Goal: Information Seeking & Learning: Learn about a topic

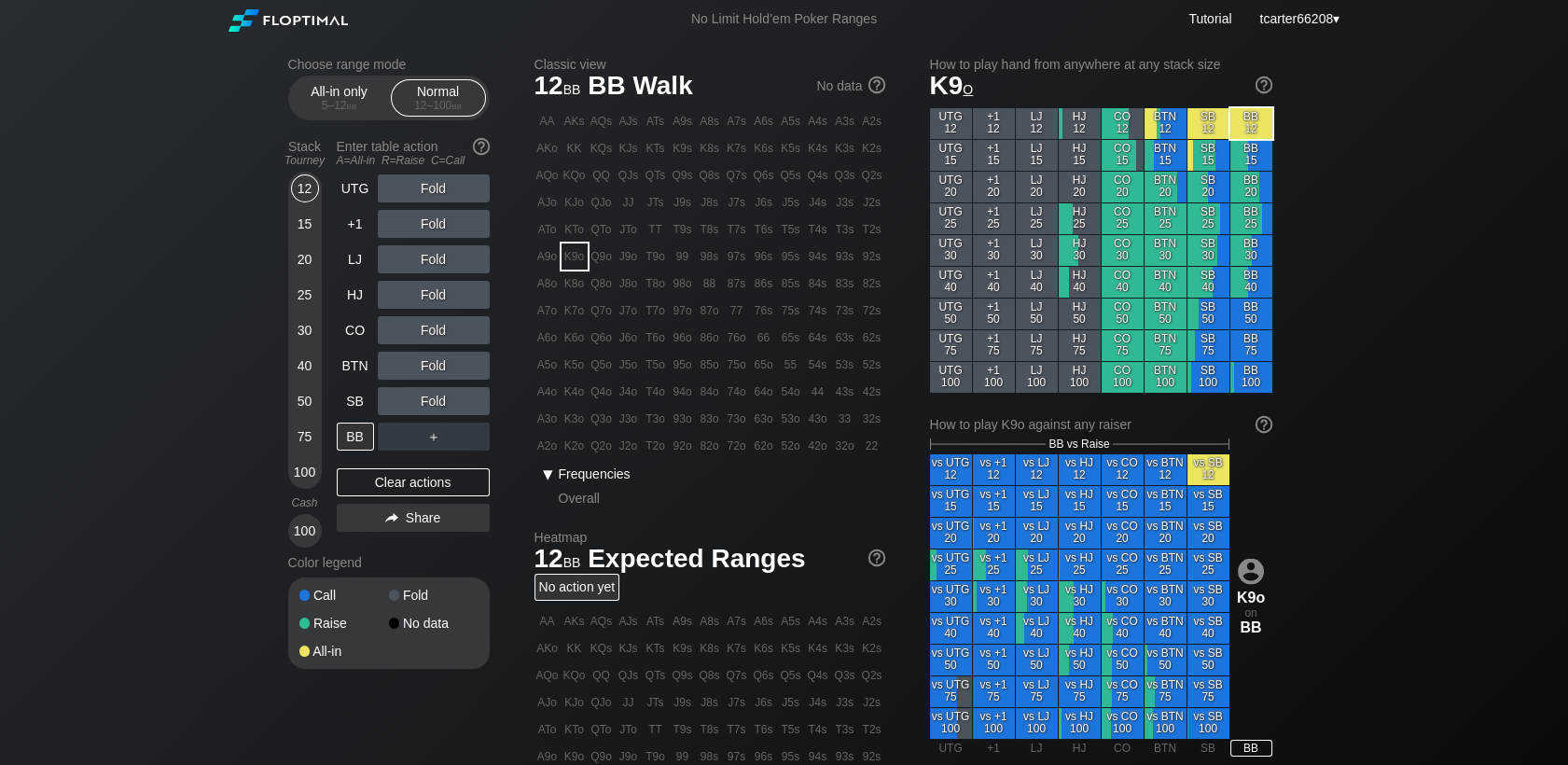
click at [585, 475] on span "Frequencies" at bounding box center [594, 473] width 71 height 15
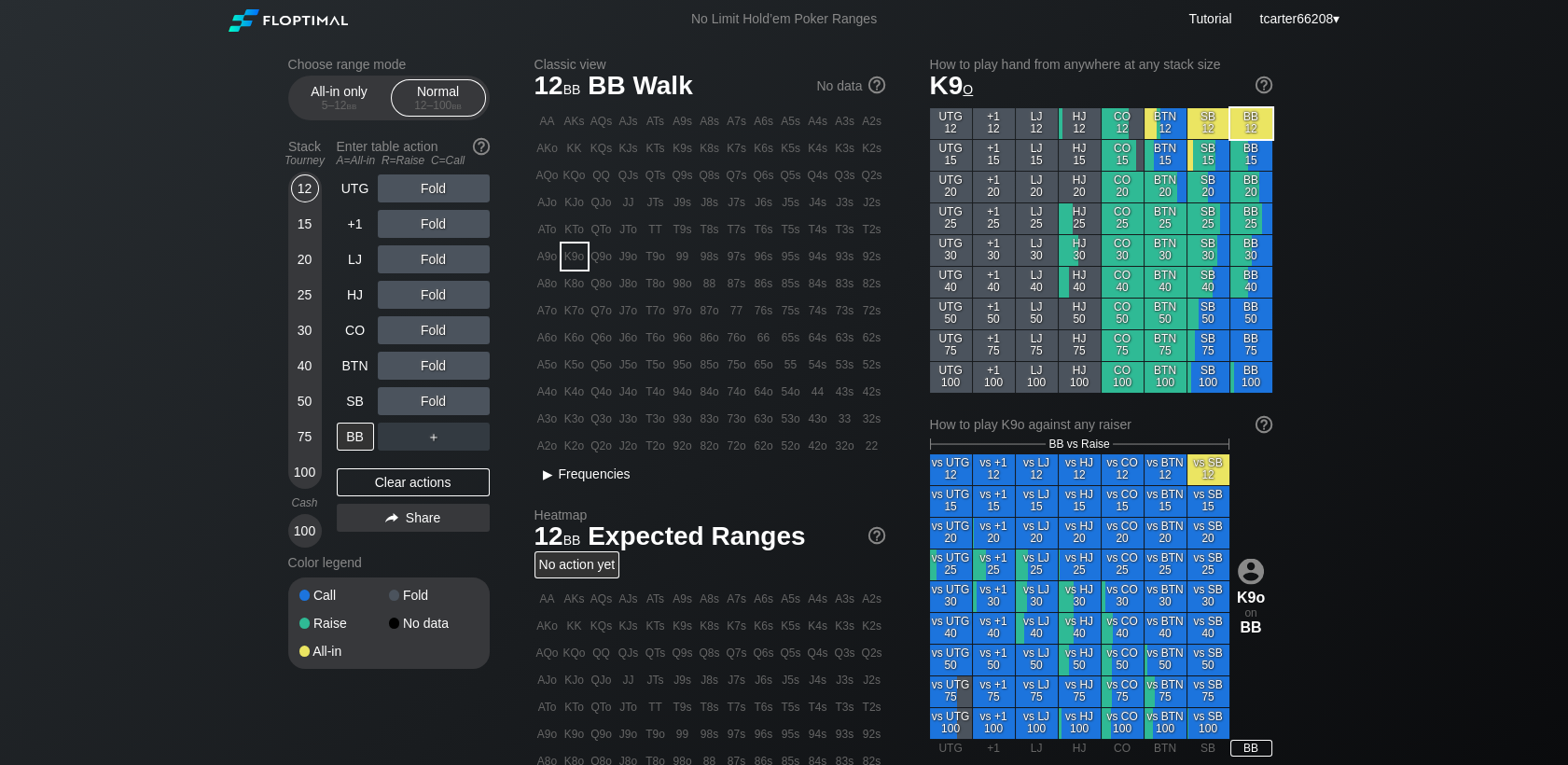
click at [577, 466] on span "▸ Frequencies" at bounding box center [583, 471] width 96 height 23
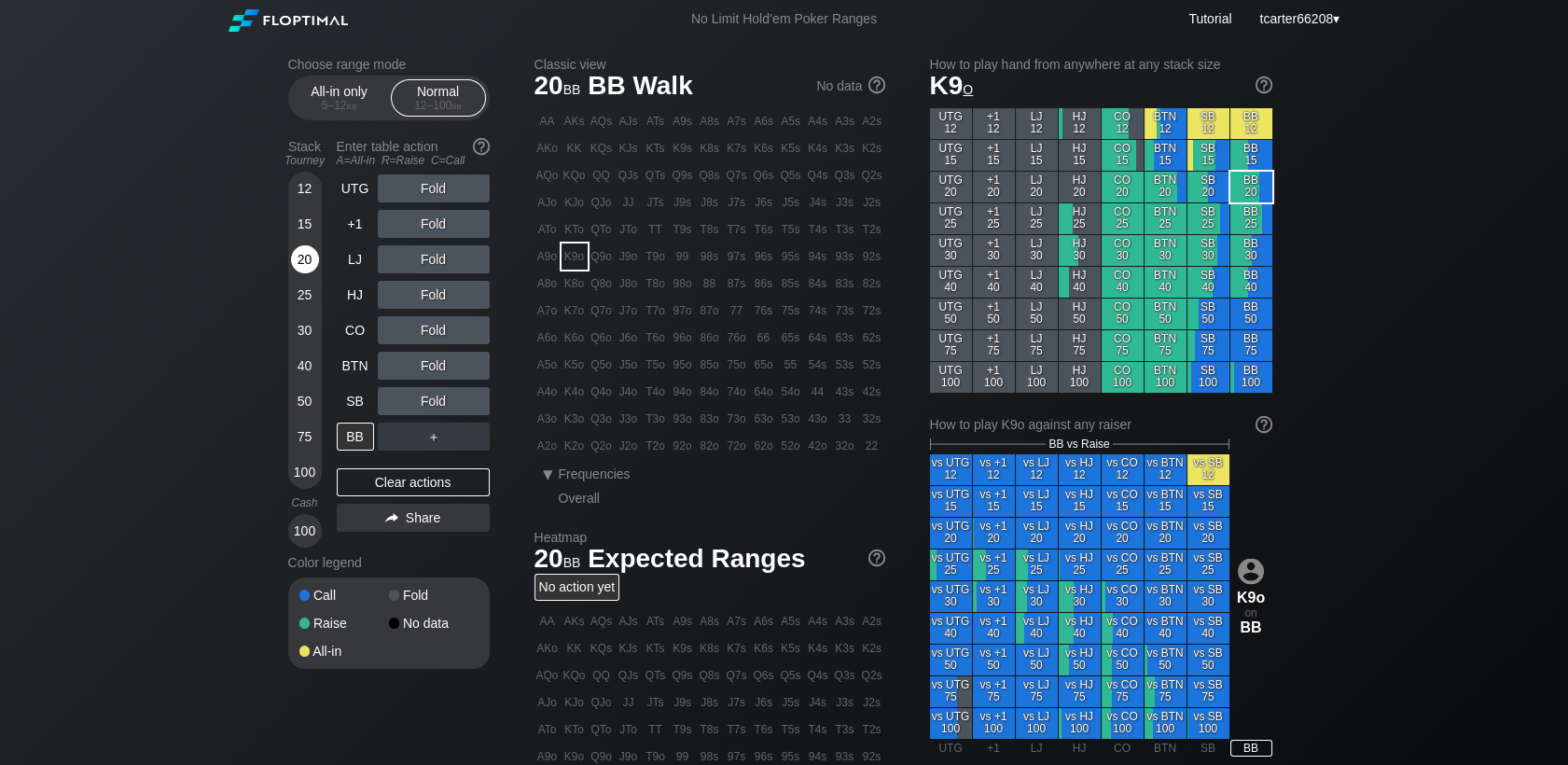
click at [304, 264] on div "20" at bounding box center [305, 259] width 28 height 28
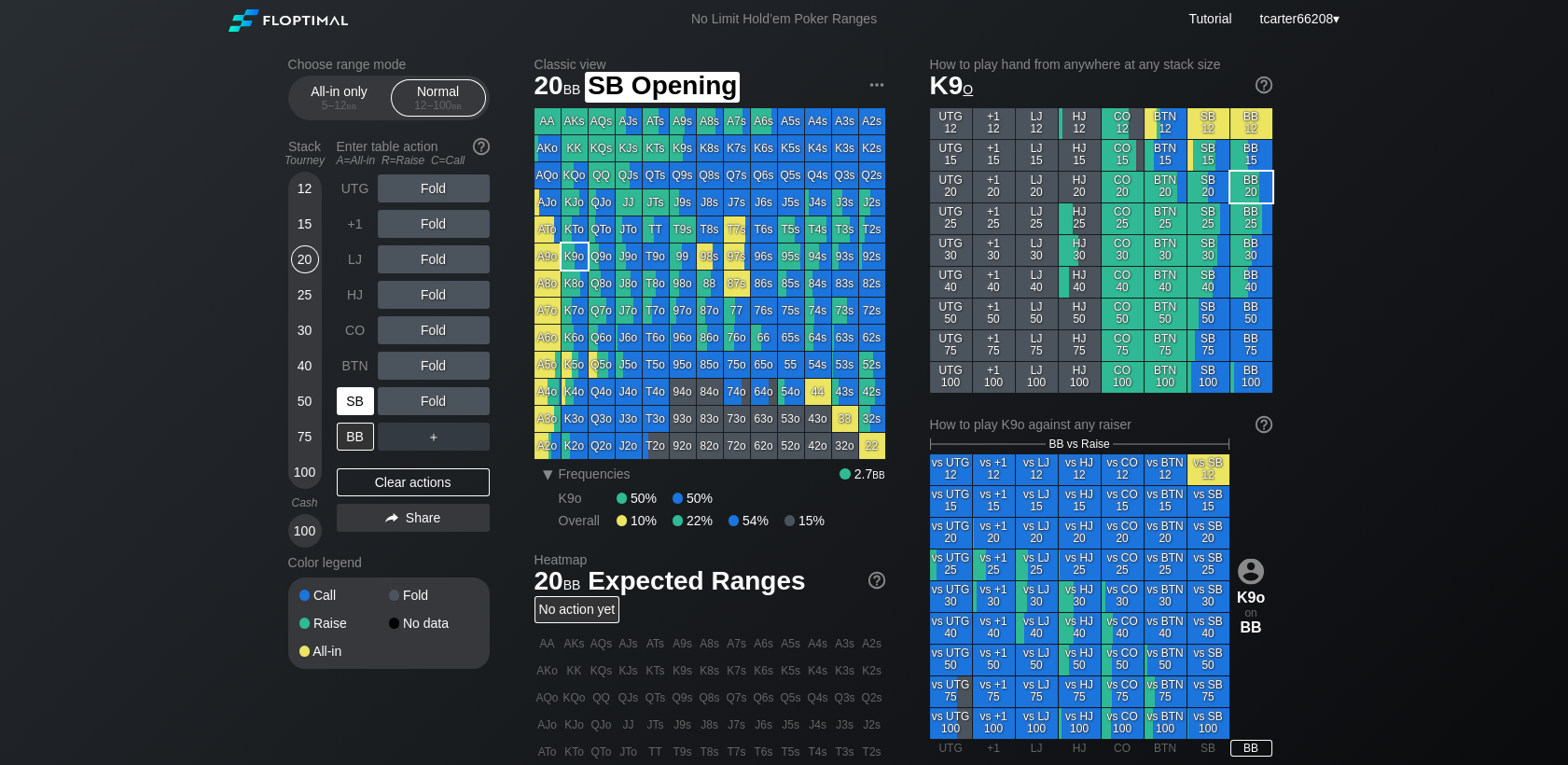
click at [373, 409] on div "SB" at bounding box center [355, 401] width 38 height 28
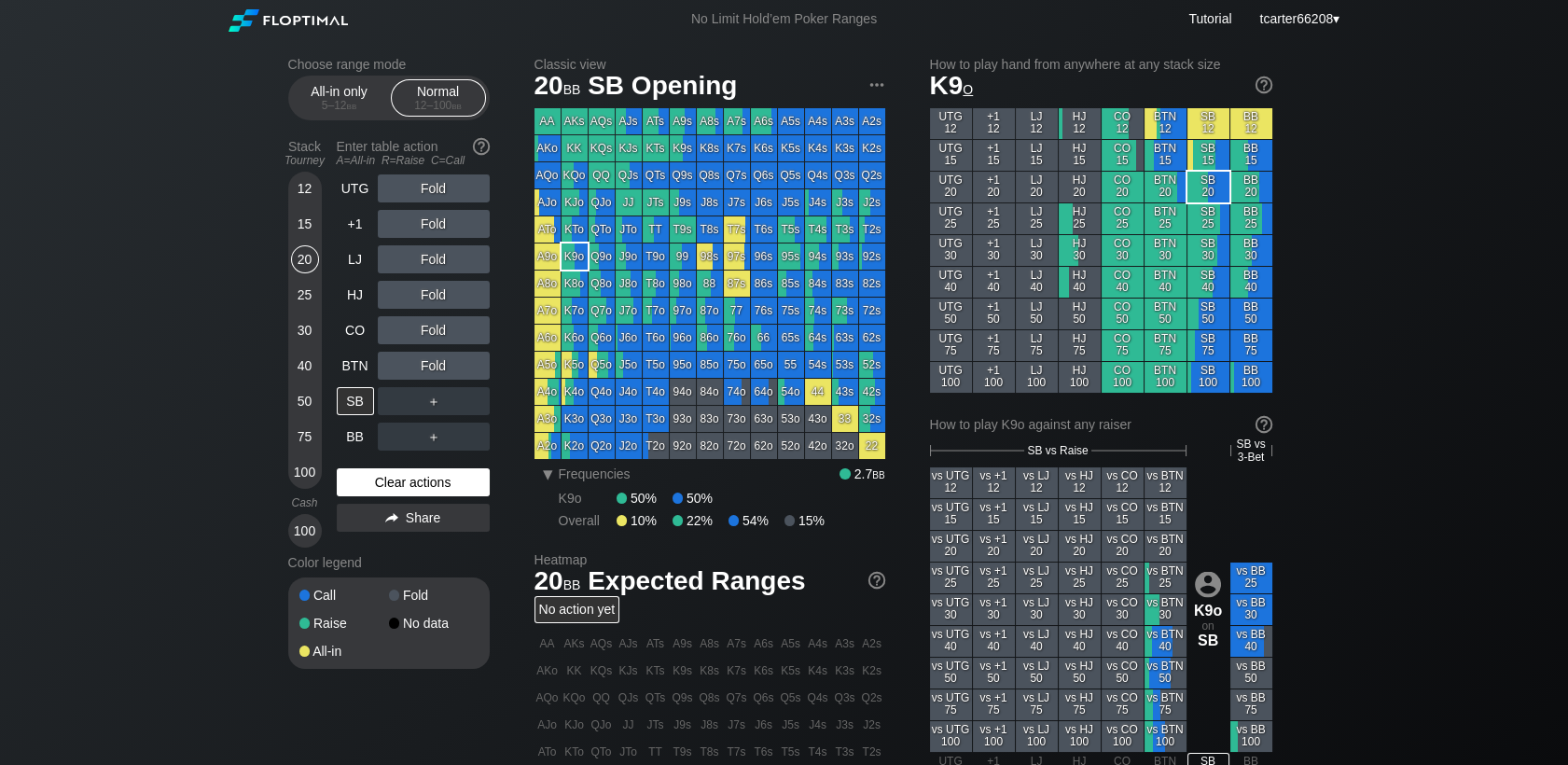
click at [427, 473] on div "Clear actions" at bounding box center [413, 482] width 153 height 28
drag, startPoint x: 313, startPoint y: 407, endPoint x: 343, endPoint y: 191, distance: 218.1
click at [313, 407] on div "50" at bounding box center [305, 401] width 28 height 28
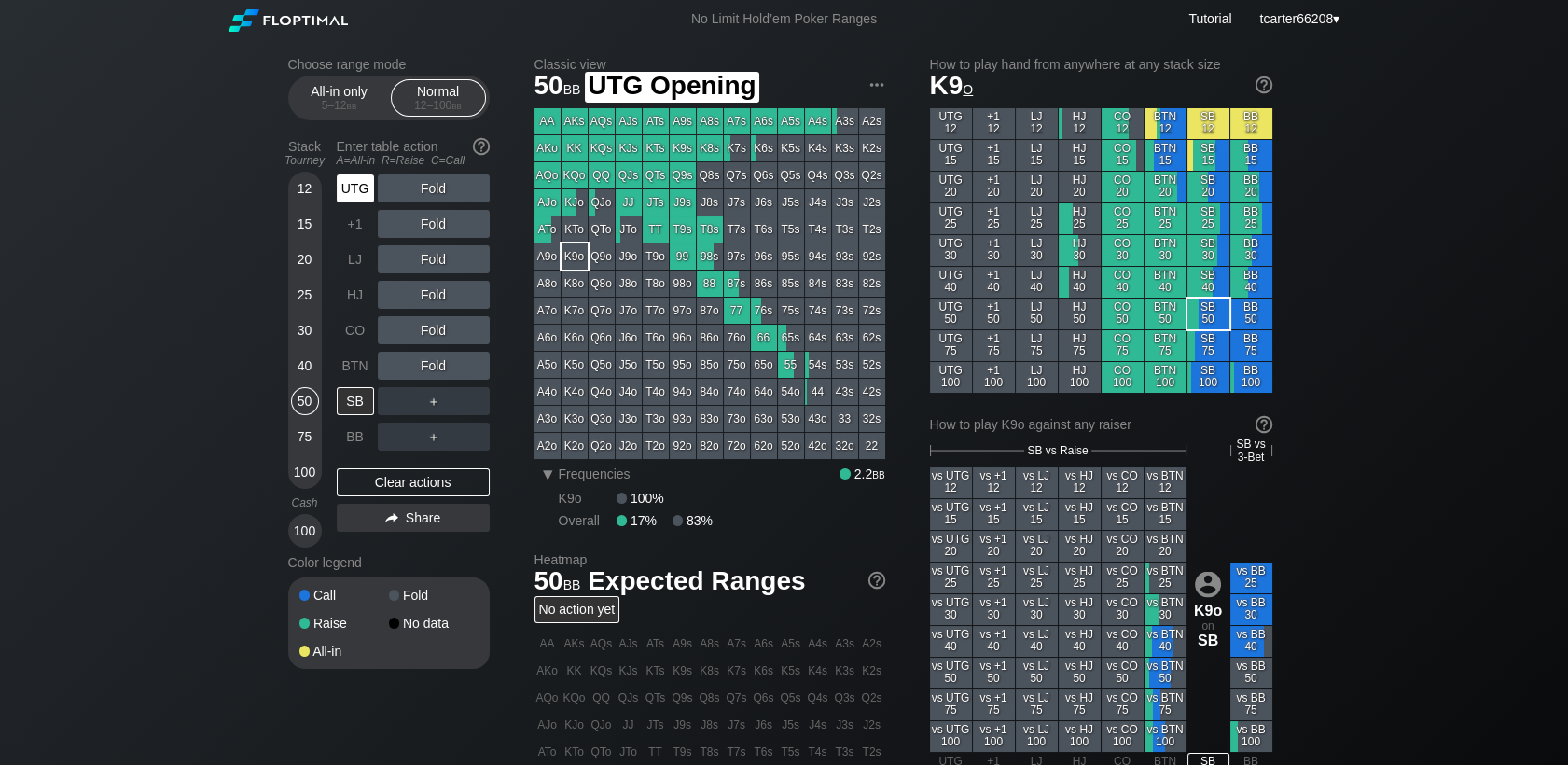
click at [343, 191] on div "UTG" at bounding box center [355, 189] width 38 height 28
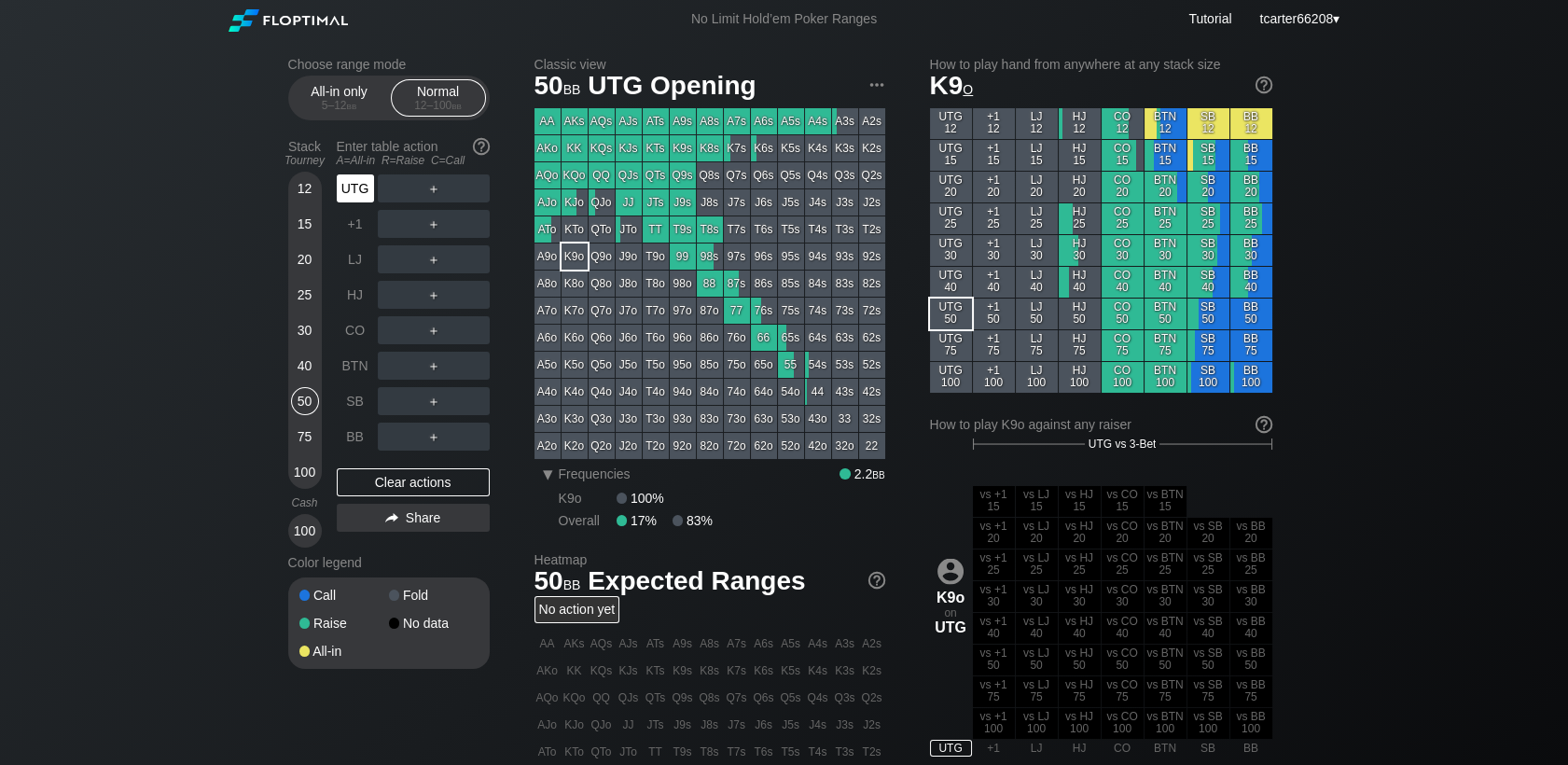
click at [342, 191] on div "UTG" at bounding box center [355, 189] width 38 height 28
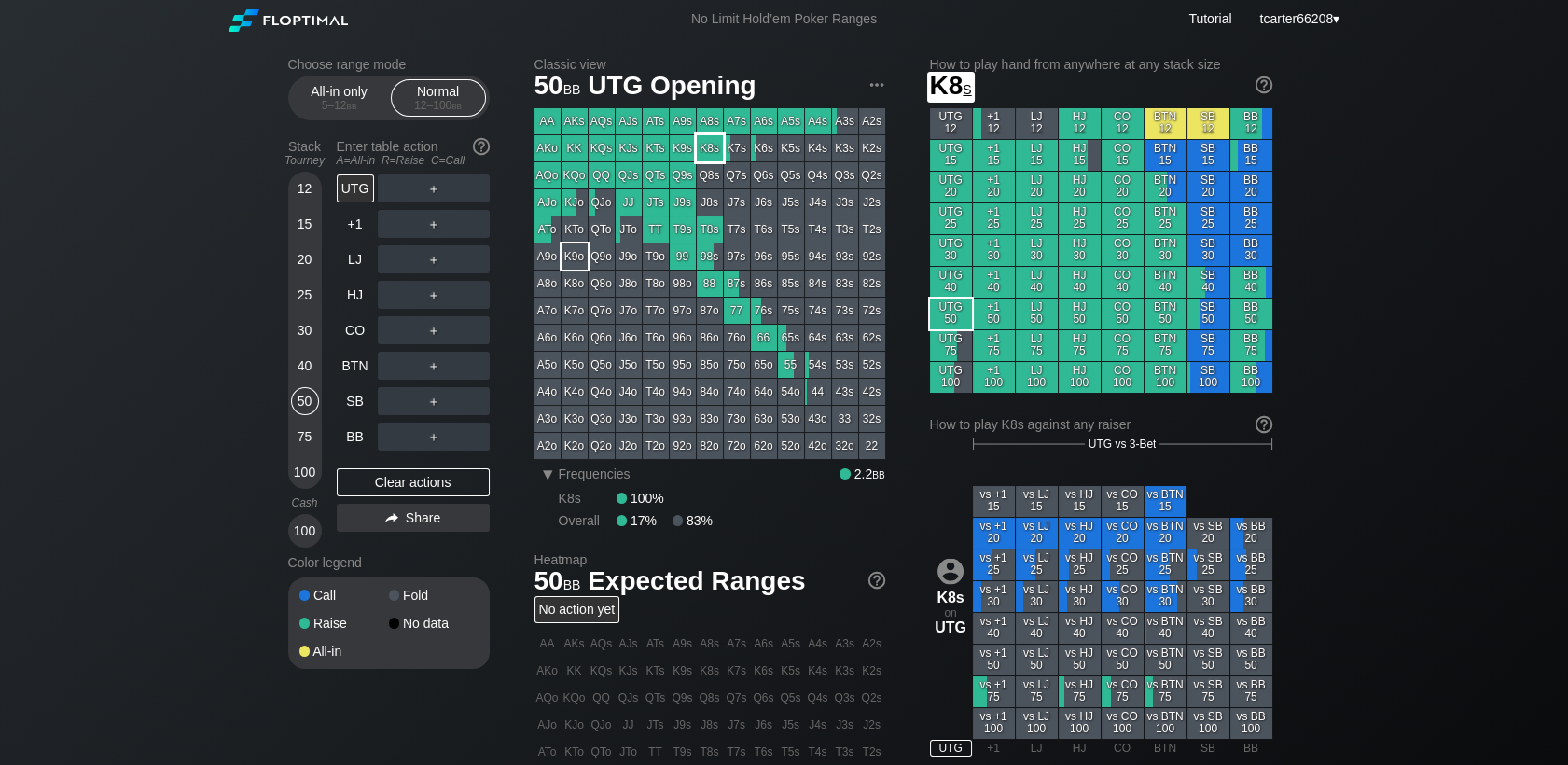
click at [708, 146] on div "K8s" at bounding box center [710, 148] width 26 height 26
click at [304, 232] on div "15" at bounding box center [305, 223] width 28 height 28
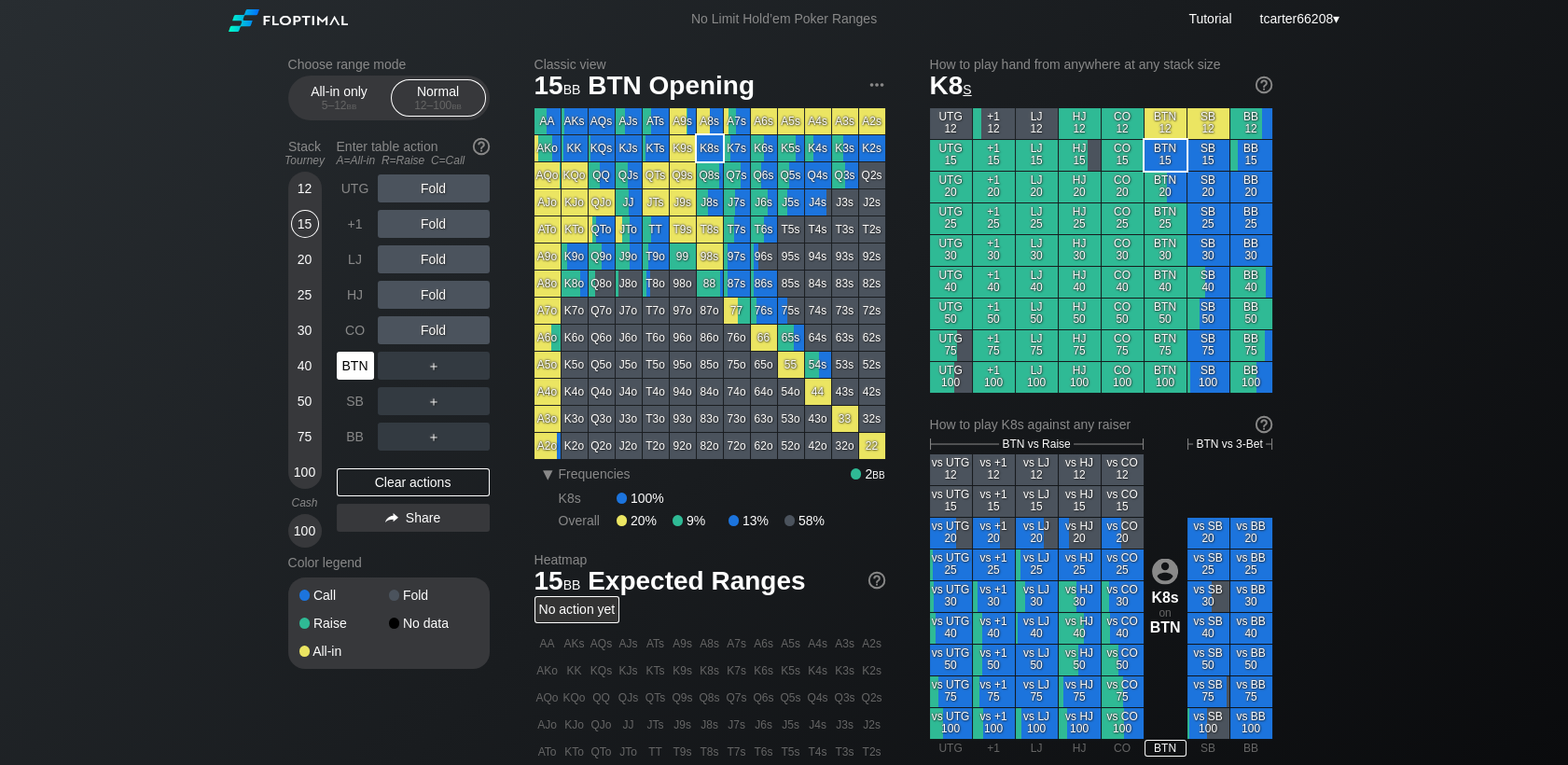
click at [362, 355] on div "BTN" at bounding box center [355, 365] width 38 height 28
click at [429, 496] on div "Clear actions" at bounding box center [413, 482] width 153 height 28
drag, startPoint x: 304, startPoint y: 443, endPoint x: 373, endPoint y: 480, distance: 78.3
click at [304, 443] on div "75" at bounding box center [305, 437] width 28 height 28
click at [373, 480] on div "Clear actions" at bounding box center [413, 482] width 153 height 28
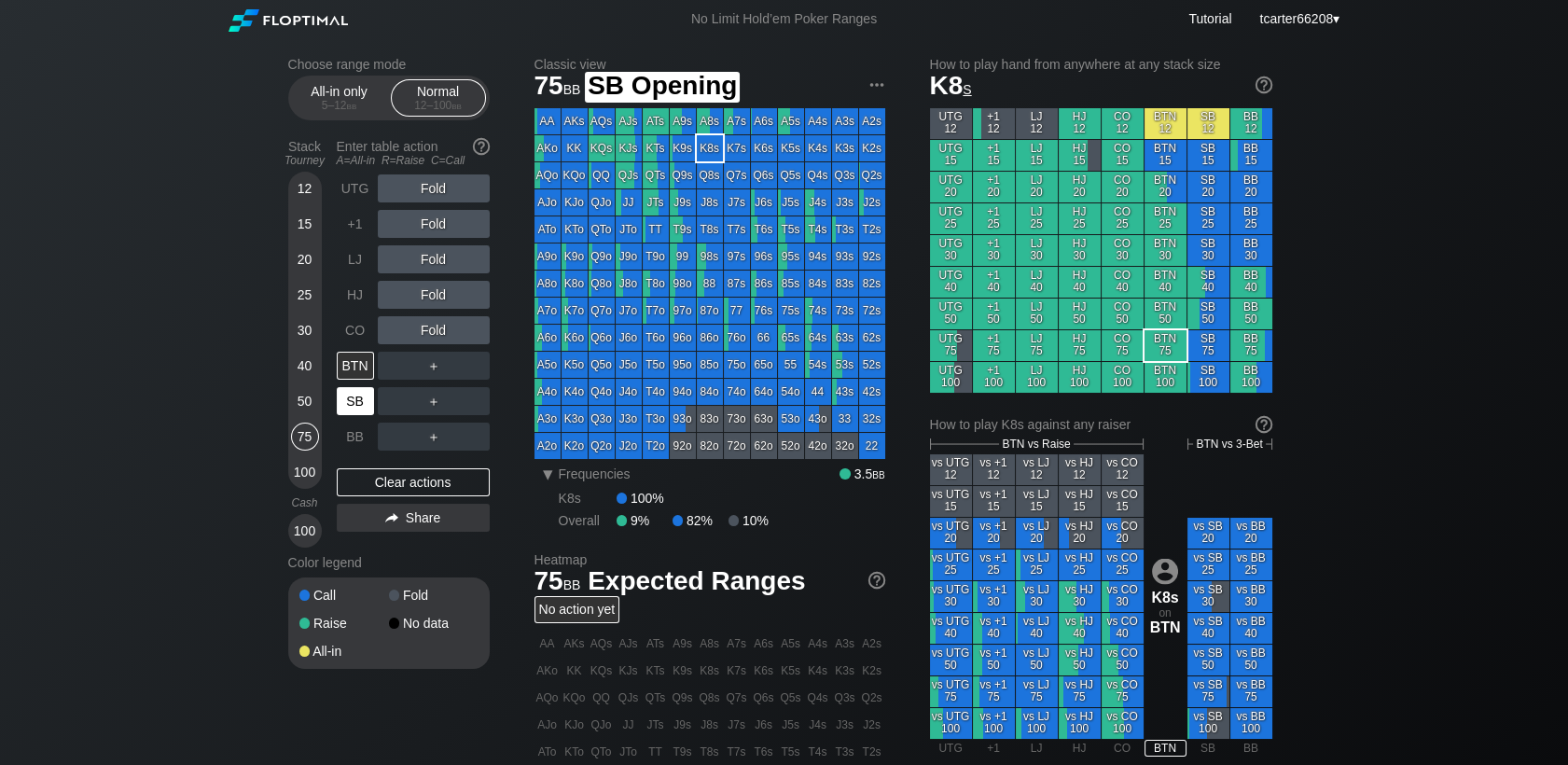
click at [359, 402] on div "SB" at bounding box center [355, 401] width 38 height 28
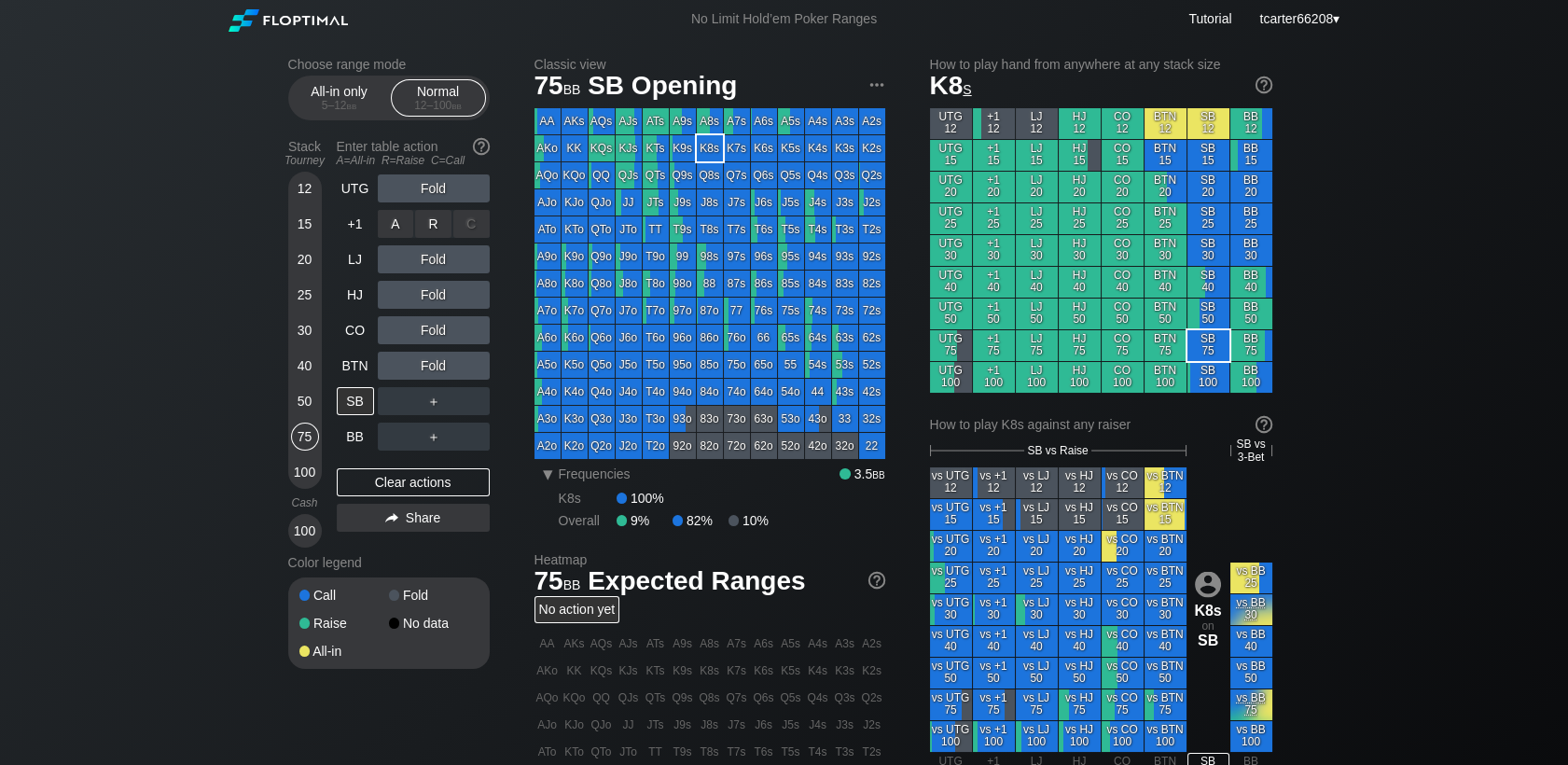
click at [434, 205] on div "A ✕ R ✕ C ✕ Fold" at bounding box center [434, 223] width 112 height 43
click at [436, 191] on div "R ✕" at bounding box center [433, 189] width 37 height 28
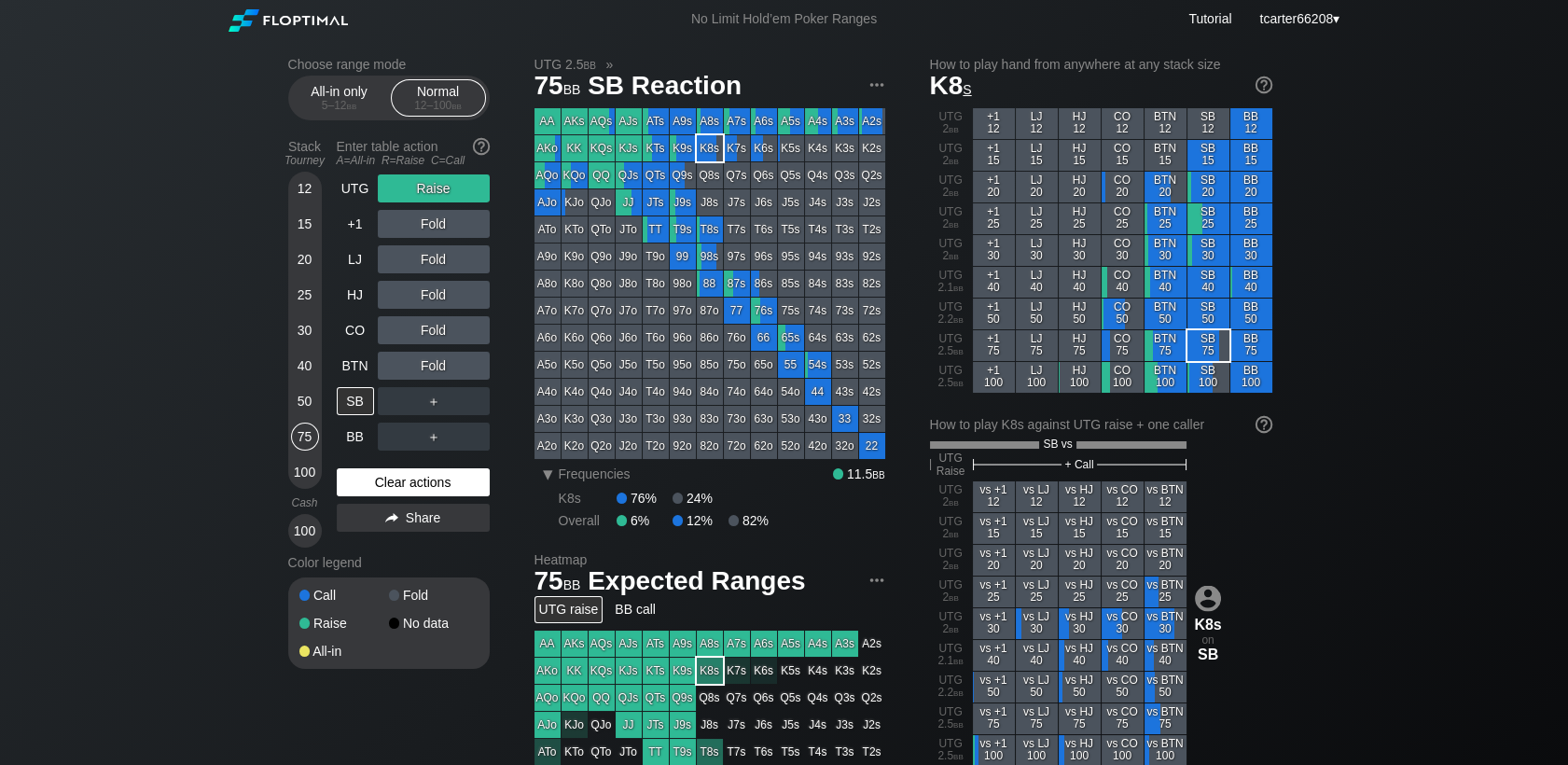
drag, startPoint x: 312, startPoint y: 339, endPoint x: 412, endPoint y: 487, distance: 178.6
click at [312, 339] on div "30" at bounding box center [305, 330] width 28 height 28
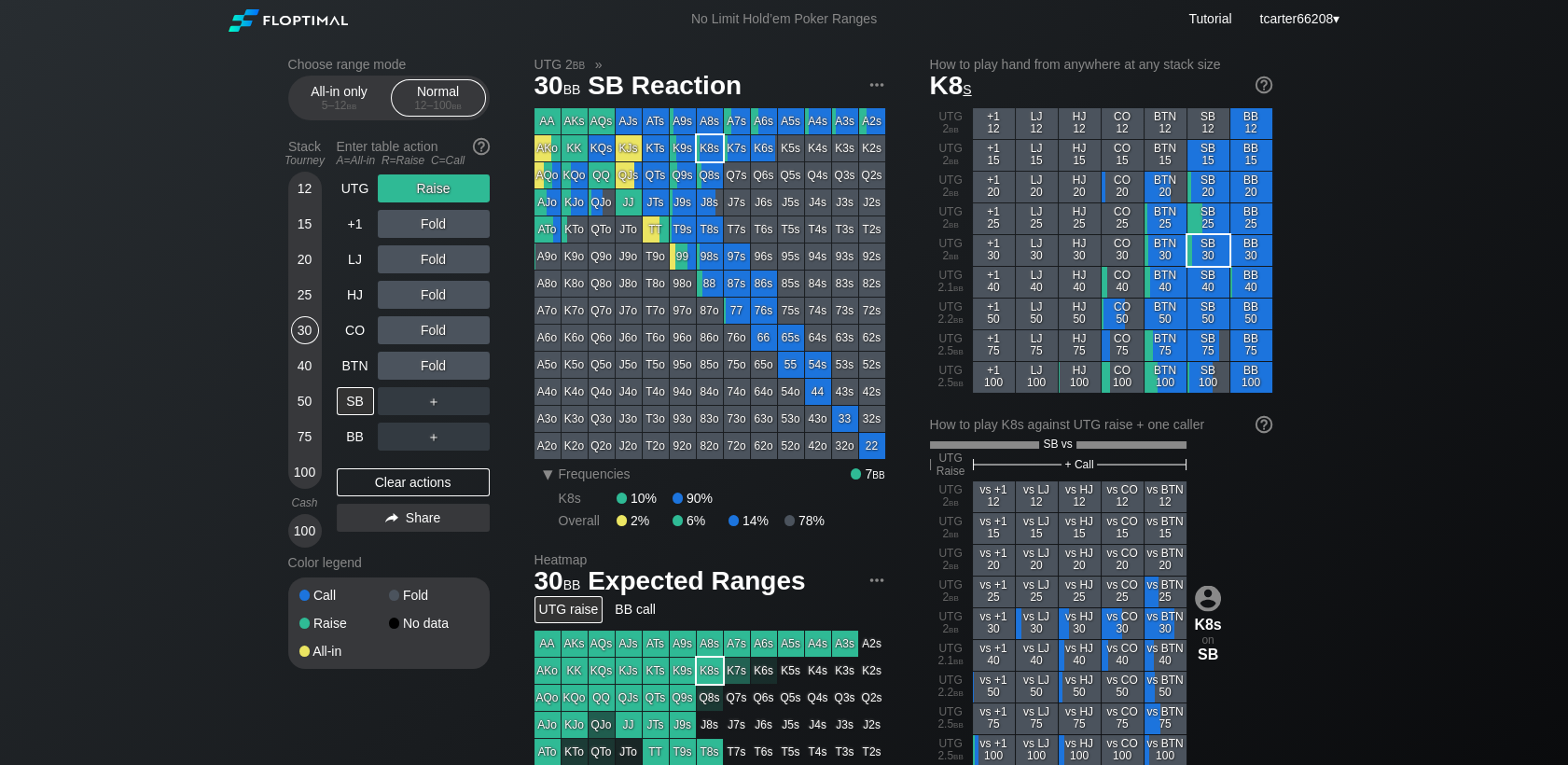
drag, startPoint x: 412, startPoint y: 487, endPoint x: 377, endPoint y: 291, distance: 199.1
click at [413, 487] on div "Clear actions" at bounding box center [413, 482] width 153 height 28
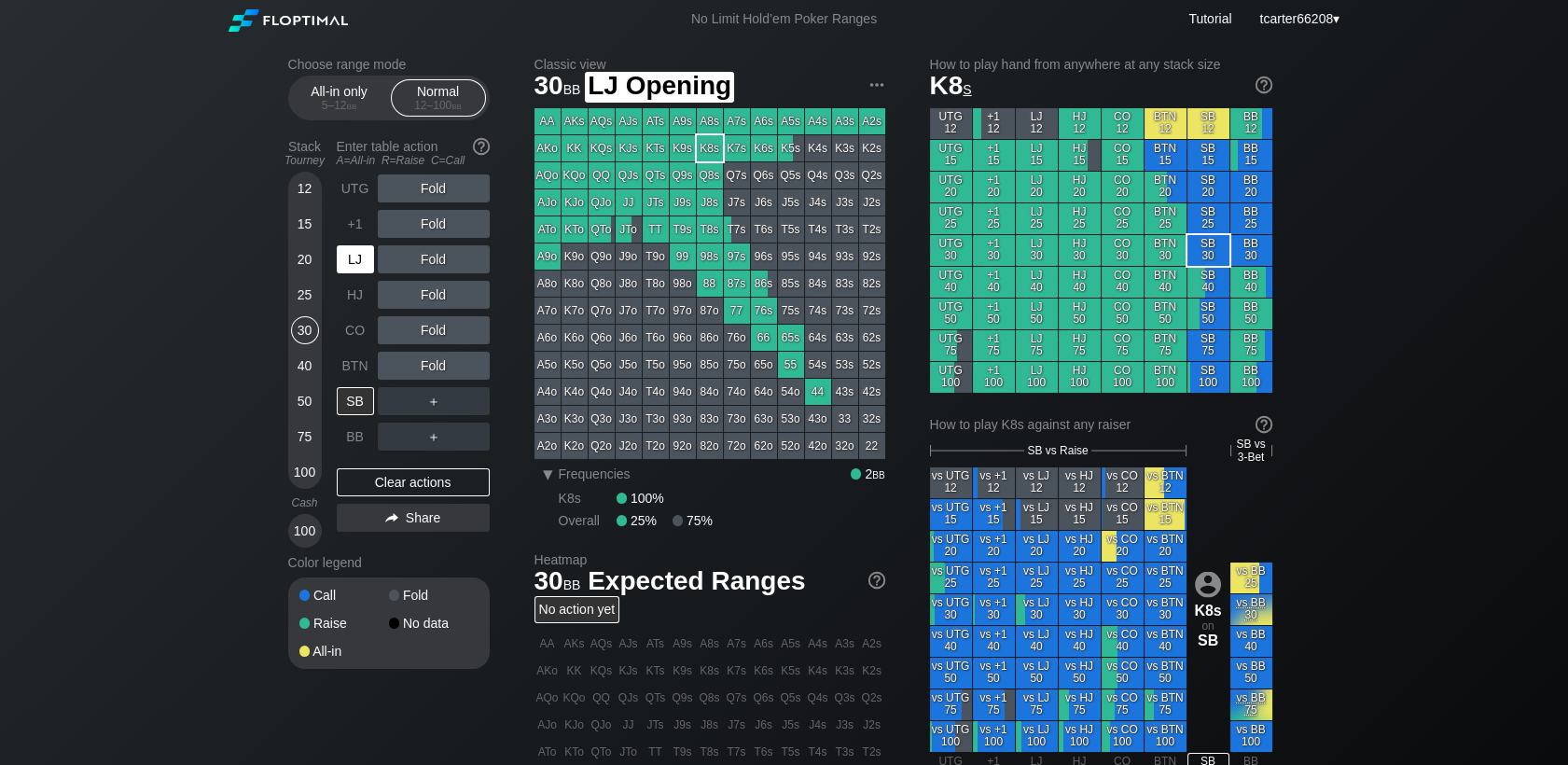
click at [352, 259] on div "LJ" at bounding box center [355, 259] width 38 height 28
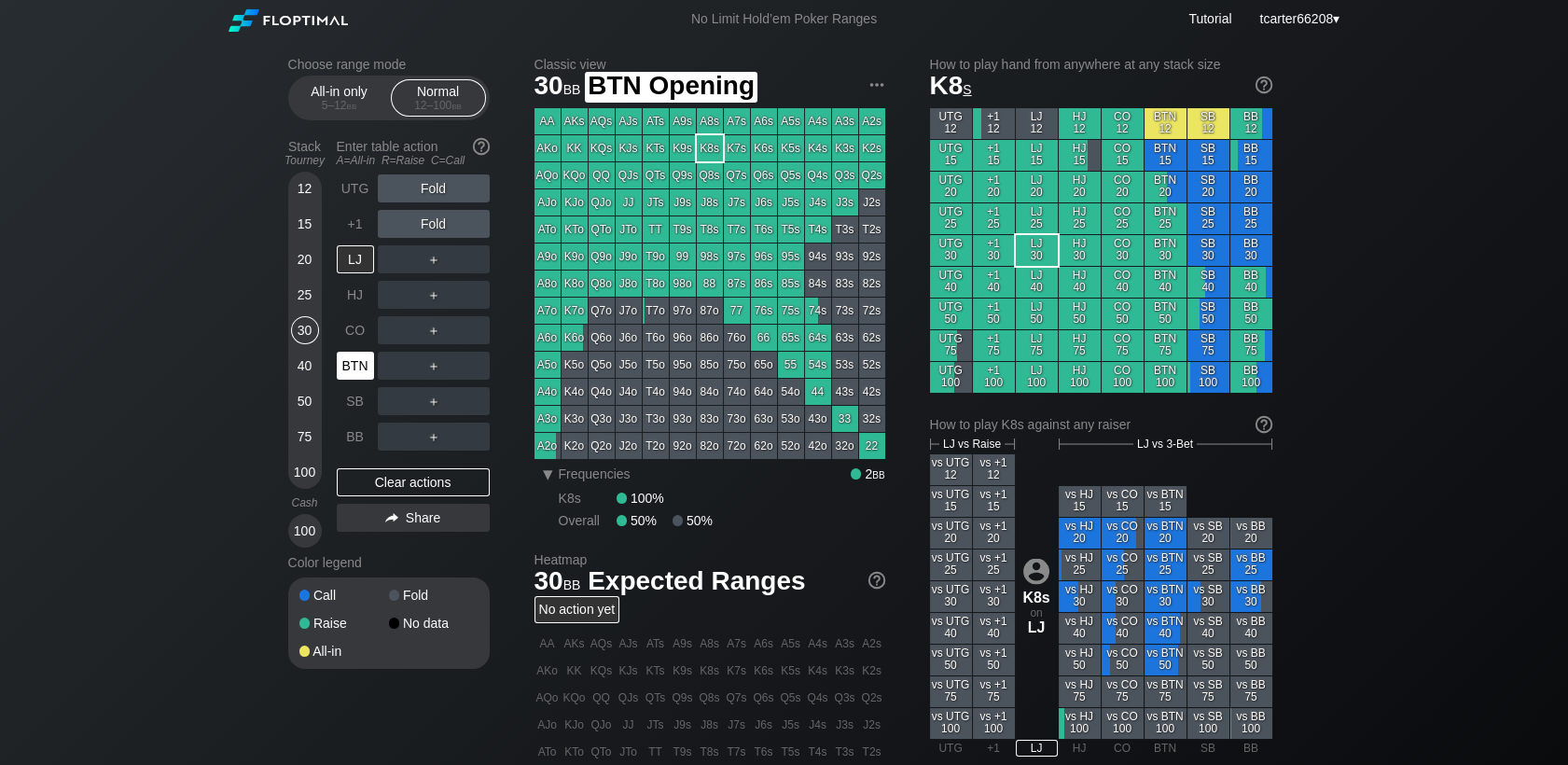
click at [340, 373] on div "BTN" at bounding box center [355, 365] width 38 height 28
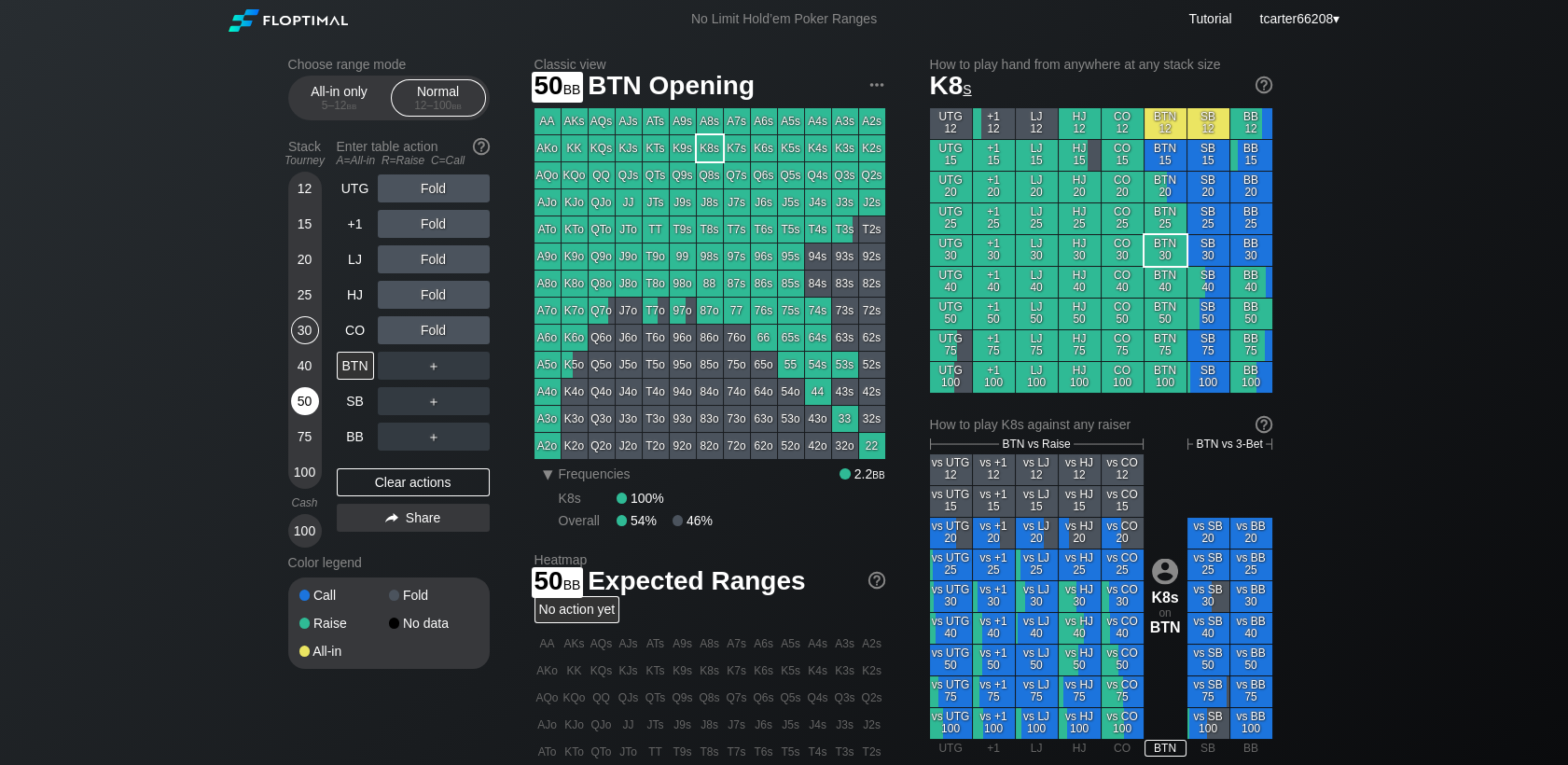
click at [303, 399] on div "50" at bounding box center [305, 401] width 28 height 28
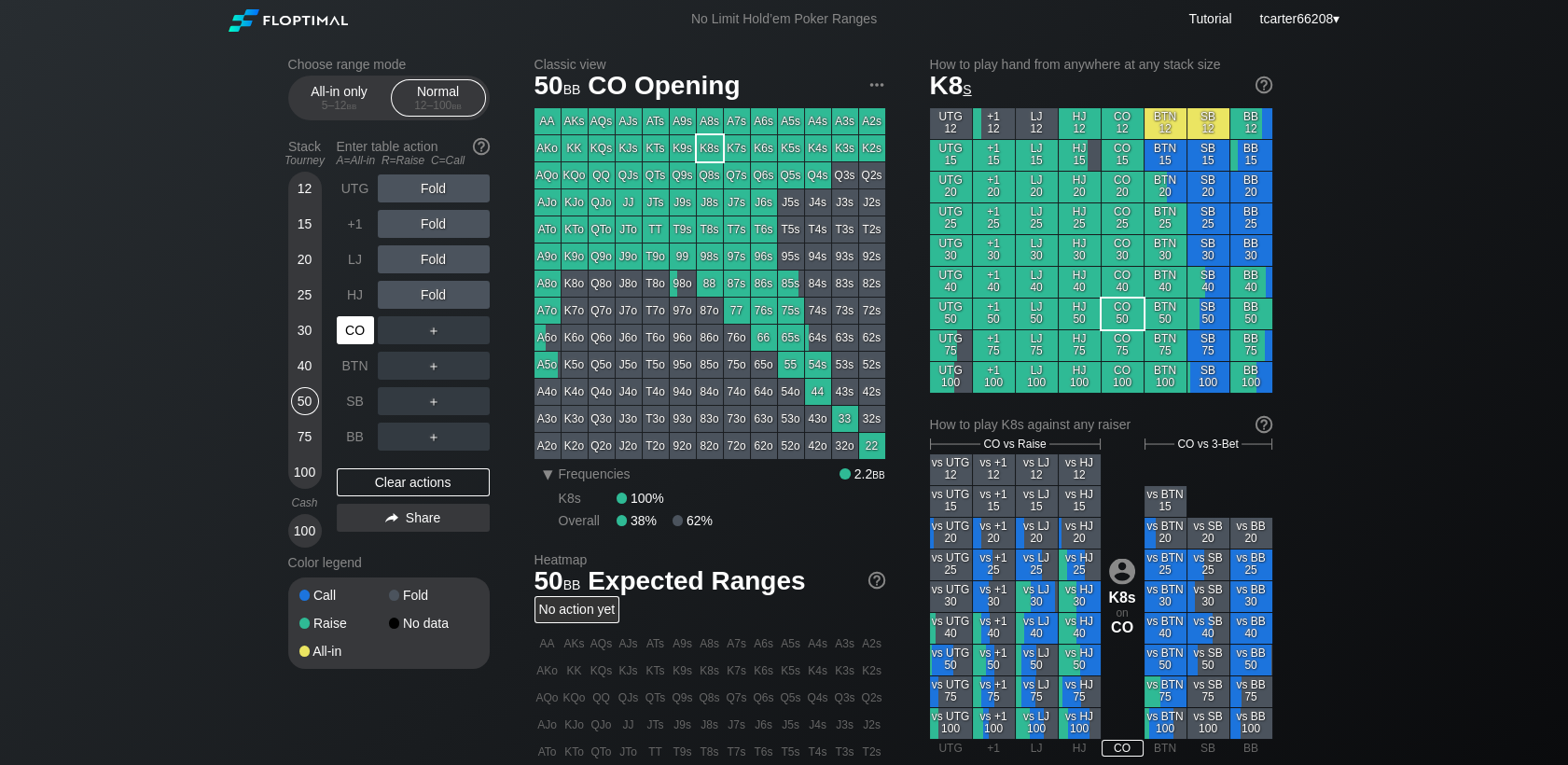
click at [361, 332] on div "CO" at bounding box center [355, 330] width 38 height 28
click at [426, 181] on div "R ✕" at bounding box center [433, 189] width 37 height 28
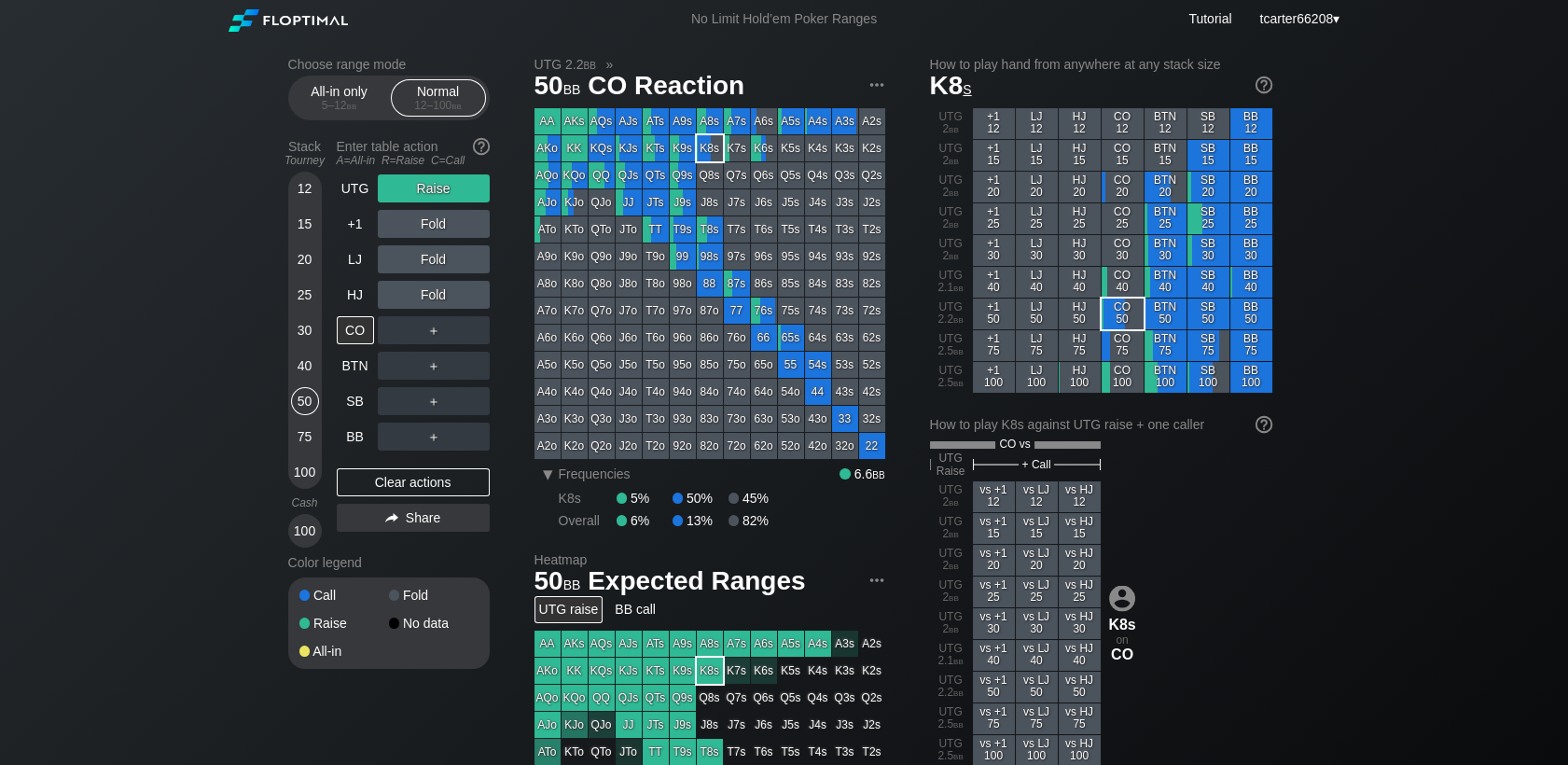
drag, startPoint x: 1278, startPoint y: 49, endPoint x: 1255, endPoint y: 55, distance: 23.8
click at [1278, 49] on div "Choose range mode All-in only 5 – 12 bb Normal 12 – 100 bb Stack Tourney Enter …" at bounding box center [784, 648] width 1022 height 1218
click at [429, 485] on div "Clear actions" at bounding box center [413, 482] width 153 height 28
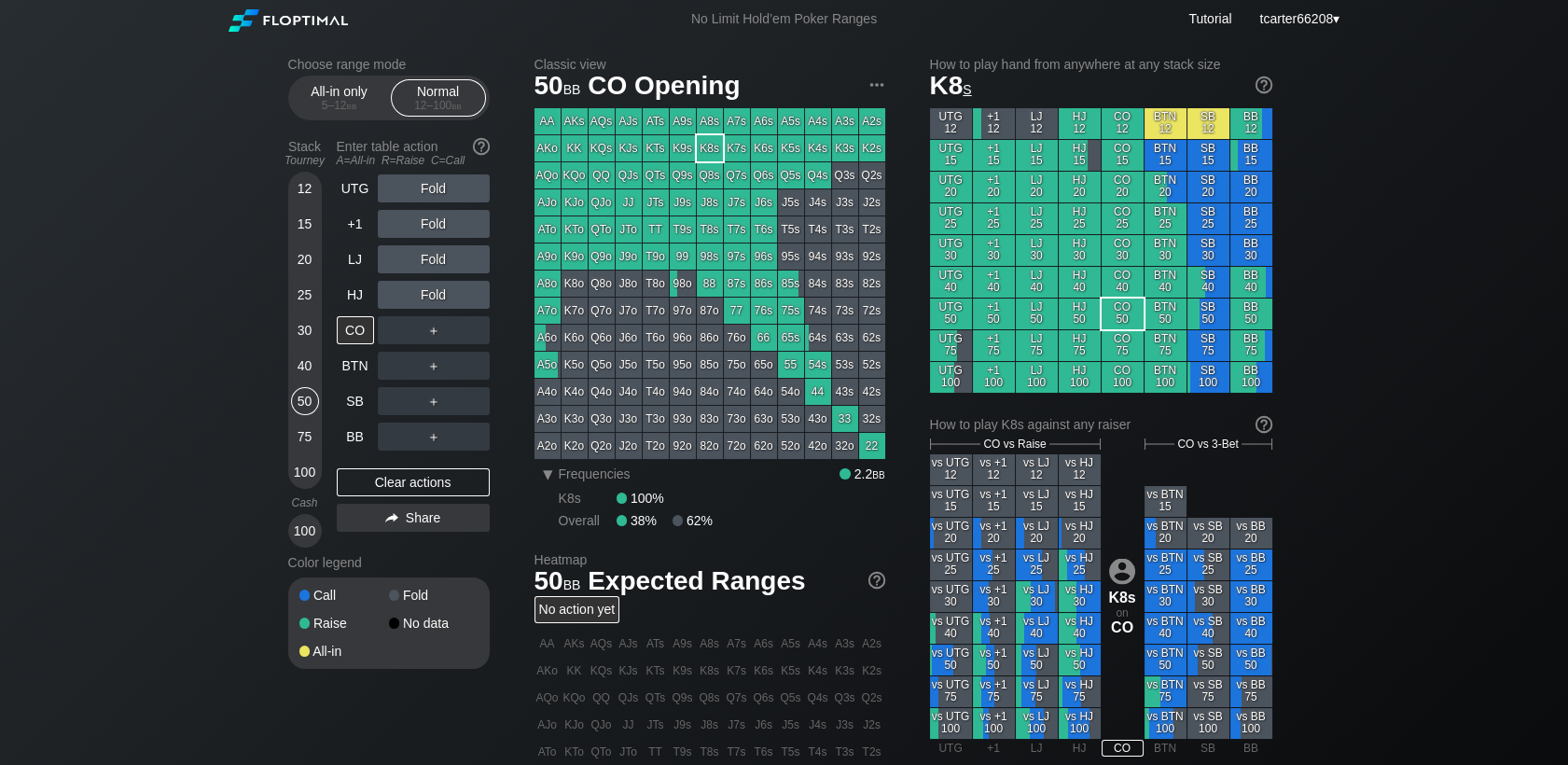
click at [307, 335] on div "30" at bounding box center [305, 330] width 28 height 28
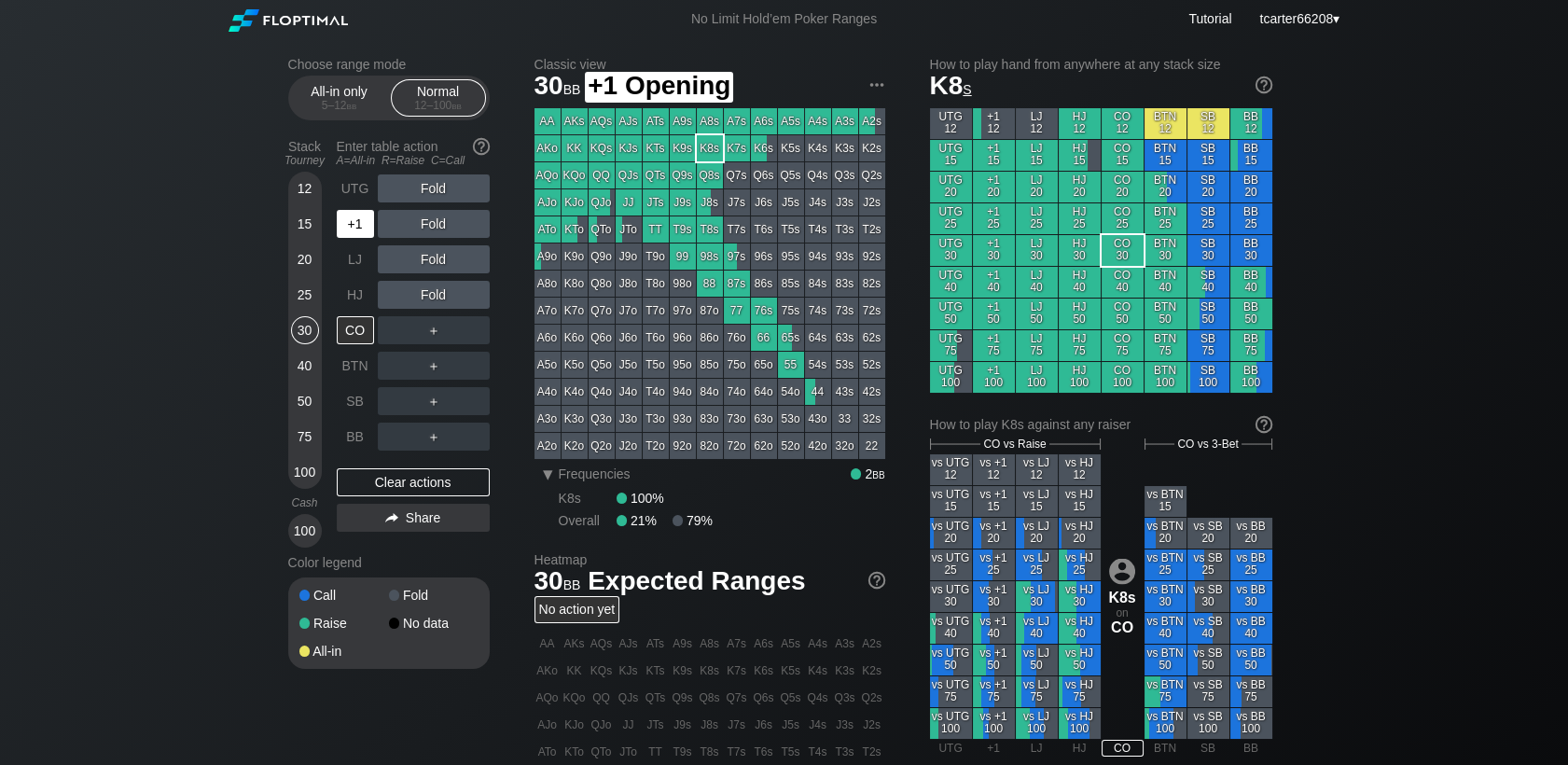
click at [347, 238] on div "+1" at bounding box center [355, 223] width 38 height 28
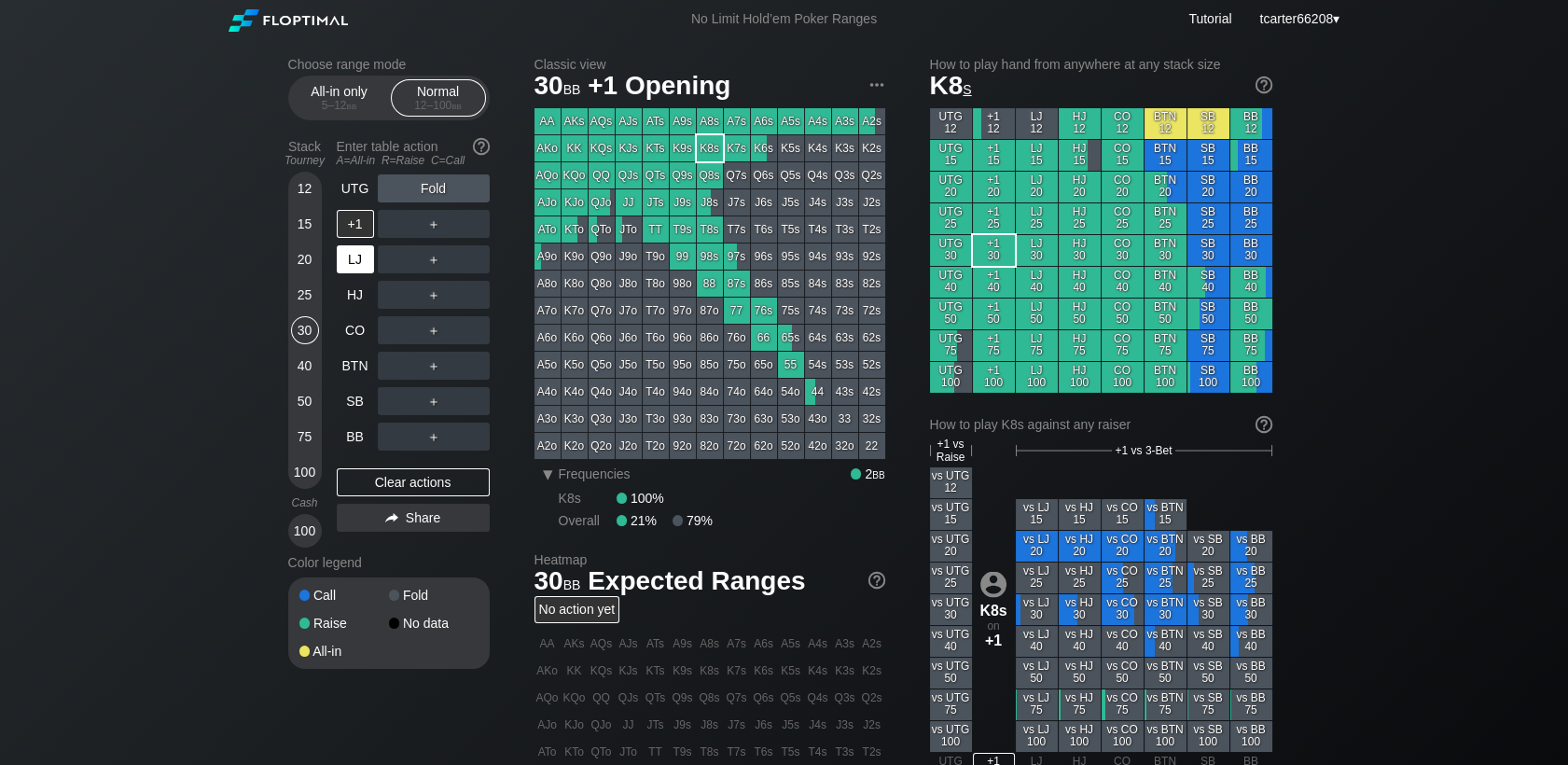
click at [346, 257] on div "LJ" at bounding box center [355, 259] width 38 height 28
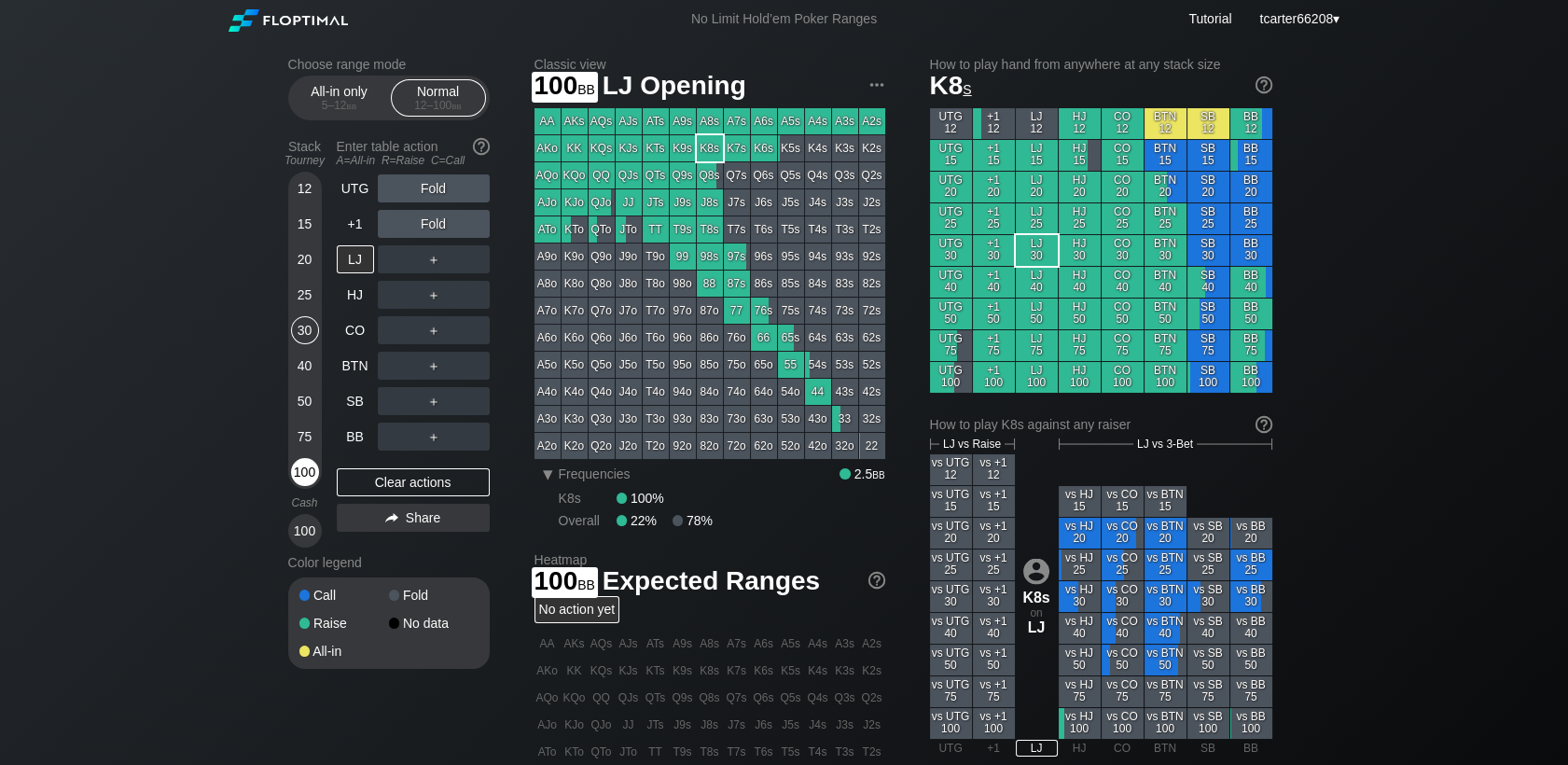
click at [296, 481] on div "100" at bounding box center [305, 471] width 28 height 28
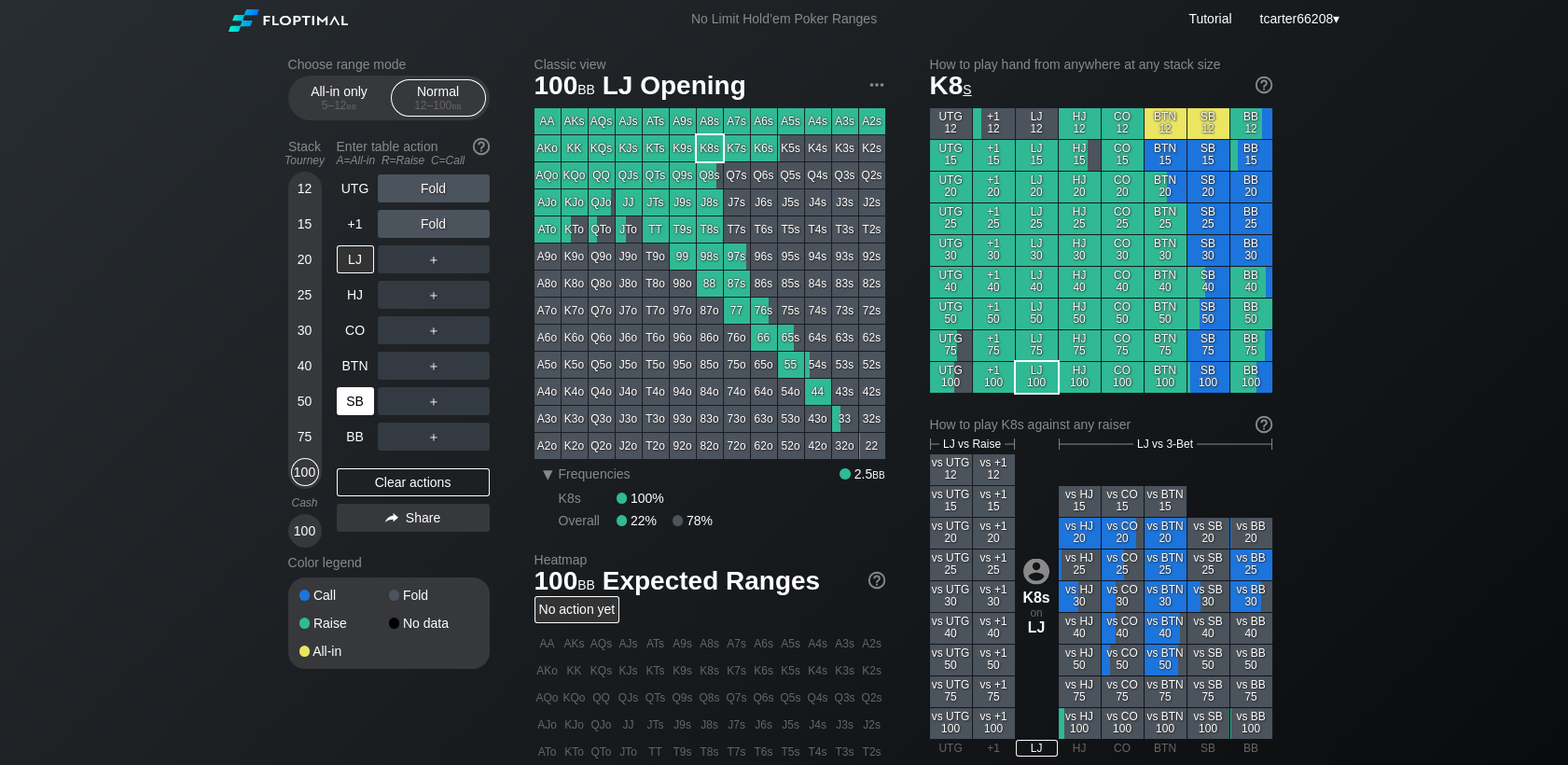
click at [332, 398] on div "Stack Tourney Enter table action A=All-in R=Raise C=Call [PHONE_NUMBER] [PHONE_…" at bounding box center [388, 339] width 201 height 416
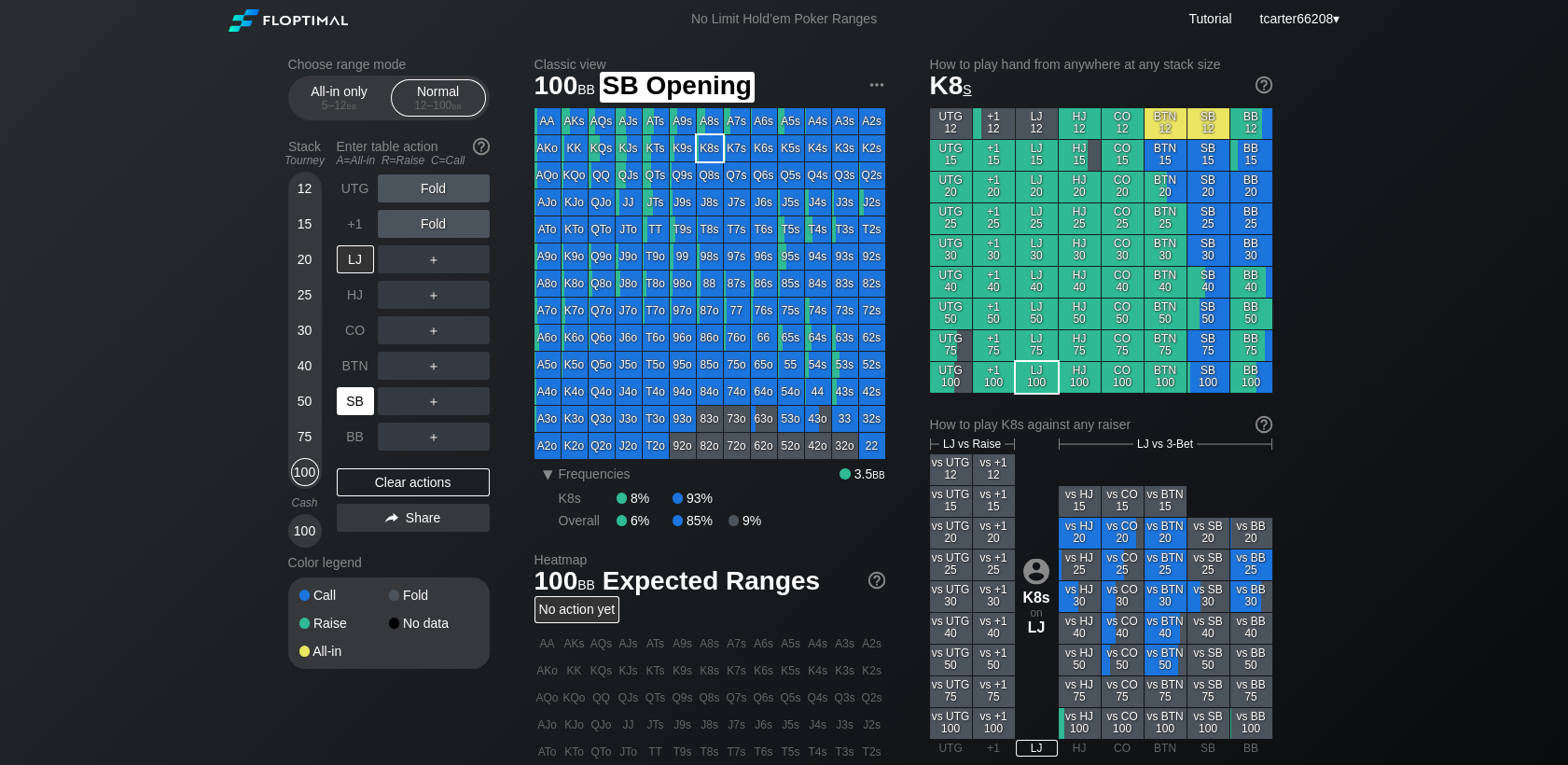
click at [366, 407] on div "SB" at bounding box center [355, 401] width 38 height 28
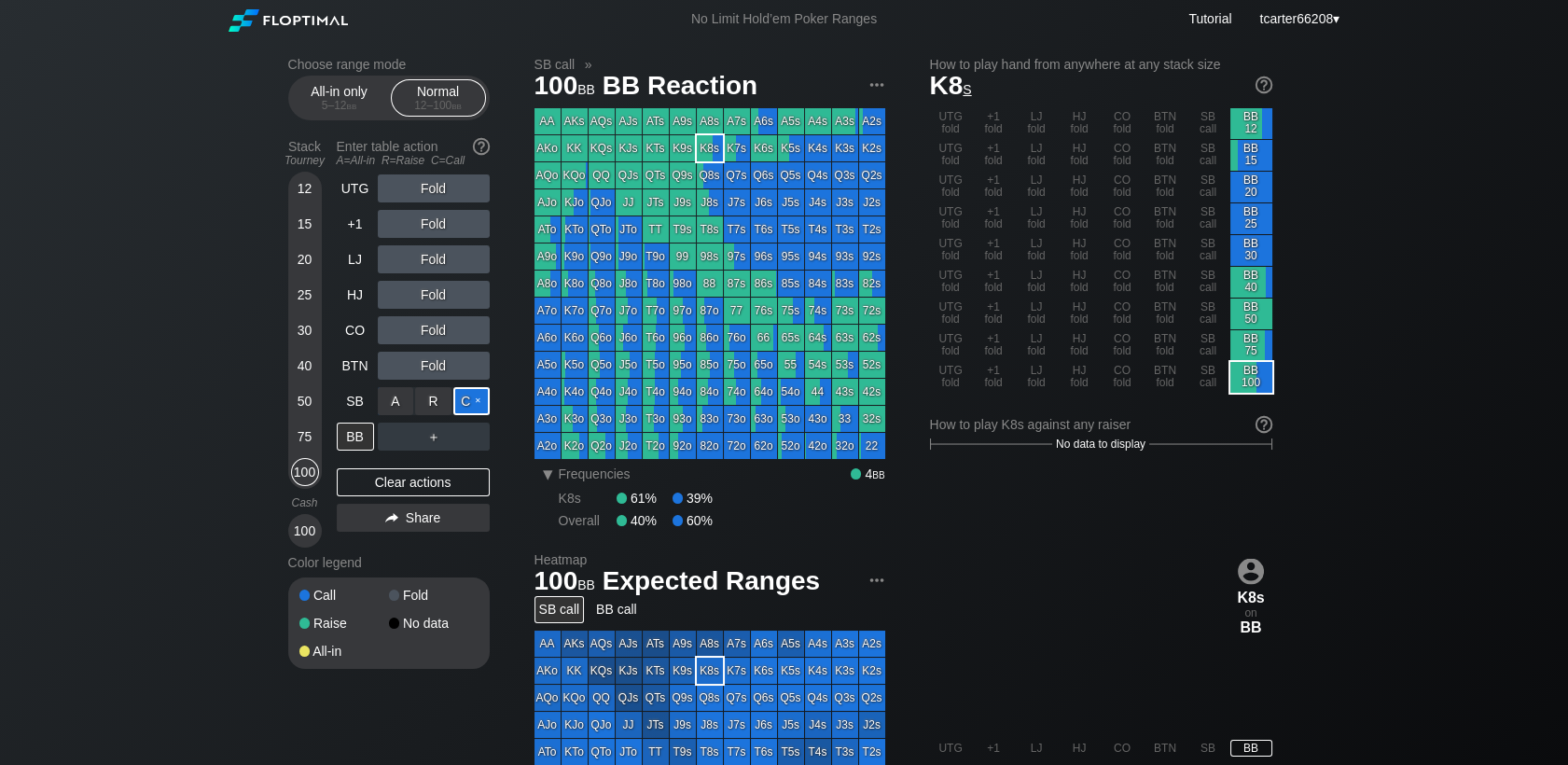
click at [475, 411] on div "C ✕" at bounding box center [471, 401] width 37 height 28
drag, startPoint x: 414, startPoint y: 490, endPoint x: 13, endPoint y: 381, distance: 415.6
click at [414, 490] on div "Clear actions" at bounding box center [413, 482] width 153 height 28
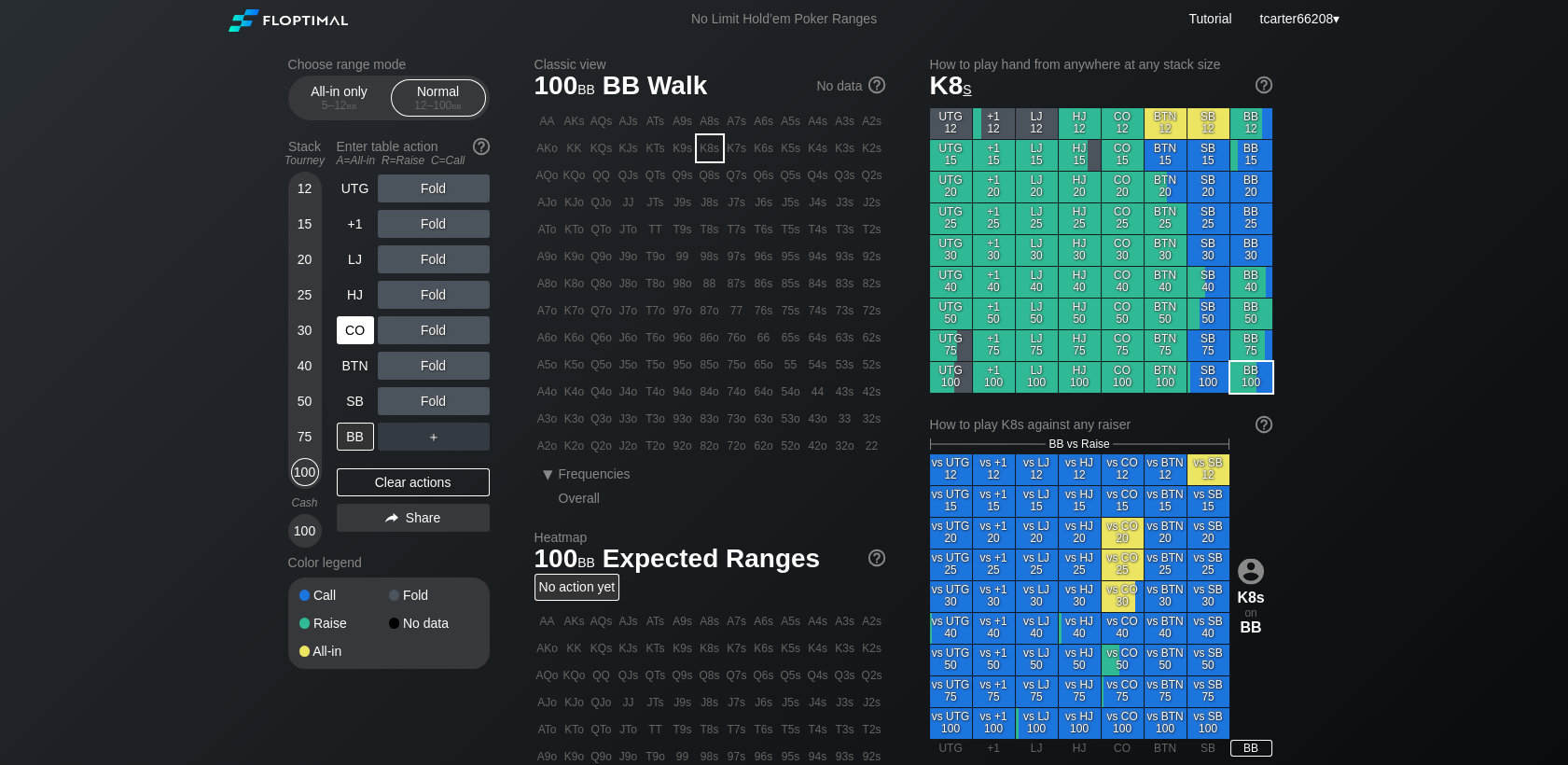
click at [365, 330] on div "CO" at bounding box center [355, 330] width 38 height 28
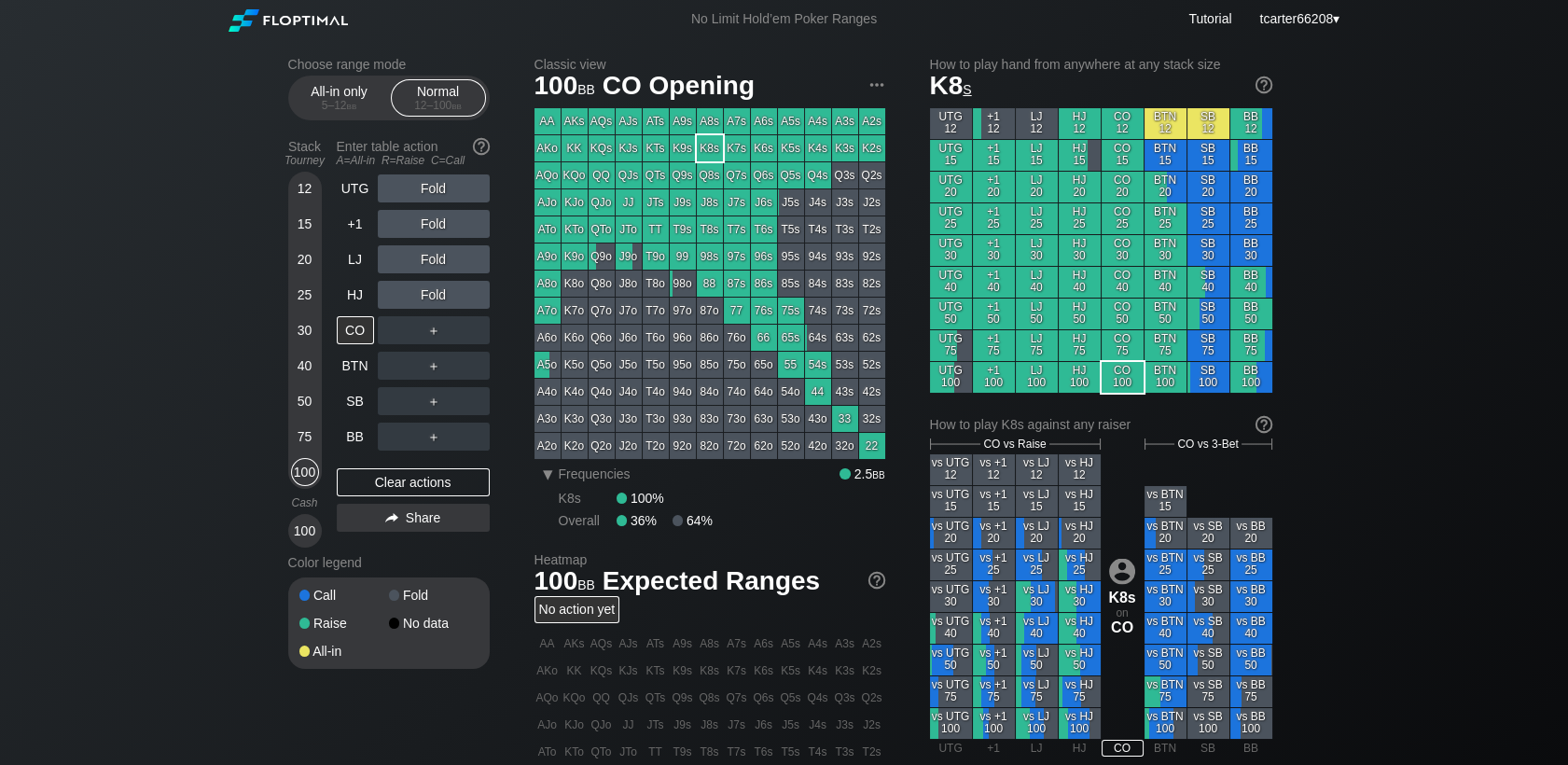
click at [309, 423] on div "50" at bounding box center [305, 405] width 28 height 36
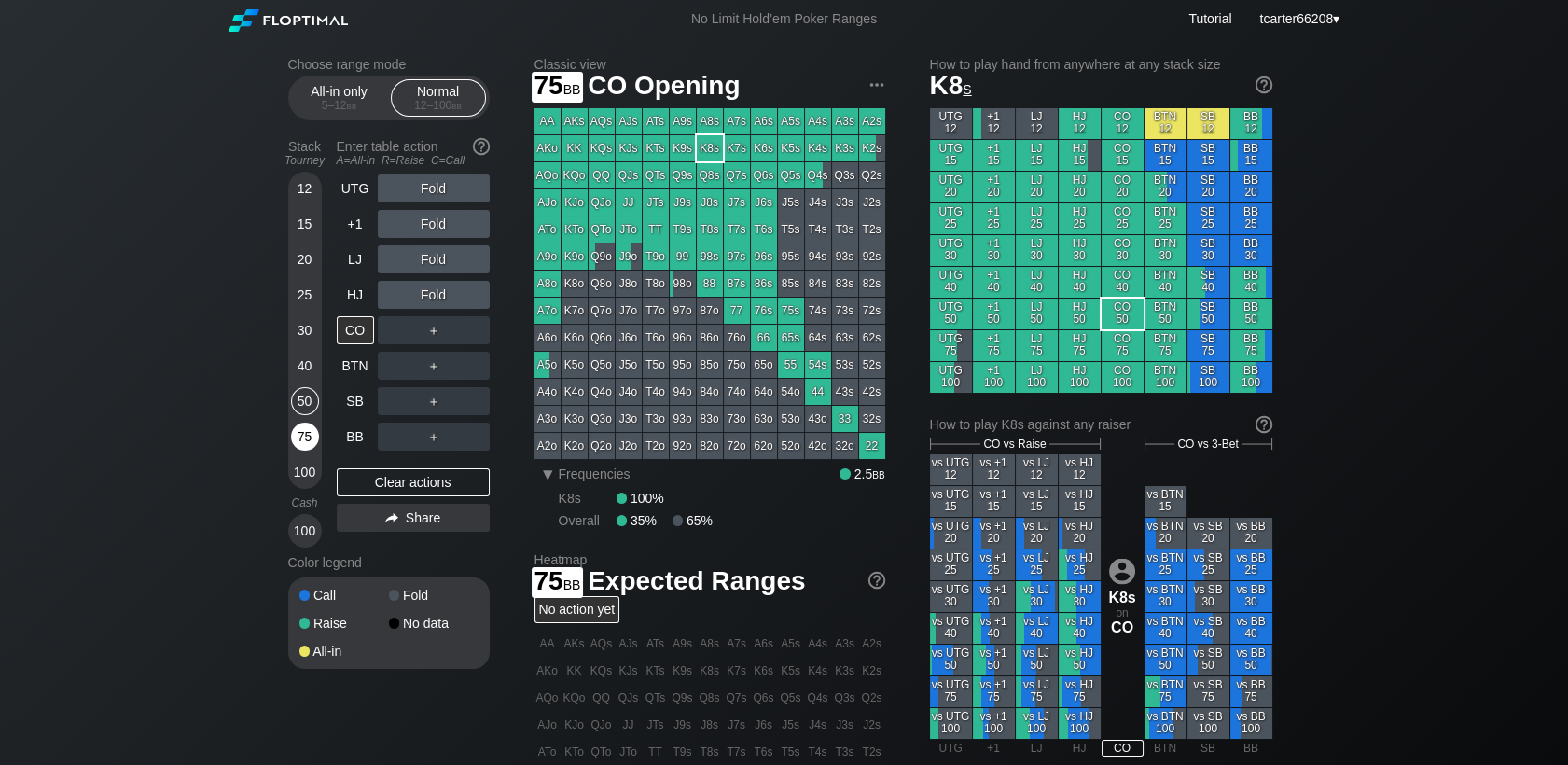
click at [309, 427] on div "75" at bounding box center [305, 437] width 28 height 28
click at [336, 406] on div "SB" at bounding box center [355, 401] width 38 height 28
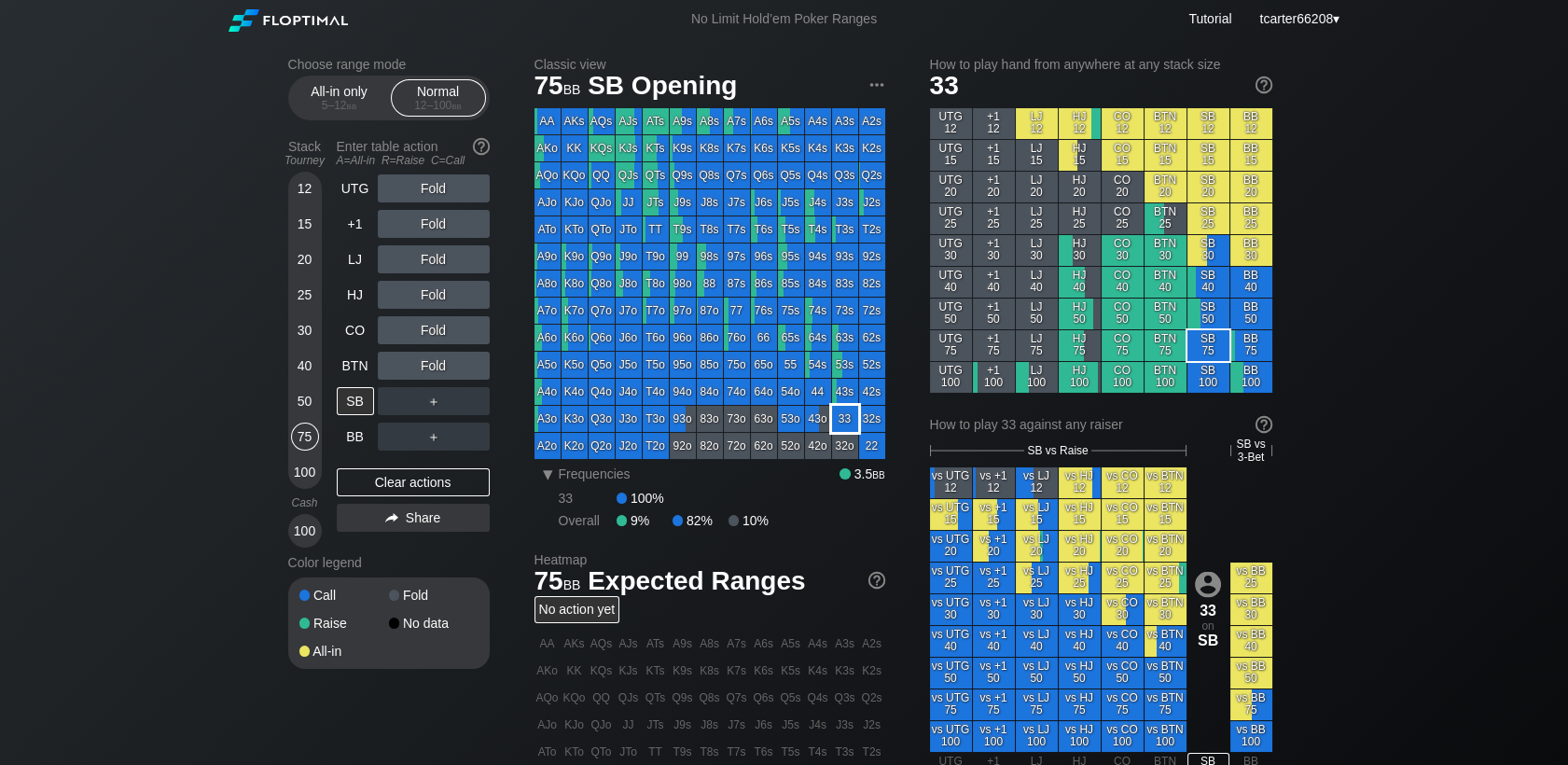
click at [845, 422] on div "33" at bounding box center [845, 419] width 26 height 26
click at [417, 266] on div "Fold" at bounding box center [434, 259] width 112 height 28
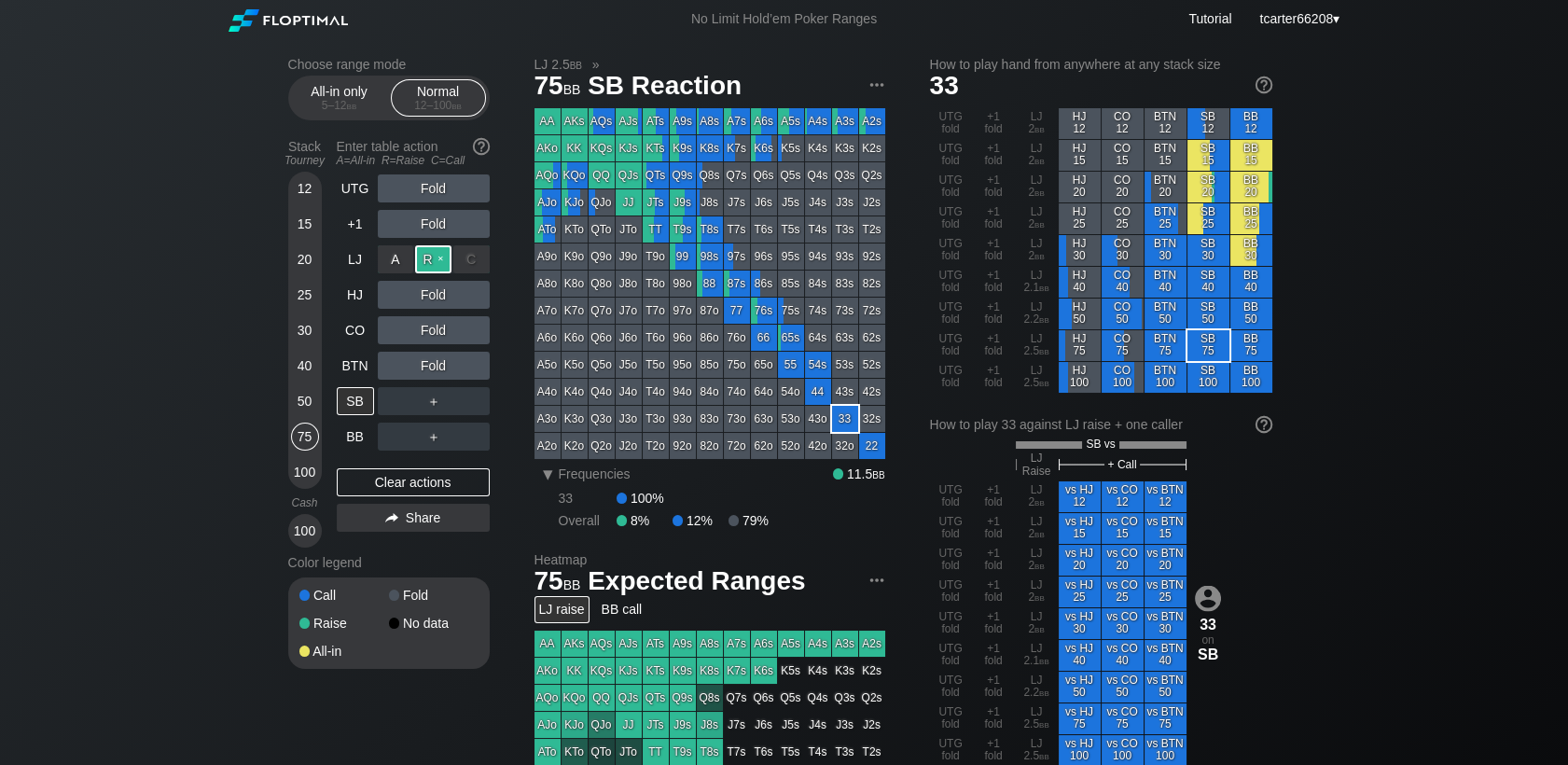
click at [442, 271] on div "R ✕" at bounding box center [433, 259] width 37 height 28
click at [466, 411] on div "＋" at bounding box center [434, 401] width 112 height 28
click at [468, 411] on div "C ✕" at bounding box center [471, 401] width 37 height 28
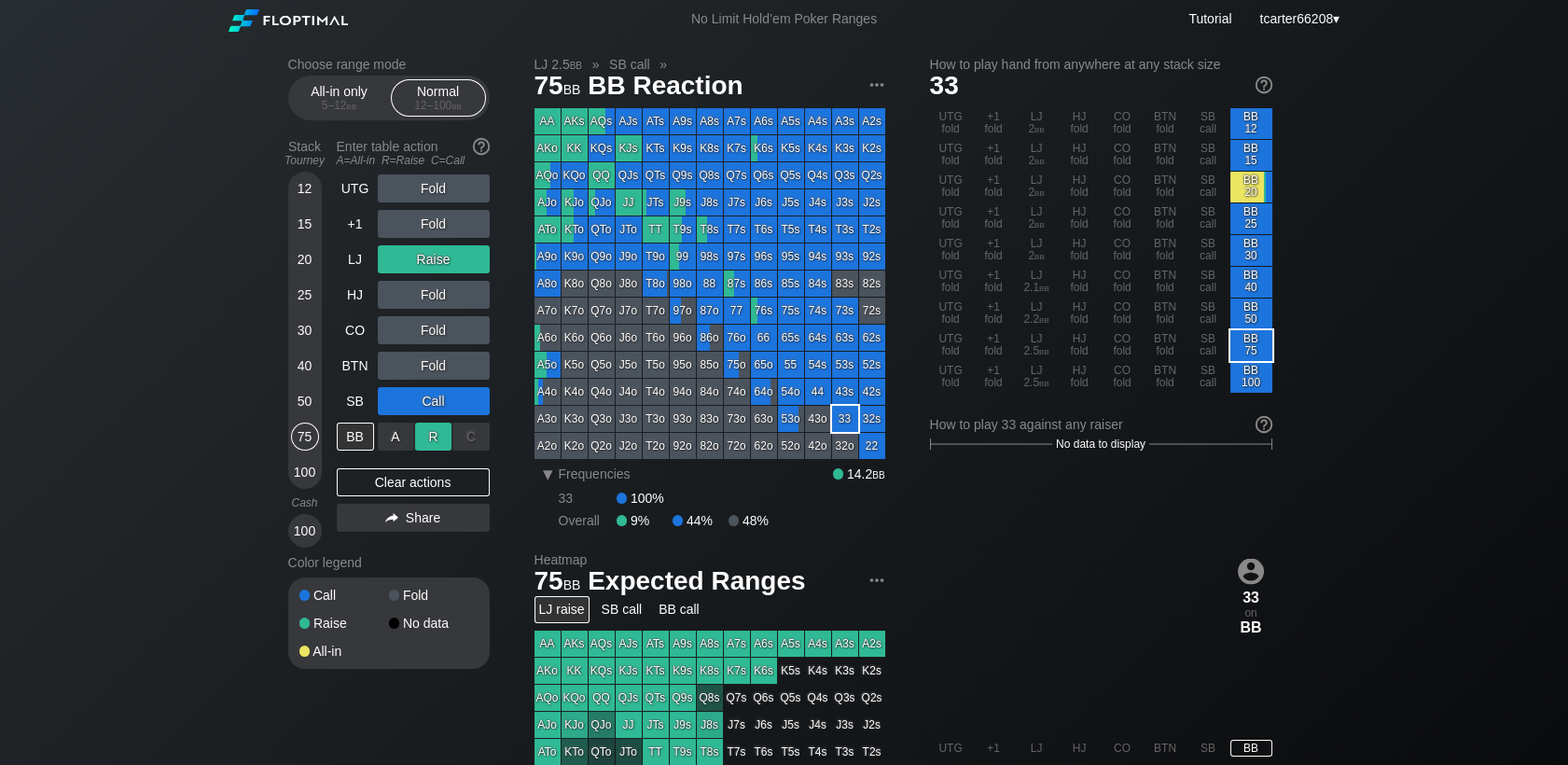
click at [433, 450] on div "R ✕" at bounding box center [433, 437] width 37 height 28
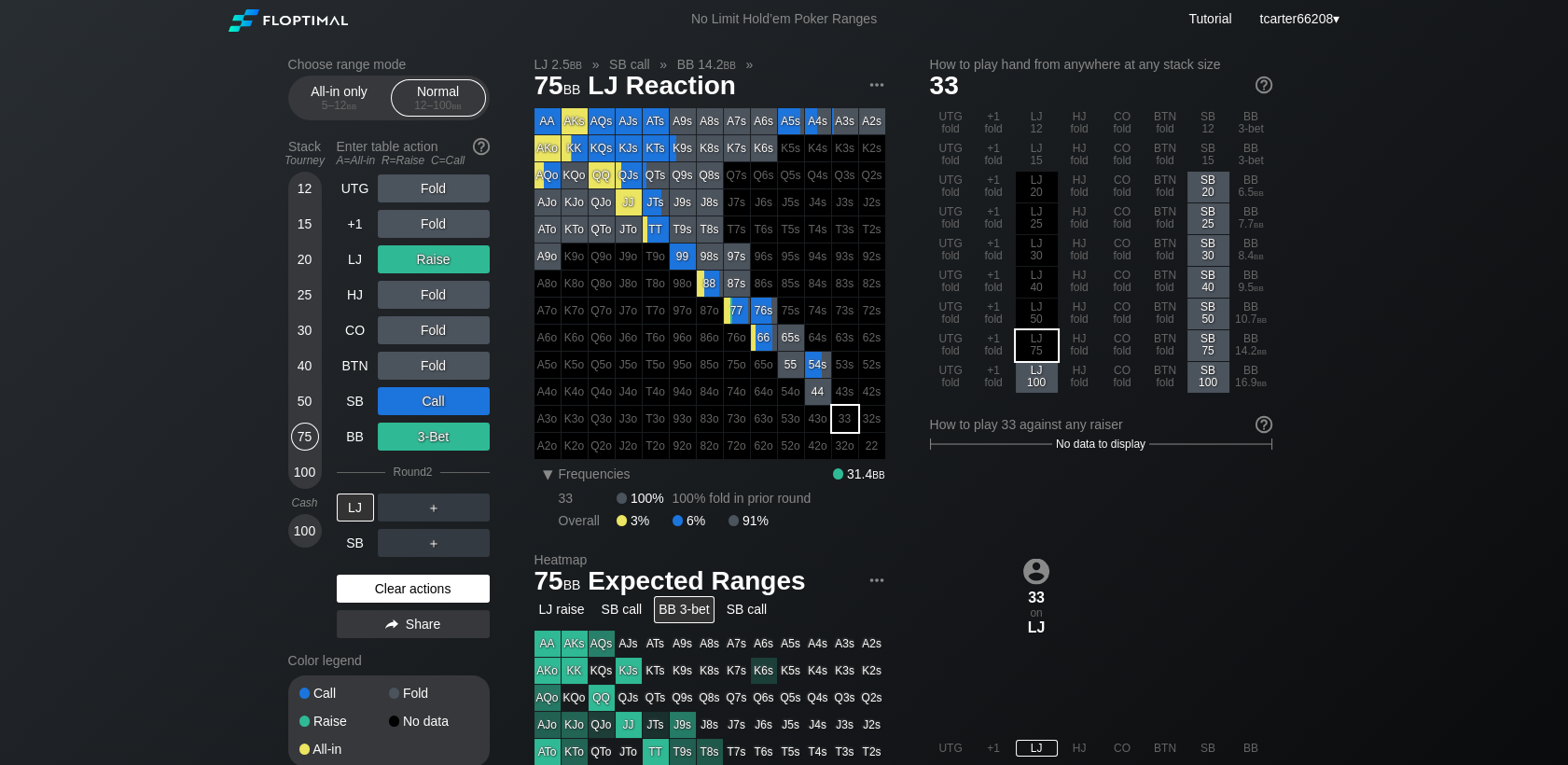
click at [420, 588] on div "Clear actions" at bounding box center [413, 588] width 153 height 28
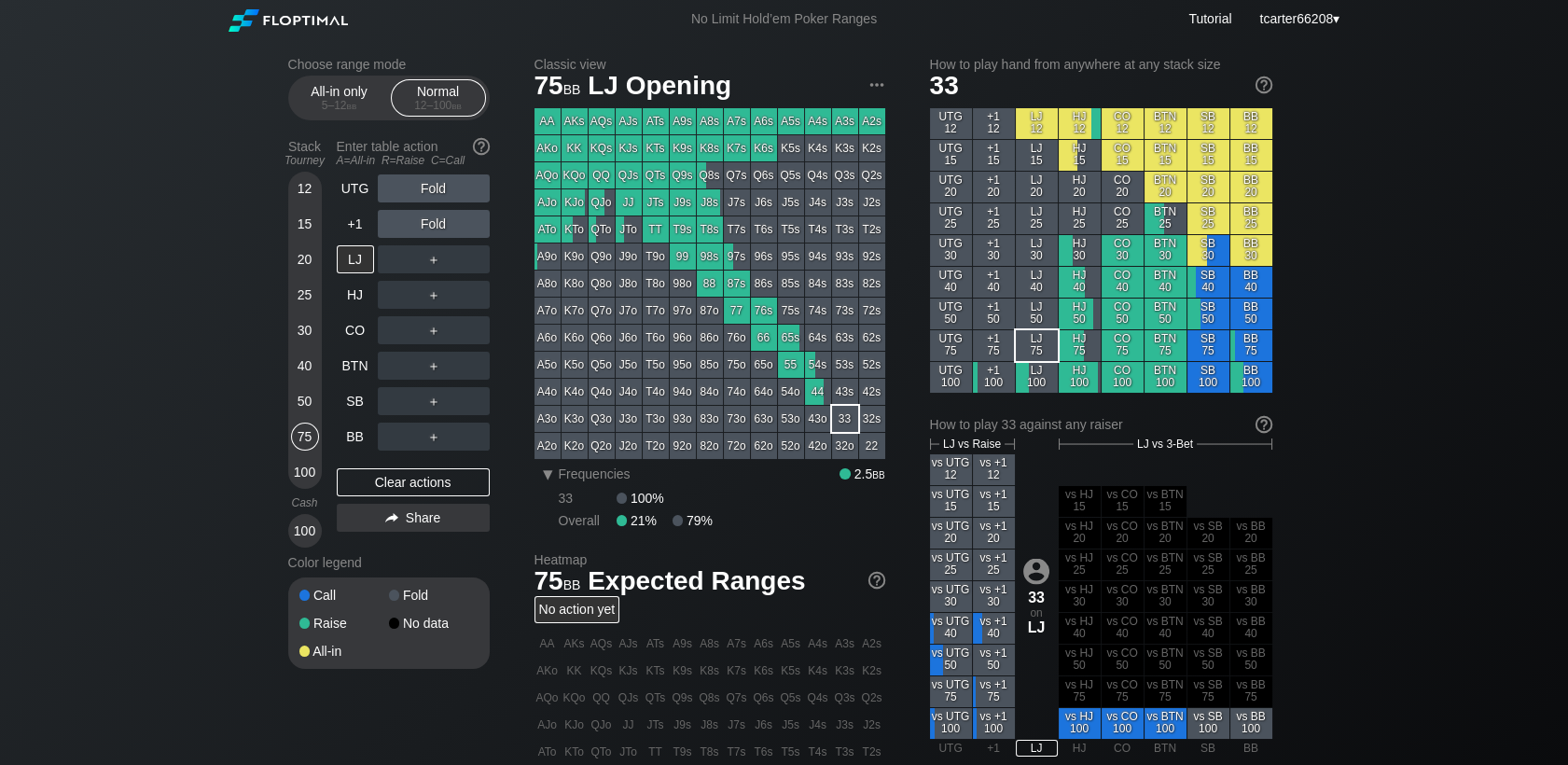
click at [304, 392] on div "50" at bounding box center [305, 401] width 28 height 28
click at [347, 369] on div "BTN" at bounding box center [355, 365] width 38 height 28
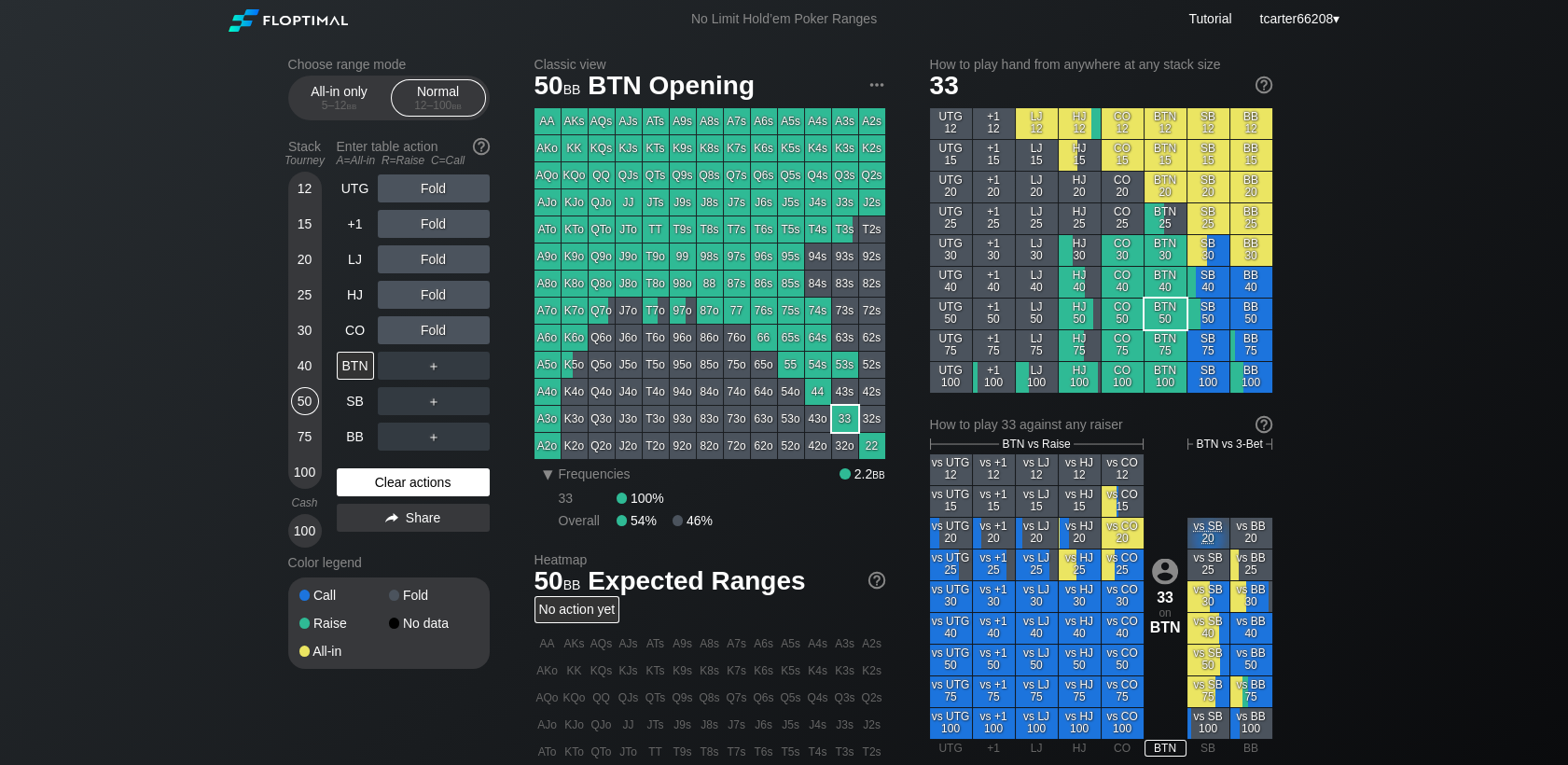
click at [401, 480] on div "Clear actions" at bounding box center [413, 482] width 153 height 28
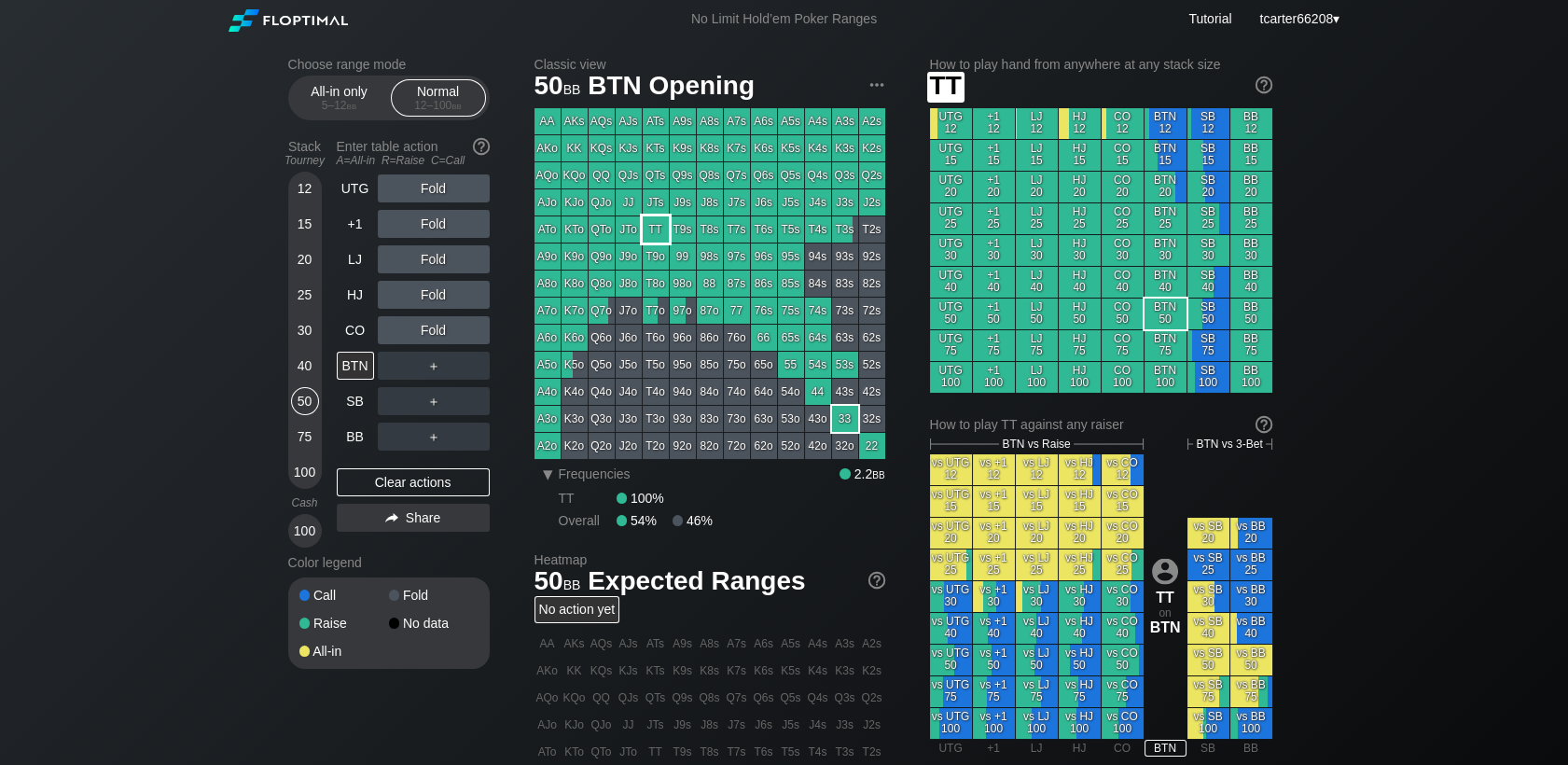
click at [644, 225] on div "TT" at bounding box center [656, 229] width 26 height 26
click at [427, 330] on div "R ✕" at bounding box center [433, 330] width 37 height 28
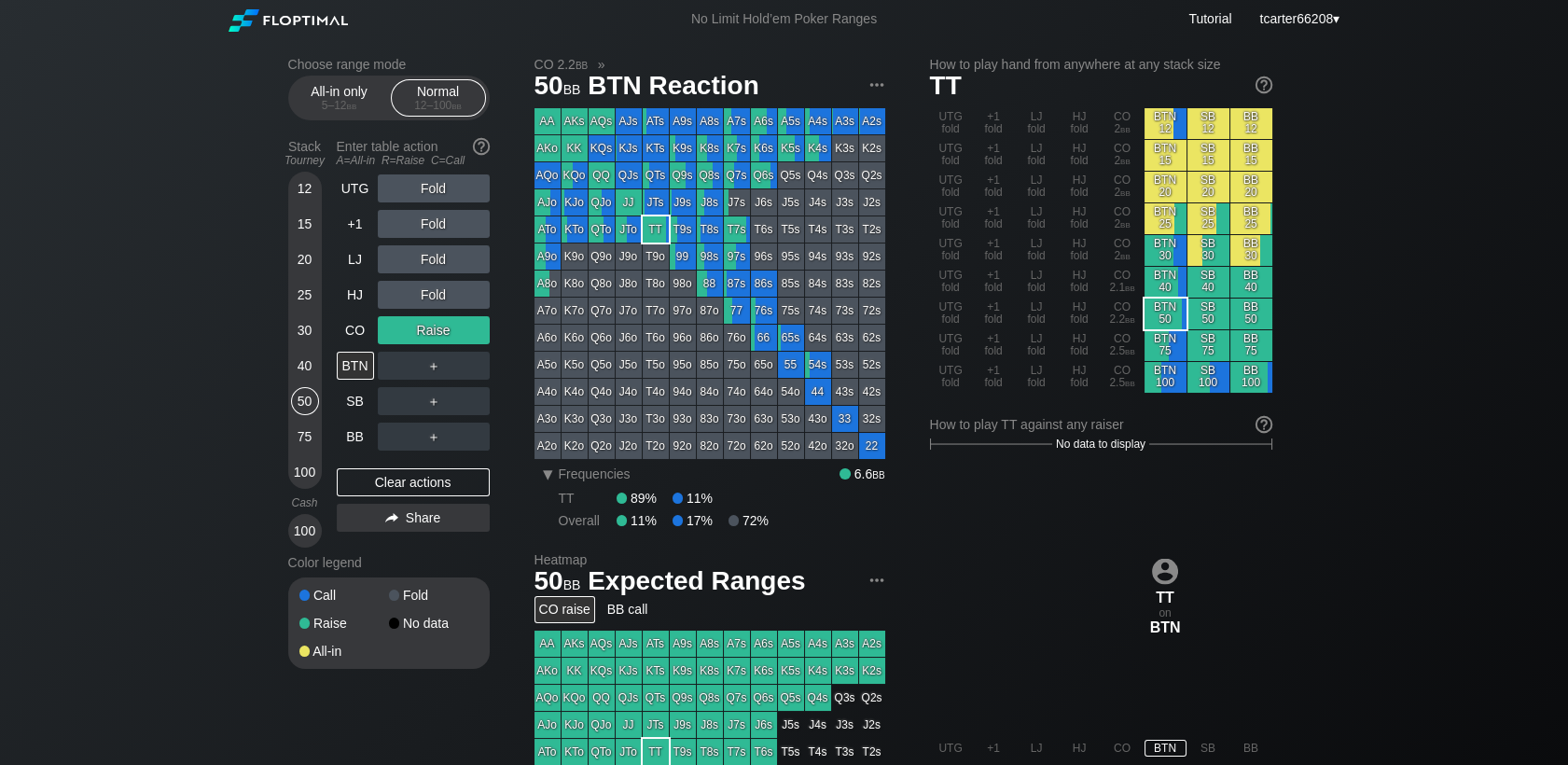
click at [390, 477] on div "Clear actions" at bounding box center [413, 482] width 153 height 28
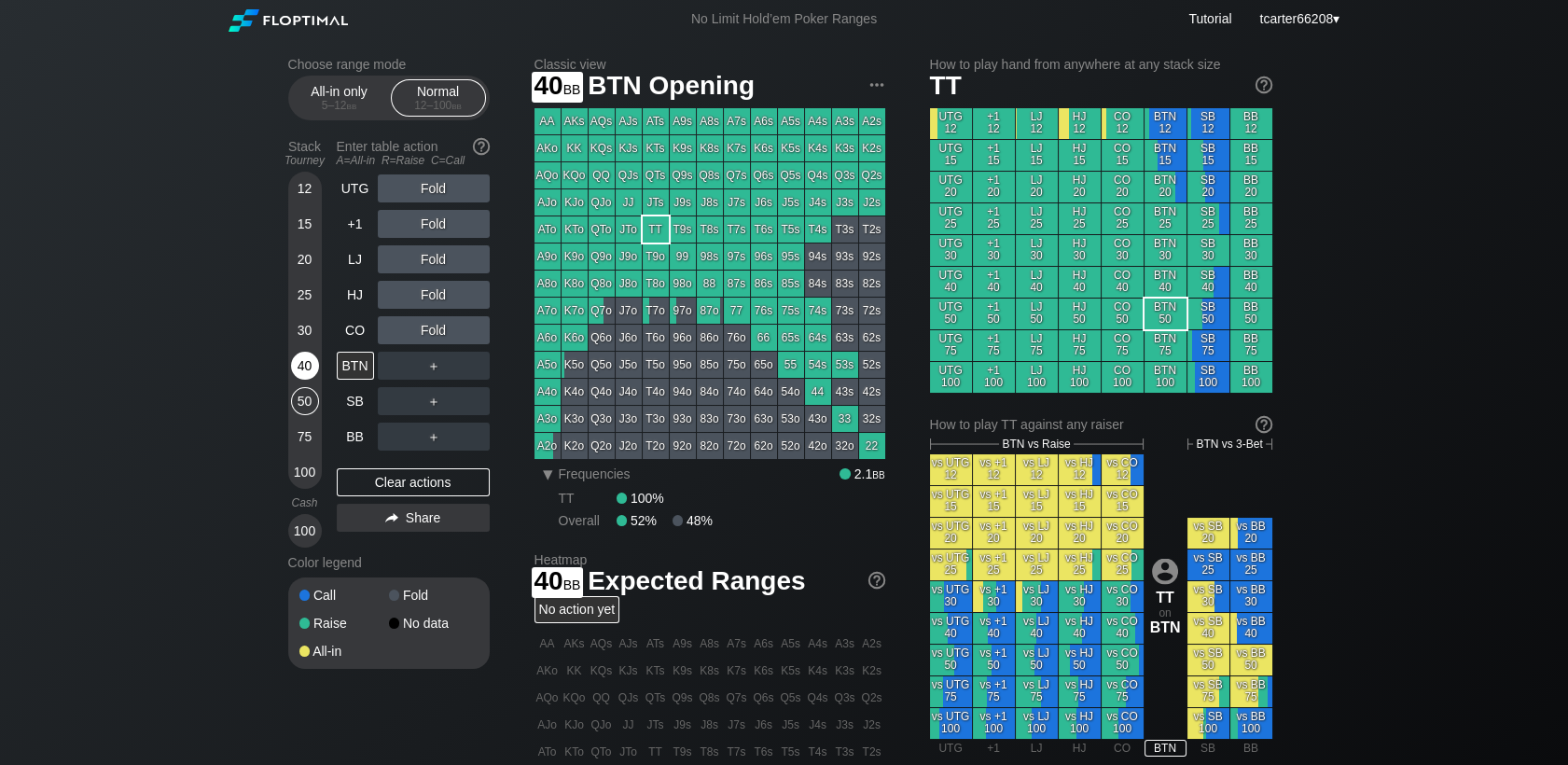
click at [295, 364] on div "40" at bounding box center [305, 365] width 28 height 28
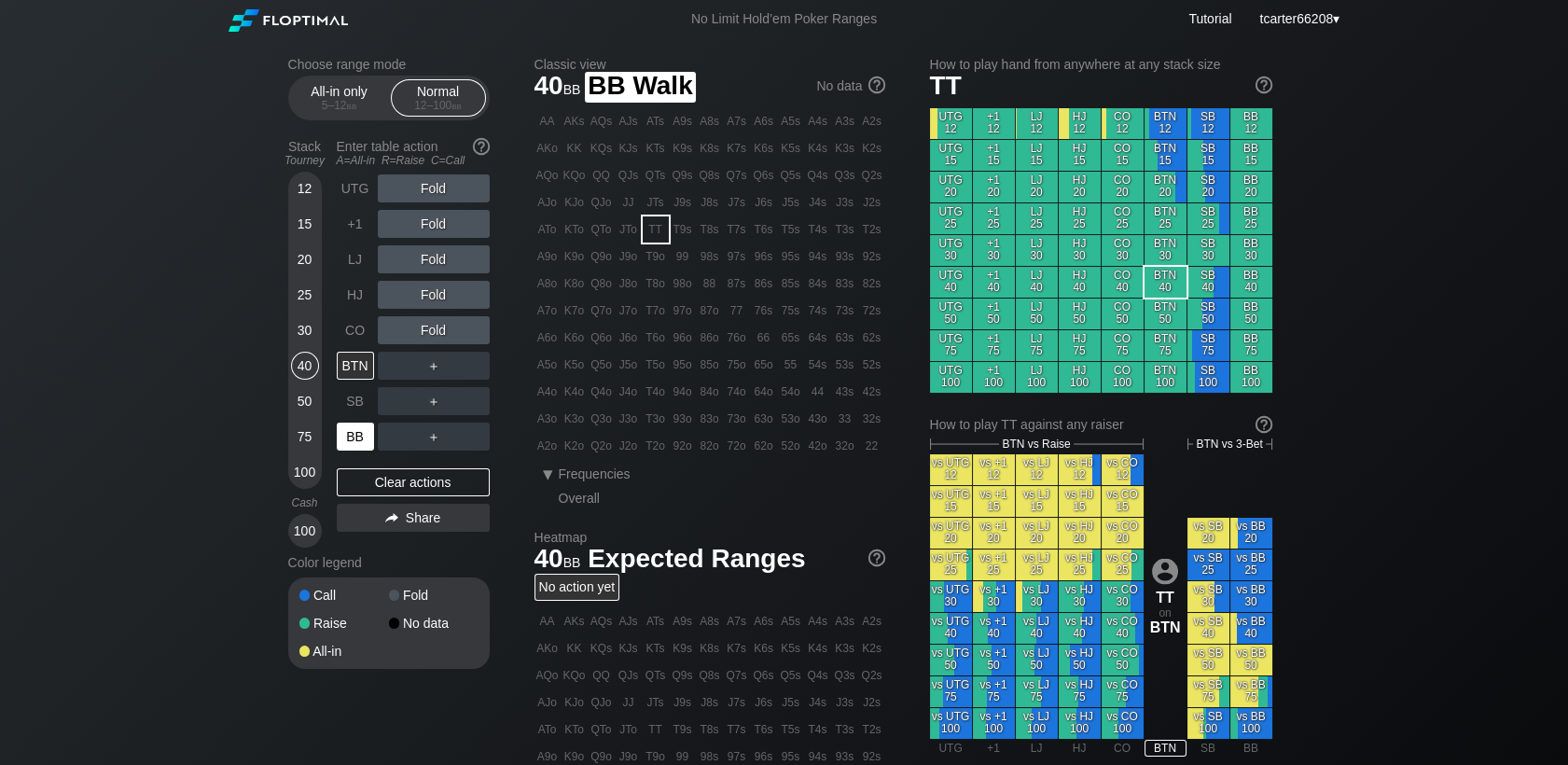
click at [352, 431] on div "BB" at bounding box center [355, 437] width 38 height 28
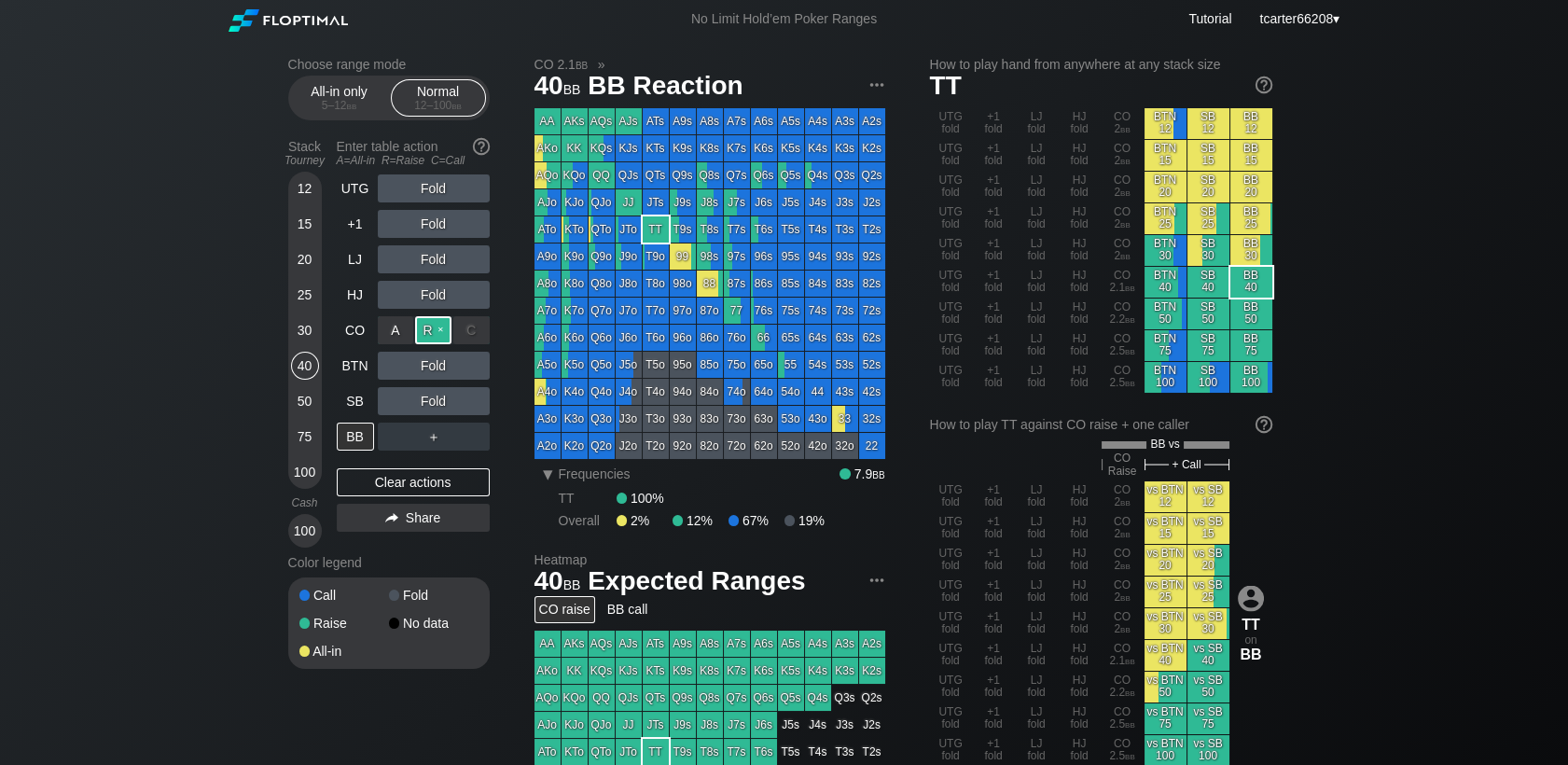
click at [432, 323] on div "R ✕" at bounding box center [433, 330] width 37 height 28
click at [456, 489] on div "Clear actions" at bounding box center [413, 482] width 153 height 28
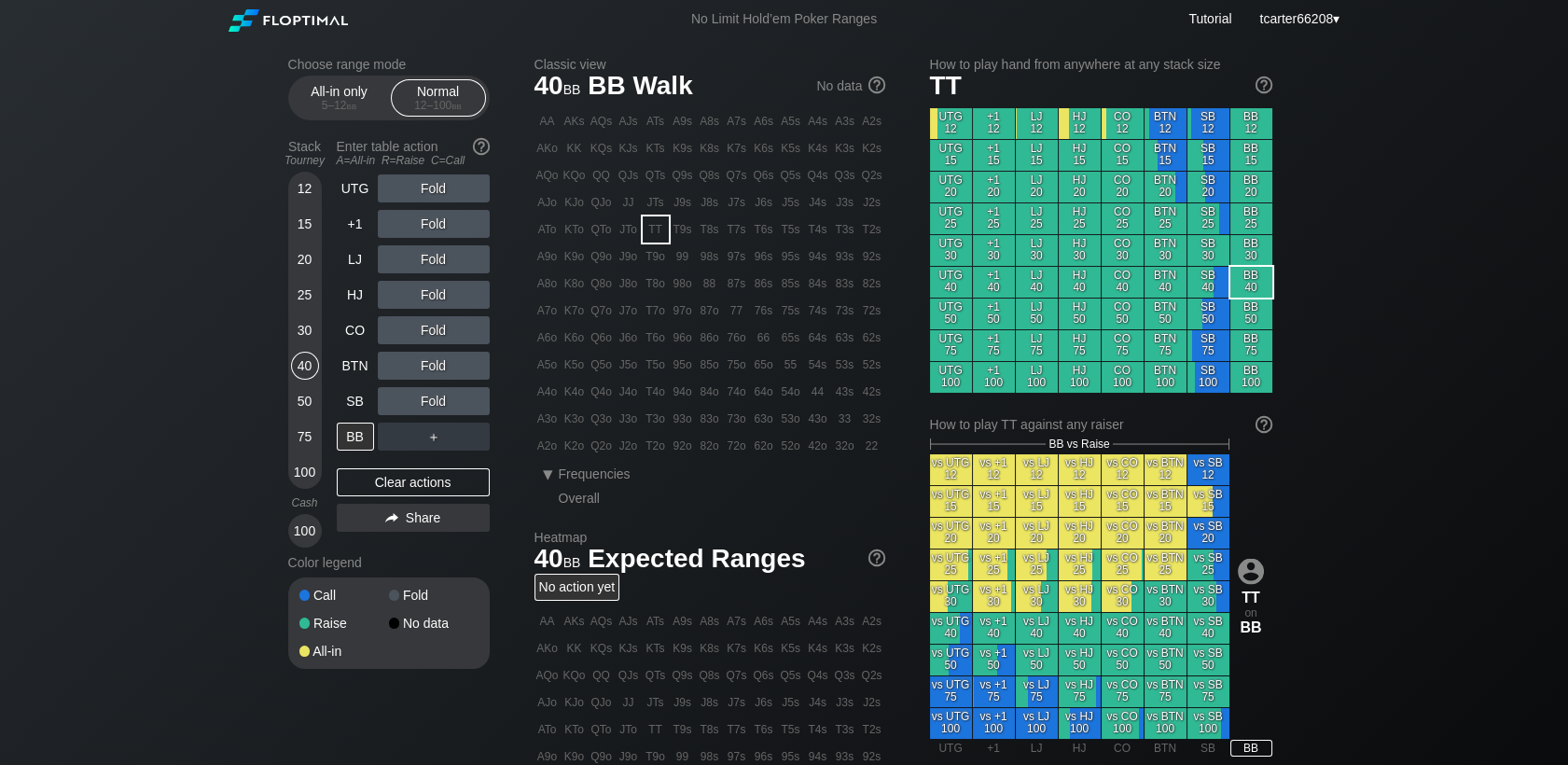
click at [308, 475] on div "100" at bounding box center [305, 471] width 28 height 28
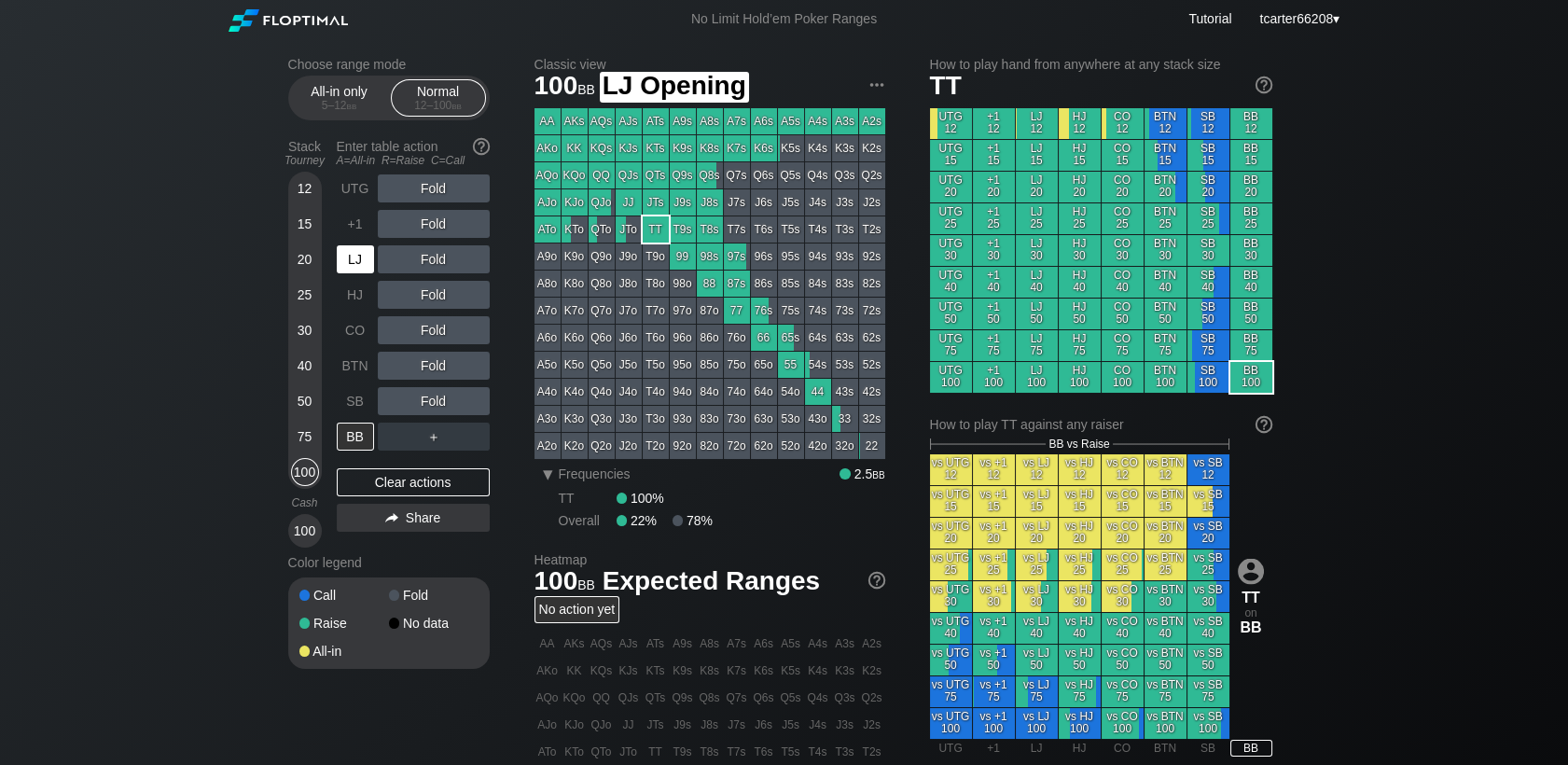
drag, startPoint x: 362, startPoint y: 265, endPoint x: 373, endPoint y: 267, distance: 11.2
click at [362, 265] on div "LJ" at bounding box center [355, 259] width 38 height 28
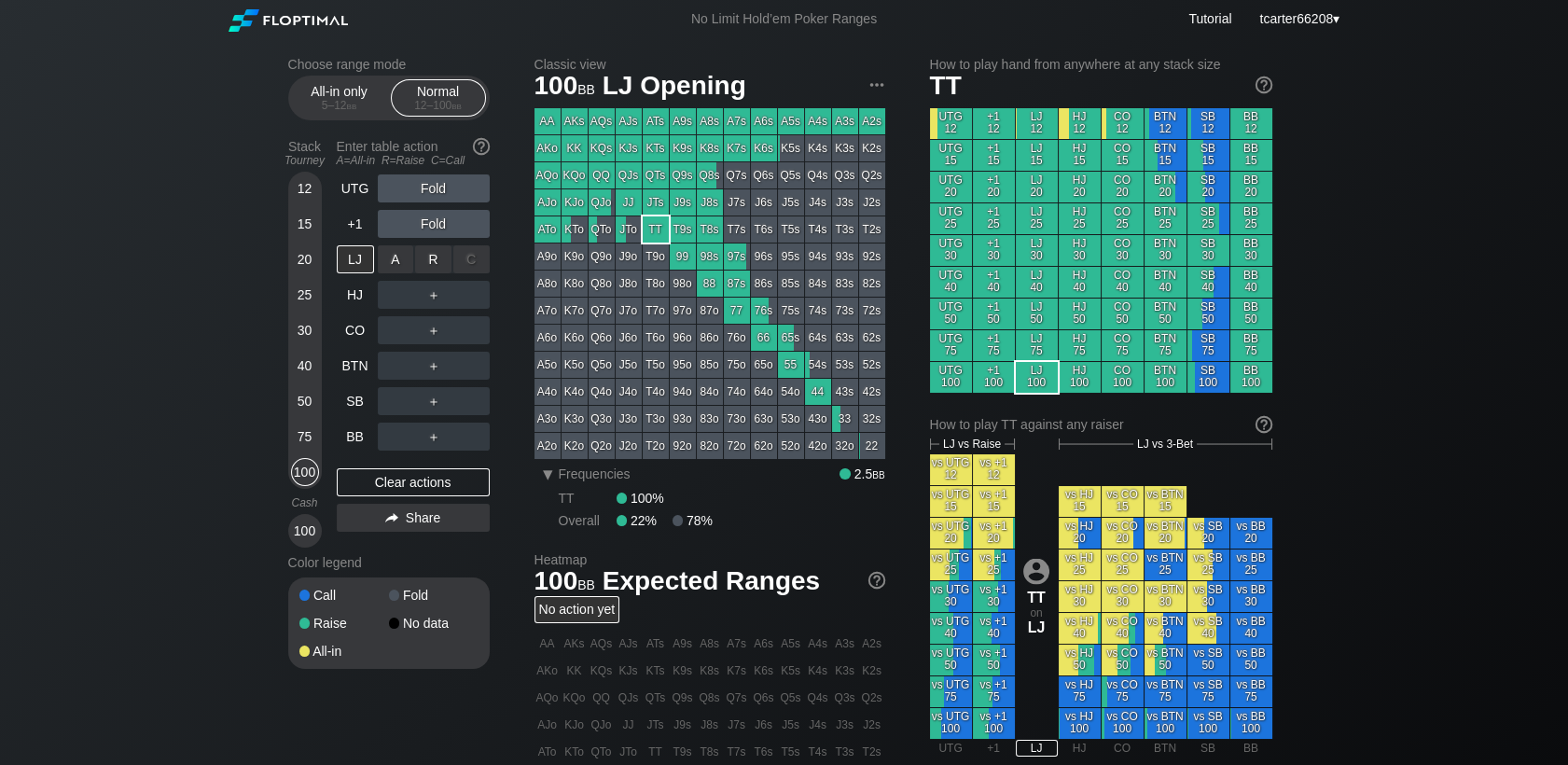
click at [433, 267] on div "R ✕" at bounding box center [433, 259] width 37 height 28
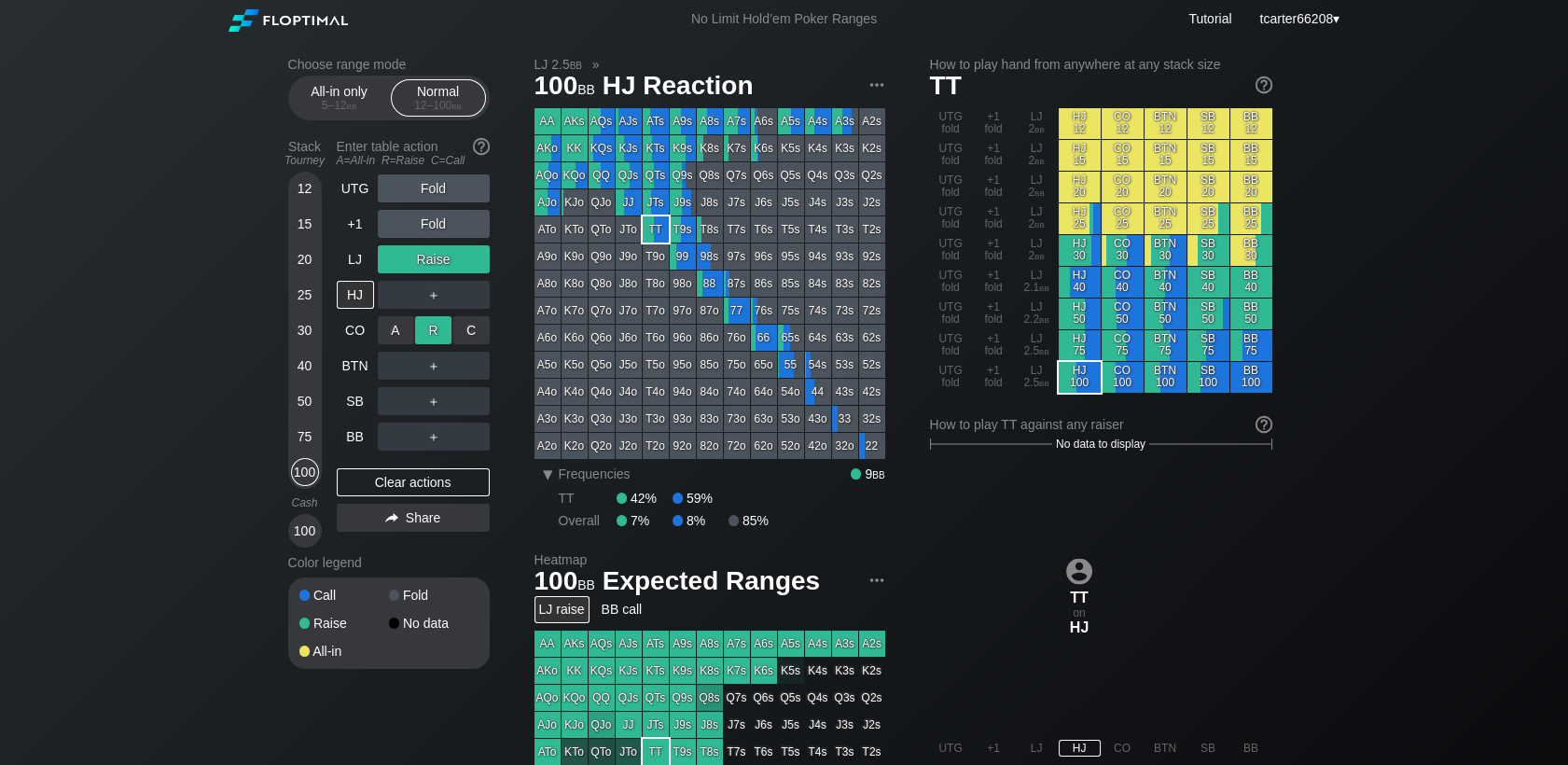
click at [440, 337] on div "R ✕" at bounding box center [433, 330] width 37 height 28
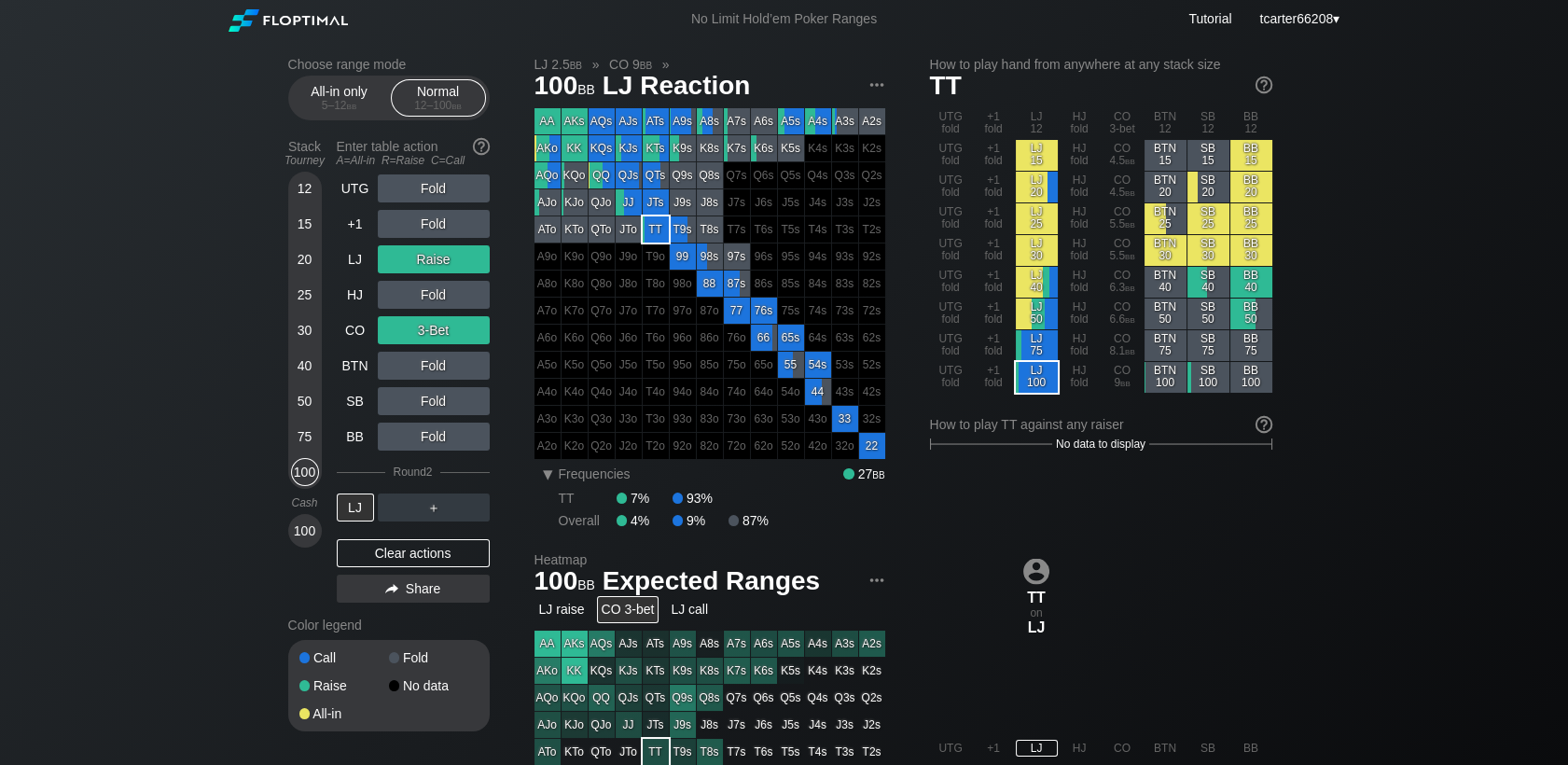
drag, startPoint x: 356, startPoint y: 562, endPoint x: 330, endPoint y: 531, distance: 40.5
click at [356, 562] on div "Clear actions" at bounding box center [413, 553] width 153 height 28
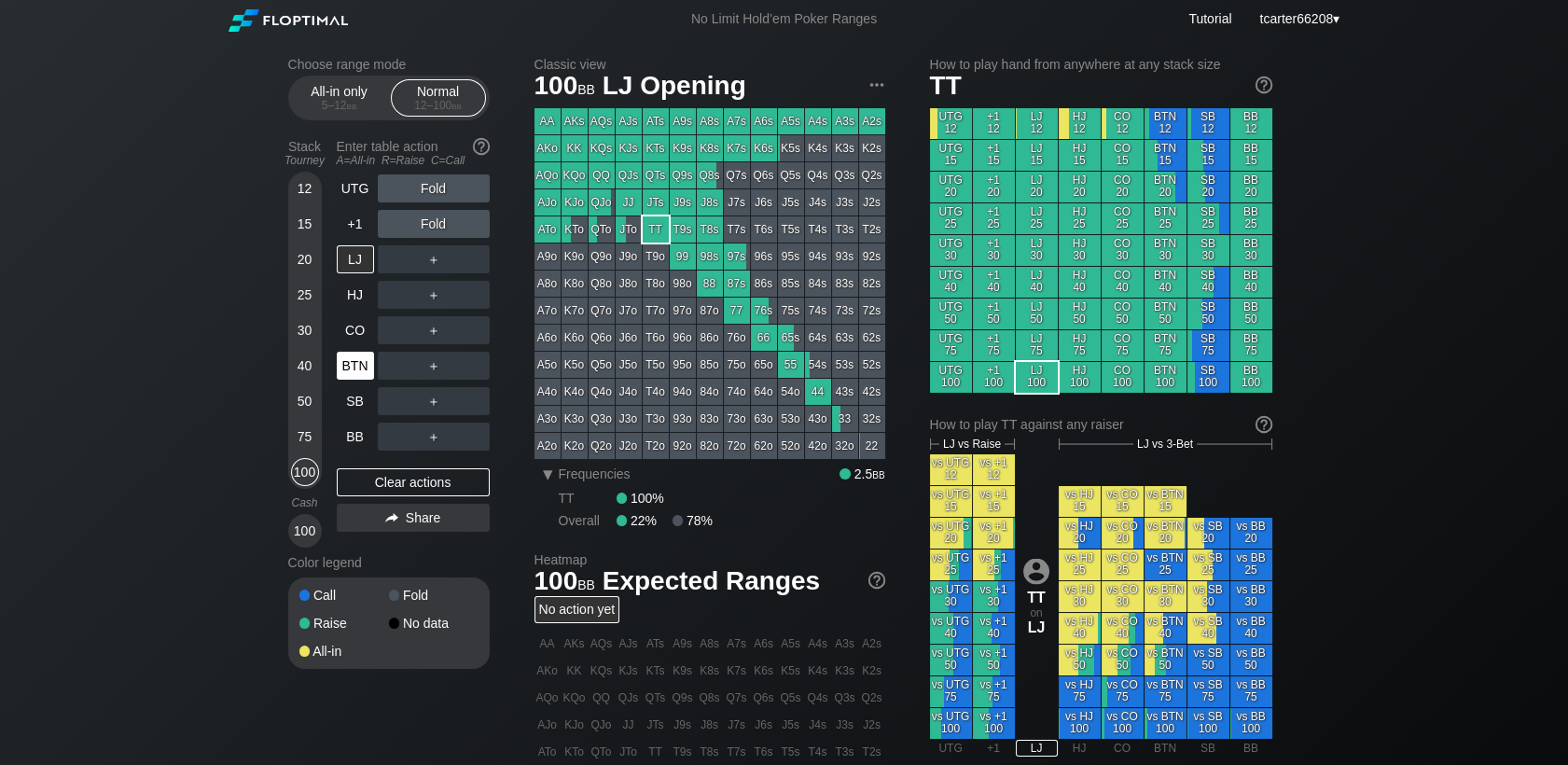
drag, startPoint x: 305, startPoint y: 363, endPoint x: 362, endPoint y: 369, distance: 57.3
click at [305, 362] on div "40" at bounding box center [305, 365] width 28 height 28
click at [336, 366] on div "Stack Tourney Enter table action A=All-in R=Raise C=Call [PHONE_NUMBER] [PHONE_…" at bounding box center [388, 339] width 201 height 416
click at [362, 369] on div "BTN" at bounding box center [355, 365] width 38 height 28
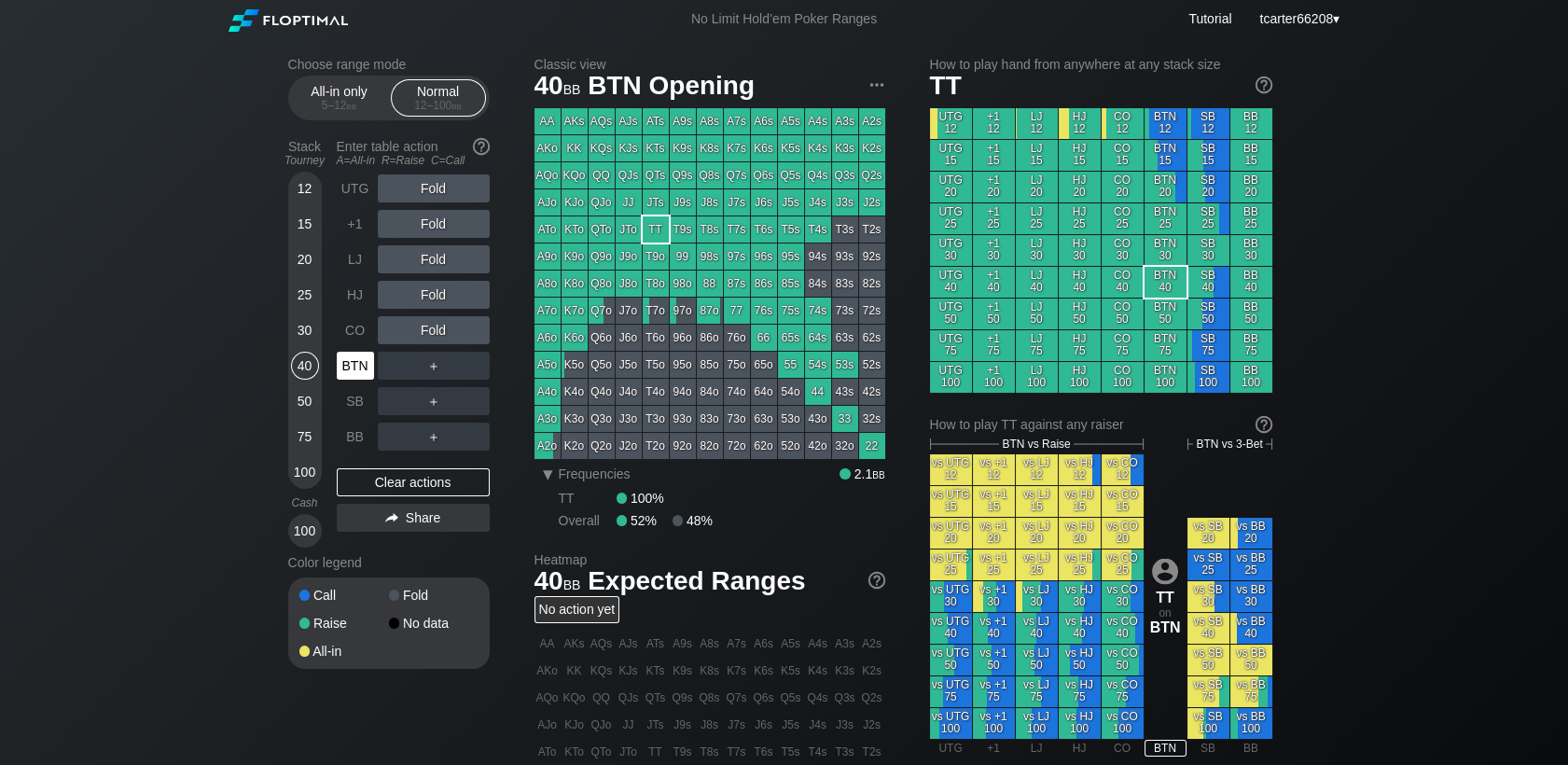
click at [362, 369] on div "BTN" at bounding box center [355, 365] width 38 height 28
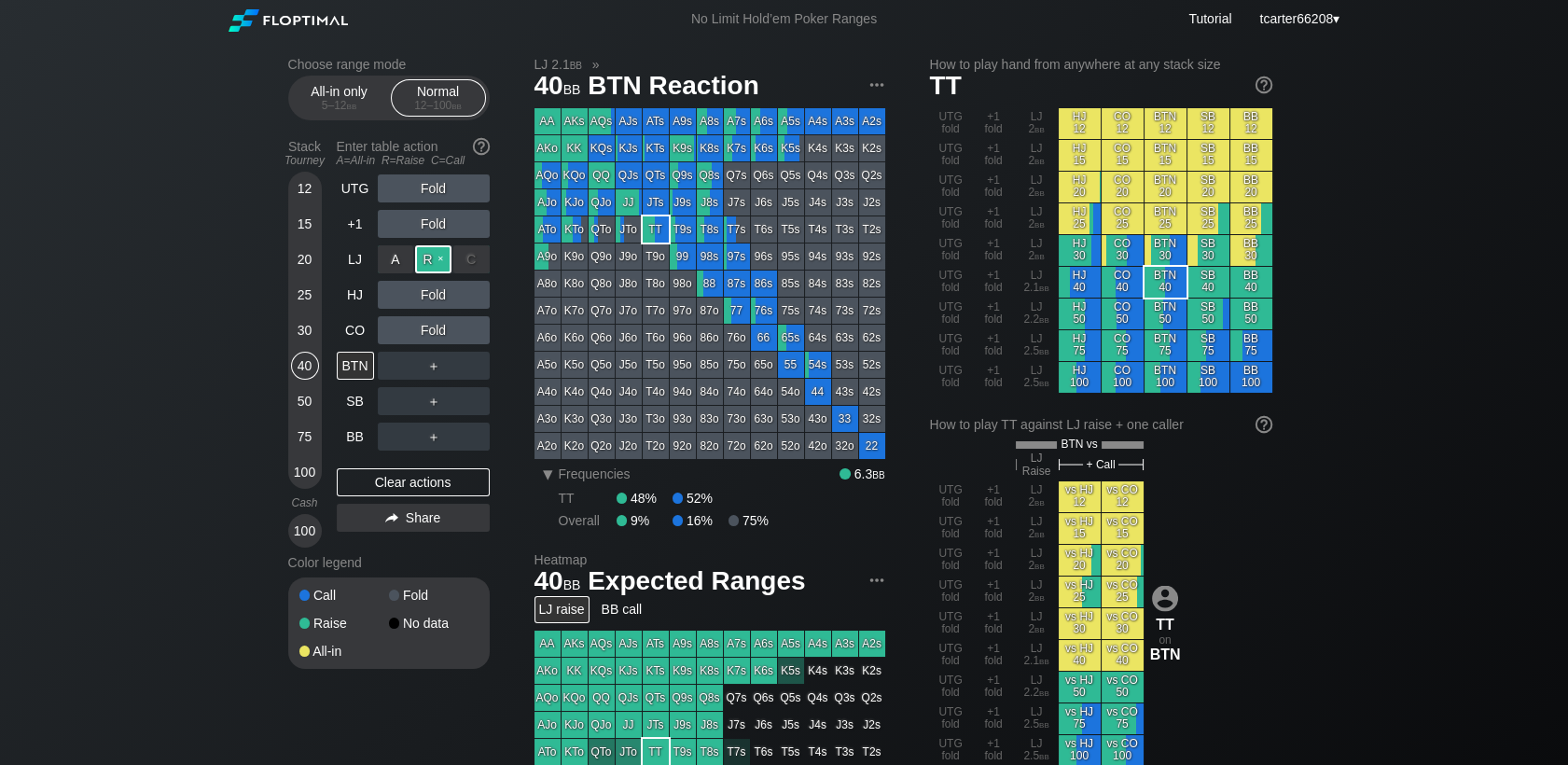
click at [441, 256] on div "R ✕" at bounding box center [433, 259] width 37 height 28
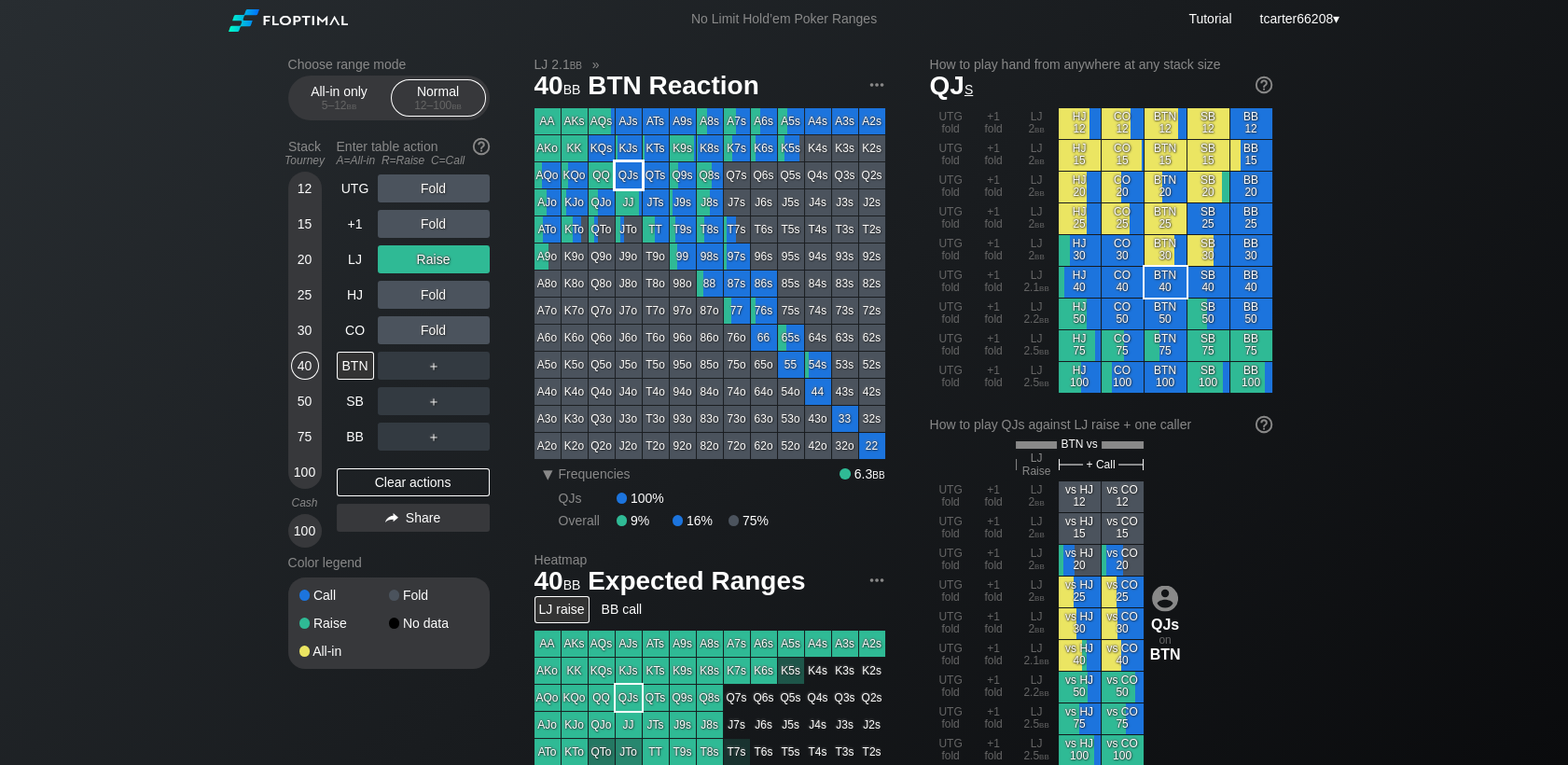
drag, startPoint x: 634, startPoint y: 181, endPoint x: 621, endPoint y: 181, distance: 13.0
click at [631, 181] on div "QJs" at bounding box center [628, 176] width 26 height 26
click at [470, 362] on div "＋" at bounding box center [434, 365] width 112 height 28
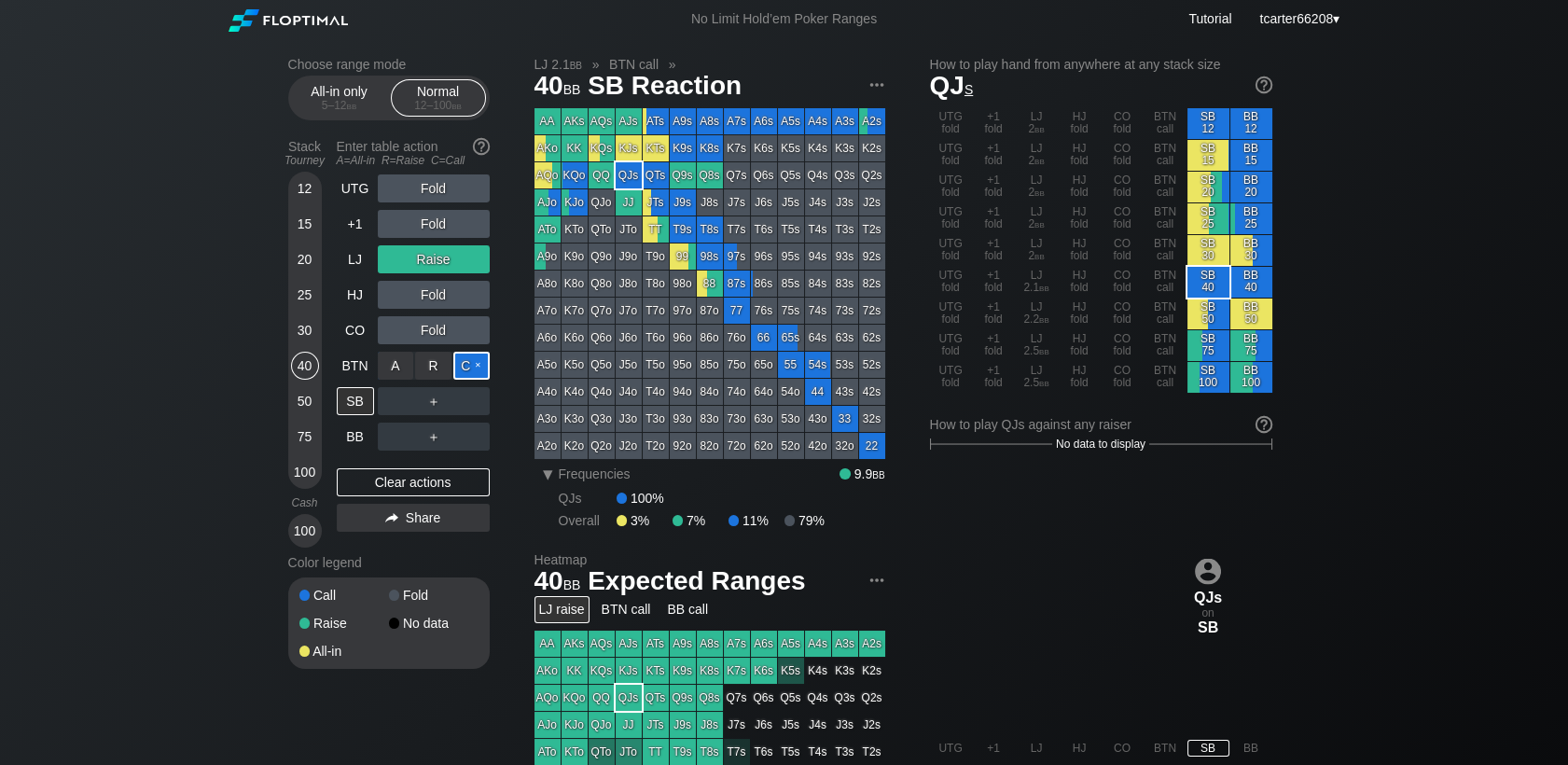
click at [470, 362] on div "C ✕" at bounding box center [471, 365] width 37 height 28
click at [427, 414] on div "R ✕" at bounding box center [433, 401] width 37 height 28
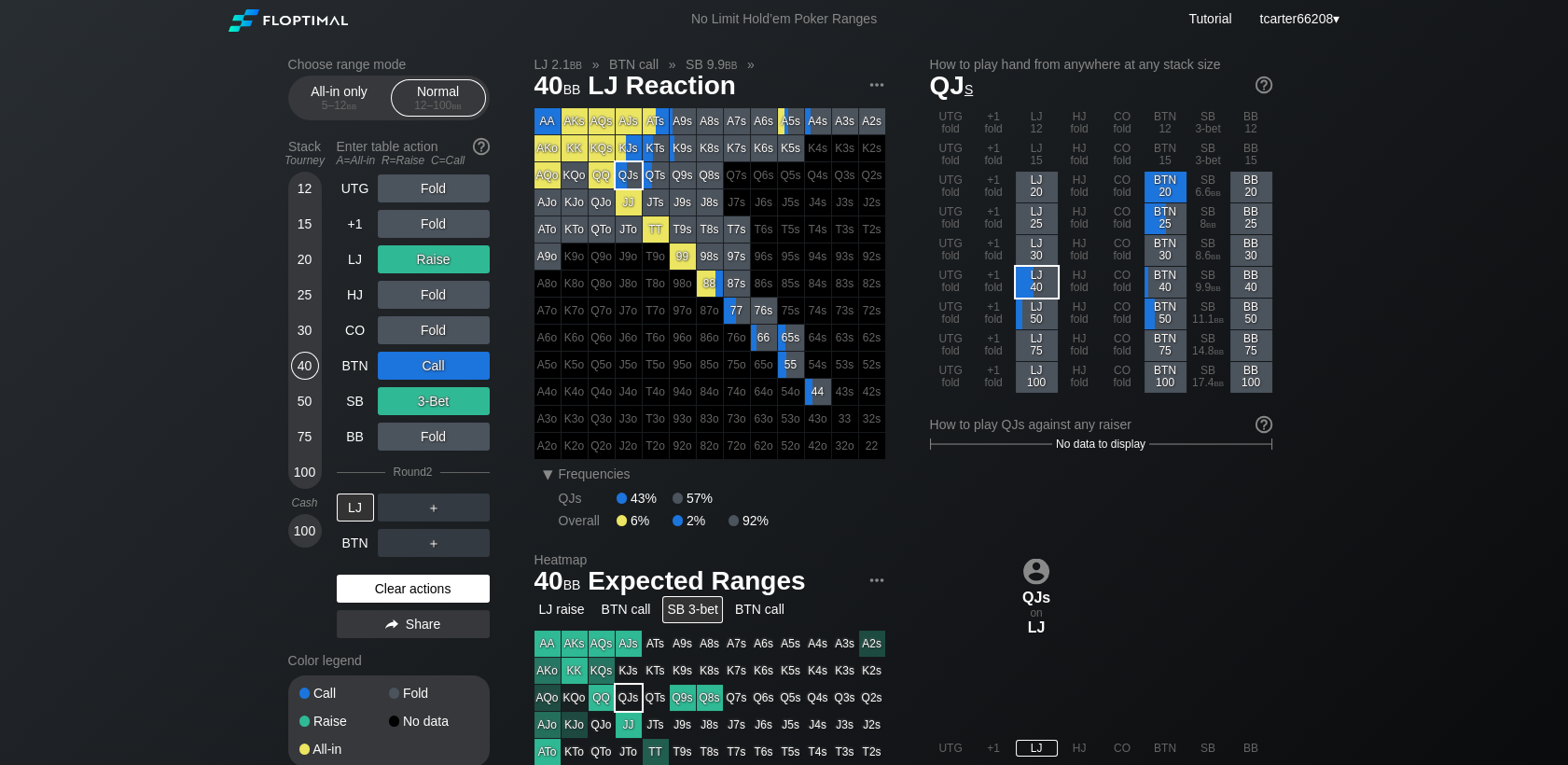
click at [447, 585] on div "Clear actions" at bounding box center [413, 588] width 153 height 28
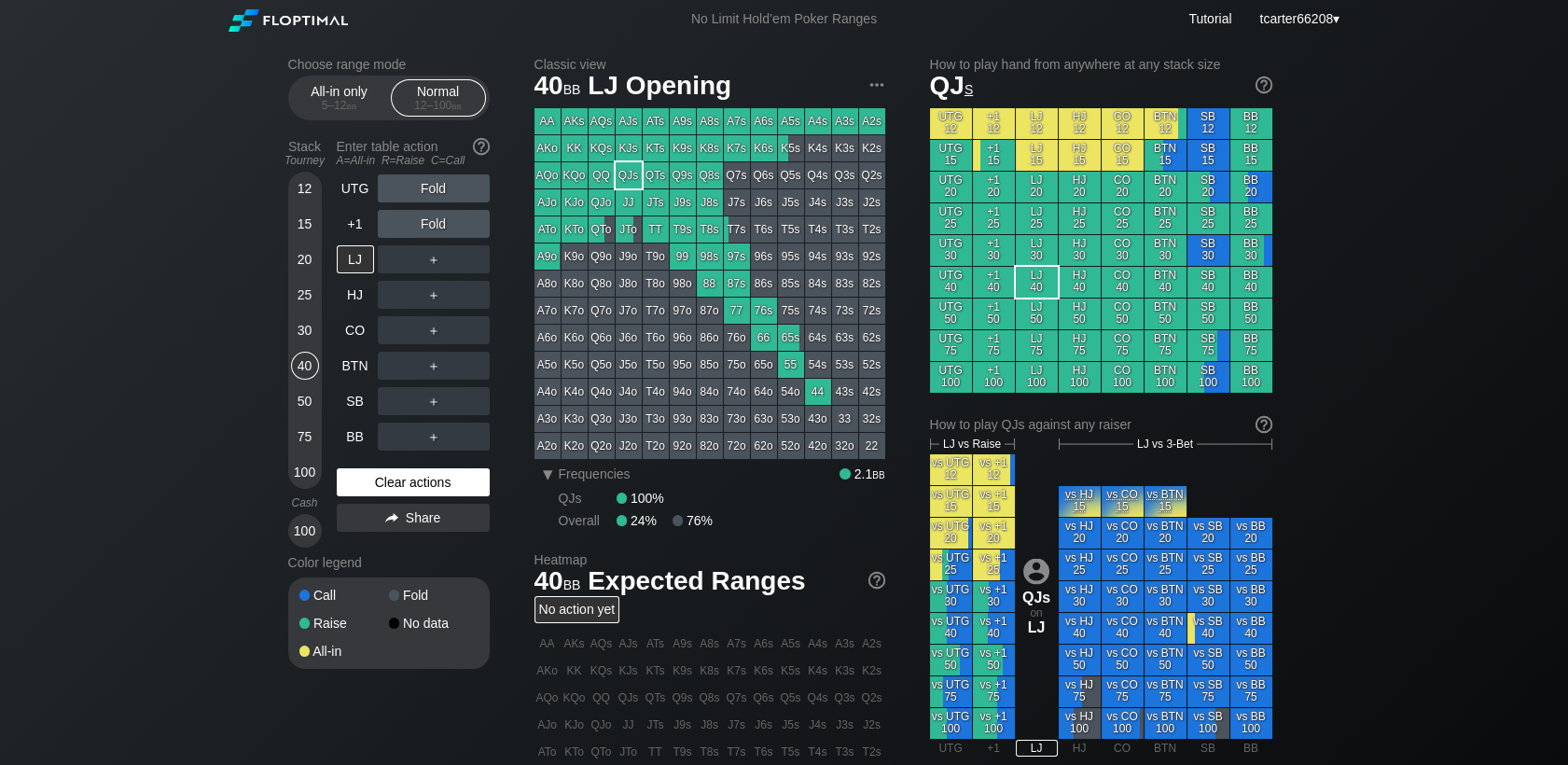
click at [433, 489] on div "Clear actions" at bounding box center [413, 482] width 153 height 28
click at [310, 291] on div "25" at bounding box center [305, 295] width 28 height 28
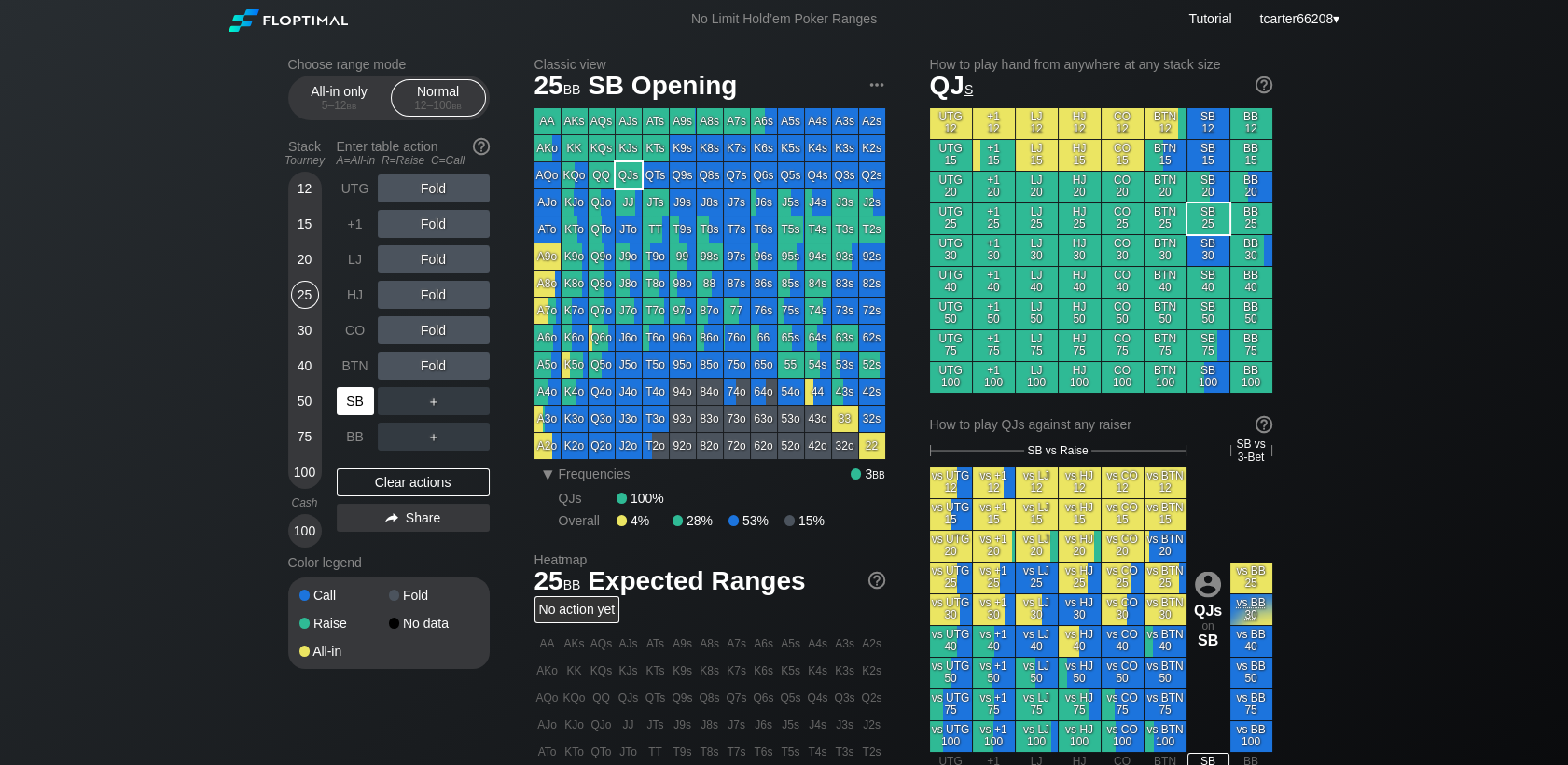
click at [355, 410] on div "SB" at bounding box center [355, 401] width 38 height 28
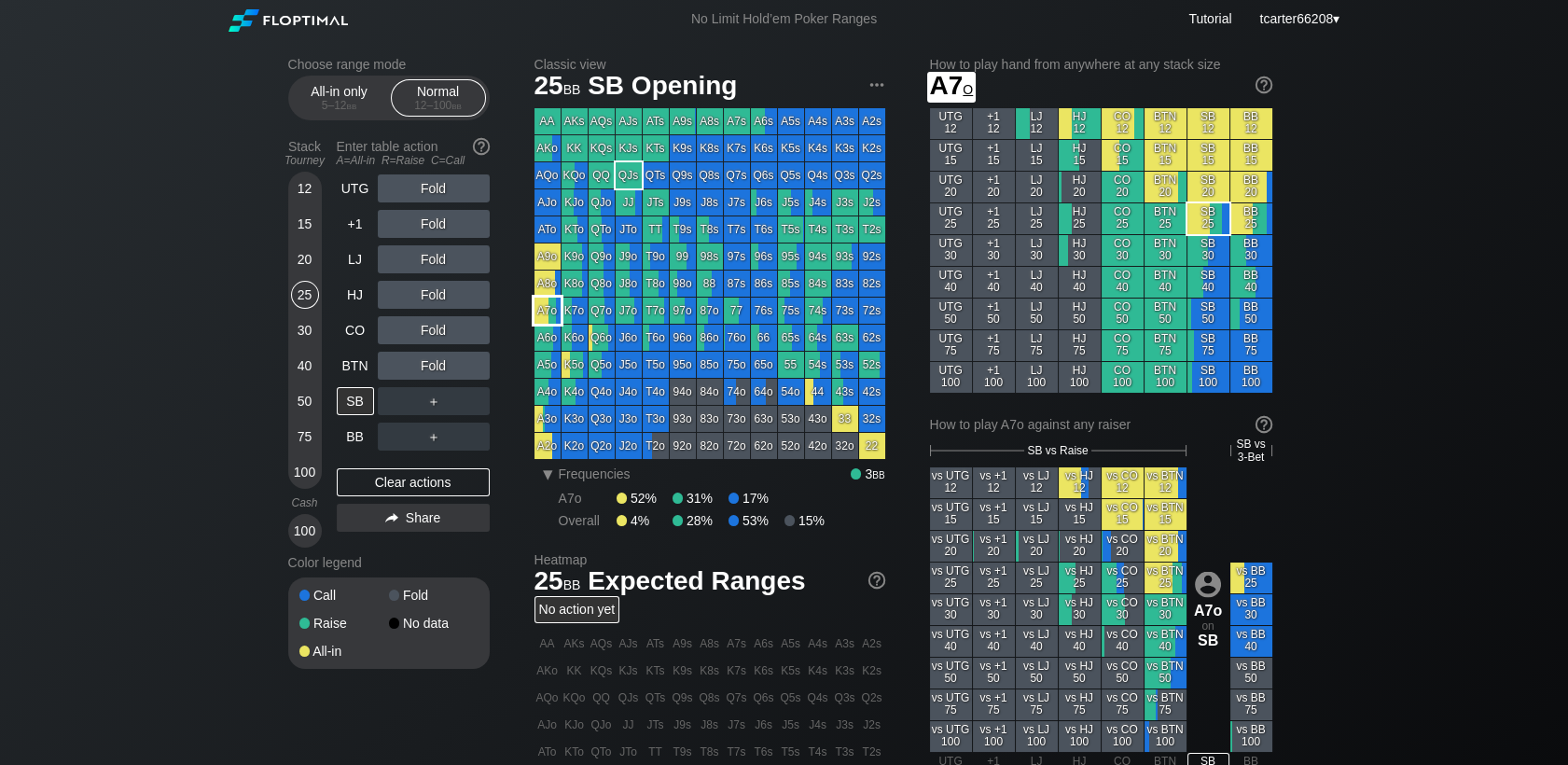
click at [548, 316] on div "A7o" at bounding box center [548, 311] width 26 height 26
click at [356, 374] on div "BTN" at bounding box center [355, 365] width 38 height 28
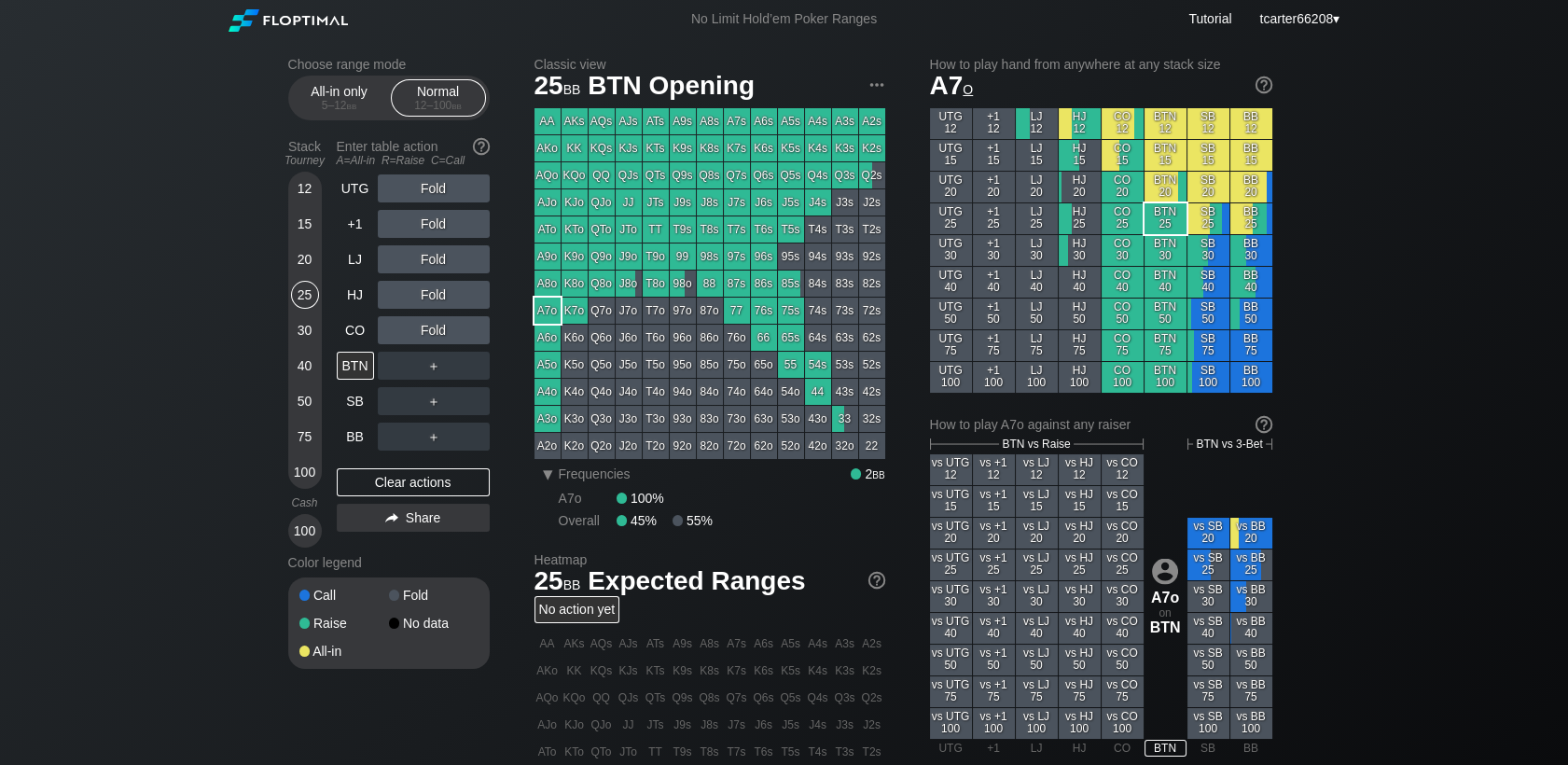
click at [417, 223] on div "Fold" at bounding box center [434, 223] width 112 height 28
click at [420, 223] on div "R ✕" at bounding box center [433, 223] width 37 height 28
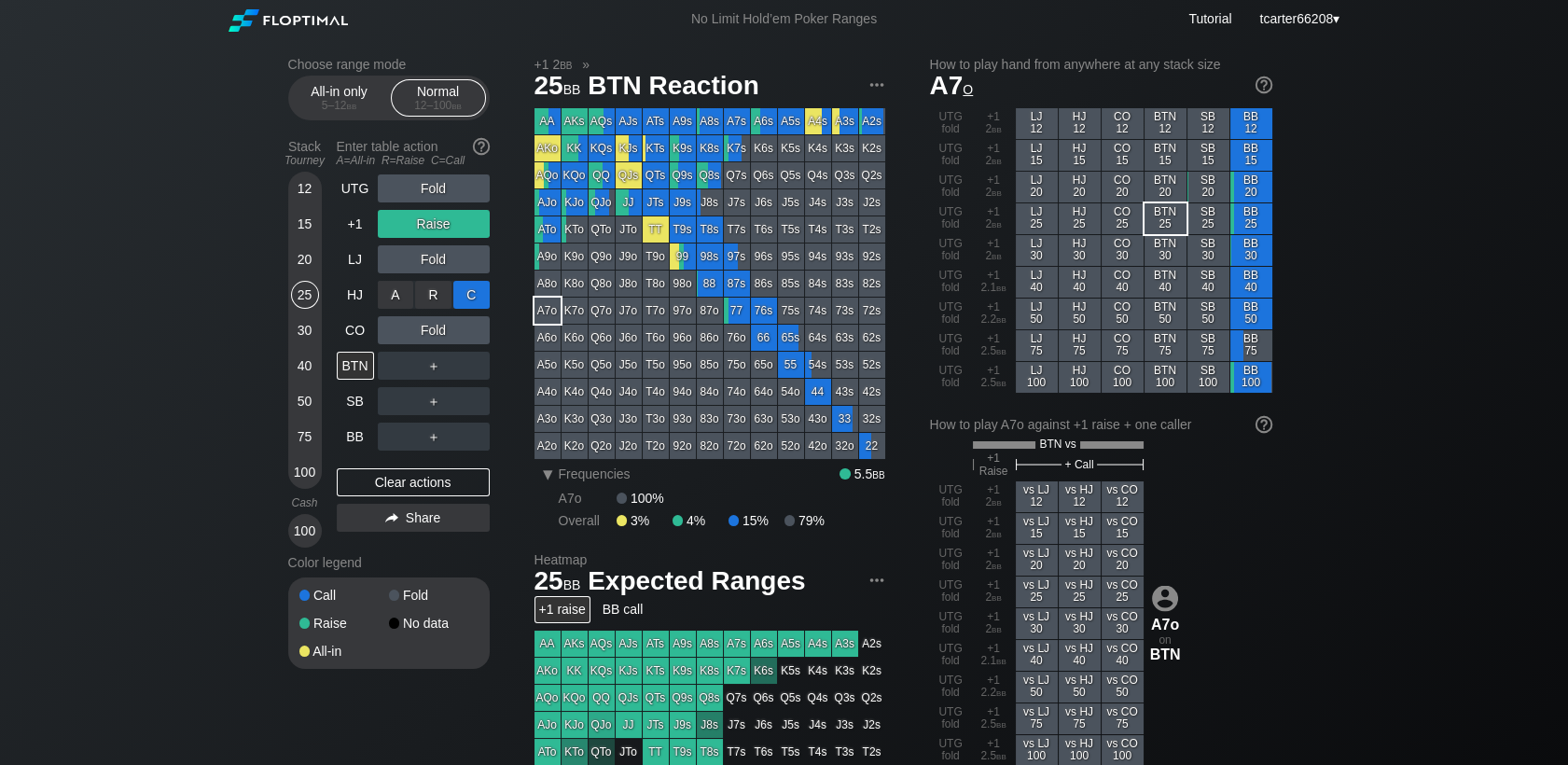
click at [465, 292] on div "C ✕" at bounding box center [471, 295] width 37 height 28
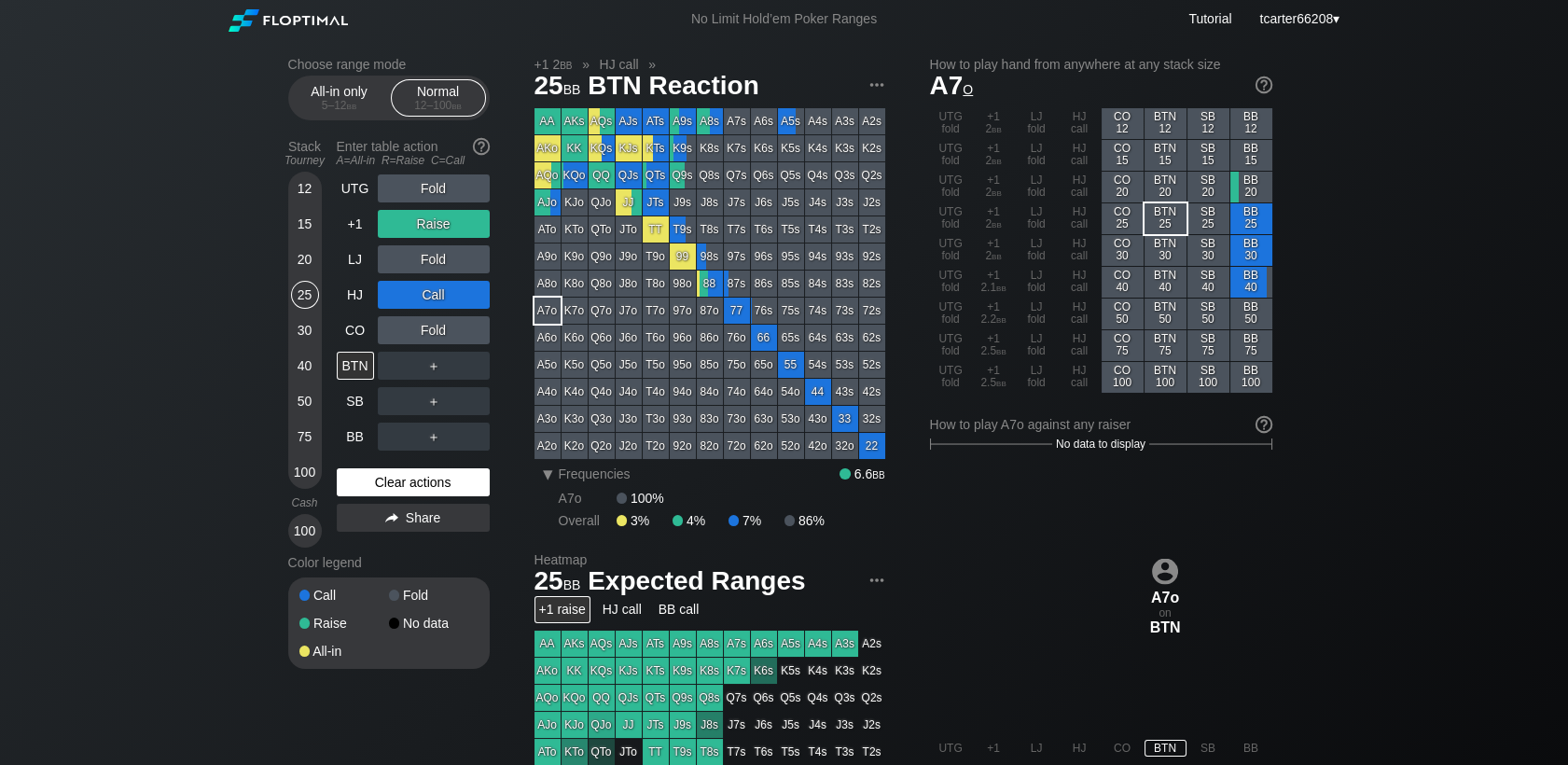
drag, startPoint x: 391, startPoint y: 473, endPoint x: 341, endPoint y: 488, distance: 52.2
click at [390, 474] on div "Clear actions" at bounding box center [413, 482] width 153 height 28
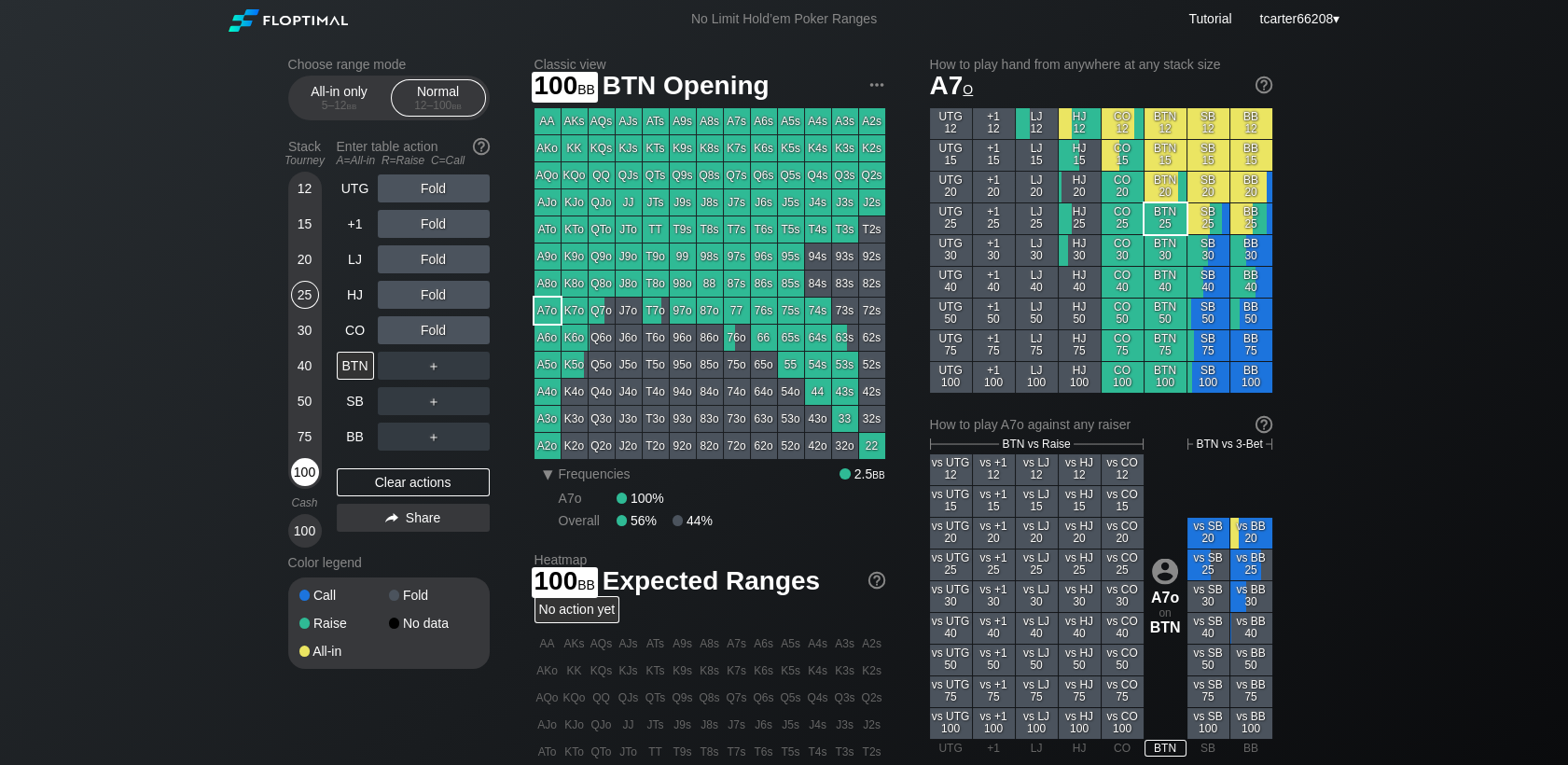
click at [301, 477] on div "100" at bounding box center [305, 471] width 28 height 28
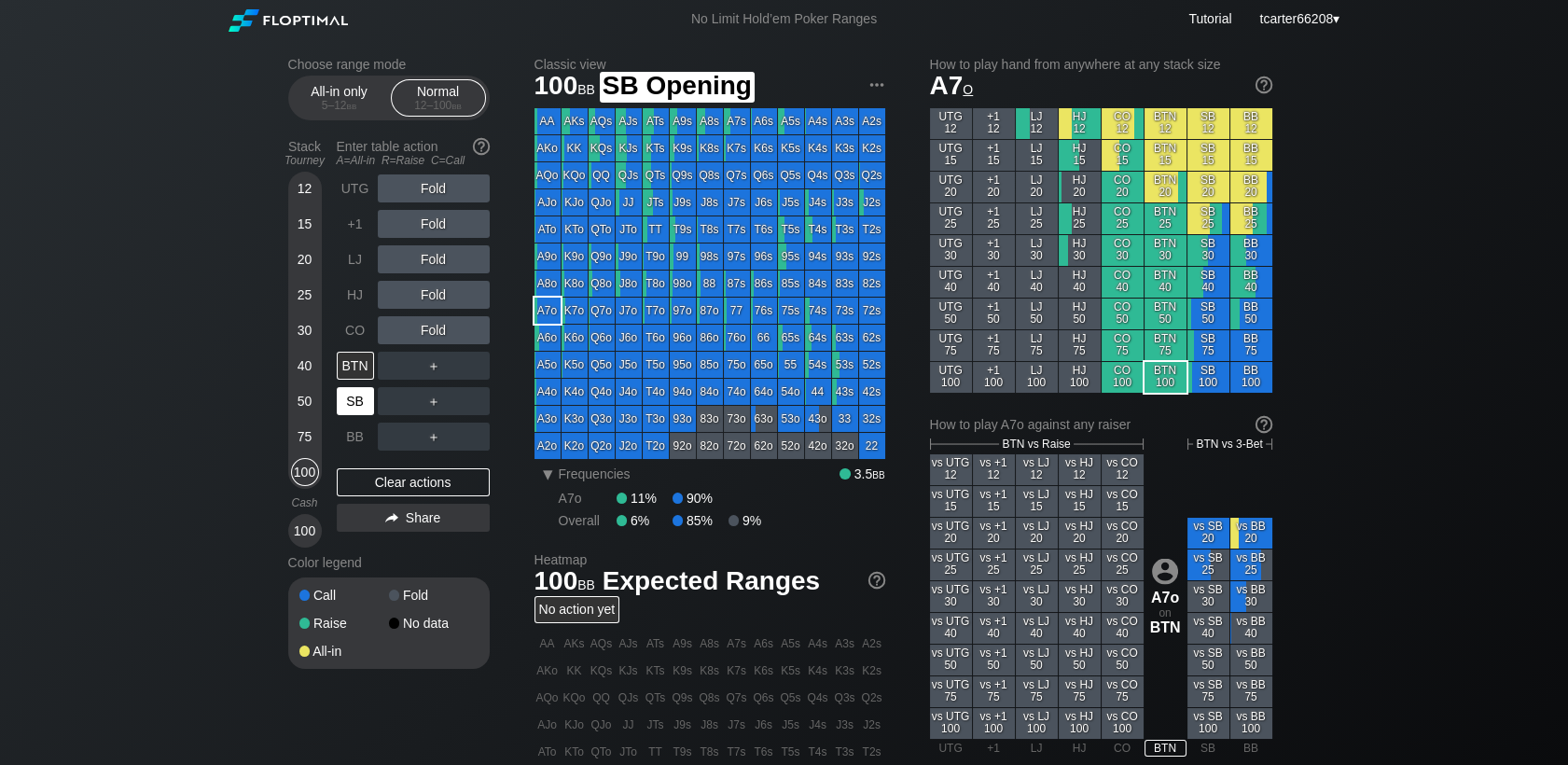
click at [356, 412] on div "SB" at bounding box center [355, 401] width 38 height 28
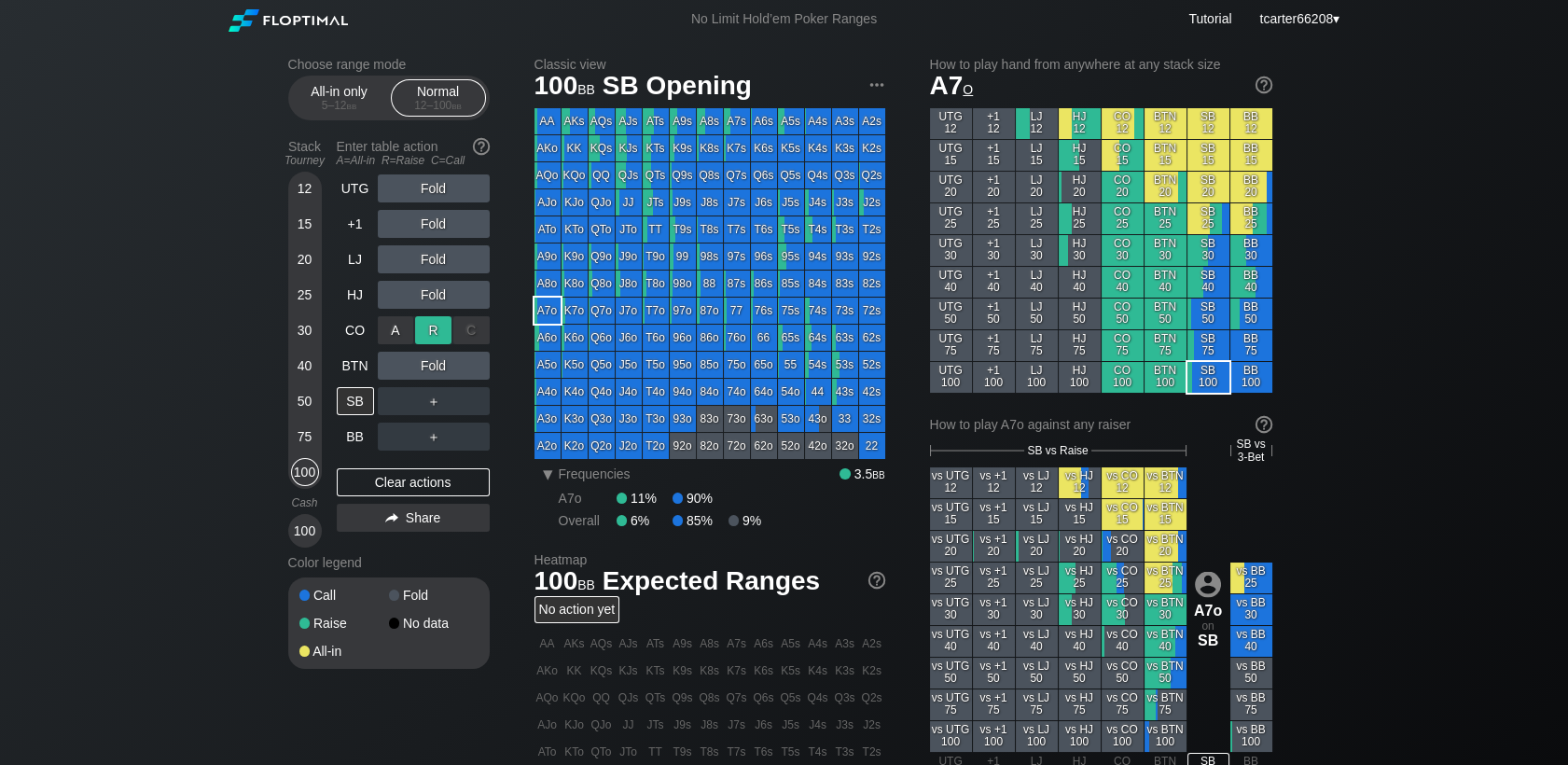
click at [422, 323] on div "R ✕" at bounding box center [433, 330] width 37 height 28
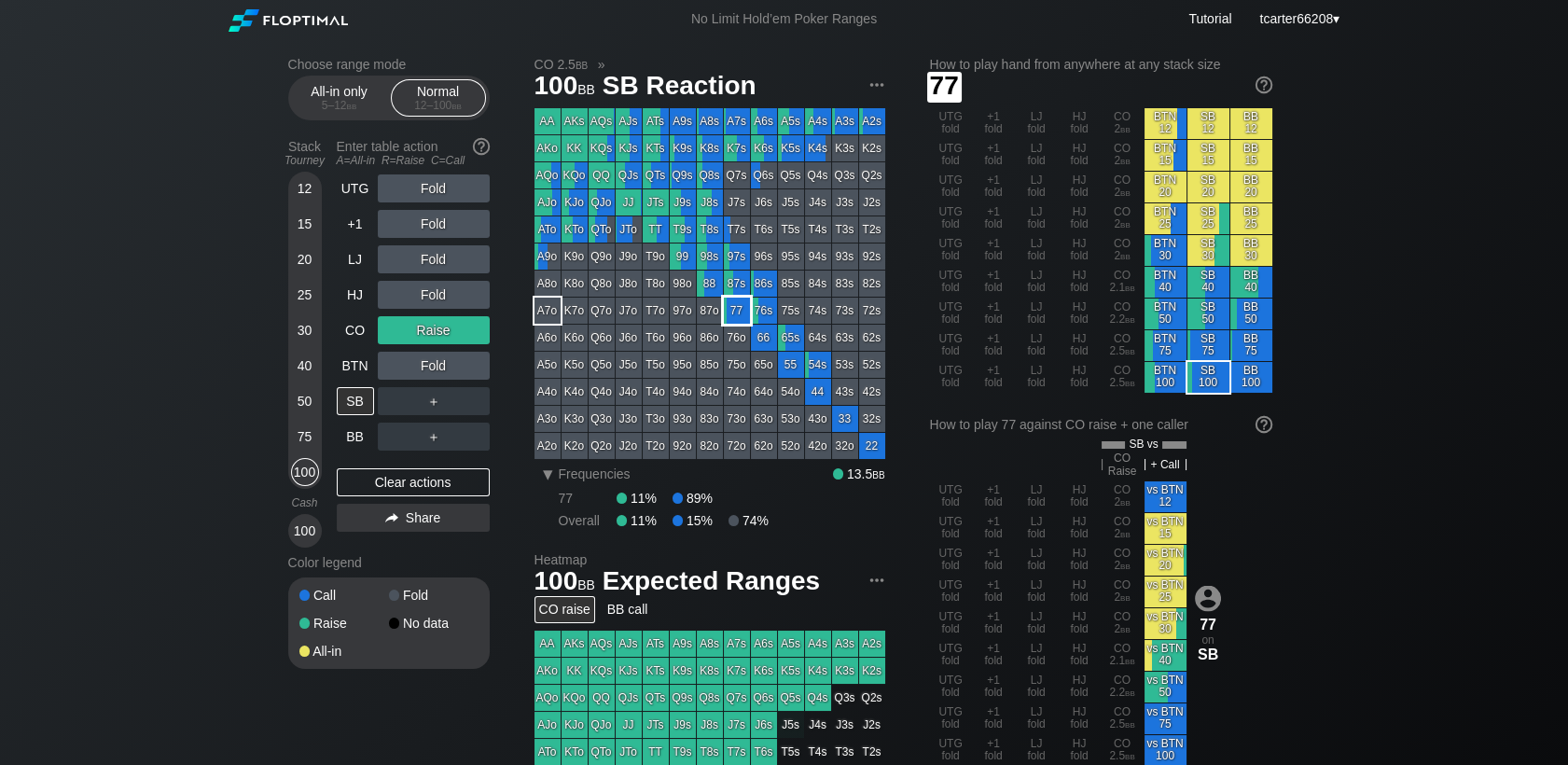
click at [742, 304] on div "77" at bounding box center [736, 311] width 26 height 26
click at [370, 476] on div "Clear actions" at bounding box center [413, 482] width 153 height 28
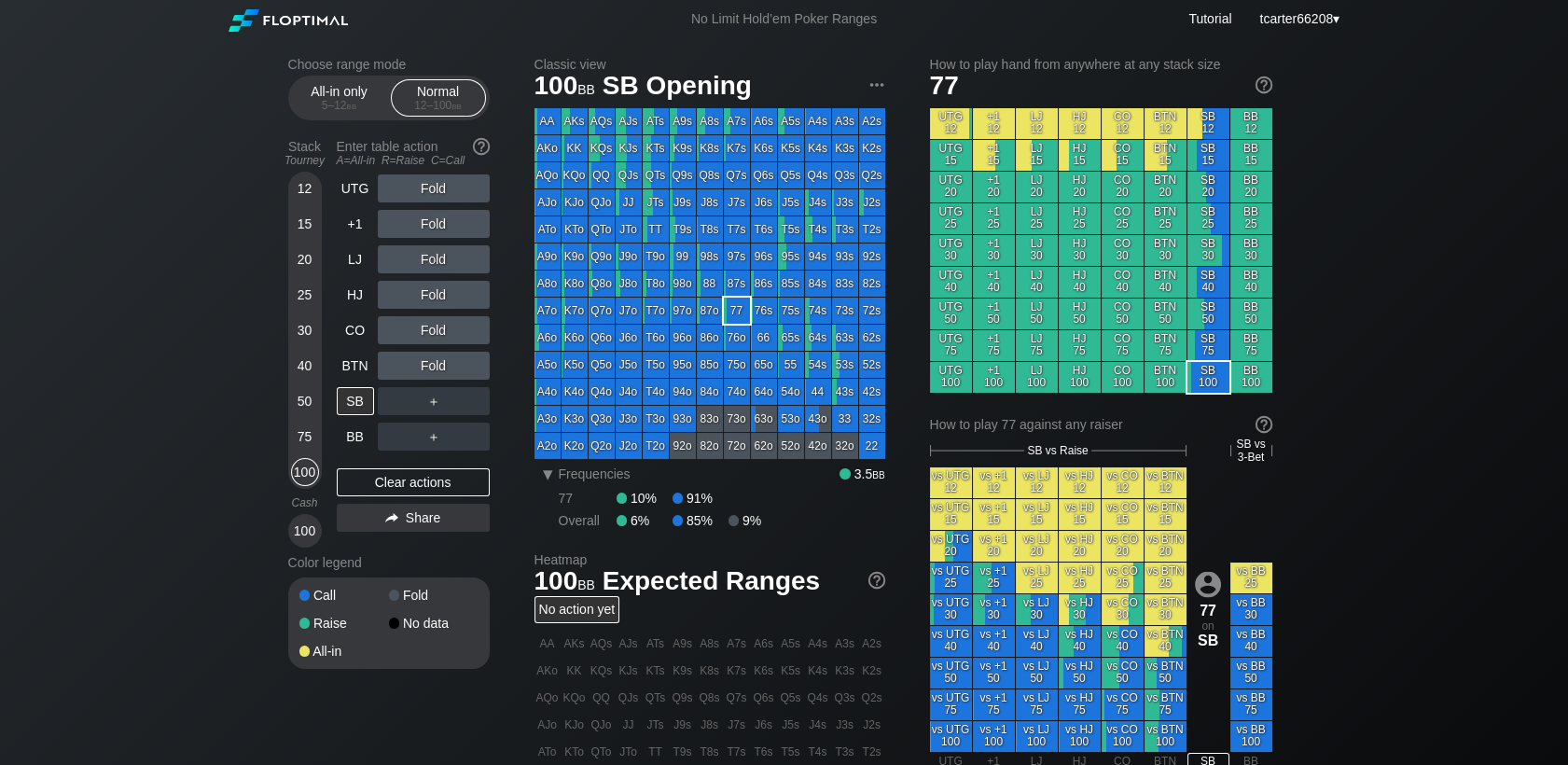
click at [283, 290] on div "Choose range mode All-in only 5 – 12 bb Normal 12 – 100 bb Stack Tourney Enter …" at bounding box center [784, 640] width 1022 height 1204
click at [295, 295] on div "25" at bounding box center [305, 295] width 28 height 28
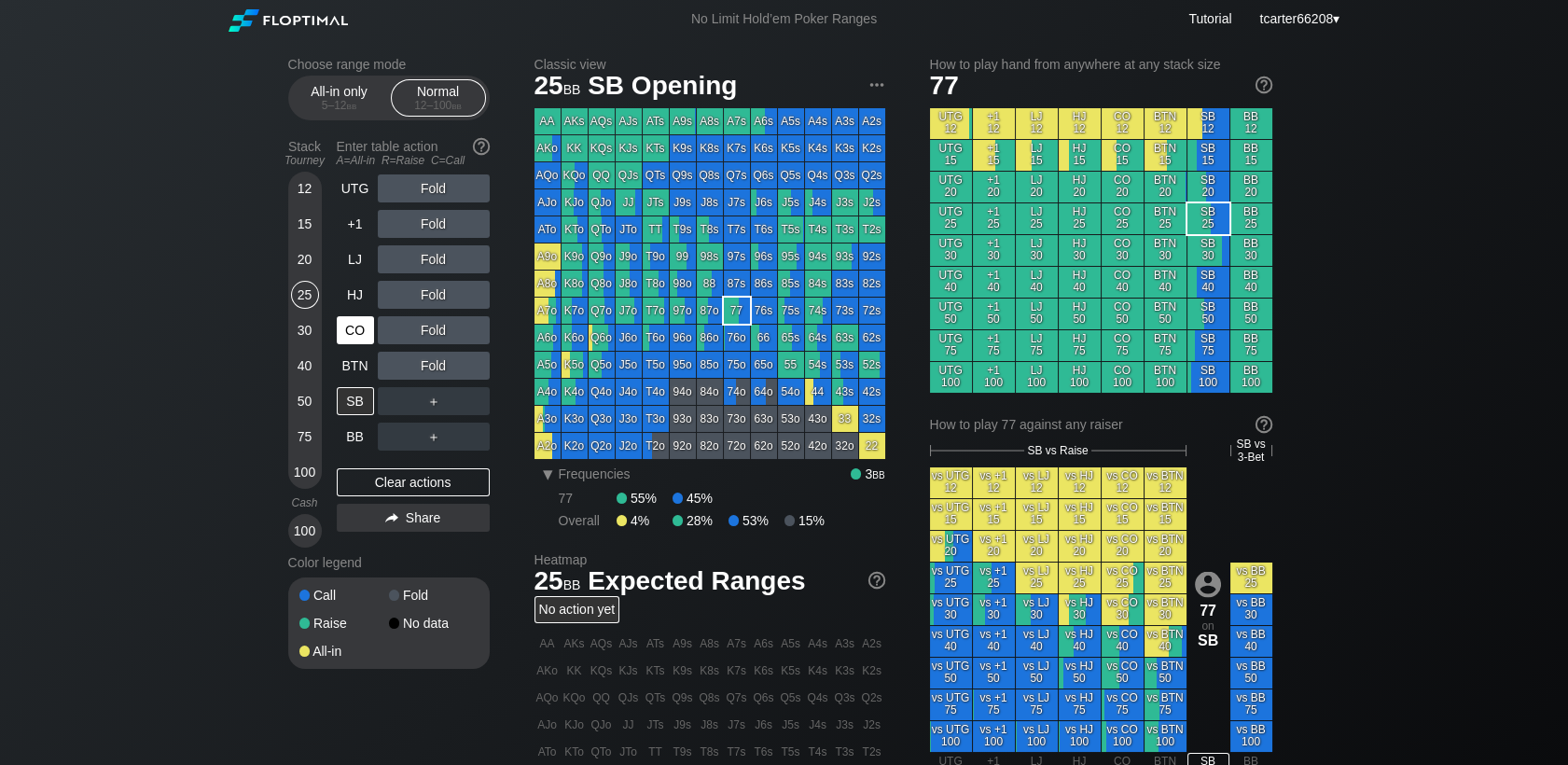
click at [296, 295] on div "25" at bounding box center [305, 295] width 28 height 28
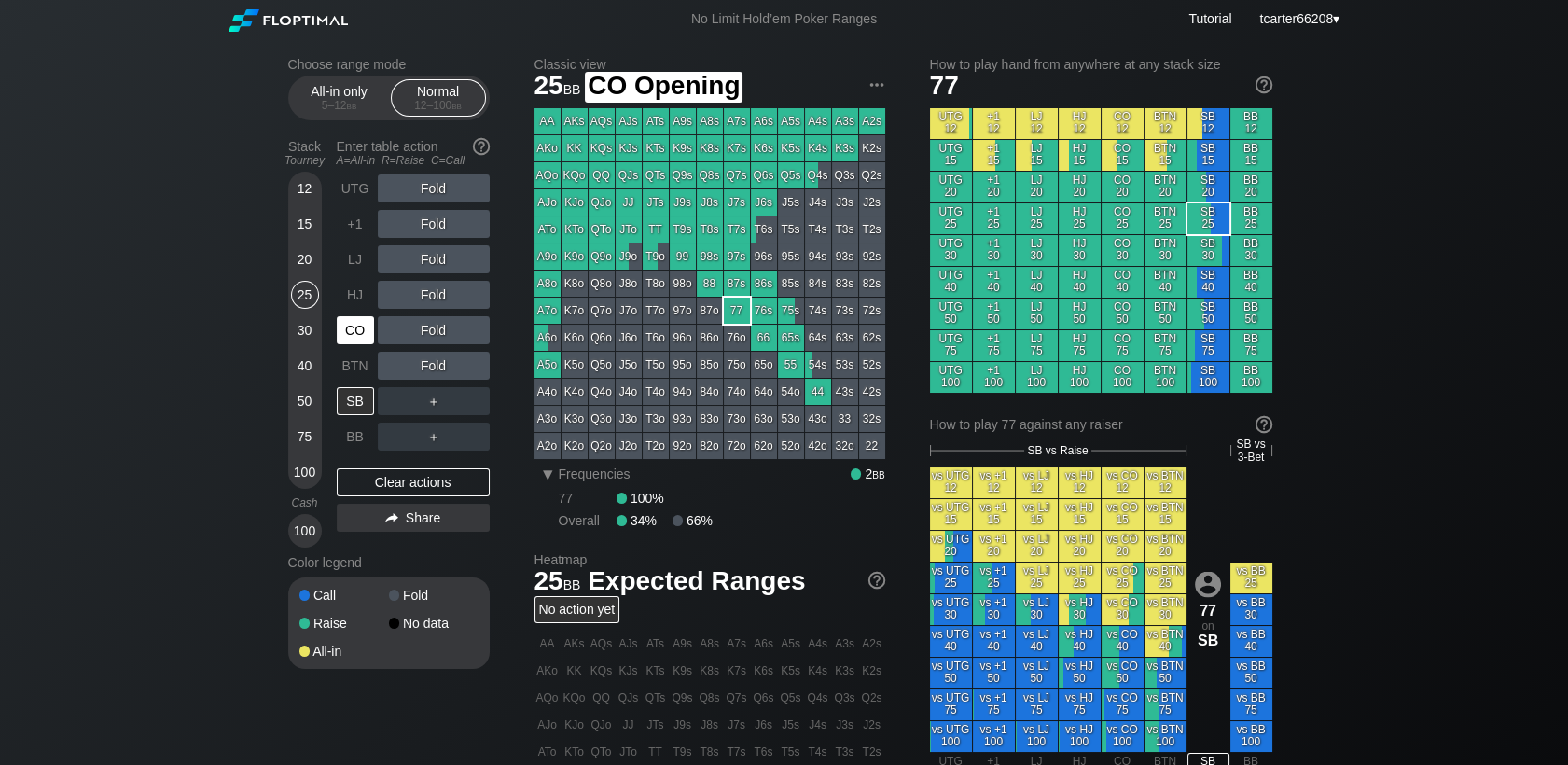
click at [355, 340] on div "CO" at bounding box center [355, 330] width 38 height 28
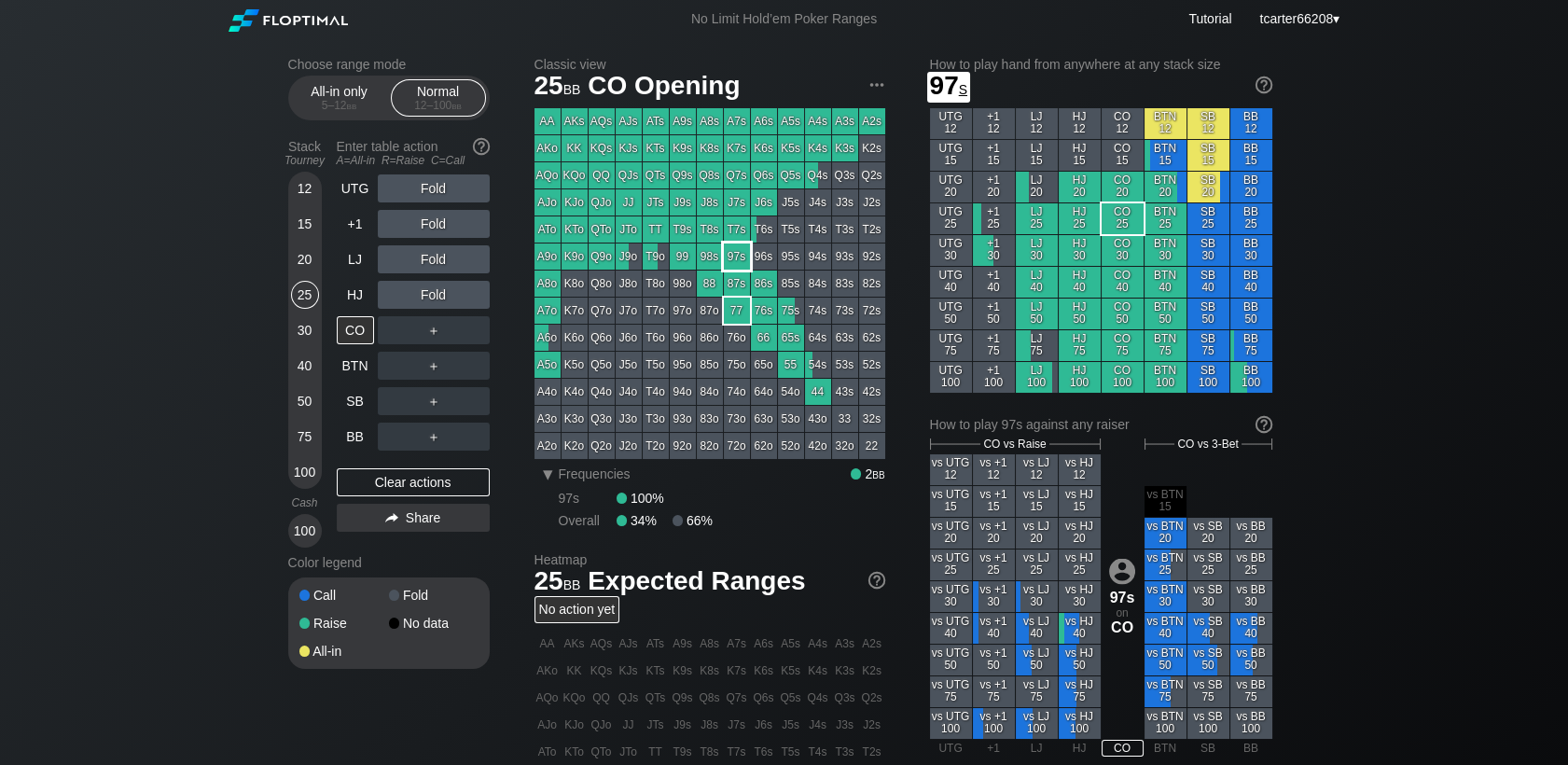
click at [731, 262] on div "97s" at bounding box center [736, 256] width 26 height 26
click at [424, 225] on div "R ✕" at bounding box center [433, 223] width 37 height 28
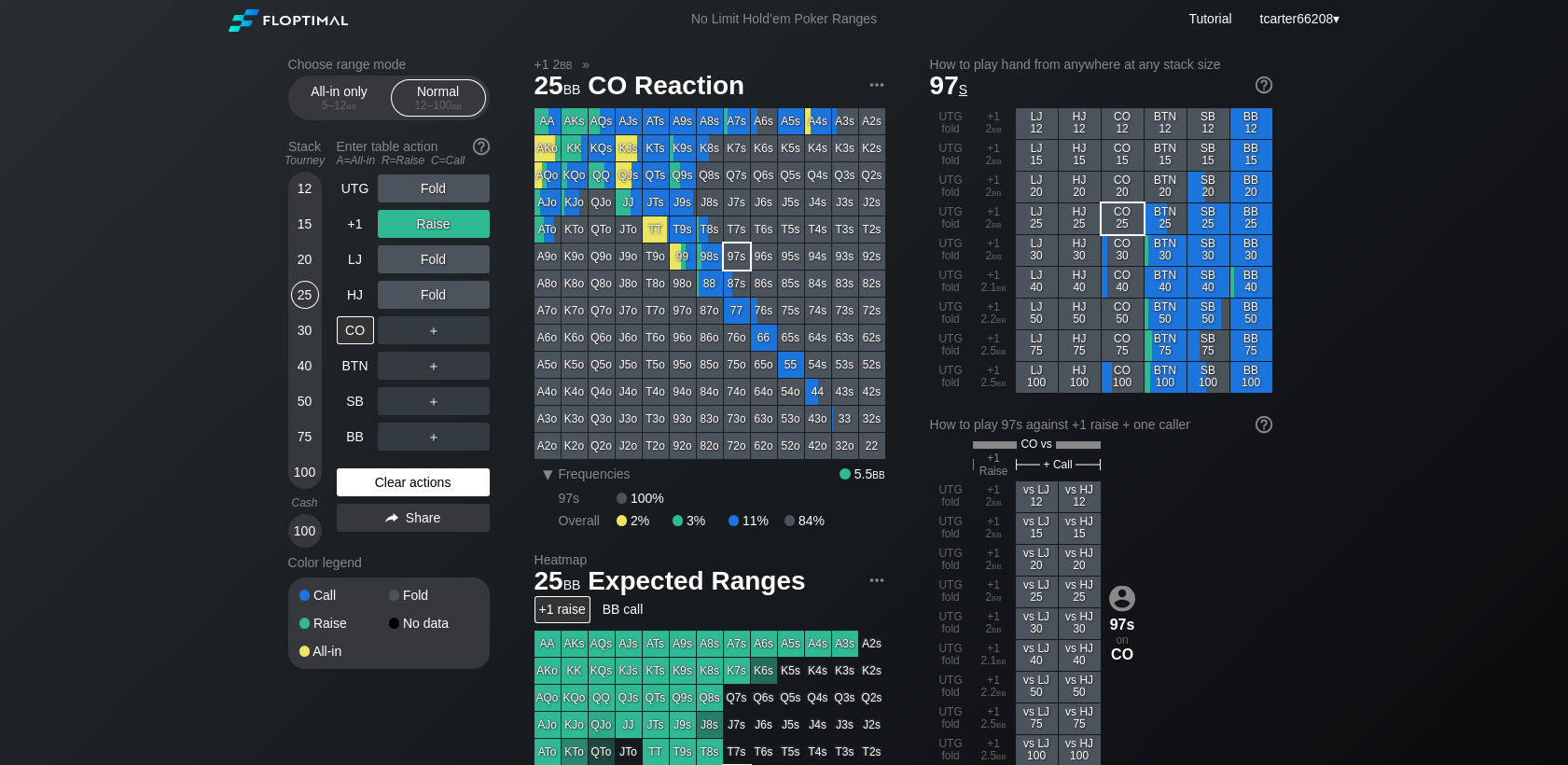
drag, startPoint x: 402, startPoint y: 500, endPoint x: 399, endPoint y: 481, distance: 19.2
click at [402, 499] on div "UTG Fold +1 Raise LJ Fold HJ Fold CO ＋ BTN ＋ SB ＋ BB ＋ Clear actions Share" at bounding box center [413, 361] width 153 height 373
click at [396, 481] on div "Clear actions" at bounding box center [413, 482] width 153 height 28
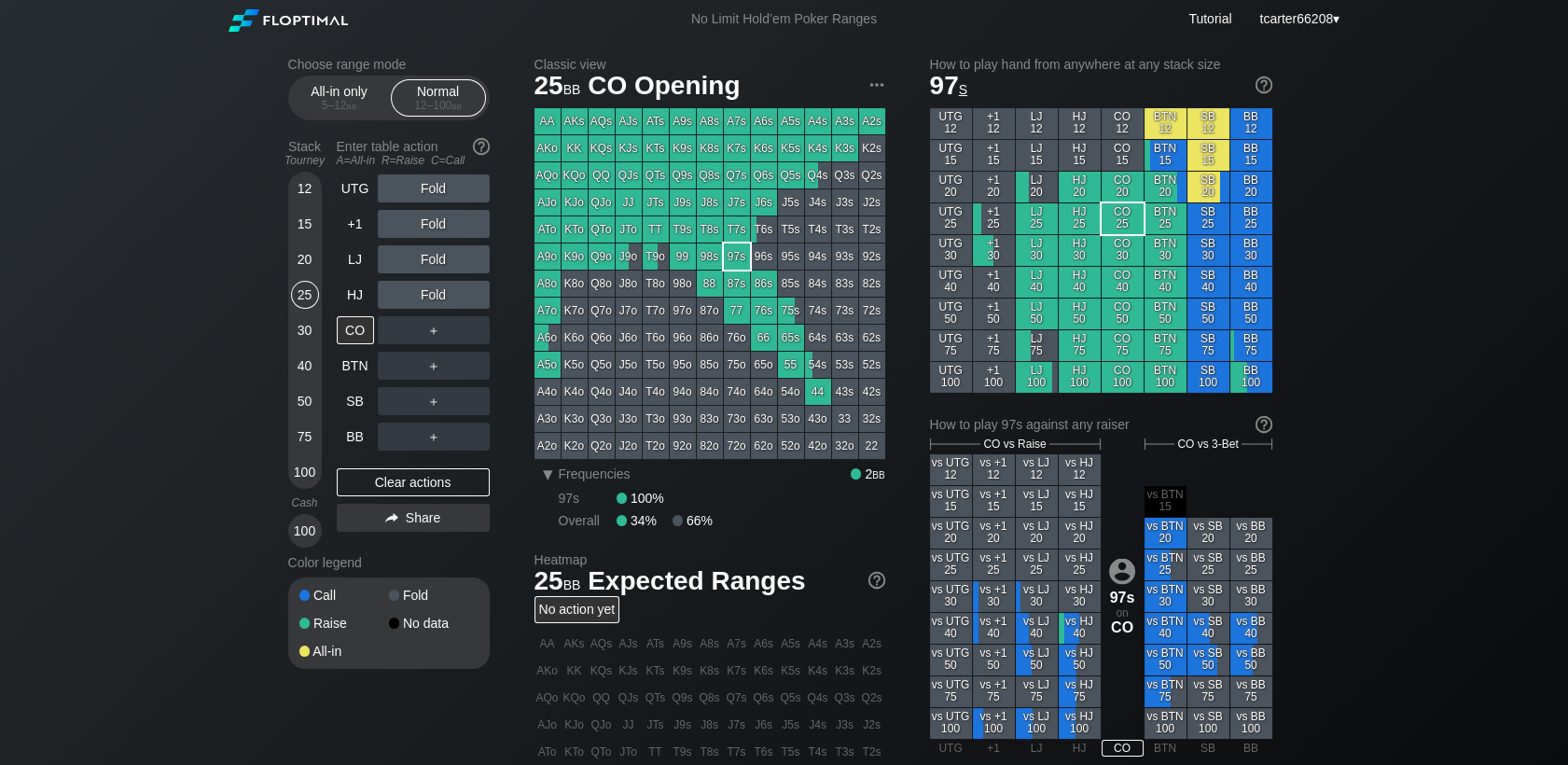
click at [302, 397] on div "50" at bounding box center [305, 401] width 28 height 28
click at [354, 437] on div "BB" at bounding box center [355, 437] width 38 height 28
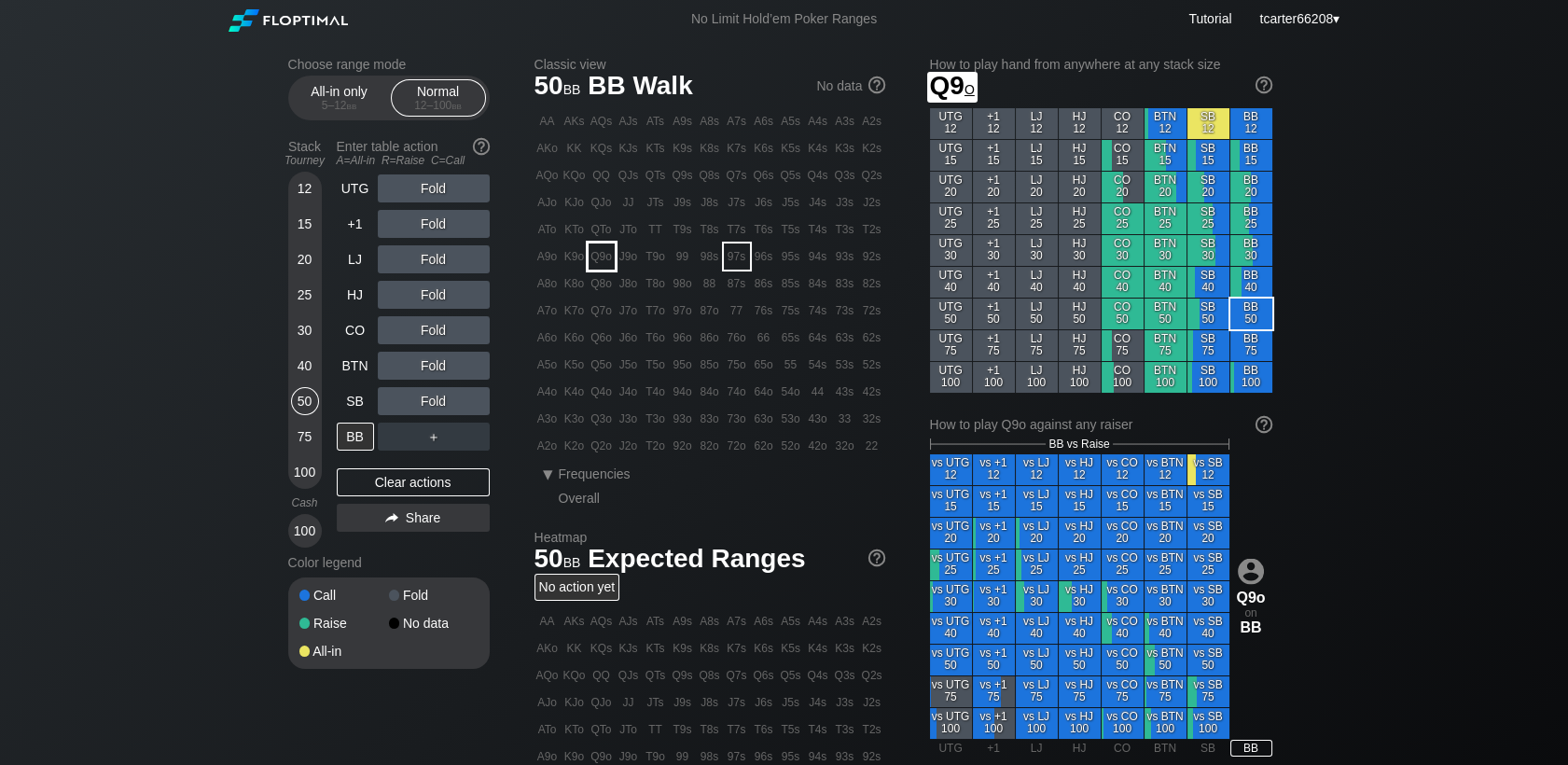
click at [600, 258] on div "Q9o" at bounding box center [601, 256] width 26 height 26
click at [364, 407] on div "SB" at bounding box center [355, 401] width 38 height 28
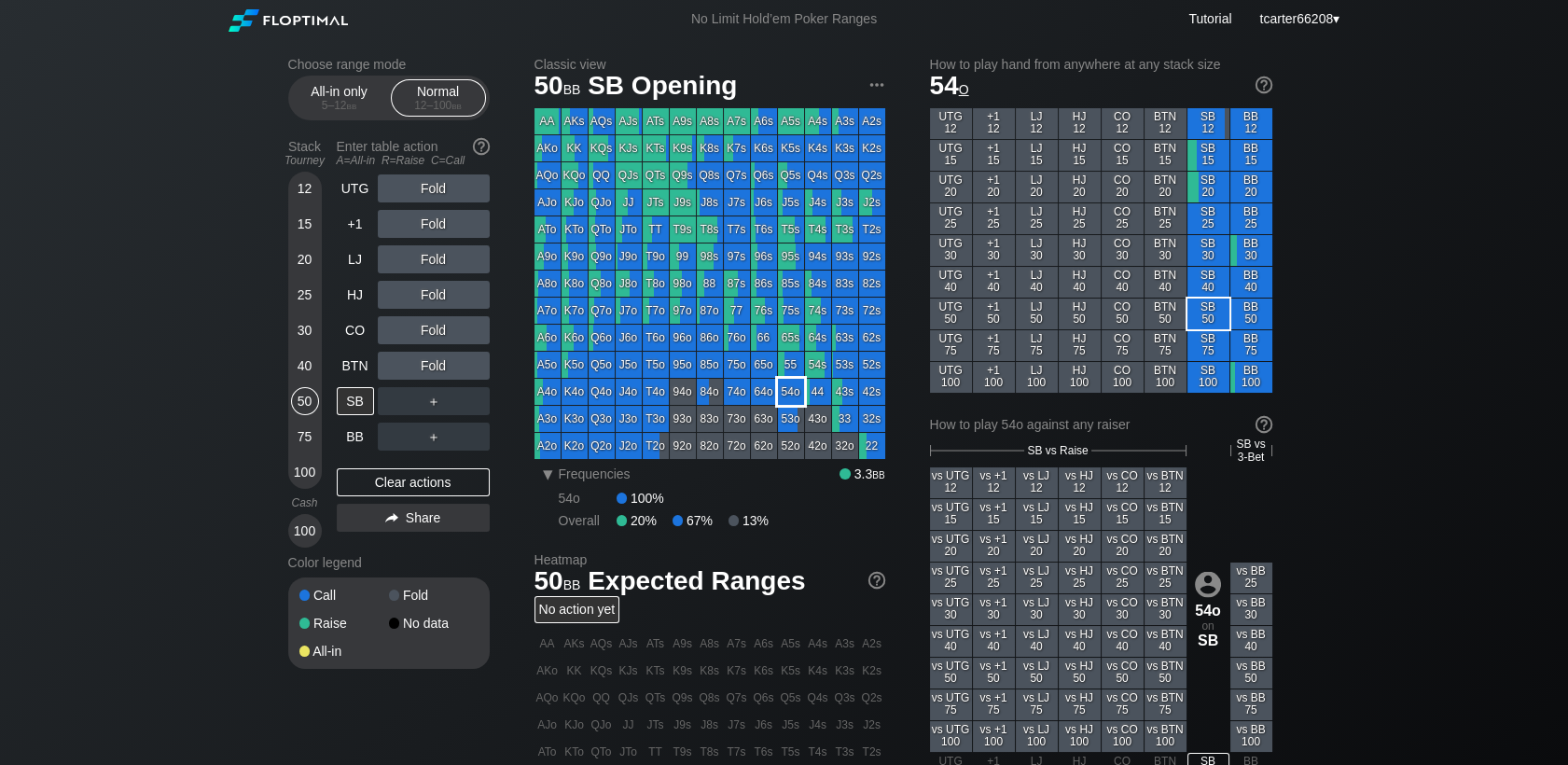
click at [778, 394] on div "54o" at bounding box center [791, 392] width 26 height 26
click at [299, 369] on div "40" at bounding box center [305, 365] width 28 height 28
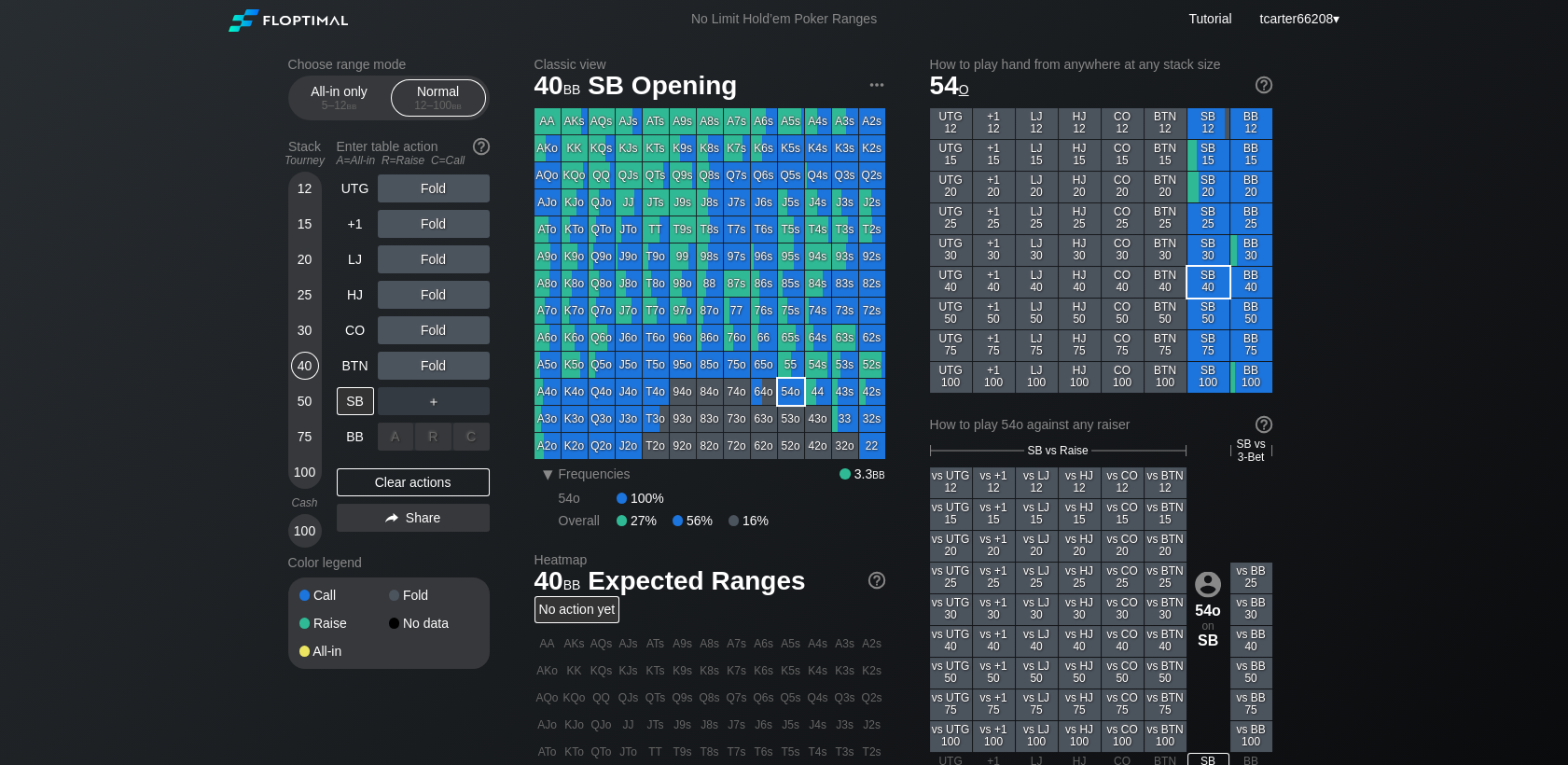
click at [379, 439] on div "A ✕" at bounding box center [396, 437] width 37 height 28
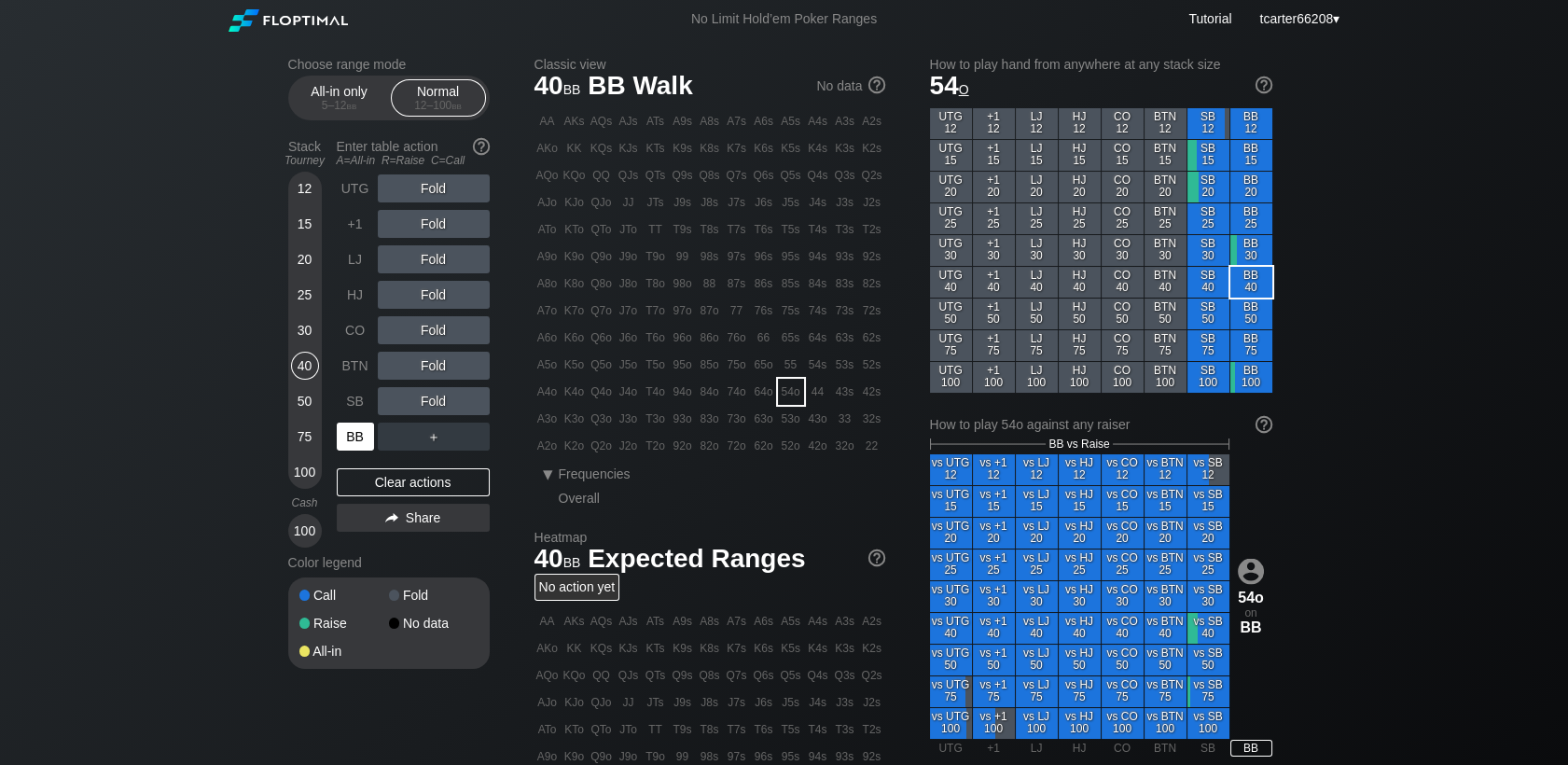
click at [356, 438] on div "BB" at bounding box center [355, 437] width 38 height 28
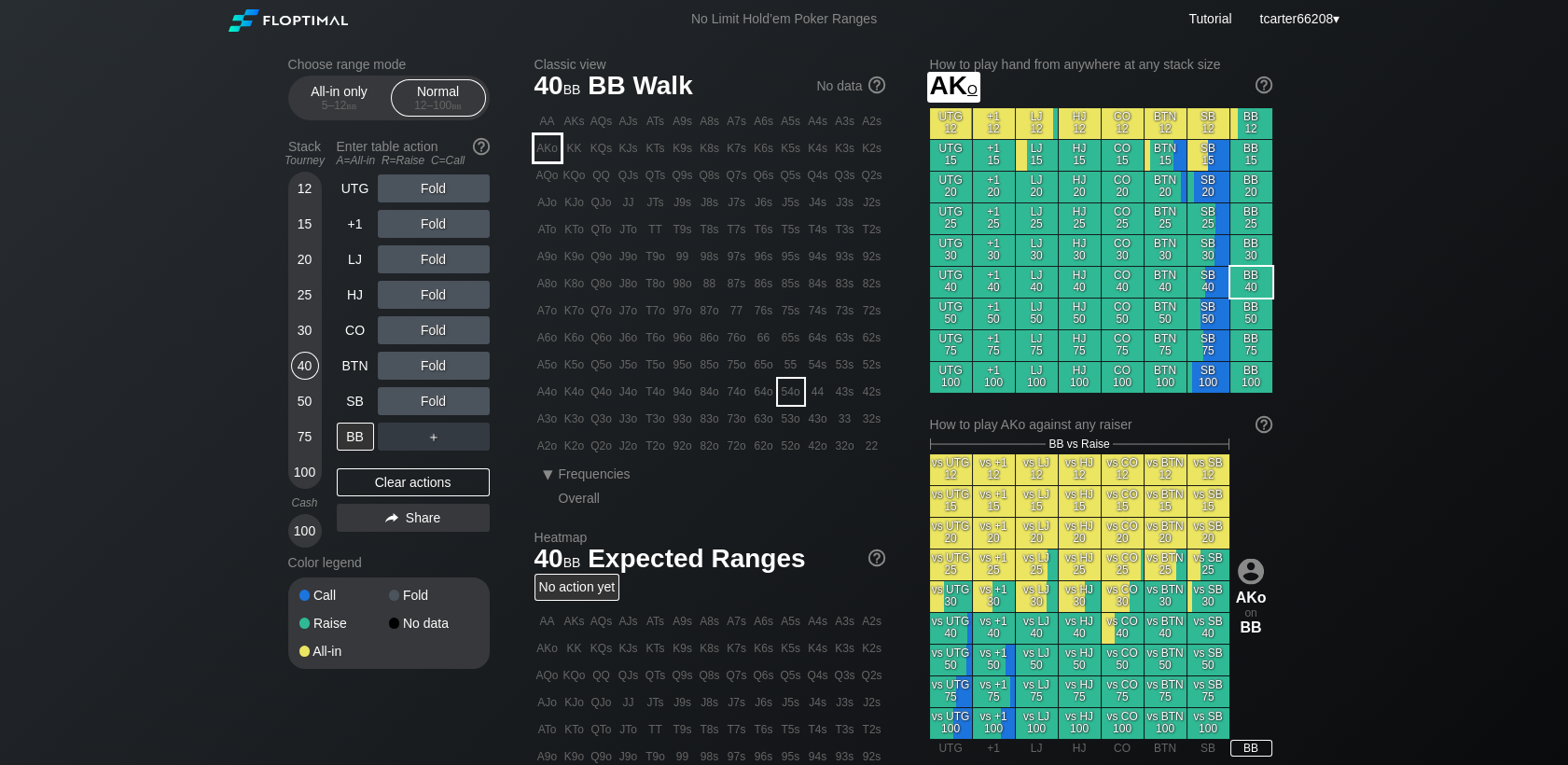
click at [536, 132] on div "AA" at bounding box center [548, 121] width 26 height 26
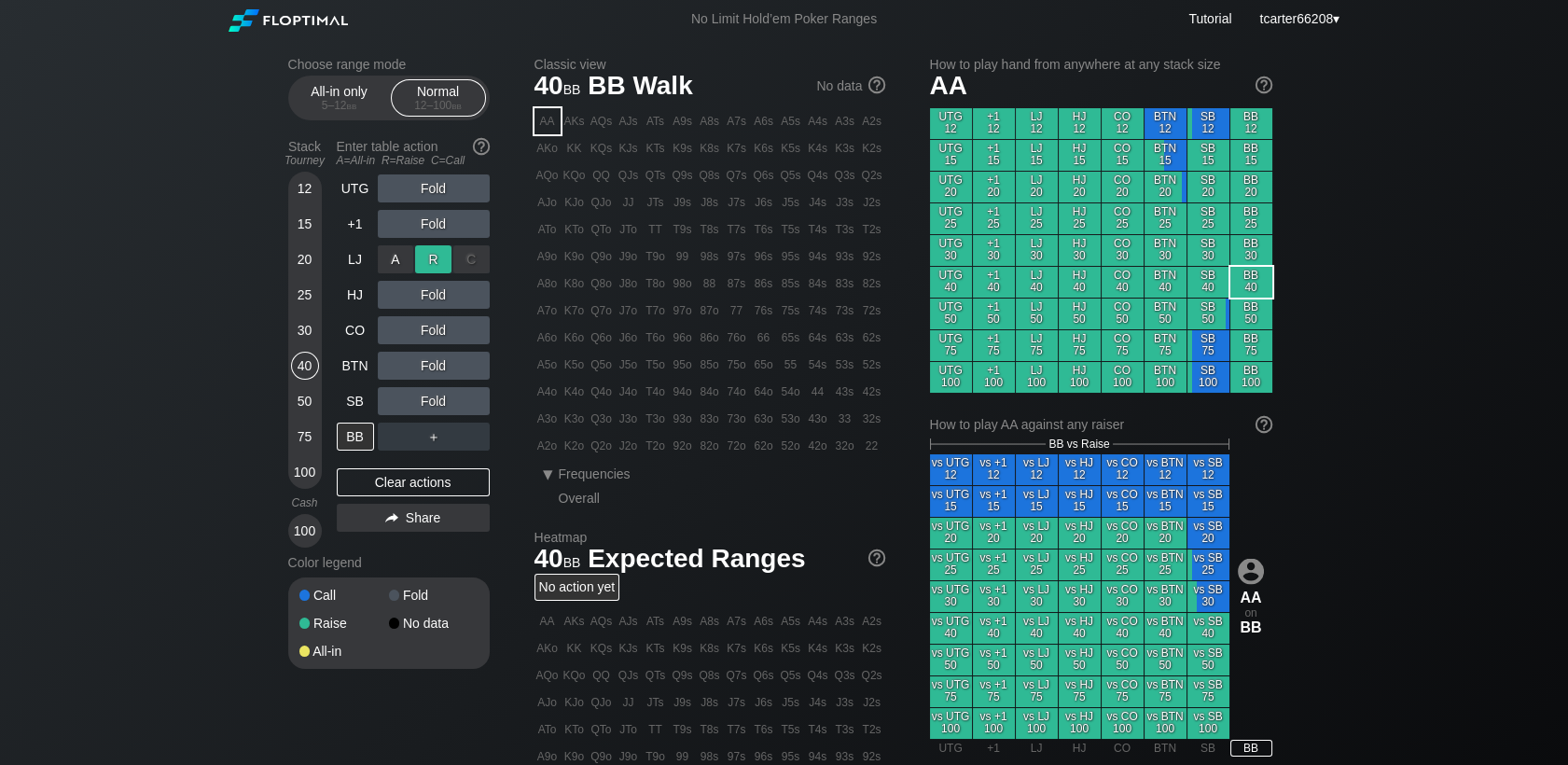
click at [433, 267] on div "R ✕" at bounding box center [433, 259] width 37 height 28
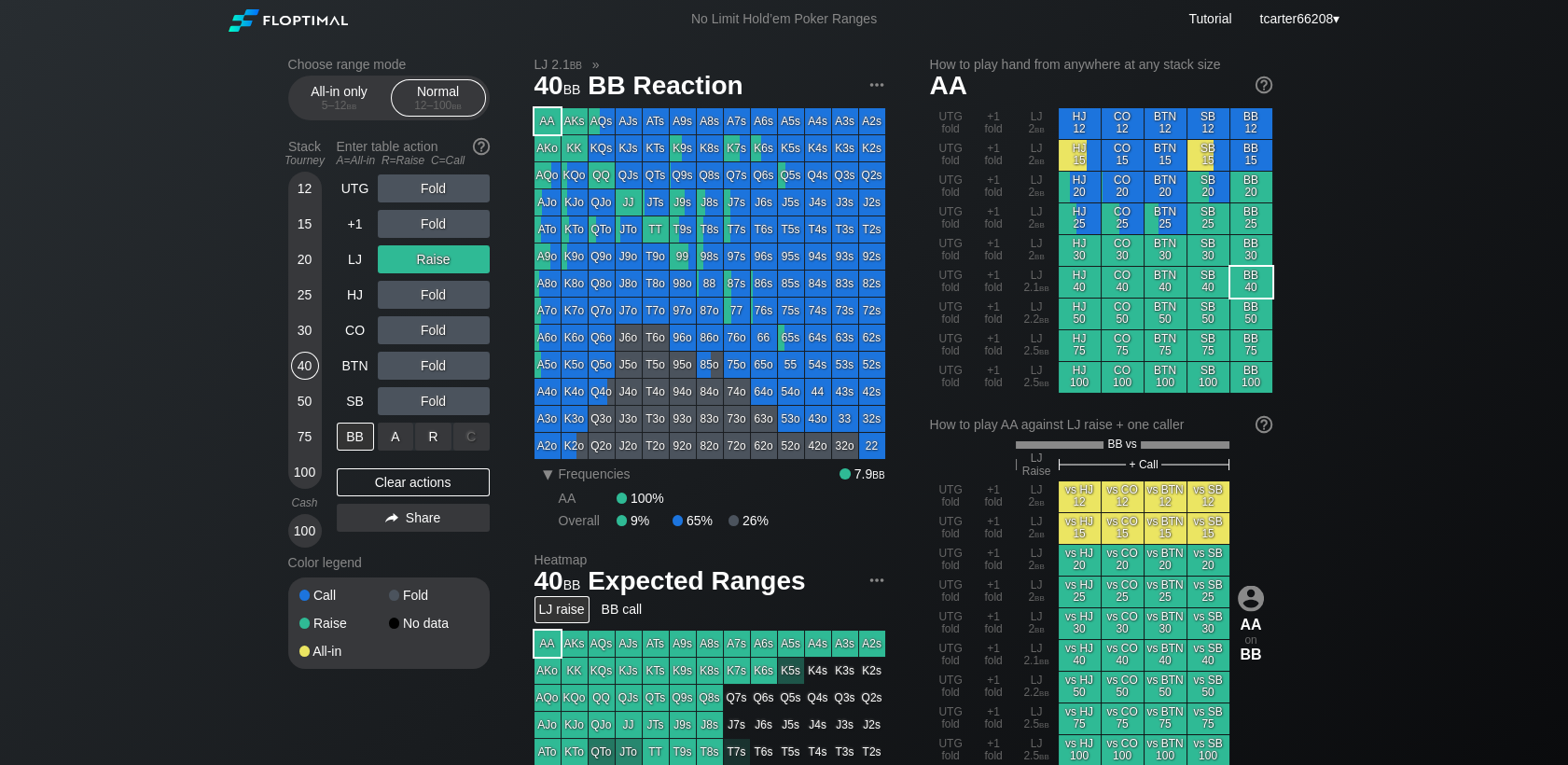
click at [437, 439] on div "A ✕ R ✕ C ✕ ＋" at bounding box center [434, 437] width 112 height 28
click at [437, 439] on div "R ✕" at bounding box center [433, 437] width 37 height 28
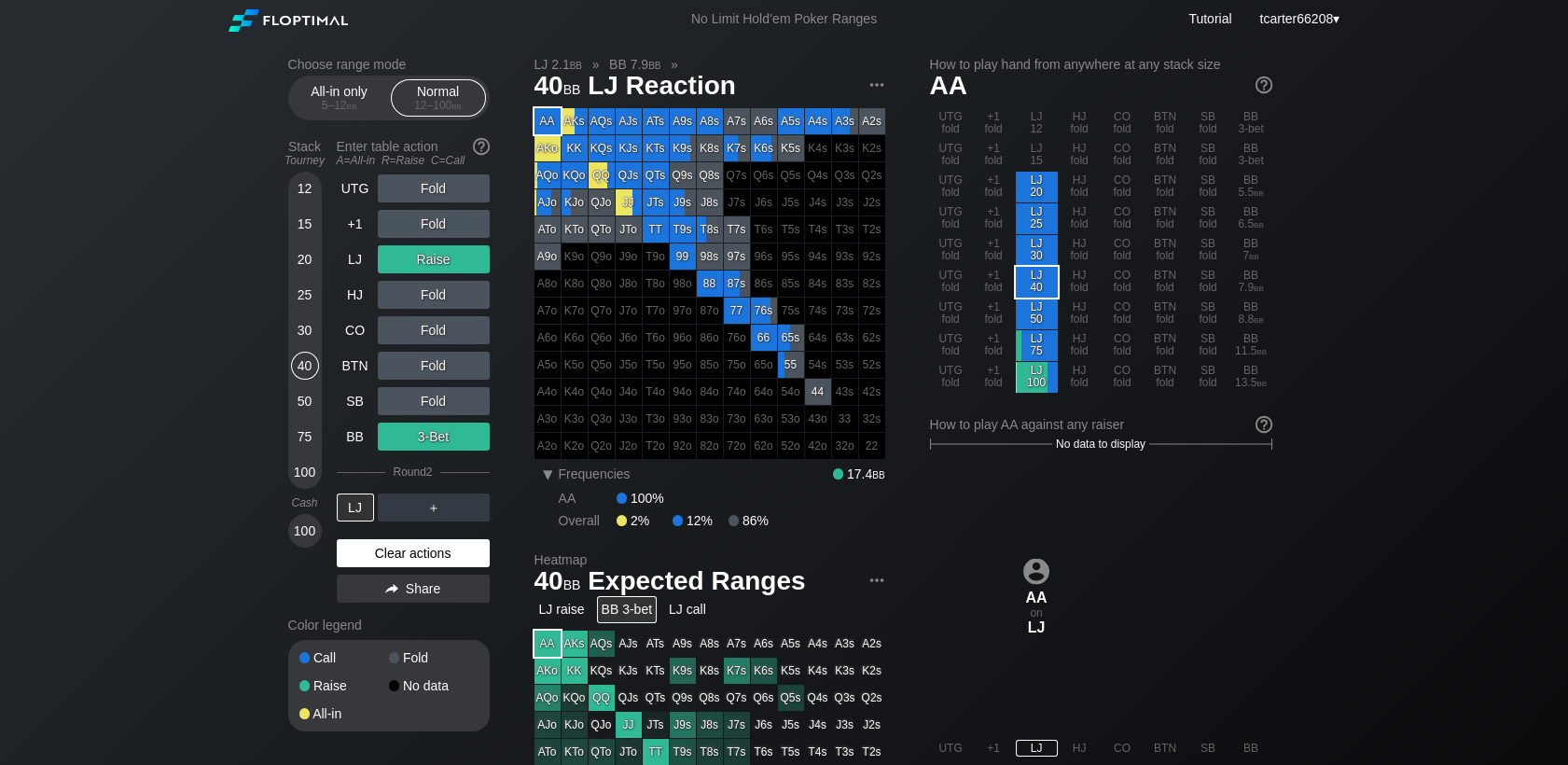
click at [433, 556] on div "Clear actions" at bounding box center [413, 553] width 153 height 28
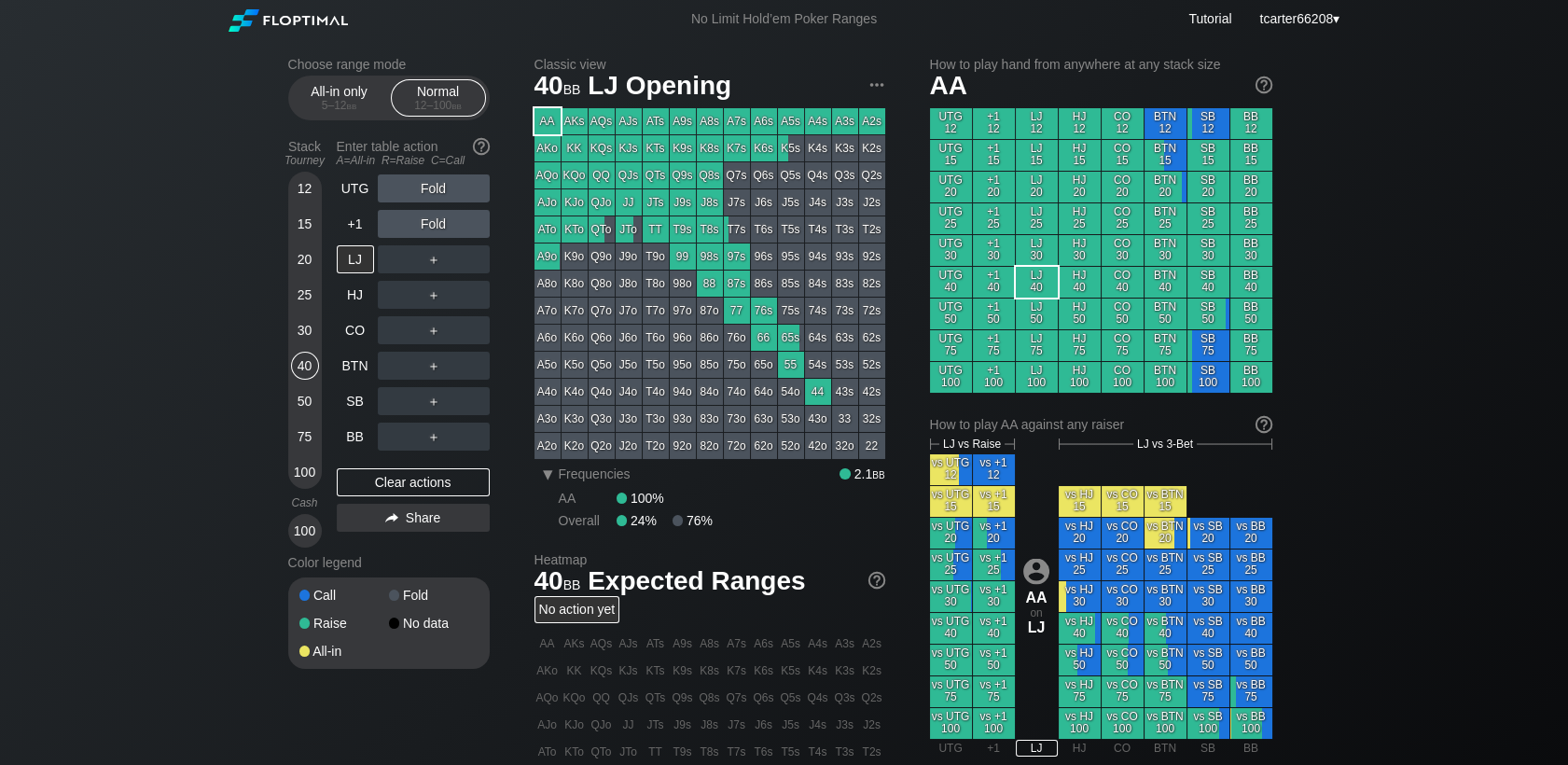
click at [294, 263] on div "20" at bounding box center [305, 259] width 28 height 28
click at [298, 263] on div "20" at bounding box center [305, 259] width 28 height 28
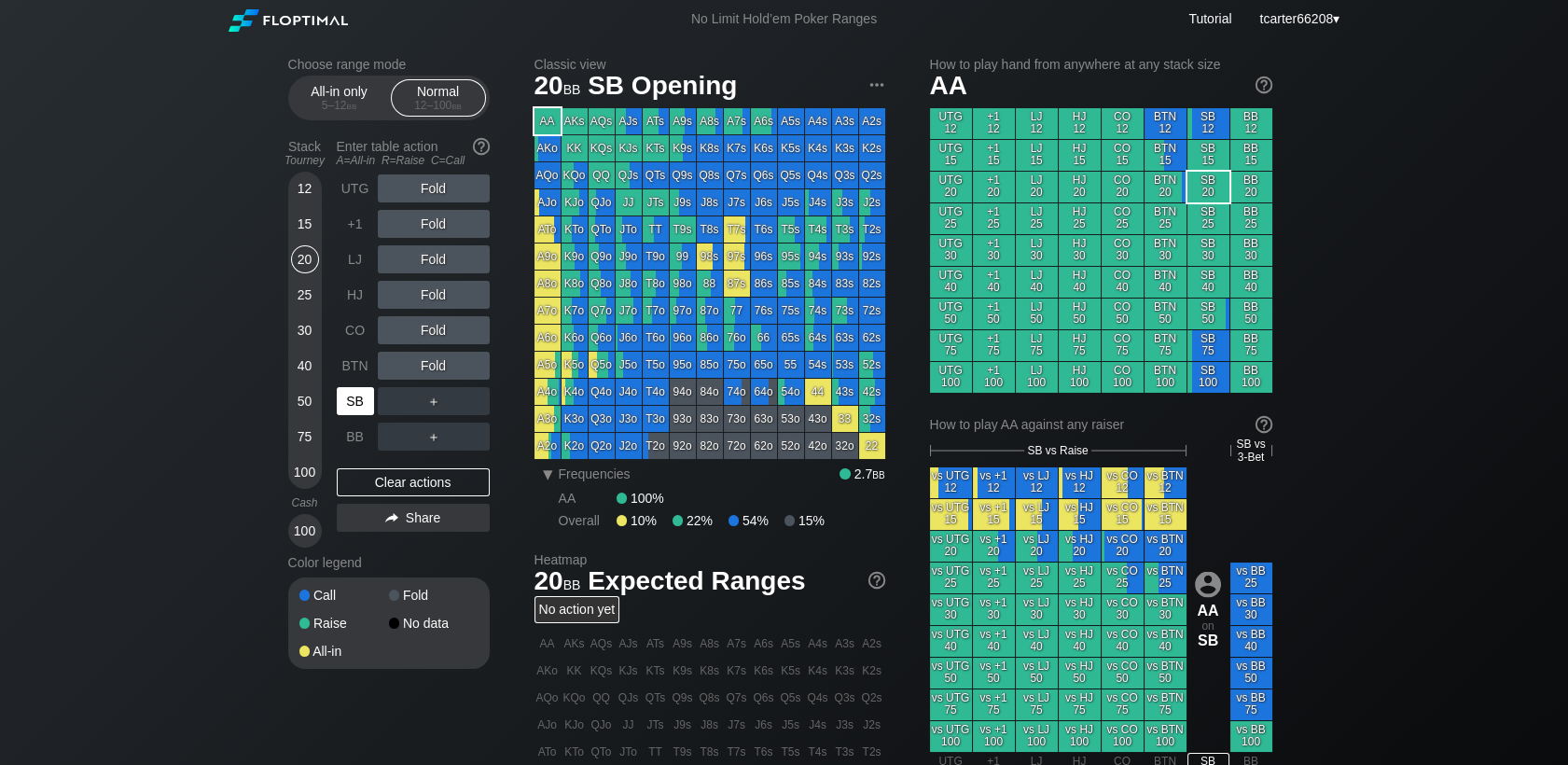
click at [347, 399] on div "SB" at bounding box center [355, 401] width 38 height 28
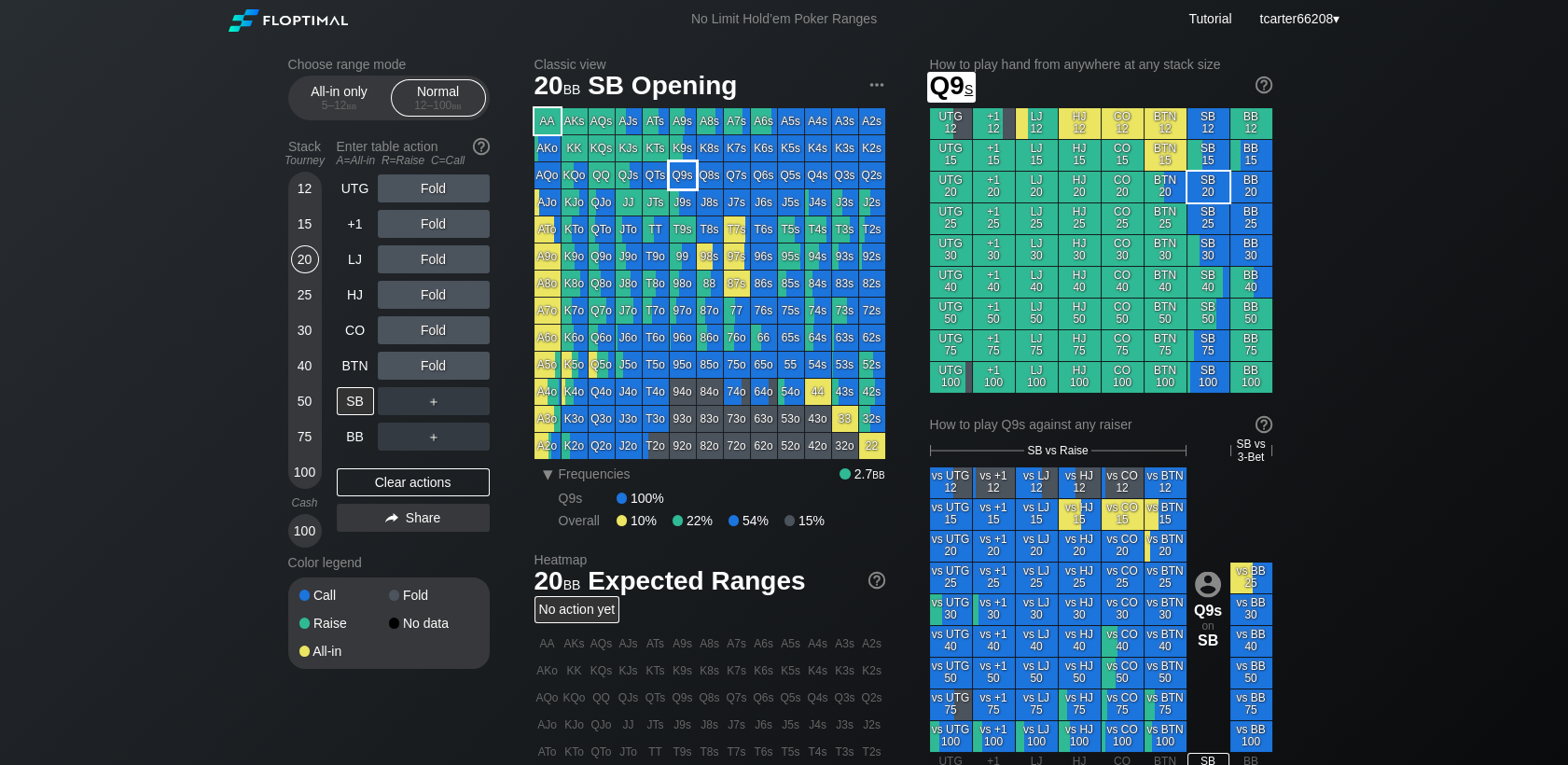
click at [687, 158] on div "K9s" at bounding box center [683, 148] width 26 height 26
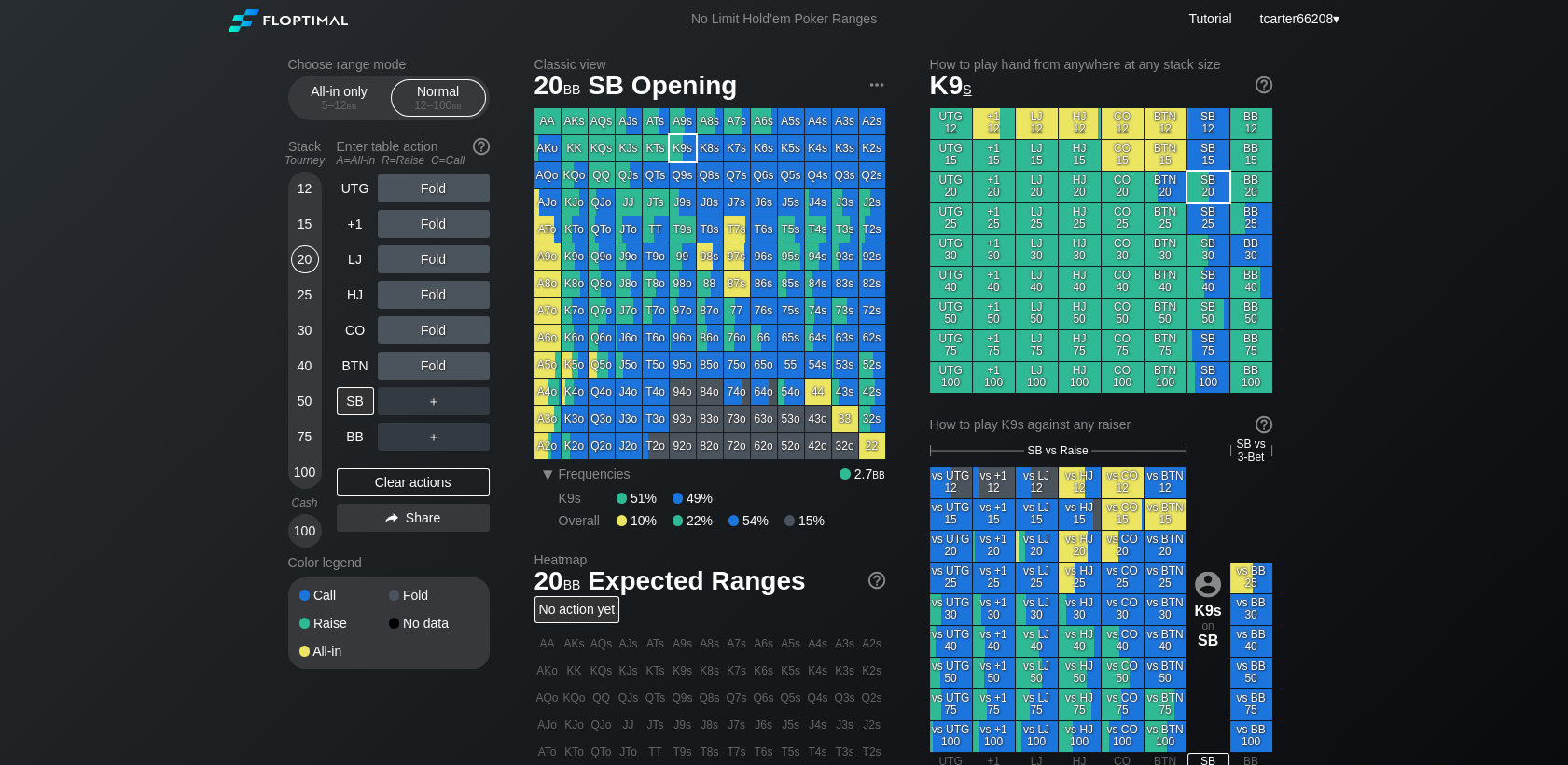
click at [426, 365] on div "Fold" at bounding box center [434, 365] width 112 height 28
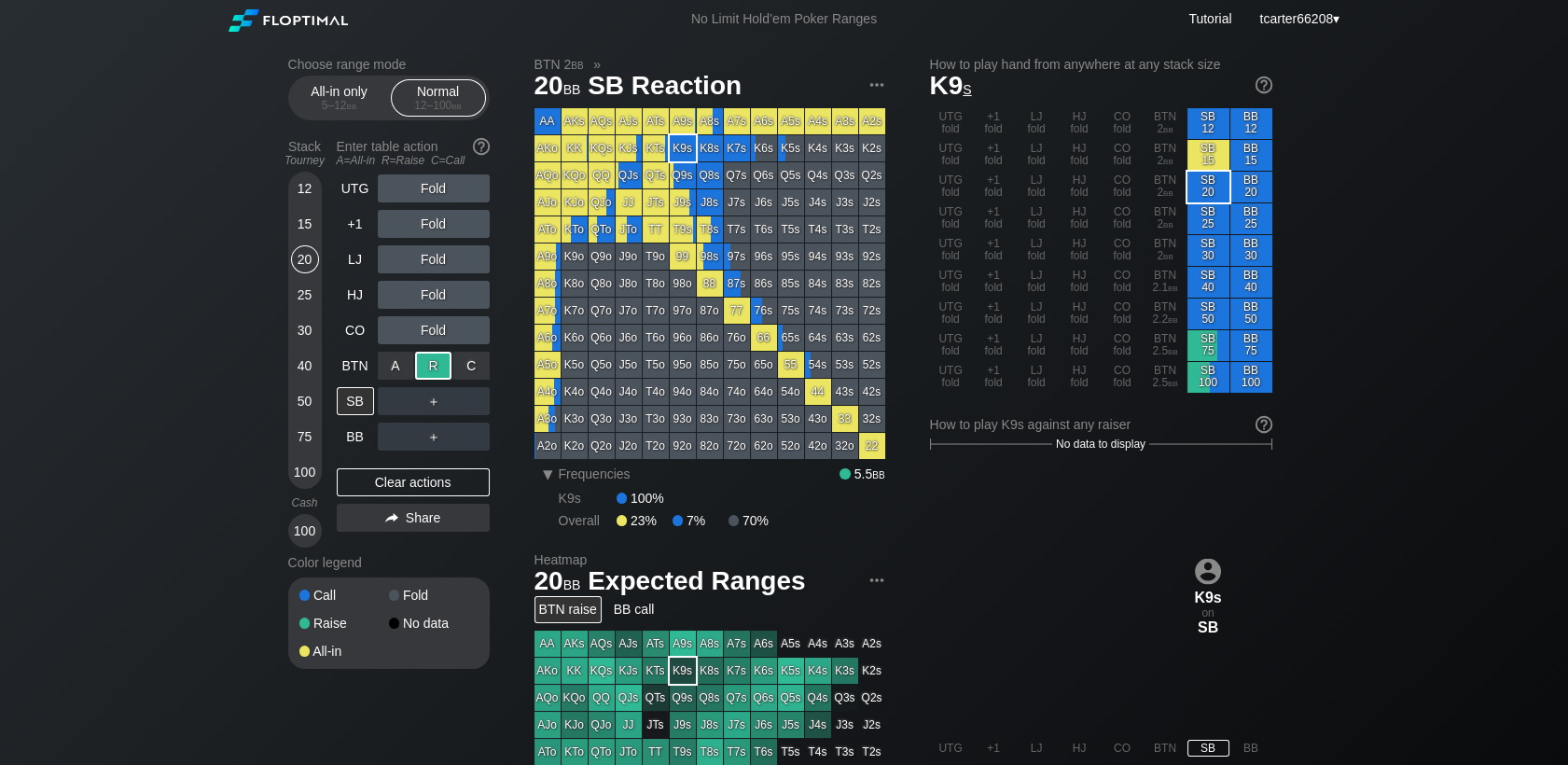
click at [427, 365] on div "R ✕" at bounding box center [433, 365] width 37 height 28
click at [412, 480] on div "Clear actions" at bounding box center [413, 482] width 153 height 28
click at [441, 365] on div "R ✕" at bounding box center [433, 365] width 37 height 28
click at [303, 297] on div "25" at bounding box center [305, 295] width 28 height 28
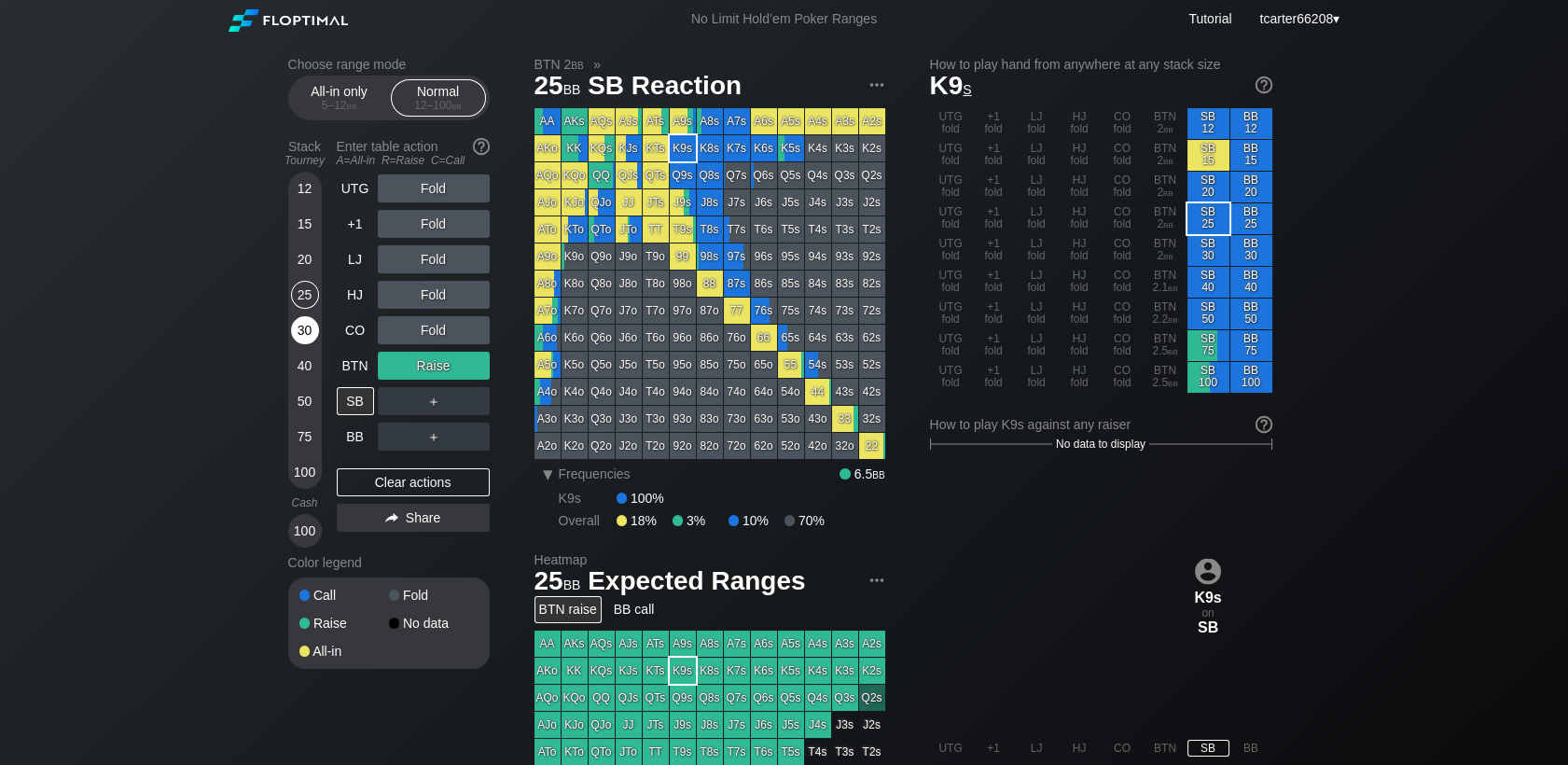
click at [303, 322] on div "30" at bounding box center [305, 330] width 28 height 28
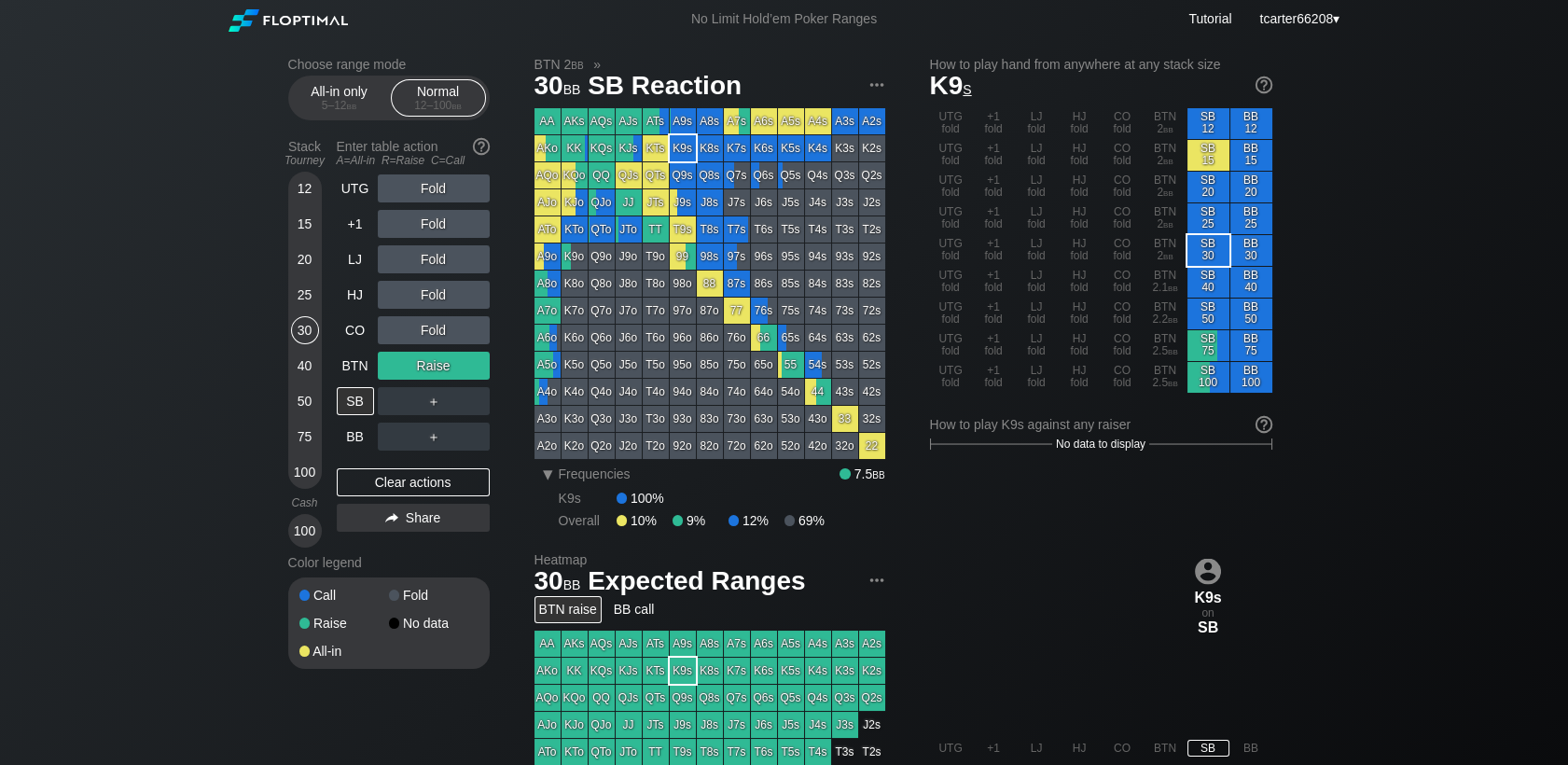
click at [400, 502] on div "UTG Fold +1 Fold LJ Fold HJ Fold CO Fold BTN Raise SB ＋ BB ＋ Clear actions Share" at bounding box center [413, 361] width 153 height 373
click at [398, 496] on div "Clear actions" at bounding box center [413, 482] width 153 height 28
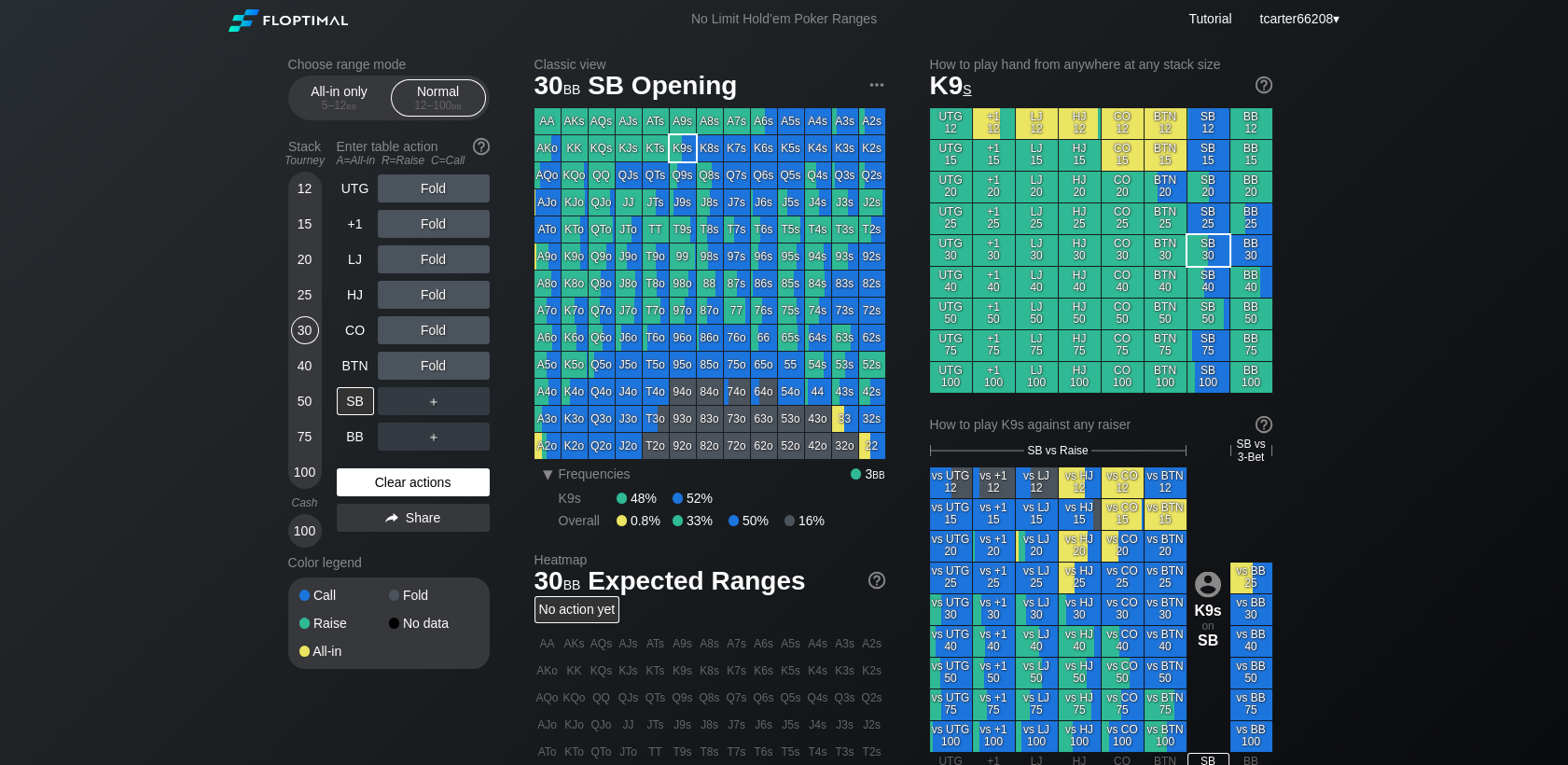
click at [396, 496] on div "Clear actions" at bounding box center [413, 482] width 153 height 28
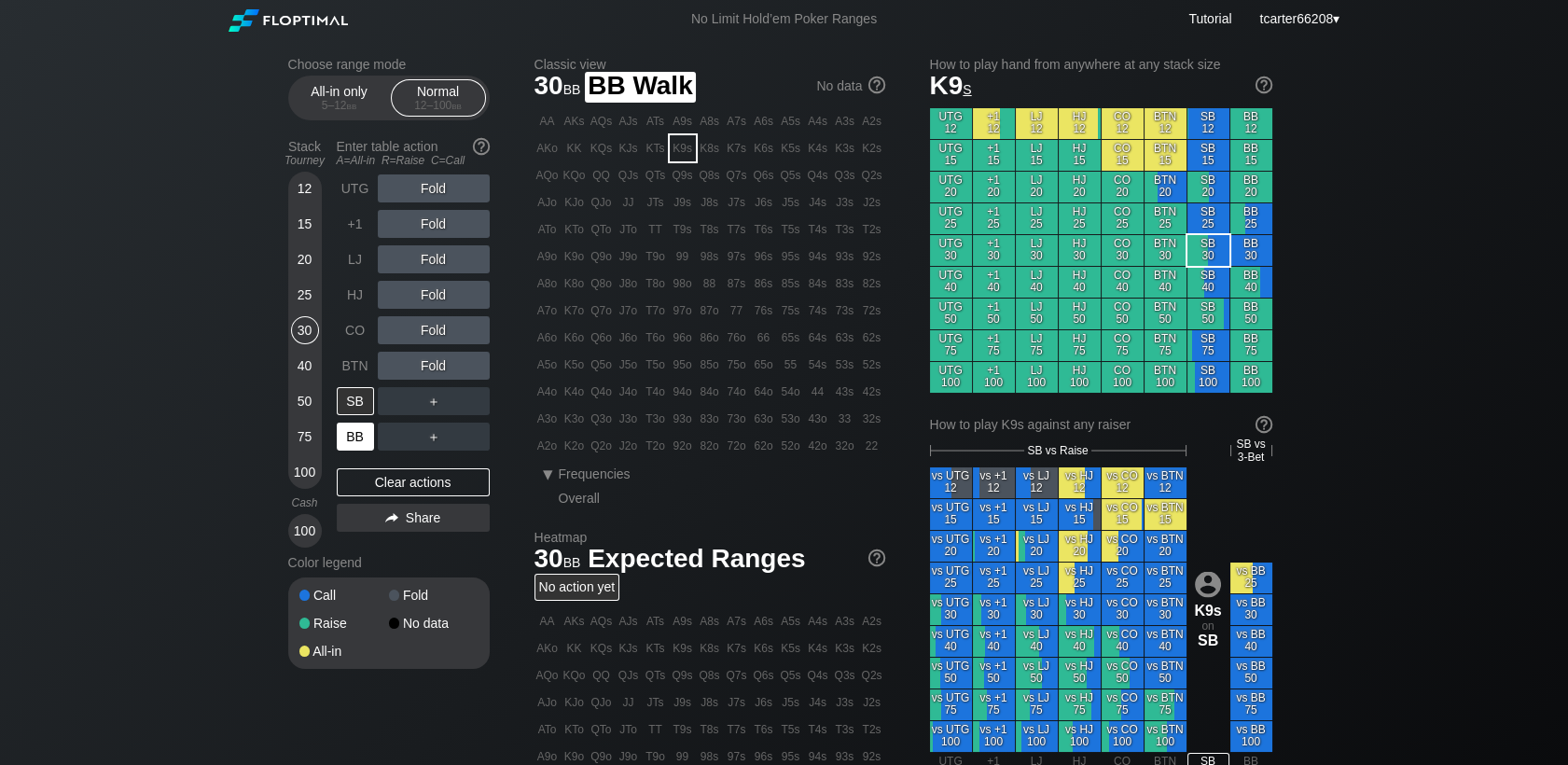
click at [358, 433] on div "BB" at bounding box center [355, 437] width 38 height 28
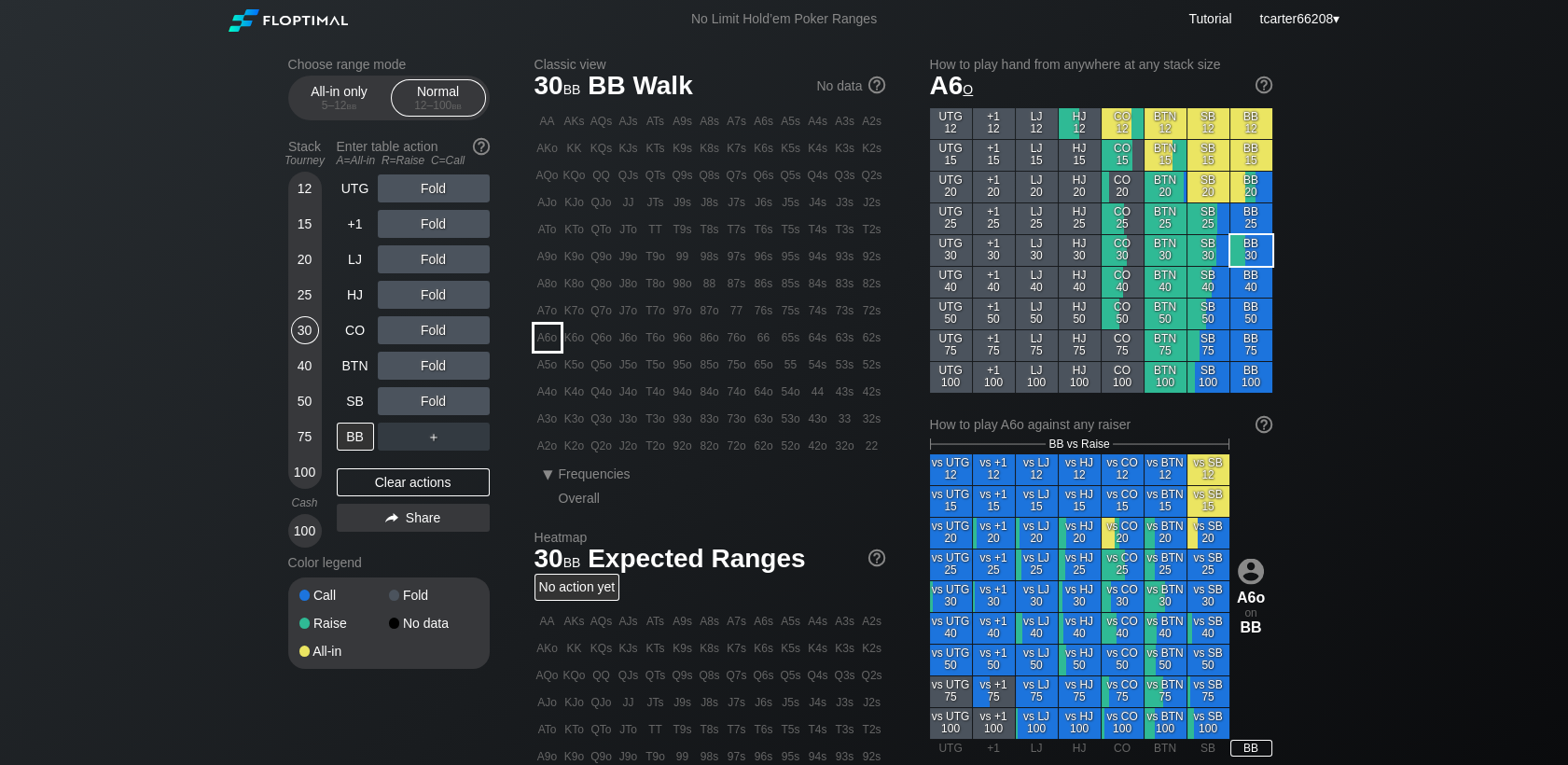
click at [542, 340] on div "A6o" at bounding box center [548, 337] width 26 height 26
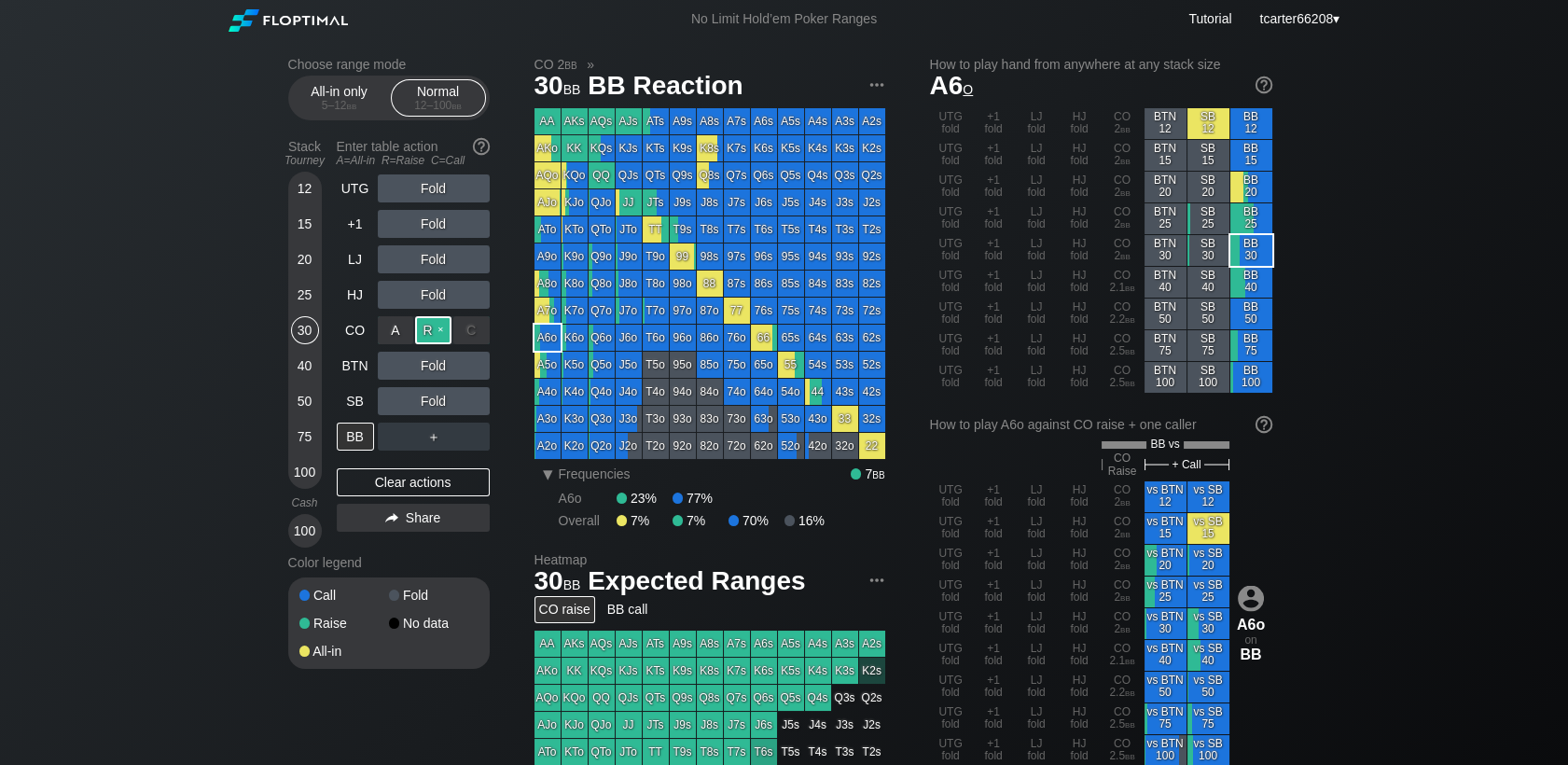
click at [433, 334] on div "R ✕" at bounding box center [433, 330] width 37 height 28
drag, startPoint x: 357, startPoint y: 489, endPoint x: 348, endPoint y: 451, distance: 39.1
click at [357, 487] on div "Clear actions" at bounding box center [413, 482] width 153 height 28
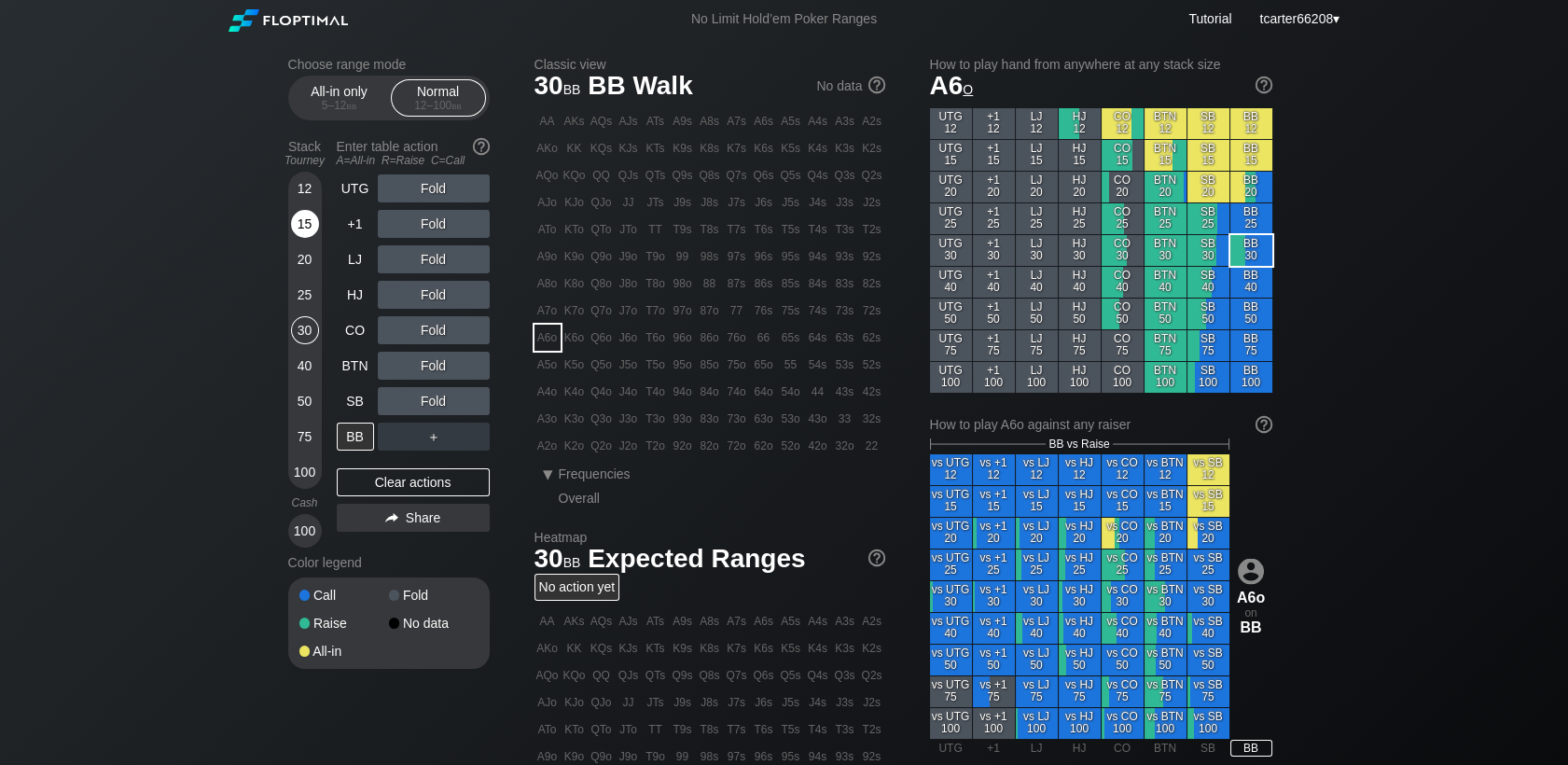
click at [291, 220] on div "15" at bounding box center [305, 223] width 28 height 28
drag, startPoint x: 301, startPoint y: 217, endPoint x: 324, endPoint y: 232, distance: 27.5
click at [305, 217] on div "15" at bounding box center [305, 223] width 28 height 28
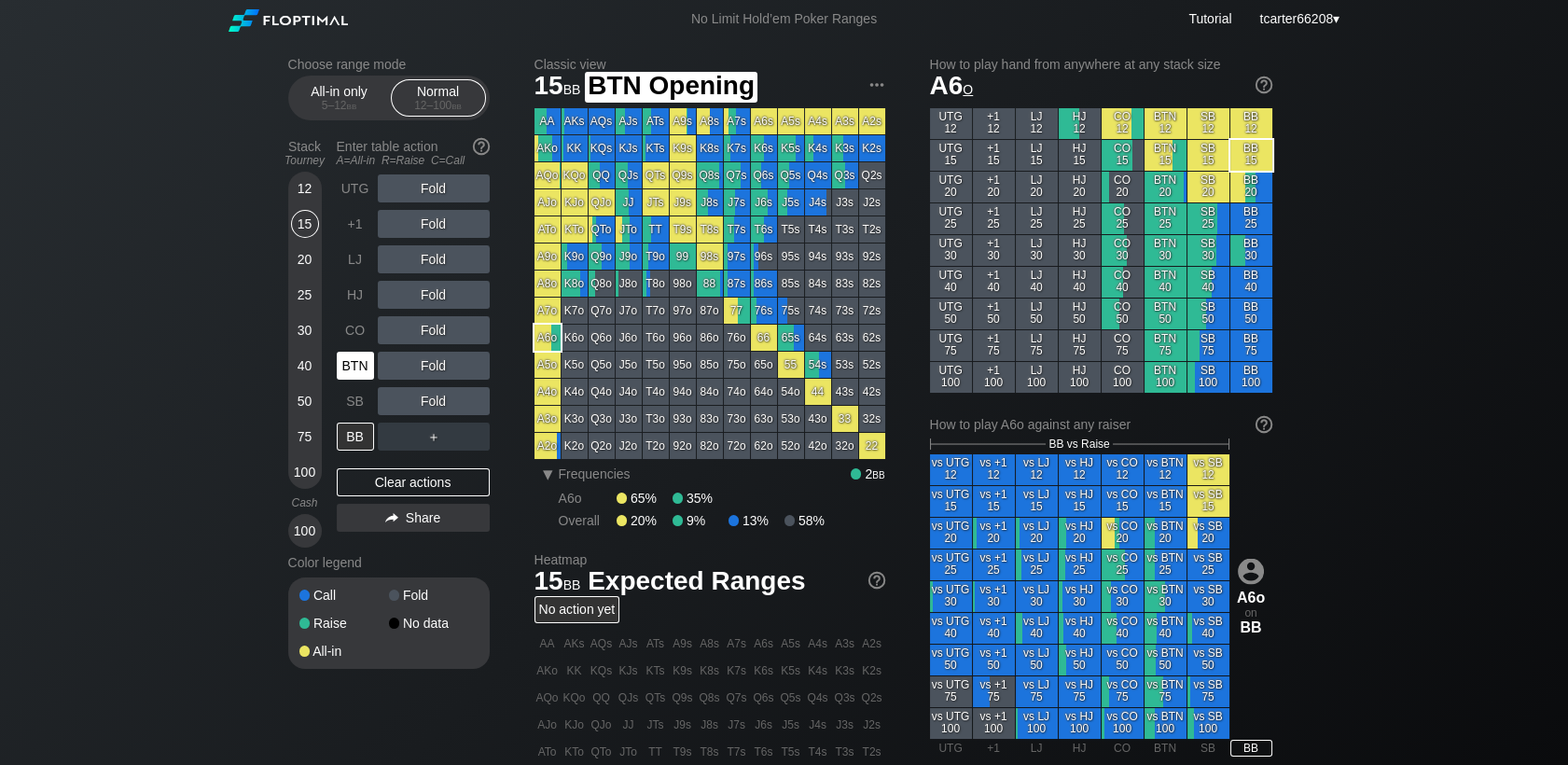
click at [356, 363] on div "BTN" at bounding box center [355, 365] width 38 height 28
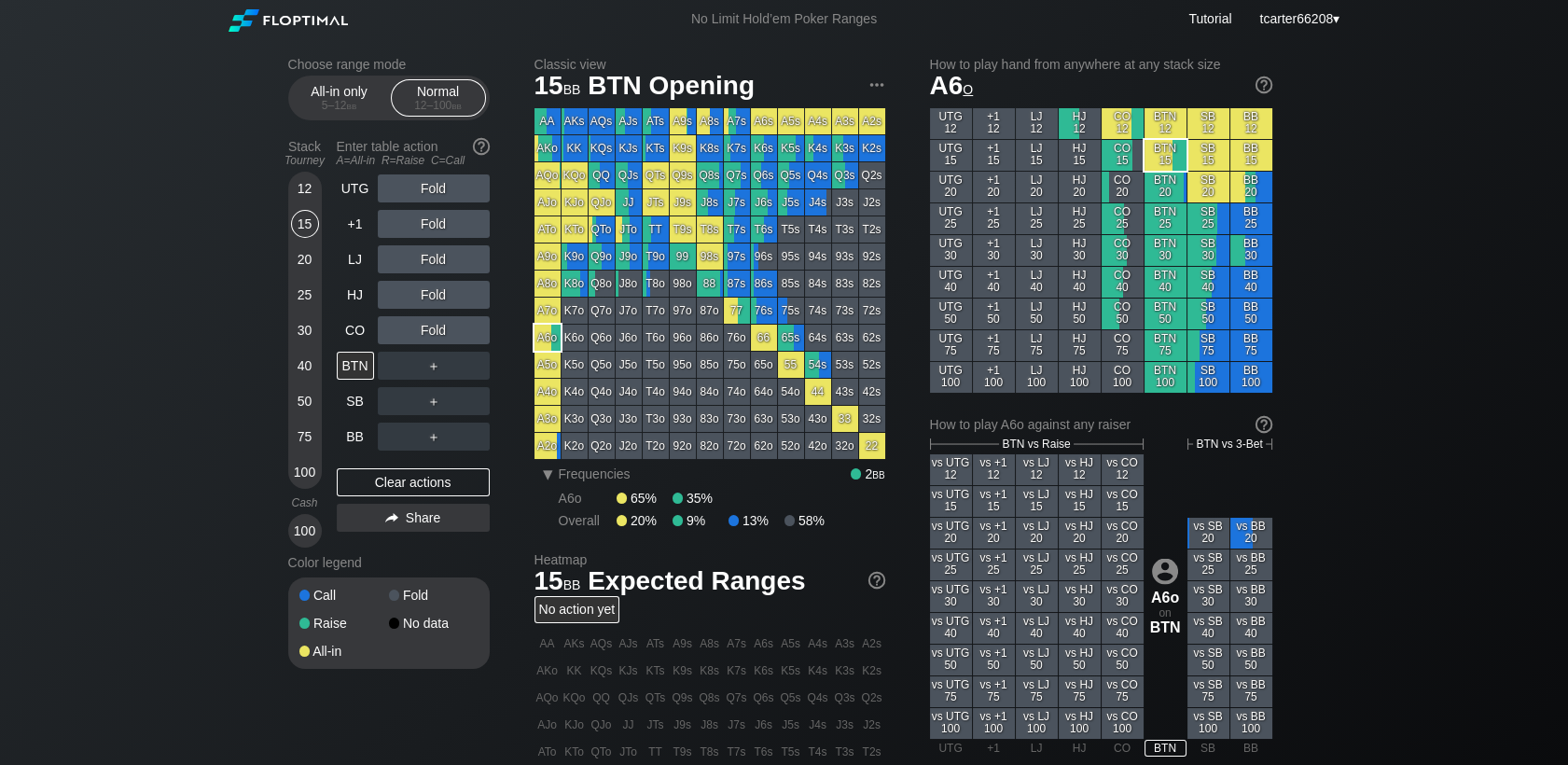
click at [446, 365] on div "＋" at bounding box center [434, 365] width 112 height 28
click at [437, 375] on div "R ✕" at bounding box center [433, 365] width 37 height 28
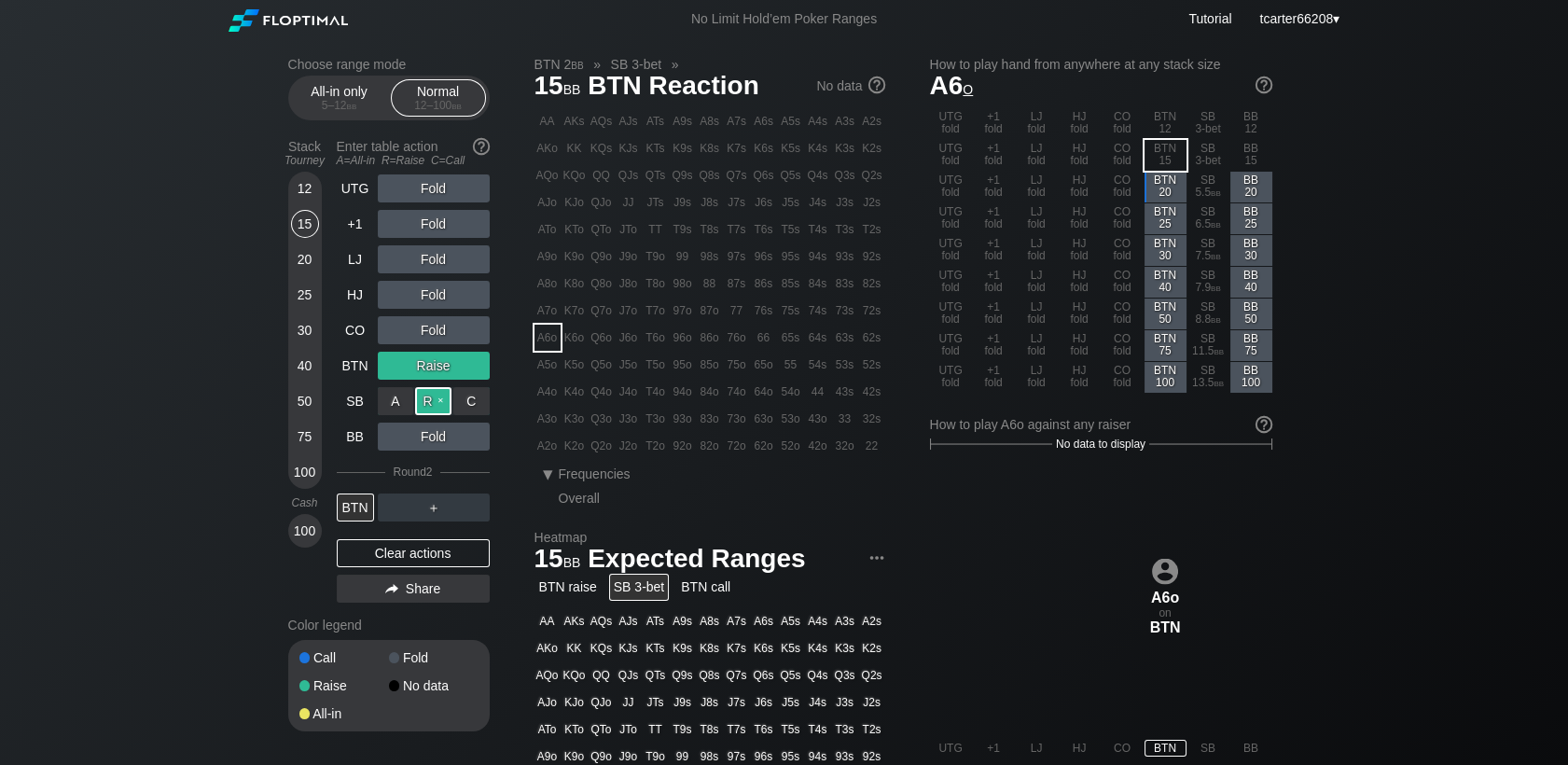
click at [435, 411] on div "R ✕" at bounding box center [433, 401] width 37 height 28
drag, startPoint x: 422, startPoint y: 556, endPoint x: 353, endPoint y: 295, distance: 270.0
click at [422, 556] on div "Clear actions" at bounding box center [413, 553] width 153 height 28
click at [304, 397] on div "50" at bounding box center [305, 401] width 28 height 28
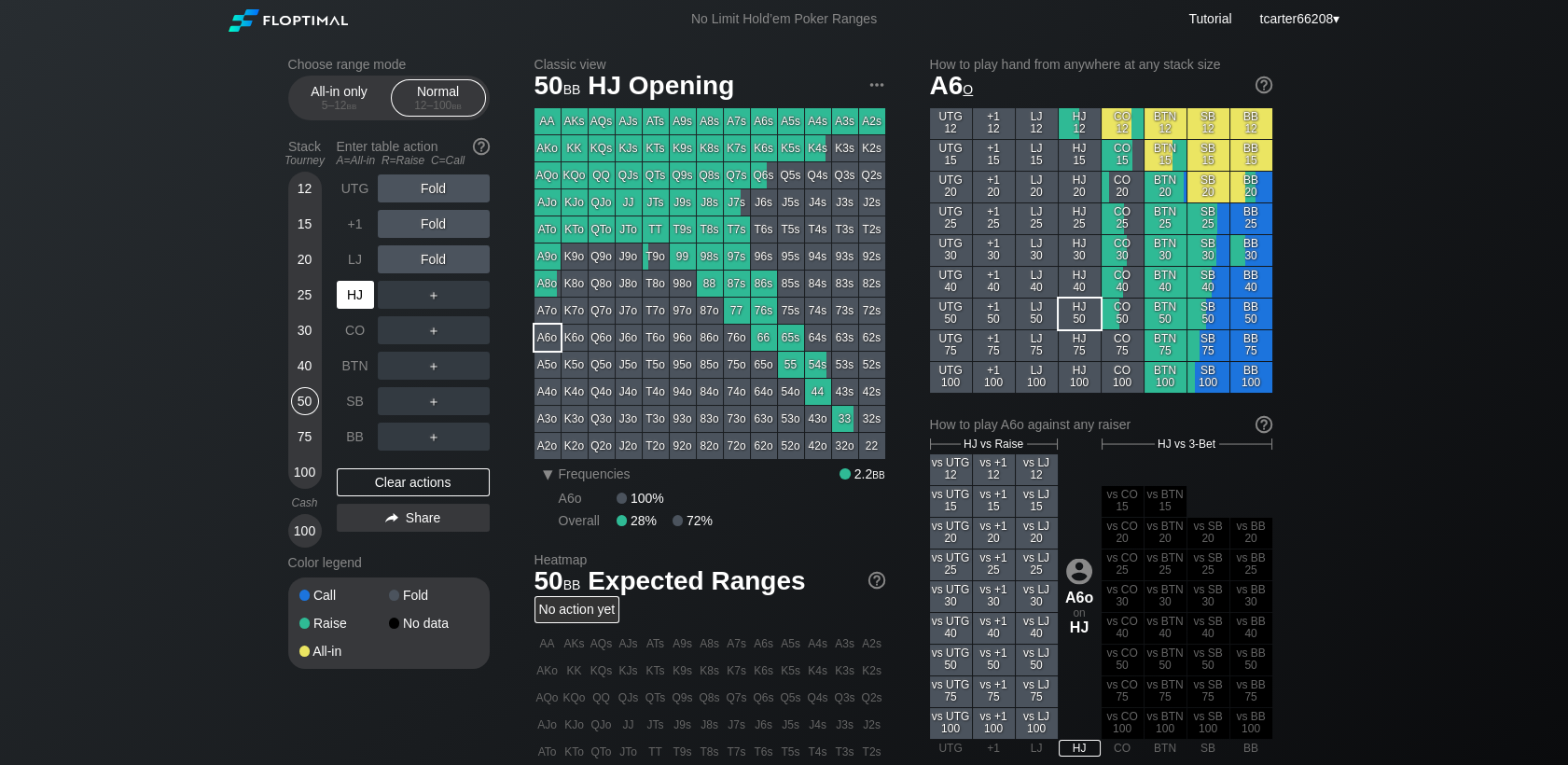
click at [353, 295] on div "HJ" at bounding box center [355, 295] width 38 height 28
click at [436, 195] on div "R ✕" at bounding box center [433, 189] width 37 height 28
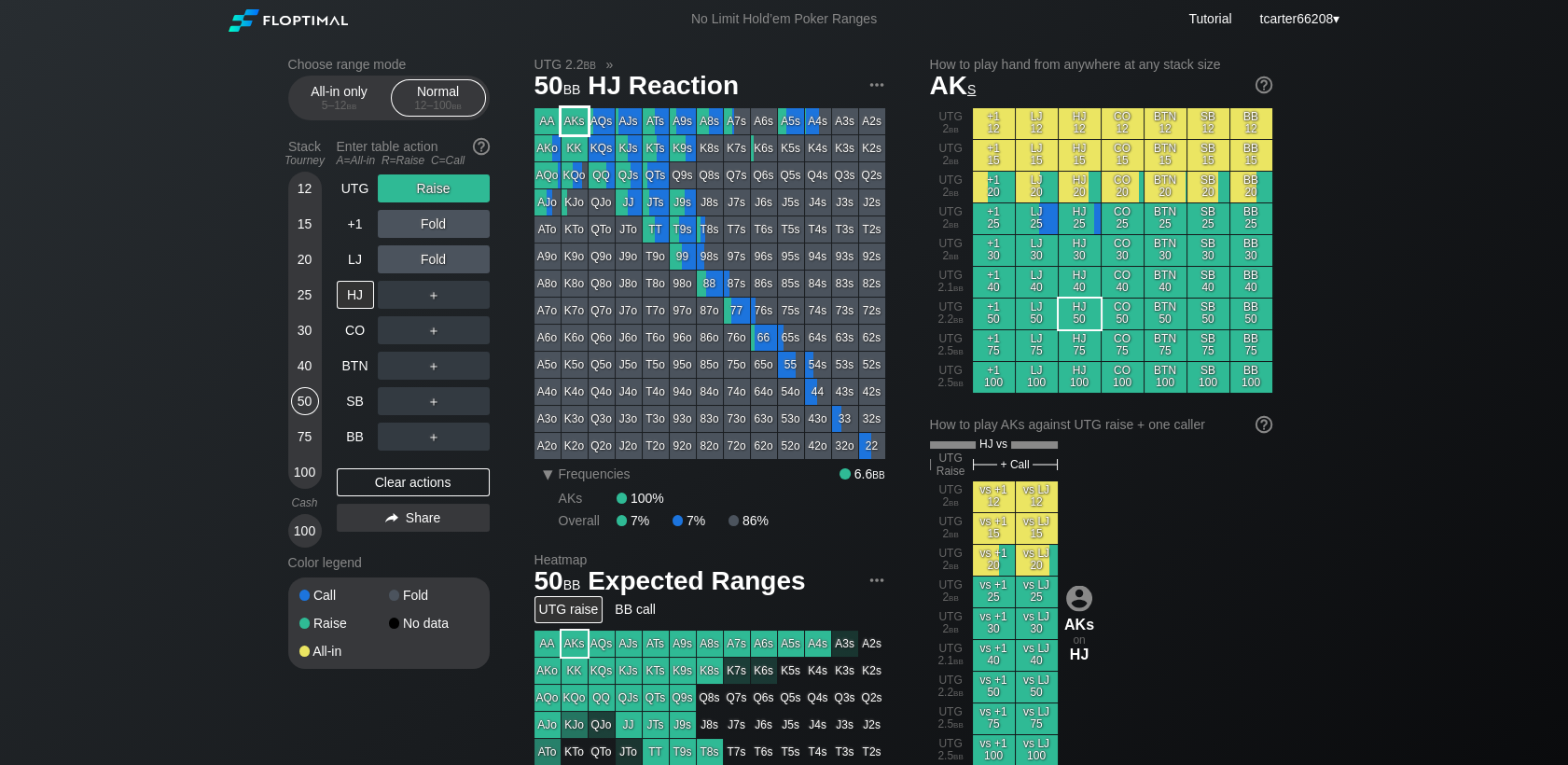
click at [576, 125] on div "AKs" at bounding box center [575, 121] width 26 height 26
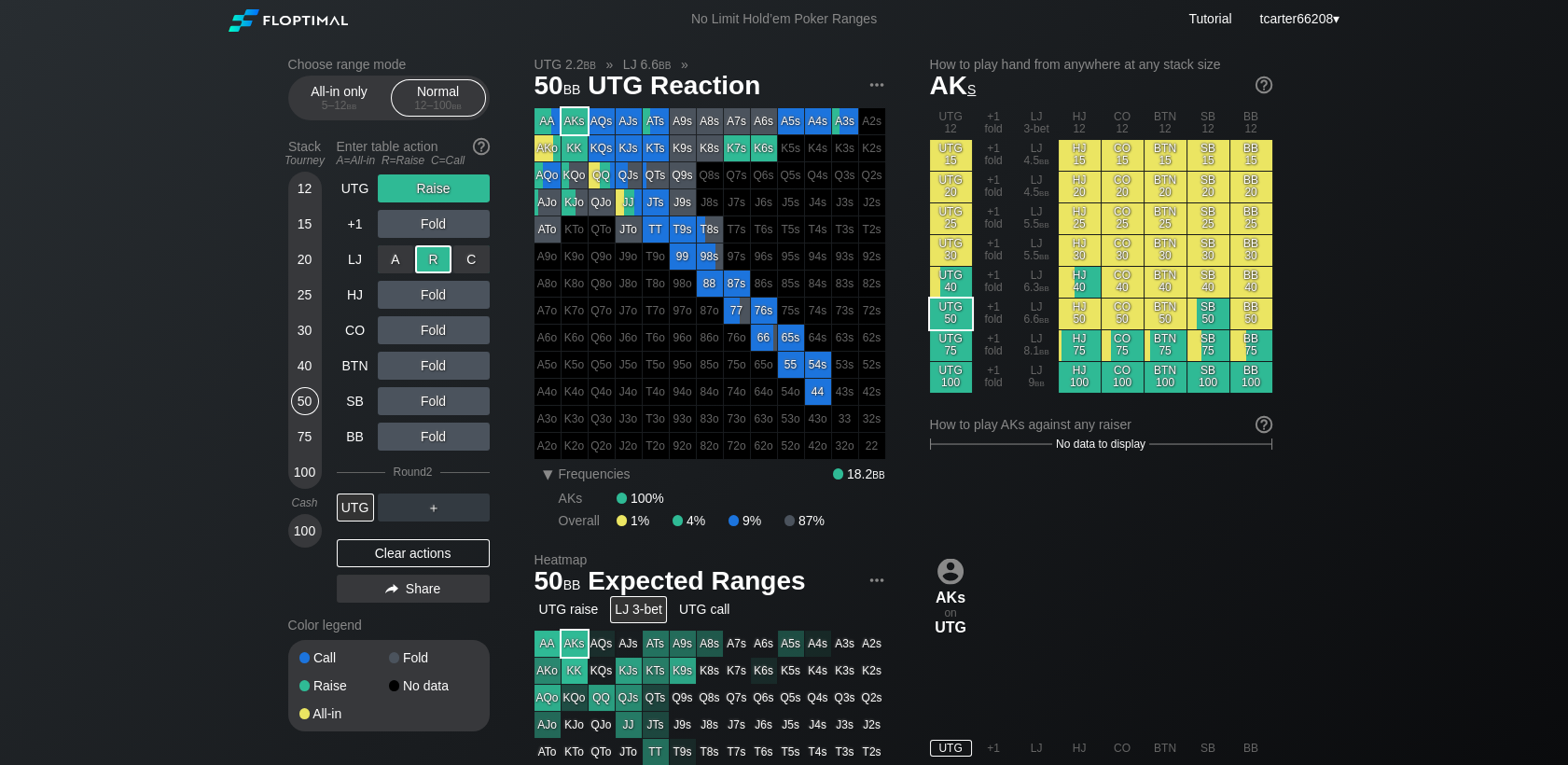
click at [436, 264] on div "R ✕" at bounding box center [433, 259] width 37 height 28
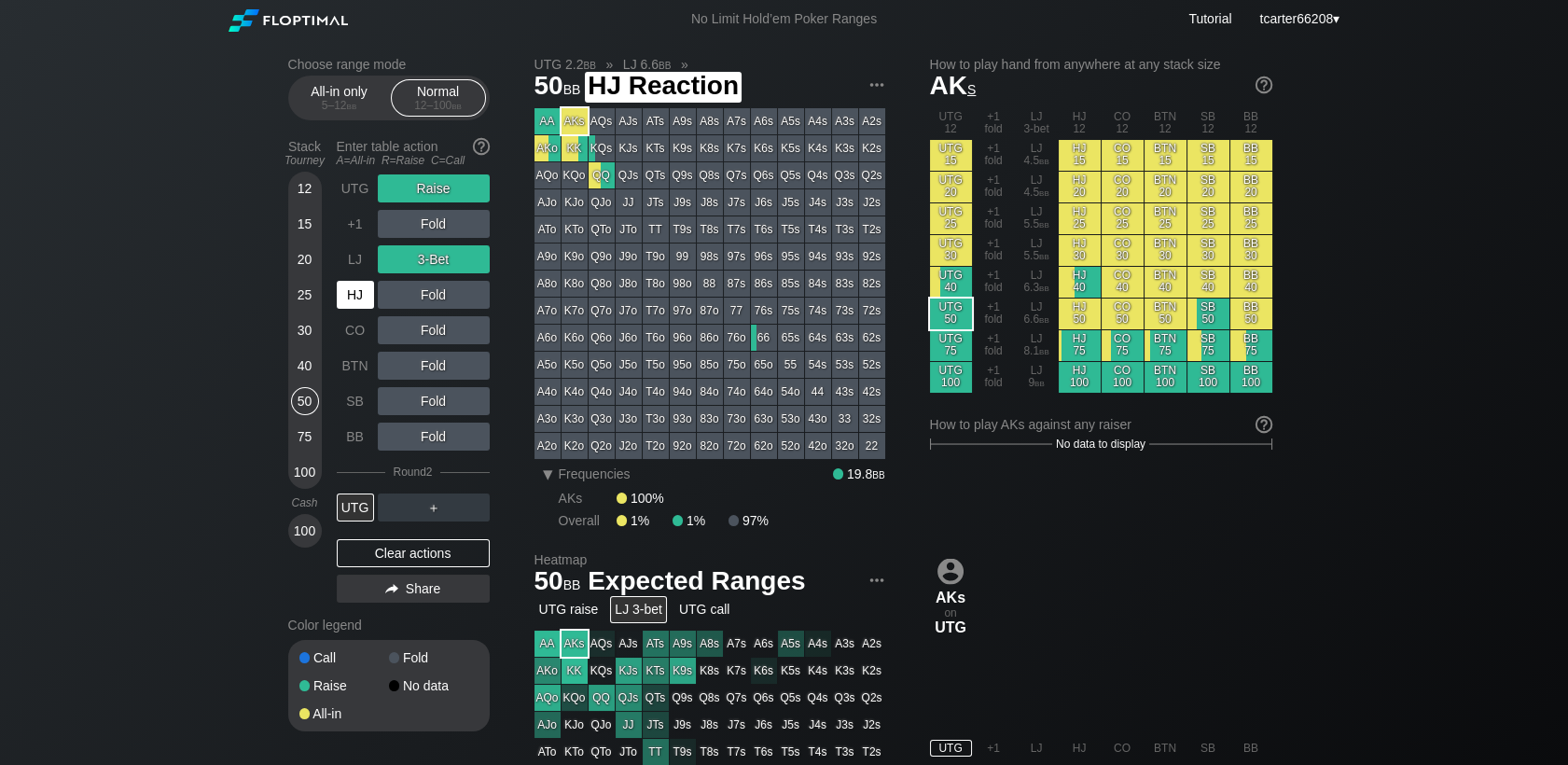
click at [365, 303] on div "HJ" at bounding box center [355, 295] width 38 height 28
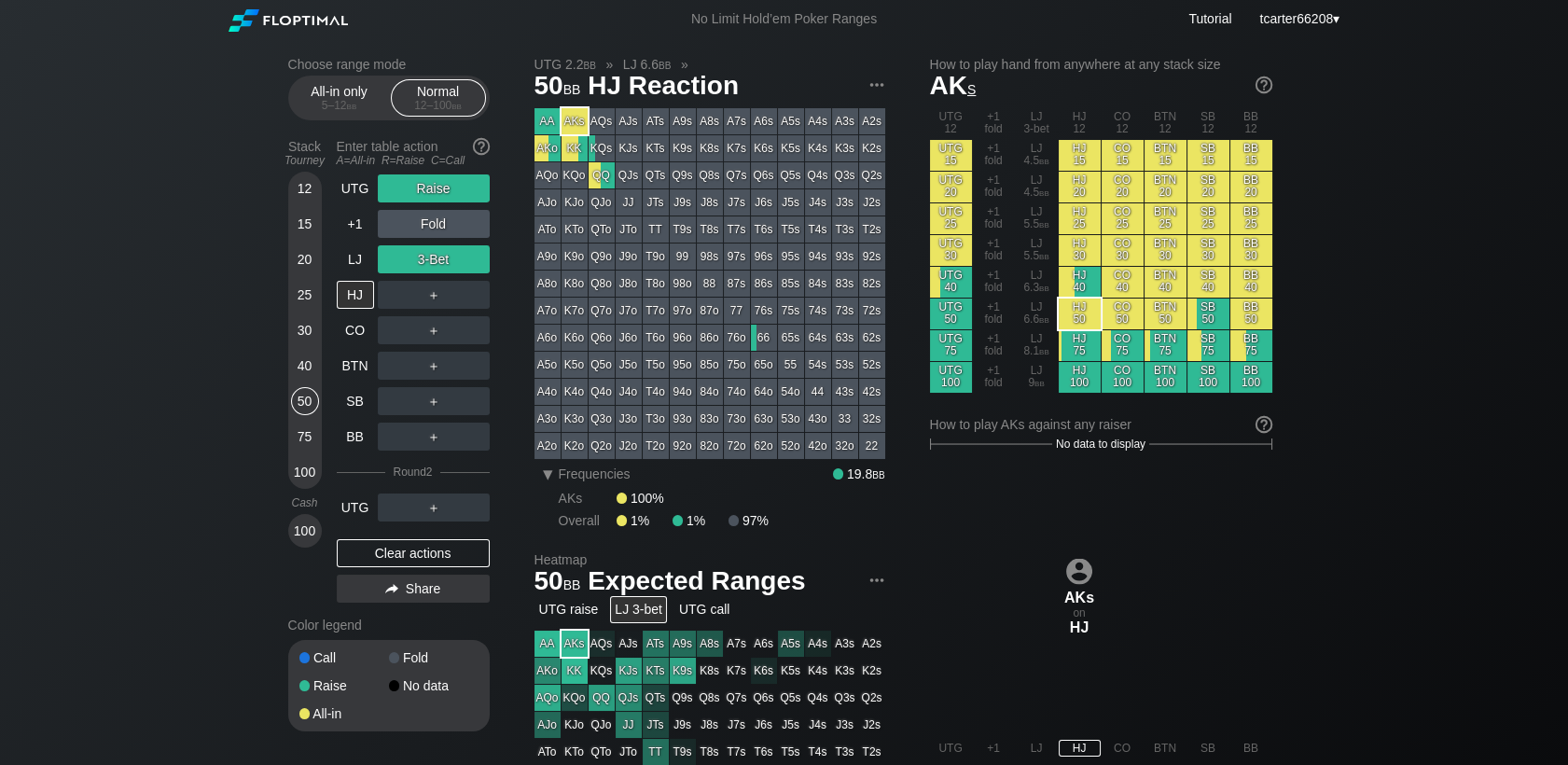
drag, startPoint x: 448, startPoint y: 567, endPoint x: 328, endPoint y: 364, distance: 235.8
click at [450, 567] on div "Clear actions" at bounding box center [413, 553] width 153 height 28
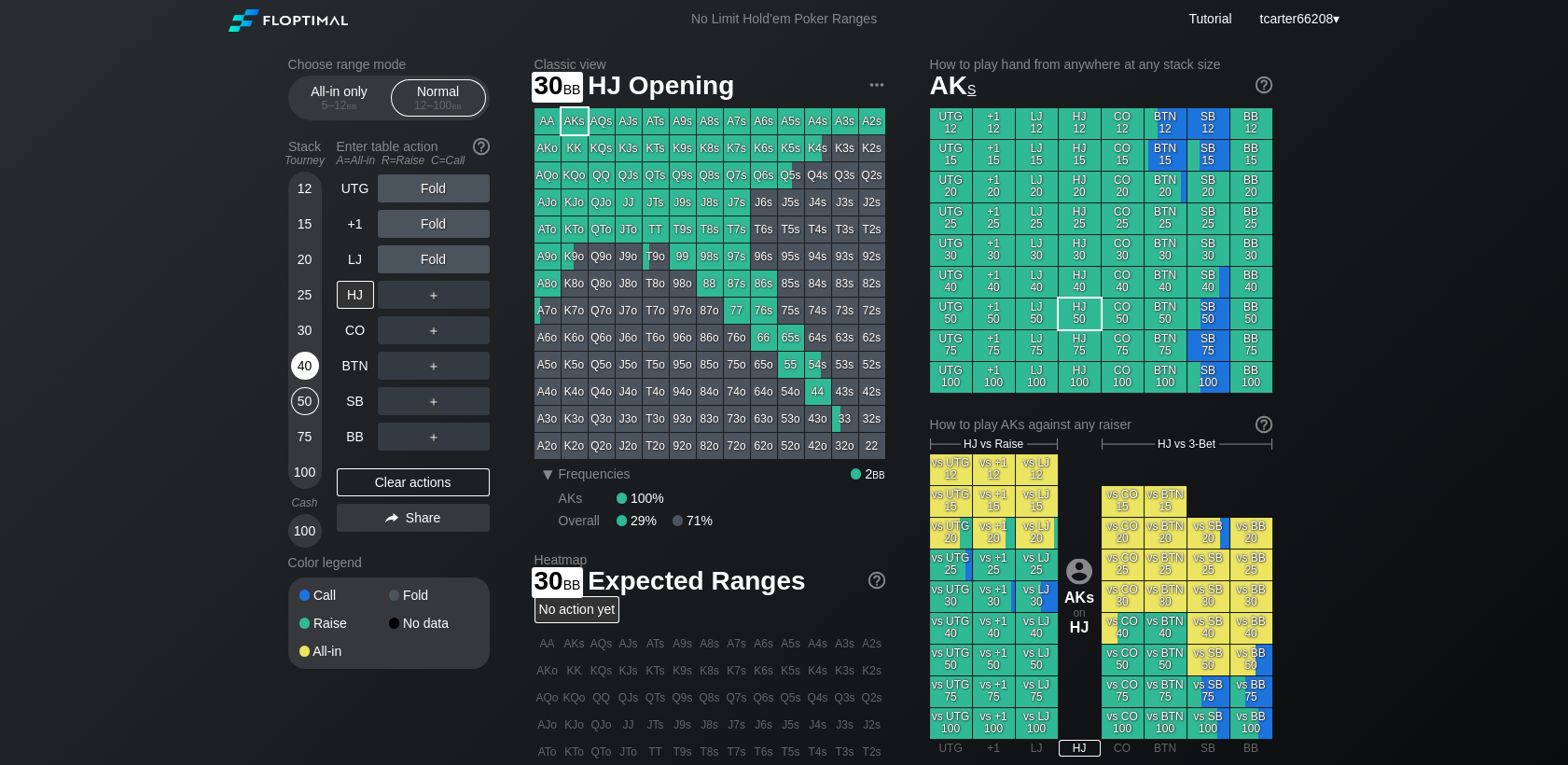
click at [303, 359] on div "40" at bounding box center [305, 365] width 28 height 28
click at [303, 361] on div "40" at bounding box center [305, 365] width 28 height 28
click at [303, 362] on div "40" at bounding box center [305, 365] width 28 height 28
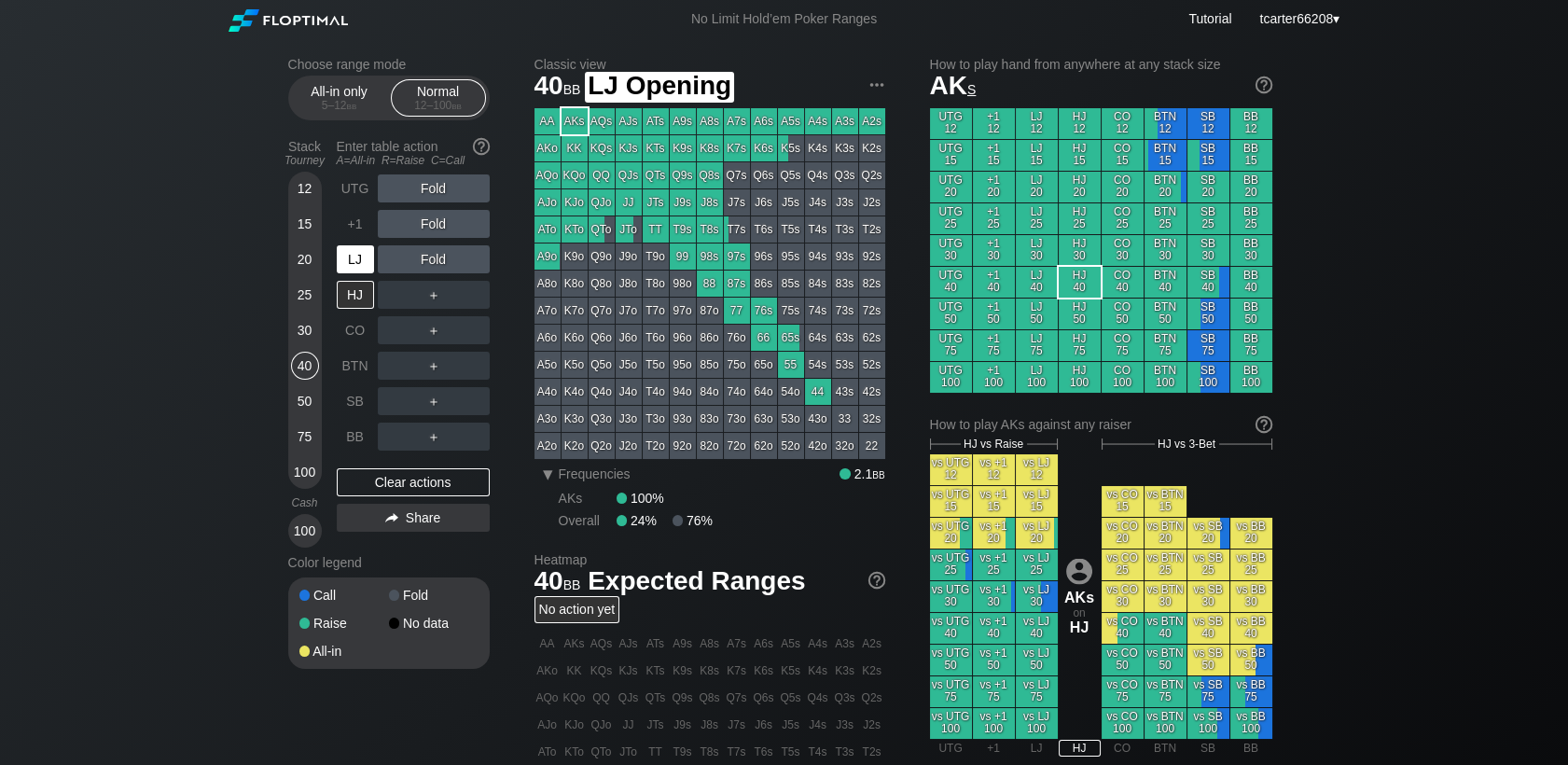
click at [348, 255] on div "LJ" at bounding box center [355, 259] width 38 height 28
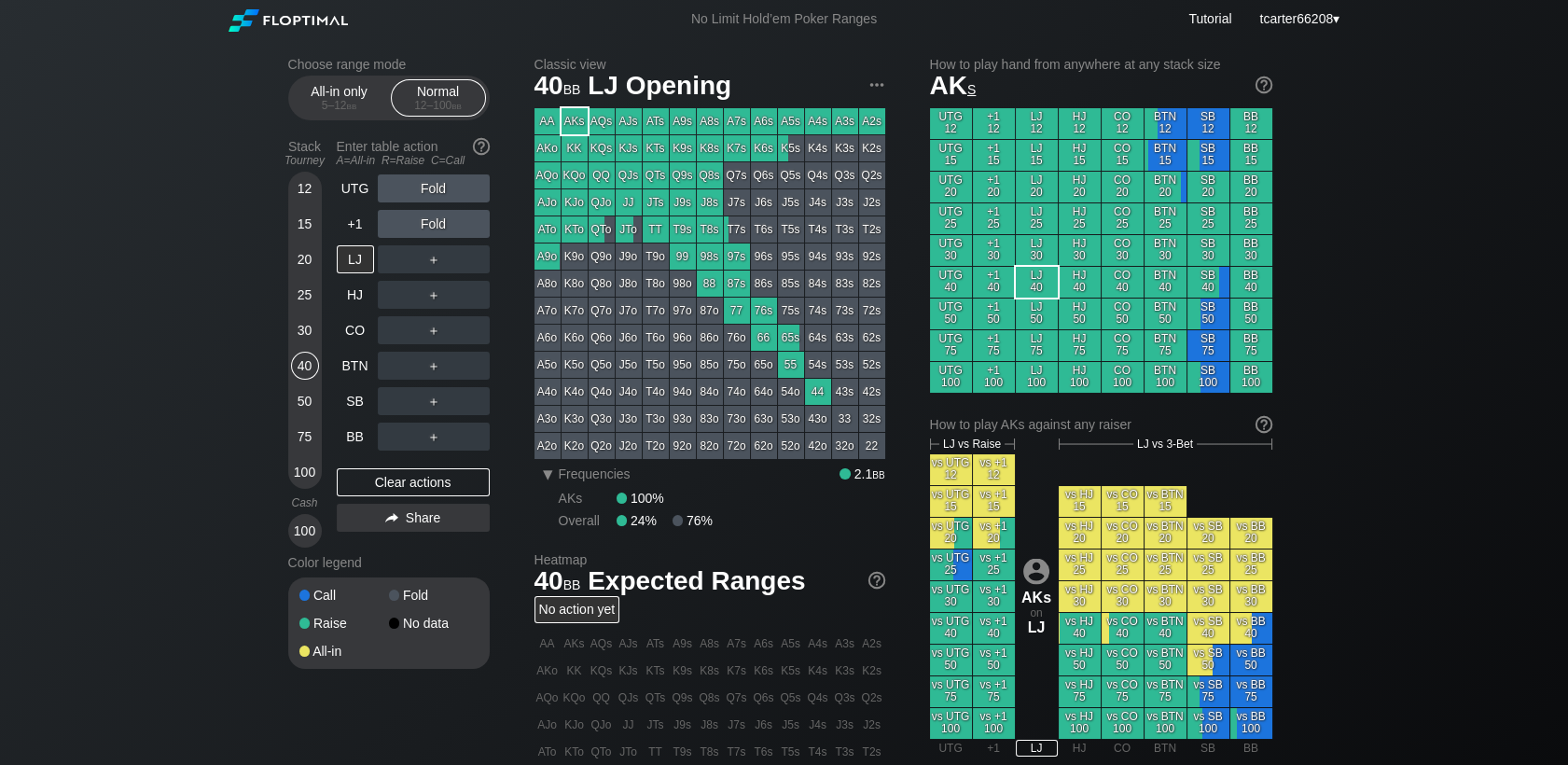
click at [439, 255] on div "＋" at bounding box center [434, 259] width 112 height 28
click at [441, 265] on div "R ✕" at bounding box center [433, 259] width 37 height 28
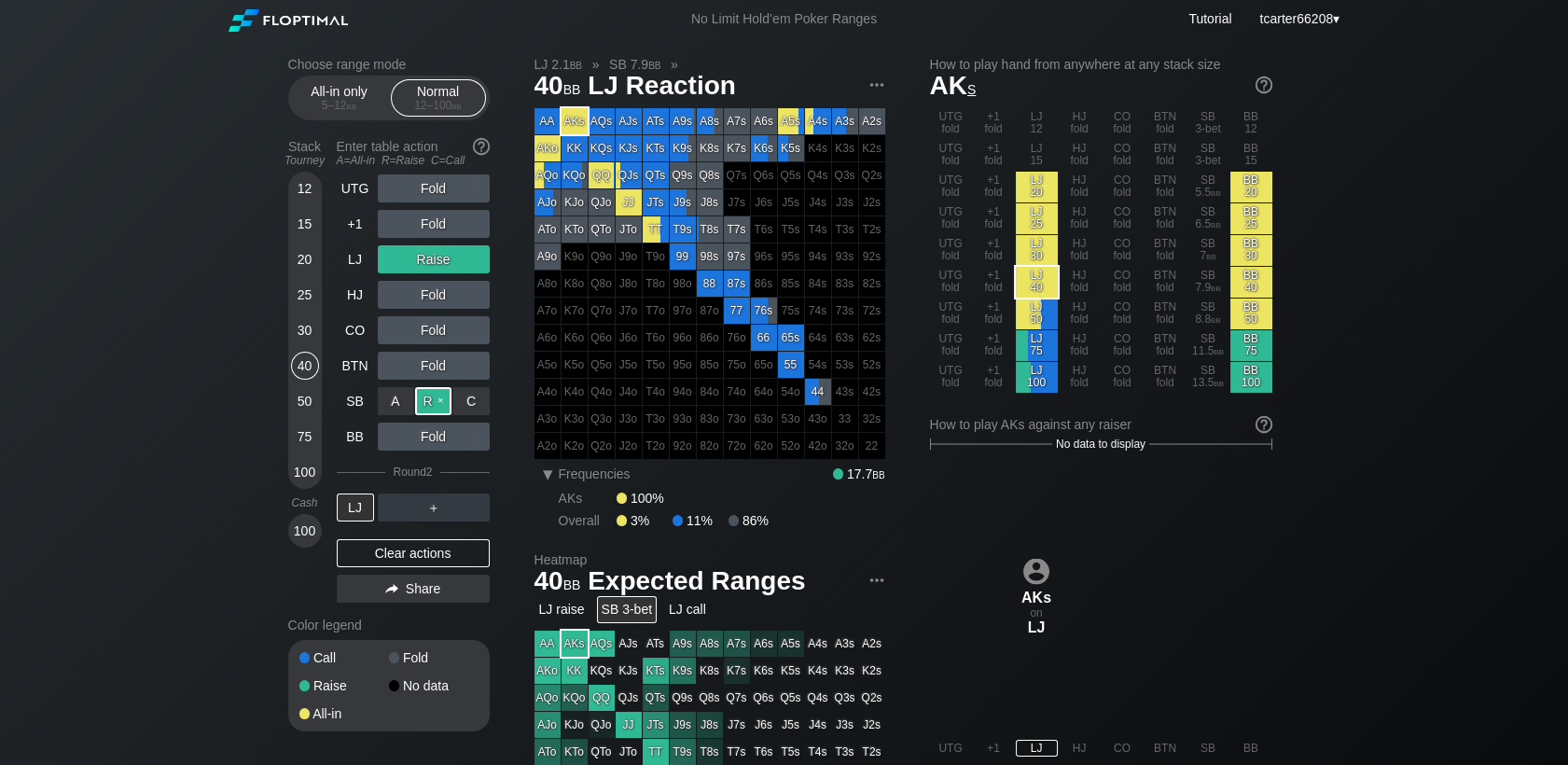
click at [436, 407] on div "R ✕" at bounding box center [433, 401] width 37 height 28
click at [365, 564] on div "Clear actions" at bounding box center [413, 553] width 153 height 28
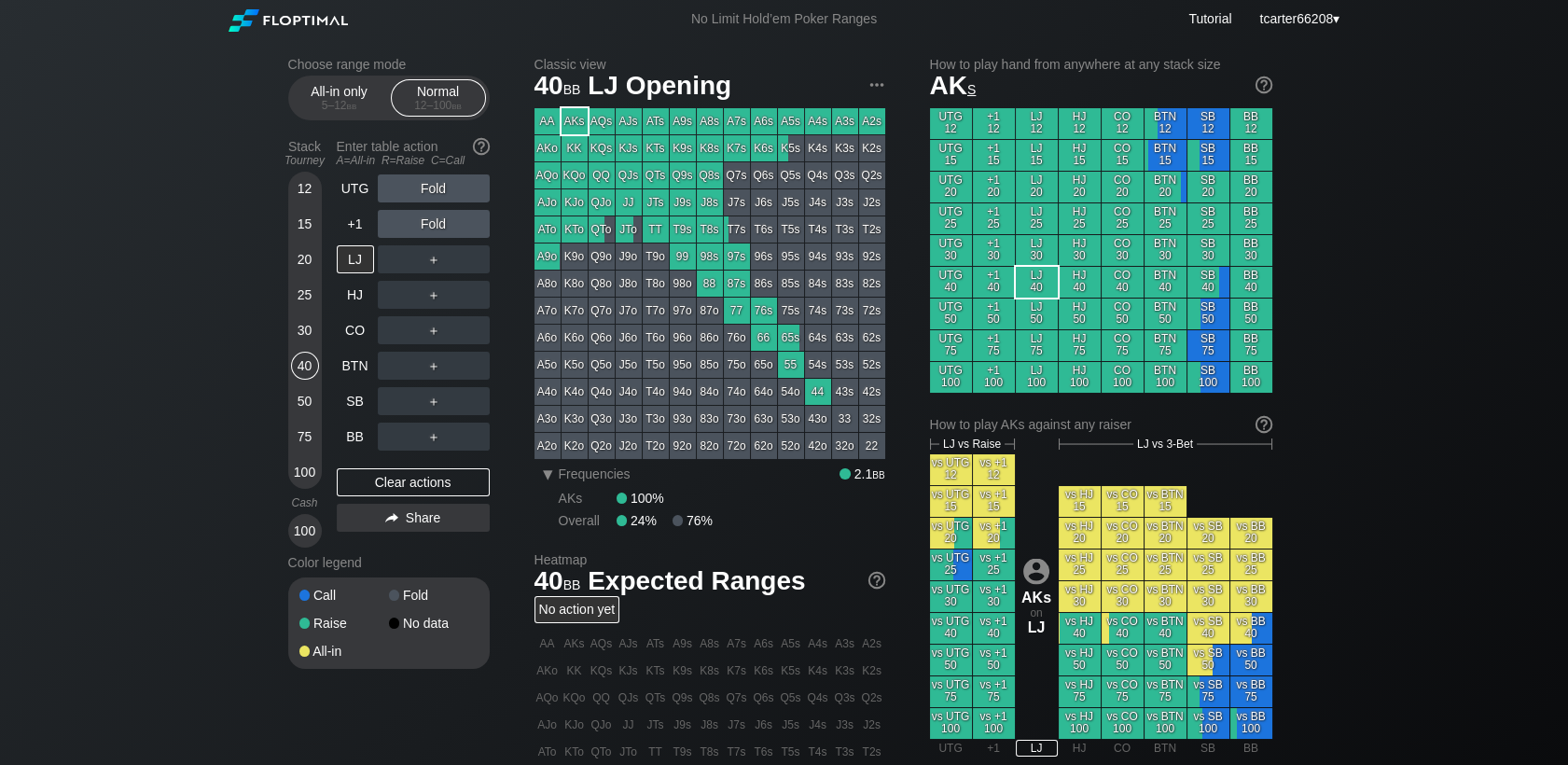
click at [6, 338] on div "Choose range mode All-in only 5 – 12 bb Normal 12 – 100 bb Stack Tourney Enter …" at bounding box center [784, 634] width 1568 height 1191
drag, startPoint x: 70, startPoint y: 543, endPoint x: 15, endPoint y: 400, distance: 153.2
click at [69, 501] on div "Choose range mode All-in only 5 – 12 bb Normal 12 – 100 bb Stack Tourney Enter …" at bounding box center [784, 634] width 1568 height 1191
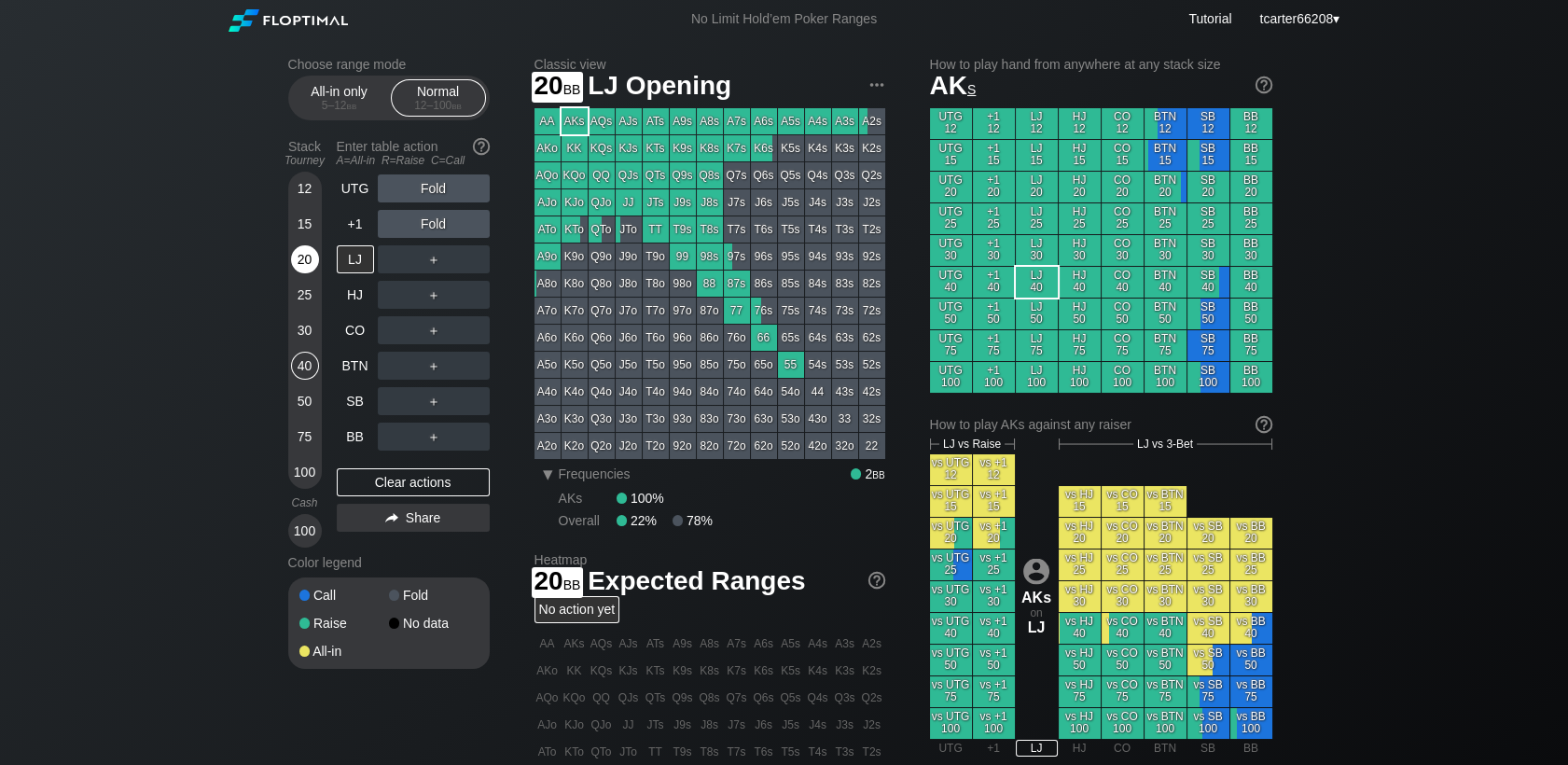
click at [304, 272] on div "20" at bounding box center [305, 259] width 28 height 28
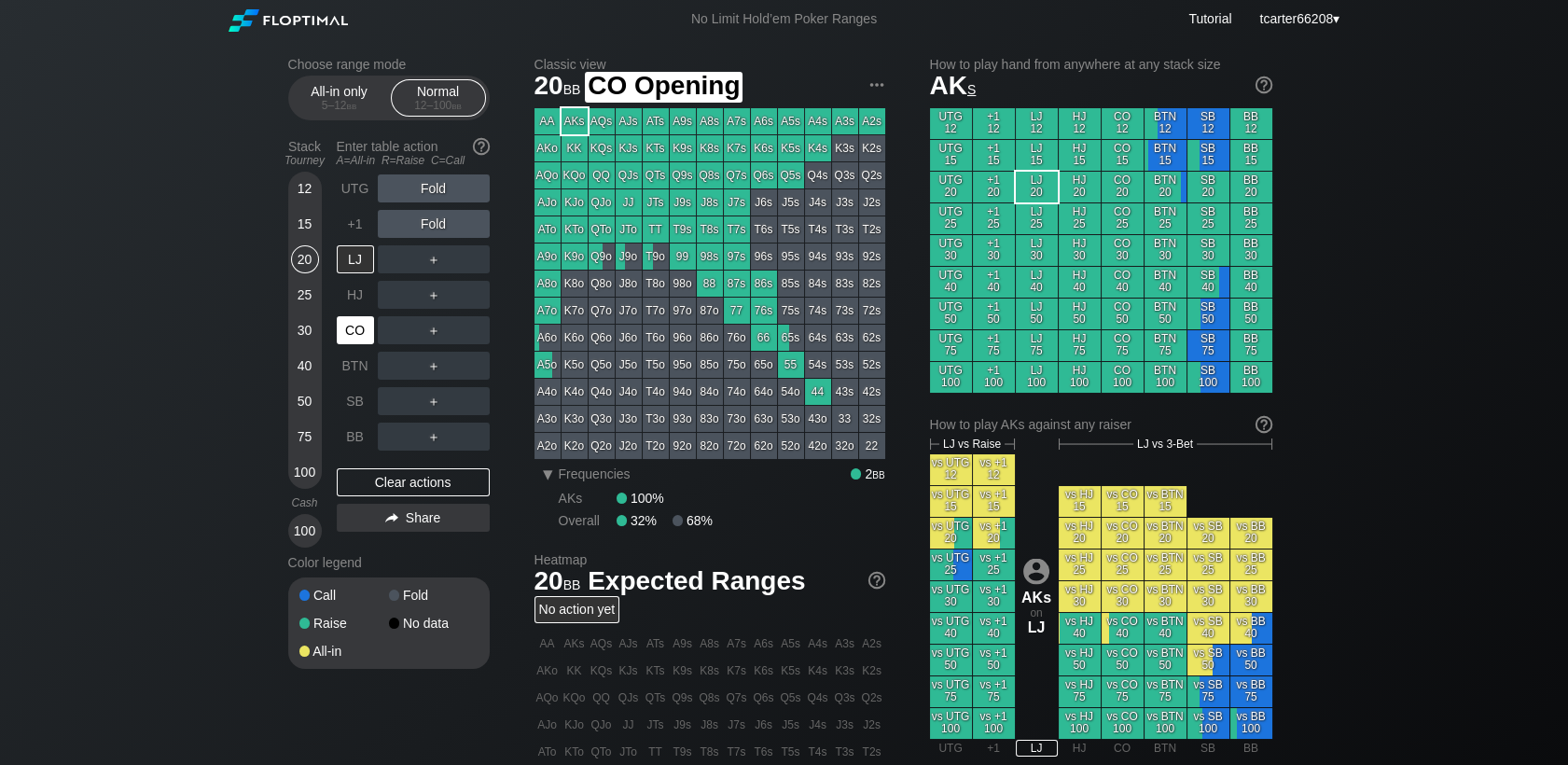
click at [358, 333] on div "CO" at bounding box center [355, 330] width 38 height 28
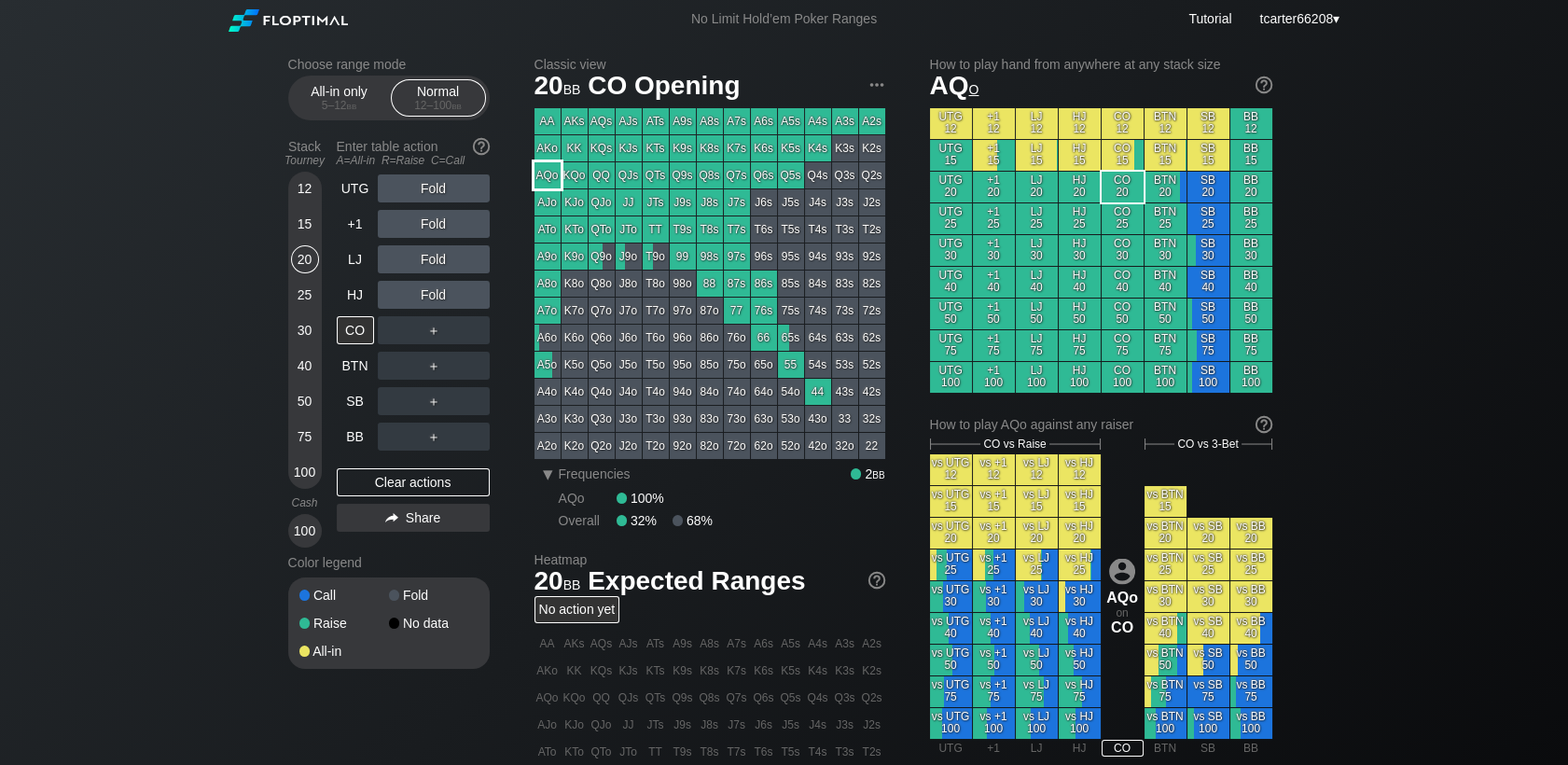
click at [551, 174] on div "AQo" at bounding box center [548, 176] width 26 height 26
drag, startPoint x: 358, startPoint y: 391, endPoint x: 466, endPoint y: 451, distance: 123.5
click at [358, 391] on div "SB" at bounding box center [355, 401] width 38 height 28
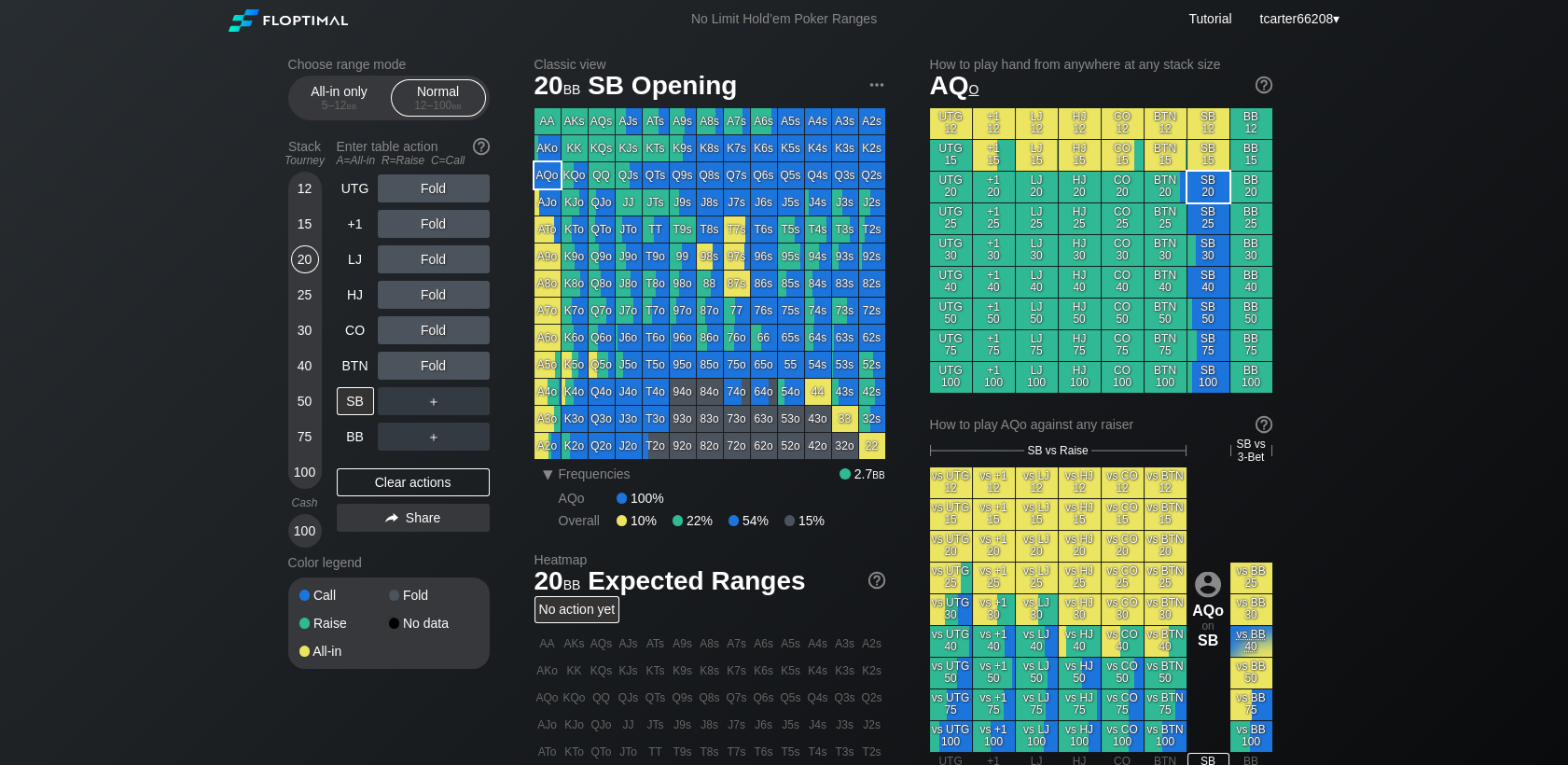
click at [421, 325] on div "Fold" at bounding box center [434, 330] width 112 height 28
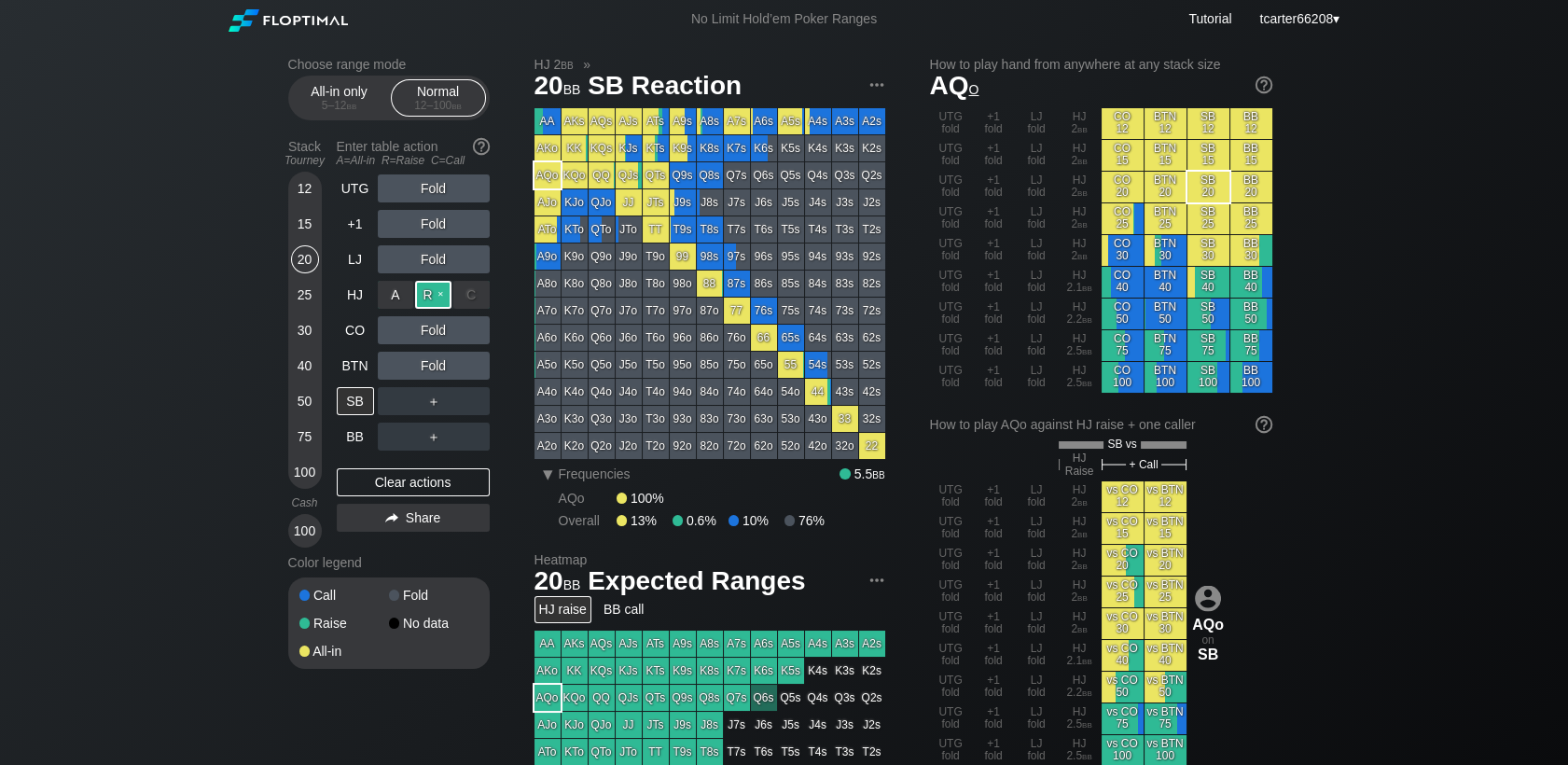
click at [428, 298] on div "R ✕" at bounding box center [433, 295] width 37 height 28
click at [471, 347] on div "A ✕ R ✕ C ✕ Fold" at bounding box center [434, 365] width 112 height 43
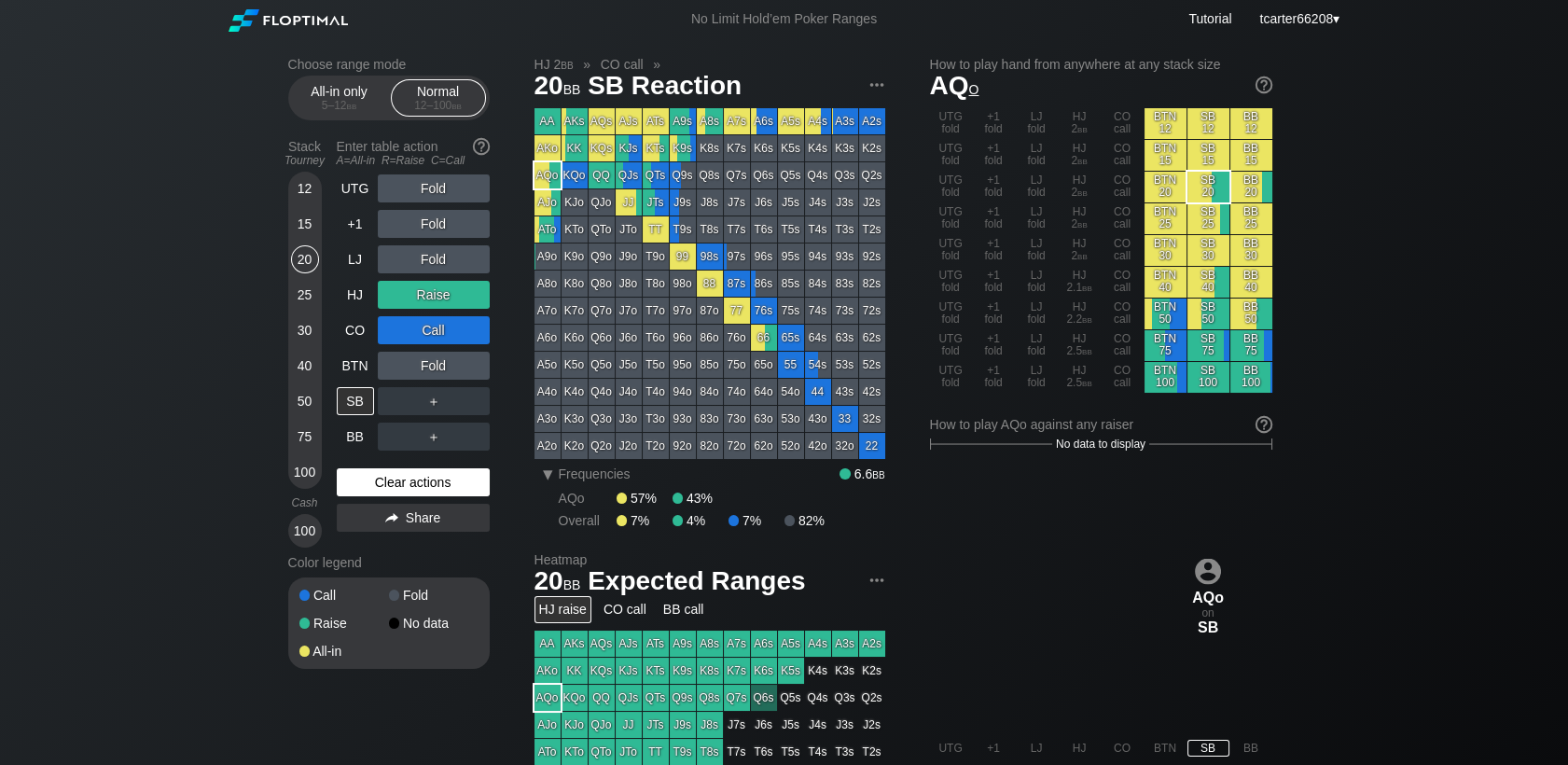
drag, startPoint x: 427, startPoint y: 489, endPoint x: 247, endPoint y: 476, distance: 180.5
click at [426, 489] on div "Clear actions" at bounding box center [413, 482] width 153 height 28
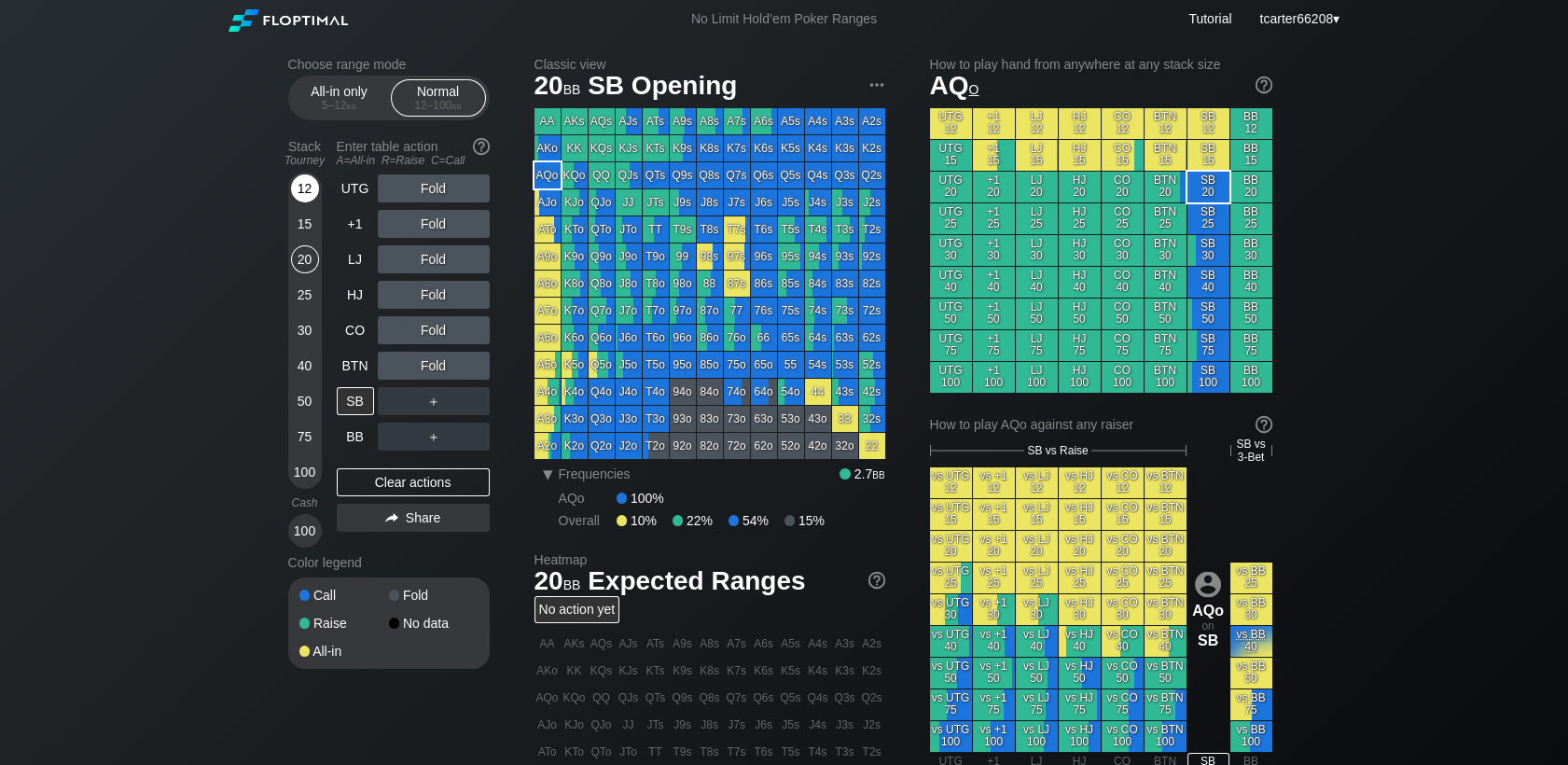
drag, startPoint x: 286, startPoint y: 182, endPoint x: 299, endPoint y: 191, distance: 15.8
click at [291, 190] on div "Choose range mode All-in only 5 – 12 bb Normal 12 – 100 bb Stack Tourney Enter …" at bounding box center [784, 640] width 1022 height 1204
click at [299, 191] on div "12" at bounding box center [305, 189] width 28 height 28
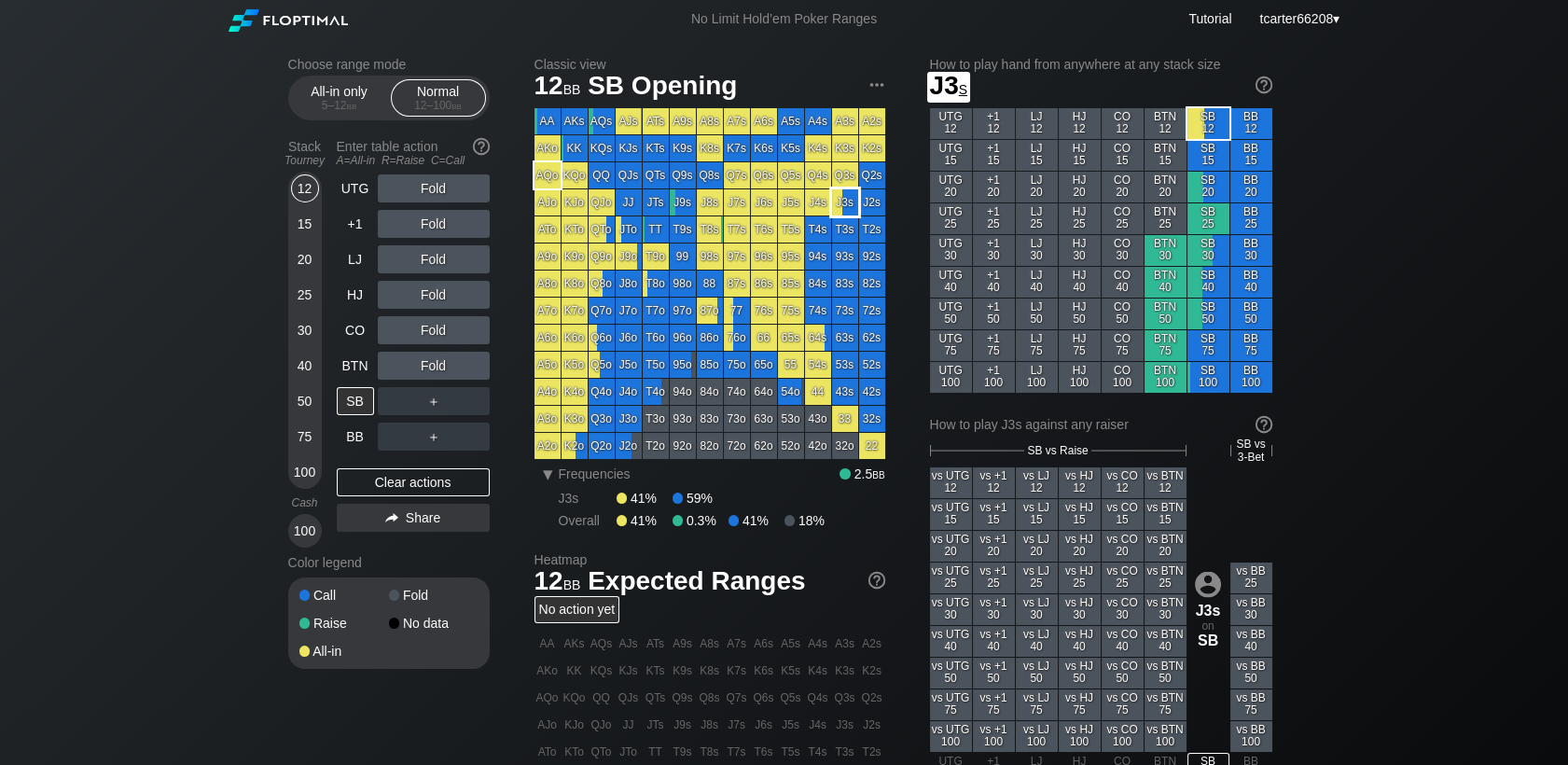
click at [849, 208] on div "J3s" at bounding box center [845, 202] width 26 height 26
click at [353, 364] on div "BTN" at bounding box center [355, 365] width 38 height 28
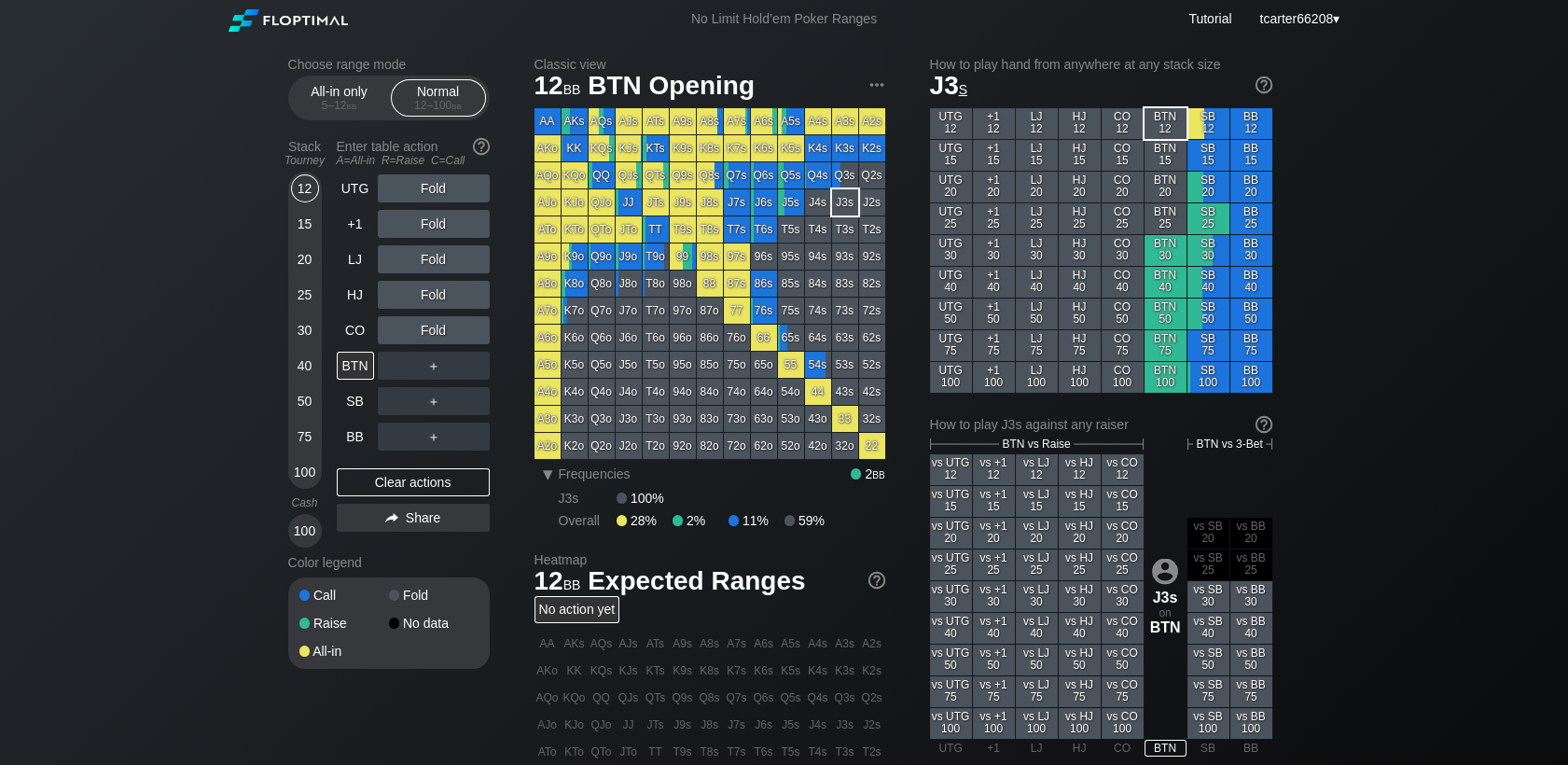
drag, startPoint x: 35, startPoint y: 101, endPoint x: 214, endPoint y: 143, distance: 183.9
click at [35, 105] on div "Choose range mode All-in only 5 – 12 bb Normal 12 – 100 bb Stack Tourney Enter …" at bounding box center [784, 634] width 1568 height 1191
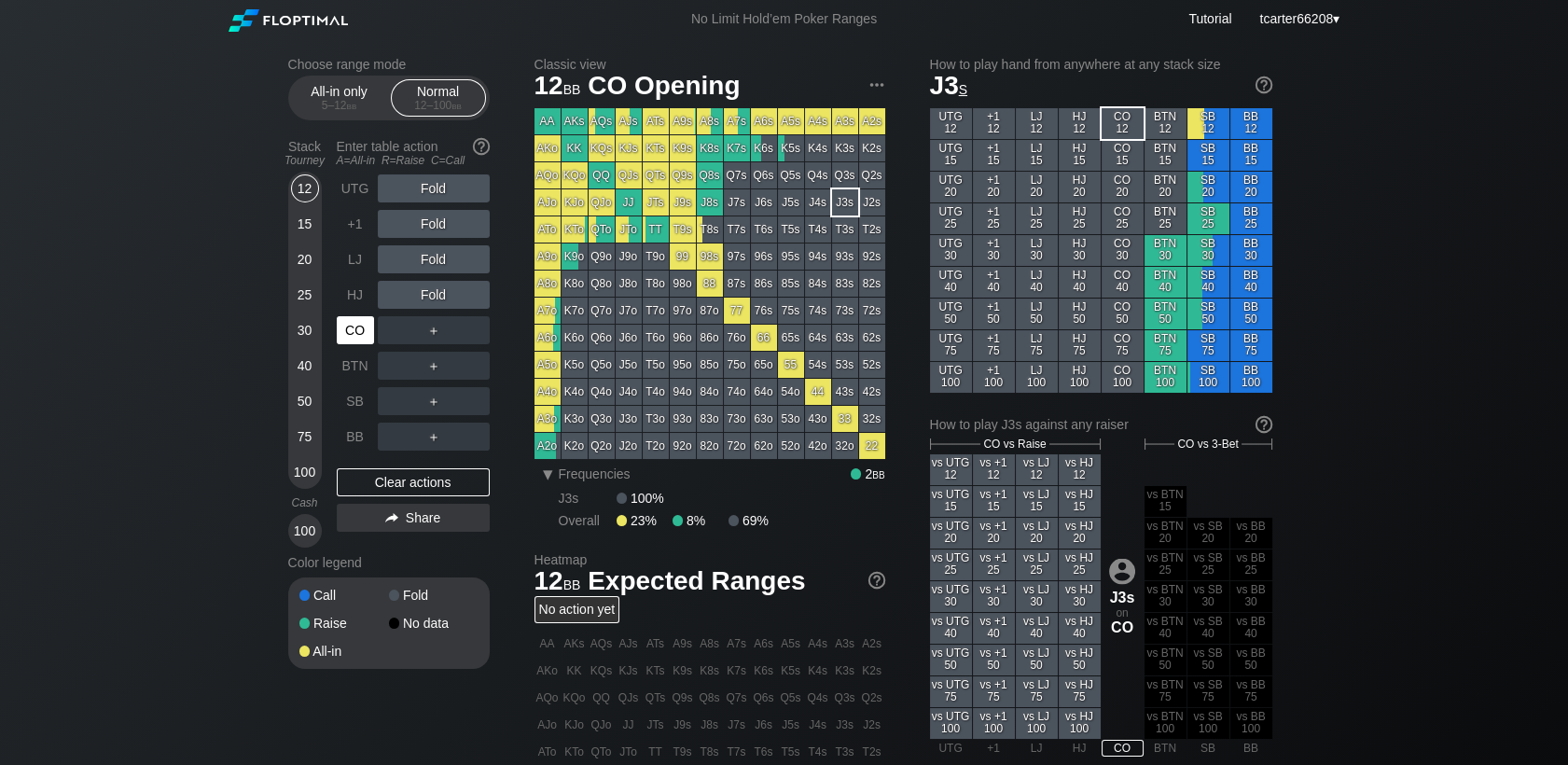
click at [359, 318] on div "CO" at bounding box center [356, 330] width 41 height 36
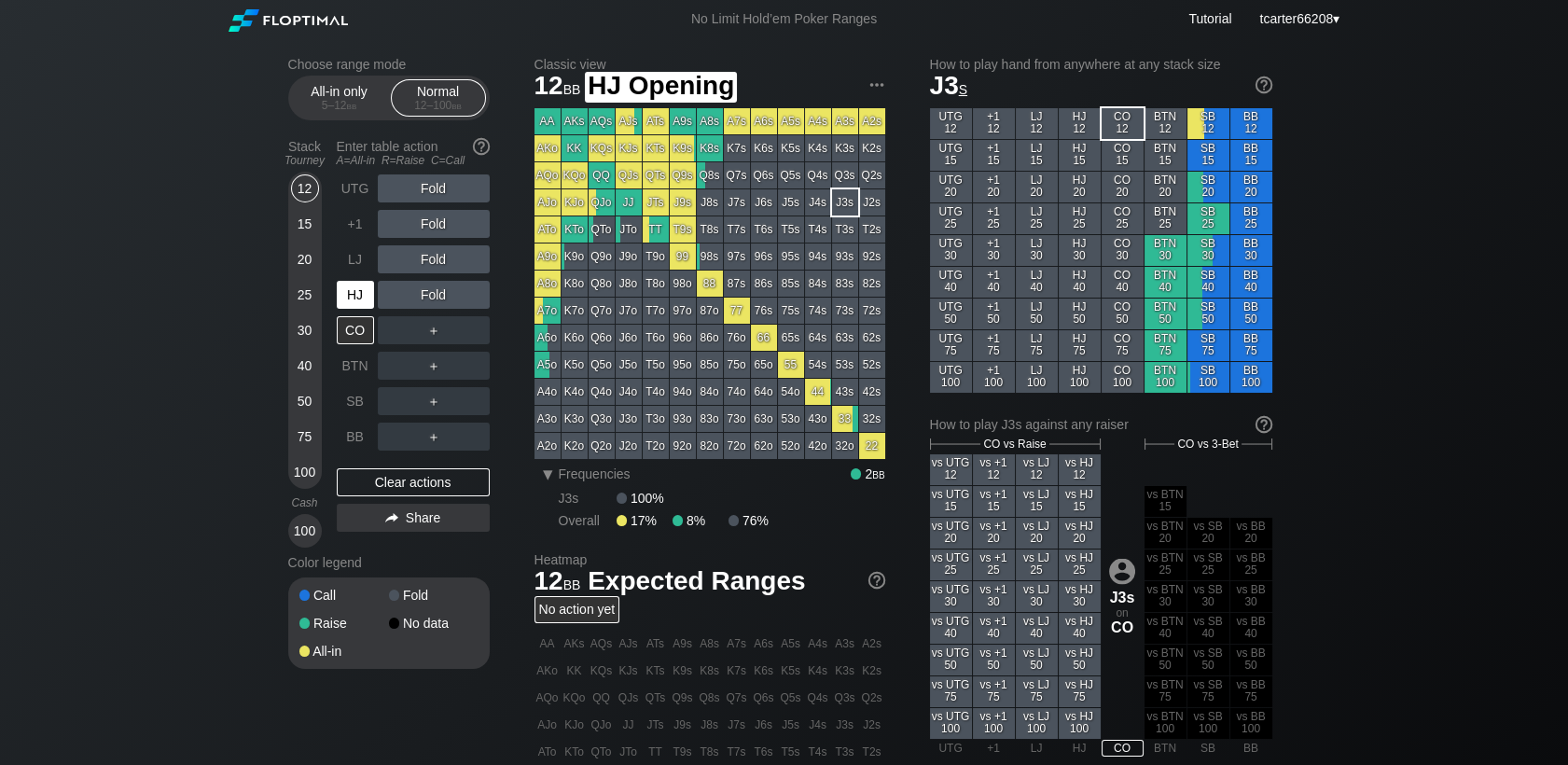
click at [359, 305] on div "HJ" at bounding box center [355, 295] width 38 height 28
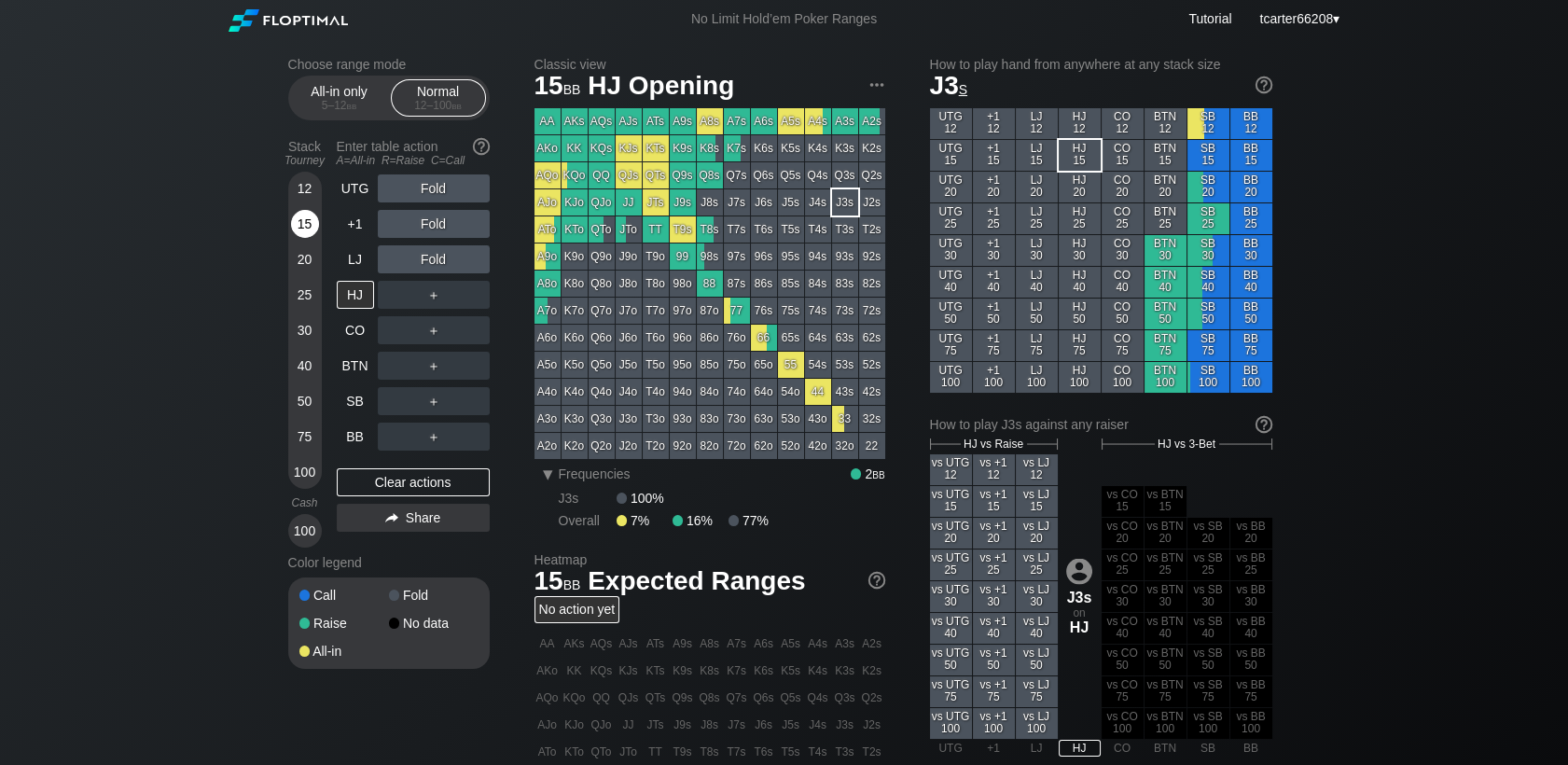
click at [304, 224] on div "15" at bounding box center [305, 223] width 28 height 28
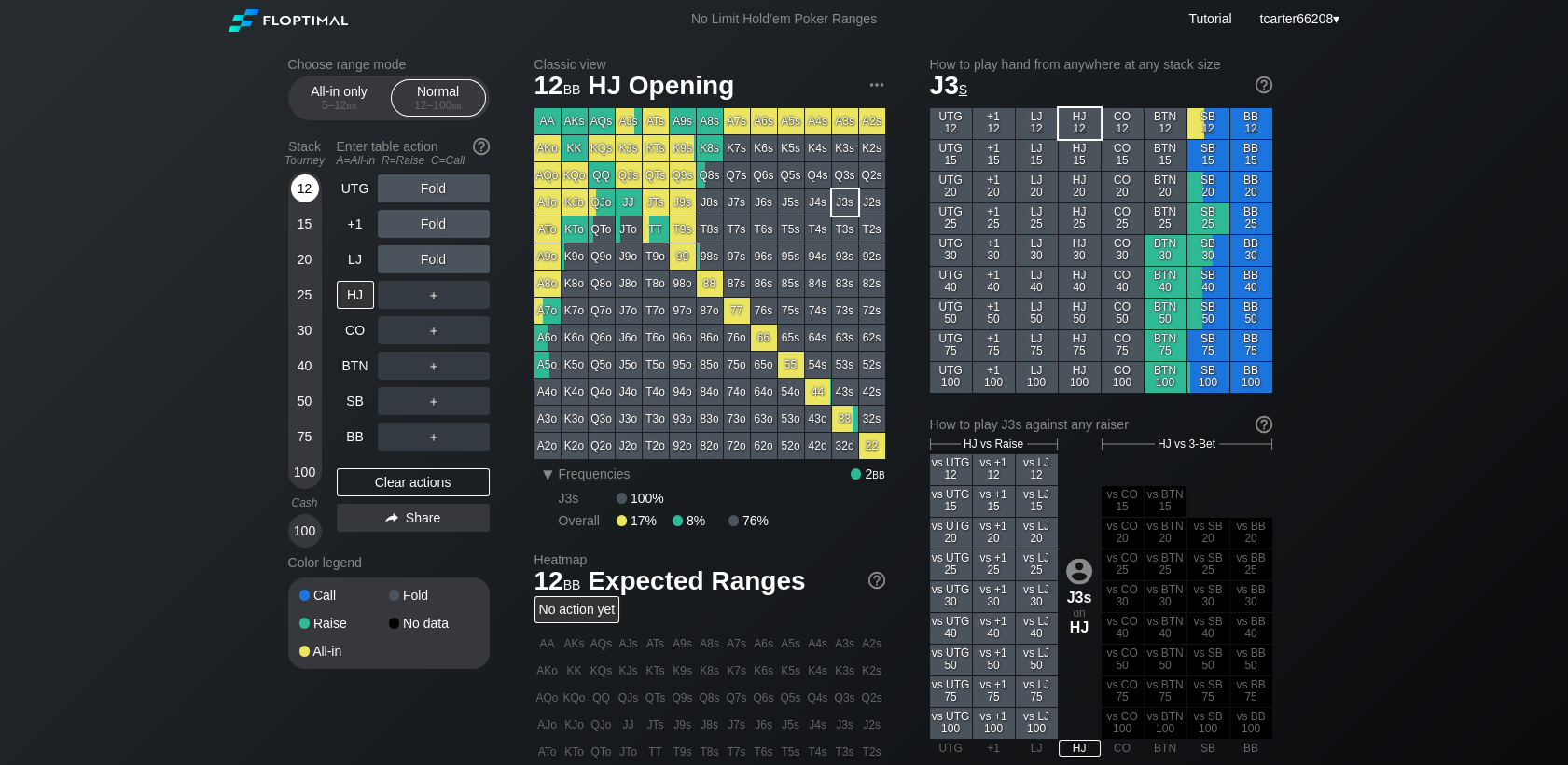
click at [296, 195] on div "12" at bounding box center [305, 189] width 28 height 28
click at [398, 492] on div "Clear actions" at bounding box center [413, 482] width 153 height 28
drag, startPoint x: 312, startPoint y: 473, endPoint x: 312, endPoint y: 459, distance: 14.0
click at [312, 473] on div "100" at bounding box center [305, 471] width 28 height 28
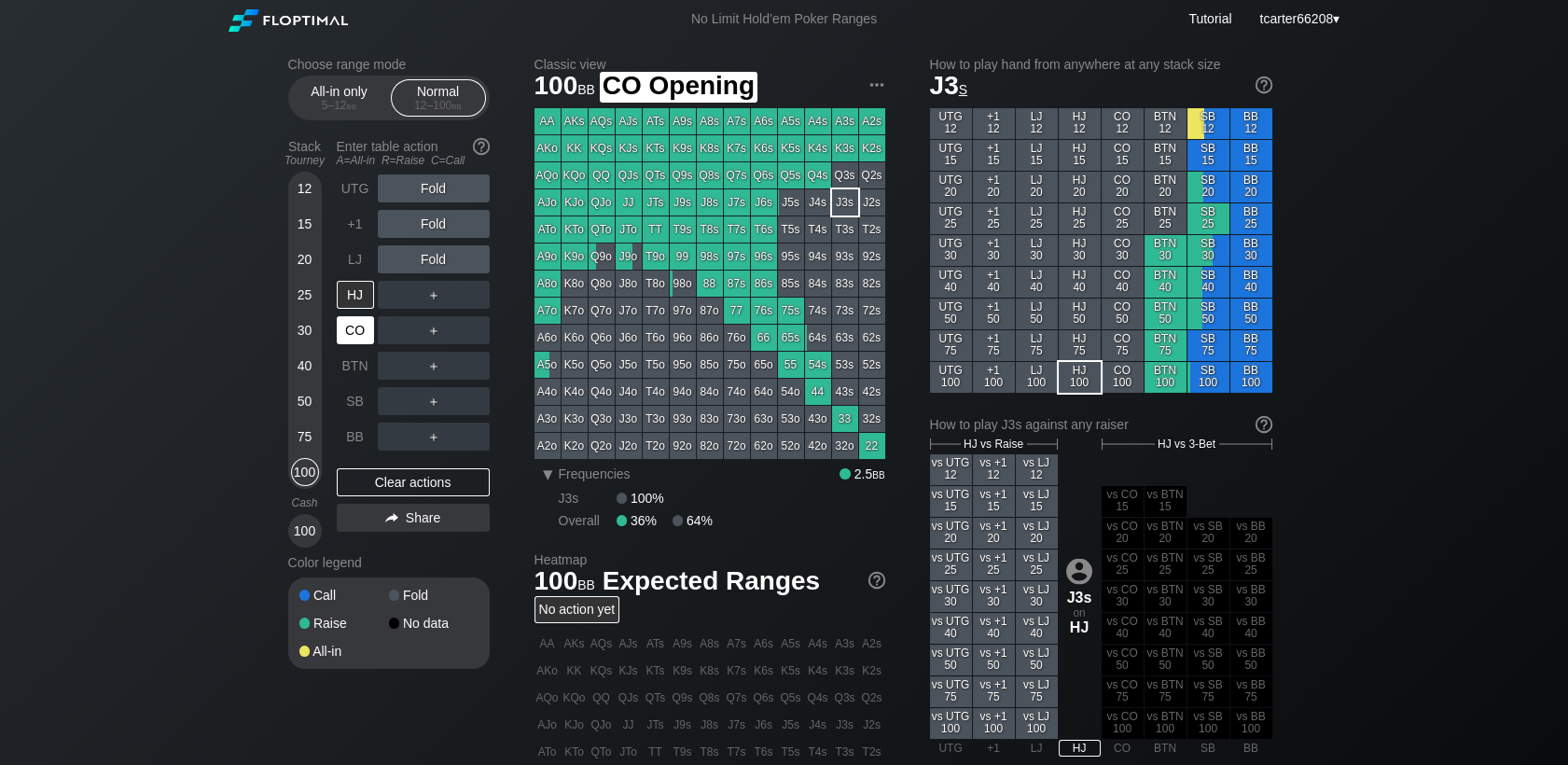
click at [356, 324] on div "CO" at bounding box center [355, 330] width 38 height 28
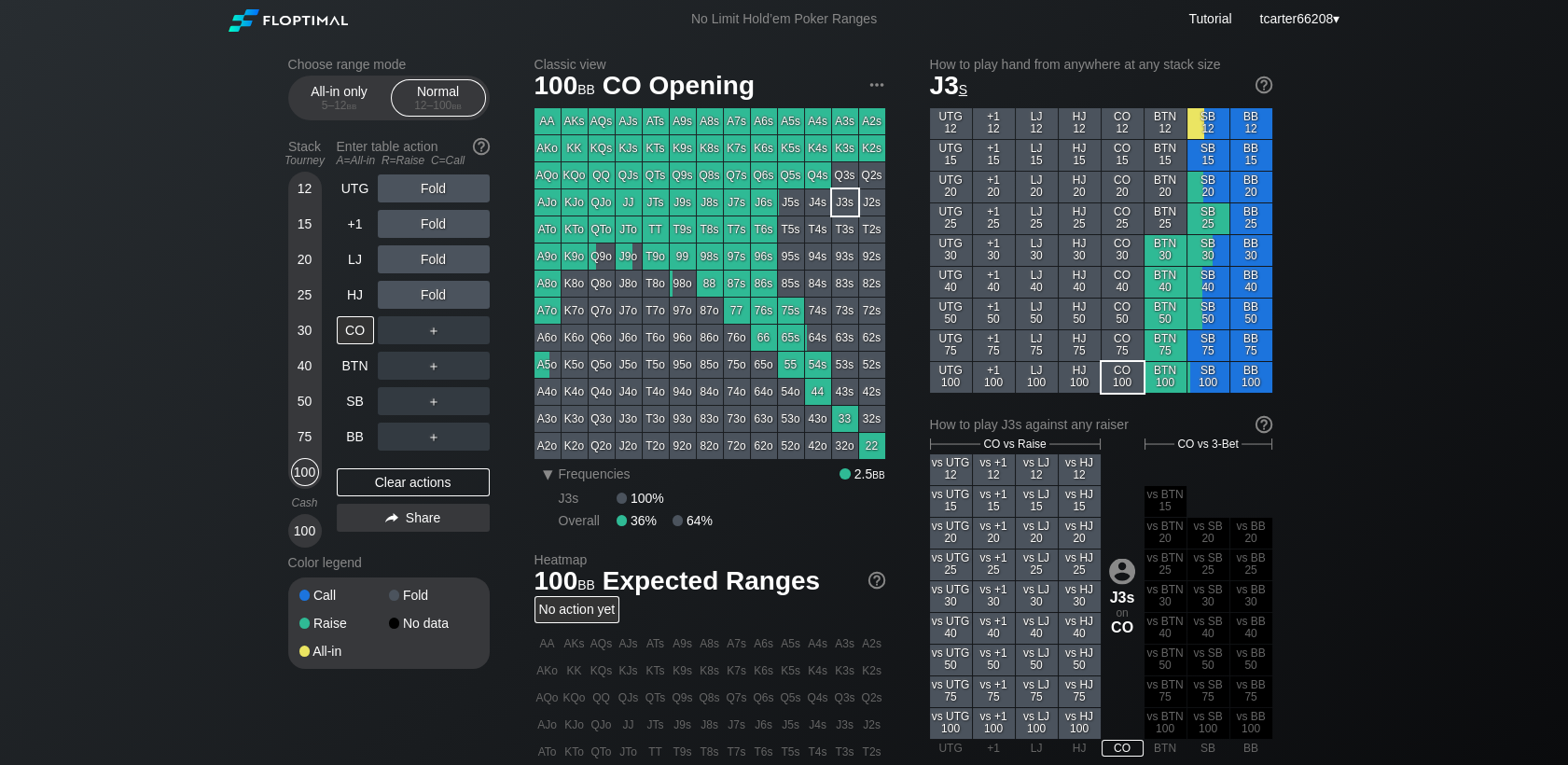
click at [313, 225] on div "15" at bounding box center [305, 223] width 28 height 28
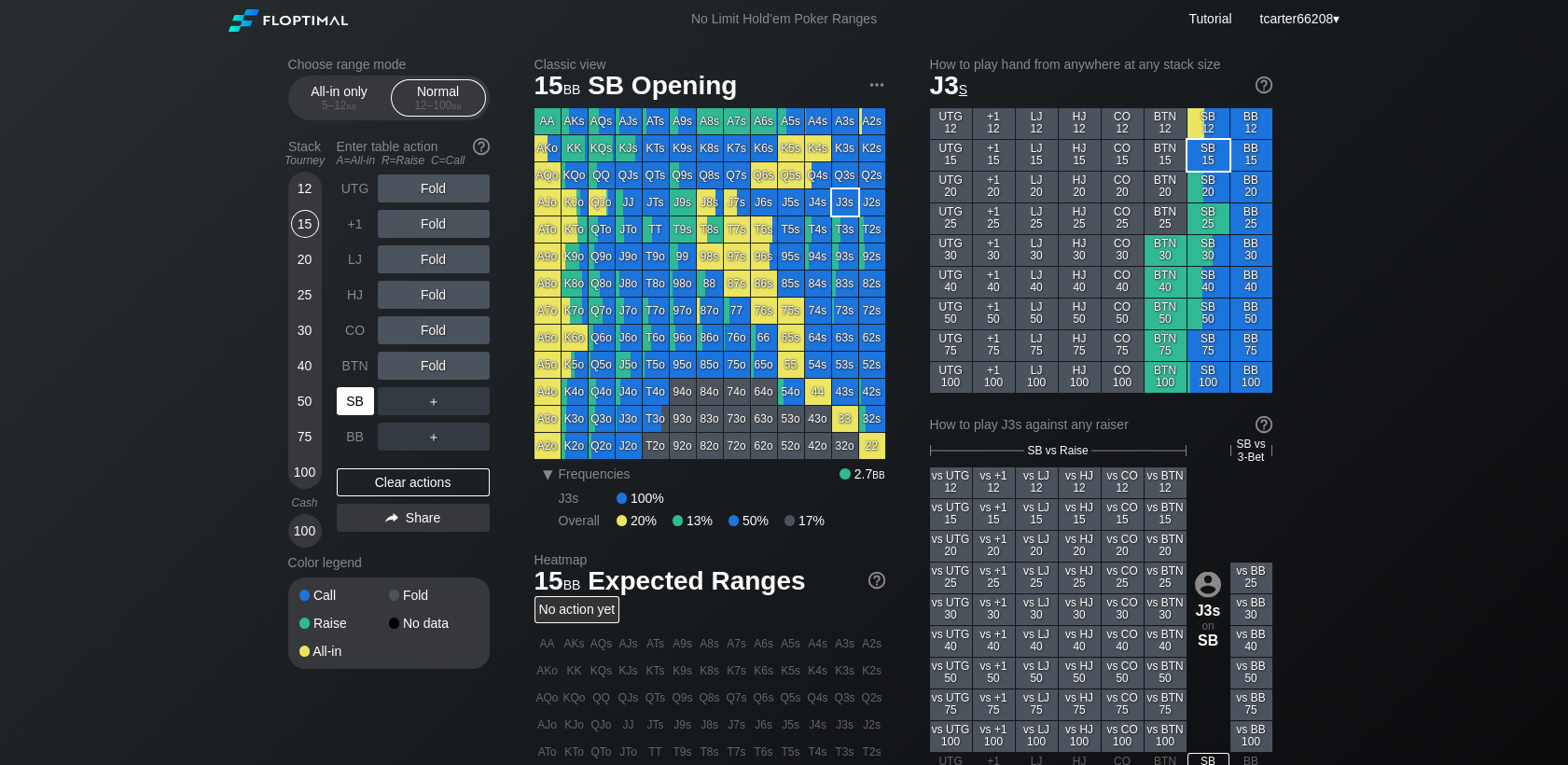
click at [363, 395] on div "SB" at bounding box center [355, 401] width 38 height 28
click at [303, 292] on div "25" at bounding box center [305, 295] width 28 height 28
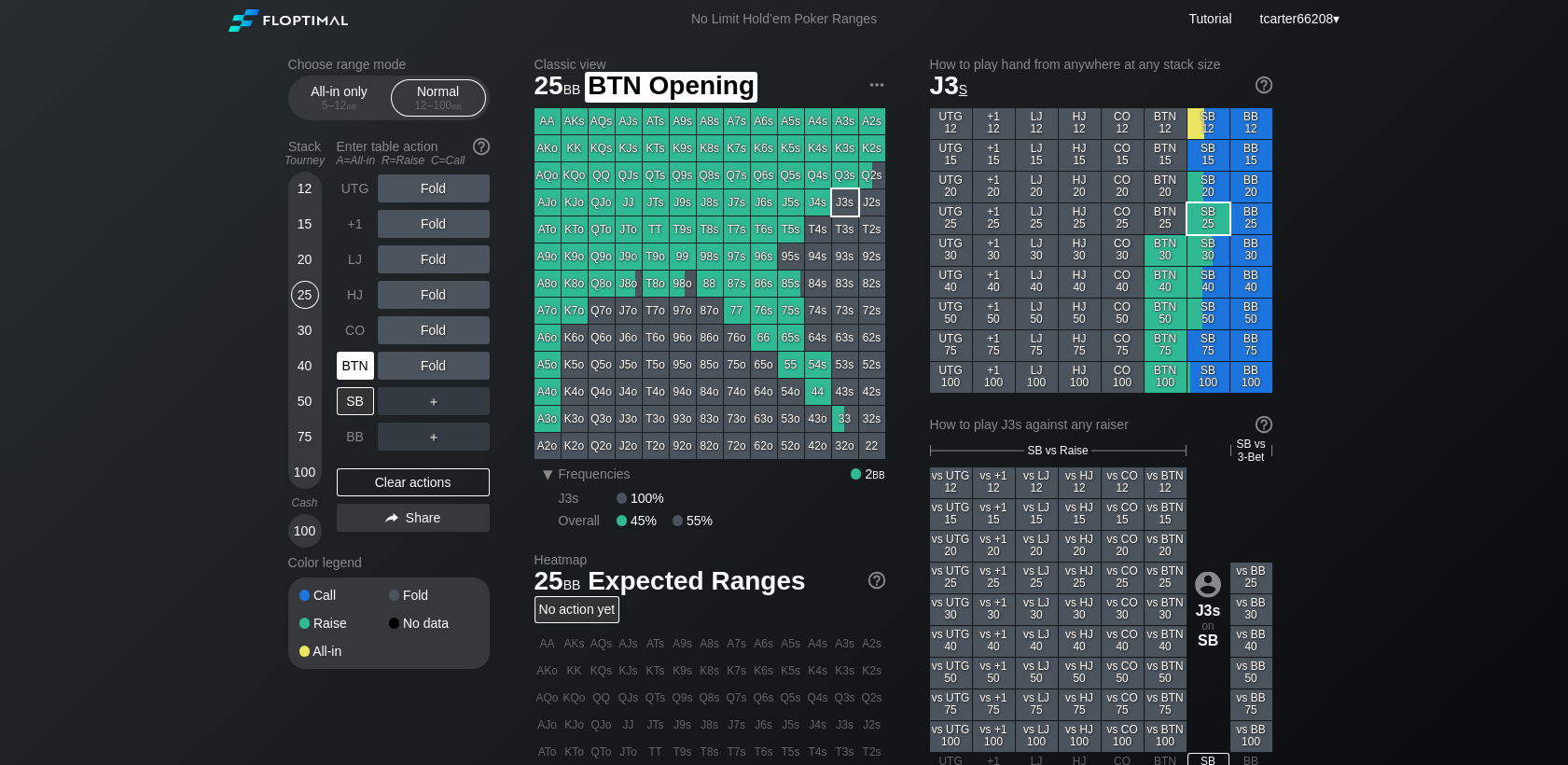
click at [353, 362] on div "BTN" at bounding box center [355, 365] width 38 height 28
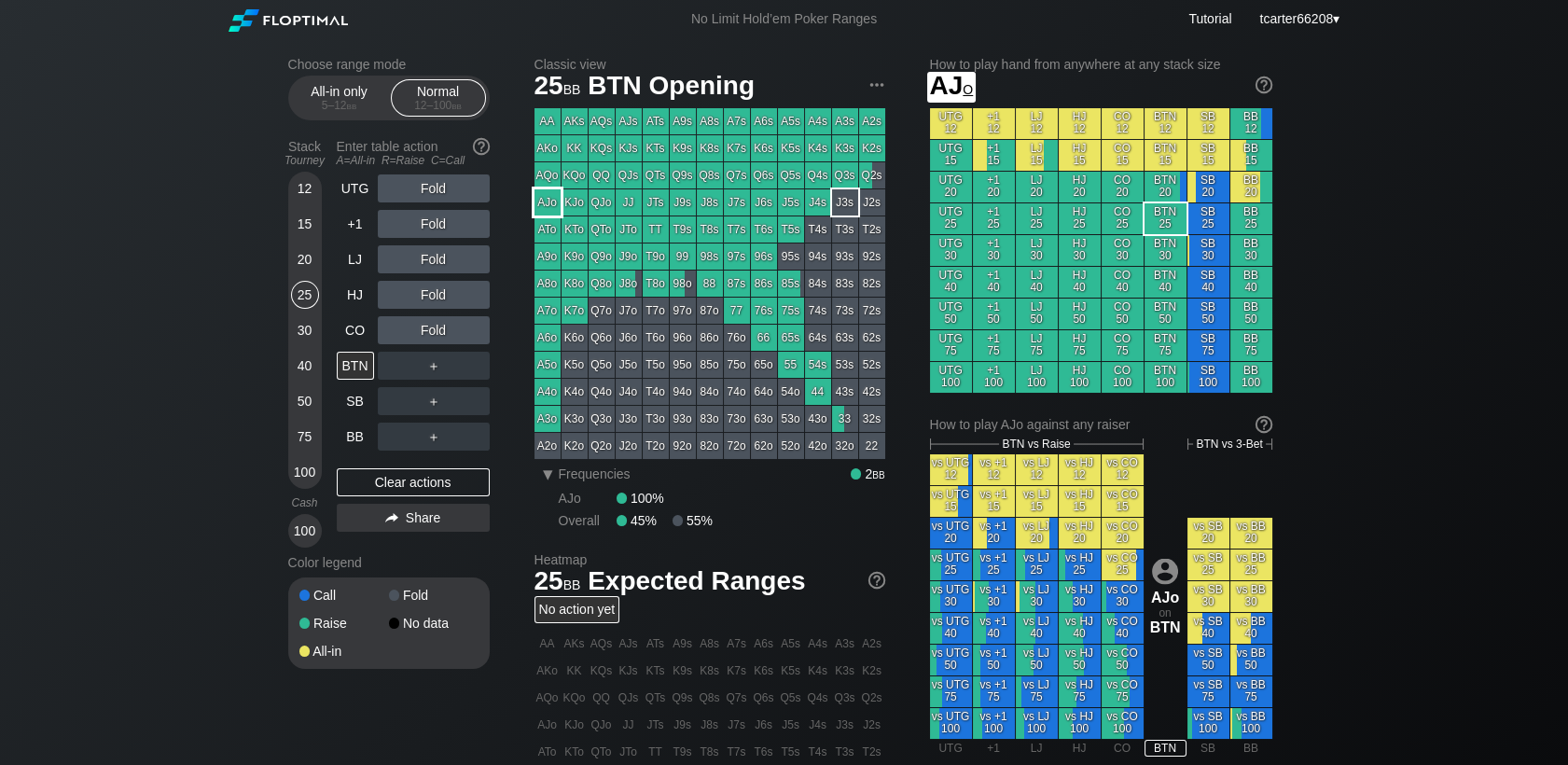
click at [544, 202] on div "AJo" at bounding box center [548, 202] width 26 height 26
click at [433, 324] on div "R ✕" at bounding box center [433, 330] width 37 height 28
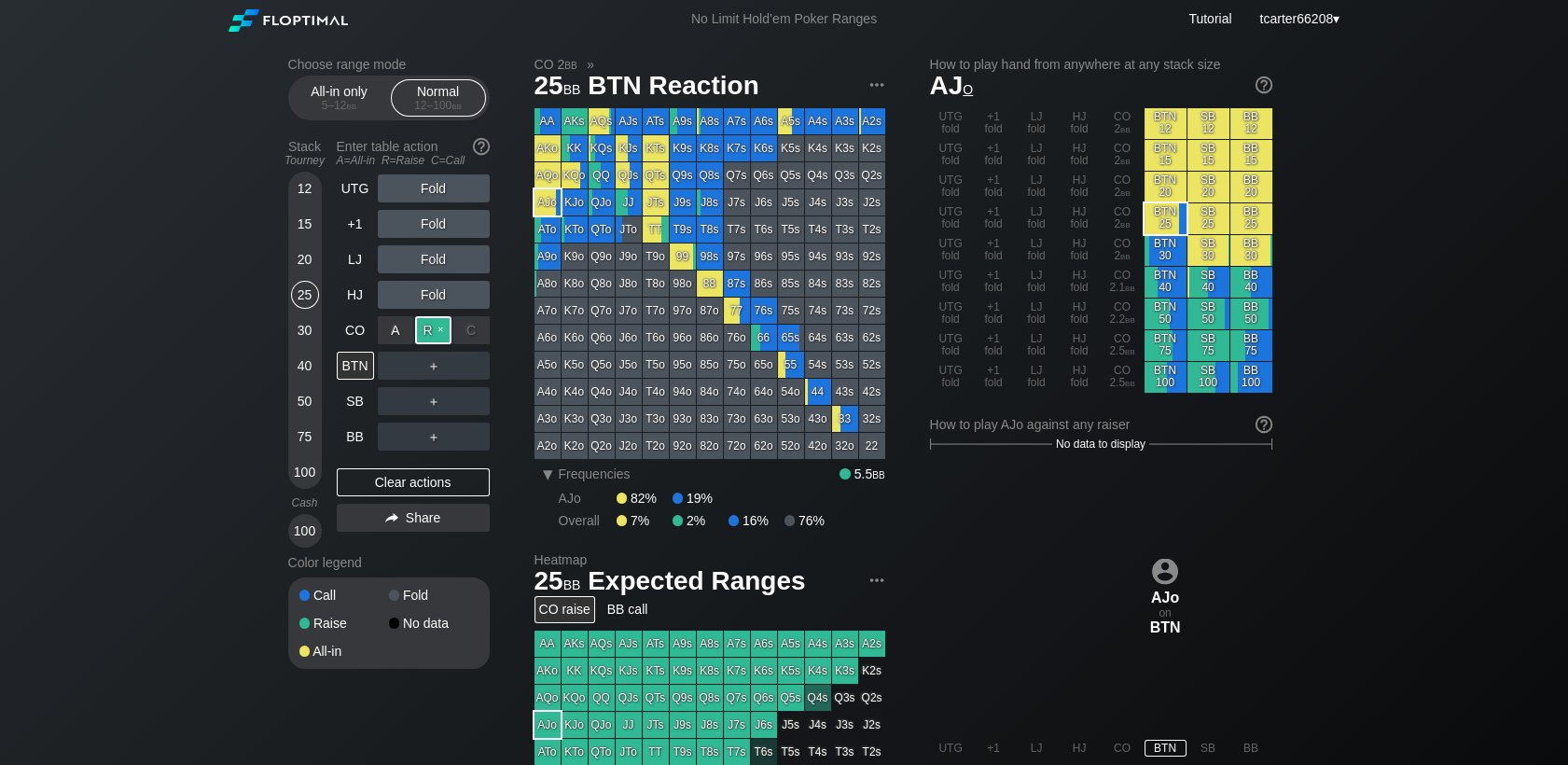
click at [427, 329] on div "R ✕" at bounding box center [433, 330] width 37 height 28
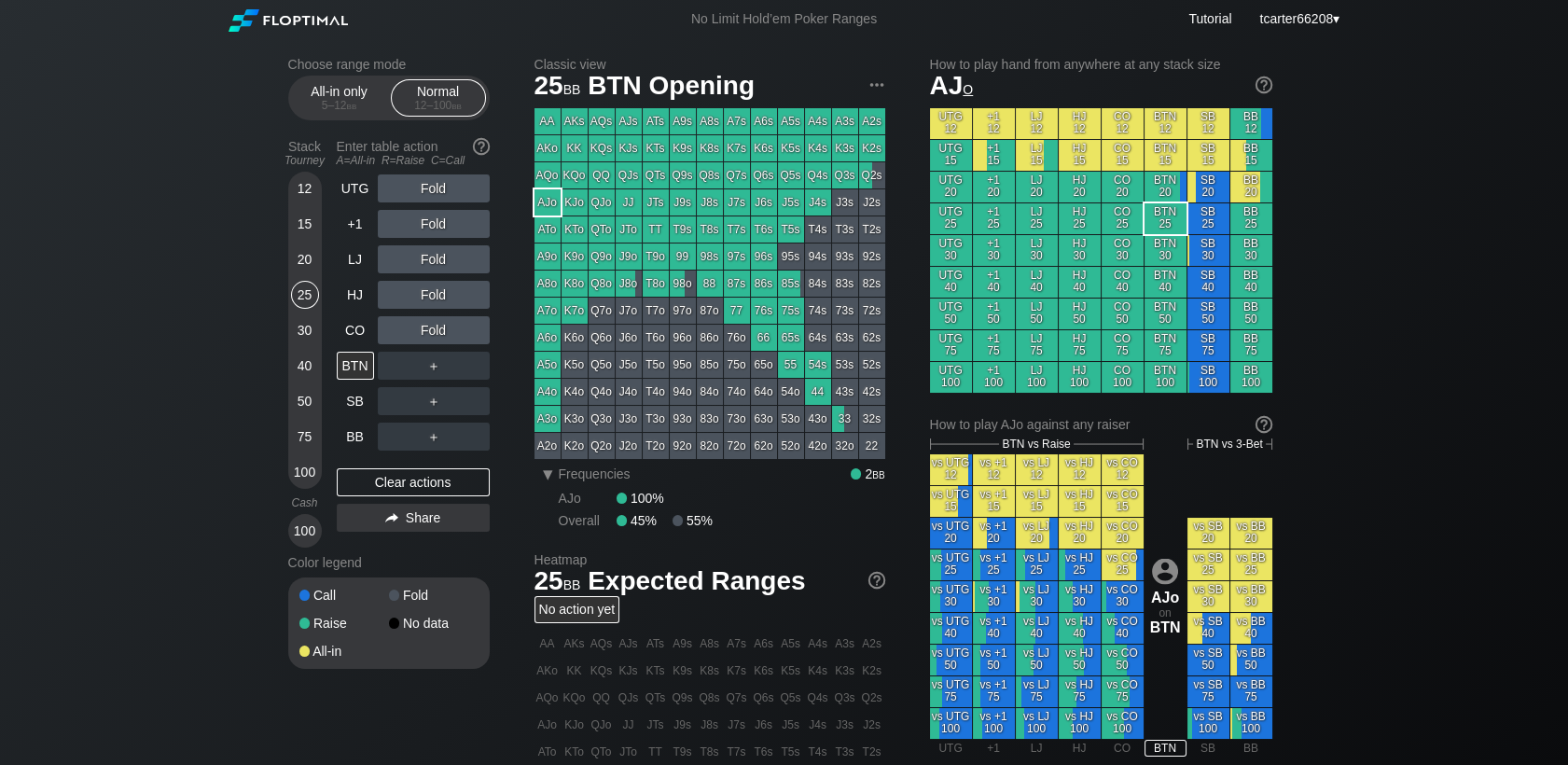
click at [433, 369] on div "＋" at bounding box center [434, 365] width 112 height 28
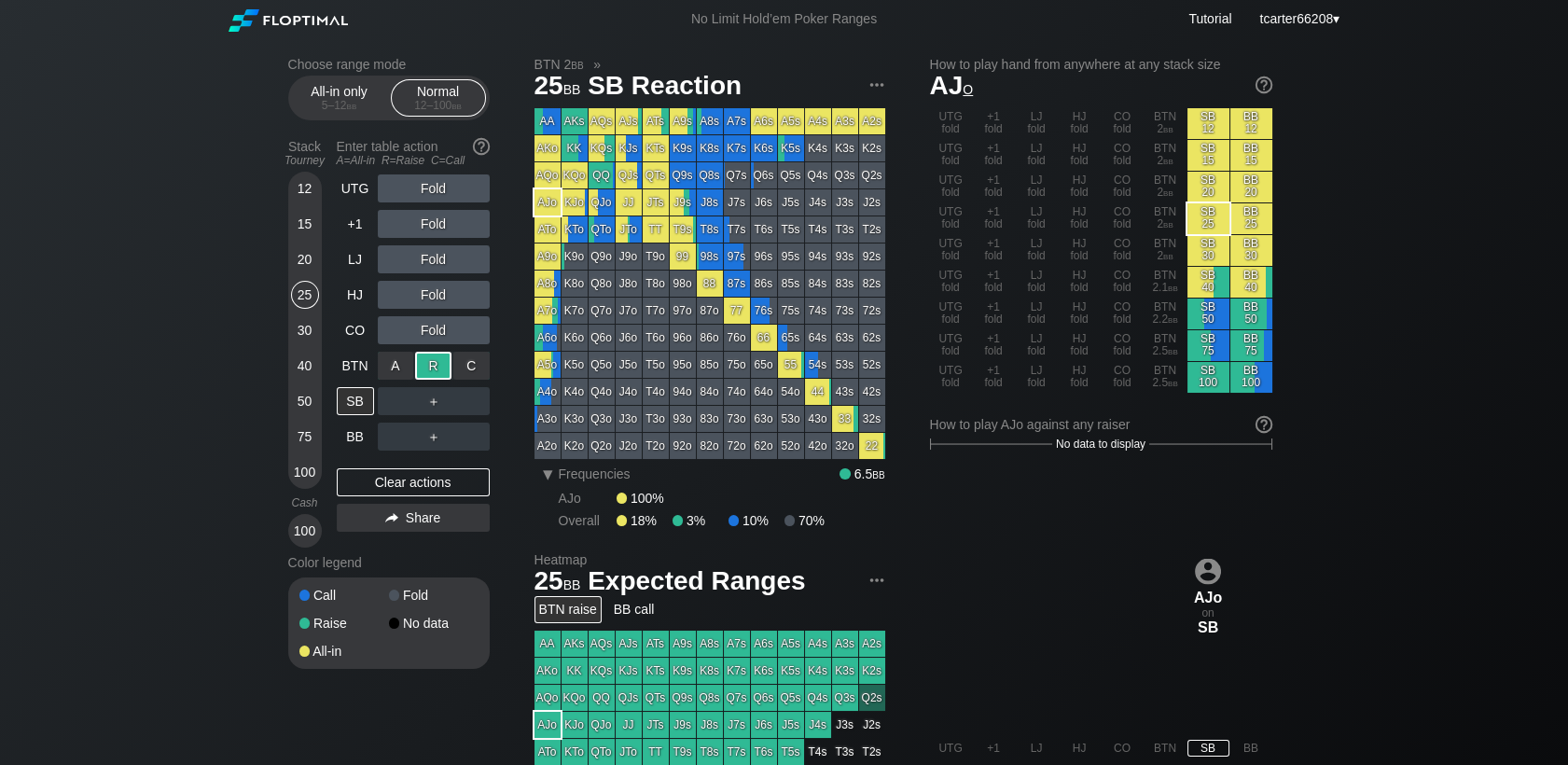
click at [433, 369] on div "R ✕" at bounding box center [433, 365] width 37 height 28
click at [445, 407] on div "R ✕" at bounding box center [433, 401] width 37 height 28
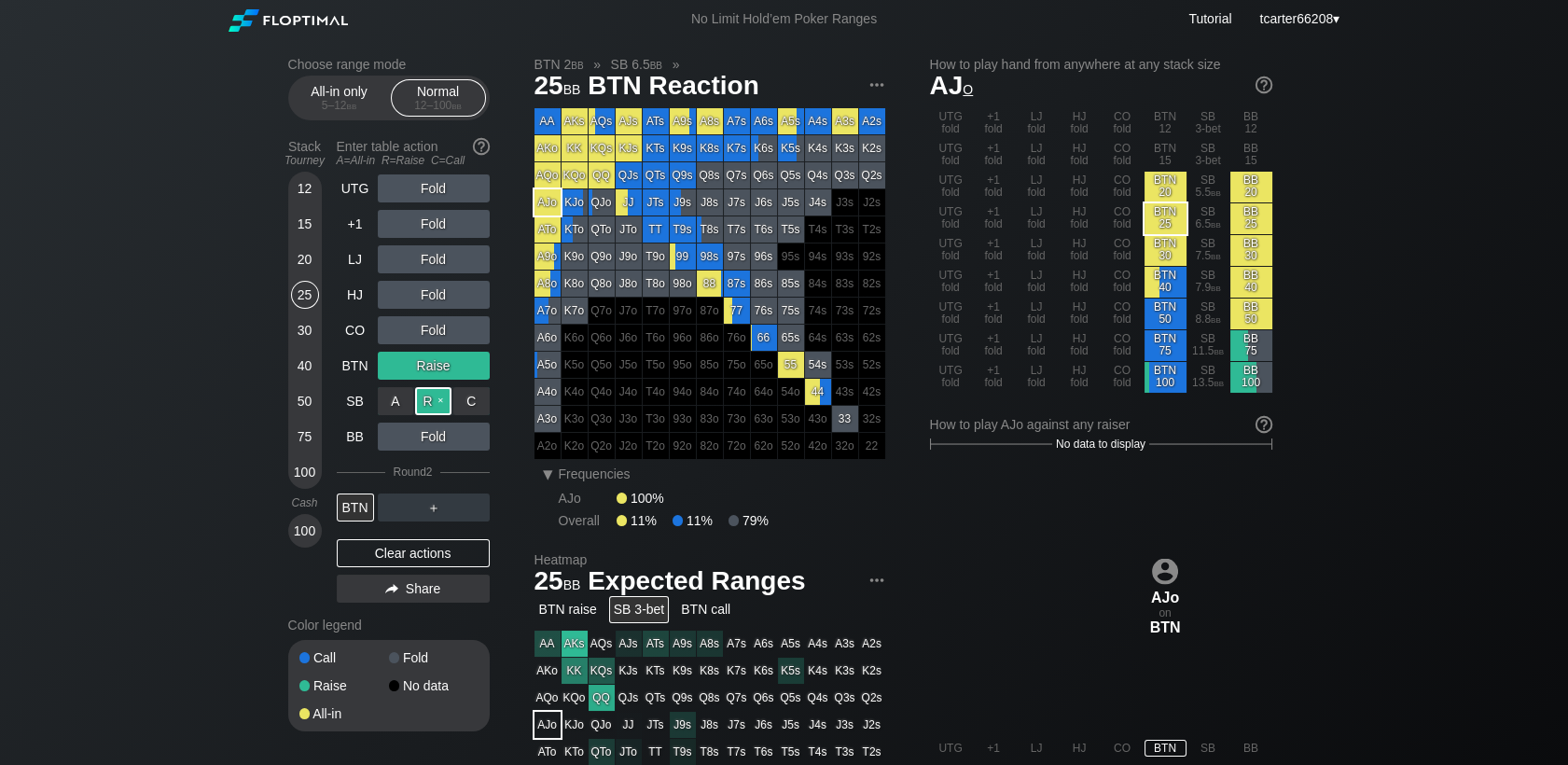
click at [432, 405] on div "R ✕" at bounding box center [433, 401] width 37 height 28
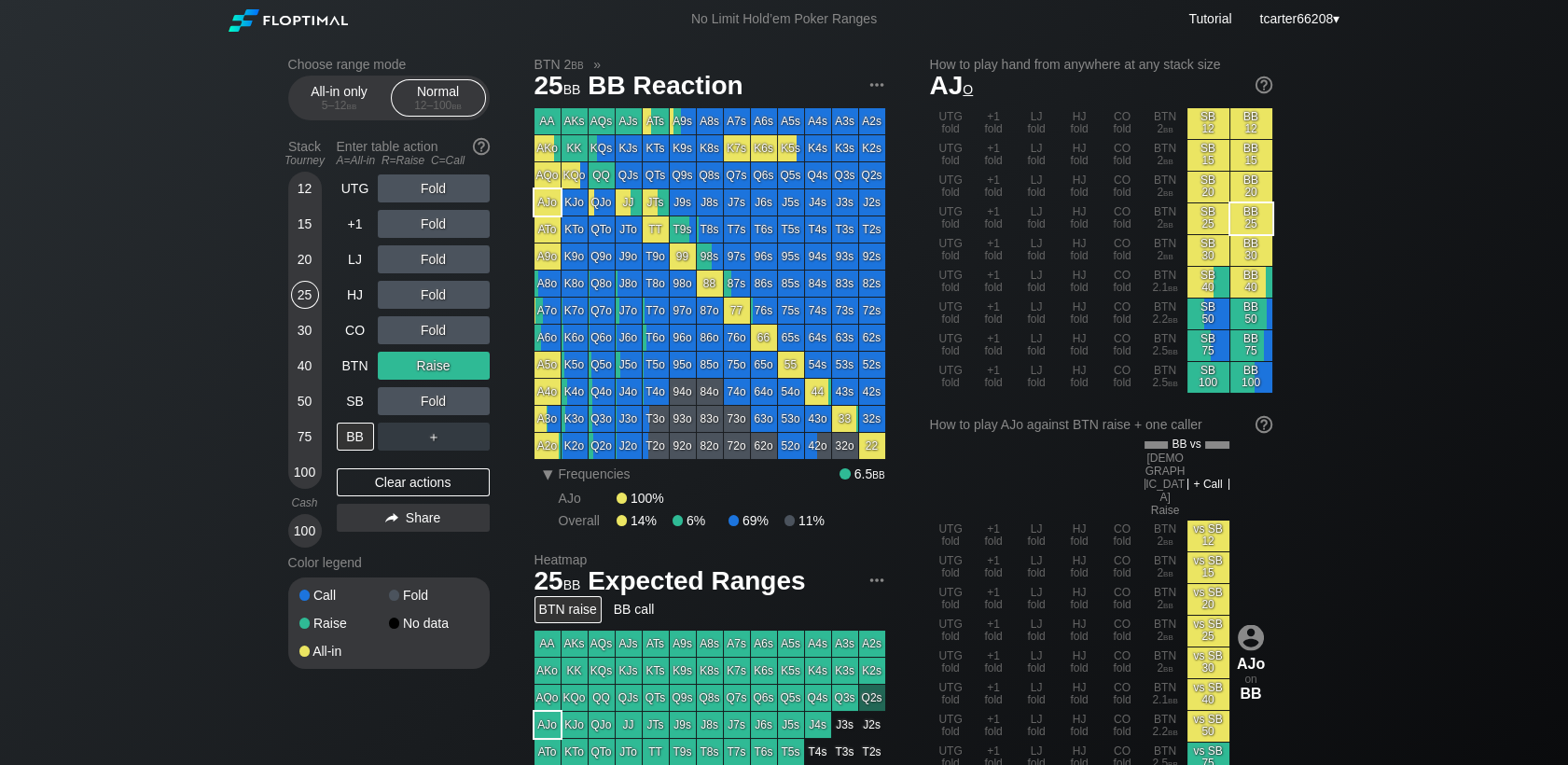
click at [313, 441] on div "75" at bounding box center [305, 437] width 28 height 28
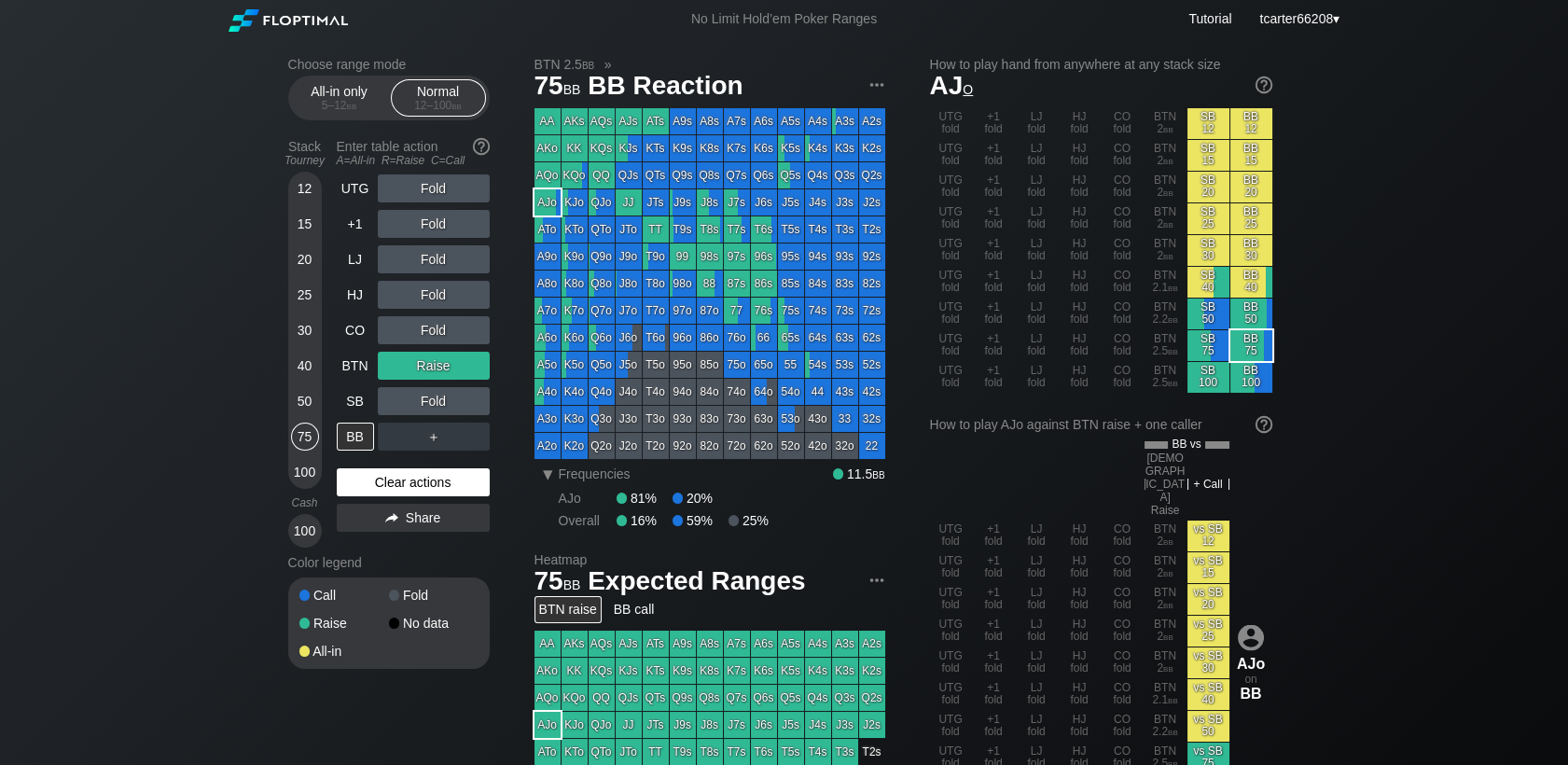
click at [382, 481] on div "Clear actions" at bounding box center [413, 482] width 153 height 28
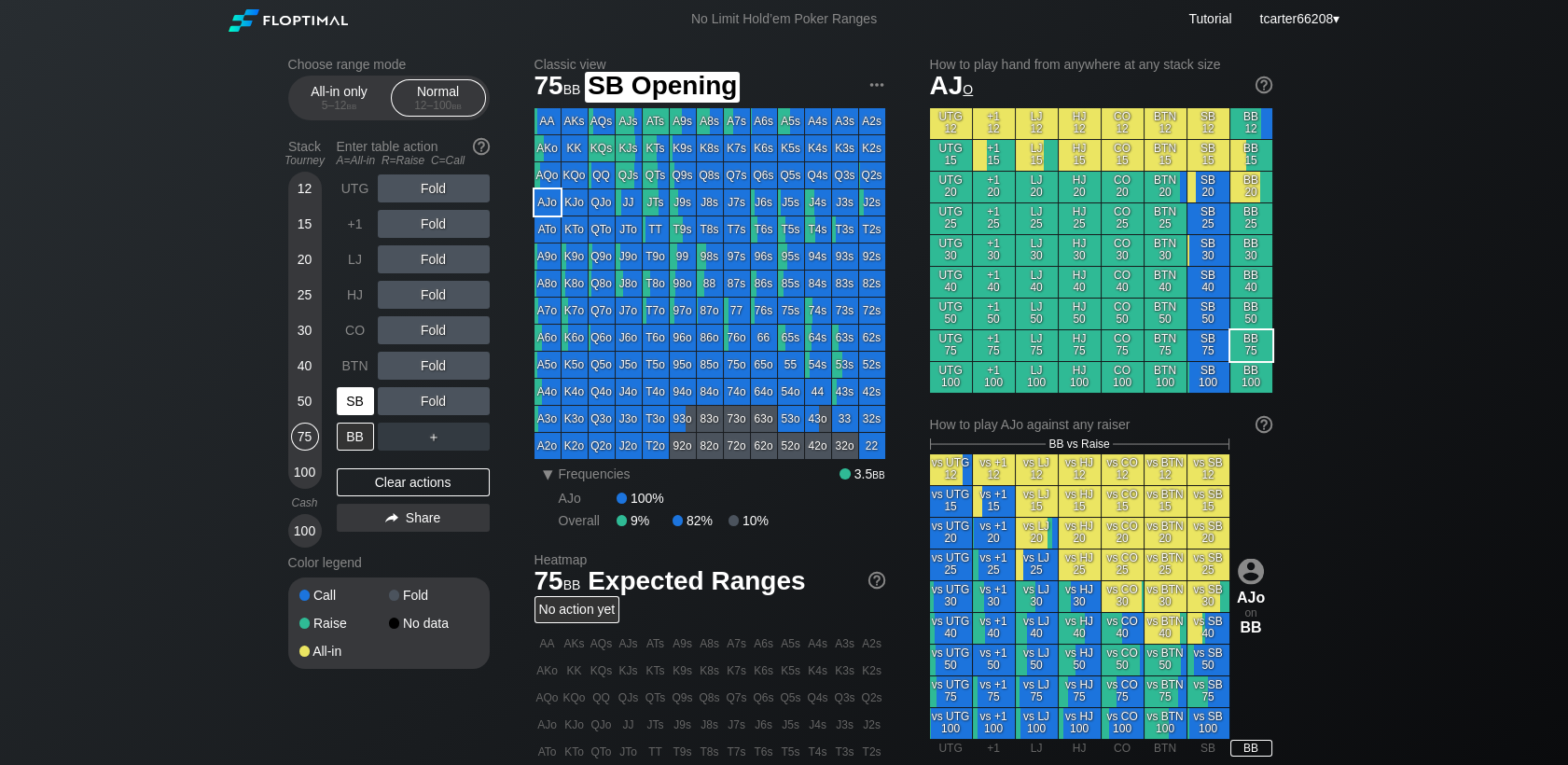
click at [361, 407] on div "SB" at bounding box center [355, 401] width 38 height 28
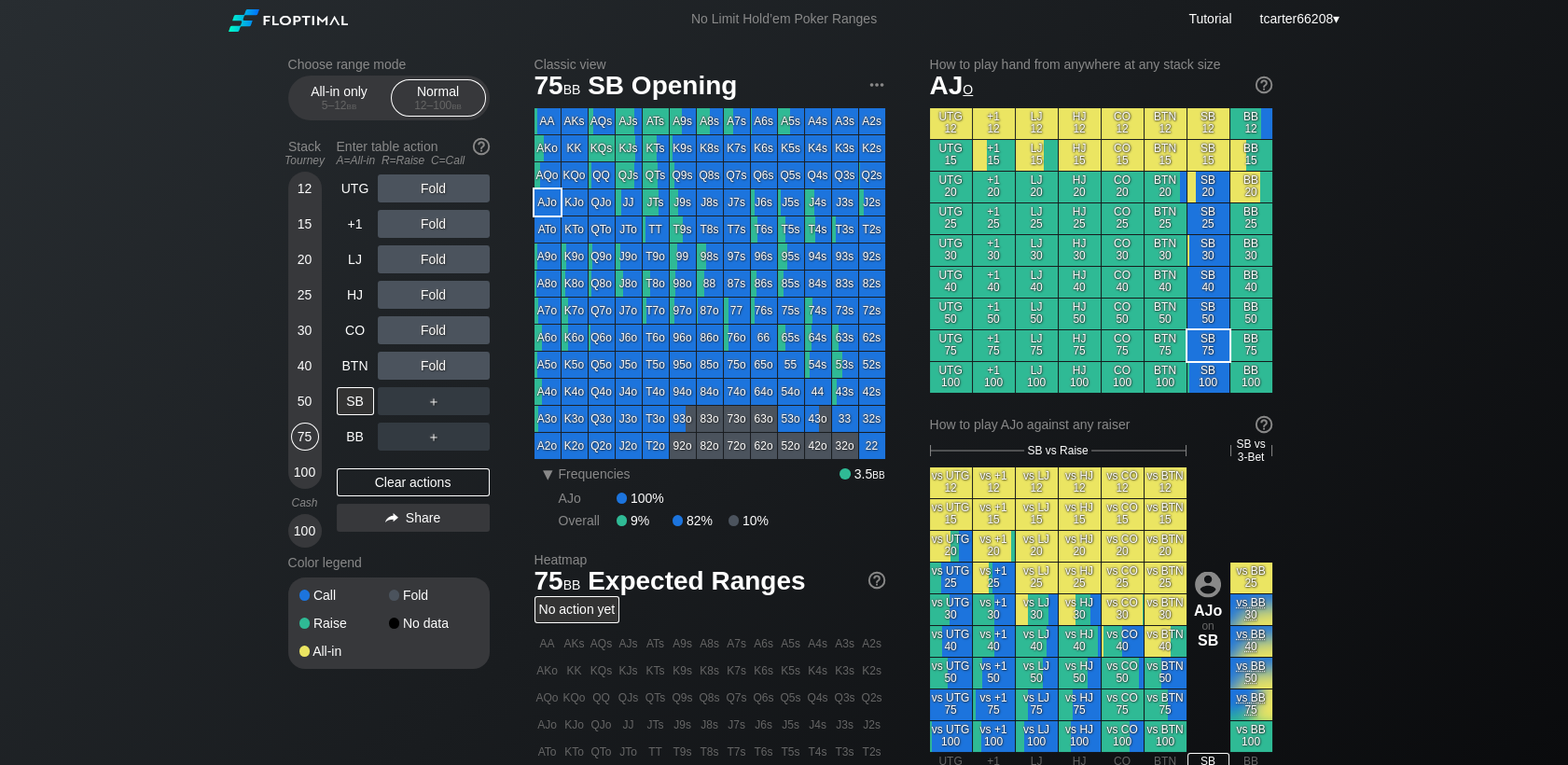
click at [489, 410] on div "Choose range mode All-in only 5 – 12 bb Normal 12 – 100 bb Stack Tourney Enter …" at bounding box center [403, 374] width 231 height 636
drag, startPoint x: 477, startPoint y: 402, endPoint x: 471, endPoint y: 423, distance: 21.8
click at [477, 406] on div "C ✕" at bounding box center [471, 401] width 37 height 28
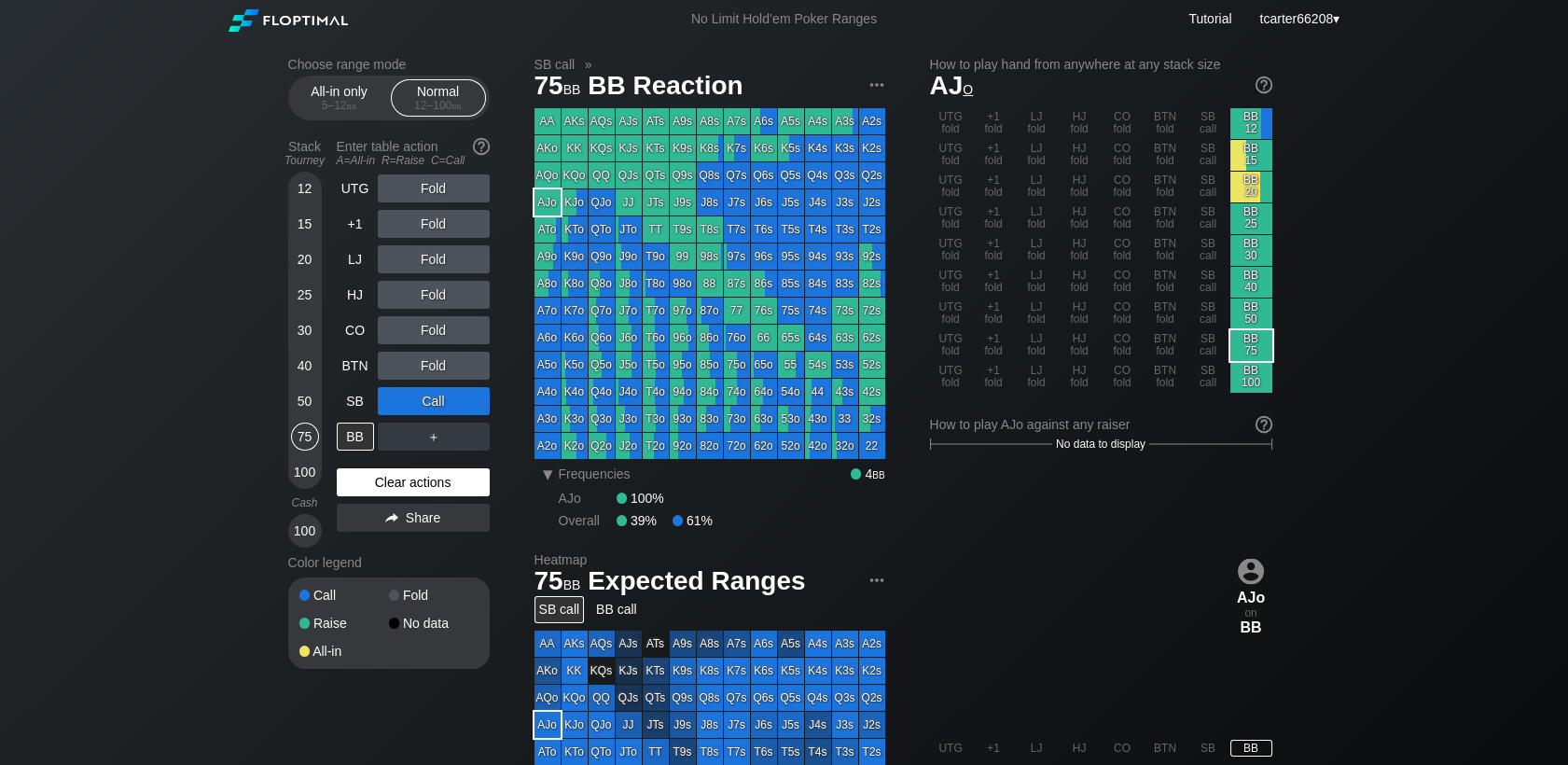
click at [475, 476] on div "Clear actions" at bounding box center [413, 482] width 153 height 28
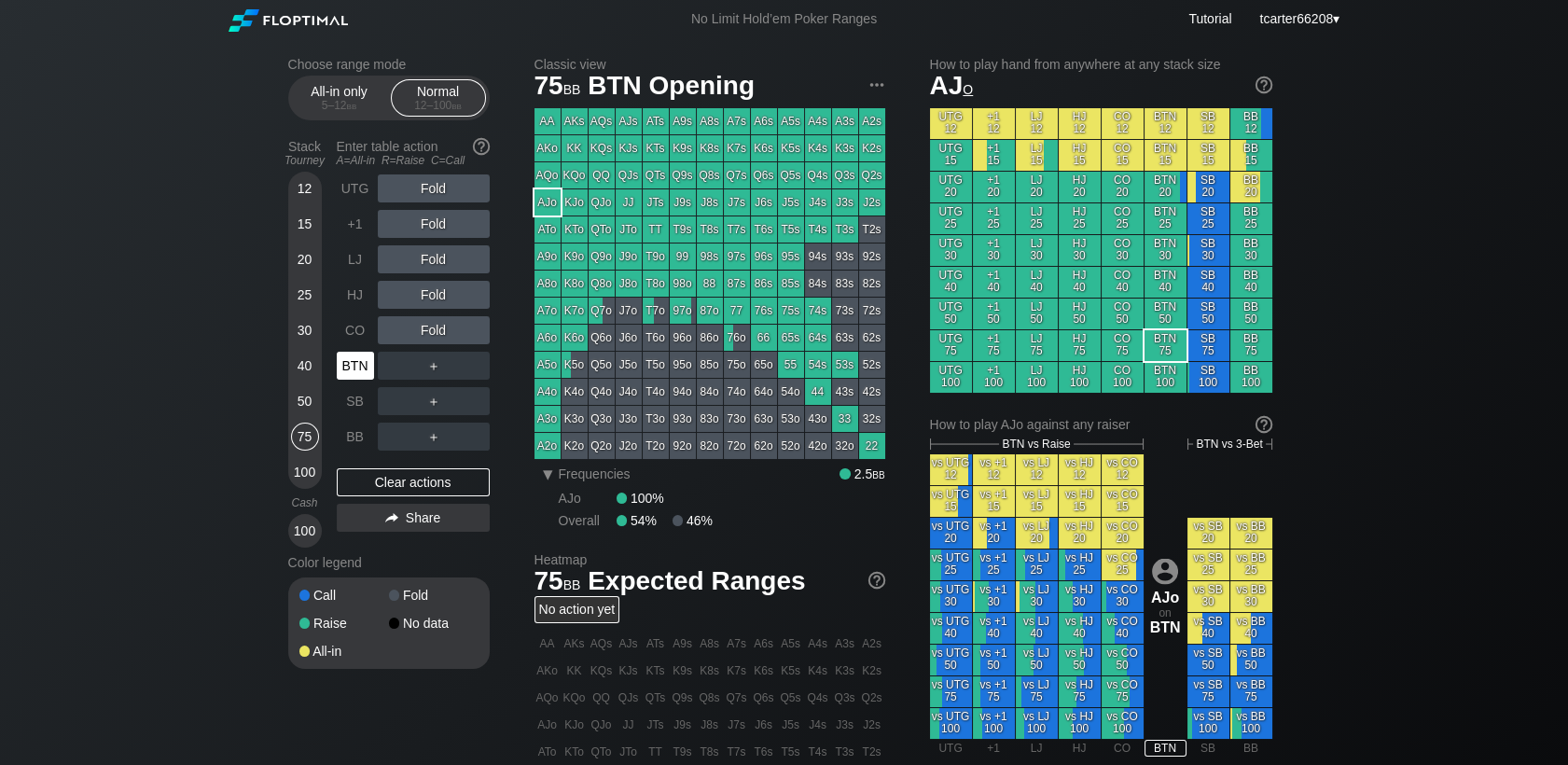
click at [360, 373] on div "BTN" at bounding box center [355, 365] width 38 height 28
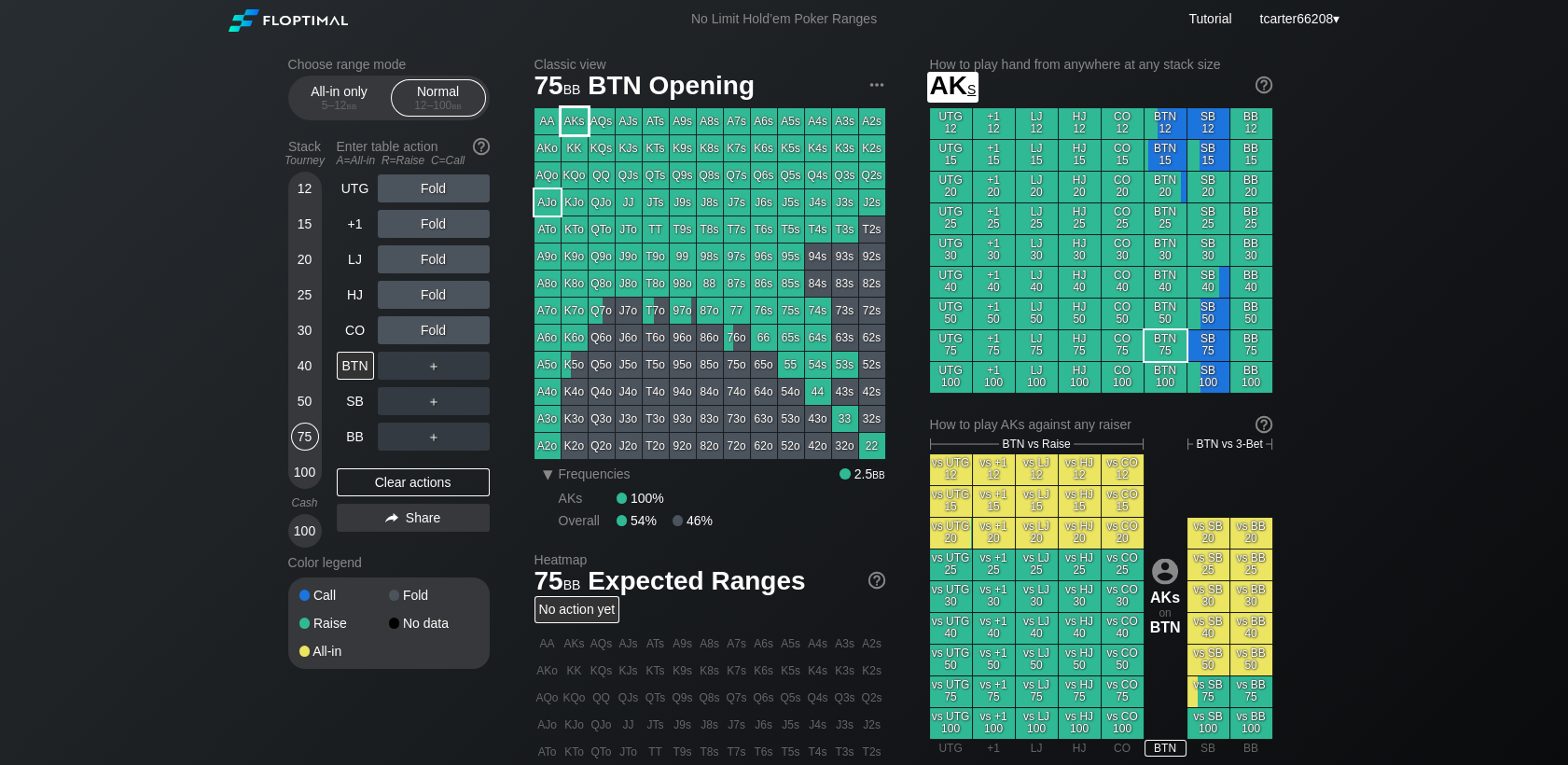
click at [575, 128] on div "AKs" at bounding box center [575, 121] width 26 height 26
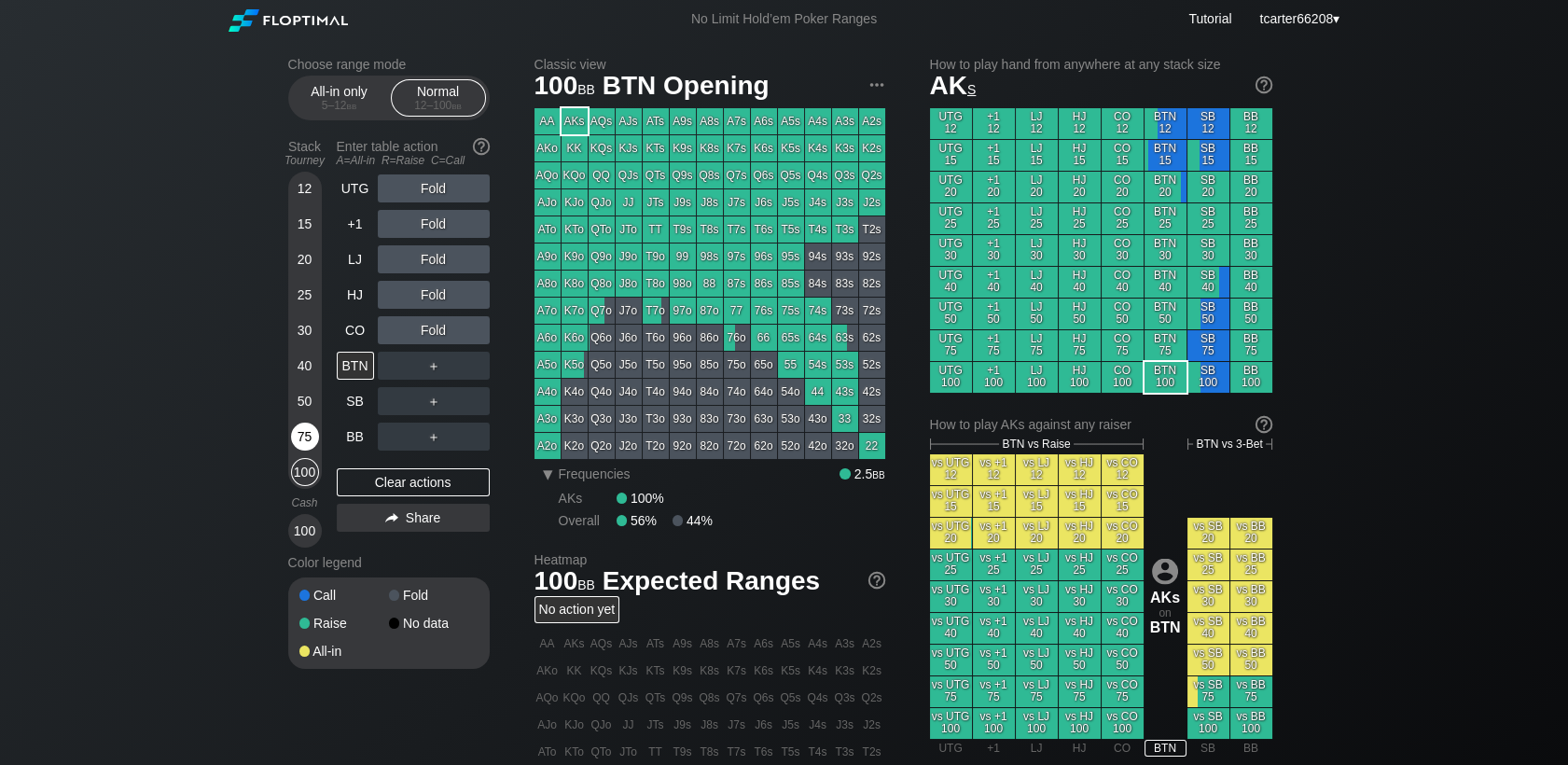
drag, startPoint x: 293, startPoint y: 479, endPoint x: 314, endPoint y: 442, distance: 42.5
click at [296, 478] on div "100" at bounding box center [305, 471] width 28 height 28
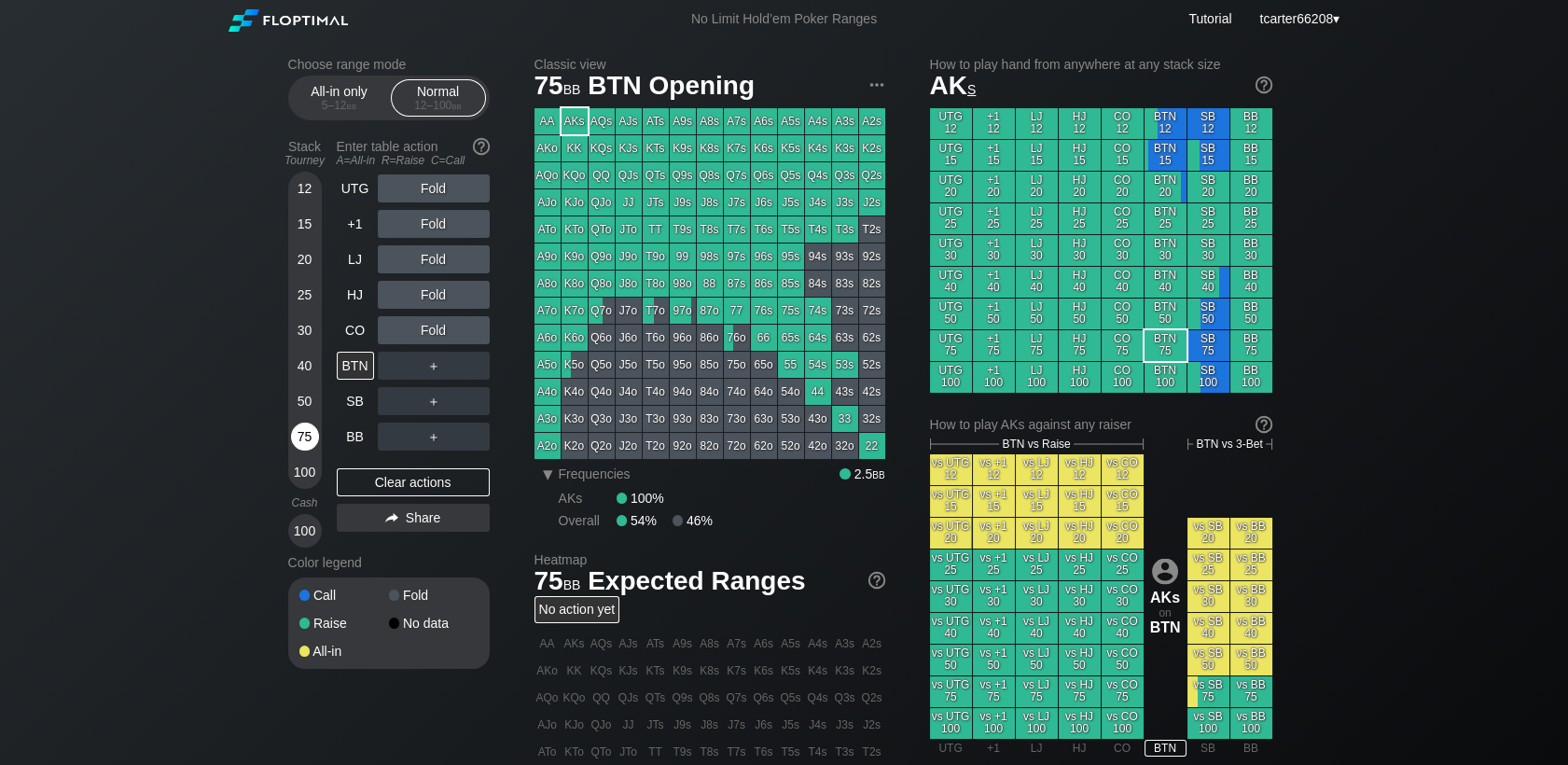
click at [306, 437] on div "75" at bounding box center [305, 437] width 28 height 28
click at [456, 476] on div "Clear actions" at bounding box center [413, 482] width 153 height 28
click at [303, 332] on div "30" at bounding box center [305, 330] width 28 height 28
click at [304, 333] on div "30" at bounding box center [305, 330] width 28 height 28
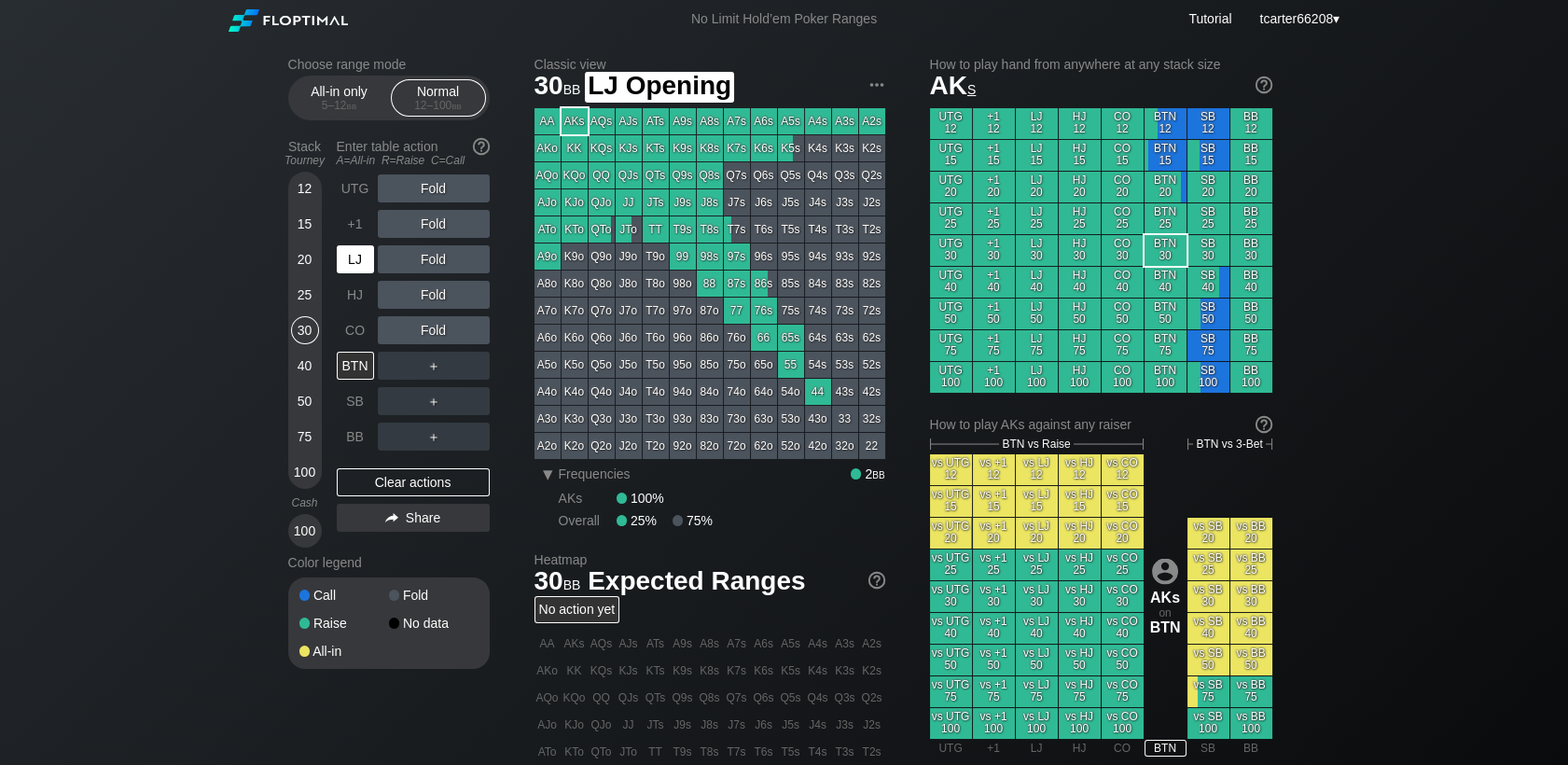
click at [358, 253] on div "LJ" at bounding box center [355, 259] width 38 height 28
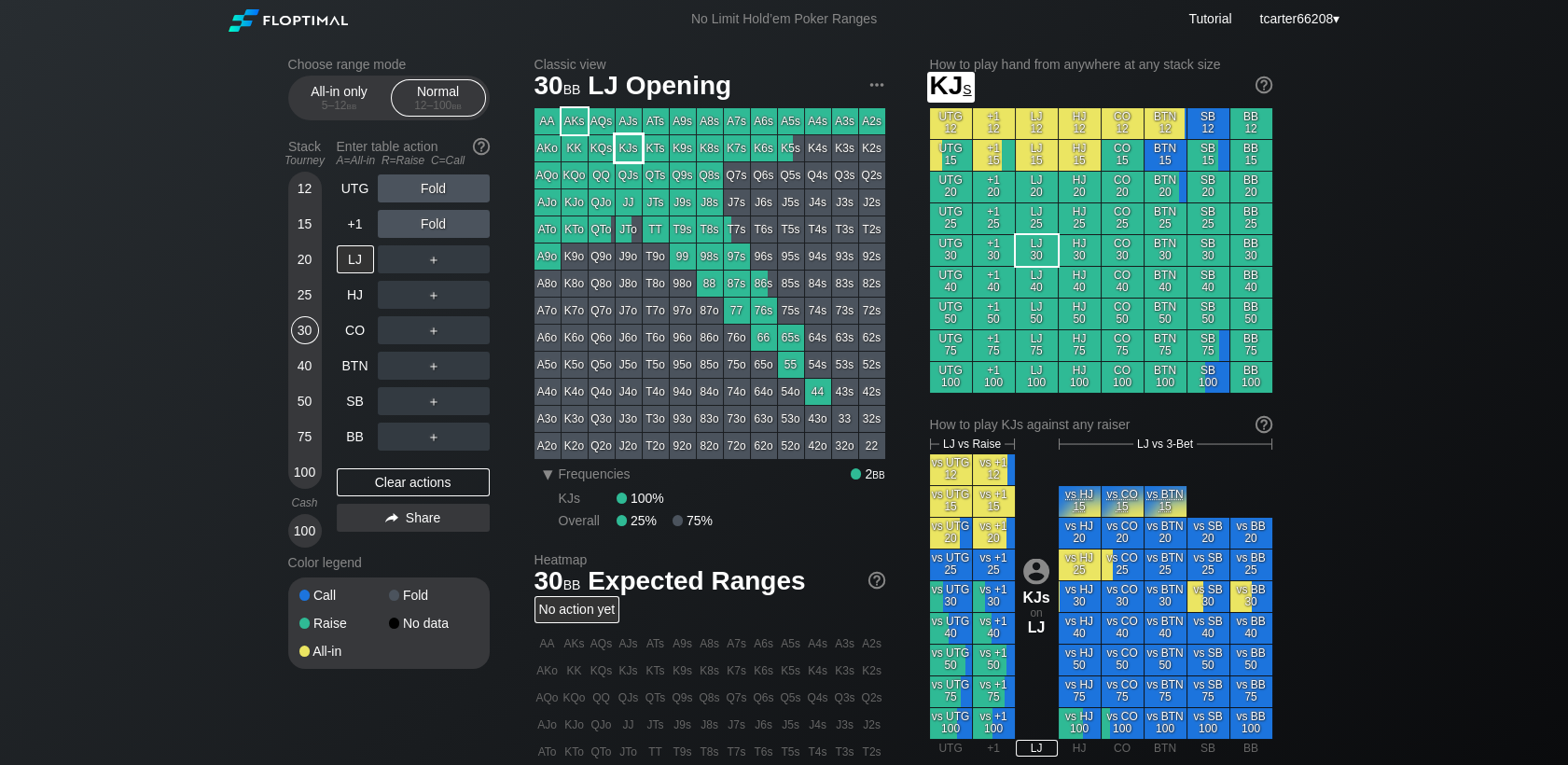
click at [624, 152] on div "KJs" at bounding box center [628, 148] width 26 height 26
click at [430, 193] on div "R ✕" at bounding box center [433, 189] width 37 height 28
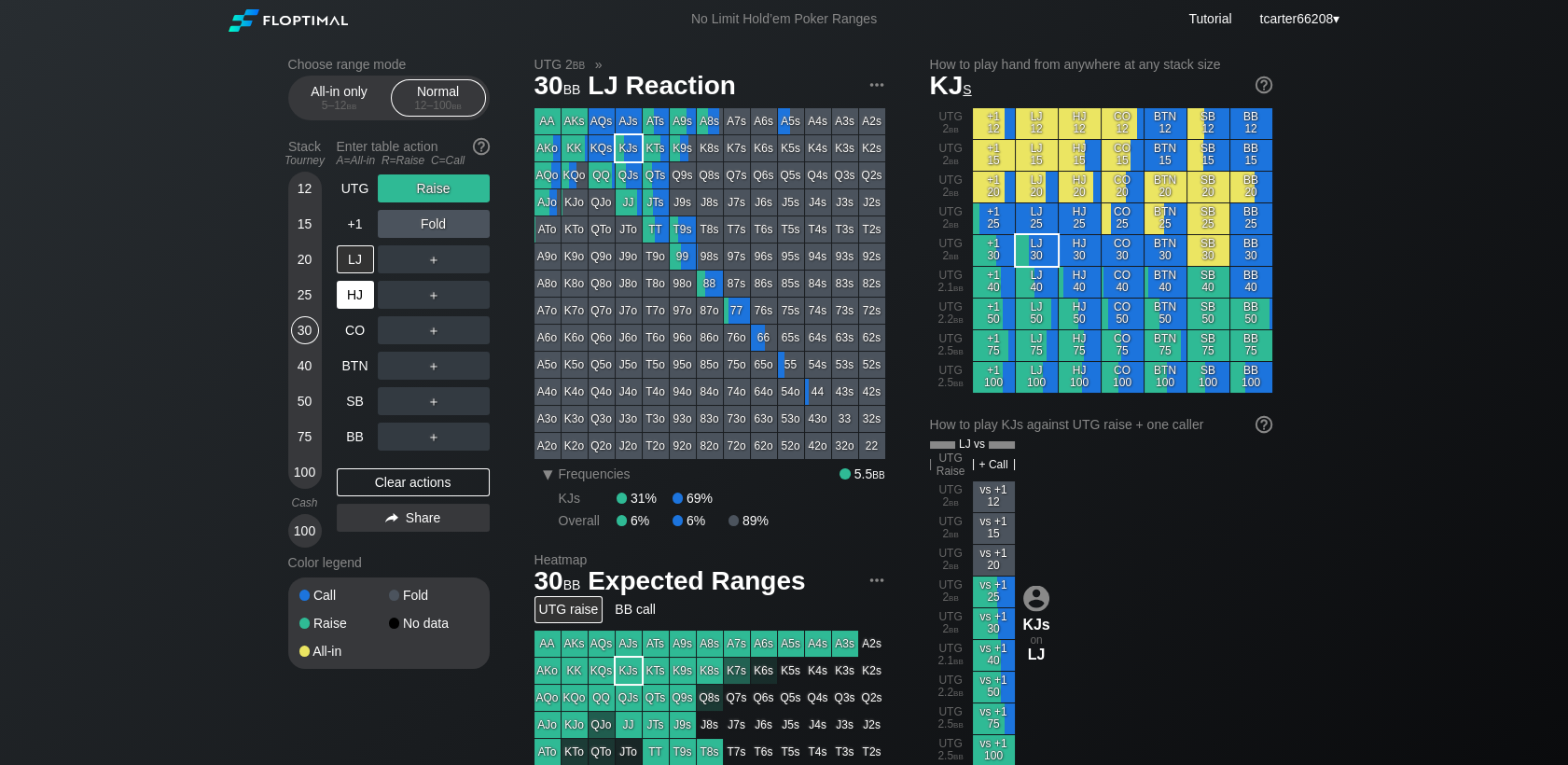
click at [363, 301] on div "HJ" at bounding box center [355, 295] width 38 height 28
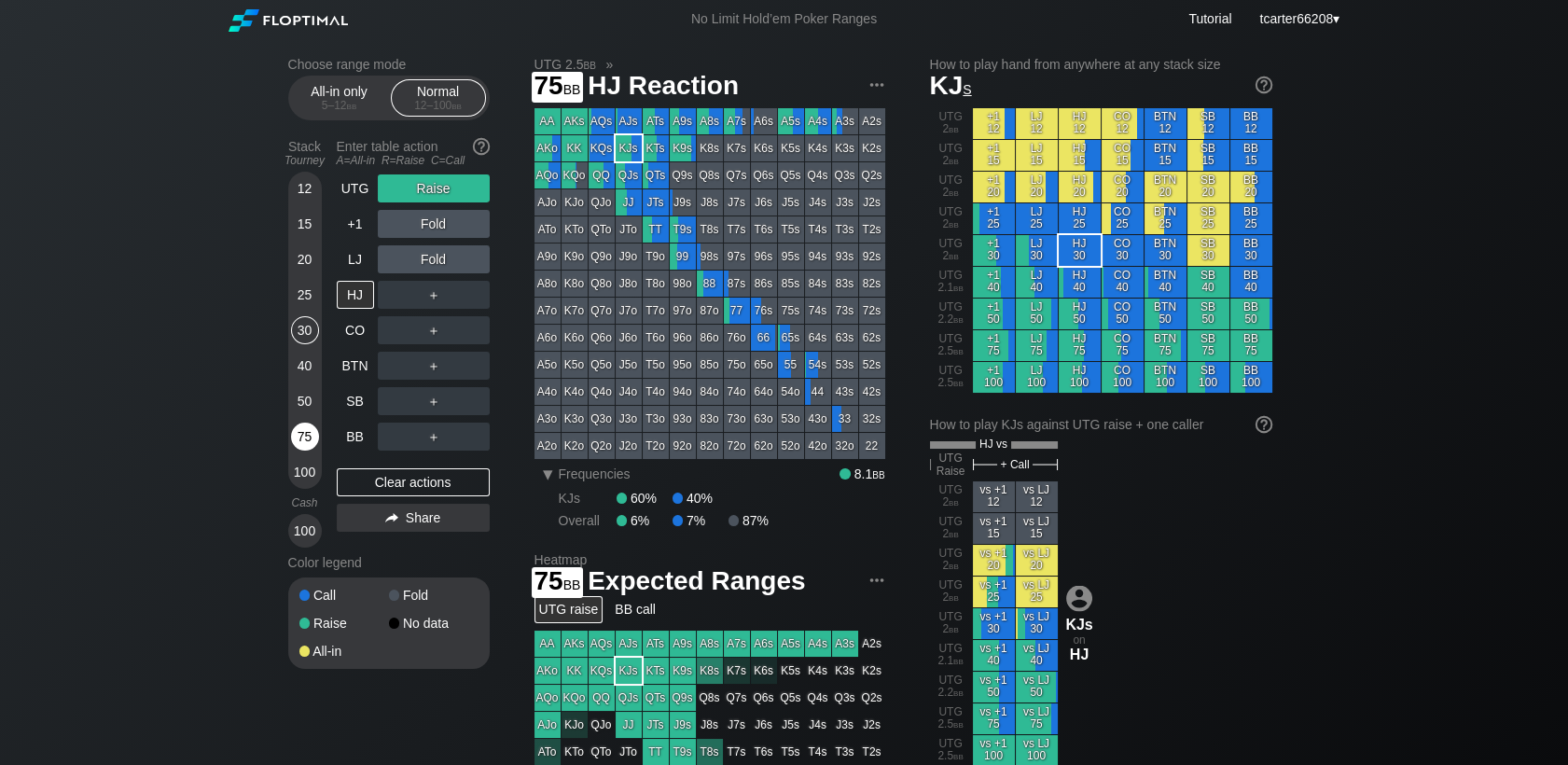
click at [308, 437] on div "75" at bounding box center [305, 437] width 28 height 28
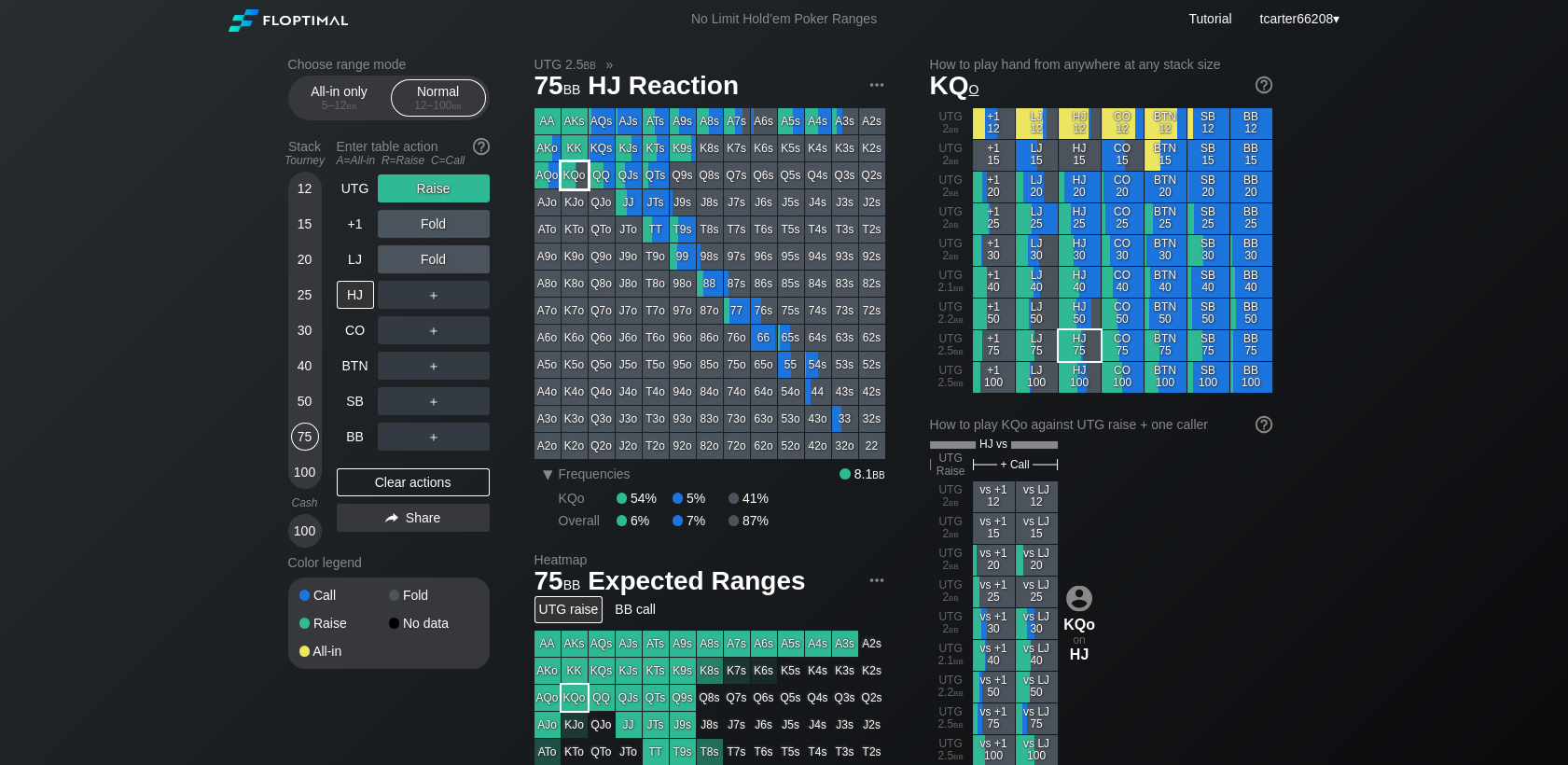
click at [576, 183] on div "KQo" at bounding box center [575, 176] width 26 height 26
click at [368, 481] on div "Clear actions" at bounding box center [413, 482] width 153 height 28
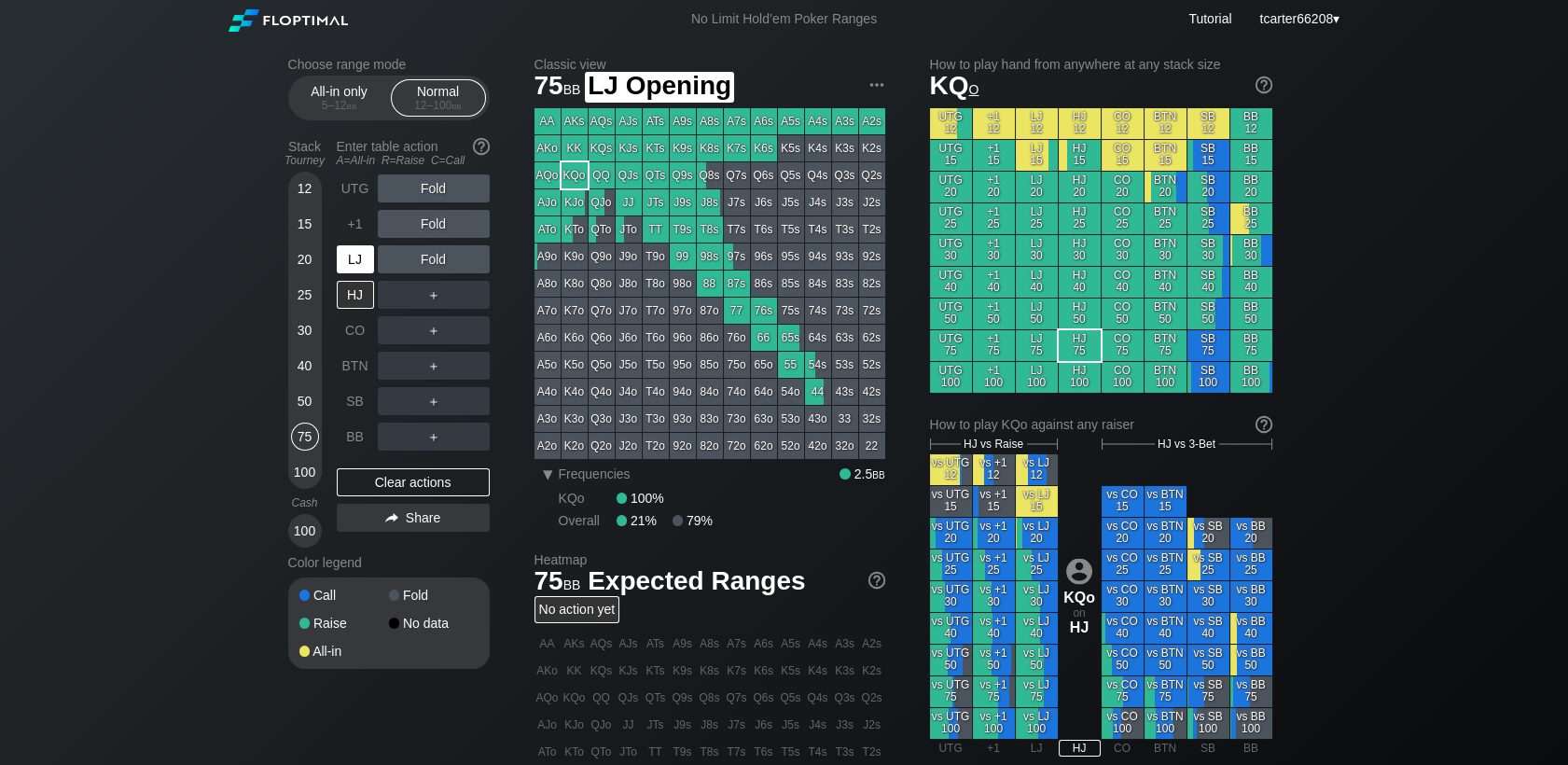
click at [349, 277] on div "LJ" at bounding box center [356, 259] width 41 height 36
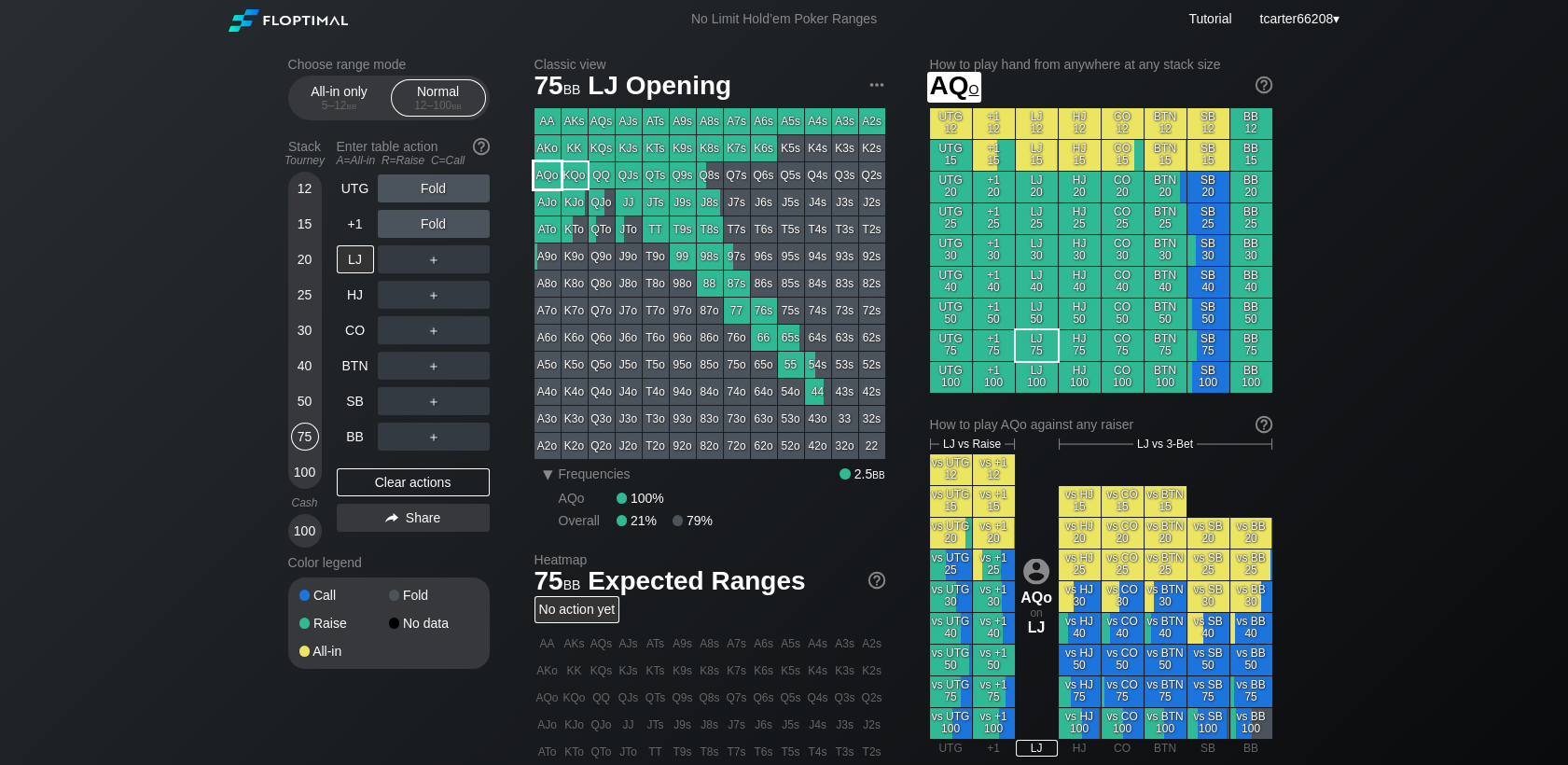
click at [543, 177] on div "AQo" at bounding box center [548, 176] width 26 height 26
click at [436, 184] on div "Fold" at bounding box center [434, 189] width 112 height 28
click at [428, 191] on div "R ✕" at bounding box center [433, 189] width 37 height 28
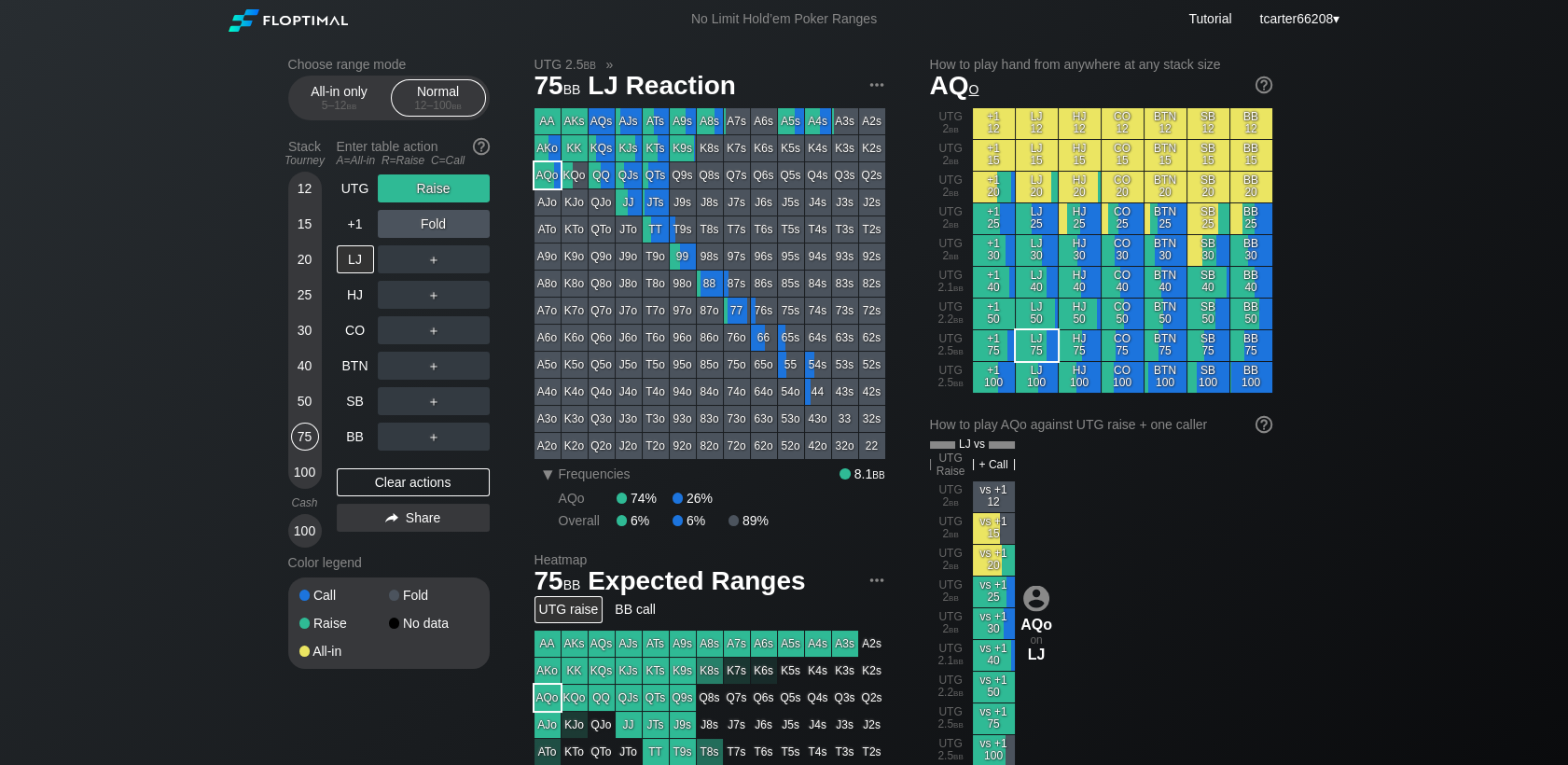
click at [319, 477] on div "100" at bounding box center [305, 471] width 28 height 28
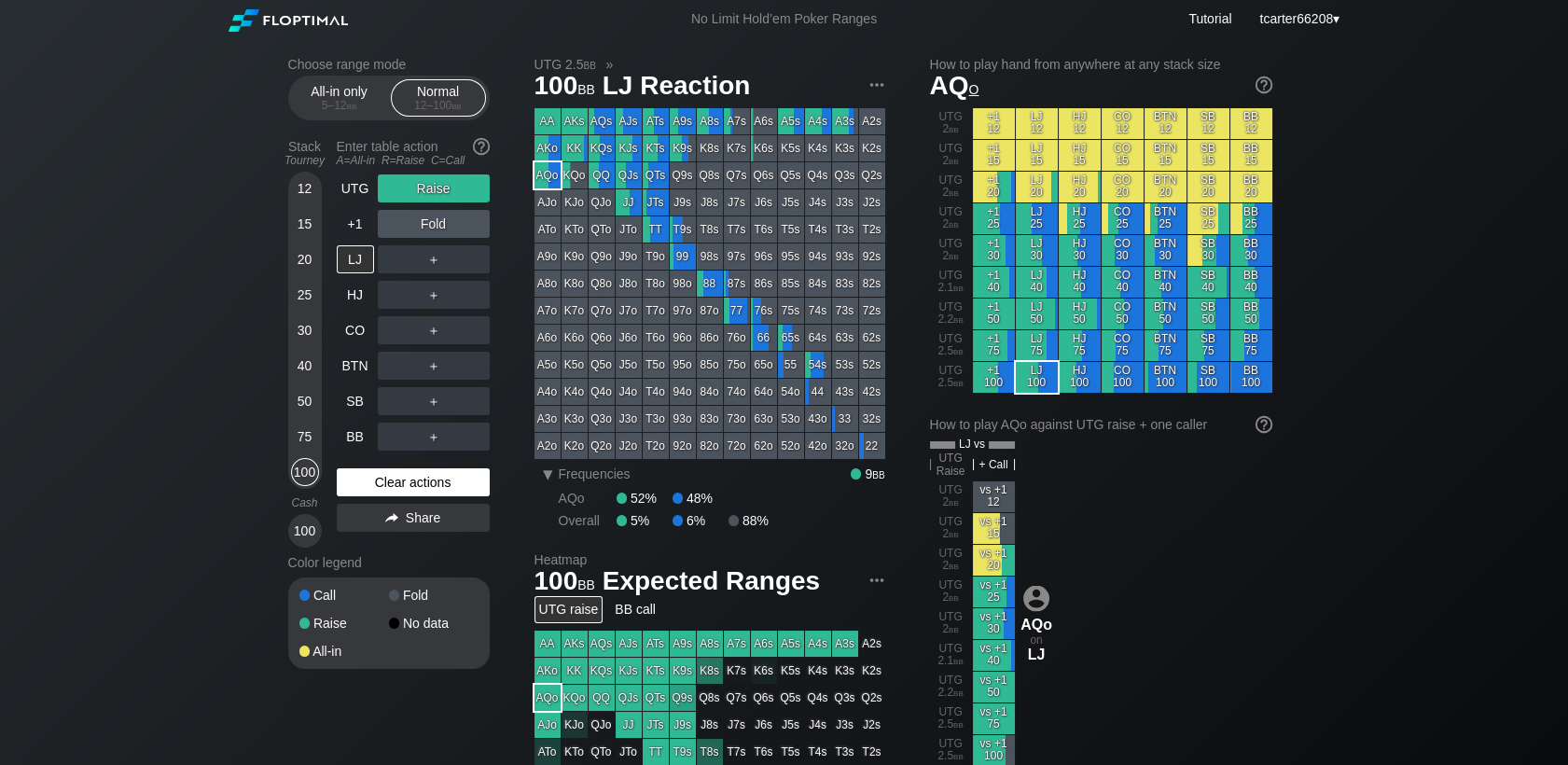
click at [367, 480] on div "Clear actions" at bounding box center [413, 482] width 153 height 28
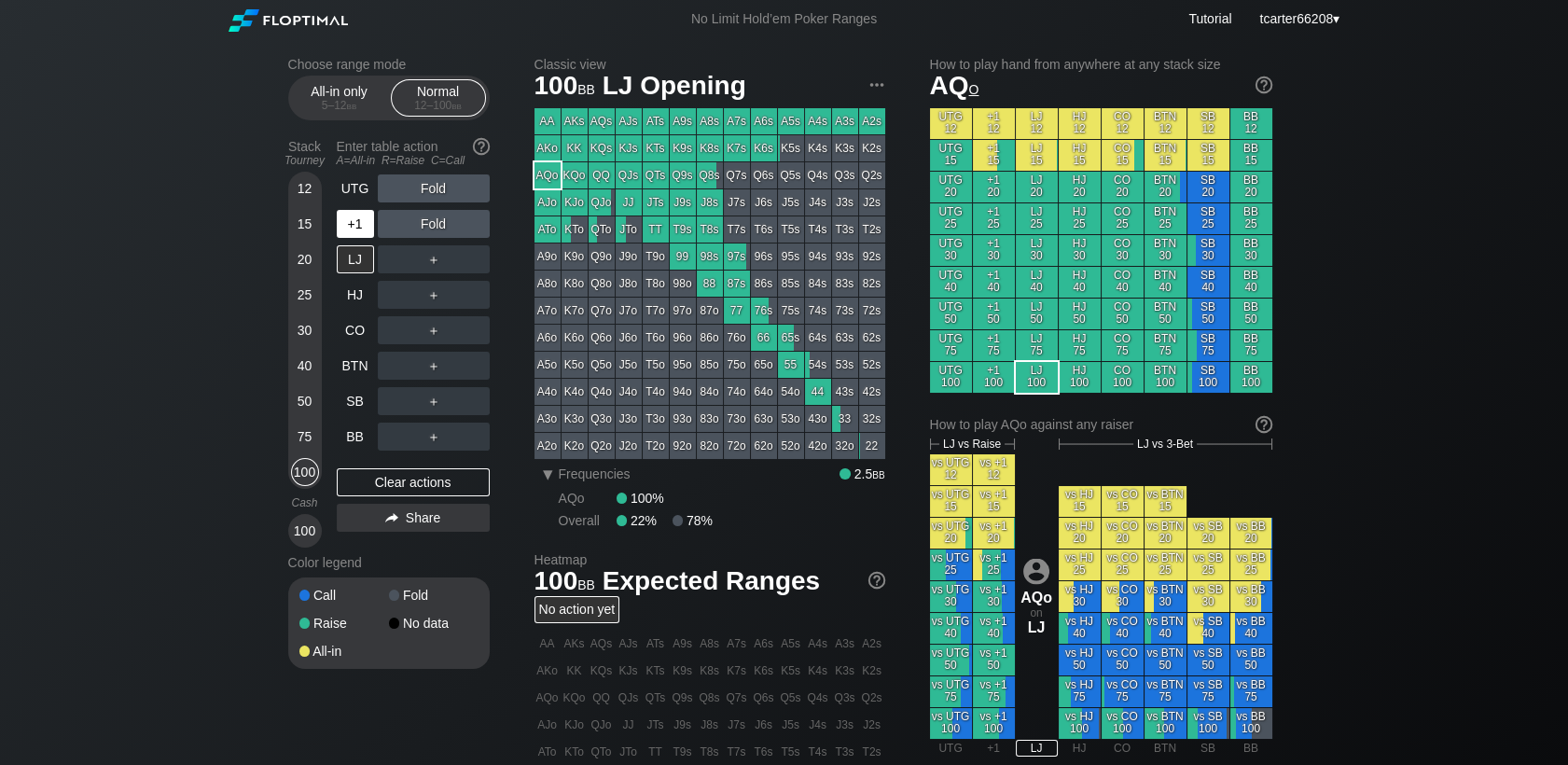
click at [350, 222] on div "+1" at bounding box center [355, 223] width 38 height 28
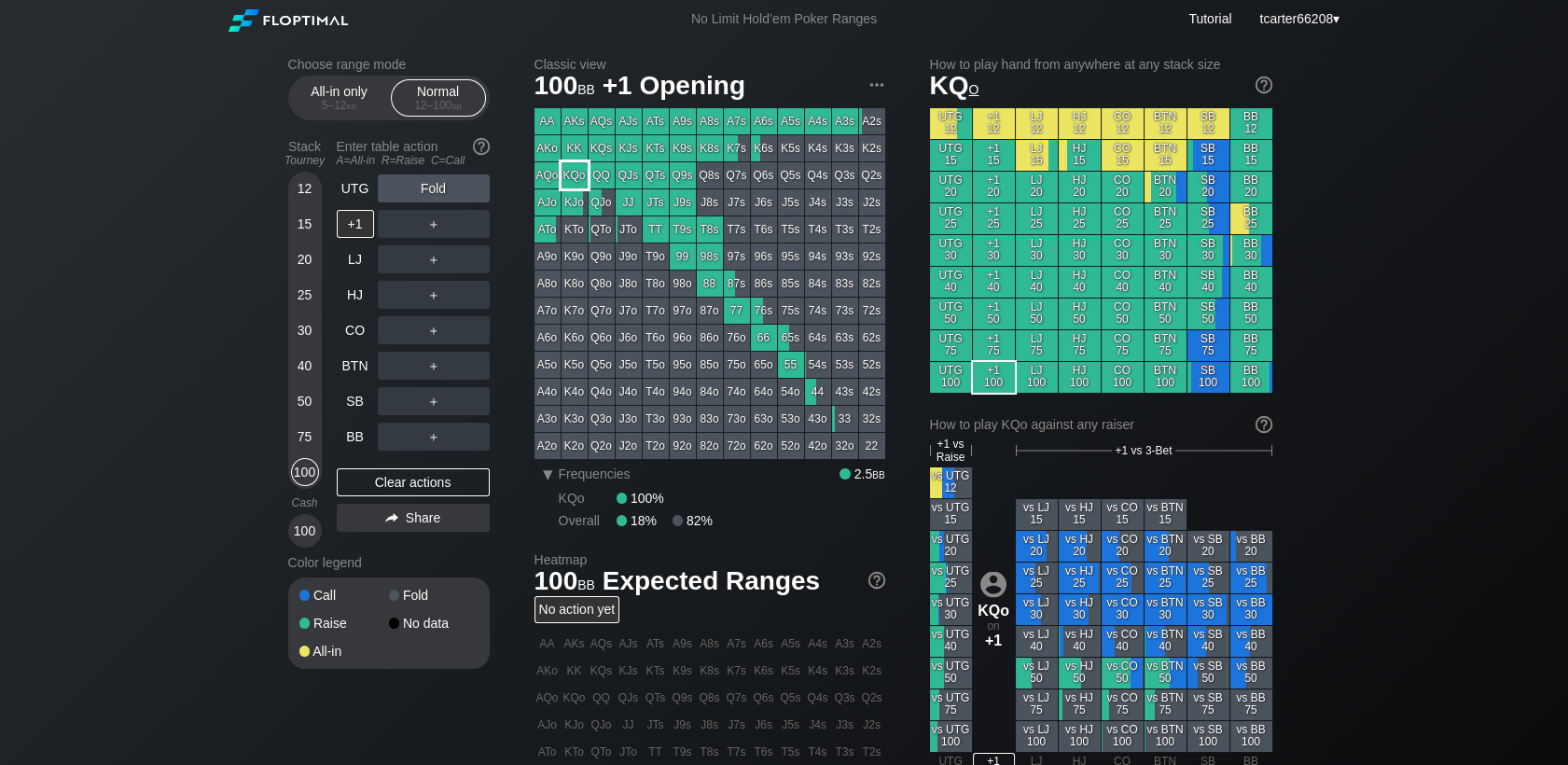
click at [575, 179] on div "KQo" at bounding box center [575, 176] width 26 height 26
click at [439, 265] on div "＋" at bounding box center [434, 259] width 112 height 28
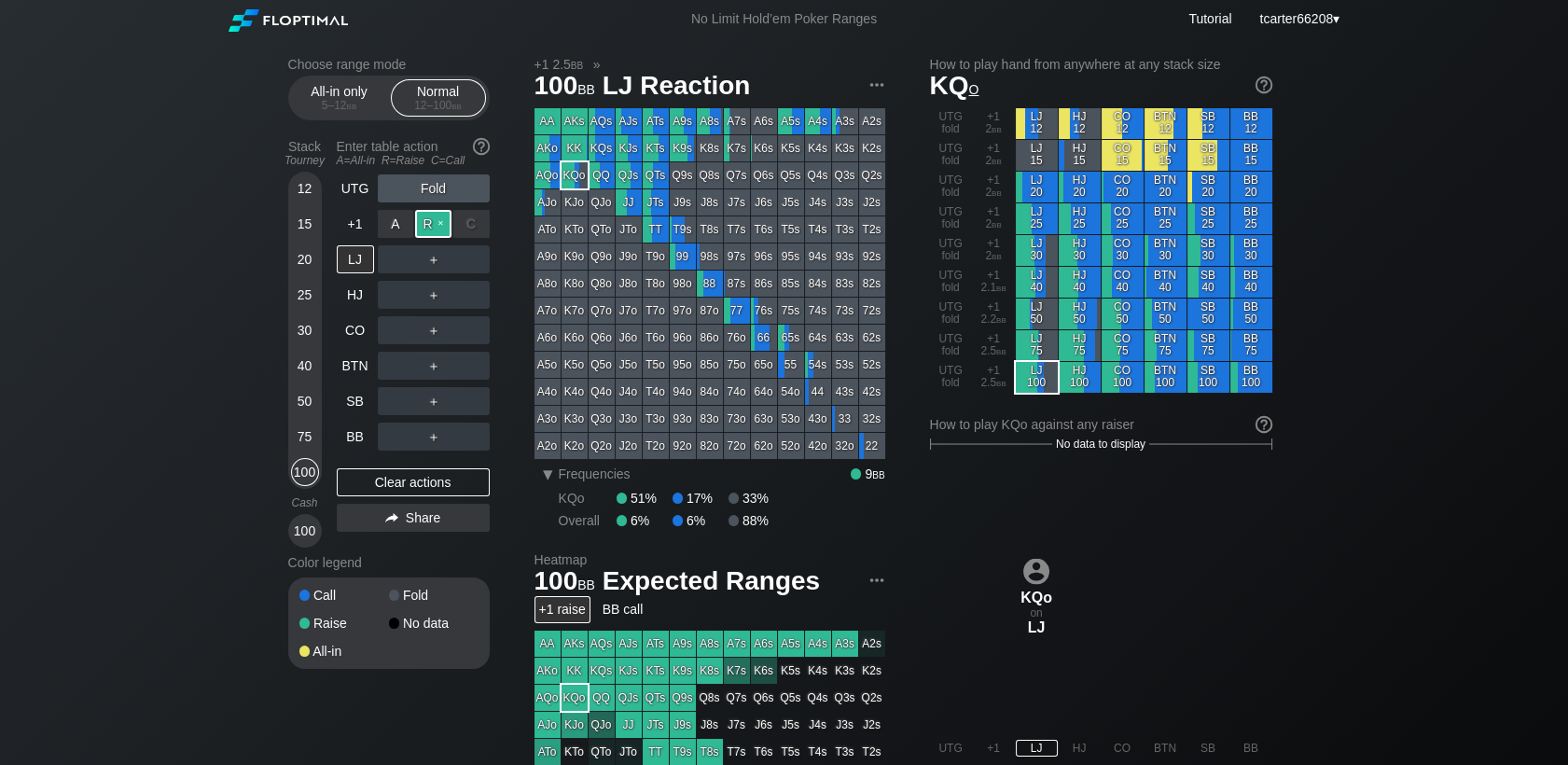
click at [440, 225] on div "R ✕" at bounding box center [433, 223] width 37 height 28
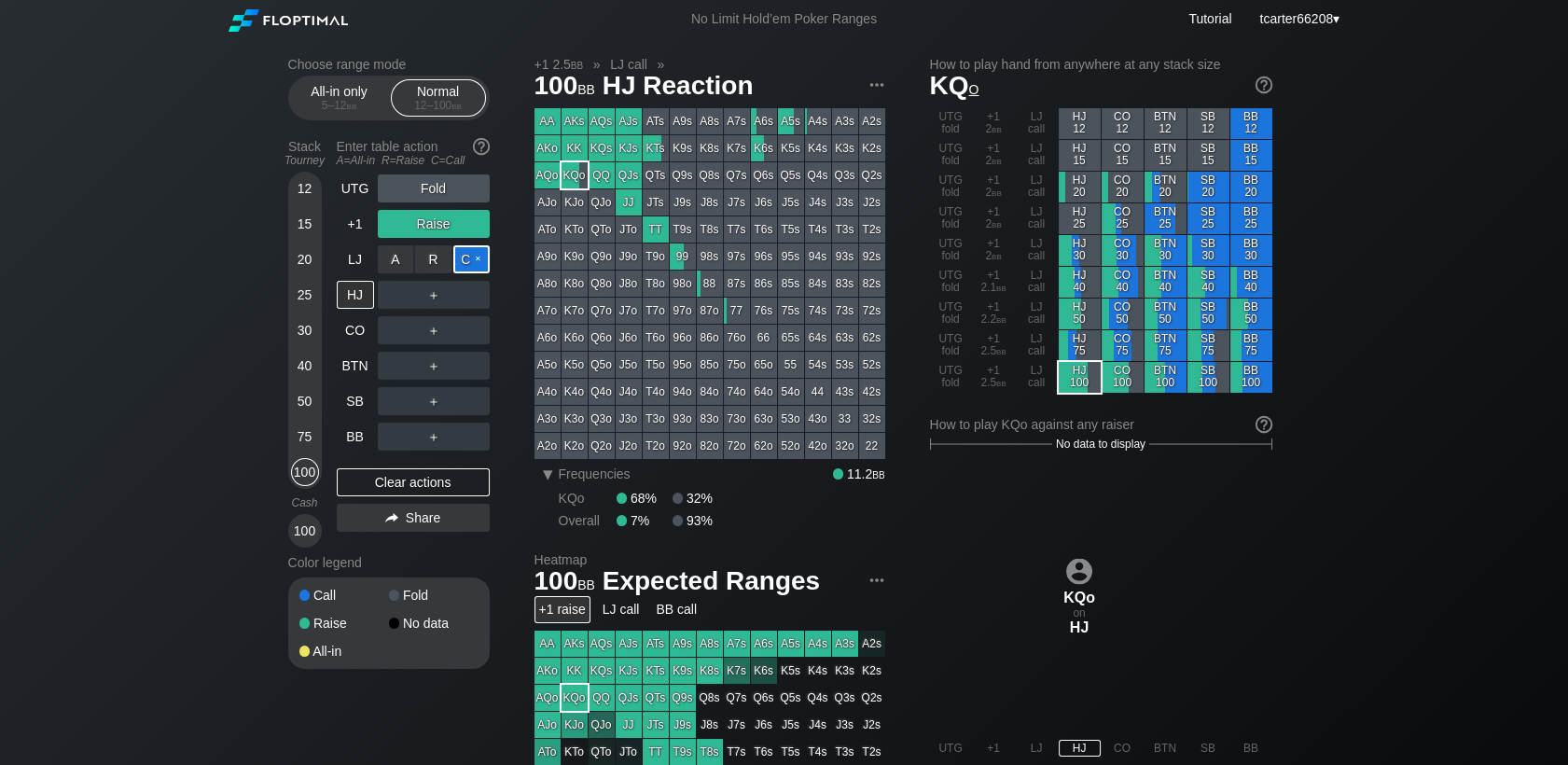
click at [463, 264] on div "C ✕" at bounding box center [471, 259] width 37 height 28
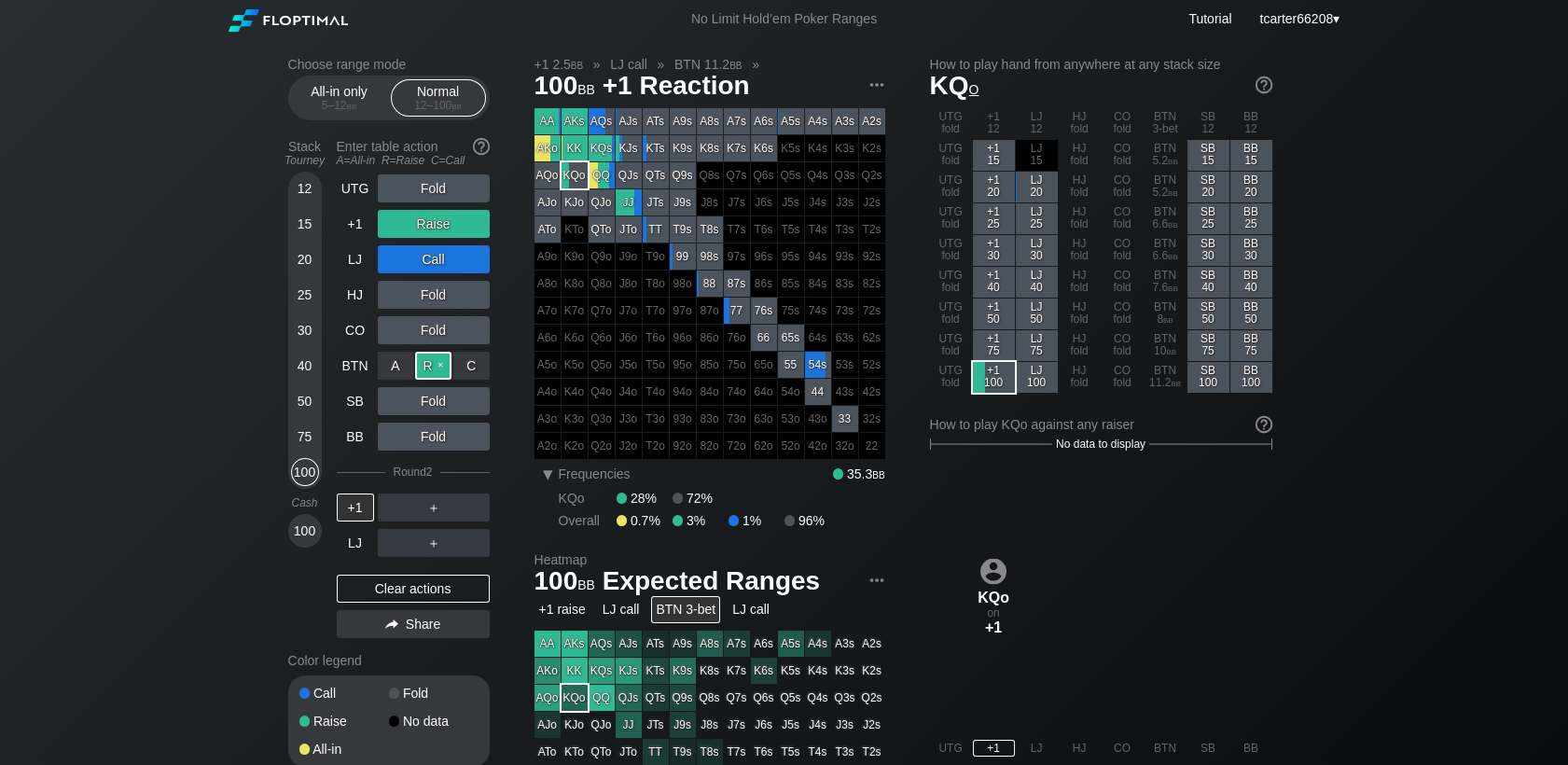
click at [441, 364] on div "R ✕" at bounding box center [433, 365] width 37 height 28
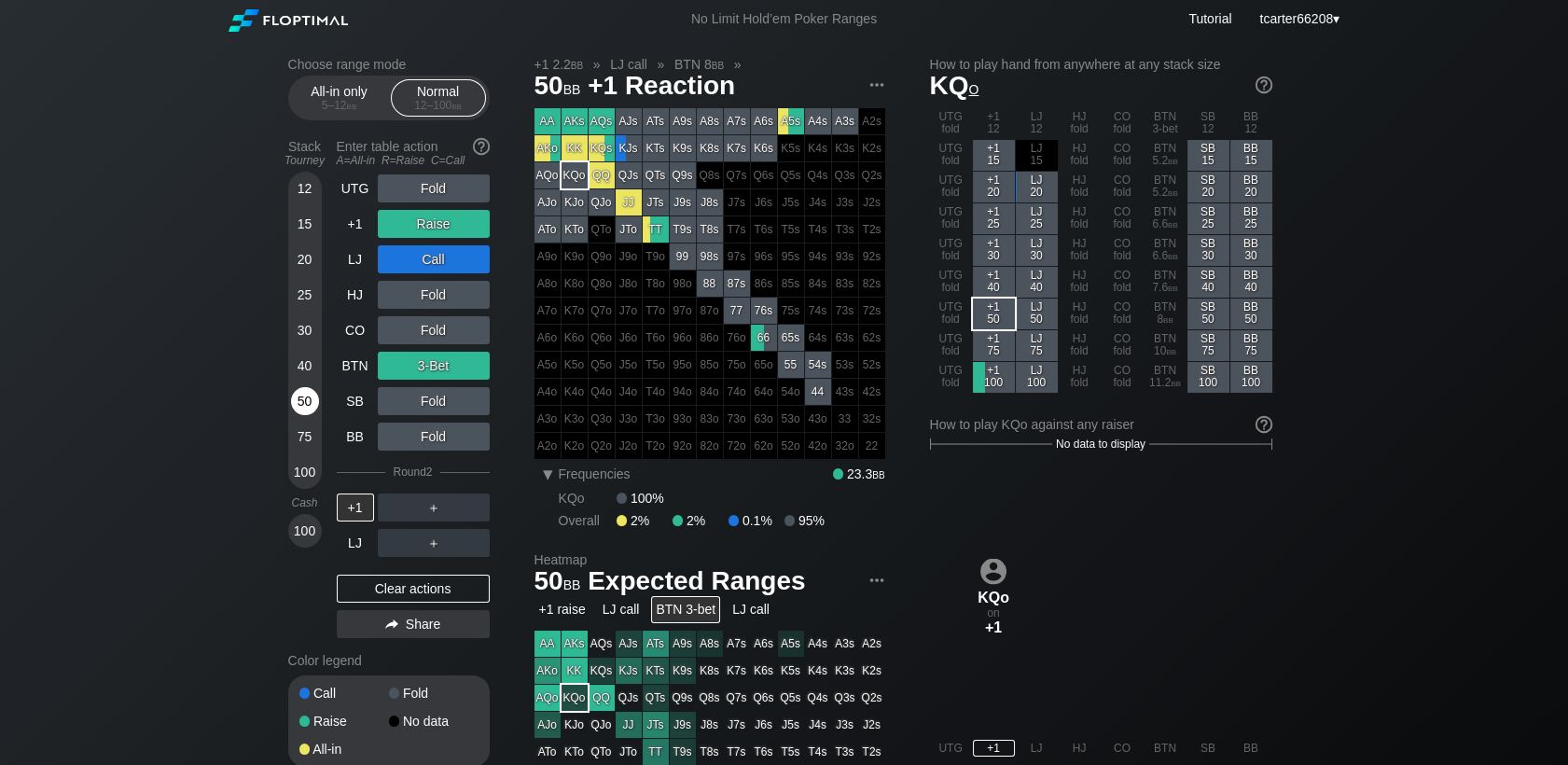
drag, startPoint x: 306, startPoint y: 398, endPoint x: 317, endPoint y: 419, distance: 23.7
click at [308, 399] on div "50" at bounding box center [305, 401] width 28 height 28
click at [395, 585] on div "Clear actions" at bounding box center [413, 588] width 153 height 28
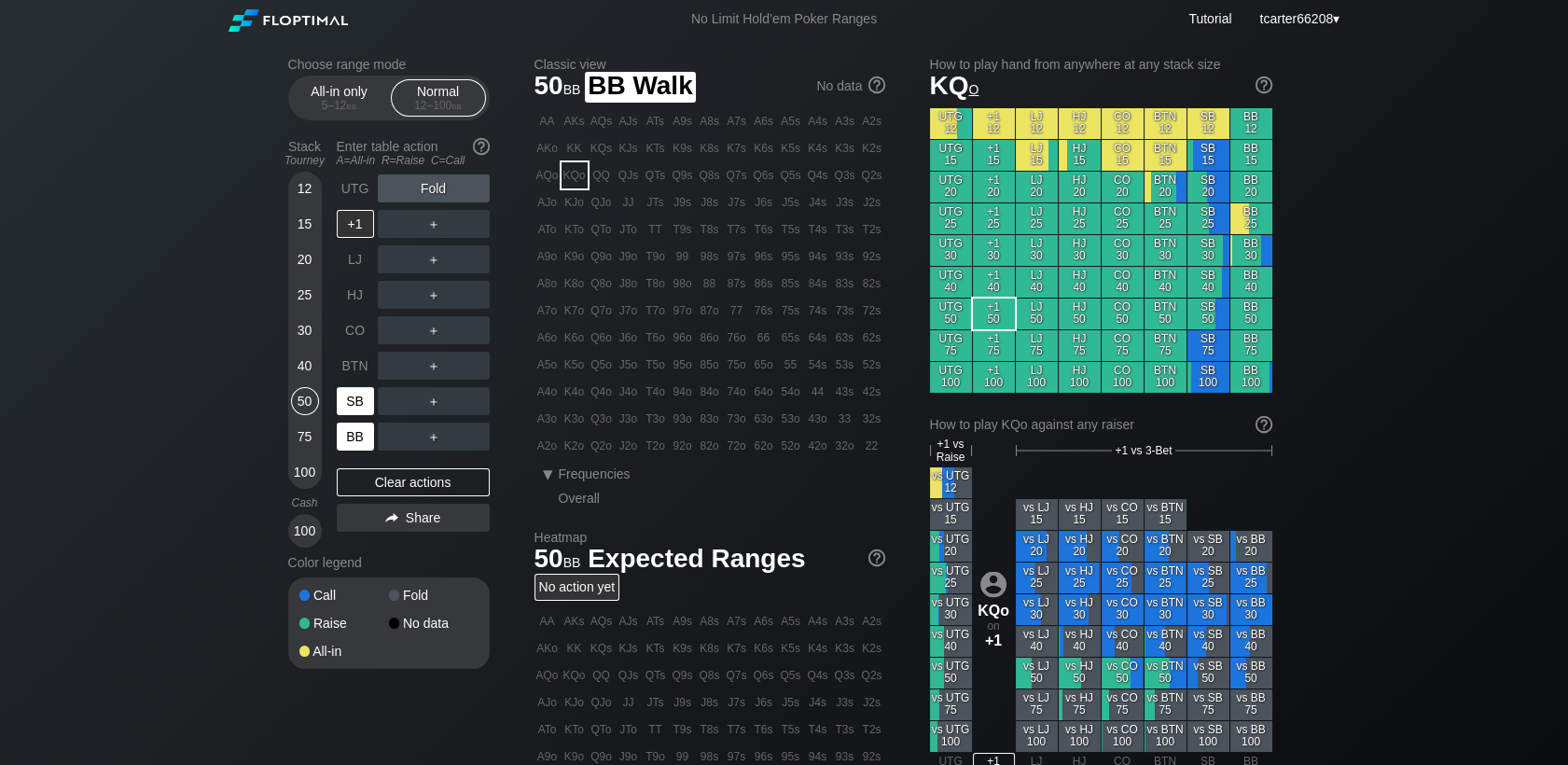
click at [351, 409] on div "SB" at bounding box center [355, 401] width 38 height 28
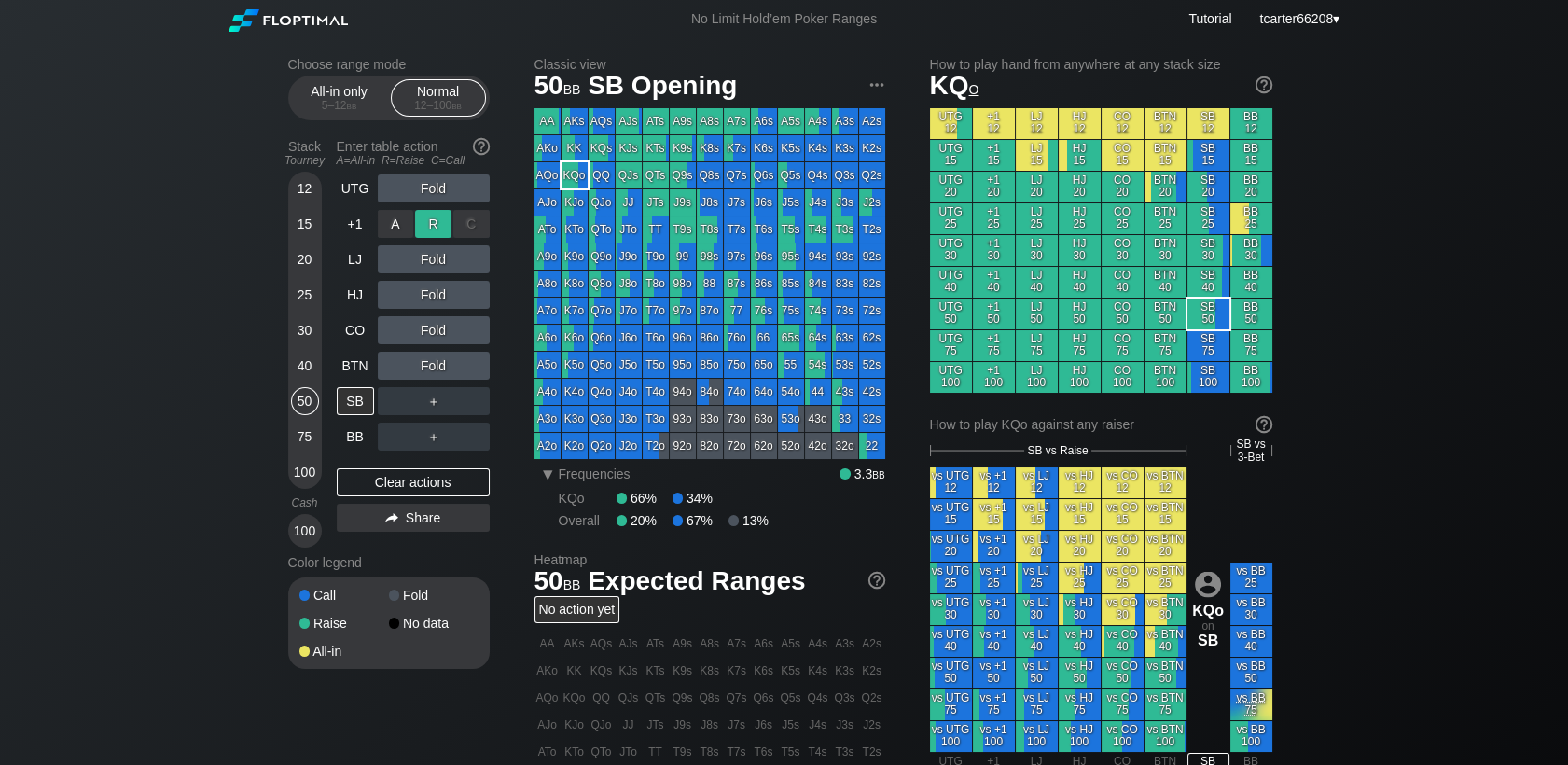
click at [441, 230] on div "R ✕" at bounding box center [433, 223] width 37 height 28
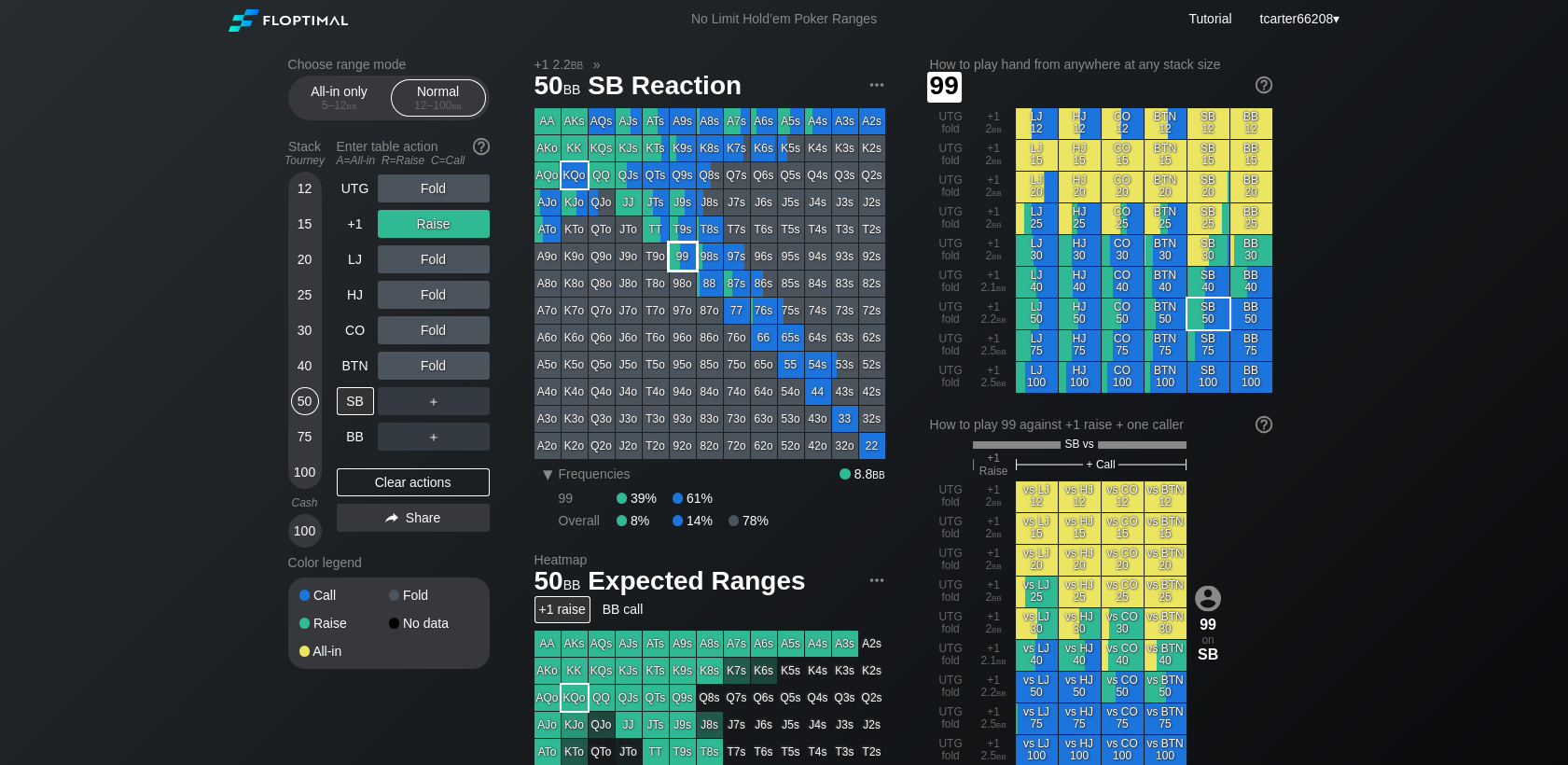
click at [681, 270] on div "99" at bounding box center [683, 256] width 26 height 26
click at [463, 335] on div "C ✕" at bounding box center [471, 330] width 37 height 28
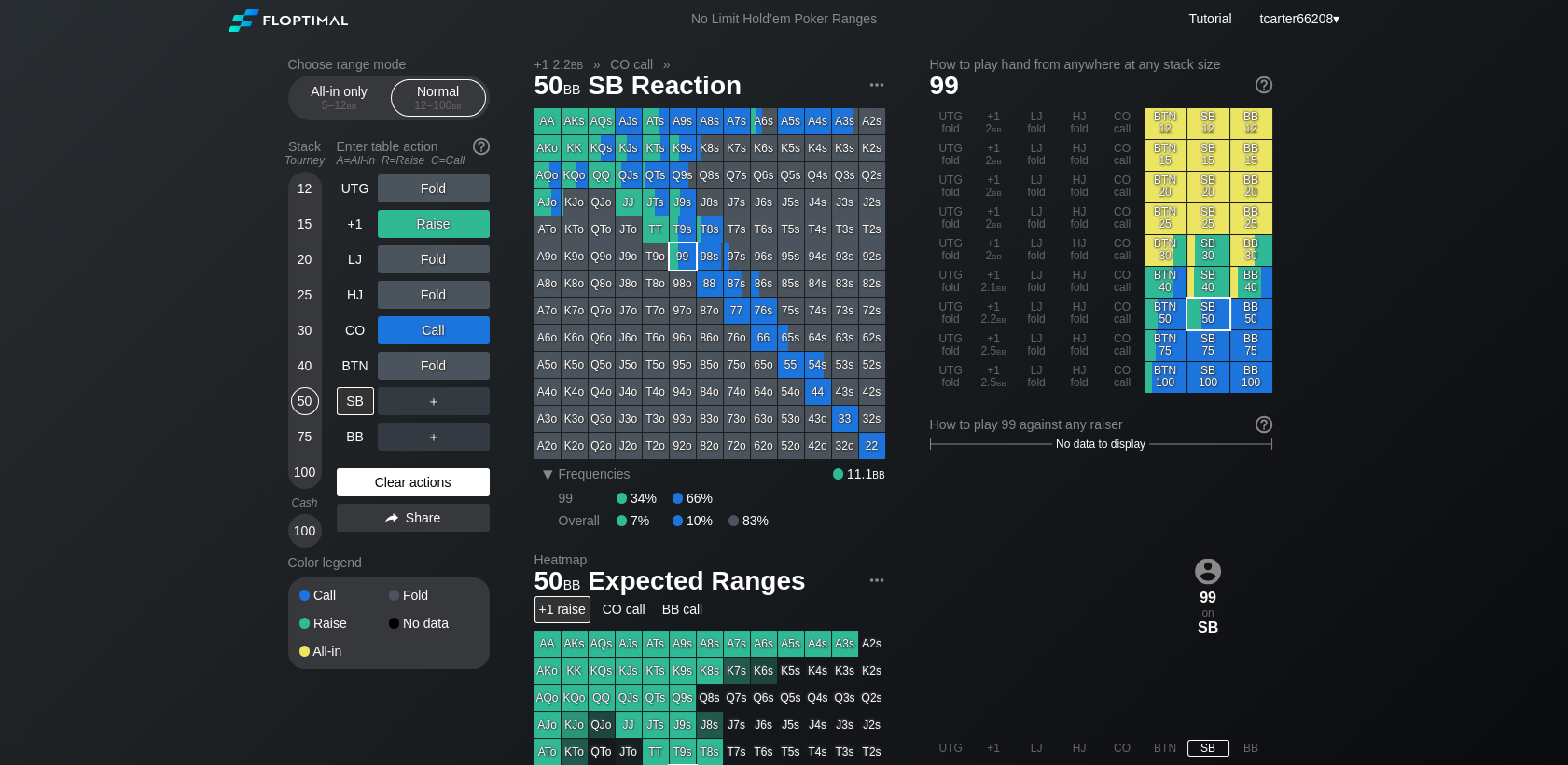
click at [426, 488] on div "Clear actions" at bounding box center [413, 482] width 153 height 28
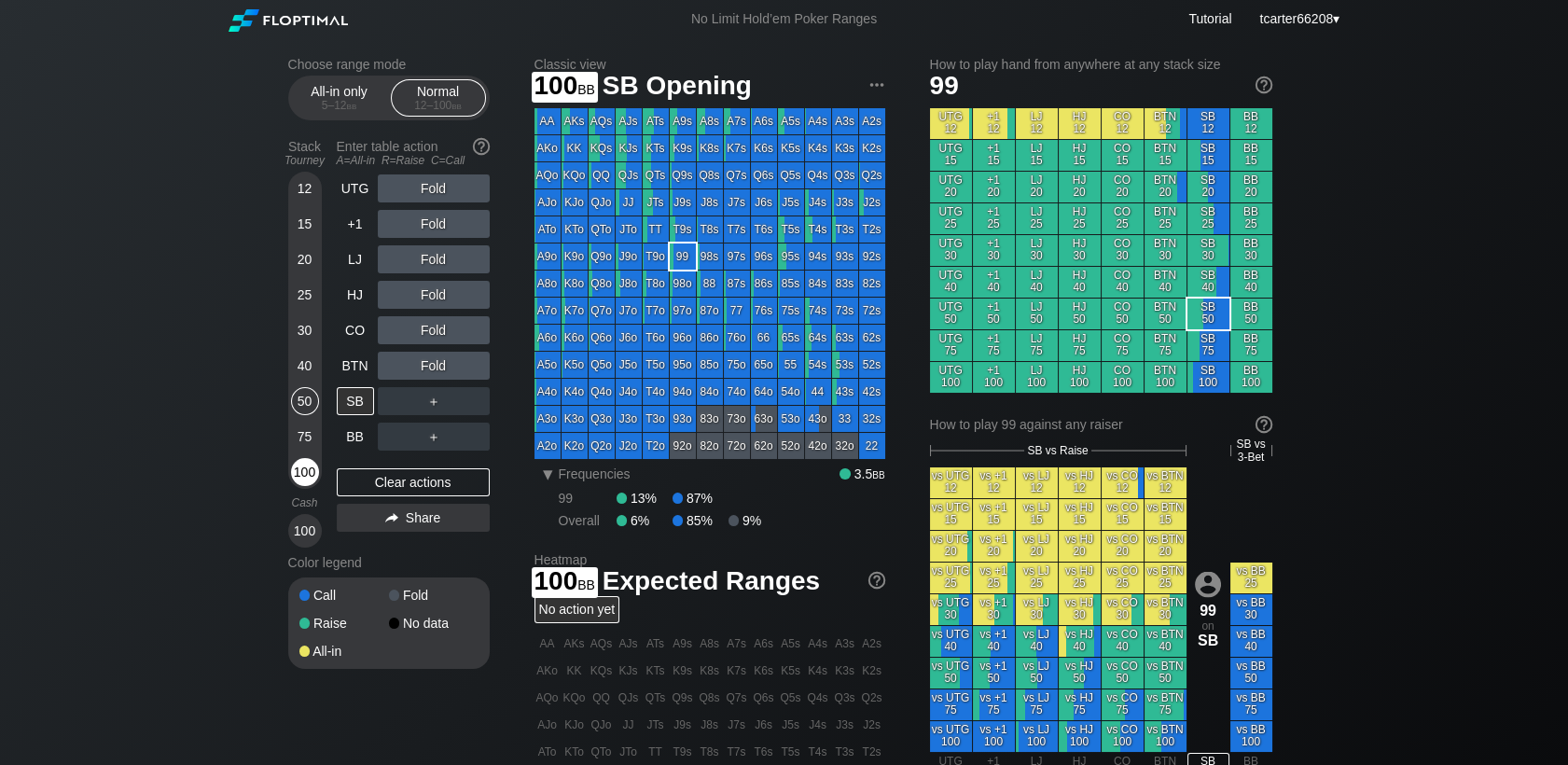
click at [295, 461] on div "100" at bounding box center [305, 471] width 28 height 28
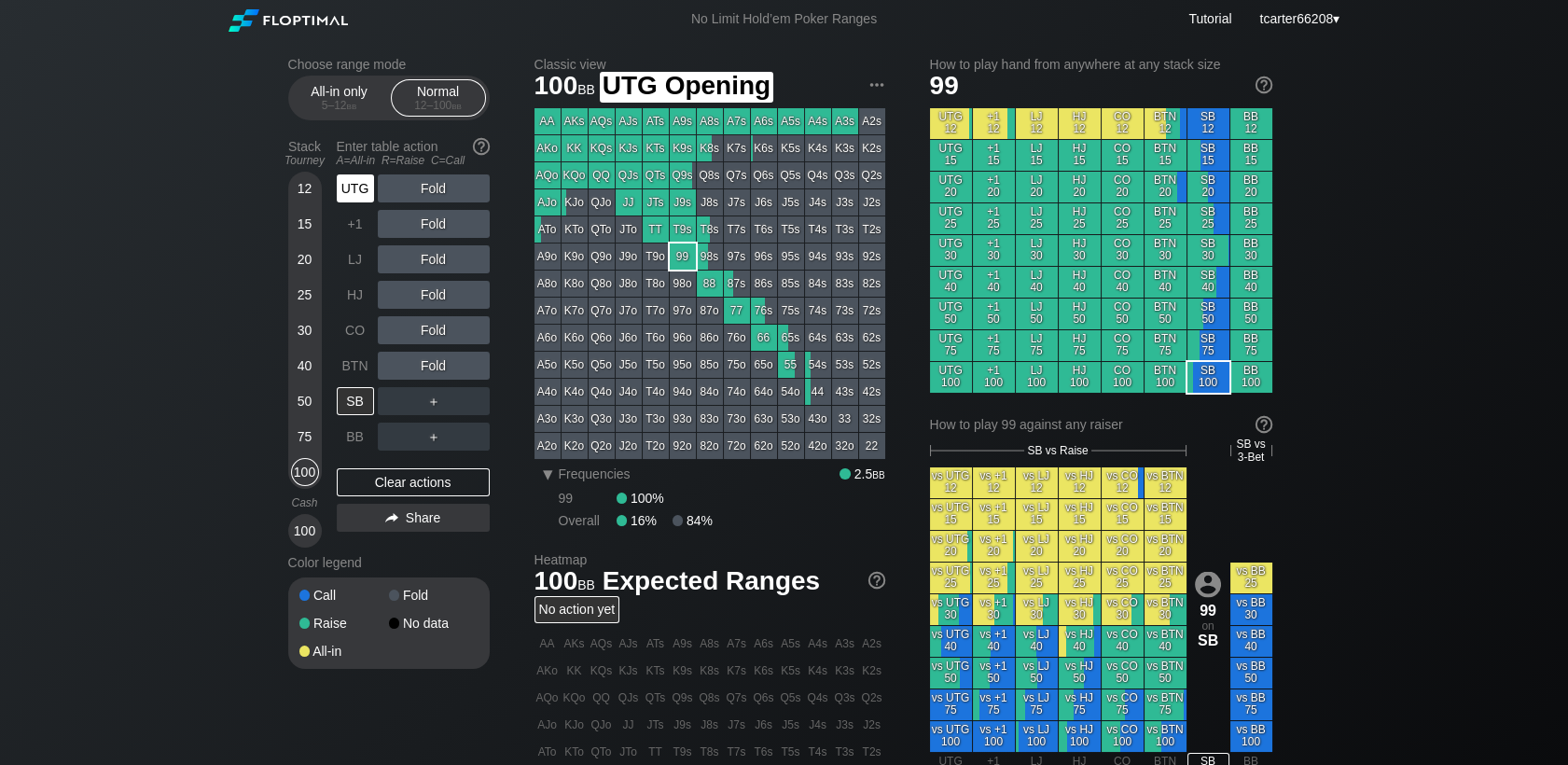
click at [355, 192] on div "UTG" at bounding box center [355, 189] width 38 height 28
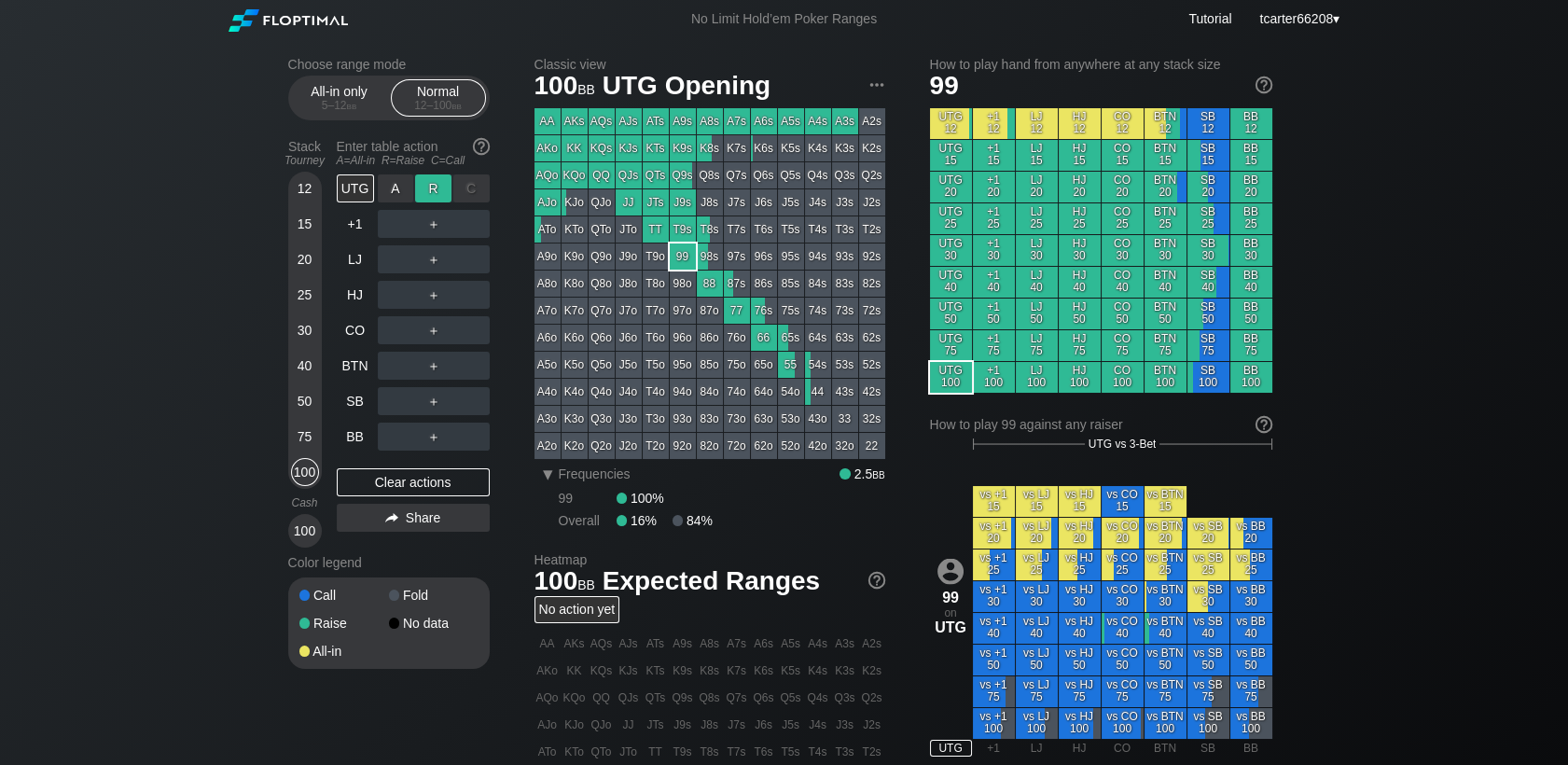
click at [442, 192] on div "R ✕" at bounding box center [433, 189] width 37 height 28
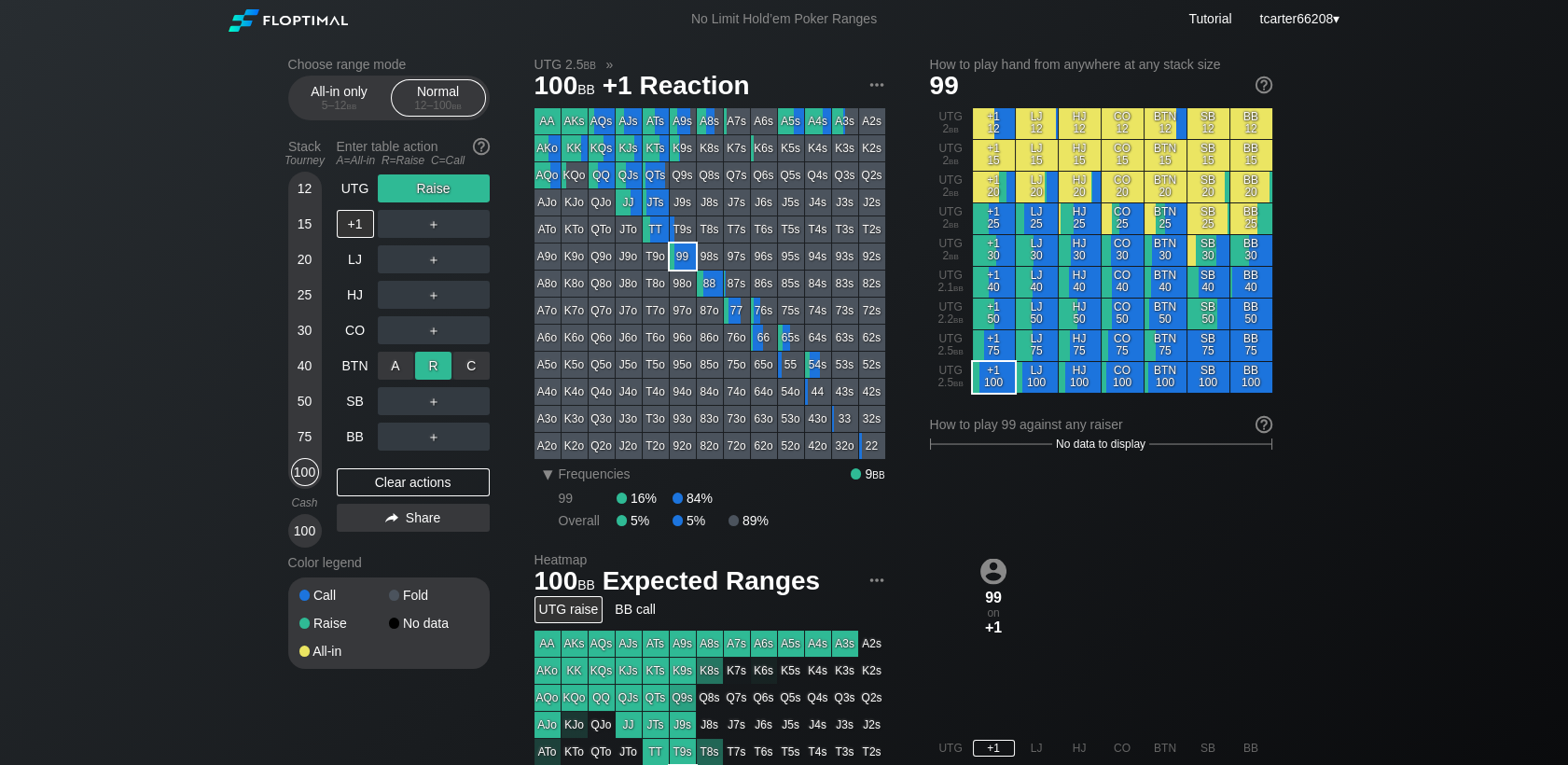
click at [434, 366] on div "R ✕" at bounding box center [433, 365] width 37 height 28
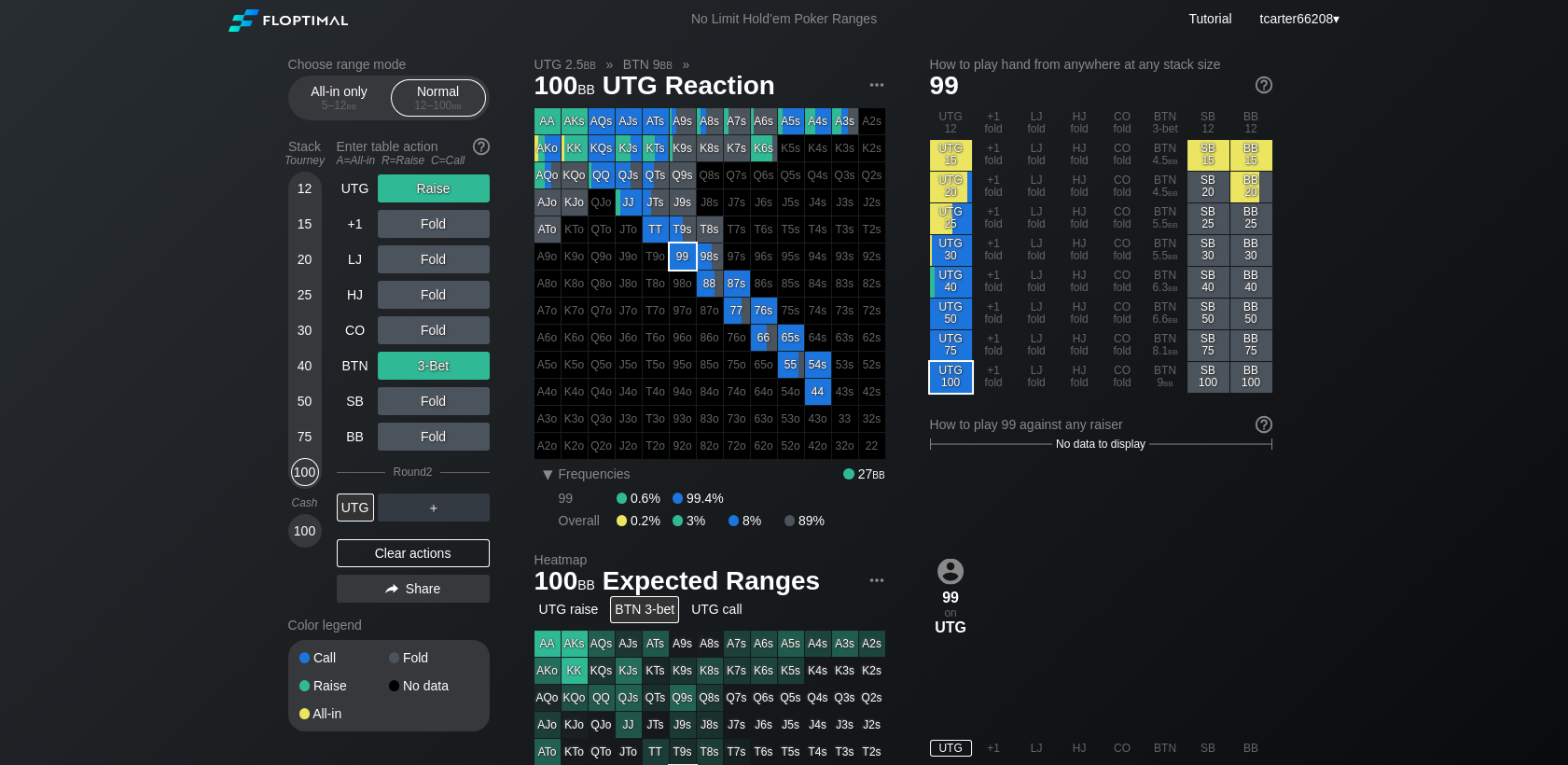
drag, startPoint x: 306, startPoint y: 365, endPoint x: 388, endPoint y: 533, distance: 186.9
click at [306, 365] on div "40" at bounding box center [305, 365] width 28 height 28
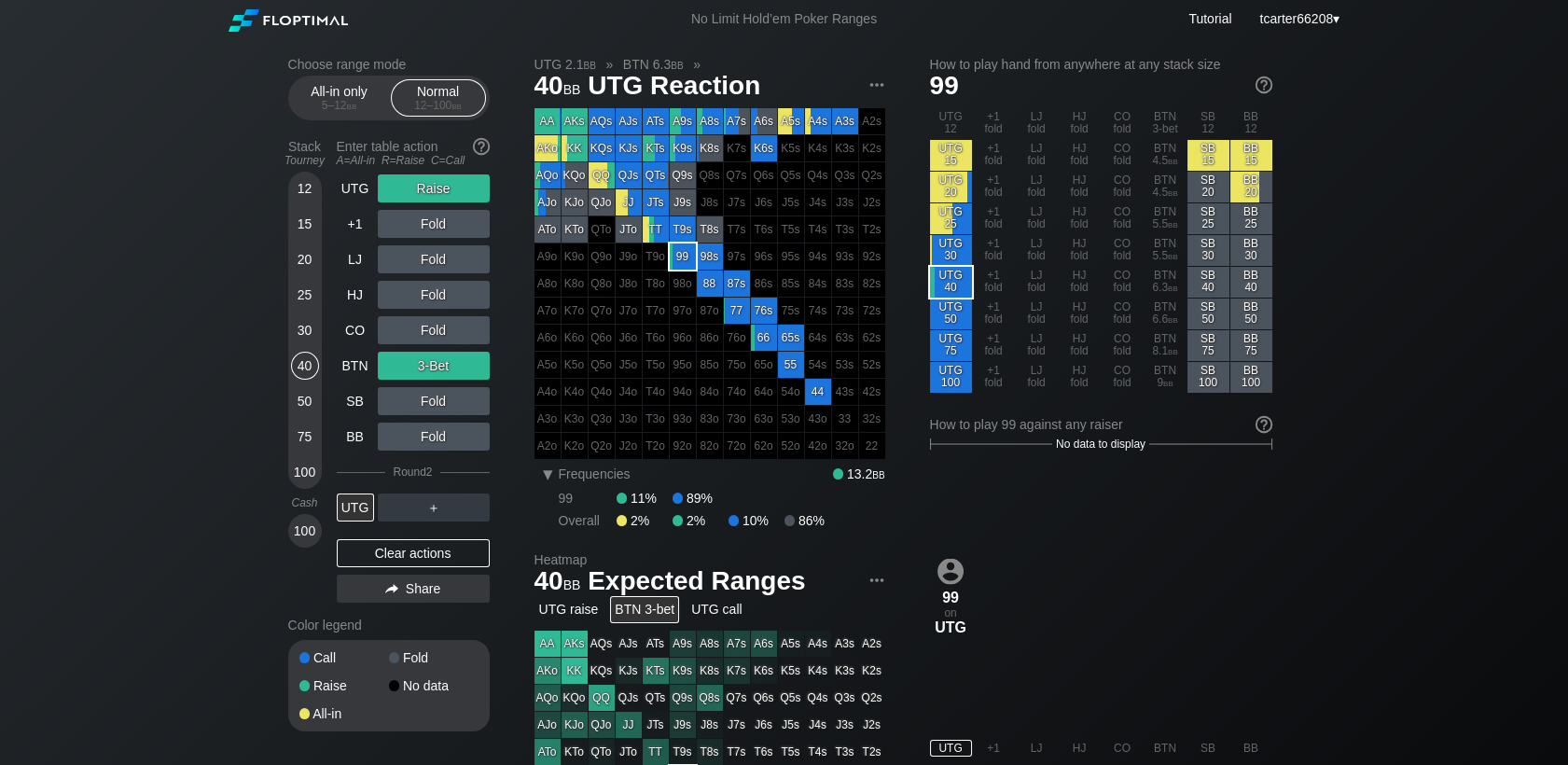
drag, startPoint x: 395, startPoint y: 564, endPoint x: 393, endPoint y: 504, distance: 60.0
click at [396, 564] on div "Clear actions" at bounding box center [413, 553] width 153 height 28
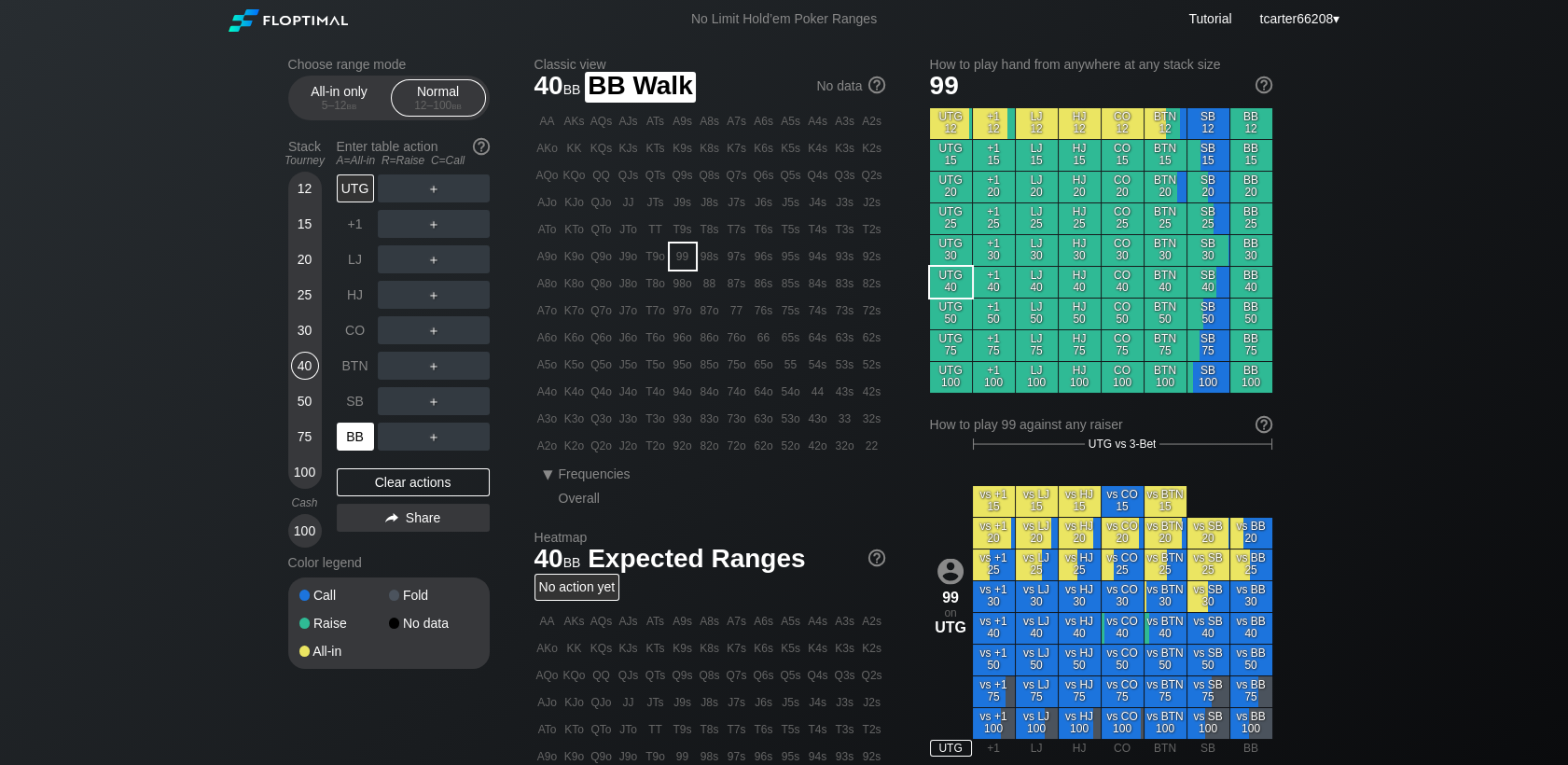
click at [365, 441] on div "BB" at bounding box center [355, 437] width 38 height 28
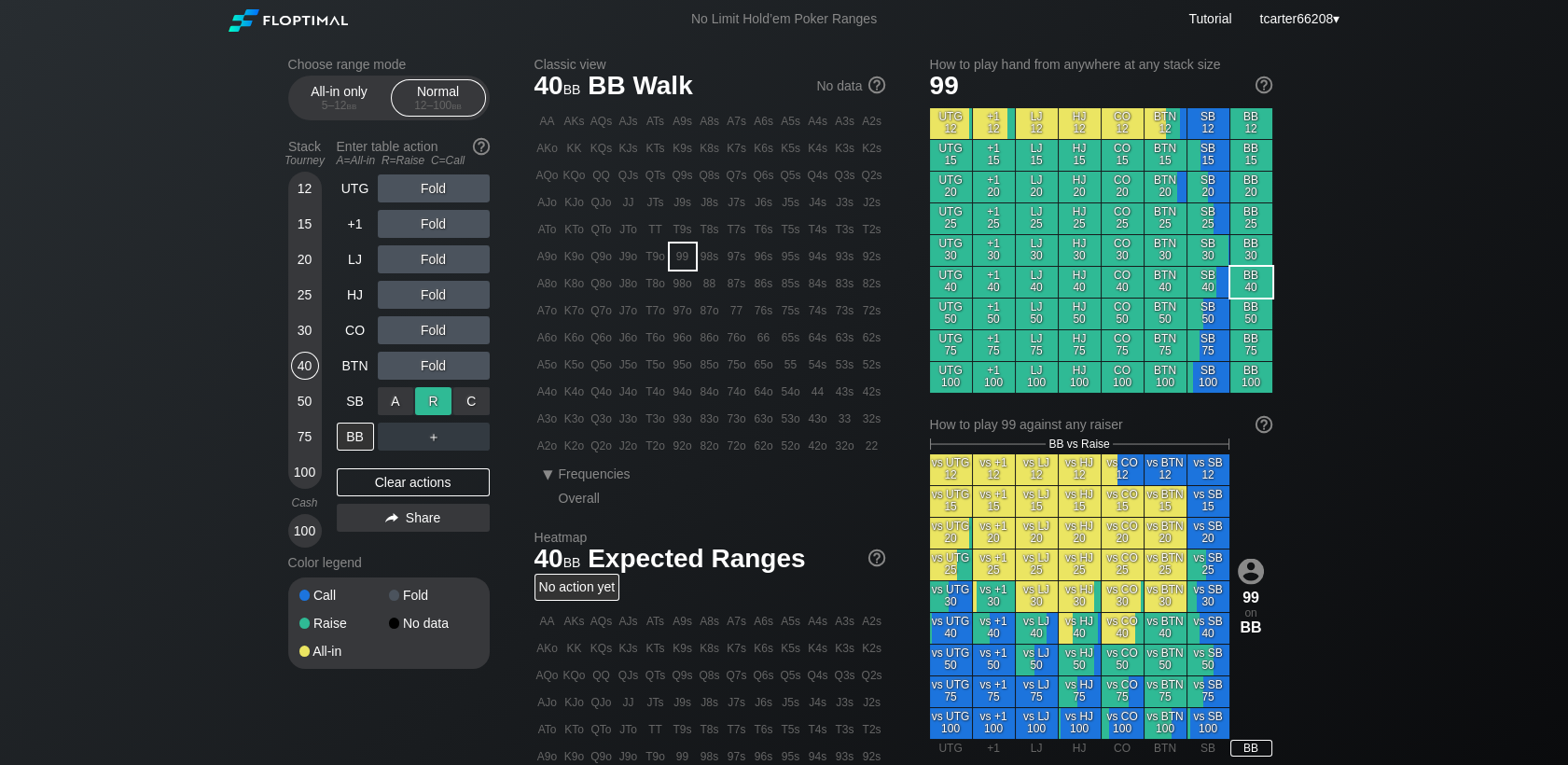
click at [441, 399] on div "R ✕" at bounding box center [433, 401] width 37 height 28
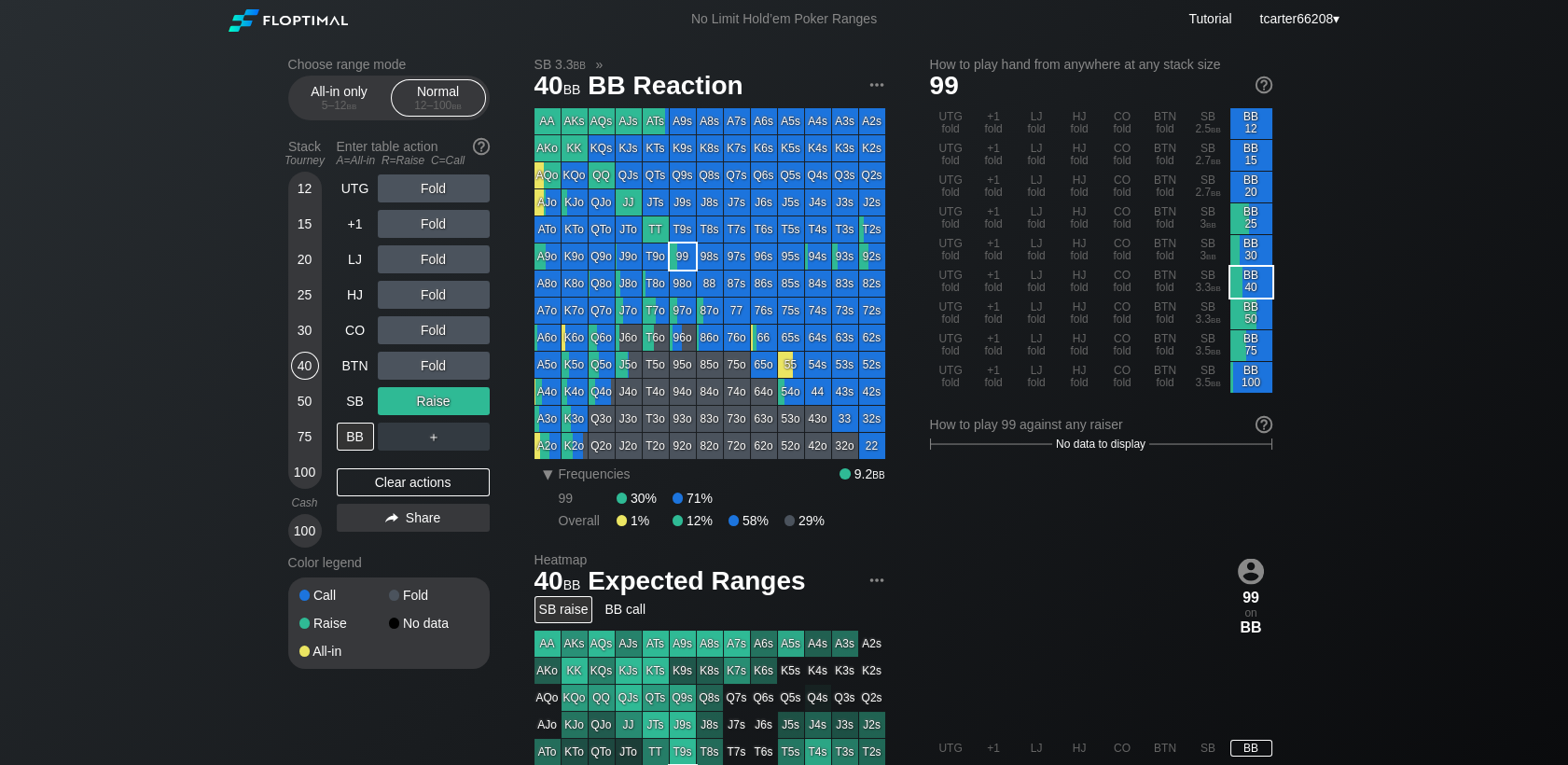
click at [306, 291] on div "25" at bounding box center [305, 295] width 28 height 28
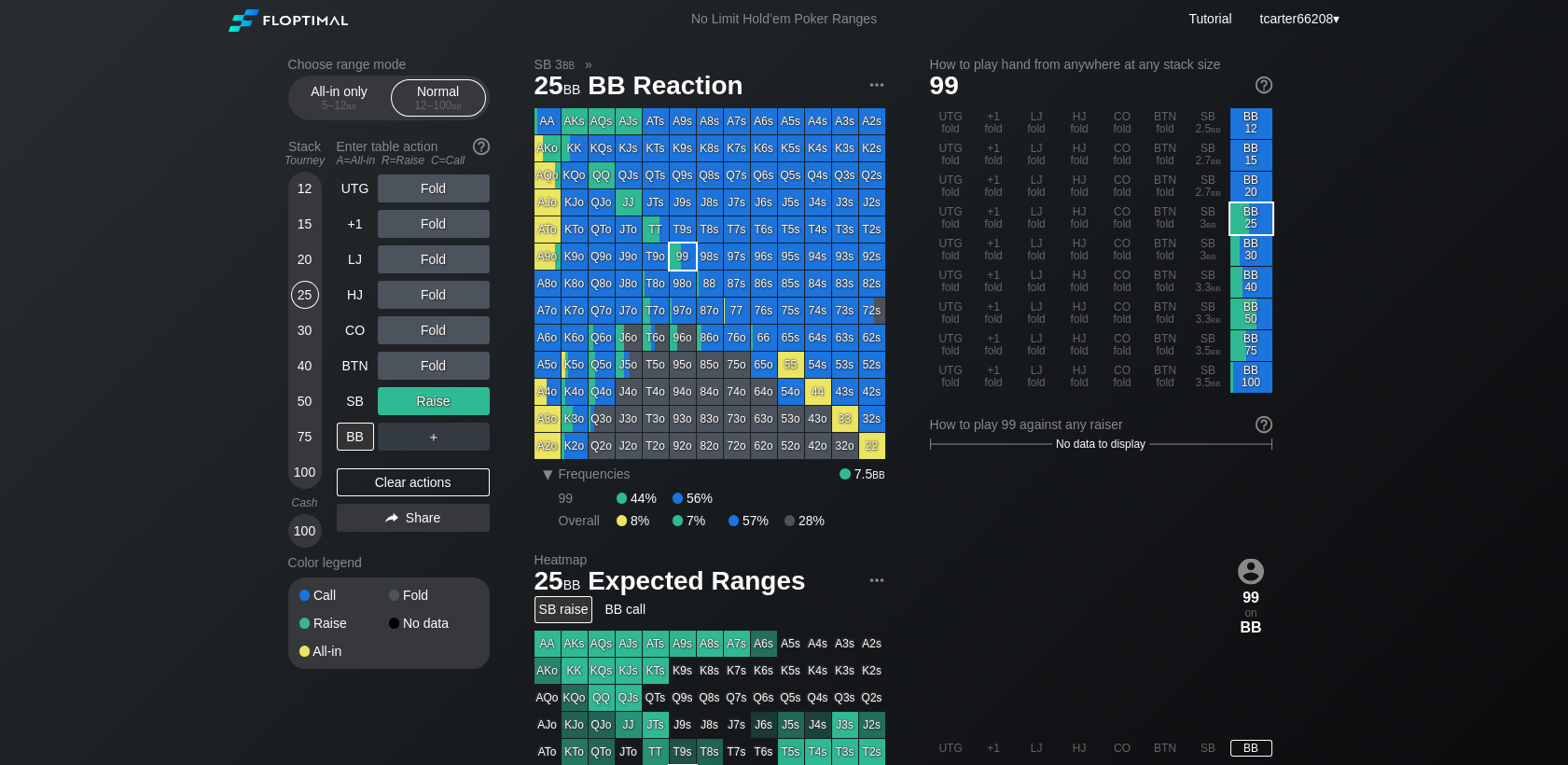
drag, startPoint x: 366, startPoint y: 496, endPoint x: 368, endPoint y: 458, distance: 38.1
click at [367, 496] on div "Clear actions" at bounding box center [413, 482] width 153 height 28
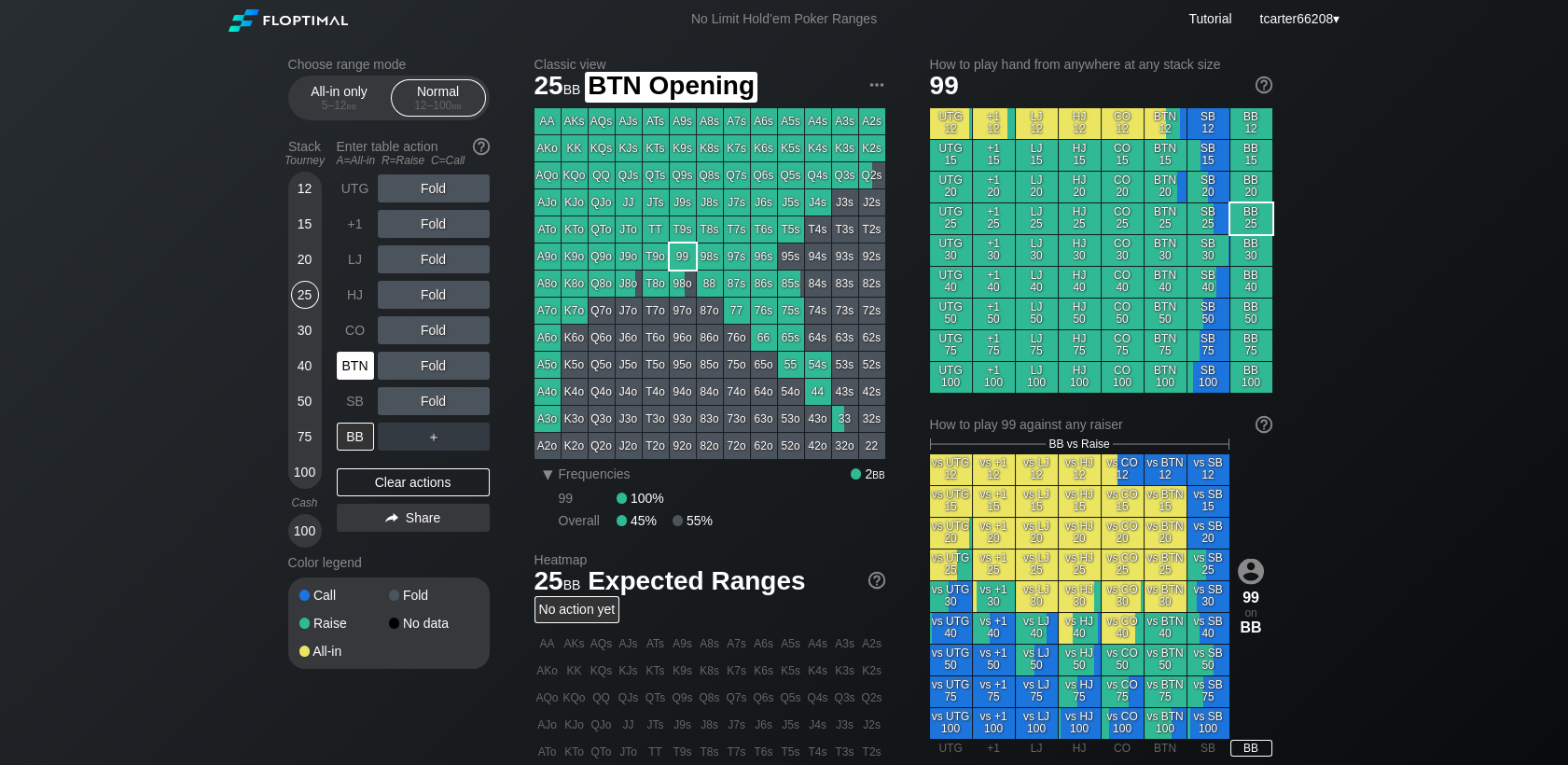
click at [366, 368] on div "BTN" at bounding box center [355, 365] width 38 height 28
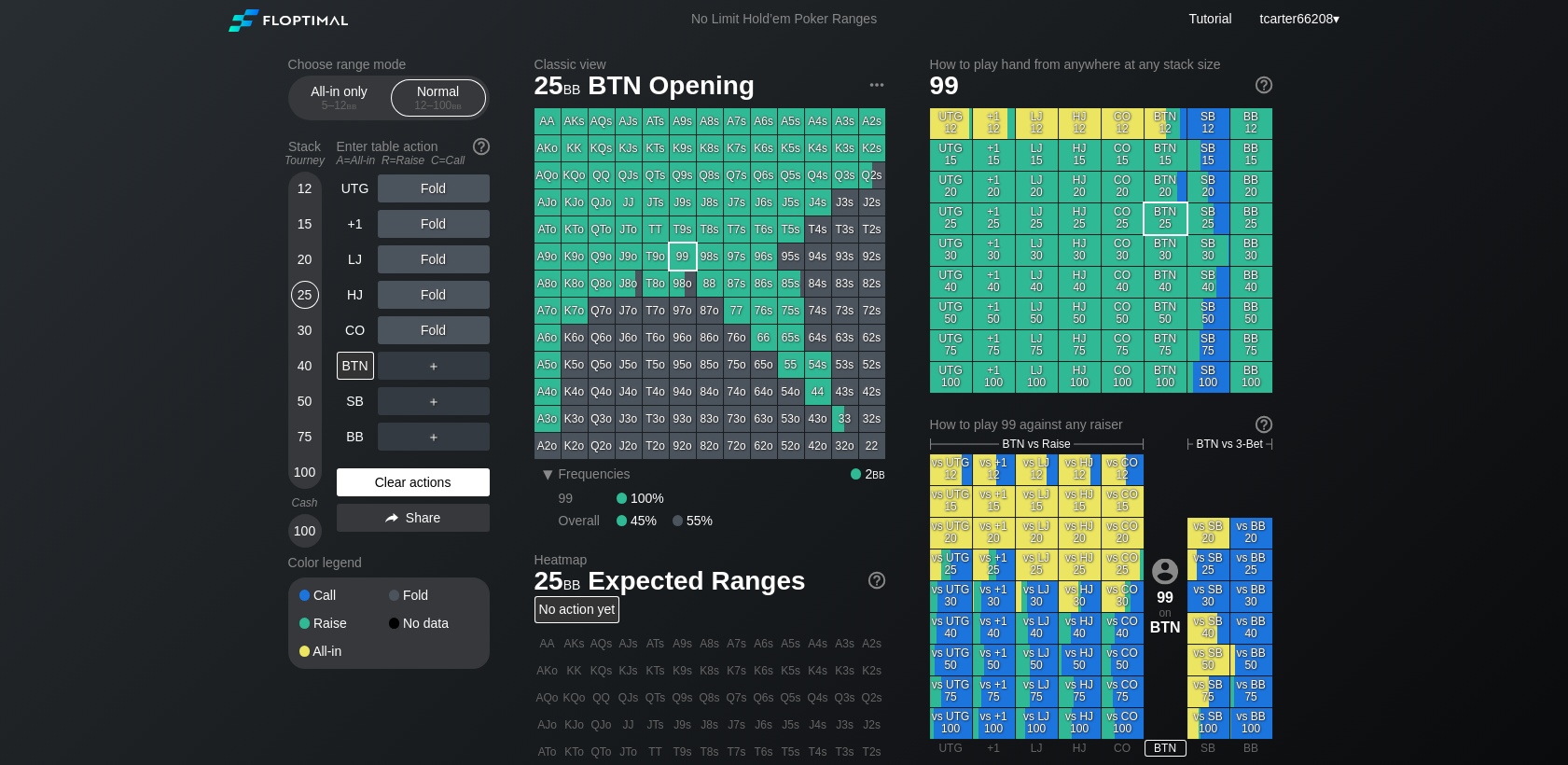
drag, startPoint x: 295, startPoint y: 460, endPoint x: 338, endPoint y: 484, distance: 49.2
click at [295, 463] on div "100" at bounding box center [305, 471] width 28 height 28
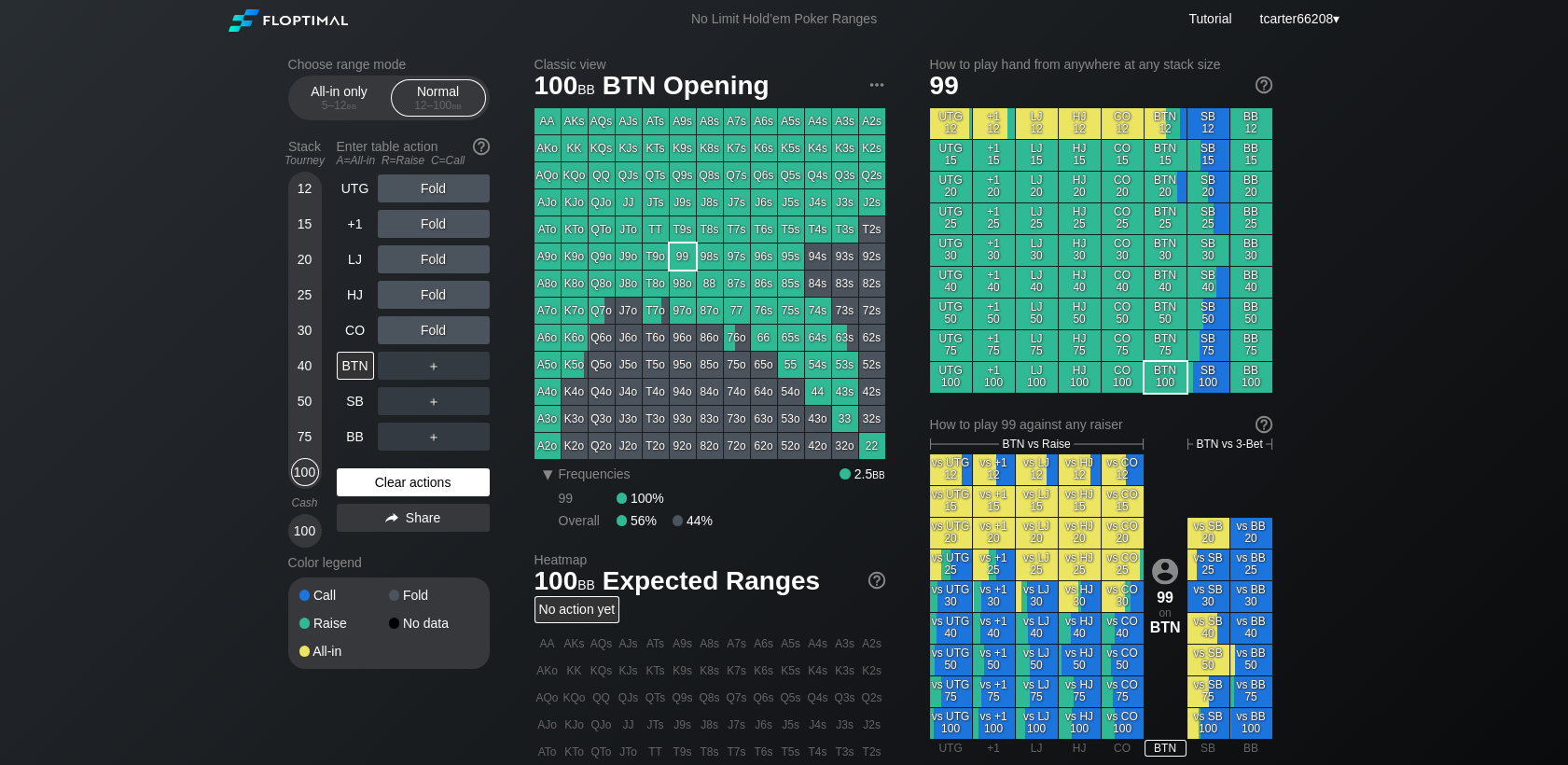
click at [358, 480] on div "Clear actions" at bounding box center [413, 482] width 153 height 28
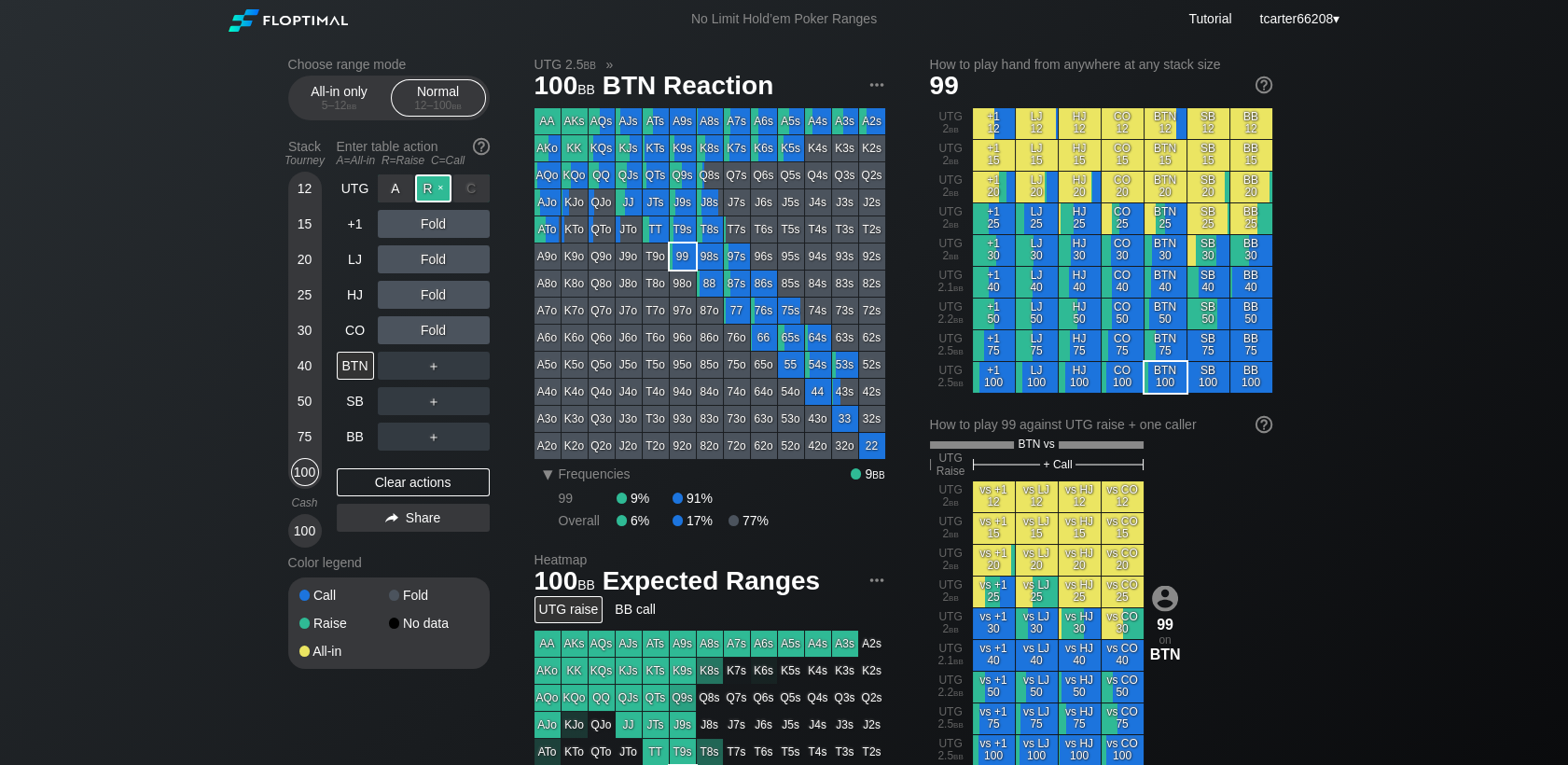
click at [441, 192] on div "R ✕" at bounding box center [433, 189] width 37 height 28
click at [462, 227] on div "C ✕" at bounding box center [471, 223] width 37 height 28
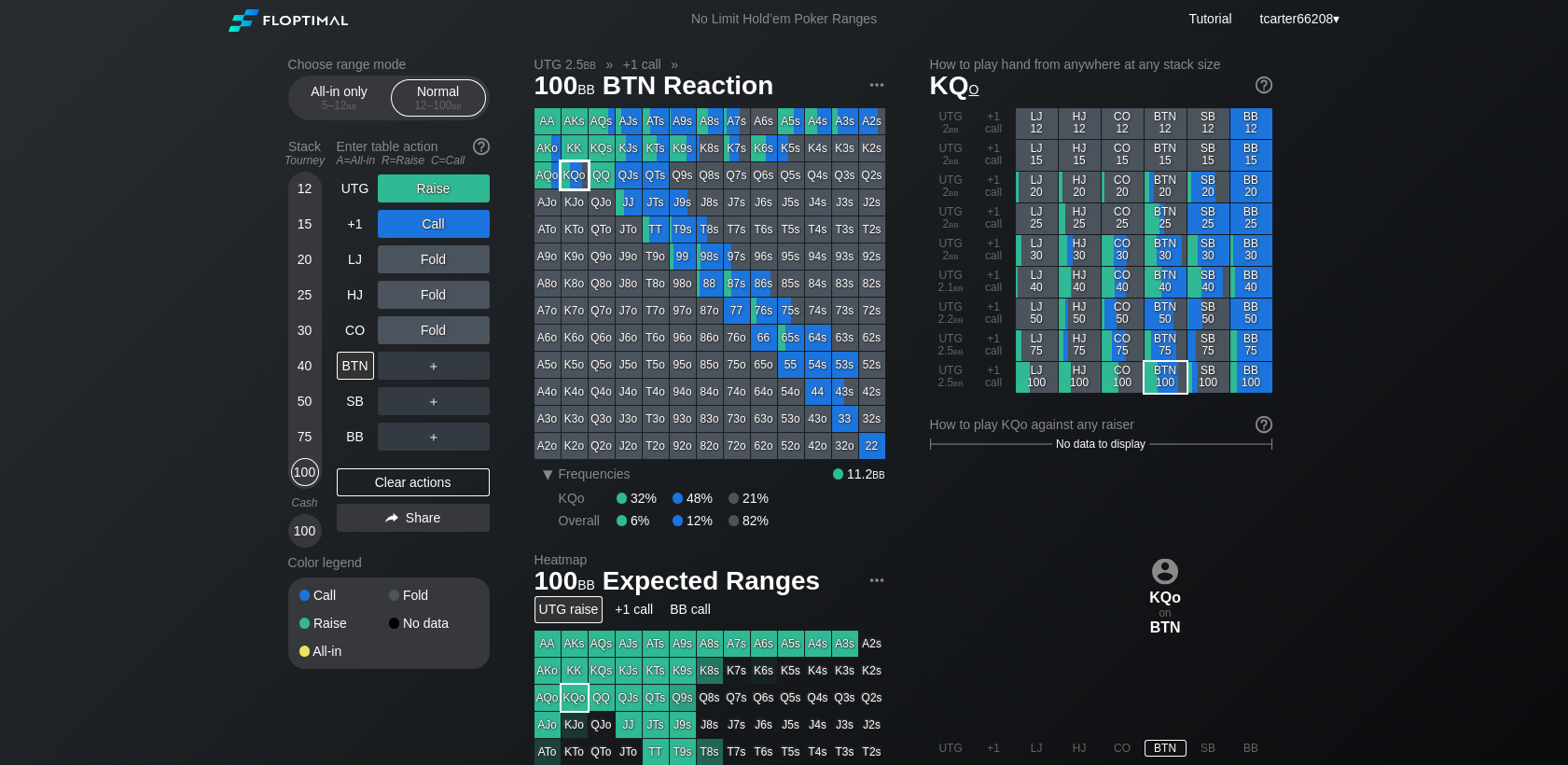
click at [575, 182] on div "KQo" at bounding box center [575, 176] width 26 height 26
click at [384, 474] on div "Clear actions" at bounding box center [413, 482] width 153 height 28
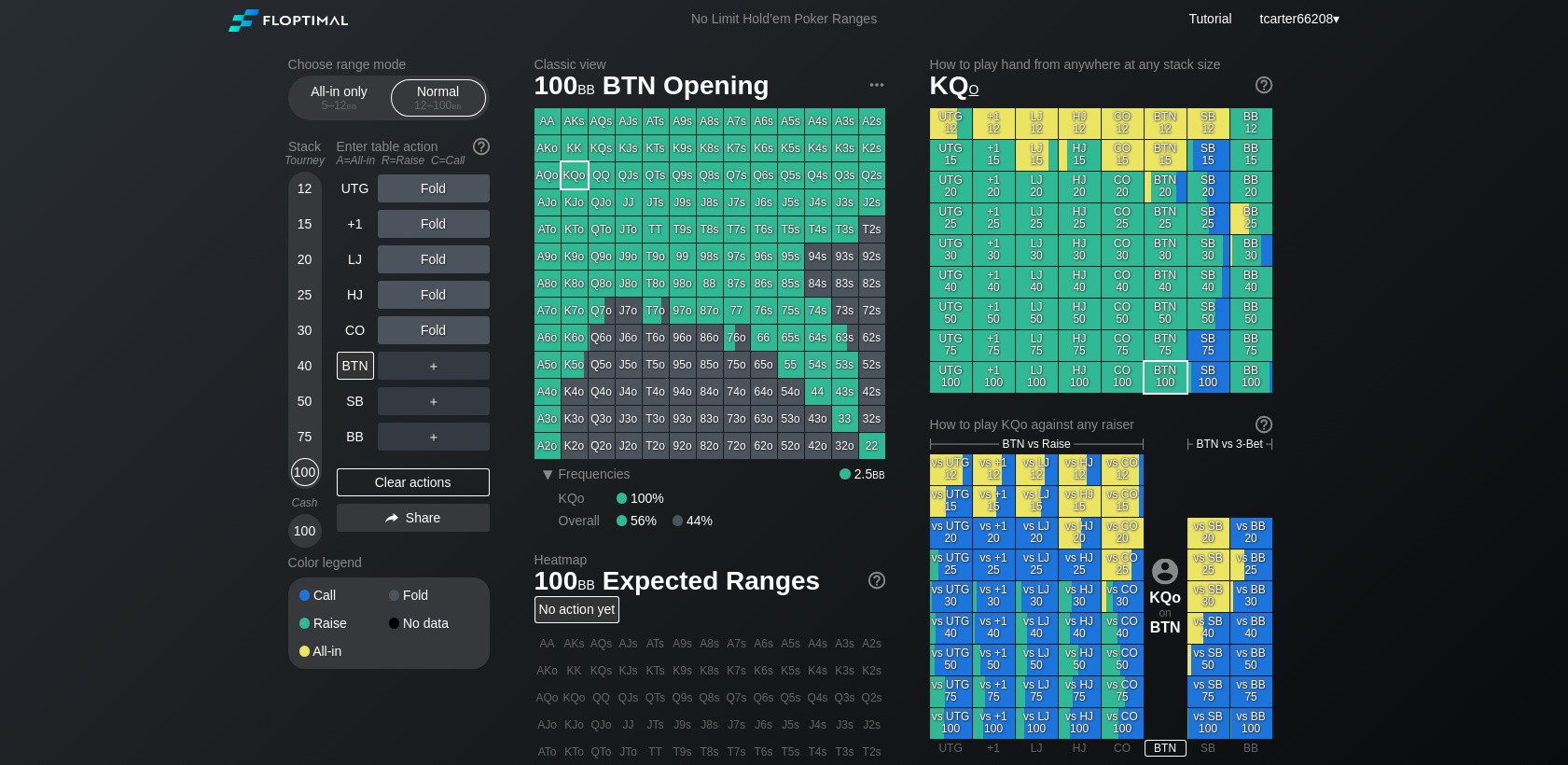
click at [314, 371] on div "40" at bounding box center [305, 365] width 28 height 28
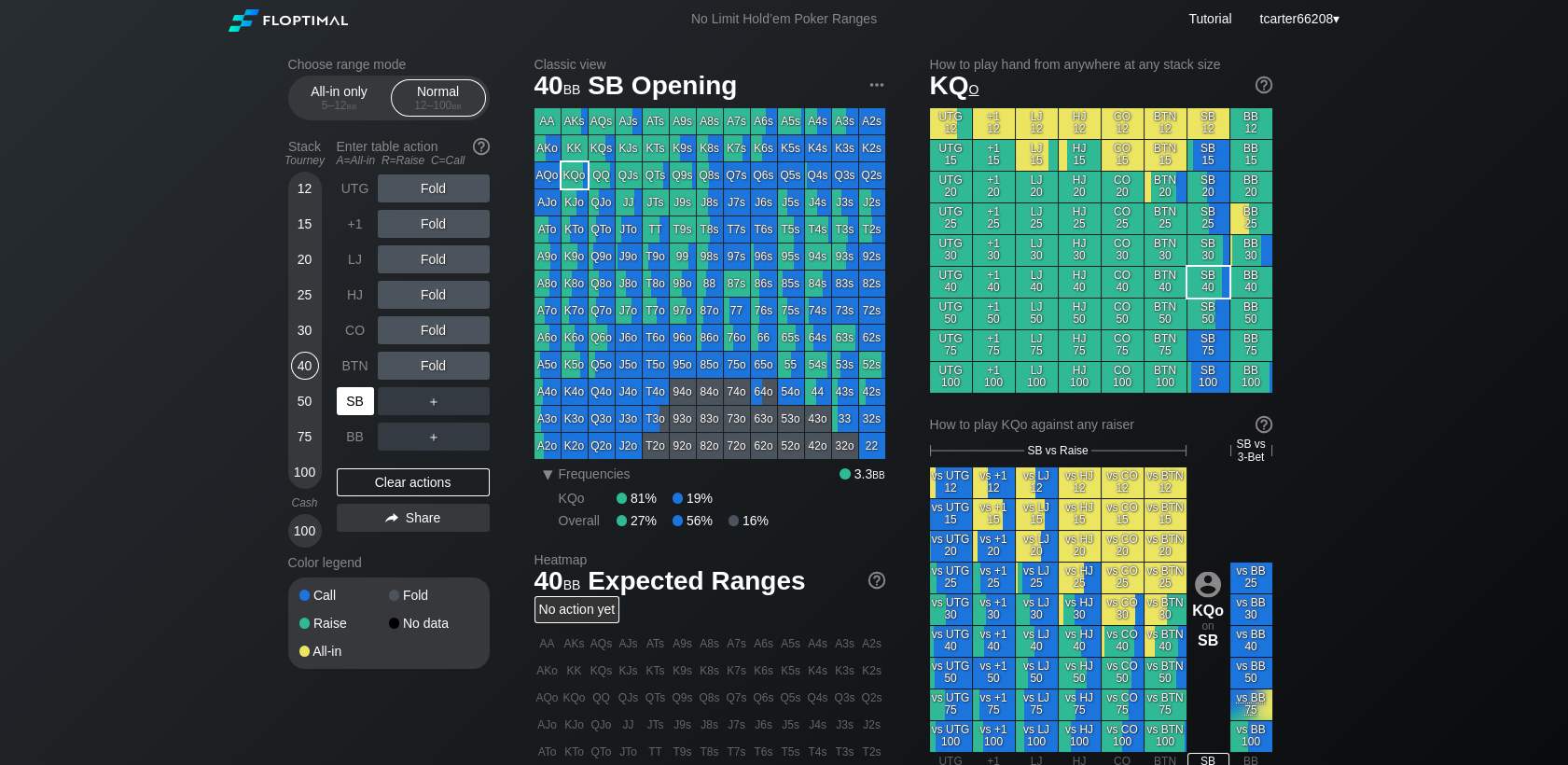
click at [349, 399] on div "SB" at bounding box center [355, 401] width 38 height 28
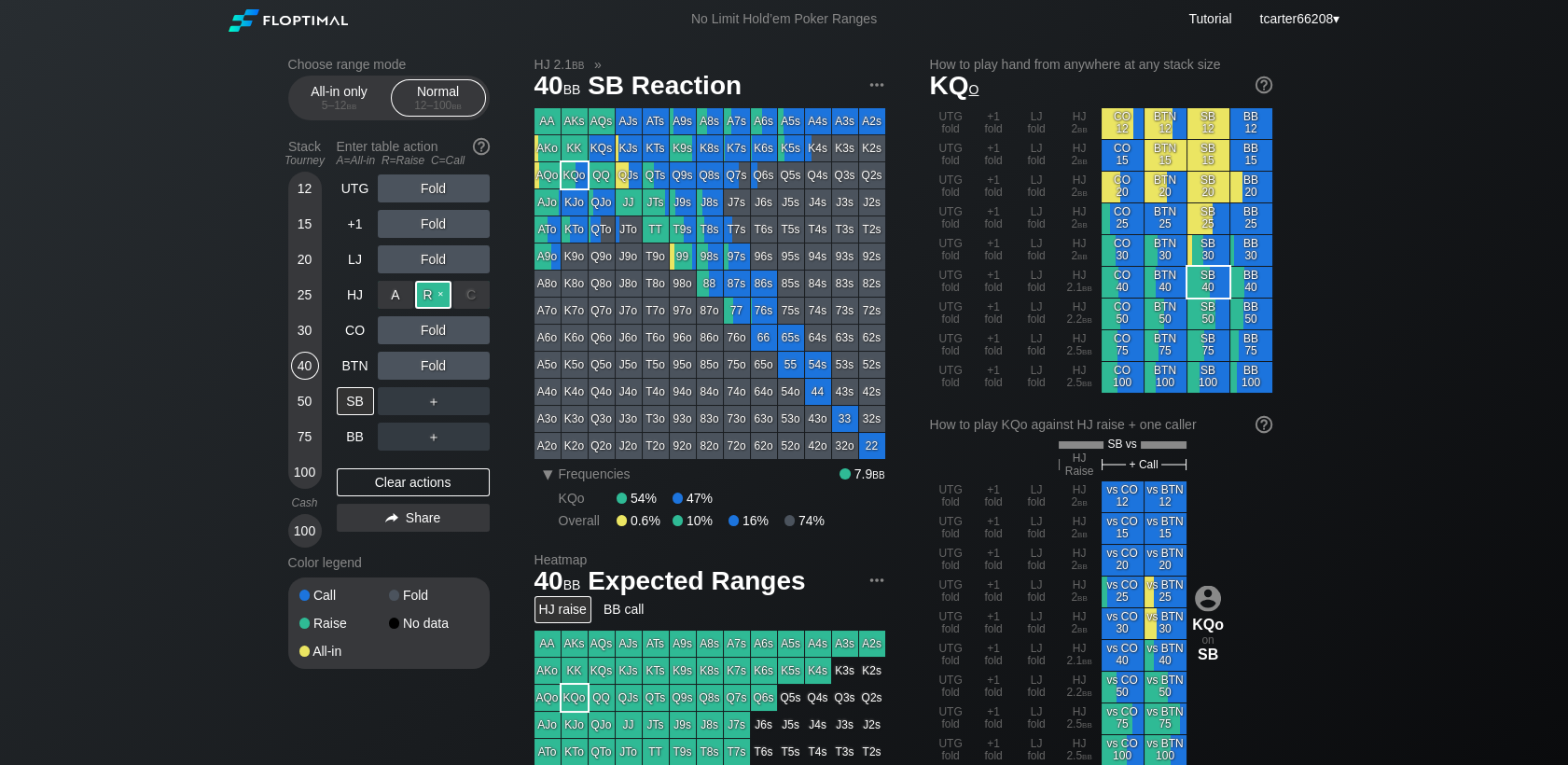
click at [444, 303] on div "R ✕" at bounding box center [433, 295] width 37 height 28
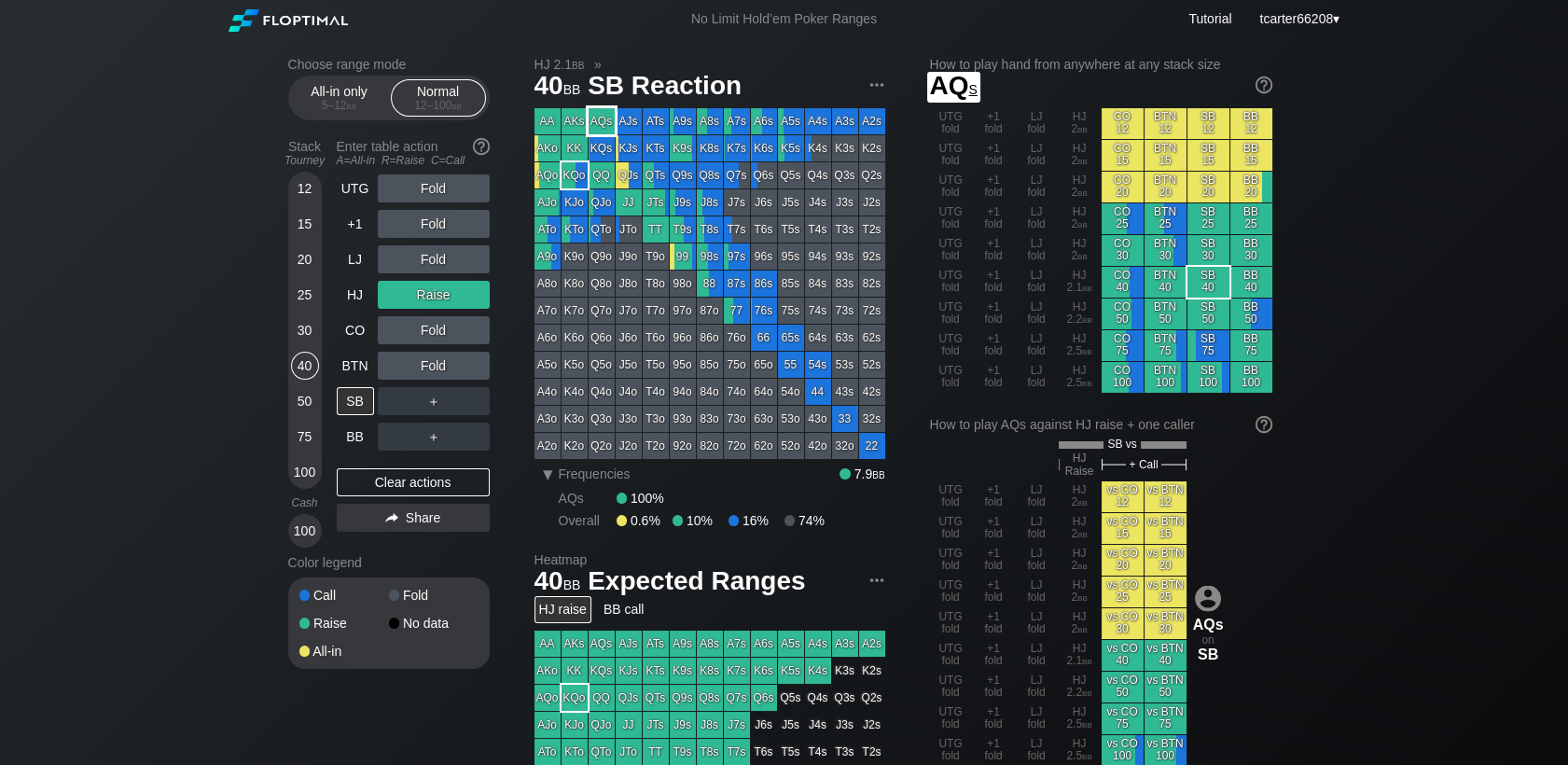
click at [603, 120] on div "AQs" at bounding box center [601, 121] width 26 height 26
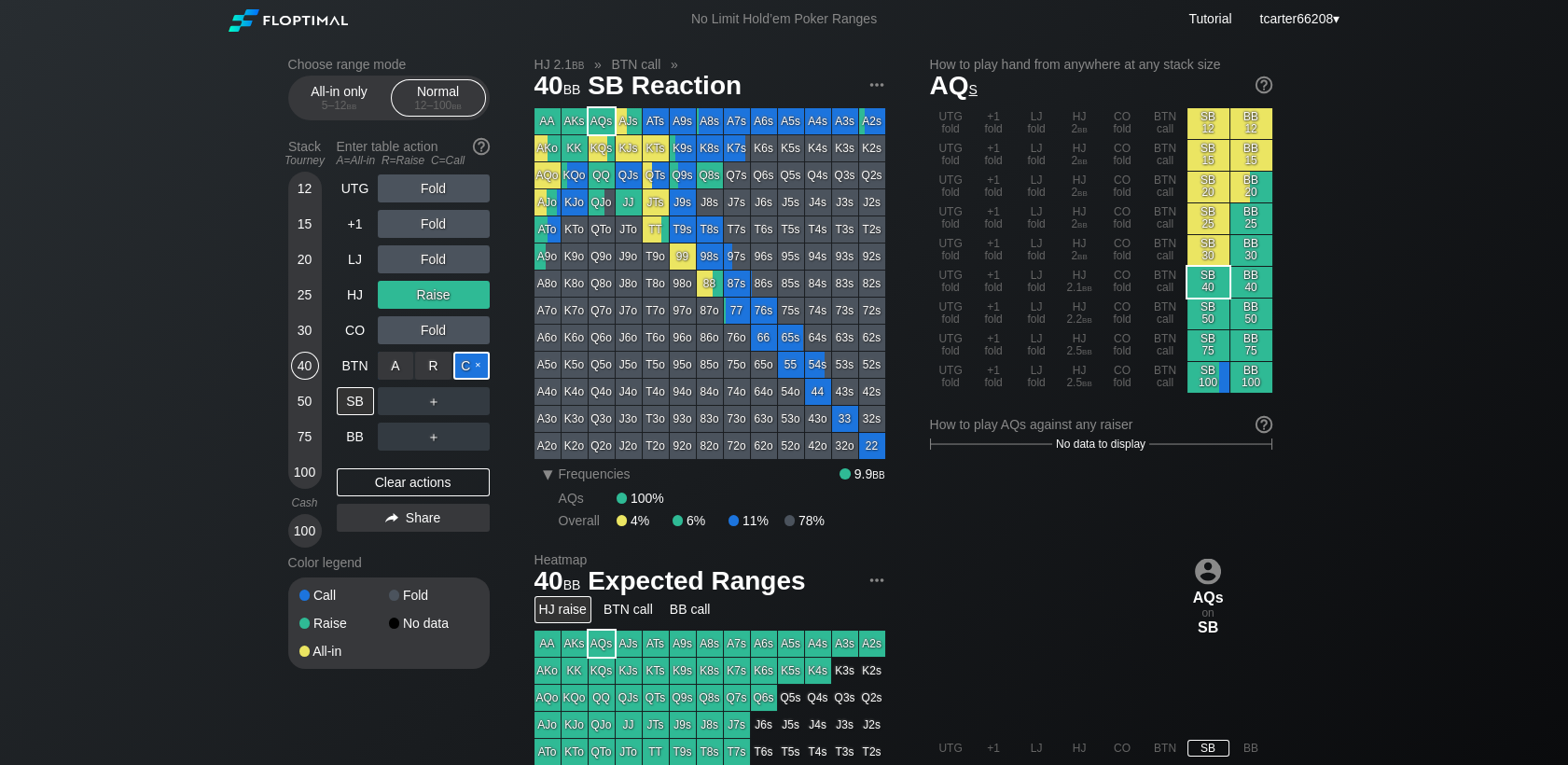
click at [464, 369] on div "C ✕" at bounding box center [471, 365] width 37 height 28
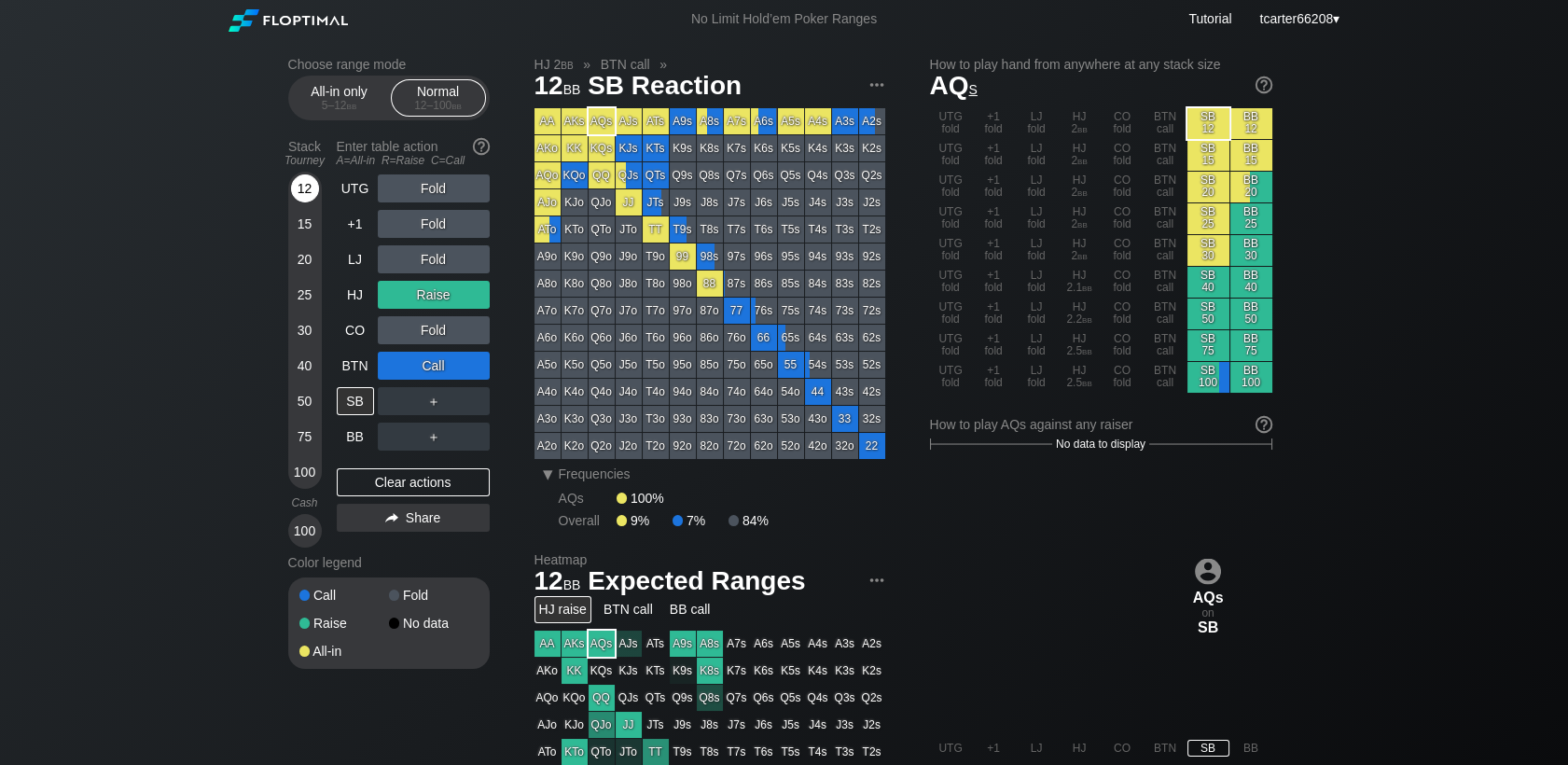
click at [309, 197] on div "12" at bounding box center [305, 189] width 28 height 28
click at [445, 484] on div "Clear actions" at bounding box center [413, 482] width 153 height 28
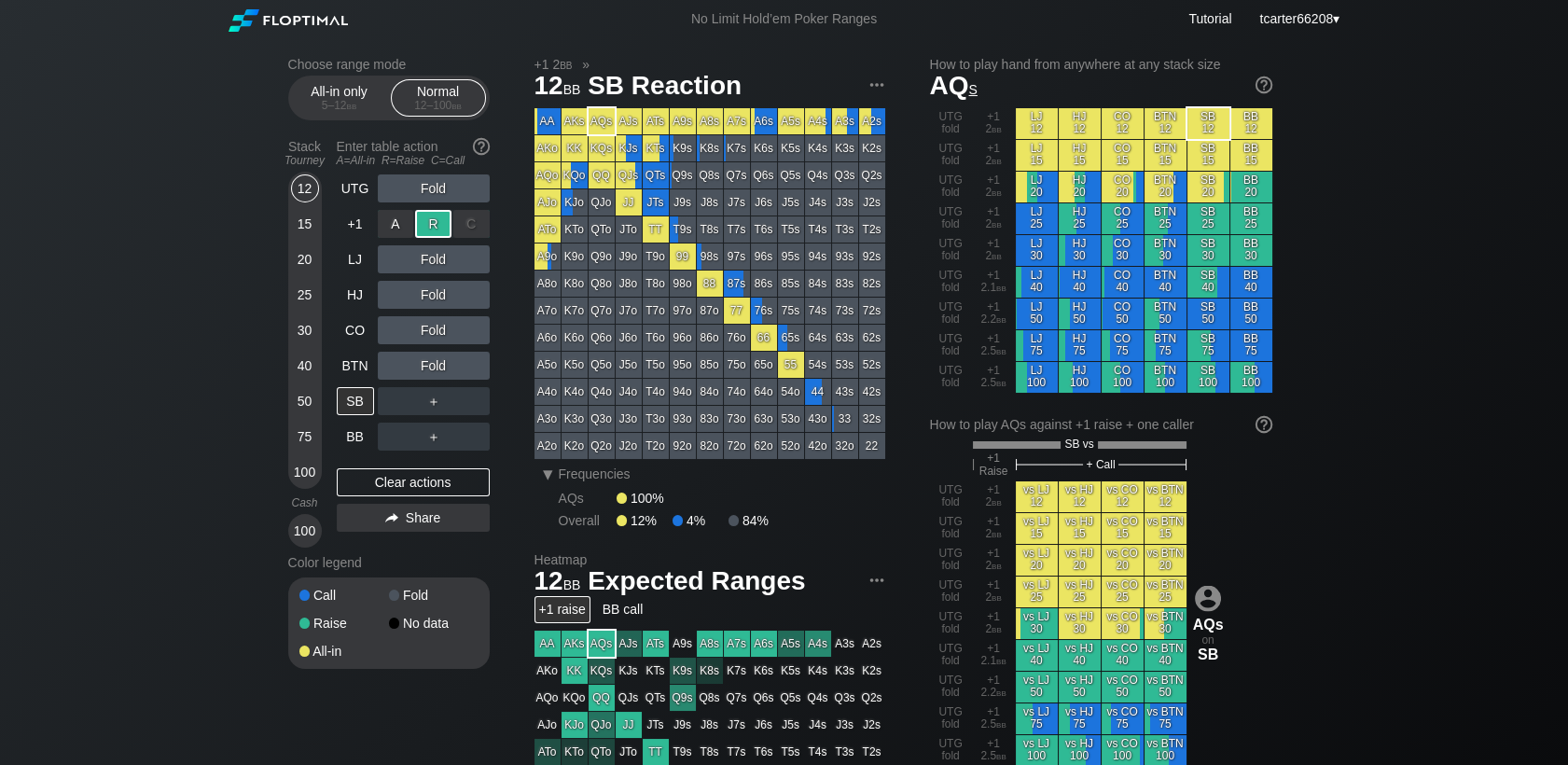
click at [440, 226] on div "R ✕" at bounding box center [433, 223] width 37 height 28
click at [476, 367] on div "C ✕" at bounding box center [471, 365] width 37 height 28
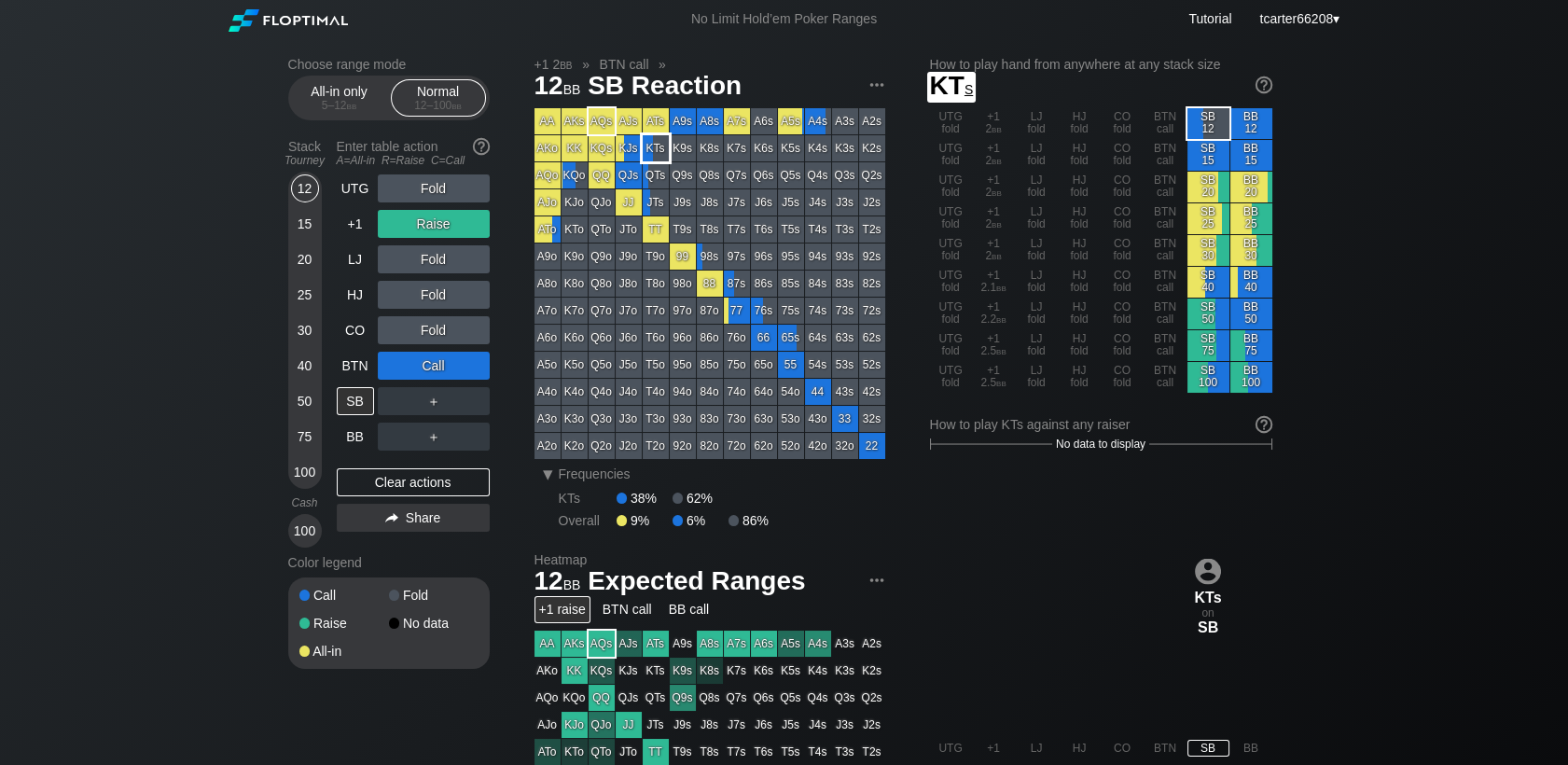
click at [661, 151] on div "KTs" at bounding box center [656, 148] width 26 height 26
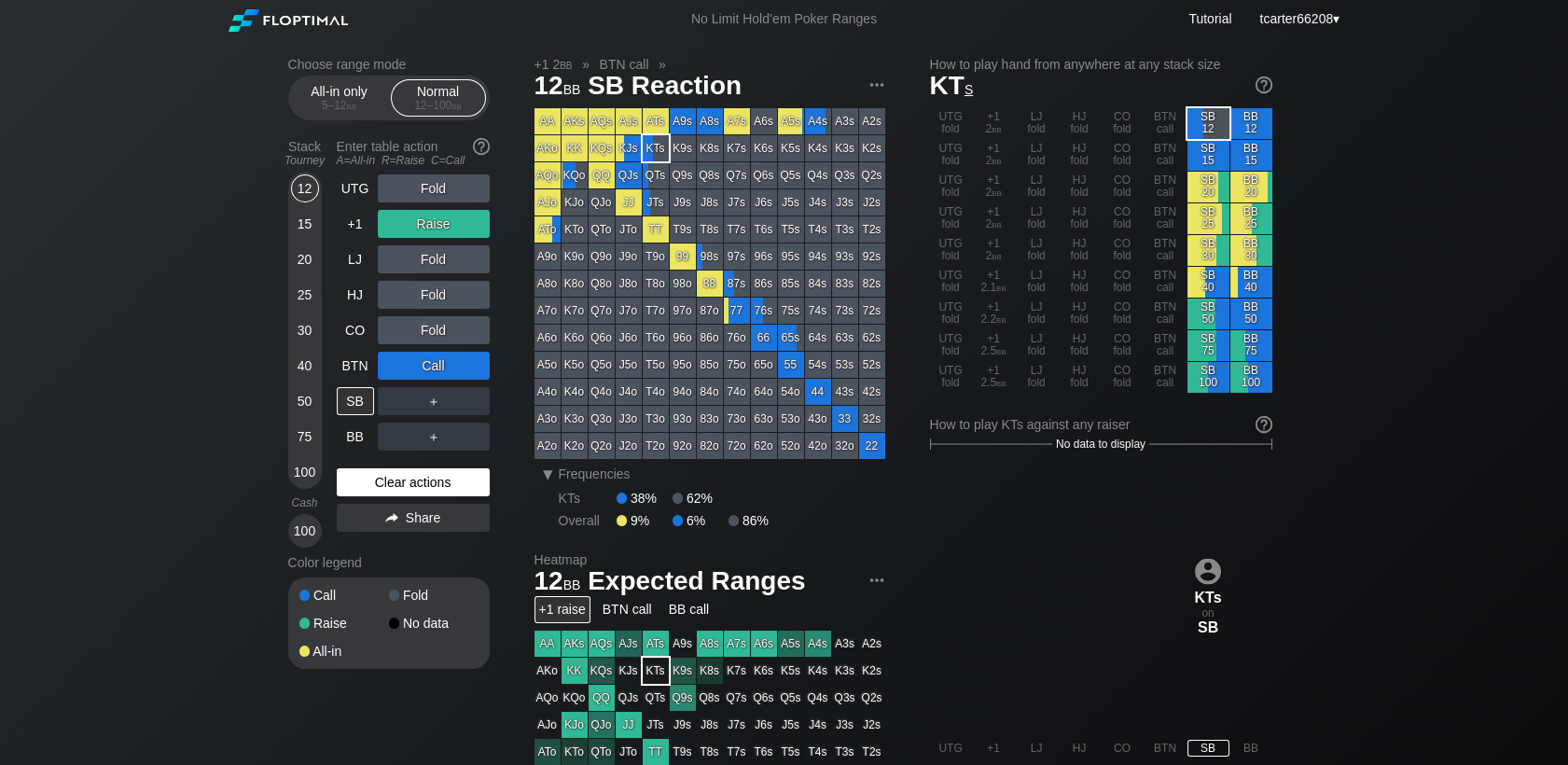
click at [398, 489] on div "Clear actions" at bounding box center [413, 482] width 153 height 28
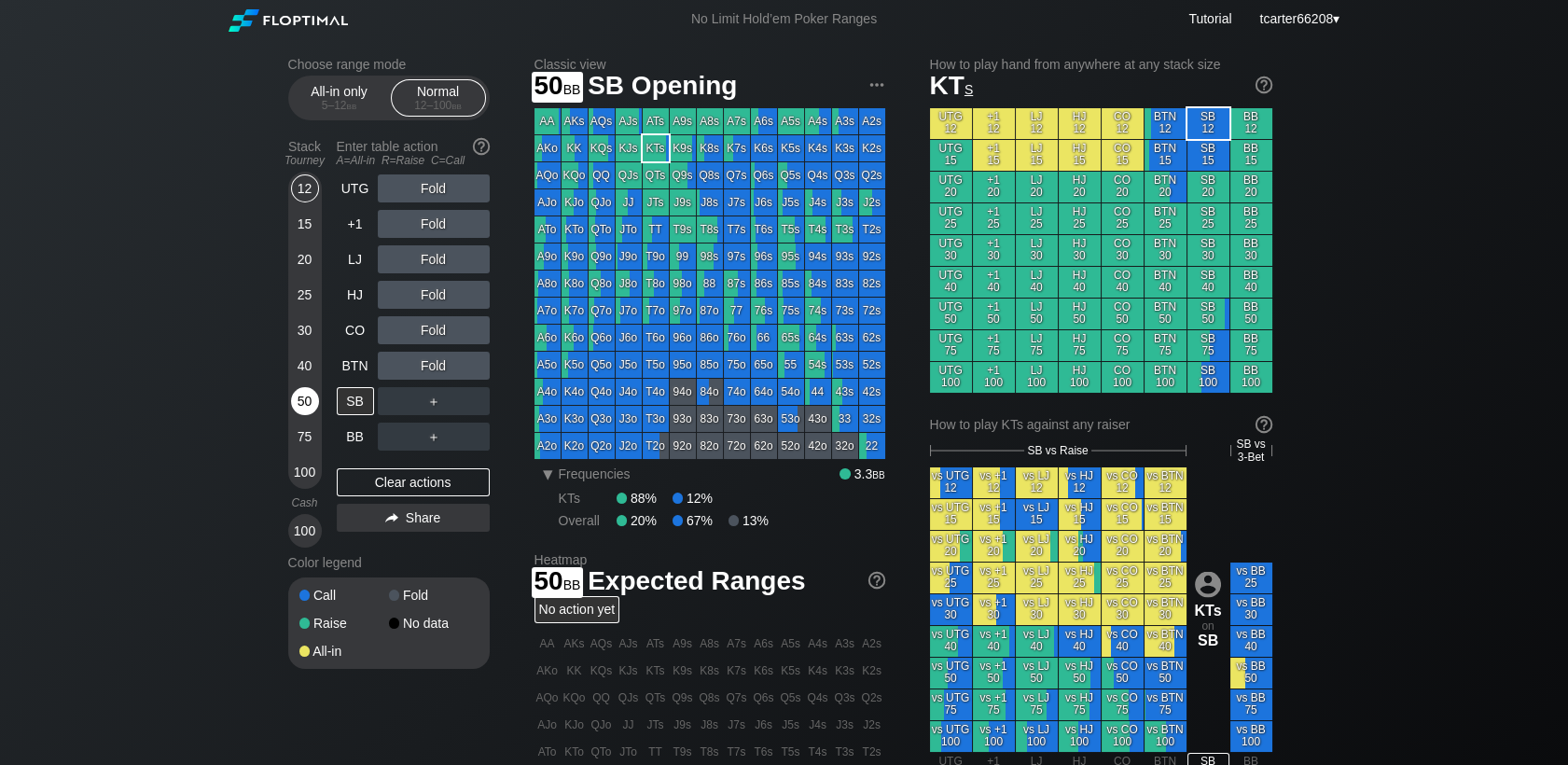
drag, startPoint x: 297, startPoint y: 402, endPoint x: 311, endPoint y: 410, distance: 16.1
click at [298, 402] on div "50" at bounding box center [305, 401] width 28 height 28
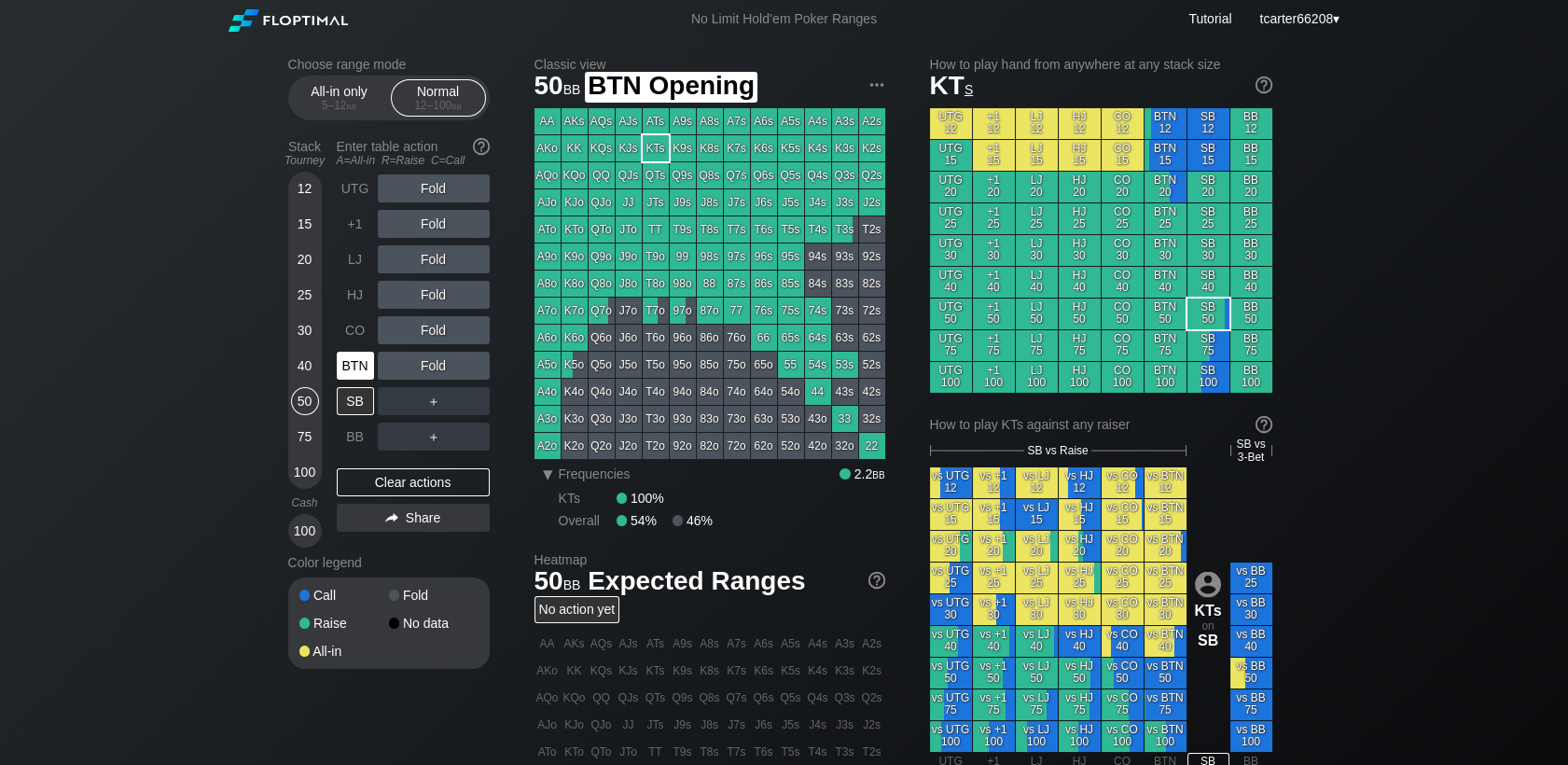
drag, startPoint x: 359, startPoint y: 380, endPoint x: 375, endPoint y: 372, distance: 17.9
click at [360, 378] on div "BTN" at bounding box center [355, 365] width 38 height 28
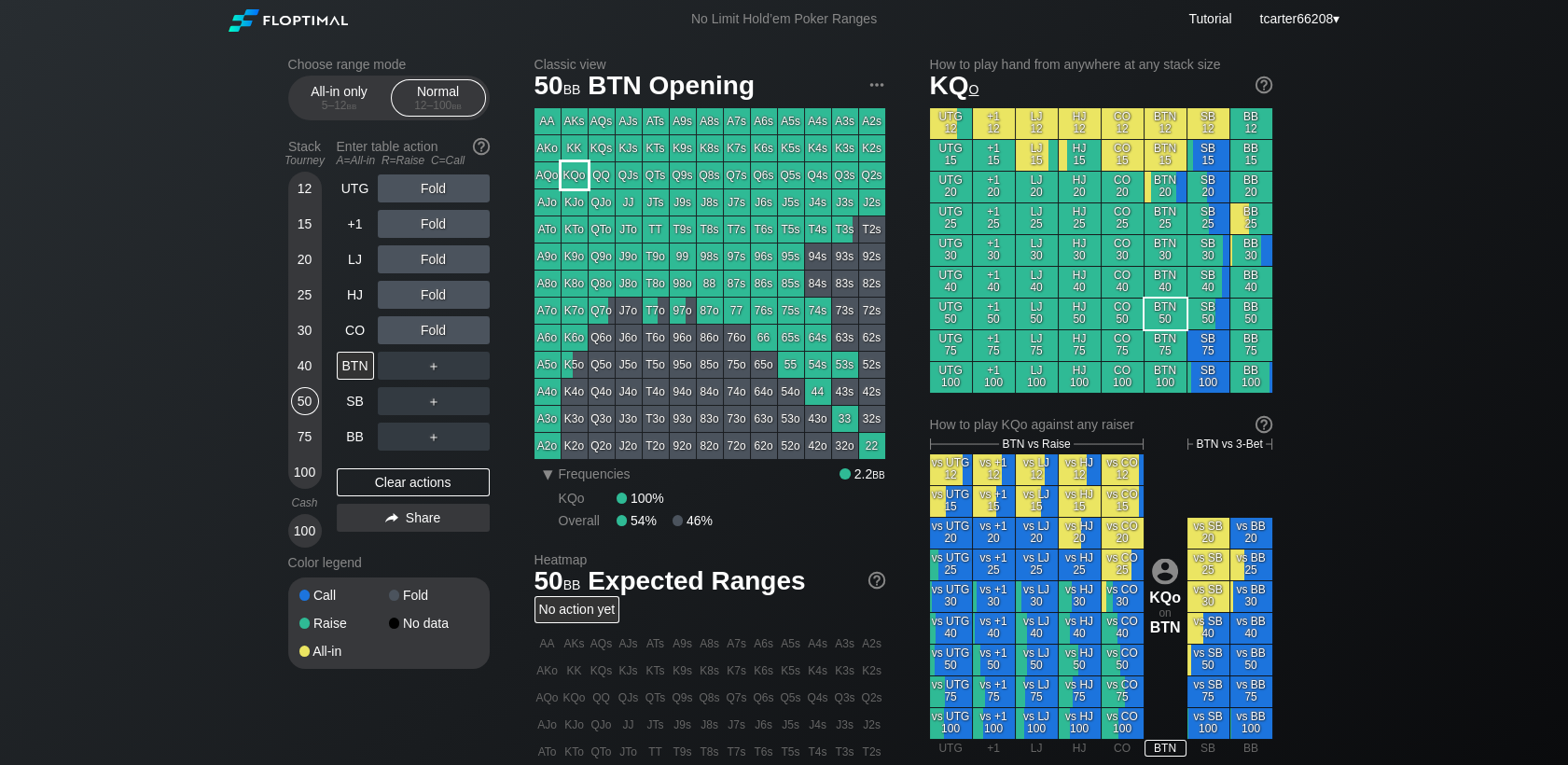
click at [575, 183] on div "KQo" at bounding box center [575, 176] width 26 height 26
drag, startPoint x: 365, startPoint y: 221, endPoint x: 380, endPoint y: 221, distance: 15.0
click at [365, 220] on div "+1" at bounding box center [355, 223] width 38 height 28
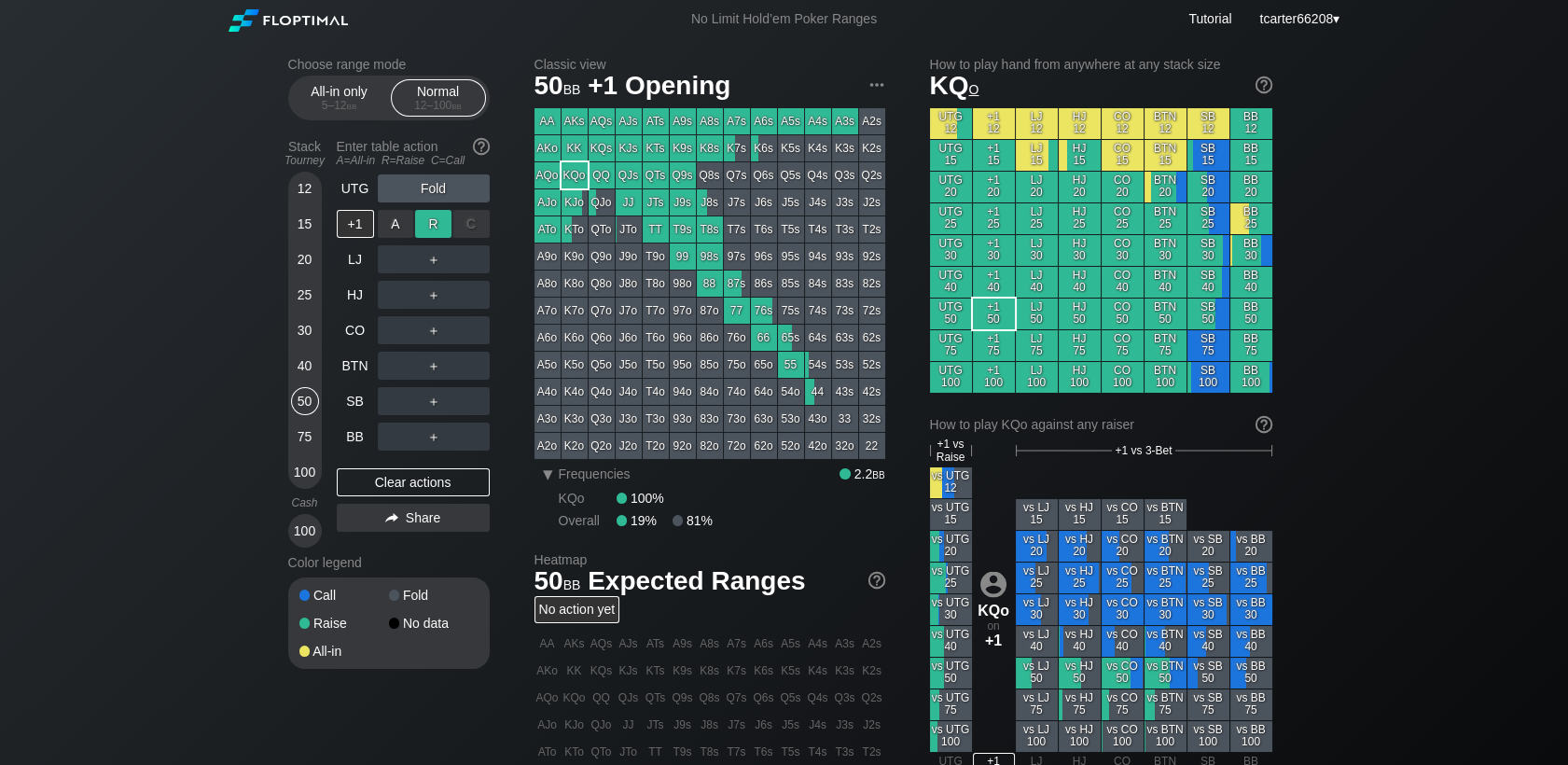
click at [428, 223] on div "R ✕" at bounding box center [433, 223] width 37 height 28
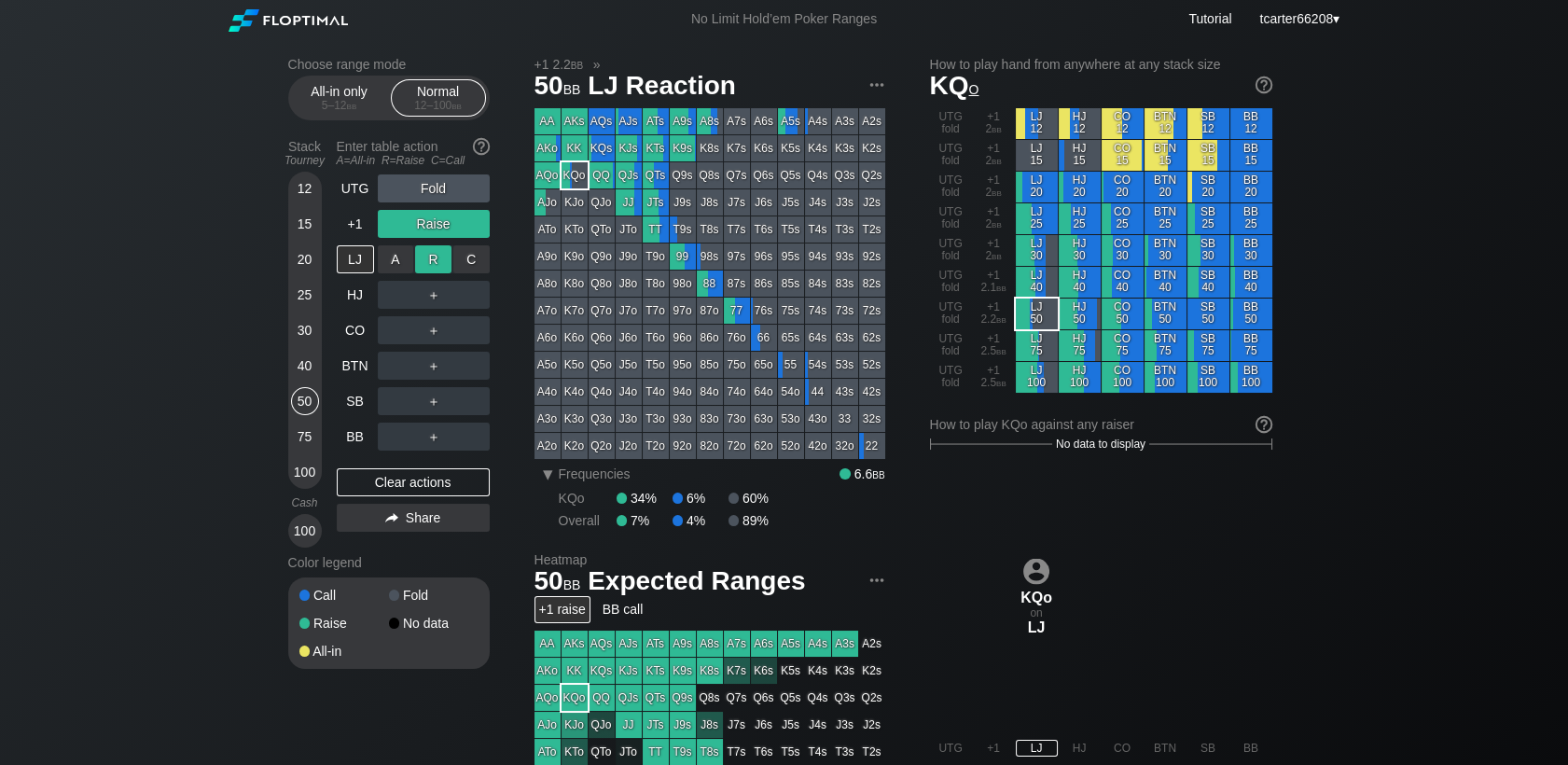
click at [427, 269] on div "R ✕" at bounding box center [433, 259] width 37 height 28
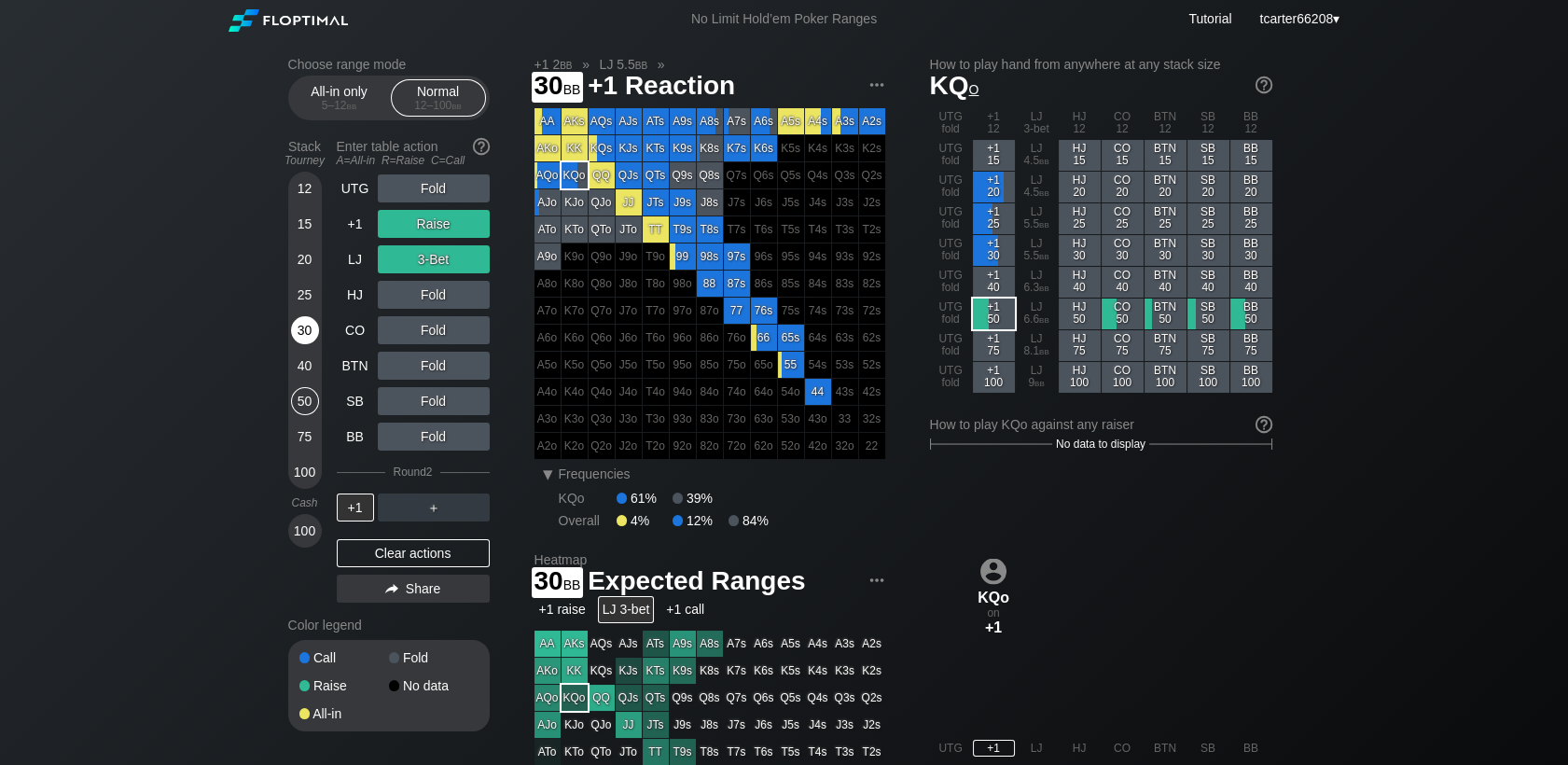
click at [310, 338] on div "30" at bounding box center [305, 330] width 28 height 28
click at [408, 551] on div "Clear actions" at bounding box center [413, 553] width 153 height 28
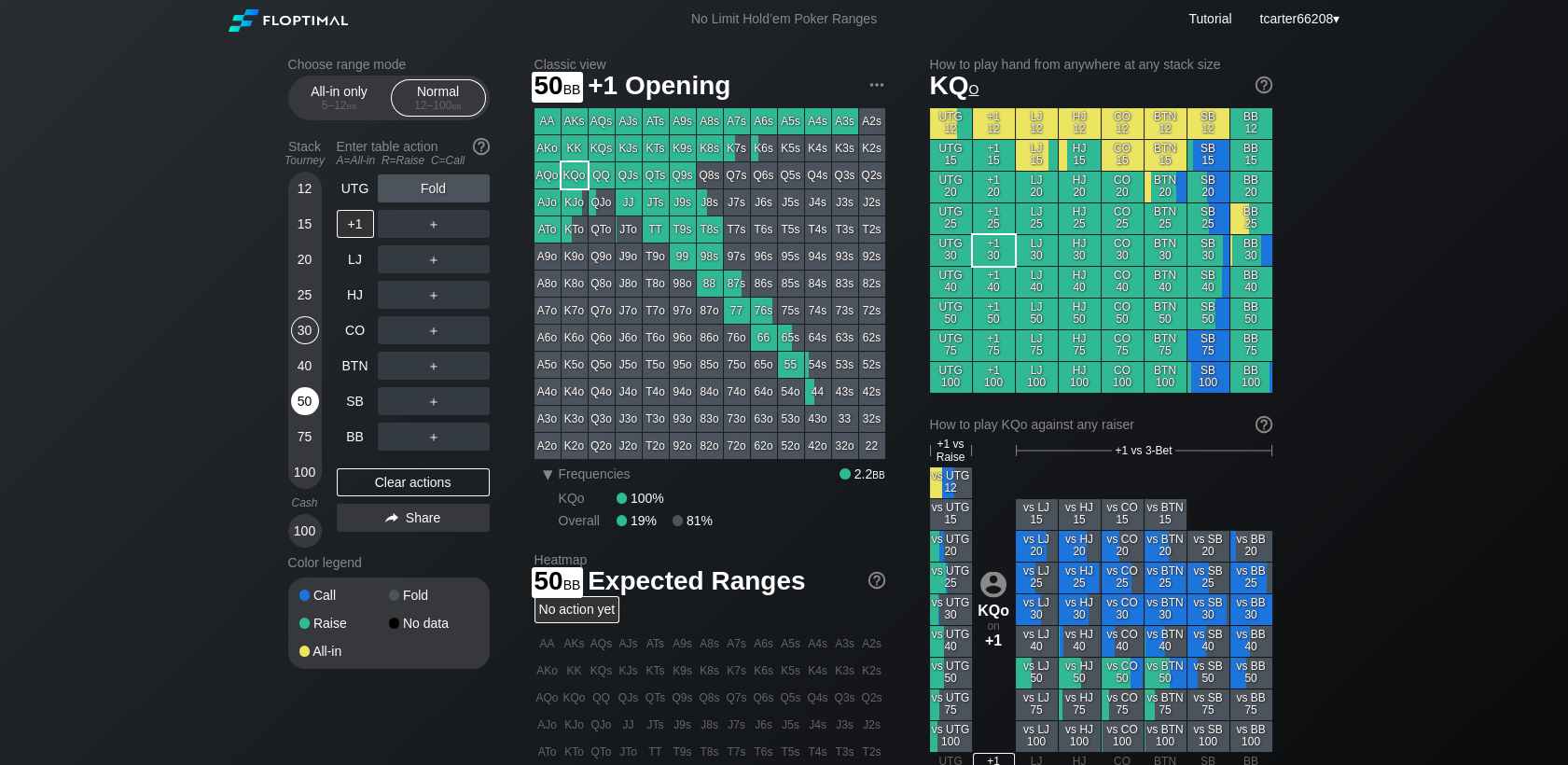
click at [310, 407] on div "50" at bounding box center [305, 401] width 28 height 28
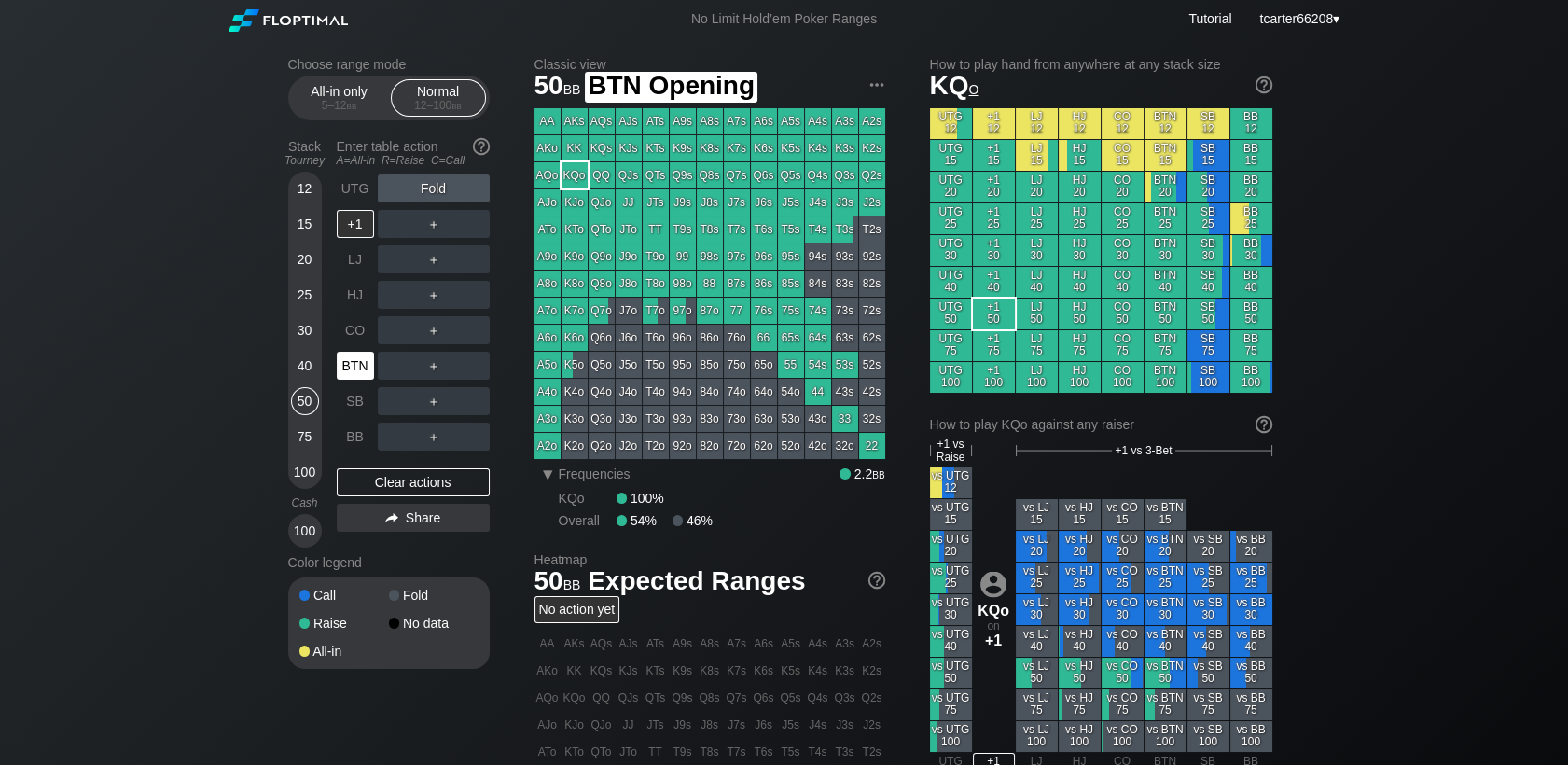
click at [368, 371] on div "BTN" at bounding box center [355, 365] width 38 height 28
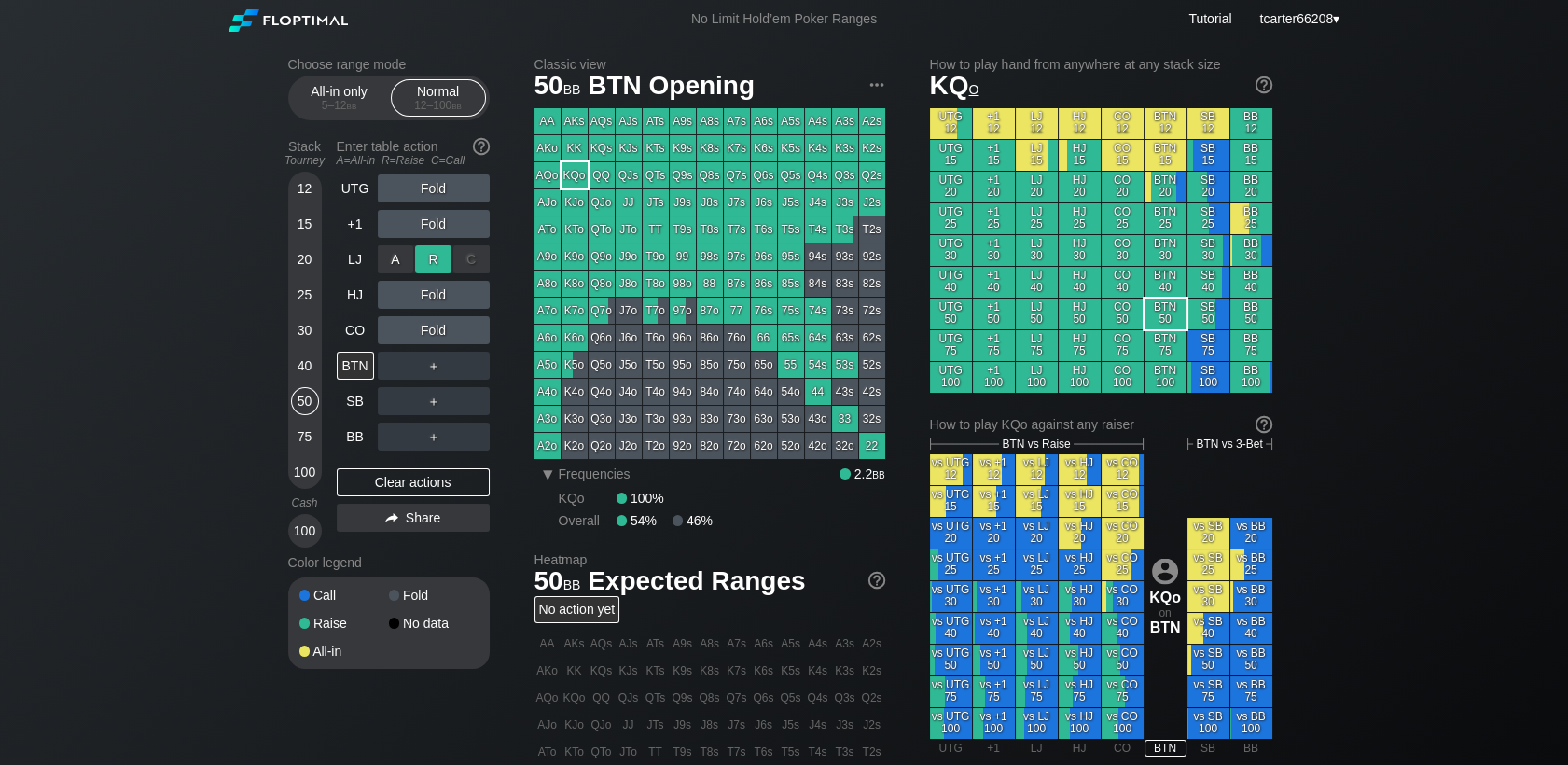
click at [426, 262] on div "R ✕" at bounding box center [433, 259] width 37 height 28
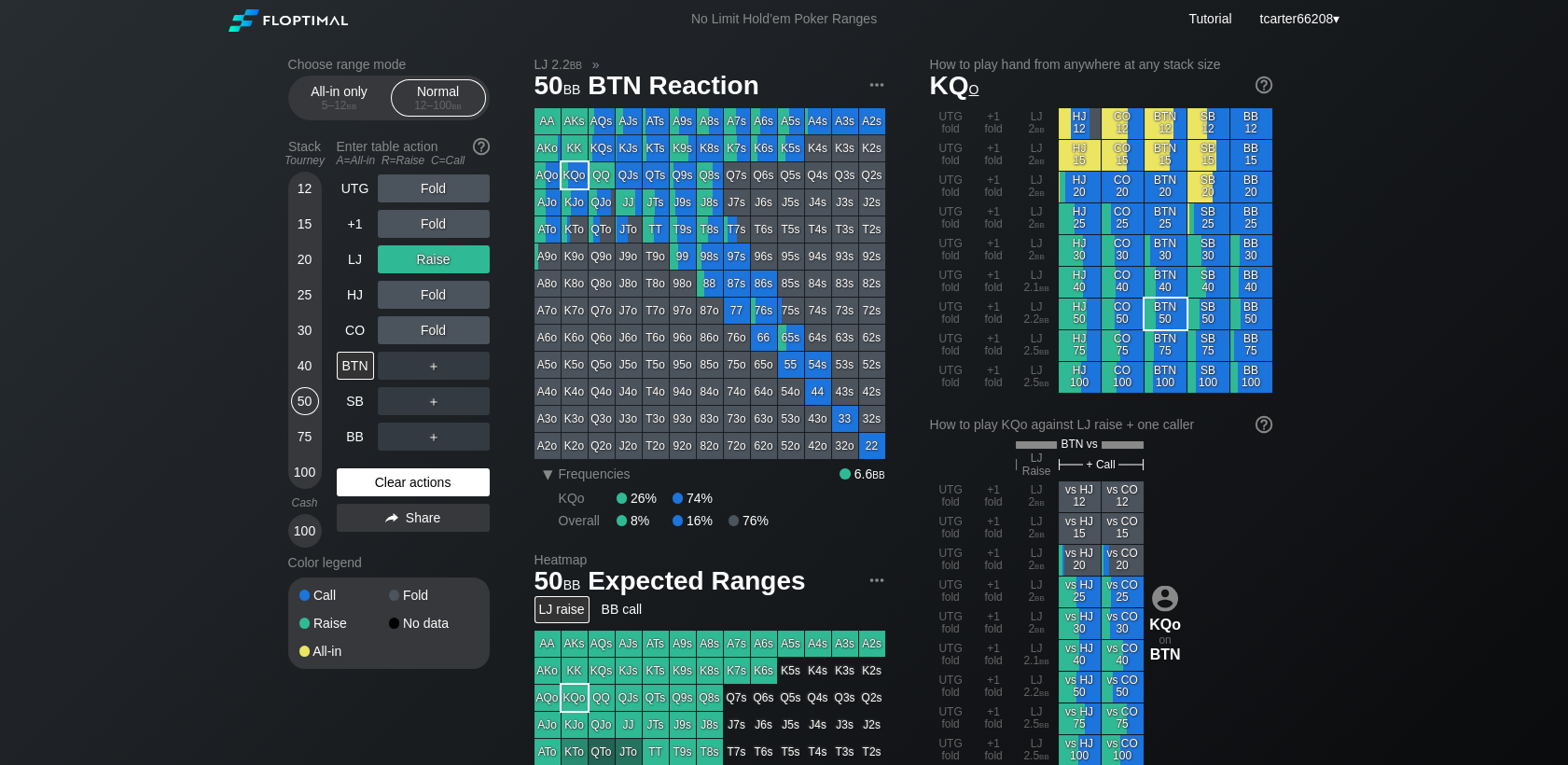
click at [371, 483] on div "Clear actions" at bounding box center [413, 482] width 153 height 28
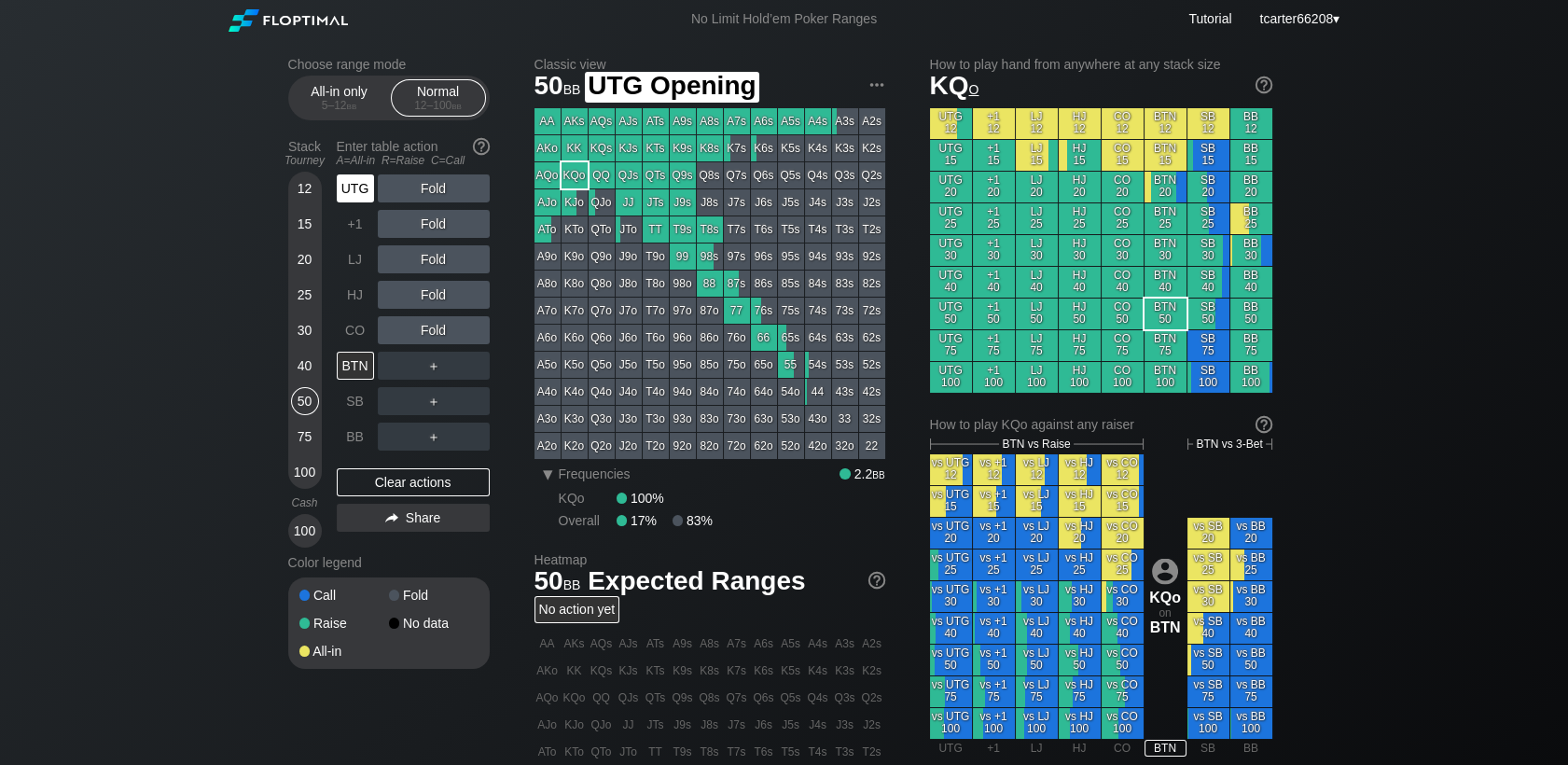
click at [359, 197] on div "UTG" at bounding box center [355, 189] width 38 height 28
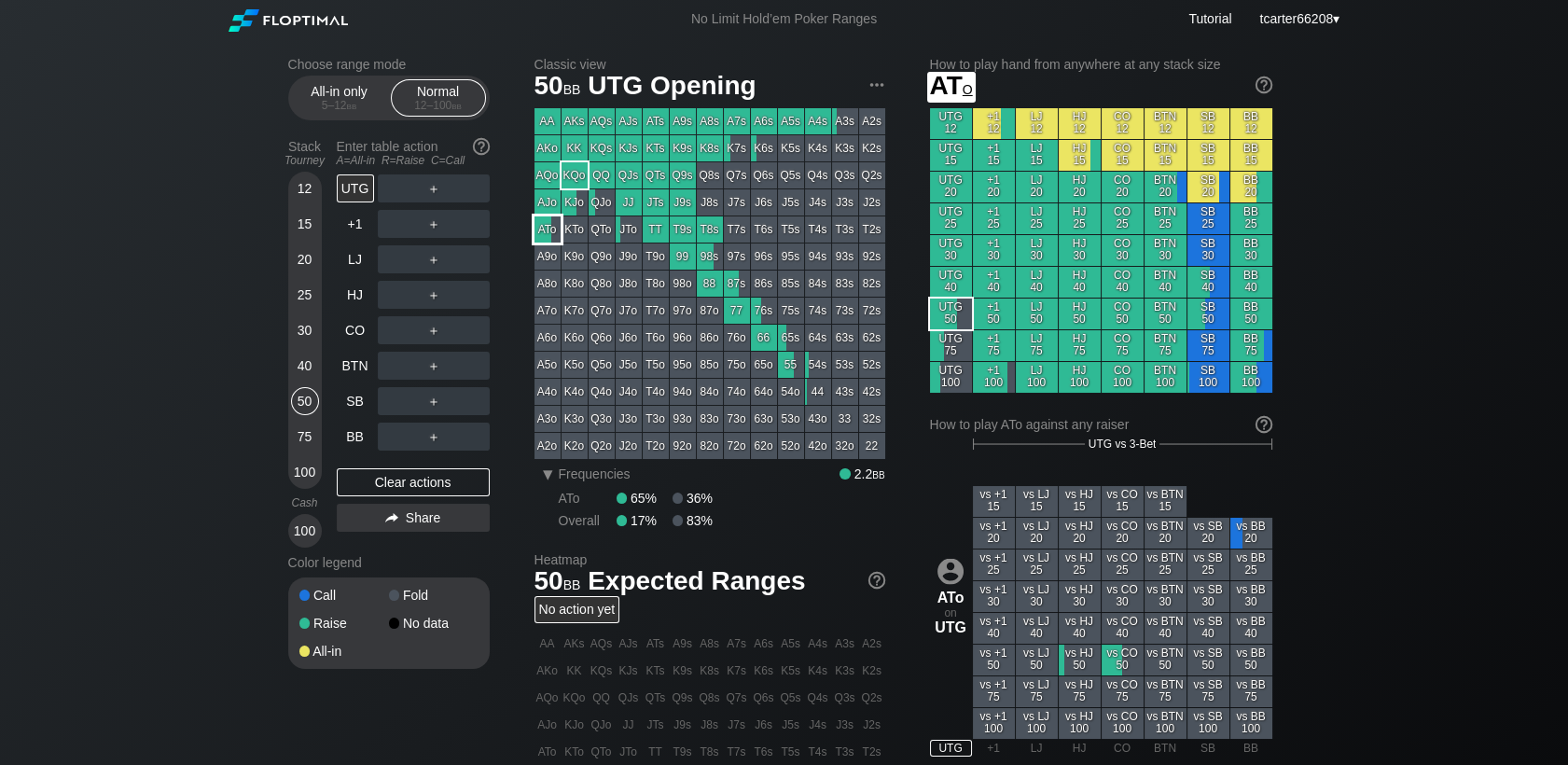
click at [555, 236] on div "ATo" at bounding box center [548, 229] width 26 height 26
click at [548, 232] on div "ATo" at bounding box center [548, 229] width 26 height 26
click at [306, 287] on div "25" at bounding box center [305, 295] width 28 height 28
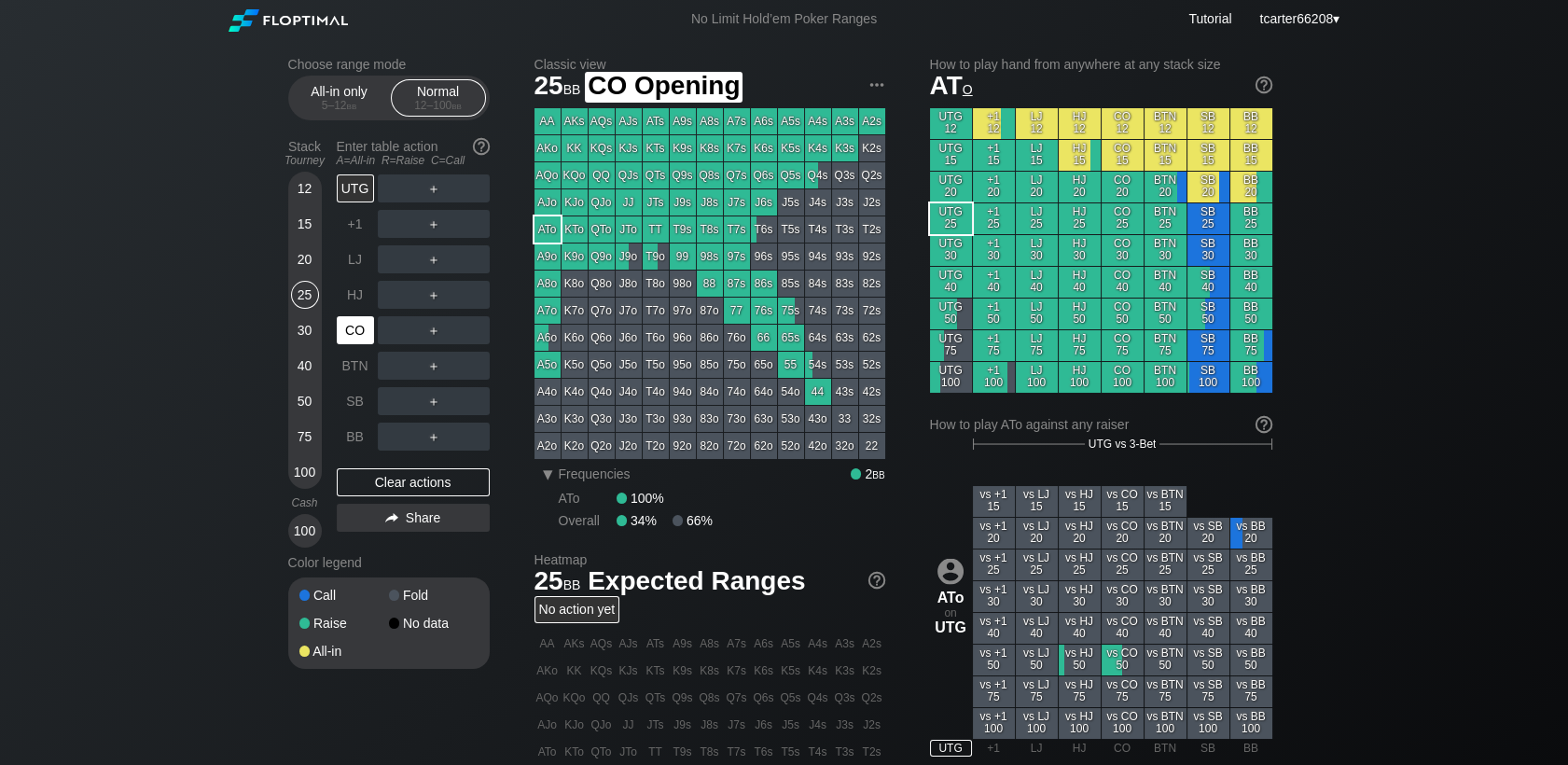
click at [345, 336] on div "CO" at bounding box center [355, 330] width 38 height 28
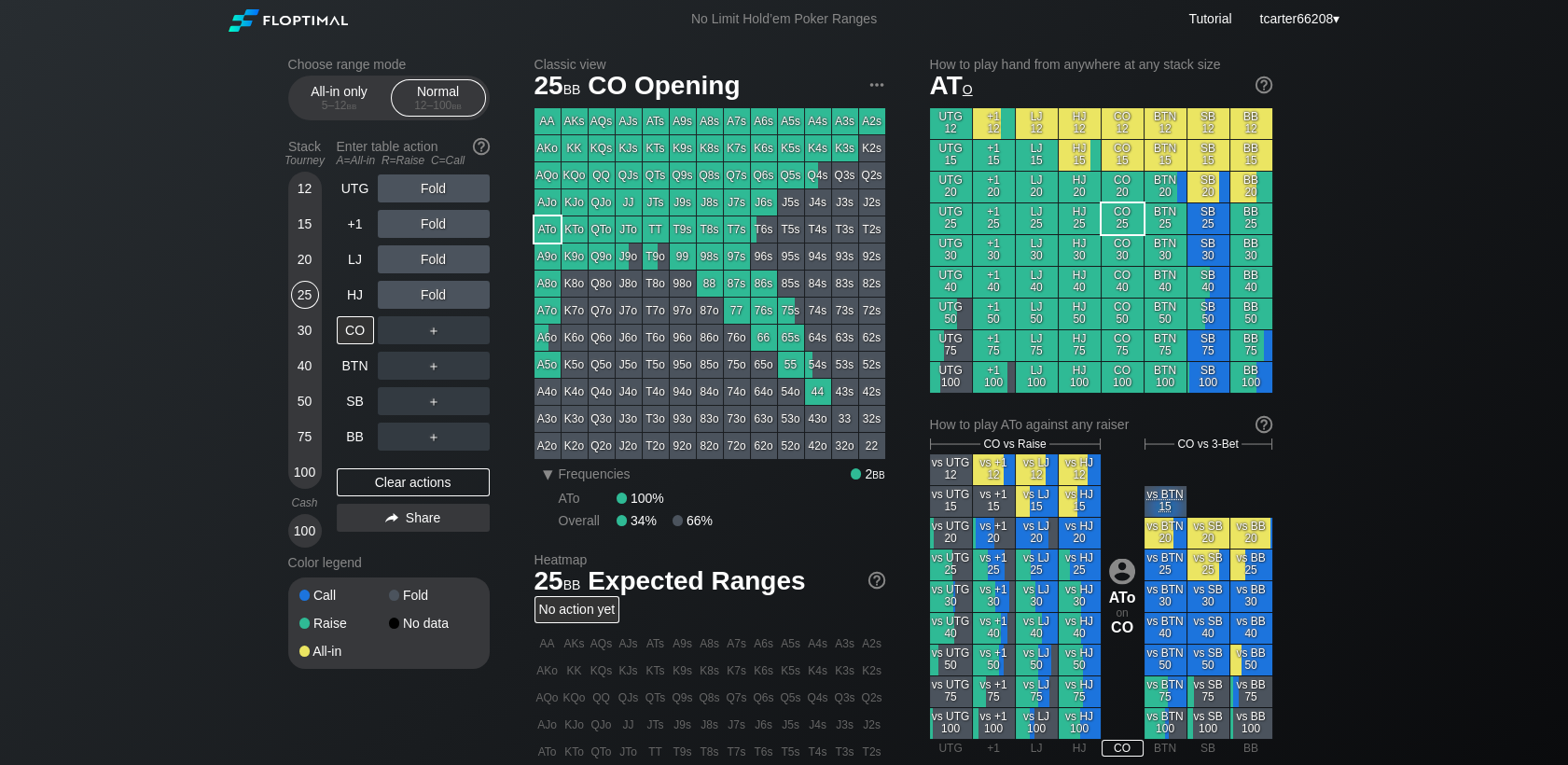
click at [457, 504] on div "UTG Fold +1 Fold LJ Fold HJ Fold CO ＋ BTN ＋ SB ＋ BB ＋ Clear actions Share" at bounding box center [413, 361] width 153 height 373
click at [454, 495] on div "Clear actions" at bounding box center [413, 482] width 153 height 28
click at [454, 494] on div "Clear actions" at bounding box center [413, 482] width 153 height 28
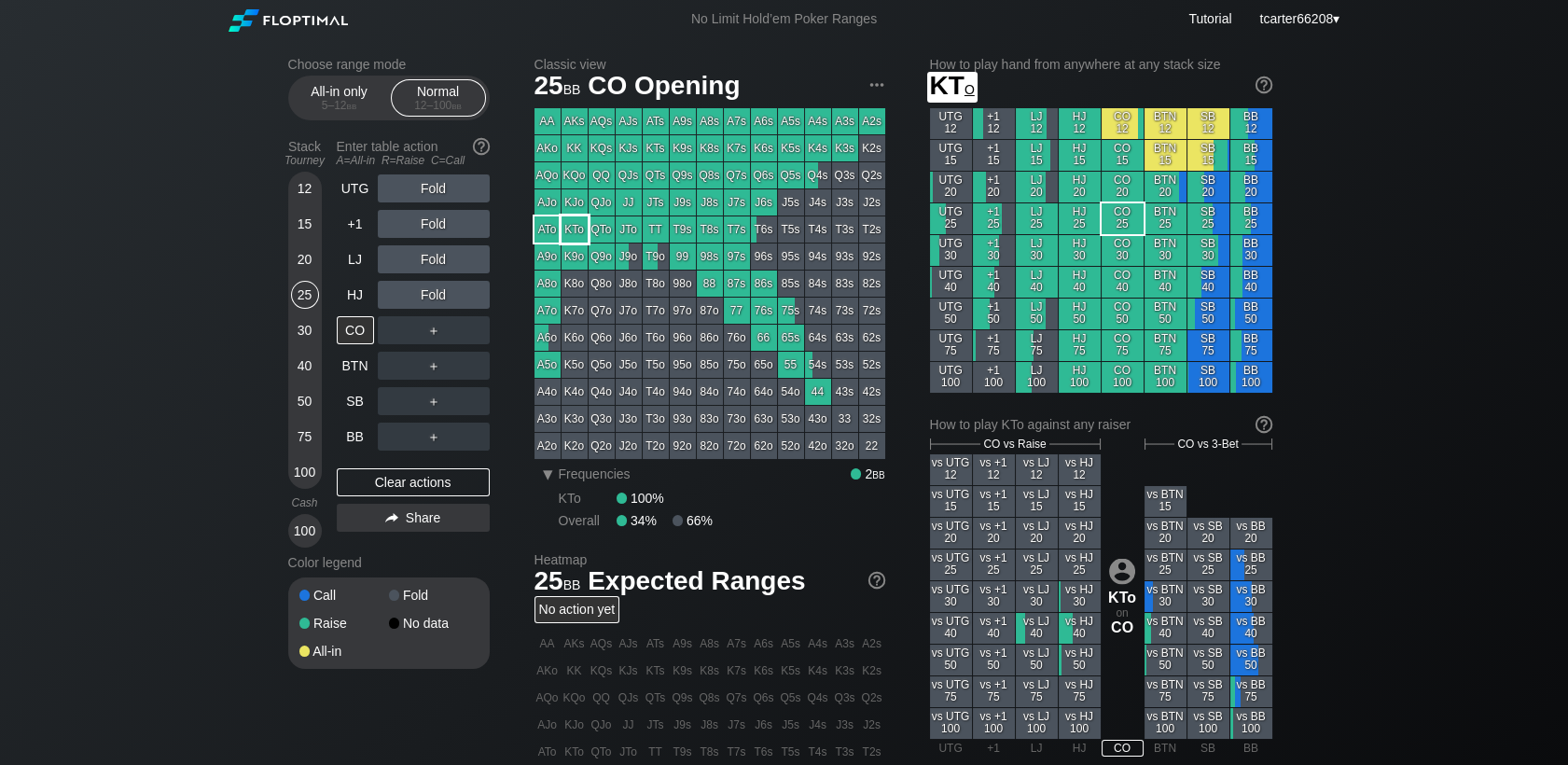
click at [577, 238] on div "KTo" at bounding box center [575, 229] width 26 height 26
click at [310, 479] on div "100" at bounding box center [305, 471] width 28 height 28
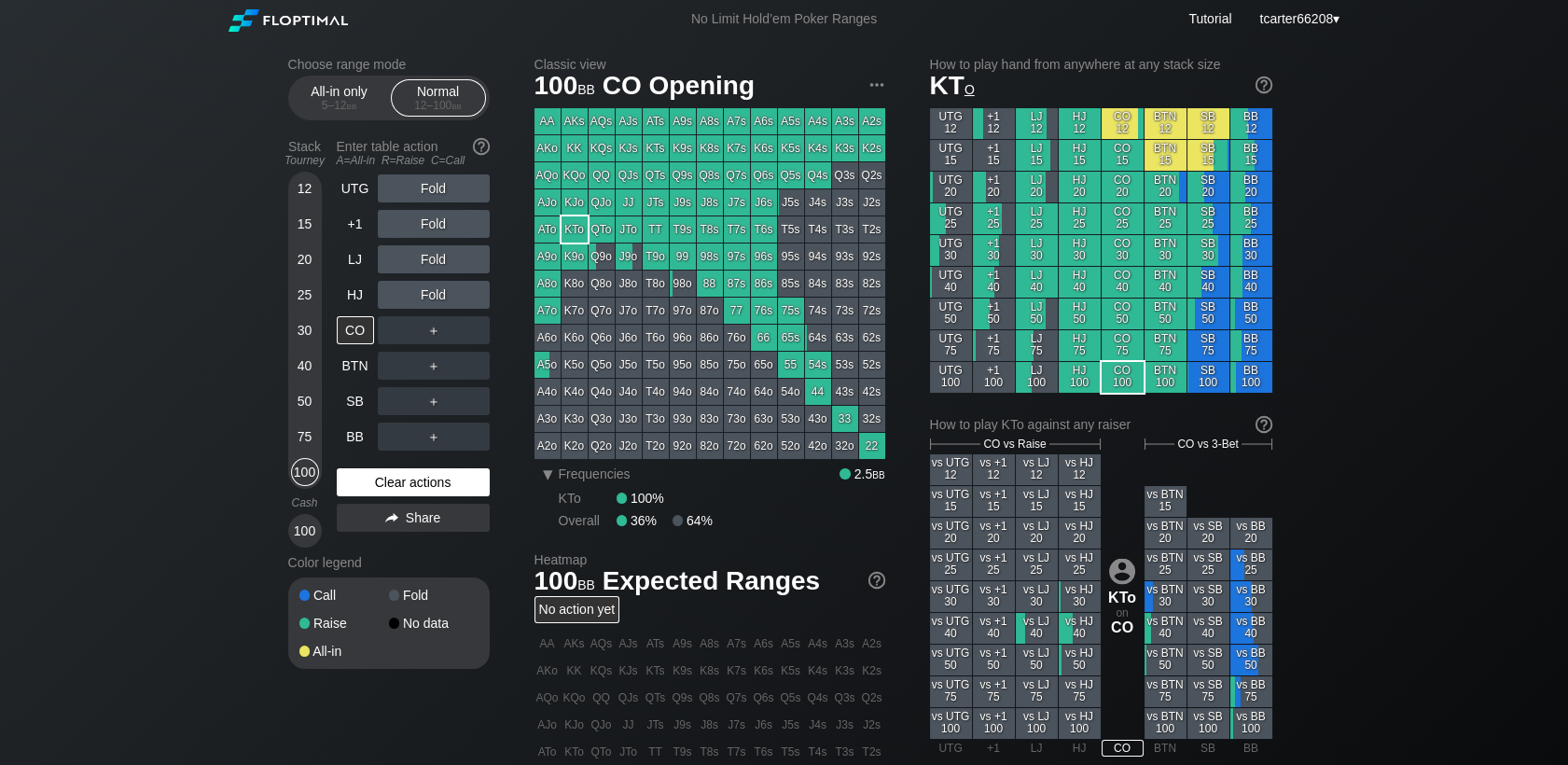
click at [358, 481] on div "Clear actions" at bounding box center [413, 482] width 153 height 28
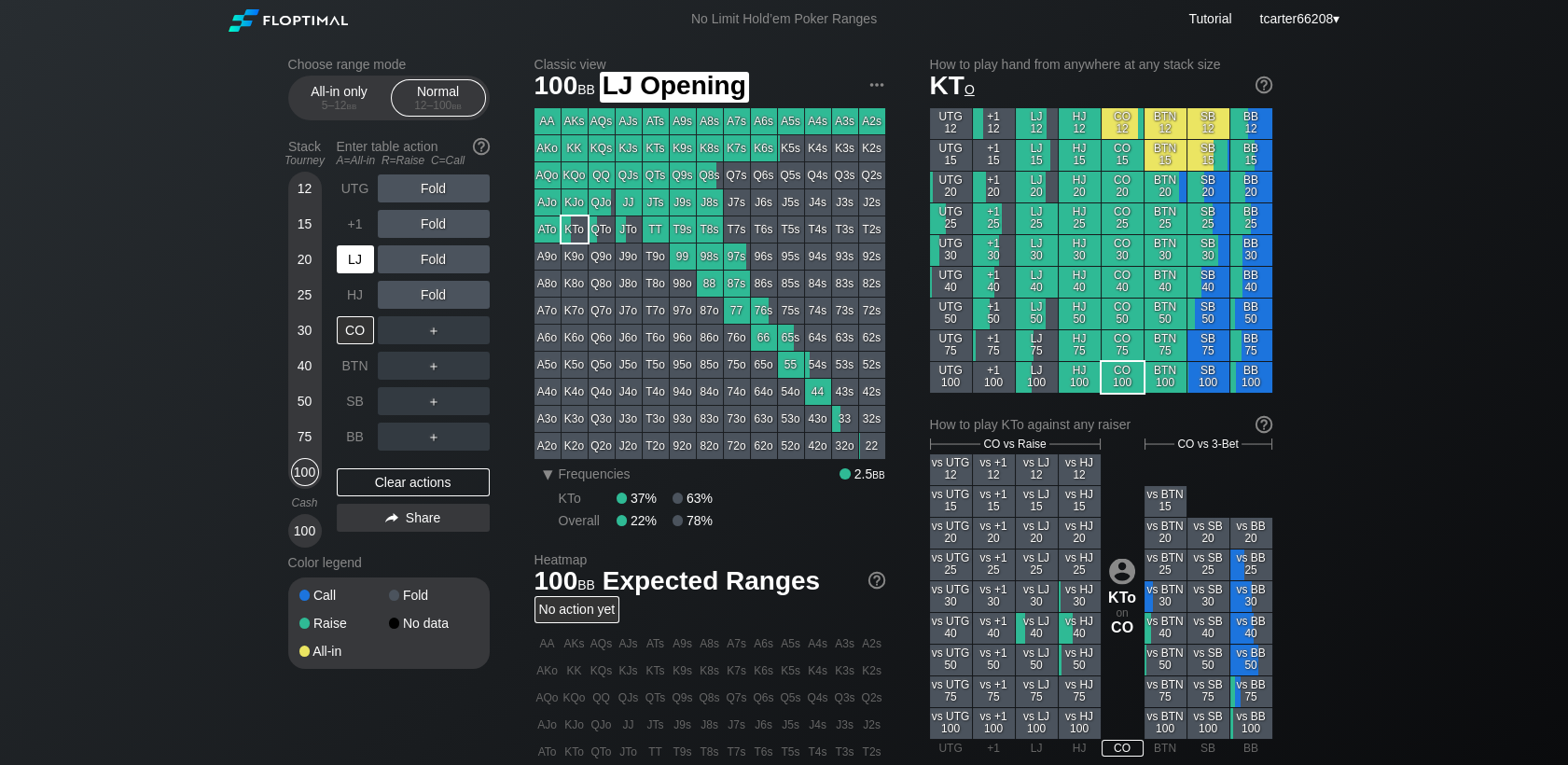
click at [354, 265] on div "LJ" at bounding box center [355, 259] width 38 height 28
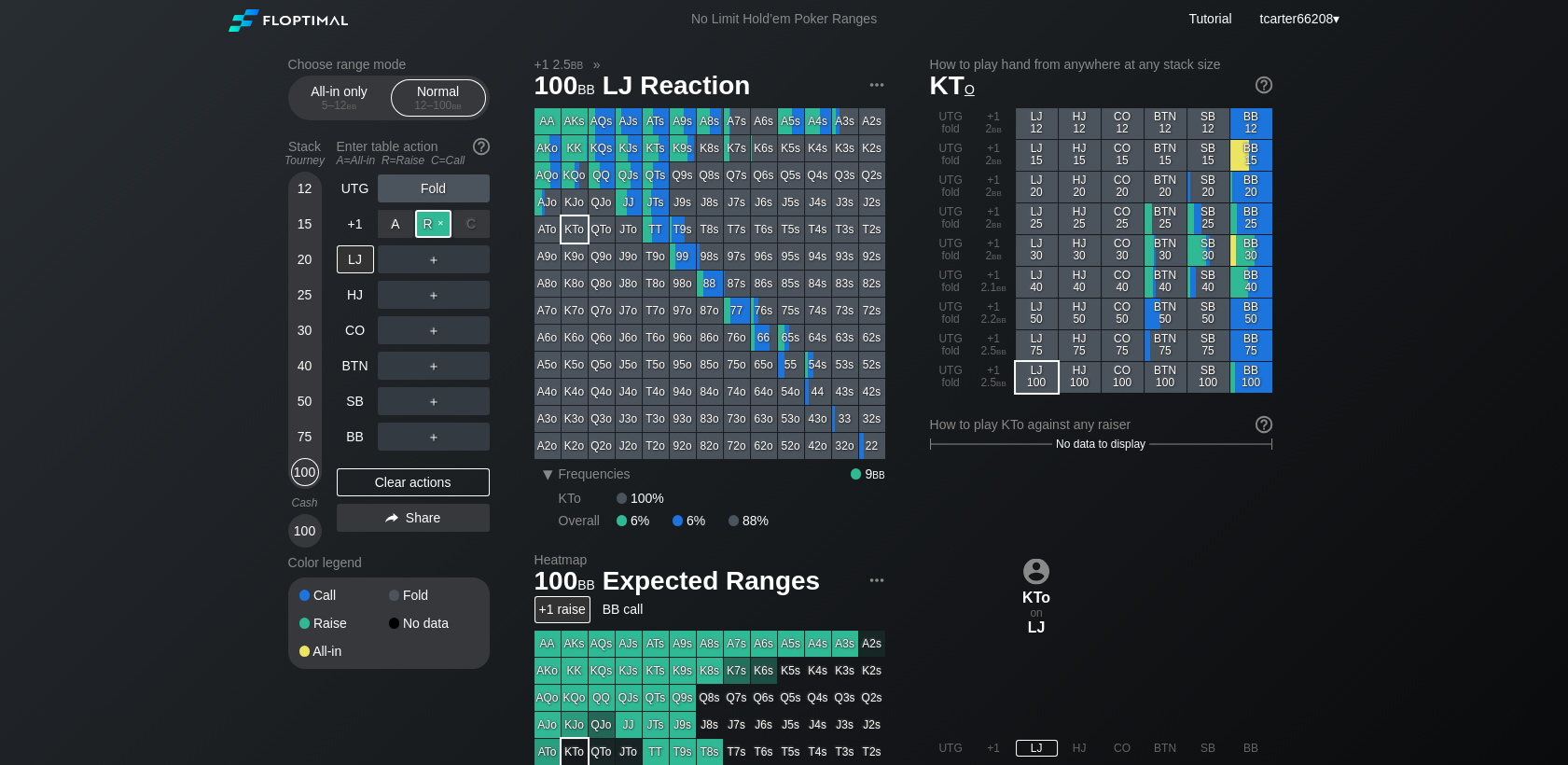
click at [439, 218] on div "R ✕" at bounding box center [433, 223] width 37 height 28
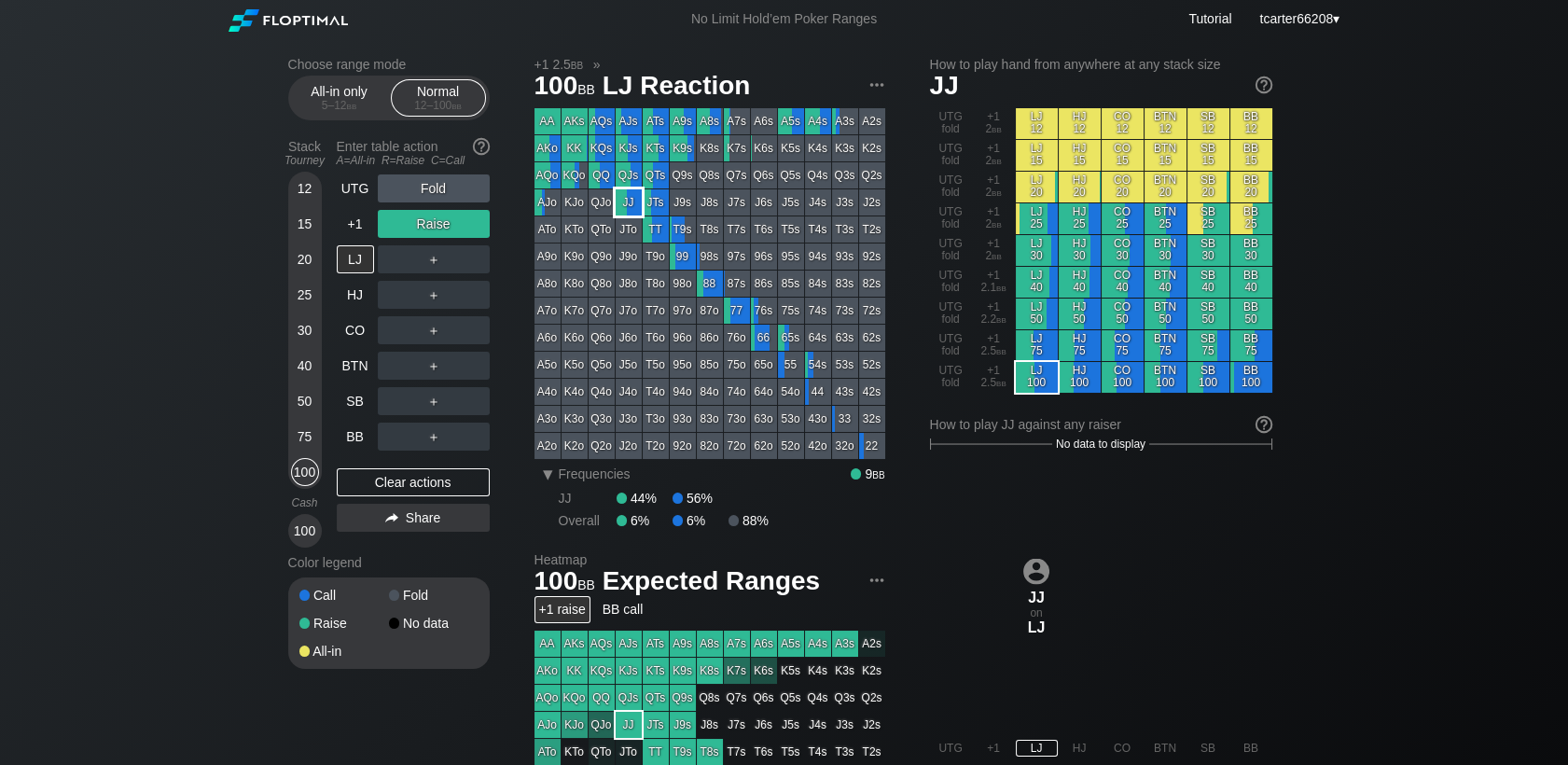
click at [638, 205] on div "JJ" at bounding box center [628, 202] width 26 height 26
click at [306, 397] on div "50" at bounding box center [305, 401] width 28 height 28
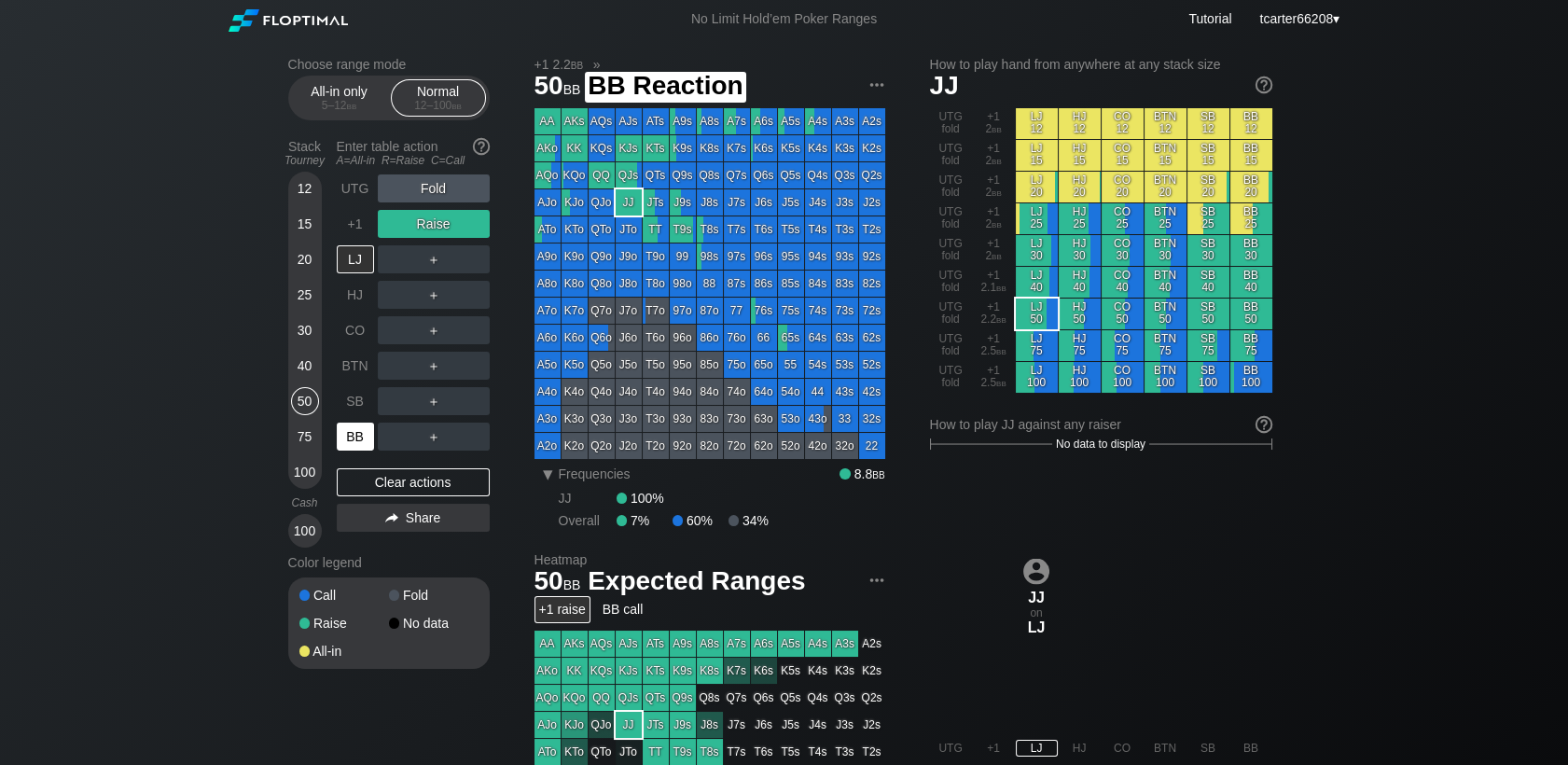
click at [346, 433] on div "BB" at bounding box center [355, 437] width 38 height 28
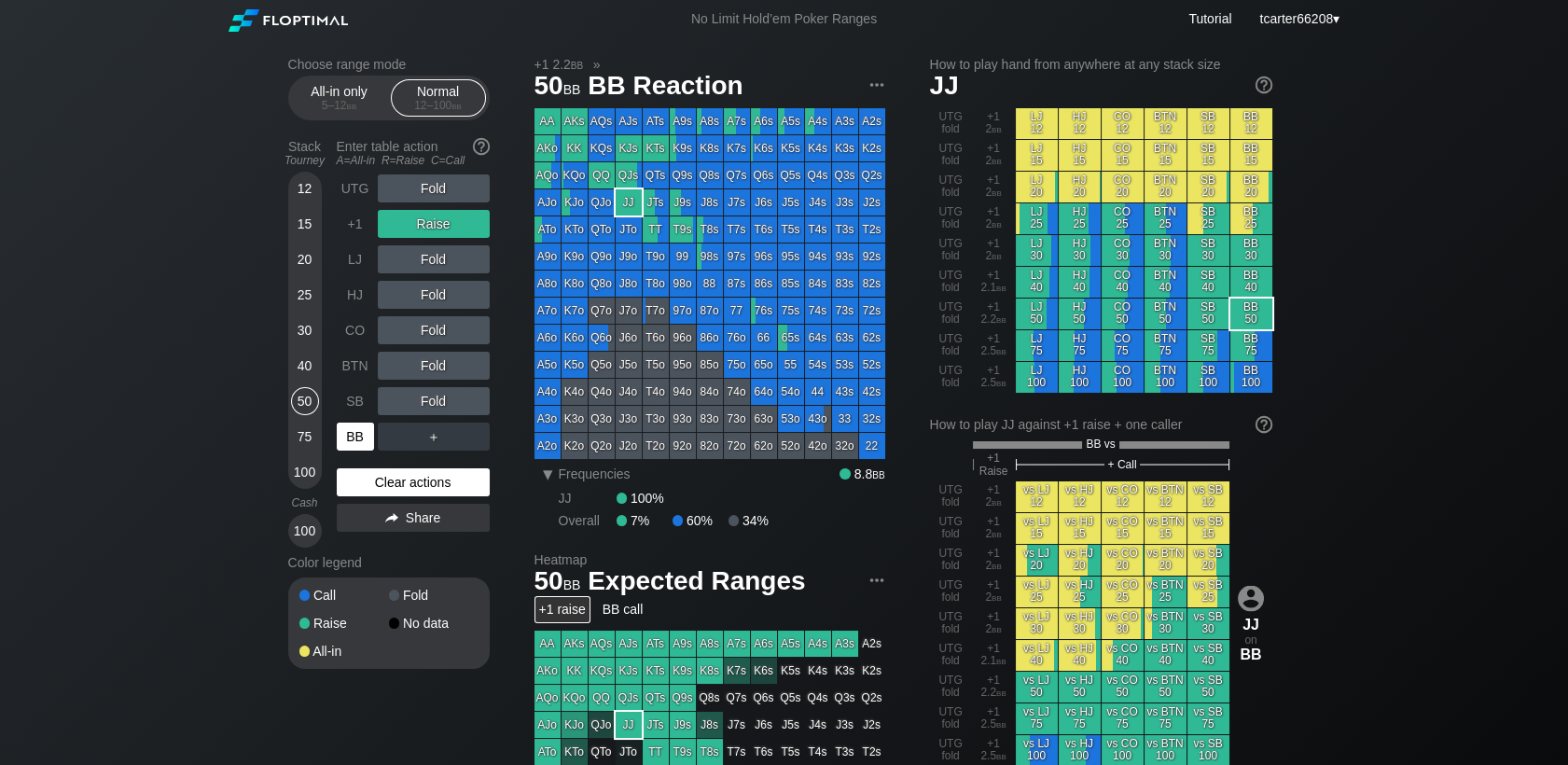
click at [375, 488] on div "Clear actions" at bounding box center [413, 482] width 153 height 28
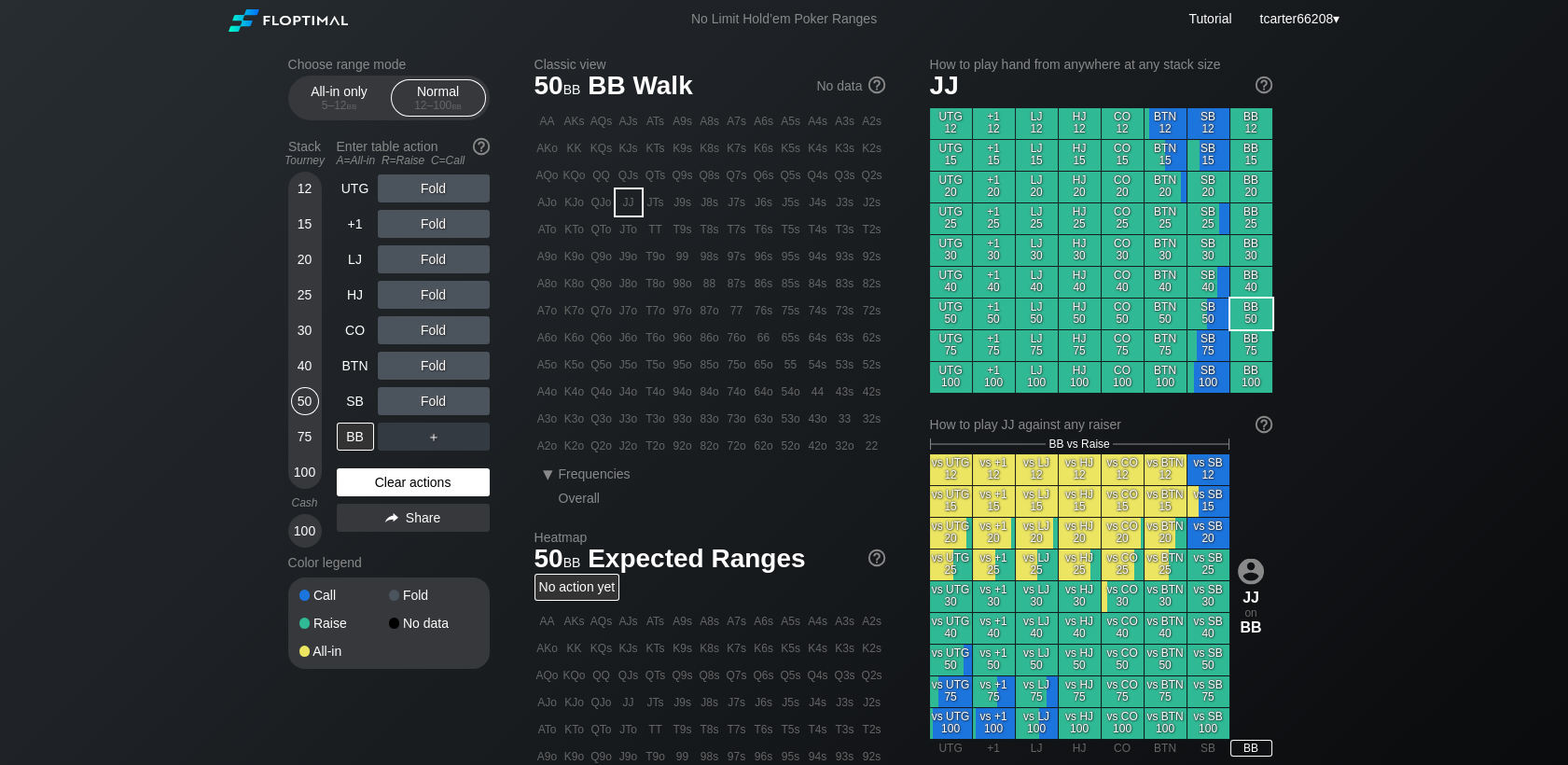
click at [375, 488] on div "Clear actions" at bounding box center [413, 482] width 153 height 28
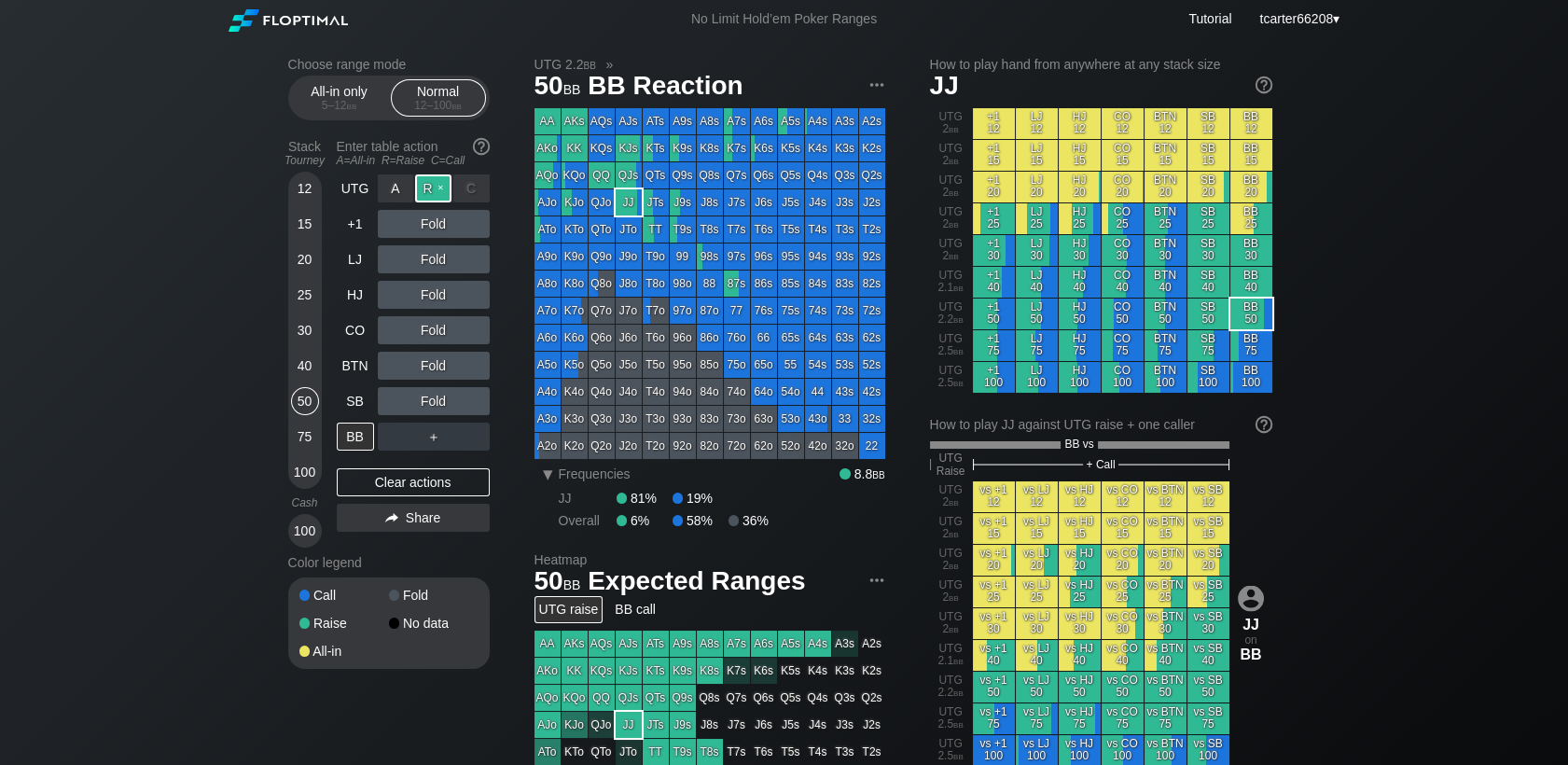
drag, startPoint x: 420, startPoint y: 191, endPoint x: 447, endPoint y: 197, distance: 27.7
click at [421, 191] on div "R ✕" at bounding box center [433, 189] width 37 height 28
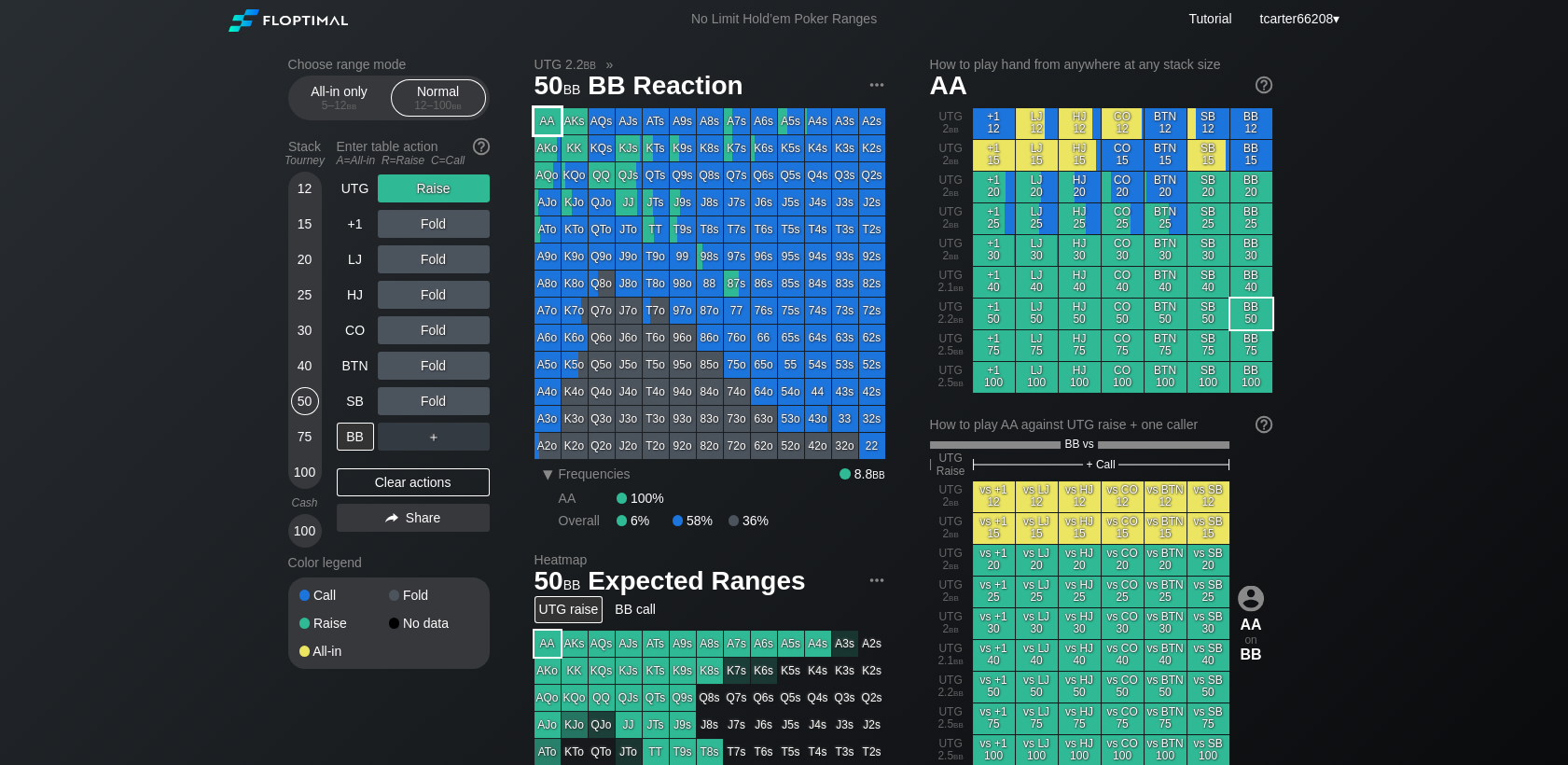
click at [553, 118] on div "AA" at bounding box center [548, 121] width 26 height 26
click at [477, 257] on div "A ✕ R ✕ C ✕ Fold" at bounding box center [434, 259] width 112 height 28
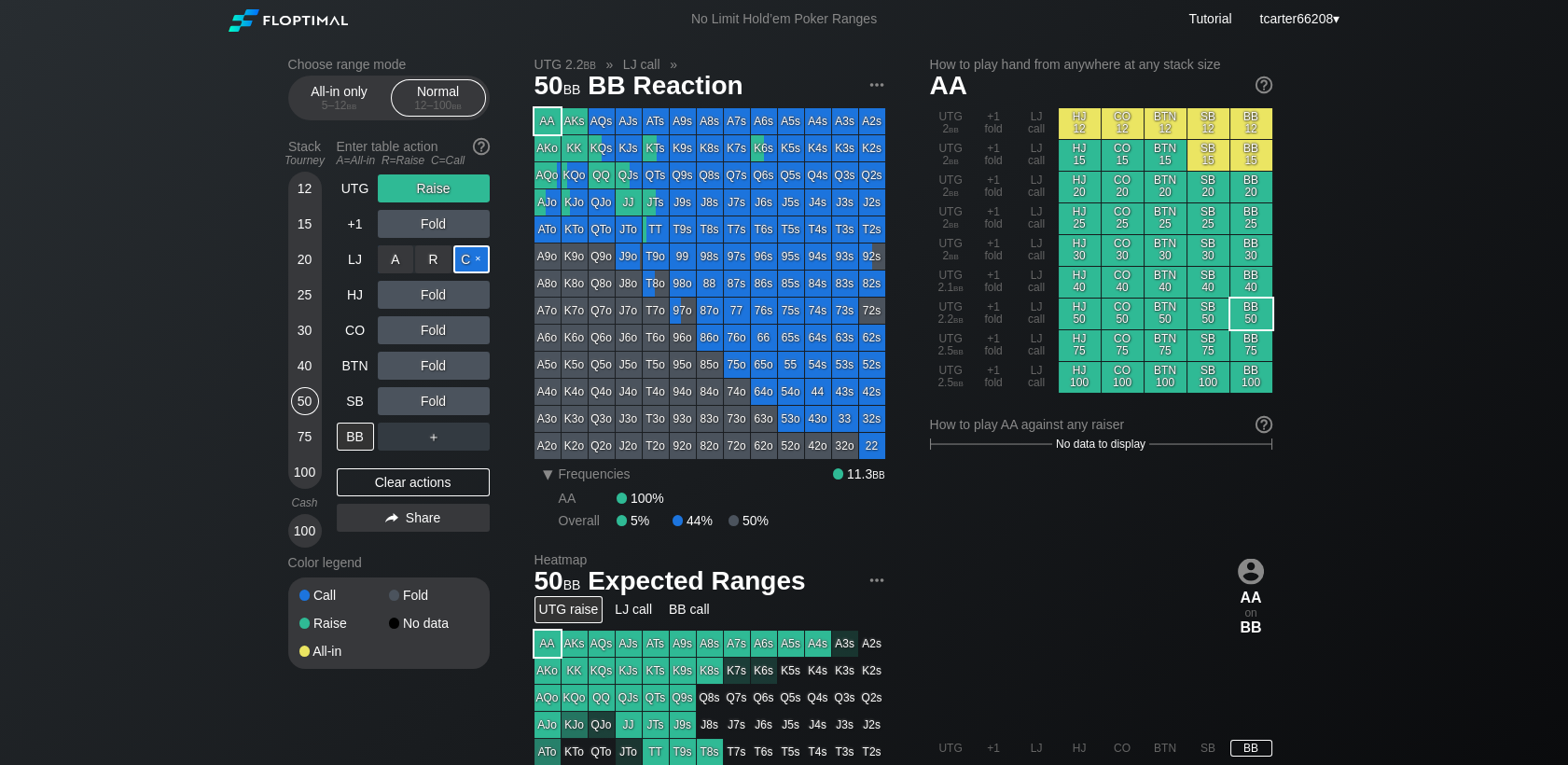
click at [475, 261] on div "C ✕" at bounding box center [471, 259] width 37 height 28
click at [444, 395] on div "Fold" at bounding box center [434, 401] width 112 height 28
drag, startPoint x: 444, startPoint y: 395, endPoint x: 437, endPoint y: 402, distance: 9.9
click at [437, 400] on div "R ✕" at bounding box center [433, 401] width 37 height 28
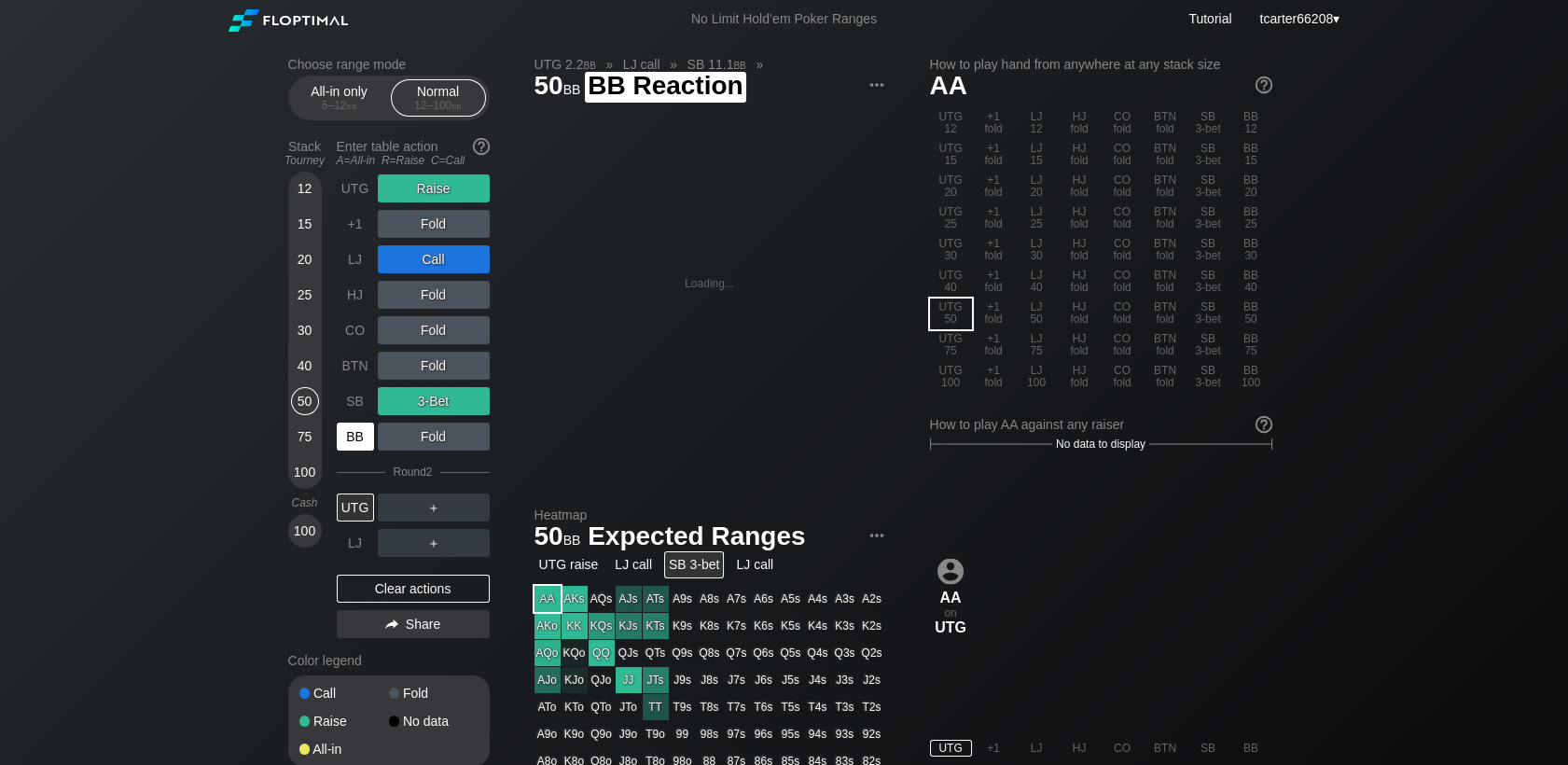
click at [363, 443] on div "BB" at bounding box center [355, 437] width 38 height 28
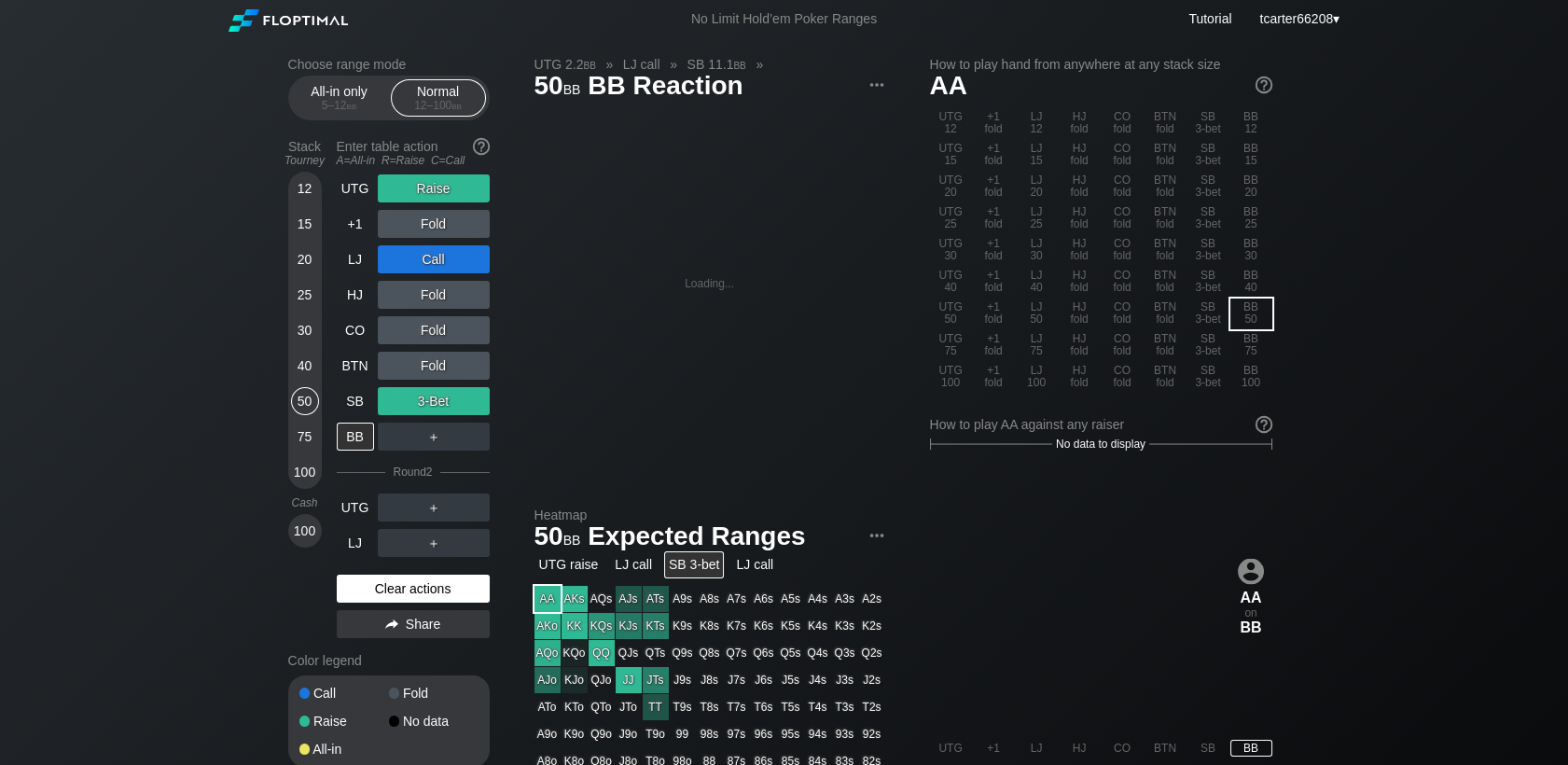
click at [437, 600] on div "Clear actions" at bounding box center [413, 588] width 153 height 28
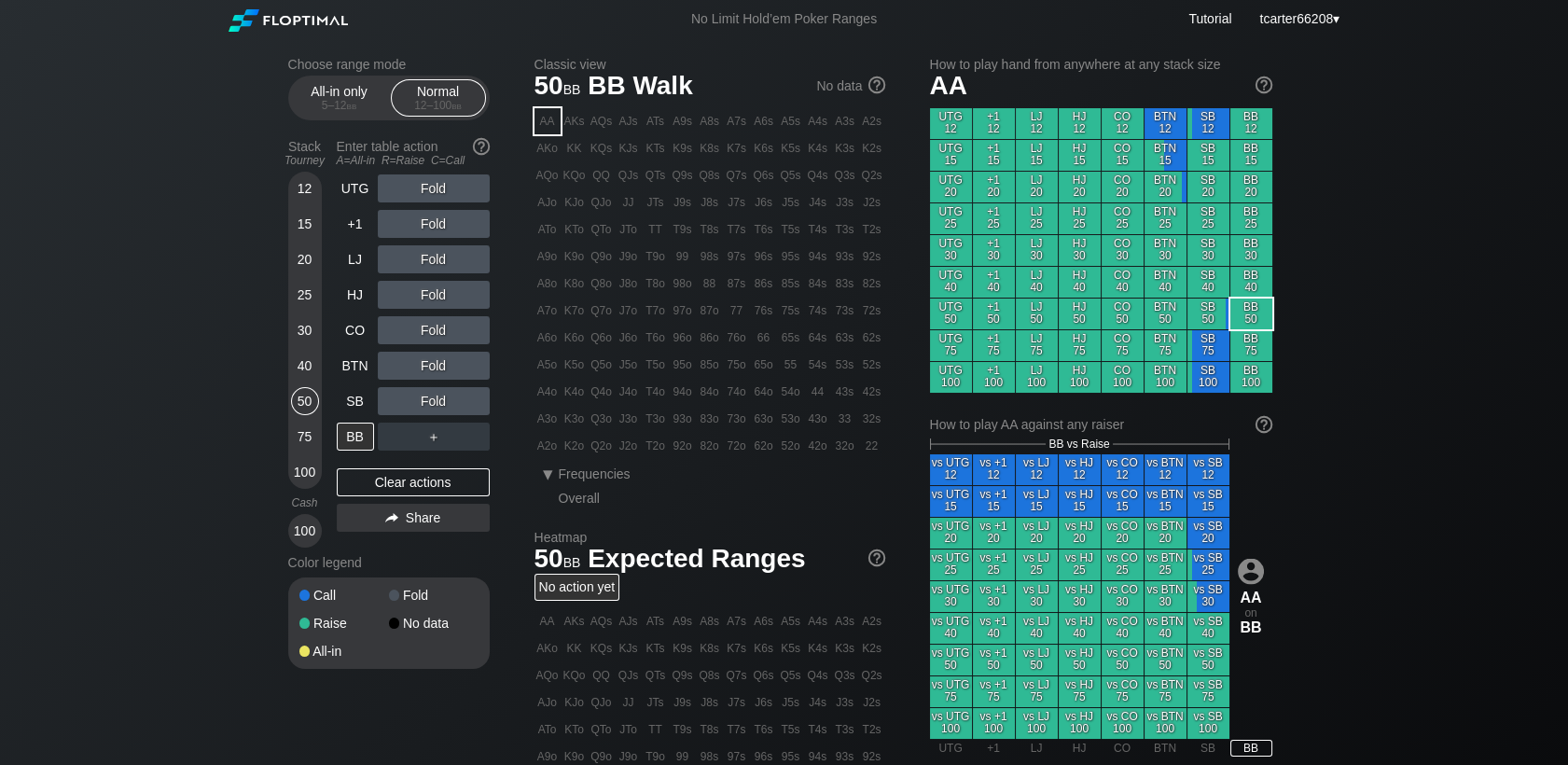
drag, startPoint x: 310, startPoint y: 438, endPoint x: 319, endPoint y: 429, distance: 12.7
click at [310, 438] on div "75" at bounding box center [305, 437] width 28 height 28
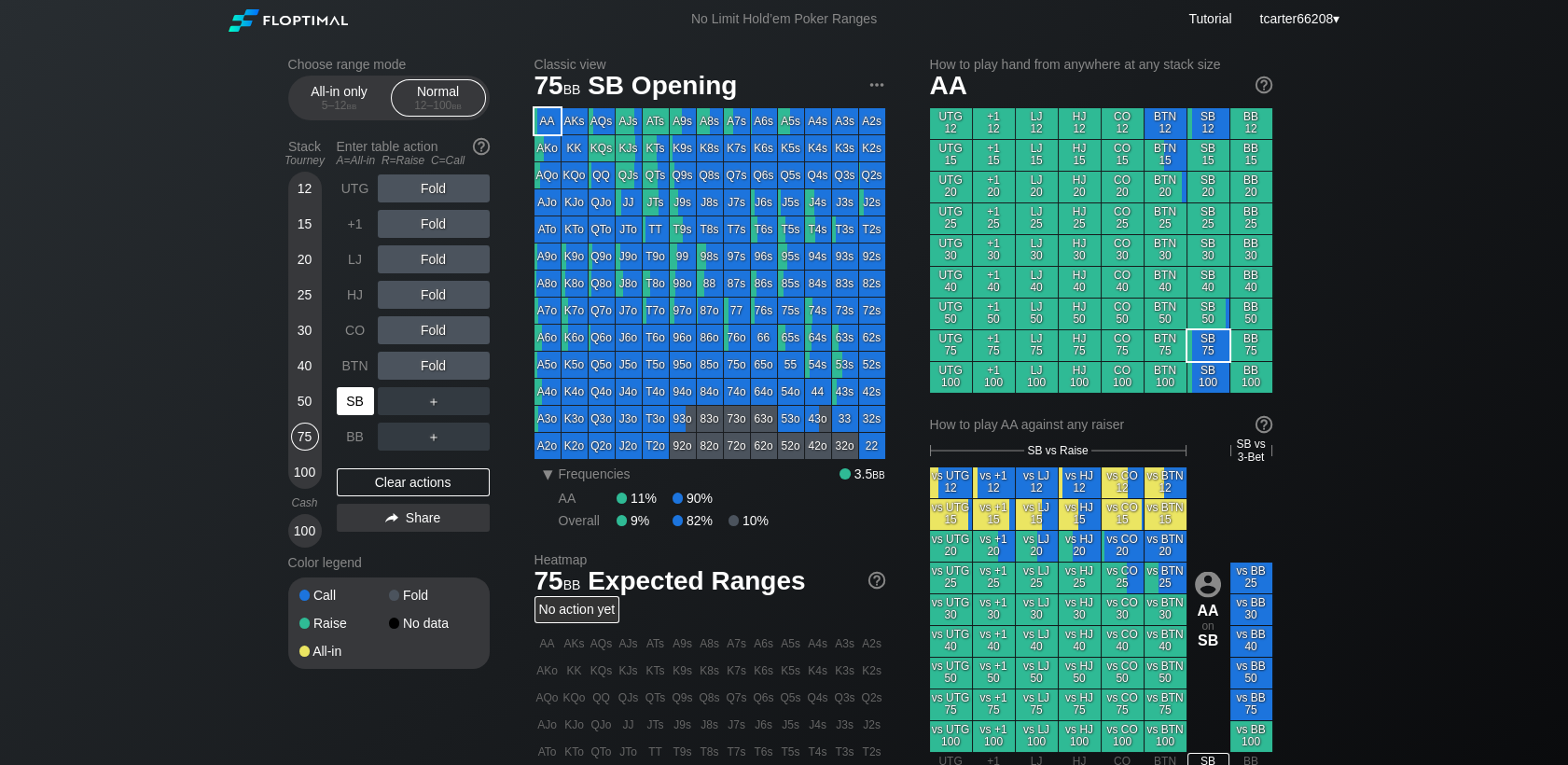
click at [343, 411] on div "SB" at bounding box center [355, 401] width 38 height 28
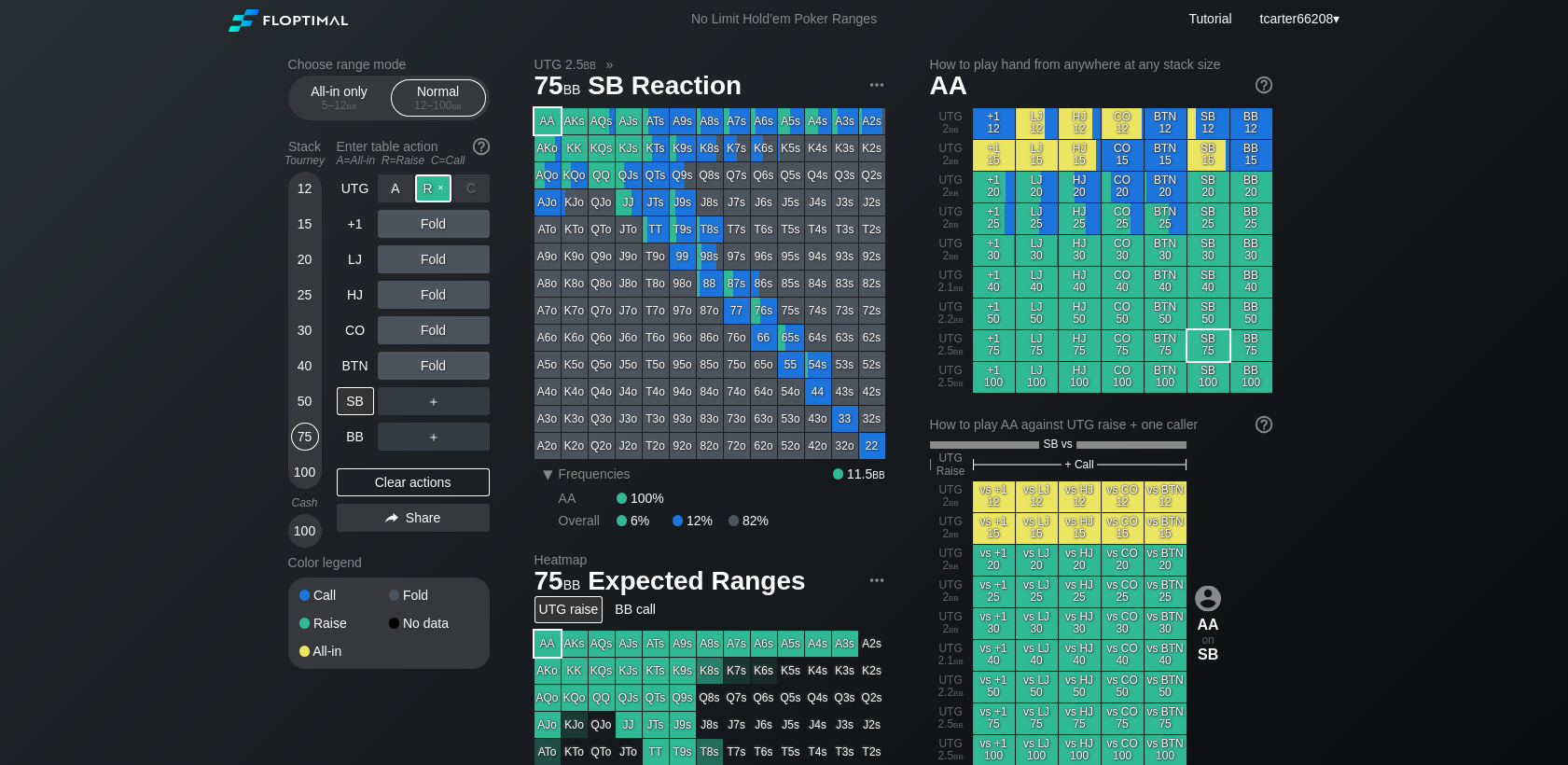
click at [436, 191] on div "R ✕" at bounding box center [433, 189] width 37 height 28
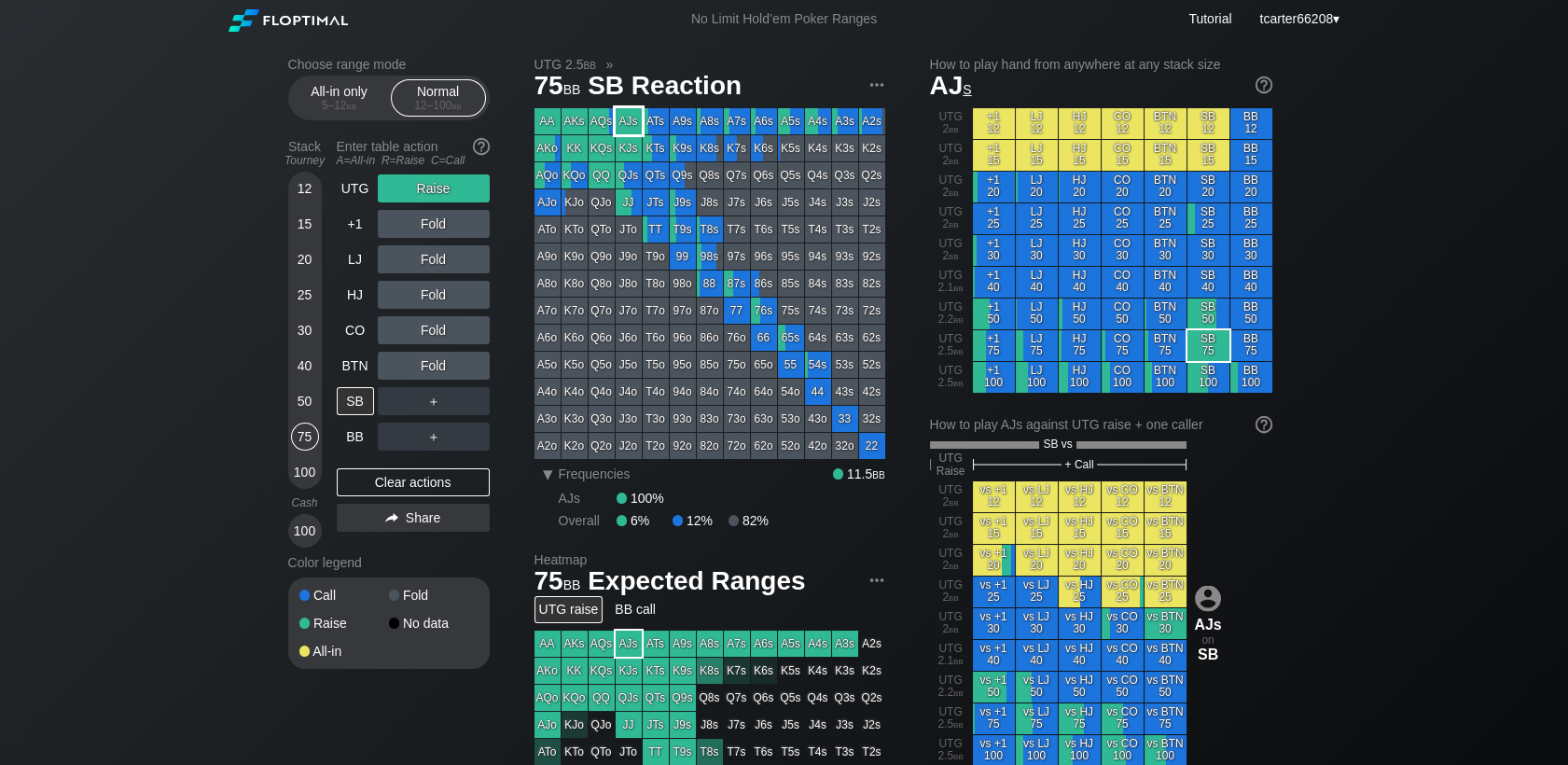
click at [634, 127] on div "AJs" at bounding box center [628, 121] width 26 height 26
click at [412, 474] on div "Clear actions" at bounding box center [413, 482] width 153 height 28
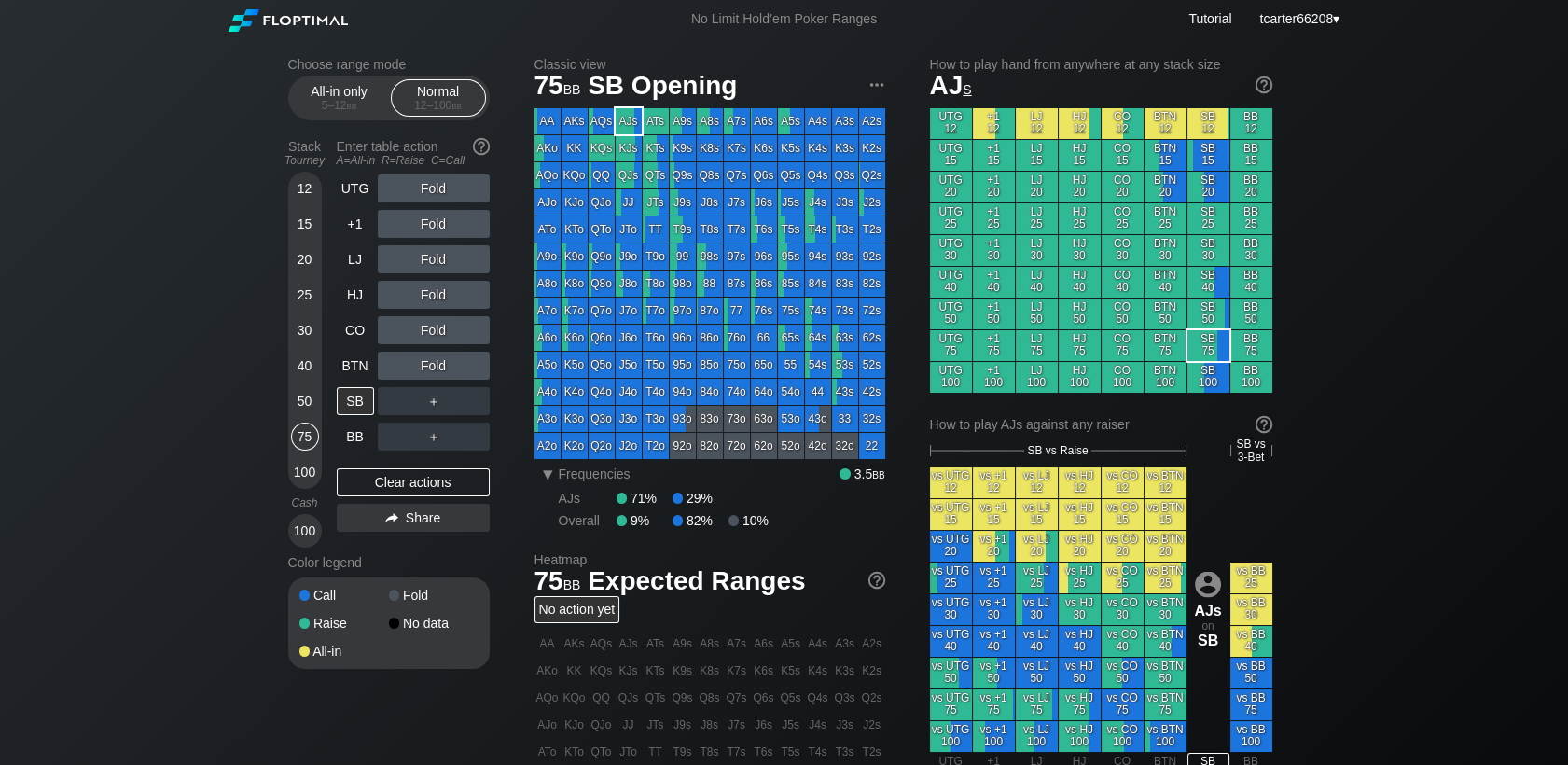
drag, startPoint x: 312, startPoint y: 407, endPoint x: 331, endPoint y: 381, distance: 32.2
click at [312, 407] on div "50" at bounding box center [305, 401] width 28 height 28
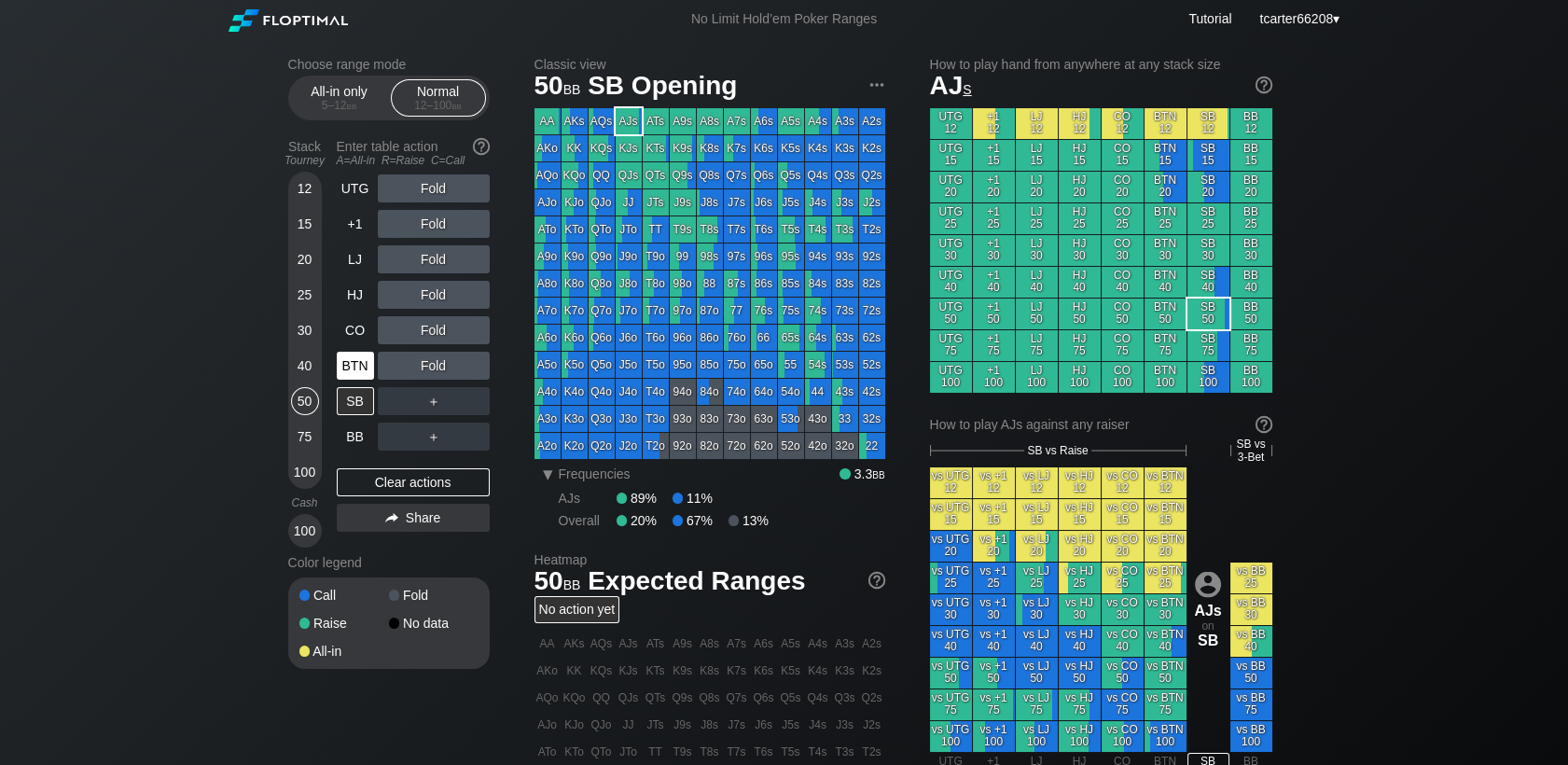
click at [368, 356] on div "BTN" at bounding box center [355, 365] width 38 height 28
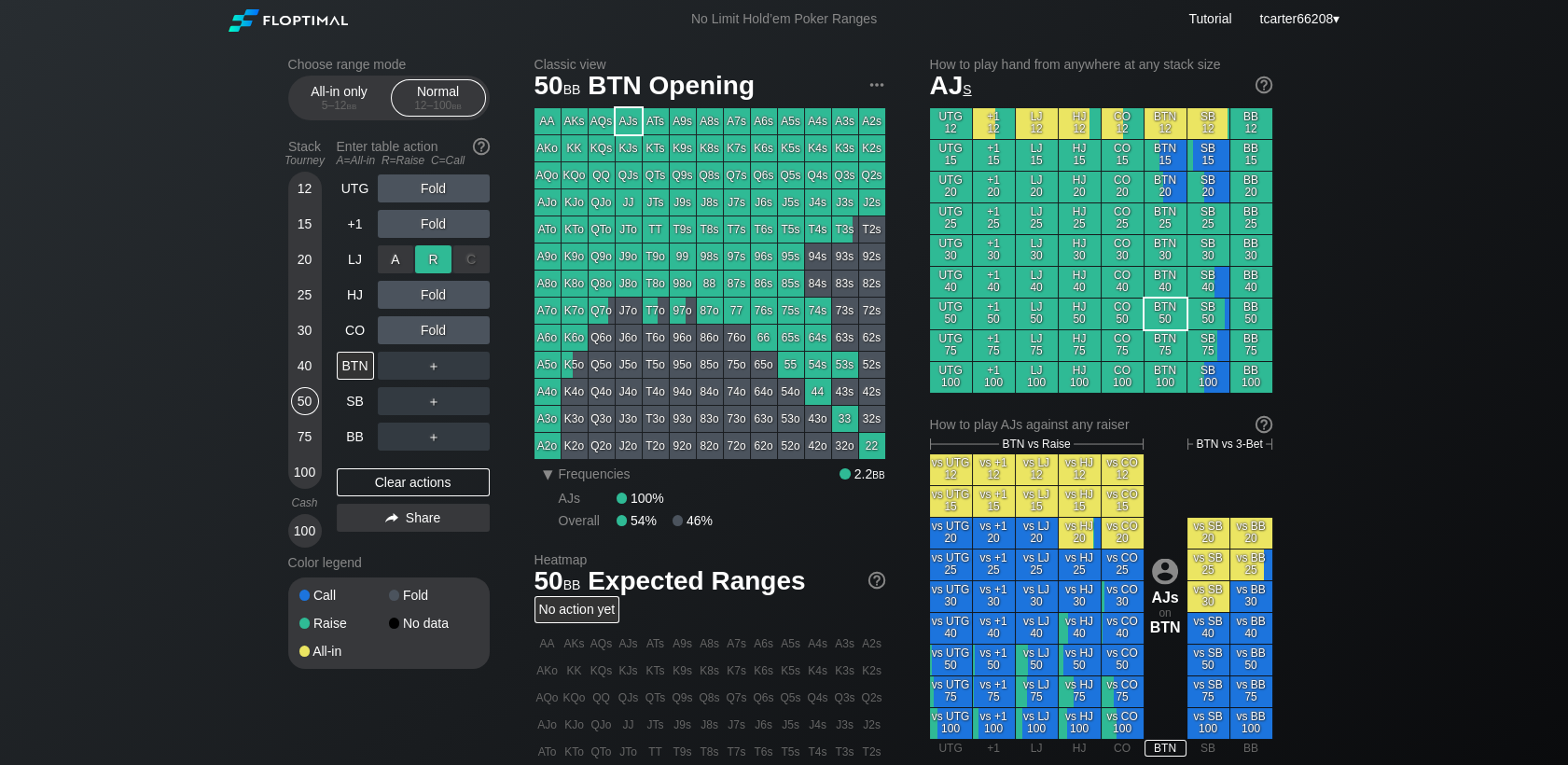
click at [426, 258] on div "R ✕" at bounding box center [433, 259] width 37 height 28
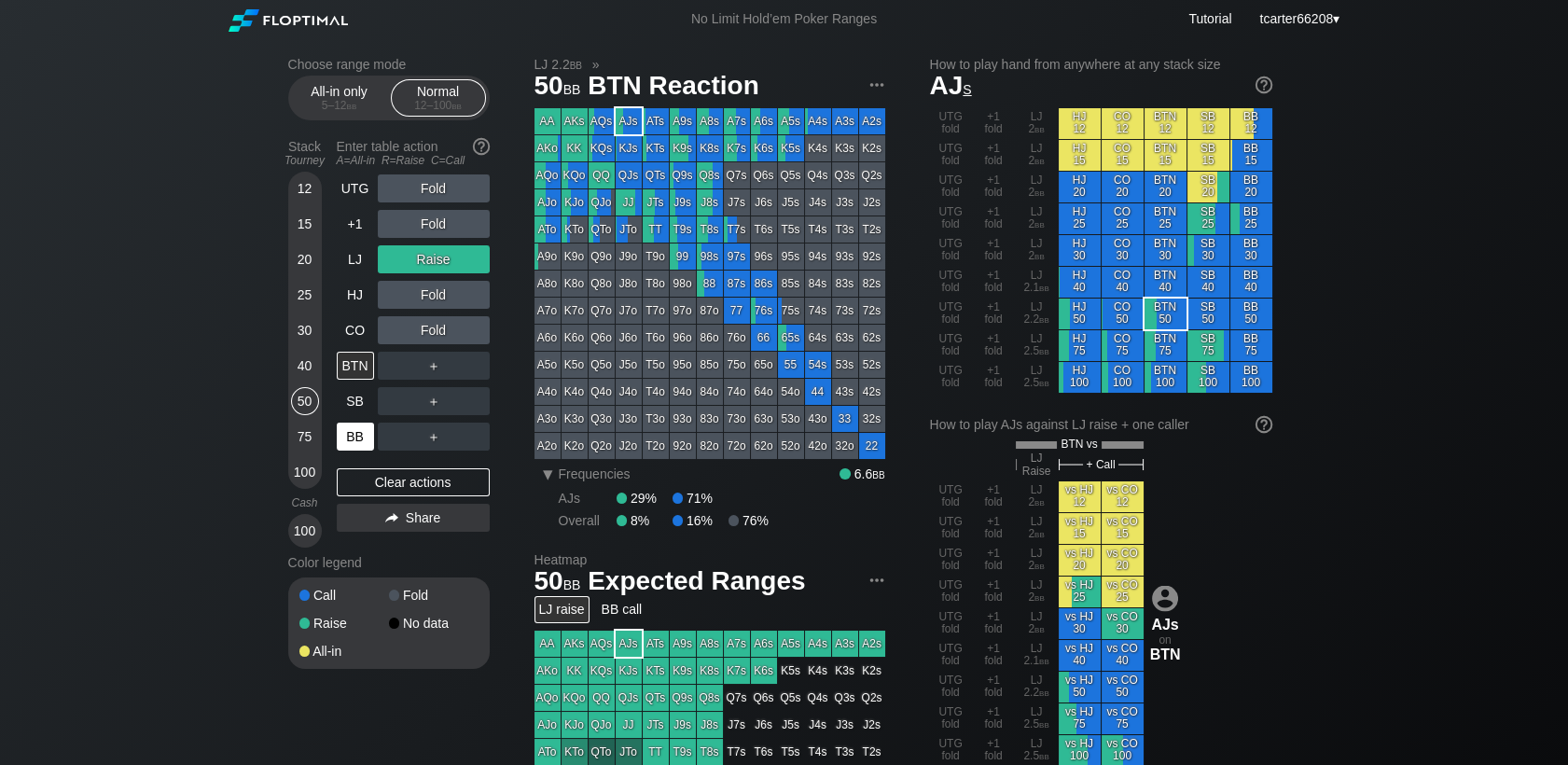
click at [347, 440] on div "BB" at bounding box center [355, 437] width 38 height 28
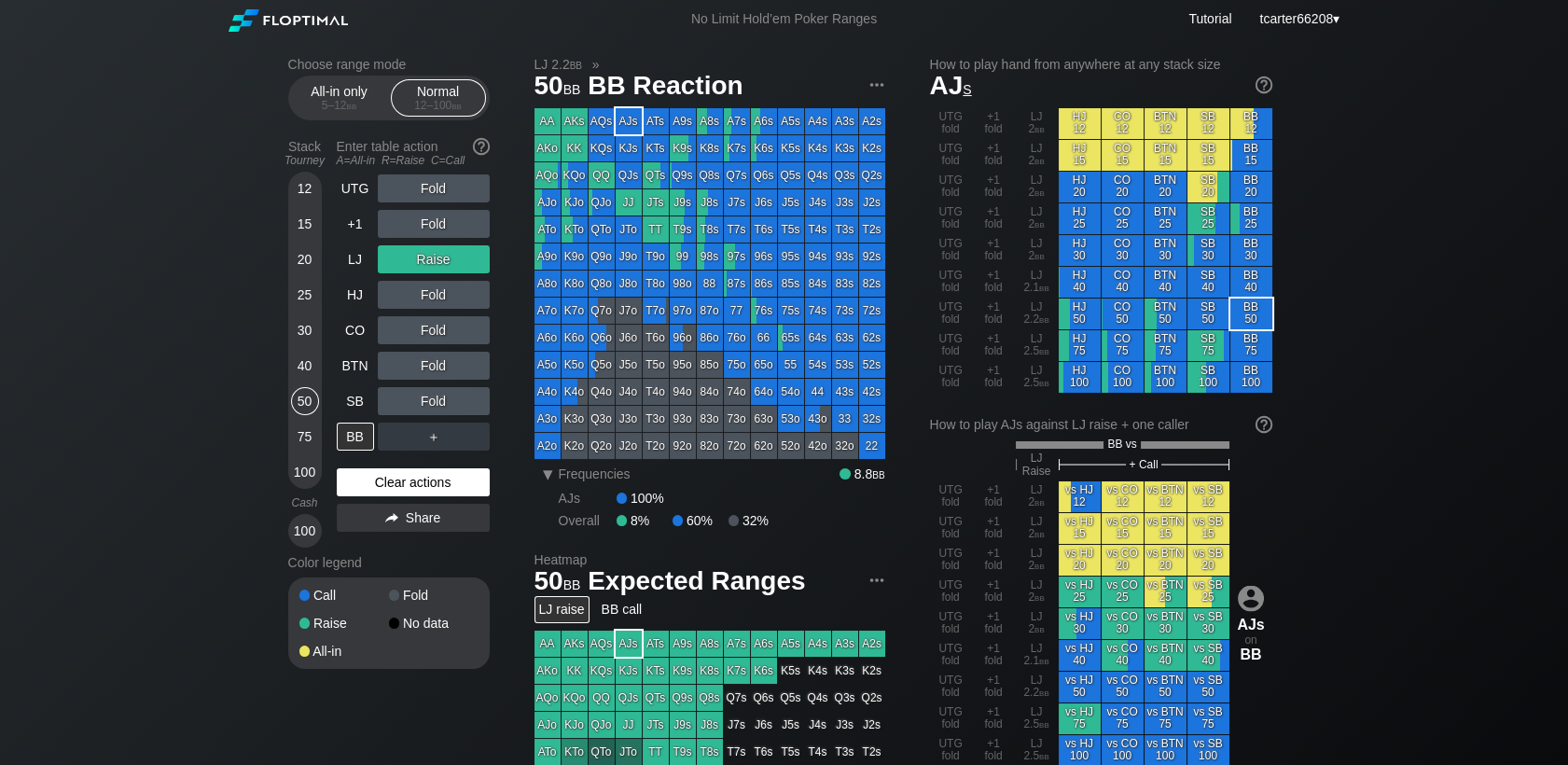
click at [401, 490] on div "Clear actions" at bounding box center [413, 482] width 153 height 28
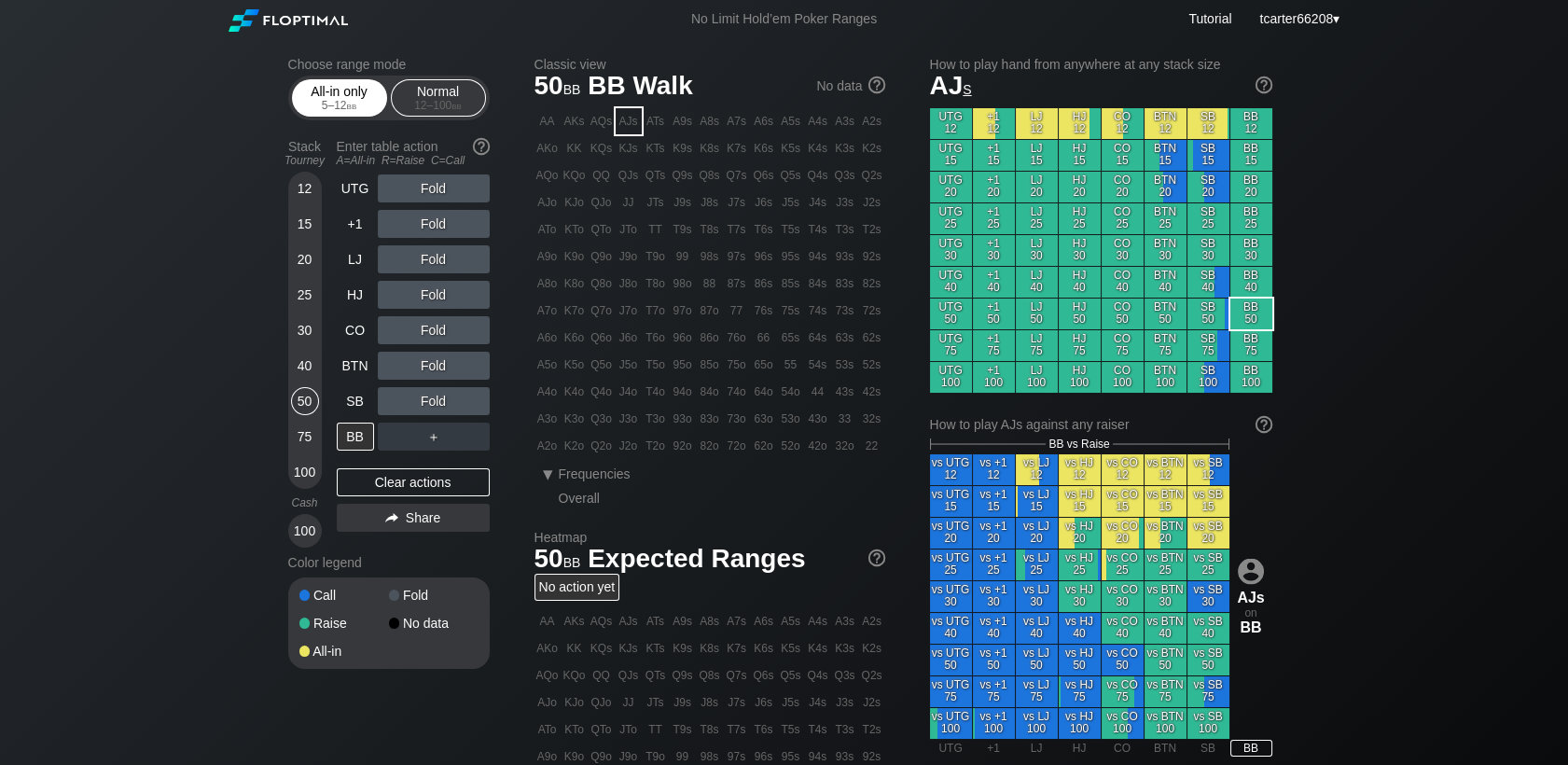
click at [356, 105] on span "bb" at bounding box center [352, 105] width 10 height 13
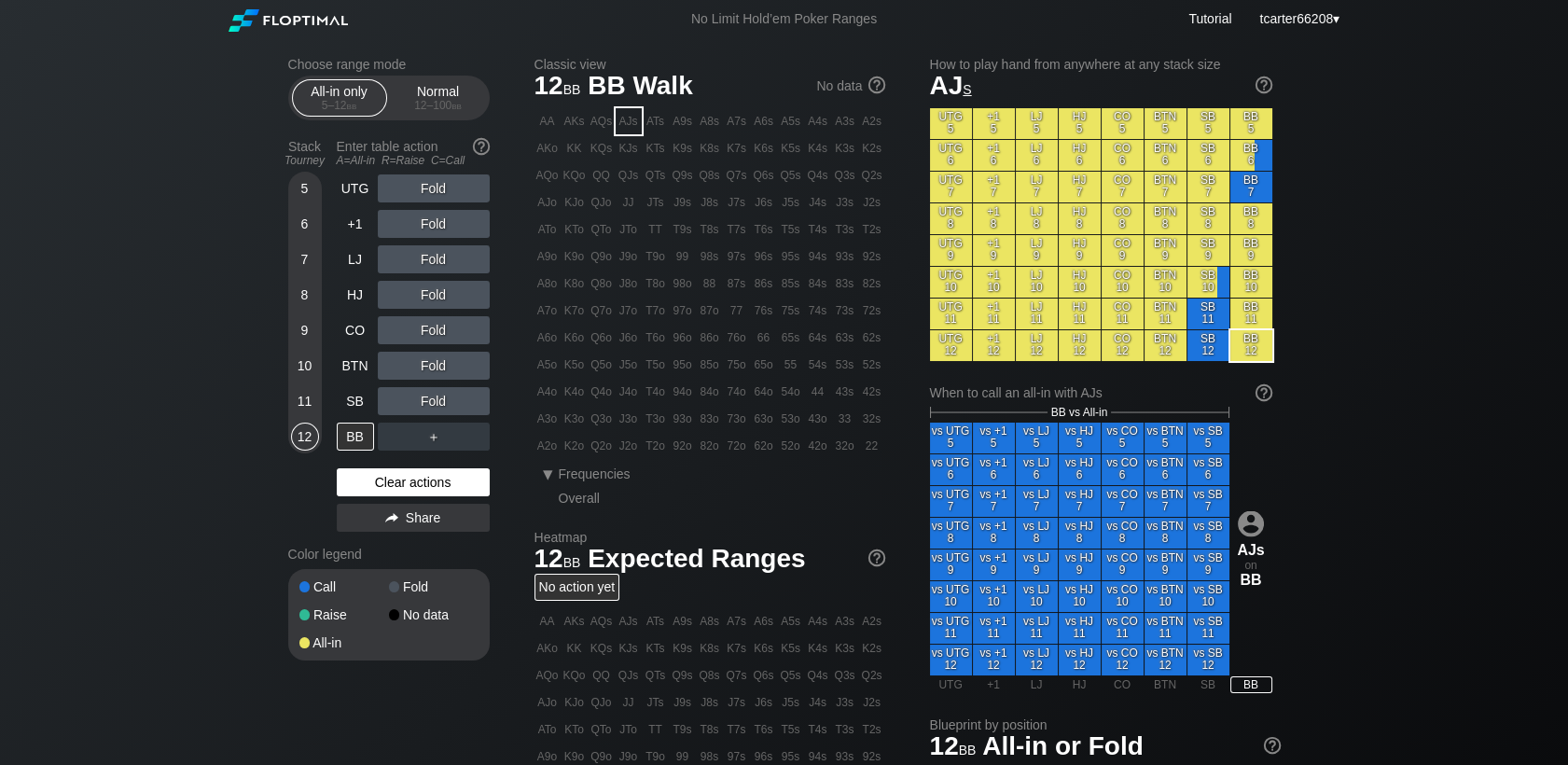
drag, startPoint x: 414, startPoint y: 464, endPoint x: 408, endPoint y: 486, distance: 22.8
click at [415, 471] on div "UTG Fold +1 Fold LJ Fold HJ Fold CO Fold BTN Fold SB Fold BB ＋ Clear actions Sh…" at bounding box center [413, 357] width 153 height 365
click at [407, 489] on div "Clear actions" at bounding box center [413, 482] width 153 height 28
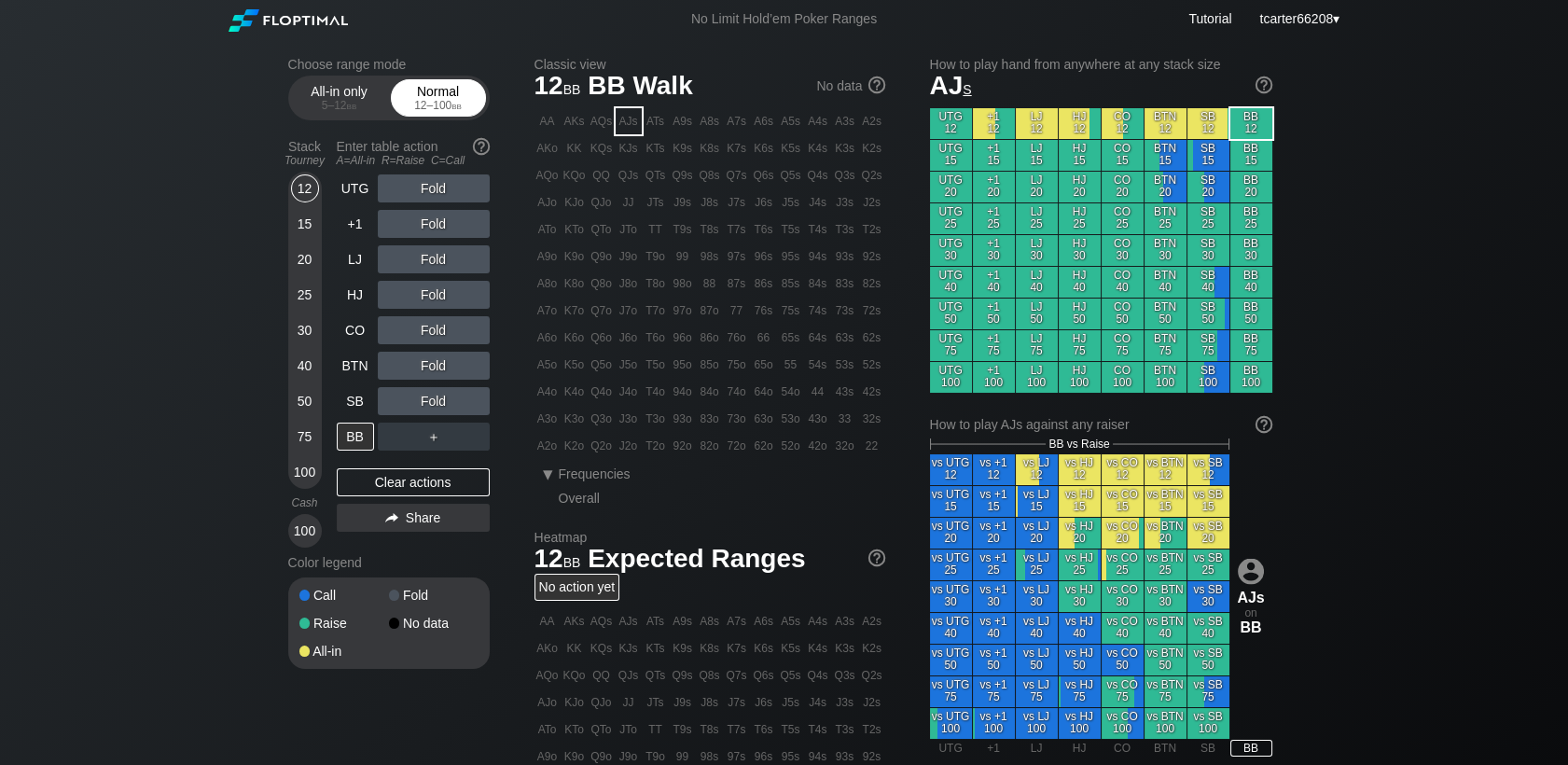
click at [433, 93] on div "Normal 12 – 100 bb" at bounding box center [439, 98] width 85 height 36
drag, startPoint x: 306, startPoint y: 97, endPoint x: 319, endPoint y: 173, distance: 77.1
click at [306, 97] on div "All-in only 5 – 12 bb" at bounding box center [339, 98] width 85 height 36
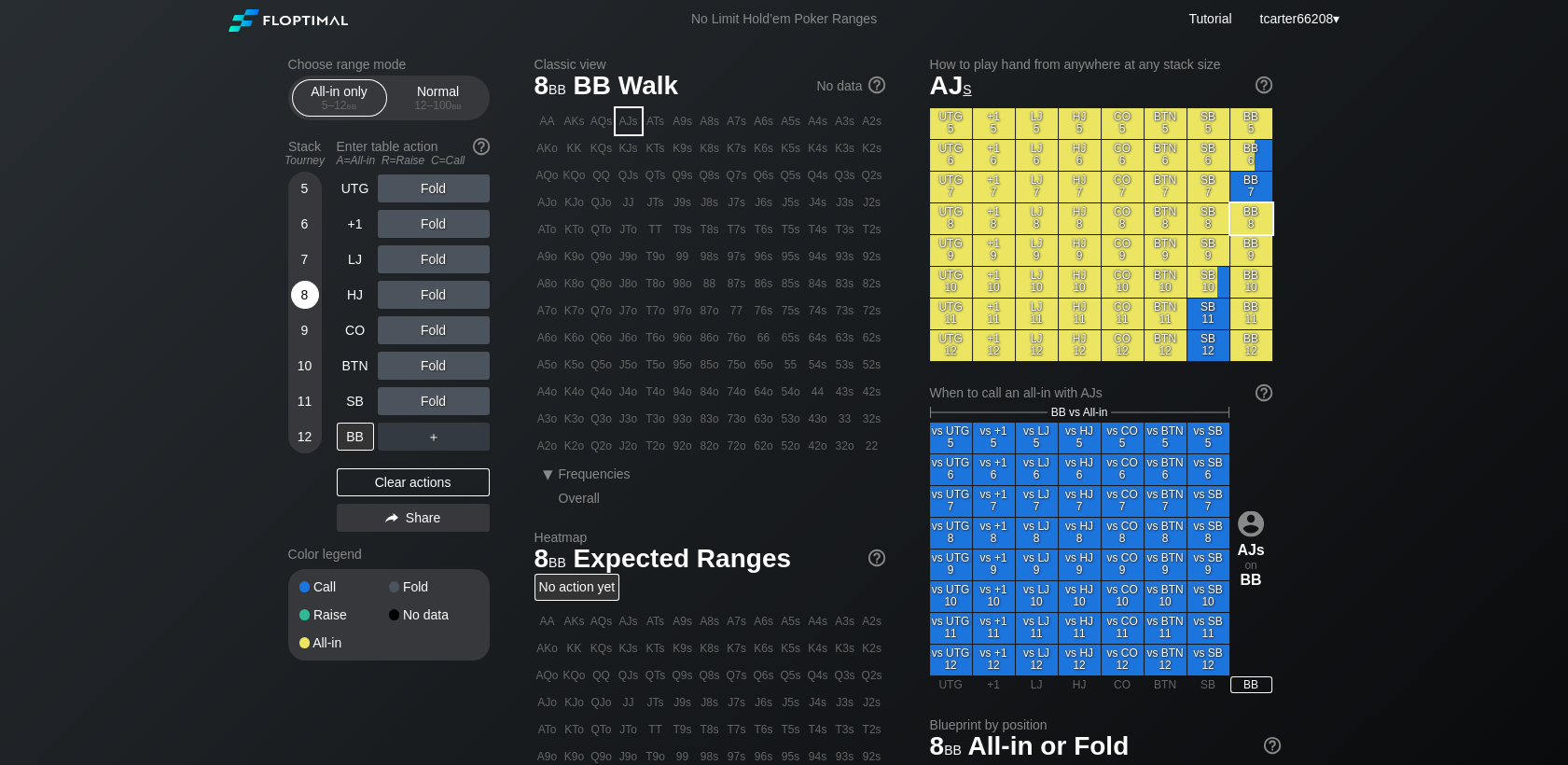
click at [313, 308] on div "8" at bounding box center [305, 295] width 28 height 28
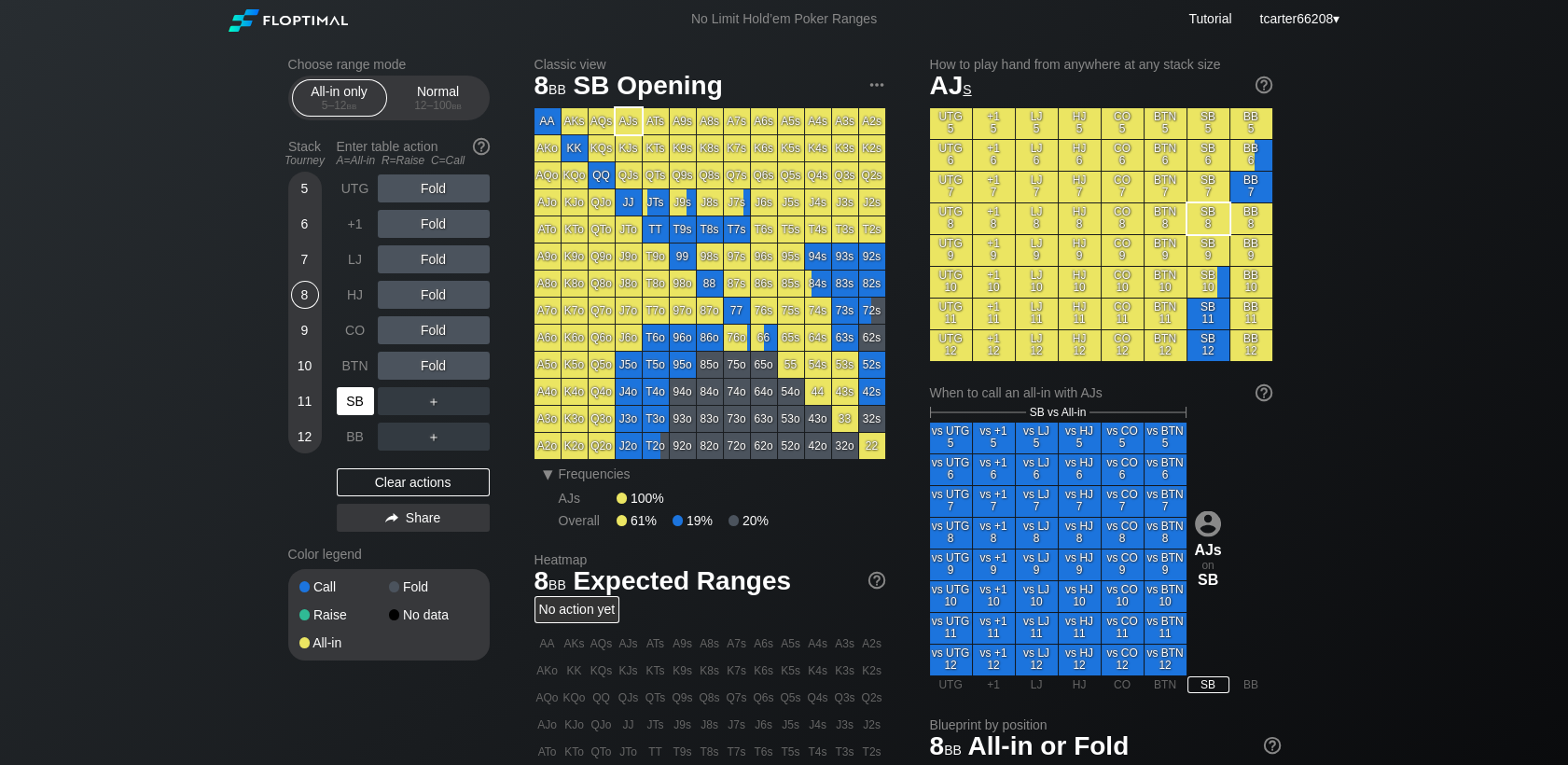
click at [355, 397] on div "SB" at bounding box center [355, 401] width 38 height 28
click at [410, 485] on div "Clear actions" at bounding box center [413, 482] width 153 height 28
click at [432, 482] on div "Clear actions" at bounding box center [413, 482] width 153 height 28
click at [461, 89] on div "Normal 12 – 100 bb" at bounding box center [439, 98] width 85 height 36
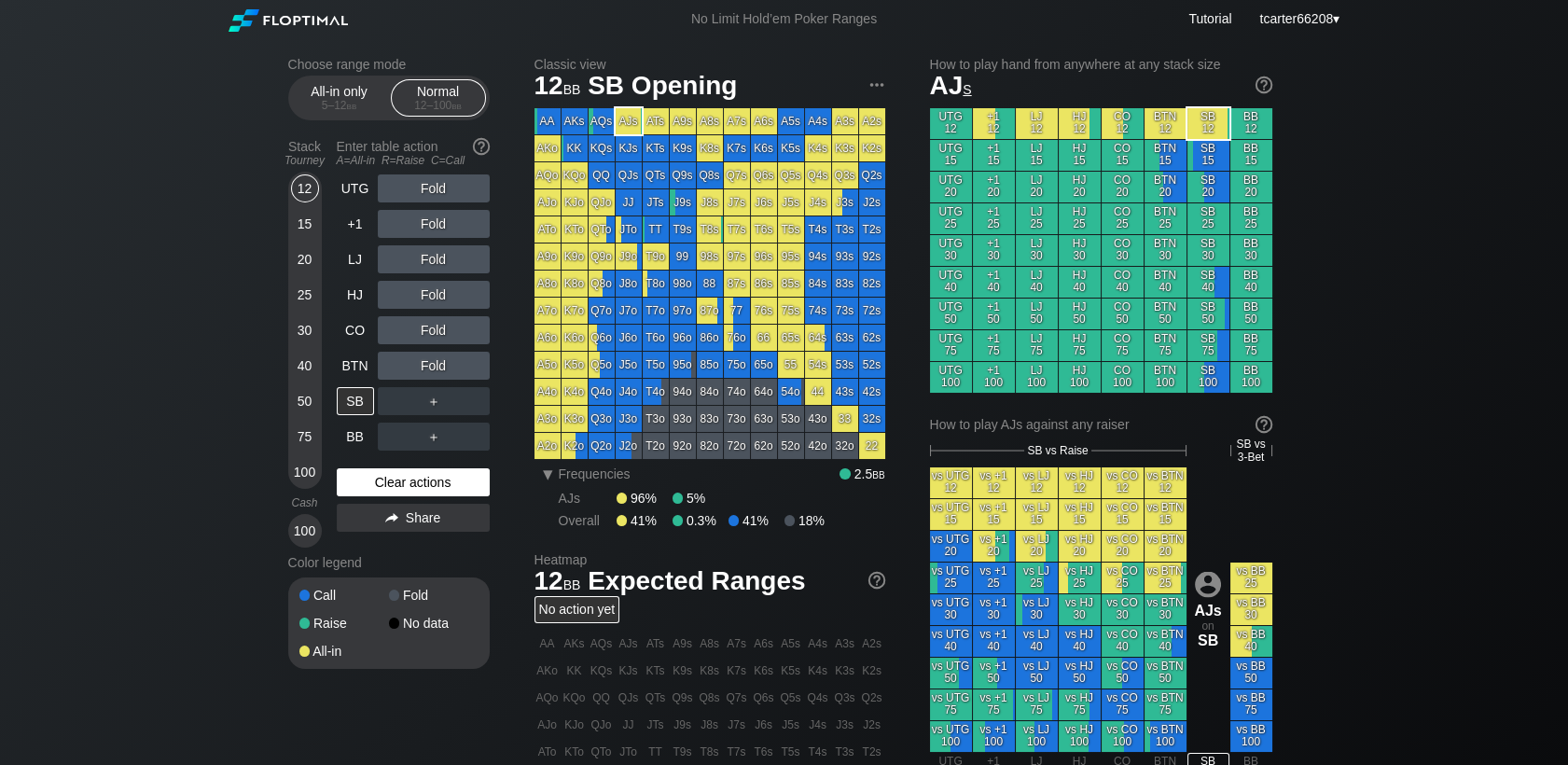
click at [415, 486] on div "Clear actions" at bounding box center [413, 482] width 153 height 28
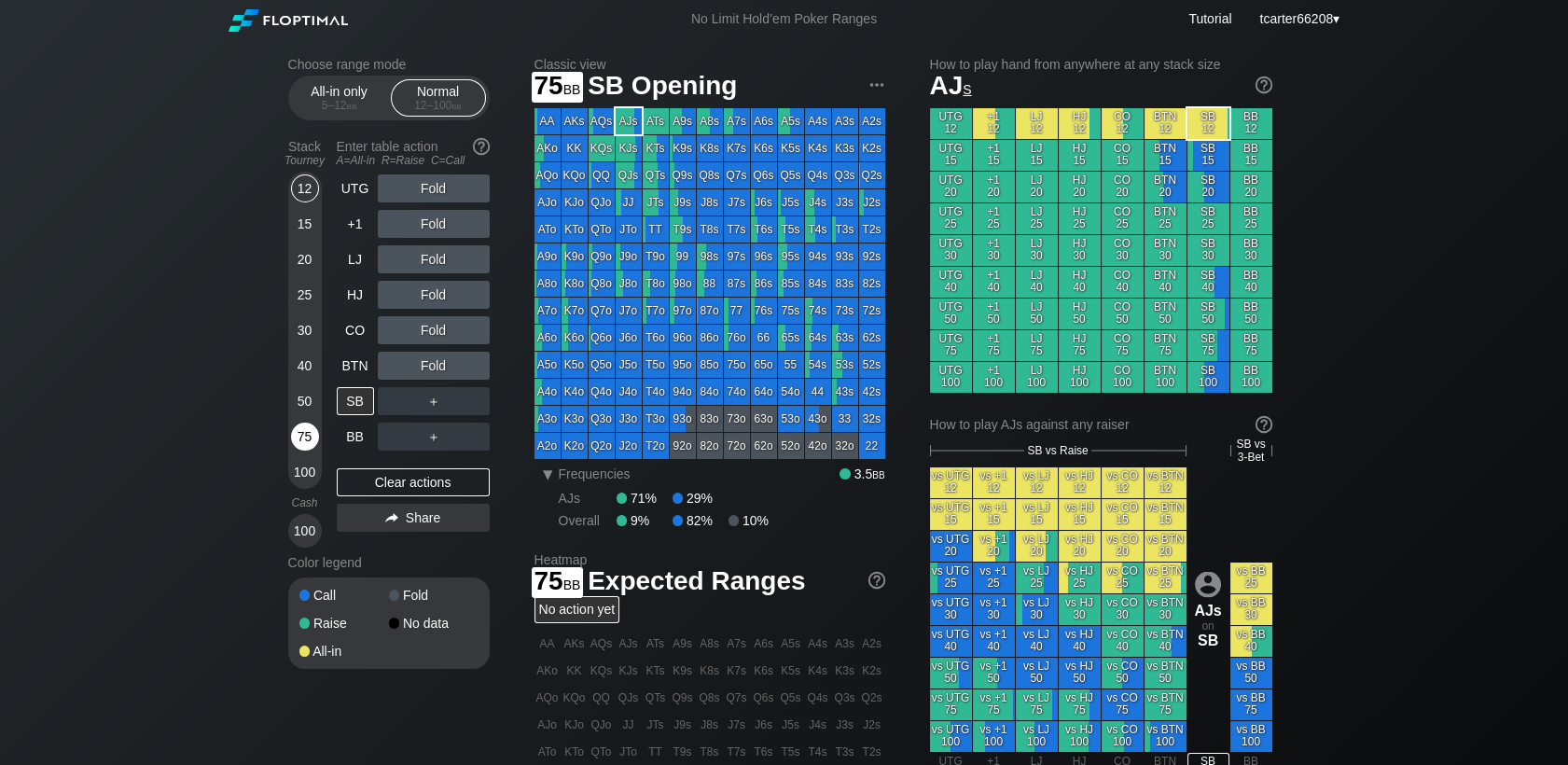
click at [297, 430] on div "75" at bounding box center [305, 437] width 28 height 28
click at [299, 435] on div "75" at bounding box center [305, 437] width 28 height 28
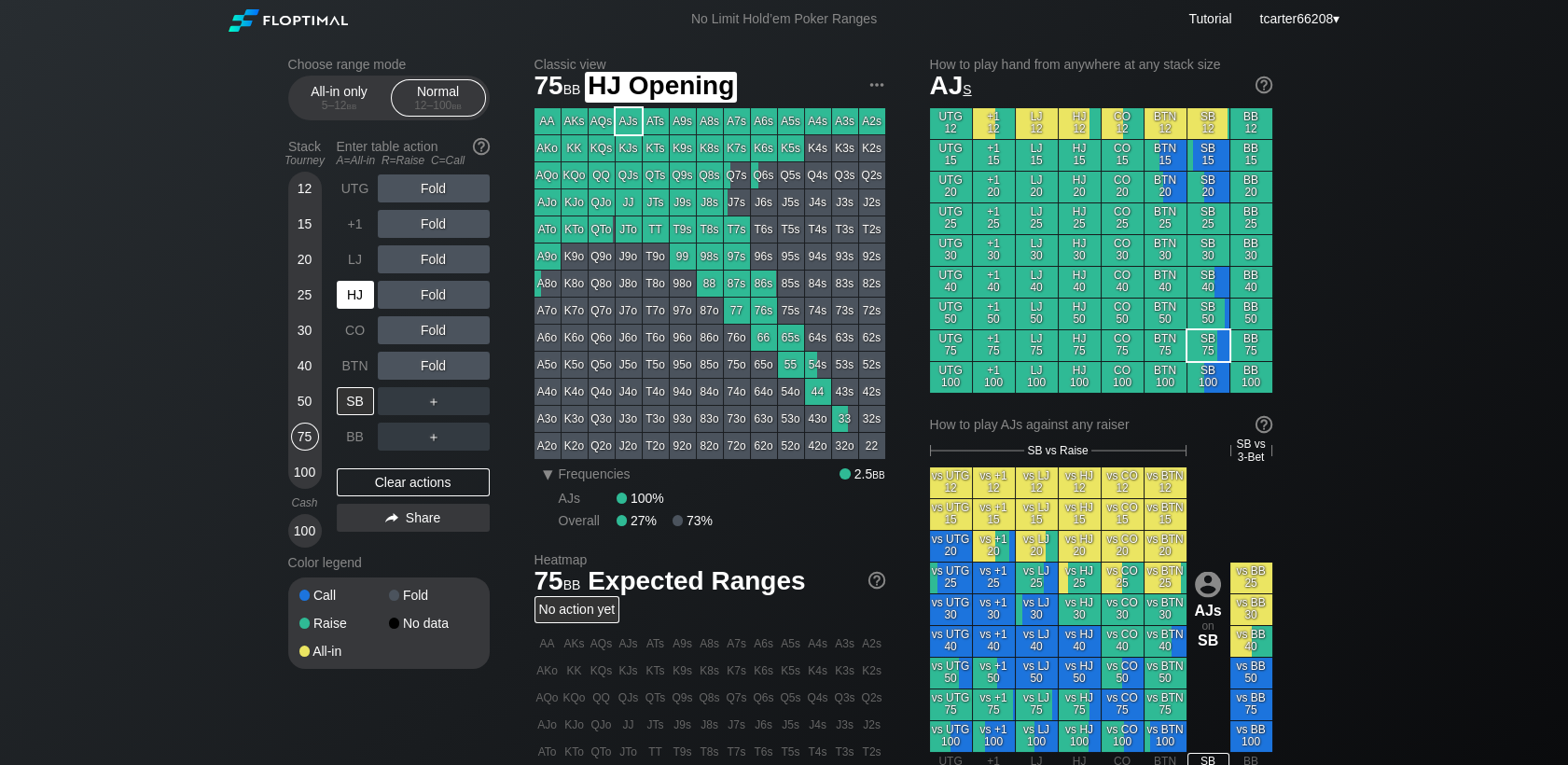
click at [349, 295] on div "HJ" at bounding box center [355, 295] width 38 height 28
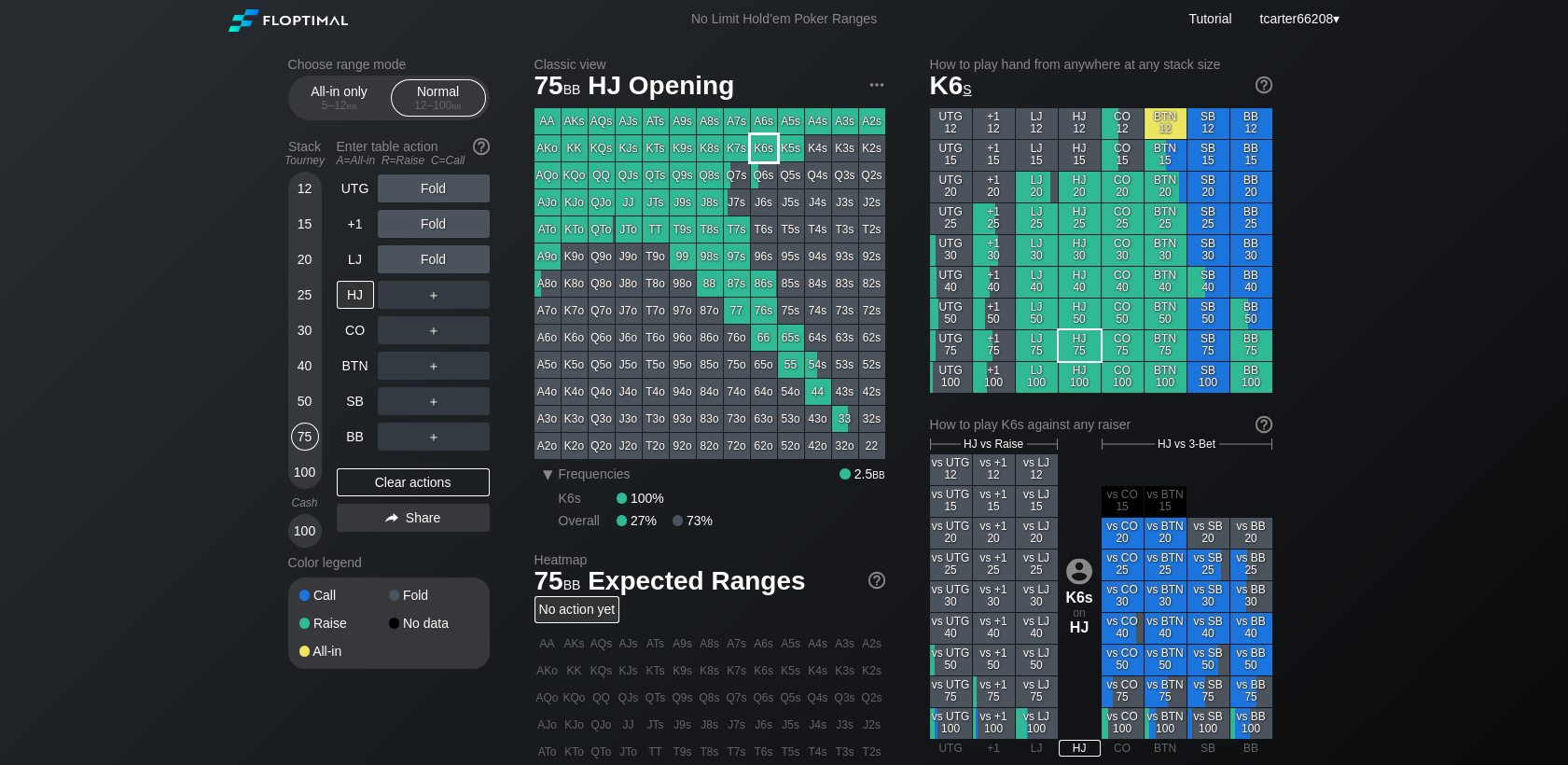
click at [762, 145] on div "K6s" at bounding box center [764, 148] width 26 height 26
click at [357, 339] on div "CO" at bounding box center [355, 330] width 38 height 28
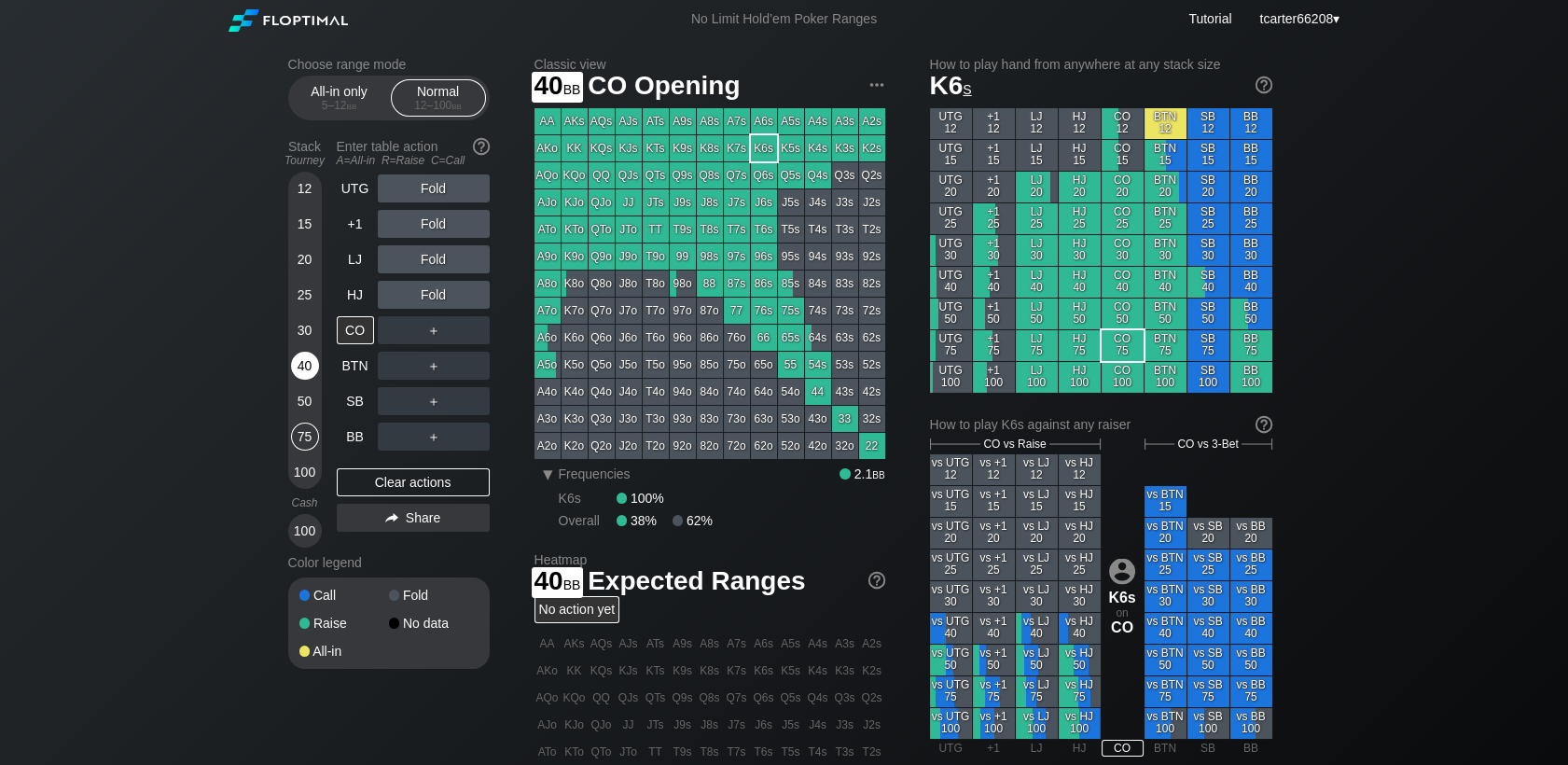
click at [308, 374] on div "40" at bounding box center [305, 365] width 28 height 28
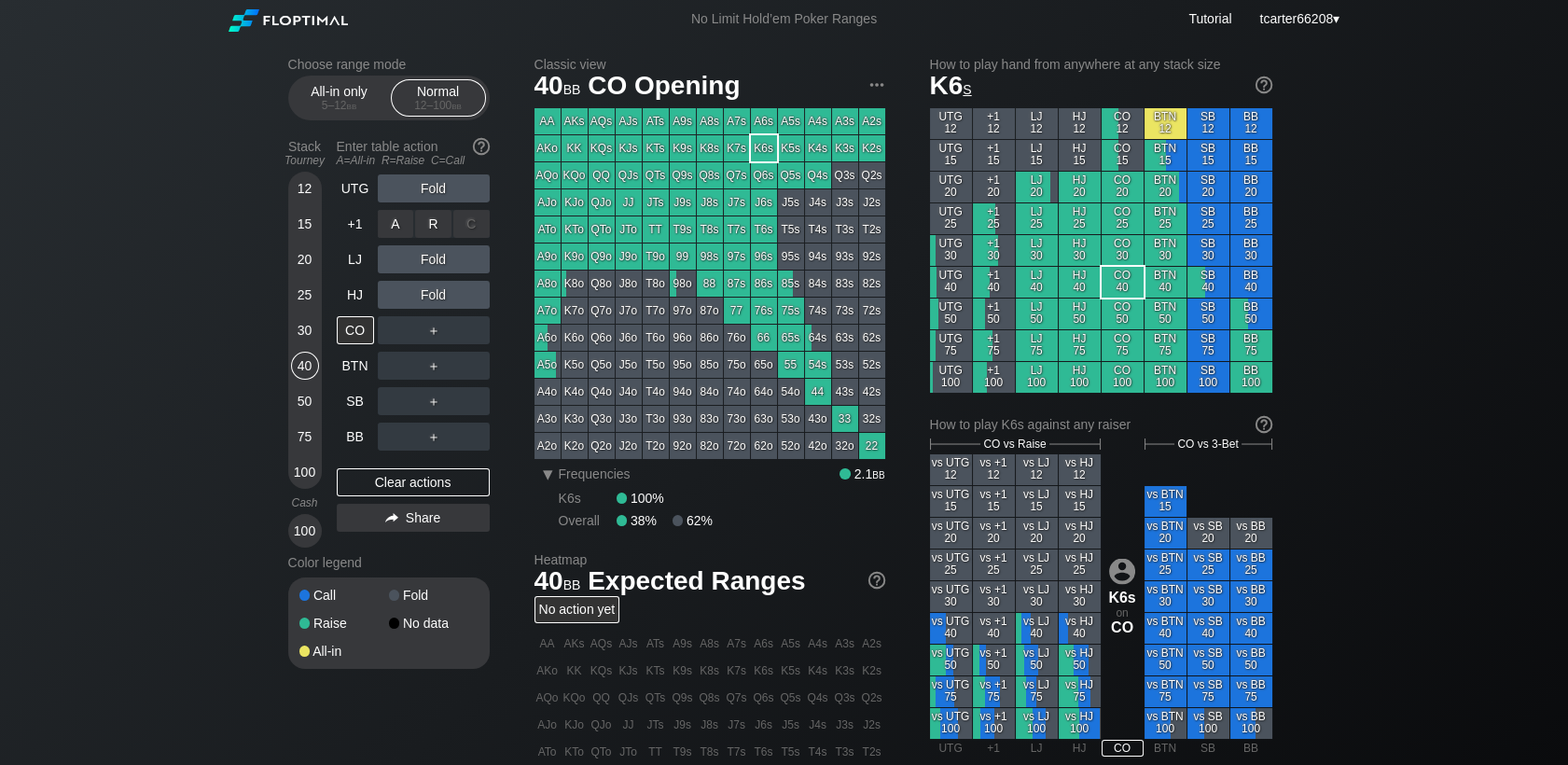
click at [440, 227] on div "R ✕" at bounding box center [433, 223] width 37 height 28
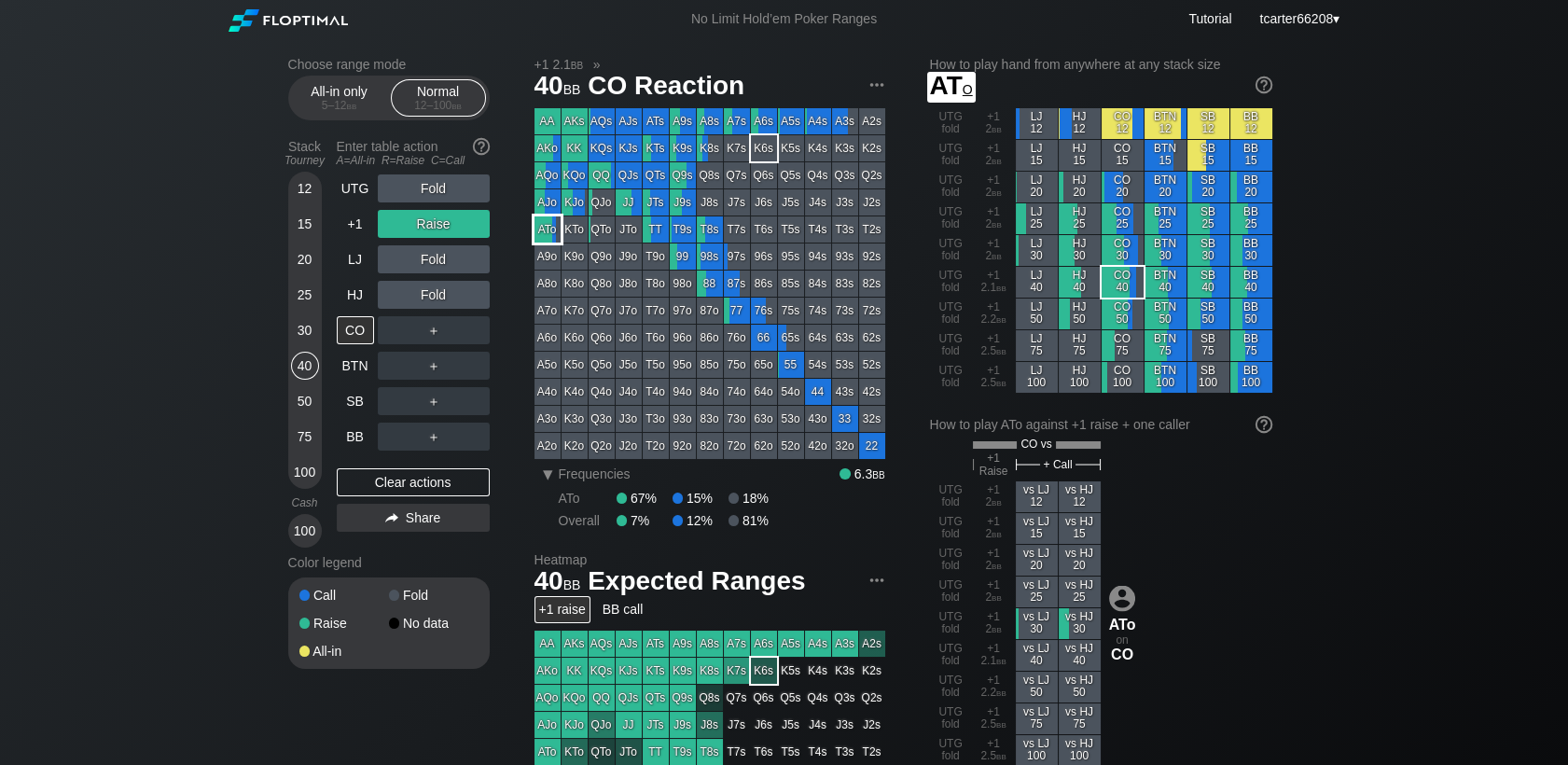
click at [552, 230] on div "ATo" at bounding box center [548, 229] width 26 height 26
click at [418, 333] on div "＋" at bounding box center [434, 330] width 112 height 28
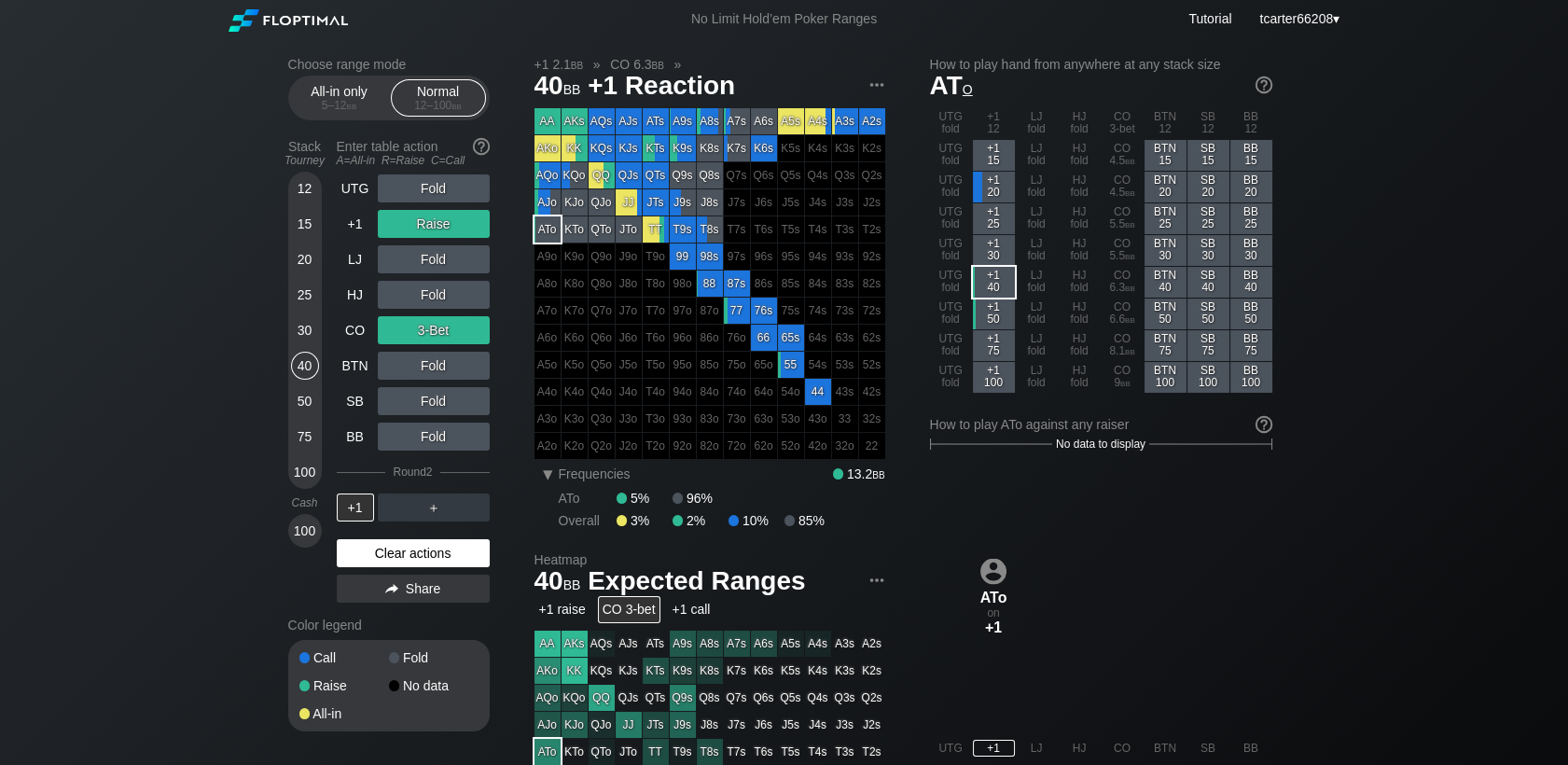
click at [395, 561] on div "Clear actions" at bounding box center [413, 553] width 153 height 28
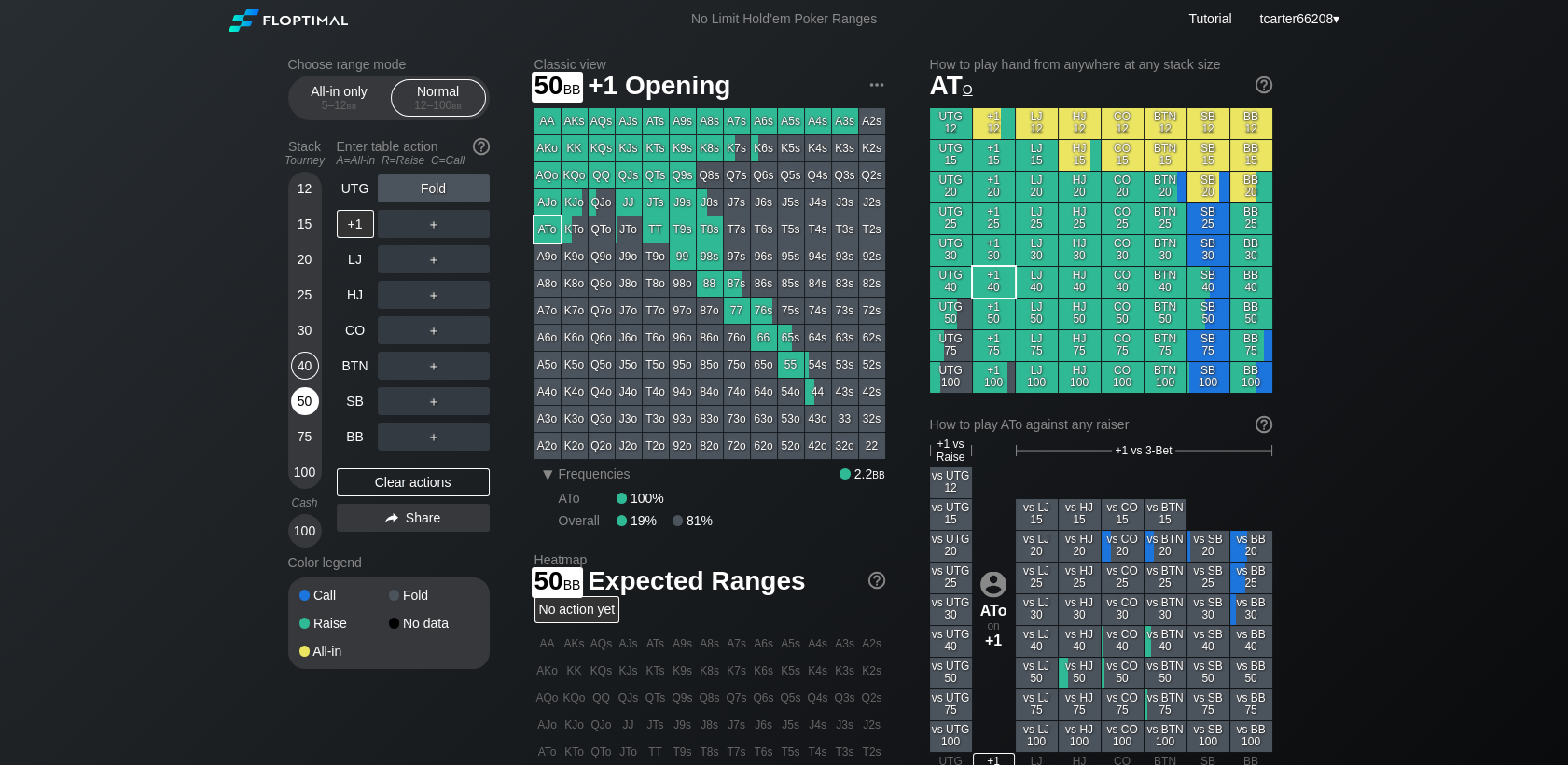
click at [302, 394] on div "50" at bounding box center [305, 401] width 28 height 28
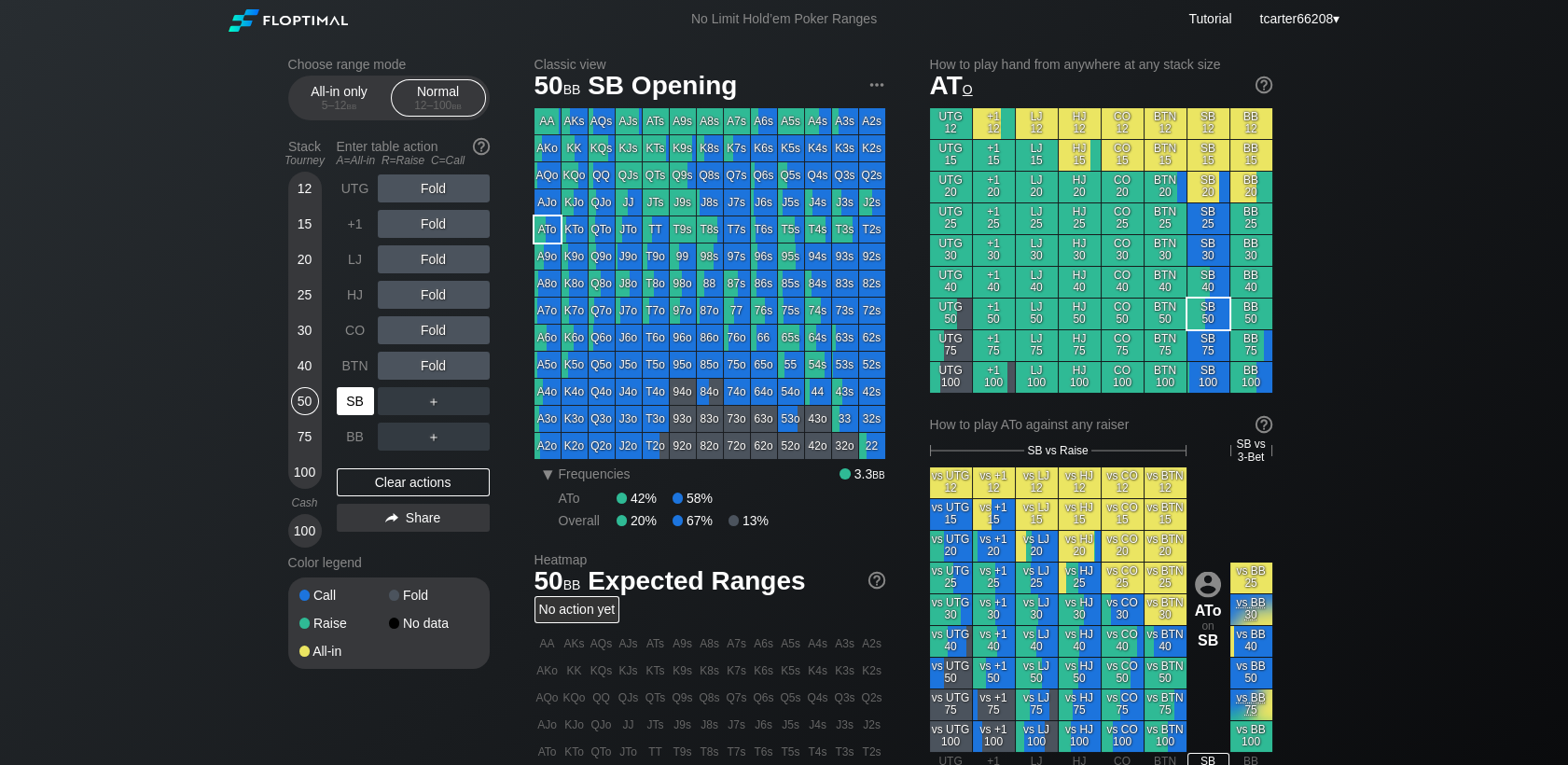
click at [358, 404] on div "SB" at bounding box center [355, 401] width 38 height 28
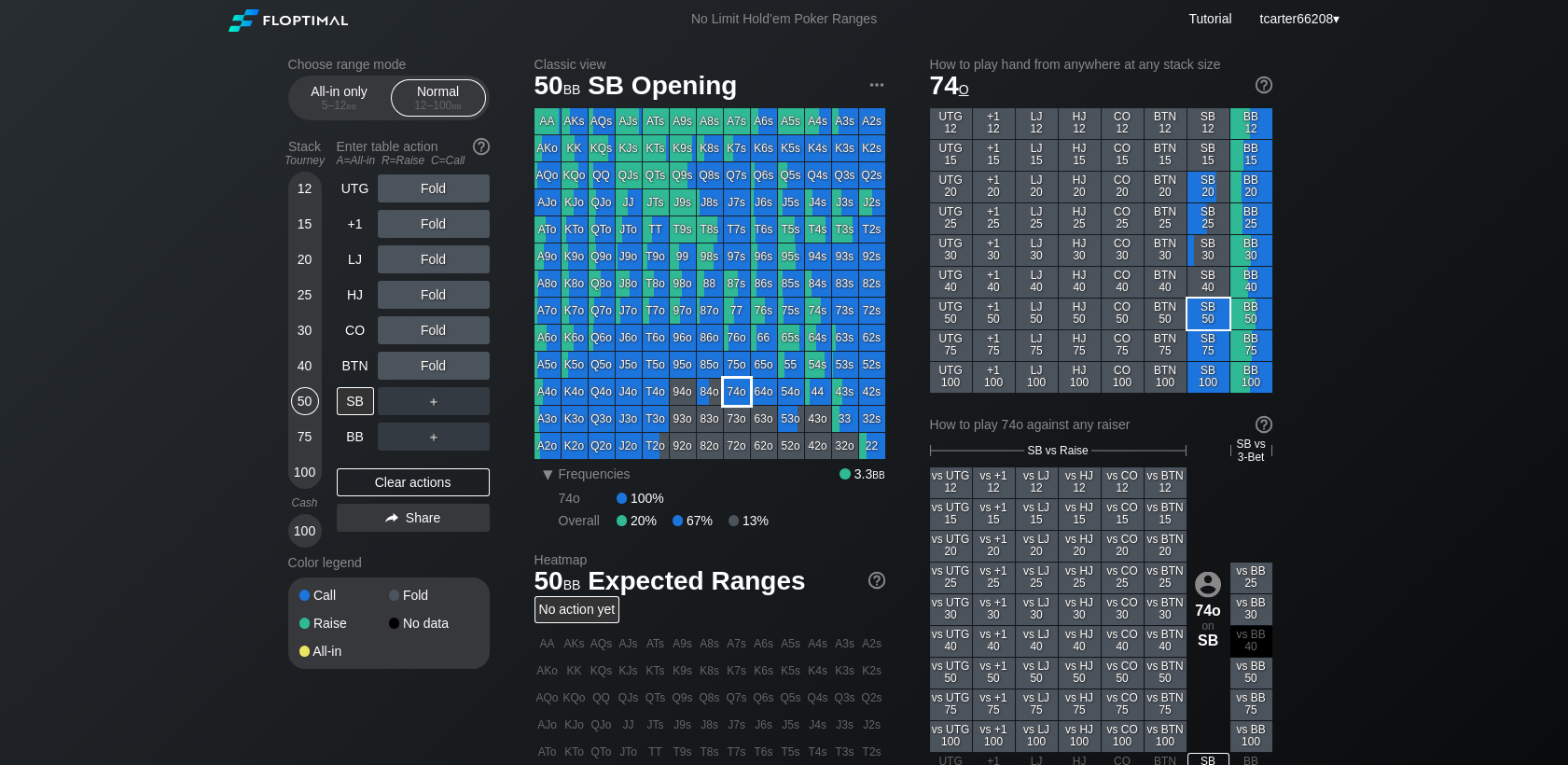
click at [737, 392] on div "74o" at bounding box center [736, 392] width 26 height 26
click at [487, 398] on div "＋" at bounding box center [434, 401] width 112 height 28
click at [484, 404] on div "C ✕" at bounding box center [471, 401] width 37 height 28
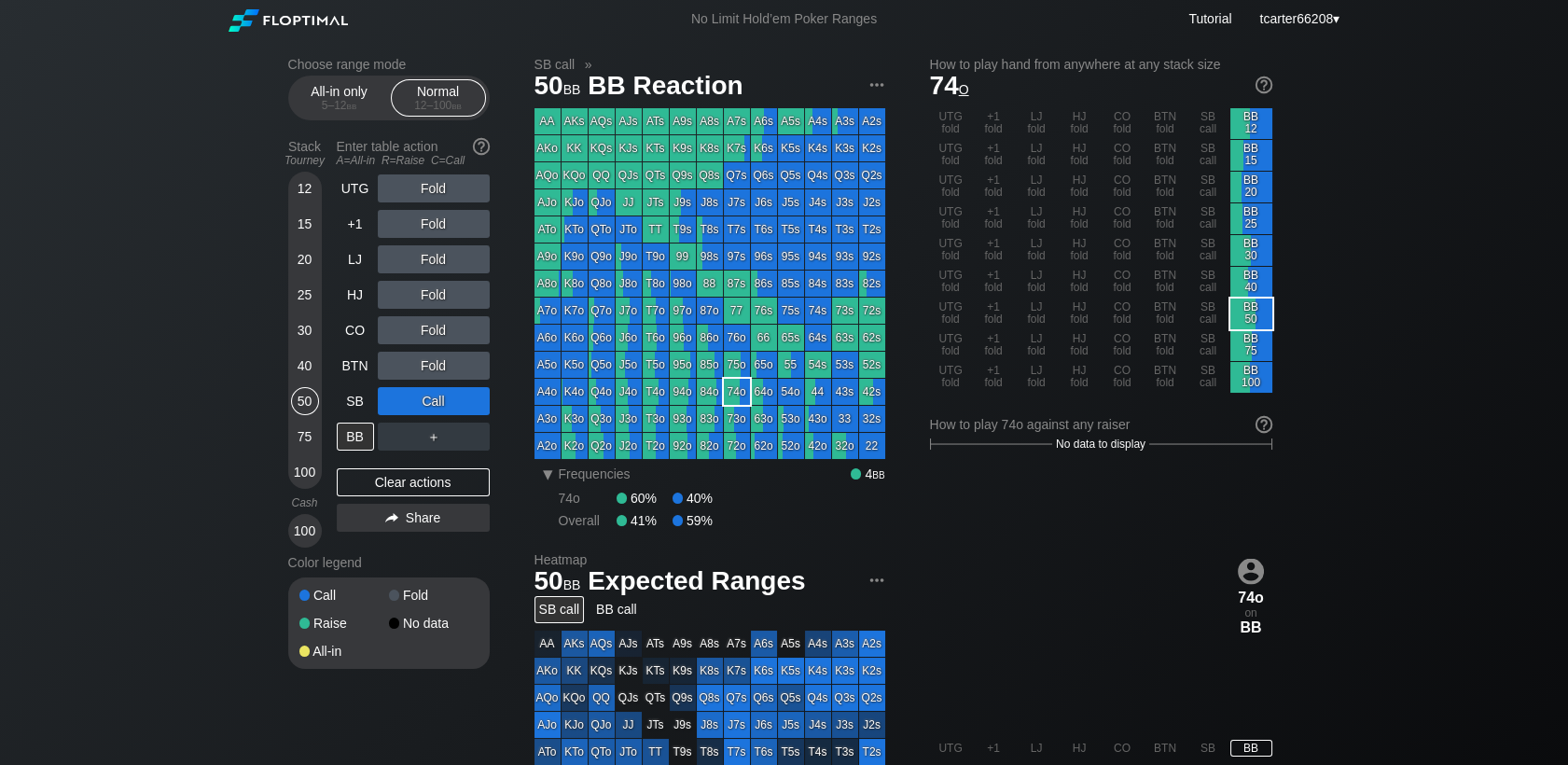
drag, startPoint x: 439, startPoint y: 490, endPoint x: 389, endPoint y: 413, distance: 91.8
click at [439, 491] on div "Clear actions" at bounding box center [413, 482] width 153 height 28
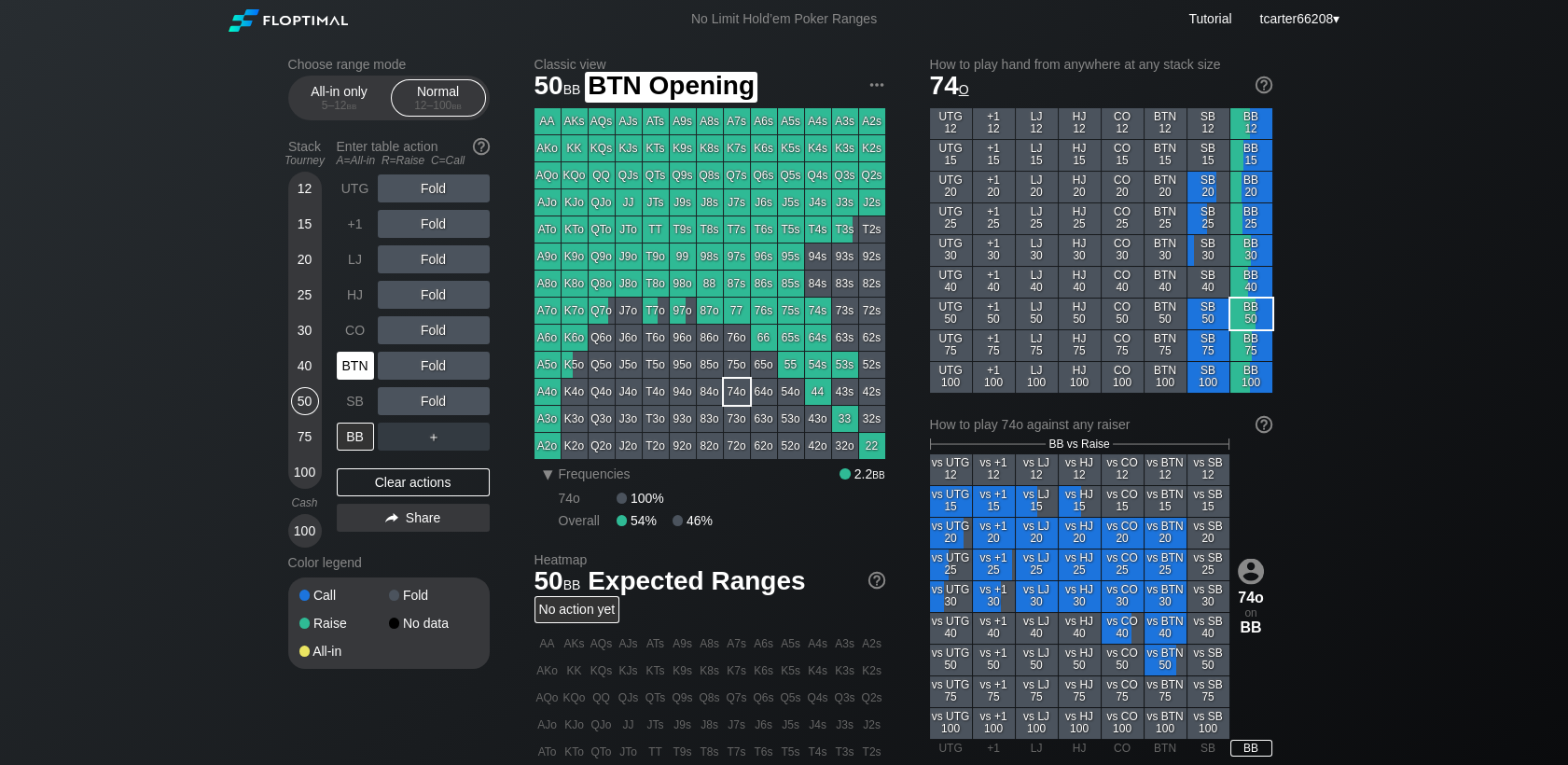
click at [354, 367] on div "BTN" at bounding box center [355, 365] width 38 height 28
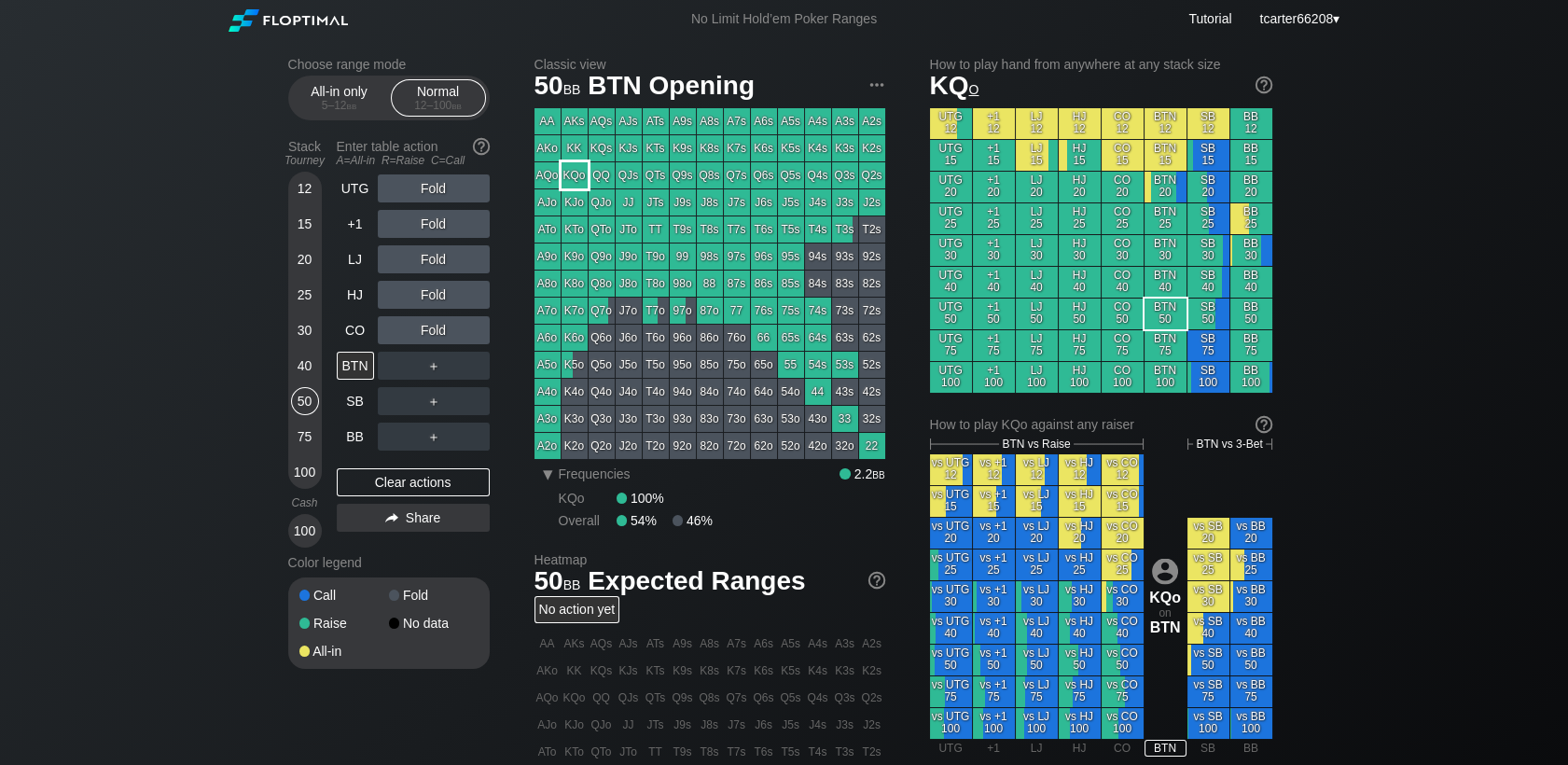
click at [563, 165] on div "KQo" at bounding box center [575, 176] width 26 height 26
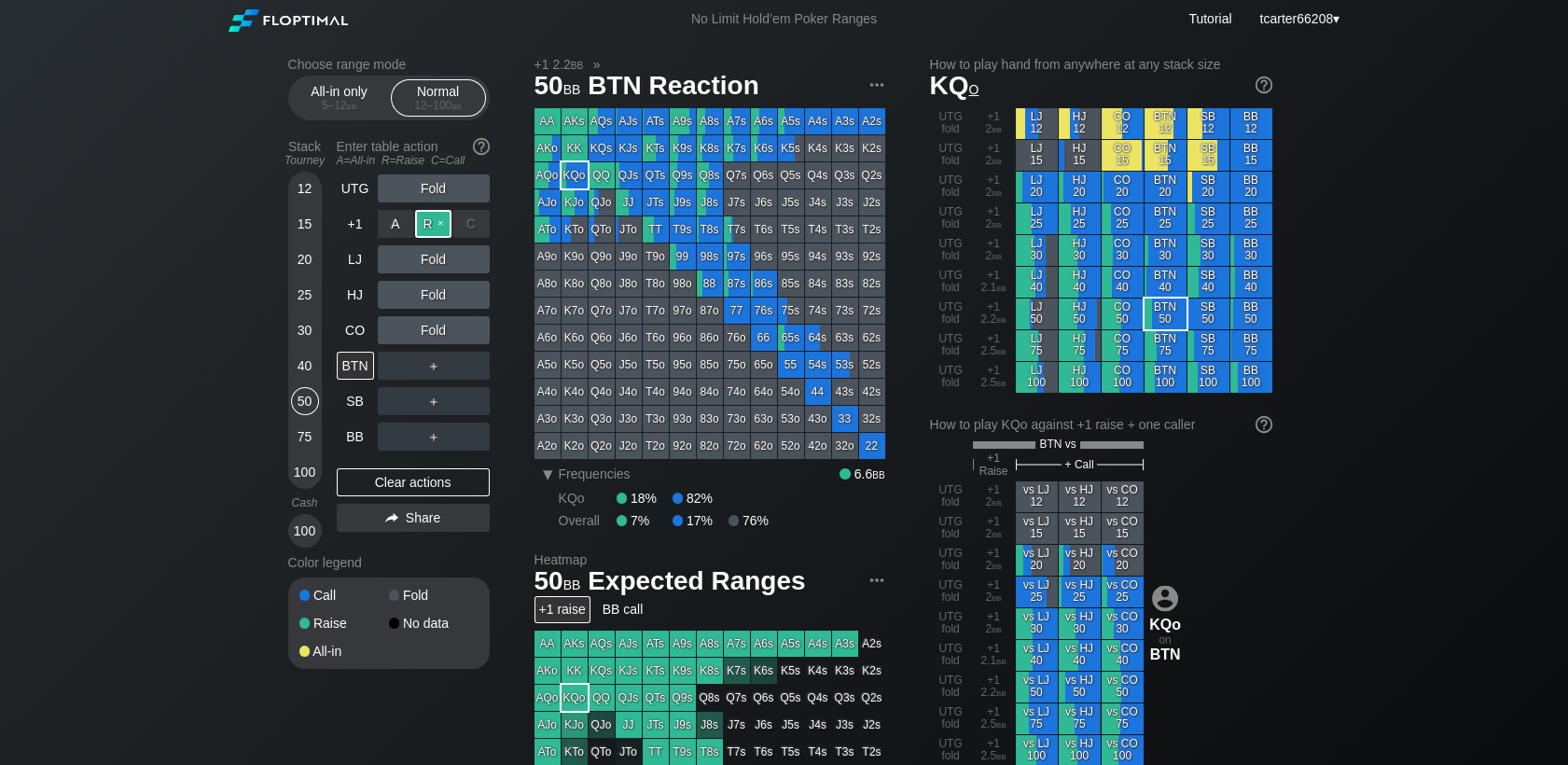
click at [438, 225] on div "R ✕" at bounding box center [433, 223] width 37 height 28
click at [339, 398] on div "SB" at bounding box center [355, 401] width 38 height 28
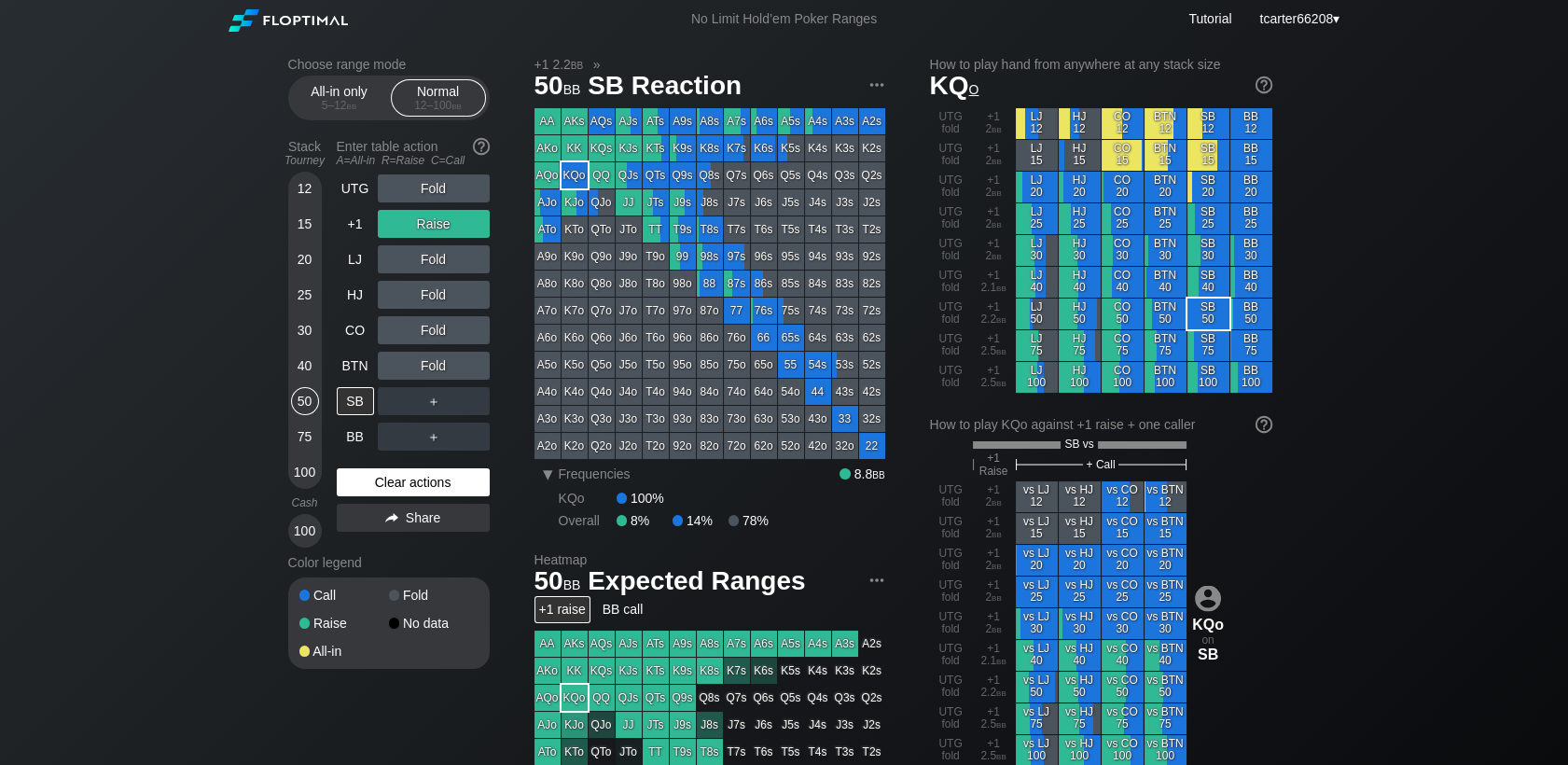
click at [438, 494] on div "Clear actions" at bounding box center [413, 482] width 153 height 28
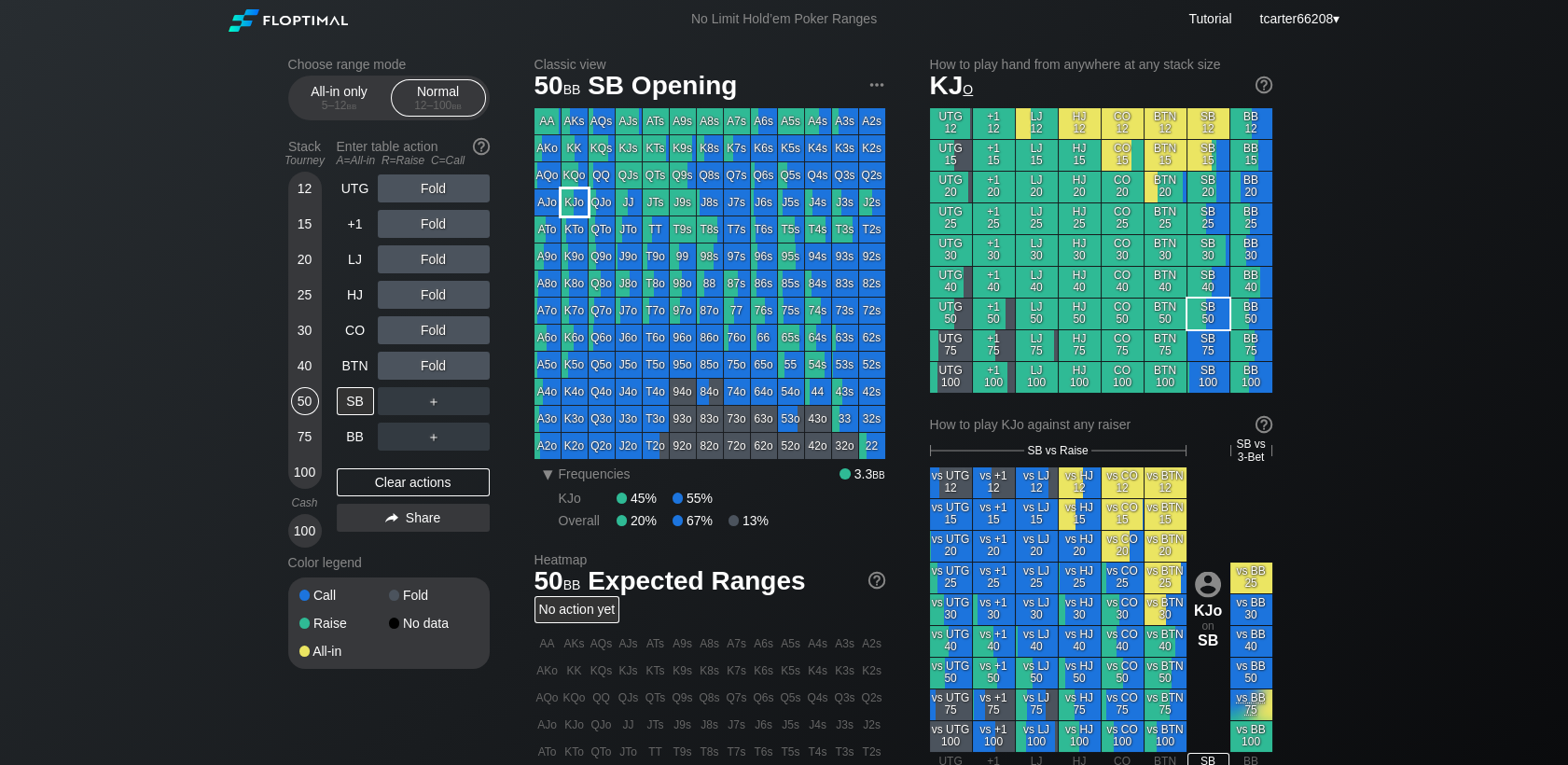
click at [581, 208] on div "KJo" at bounding box center [575, 202] width 26 height 26
drag, startPoint x: 306, startPoint y: 444, endPoint x: 337, endPoint y: 415, distance: 42.4
click at [306, 444] on div "75" at bounding box center [305, 437] width 28 height 28
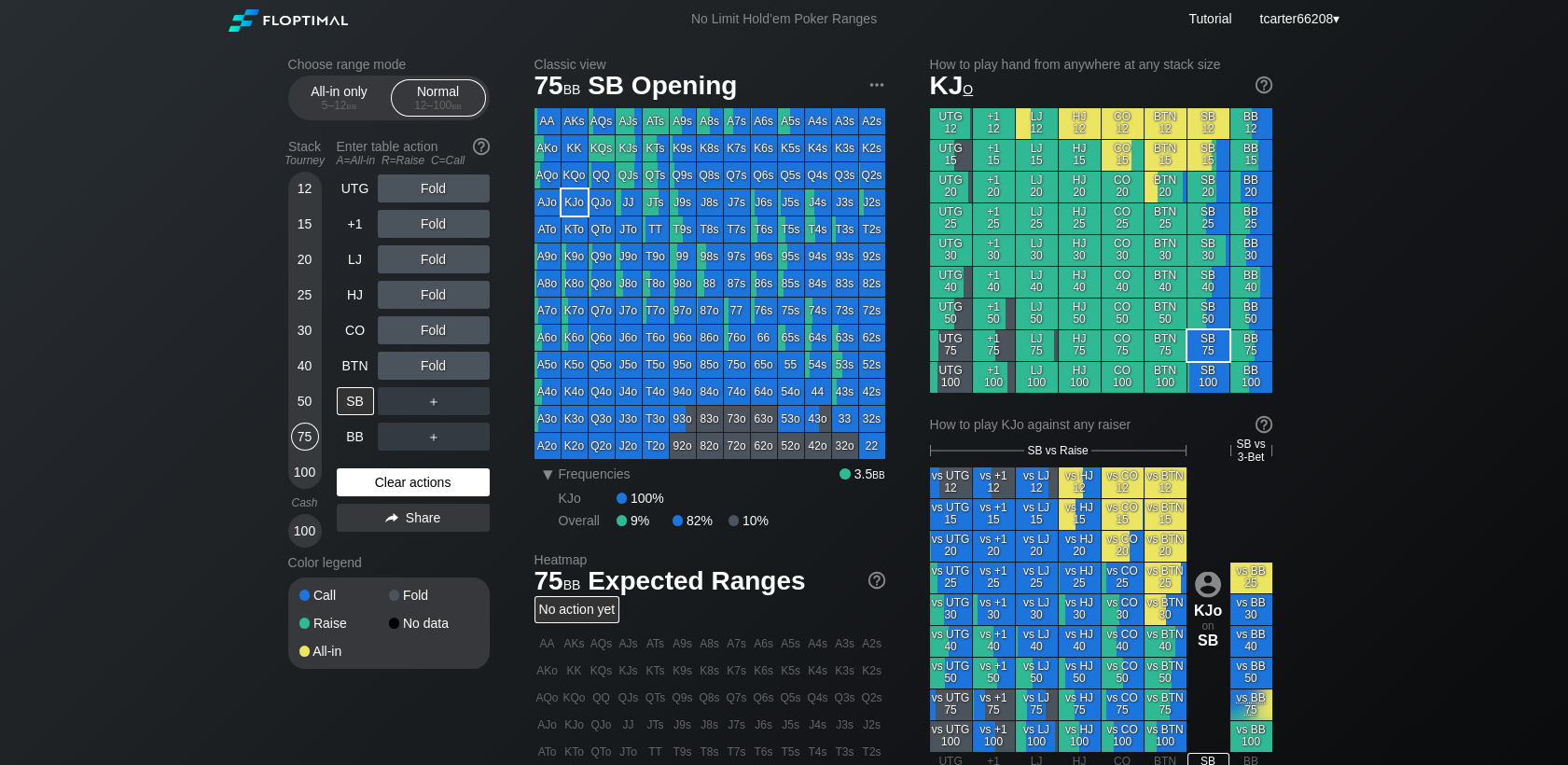
click at [452, 479] on div "Clear actions" at bounding box center [413, 482] width 153 height 28
click at [467, 484] on div "Clear actions" at bounding box center [413, 482] width 153 height 28
click at [311, 334] on div "30" at bounding box center [305, 330] width 28 height 28
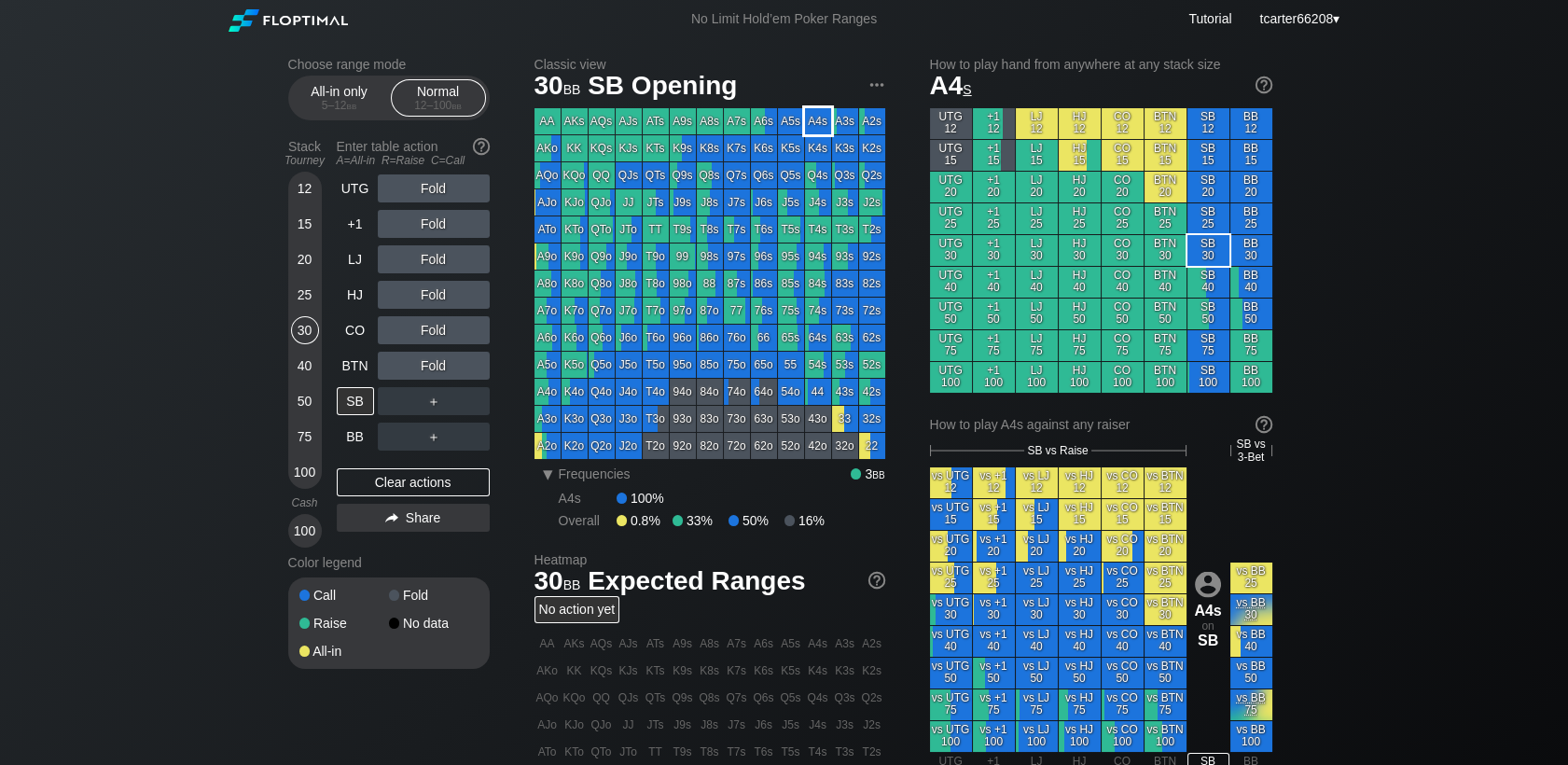
click at [814, 116] on div "A4s" at bounding box center [818, 121] width 26 height 26
click at [427, 293] on div "Fold" at bounding box center [434, 295] width 112 height 28
click at [433, 299] on div "R ✕" at bounding box center [433, 295] width 37 height 28
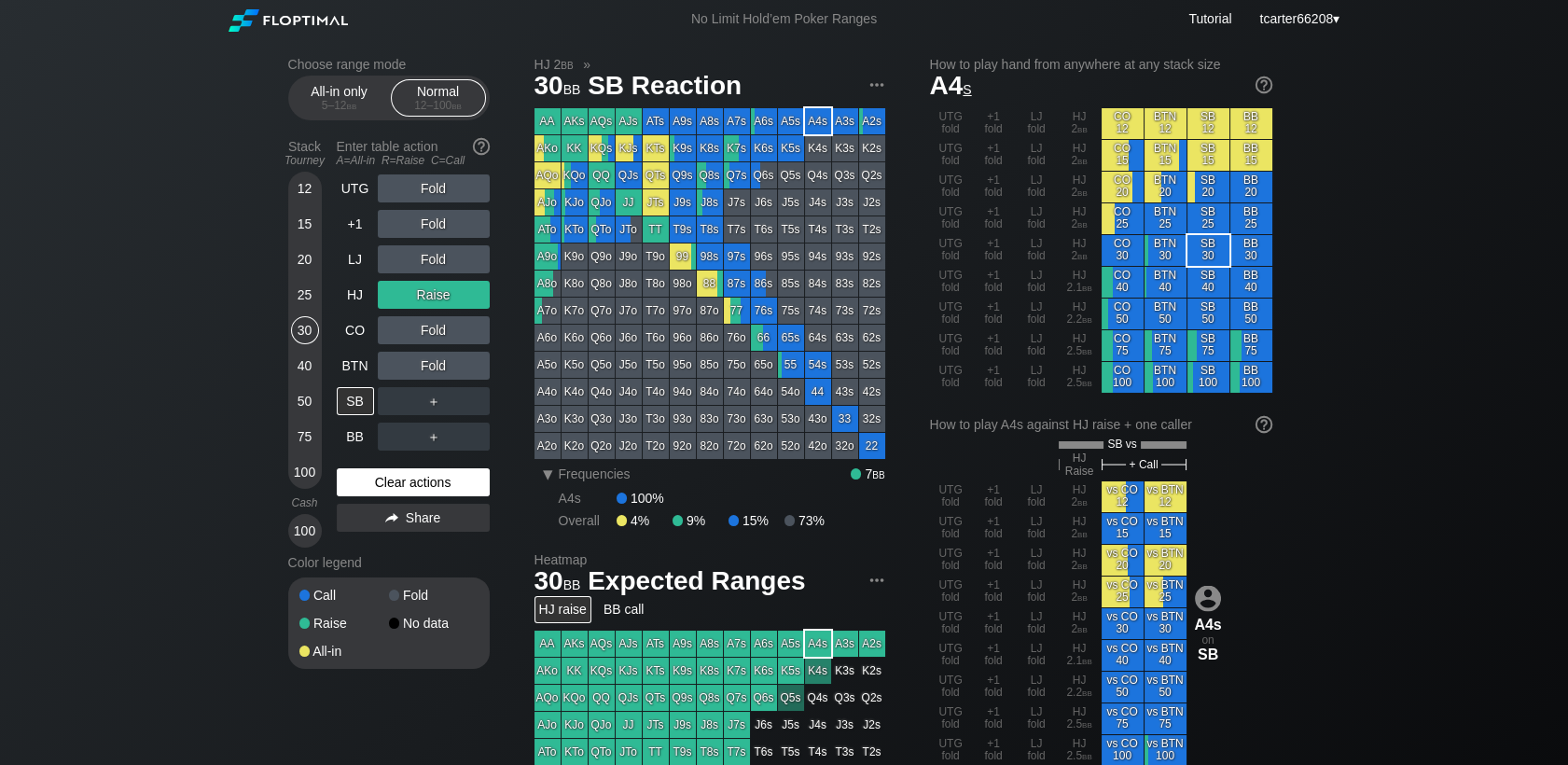
click at [441, 495] on div "Clear actions" at bounding box center [413, 482] width 153 height 28
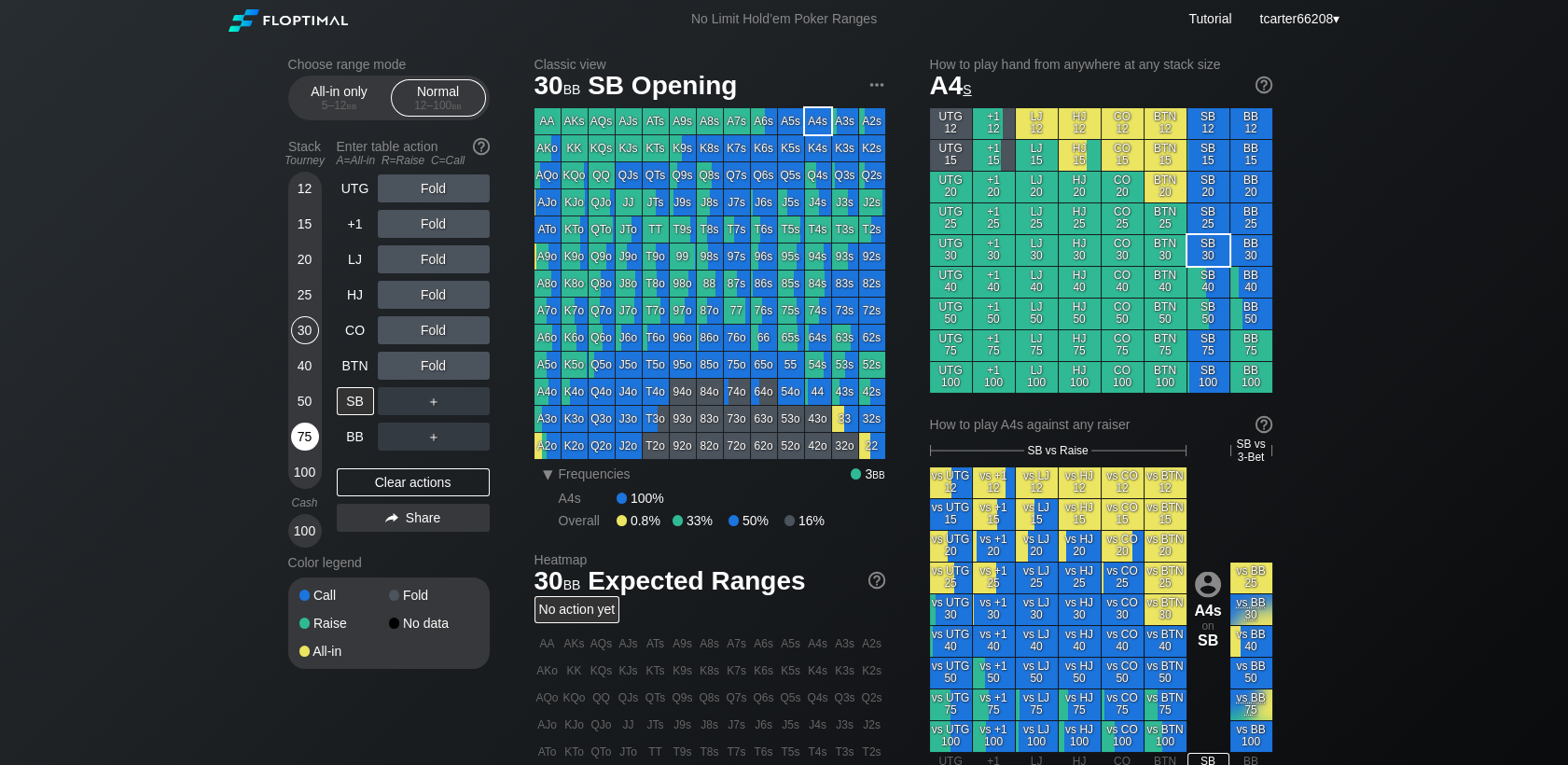
click at [315, 443] on div "75" at bounding box center [305, 437] width 28 height 28
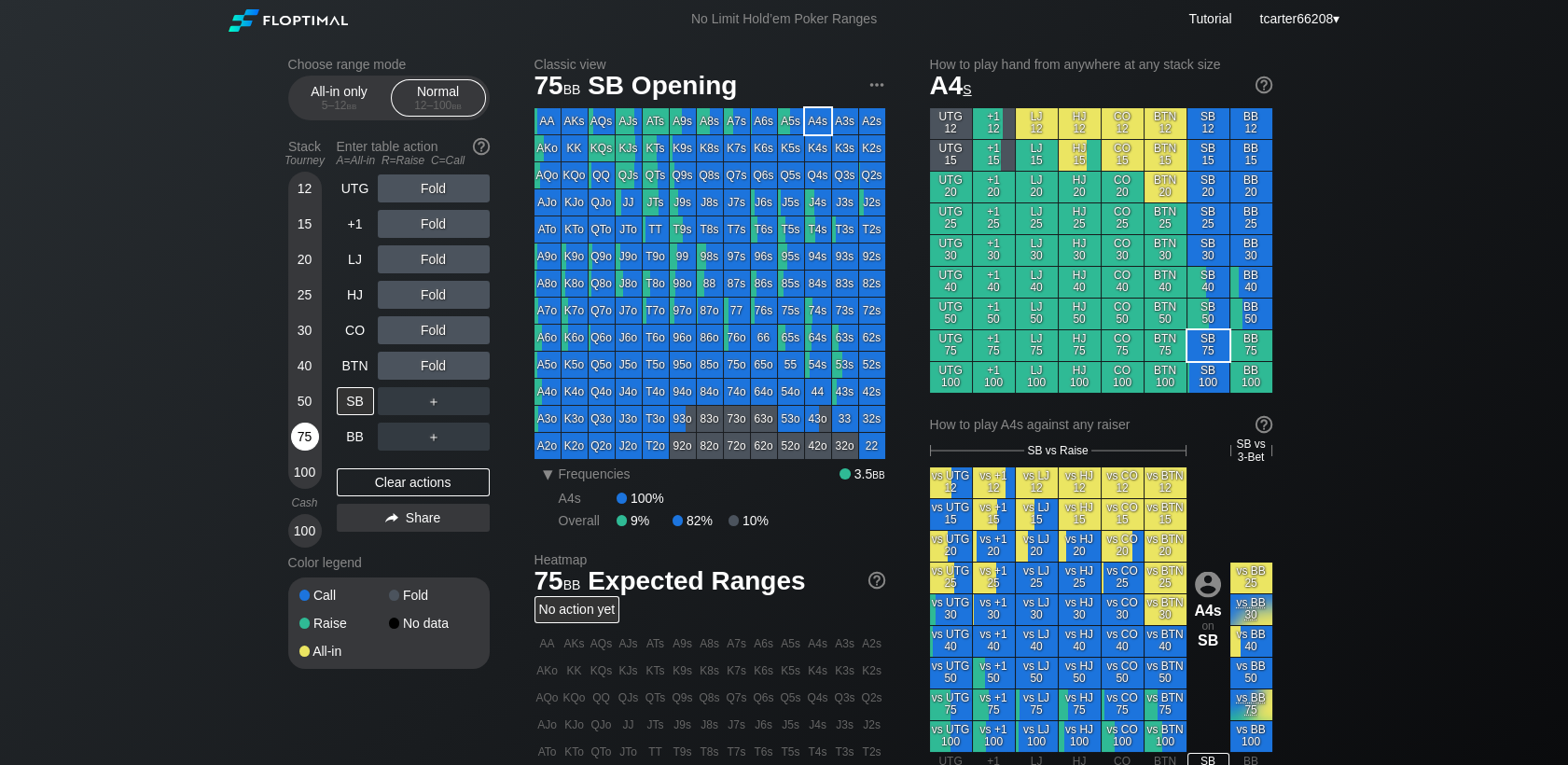
click at [311, 443] on div "75" at bounding box center [305, 437] width 28 height 28
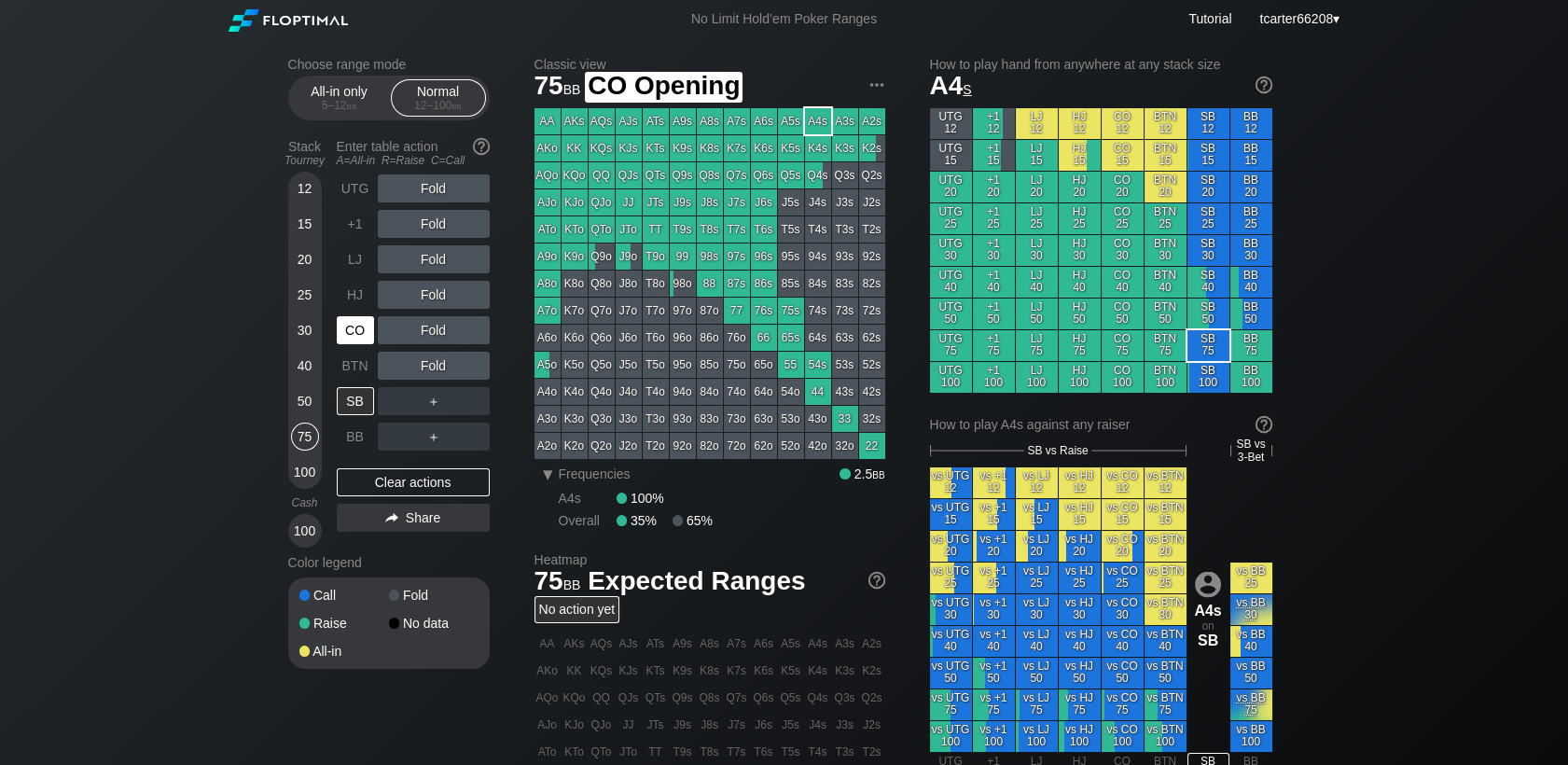
click at [365, 337] on div "CO" at bounding box center [355, 330] width 38 height 28
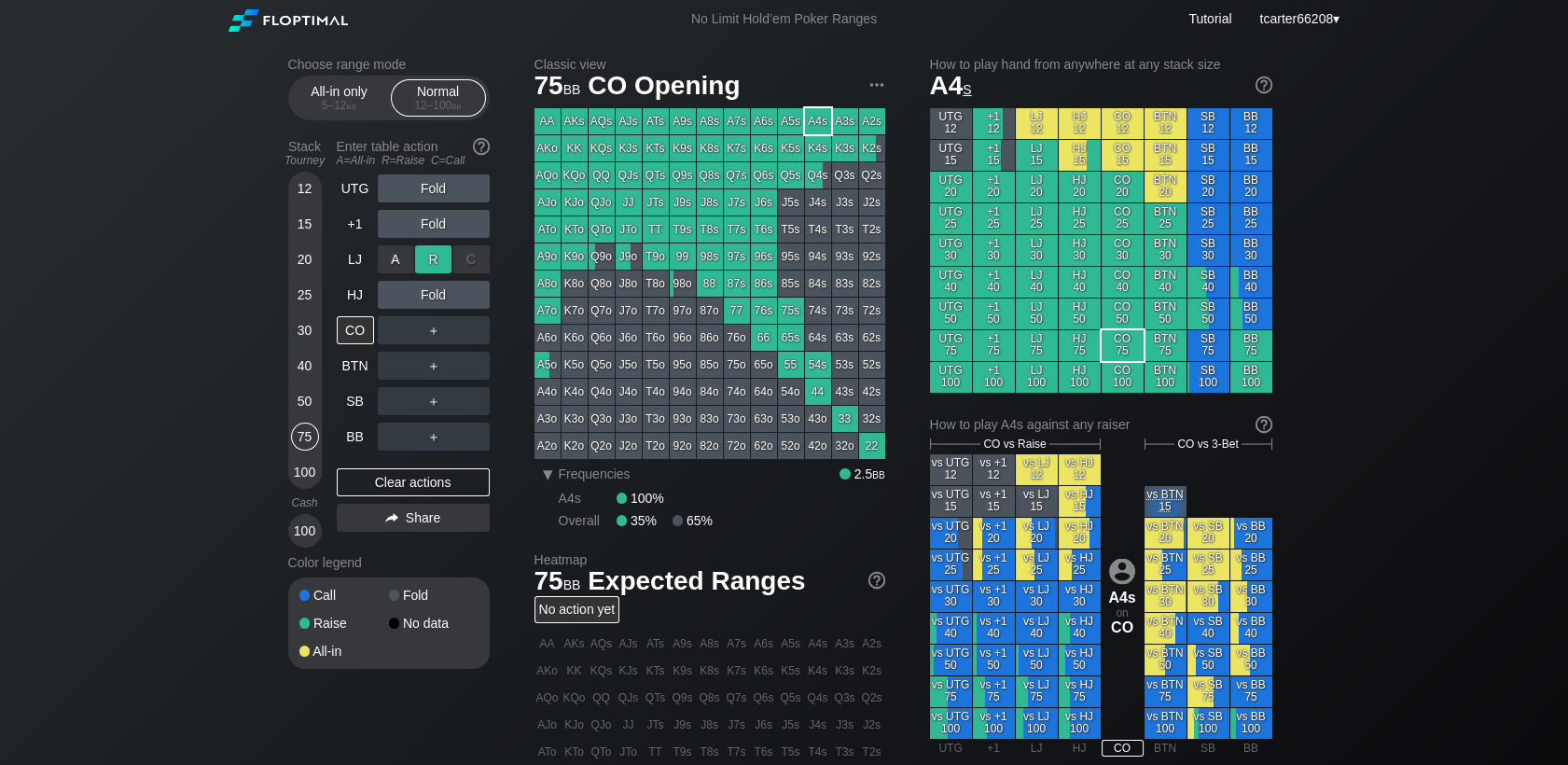
click at [432, 261] on div "R ✕" at bounding box center [433, 259] width 37 height 28
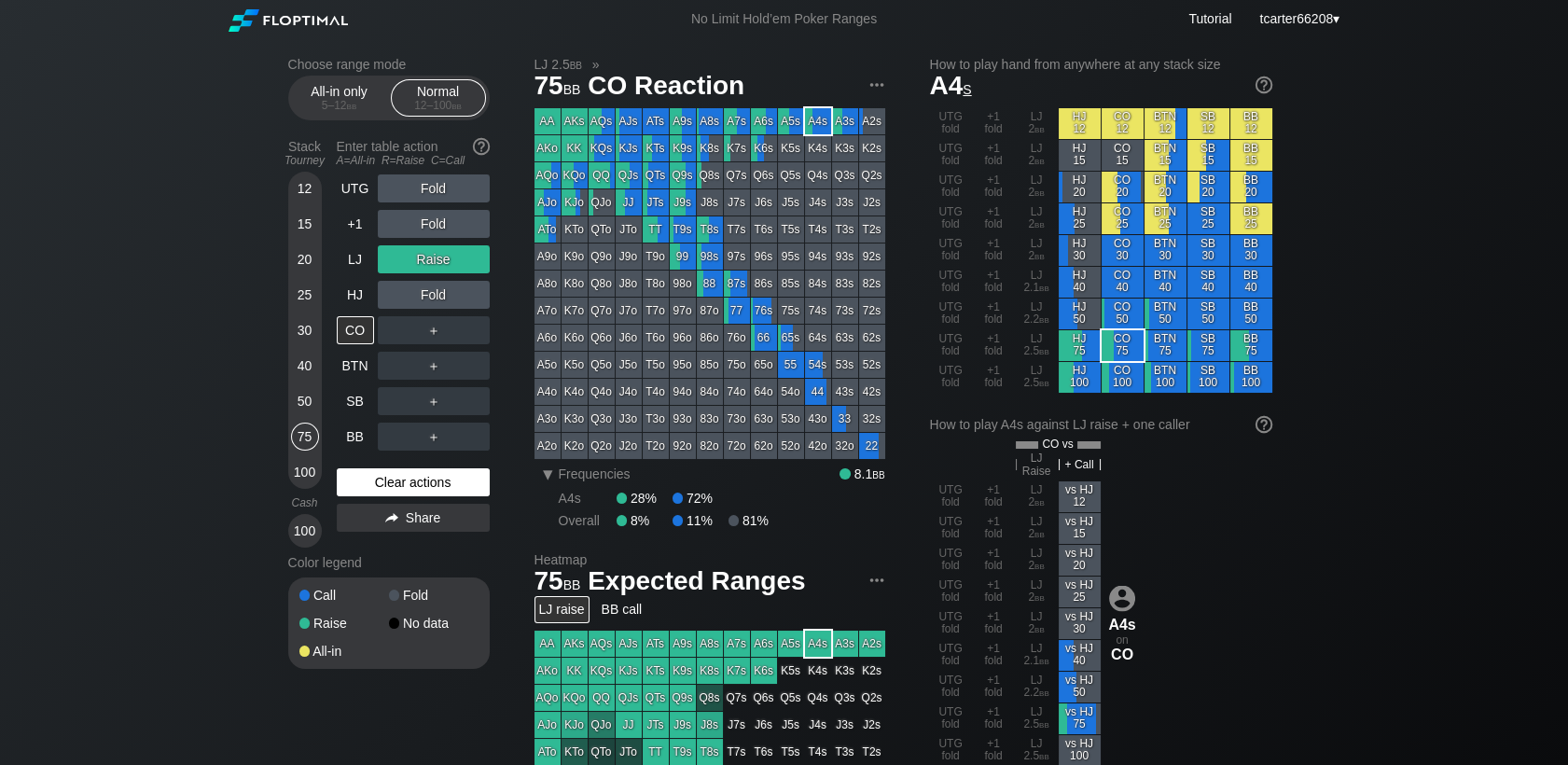
click at [372, 487] on div "Clear actions" at bounding box center [413, 482] width 153 height 28
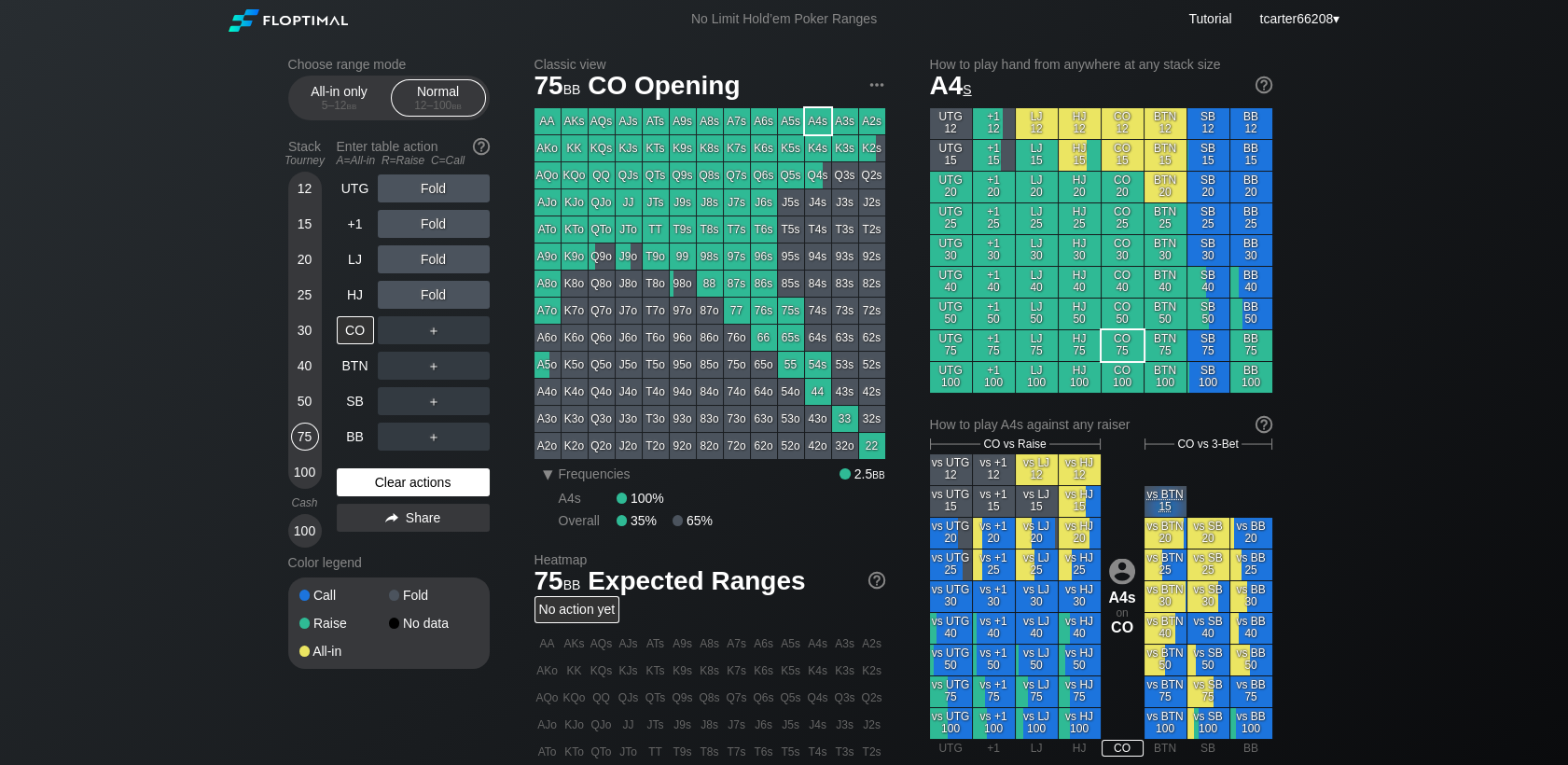
click at [457, 487] on div "Clear actions" at bounding box center [413, 482] width 153 height 28
click at [349, 255] on div "LJ" at bounding box center [355, 259] width 38 height 28
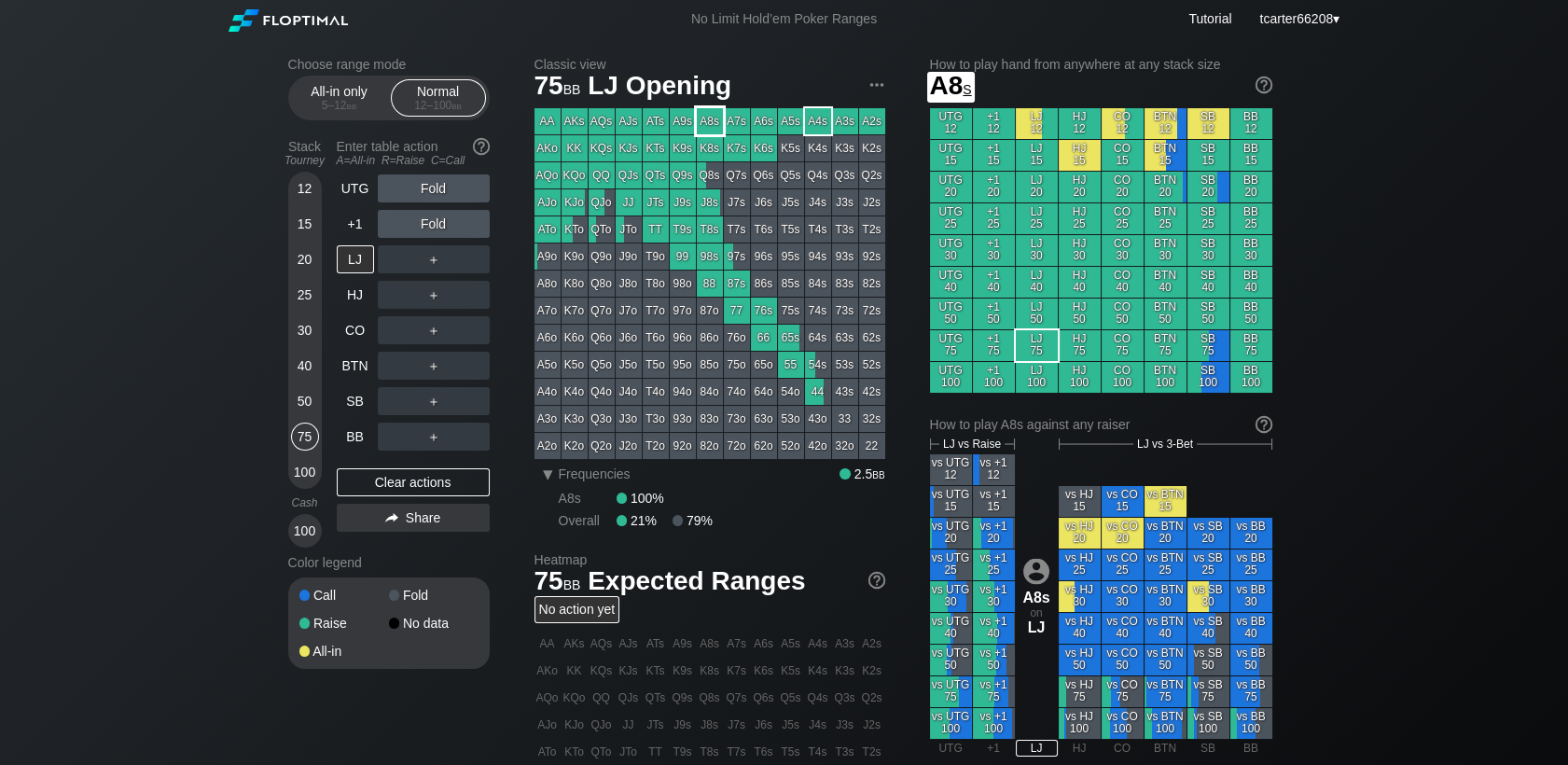
click at [706, 116] on div "A8s" at bounding box center [710, 121] width 26 height 26
click at [429, 253] on div "＋" at bounding box center [434, 259] width 112 height 28
click at [429, 259] on div "R ✕" at bounding box center [433, 259] width 37 height 28
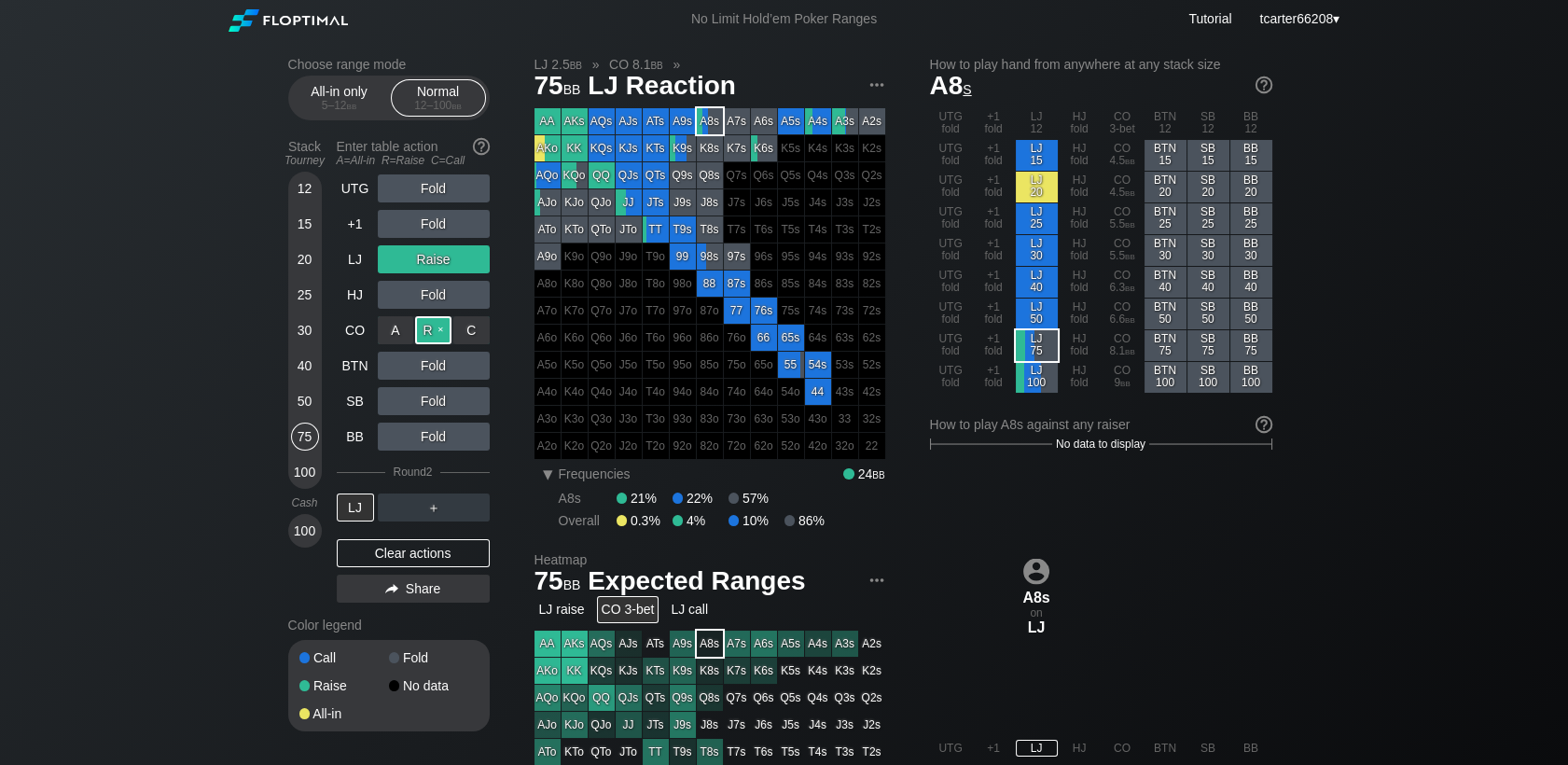
click at [430, 337] on div "R ✕" at bounding box center [433, 330] width 37 height 28
click at [370, 561] on div "Clear actions" at bounding box center [413, 553] width 153 height 28
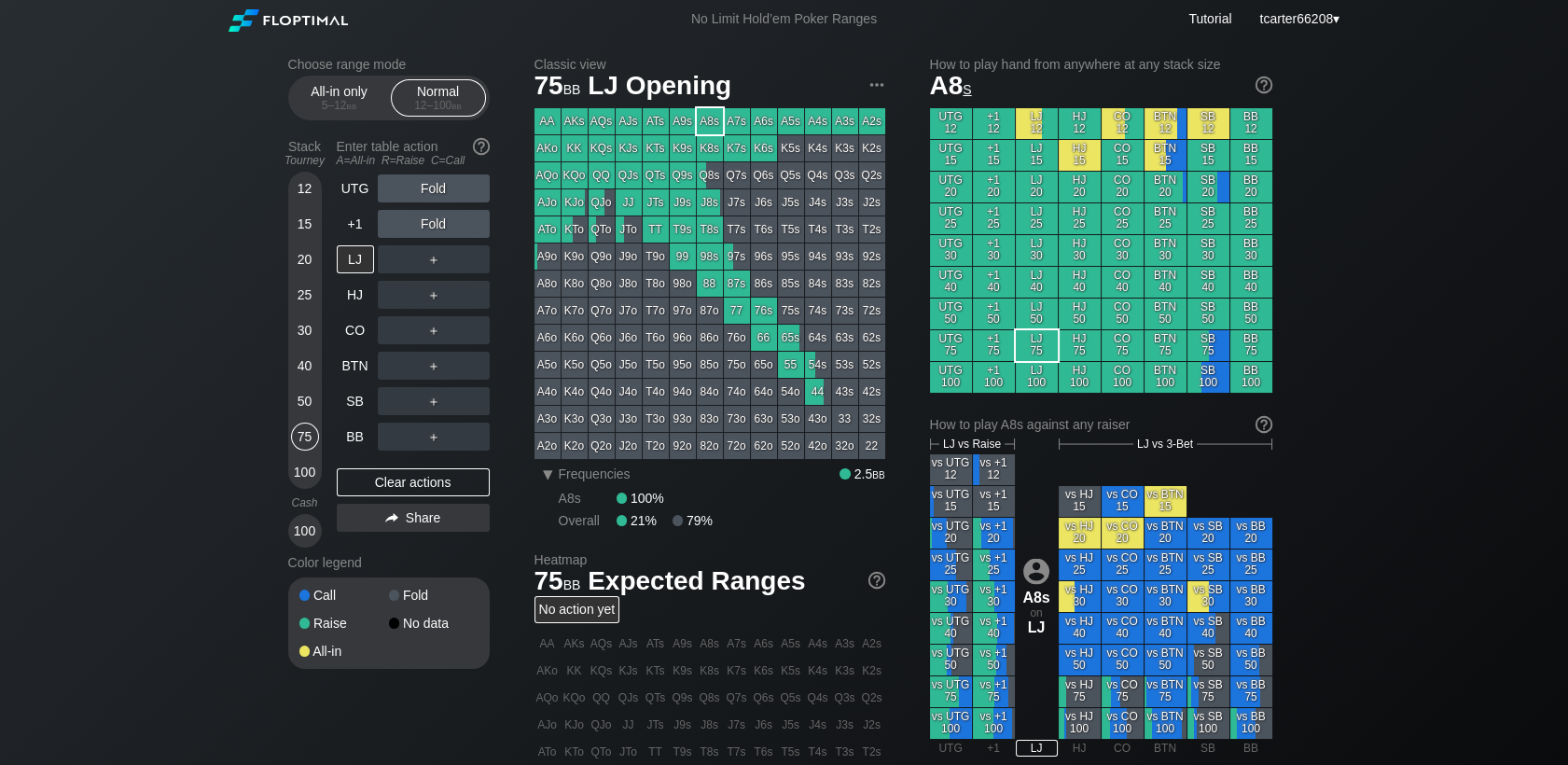
click at [305, 354] on div "40" at bounding box center [305, 365] width 28 height 28
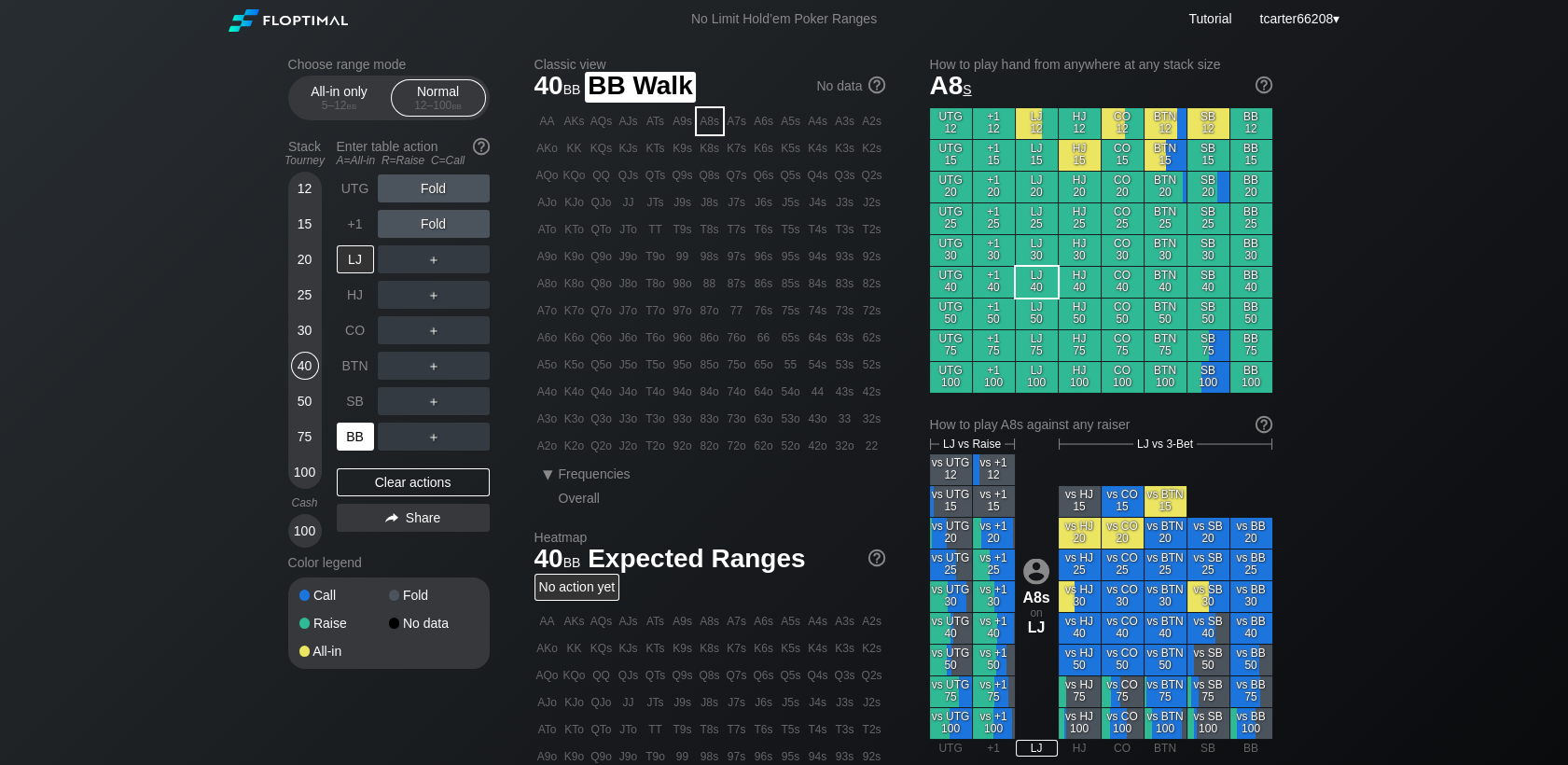
click at [360, 433] on div "BB" at bounding box center [355, 437] width 38 height 28
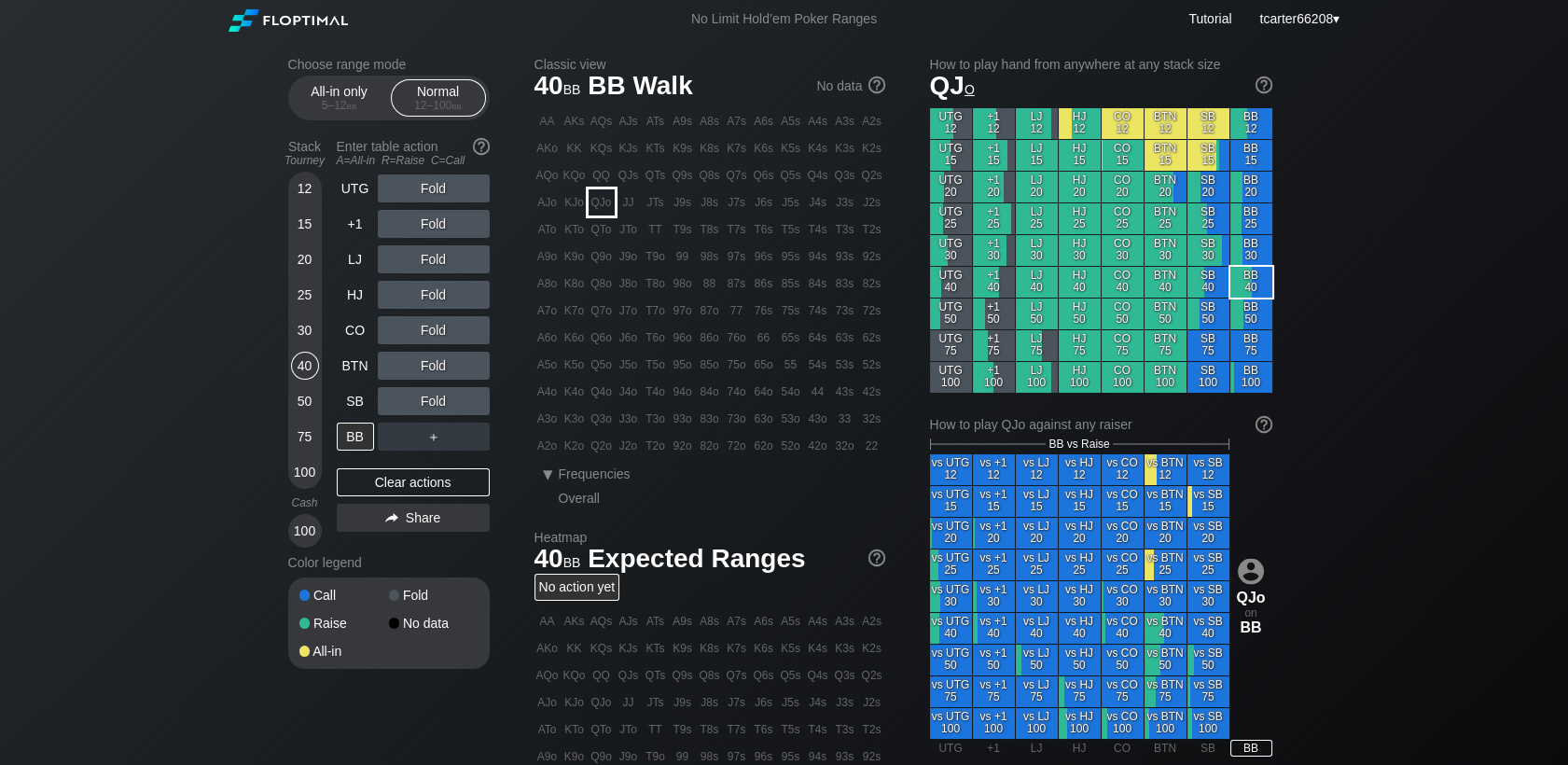
click at [599, 210] on div "QJo" at bounding box center [601, 202] width 26 height 26
click at [422, 365] on div "R ✕" at bounding box center [433, 365] width 37 height 28
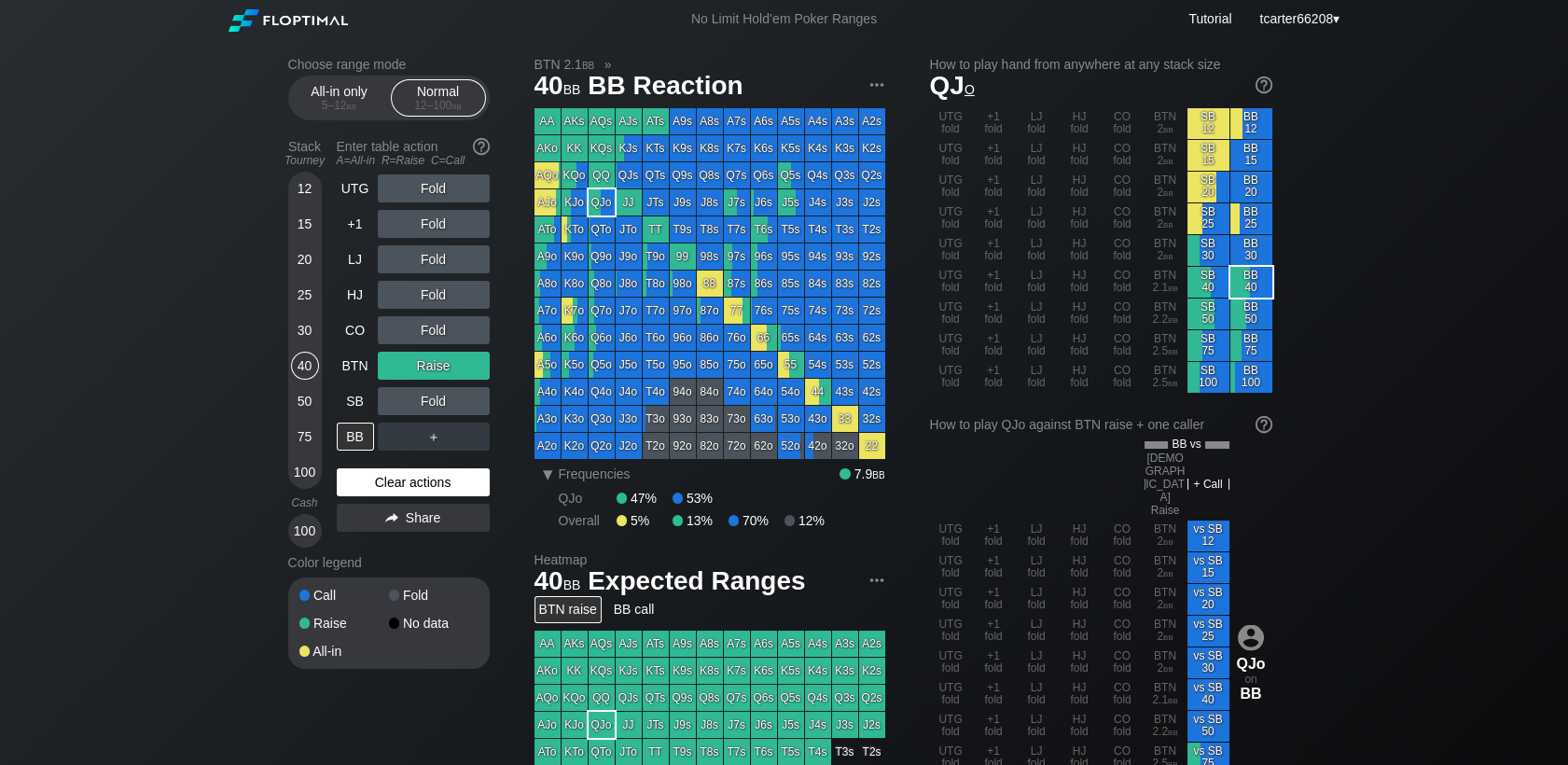
click at [444, 485] on div "Clear actions" at bounding box center [413, 482] width 153 height 28
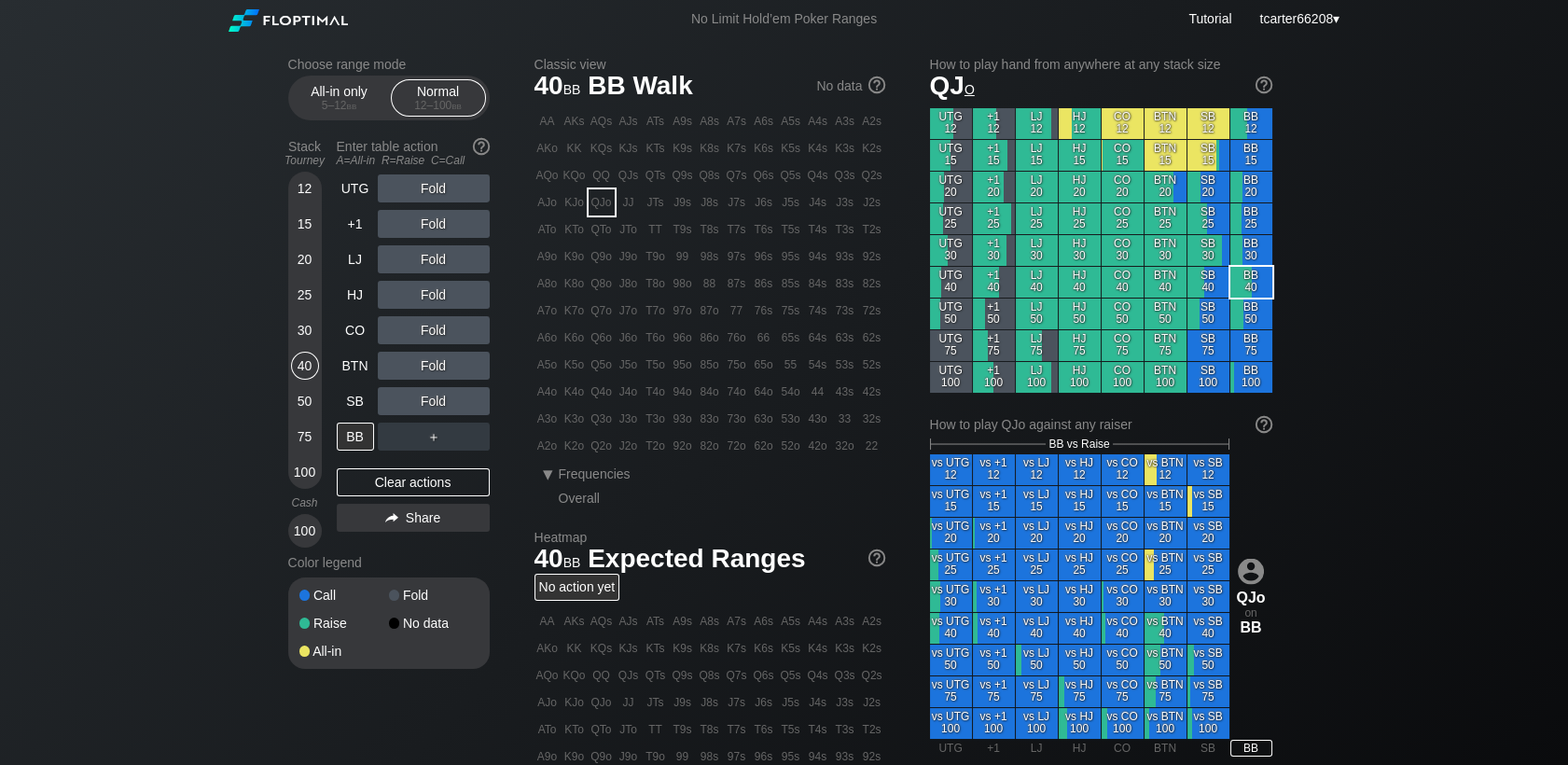
click at [423, 362] on div "Fold" at bounding box center [434, 365] width 112 height 28
click at [425, 363] on div "R ✕" at bounding box center [433, 365] width 37 height 28
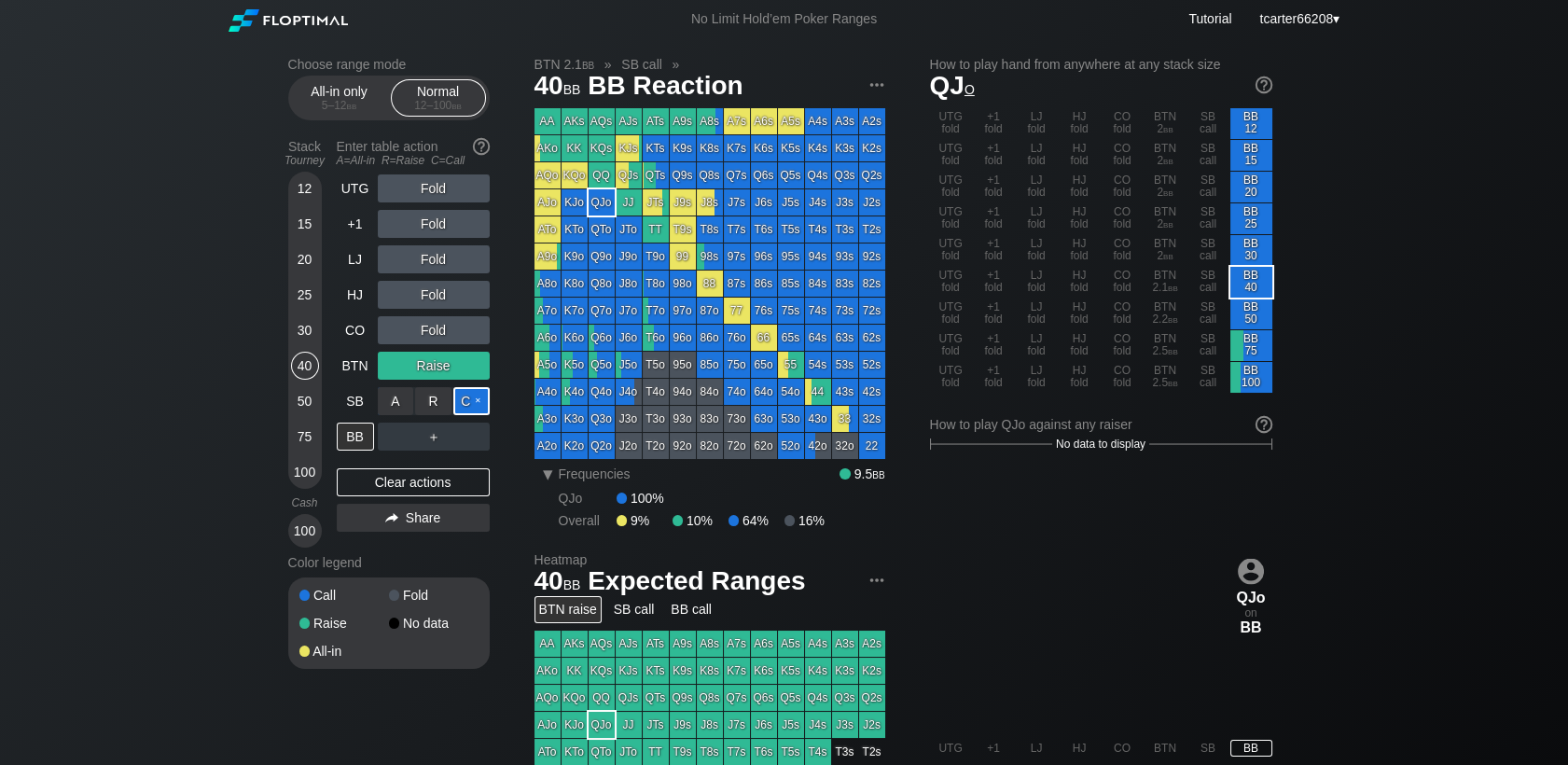
click at [484, 407] on div "C ✕" at bounding box center [471, 401] width 37 height 28
click at [427, 489] on div "Clear actions" at bounding box center [413, 482] width 153 height 28
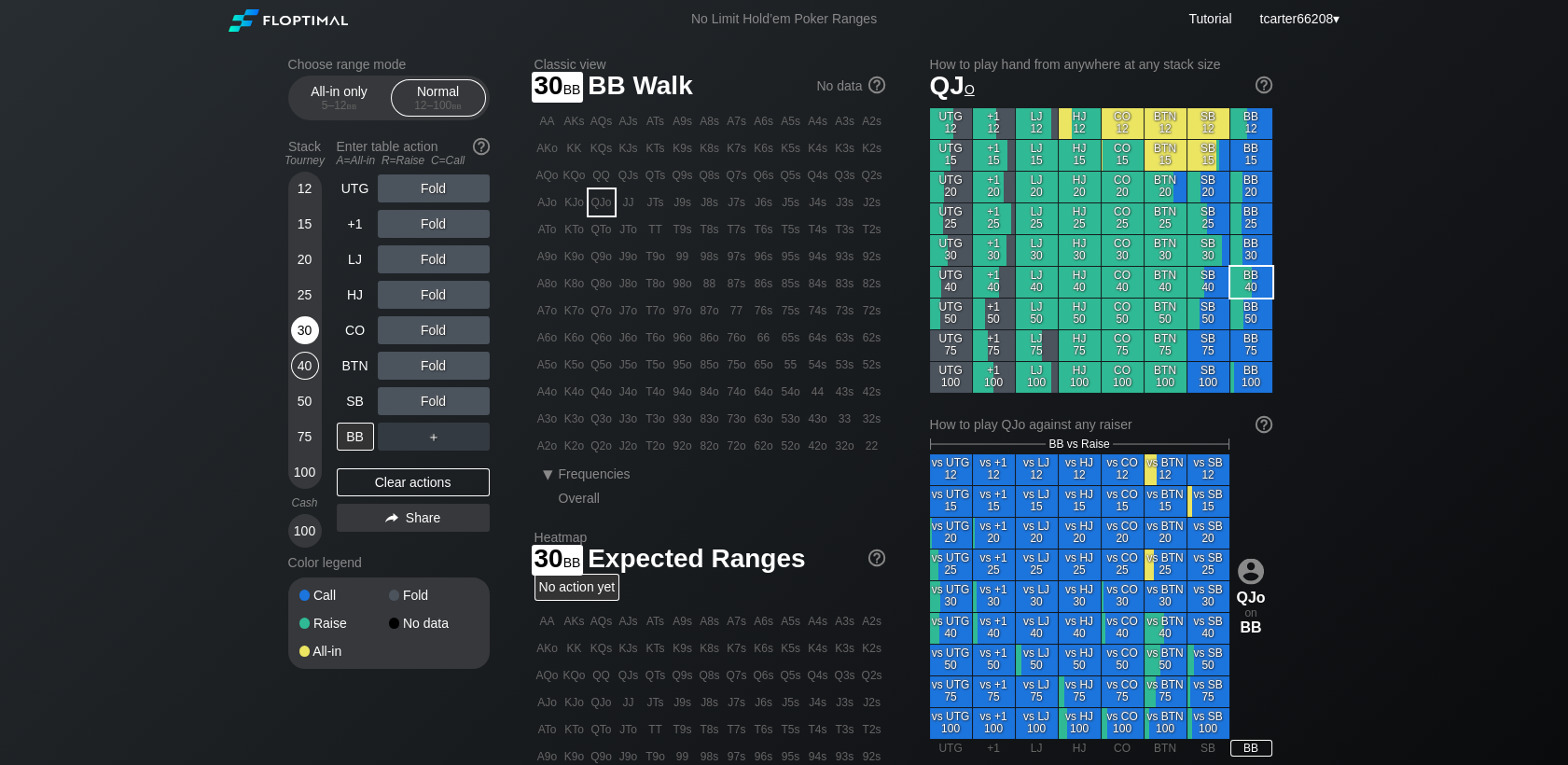
click at [309, 333] on div "30" at bounding box center [305, 330] width 28 height 28
drag, startPoint x: 314, startPoint y: 373, endPoint x: 305, endPoint y: 402, distance: 30.4
click at [311, 380] on div "40" at bounding box center [305, 369] width 28 height 36
click at [305, 402] on div "50" at bounding box center [305, 401] width 28 height 28
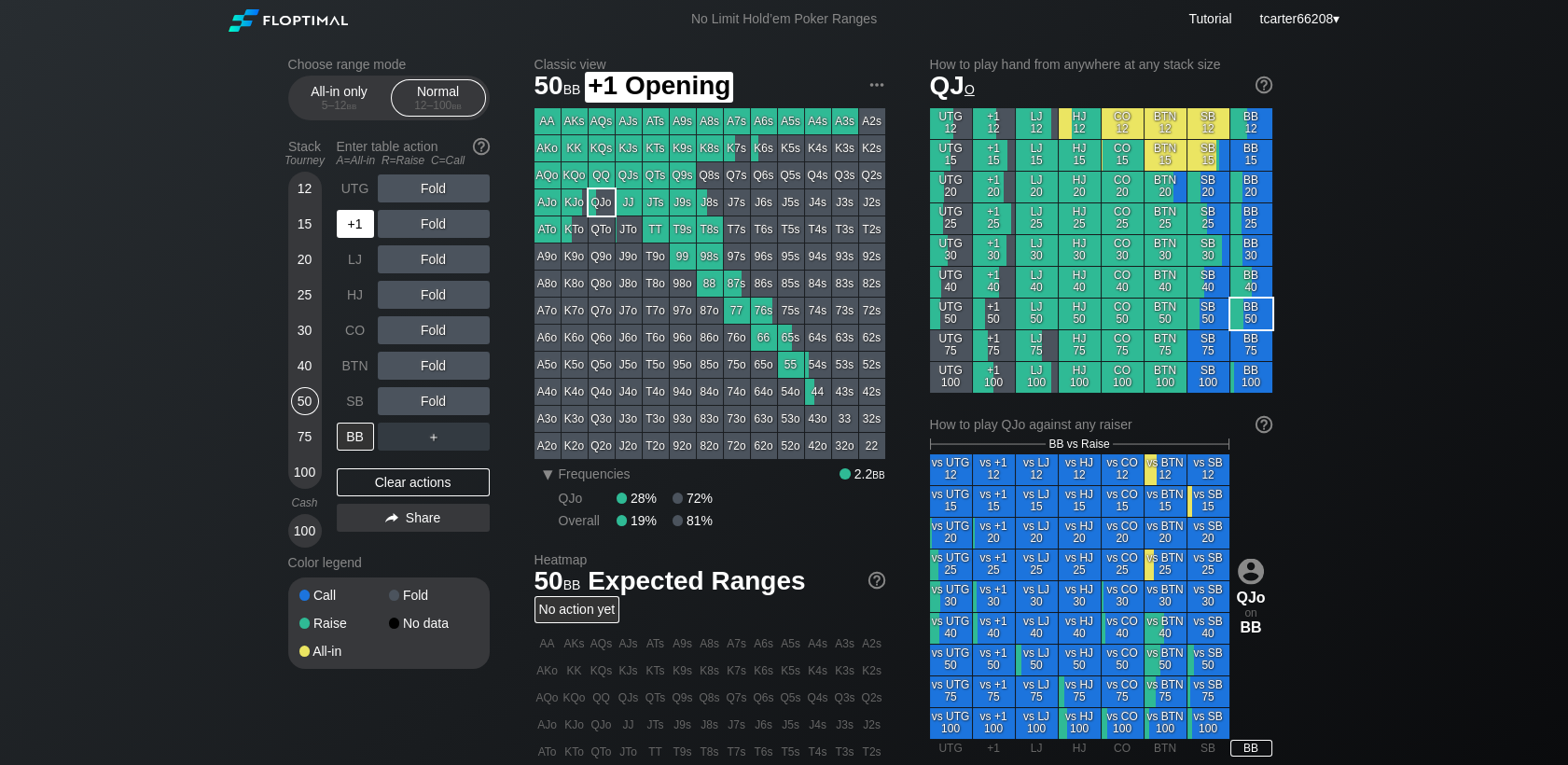
click at [352, 237] on div "+1" at bounding box center [355, 223] width 38 height 28
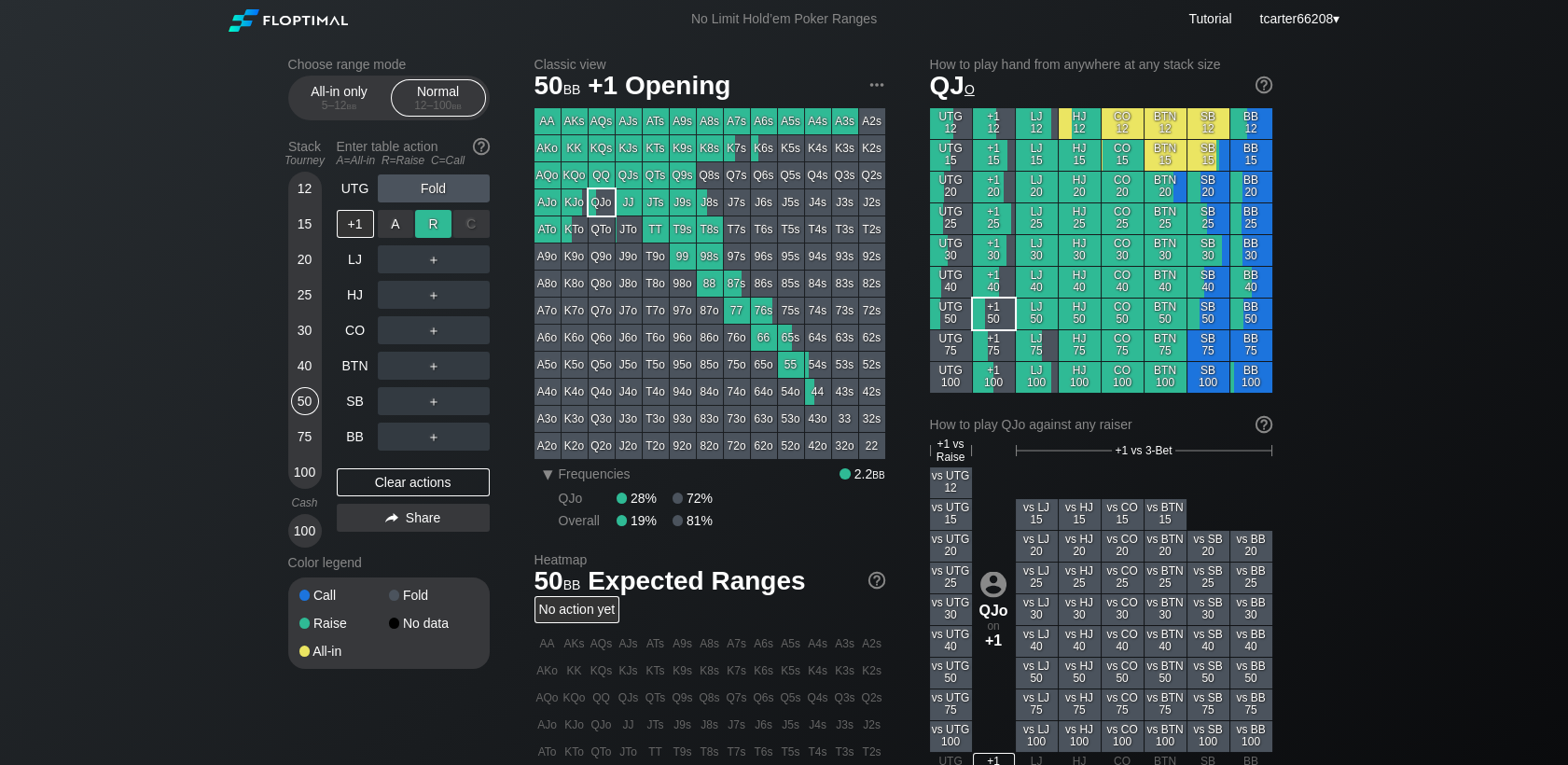
click at [434, 230] on div "R ✕" at bounding box center [433, 223] width 37 height 28
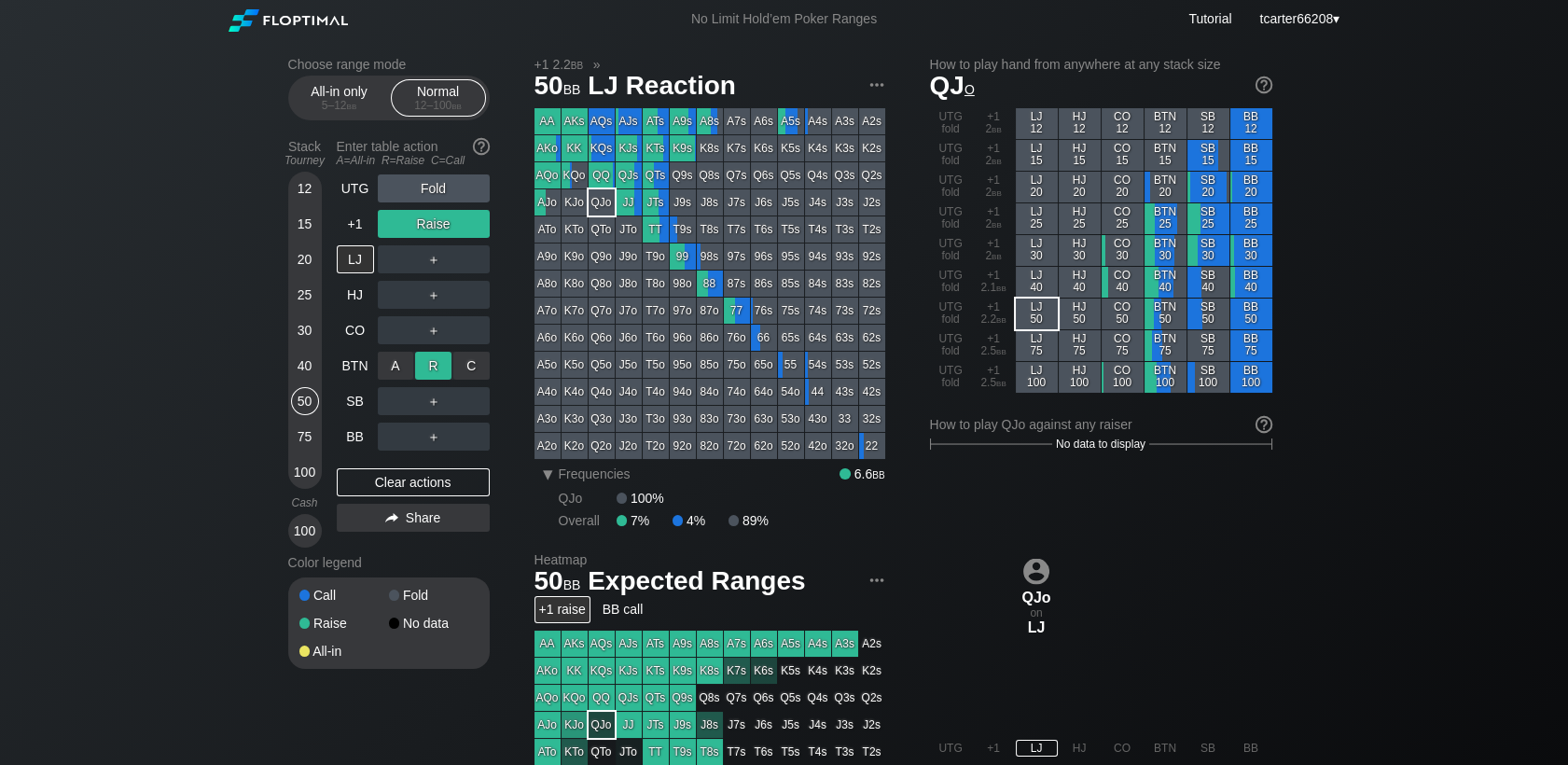
drag, startPoint x: 426, startPoint y: 380, endPoint x: 430, endPoint y: 365, distance: 15.5
click at [430, 365] on div "R ✕" at bounding box center [433, 365] width 37 height 28
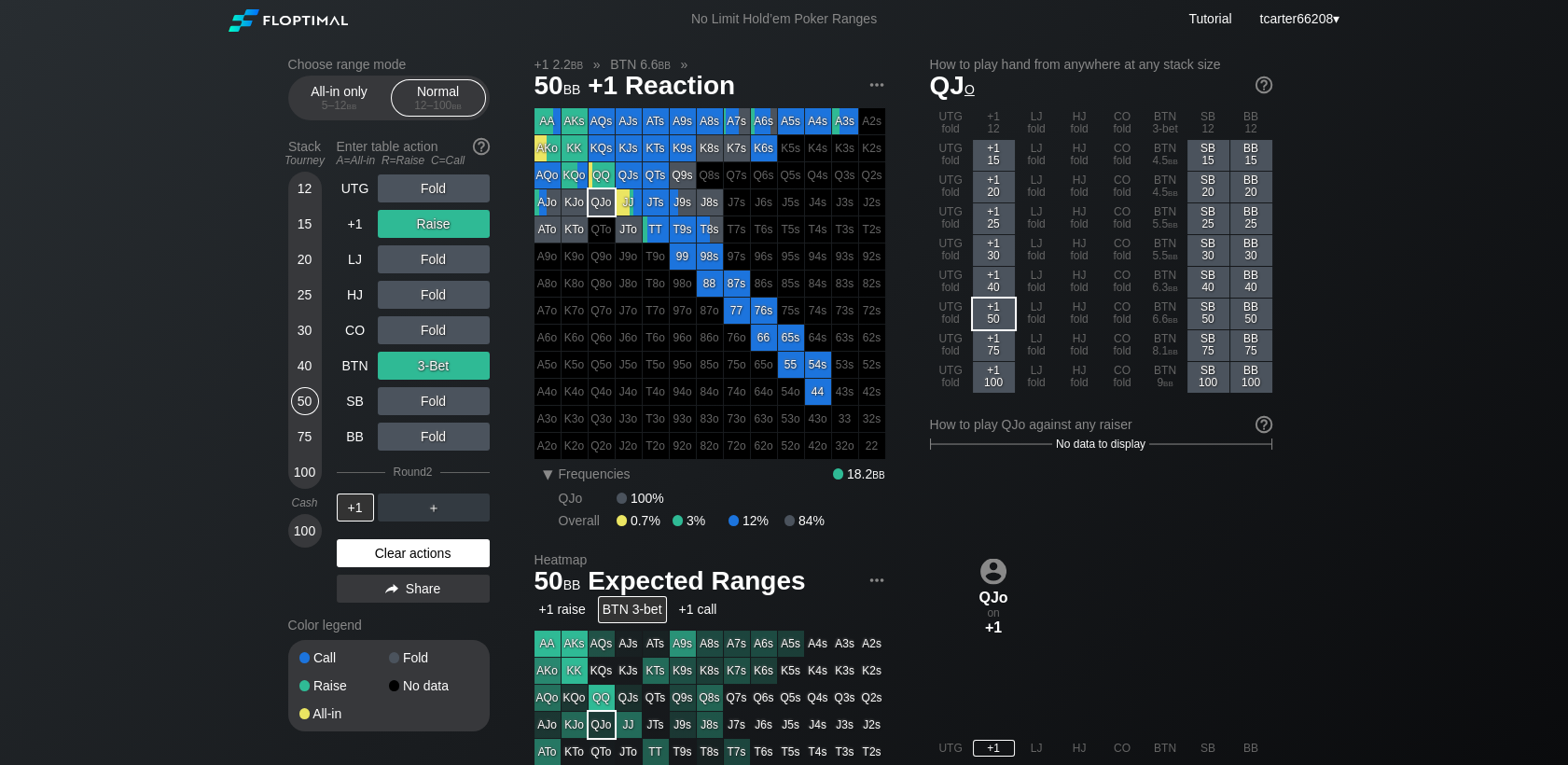
click at [423, 553] on div "Clear actions" at bounding box center [413, 553] width 153 height 28
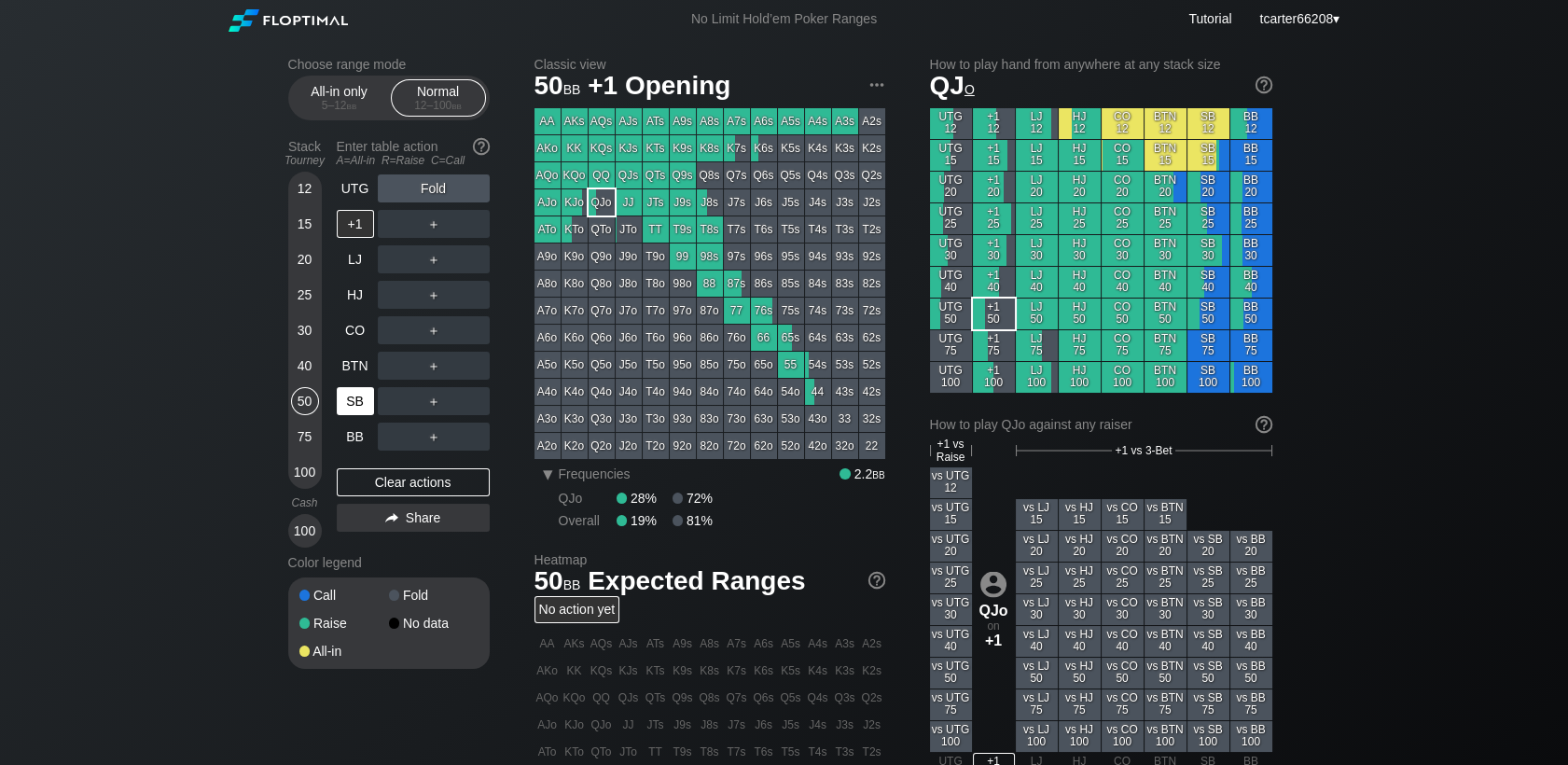
click at [352, 403] on div "SB" at bounding box center [355, 401] width 38 height 28
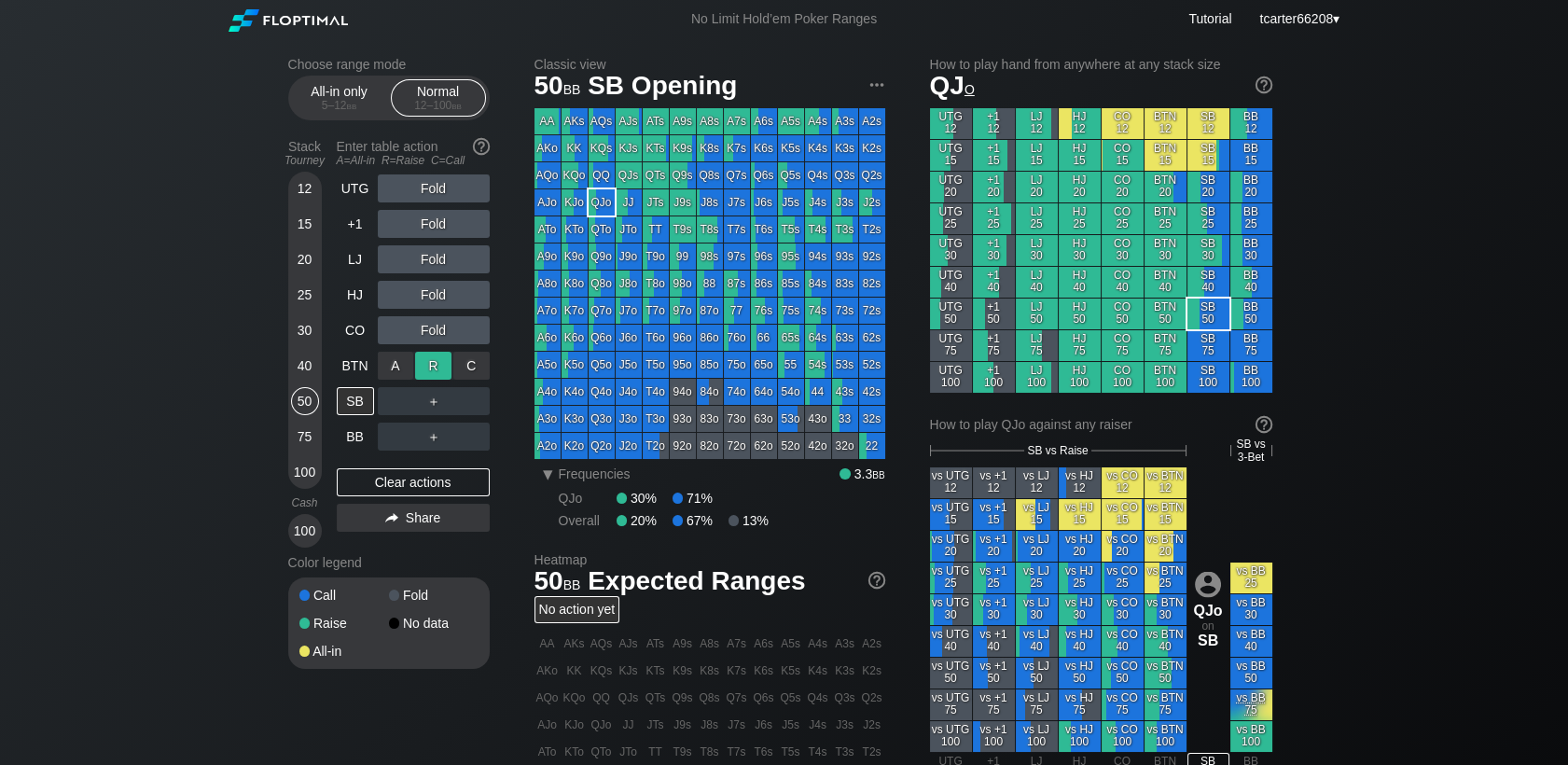
click at [433, 369] on div "R ✕" at bounding box center [433, 365] width 37 height 28
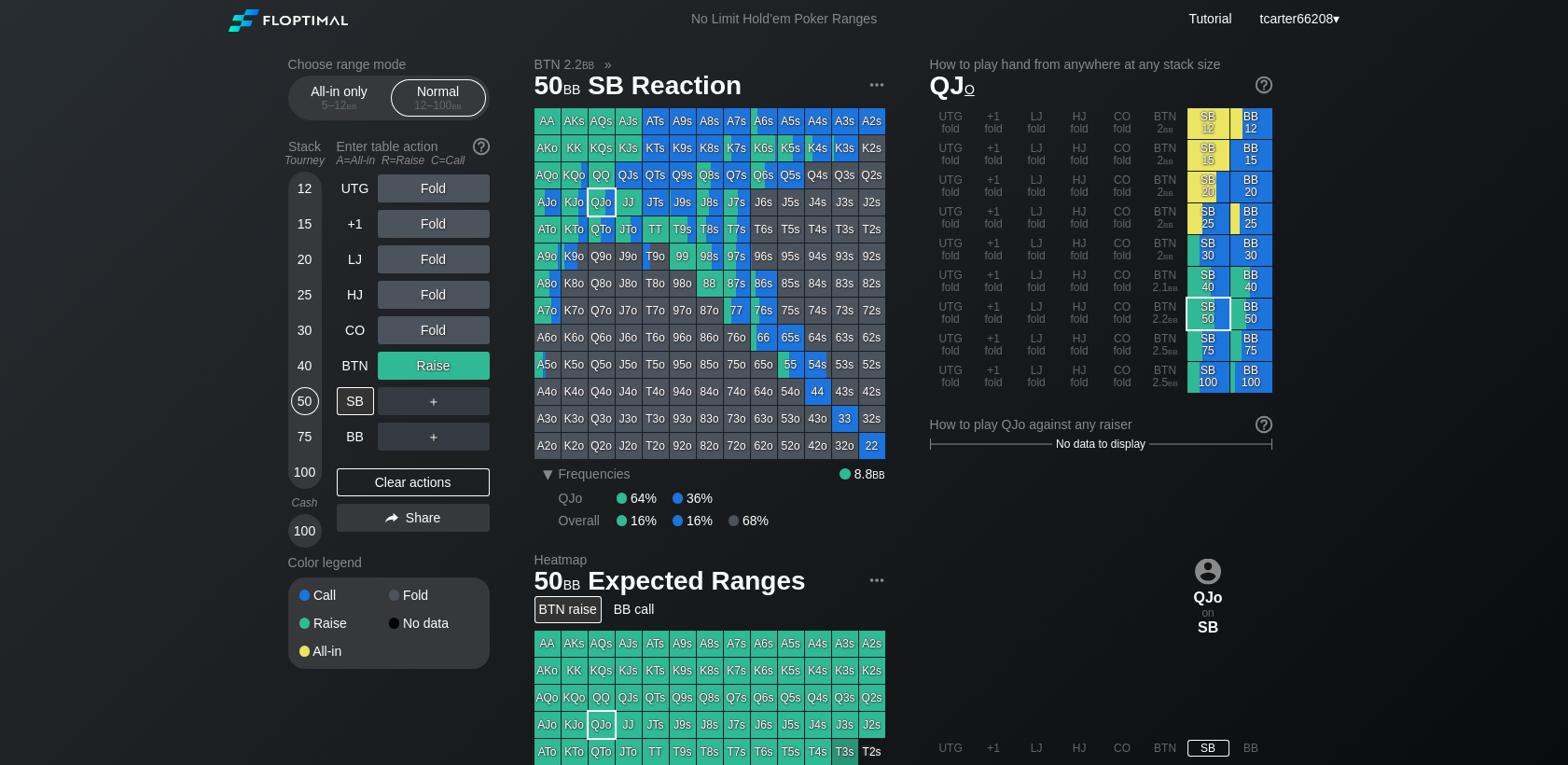
click at [451, 412] on div "＋" at bounding box center [434, 401] width 112 height 28
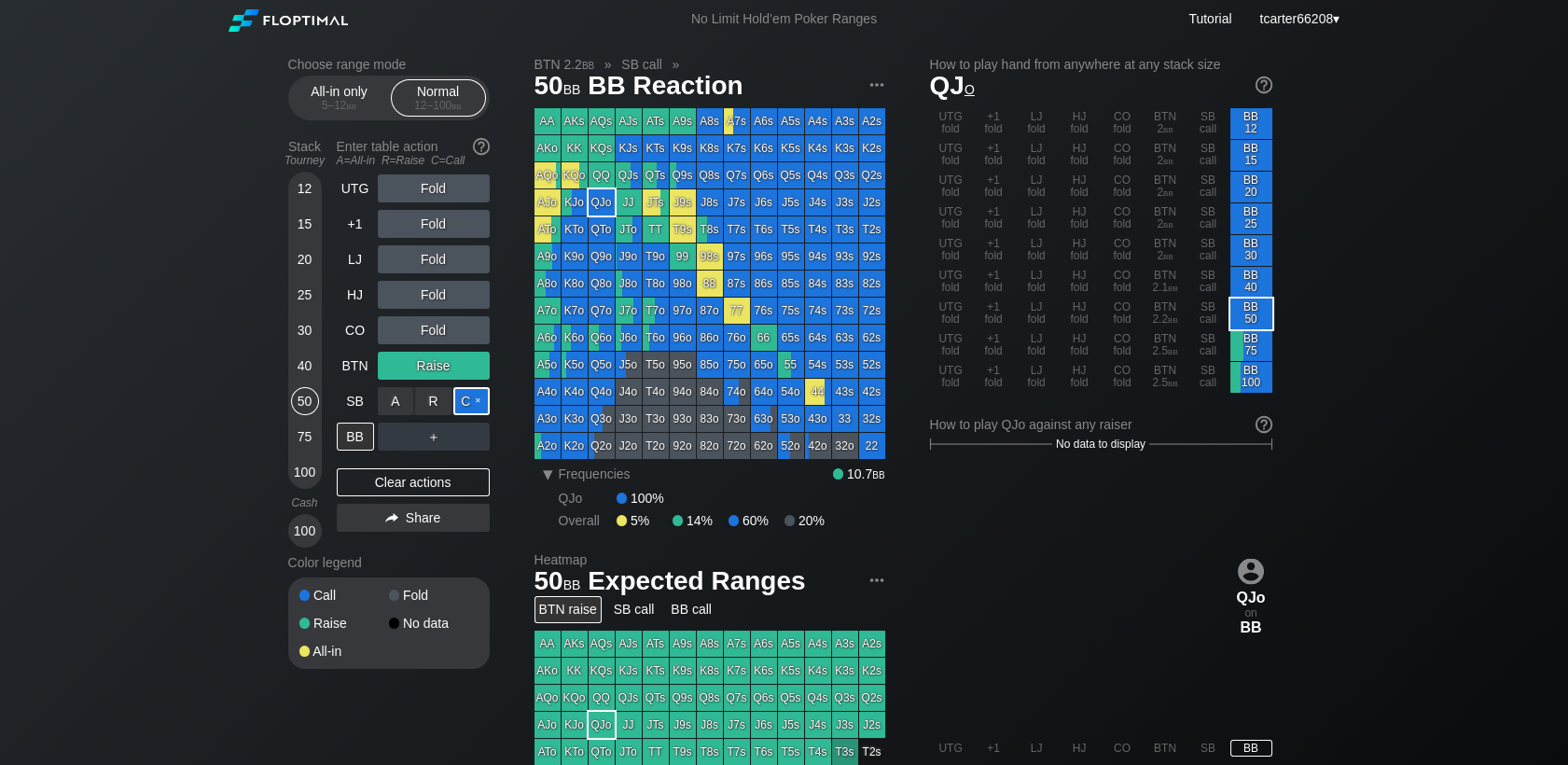
click at [466, 408] on div "C ✕" at bounding box center [471, 401] width 37 height 28
click at [439, 436] on div "R ✕" at bounding box center [433, 437] width 37 height 28
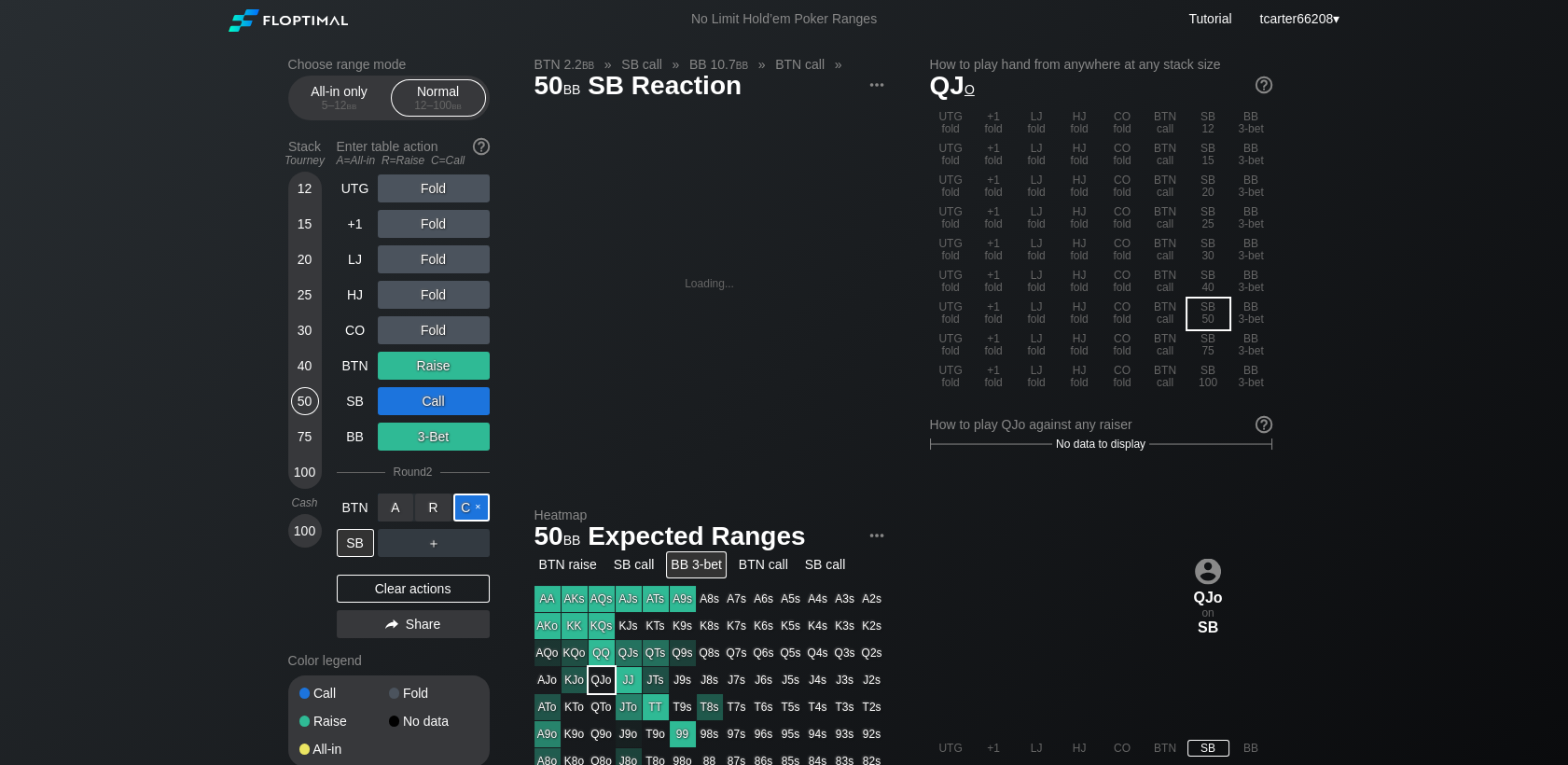
click at [462, 504] on div "C ✕" at bounding box center [471, 507] width 37 height 28
click at [398, 602] on div "Clear actions" at bounding box center [413, 588] width 153 height 28
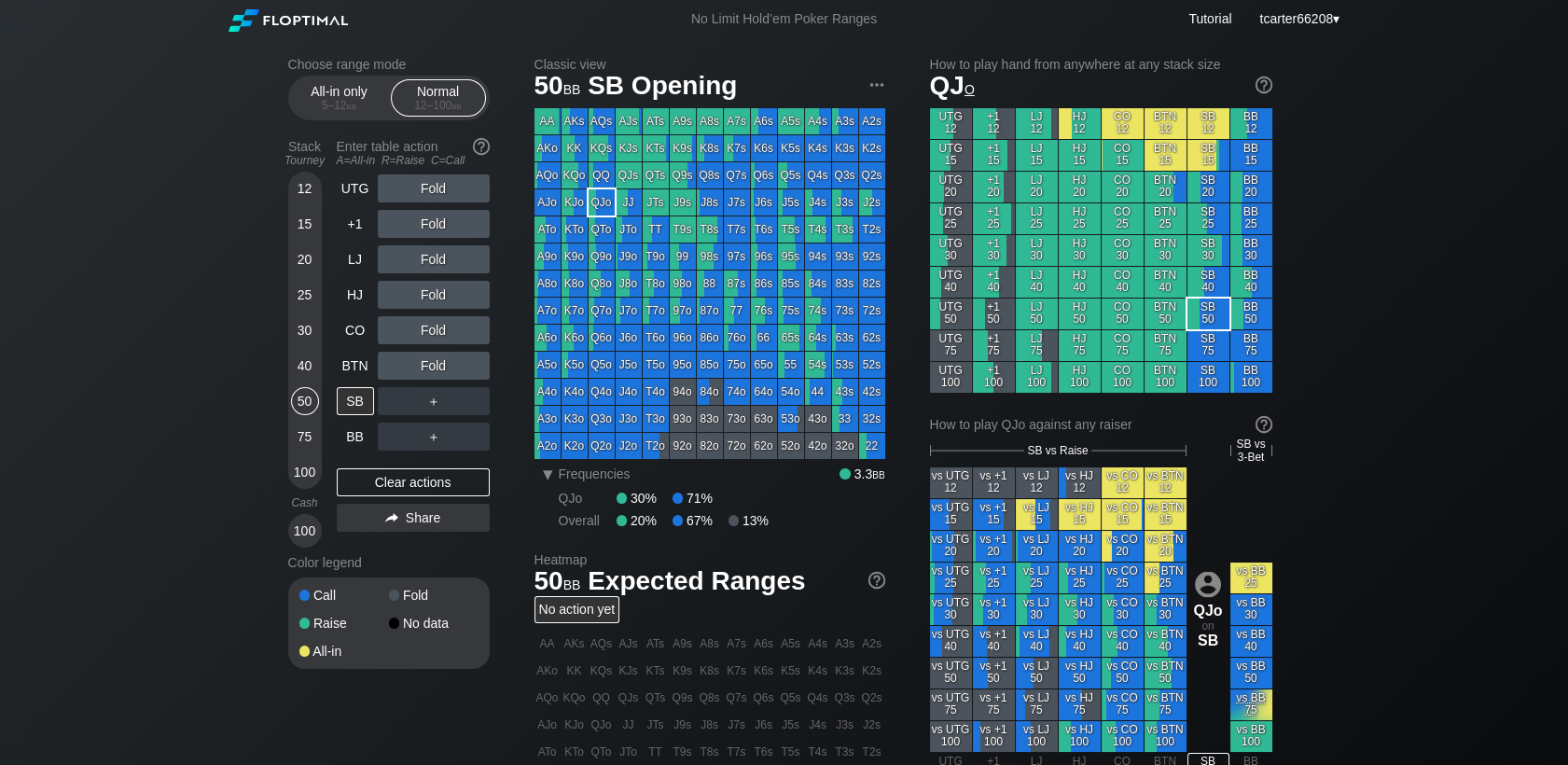
click at [303, 371] on div "40" at bounding box center [305, 365] width 28 height 28
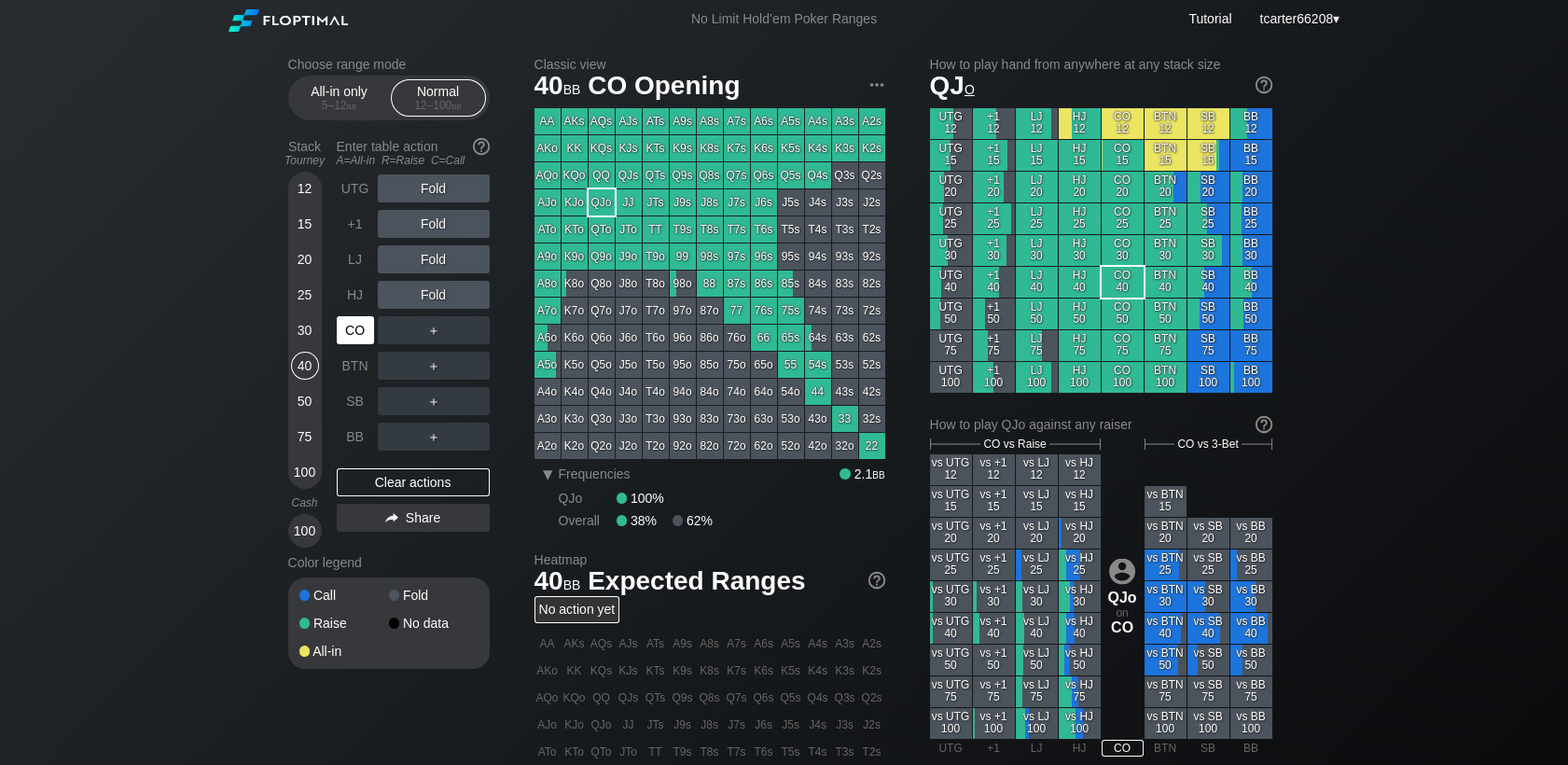
drag, startPoint x: 341, startPoint y: 335, endPoint x: 383, endPoint y: 324, distance: 43.4
click at [343, 335] on div "CO" at bounding box center [355, 330] width 38 height 28
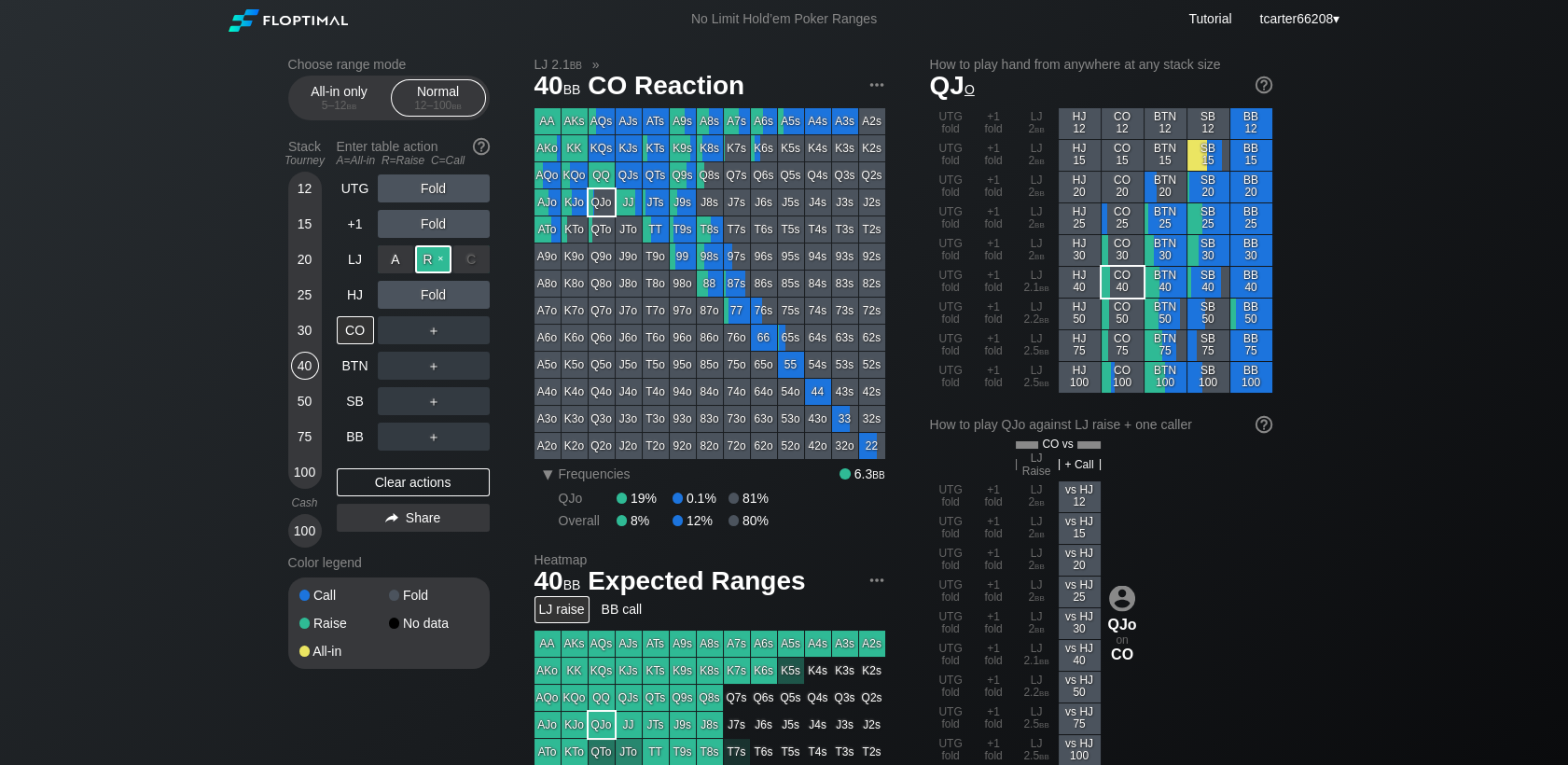
click at [427, 261] on div "R ✕" at bounding box center [433, 259] width 37 height 28
click at [369, 477] on div "Clear actions" at bounding box center [413, 482] width 153 height 28
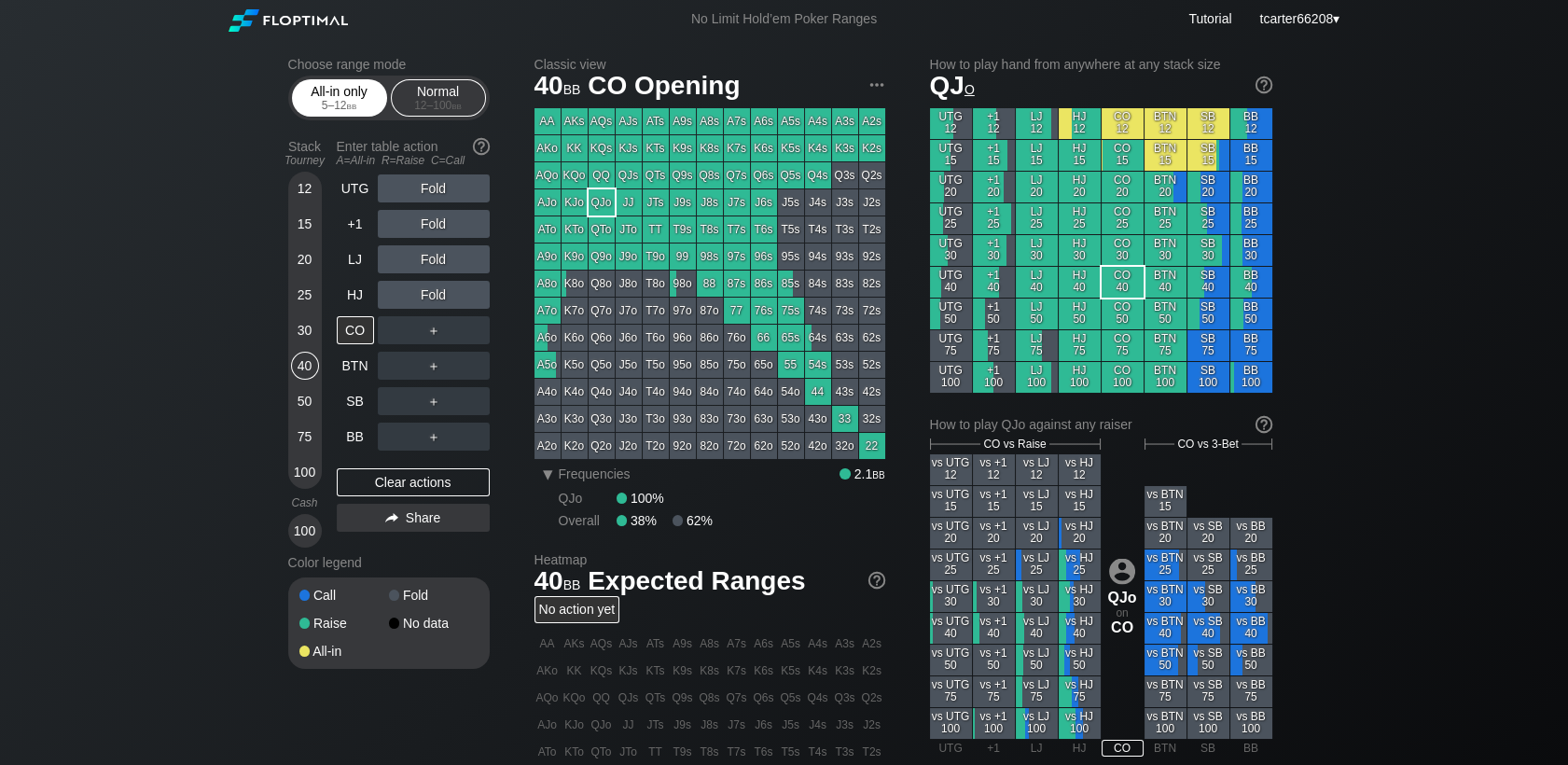
click at [333, 99] on div "All-in only 5 – 12 bb" at bounding box center [339, 98] width 85 height 36
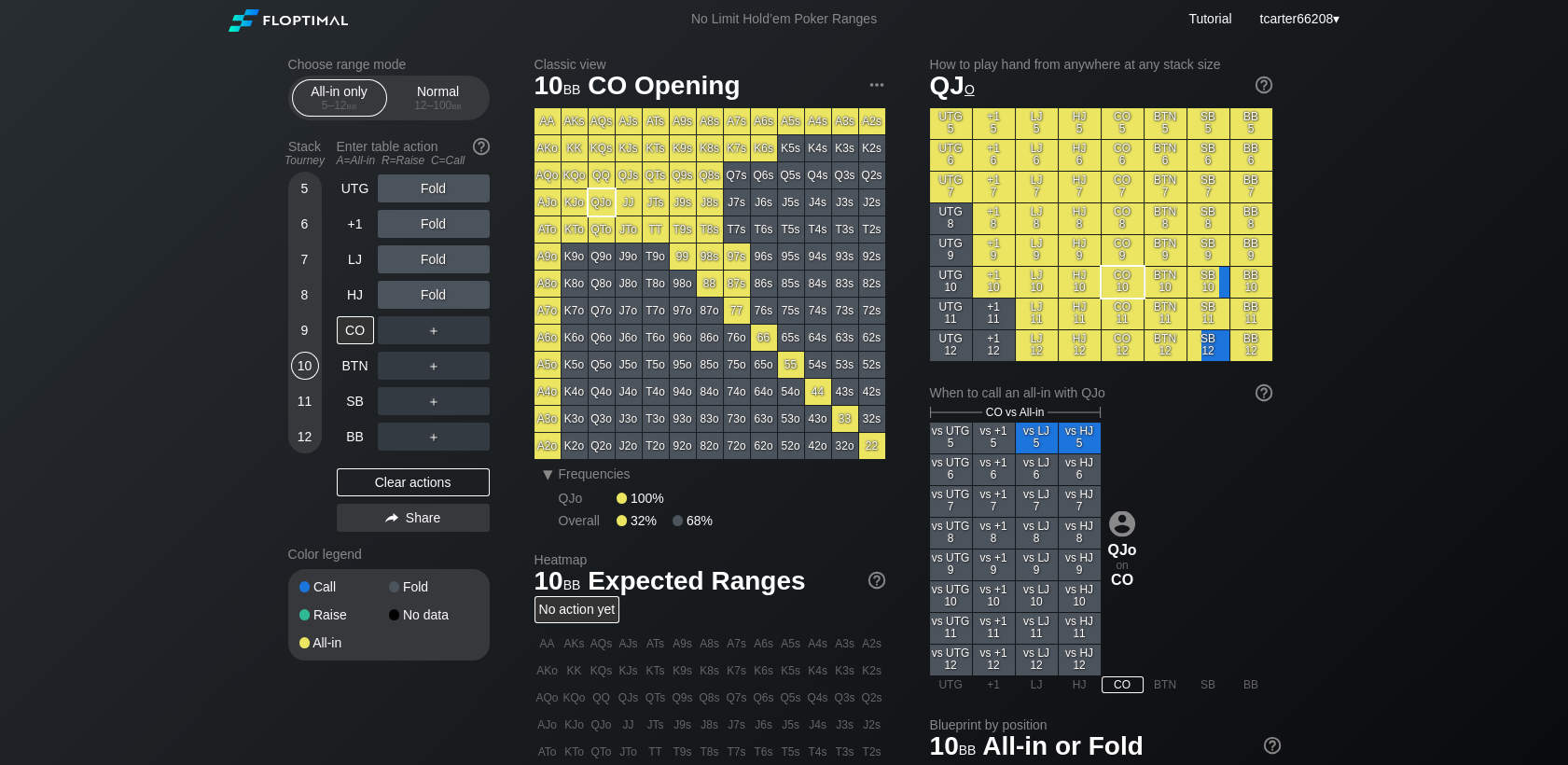
drag, startPoint x: 307, startPoint y: 376, endPoint x: 327, endPoint y: 393, distance: 26.2
click at [307, 378] on div "10" at bounding box center [305, 365] width 28 height 28
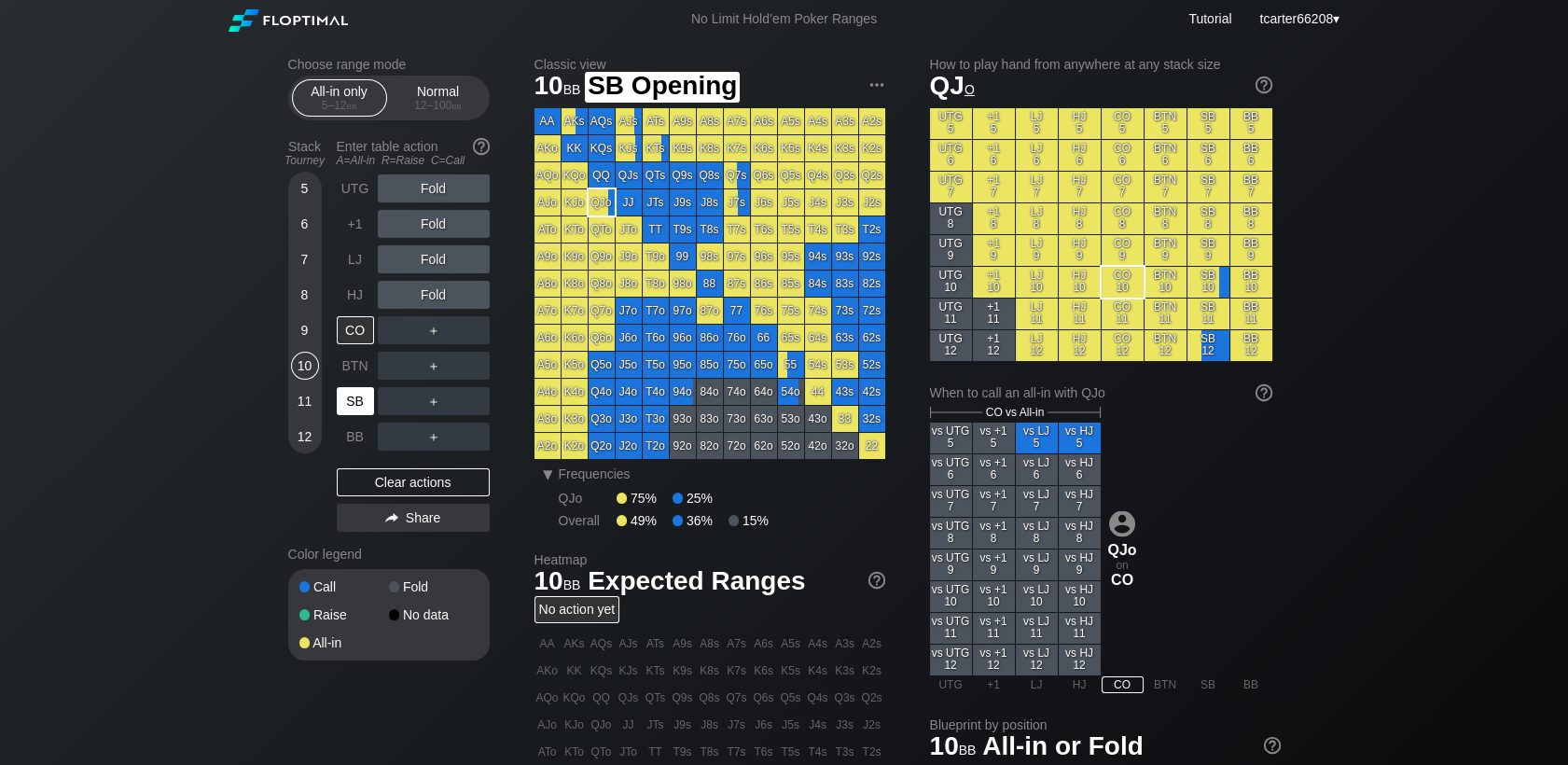
click at [365, 415] on div "SB" at bounding box center [355, 401] width 38 height 28
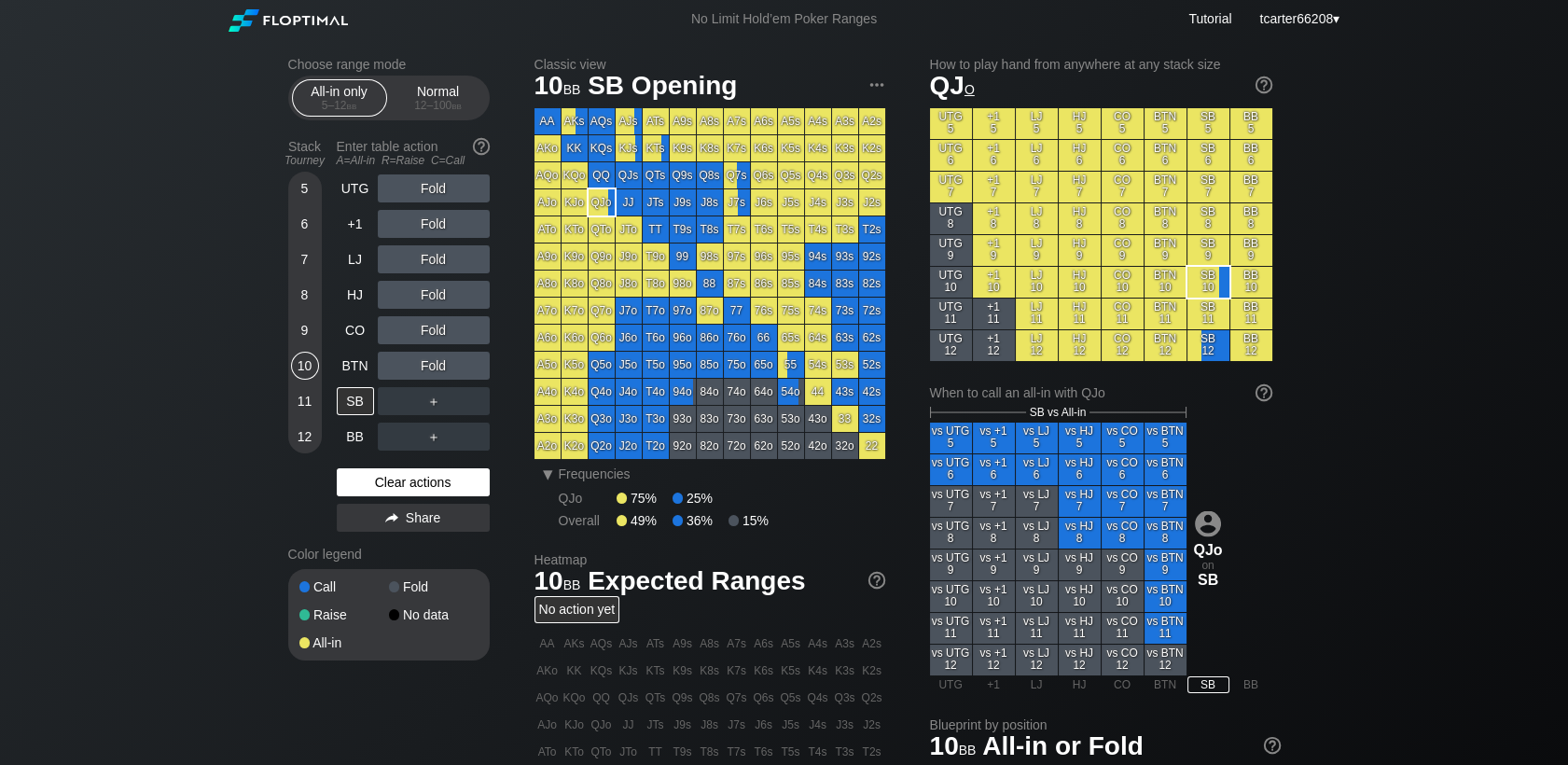
click at [457, 486] on div "Clear actions" at bounding box center [413, 482] width 153 height 28
click at [431, 108] on div "12 – 100 bb" at bounding box center [438, 105] width 78 height 13
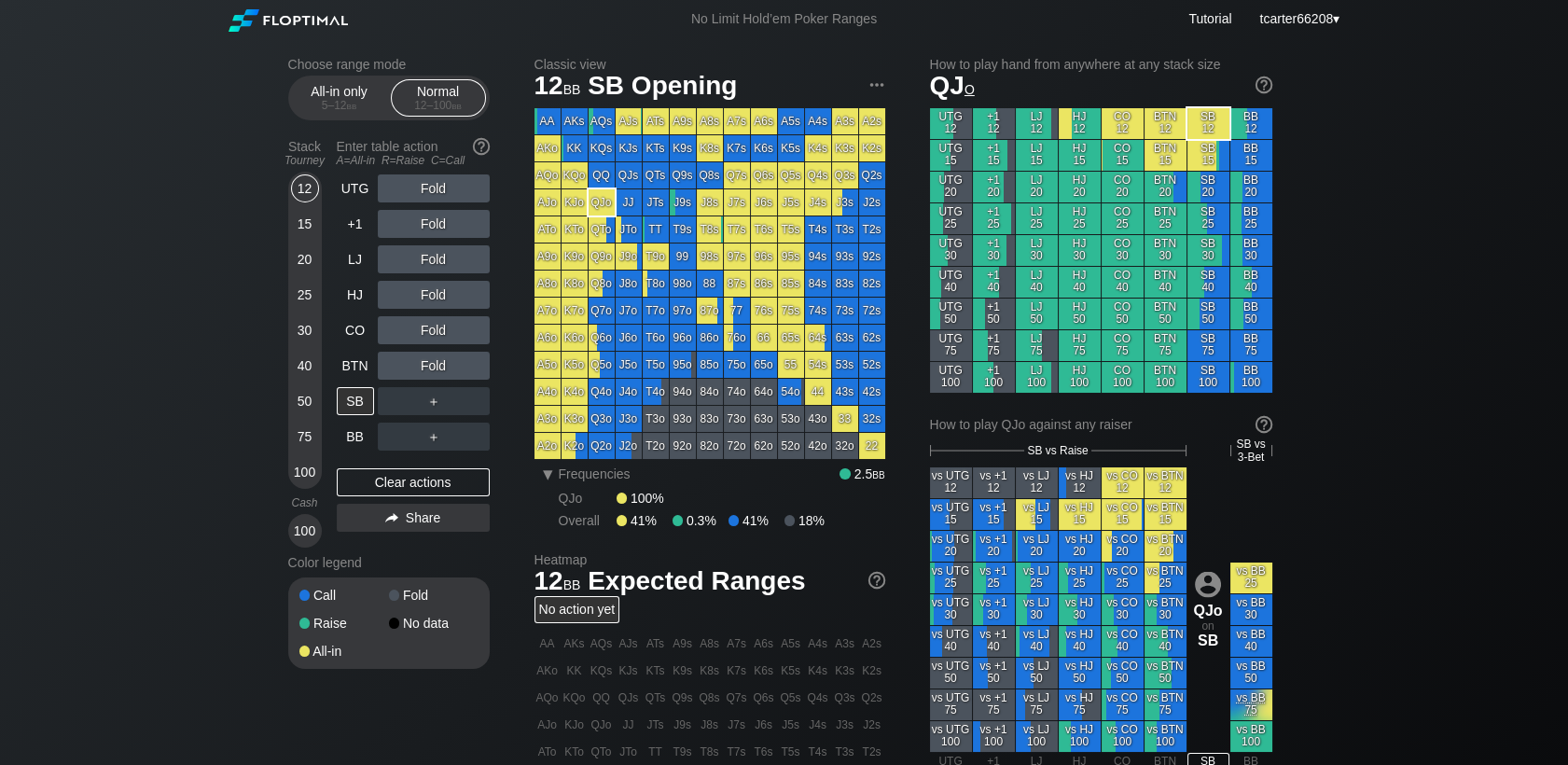
click at [306, 399] on div "50" at bounding box center [305, 401] width 28 height 28
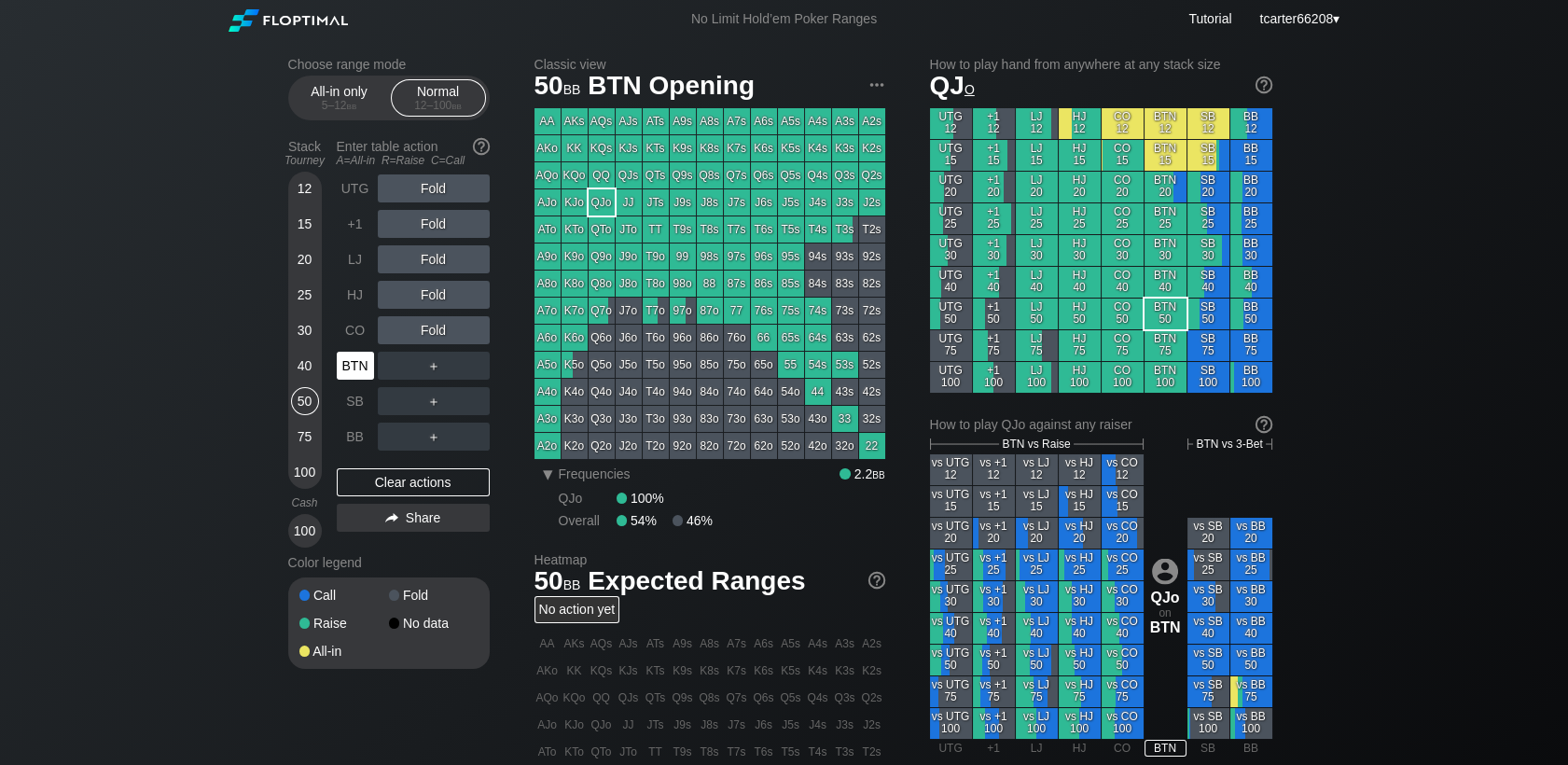
click at [364, 362] on div "BTN" at bounding box center [355, 365] width 38 height 28
click at [350, 107] on span "bb" at bounding box center [352, 105] width 10 height 13
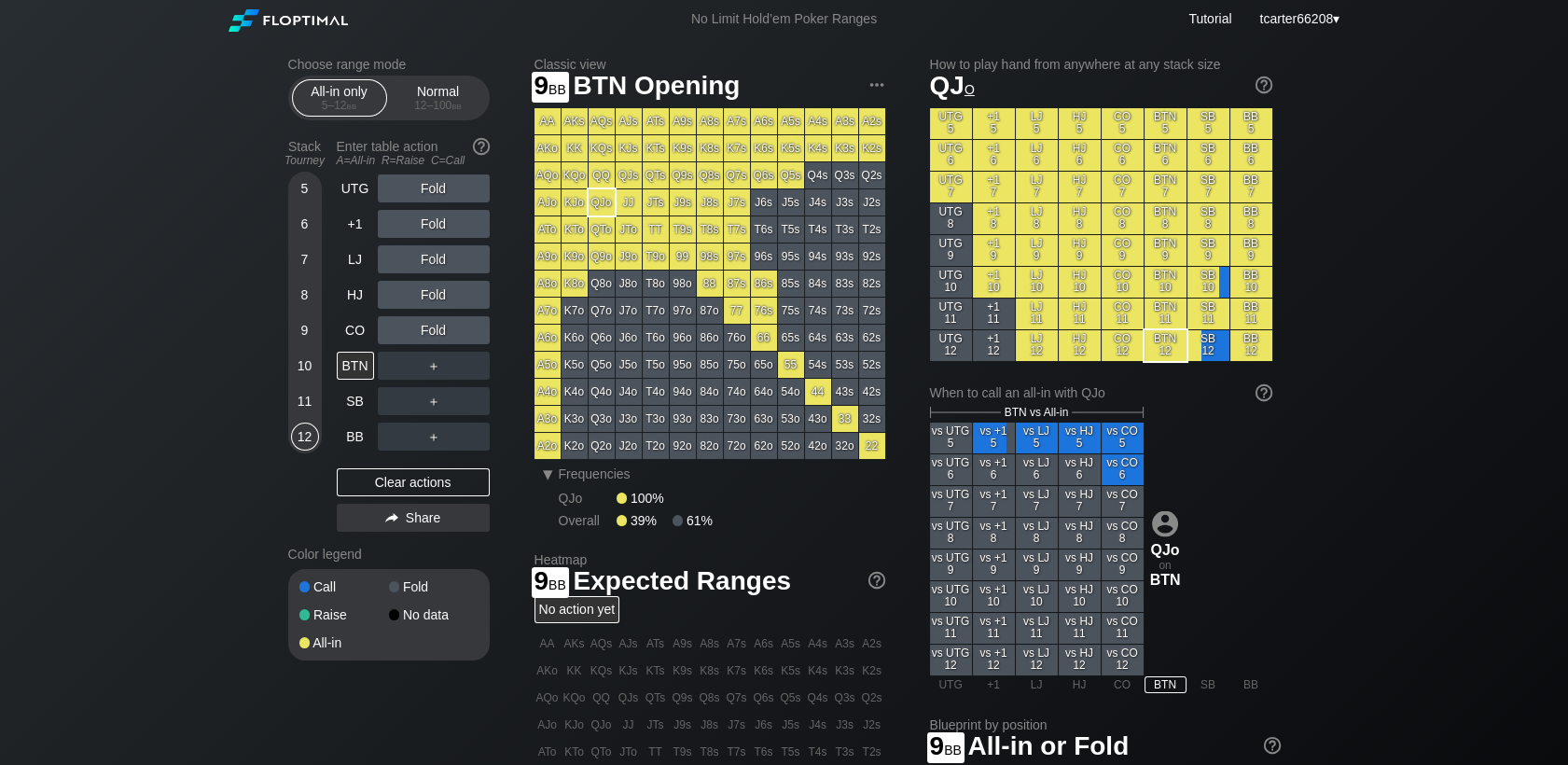
click at [319, 346] on div "9" at bounding box center [305, 334] width 28 height 36
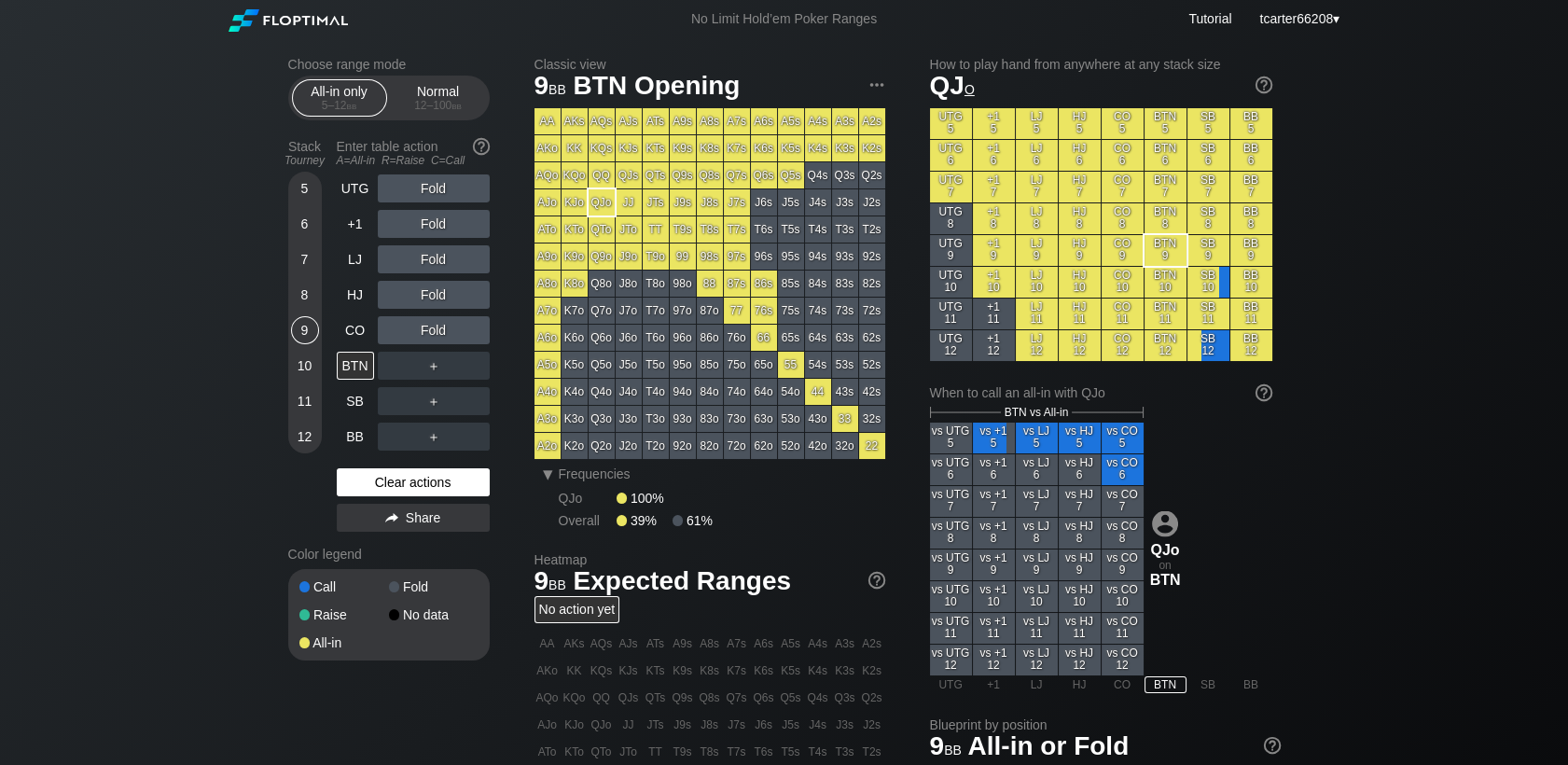
click at [392, 478] on div "Clear actions" at bounding box center [413, 482] width 153 height 28
click at [427, 99] on div "Normal 12 – 100 bb" at bounding box center [439, 98] width 85 height 36
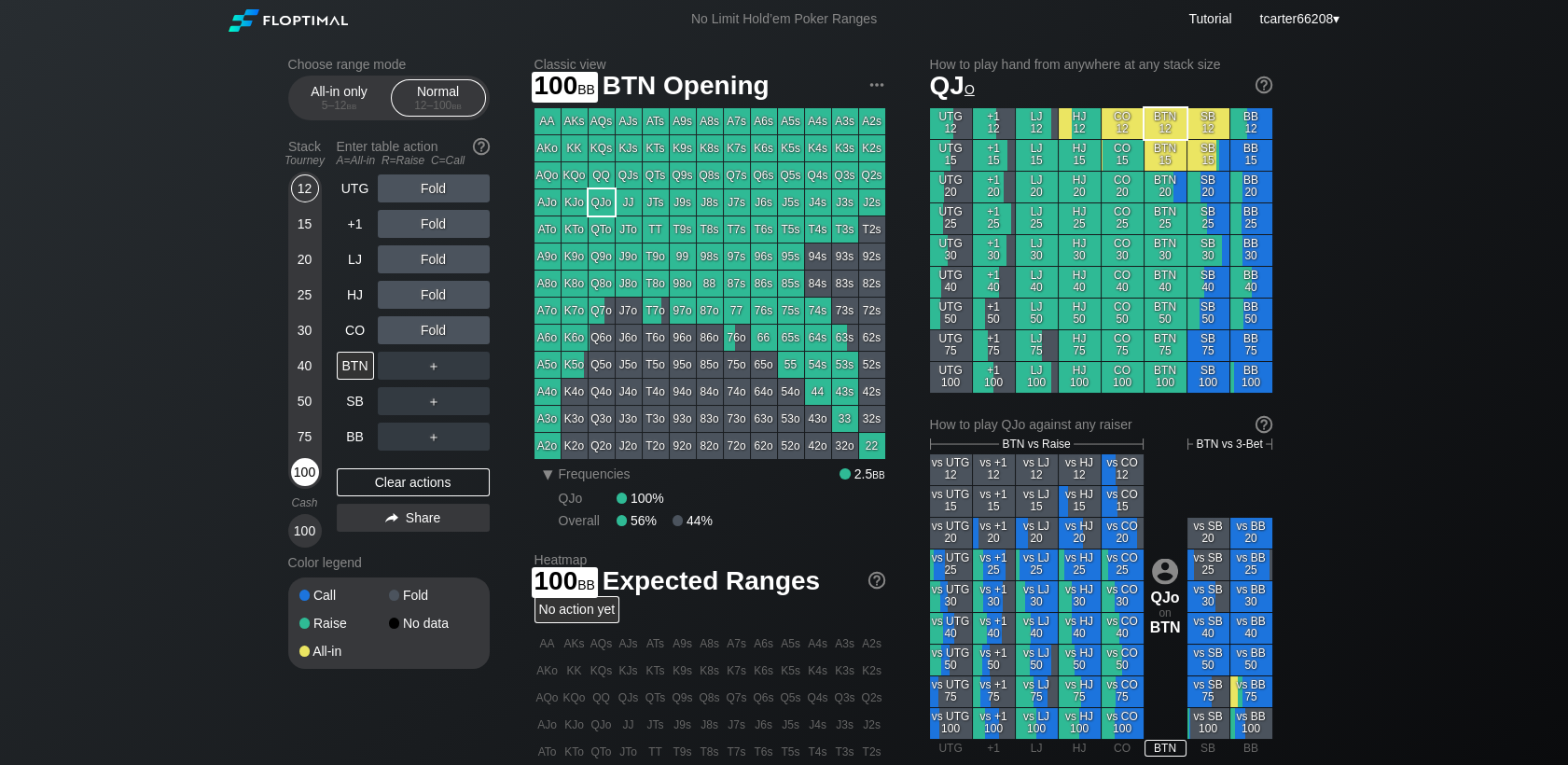
click at [307, 480] on div "100" at bounding box center [305, 471] width 28 height 28
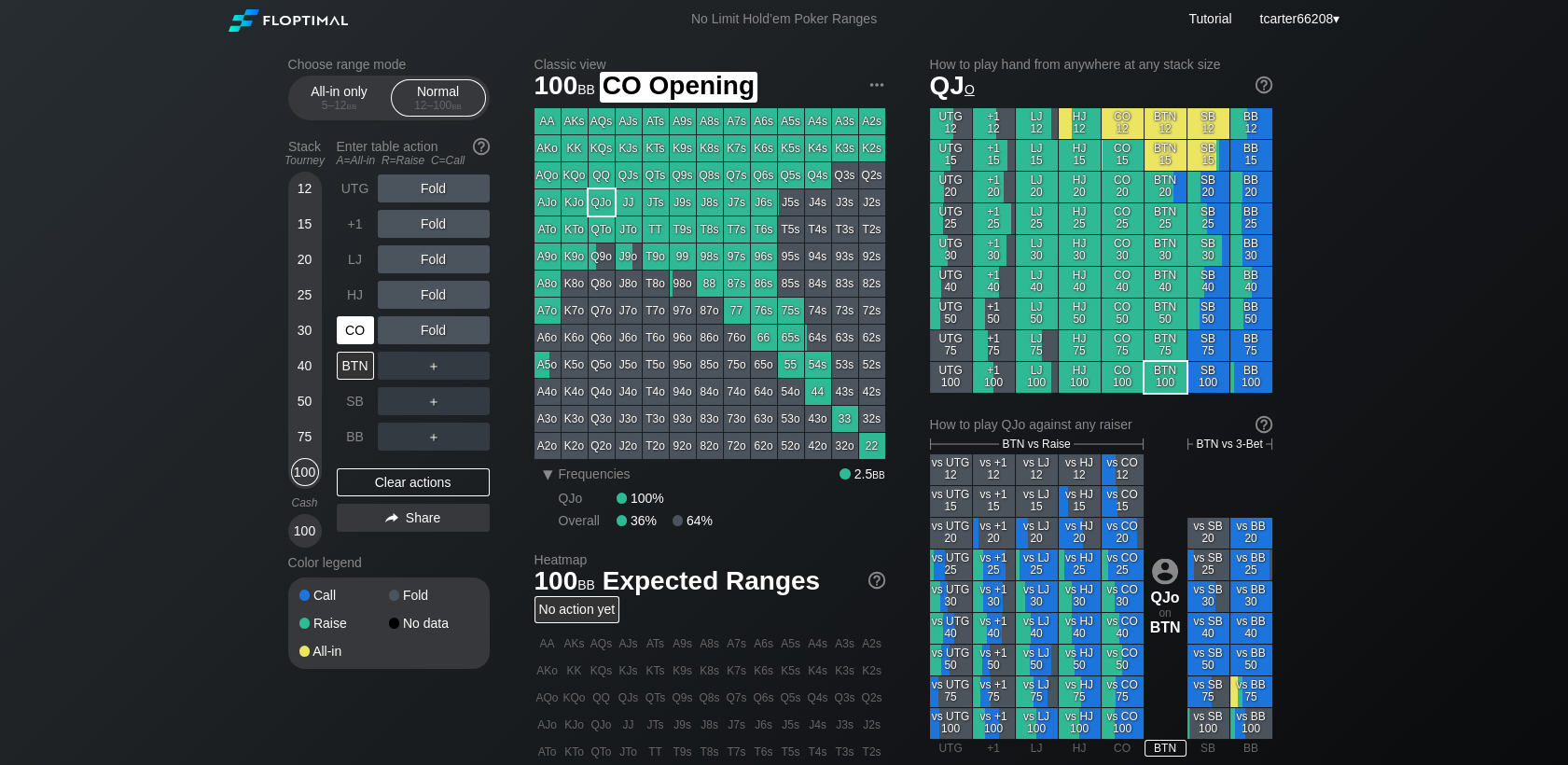
click at [355, 333] on div "CO" at bounding box center [355, 330] width 38 height 28
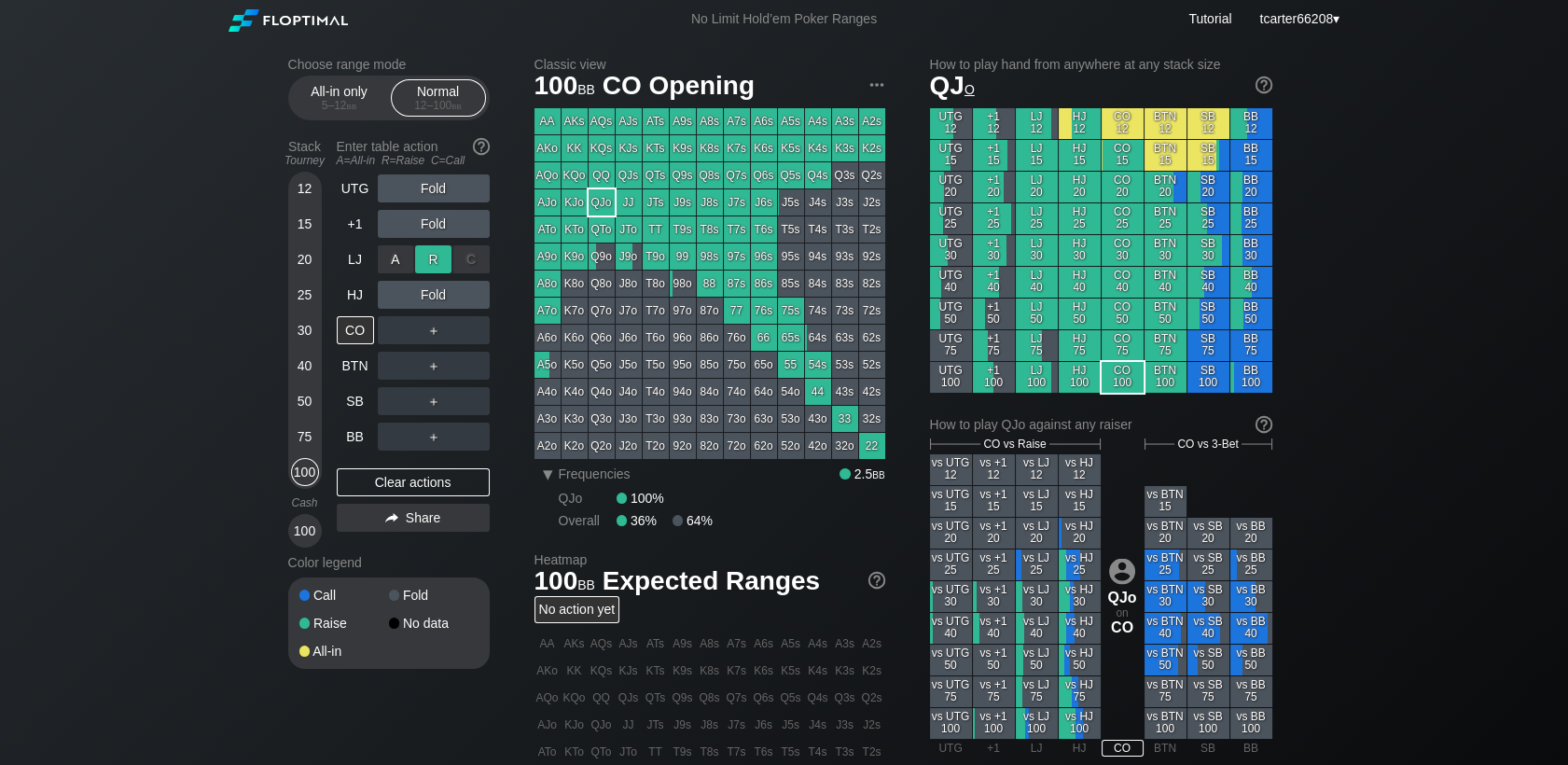
click at [420, 258] on div "R ✕" at bounding box center [433, 259] width 37 height 28
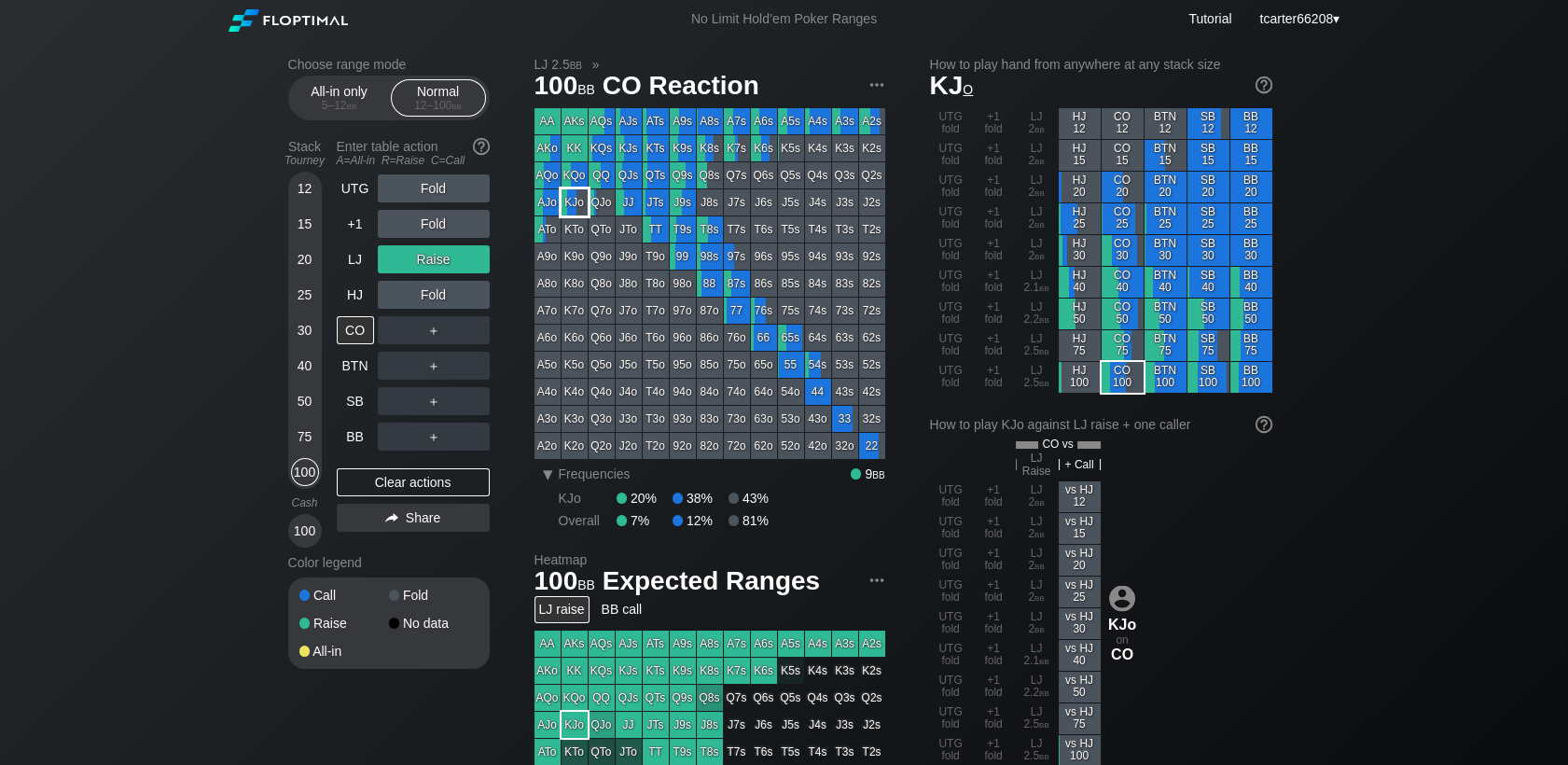
click at [567, 198] on div "KJo" at bounding box center [575, 202] width 26 height 26
click at [301, 405] on div "50" at bounding box center [305, 401] width 28 height 28
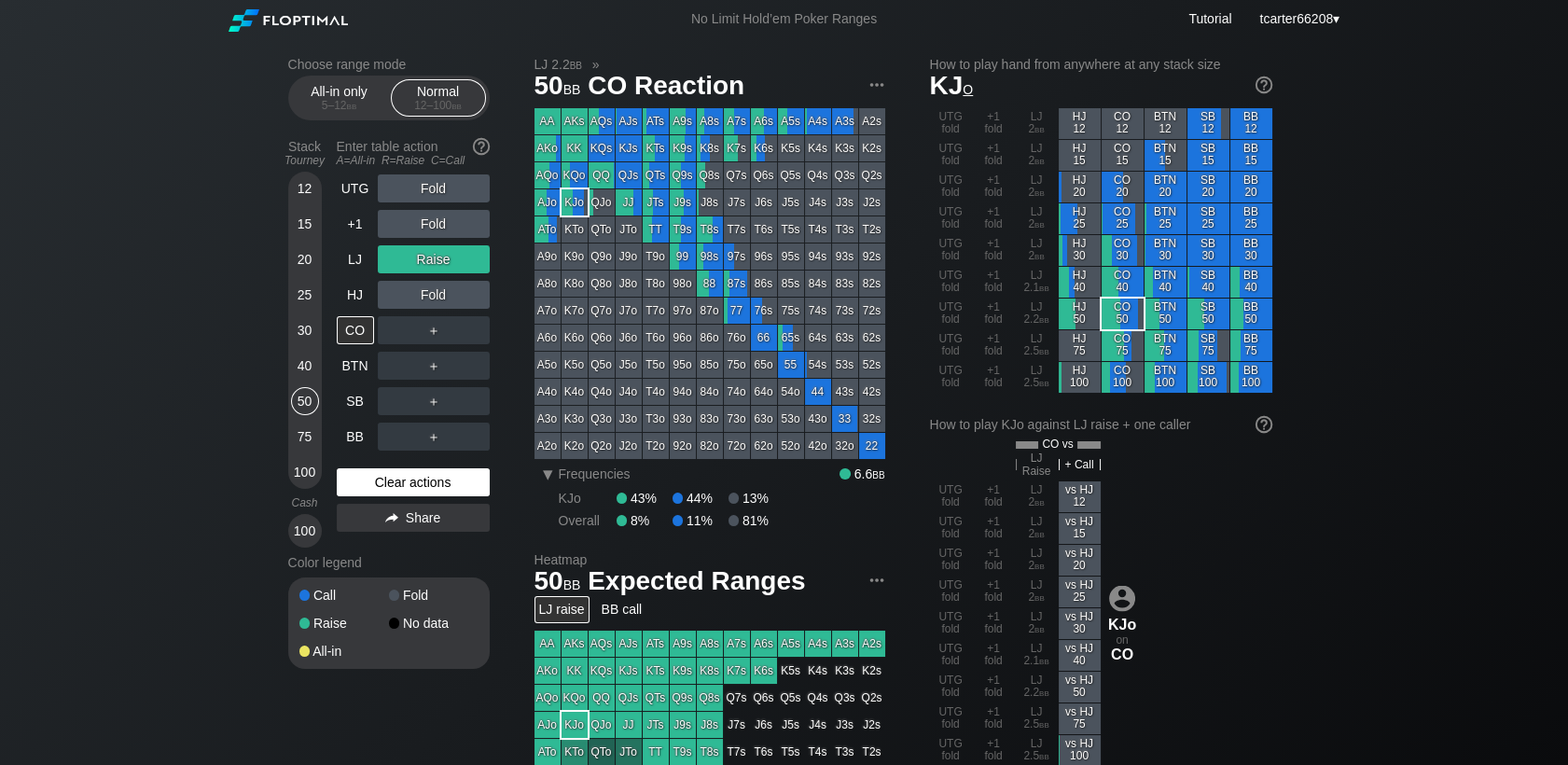
click at [371, 481] on div "Clear actions" at bounding box center [413, 482] width 153 height 28
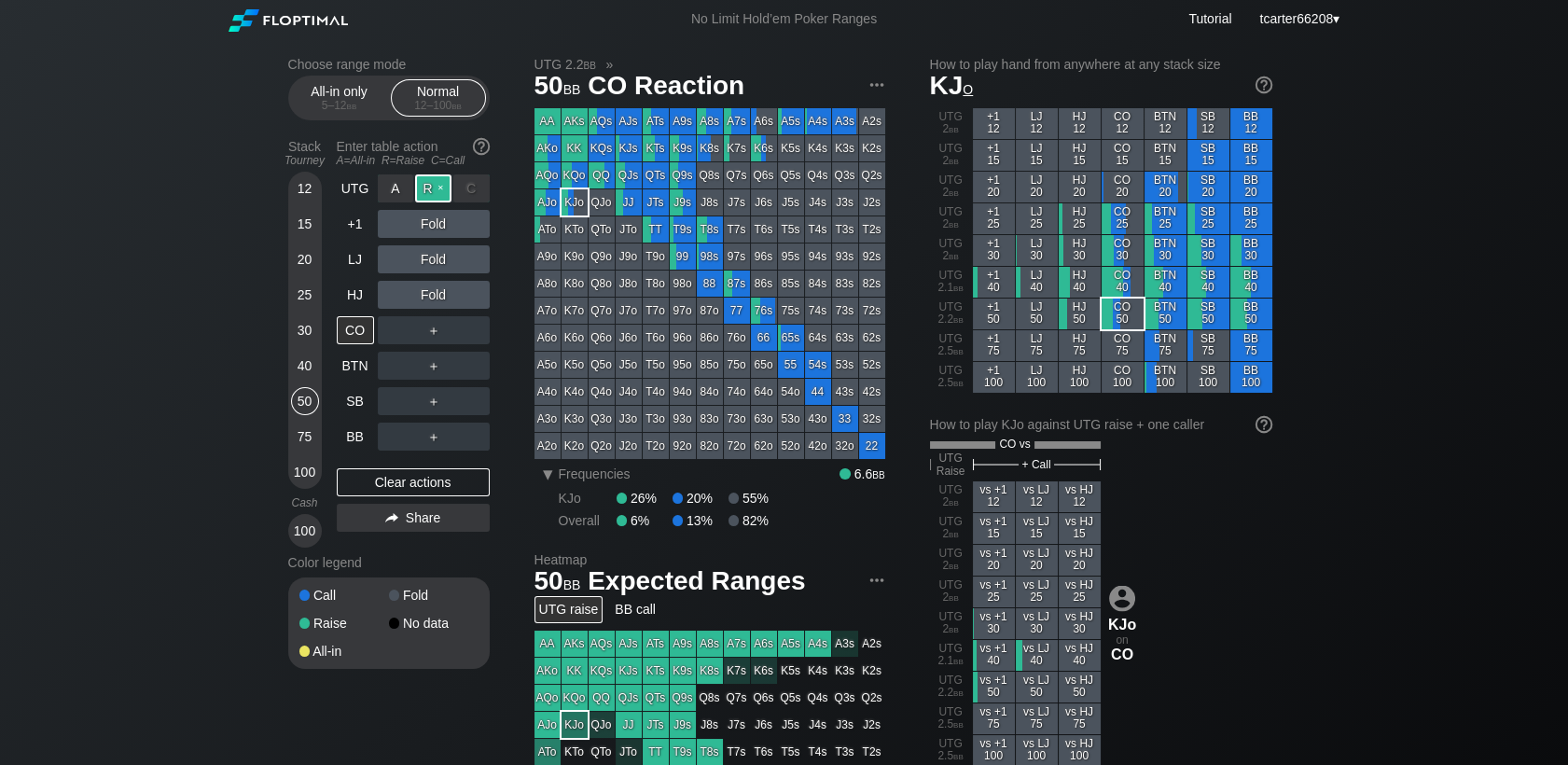
click at [435, 191] on div "R ✕" at bounding box center [433, 189] width 37 height 28
click at [428, 479] on div "Clear actions" at bounding box center [413, 482] width 153 height 28
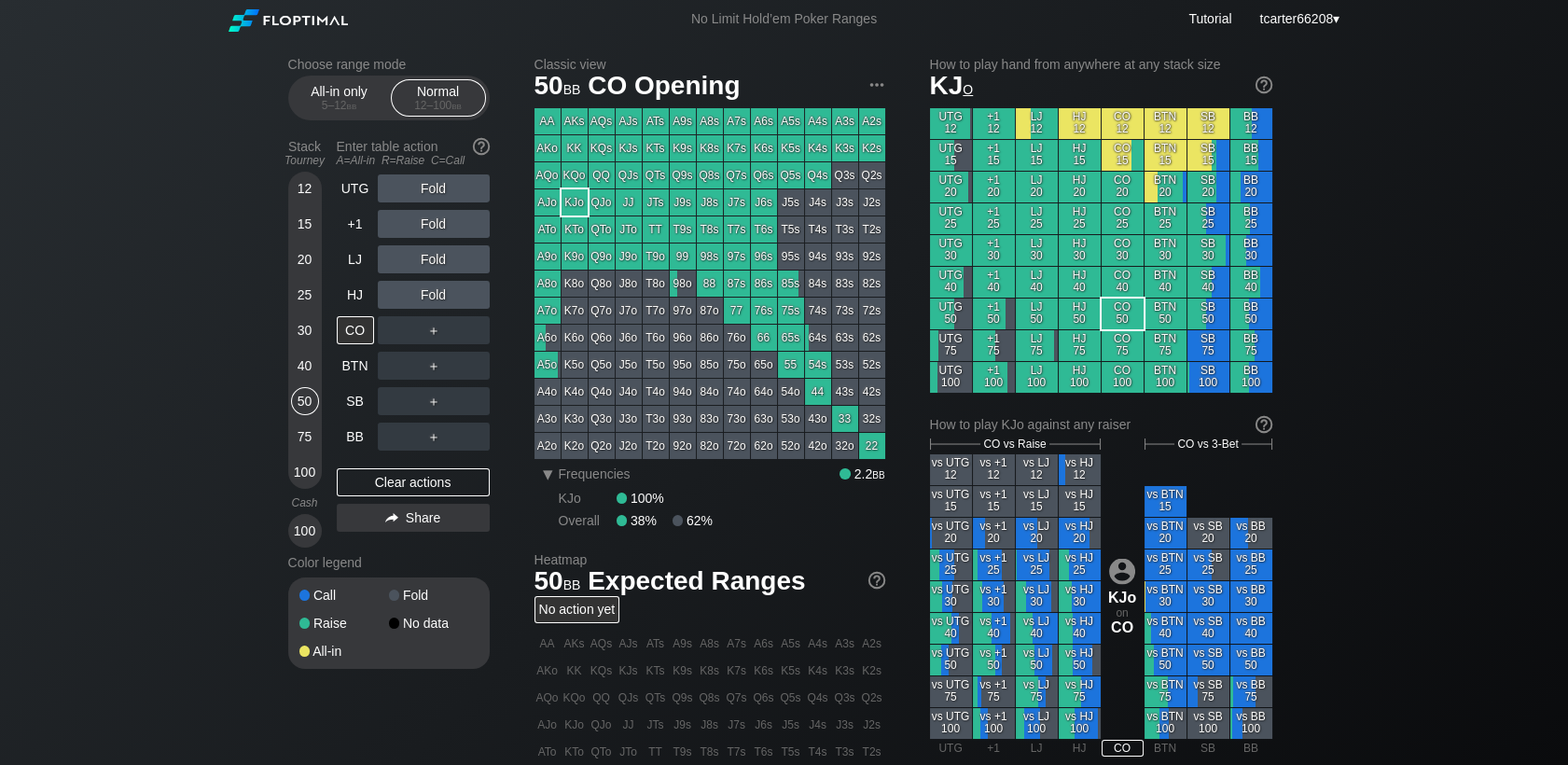
click at [302, 469] on div "12 15 20 25 30 40 50 75 100" at bounding box center [305, 330] width 34 height 318
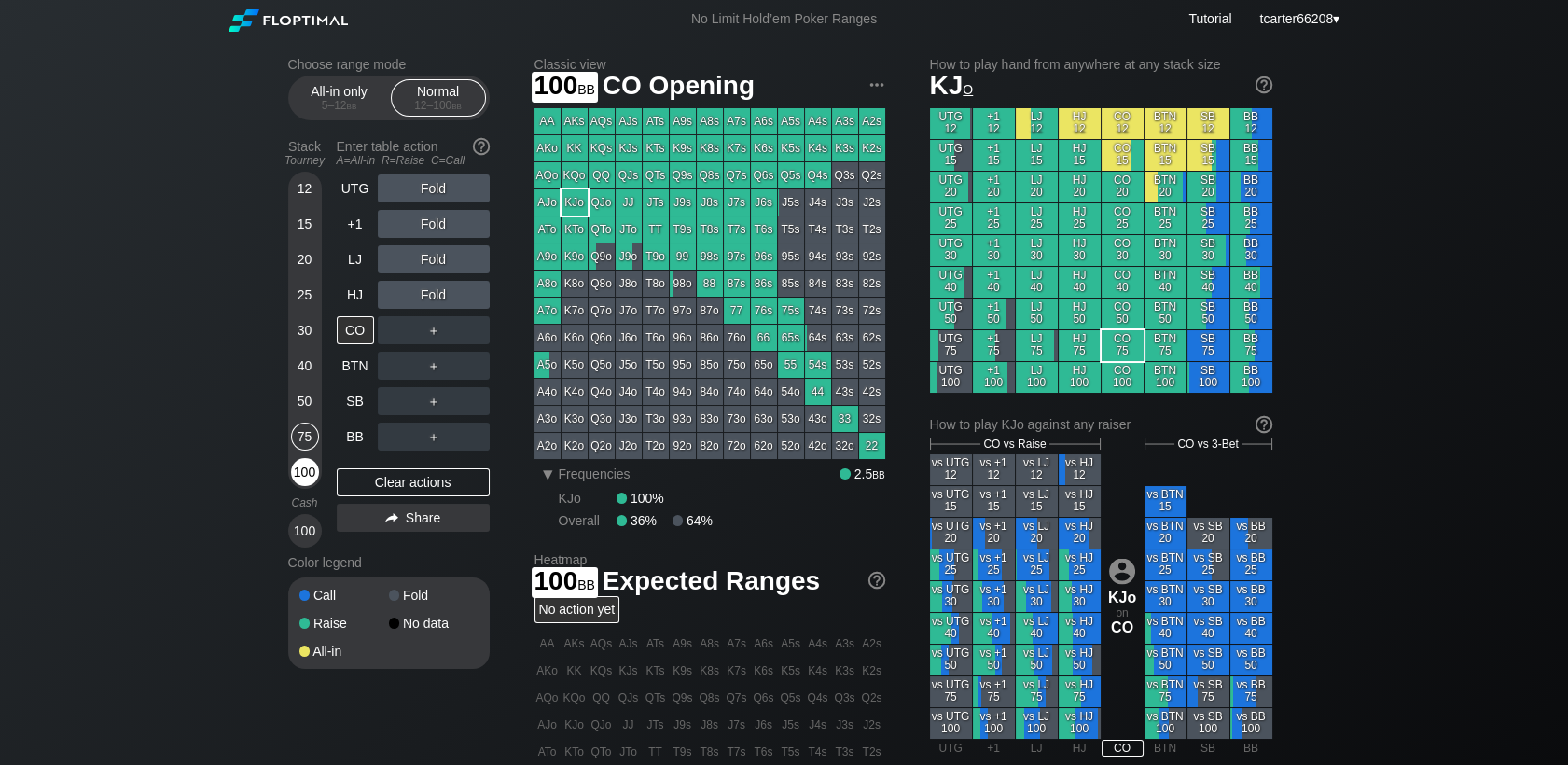
click at [303, 483] on div "100" at bounding box center [305, 471] width 28 height 28
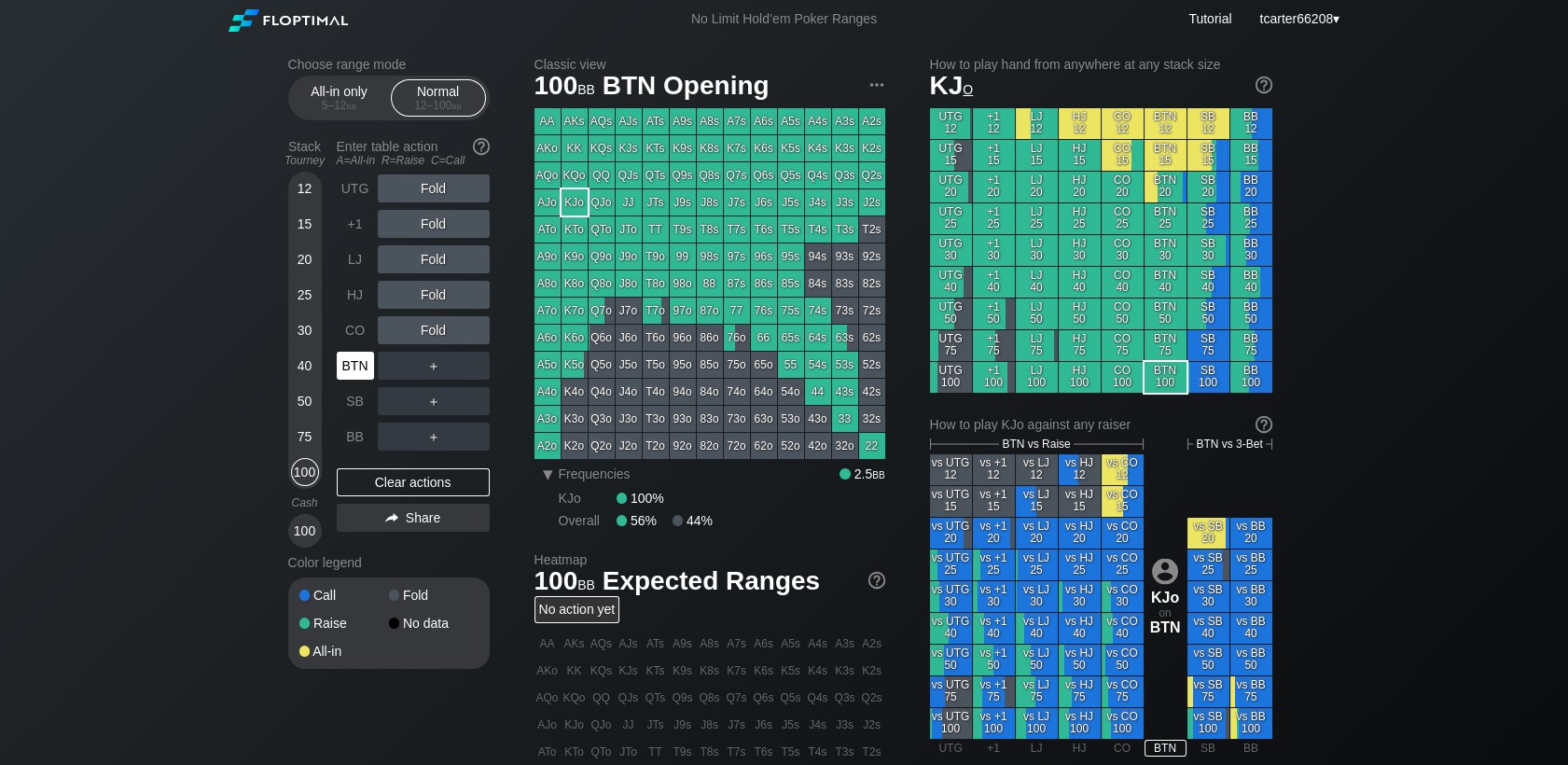
click at [340, 377] on div "BTN" at bounding box center [355, 365] width 38 height 28
click at [343, 372] on div "BTN" at bounding box center [355, 365] width 38 height 28
drag, startPoint x: 433, startPoint y: 488, endPoint x: 428, endPoint y: 477, distance: 12.1
click at [433, 488] on div "Clear actions" at bounding box center [413, 482] width 153 height 28
click at [303, 380] on div "40" at bounding box center [305, 365] width 28 height 28
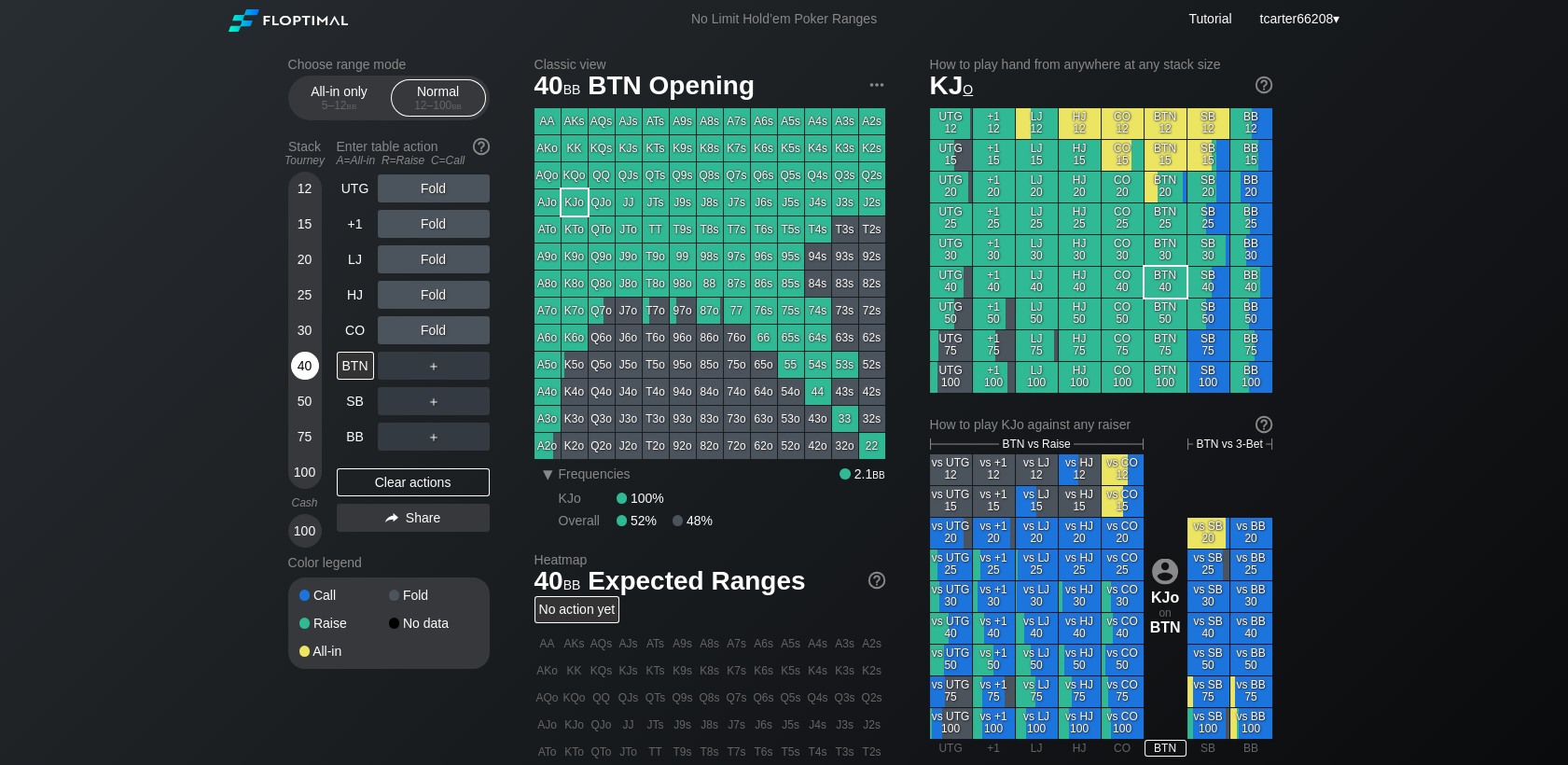
click at [304, 380] on div "40" at bounding box center [305, 365] width 28 height 28
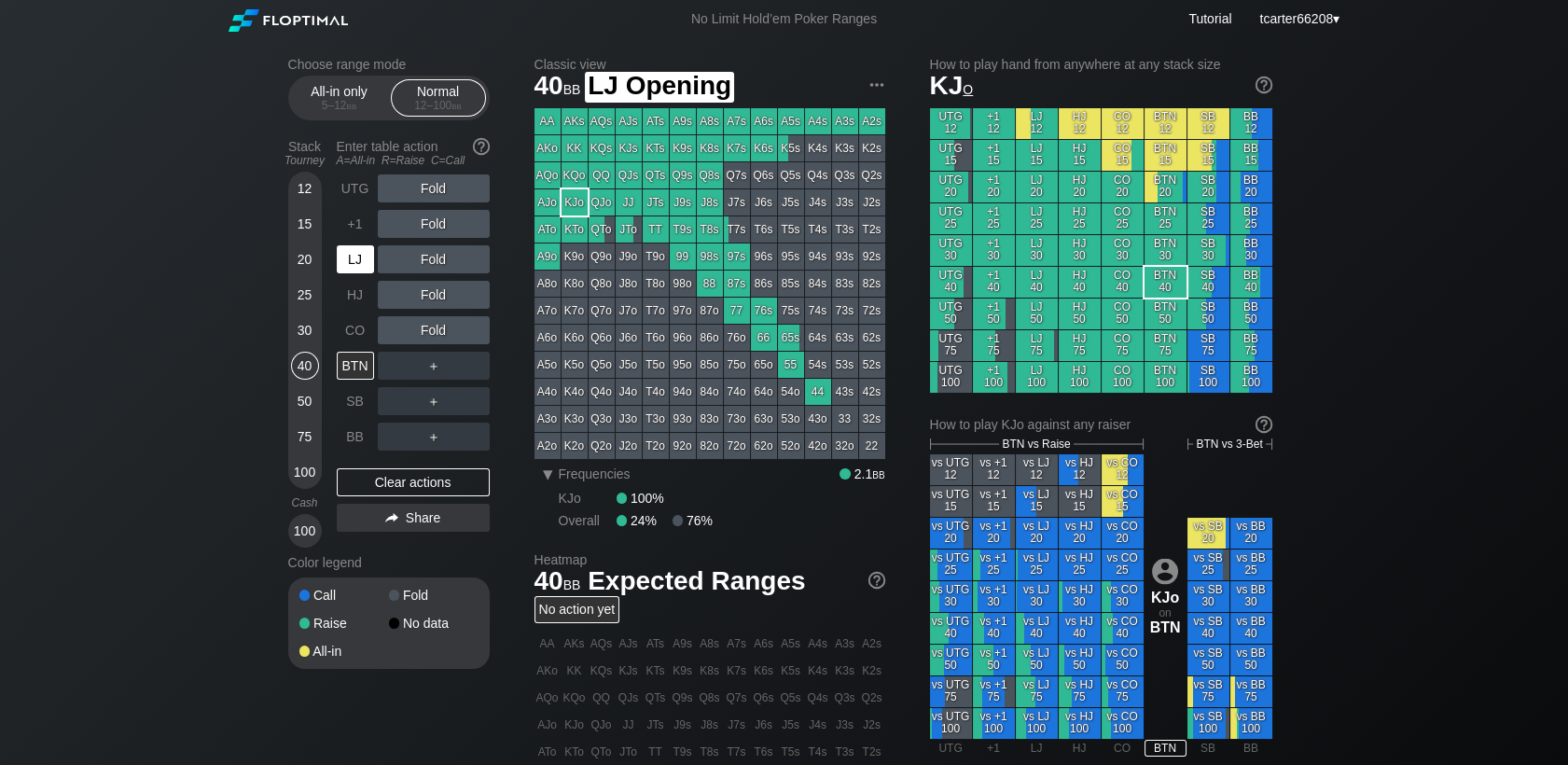
click at [356, 266] on div "LJ" at bounding box center [355, 259] width 38 height 28
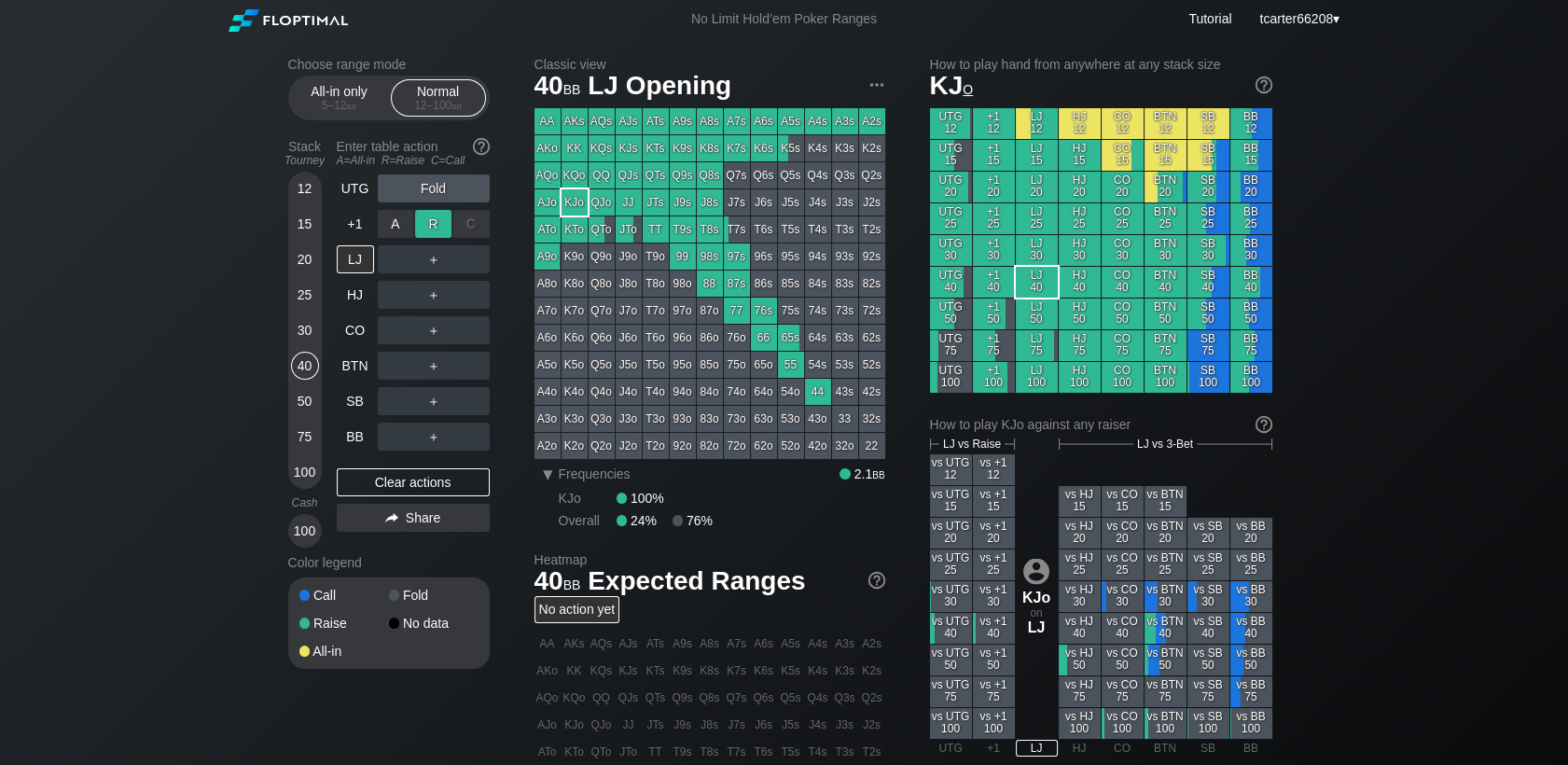
click at [425, 235] on div "R ✕" at bounding box center [433, 223] width 37 height 28
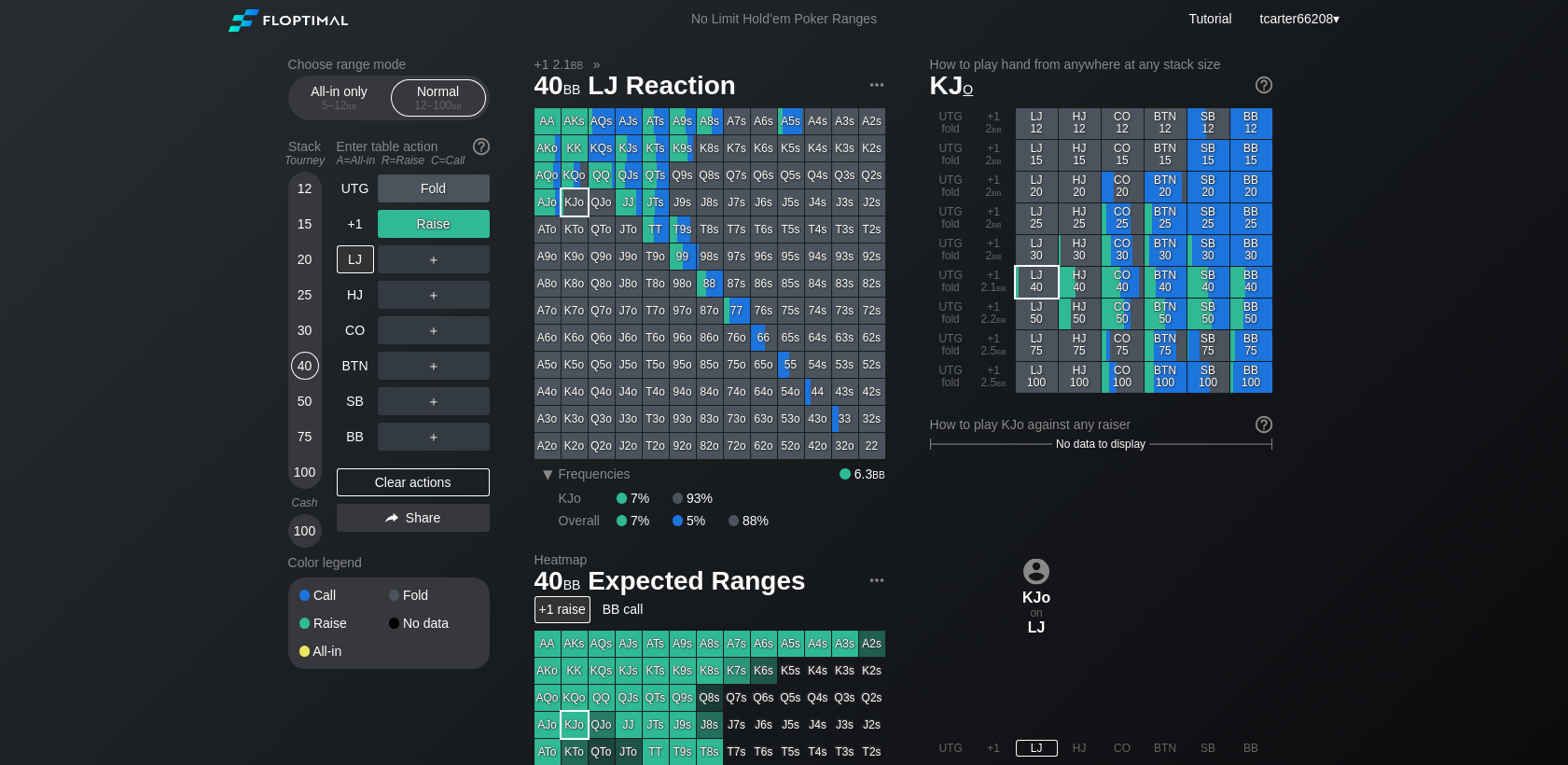
click at [307, 341] on div "30" at bounding box center [305, 330] width 28 height 28
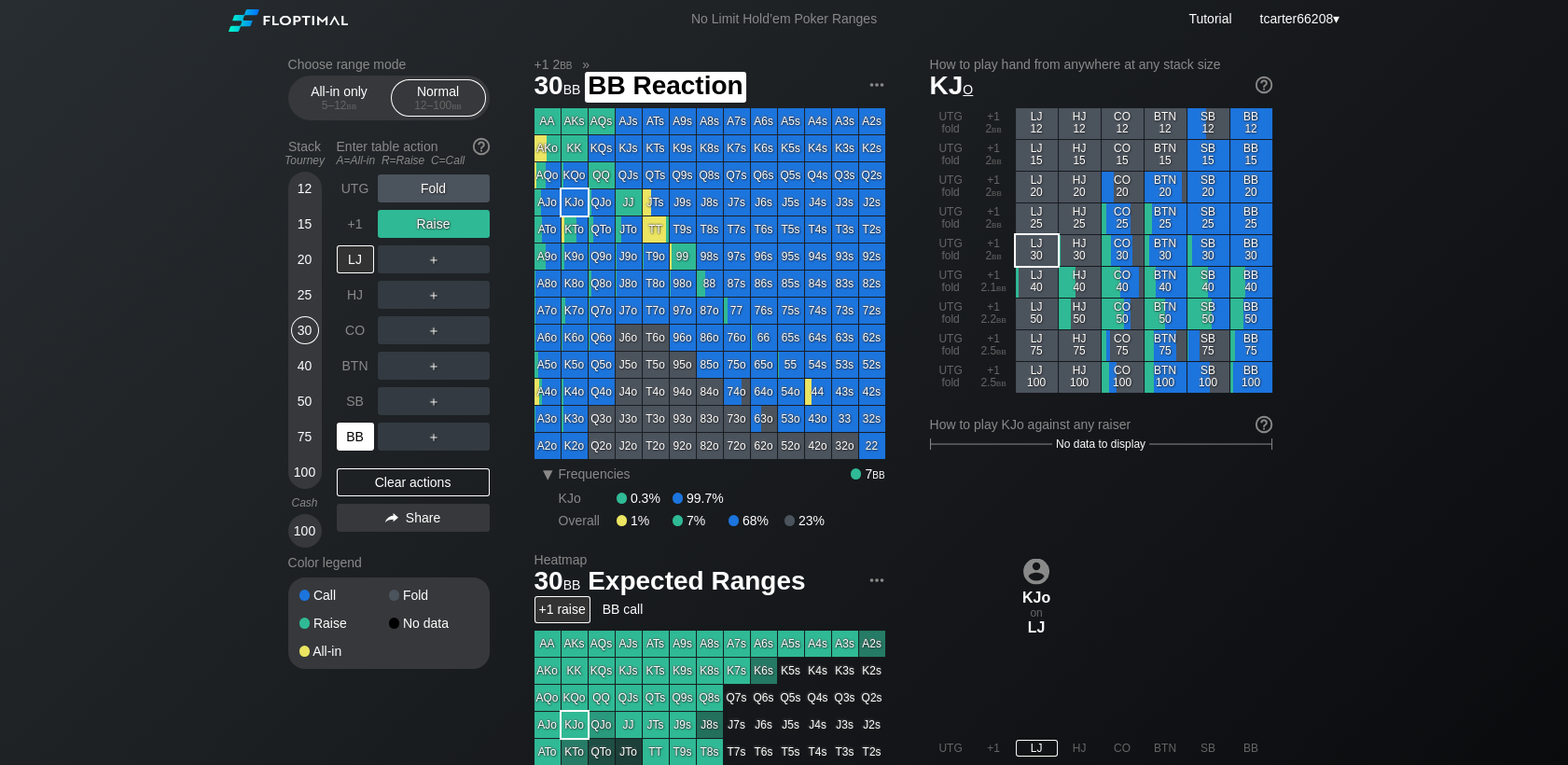
click at [354, 434] on div "BB" at bounding box center [355, 437] width 38 height 28
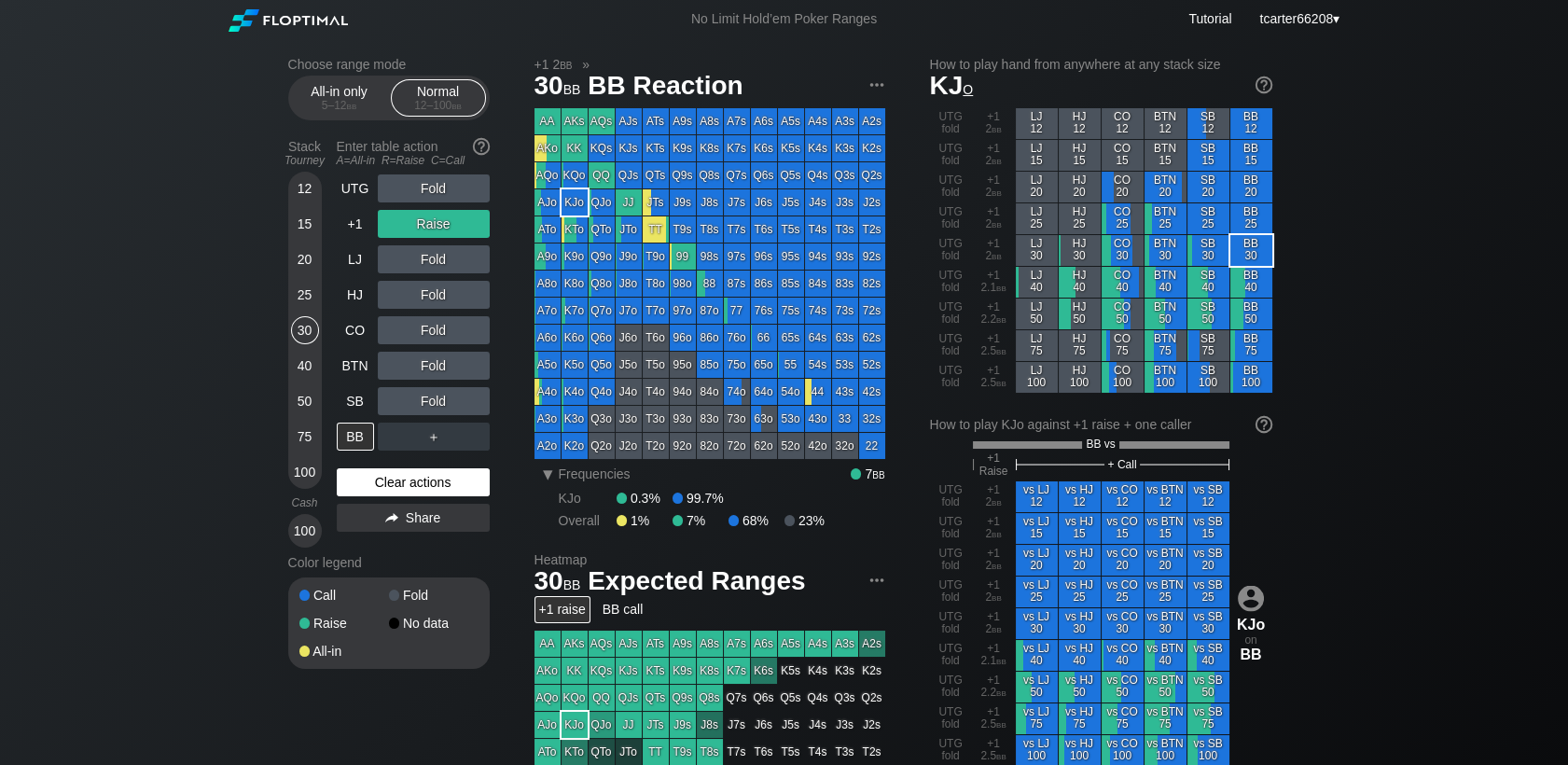
click at [413, 473] on div "Clear actions" at bounding box center [413, 482] width 153 height 28
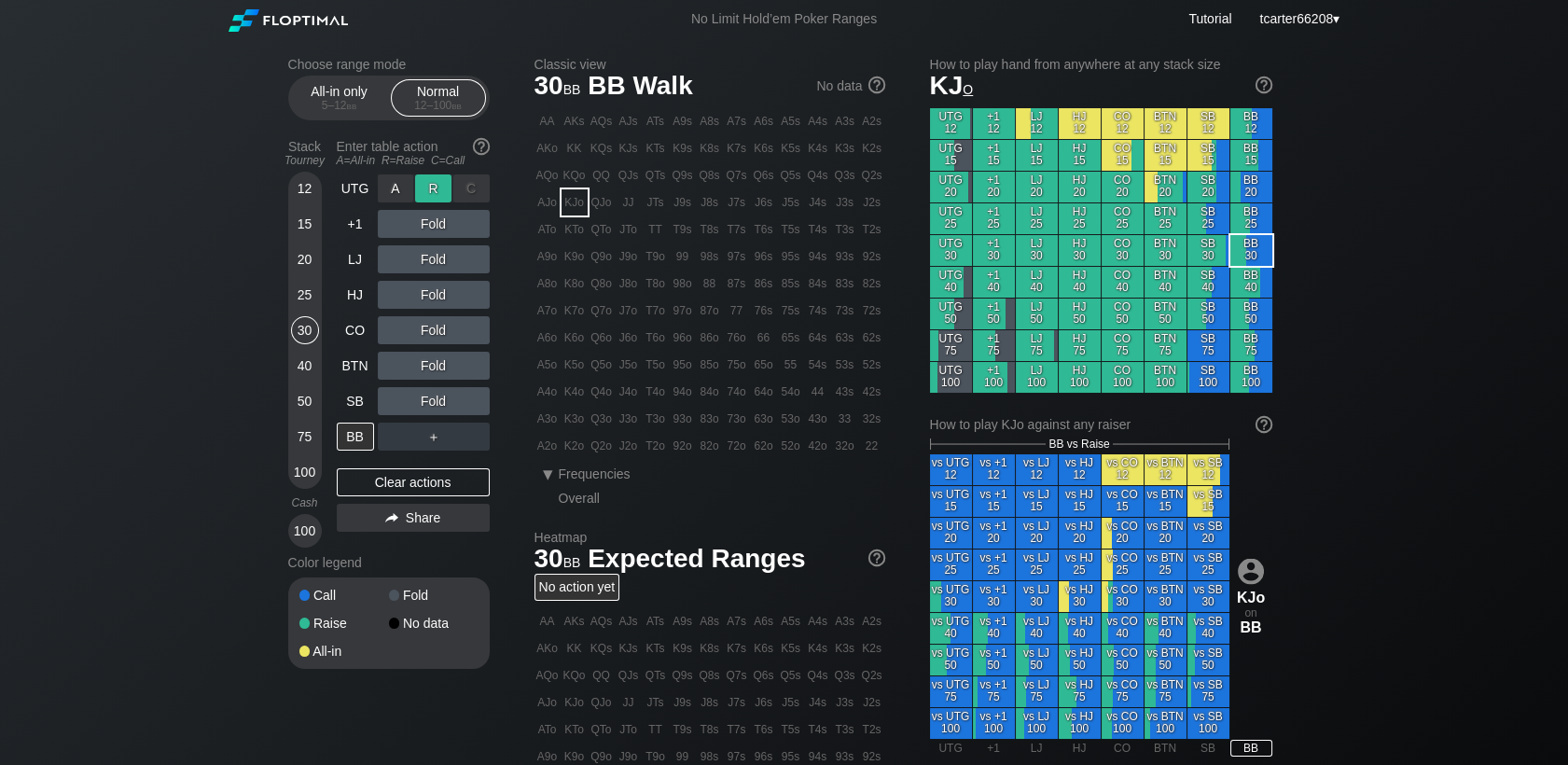
click at [435, 195] on div "R ✕" at bounding box center [433, 189] width 37 height 28
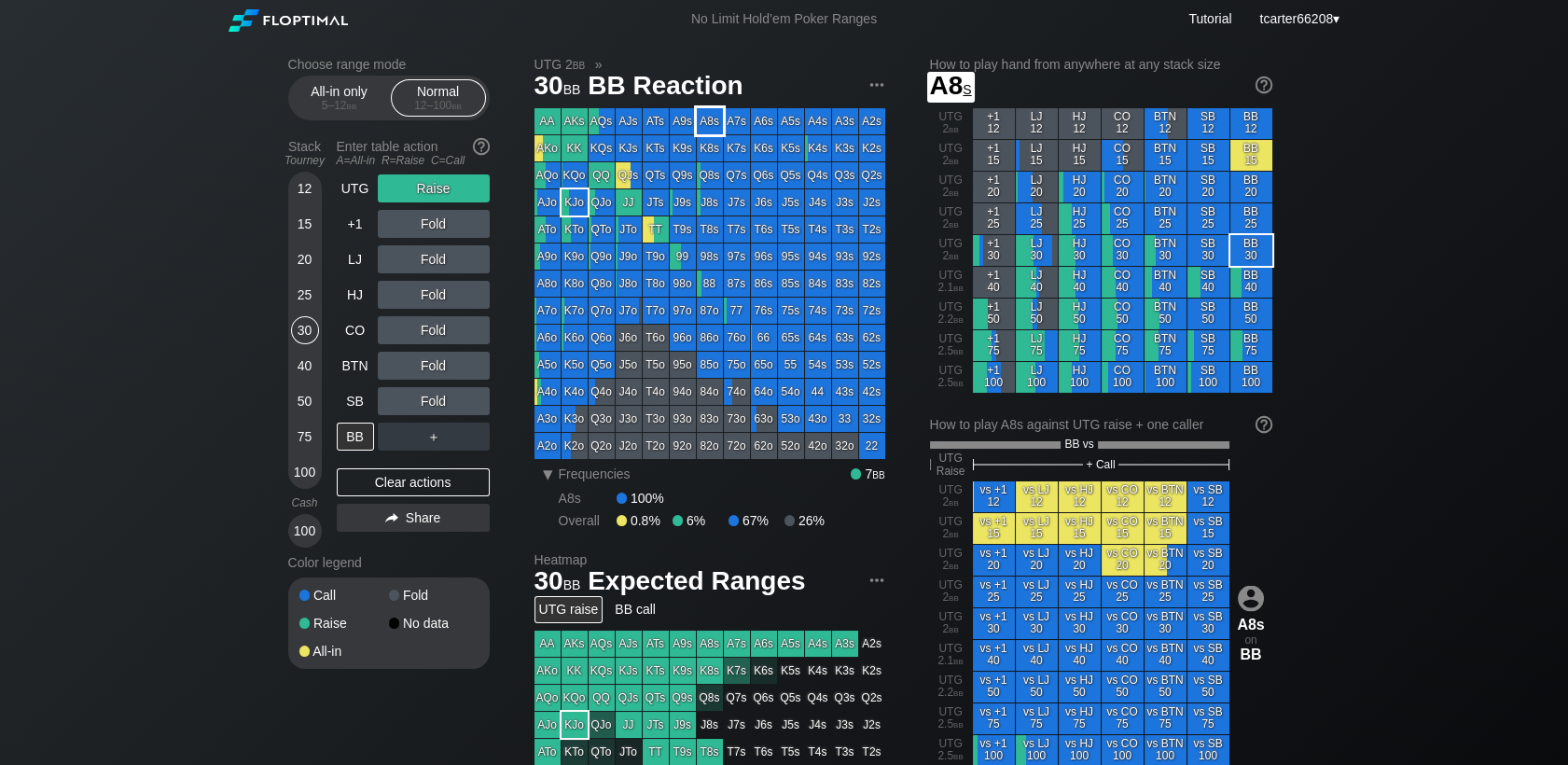
click at [713, 123] on div "A8s" at bounding box center [710, 121] width 26 height 26
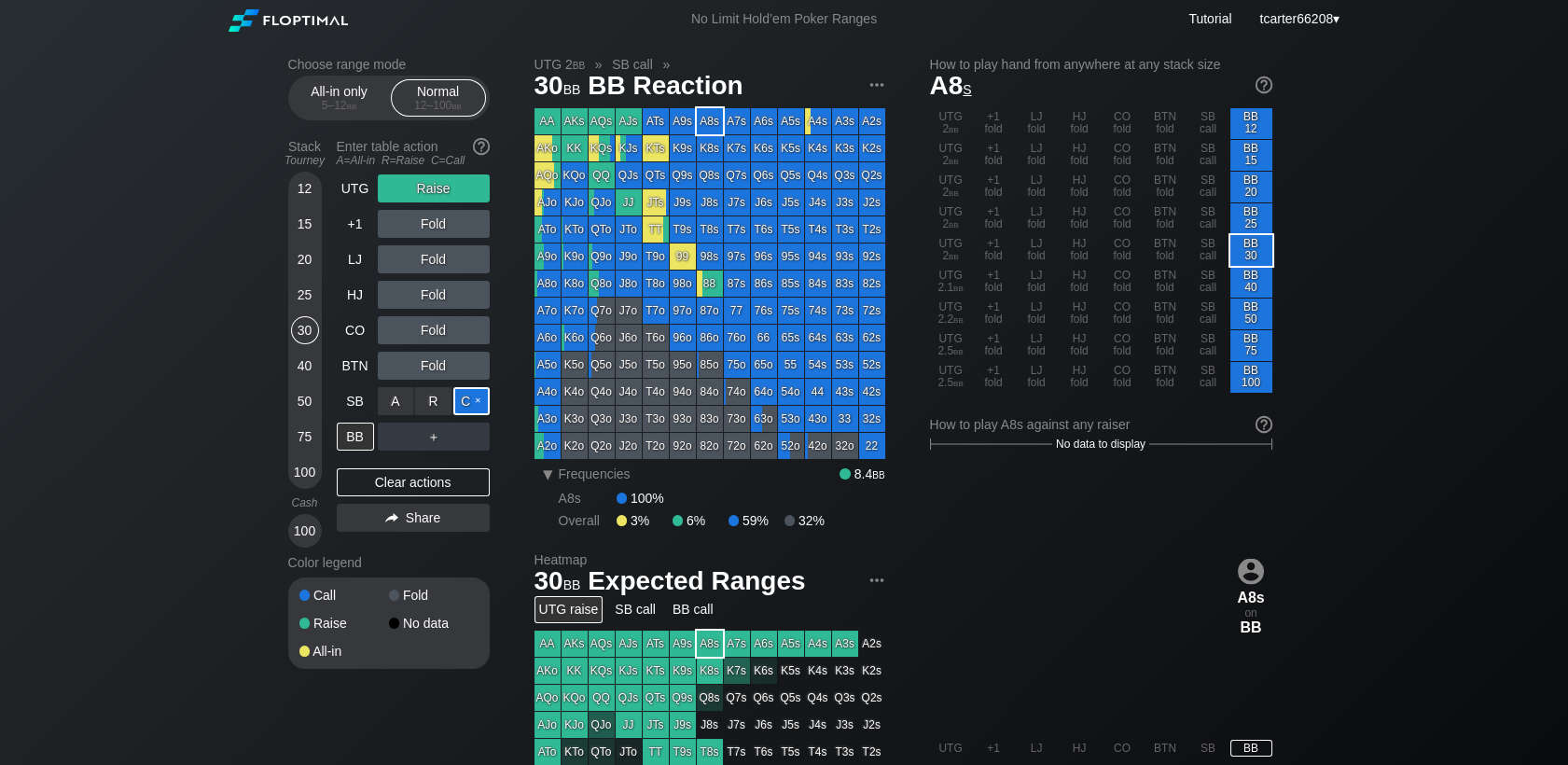
click at [475, 399] on div "C ✕" at bounding box center [471, 401] width 37 height 28
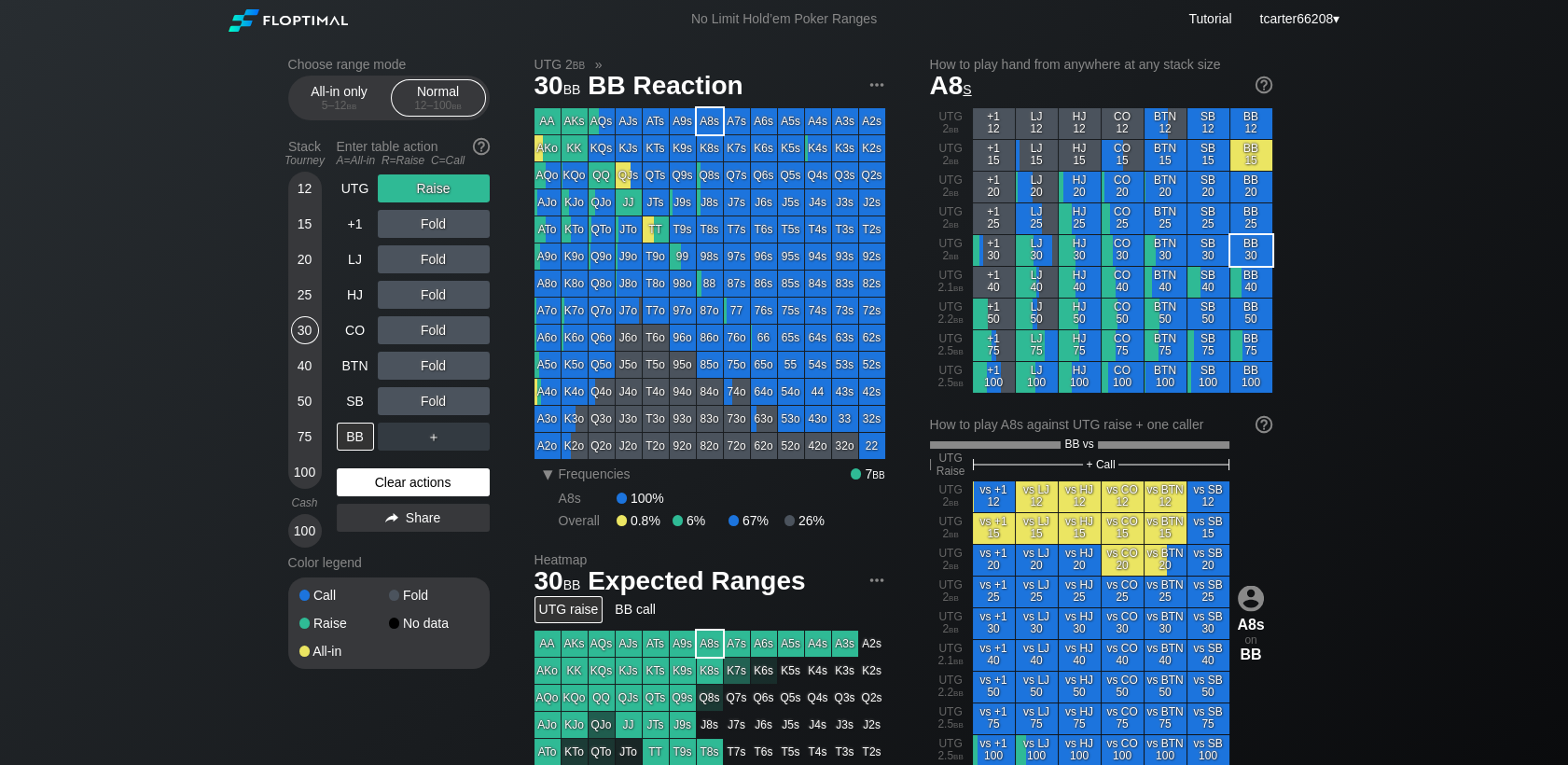
click at [468, 473] on div "Clear actions" at bounding box center [413, 482] width 153 height 28
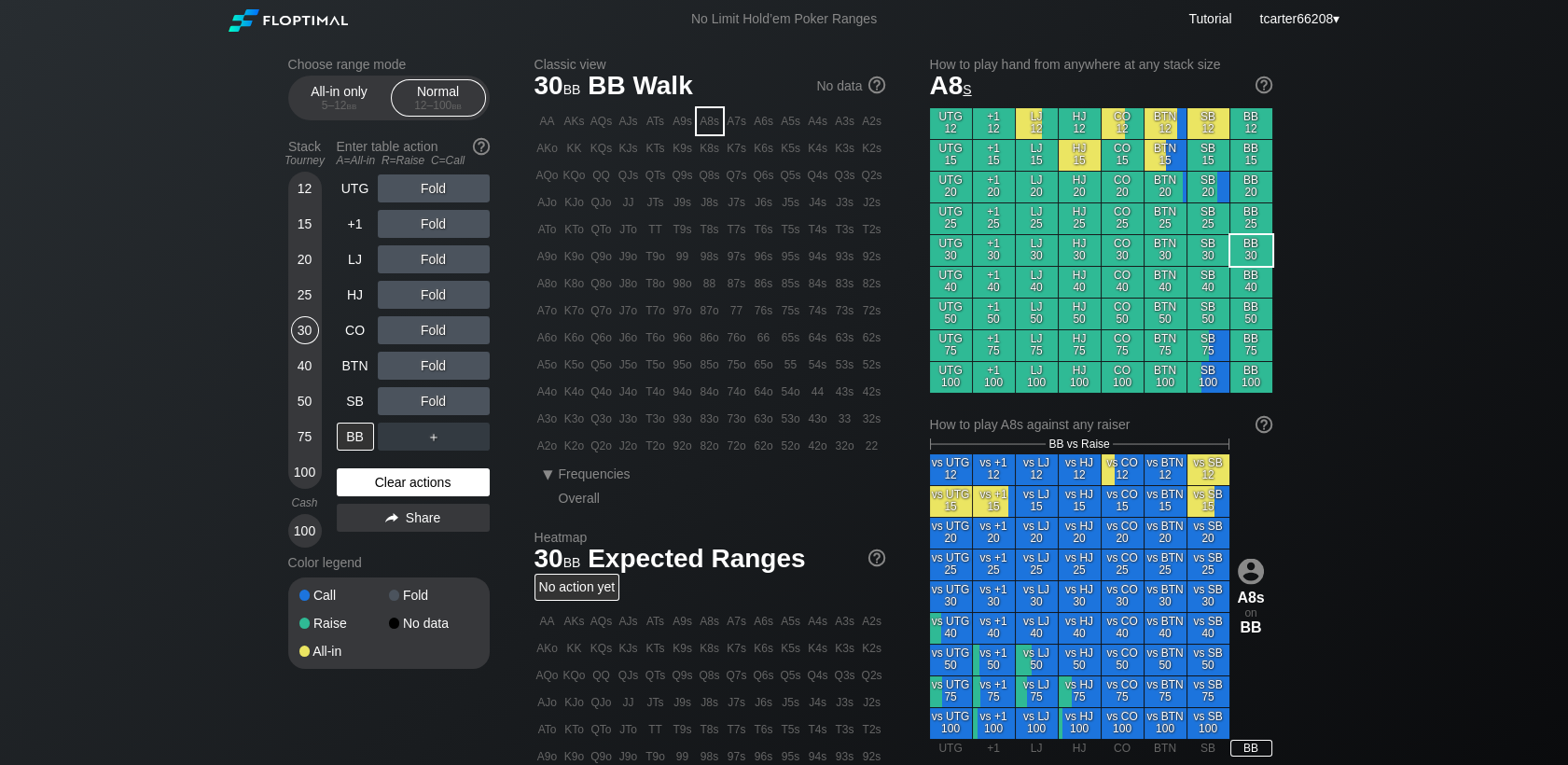
click at [467, 478] on div "Clear actions" at bounding box center [413, 482] width 153 height 28
click at [316, 474] on div "100" at bounding box center [305, 471] width 28 height 28
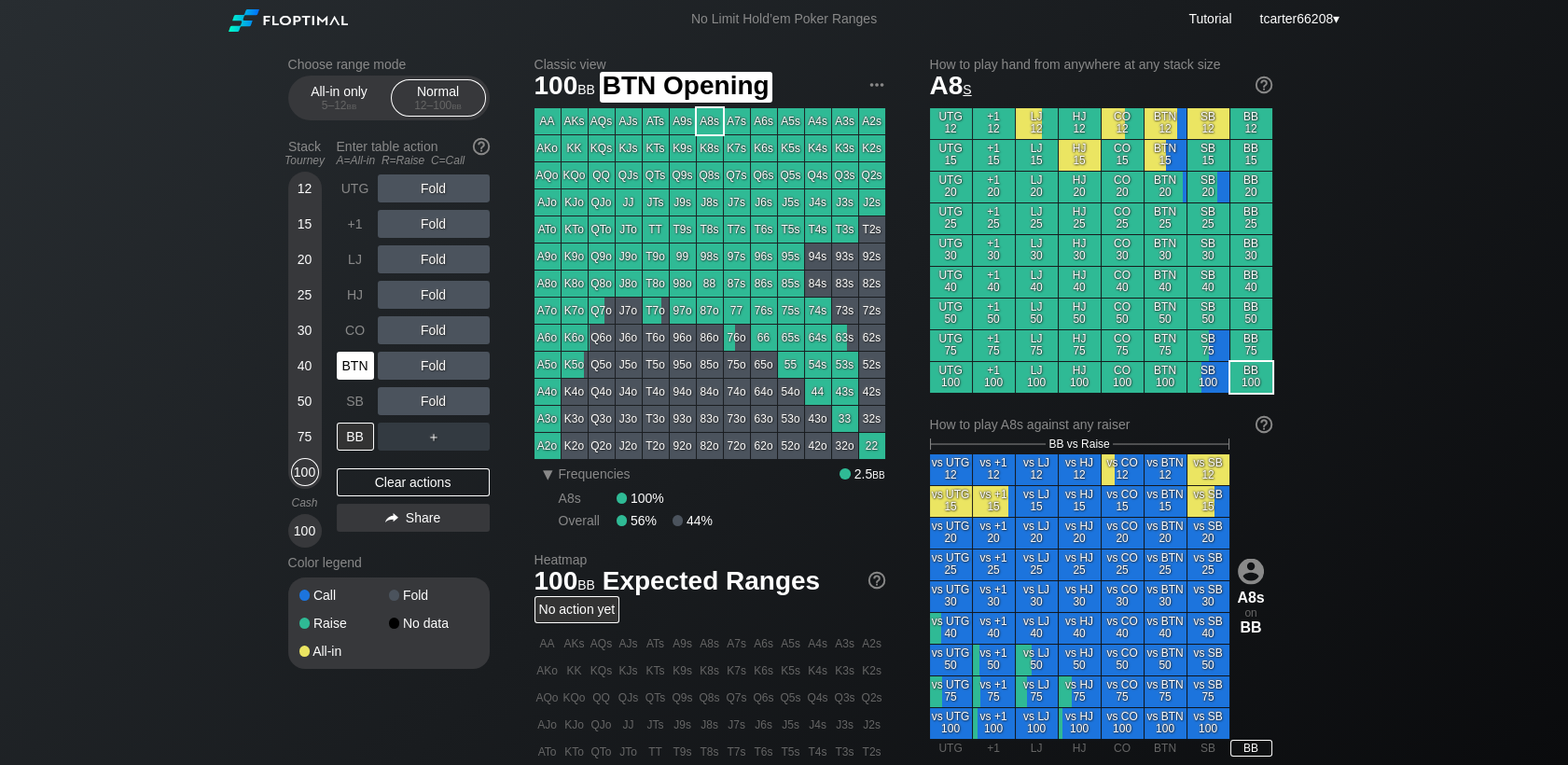
click at [370, 360] on div "BTN" at bounding box center [355, 365] width 38 height 28
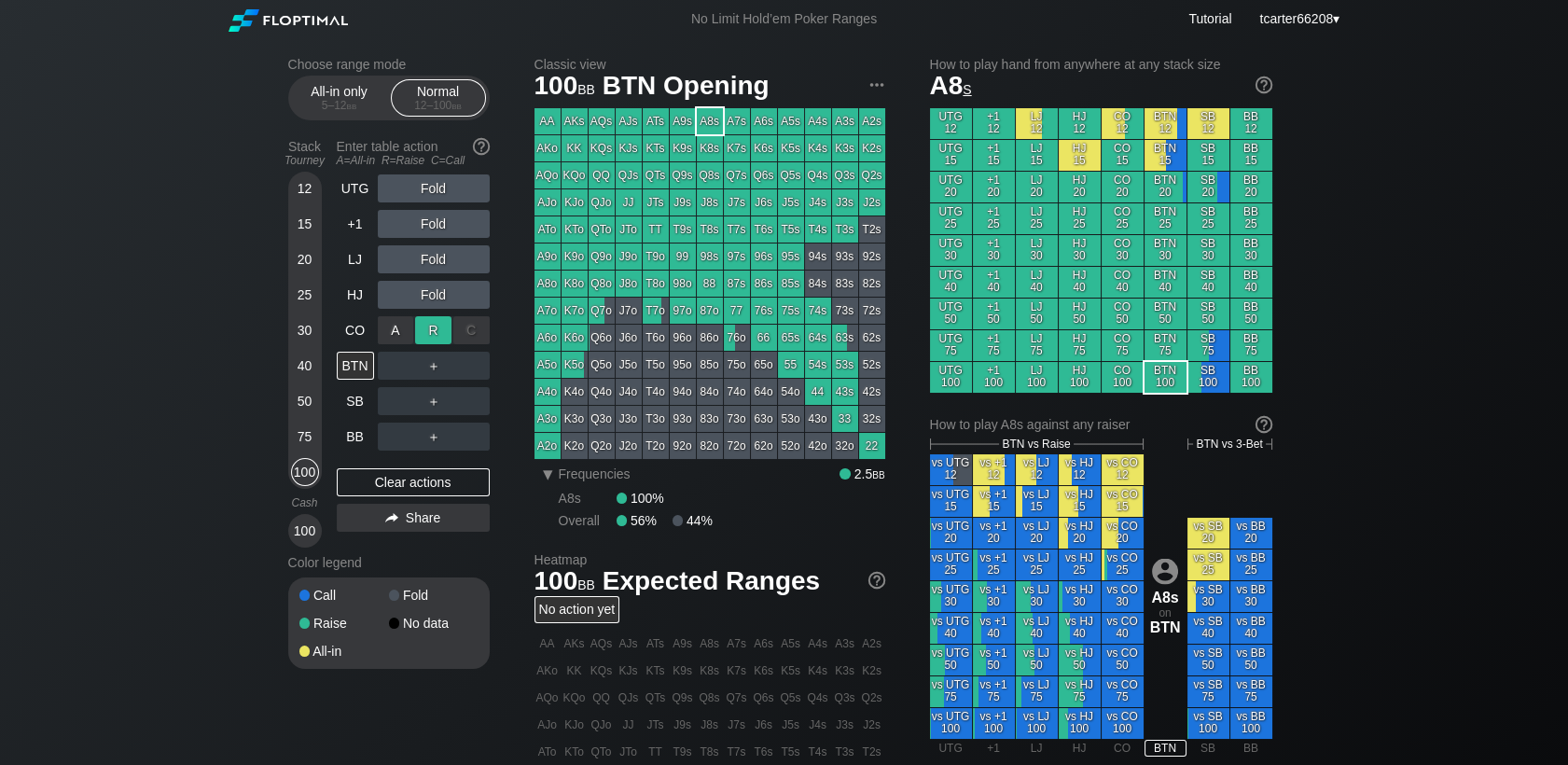
click at [428, 324] on div "R ✕" at bounding box center [433, 330] width 37 height 28
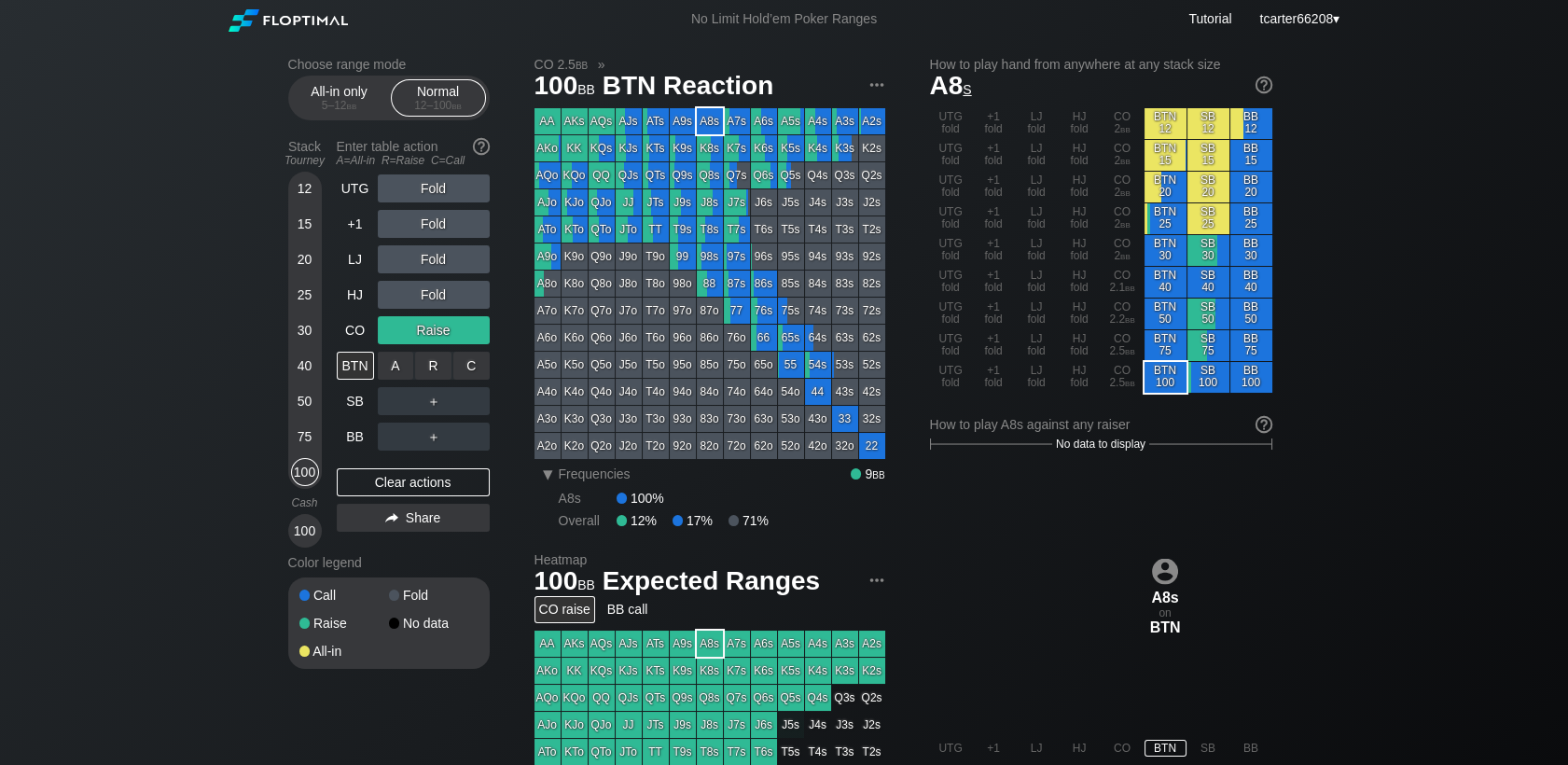
click at [480, 362] on div "A ✕ R ✕ C ✕ ＋" at bounding box center [434, 365] width 112 height 28
click at [480, 364] on div "C ✕" at bounding box center [471, 365] width 37 height 28
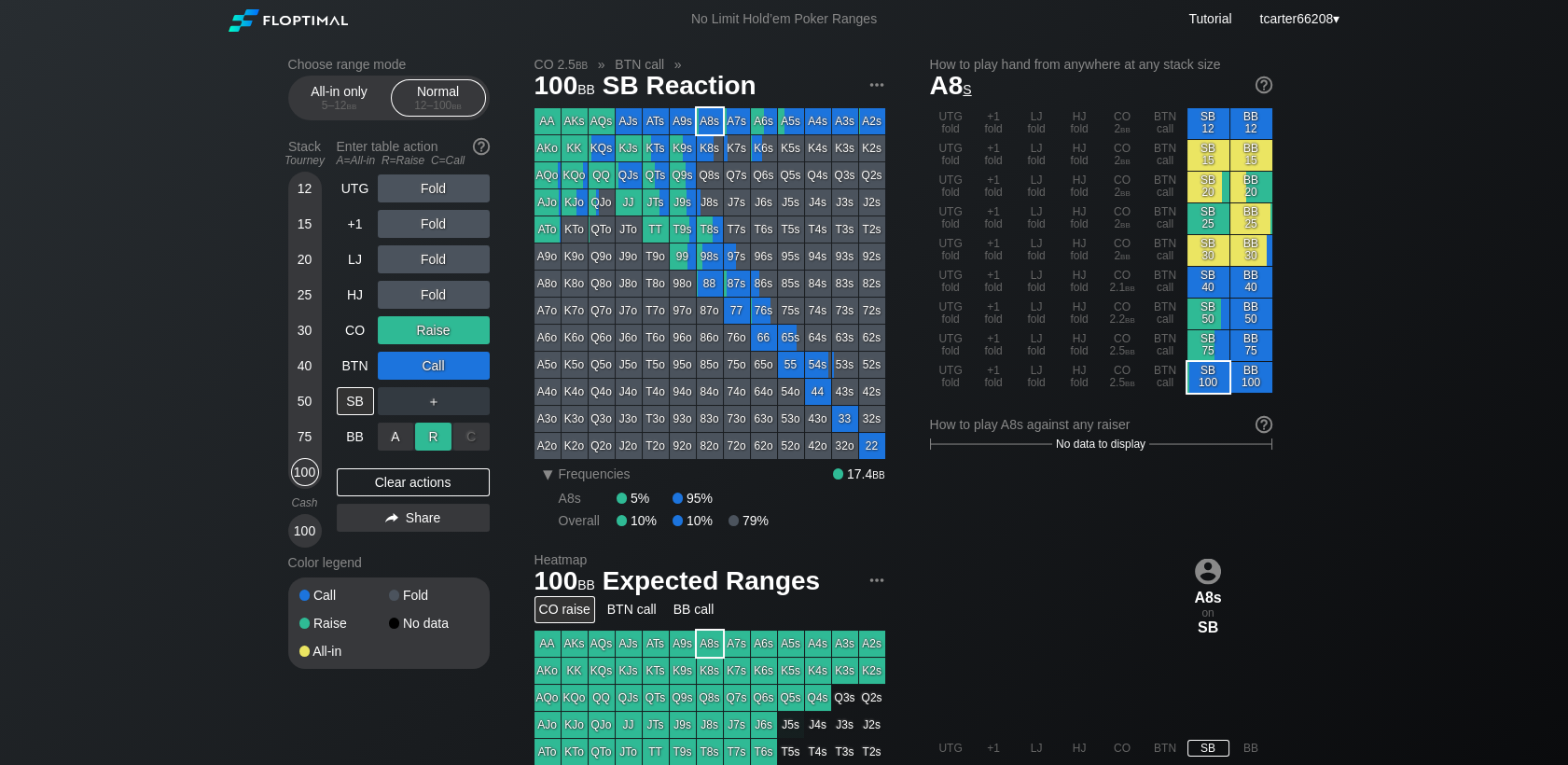
click at [430, 443] on div "R ✕" at bounding box center [433, 437] width 37 height 28
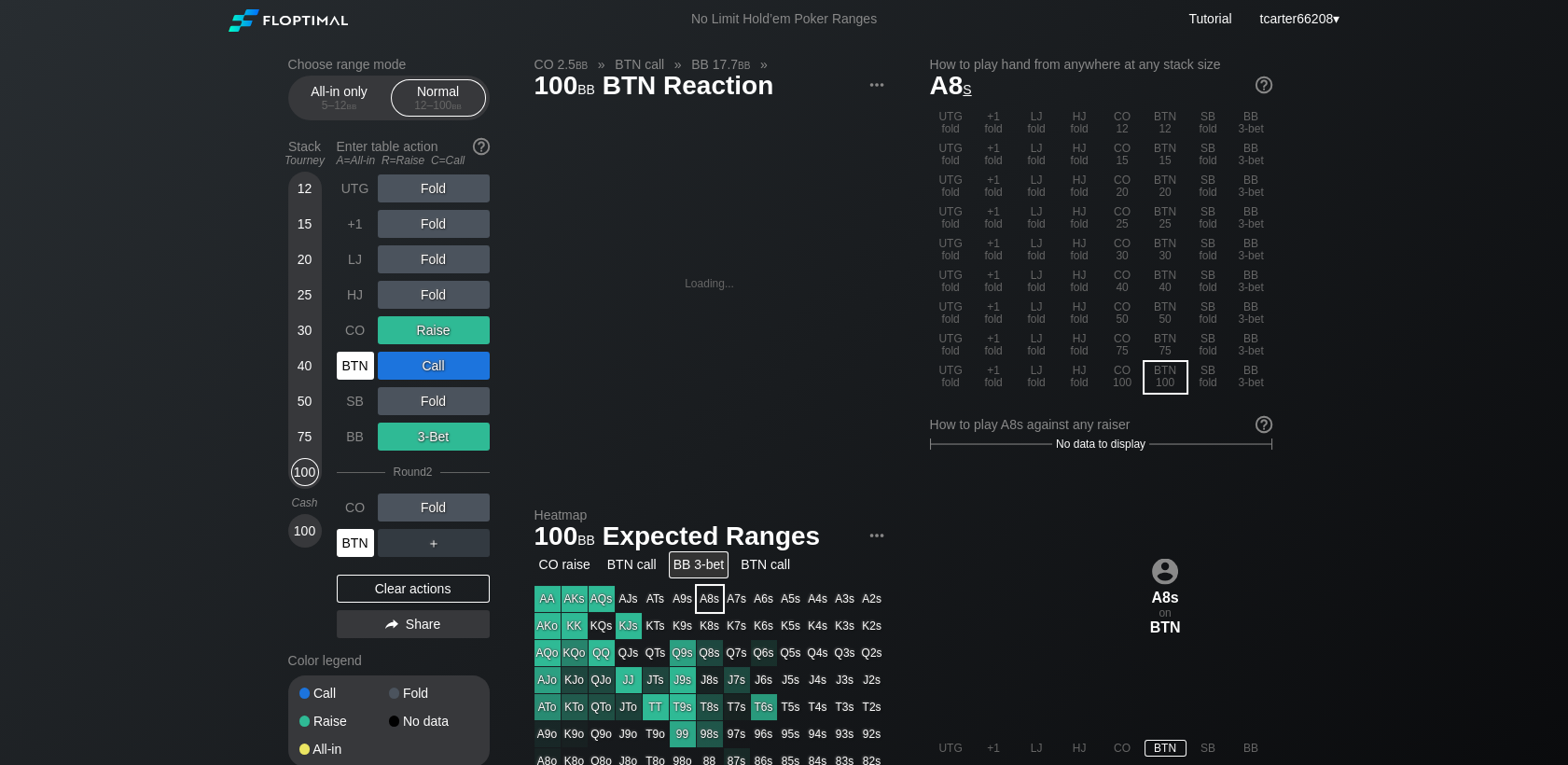
click at [346, 544] on div "BTN" at bounding box center [355, 543] width 38 height 28
click at [465, 601] on div "Clear actions" at bounding box center [413, 588] width 153 height 28
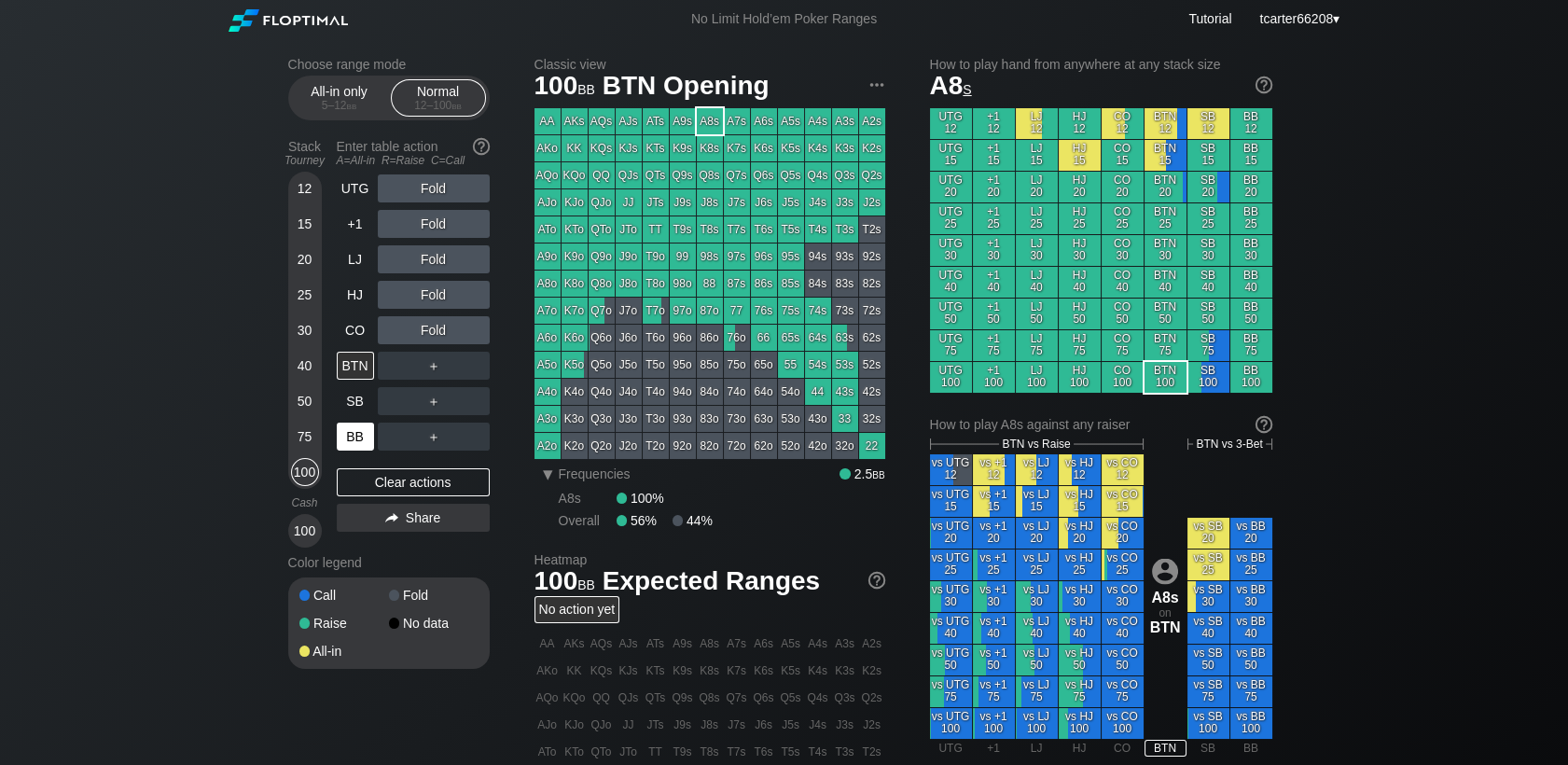
drag, startPoint x: 412, startPoint y: 489, endPoint x: 373, endPoint y: 452, distance: 53.8
click at [412, 489] on div "Clear actions" at bounding box center [413, 482] width 153 height 28
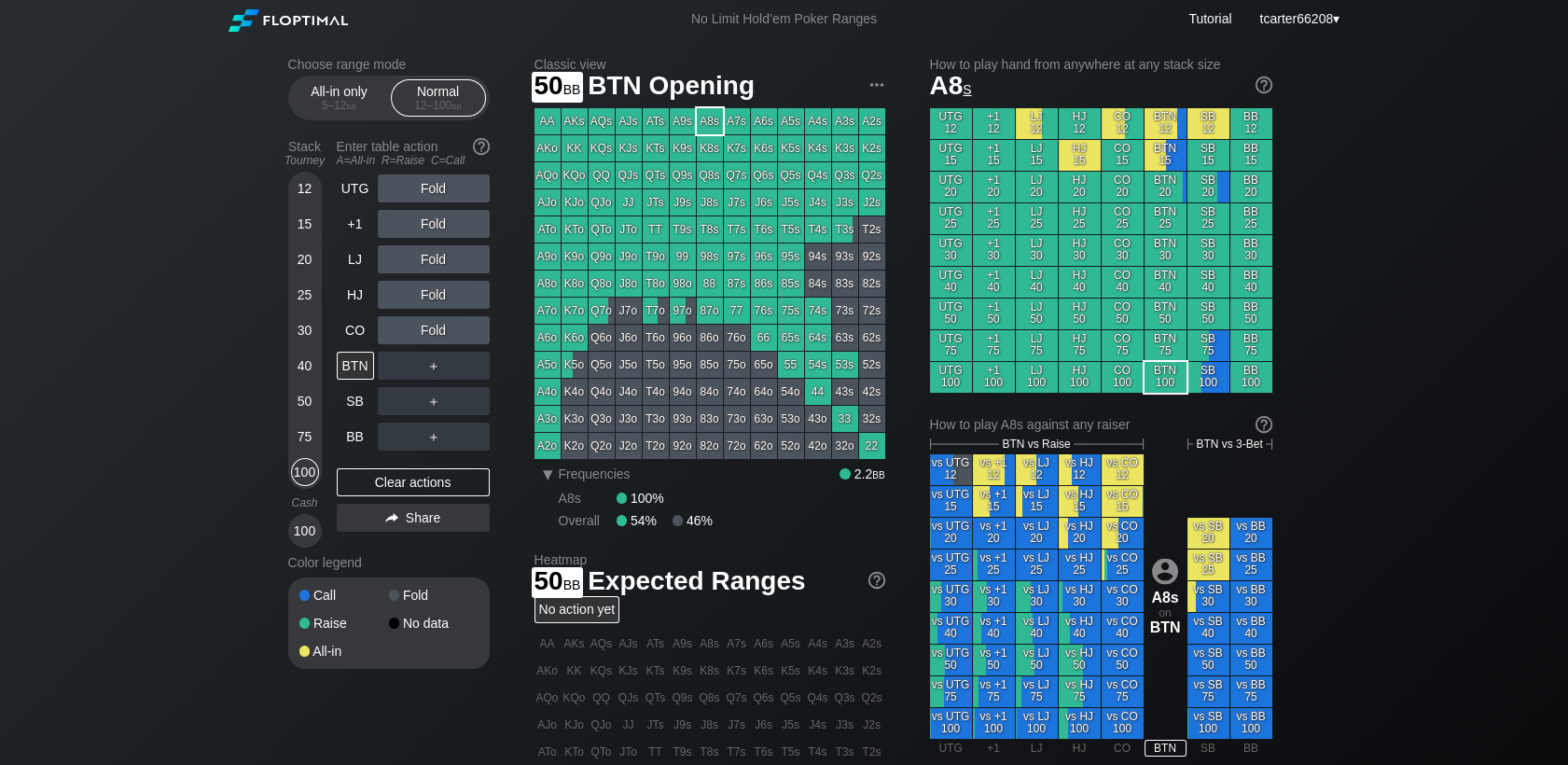
click at [303, 395] on div "50" at bounding box center [305, 401] width 28 height 28
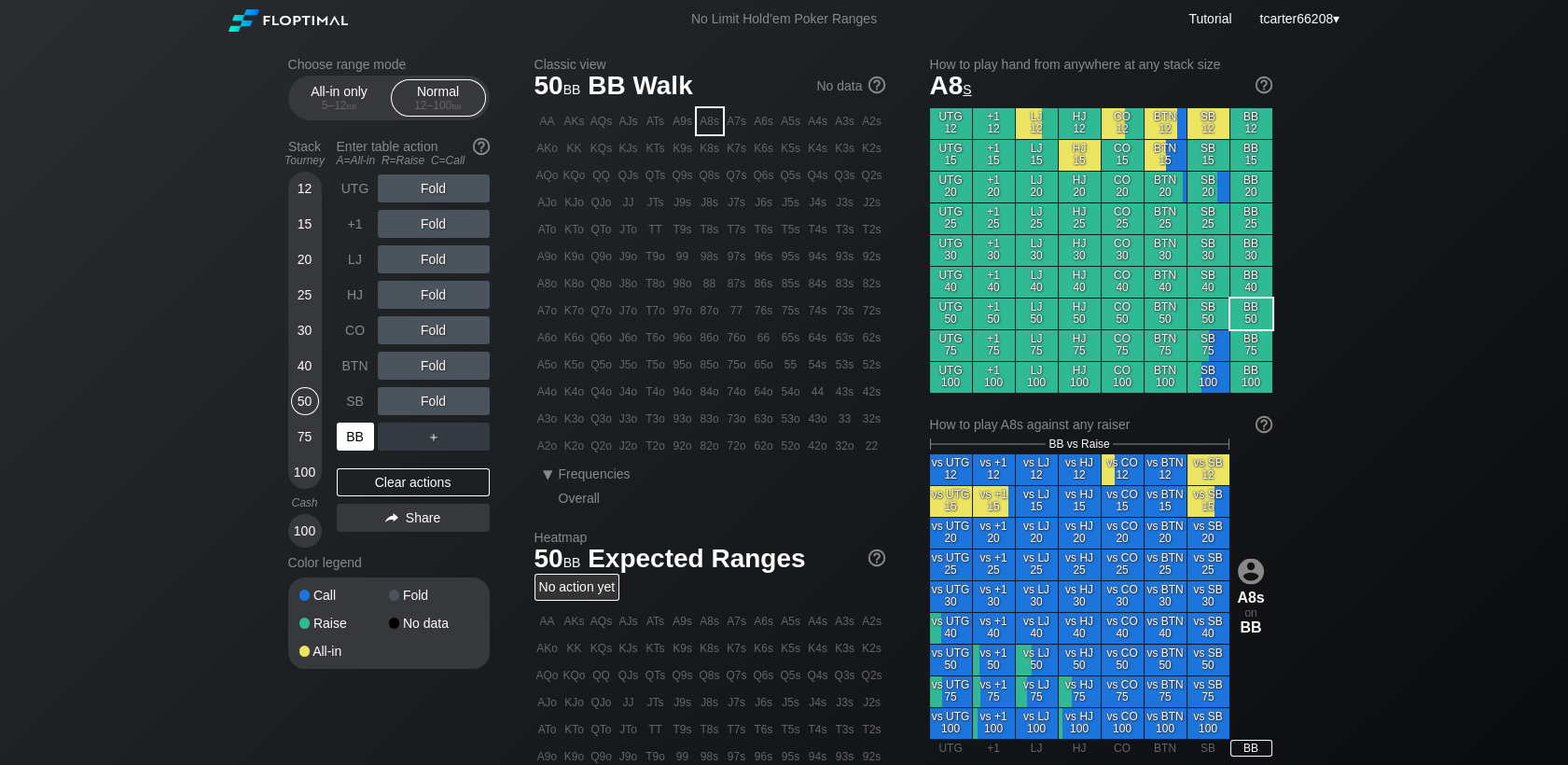
click at [350, 426] on div "BB" at bounding box center [356, 437] width 41 height 36
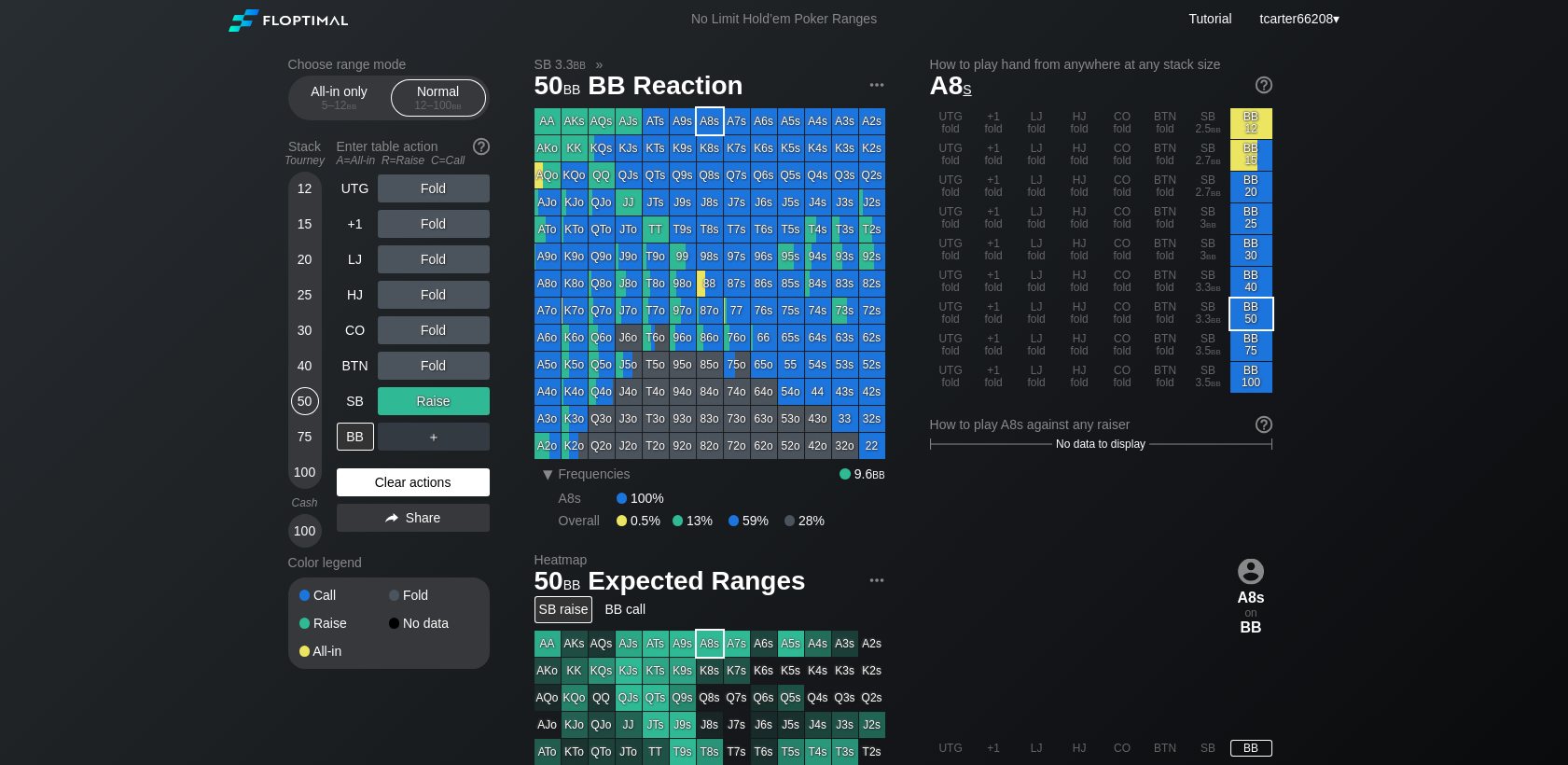
click at [372, 484] on div "Clear actions" at bounding box center [413, 482] width 153 height 28
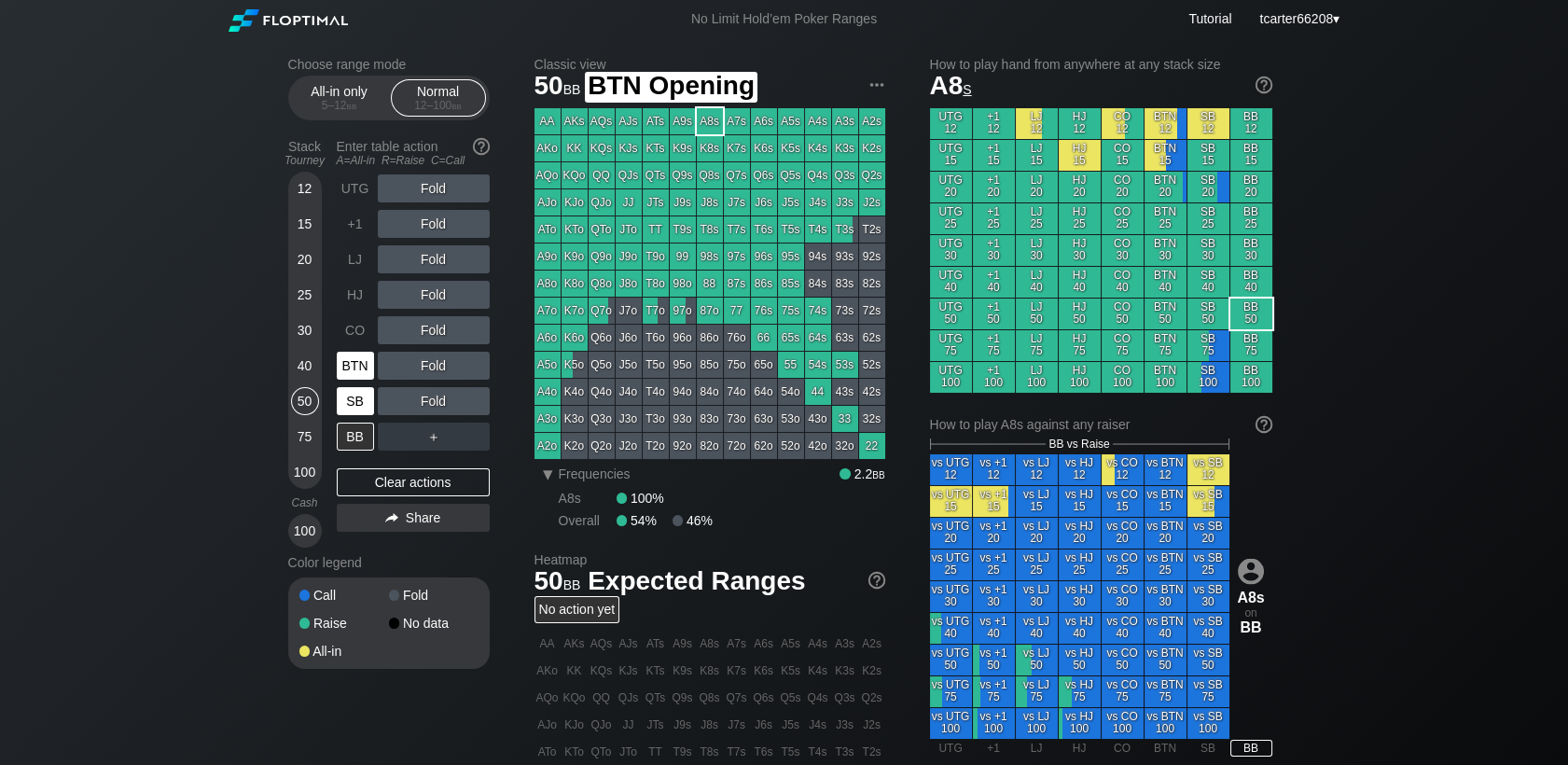
click at [358, 409] on div "SB" at bounding box center [355, 401] width 38 height 28
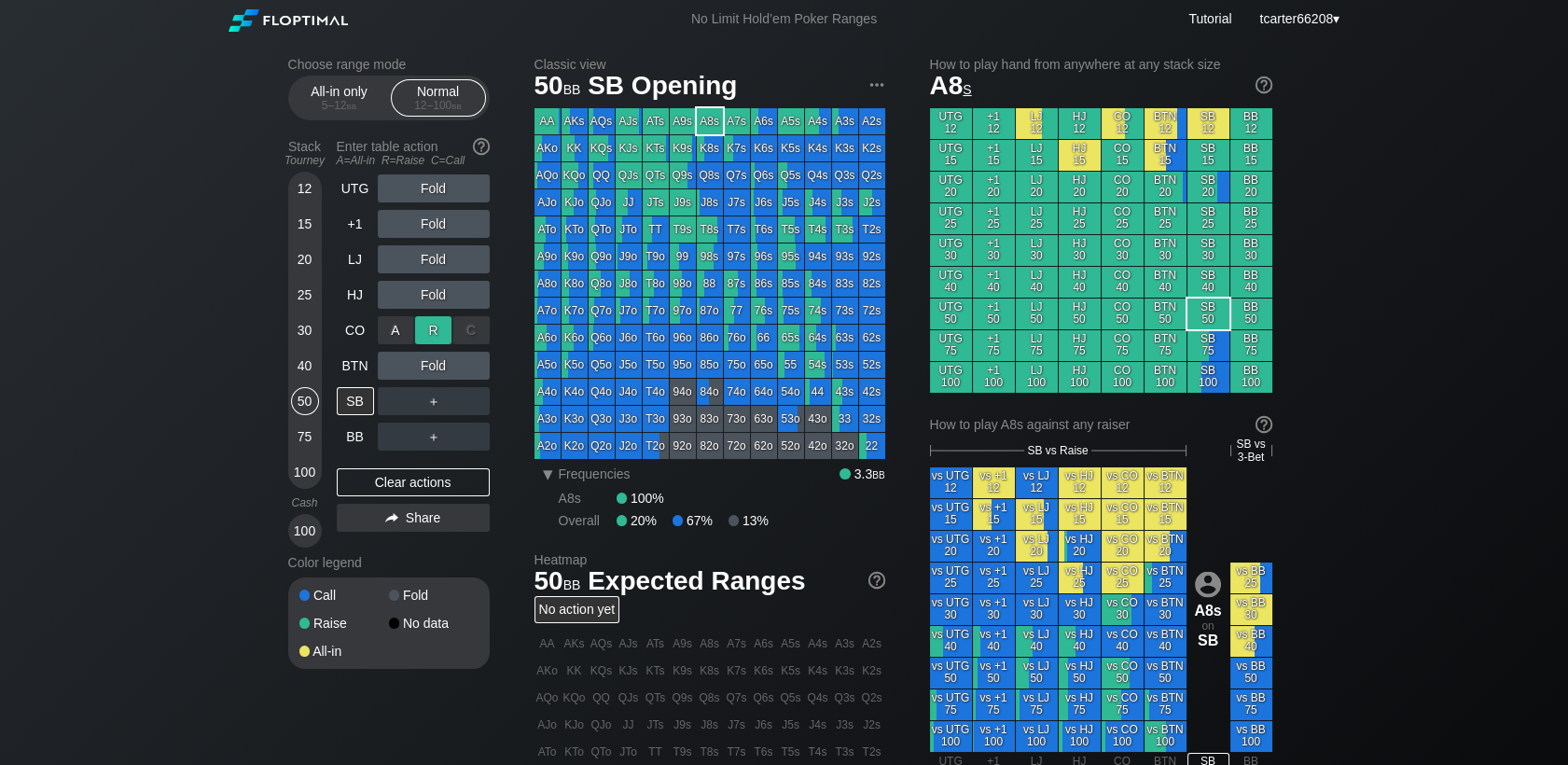
click at [438, 328] on div "R ✕" at bounding box center [433, 330] width 37 height 28
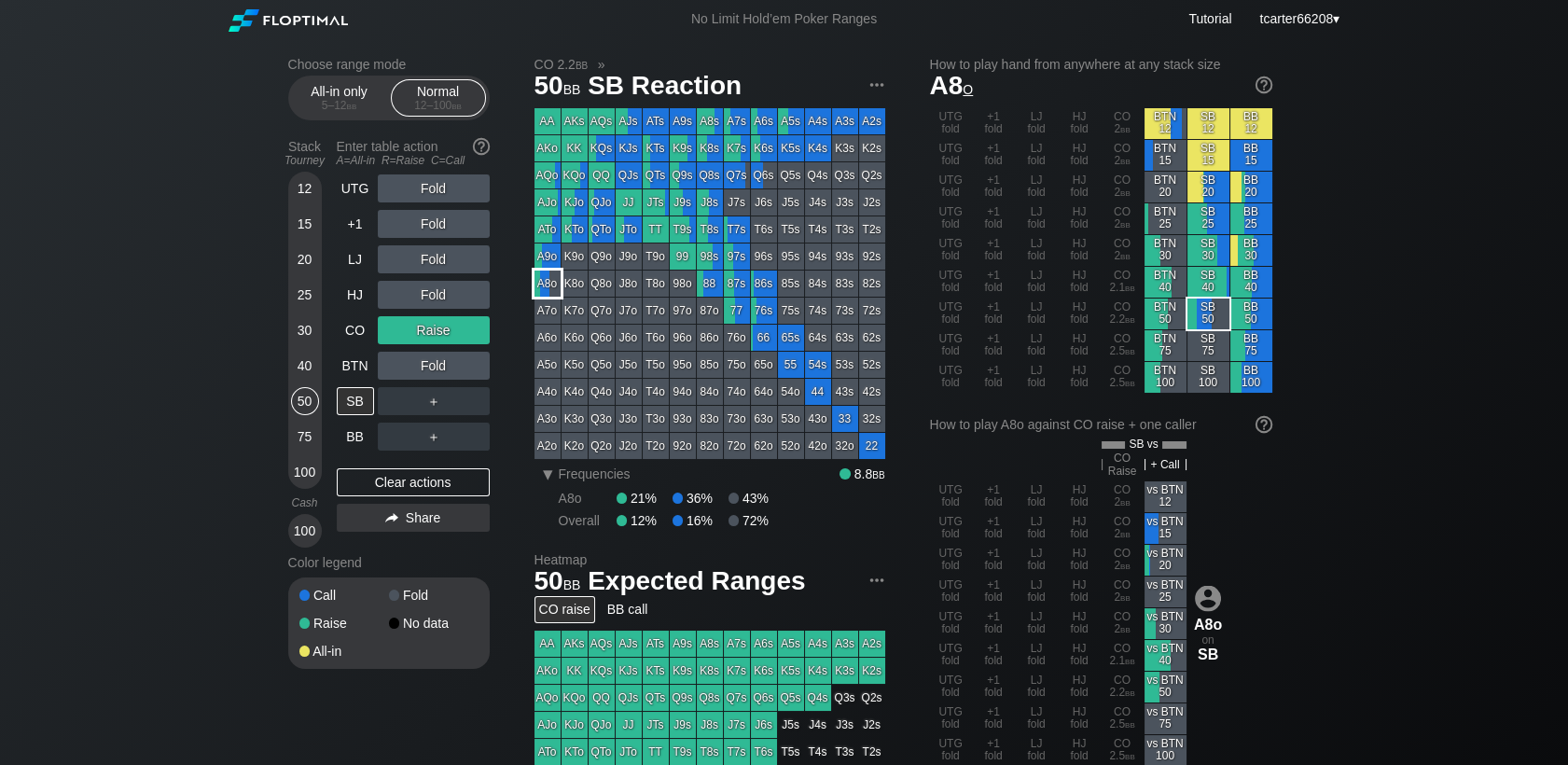
click at [544, 285] on div "A8o" at bounding box center [548, 284] width 26 height 26
click at [299, 326] on div "30" at bounding box center [305, 330] width 28 height 28
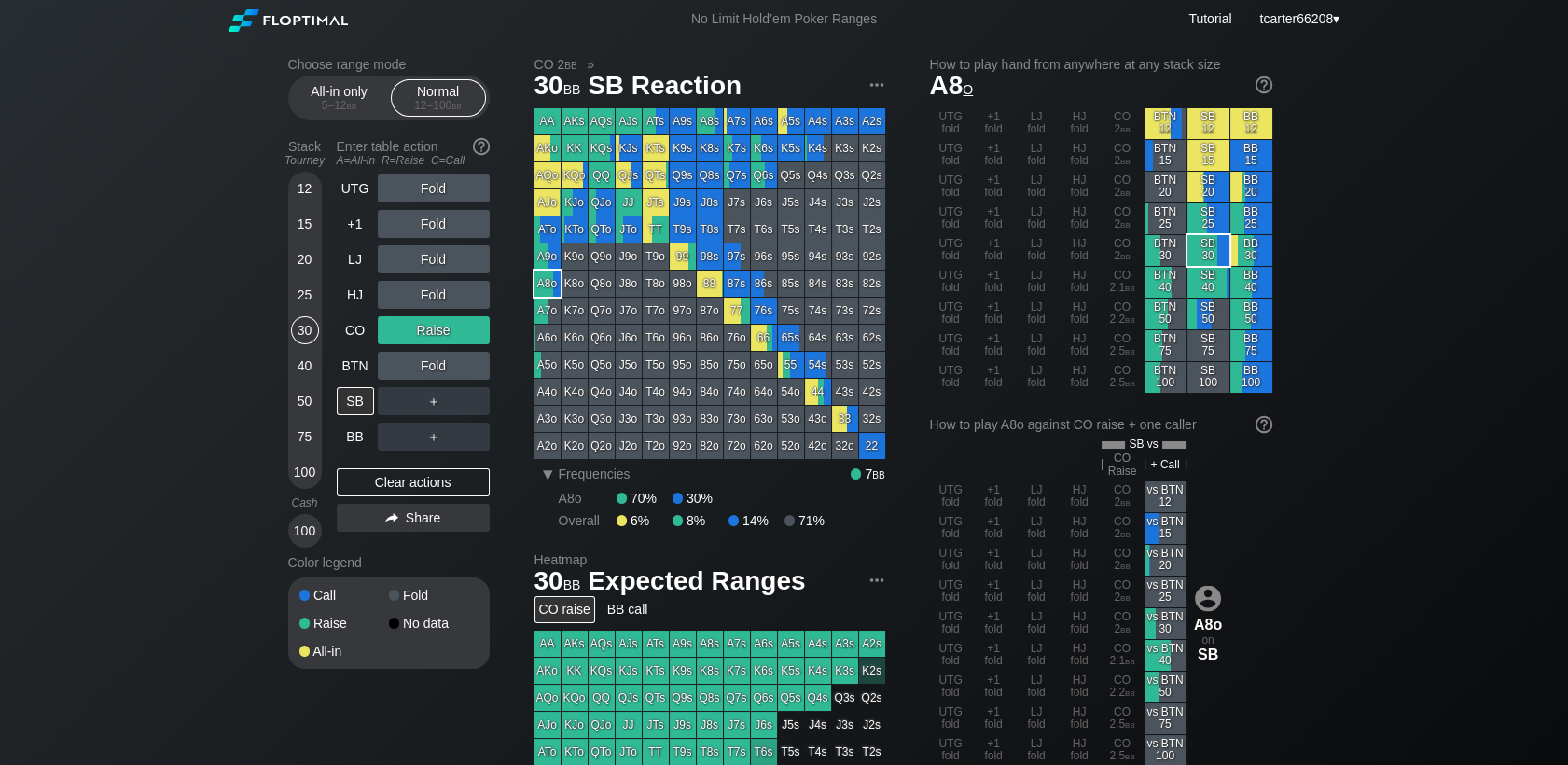
drag, startPoint x: 380, startPoint y: 477, endPoint x: 385, endPoint y: 440, distance: 37.3
click at [380, 480] on div "Clear actions" at bounding box center [413, 482] width 153 height 28
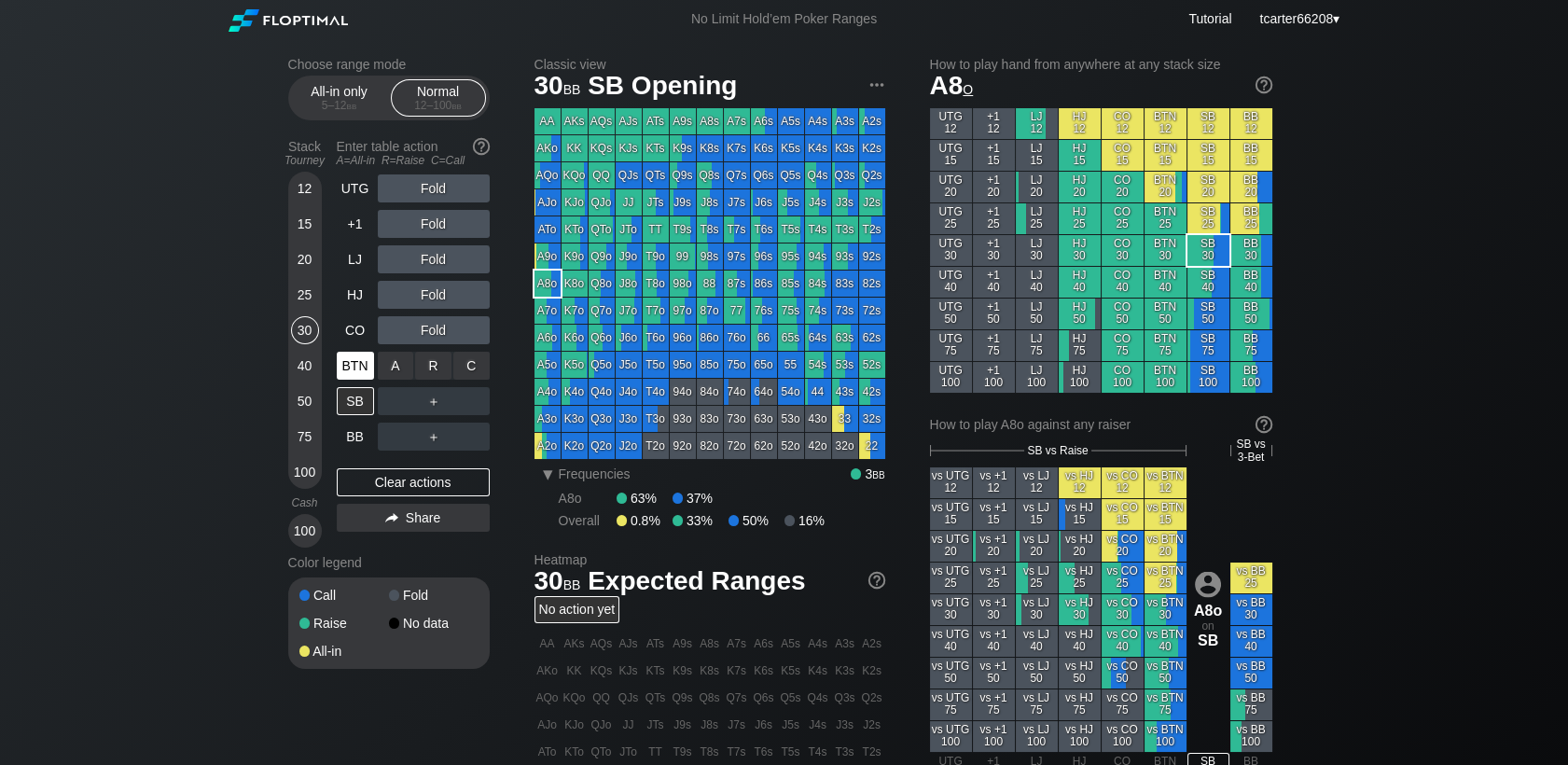
click at [358, 369] on div "BTN" at bounding box center [355, 365] width 38 height 28
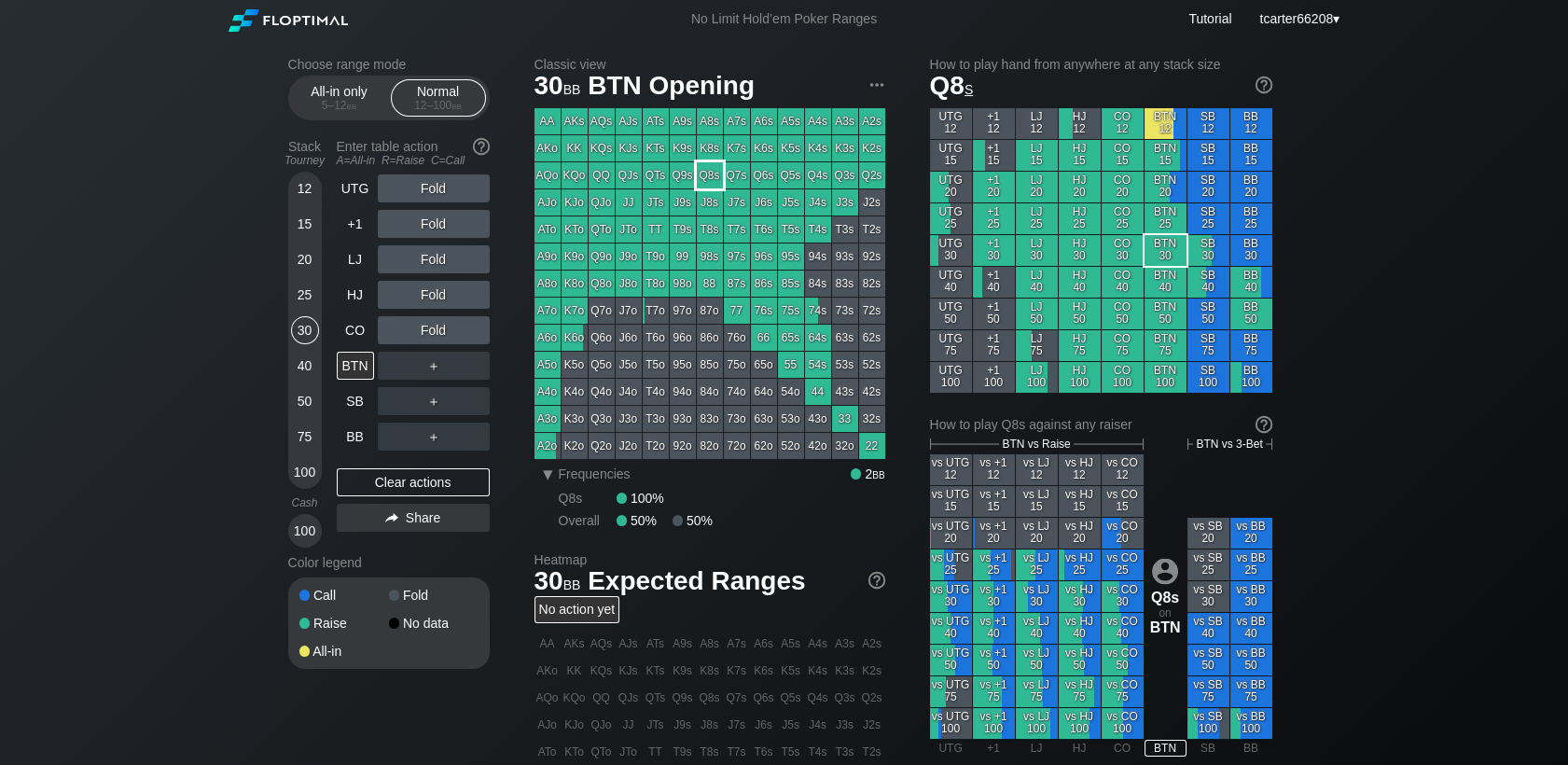
click at [707, 178] on div "Q8s" at bounding box center [710, 176] width 26 height 26
click at [445, 371] on div "＋" at bounding box center [434, 365] width 112 height 28
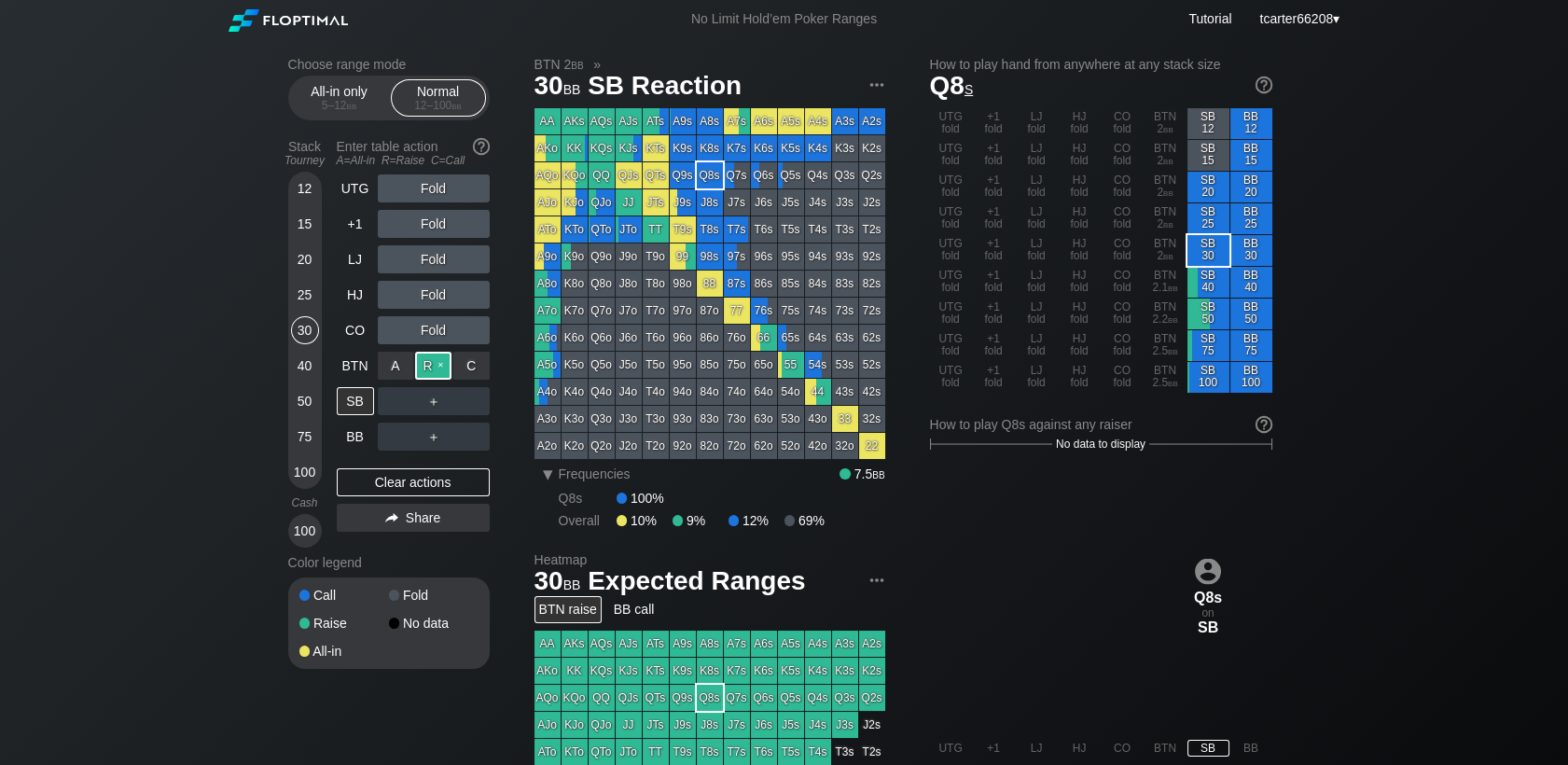
click at [441, 370] on div "R ✕" at bounding box center [433, 365] width 37 height 28
click at [434, 405] on div "R ✕" at bounding box center [433, 401] width 37 height 28
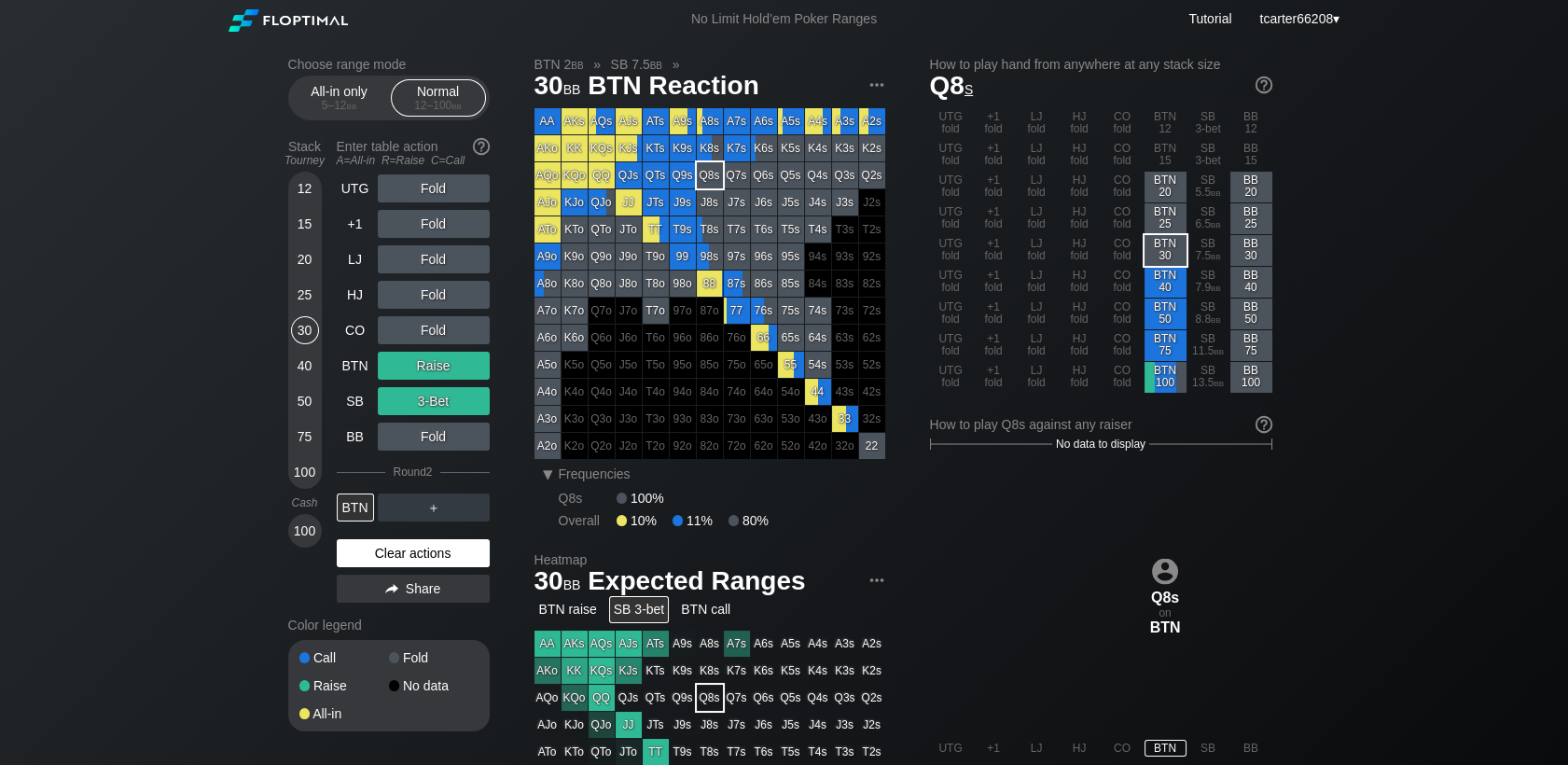
click at [394, 571] on div "UTG Fold +1 Fold LJ Fold HJ Fold CO Fold BTN Raise SB 3-Bet BB Fold Round 2 BTN…" at bounding box center [413, 392] width 153 height 436
click at [394, 563] on div "Clear actions" at bounding box center [413, 553] width 153 height 28
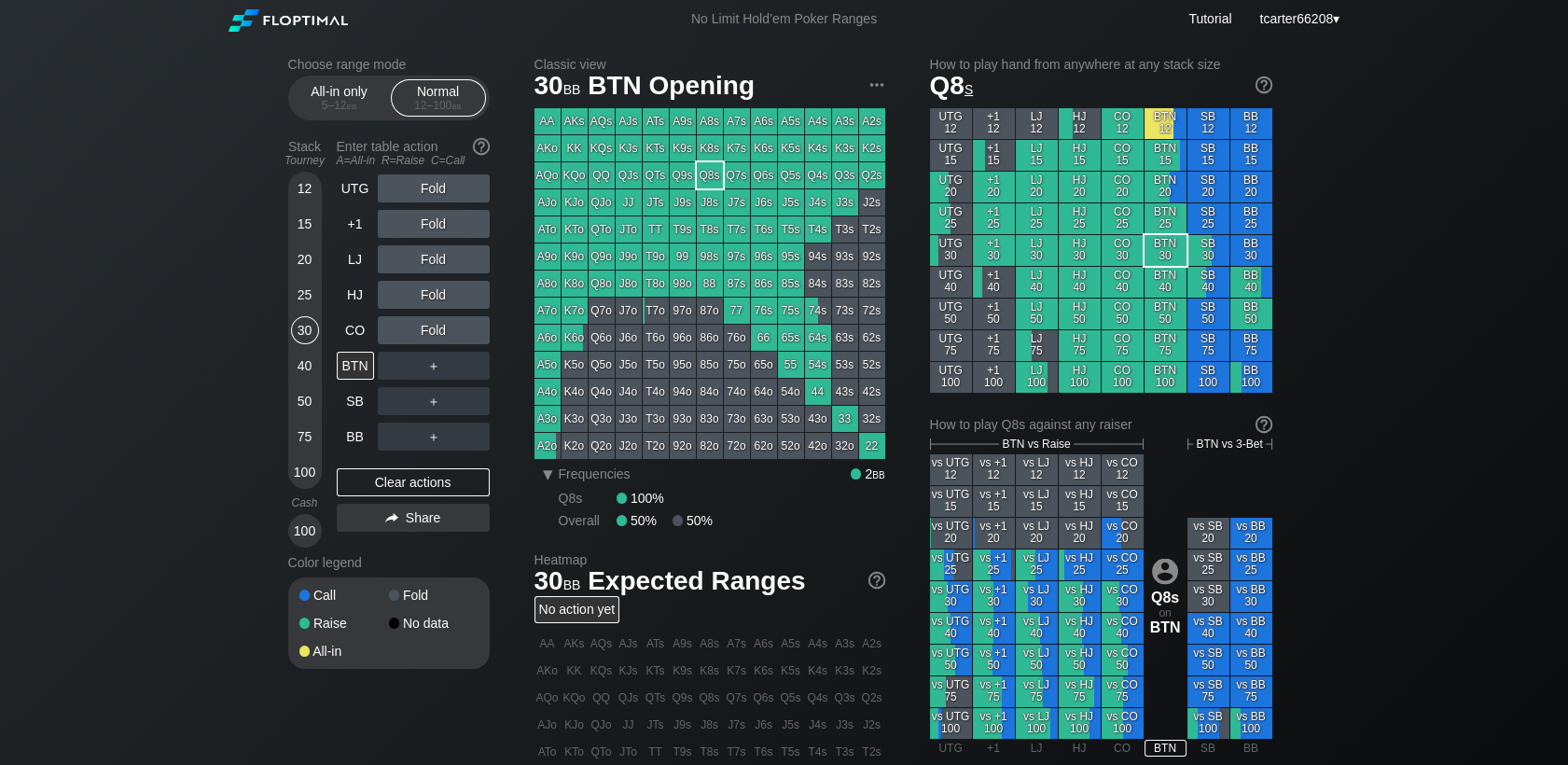
drag, startPoint x: 432, startPoint y: 482, endPoint x: 389, endPoint y: 407, distance: 86.5
click at [432, 483] on div "Clear actions" at bounding box center [413, 482] width 153 height 28
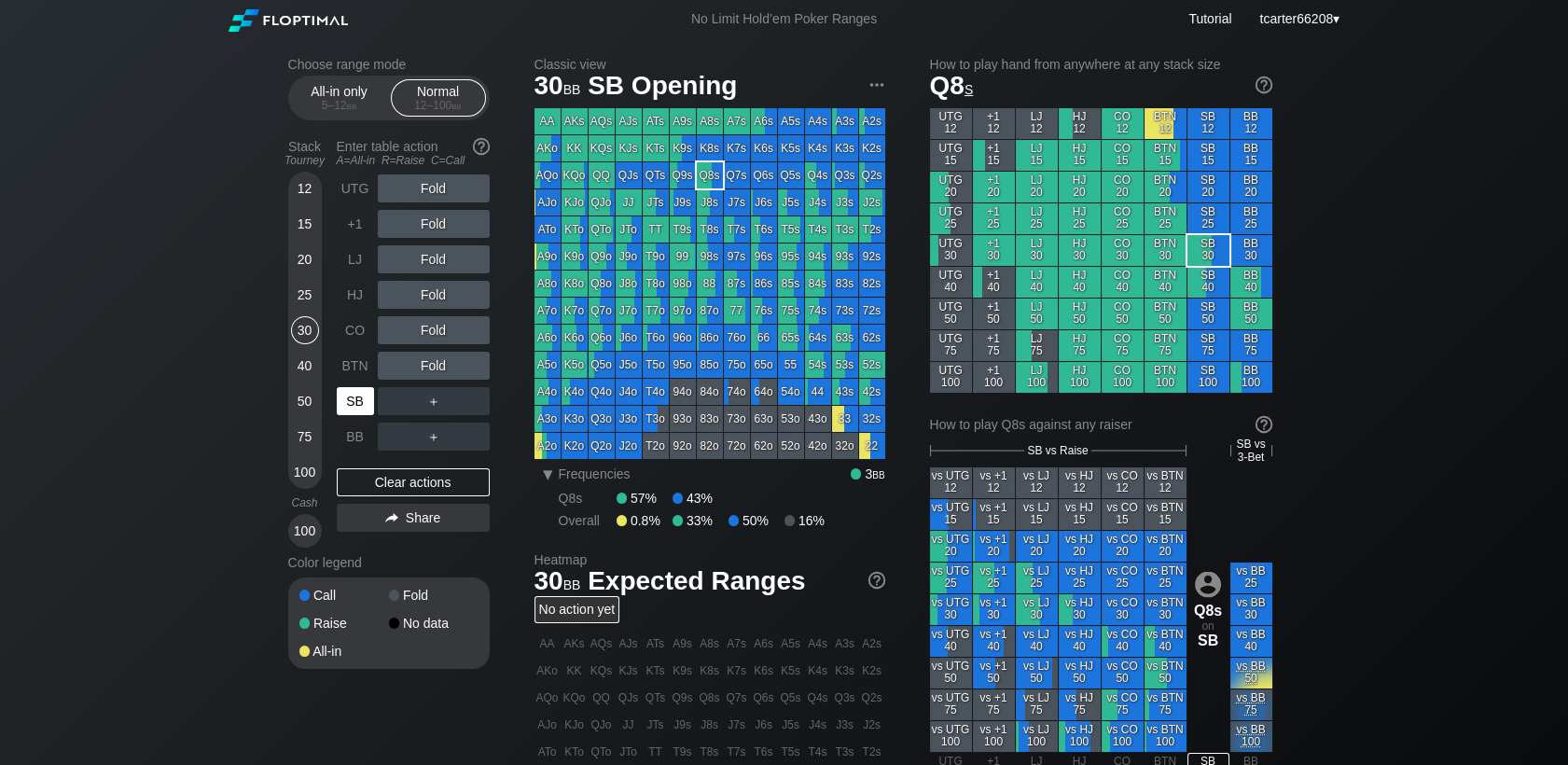
click at [337, 397] on div "SB" at bounding box center [355, 401] width 38 height 28
click at [342, 107] on div "5 – 12 bb" at bounding box center [339, 105] width 78 height 13
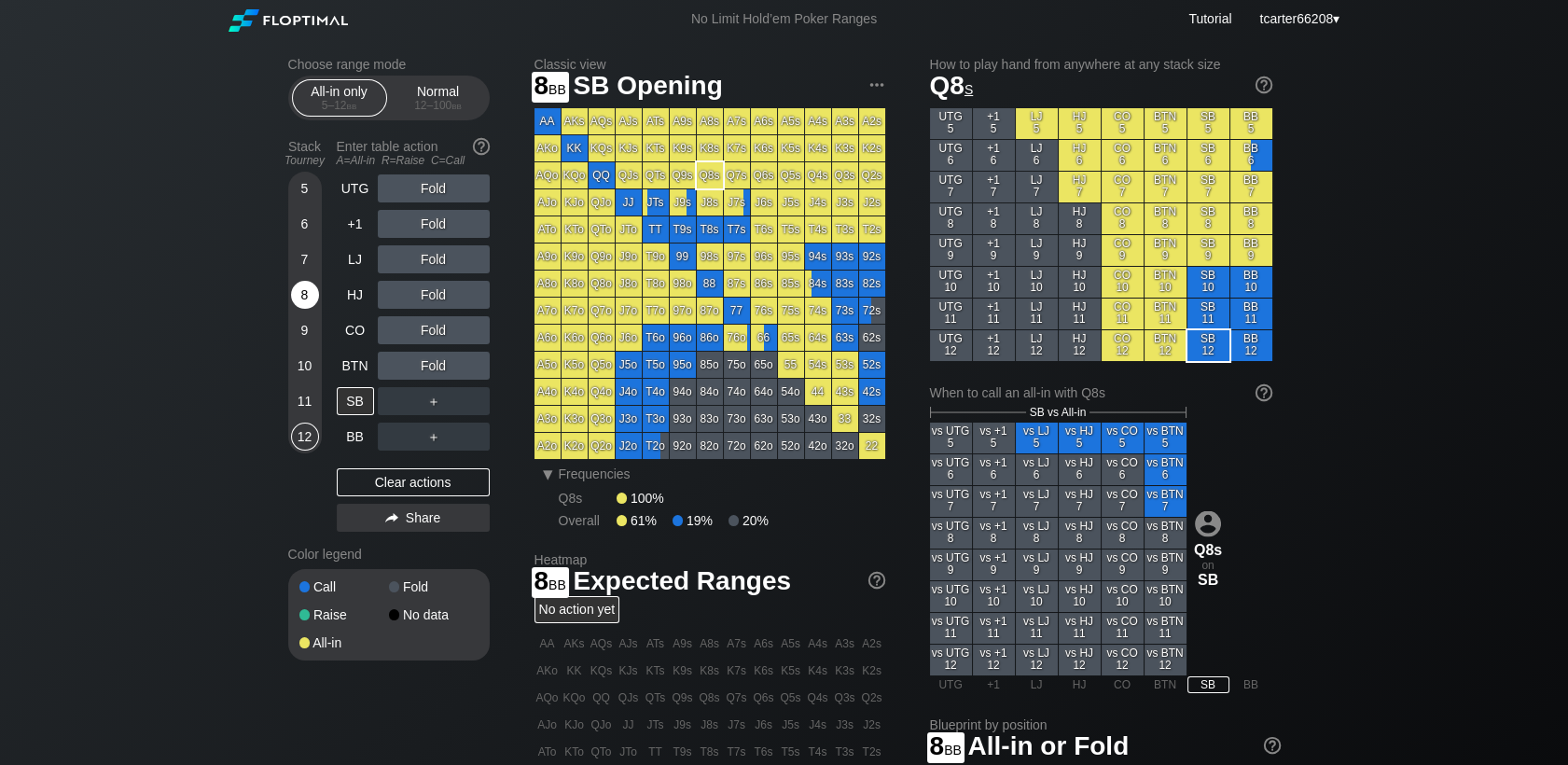
click at [308, 302] on div "8" at bounding box center [305, 295] width 28 height 28
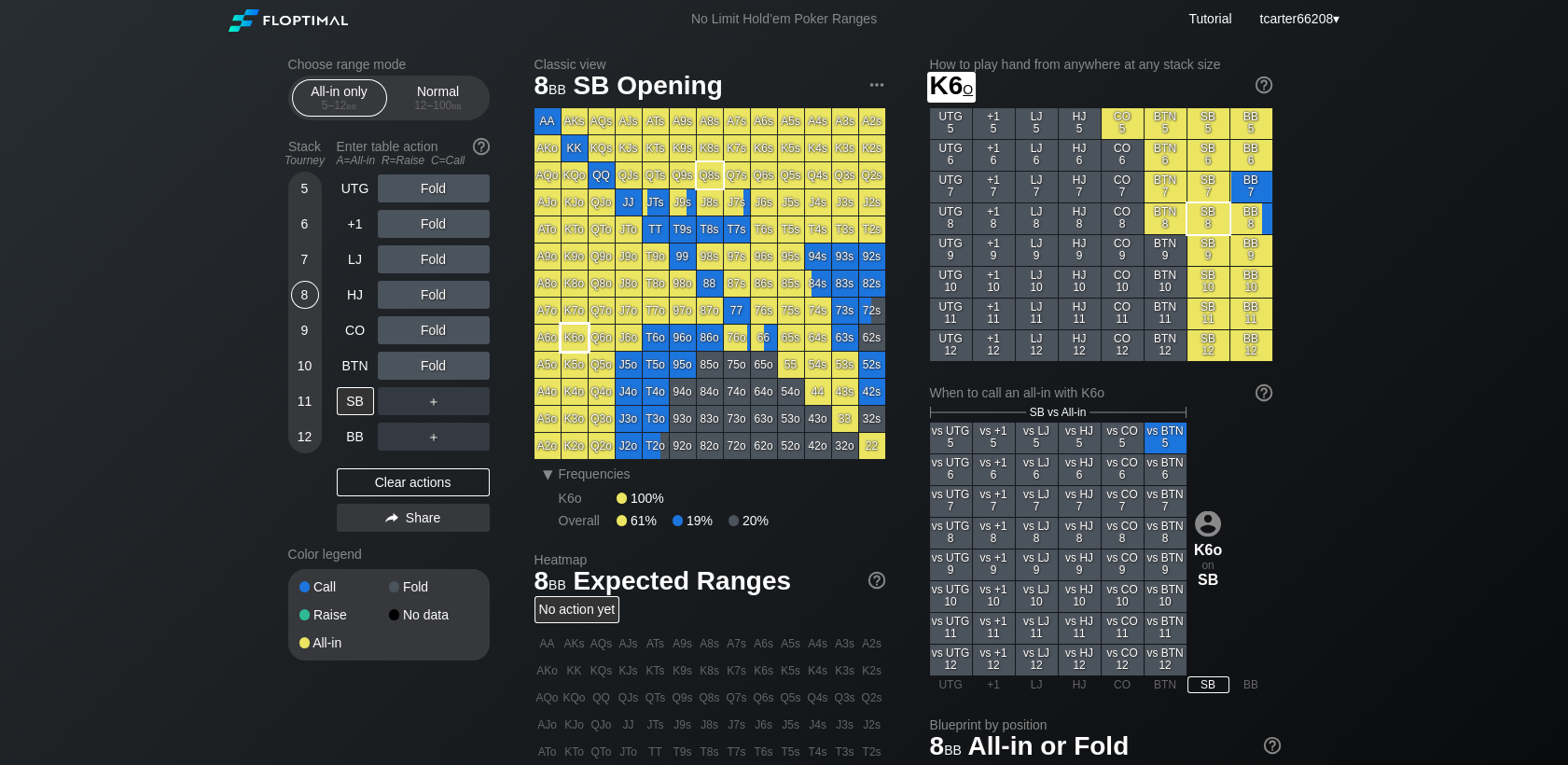
click at [563, 335] on div "K6o" at bounding box center [575, 337] width 26 height 26
click at [366, 478] on div "Clear actions" at bounding box center [413, 482] width 153 height 28
click at [455, 80] on div "Normal 12 – 100 bb" at bounding box center [439, 98] width 85 height 36
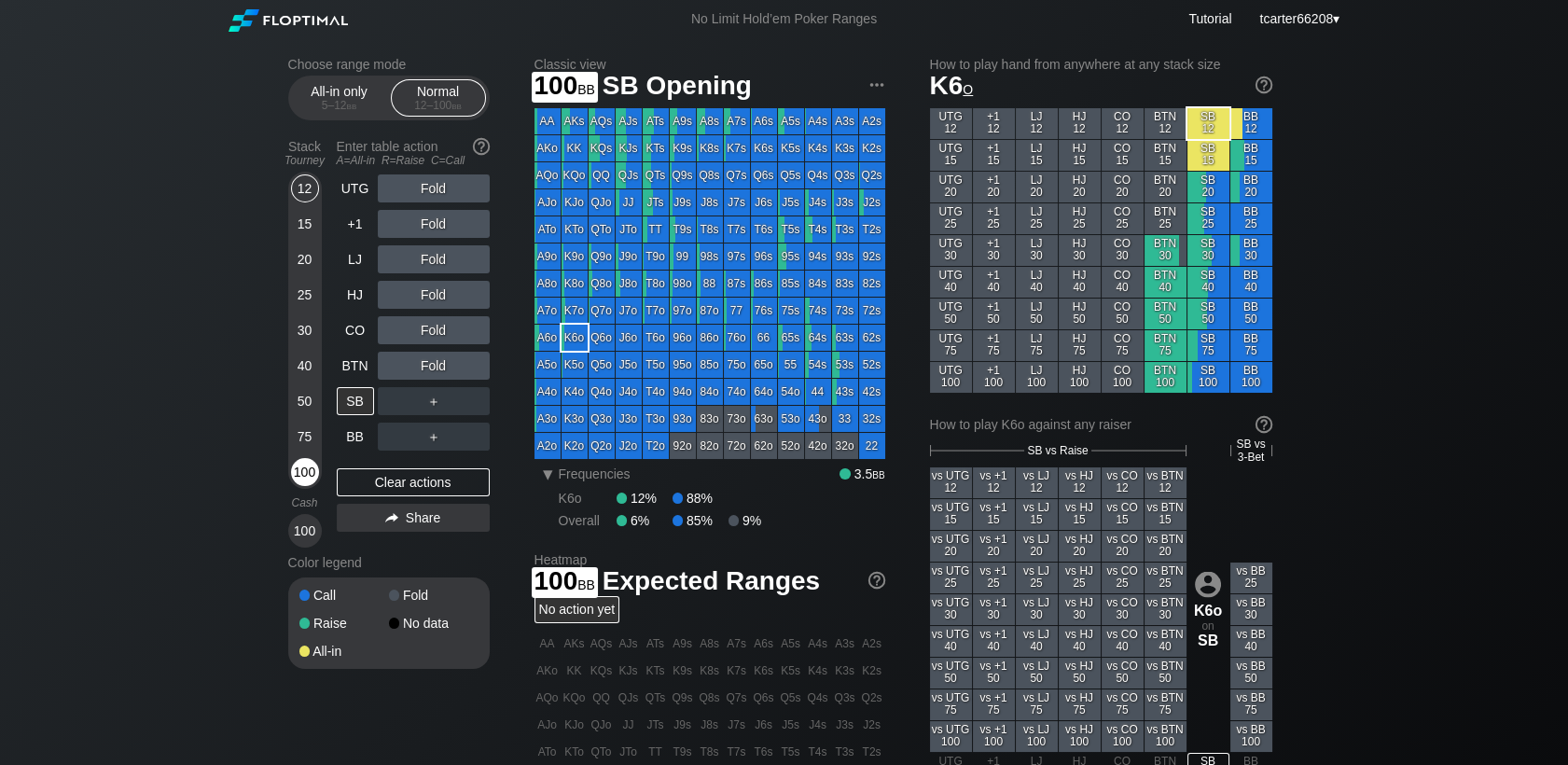
click at [303, 473] on div "100" at bounding box center [305, 471] width 28 height 28
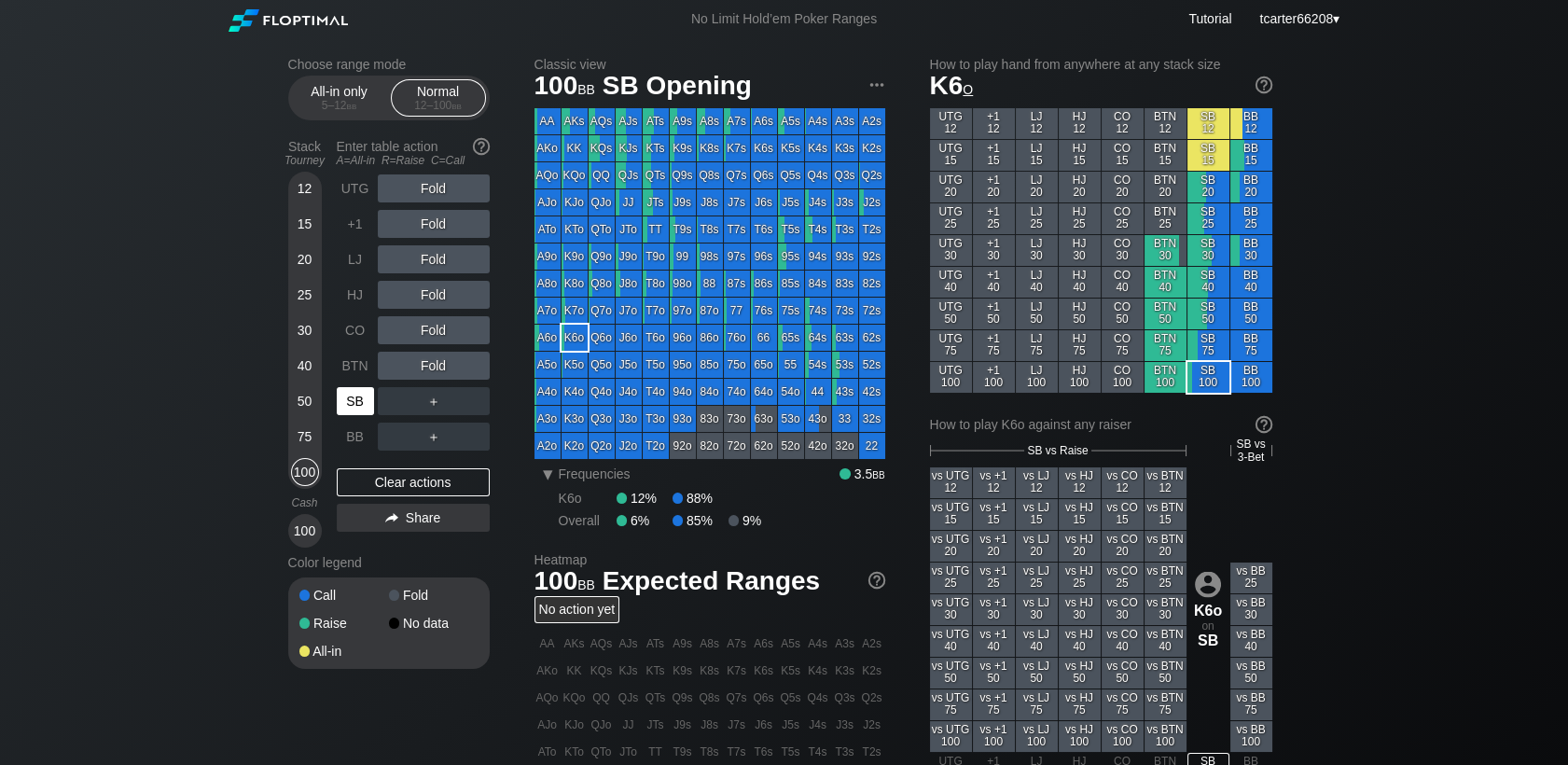
click at [353, 415] on div "SB" at bounding box center [355, 401] width 38 height 28
click at [355, 432] on div "BB" at bounding box center [356, 437] width 41 height 36
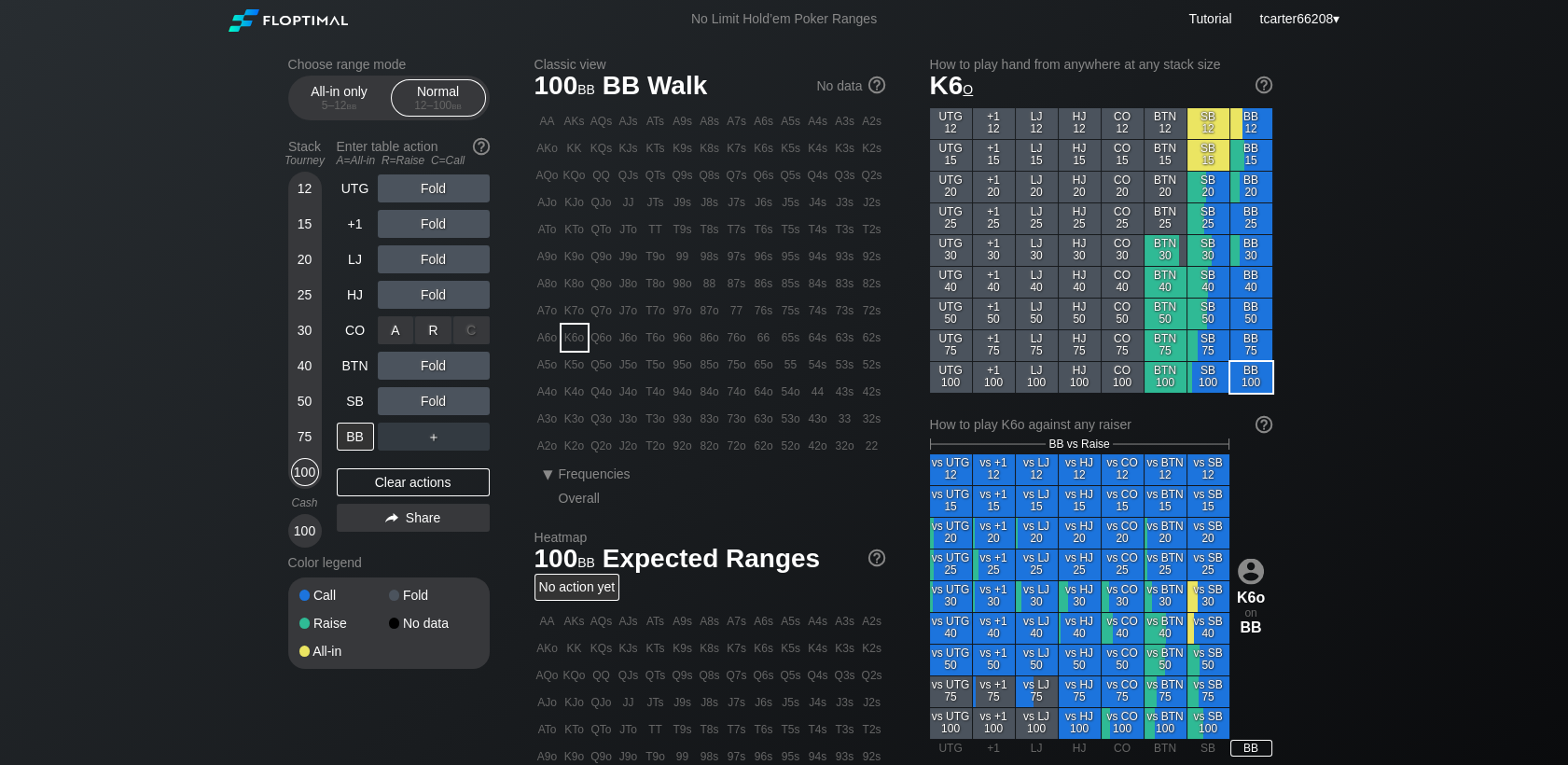
drag, startPoint x: 457, startPoint y: 341, endPoint x: 456, endPoint y: 351, distance: 10.0
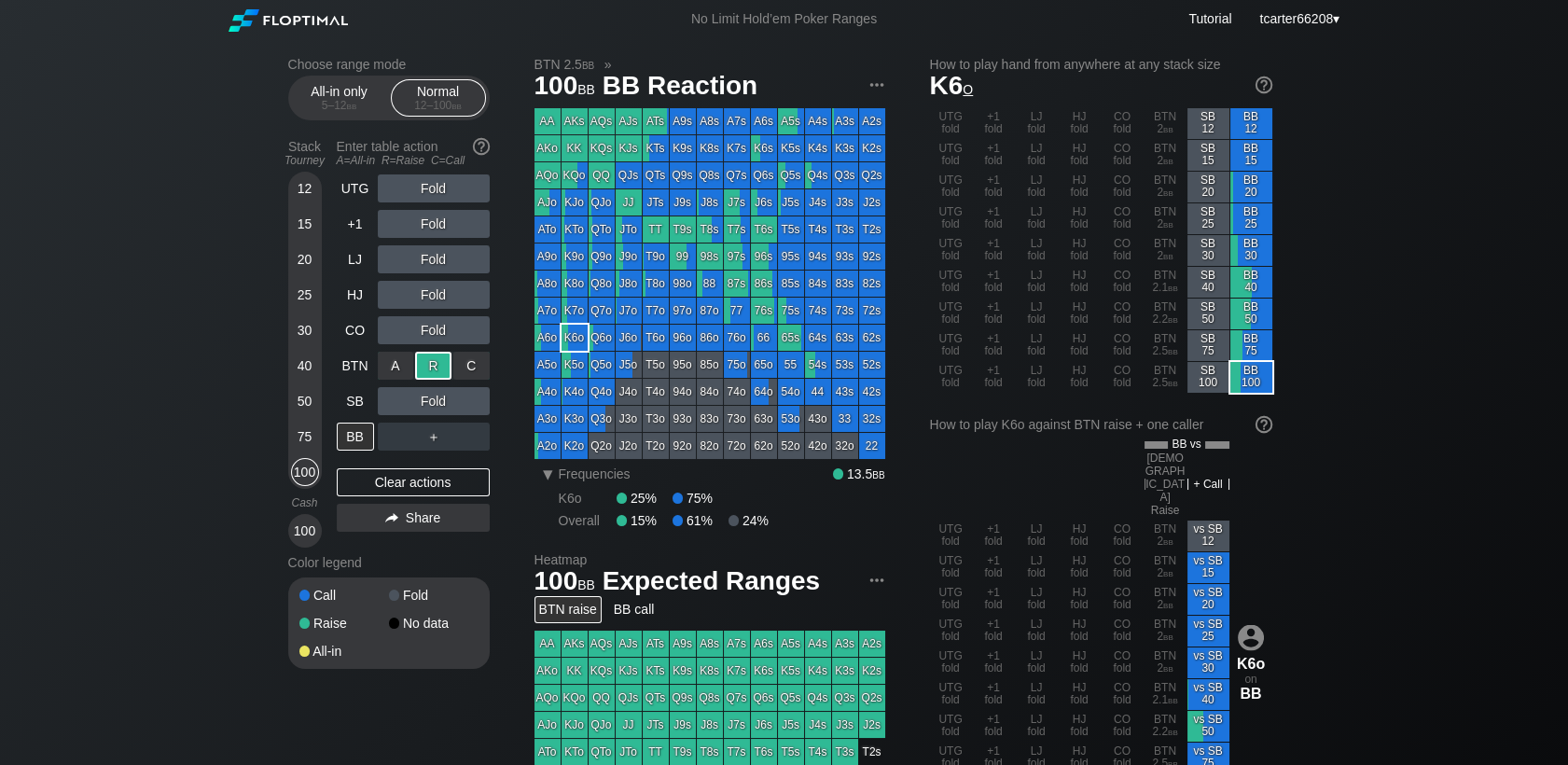
click at [439, 369] on div "R ✕" at bounding box center [433, 365] width 37 height 28
click at [427, 481] on div "Clear actions" at bounding box center [413, 482] width 153 height 28
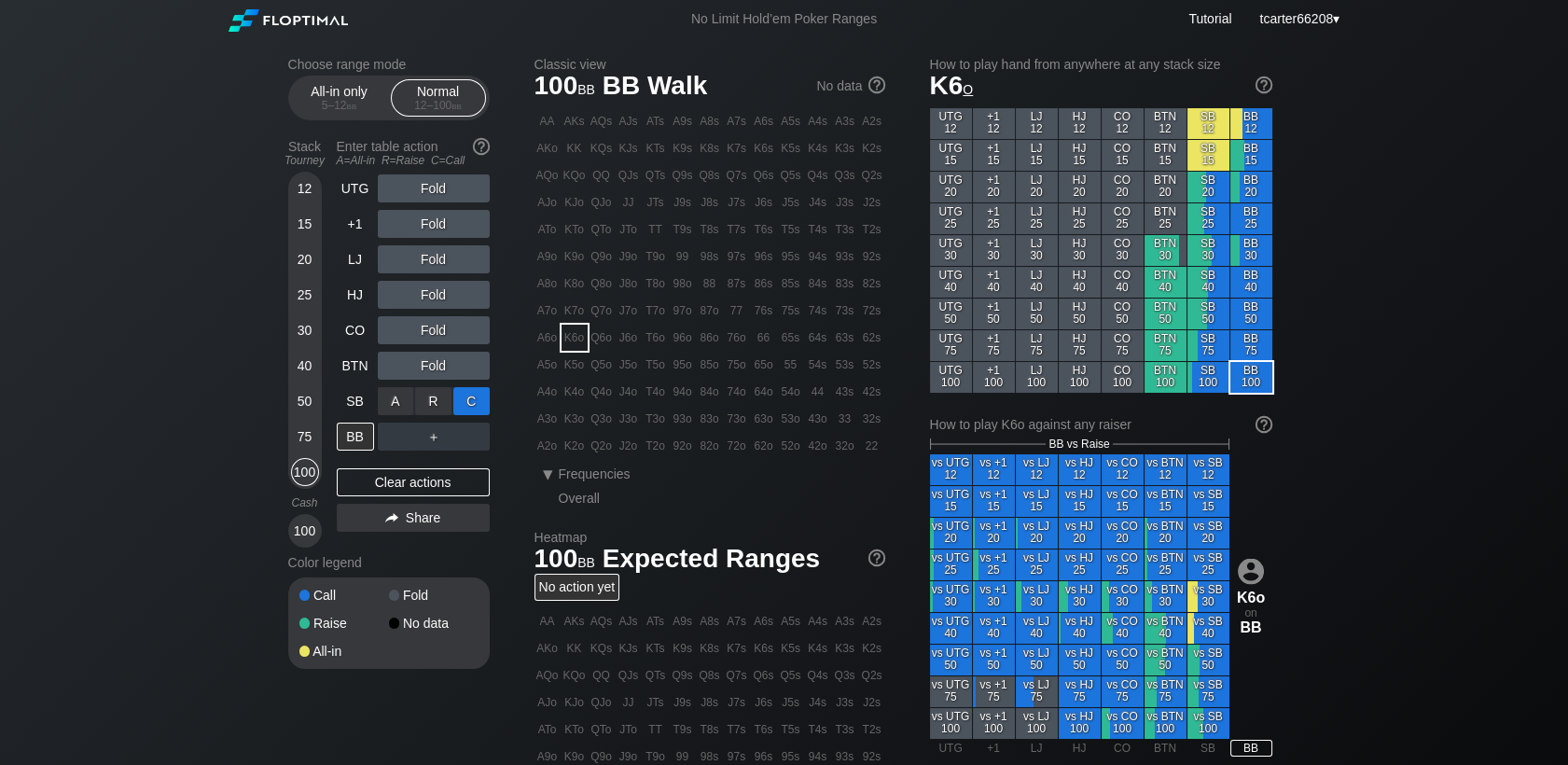
click at [477, 411] on div "A ✕ R ✕ C ✕ Fold" at bounding box center [434, 401] width 112 height 28
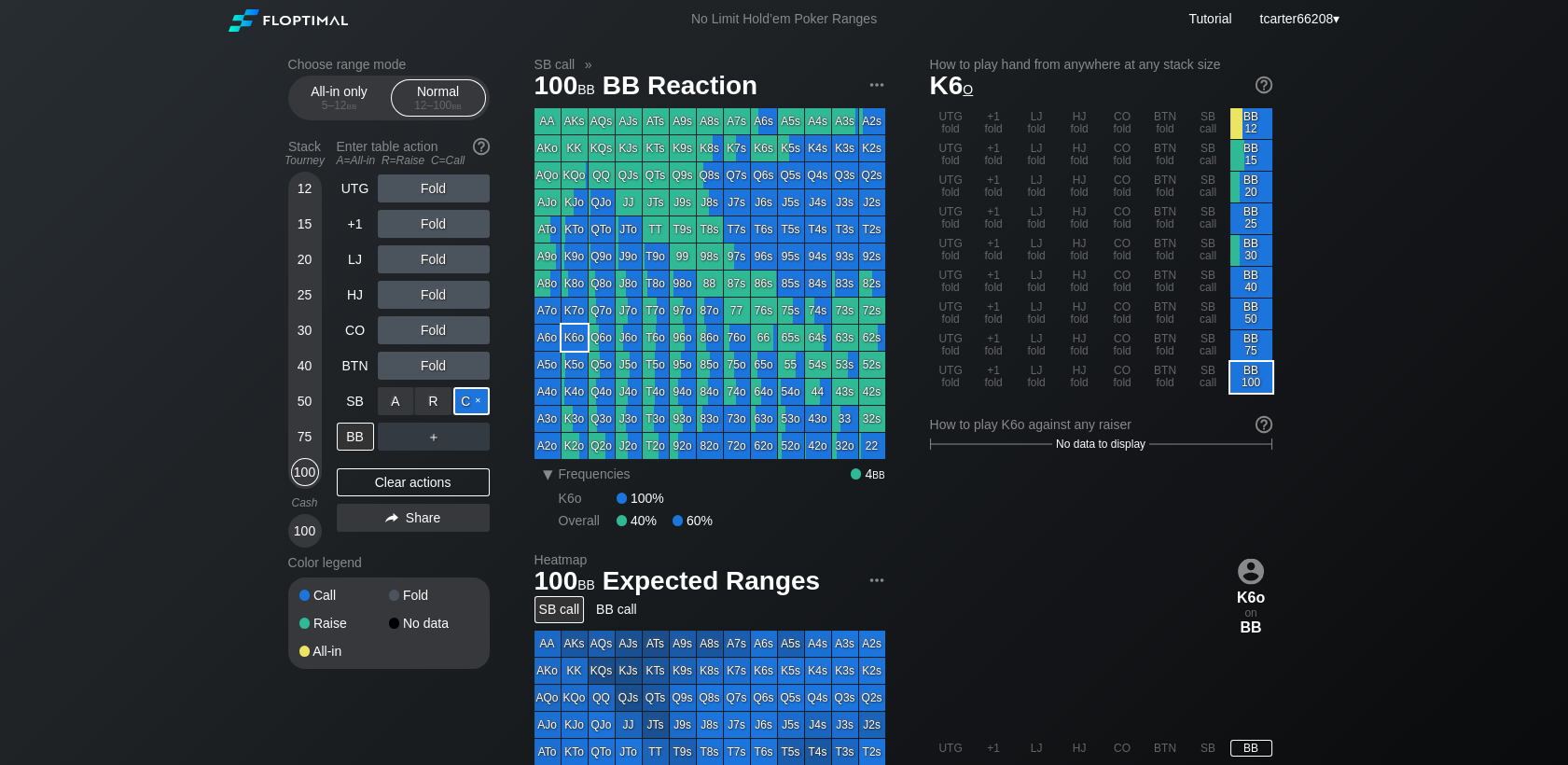
click at [475, 407] on div "C ✕" at bounding box center [471, 401] width 37 height 28
click at [483, 404] on div "Call" at bounding box center [434, 401] width 112 height 28
click at [423, 411] on div "R ✕" at bounding box center [433, 401] width 37 height 28
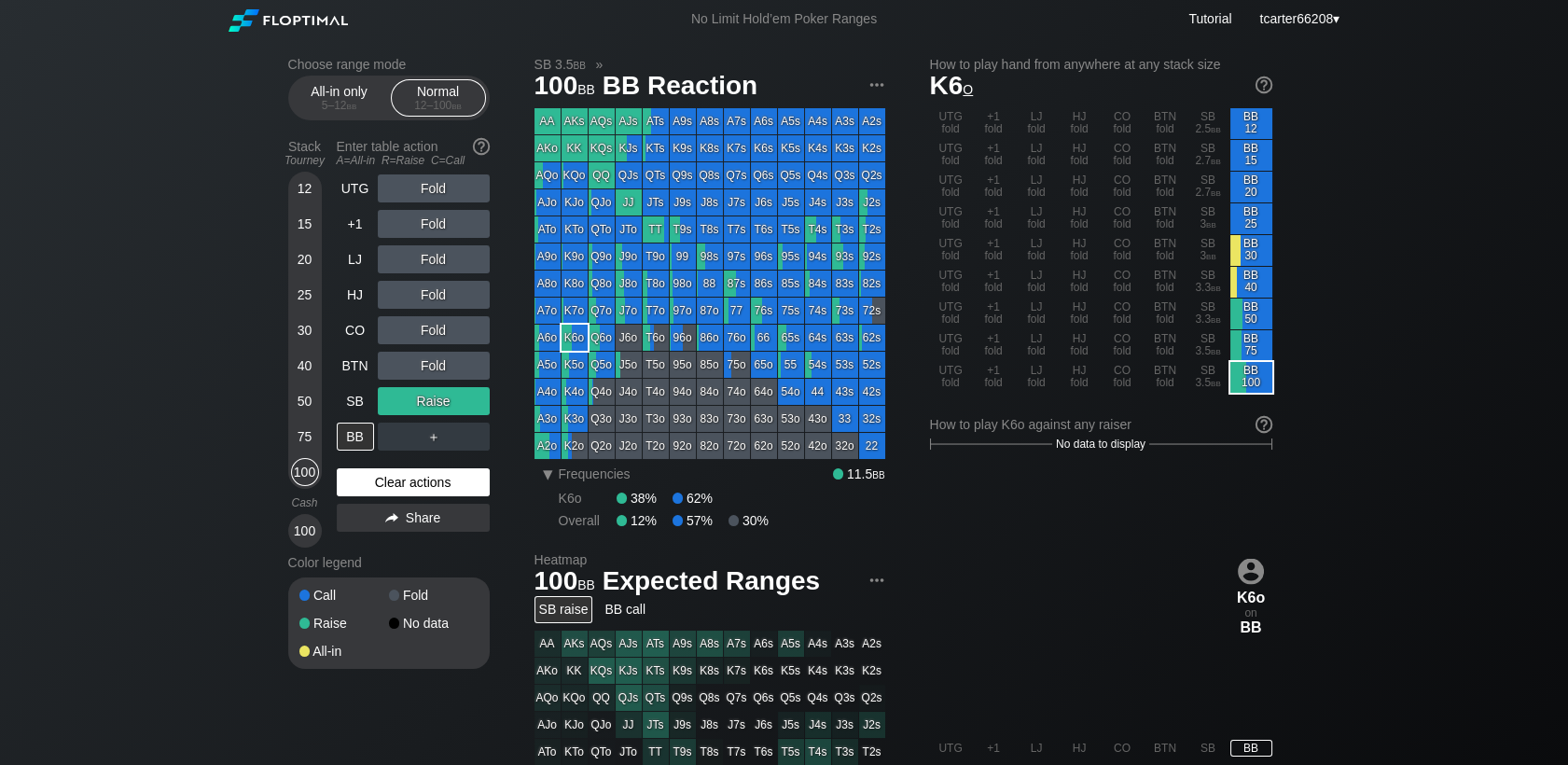
click at [453, 489] on div "Clear actions" at bounding box center [413, 482] width 153 height 28
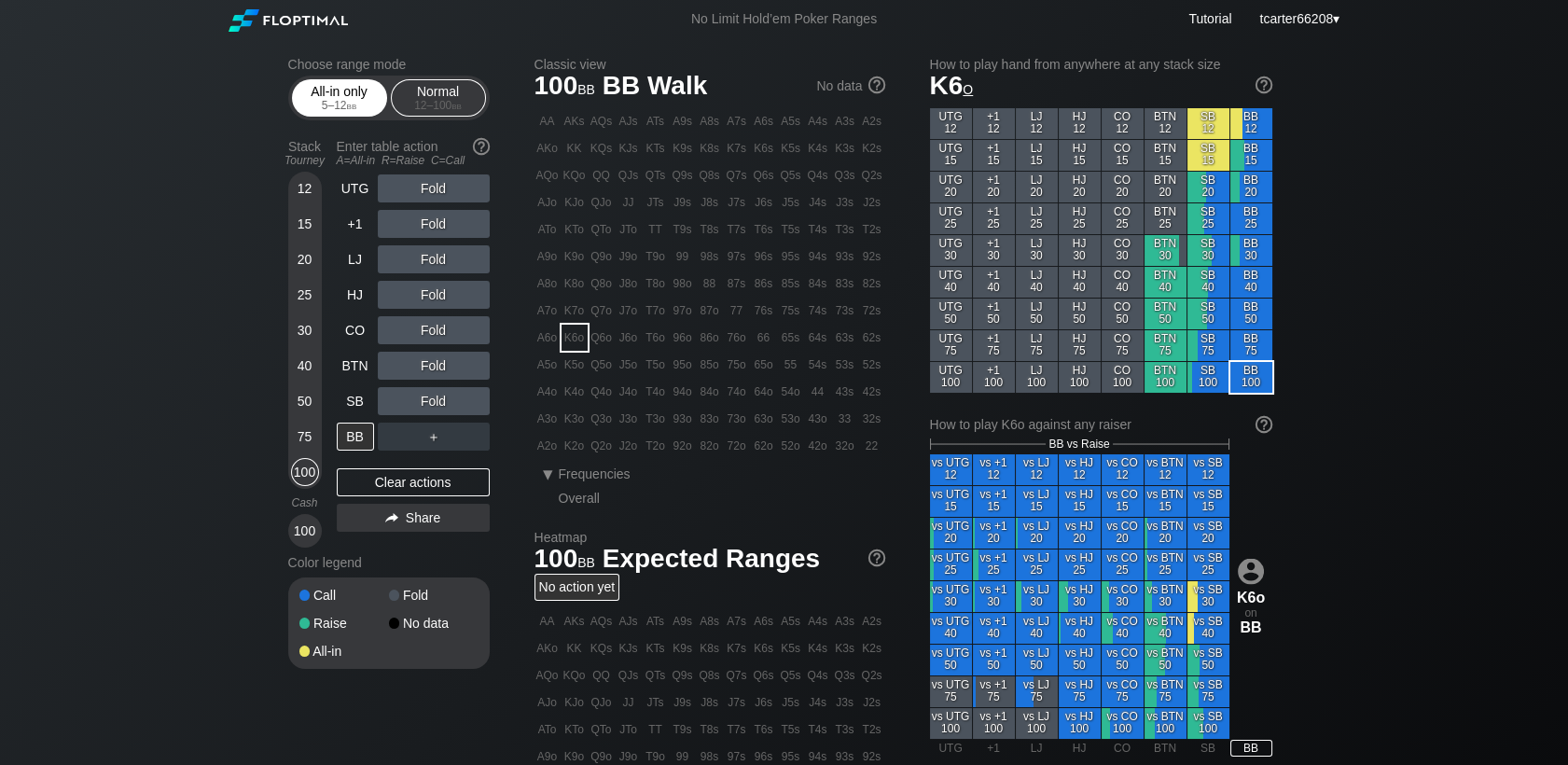
click at [353, 111] on span "bb" at bounding box center [352, 105] width 10 height 13
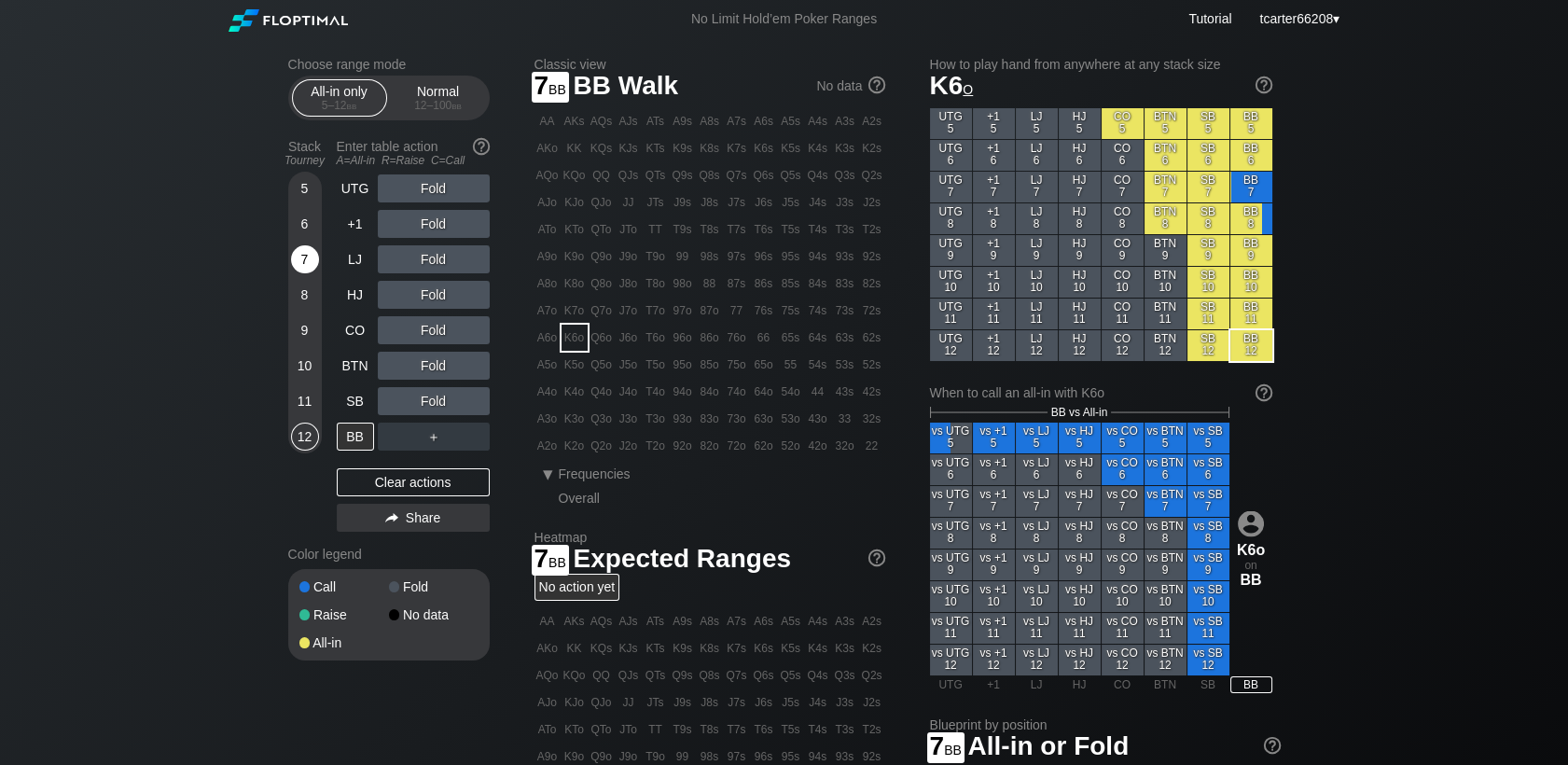
click at [309, 270] on div "7" at bounding box center [305, 259] width 28 height 28
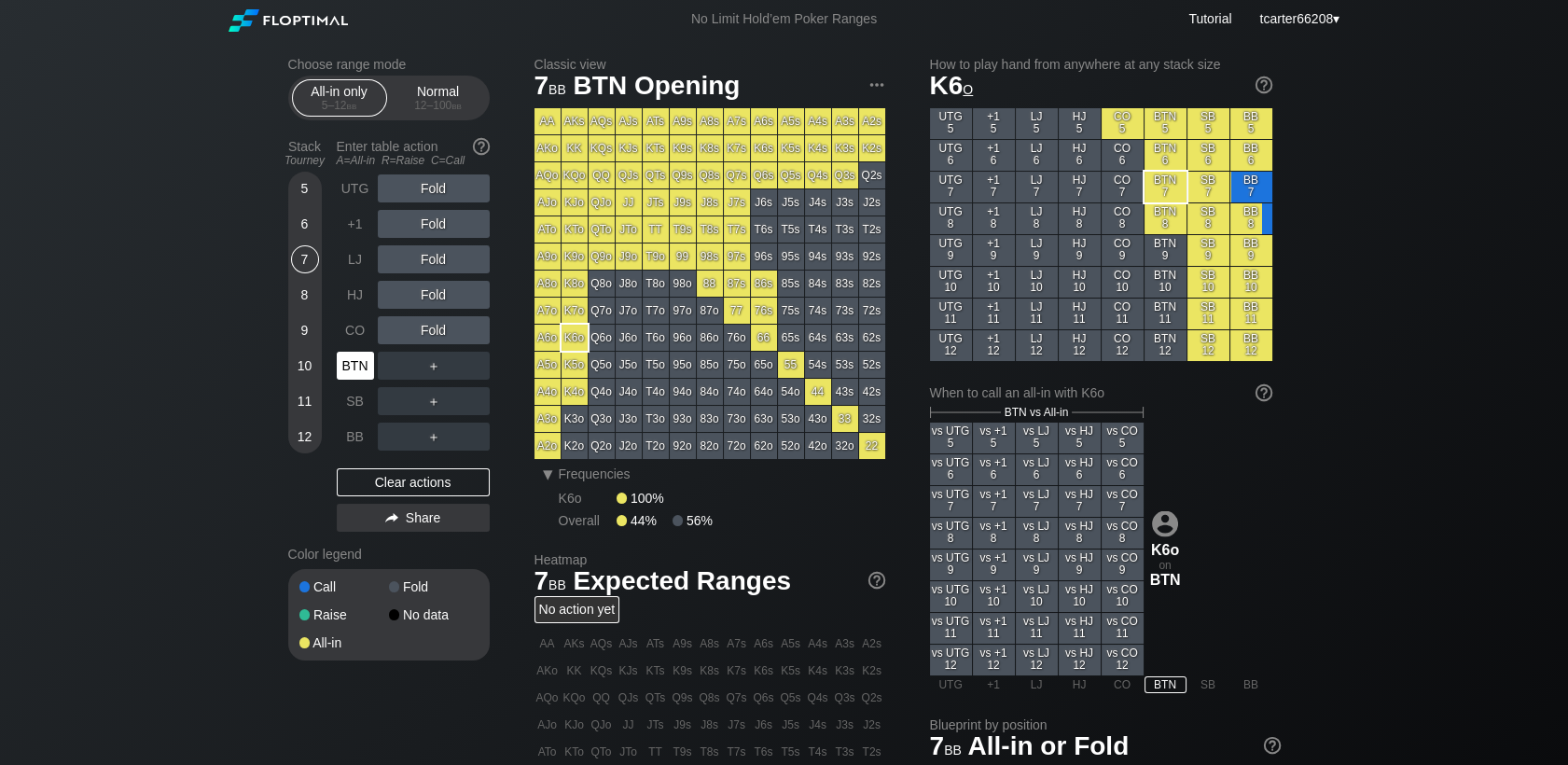
click at [368, 369] on div "BTN" at bounding box center [355, 365] width 38 height 28
click at [431, 96] on div "Normal 12 – 100 bb" at bounding box center [439, 98] width 85 height 36
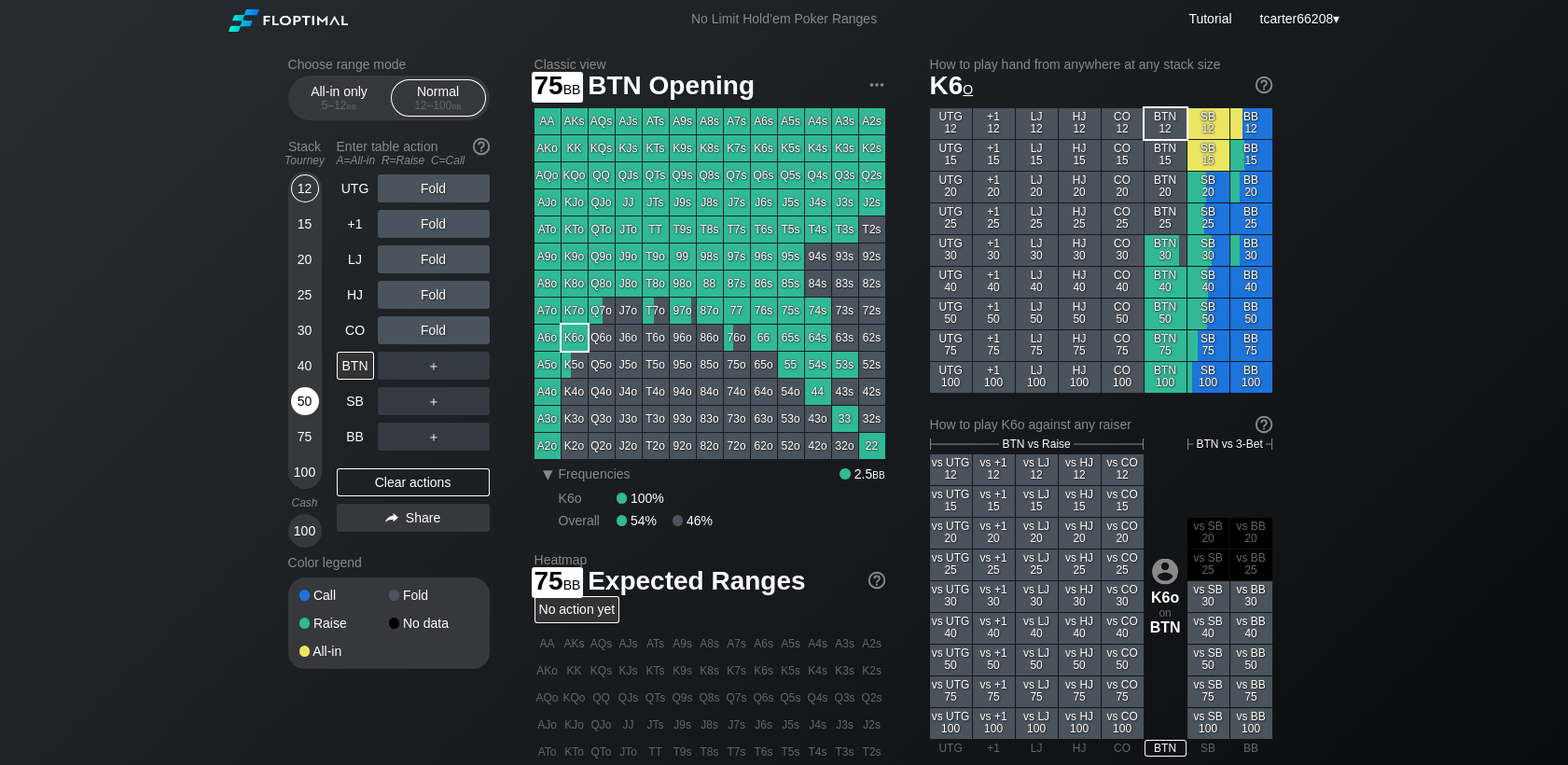
drag, startPoint x: 299, startPoint y: 445, endPoint x: 318, endPoint y: 422, distance: 29.8
click at [299, 445] on div "75" at bounding box center [305, 437] width 28 height 28
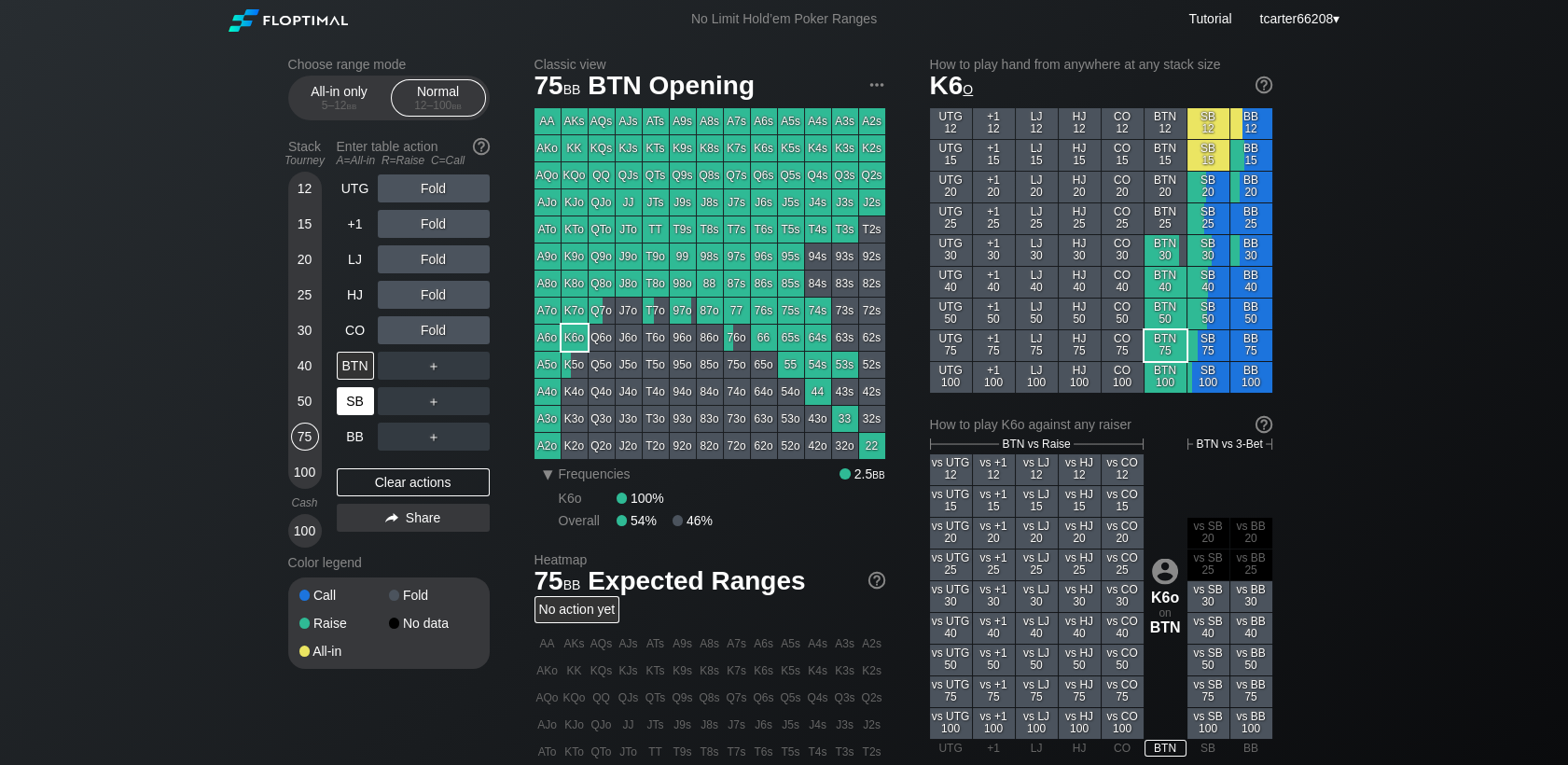
click at [354, 398] on div "SB" at bounding box center [355, 401] width 38 height 28
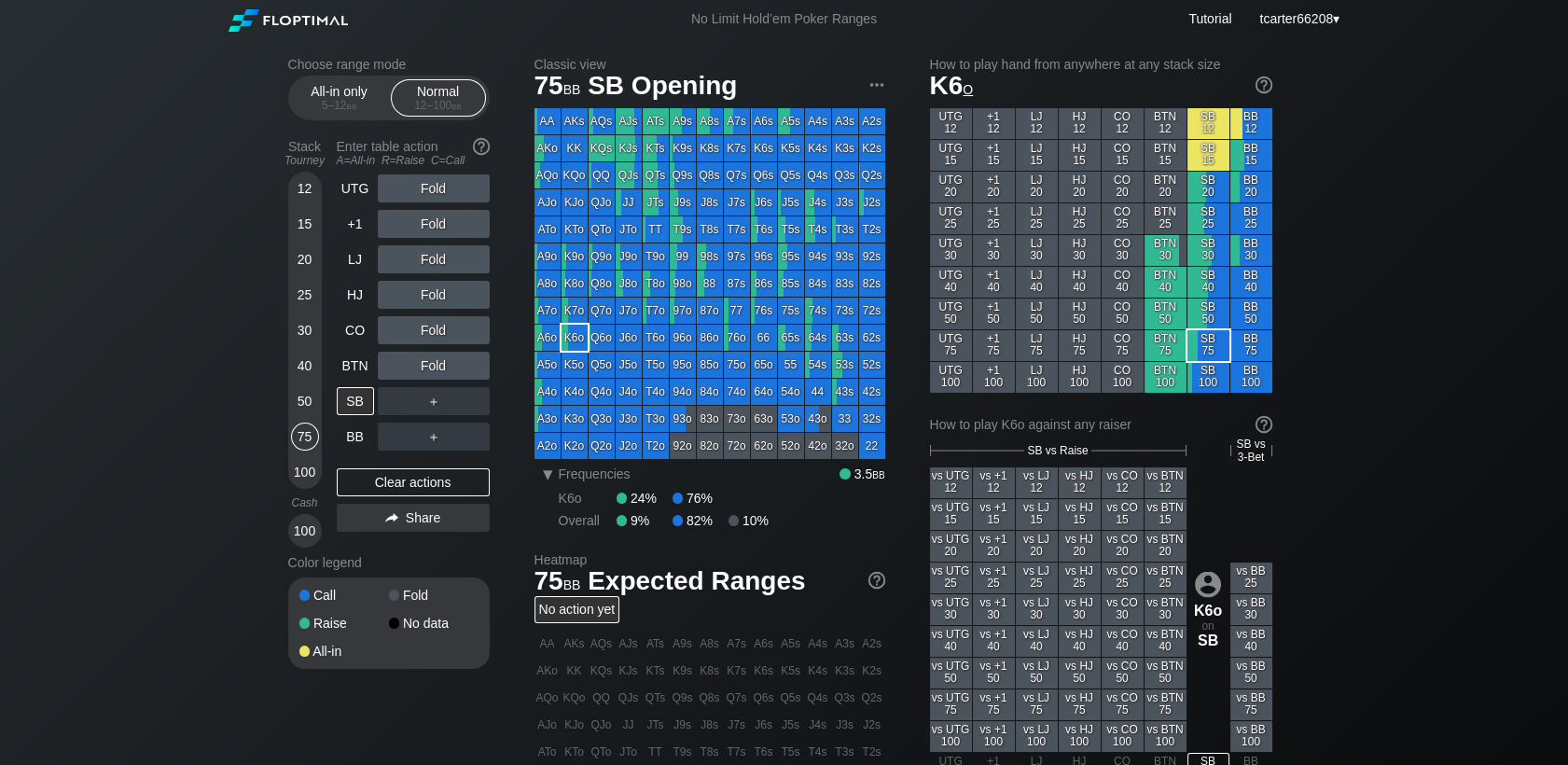
click at [297, 413] on div "50" at bounding box center [305, 401] width 28 height 28
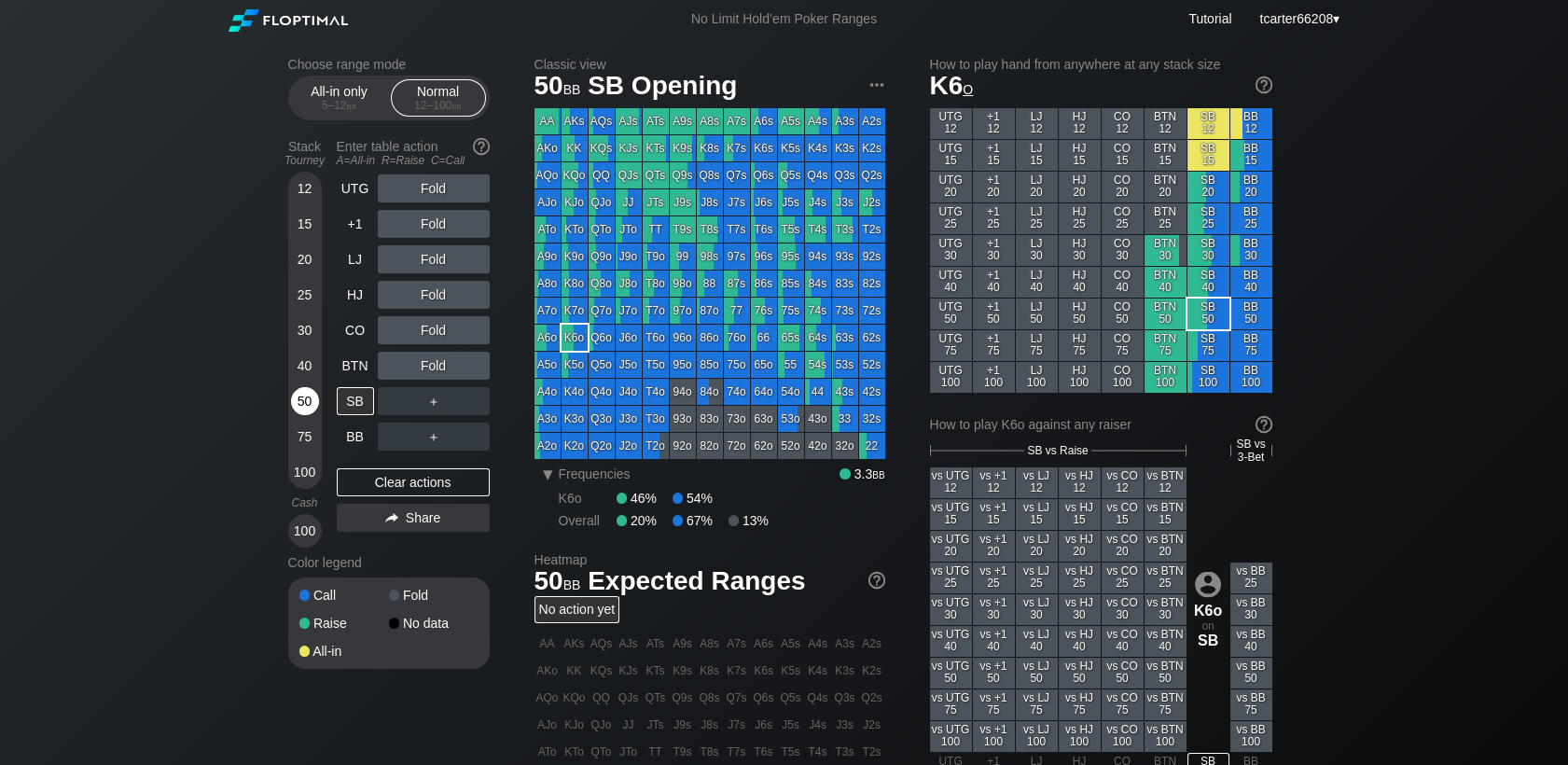
click at [297, 412] on div "50" at bounding box center [305, 401] width 28 height 28
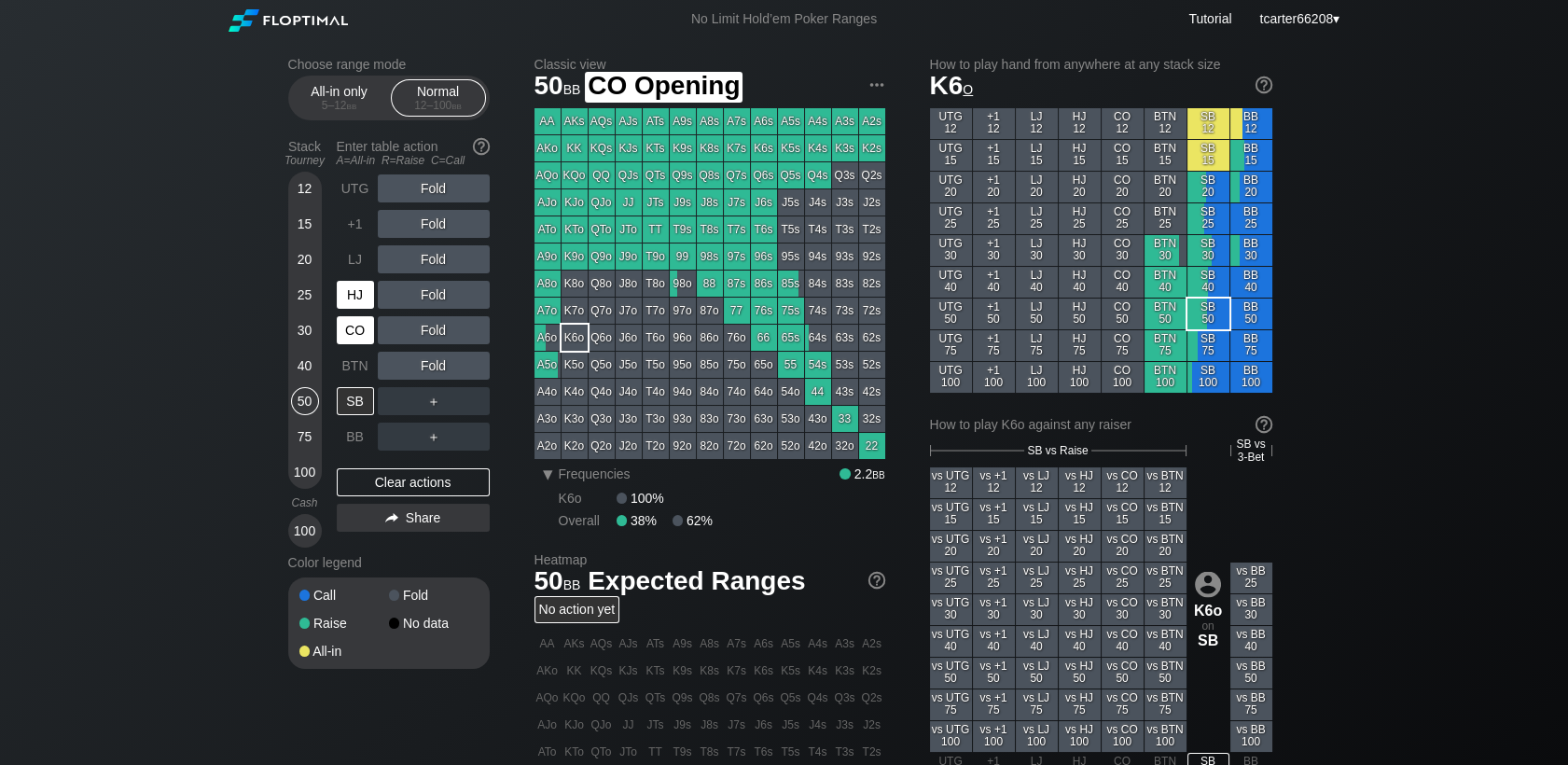
click at [348, 307] on div "HJ" at bounding box center [355, 295] width 38 height 28
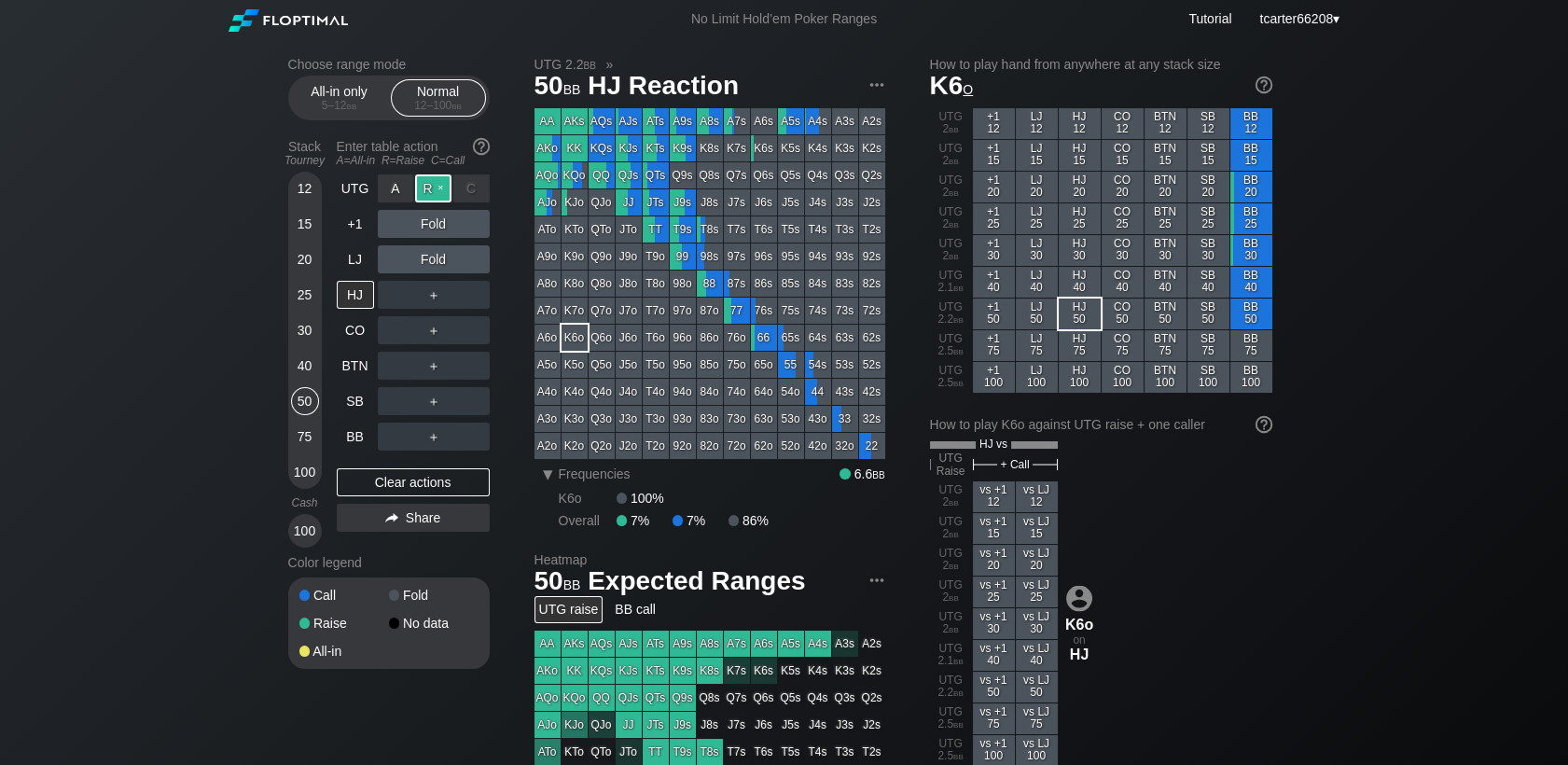
click at [443, 199] on div "R ✕" at bounding box center [433, 189] width 37 height 28
drag, startPoint x: 346, startPoint y: 489, endPoint x: 328, endPoint y: 489, distance: 18.0
click at [347, 489] on div "Clear actions" at bounding box center [413, 482] width 153 height 28
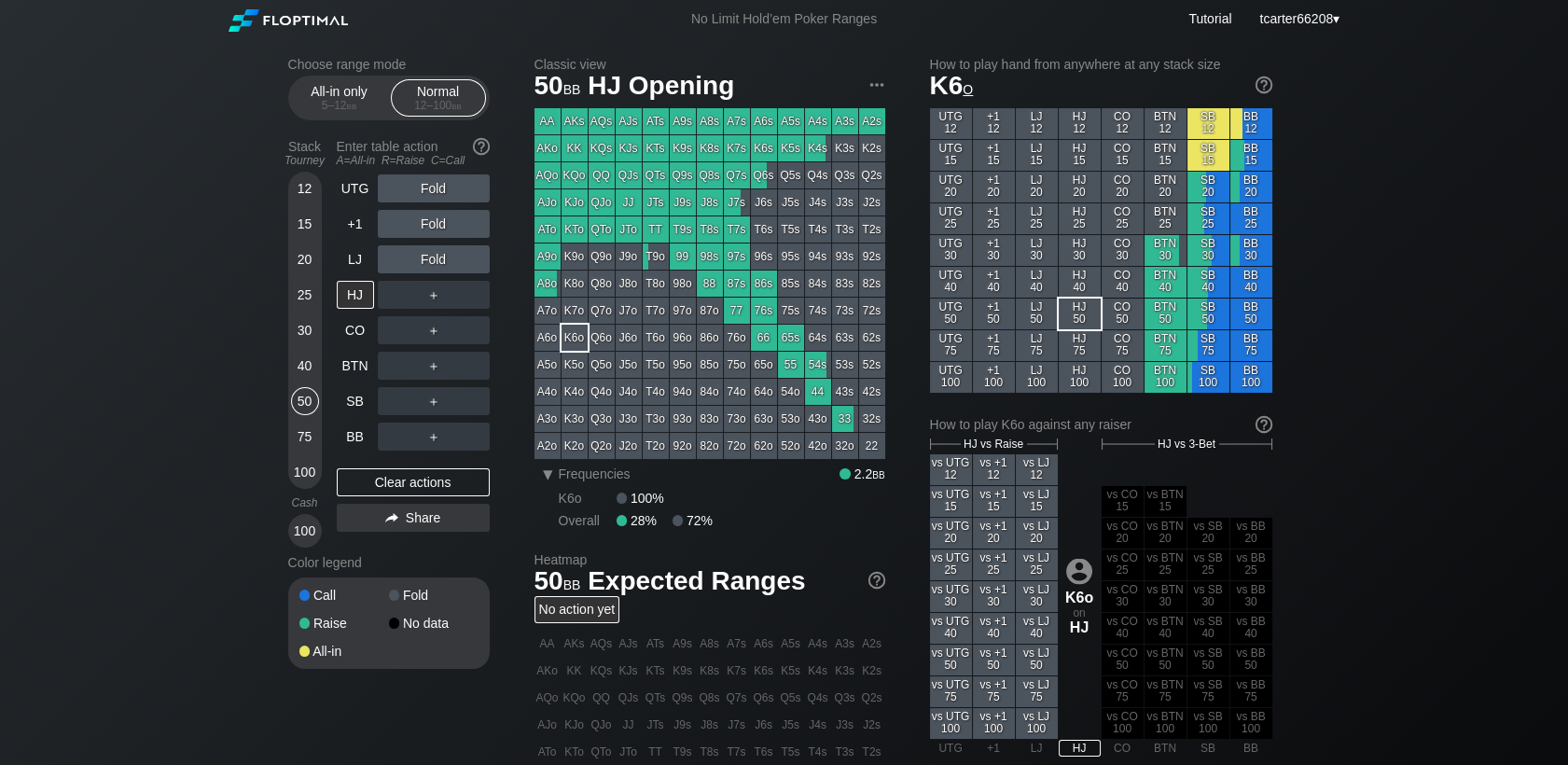
click at [285, 488] on div "Choose range mode All-in only 5 – 12 bb Normal 12 – 100 bb Stack Tourney Enter …" at bounding box center [784, 634] width 1022 height 1191
click at [306, 473] on div "100" at bounding box center [305, 471] width 28 height 28
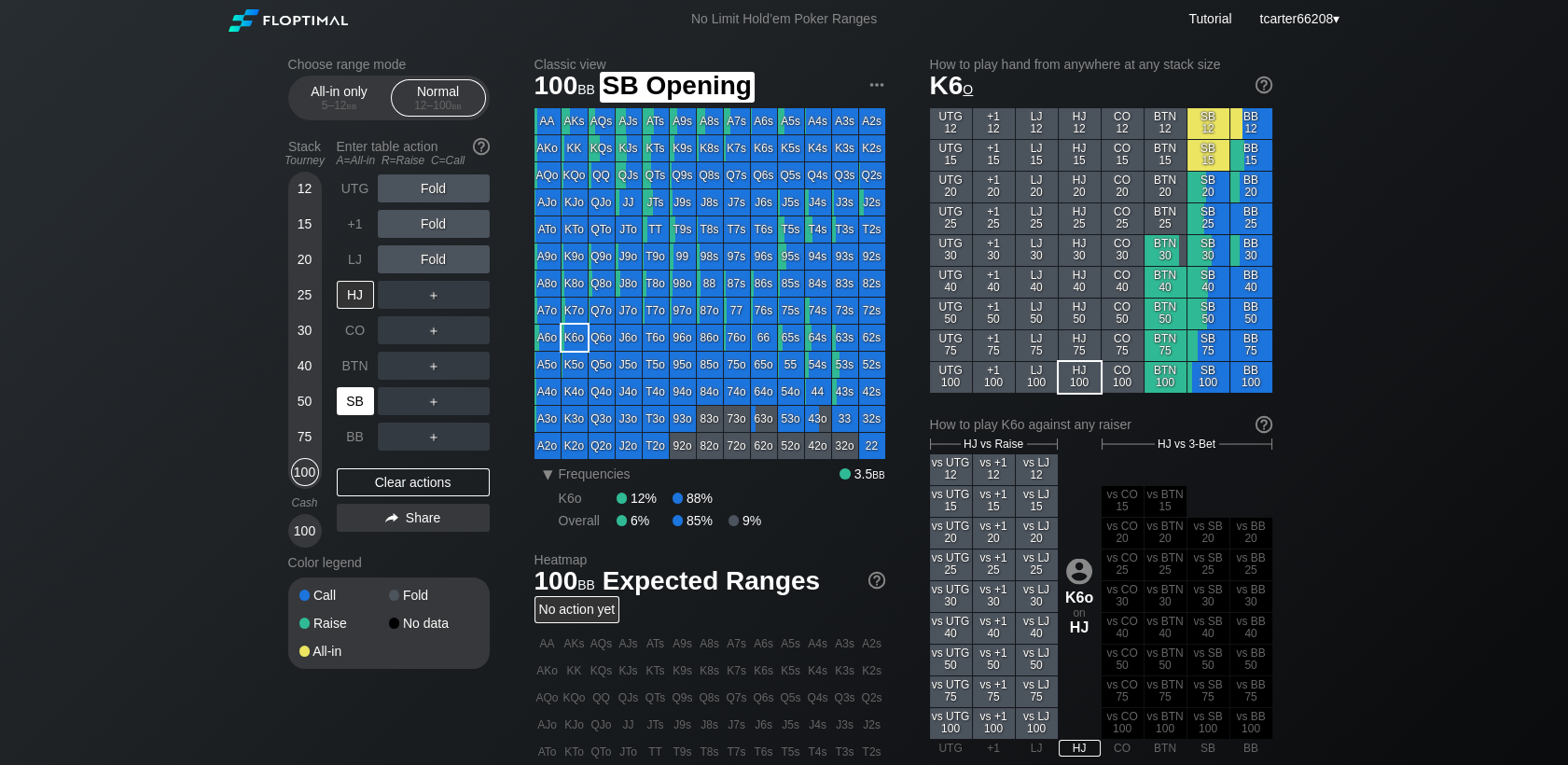
click at [352, 412] on div "SB" at bounding box center [355, 401] width 38 height 28
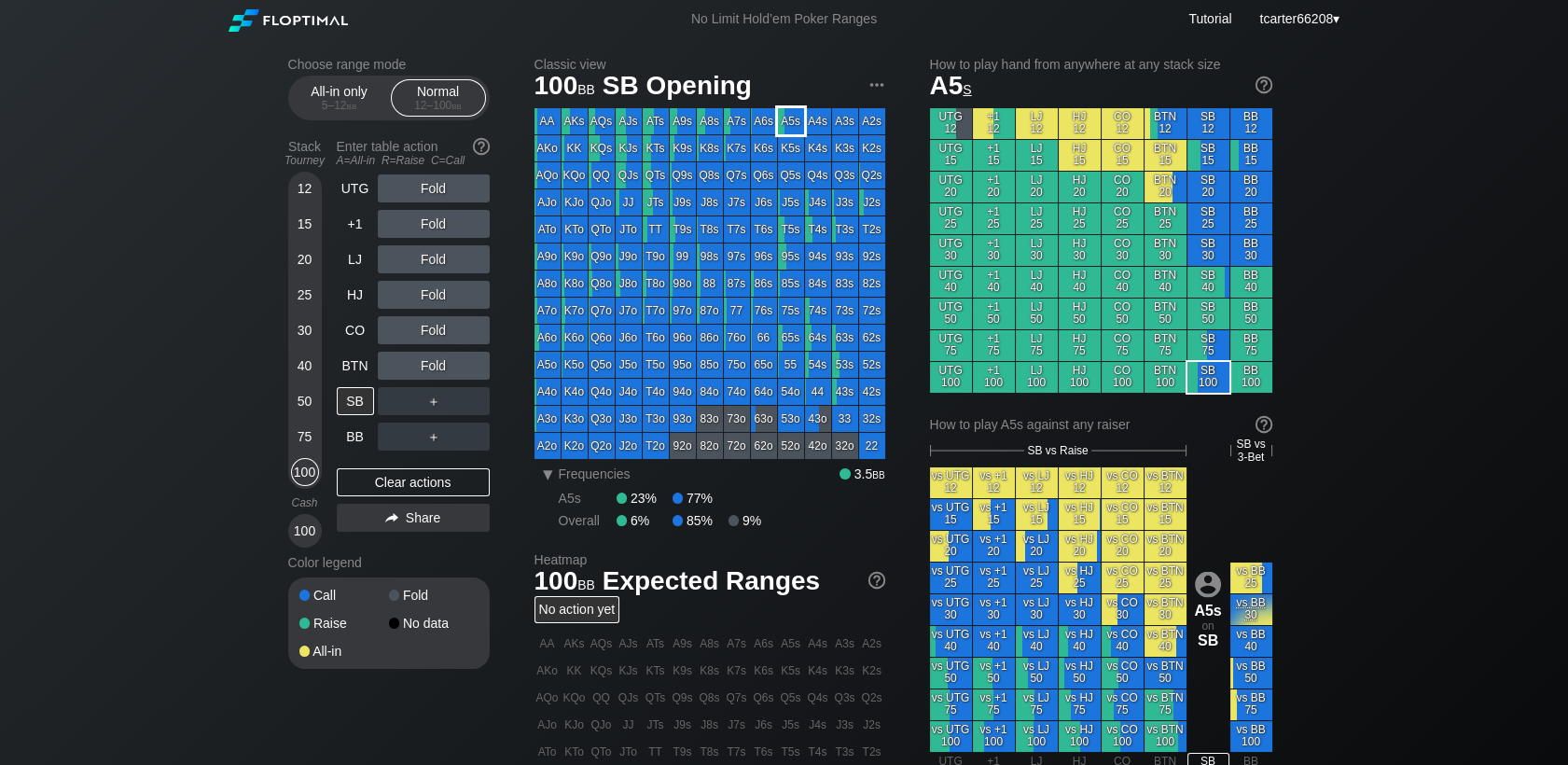
click at [788, 116] on div "A5s" at bounding box center [791, 121] width 26 height 26
click at [426, 267] on div "Fold" at bounding box center [434, 259] width 112 height 28
click at [426, 271] on div "R ✕" at bounding box center [433, 259] width 37 height 28
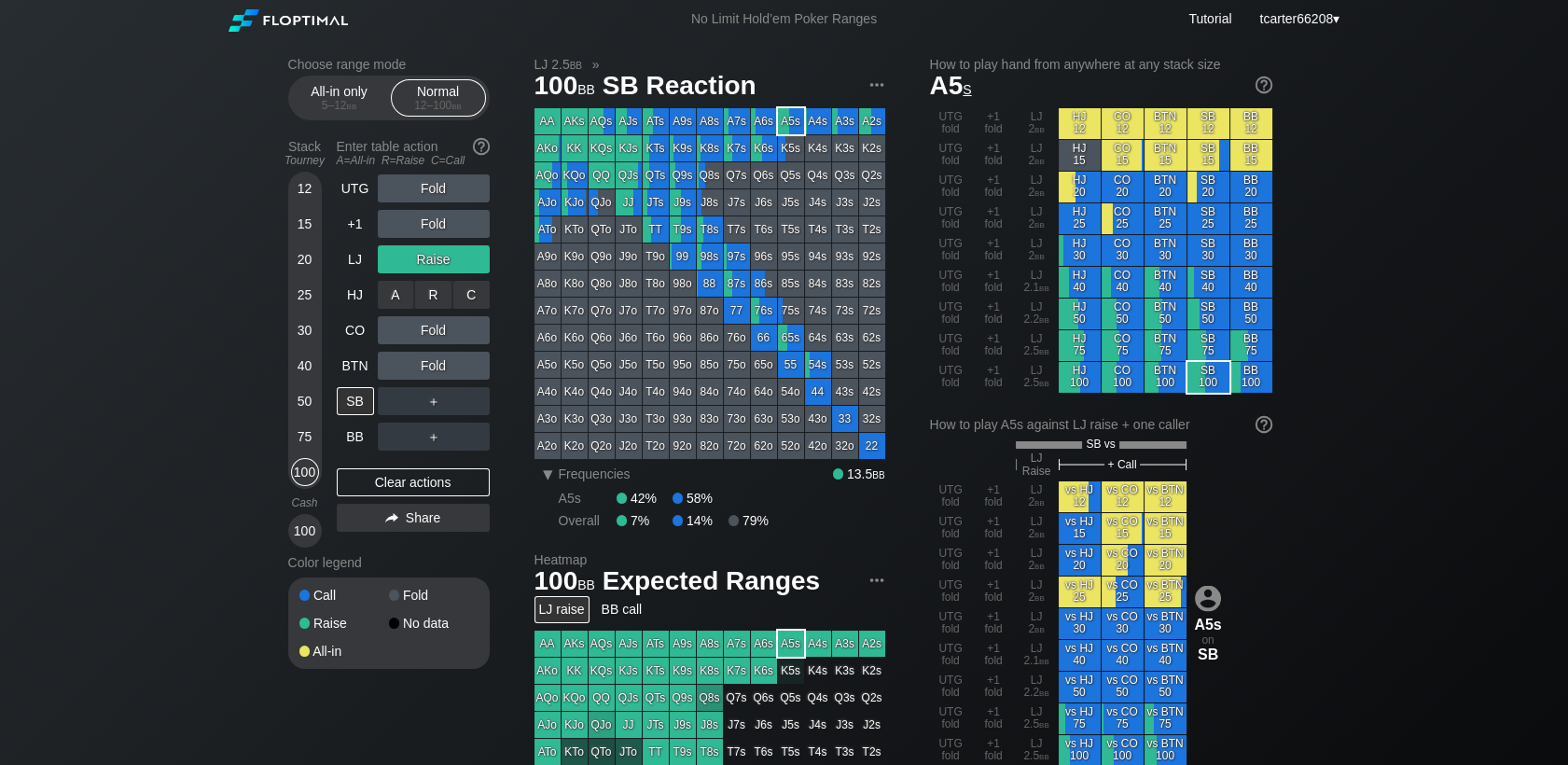
click at [467, 303] on div "C ✕" at bounding box center [471, 295] width 37 height 28
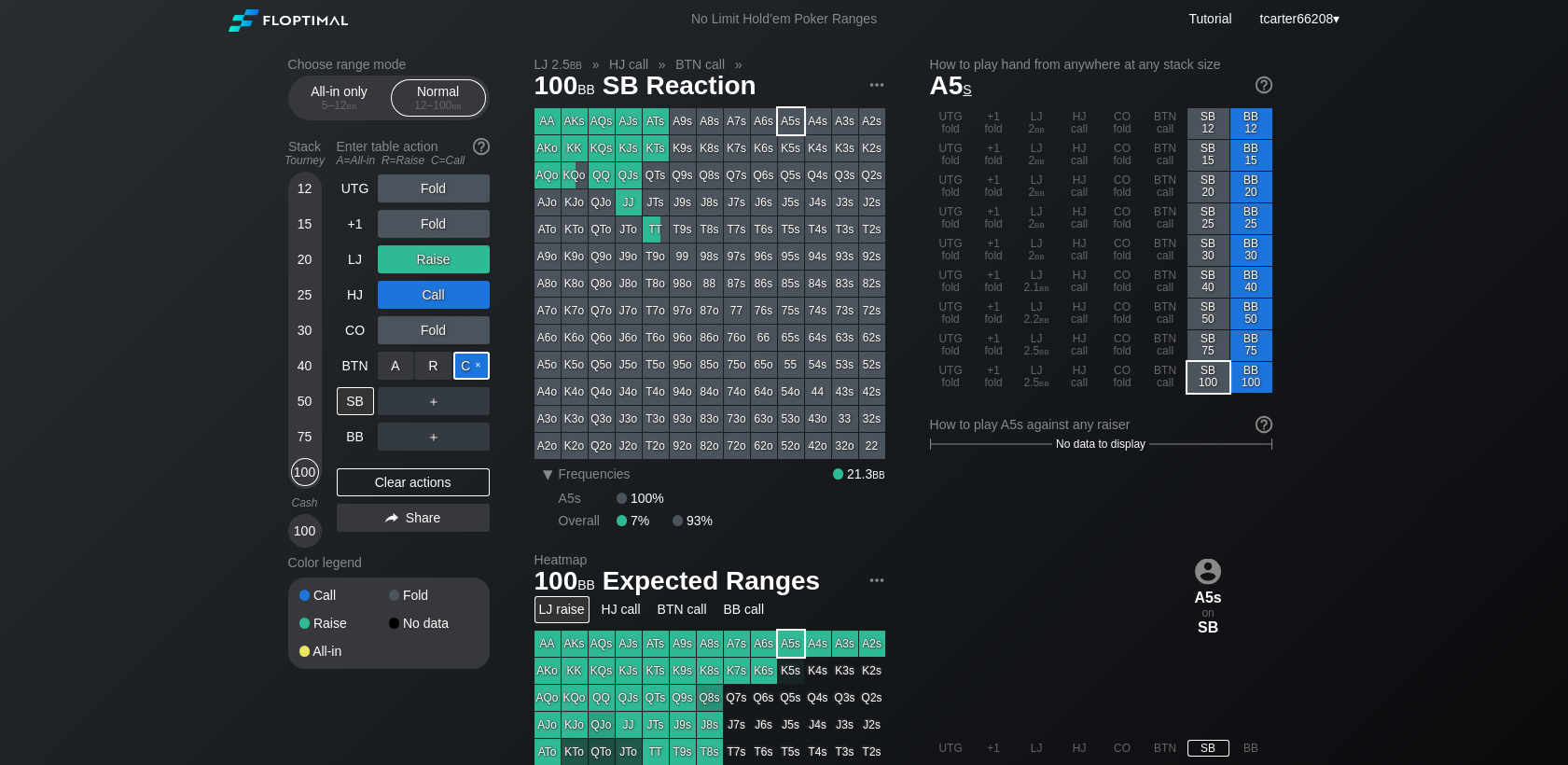
click at [469, 366] on div "C ✕" at bounding box center [471, 365] width 37 height 28
drag, startPoint x: 428, startPoint y: 481, endPoint x: 304, endPoint y: 161, distance: 343.2
click at [428, 481] on div "Clear actions" at bounding box center [413, 482] width 153 height 28
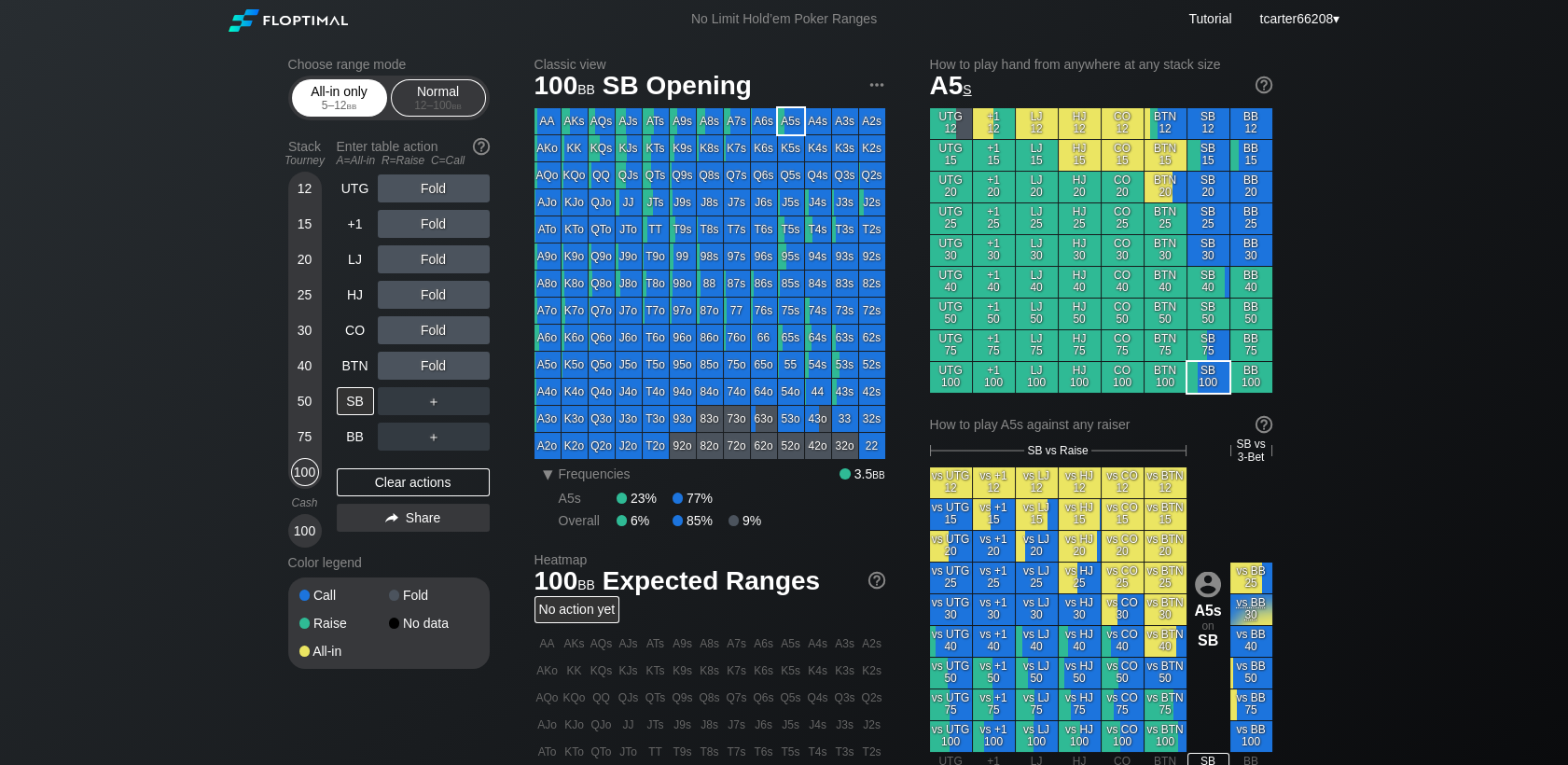
click at [321, 106] on div "5 – 12 bb" at bounding box center [339, 105] width 78 height 13
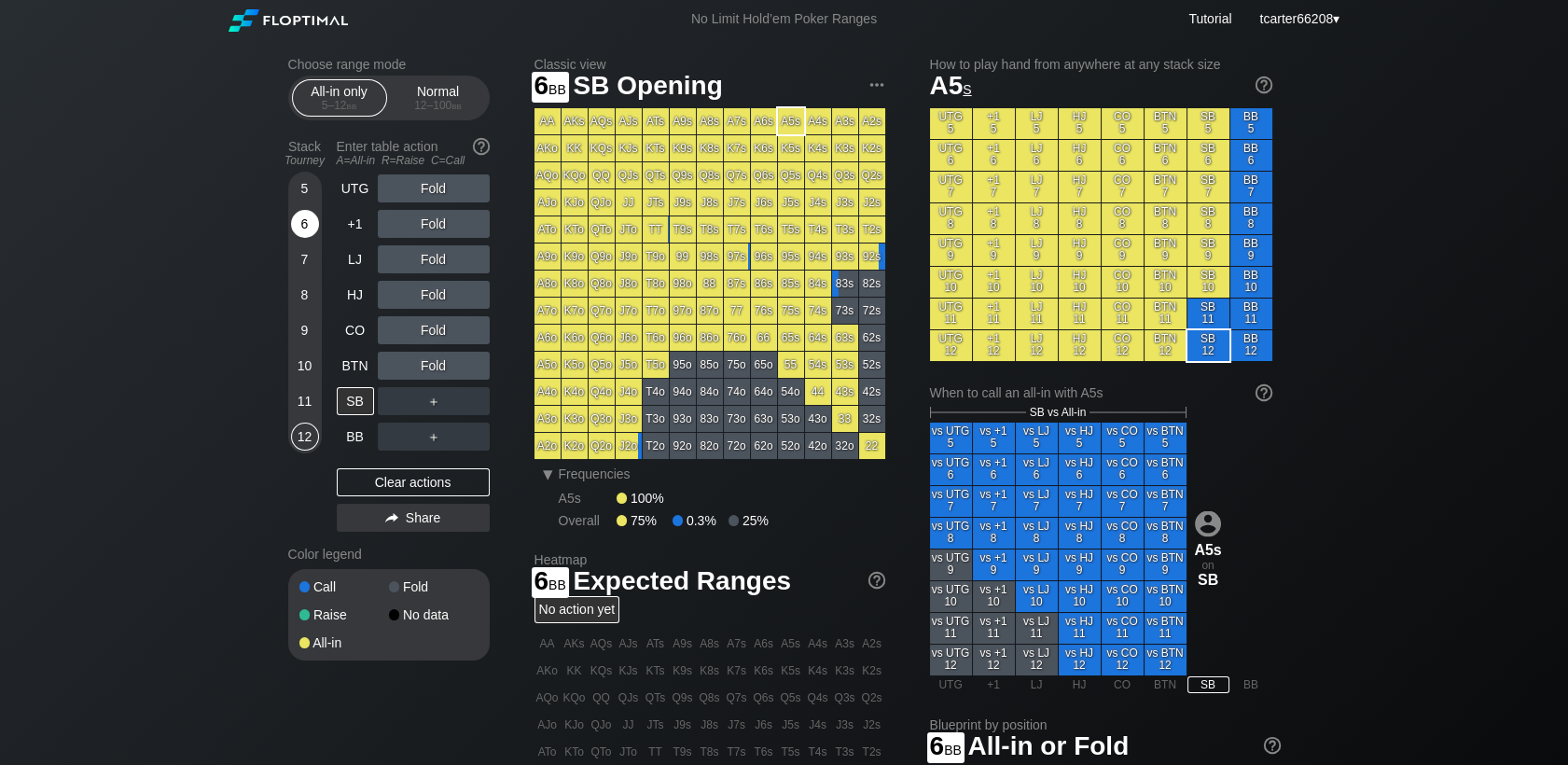
click at [291, 219] on div "6" at bounding box center [305, 223] width 28 height 28
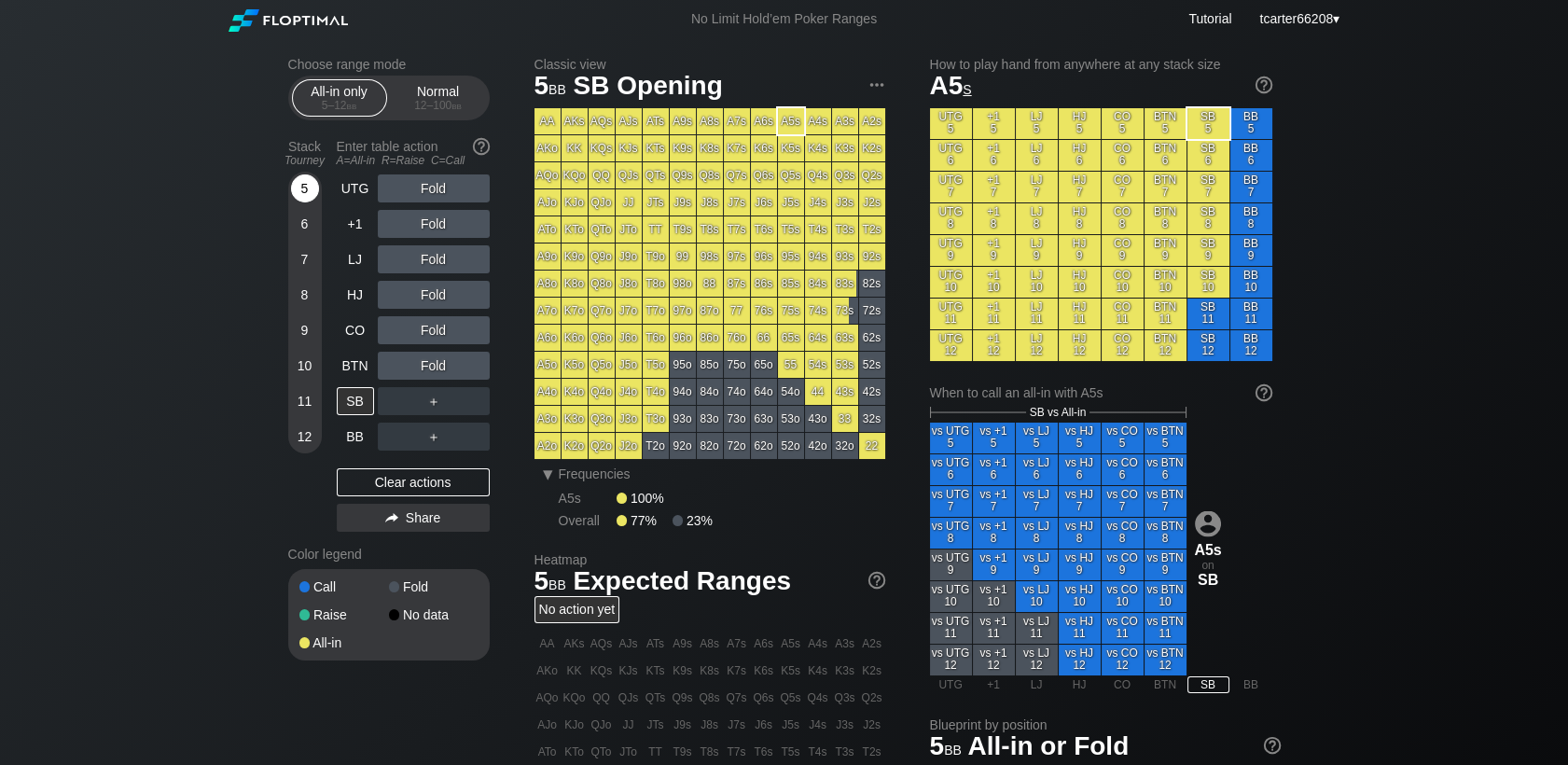
click at [299, 203] on div "5" at bounding box center [305, 192] width 28 height 36
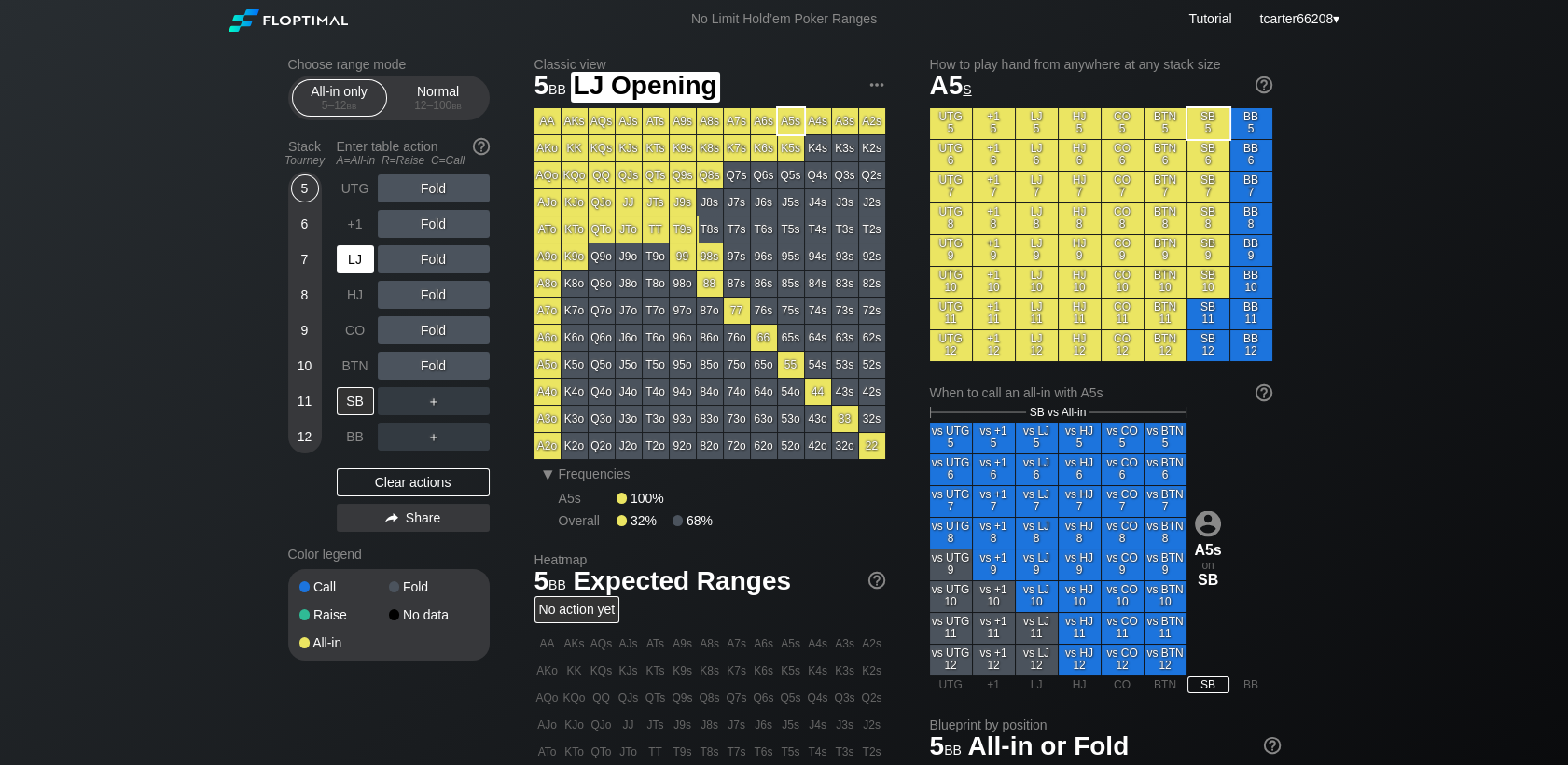
click at [362, 263] on div "LJ" at bounding box center [355, 259] width 38 height 28
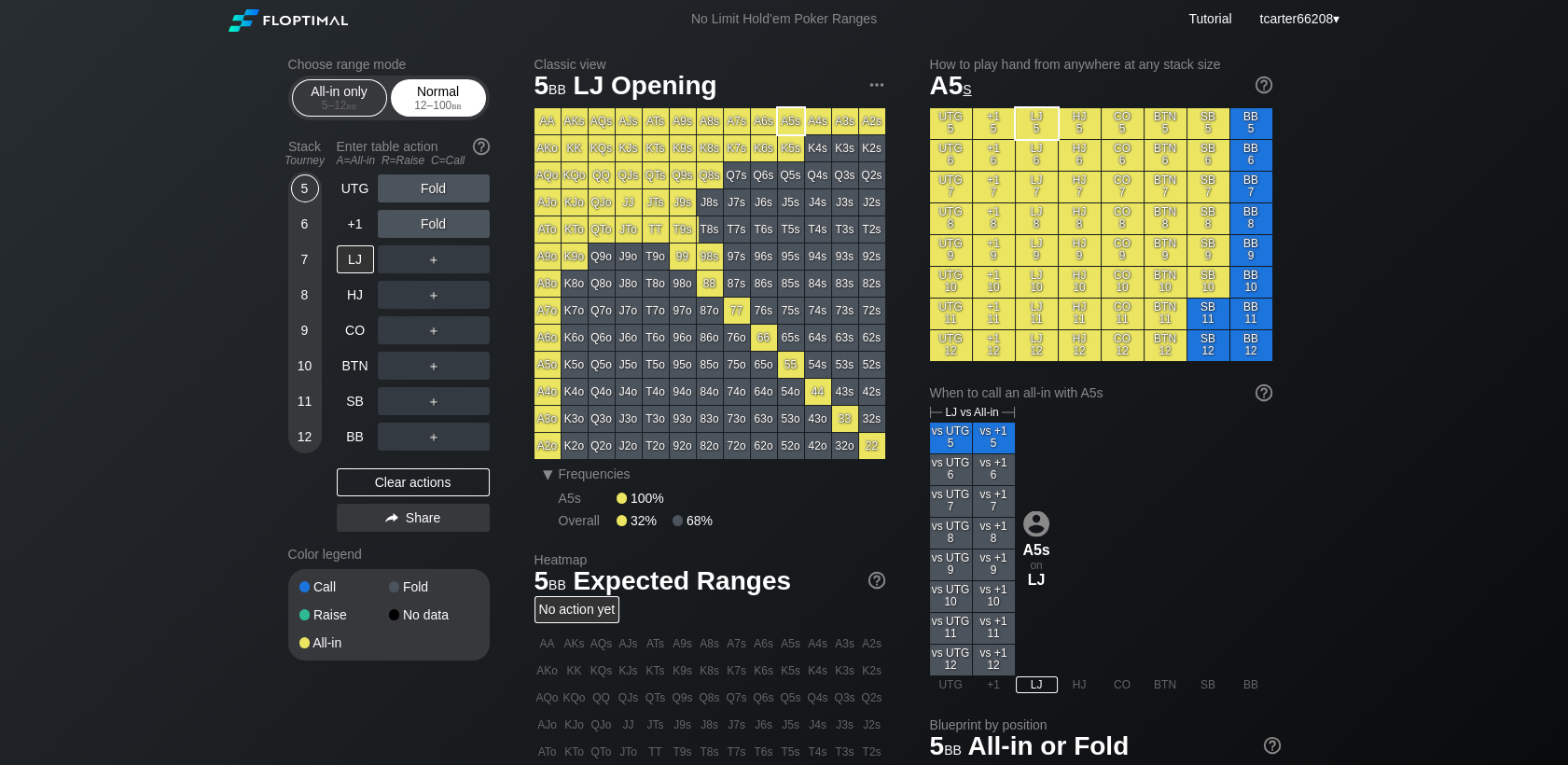
click at [464, 106] on div "12 – 100 bb" at bounding box center [438, 105] width 78 height 13
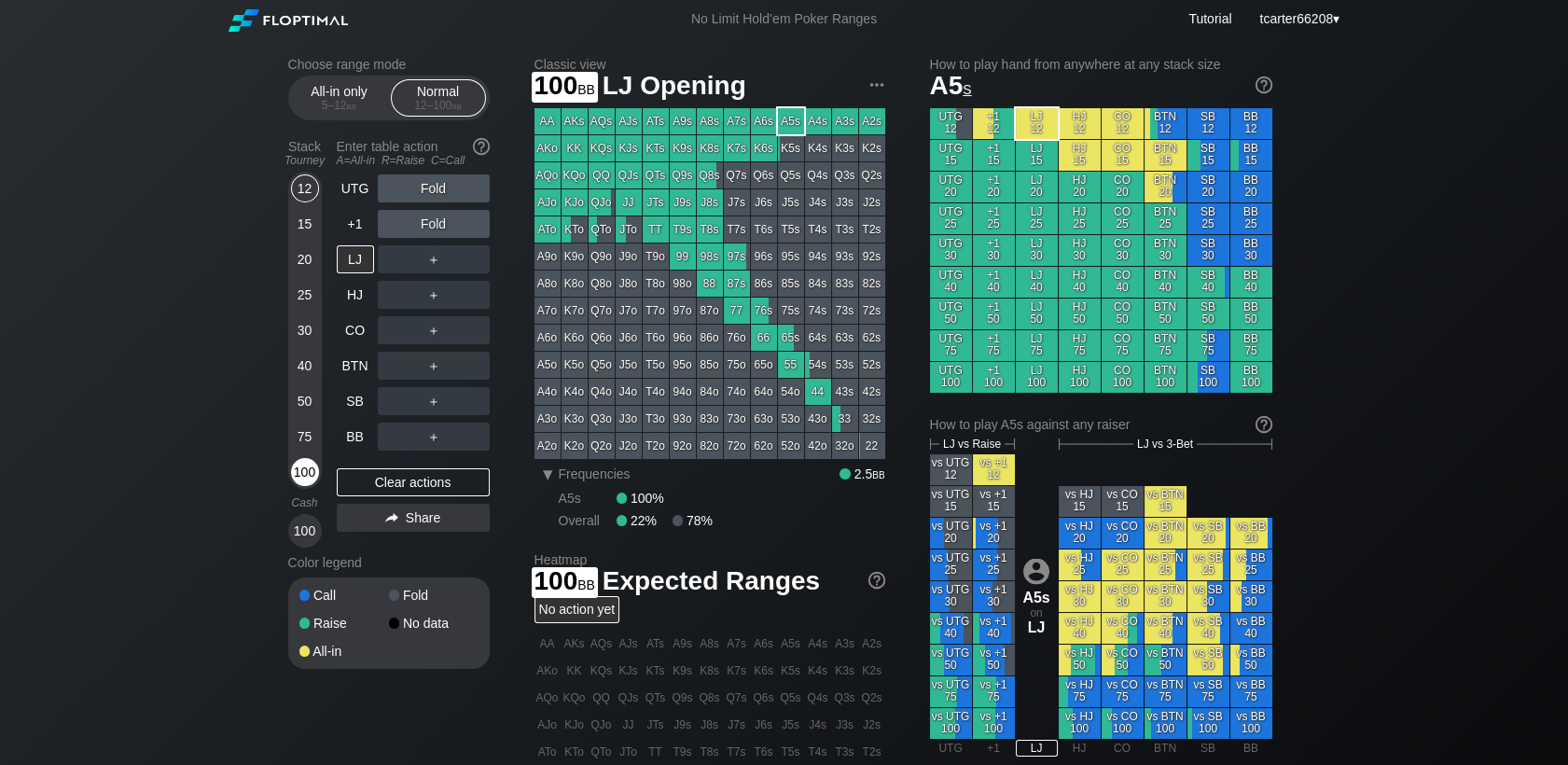
click at [313, 471] on div "100" at bounding box center [305, 471] width 28 height 28
click at [313, 473] on div "100" at bounding box center [305, 471] width 28 height 28
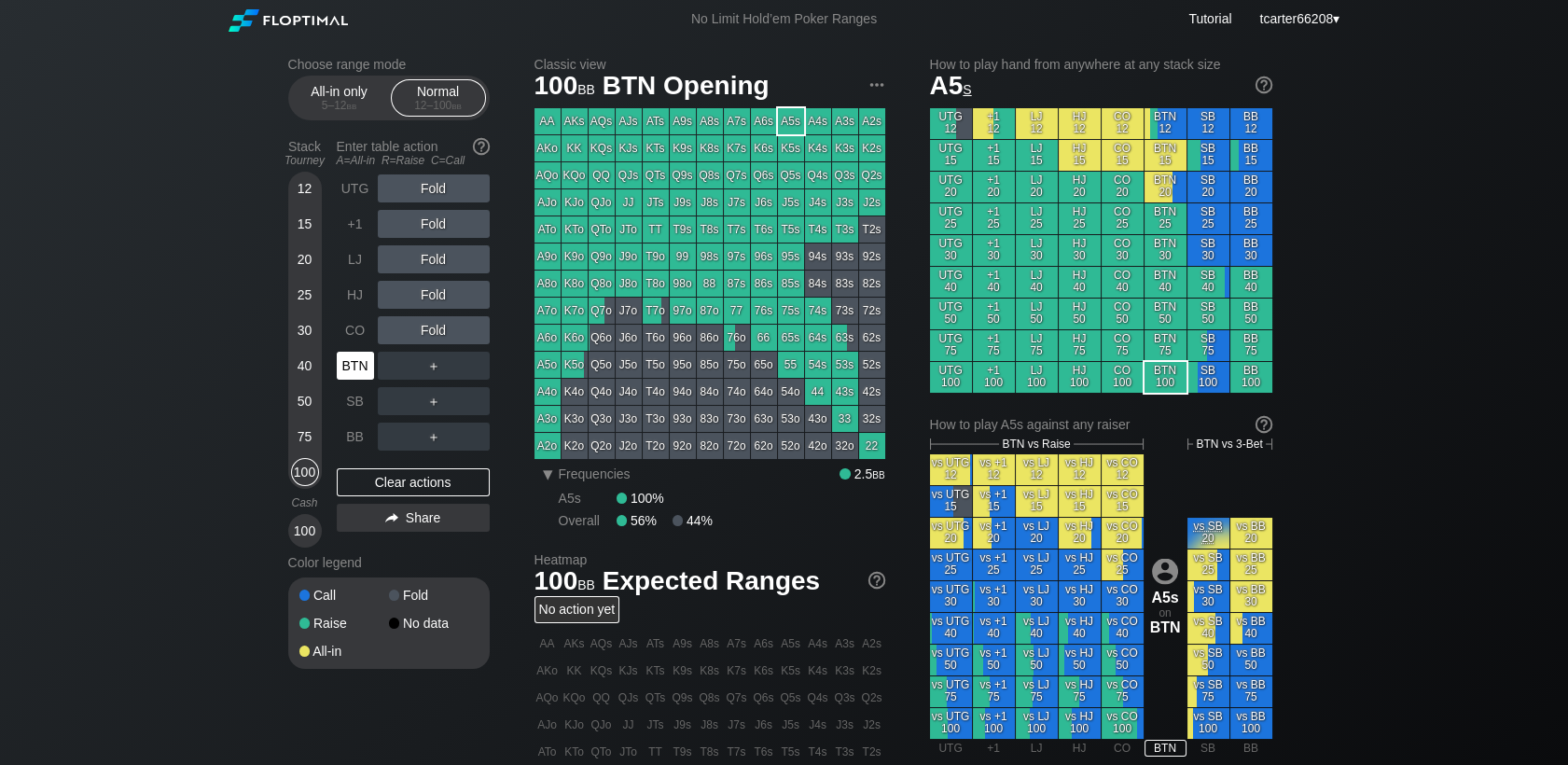
click at [365, 372] on div "BTN" at bounding box center [355, 365] width 38 height 28
click at [428, 262] on div "R ✕" at bounding box center [433, 259] width 37 height 28
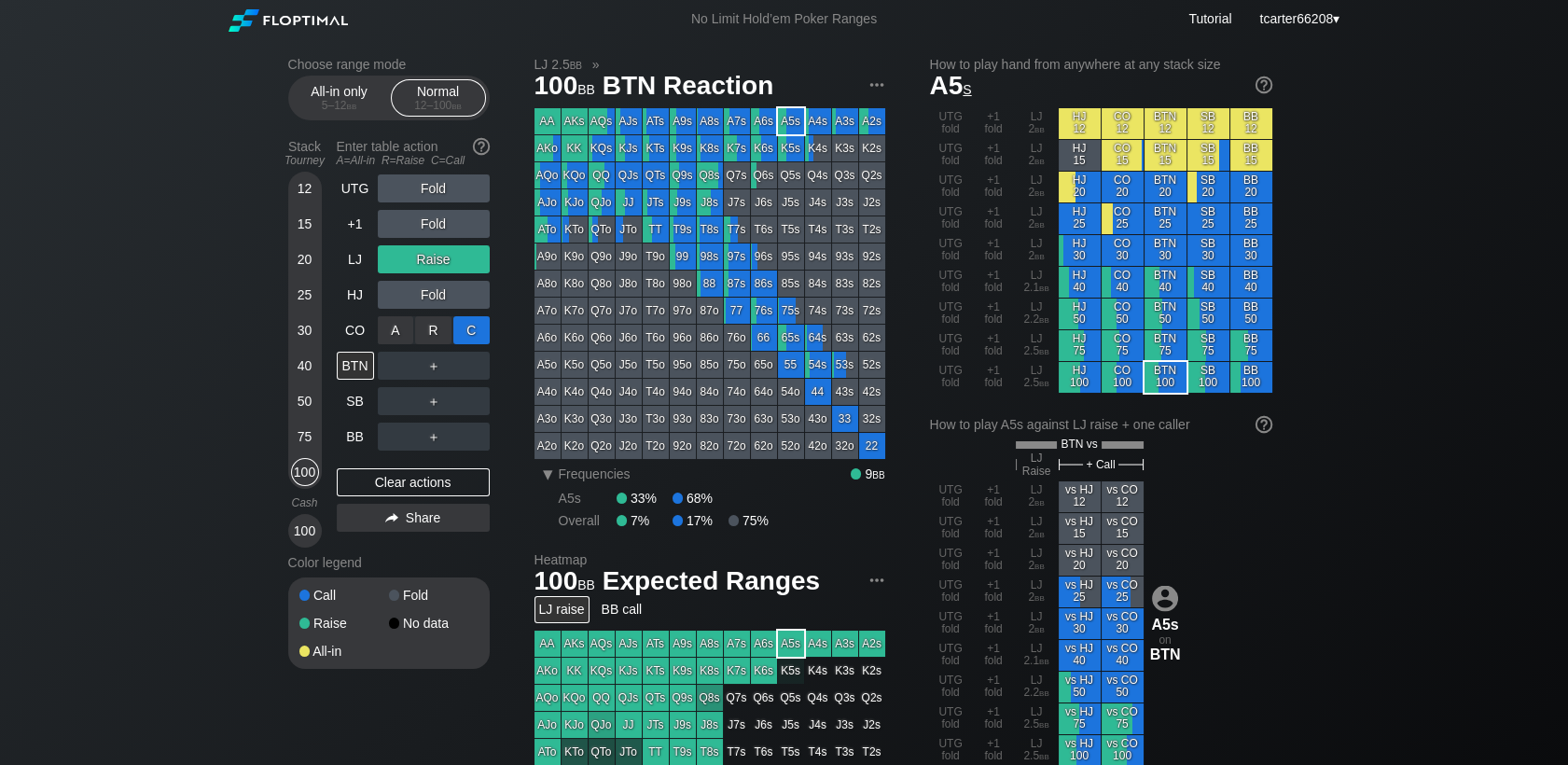
click at [467, 332] on div "A ✕ R ✕ C ✕ Fold" at bounding box center [434, 330] width 112 height 28
click at [470, 332] on div "C ✕" at bounding box center [471, 330] width 37 height 28
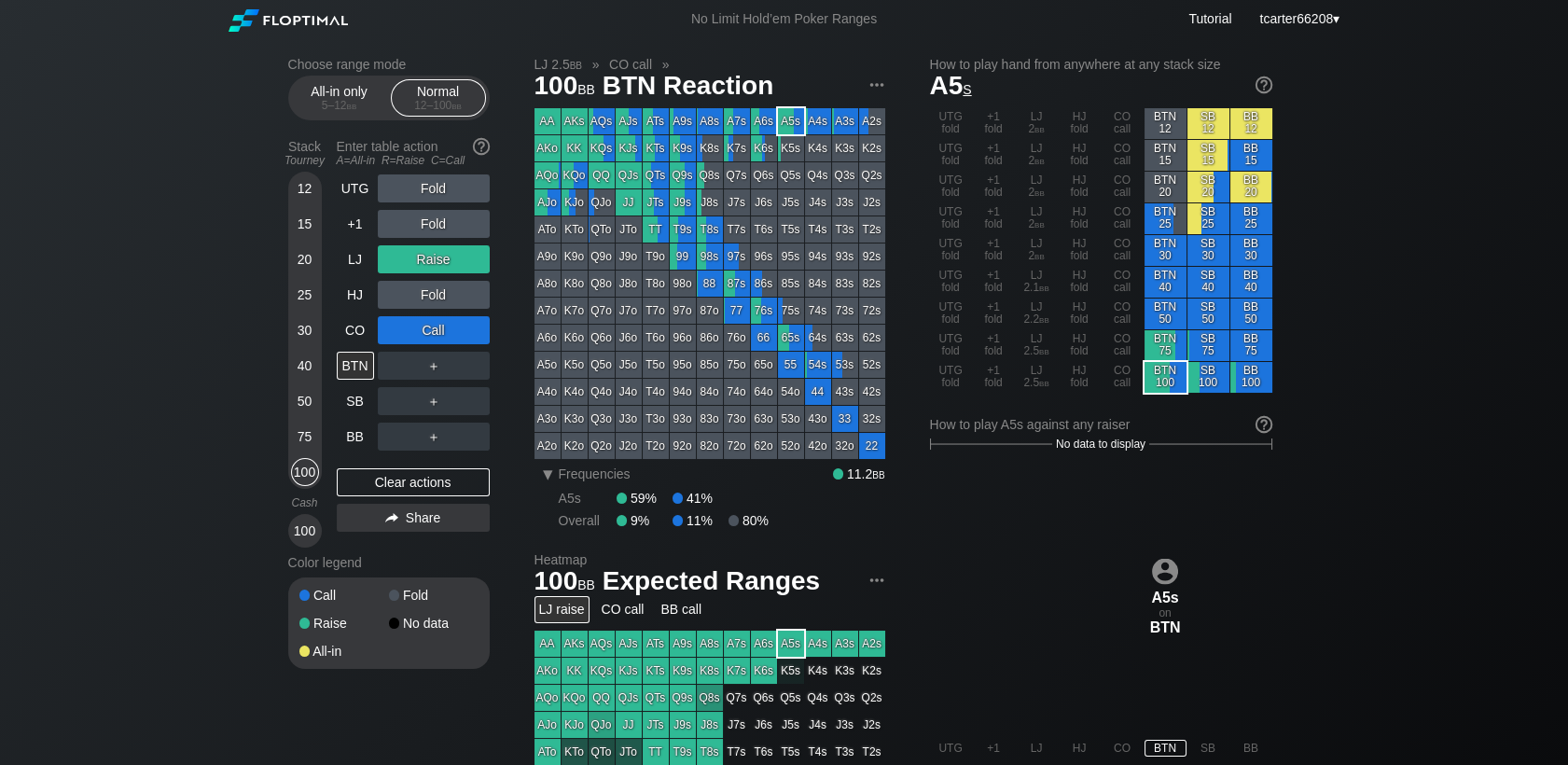
drag, startPoint x: 411, startPoint y: 485, endPoint x: 333, endPoint y: 341, distance: 163.8
click at [411, 485] on div "Clear actions" at bounding box center [413, 482] width 153 height 28
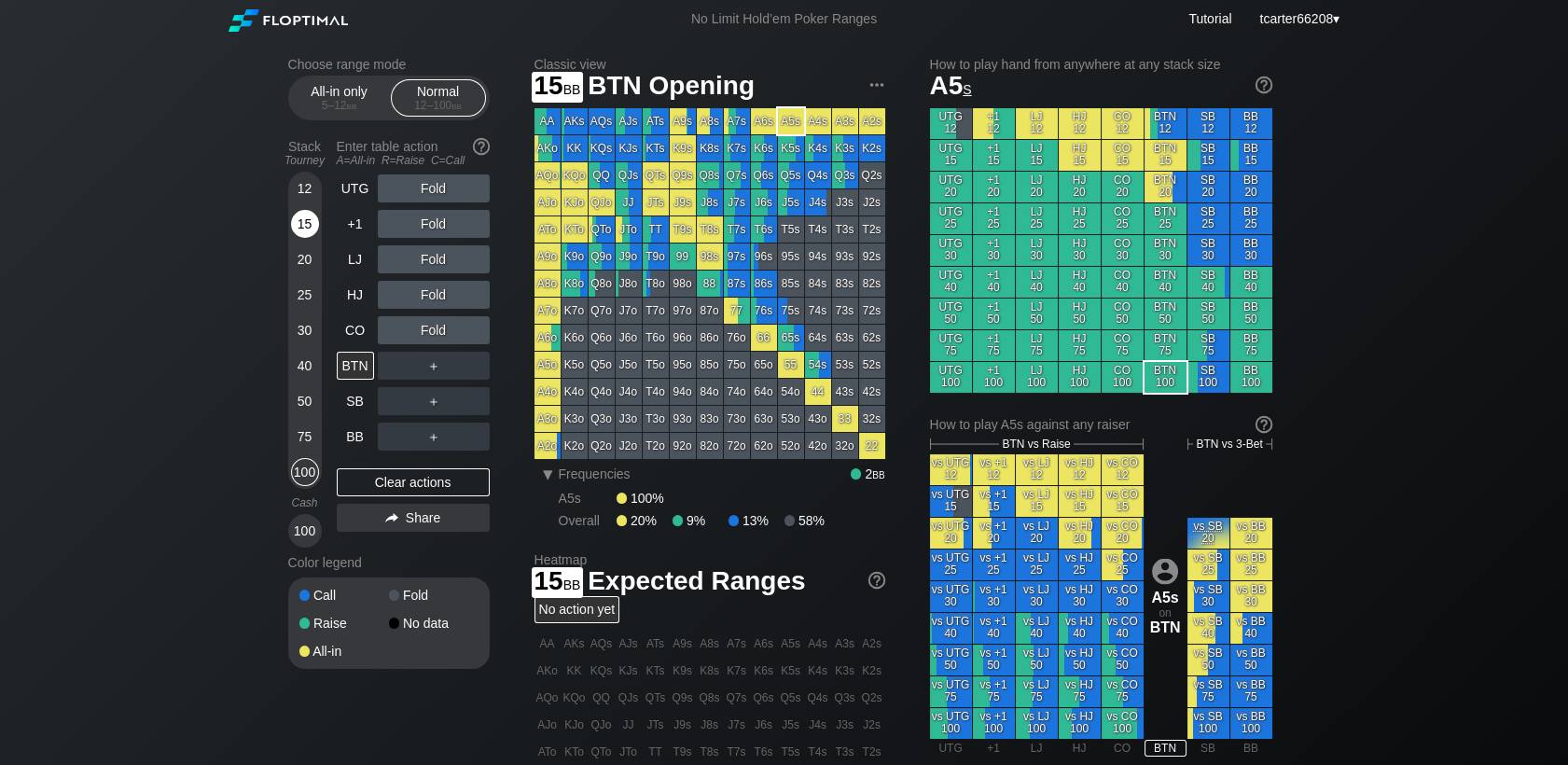
click at [298, 226] on div "15" at bounding box center [305, 223] width 28 height 28
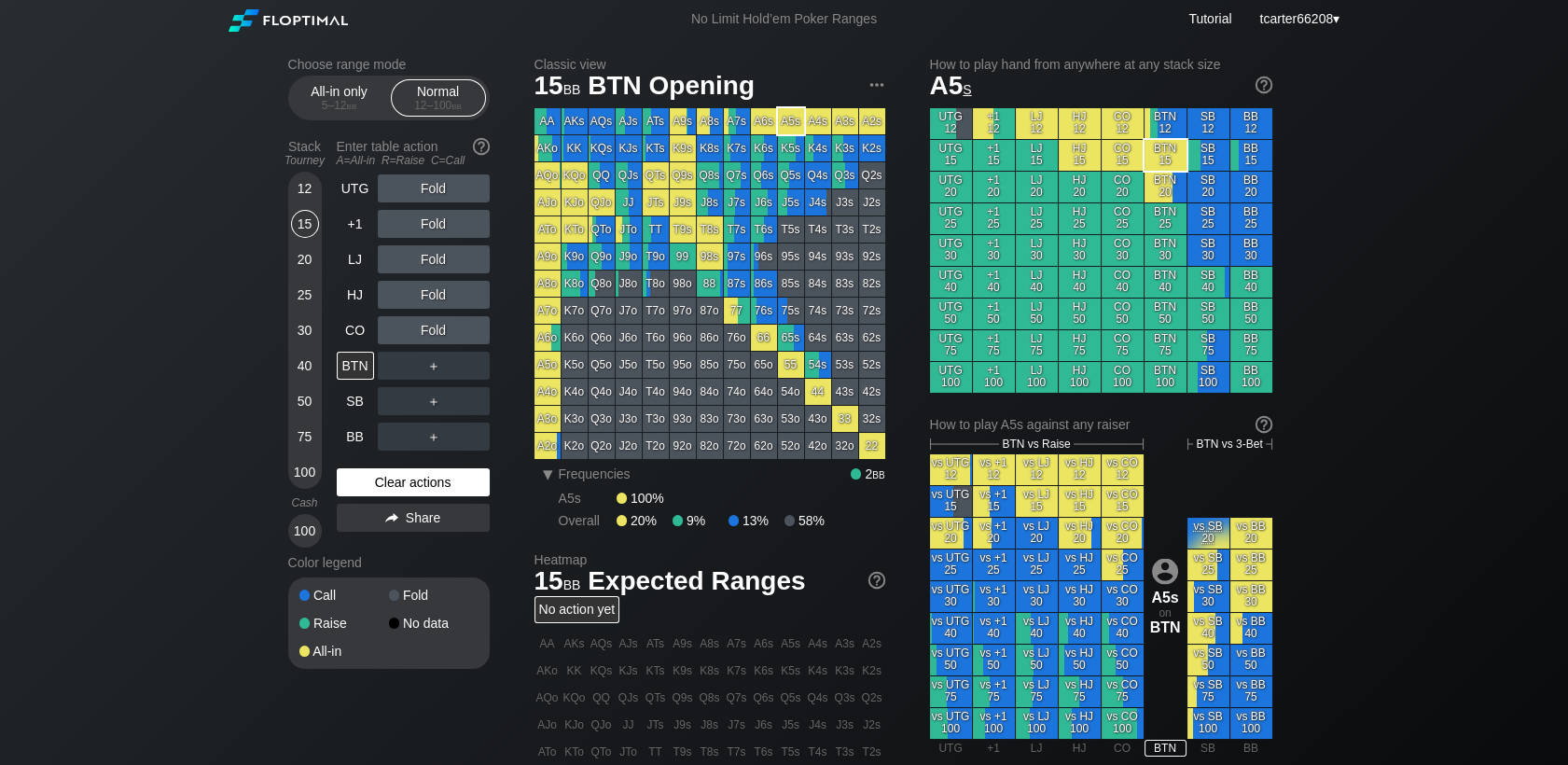
drag, startPoint x: 350, startPoint y: 492, endPoint x: 317, endPoint y: 462, distance: 44.6
click at [349, 492] on div "Clear actions" at bounding box center [413, 482] width 153 height 28
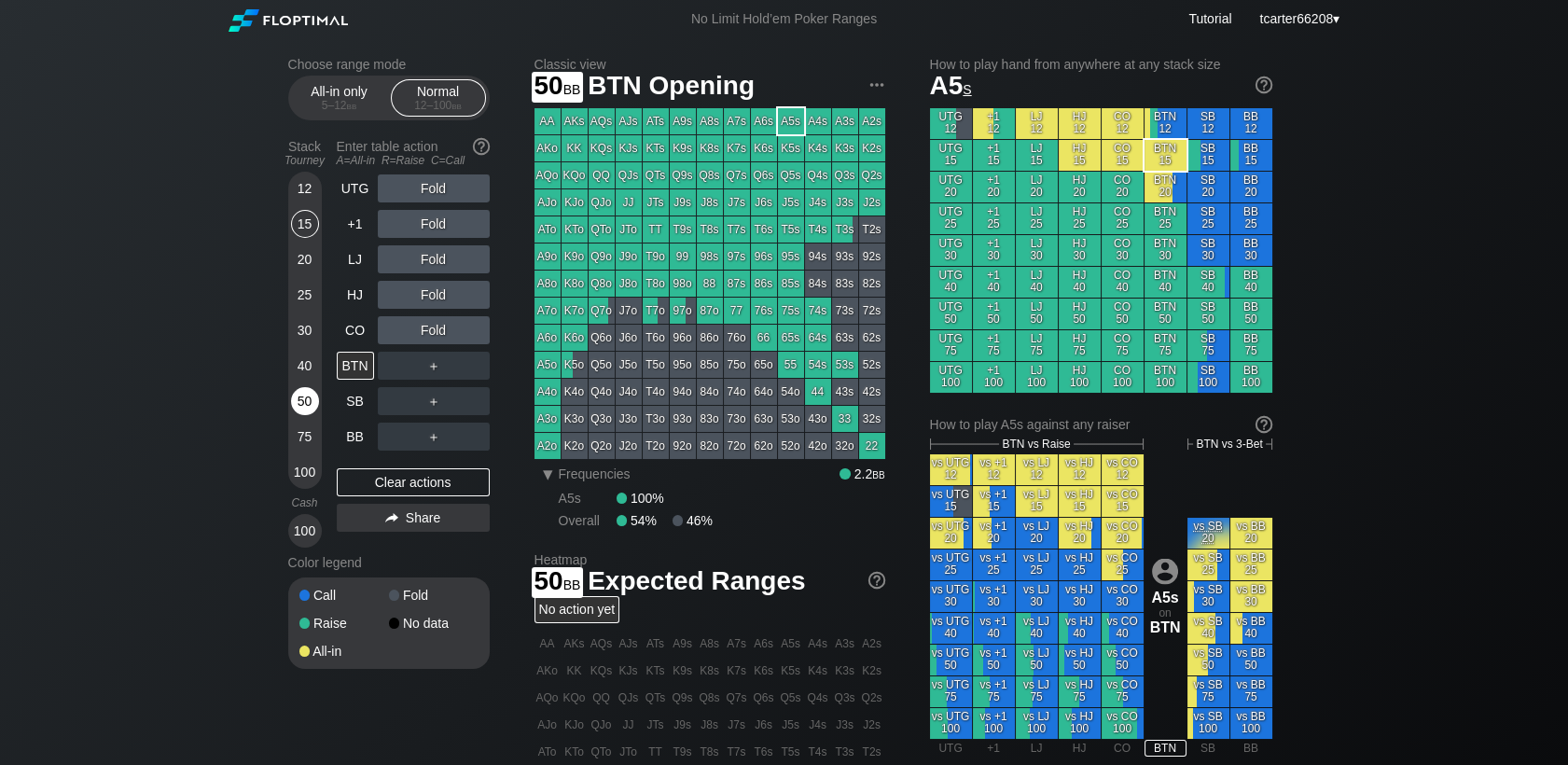
click at [306, 407] on div "50" at bounding box center [305, 401] width 28 height 28
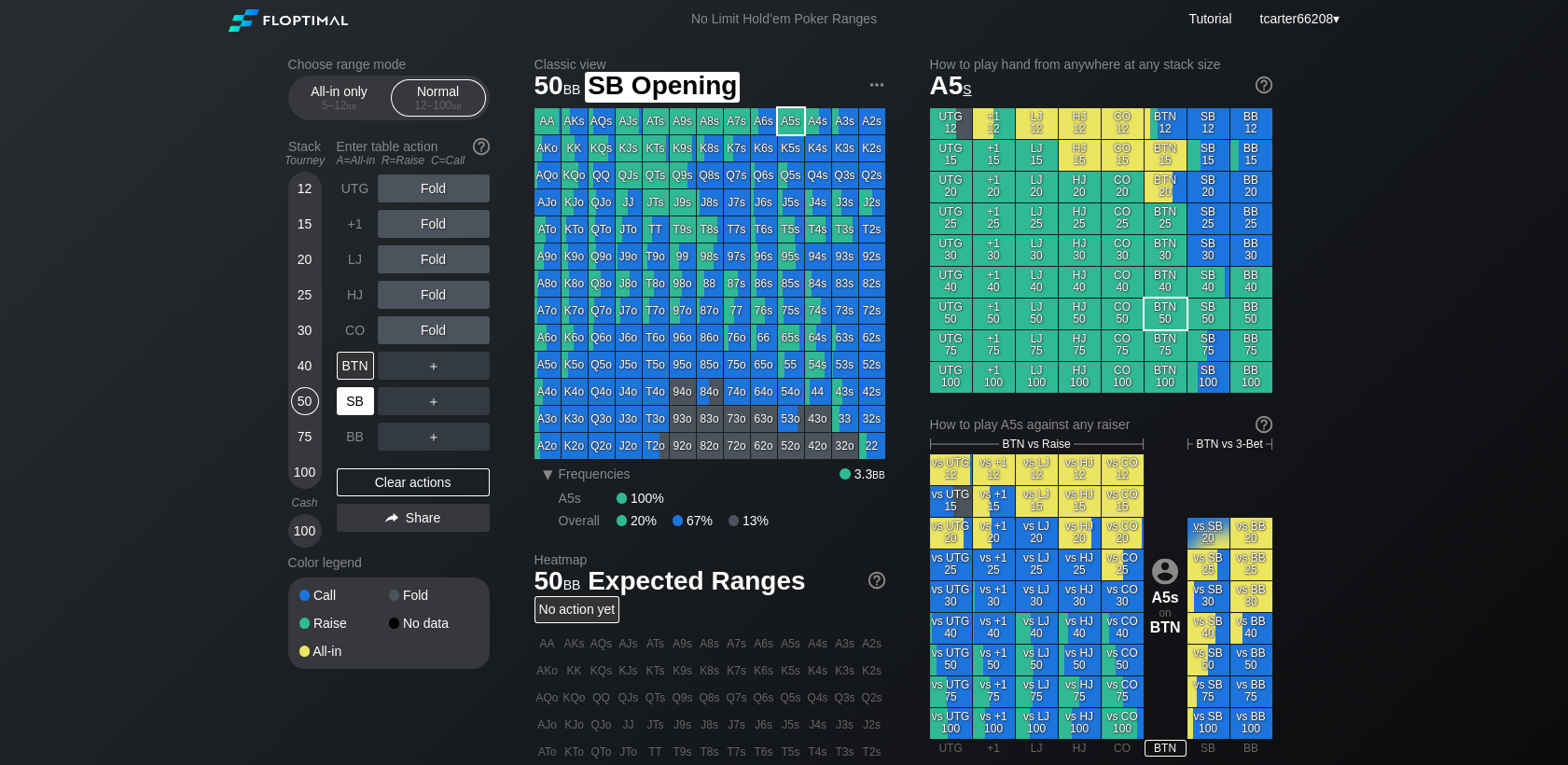
click at [352, 413] on div "SB" at bounding box center [355, 401] width 38 height 28
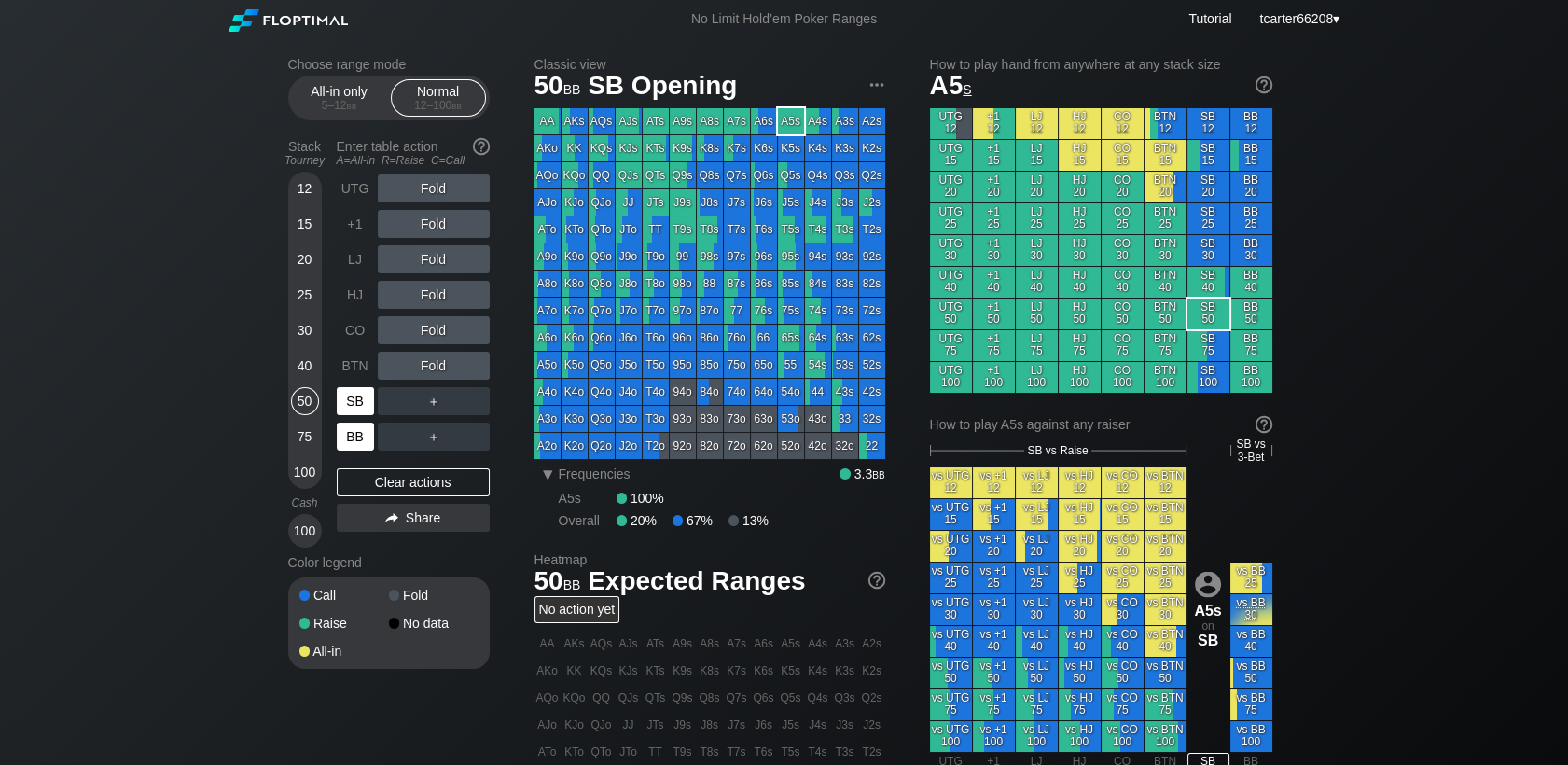
click at [352, 428] on div "BB" at bounding box center [355, 437] width 38 height 28
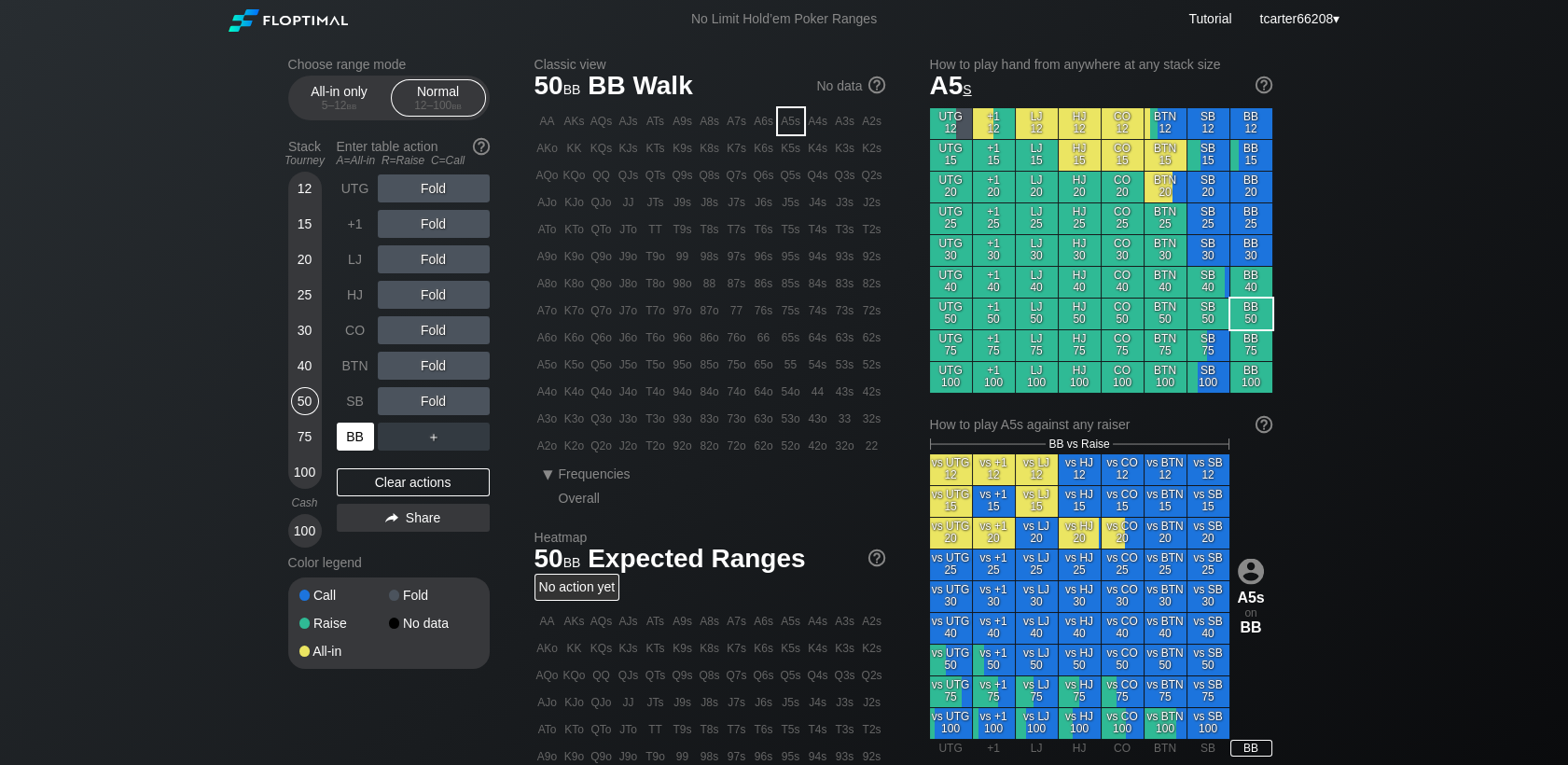
click at [353, 433] on div "BB" at bounding box center [355, 437] width 38 height 28
click at [433, 260] on div "R ✕" at bounding box center [433, 259] width 37 height 28
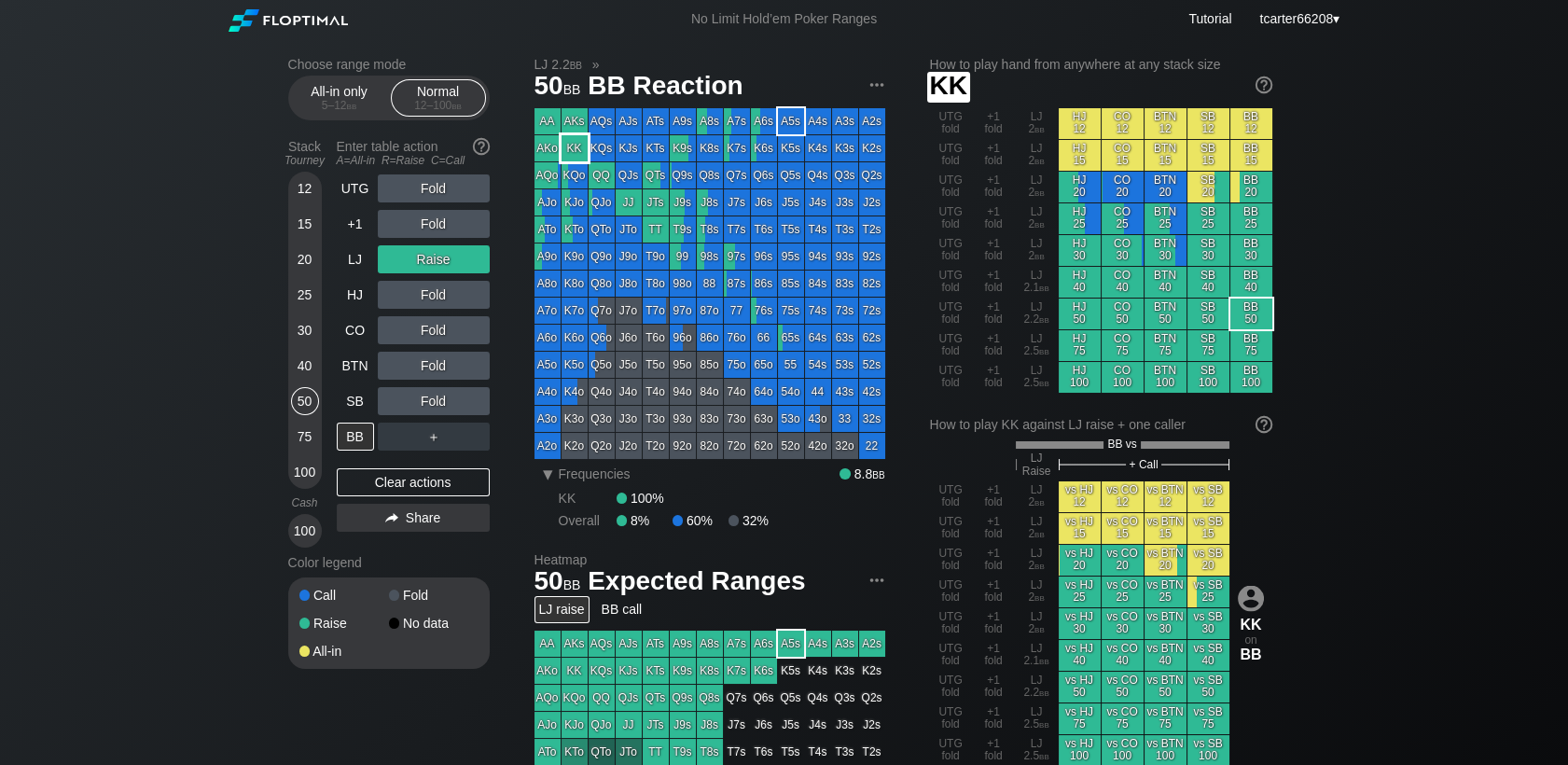
click at [575, 157] on div "KK" at bounding box center [575, 148] width 26 height 26
drag, startPoint x: 394, startPoint y: 484, endPoint x: 305, endPoint y: 458, distance: 92.7
click at [396, 484] on div "Clear actions" at bounding box center [413, 482] width 153 height 28
click at [302, 463] on div "12 15 20 25 30 40 50 75 100" at bounding box center [305, 330] width 34 height 318
click at [303, 474] on div "100" at bounding box center [305, 471] width 28 height 28
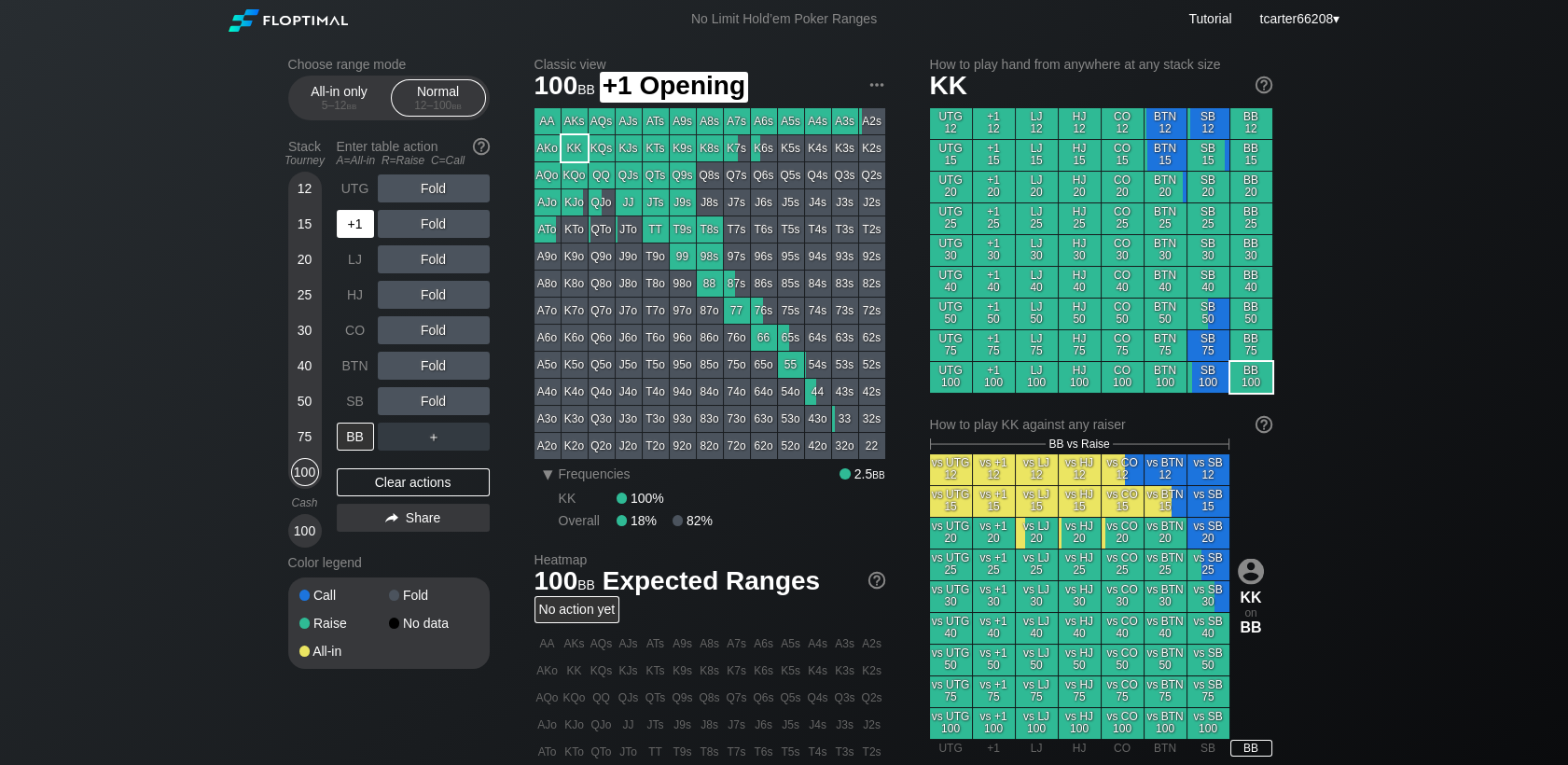
click at [348, 227] on div "+1" at bounding box center [355, 223] width 38 height 28
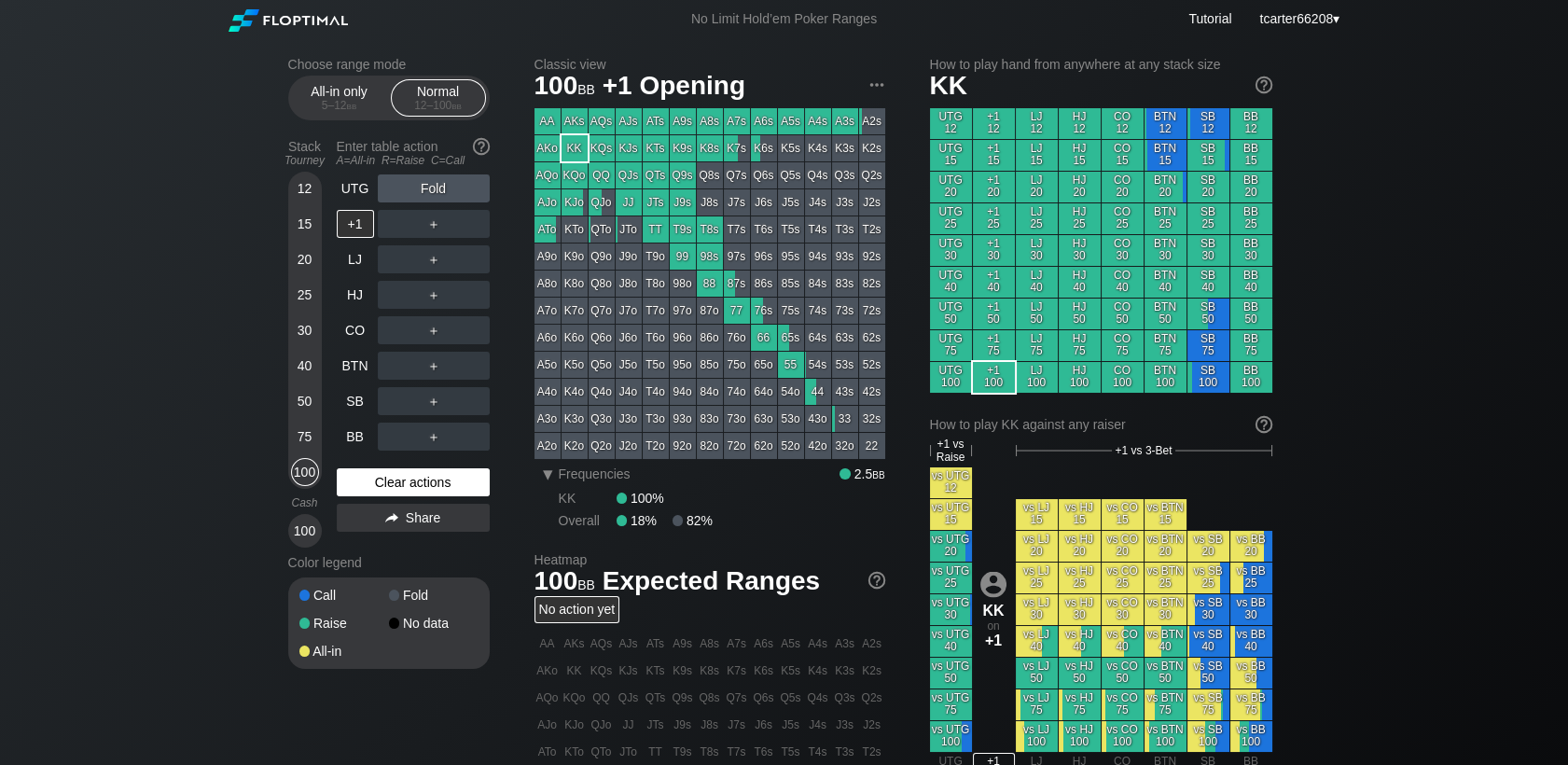
click at [417, 485] on div "Clear actions" at bounding box center [413, 482] width 153 height 28
click at [427, 480] on div "Clear actions" at bounding box center [413, 482] width 153 height 28
click at [380, 489] on div "Clear actions" at bounding box center [413, 482] width 153 height 28
click at [309, 306] on div "25" at bounding box center [305, 295] width 28 height 28
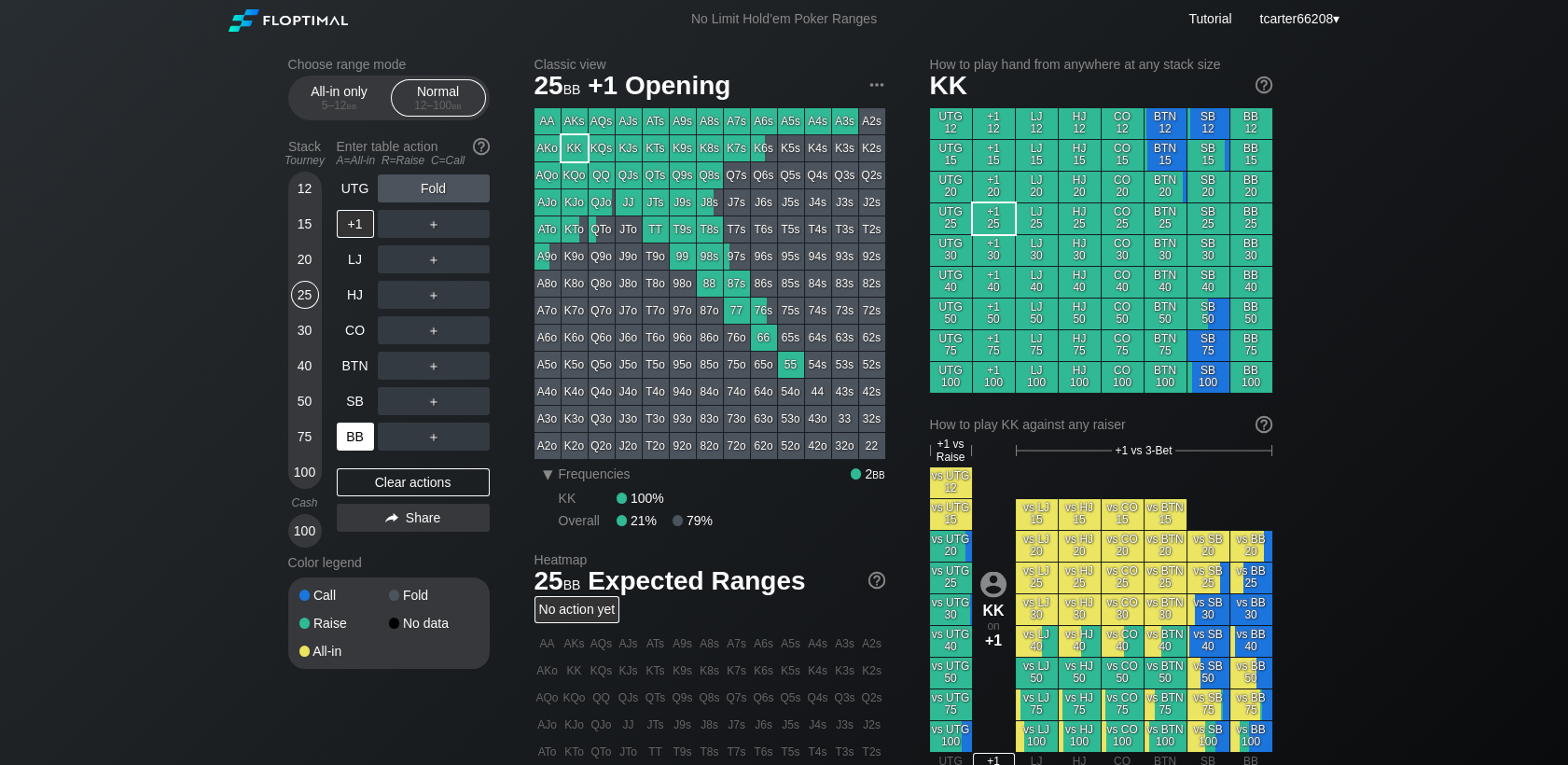
click at [364, 449] on div "BB" at bounding box center [355, 437] width 38 height 28
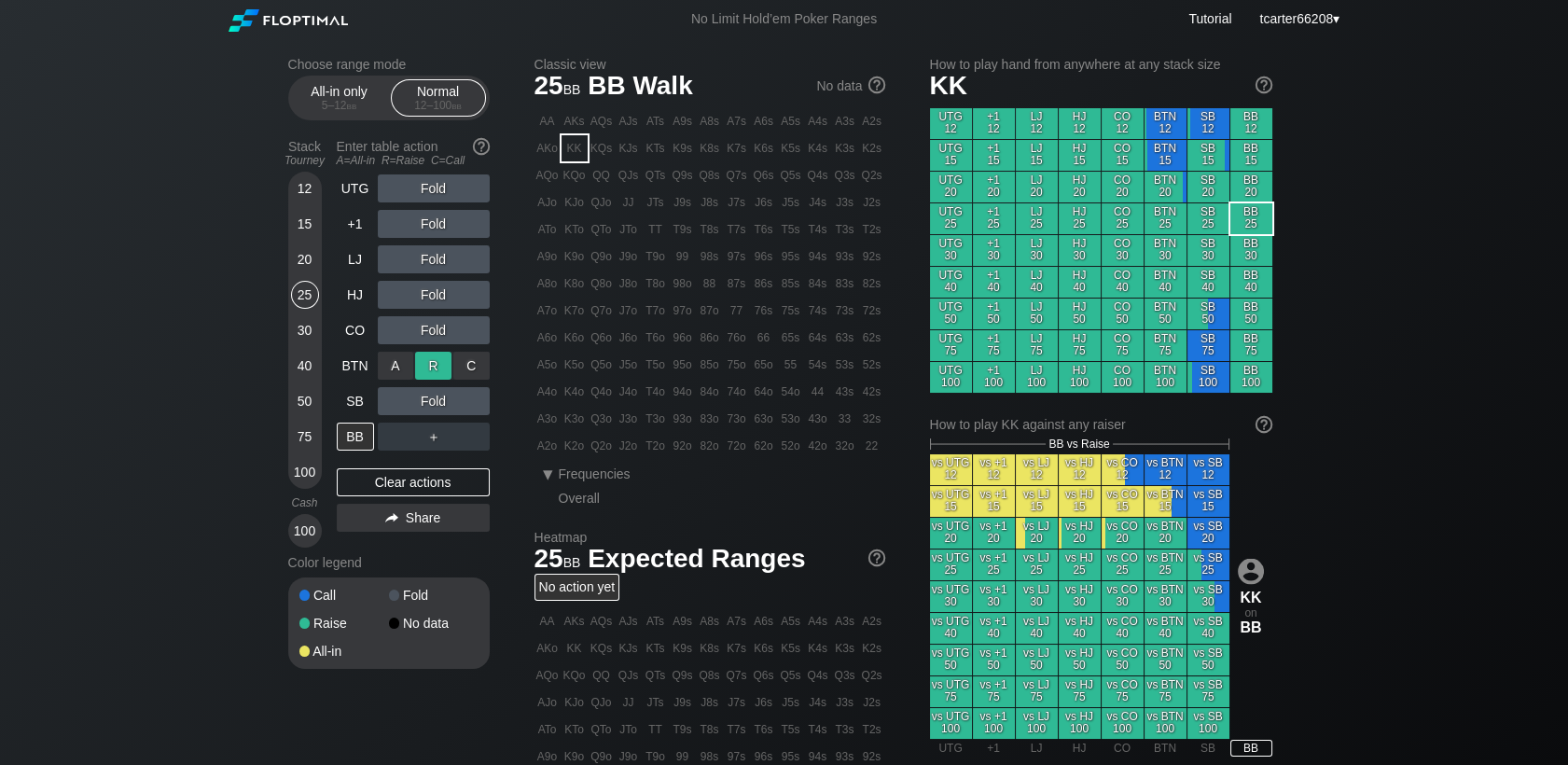
click at [424, 371] on div "R ✕" at bounding box center [433, 365] width 37 height 28
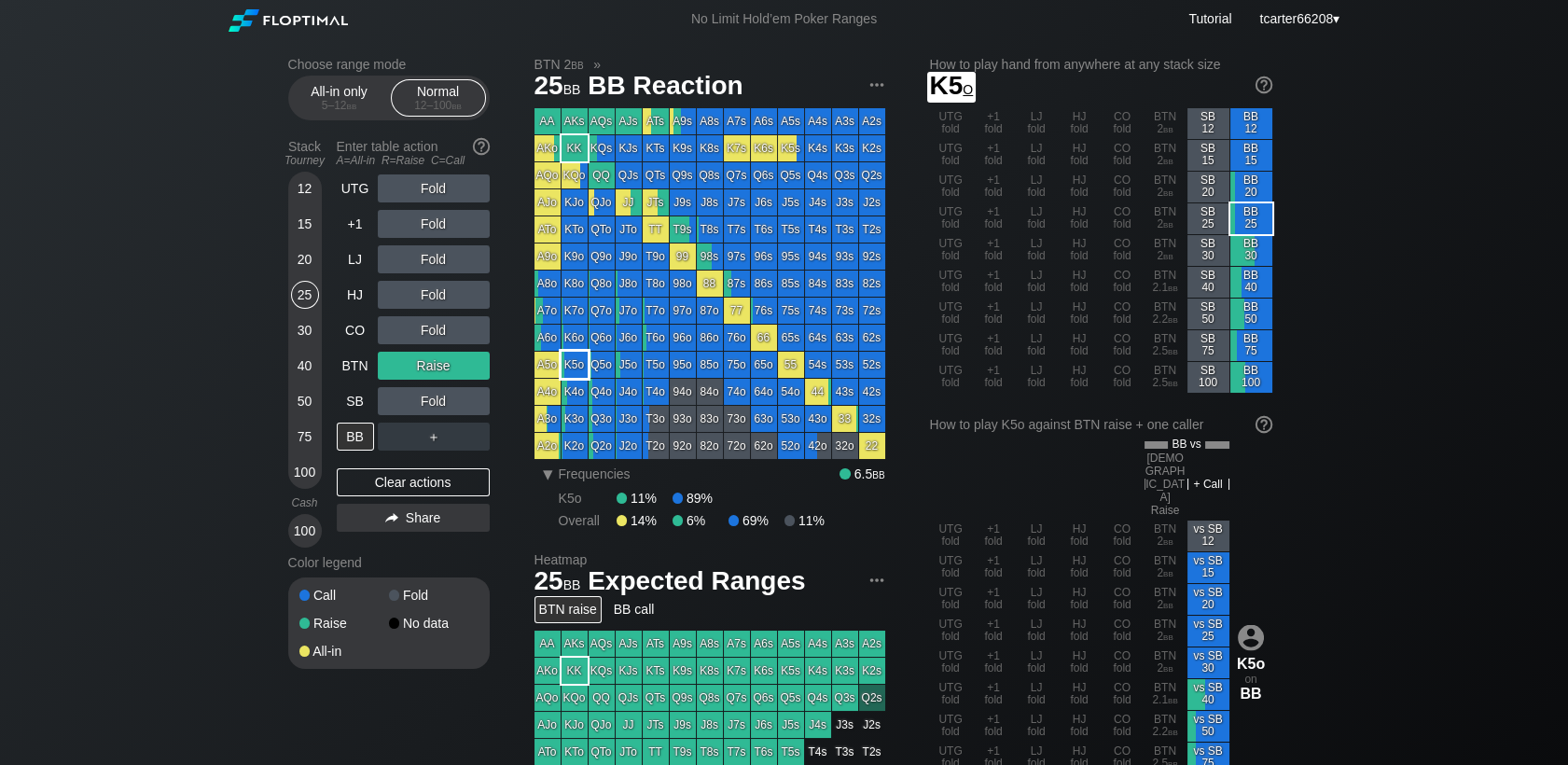
click at [578, 365] on div "K5o" at bounding box center [575, 364] width 26 height 26
click at [473, 405] on div "C ✕" at bounding box center [471, 401] width 37 height 28
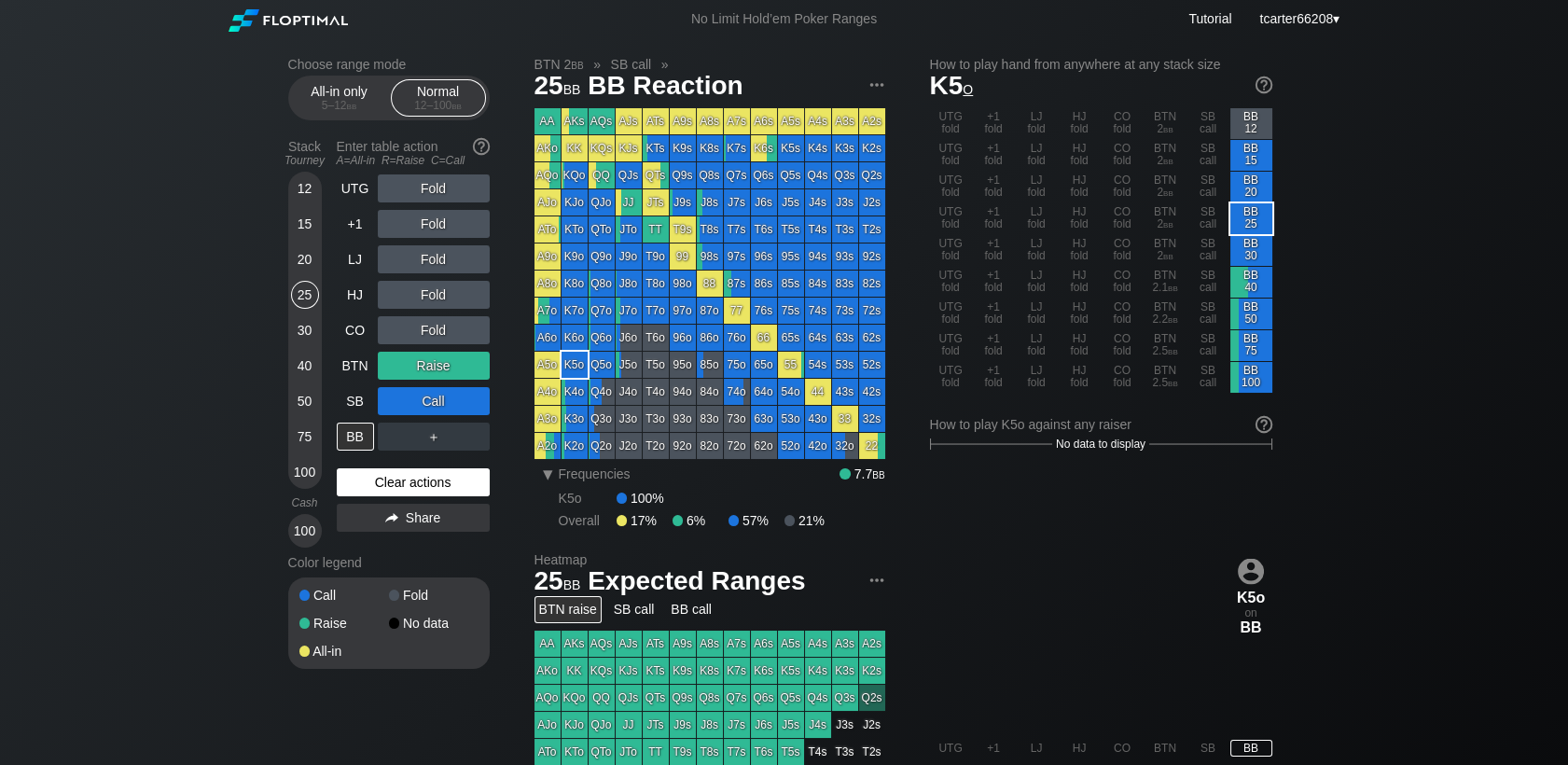
click at [423, 485] on div "Clear actions" at bounding box center [413, 482] width 153 height 28
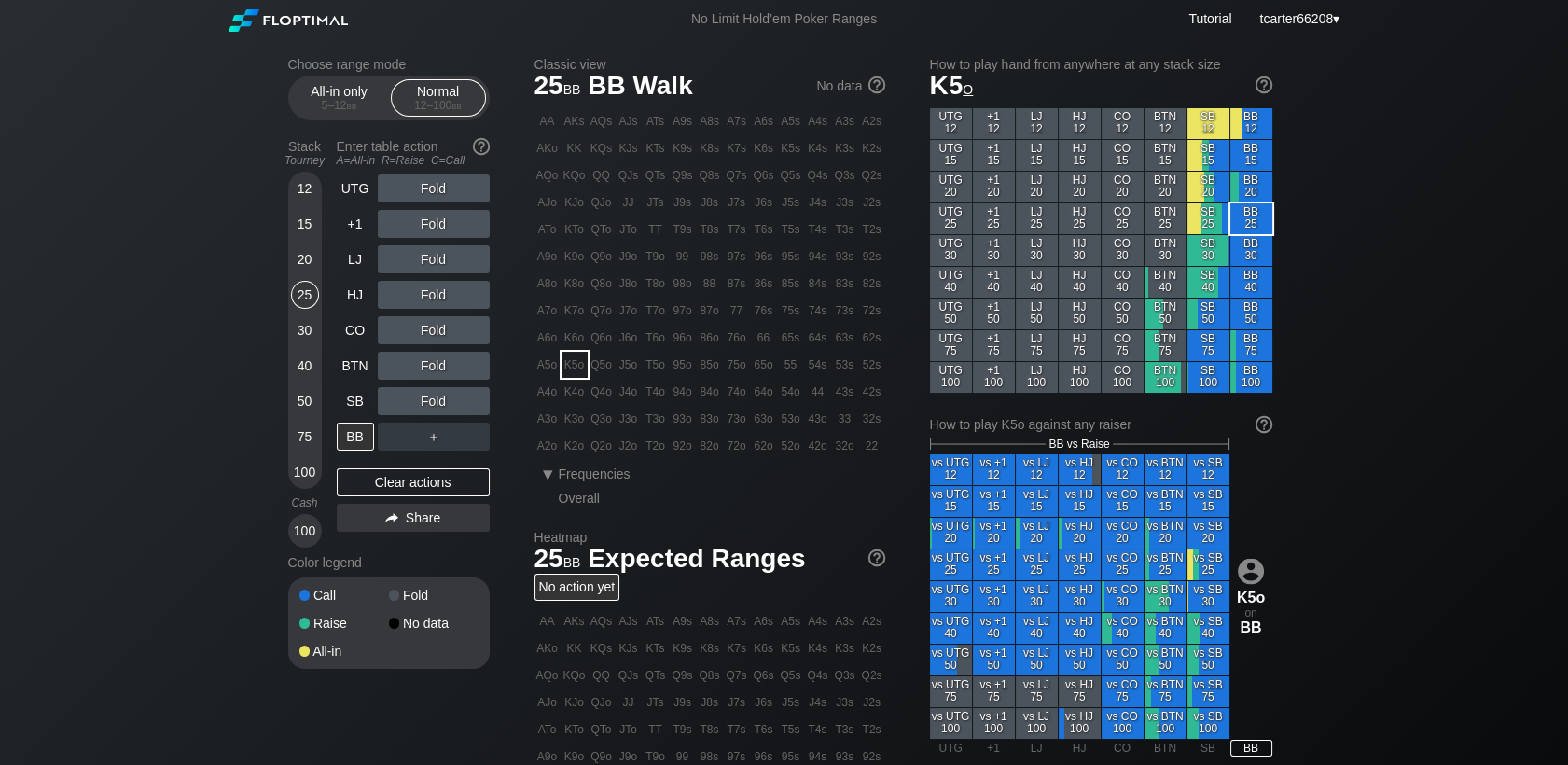
click at [332, 375] on div "Stack Tourney Enter table action A=All-in R=Raise C=Call 12 15 20 25 30 40 50 7…" at bounding box center [388, 339] width 201 height 416
click at [340, 370] on div "BTN" at bounding box center [355, 365] width 38 height 28
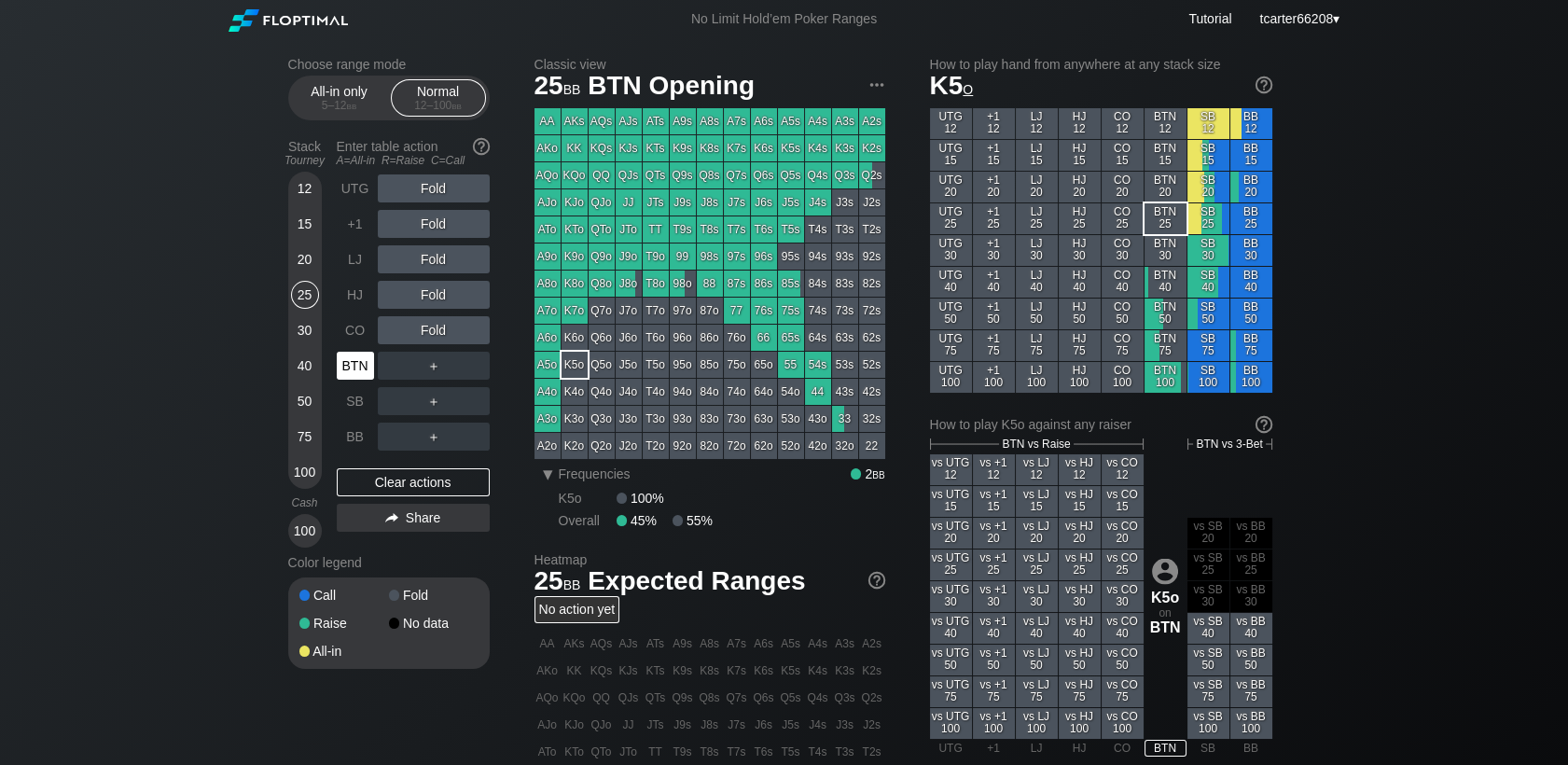
click at [340, 370] on div "BTN" at bounding box center [355, 365] width 38 height 28
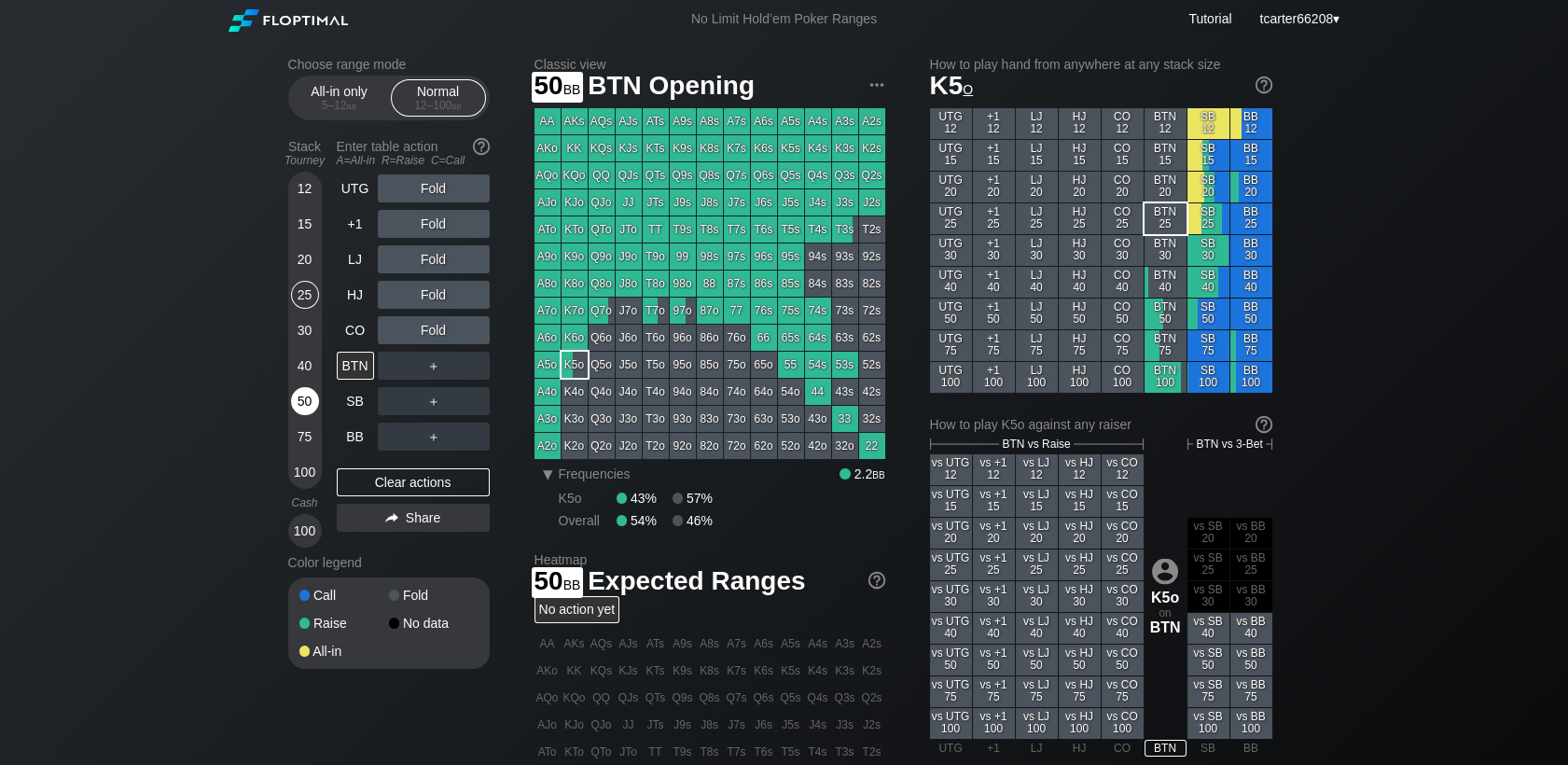
click at [306, 405] on div "50" at bounding box center [305, 401] width 28 height 28
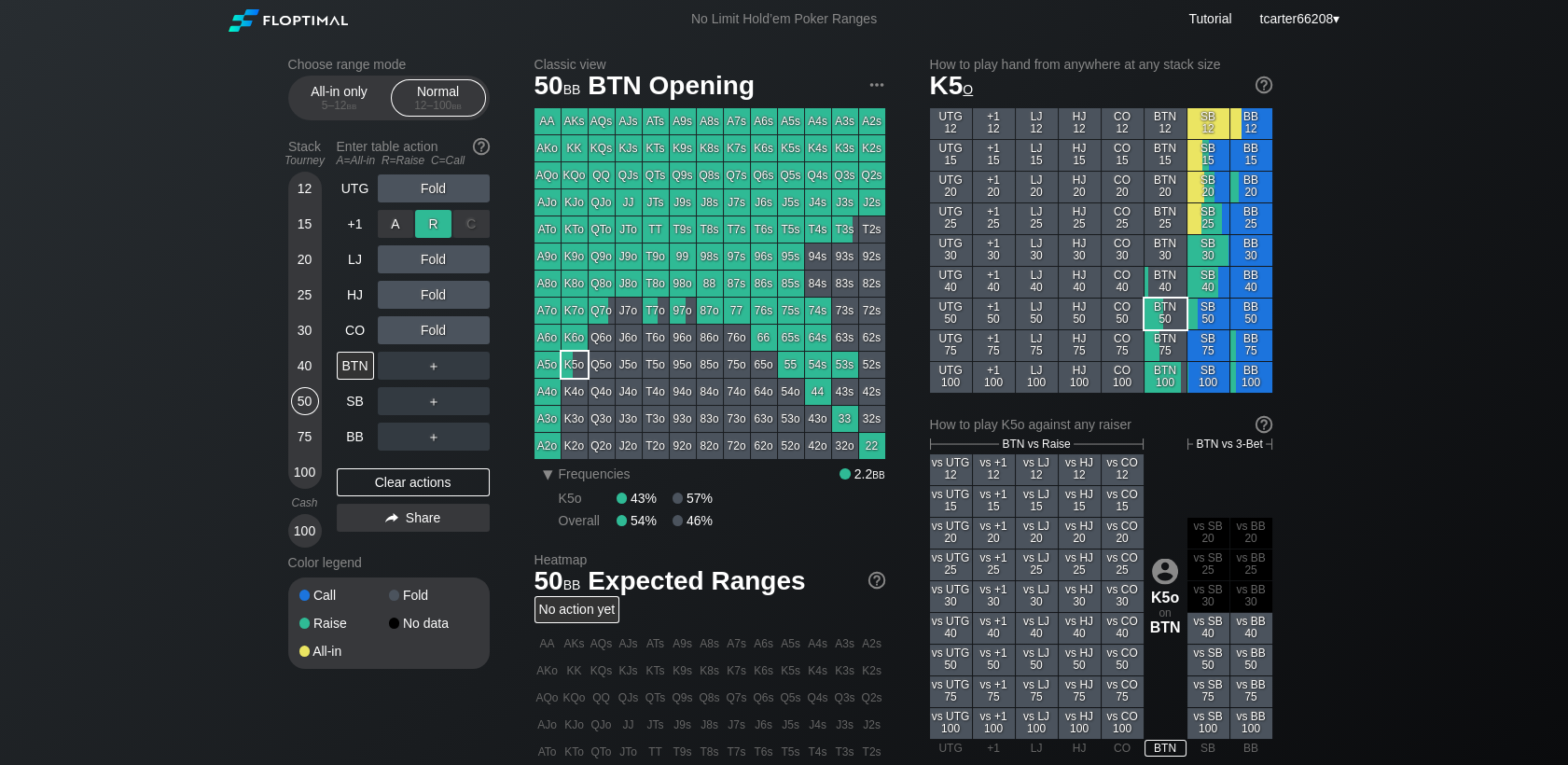
click at [426, 218] on div "R ✕" at bounding box center [433, 223] width 37 height 28
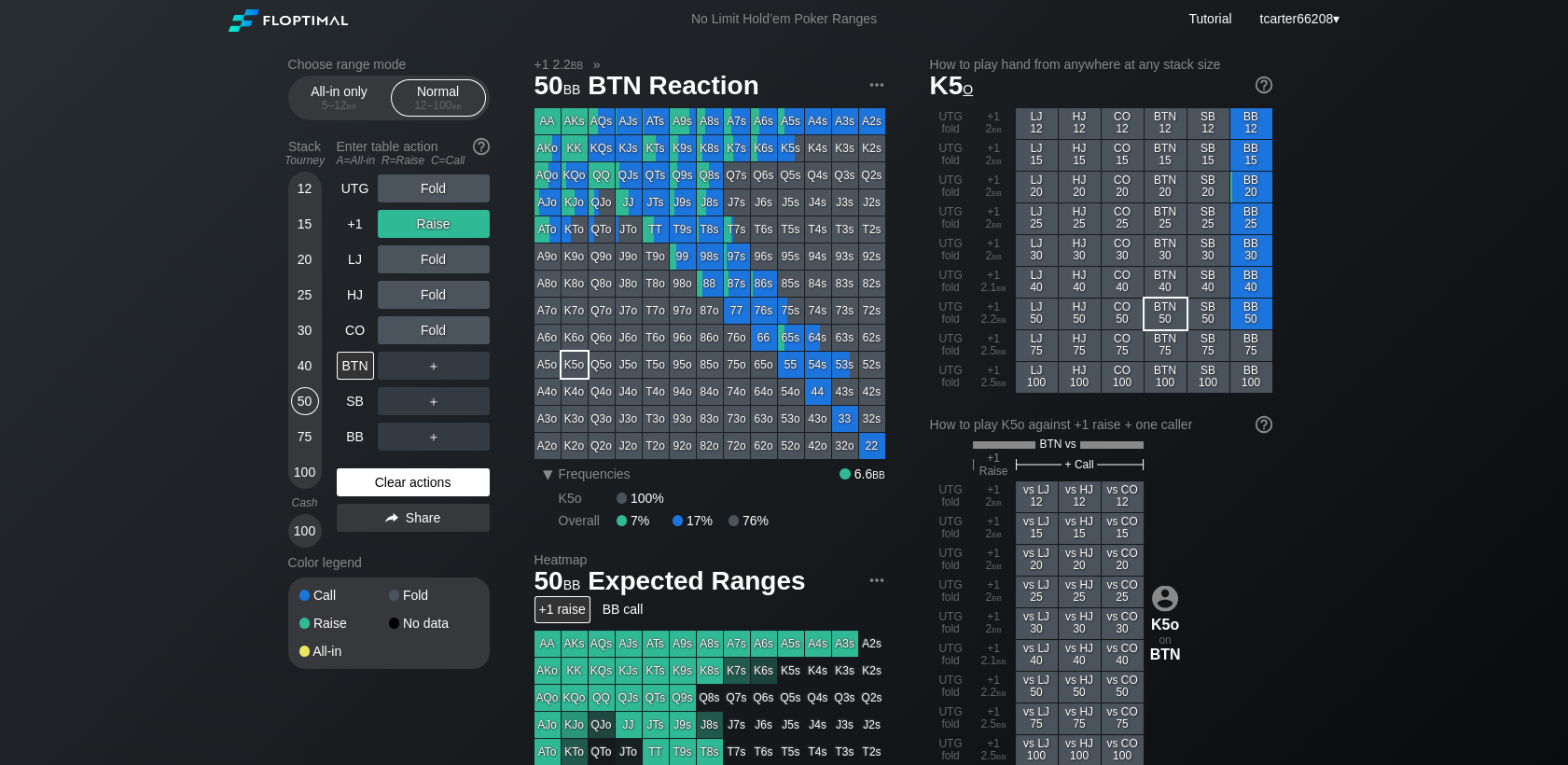
click at [456, 490] on div "Clear actions" at bounding box center [413, 482] width 153 height 28
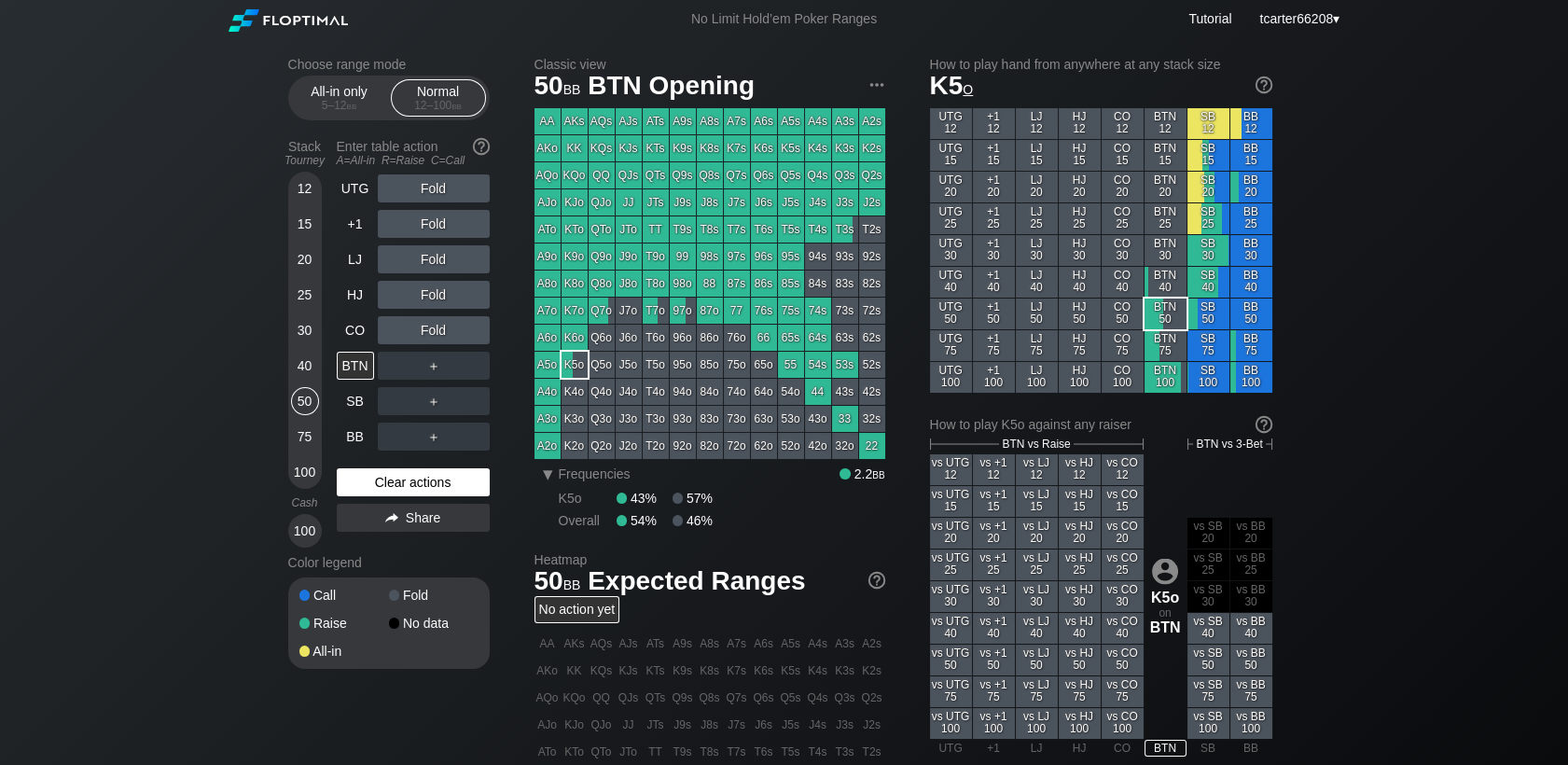
click at [427, 487] on div "Clear actions" at bounding box center [413, 482] width 153 height 28
click at [487, 481] on div "Clear actions" at bounding box center [413, 482] width 153 height 28
click at [485, 481] on div "Clear actions" at bounding box center [413, 482] width 153 height 28
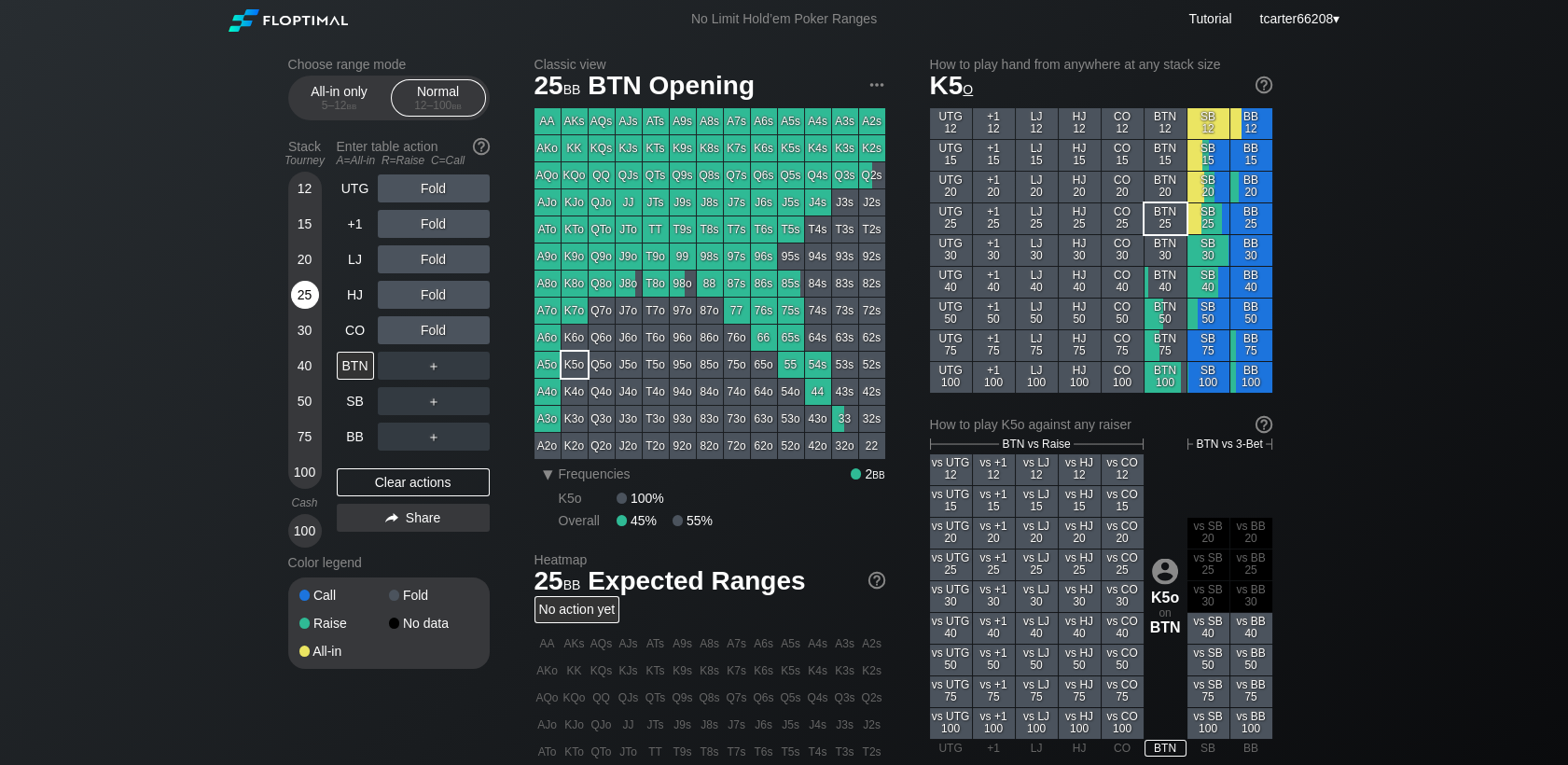
click at [314, 295] on div "25" at bounding box center [305, 295] width 28 height 28
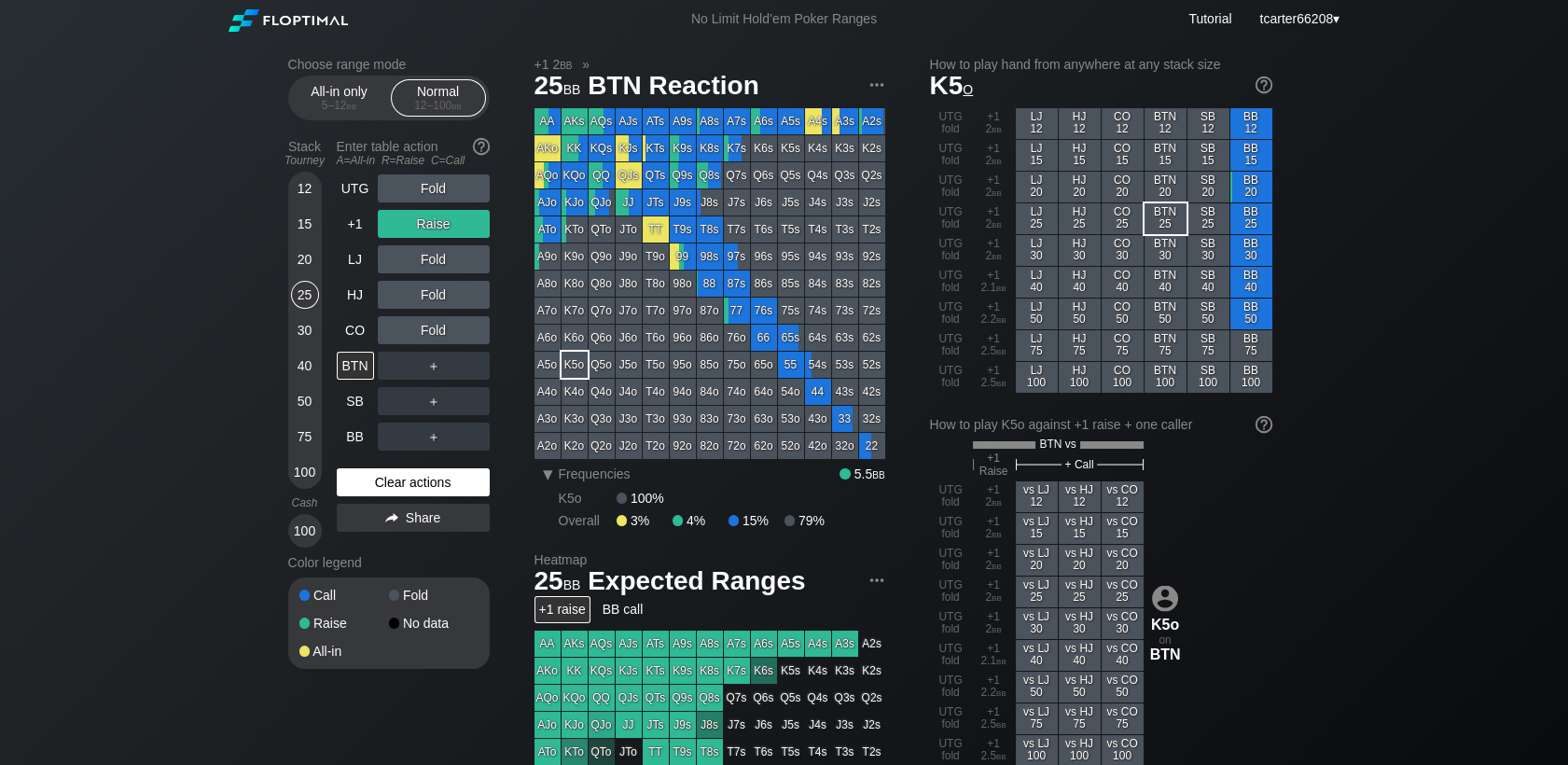
click at [435, 484] on div "Clear actions" at bounding box center [413, 482] width 153 height 28
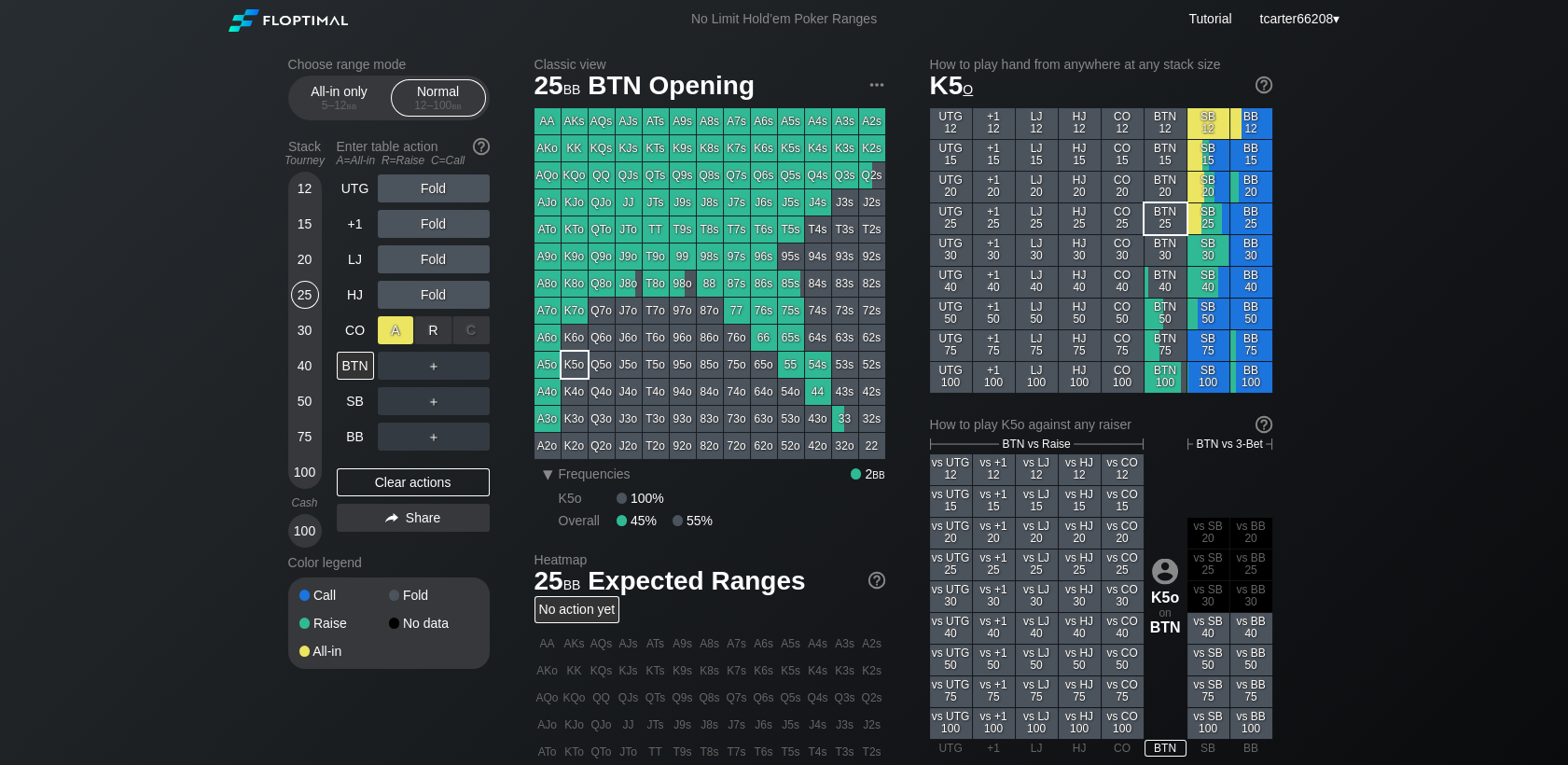
drag, startPoint x: 390, startPoint y: 316, endPoint x: 410, endPoint y: 327, distance: 22.8
click at [405, 327] on div "A ✕" at bounding box center [396, 330] width 37 height 28
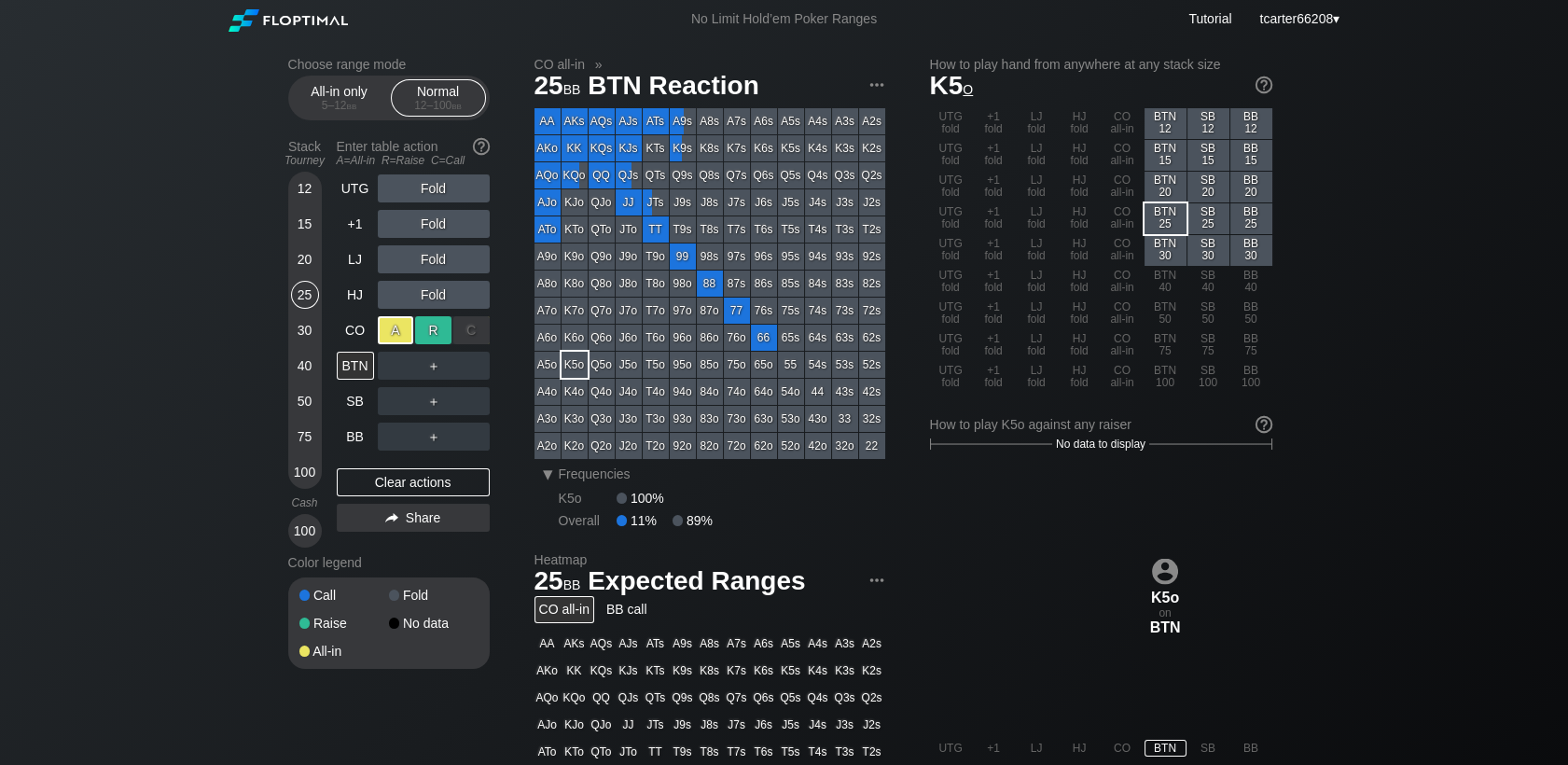
click at [426, 331] on div "R ✕" at bounding box center [433, 330] width 37 height 28
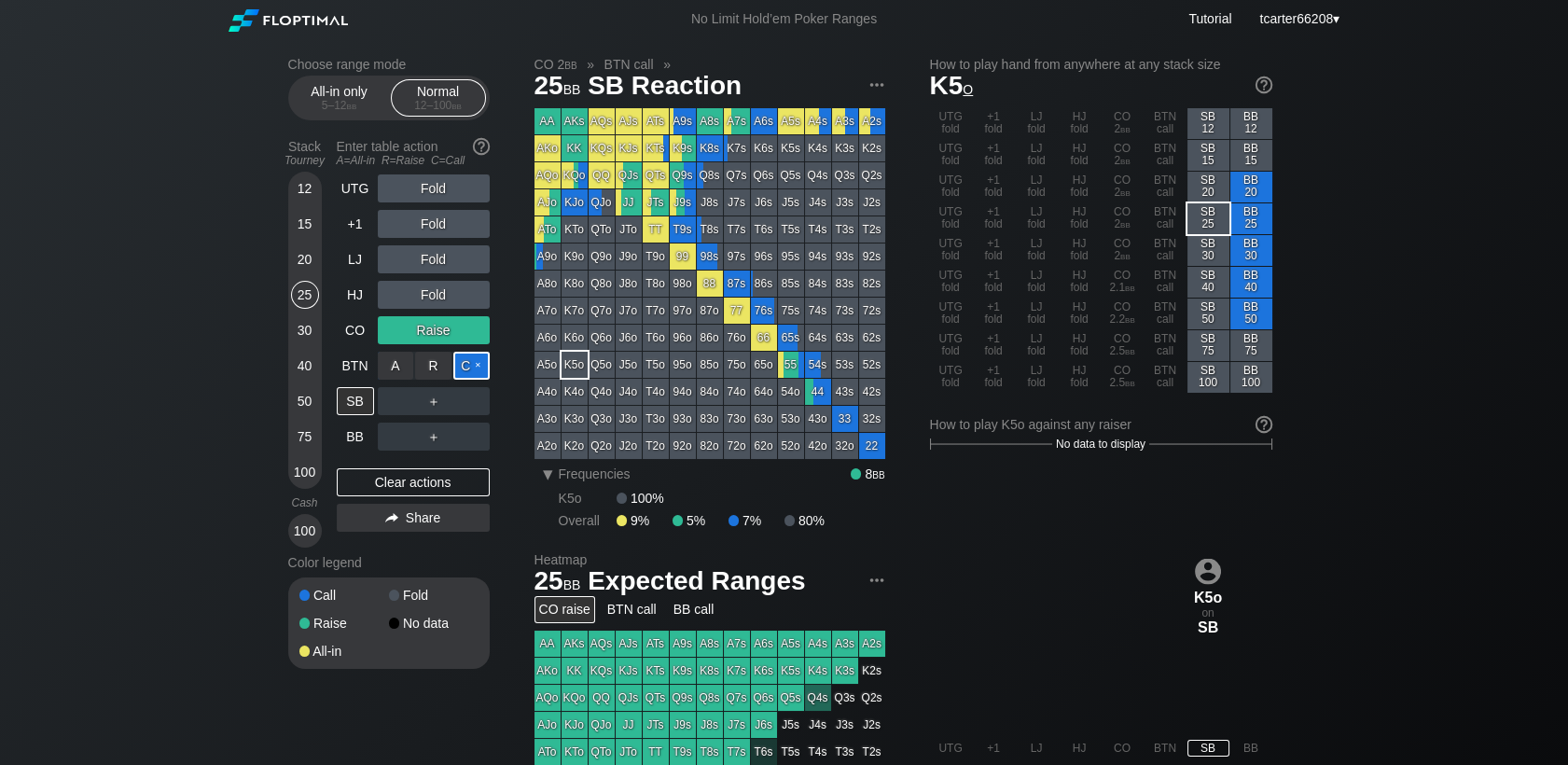
click at [474, 369] on div "C ✕" at bounding box center [471, 365] width 37 height 28
click at [443, 400] on div "R ✕" at bounding box center [433, 401] width 37 height 28
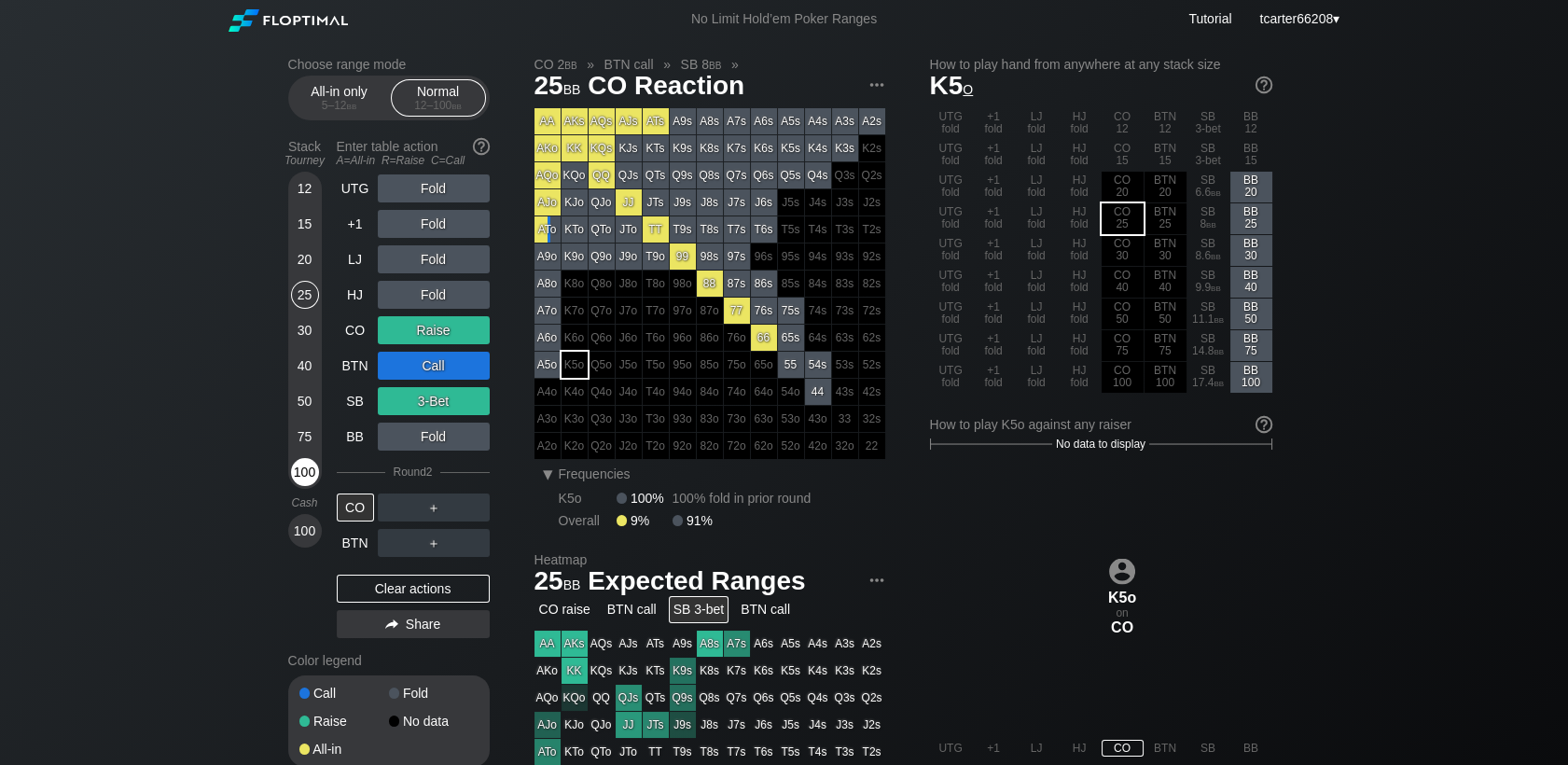
click at [313, 477] on div "100" at bounding box center [305, 471] width 28 height 28
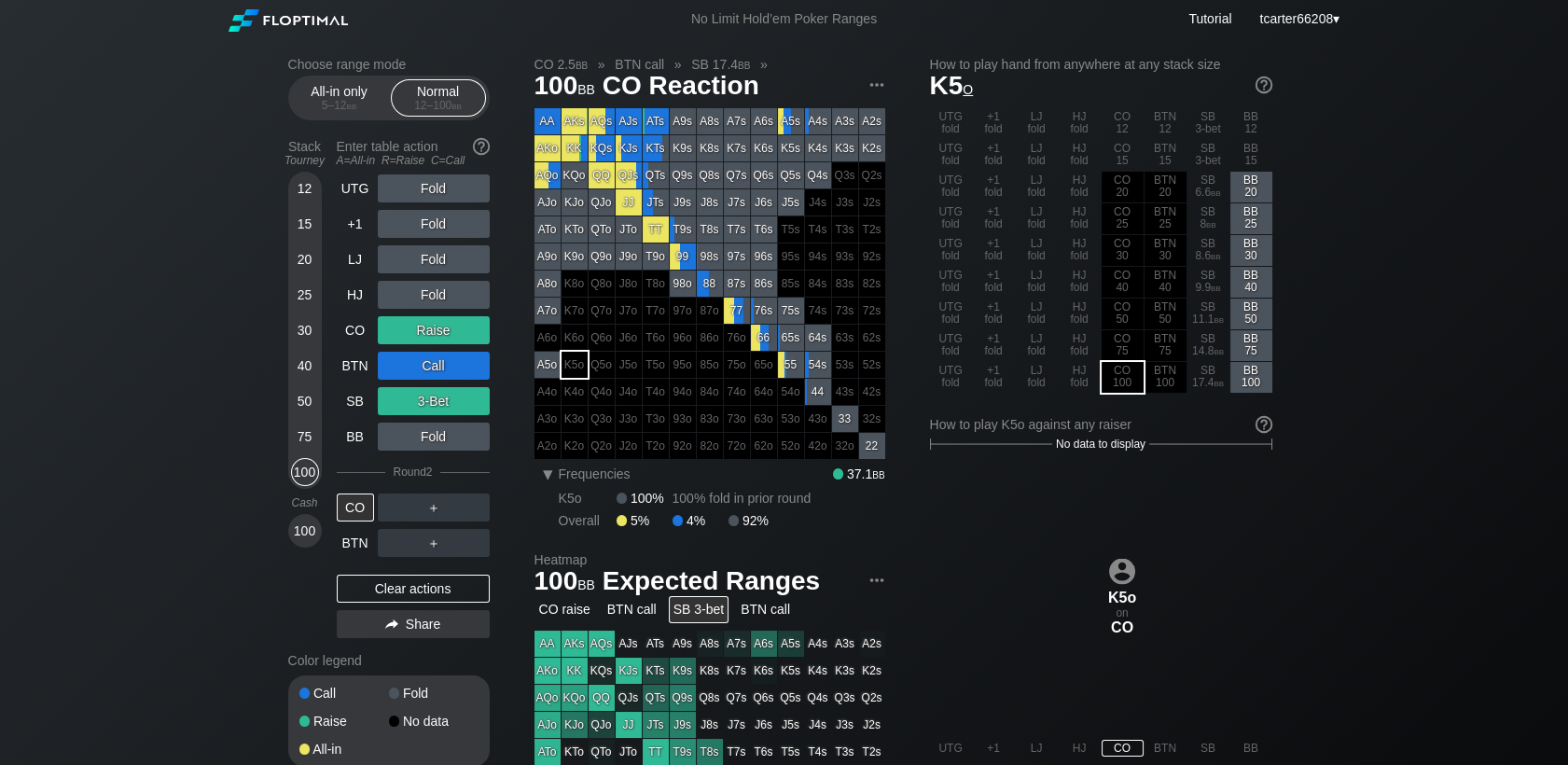
drag, startPoint x: 418, startPoint y: 584, endPoint x: 401, endPoint y: 549, distance: 38.9
click at [419, 584] on div "Clear actions" at bounding box center [413, 588] width 153 height 28
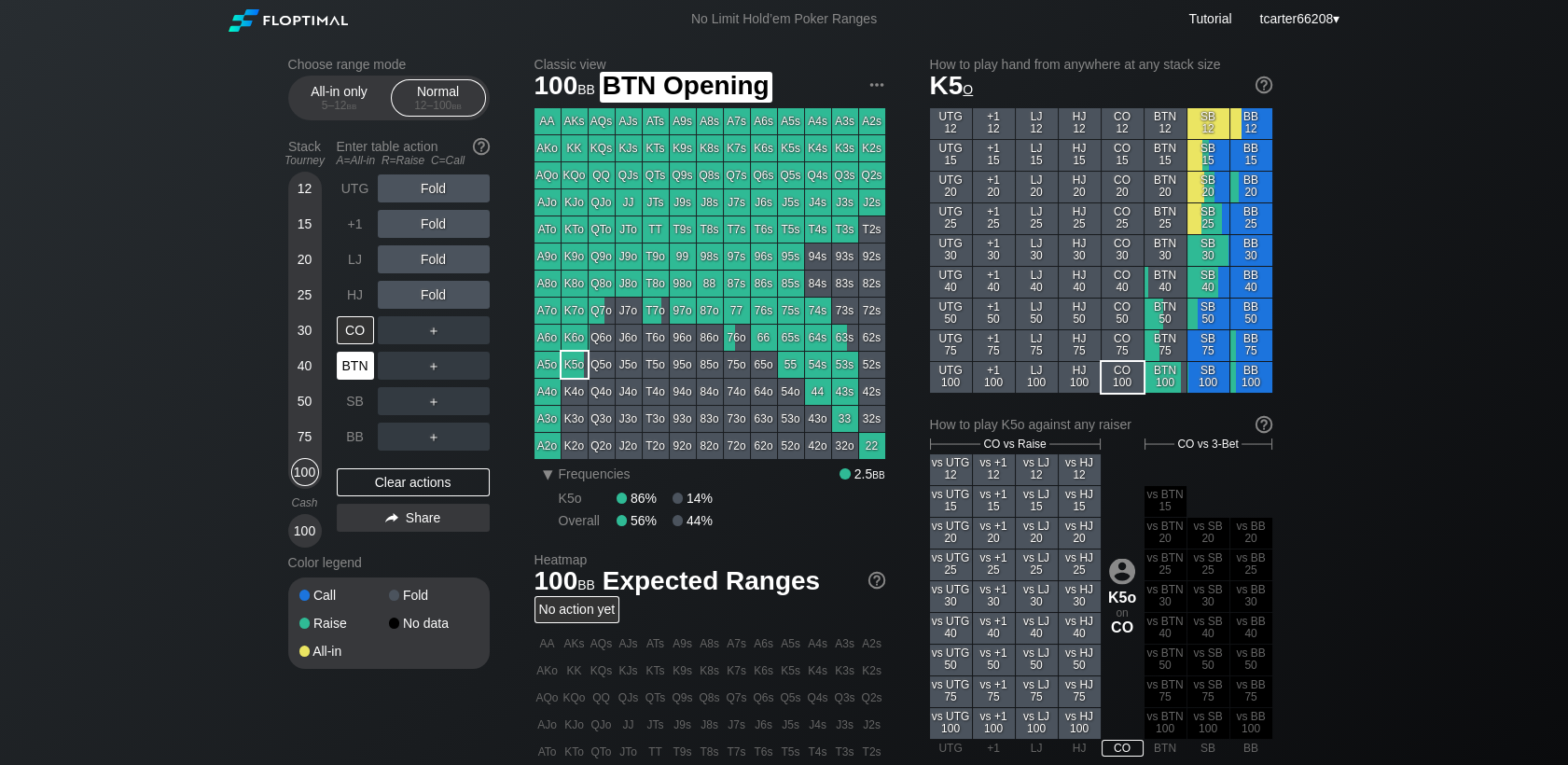
click at [355, 365] on div "BTN" at bounding box center [355, 365] width 38 height 28
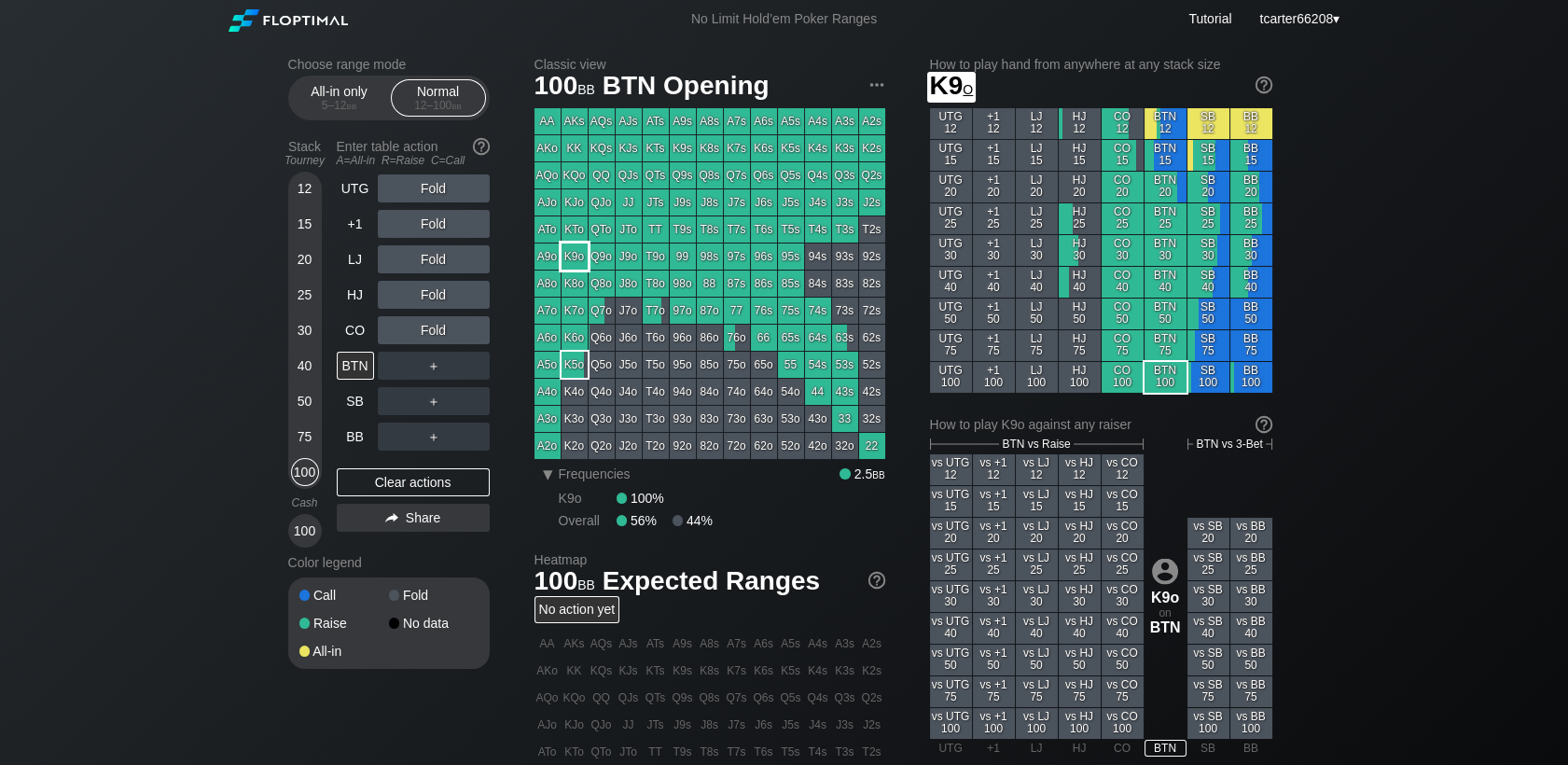
click at [567, 259] on div "K9o" at bounding box center [575, 256] width 26 height 26
click at [432, 484] on div "Clear actions" at bounding box center [413, 482] width 153 height 28
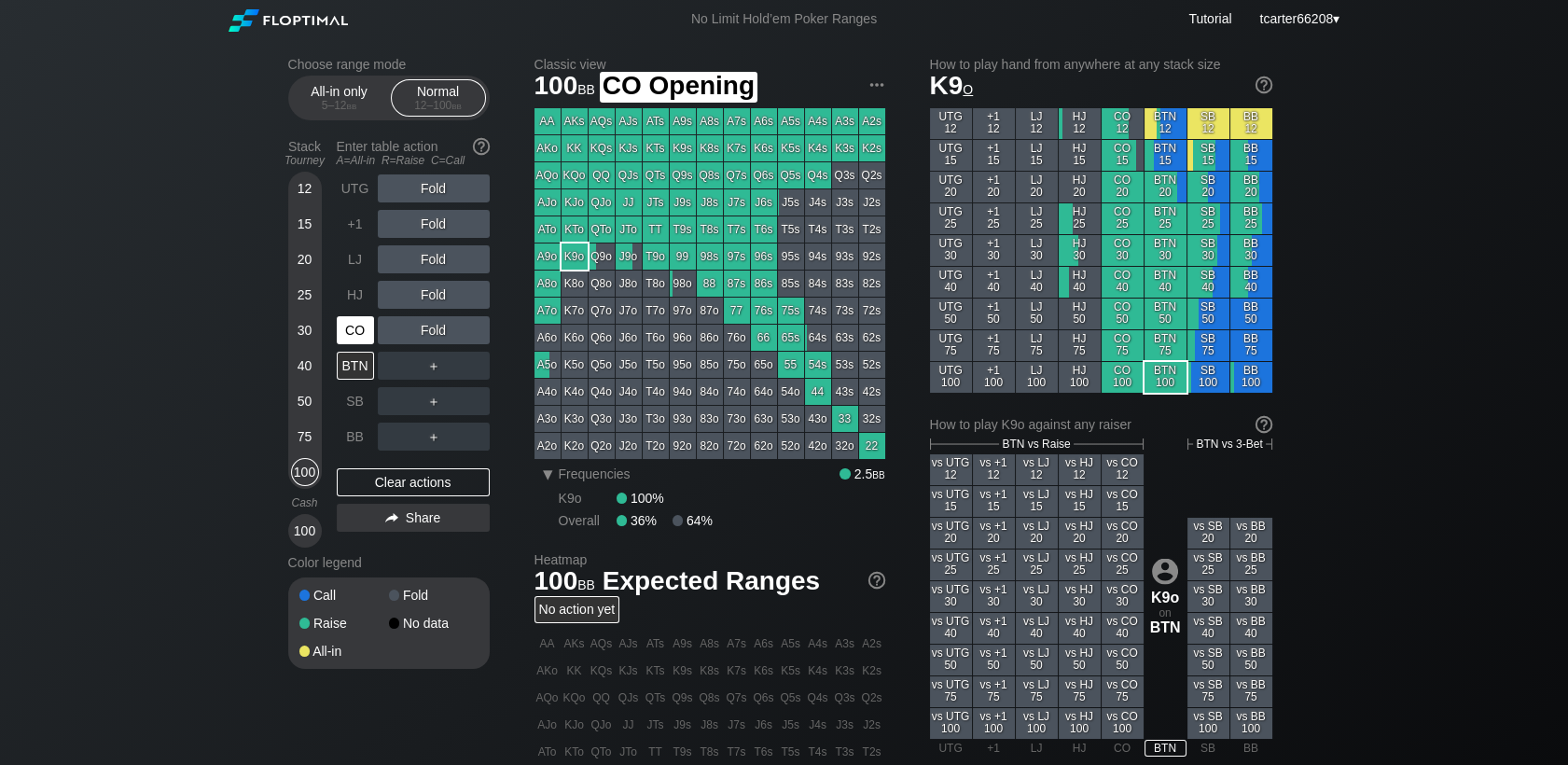
drag, startPoint x: 360, startPoint y: 338, endPoint x: 378, endPoint y: 335, distance: 18.2
click at [360, 336] on div "CO" at bounding box center [355, 330] width 38 height 28
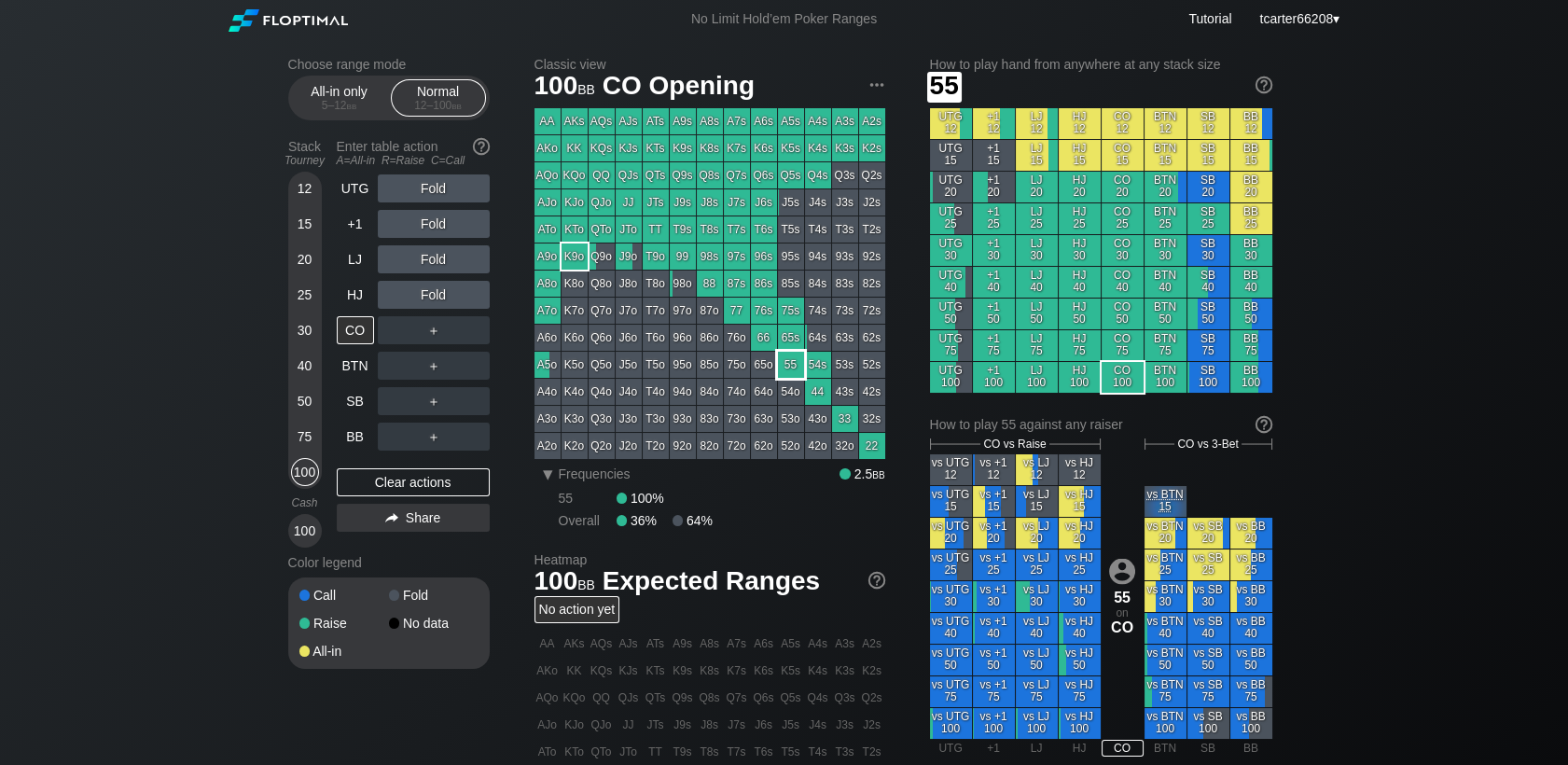
click at [783, 362] on div "55" at bounding box center [791, 364] width 26 height 26
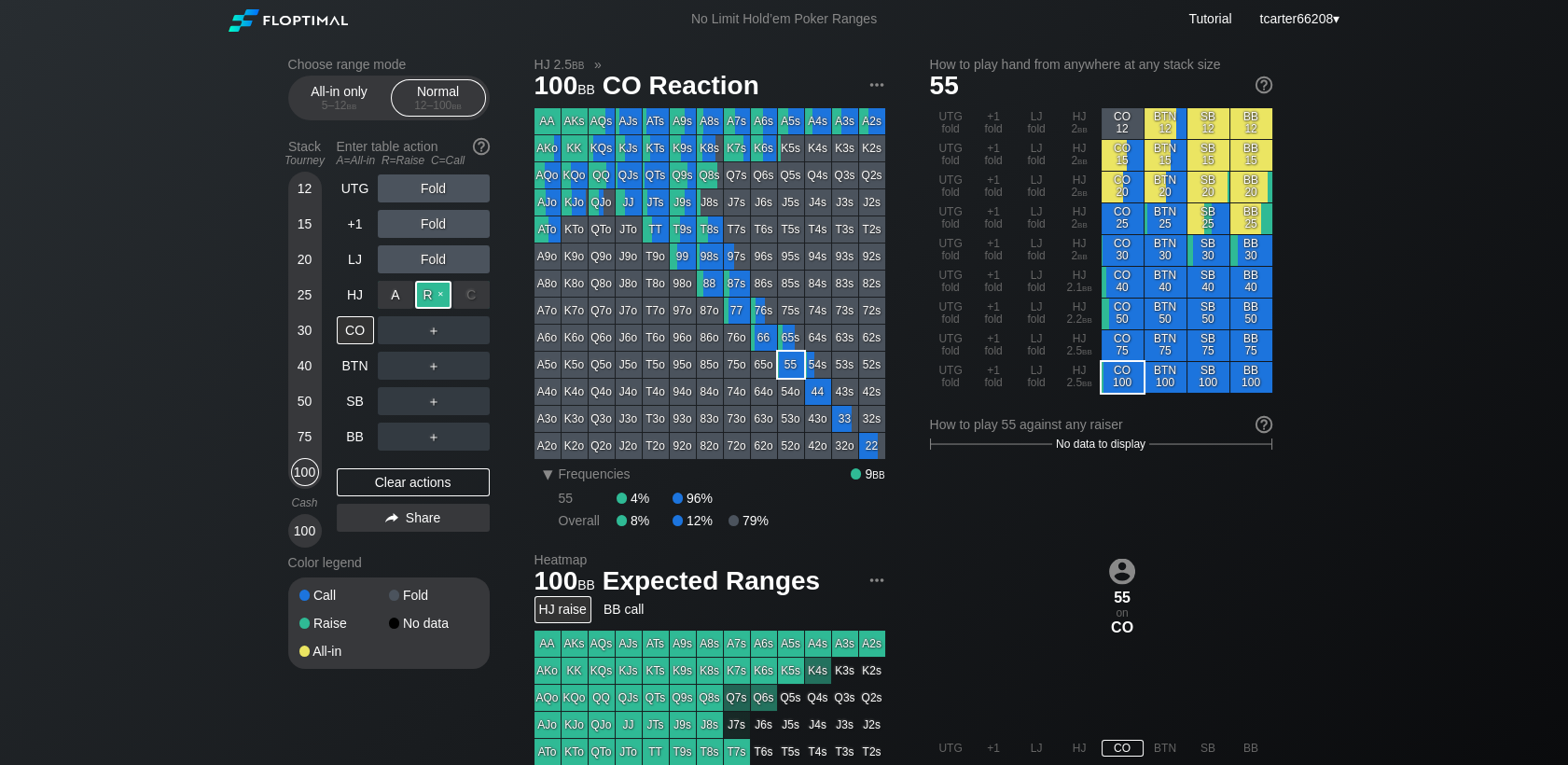
click at [428, 305] on div "R ✕" at bounding box center [433, 295] width 37 height 28
click at [432, 489] on div "Clear actions" at bounding box center [413, 482] width 153 height 28
click at [432, 298] on div "R ✕" at bounding box center [433, 295] width 37 height 28
click at [473, 333] on div "C ✕" at bounding box center [471, 330] width 37 height 28
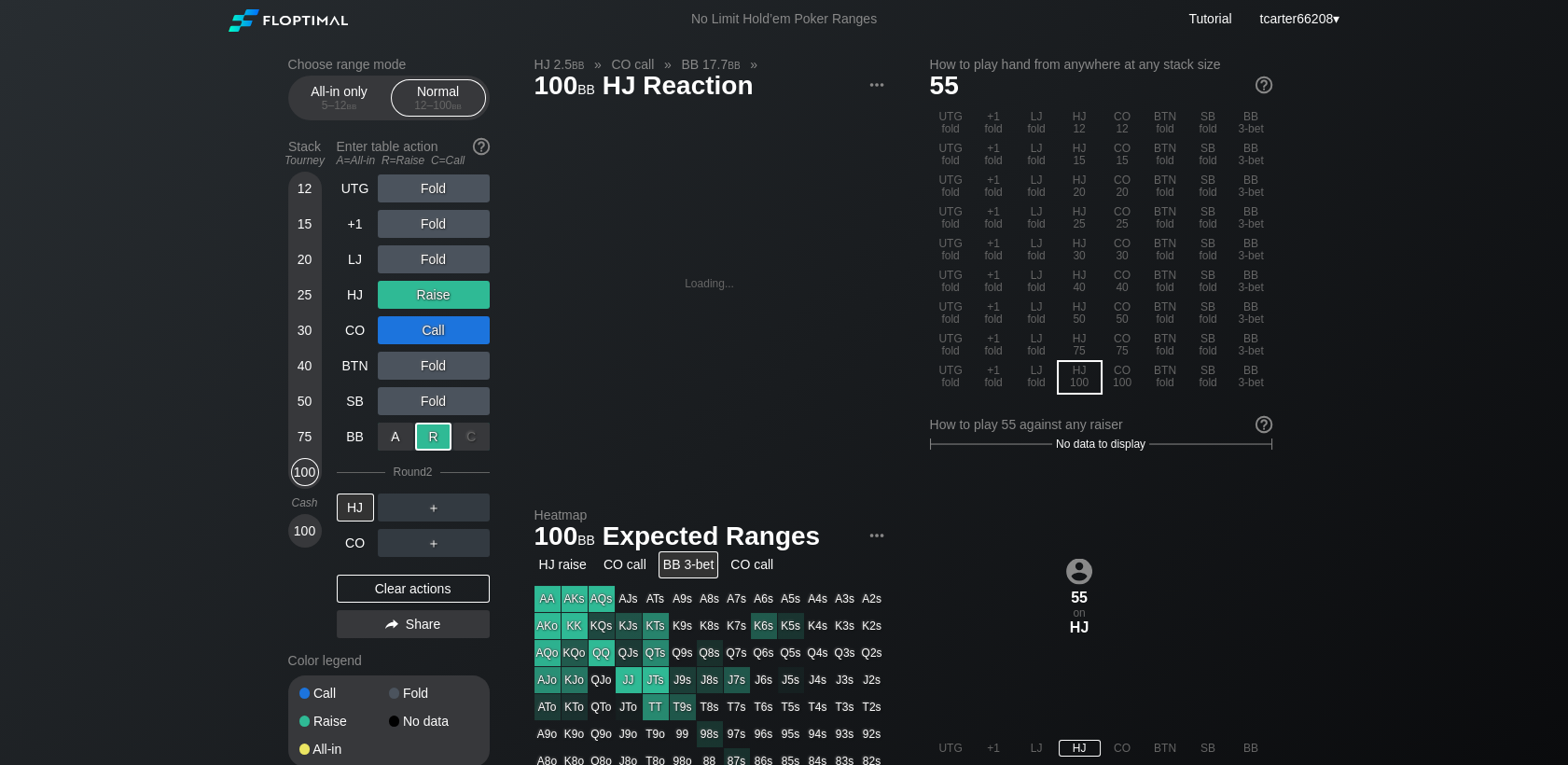
click at [437, 442] on div "R ✕" at bounding box center [433, 437] width 37 height 28
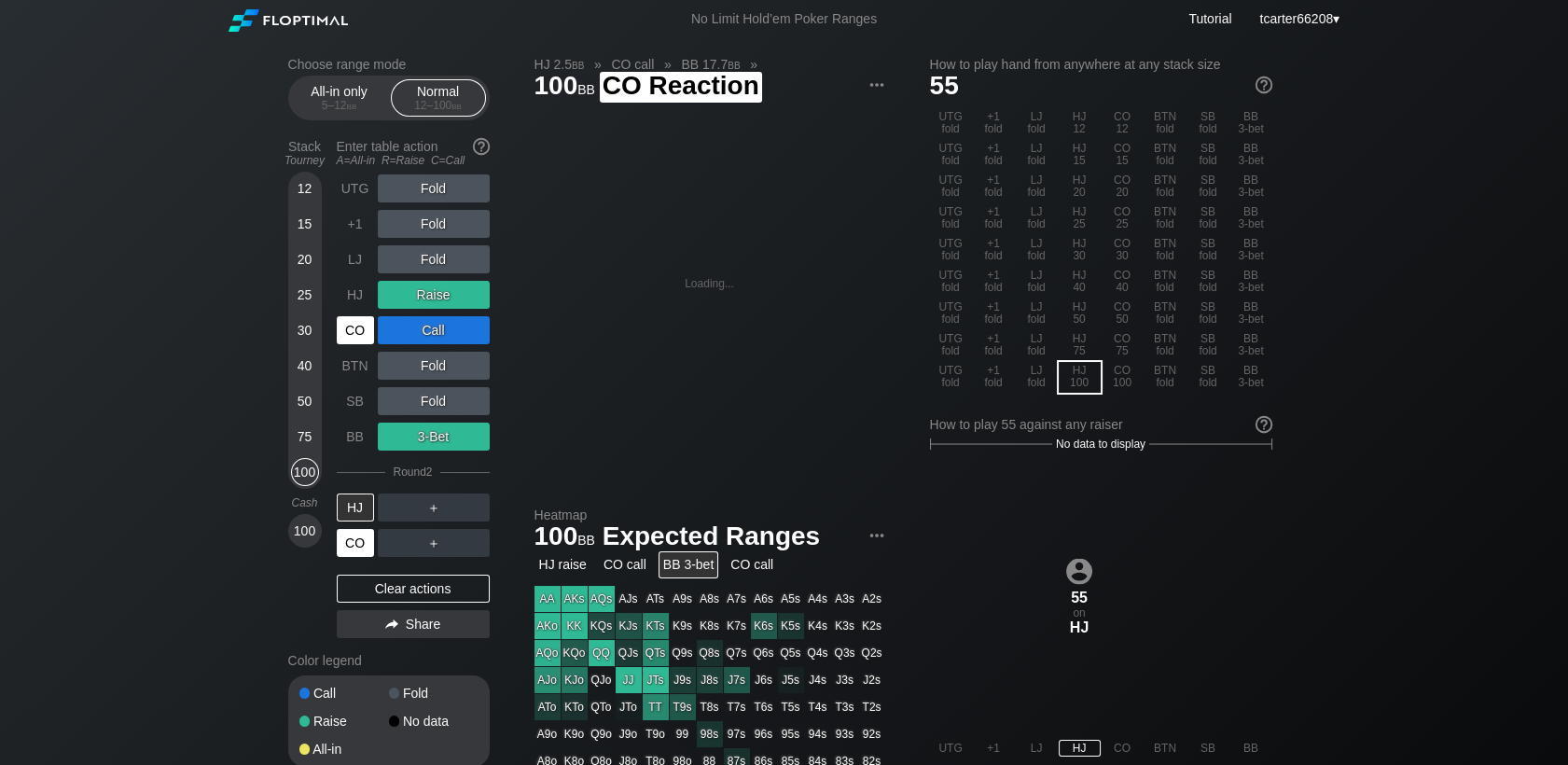
click at [365, 551] on div "CO" at bounding box center [355, 543] width 38 height 28
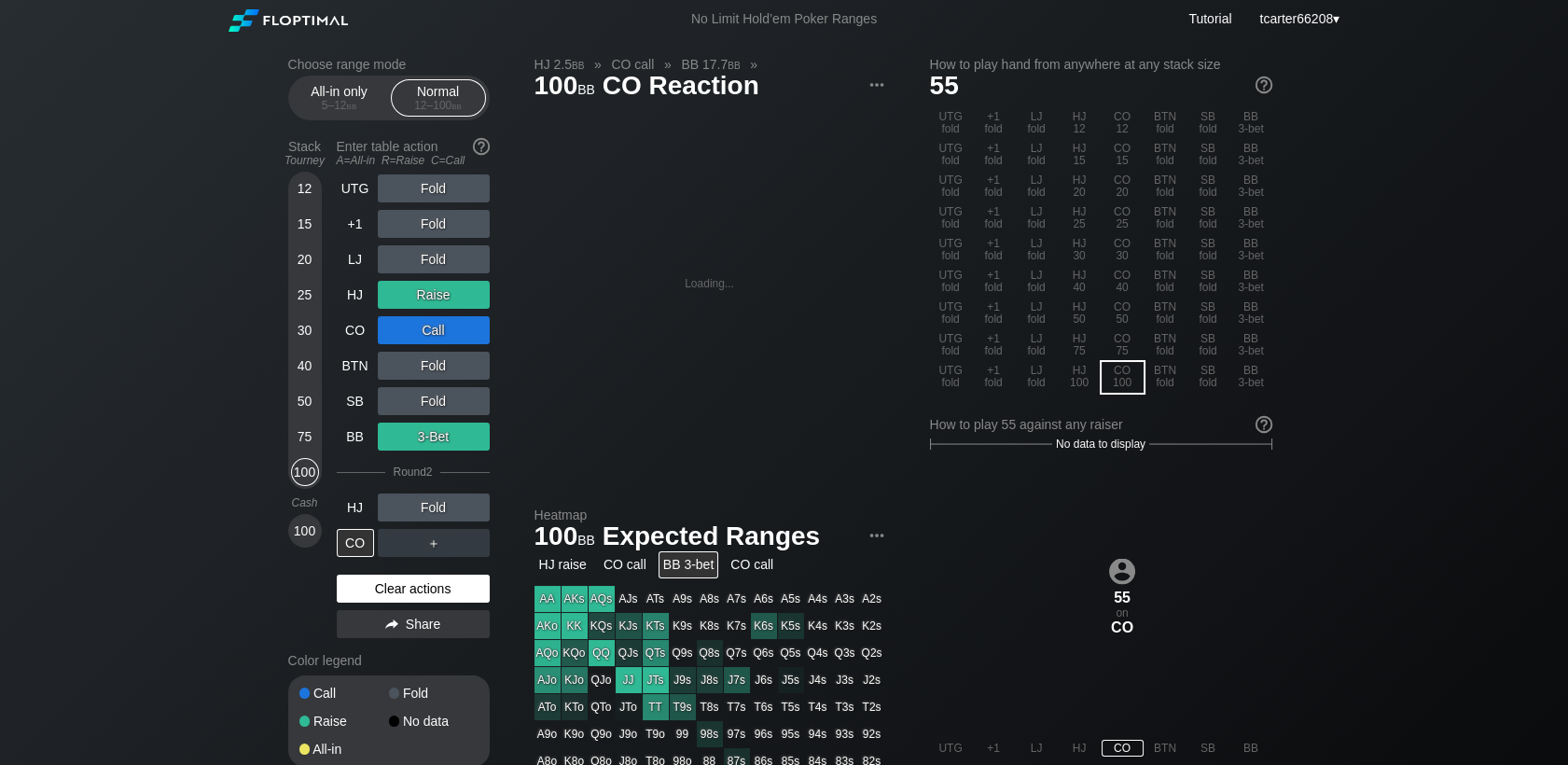
click at [462, 602] on div "Clear actions" at bounding box center [413, 588] width 153 height 28
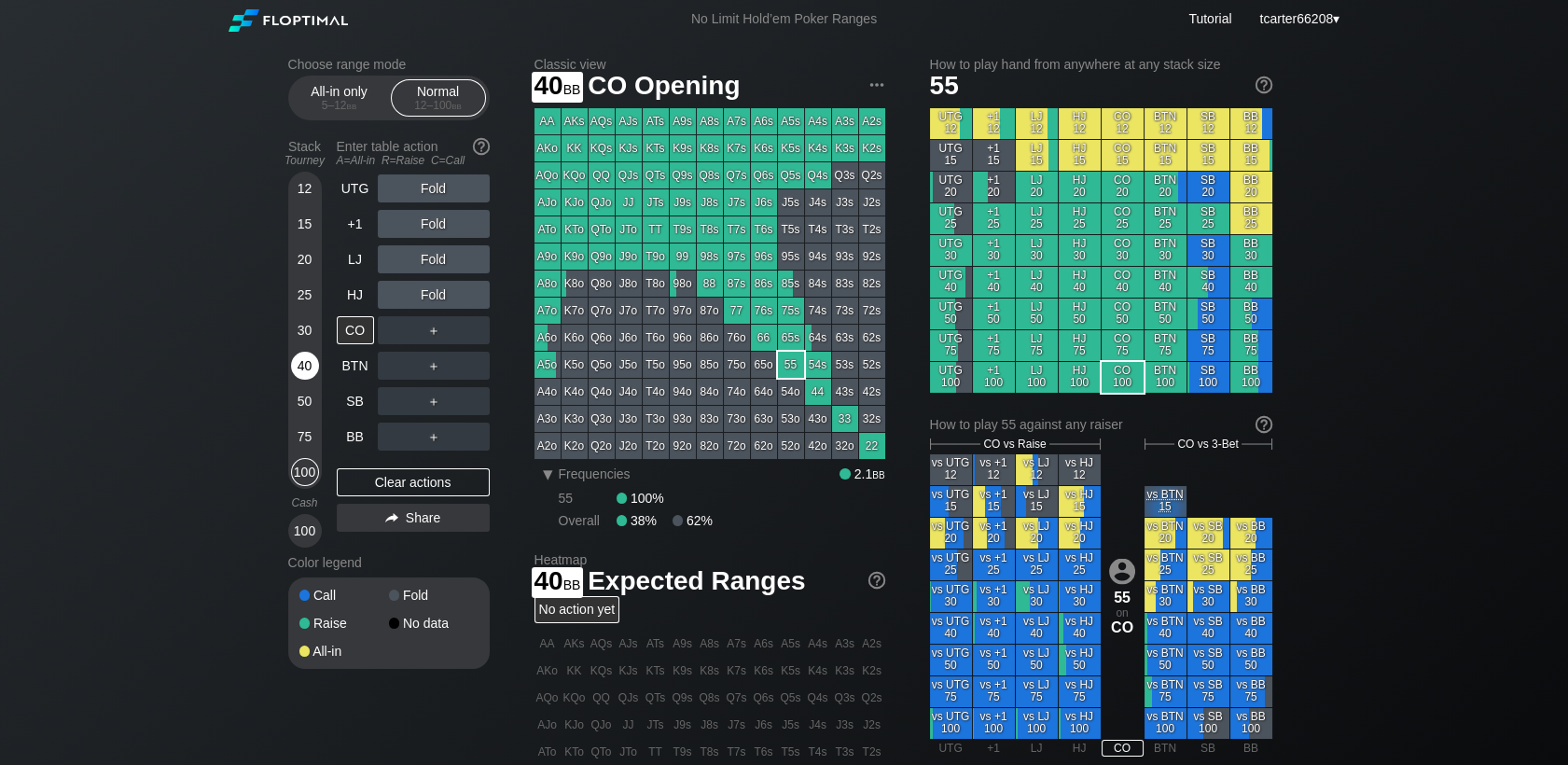
click at [301, 365] on div "40" at bounding box center [305, 365] width 28 height 28
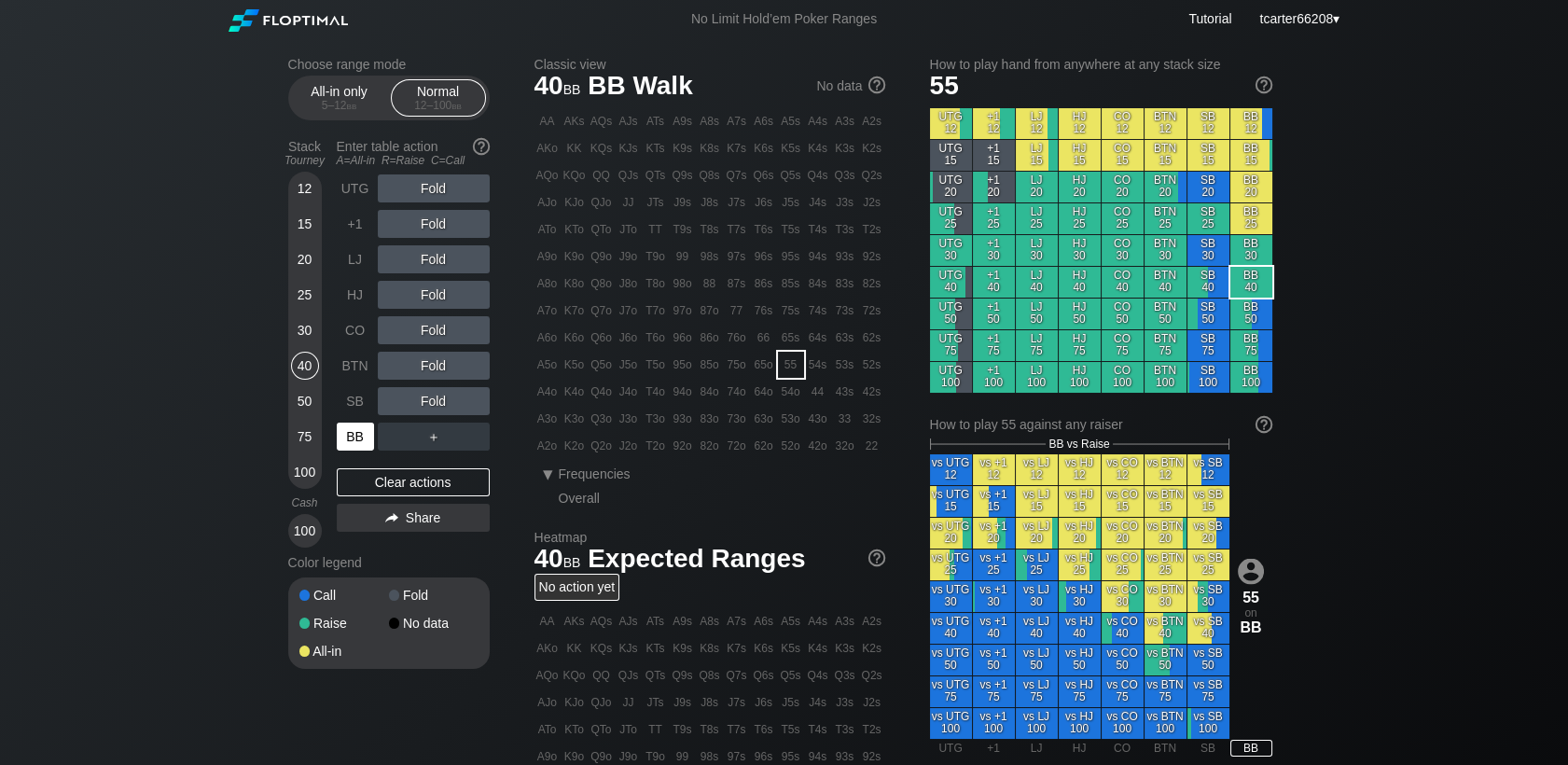
drag, startPoint x: 343, startPoint y: 434, endPoint x: 379, endPoint y: 437, distance: 36.1
click at [345, 434] on div "BB" at bounding box center [355, 437] width 38 height 28
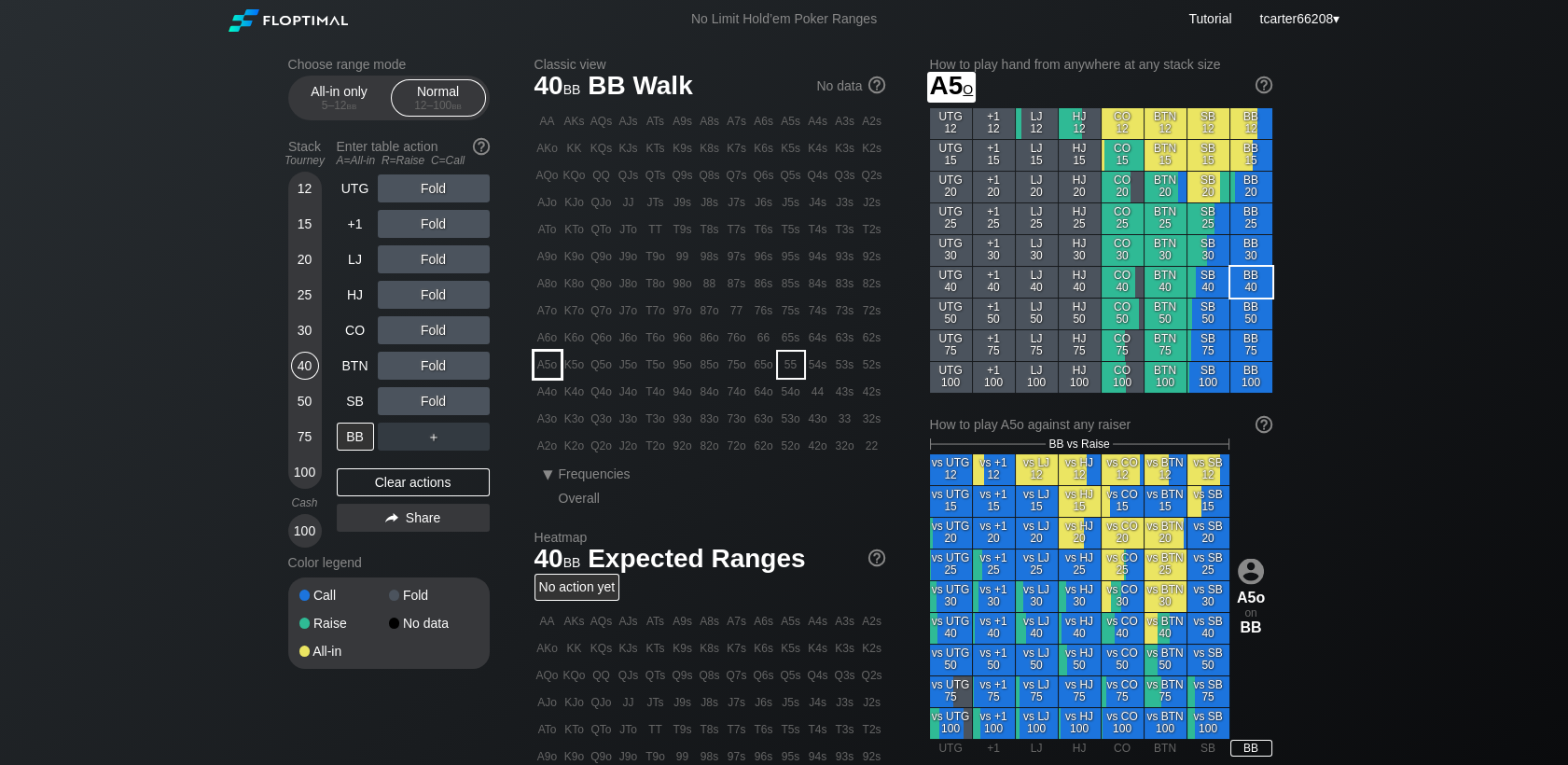
click at [539, 369] on div "A5o" at bounding box center [548, 364] width 26 height 26
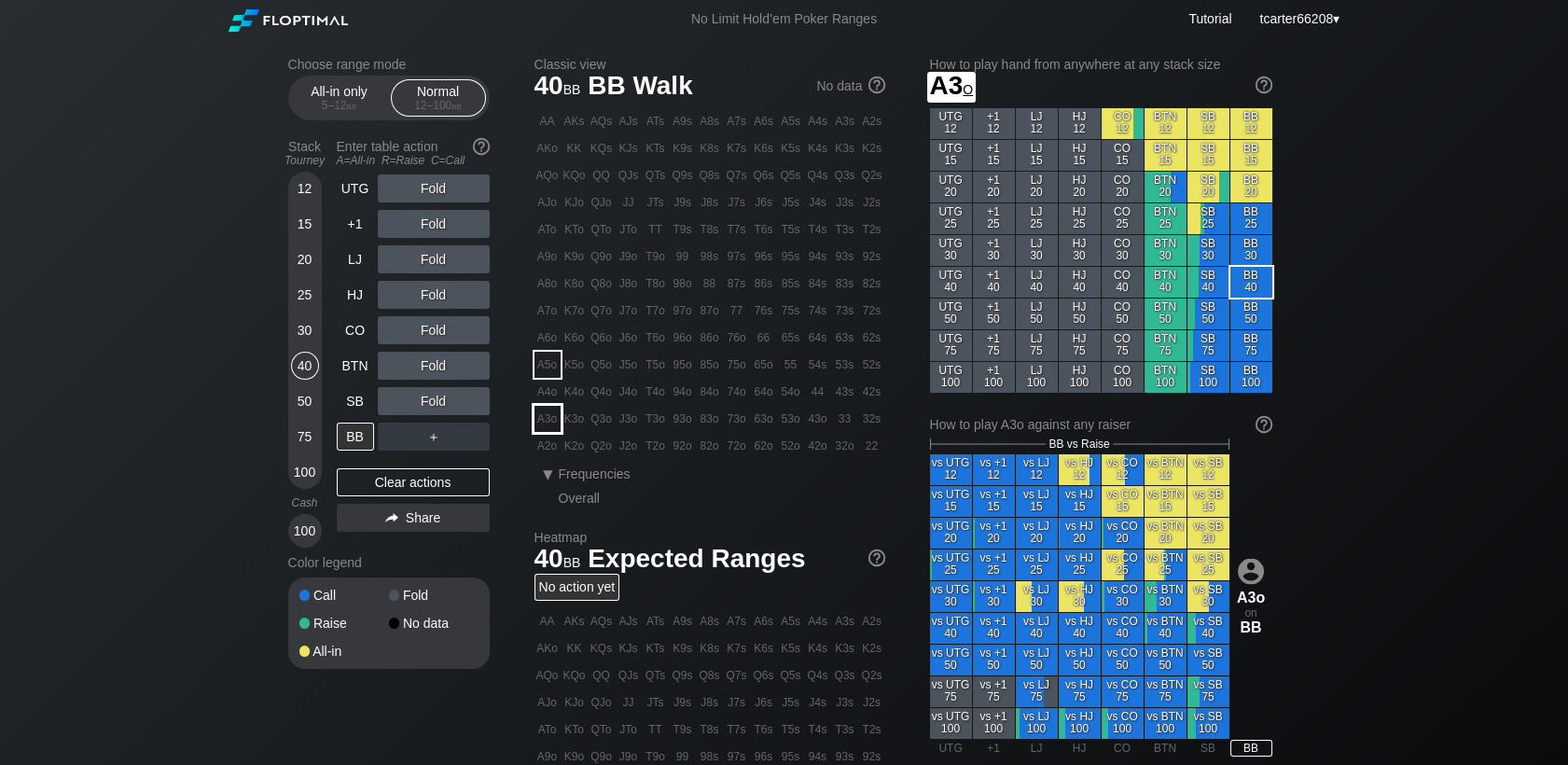
drag, startPoint x: 550, startPoint y: 430, endPoint x: 547, endPoint y: 444, distance: 14.3
click at [550, 436] on div "AA AKs AQs AJs ATs A9s A8s A7s A6s A5s A4s A3s A2s AKo KK KQs KJs KTs K9s K8s K…" at bounding box center [710, 283] width 350 height 350
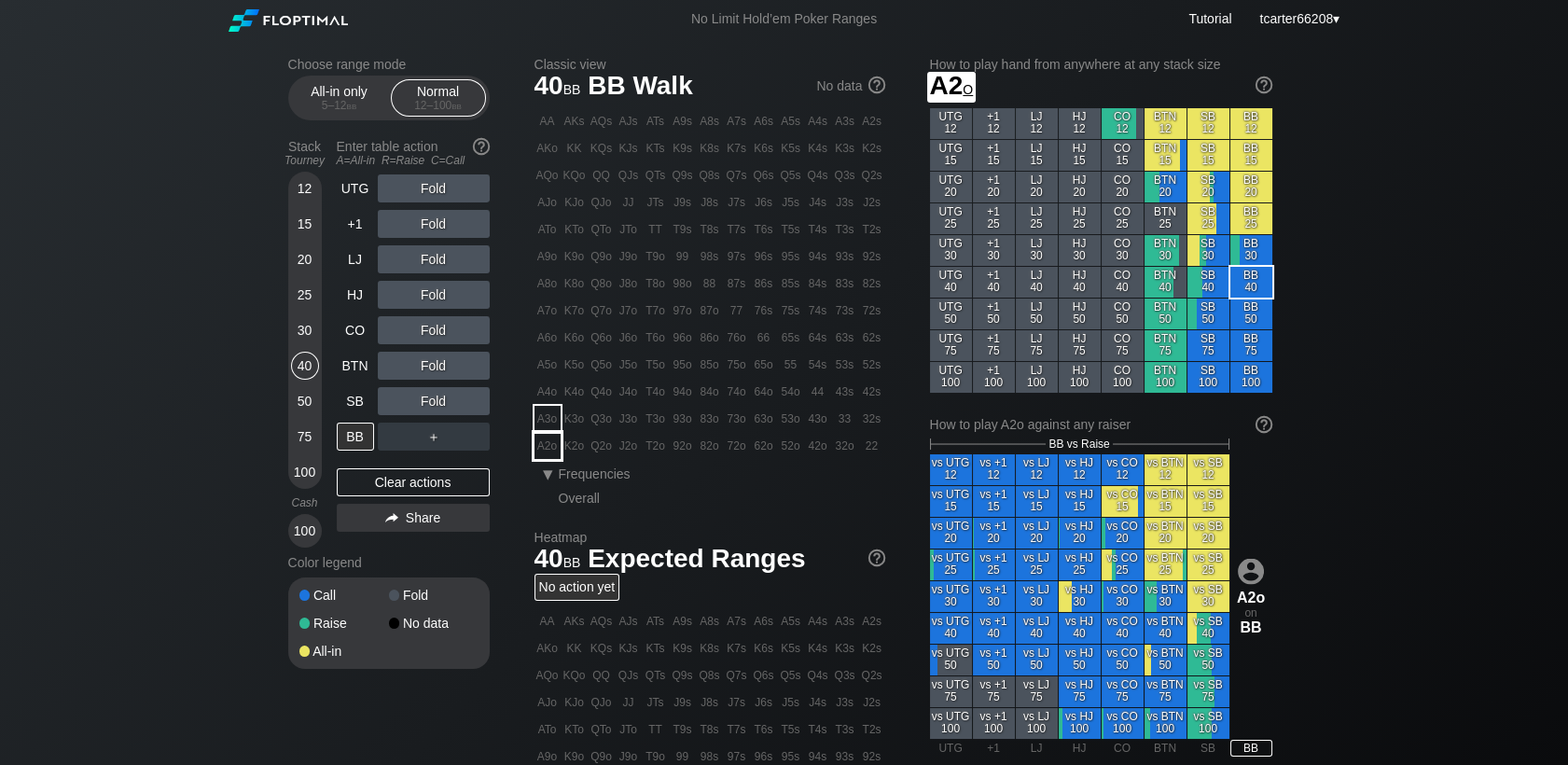
click at [547, 444] on div "A2o" at bounding box center [548, 446] width 26 height 26
click at [408, 328] on div "Fold" at bounding box center [434, 330] width 112 height 28
click at [446, 295] on div "R ✕" at bounding box center [433, 295] width 37 height 28
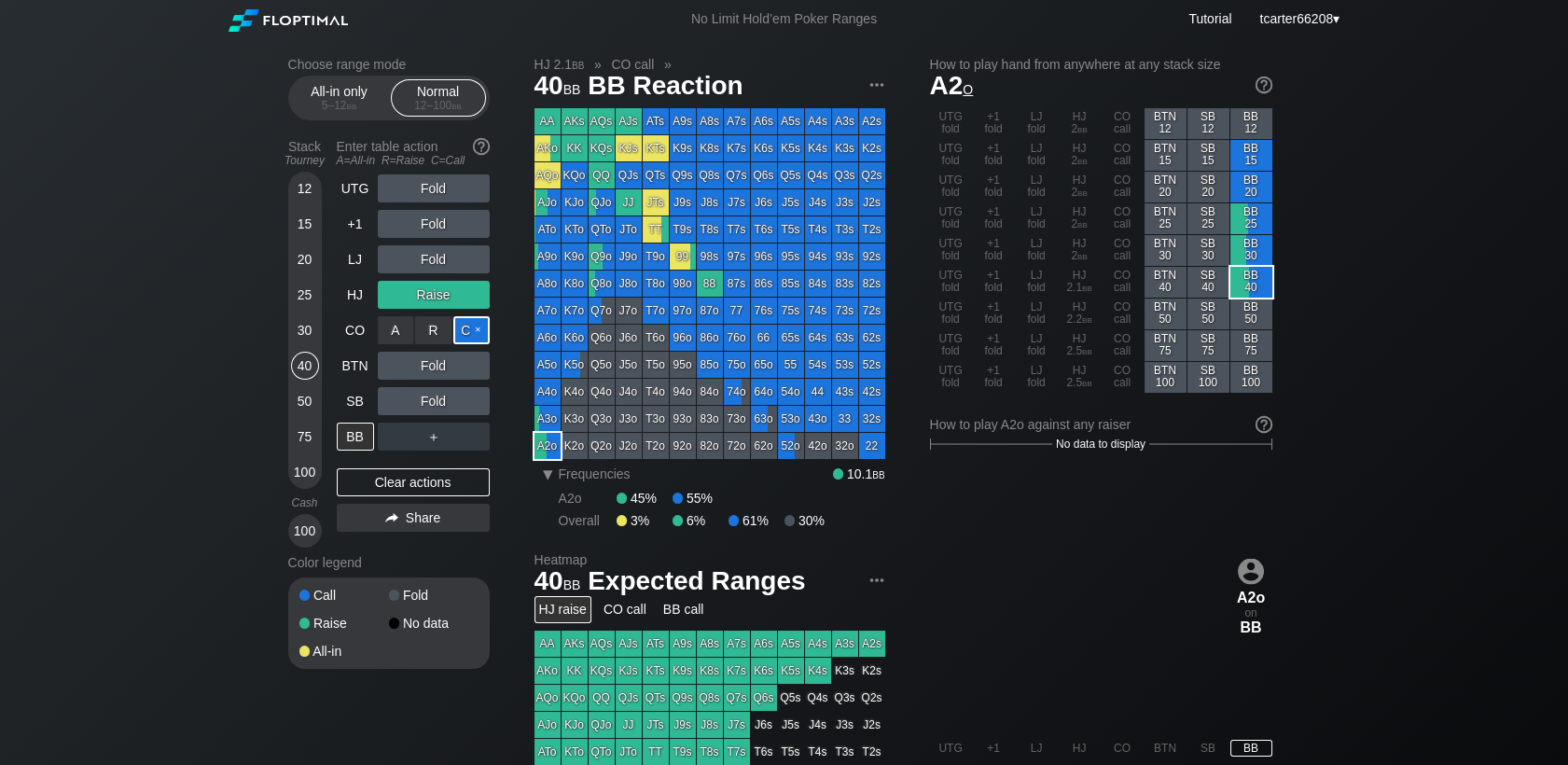
click at [475, 330] on div "C ✕" at bounding box center [471, 330] width 37 height 28
click at [311, 479] on div "100" at bounding box center [305, 471] width 28 height 28
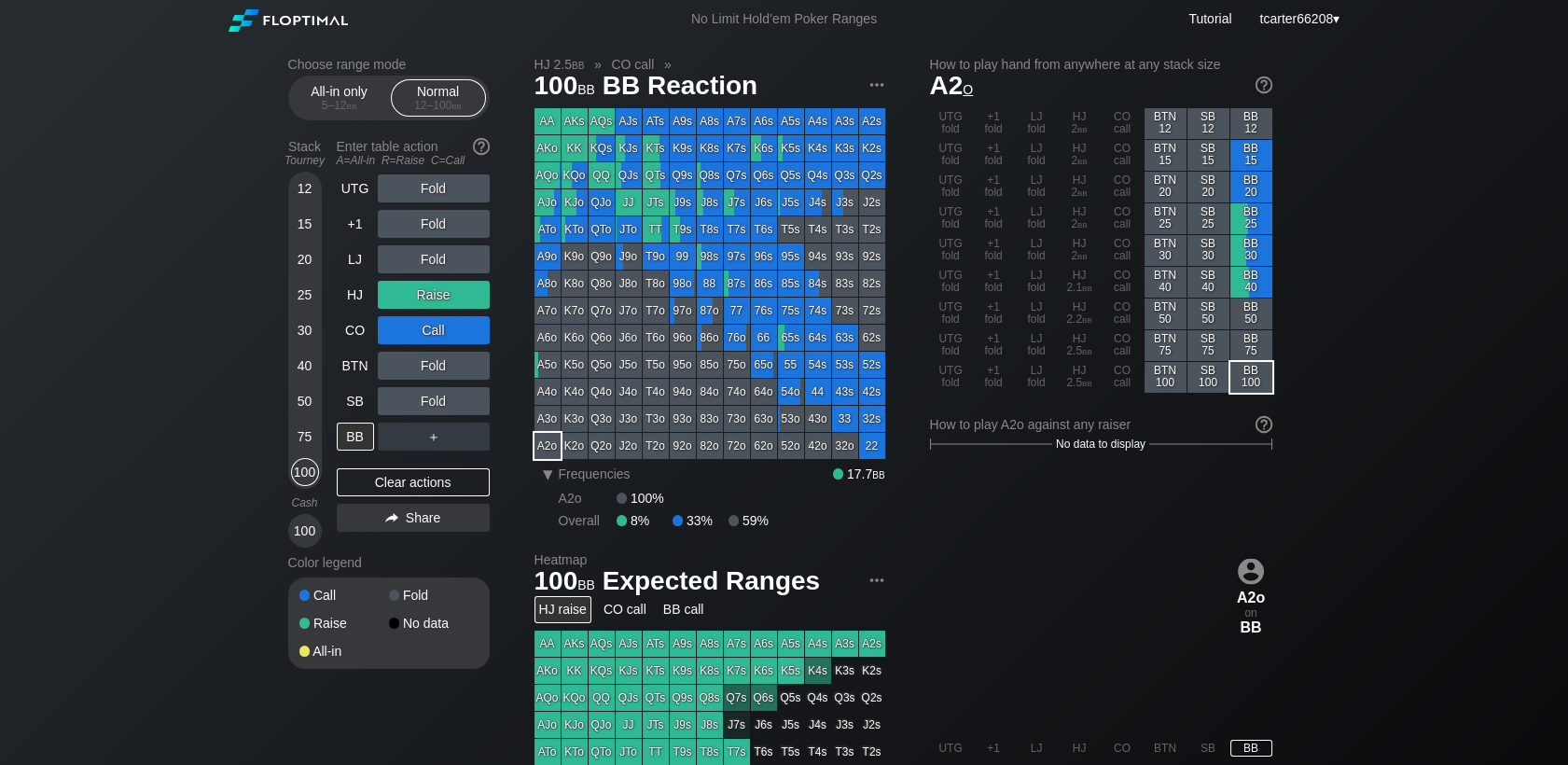
drag, startPoint x: 360, startPoint y: 479, endPoint x: 480, endPoint y: 462, distance: 121.2
click at [365, 479] on div "Clear actions" at bounding box center [413, 482] width 153 height 28
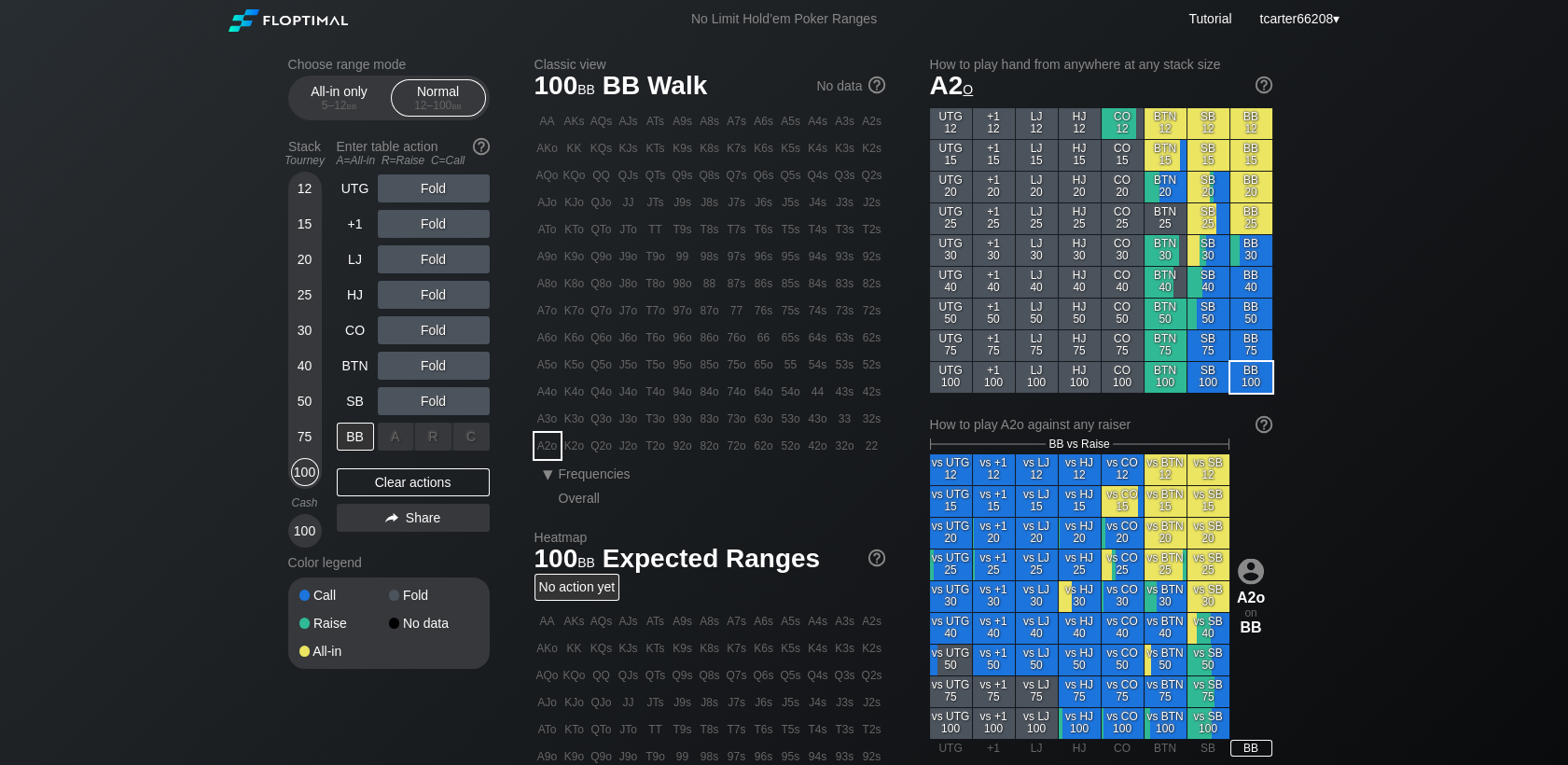
click at [480, 438] on div "C ✕" at bounding box center [471, 437] width 37 height 28
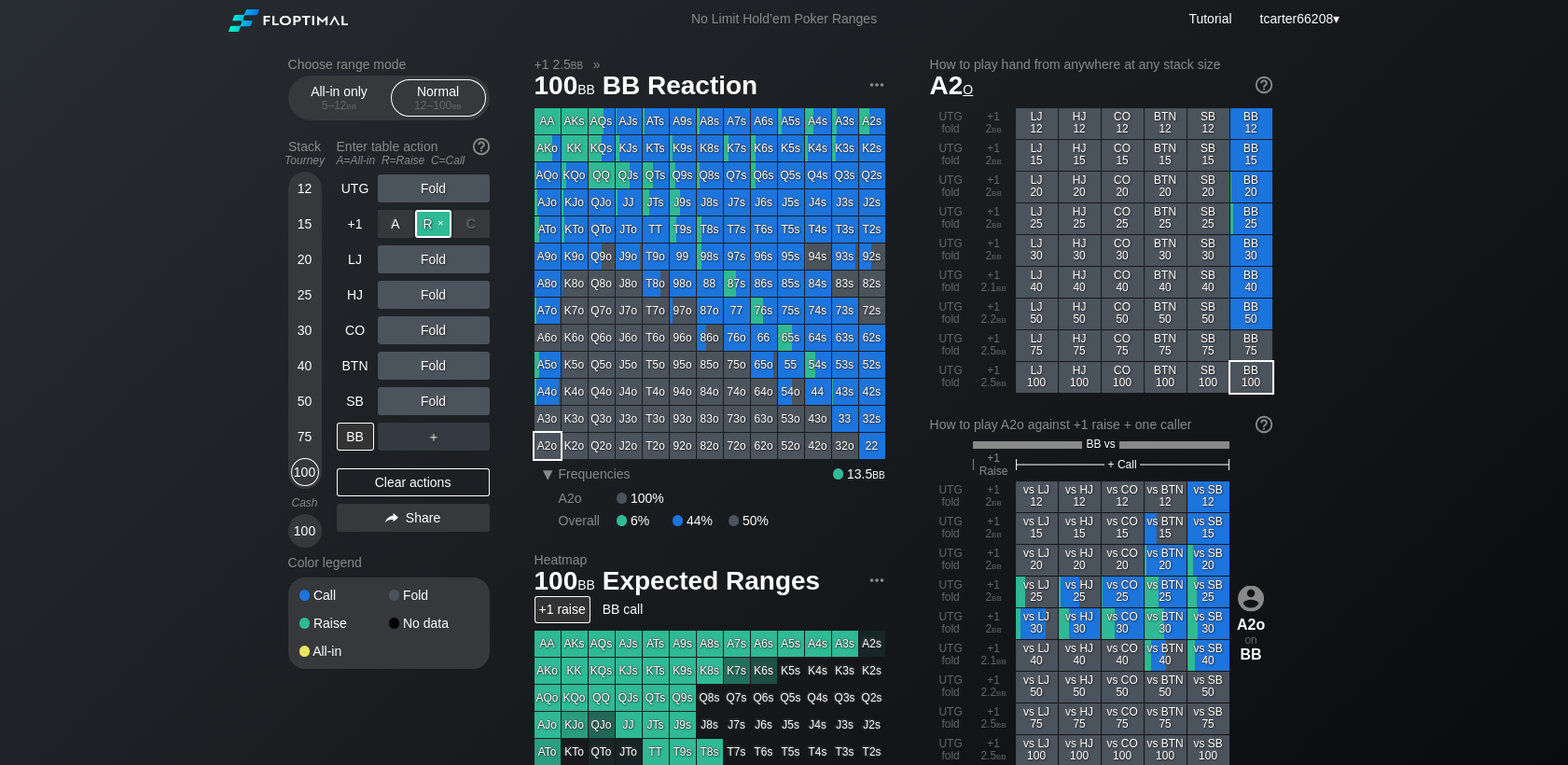
click at [425, 220] on div "R ✕" at bounding box center [433, 223] width 37 height 28
click at [472, 344] on div "A ✕ R ✕ C ✕ Fold" at bounding box center [434, 330] width 112 height 28
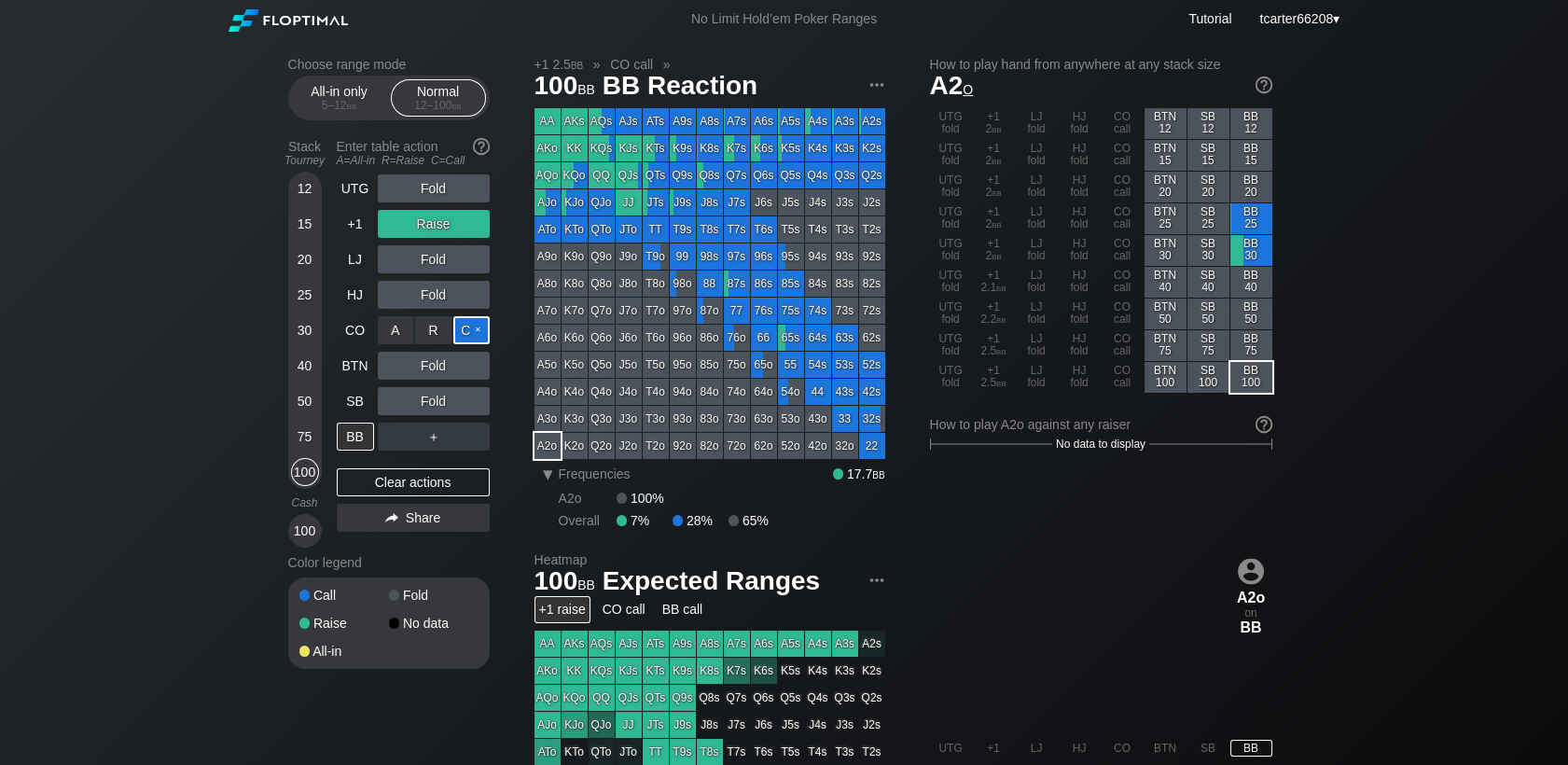
click at [472, 333] on div "C ✕" at bounding box center [471, 330] width 37 height 28
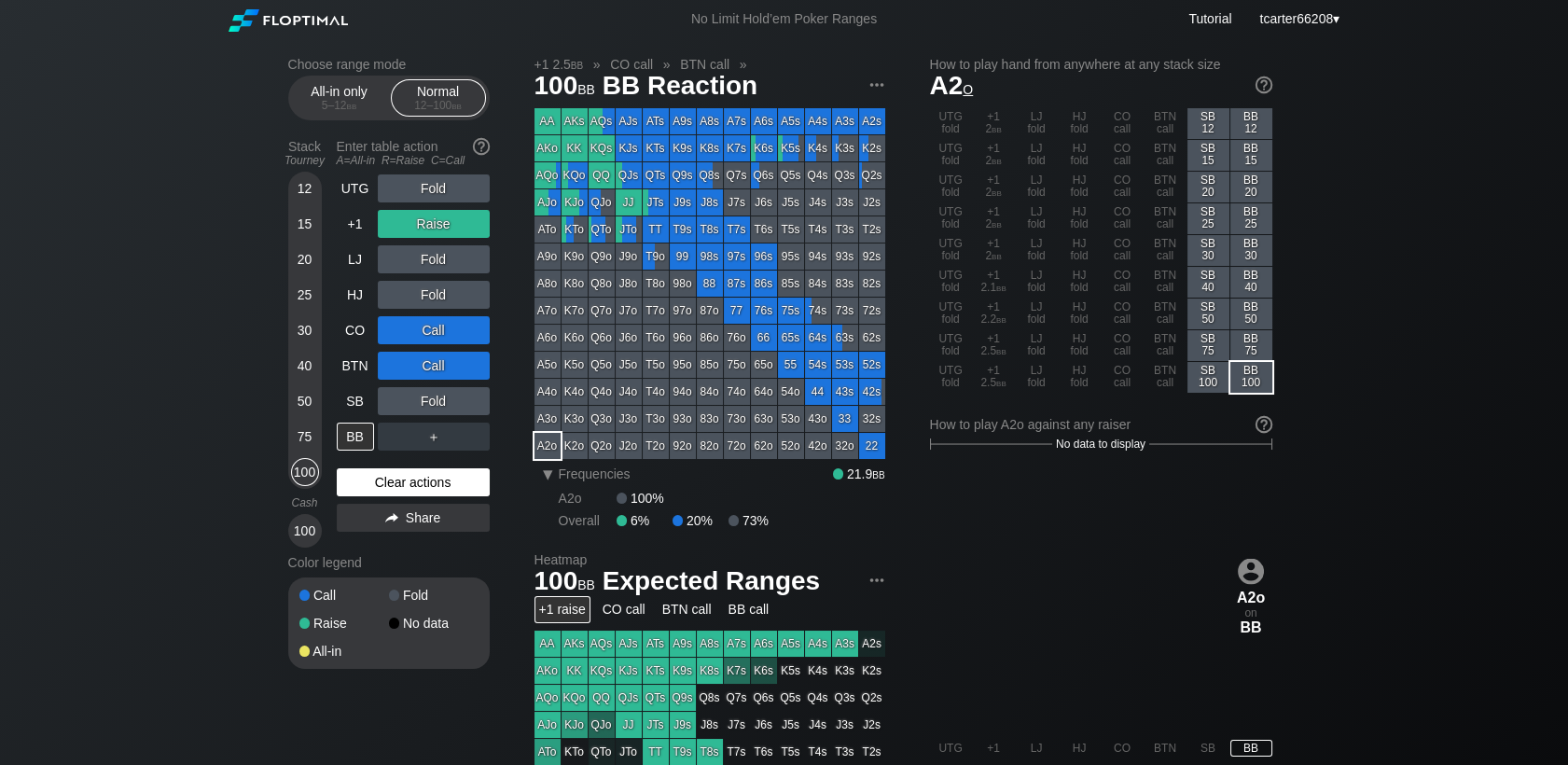
click at [457, 485] on div "Clear actions" at bounding box center [413, 482] width 153 height 28
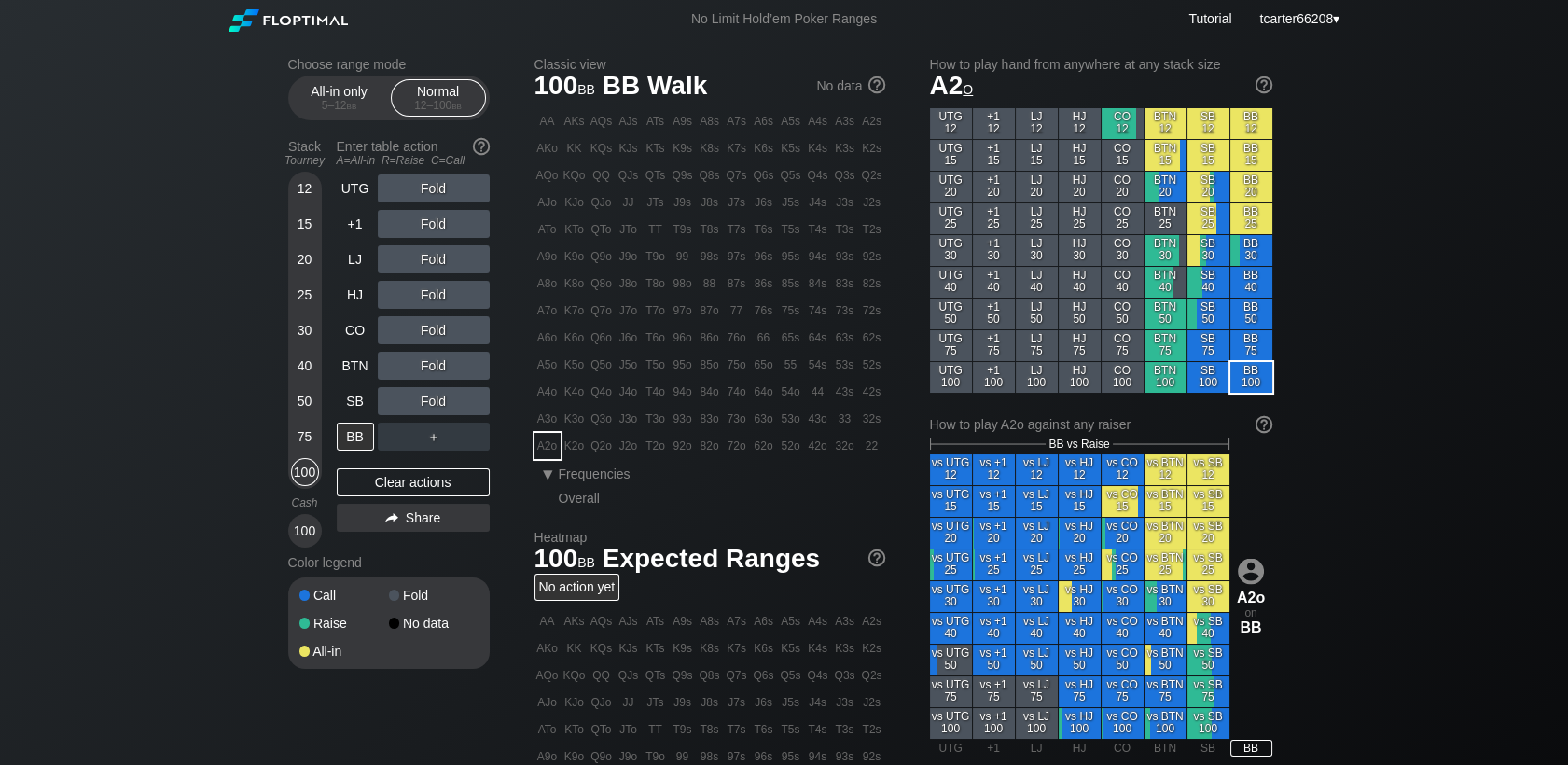
click at [294, 448] on div "75" at bounding box center [305, 441] width 28 height 36
click at [298, 446] on div "75" at bounding box center [305, 437] width 28 height 28
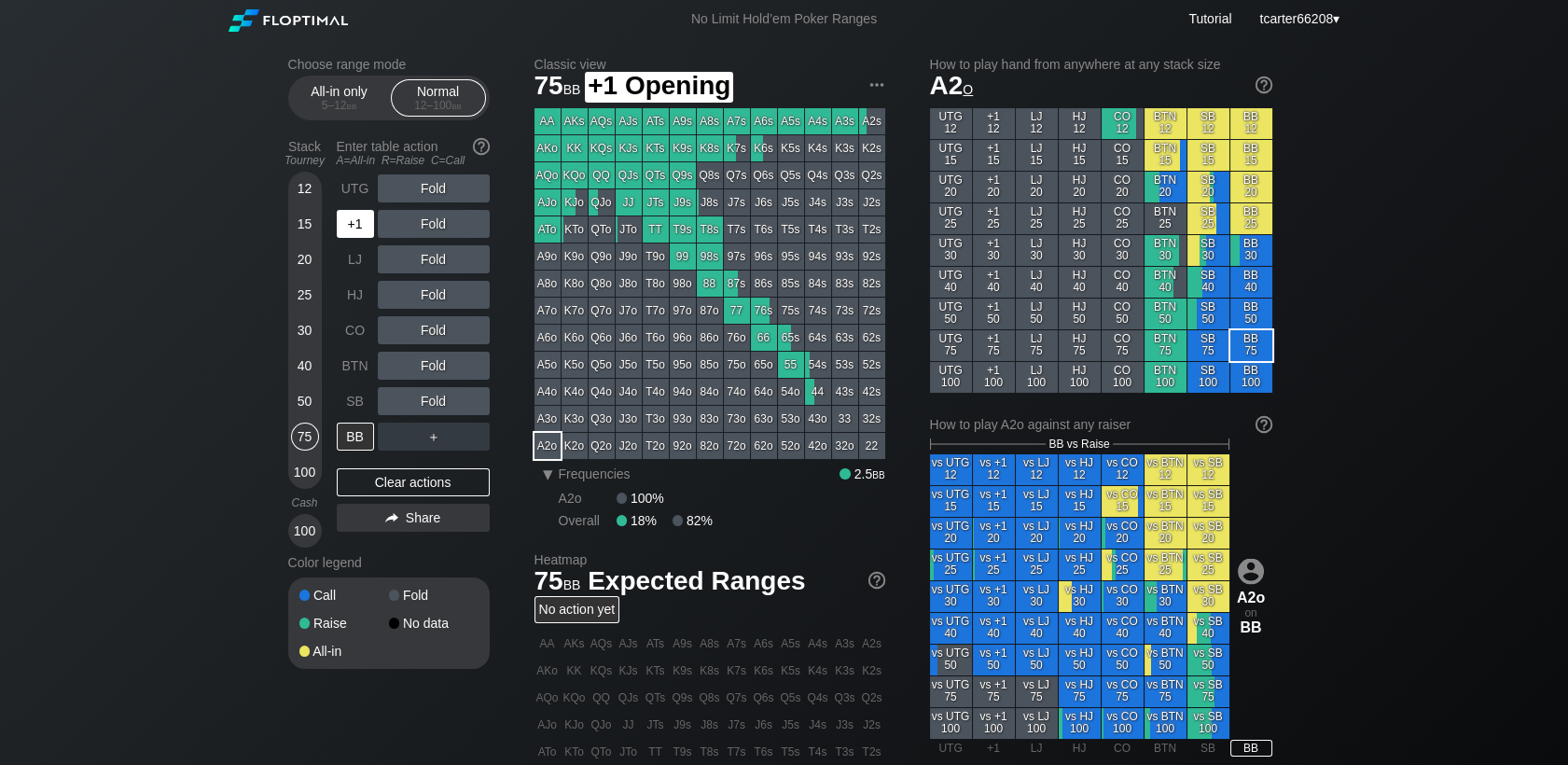
click at [346, 234] on div "+1" at bounding box center [355, 223] width 38 height 28
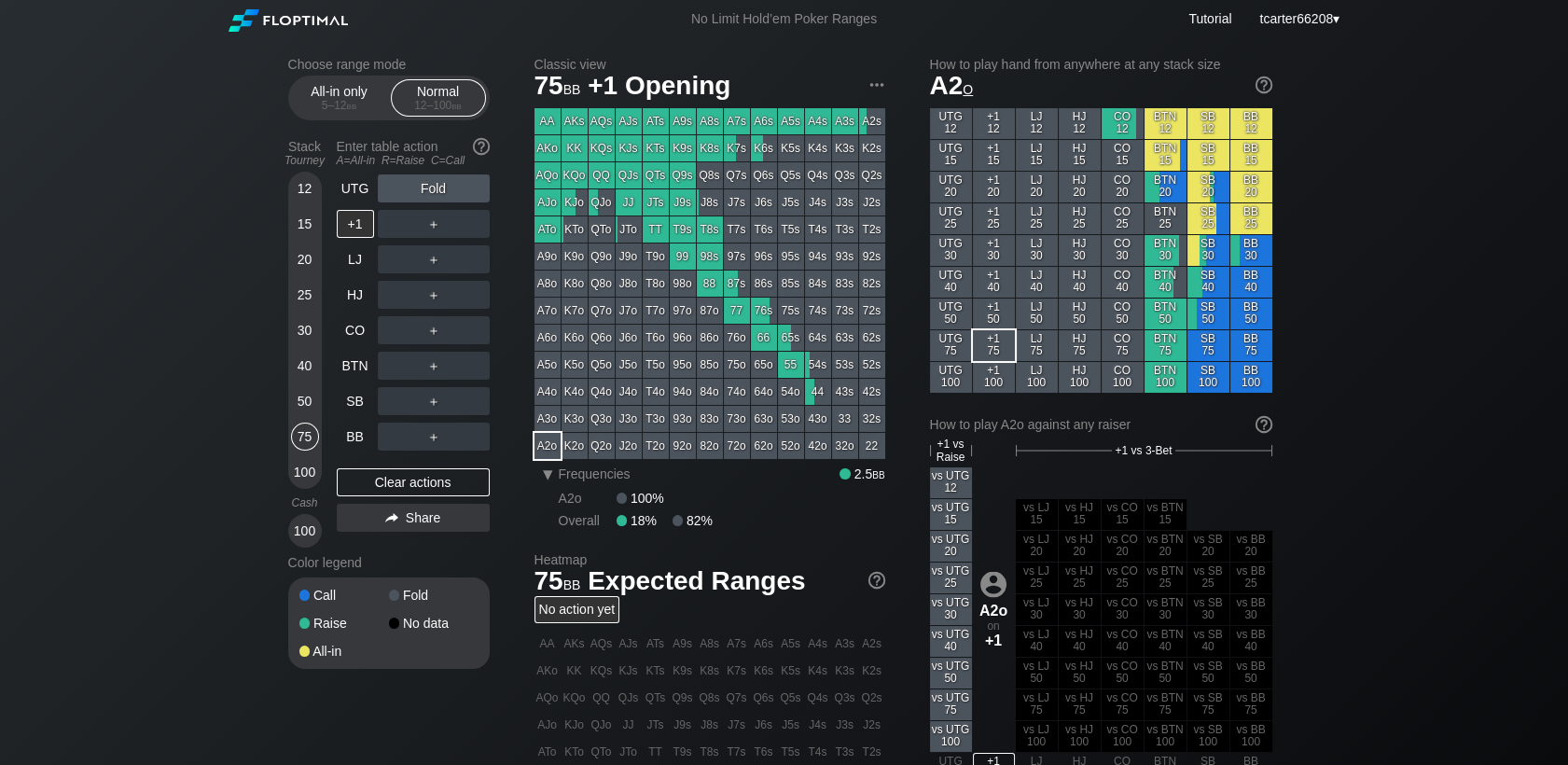
click at [300, 220] on div "15" at bounding box center [305, 223] width 28 height 28
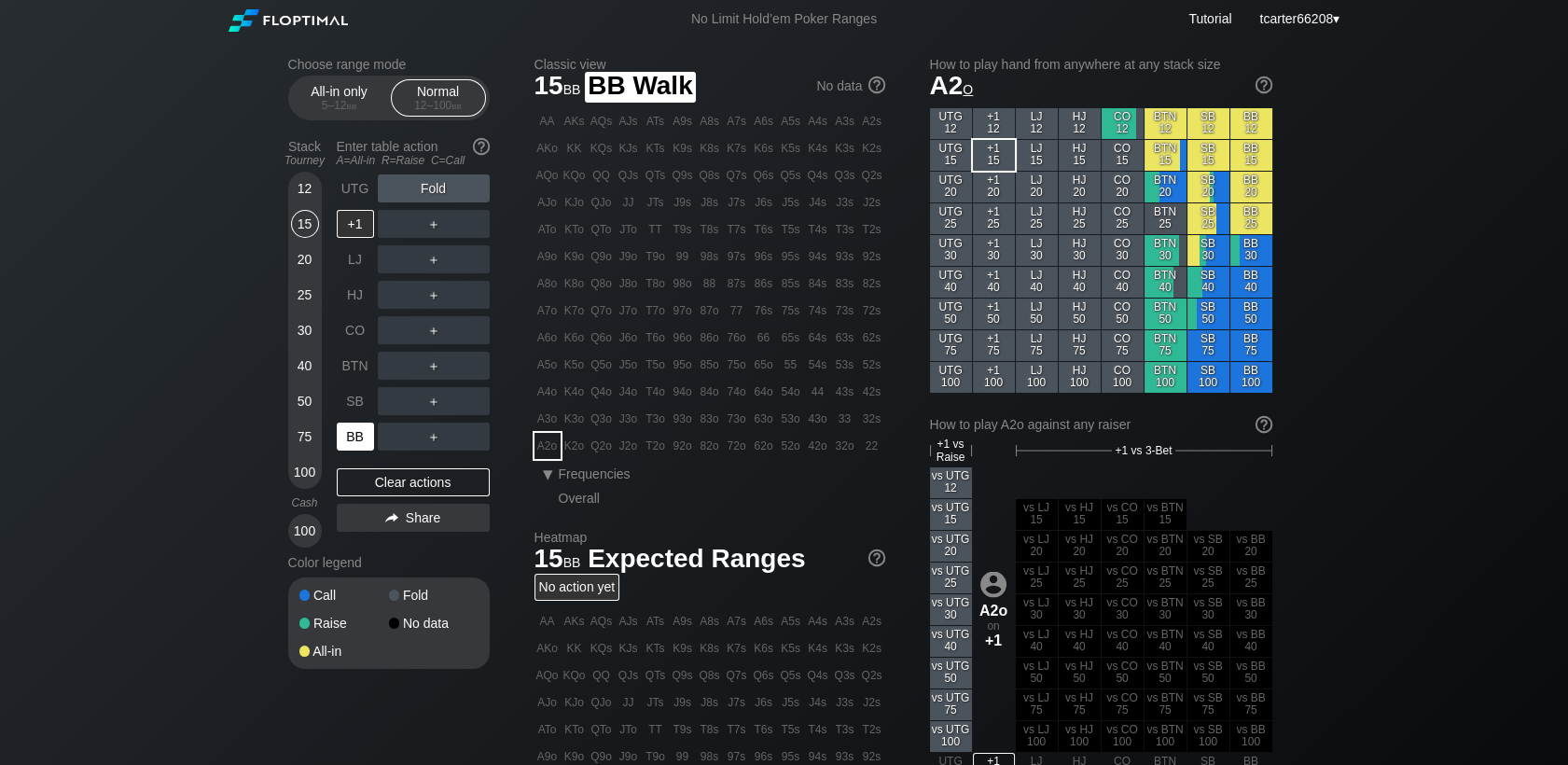
click at [354, 442] on div "BB" at bounding box center [355, 437] width 38 height 28
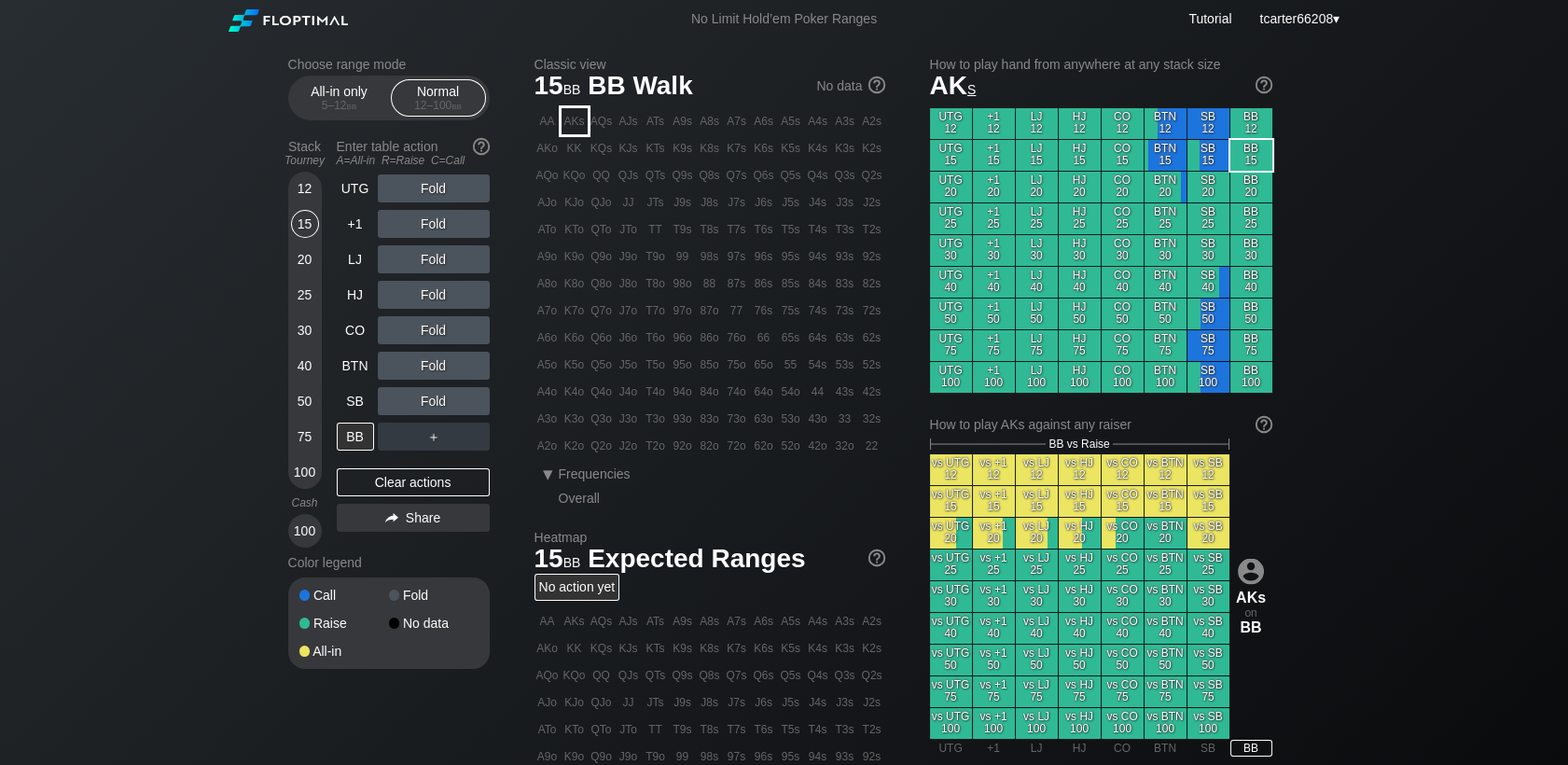
click at [572, 123] on div "AKs" at bounding box center [575, 121] width 26 height 26
click at [428, 186] on div "R ✕" at bounding box center [433, 189] width 37 height 28
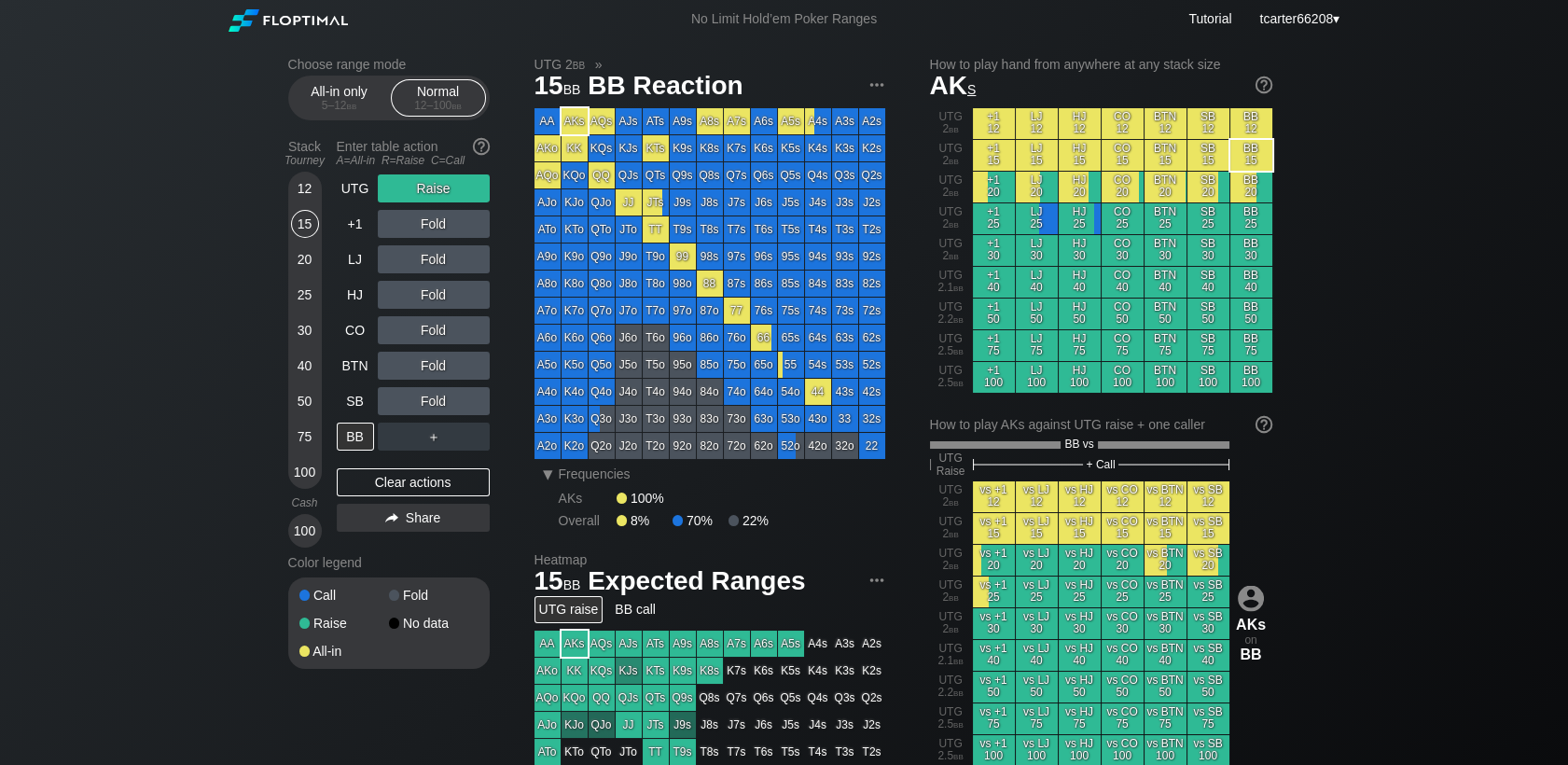
drag, startPoint x: 300, startPoint y: 435, endPoint x: 319, endPoint y: 444, distance: 21.0
click at [300, 435] on div "75" at bounding box center [305, 437] width 28 height 28
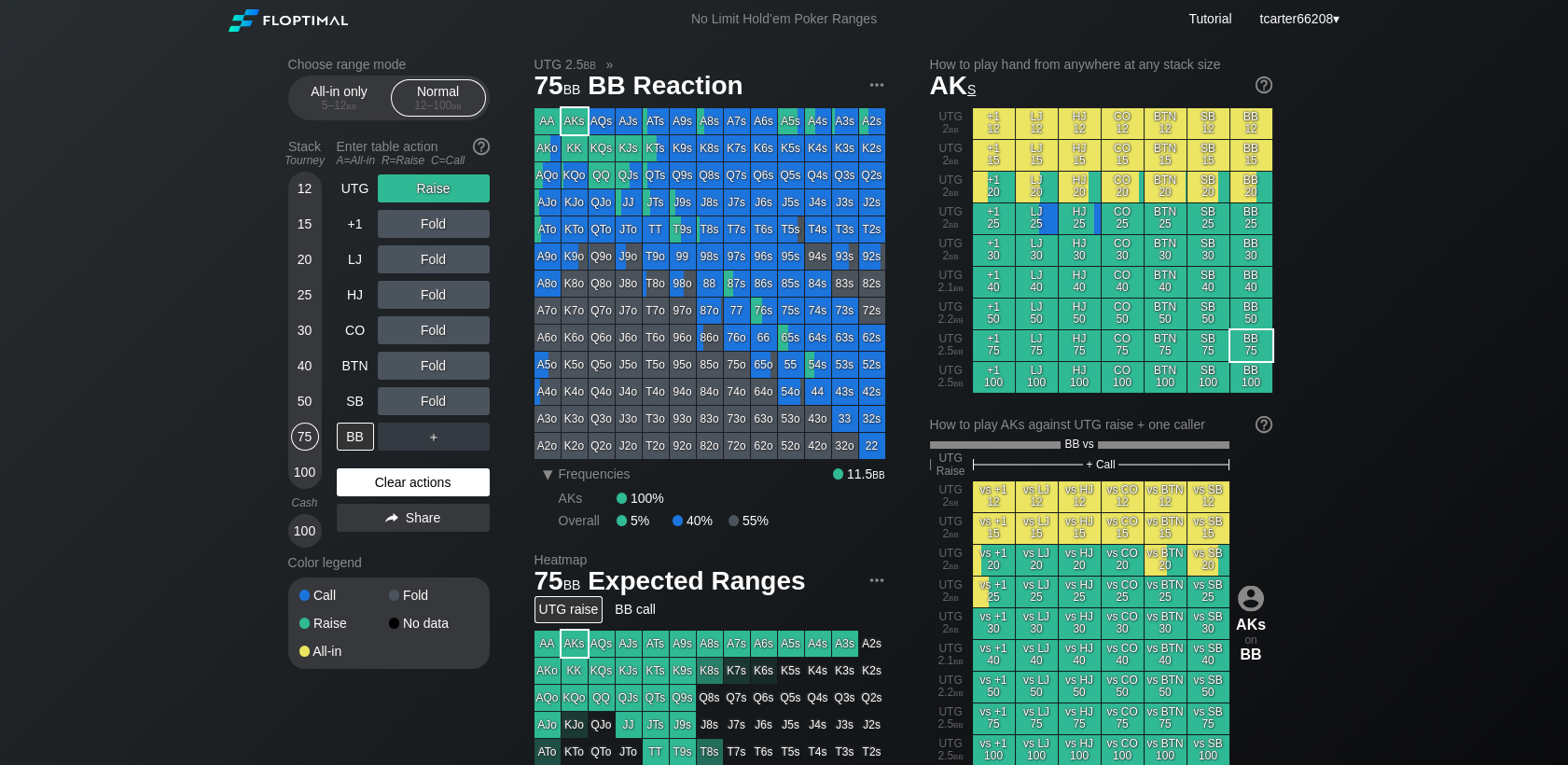
click at [362, 485] on div "Clear actions" at bounding box center [413, 482] width 153 height 28
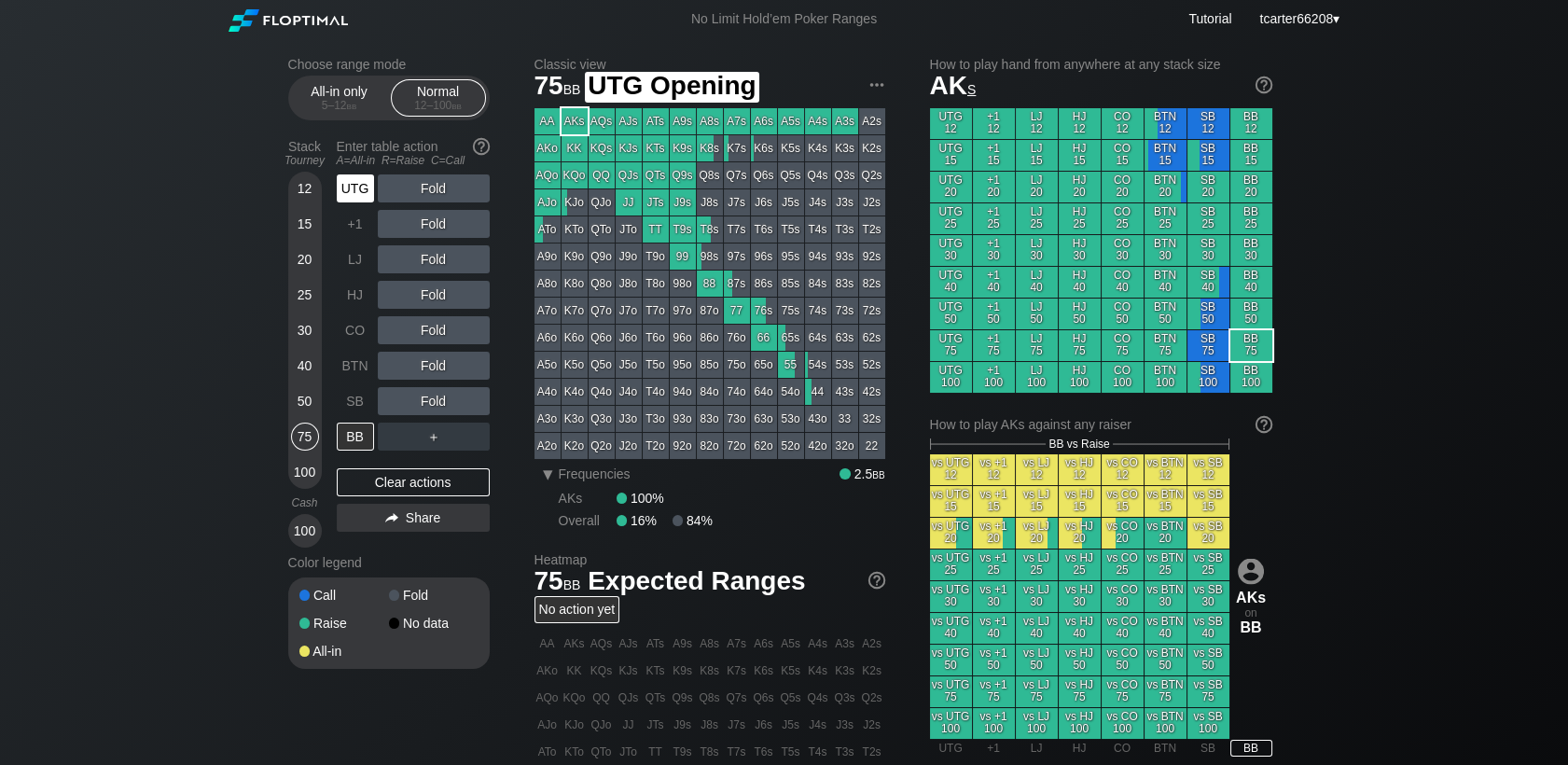
click at [348, 187] on div "UTG" at bounding box center [355, 189] width 38 height 28
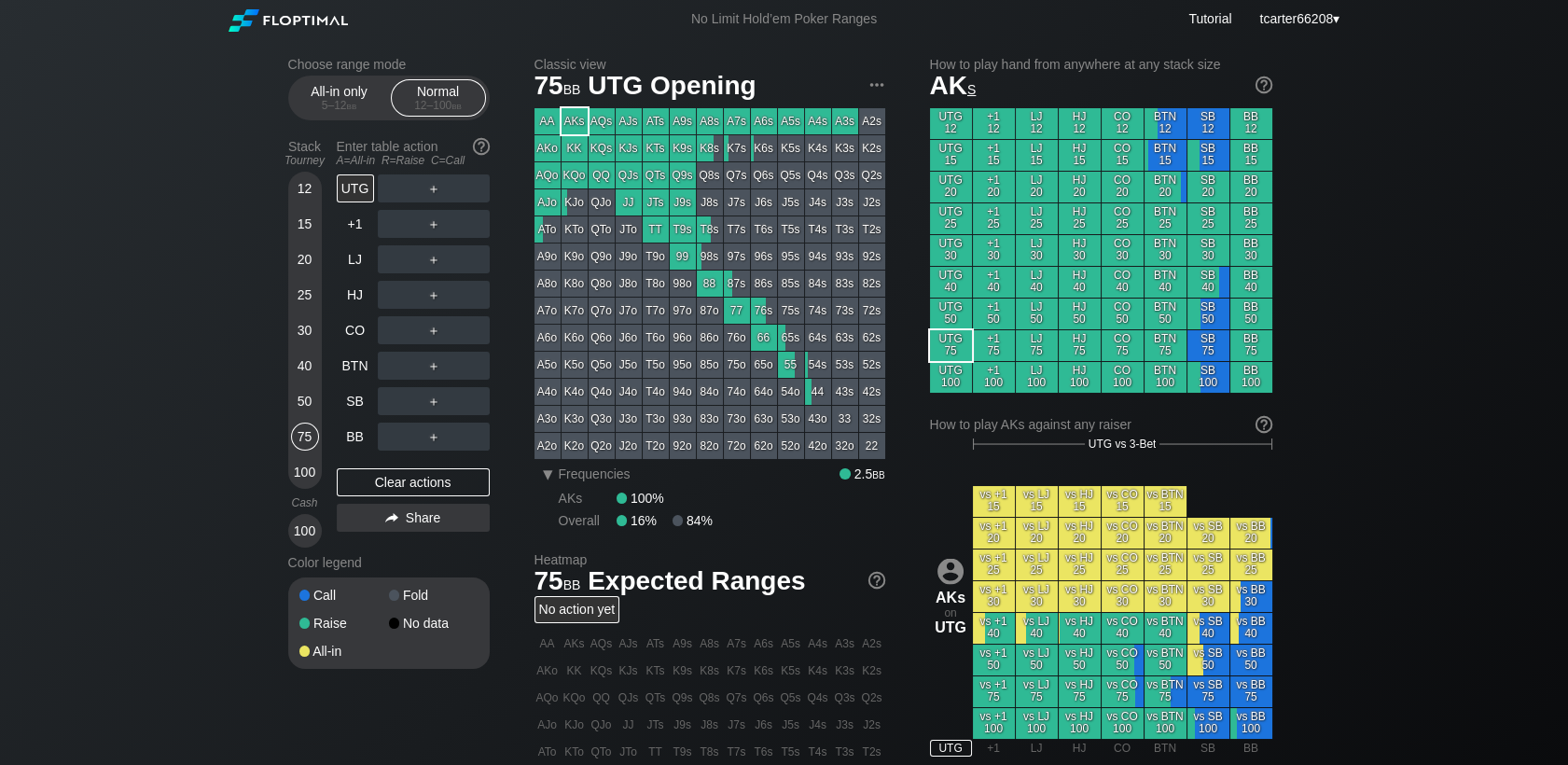
click at [293, 266] on div "20" at bounding box center [305, 259] width 28 height 28
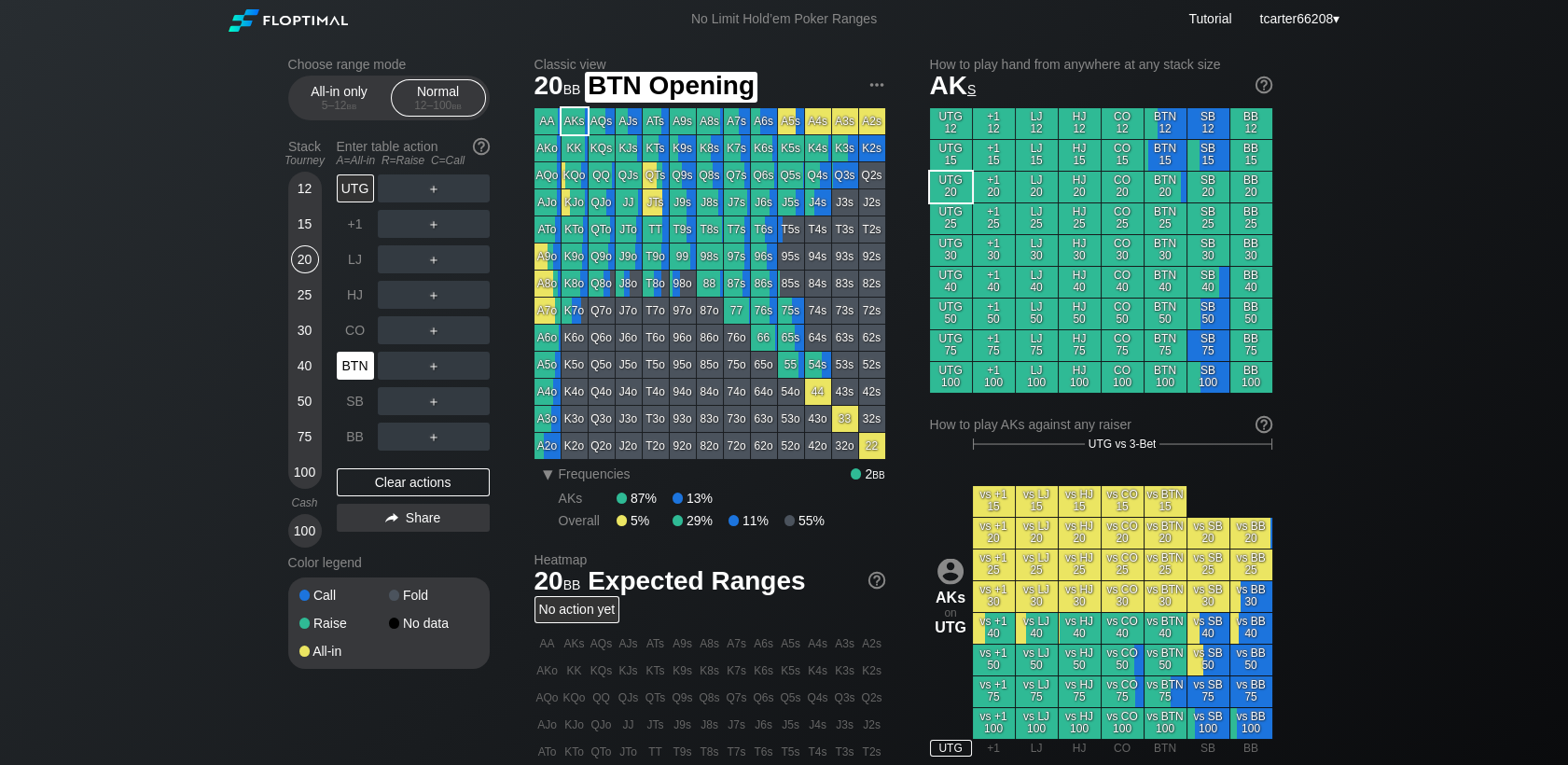
click at [365, 372] on div "BTN" at bounding box center [355, 365] width 38 height 28
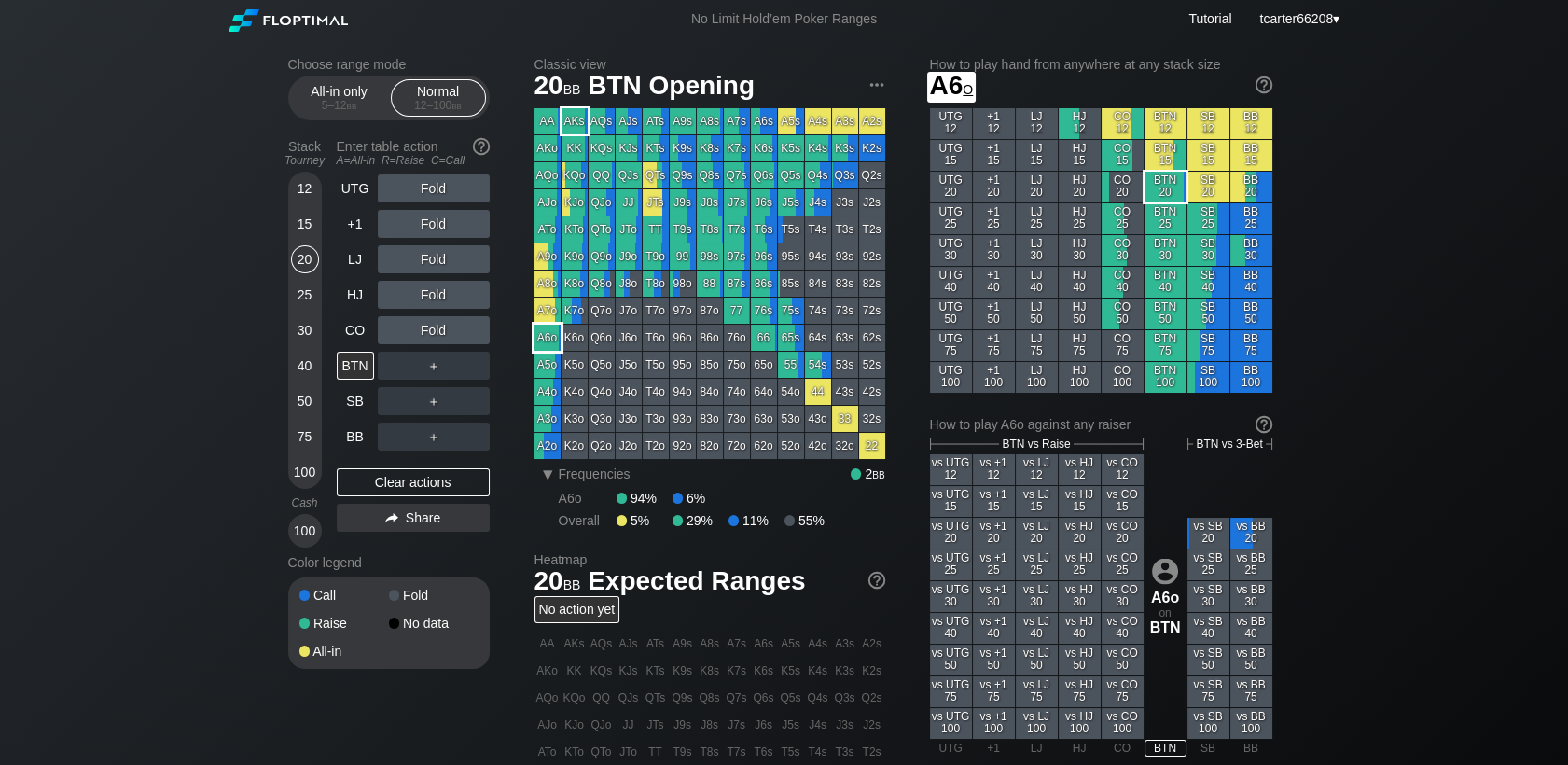
click at [540, 347] on div "A6o" at bounding box center [548, 337] width 26 height 26
click at [428, 344] on div "Fold" at bounding box center [434, 330] width 112 height 28
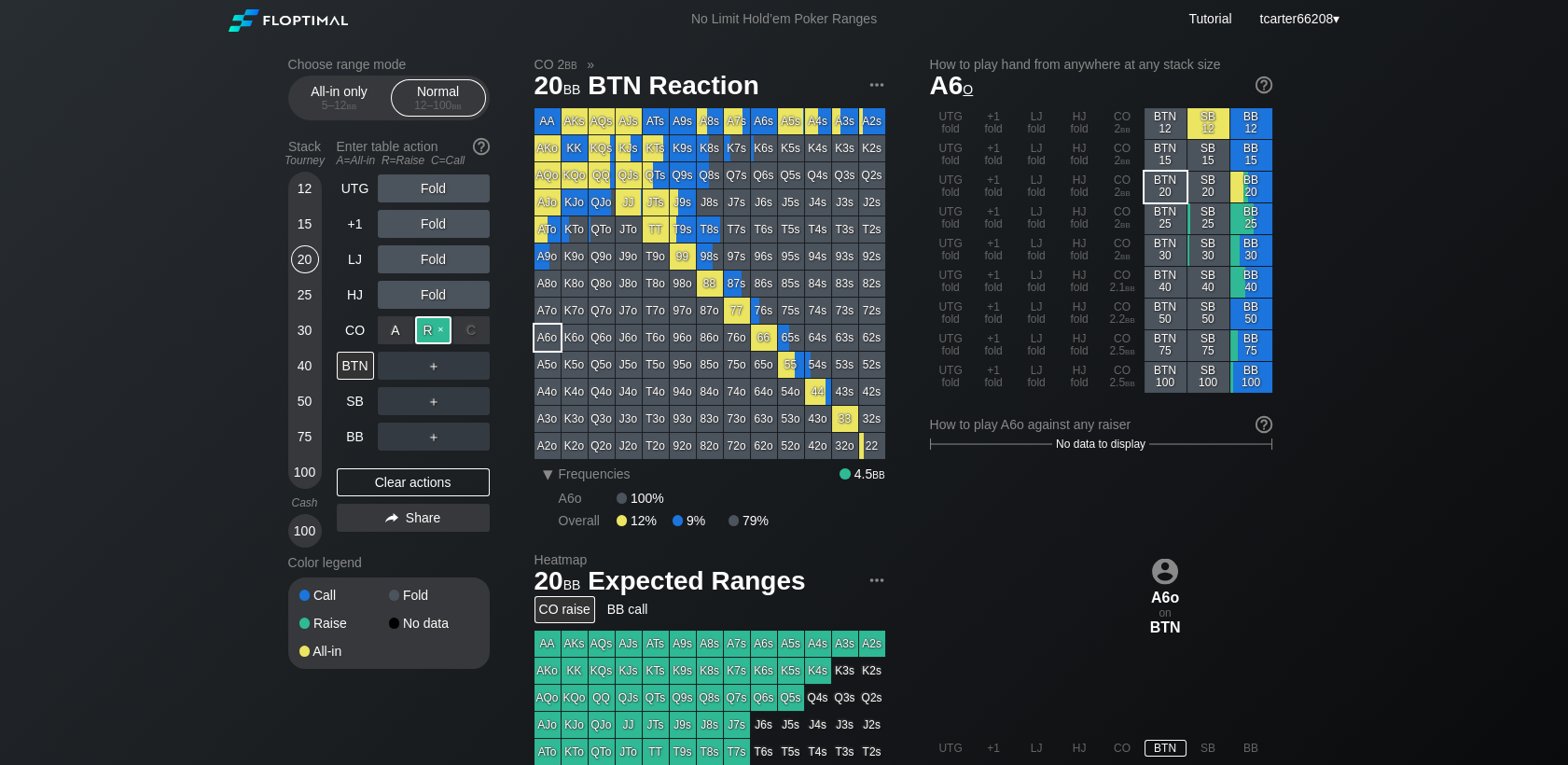
click at [429, 340] on div "R ✕" at bounding box center [433, 330] width 37 height 28
click at [460, 484] on div "Clear actions" at bounding box center [413, 482] width 153 height 28
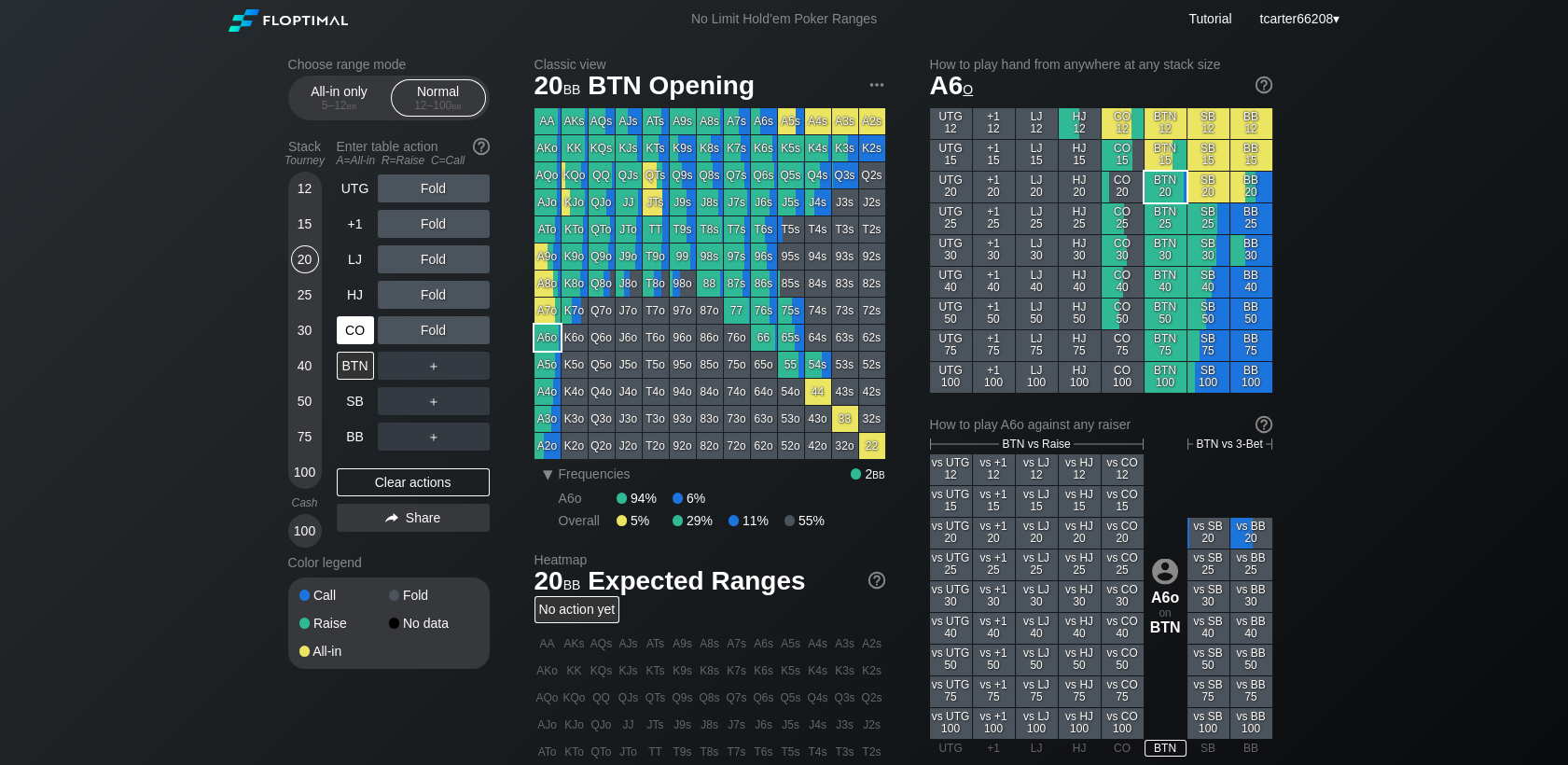
click at [365, 328] on div "CO" at bounding box center [355, 330] width 38 height 28
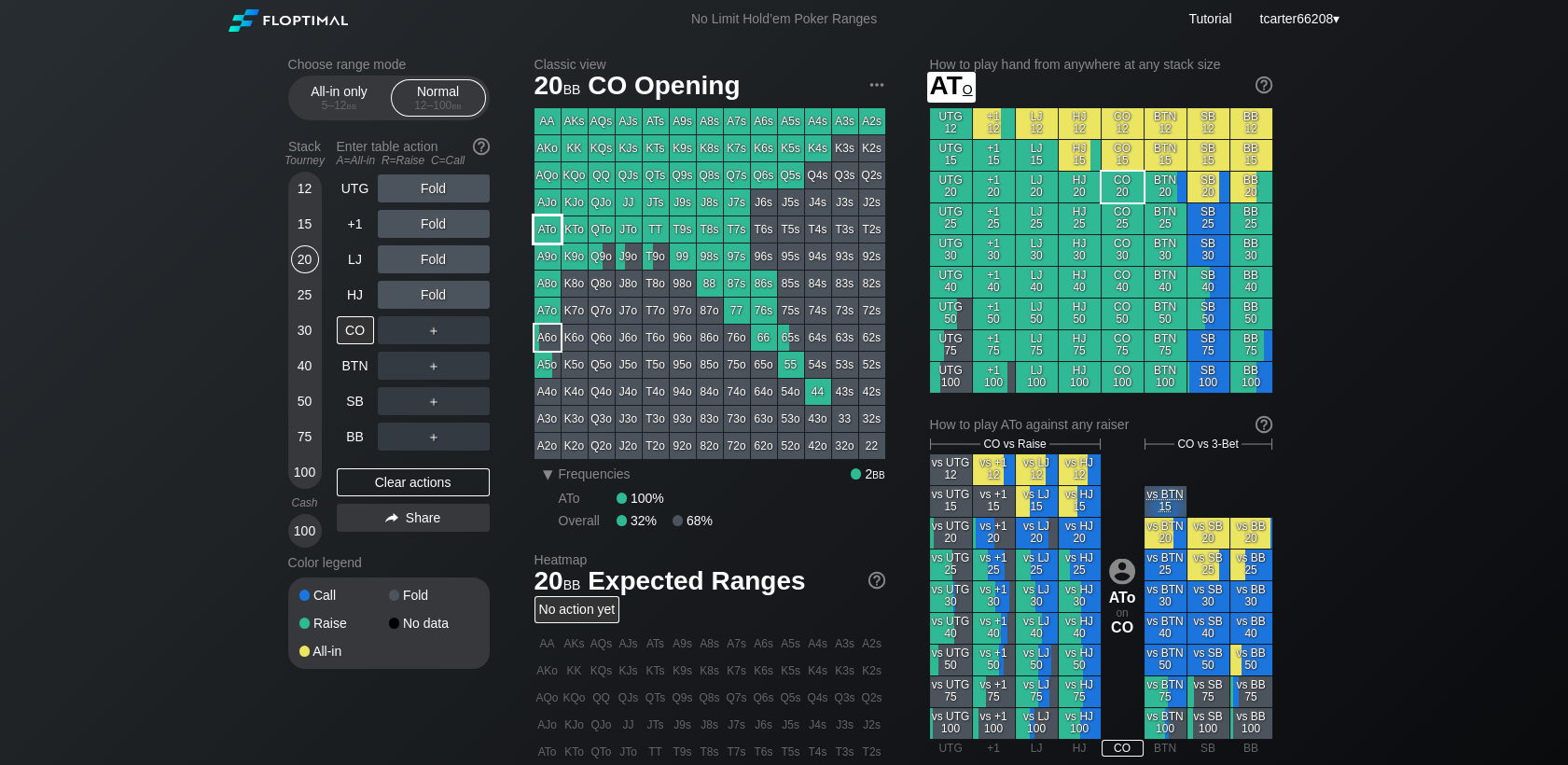
click at [544, 234] on div "ATo" at bounding box center [548, 229] width 26 height 26
click at [367, 475] on div "Clear actions" at bounding box center [413, 482] width 153 height 28
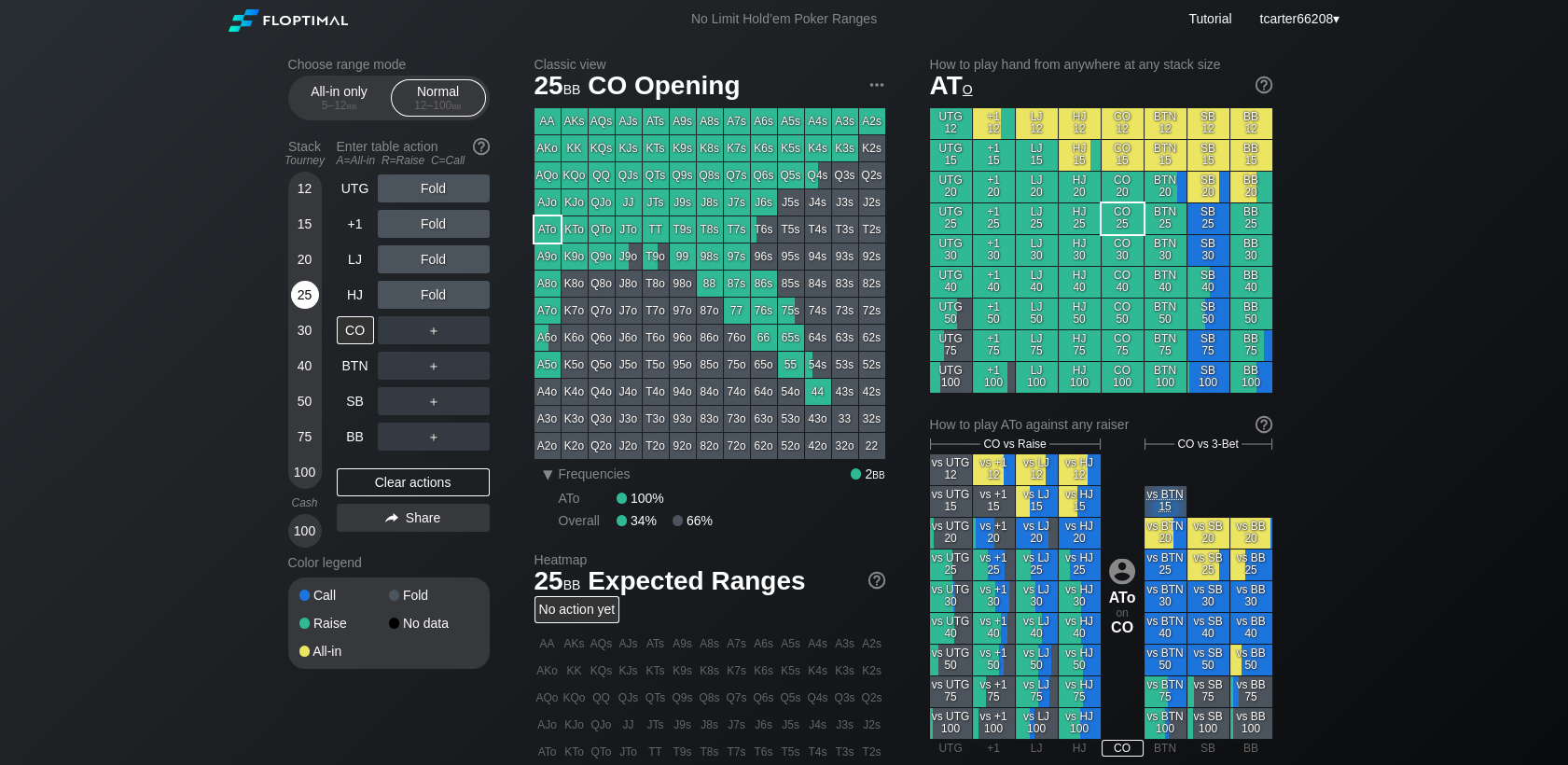
click at [301, 295] on div "25" at bounding box center [305, 295] width 28 height 28
click at [349, 257] on div "LJ" at bounding box center [355, 259] width 38 height 28
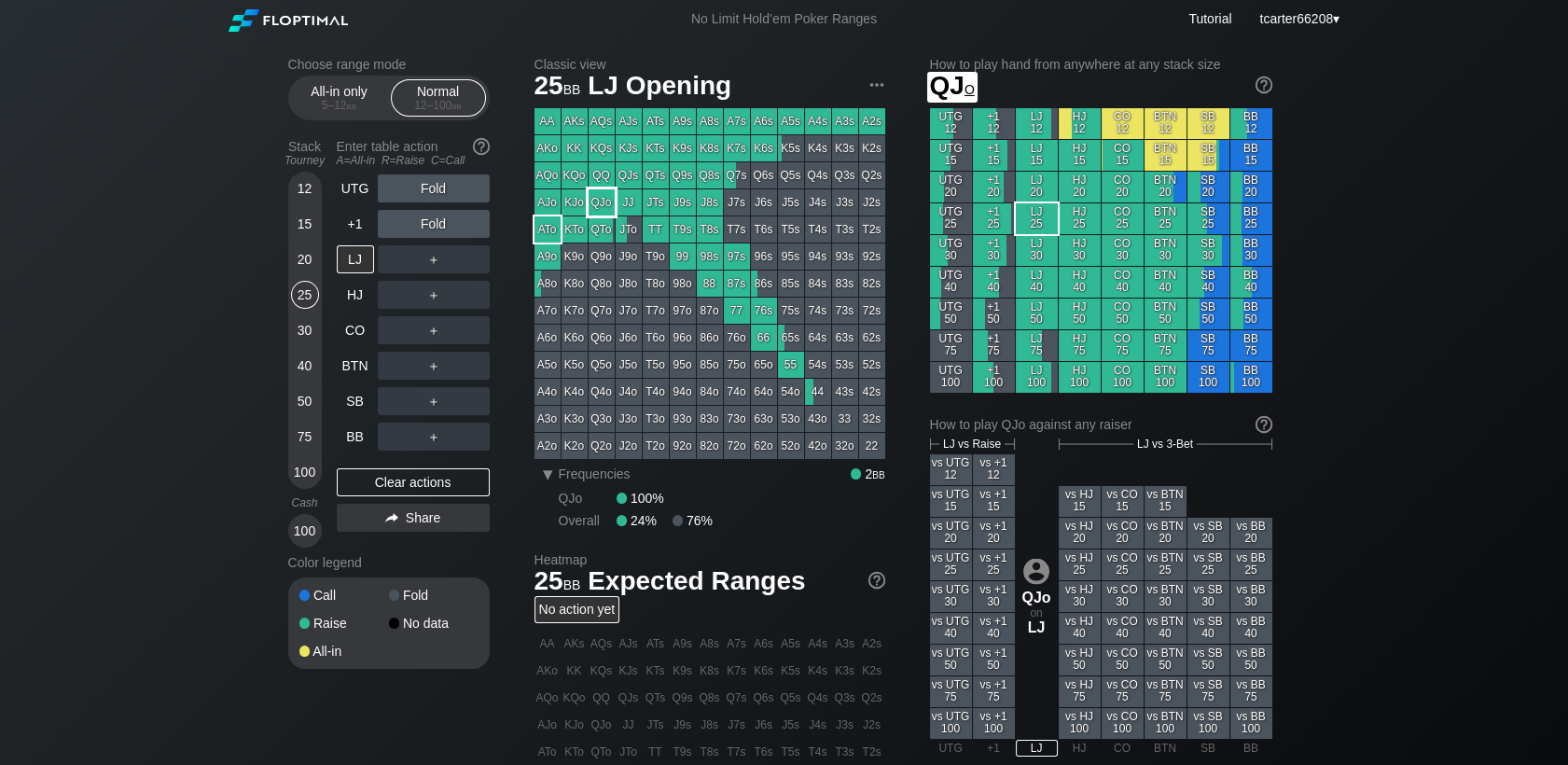
click at [597, 204] on div "QJo" at bounding box center [601, 202] width 26 height 26
click at [295, 476] on div "100" at bounding box center [305, 471] width 28 height 28
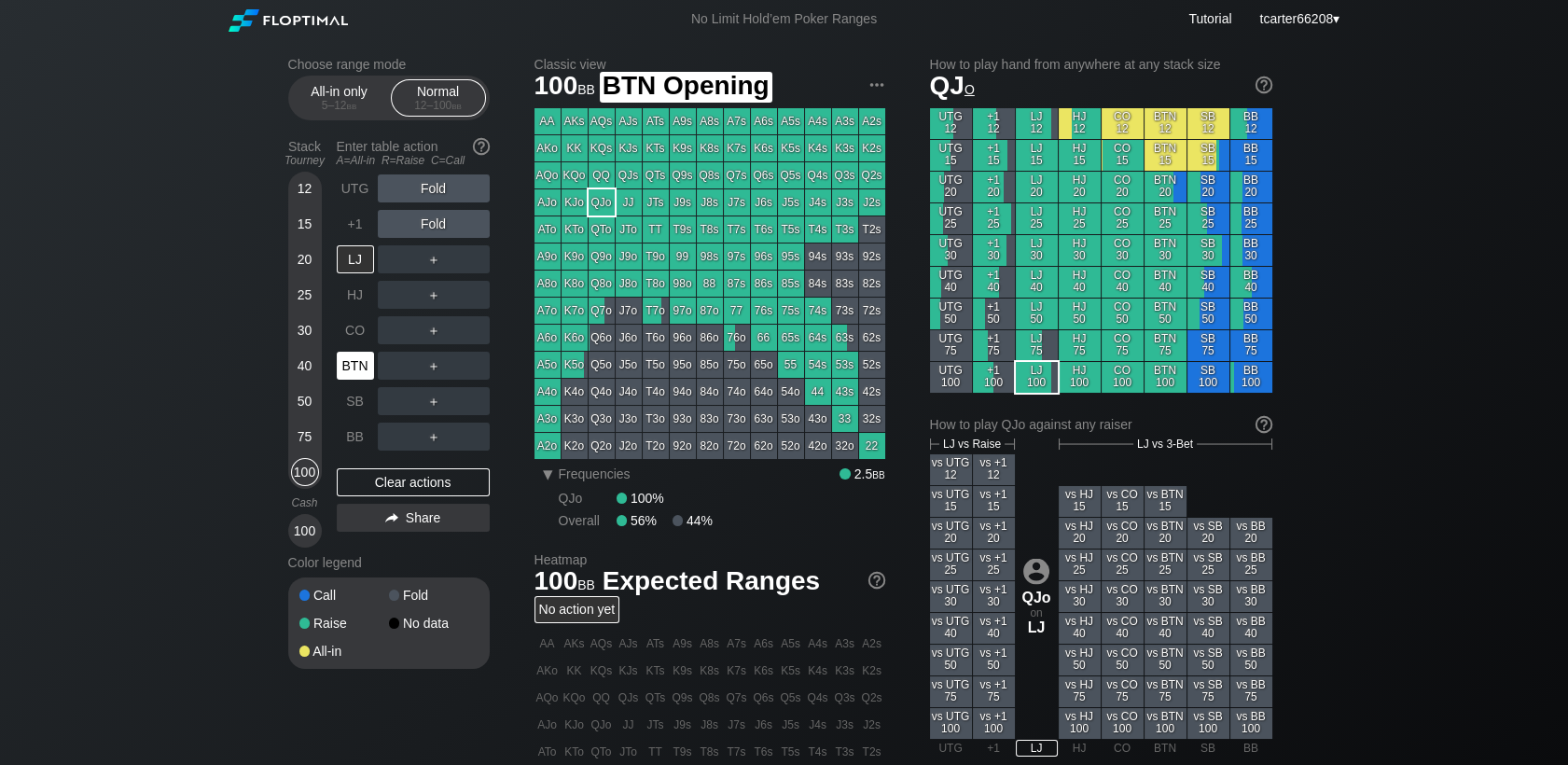
click at [365, 373] on div "BTN" at bounding box center [355, 365] width 38 height 28
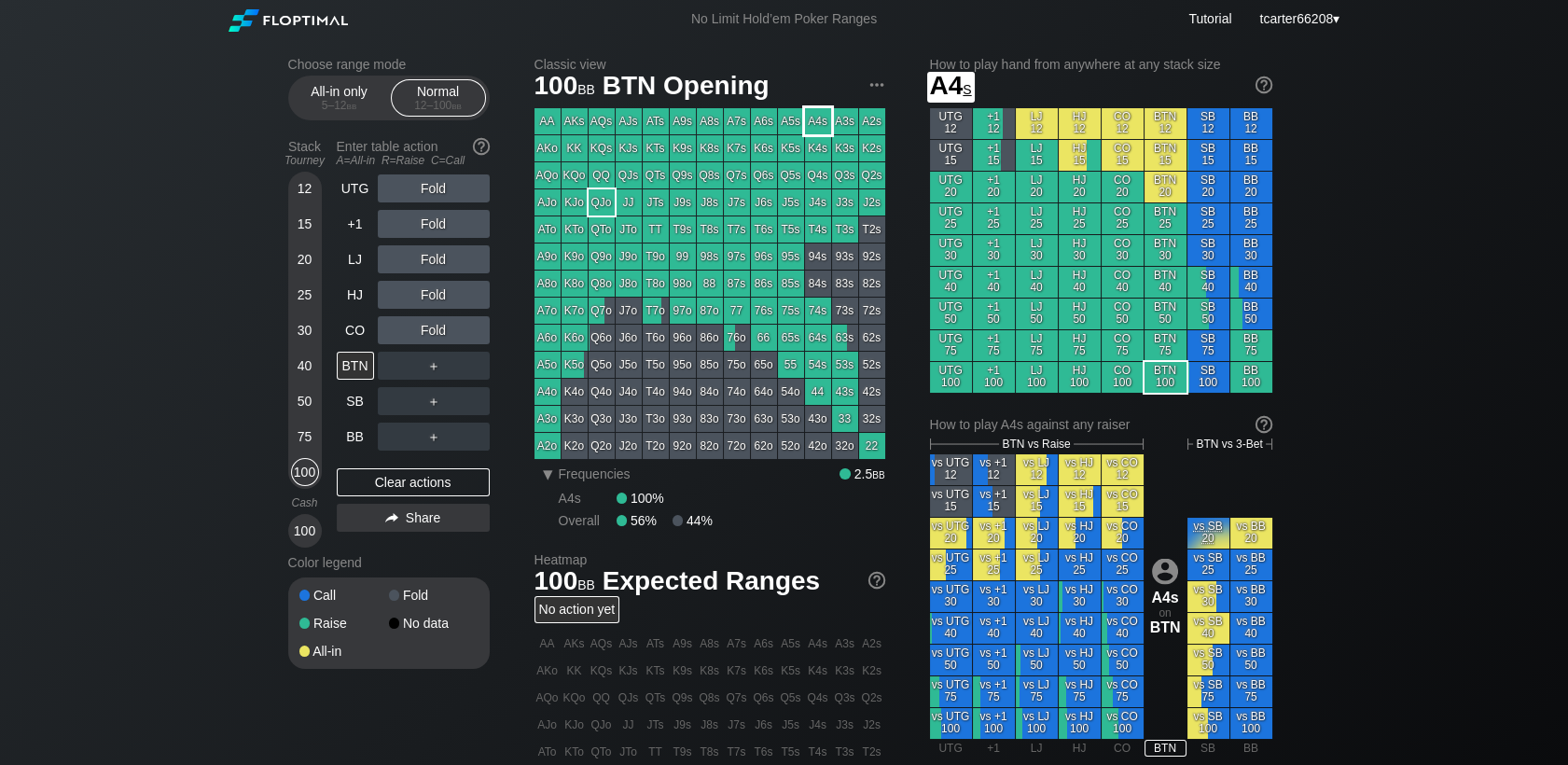
click at [820, 130] on div "A4s" at bounding box center [818, 121] width 26 height 26
drag, startPoint x: 345, startPoint y: 257, endPoint x: 399, endPoint y: 221, distance: 64.9
click at [345, 257] on div "LJ" at bounding box center [355, 259] width 38 height 28
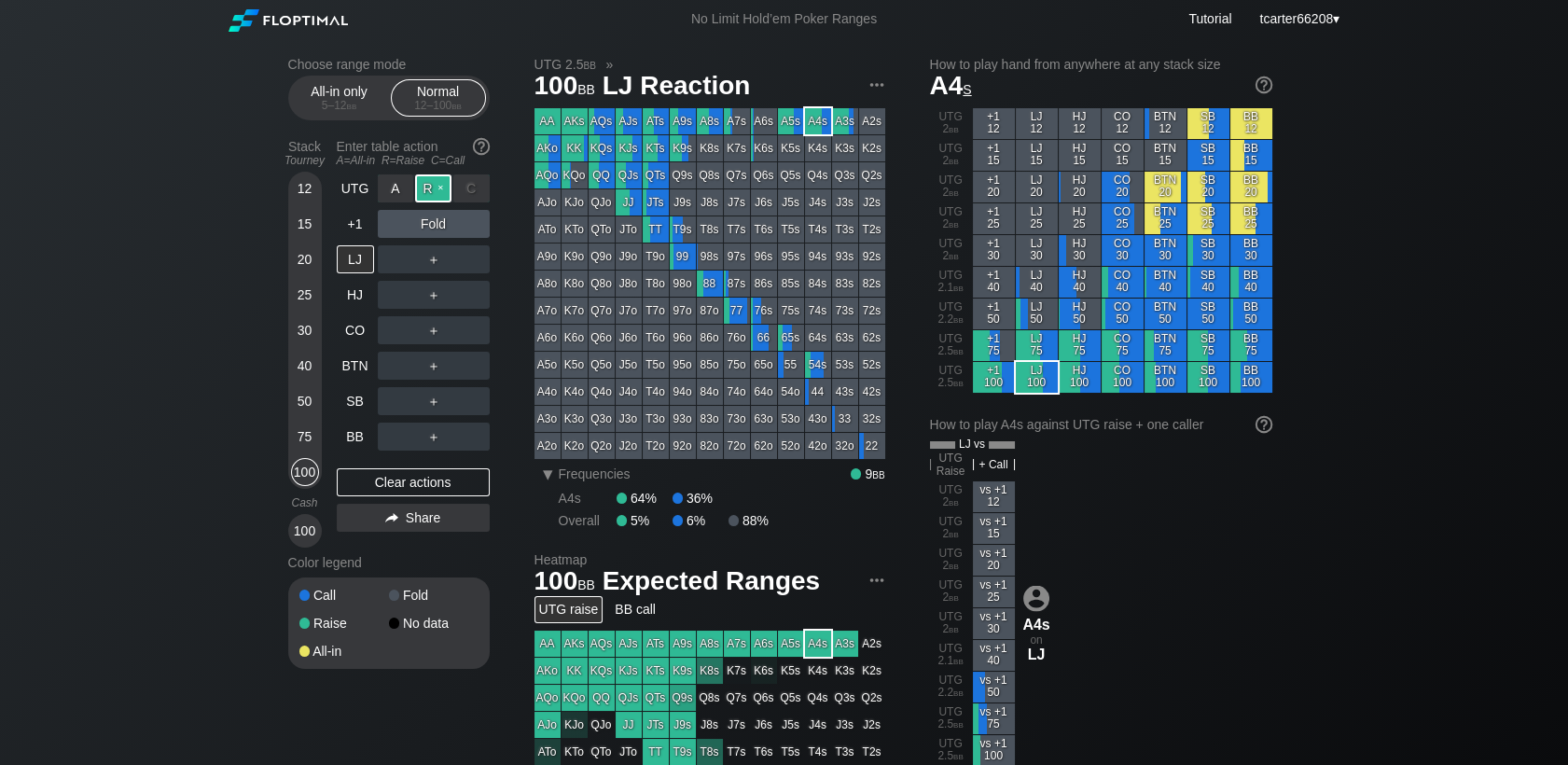
click at [430, 186] on div "R ✕" at bounding box center [433, 189] width 37 height 28
click at [362, 484] on div "Clear actions" at bounding box center [413, 482] width 153 height 28
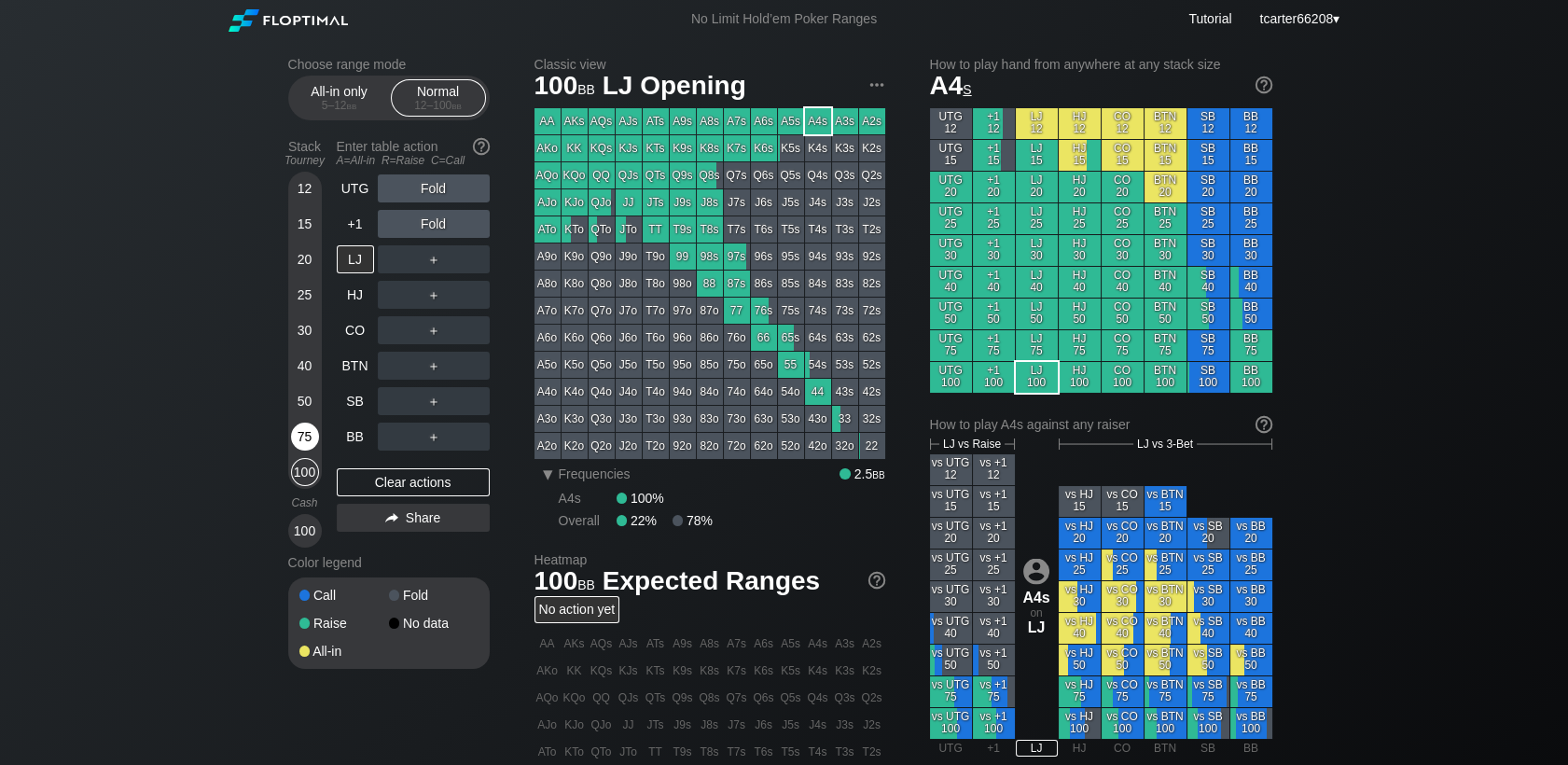
click at [302, 444] on div "75" at bounding box center [305, 437] width 28 height 28
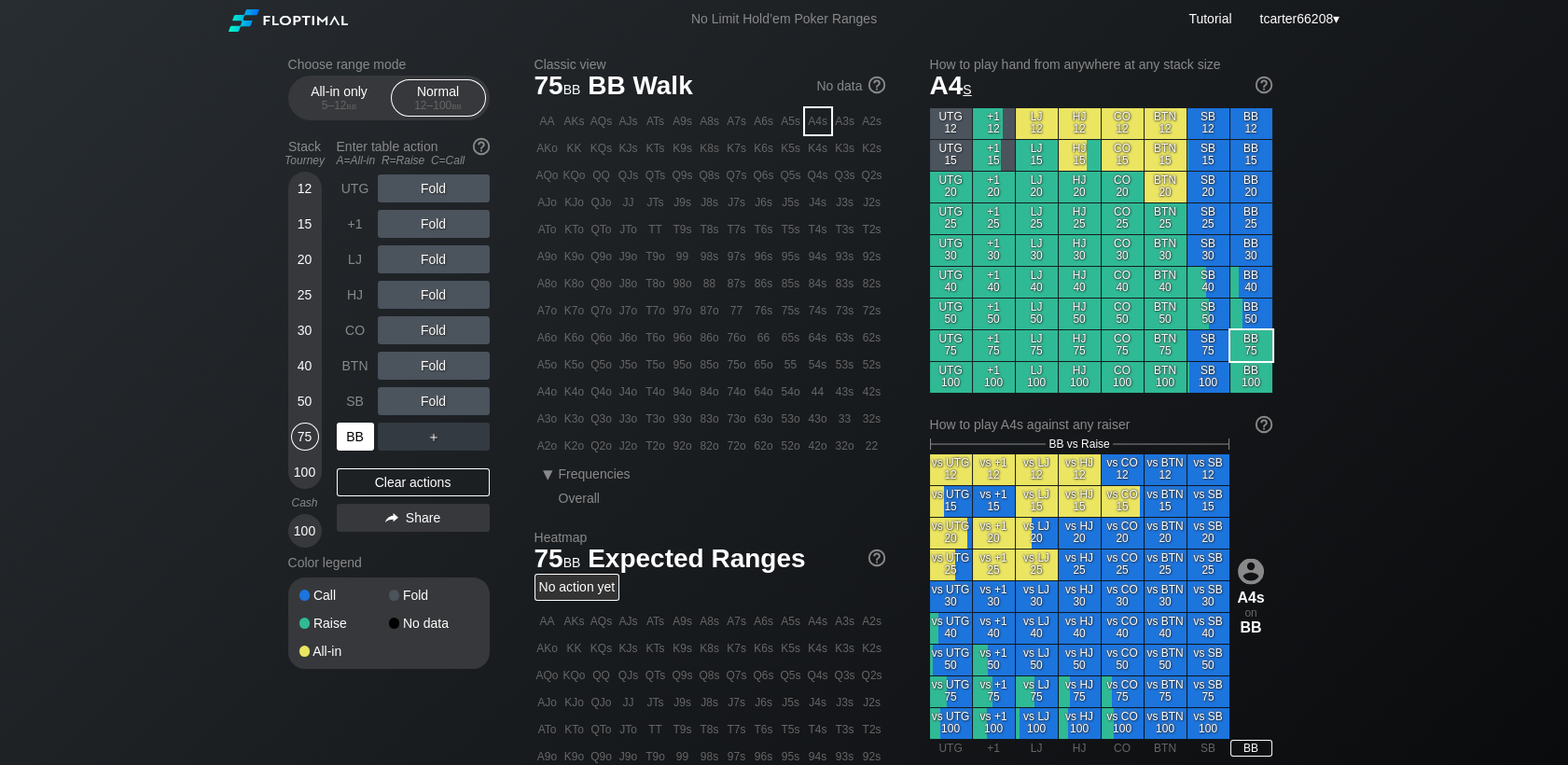
click at [367, 425] on div "BB" at bounding box center [355, 437] width 38 height 28
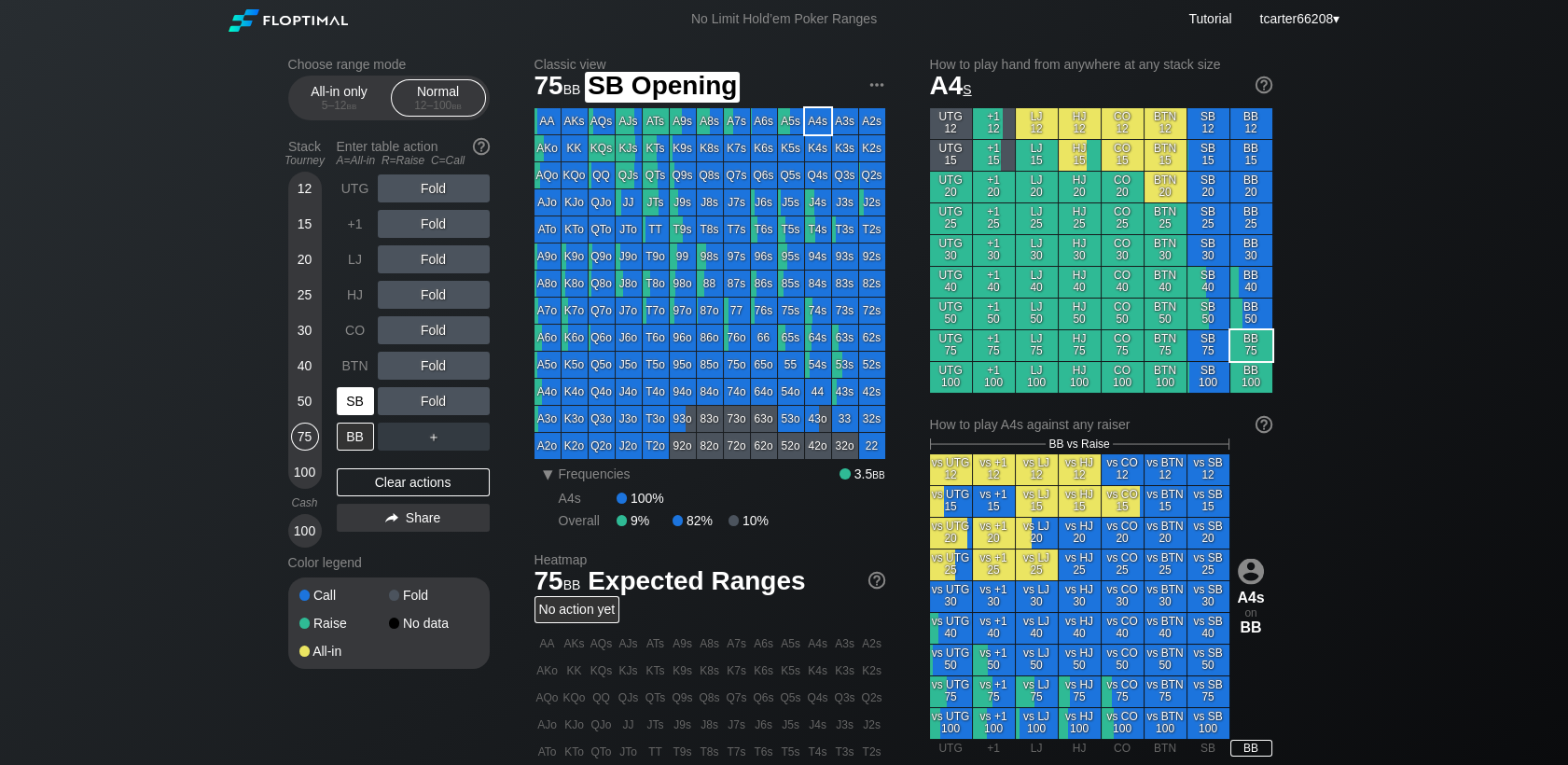
click at [364, 398] on div "SB" at bounding box center [355, 401] width 38 height 28
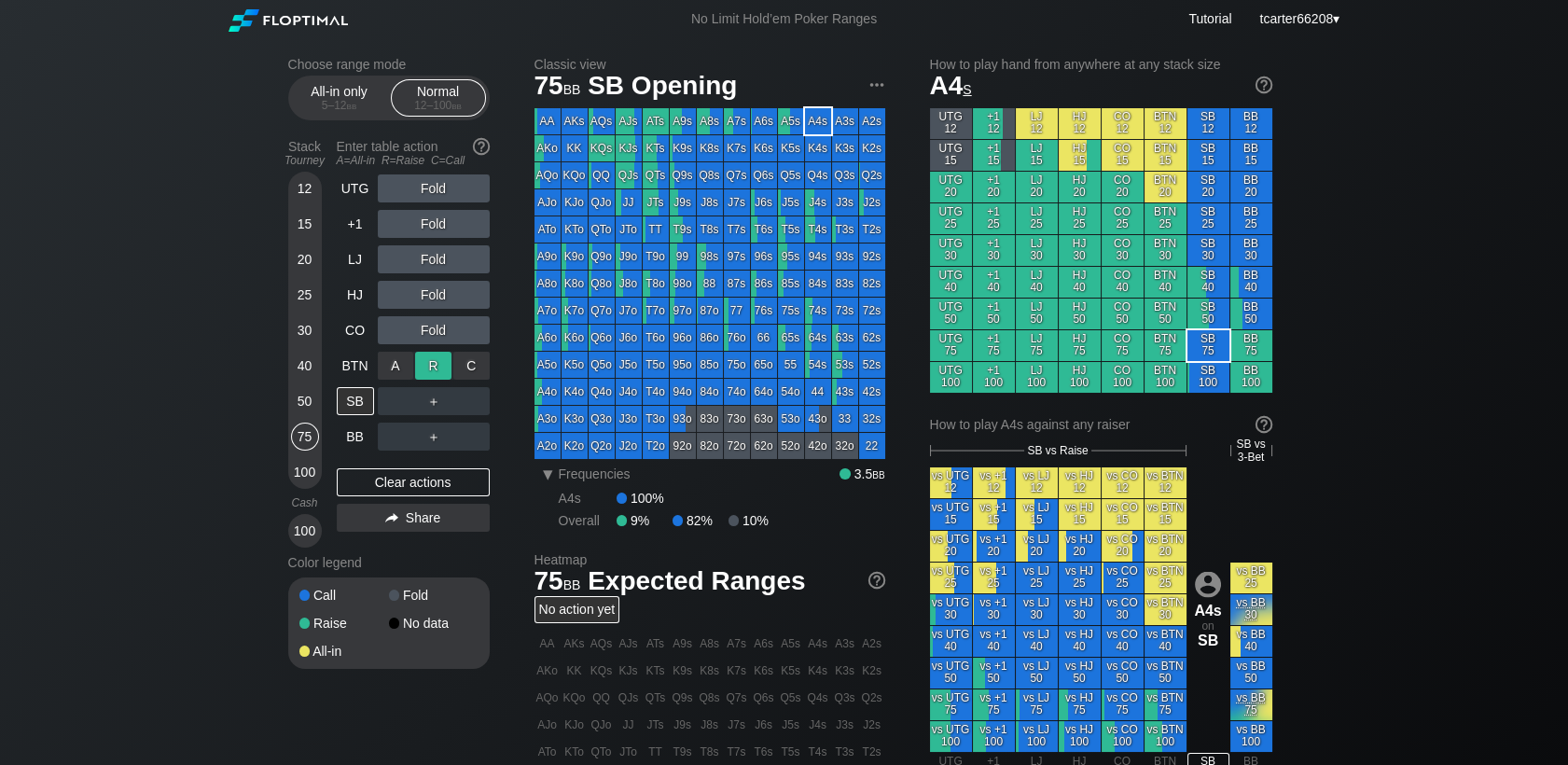
click at [426, 371] on div "R ✕" at bounding box center [433, 365] width 37 height 28
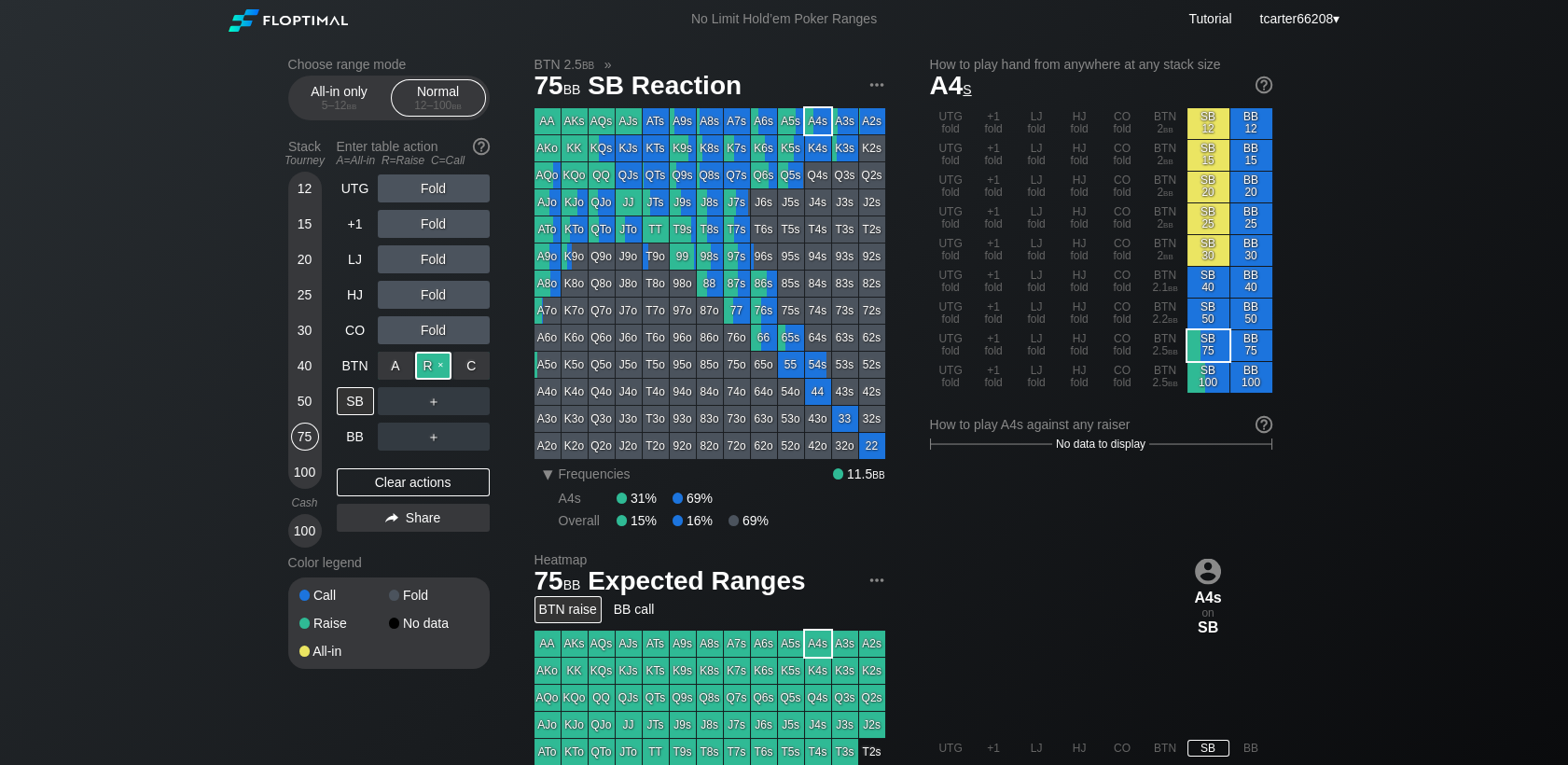
click at [426, 371] on div "R ✕" at bounding box center [433, 365] width 37 height 28
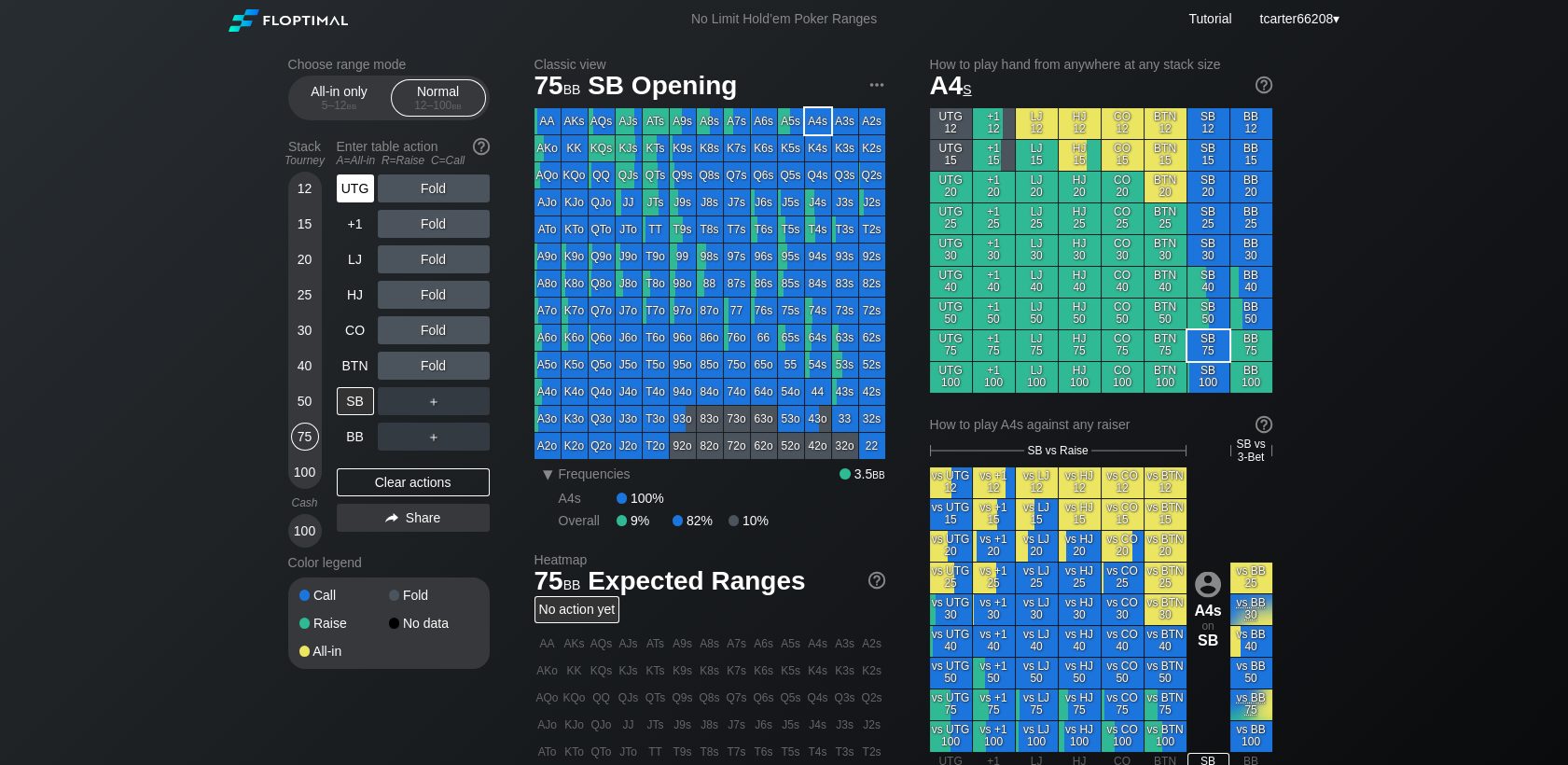
click at [363, 197] on div "UTG" at bounding box center [355, 189] width 38 height 28
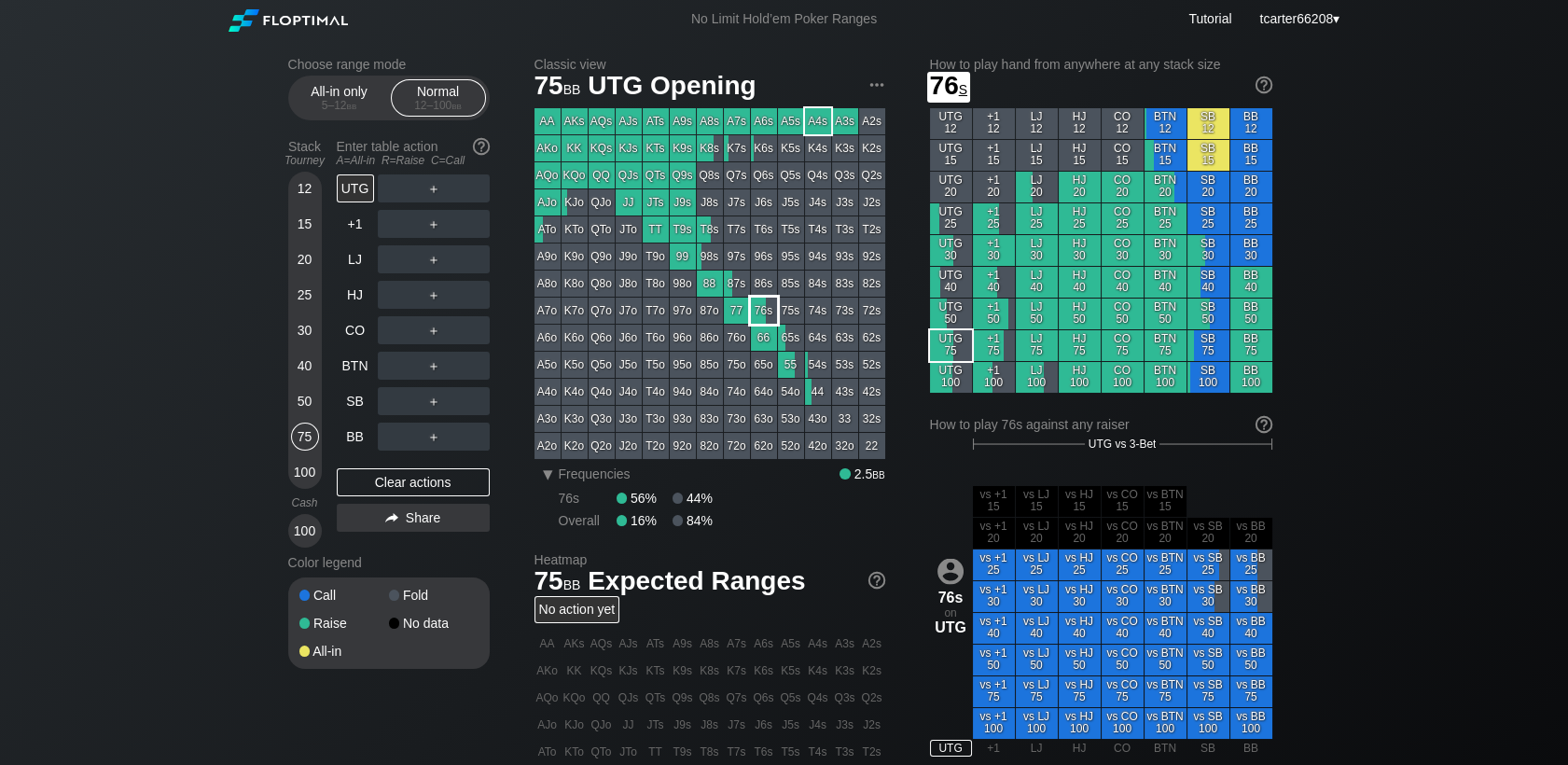
click at [754, 310] on div "76s" at bounding box center [764, 311] width 26 height 26
click at [374, 489] on div "Clear actions" at bounding box center [413, 482] width 153 height 28
click at [296, 273] on div "20" at bounding box center [305, 263] width 28 height 36
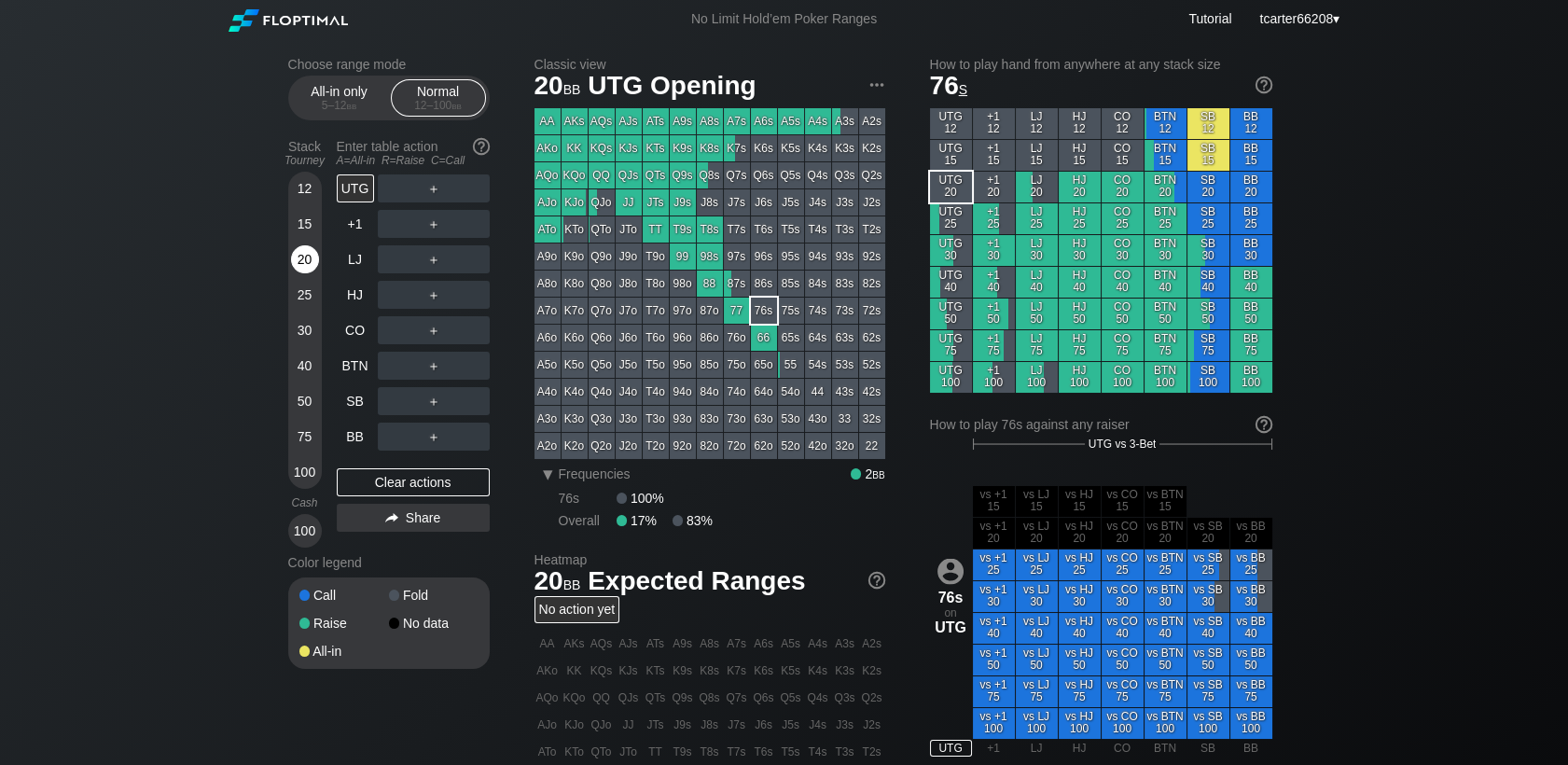
click at [301, 267] on div "20" at bounding box center [305, 259] width 28 height 28
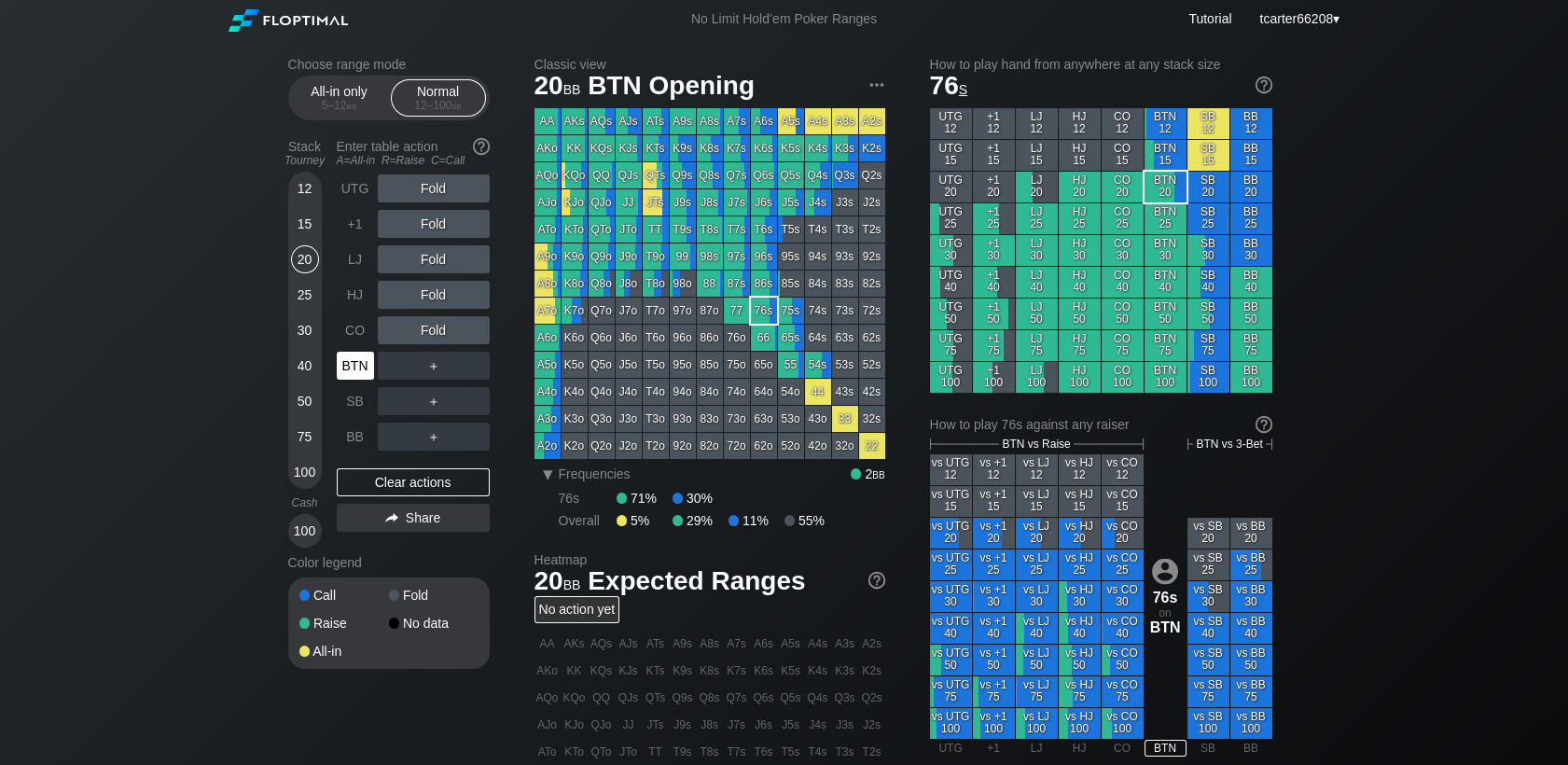
click at [367, 349] on div "BTN" at bounding box center [356, 366] width 41 height 36
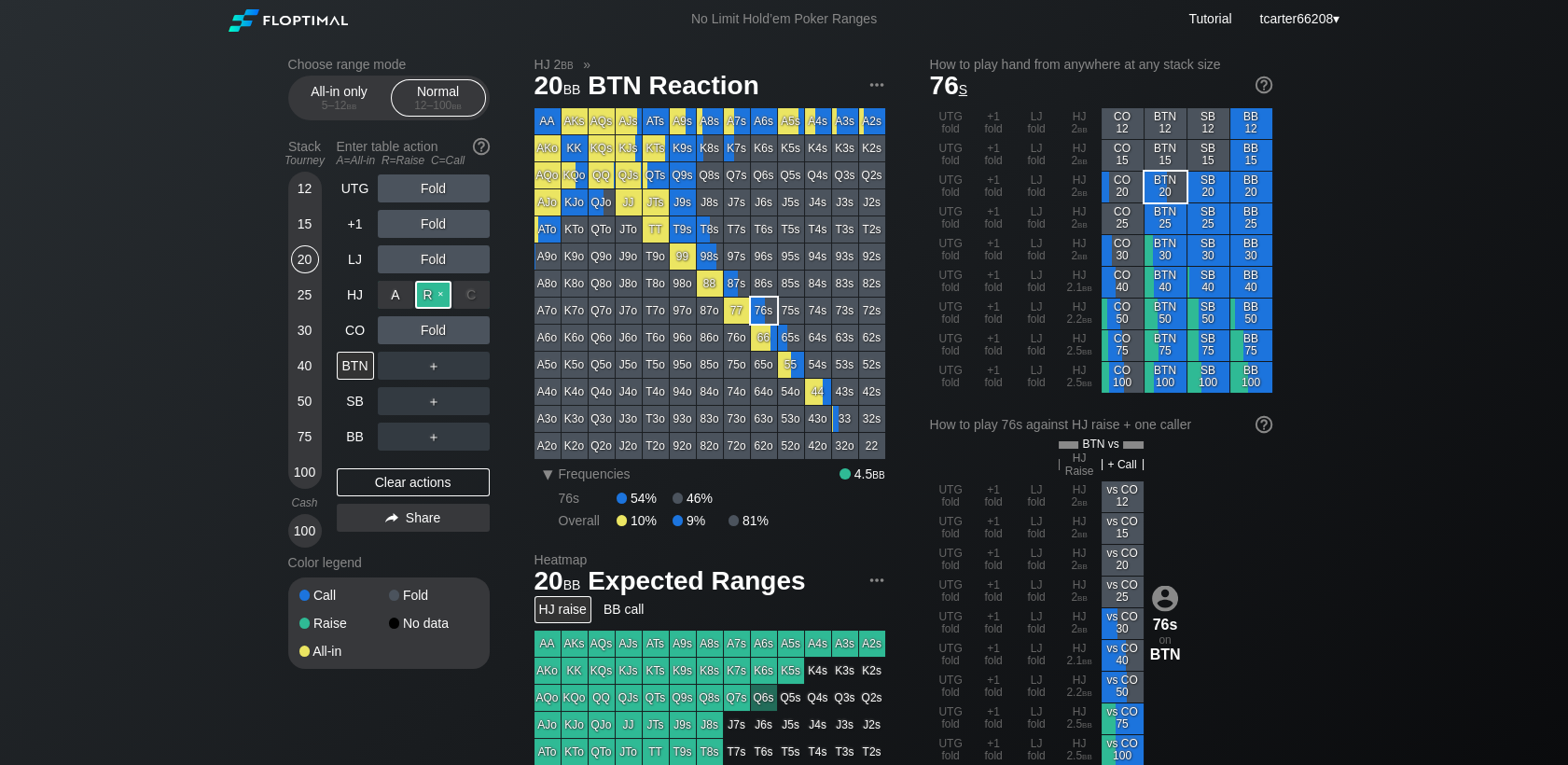
click at [439, 304] on div "R ✕" at bounding box center [433, 295] width 37 height 28
click at [384, 475] on div "Clear actions" at bounding box center [413, 482] width 153 height 28
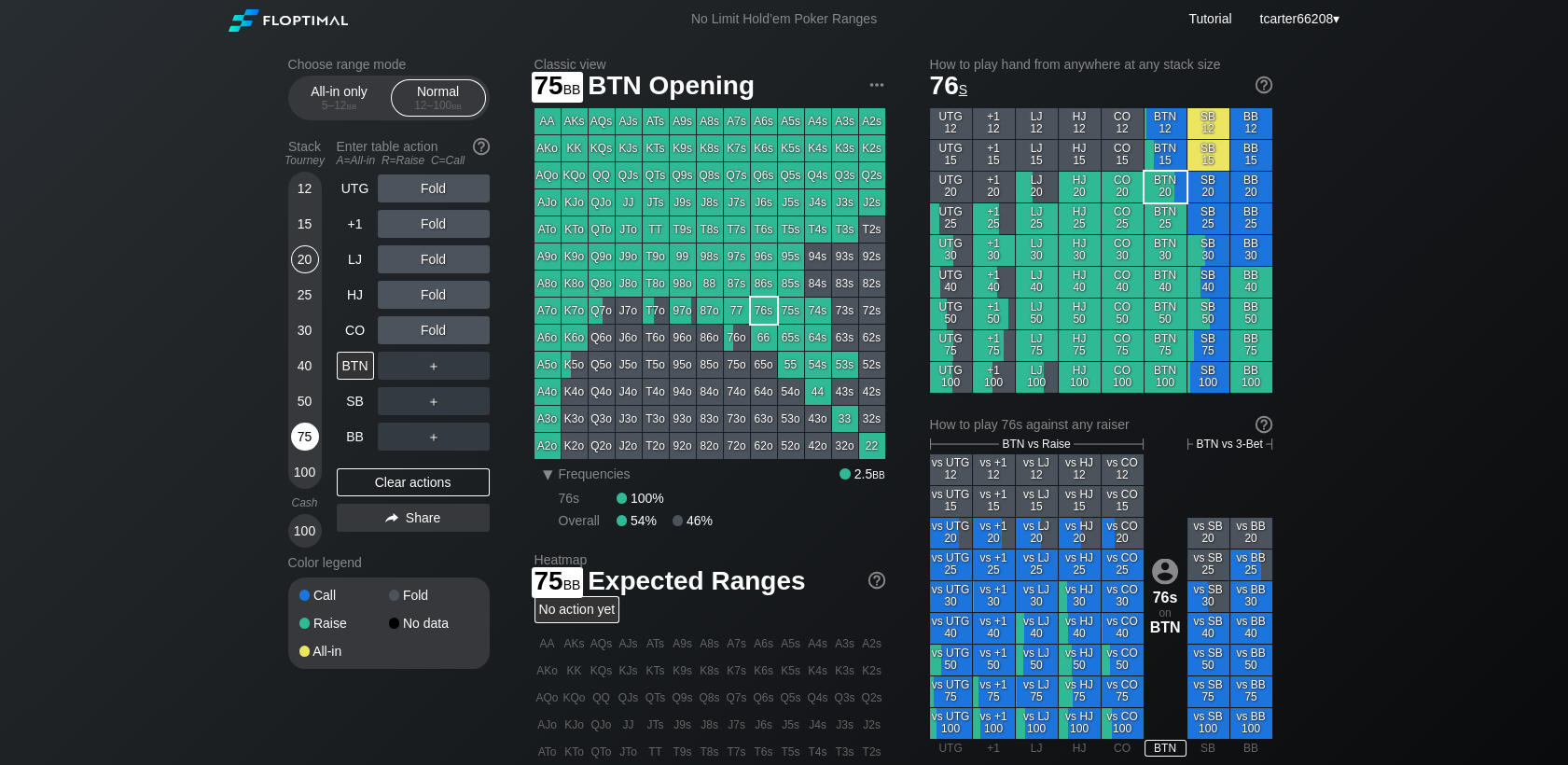
click at [304, 445] on div "75" at bounding box center [305, 437] width 28 height 28
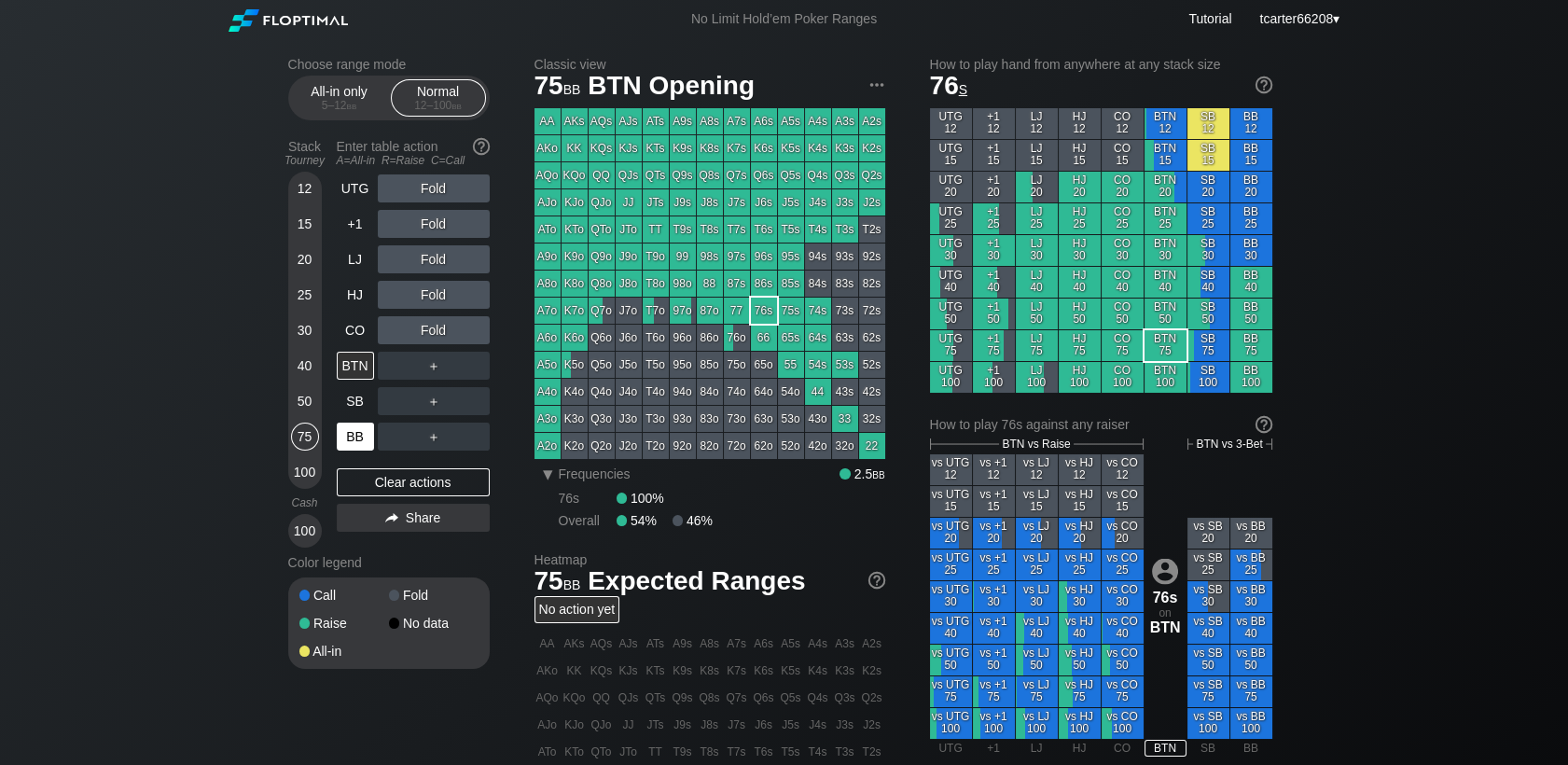
click at [347, 443] on div "BB" at bounding box center [355, 437] width 38 height 28
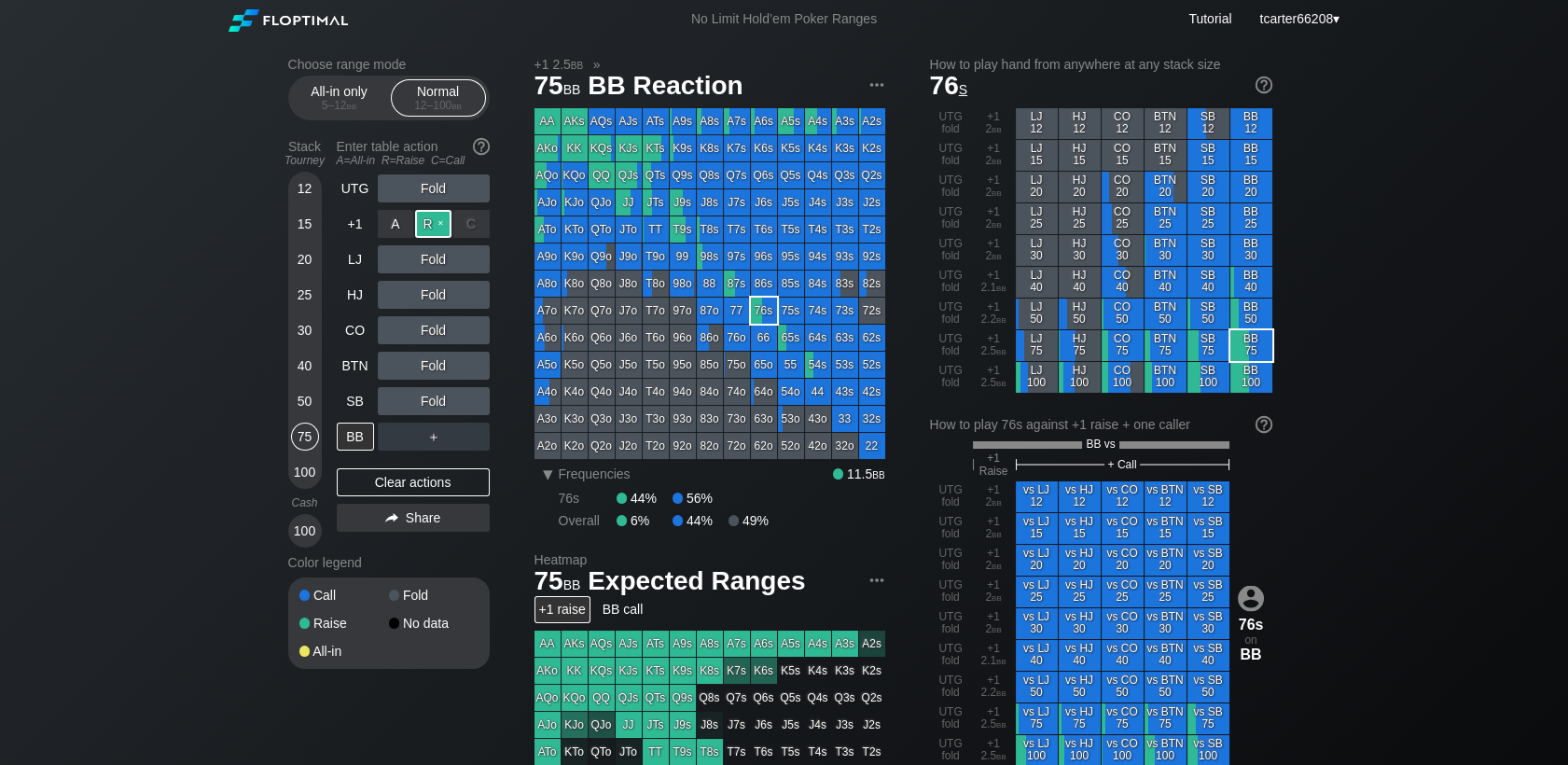
click at [445, 236] on div "R ✕" at bounding box center [433, 223] width 37 height 28
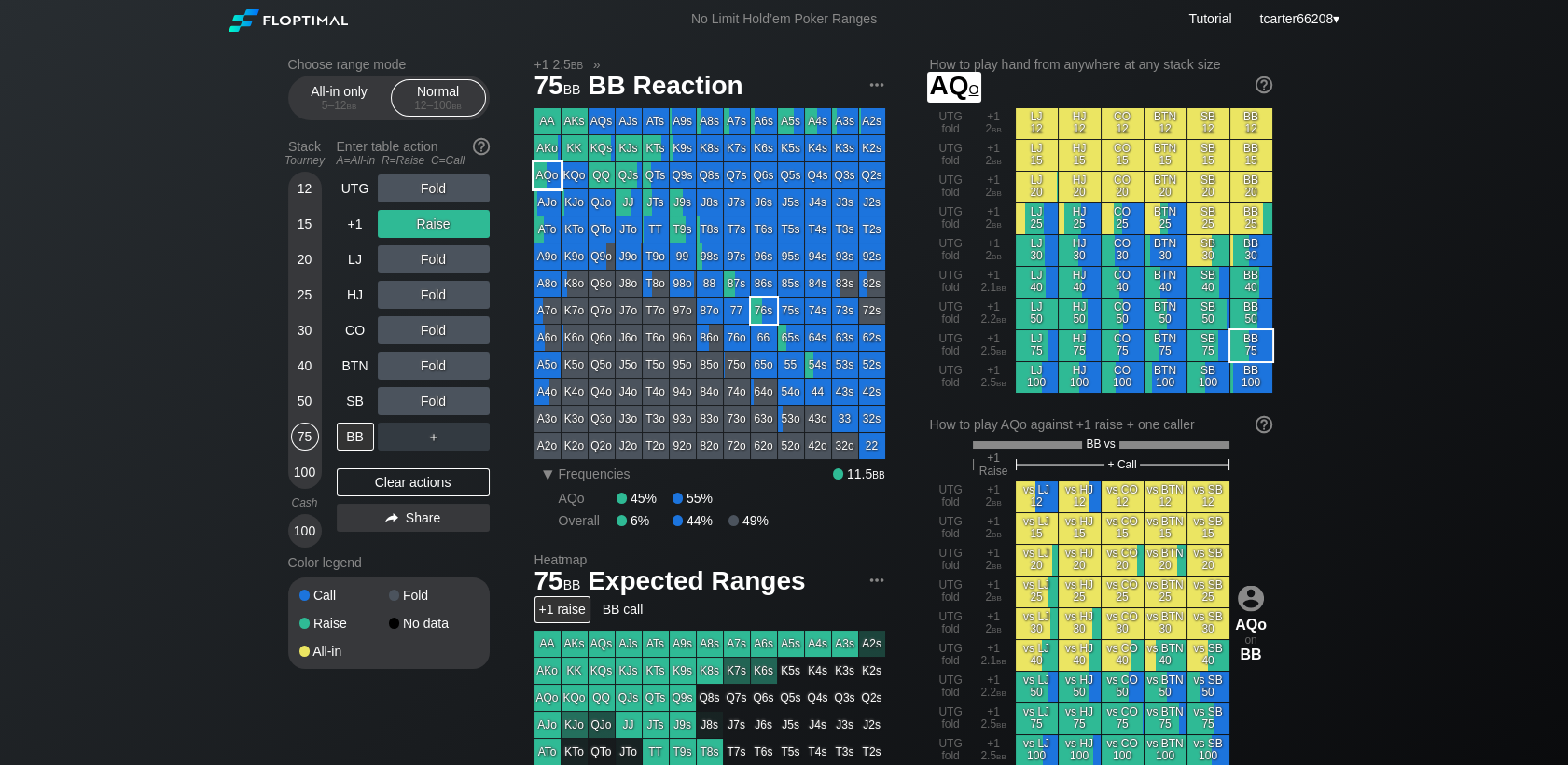
click at [552, 176] on div "AQo" at bounding box center [548, 176] width 26 height 26
drag, startPoint x: 306, startPoint y: 288, endPoint x: 302, endPoint y: 261, distance: 27.3
click at [306, 287] on div "25" at bounding box center [305, 295] width 28 height 28
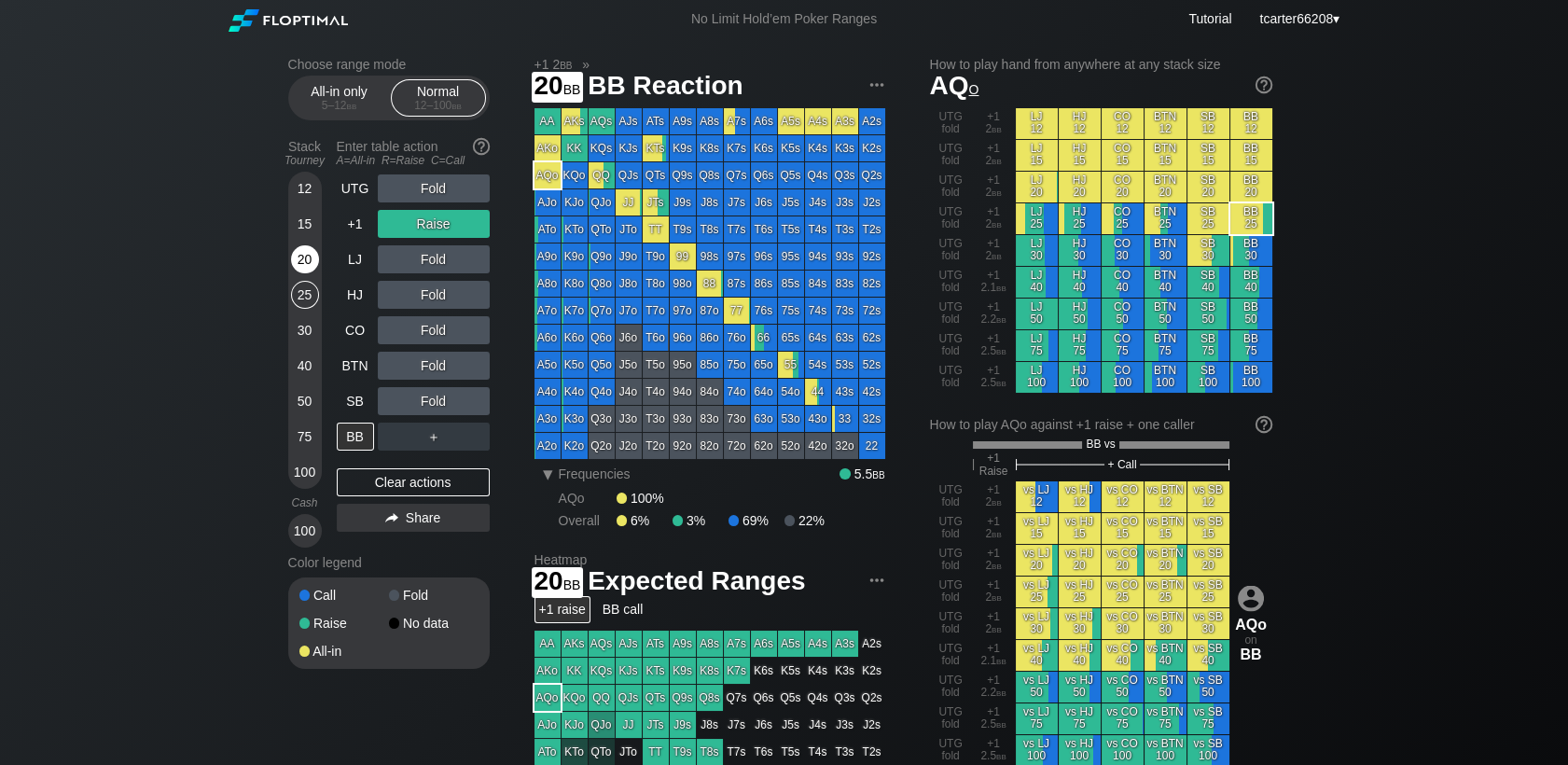
click at [301, 258] on div "20" at bounding box center [305, 259] width 28 height 28
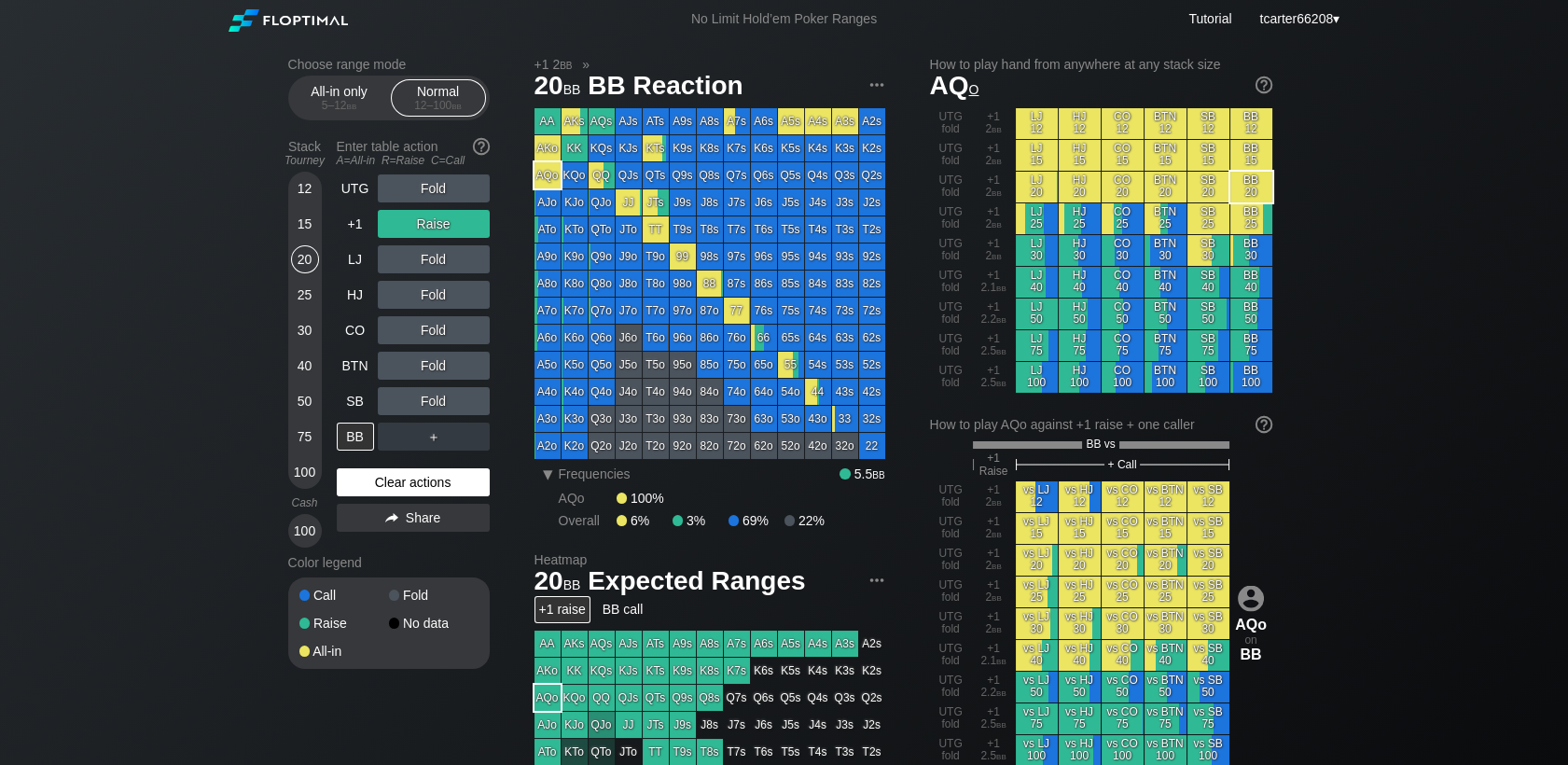
click at [380, 486] on div "Clear actions" at bounding box center [413, 482] width 153 height 28
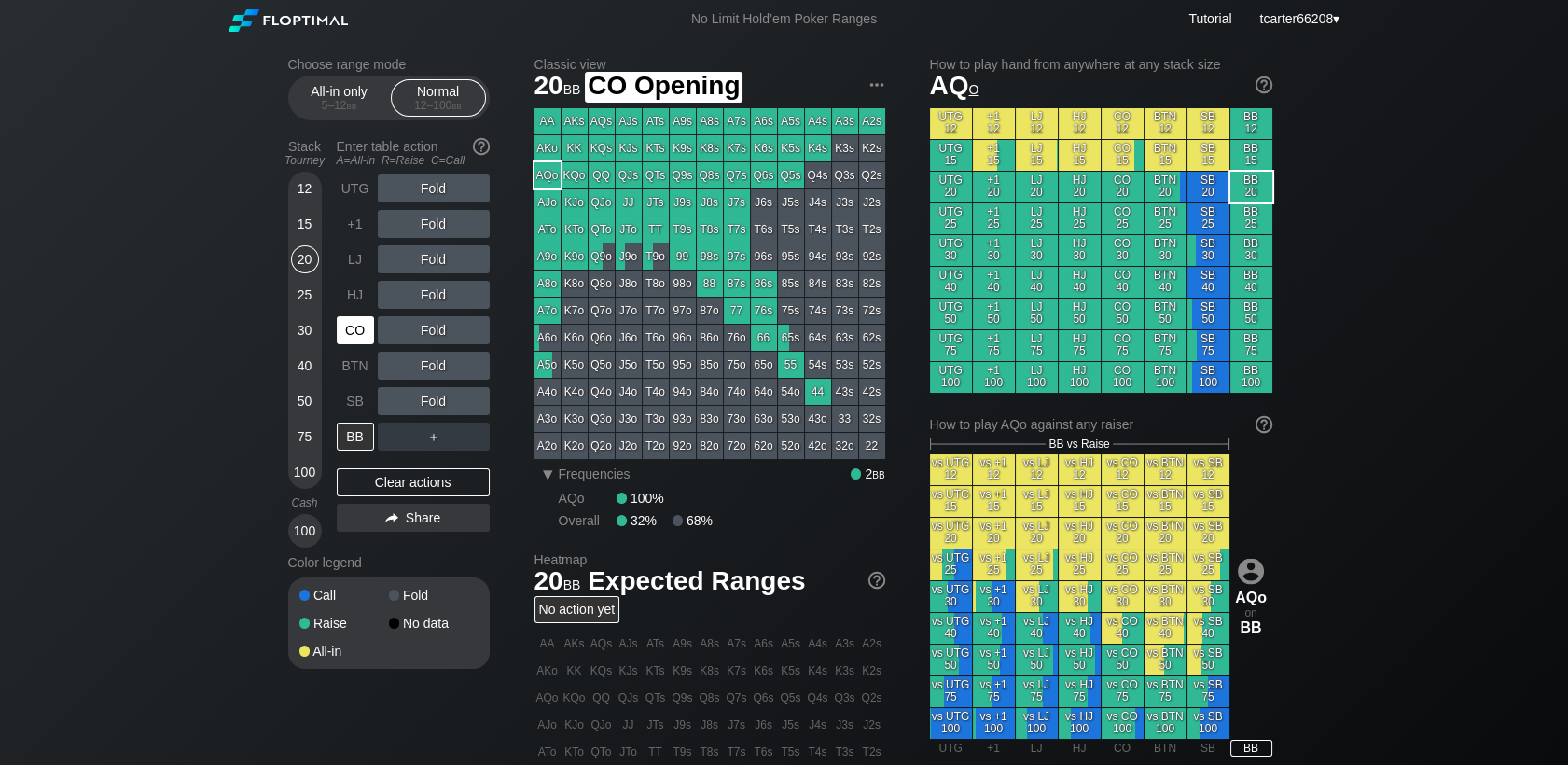
click at [362, 328] on div "CO" at bounding box center [355, 330] width 38 height 28
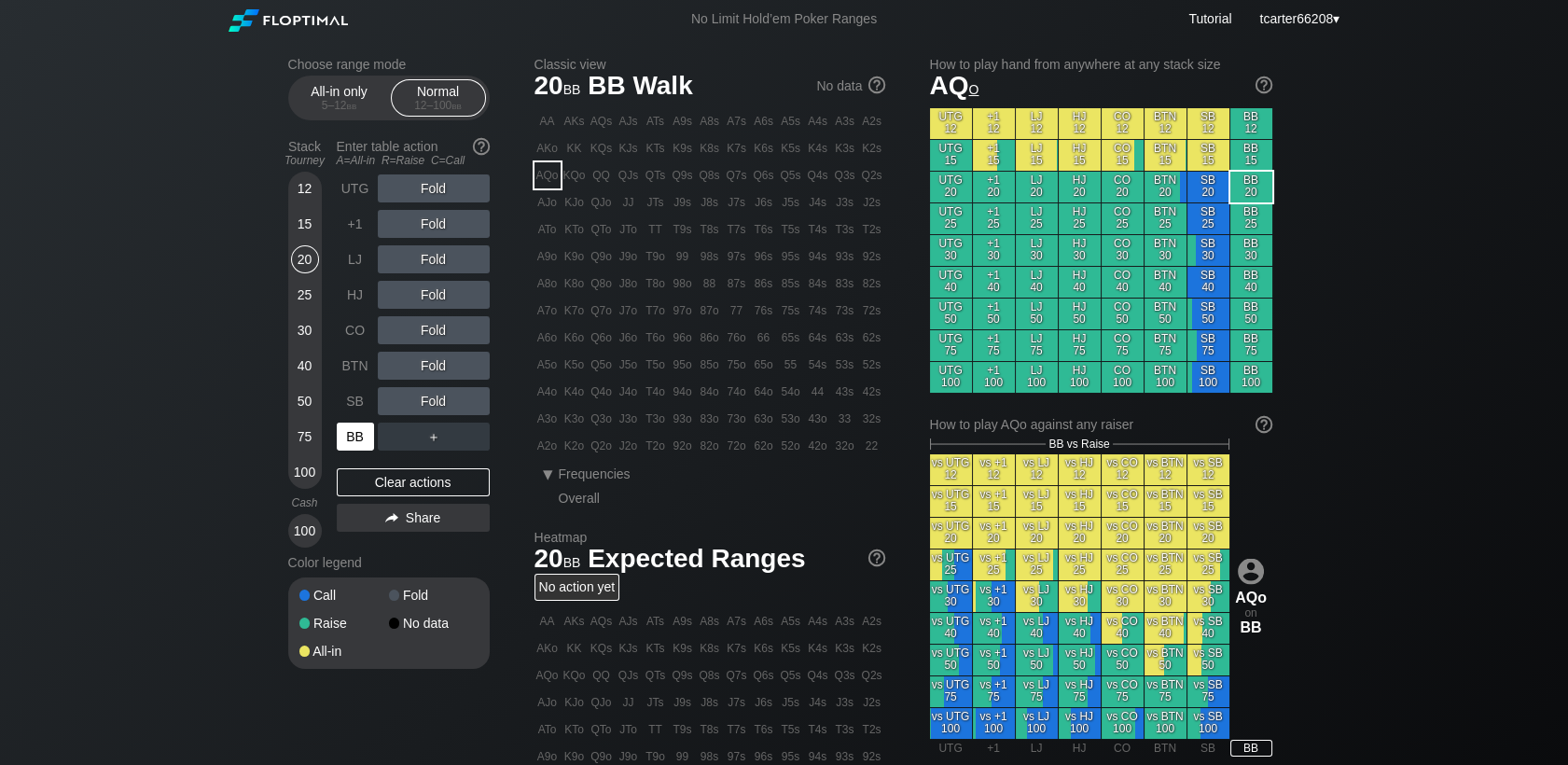
click at [358, 440] on div "BB" at bounding box center [355, 437] width 38 height 28
click at [312, 439] on div "75" at bounding box center [305, 437] width 28 height 28
click at [429, 220] on div "R ✕" at bounding box center [433, 223] width 37 height 28
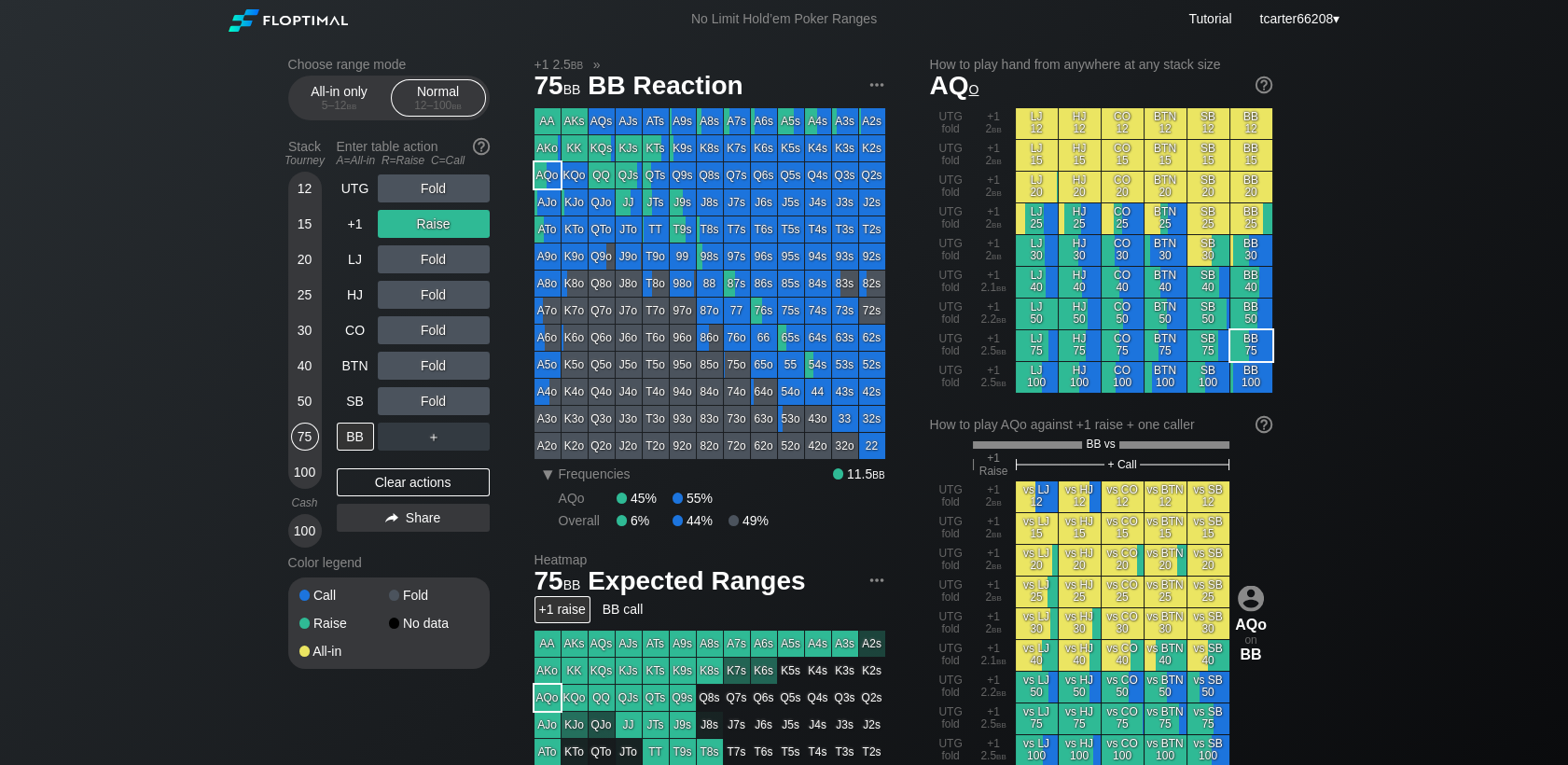
click at [310, 263] on div "20" at bounding box center [305, 259] width 28 height 28
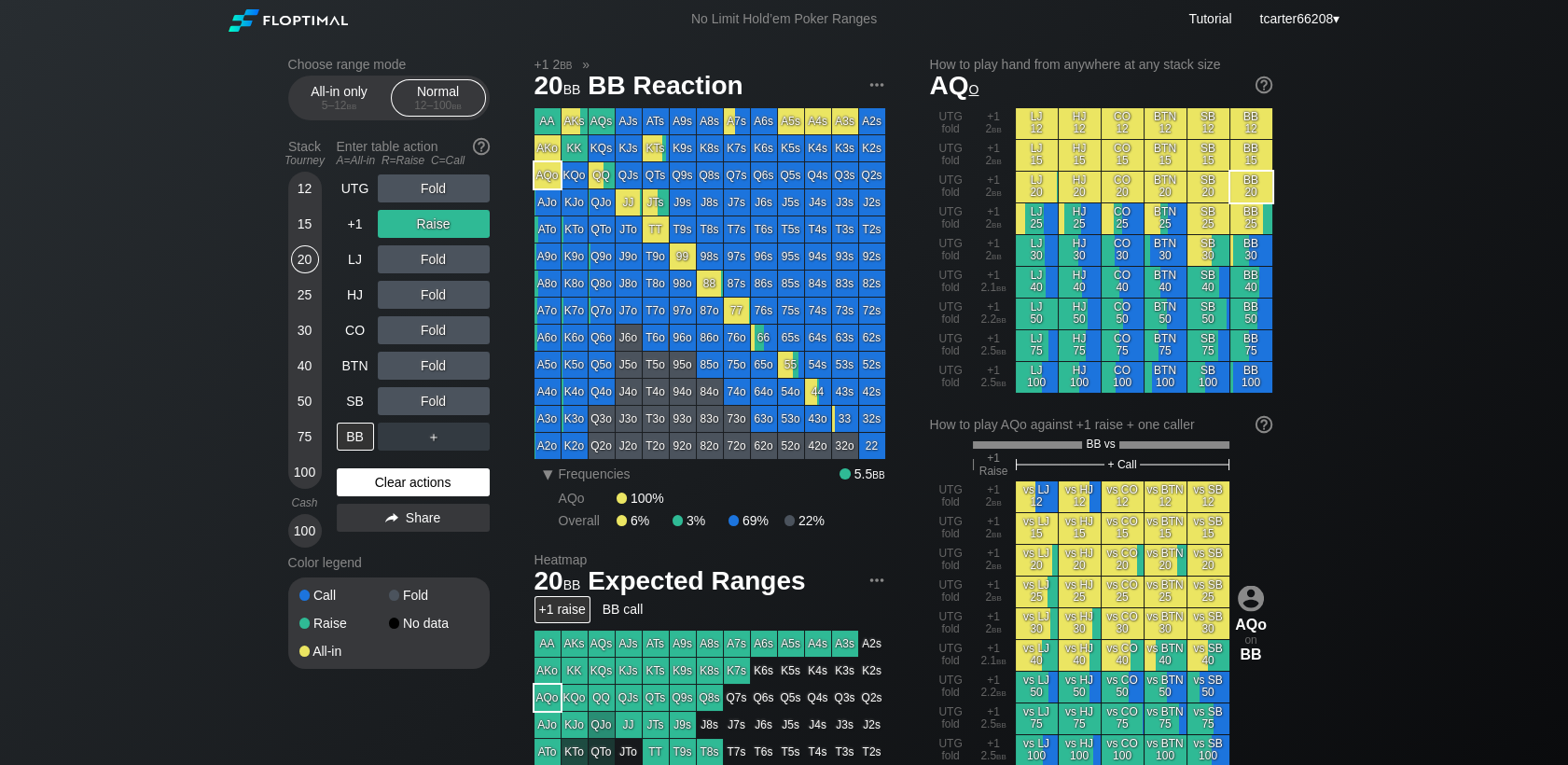
click at [419, 483] on div "Clear actions" at bounding box center [413, 482] width 153 height 28
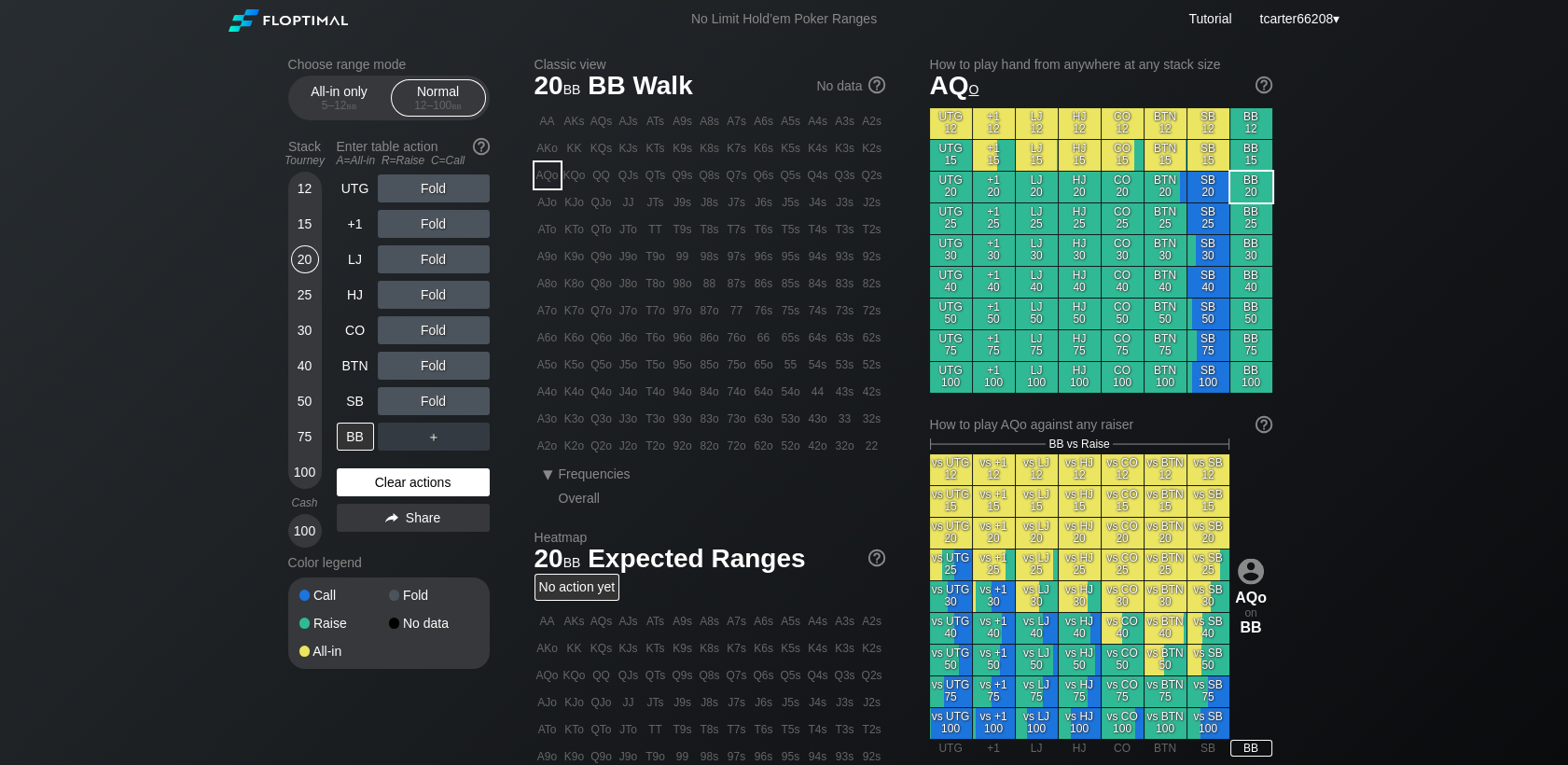
click at [420, 485] on div "Clear actions" at bounding box center [413, 482] width 153 height 28
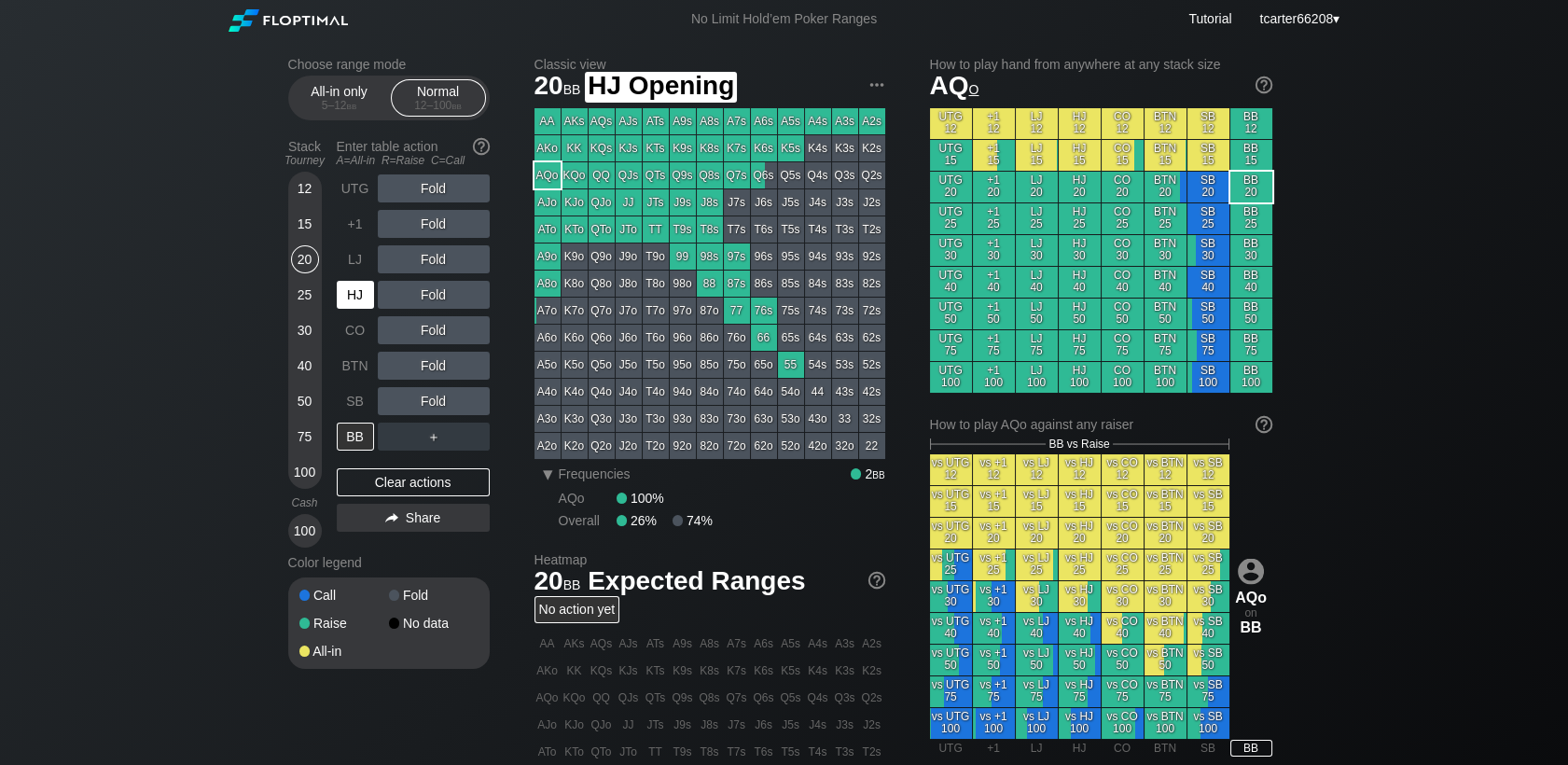
click at [356, 302] on div "HJ" at bounding box center [355, 295] width 38 height 28
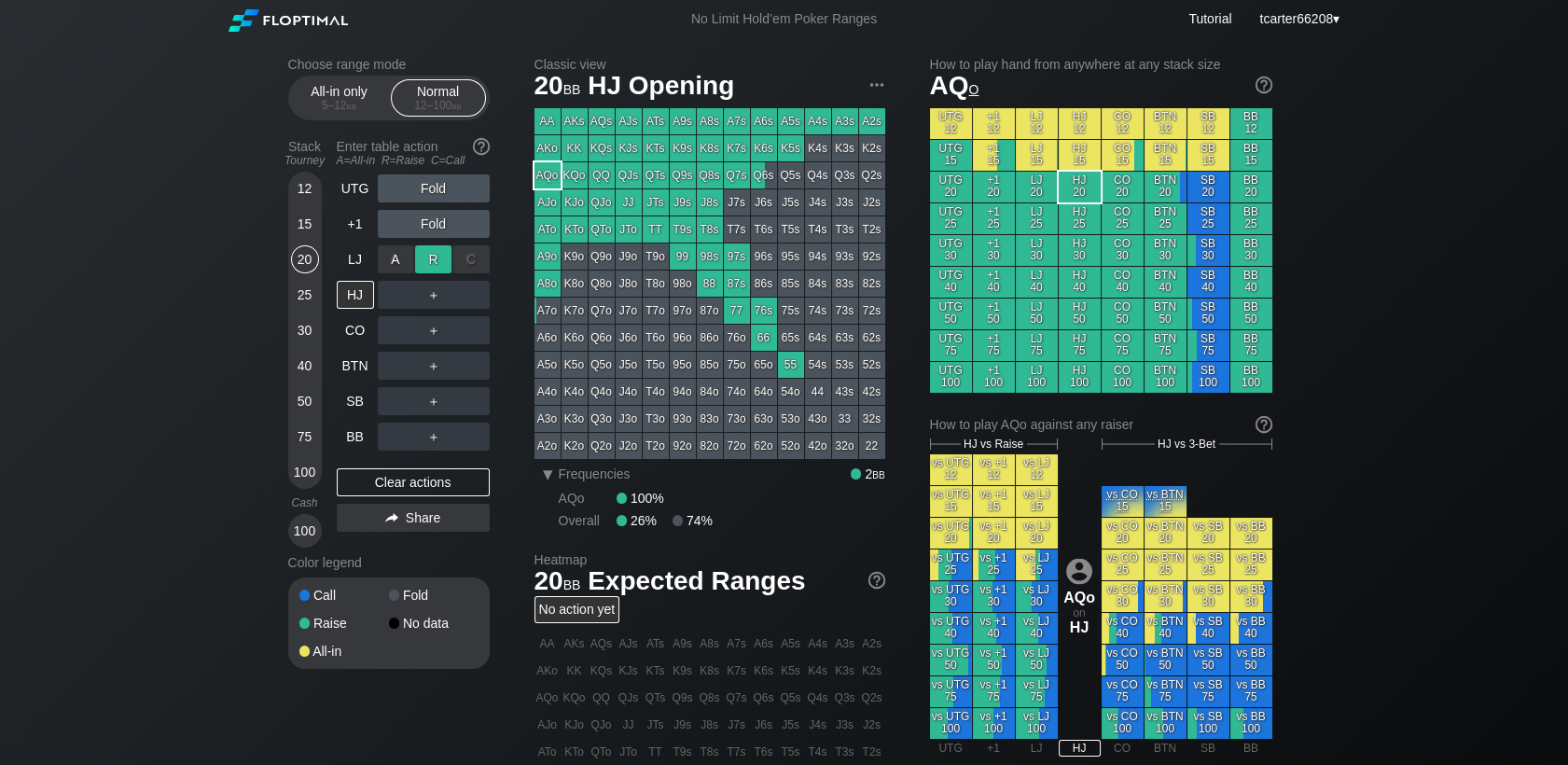
click at [425, 262] on div "R ✕" at bounding box center [433, 259] width 37 height 28
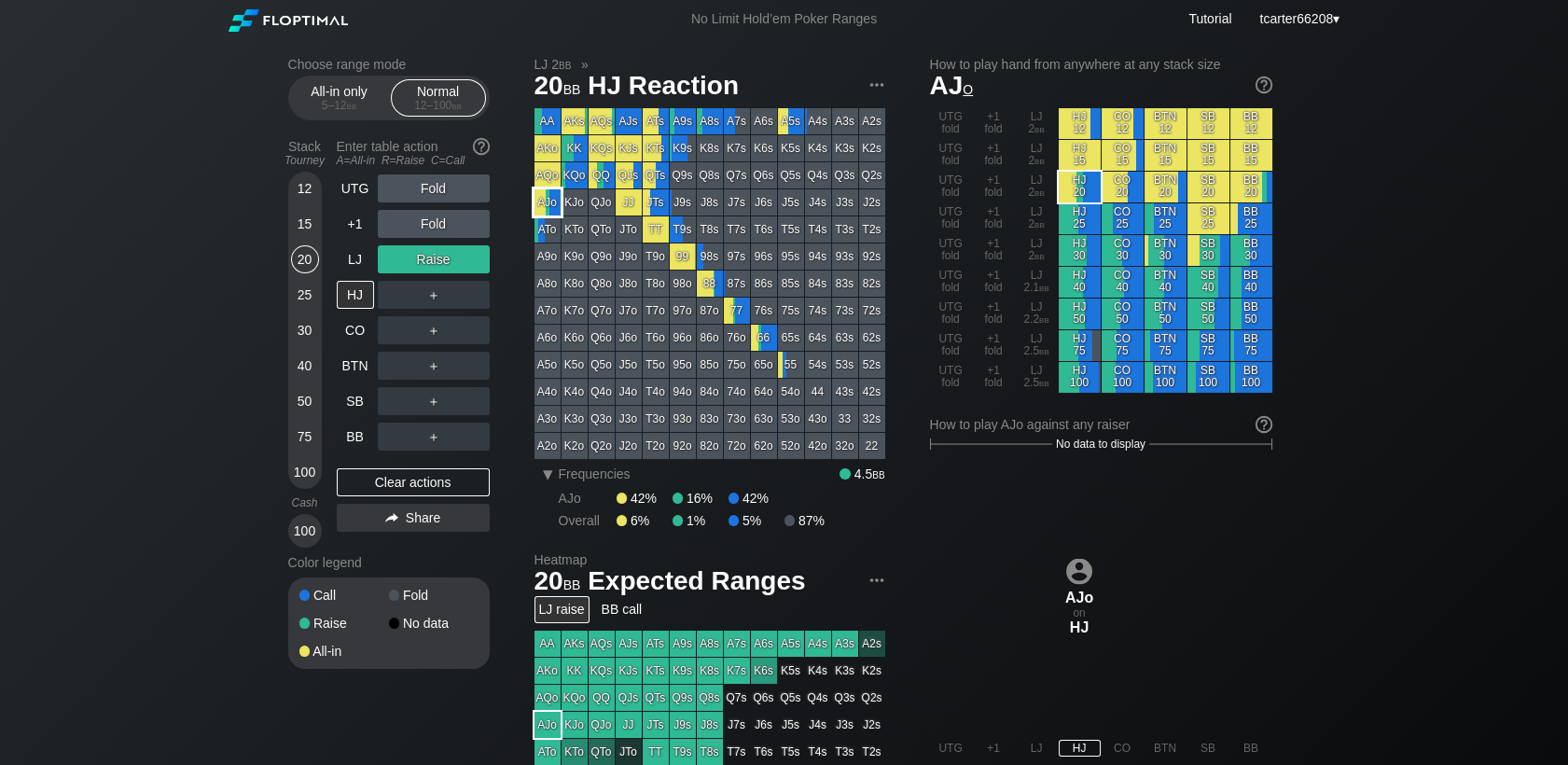
click at [544, 196] on div "AJo" at bounding box center [548, 202] width 26 height 26
click at [299, 408] on div "50" at bounding box center [305, 401] width 28 height 28
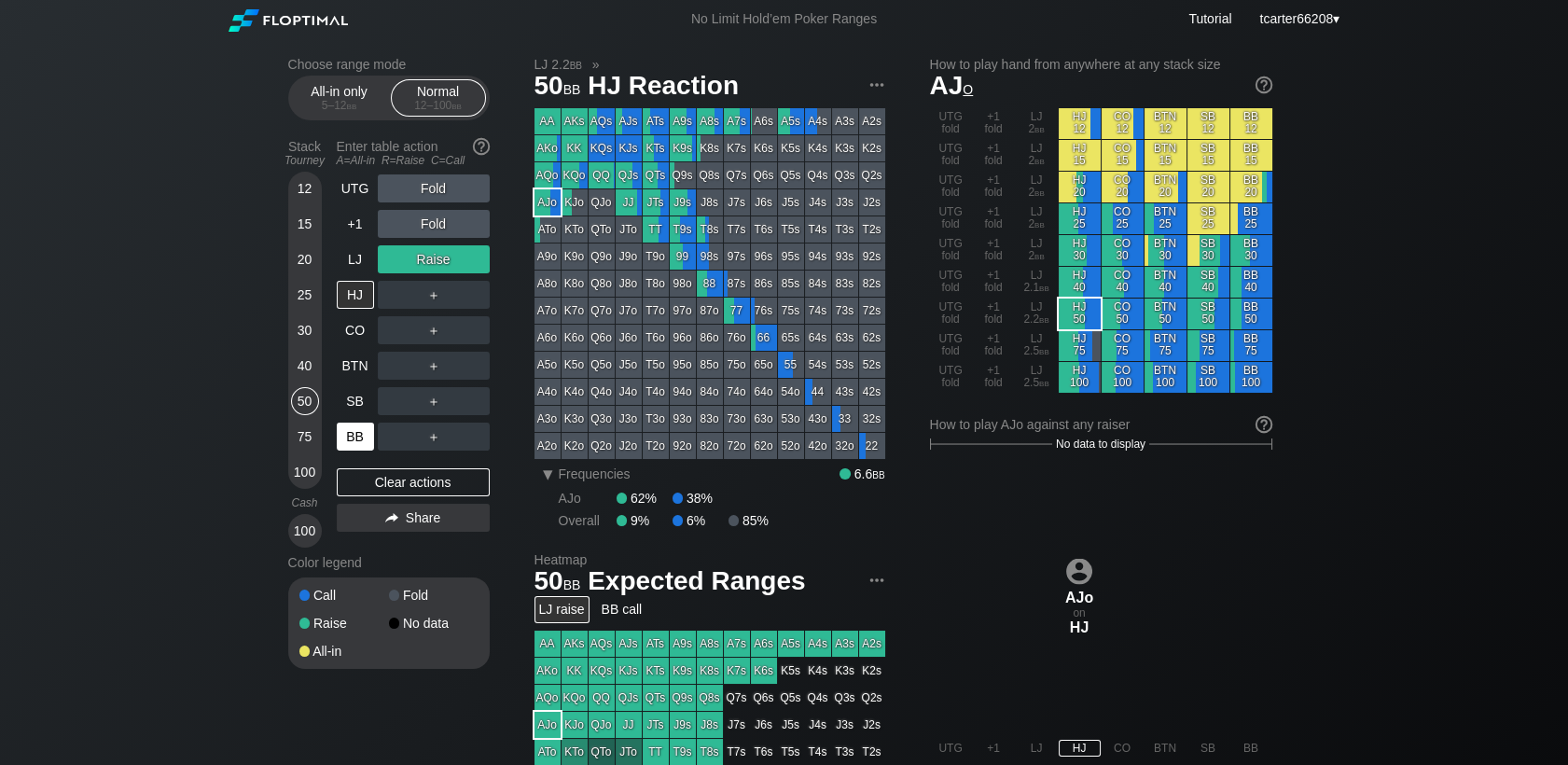
click at [337, 435] on div "Stack Tourney Enter table action A=All-in R=Raise C=Call 12 15 20 25 30 40 50 7…" at bounding box center [388, 339] width 201 height 416
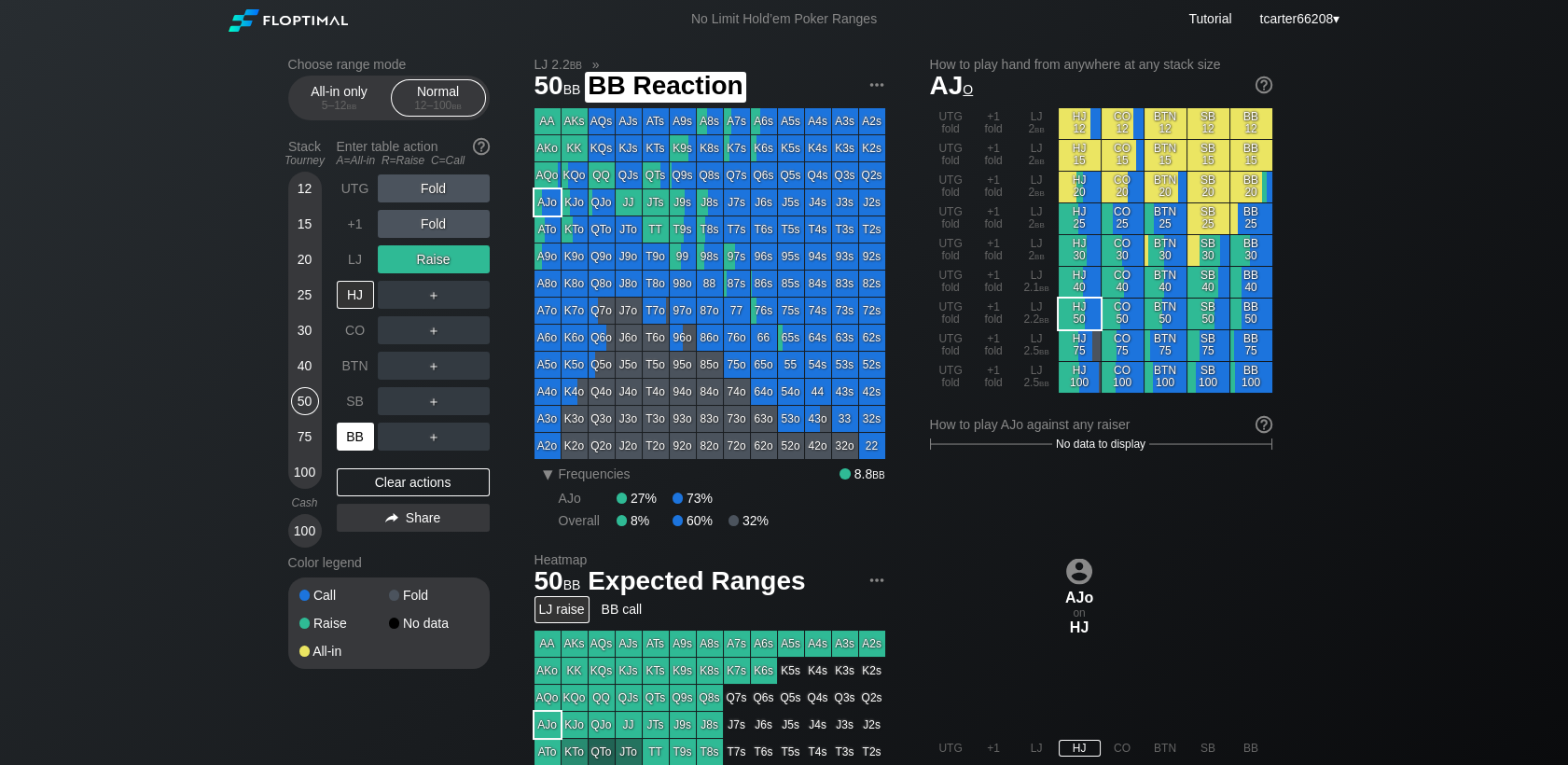
click at [345, 437] on div "BB" at bounding box center [355, 437] width 38 height 28
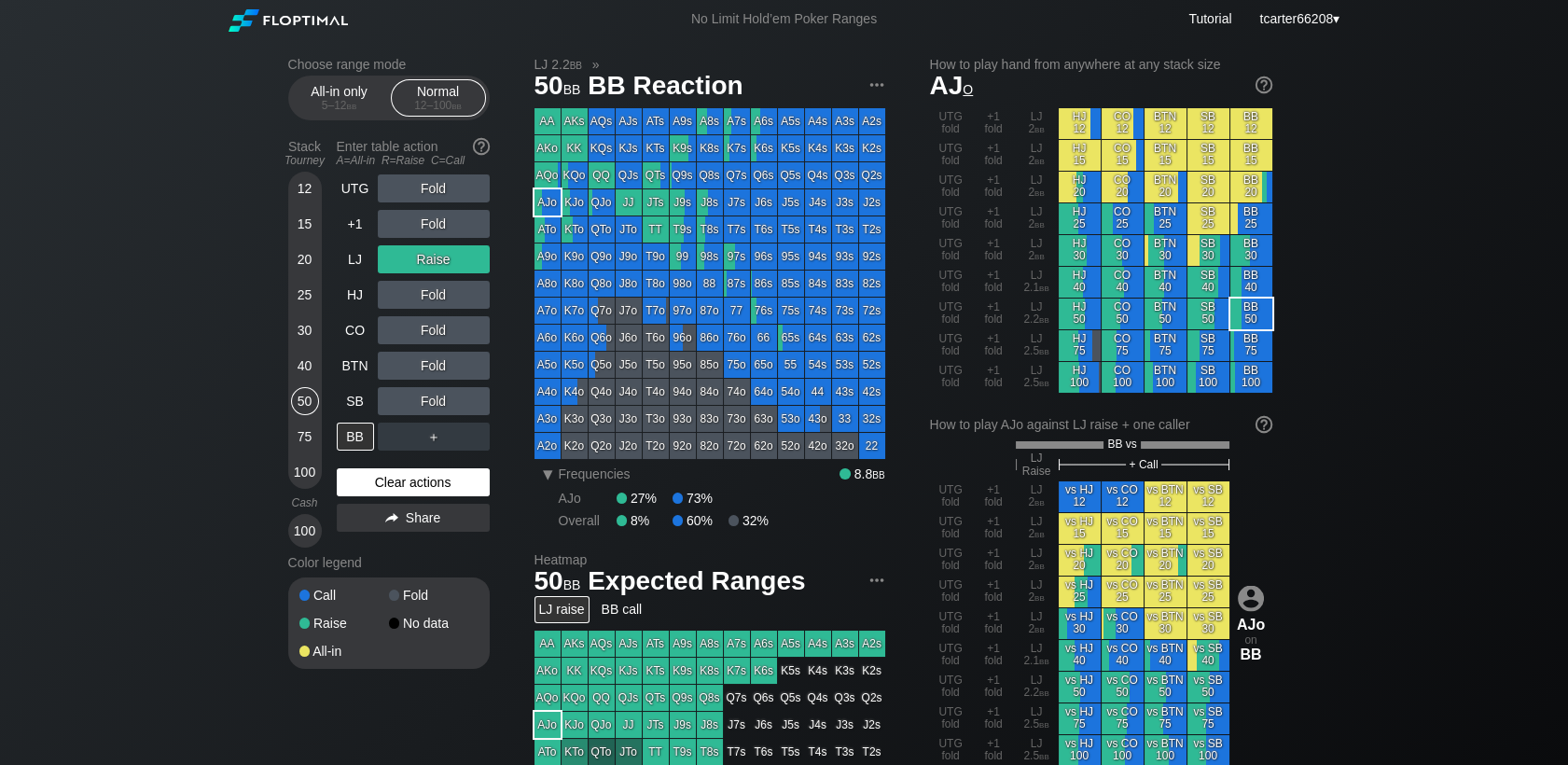
click at [391, 473] on div "Clear actions" at bounding box center [413, 482] width 153 height 28
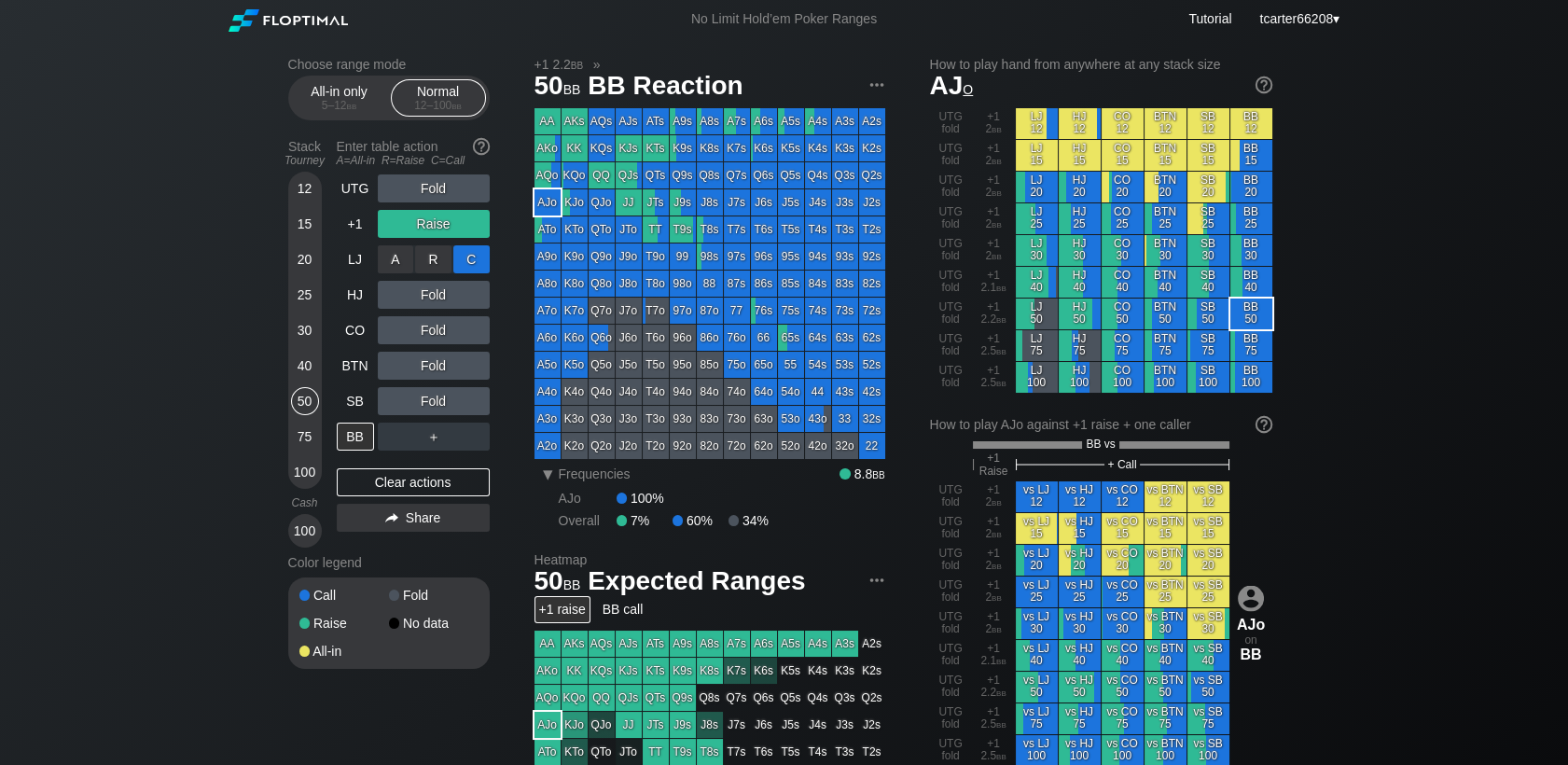
click at [457, 270] on div "C ✕" at bounding box center [471, 259] width 37 height 28
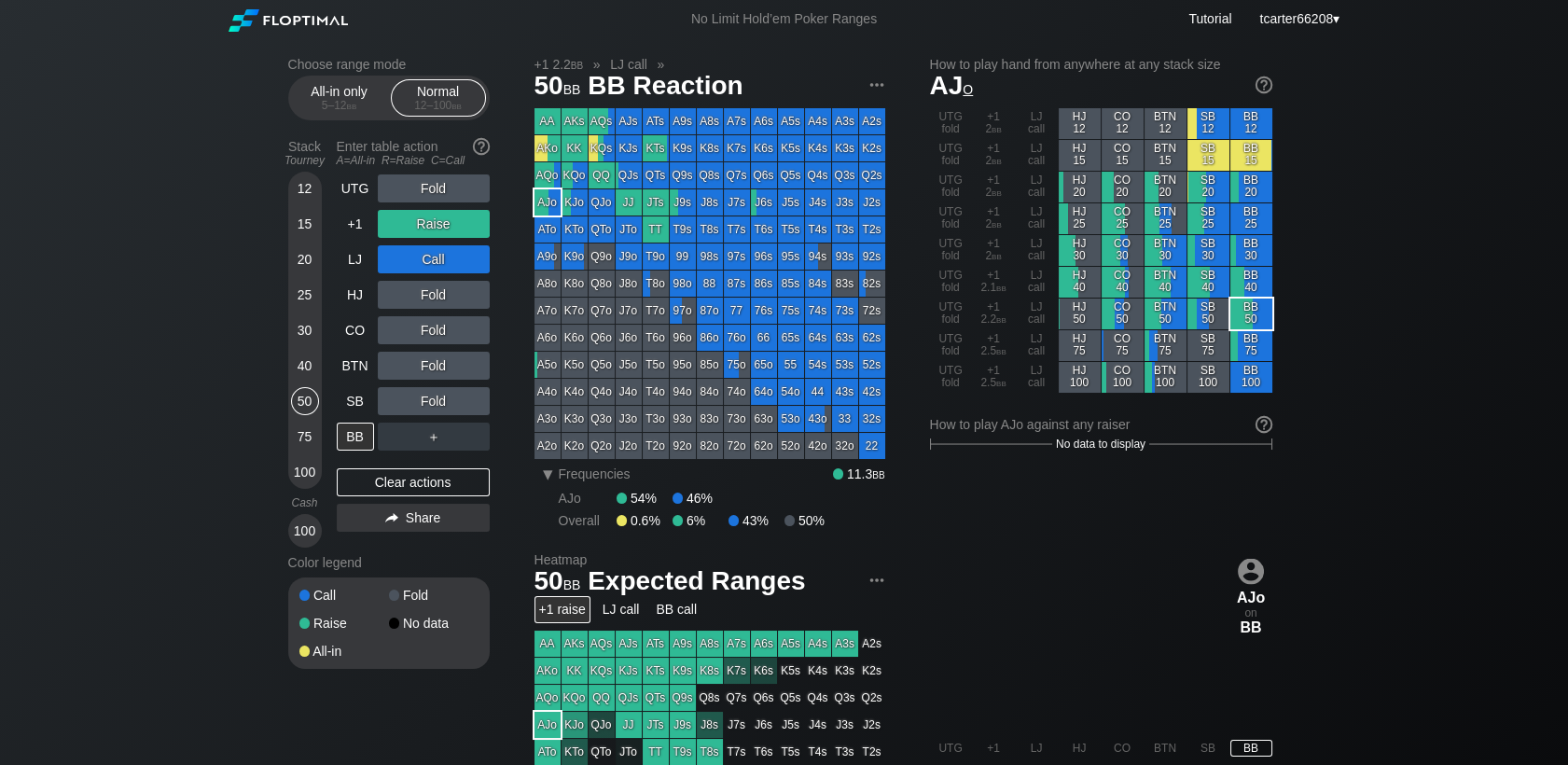
click at [299, 481] on div "100" at bounding box center [305, 471] width 28 height 28
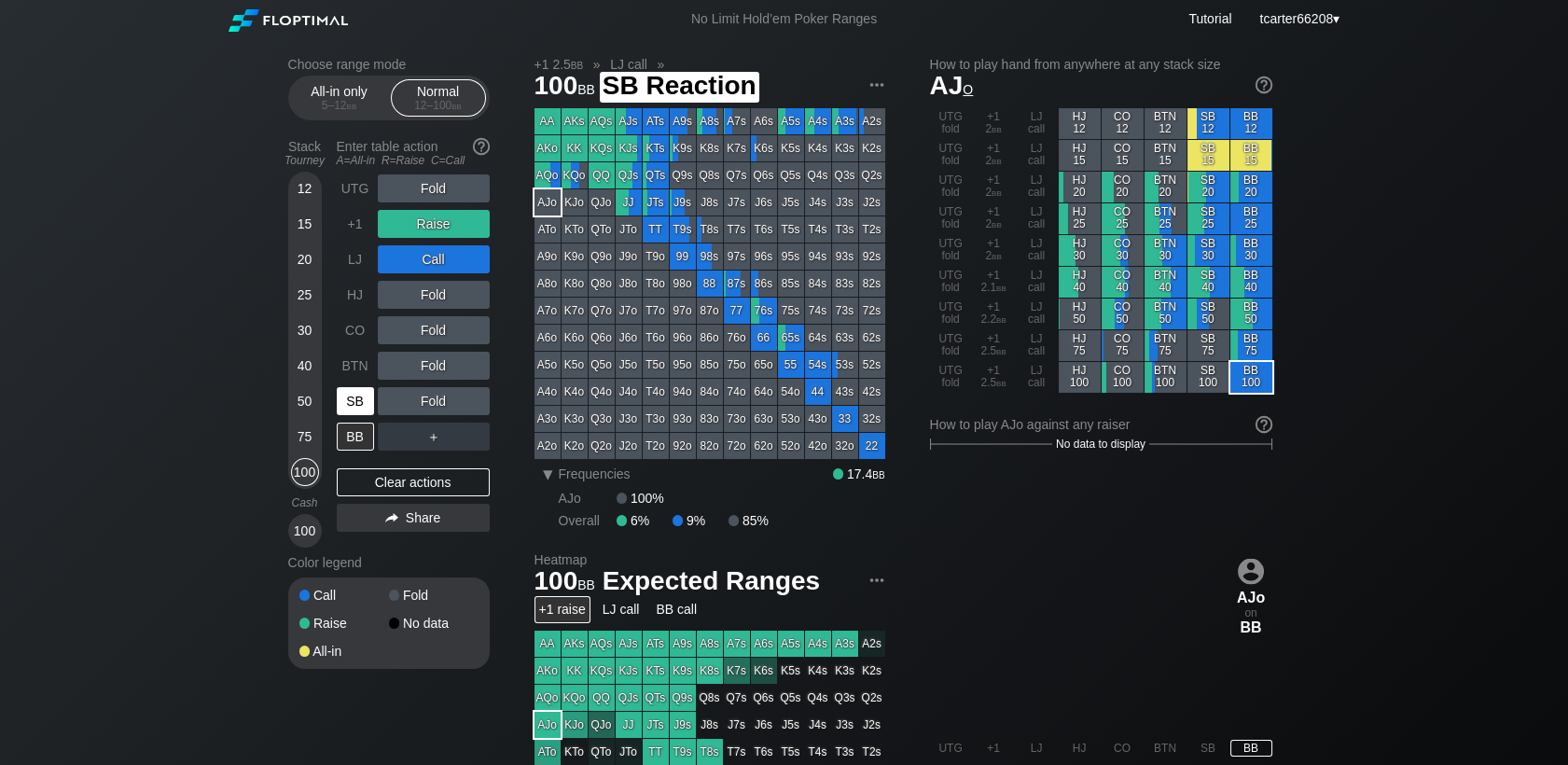
click at [366, 400] on div "SB" at bounding box center [355, 401] width 38 height 28
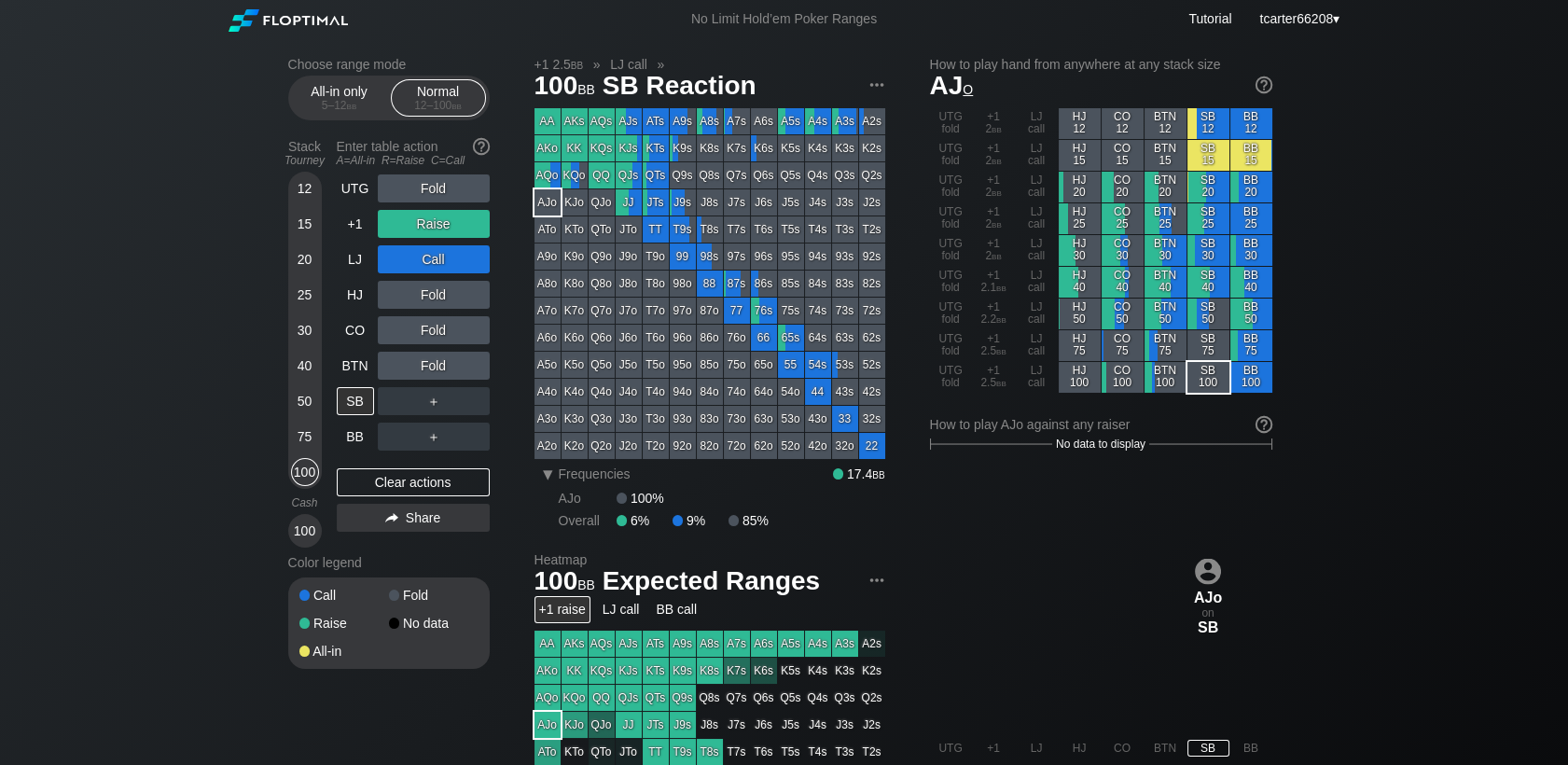
click at [423, 488] on div "Clear actions" at bounding box center [413, 482] width 153 height 28
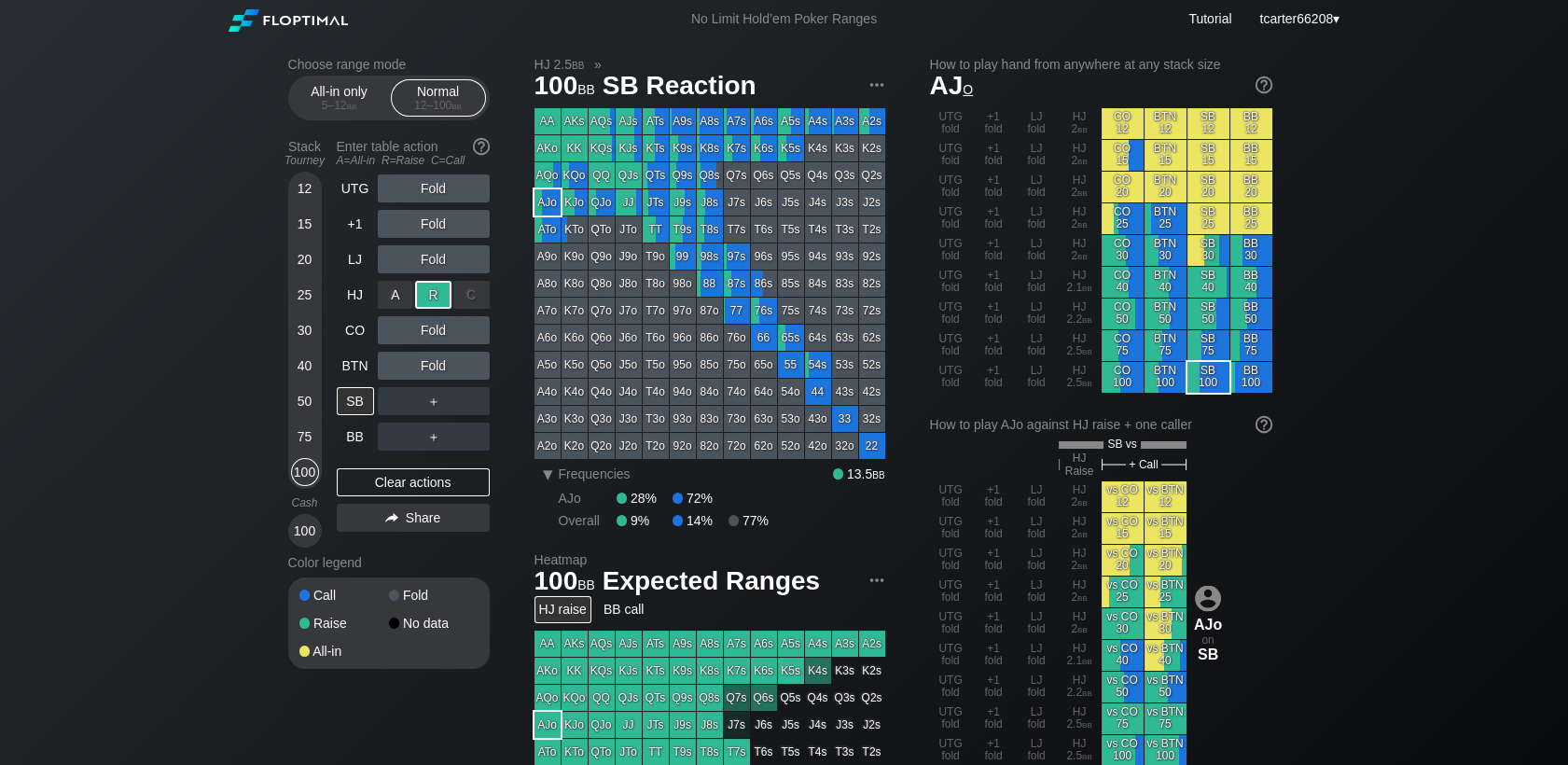
click at [428, 287] on div "R ✕" at bounding box center [433, 295] width 37 height 28
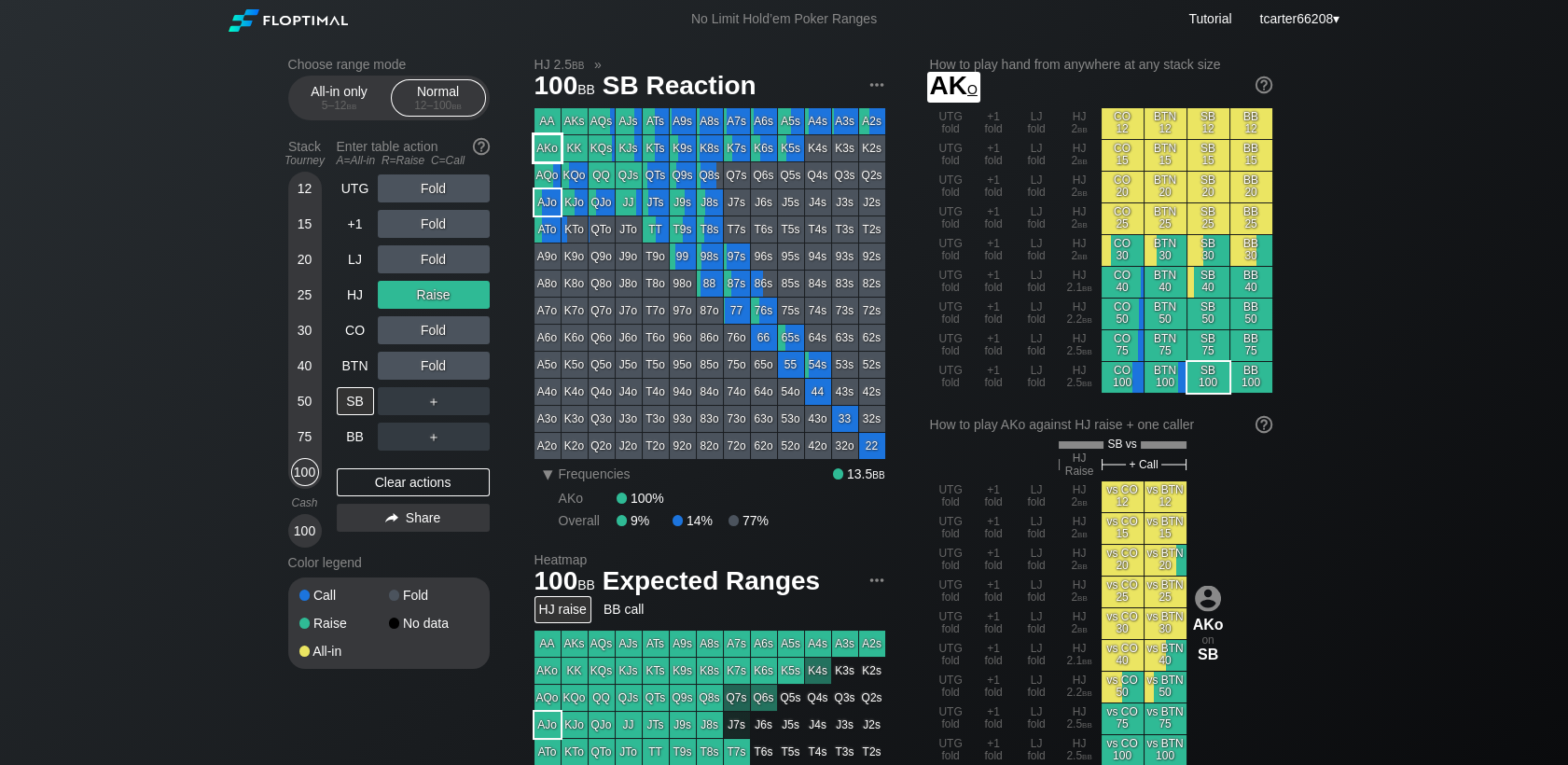
click at [548, 157] on div "AKo" at bounding box center [548, 148] width 26 height 26
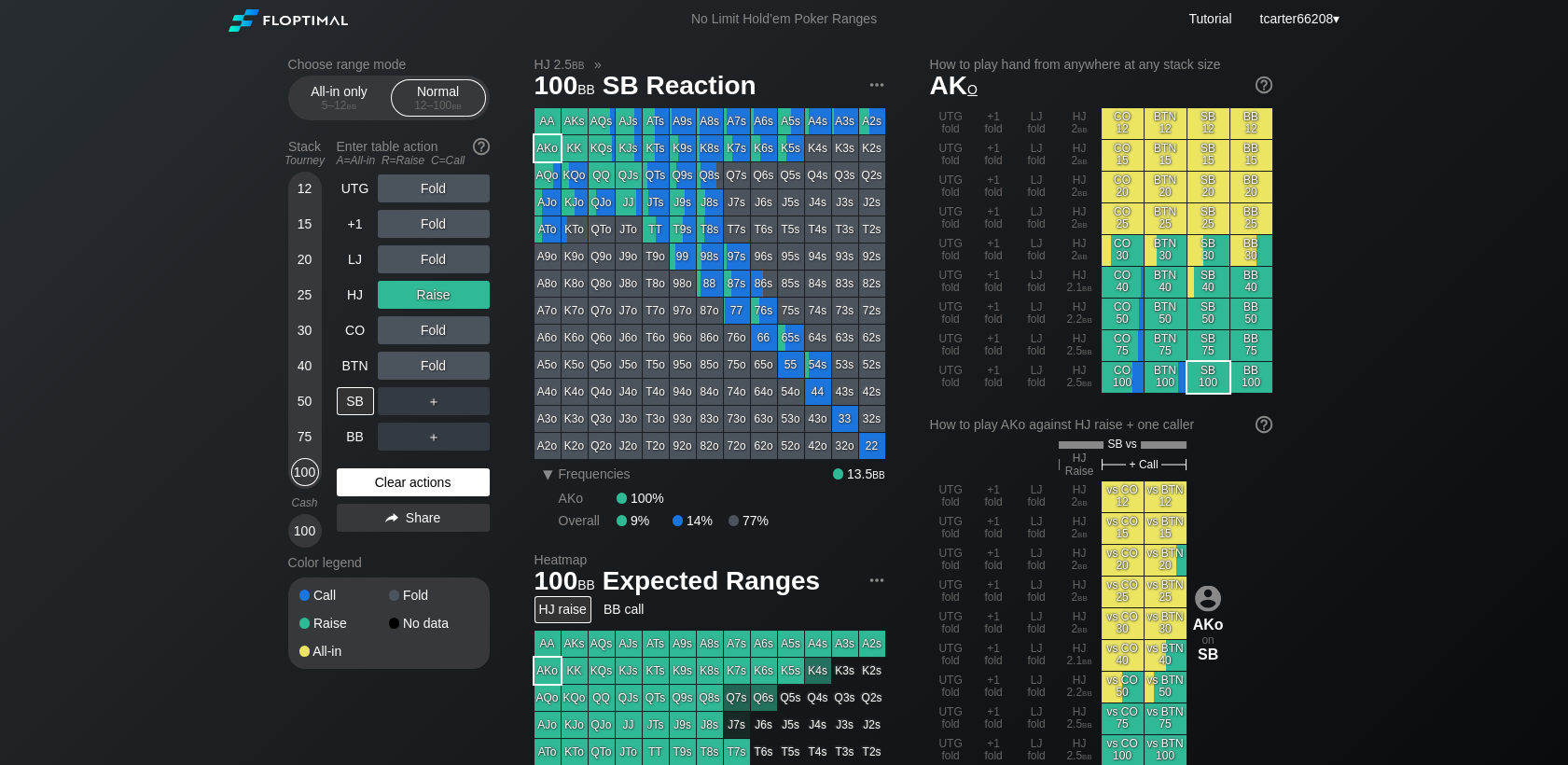
click at [410, 485] on div "Clear actions" at bounding box center [413, 482] width 153 height 28
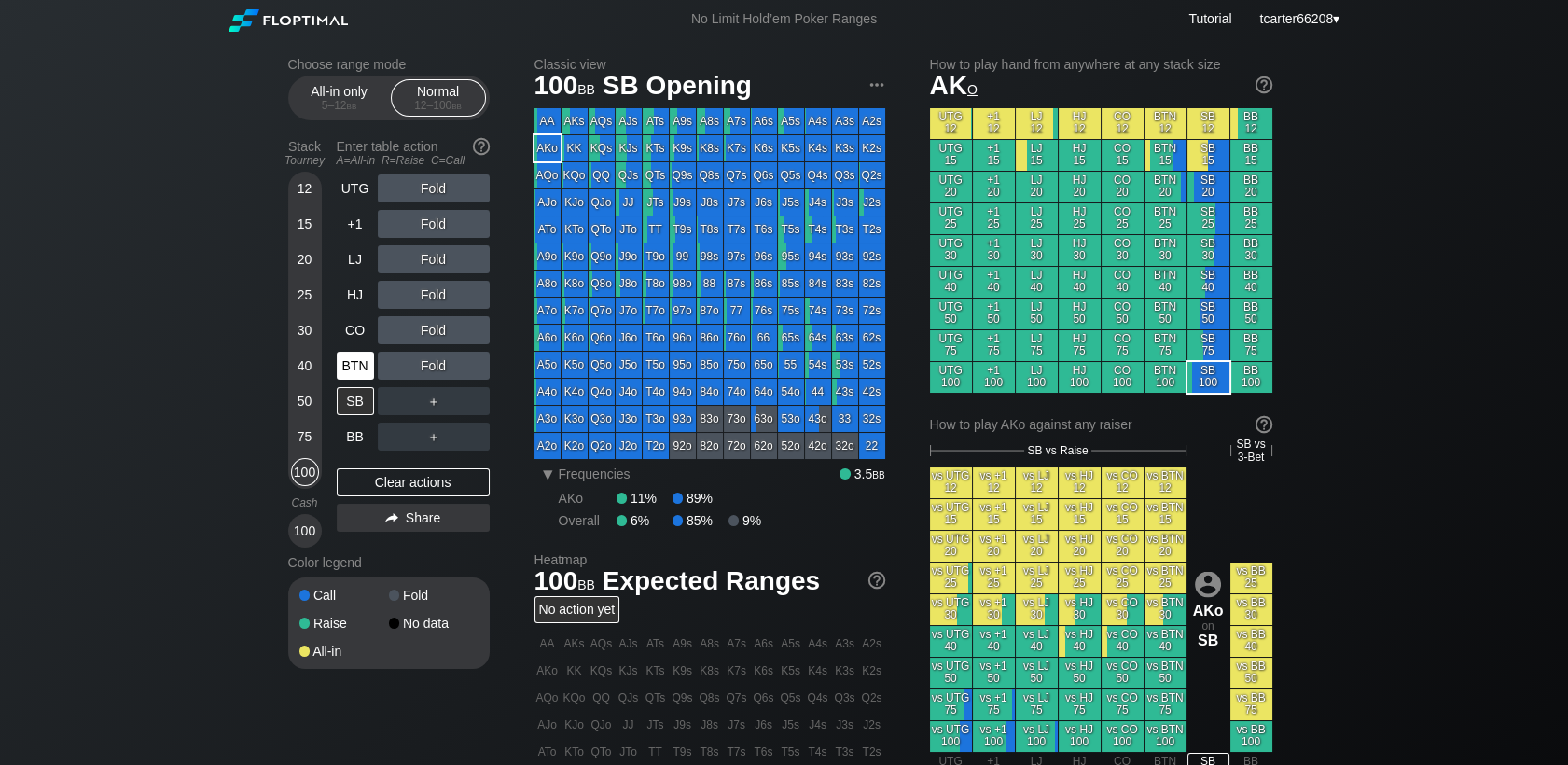
click at [365, 365] on div "BTN" at bounding box center [355, 365] width 38 height 28
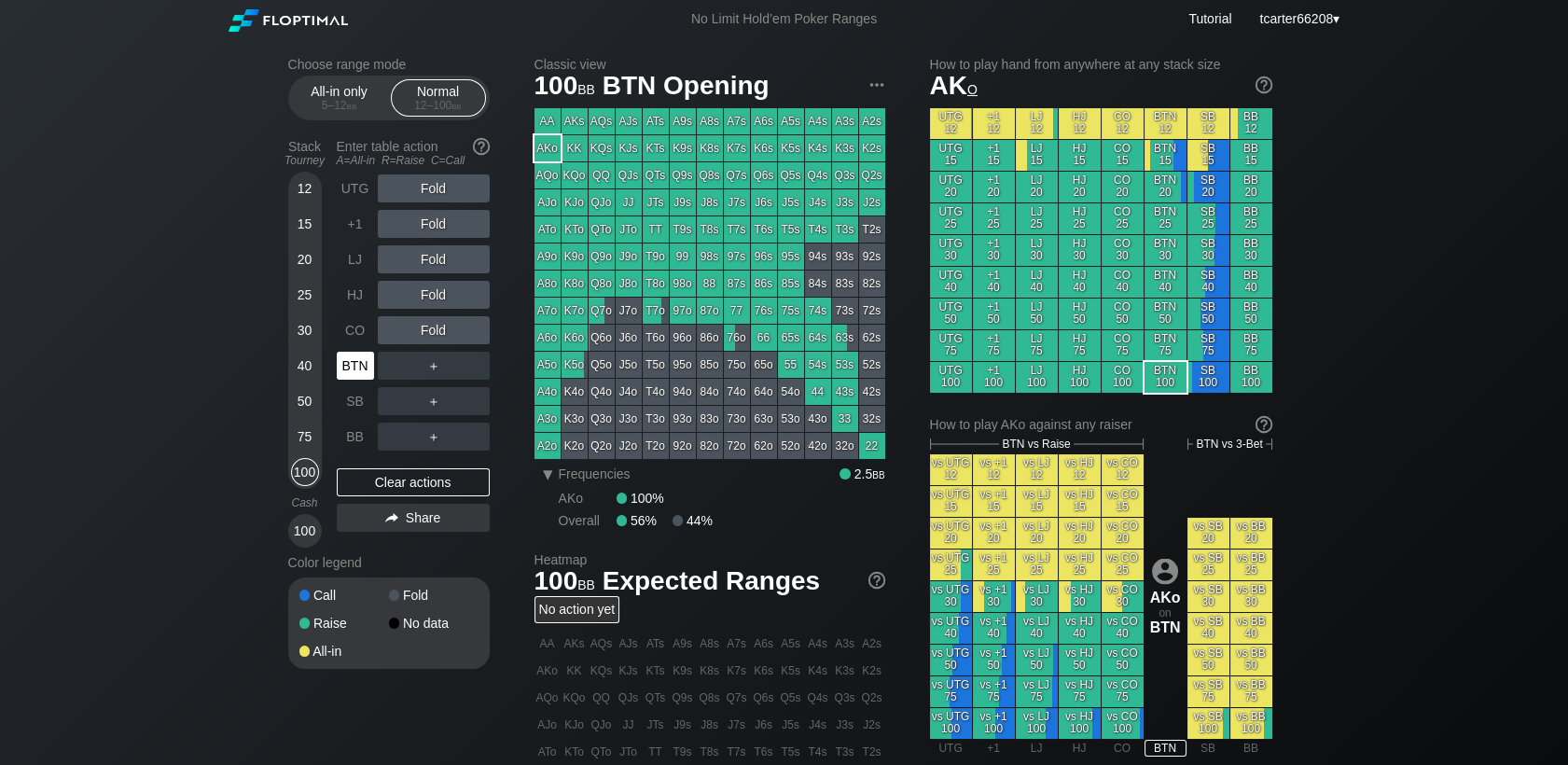
click at [365, 365] on div "BTN" at bounding box center [355, 365] width 38 height 28
click at [336, 405] on div "SB" at bounding box center [355, 401] width 38 height 28
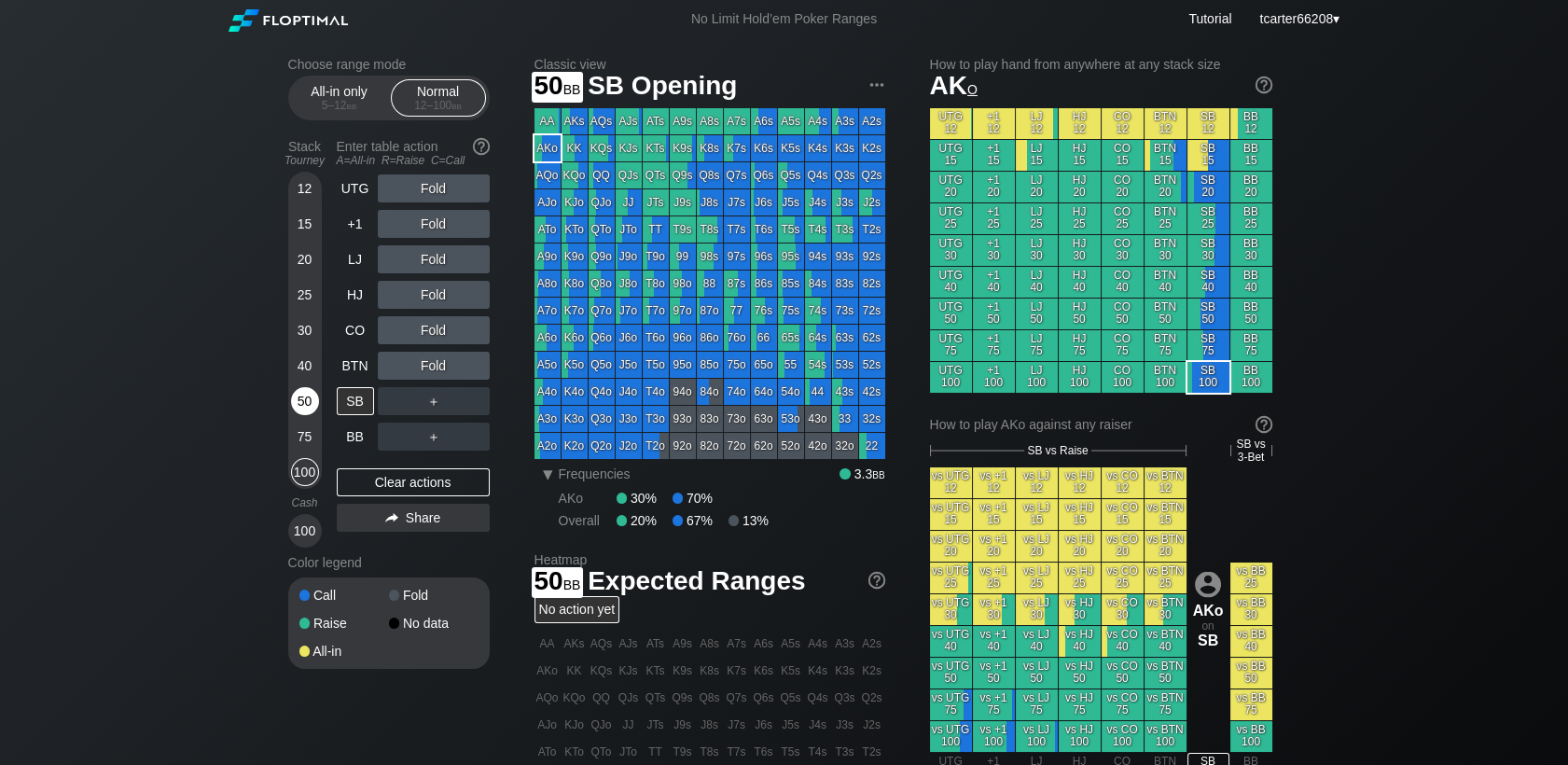
click at [291, 410] on div "50" at bounding box center [305, 405] width 28 height 36
click at [303, 406] on div "50" at bounding box center [305, 401] width 28 height 28
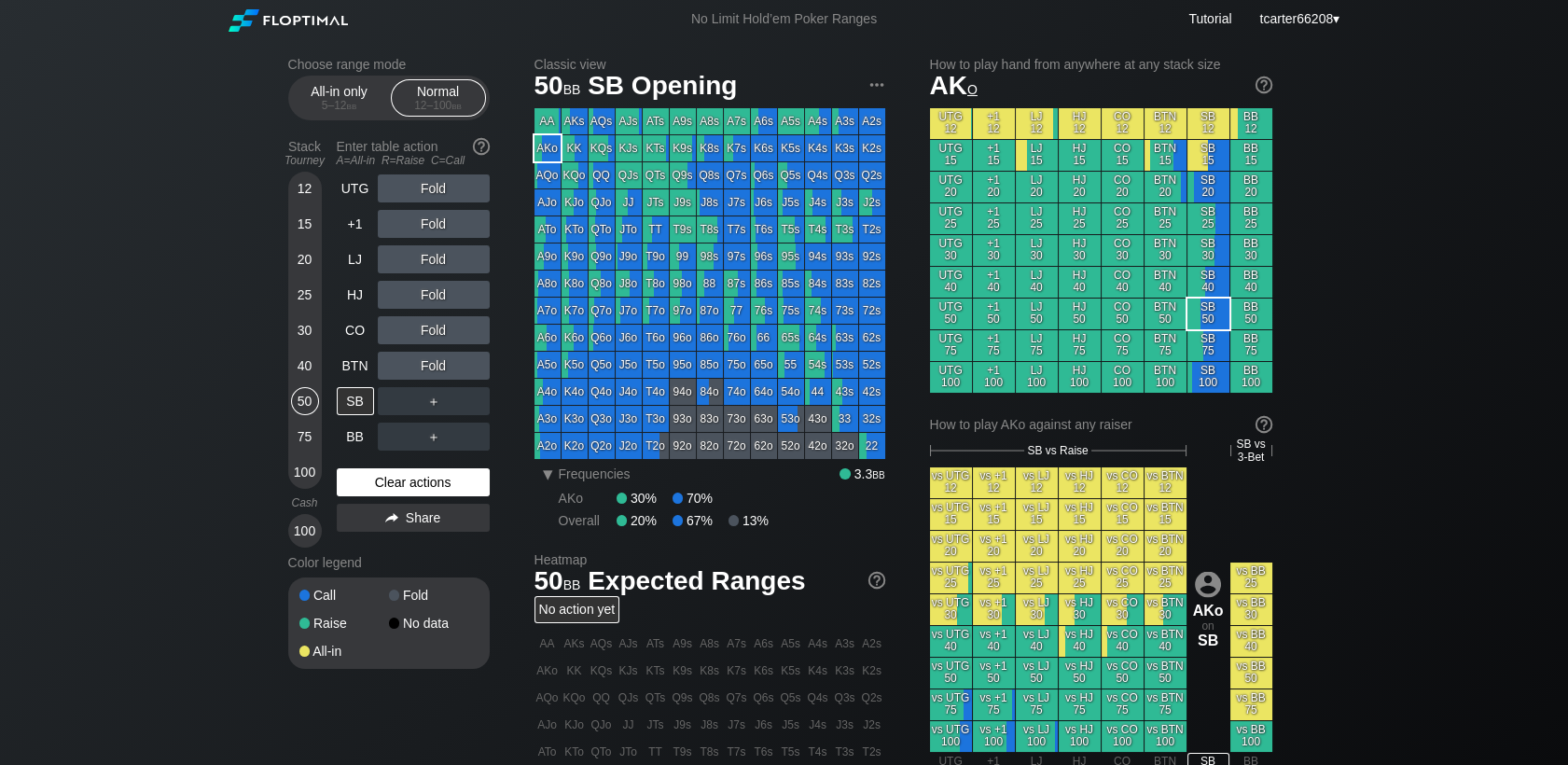
click at [377, 496] on div "Clear actions" at bounding box center [413, 482] width 153 height 28
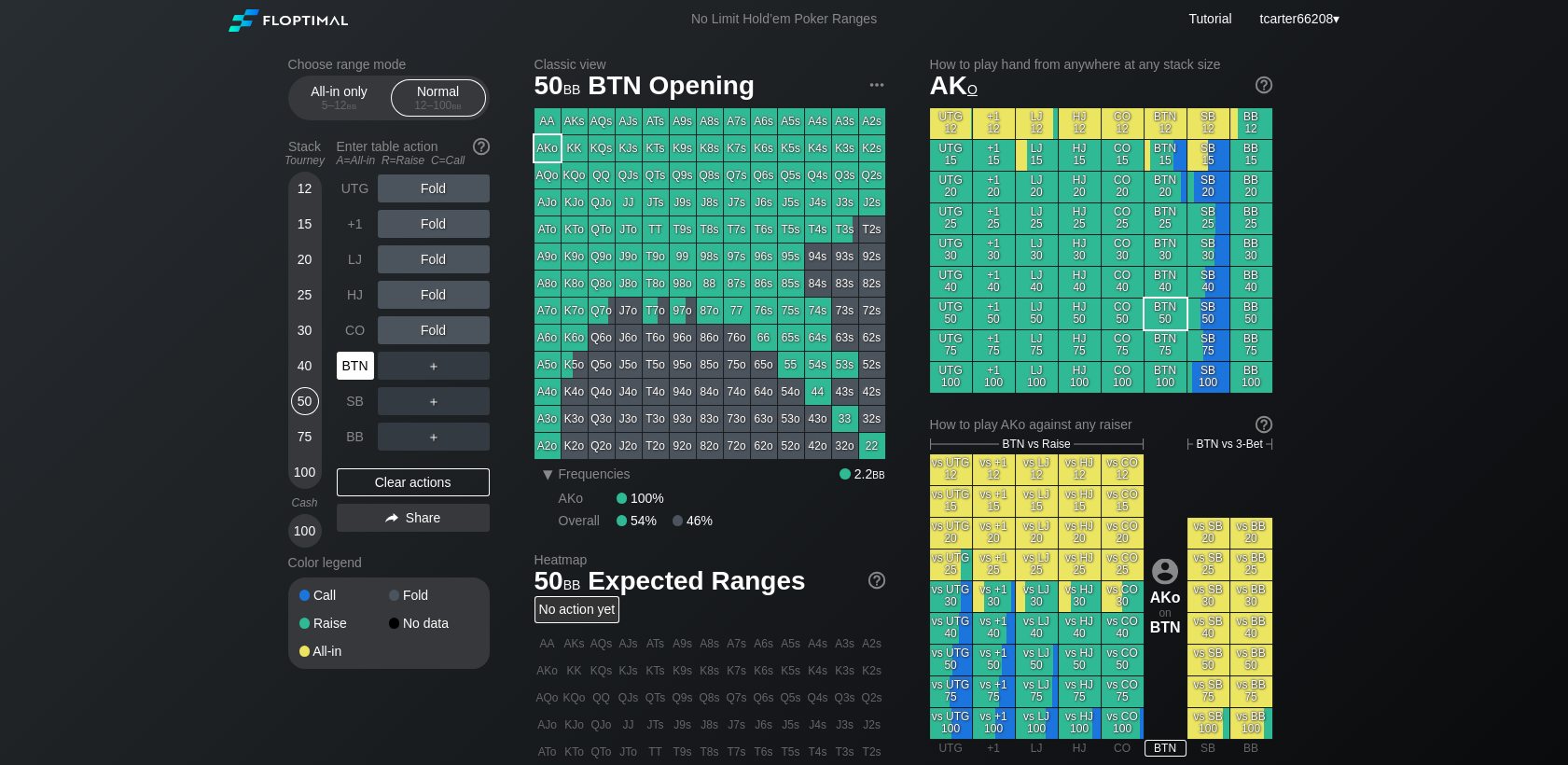
click at [350, 361] on div "BTN" at bounding box center [355, 365] width 38 height 28
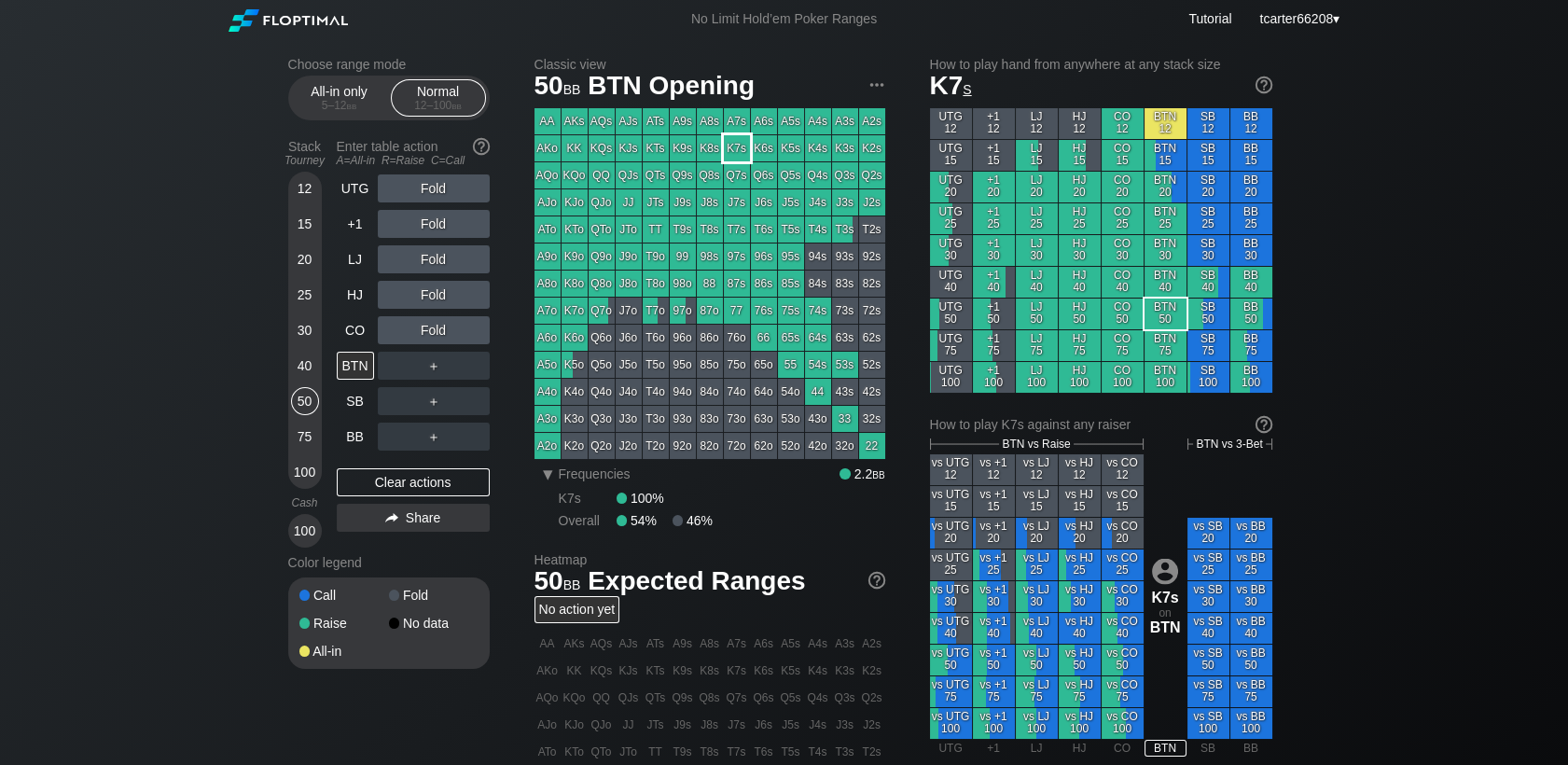
click at [739, 146] on div "K7s" at bounding box center [736, 148] width 26 height 26
click at [440, 275] on div "A ✕ R ✕ C ✕ Fold" at bounding box center [434, 294] width 112 height 43
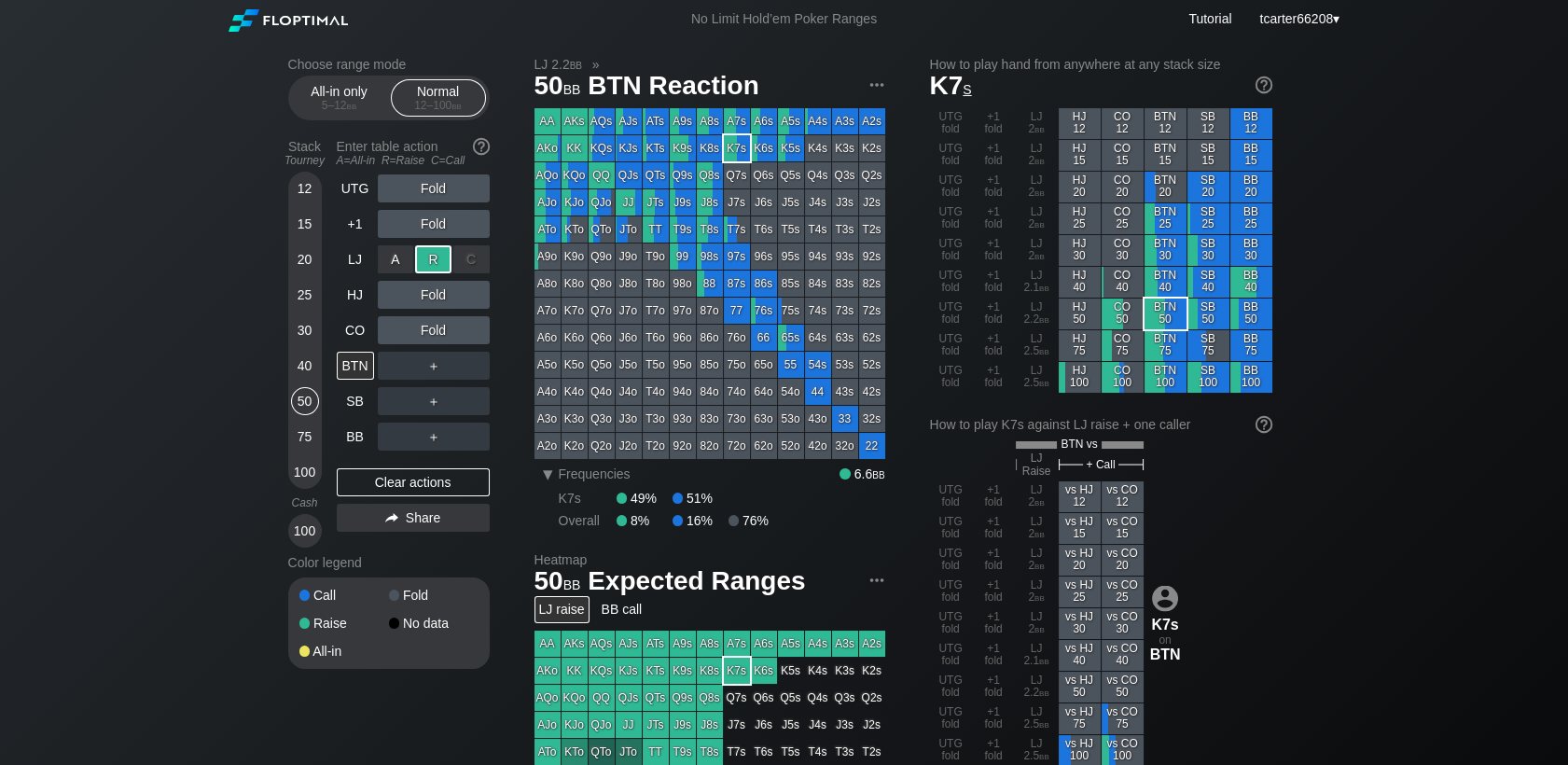
click at [438, 269] on div "R ✕" at bounding box center [433, 259] width 37 height 28
click at [473, 294] on div "C ✕" at bounding box center [471, 295] width 37 height 28
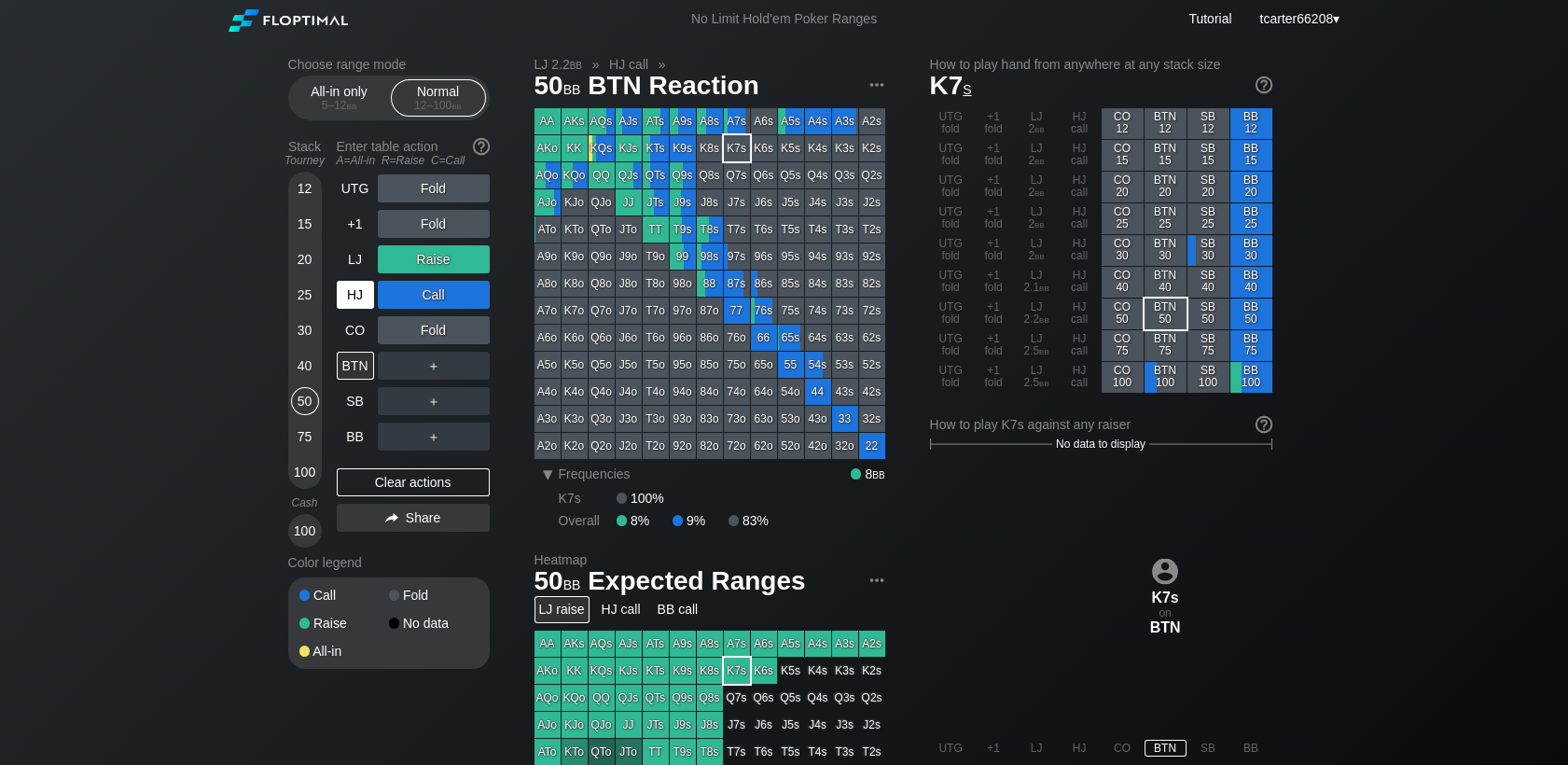
drag, startPoint x: 449, startPoint y: 489, endPoint x: 361, endPoint y: 303, distance: 205.8
click at [449, 488] on div "Clear actions" at bounding box center [413, 482] width 153 height 28
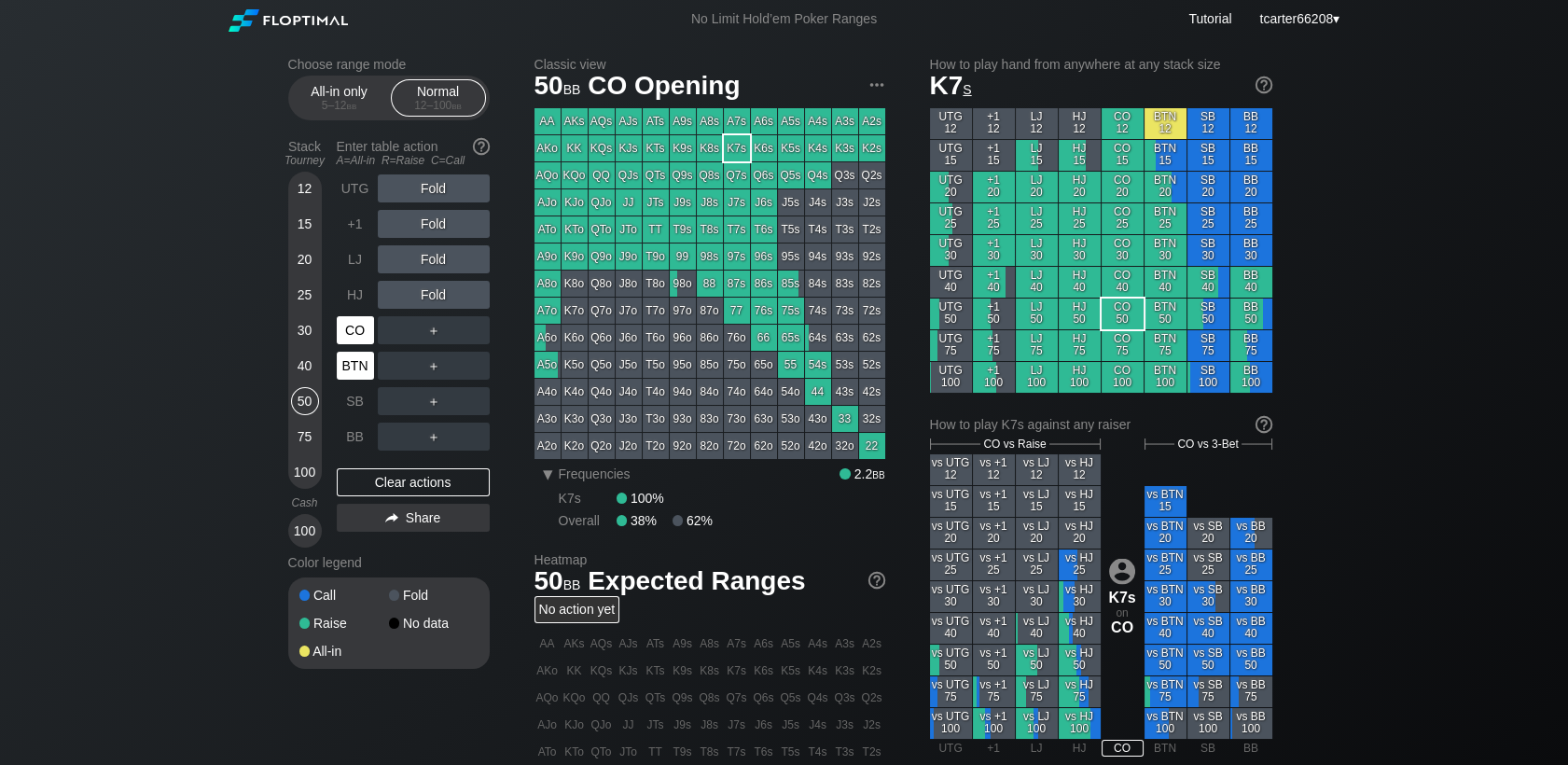
click at [349, 352] on div "UTG Fold +1 Fold LJ Fold HJ Fold CO ＋ BTN ＋ SB ＋ BB ＋" at bounding box center [413, 313] width 153 height 276
click at [358, 270] on div "LJ" at bounding box center [355, 259] width 38 height 28
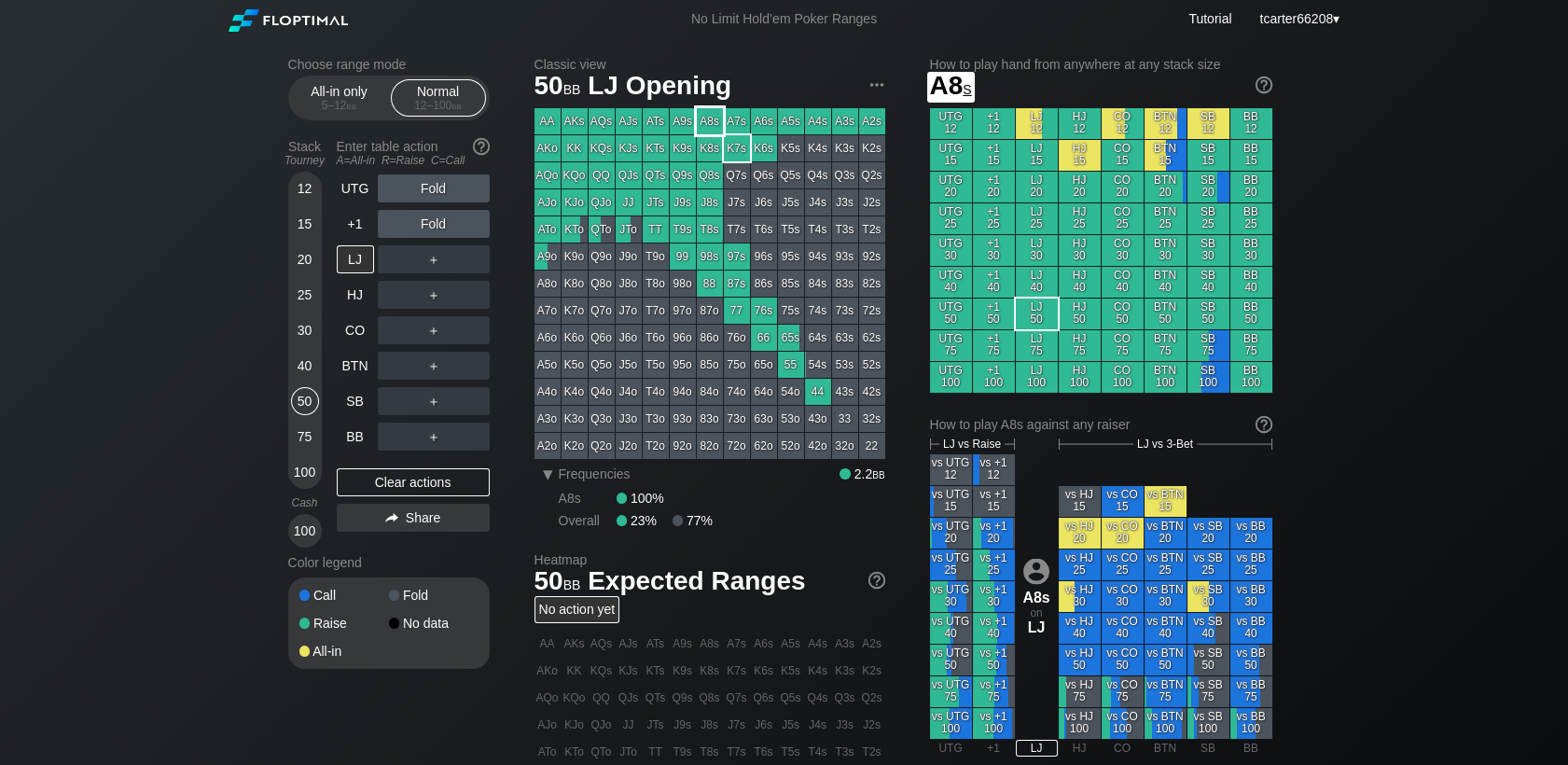
click at [713, 123] on div "A8s" at bounding box center [710, 121] width 26 height 26
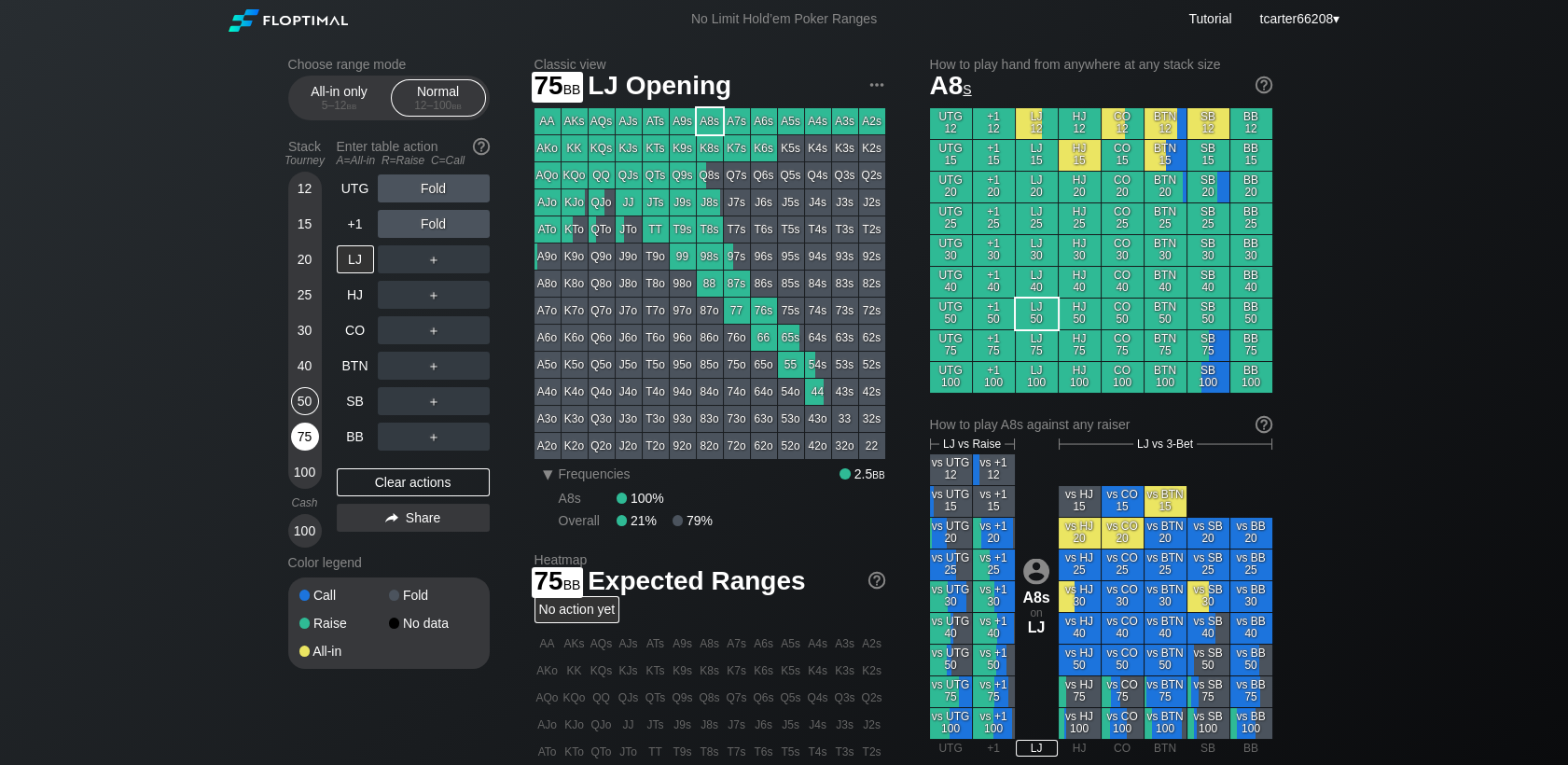
click at [302, 434] on div "75" at bounding box center [305, 437] width 28 height 28
drag, startPoint x: 466, startPoint y: 492, endPoint x: 324, endPoint y: 479, distance: 142.6
click at [466, 490] on div "Clear actions" at bounding box center [413, 482] width 153 height 28
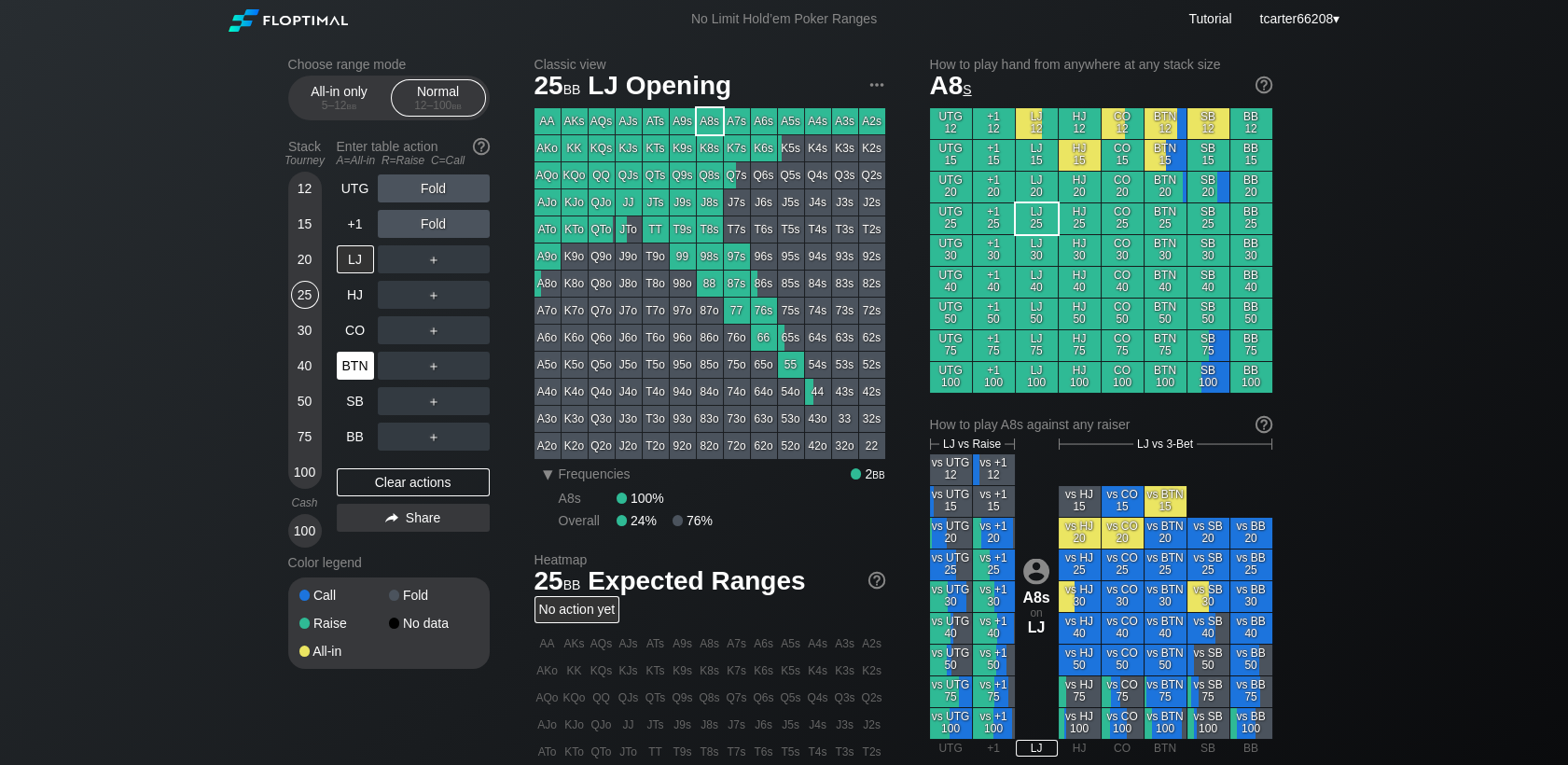
drag, startPoint x: 297, startPoint y: 289, endPoint x: 351, endPoint y: 349, distance: 80.7
click at [299, 289] on div "25" at bounding box center [305, 295] width 28 height 28
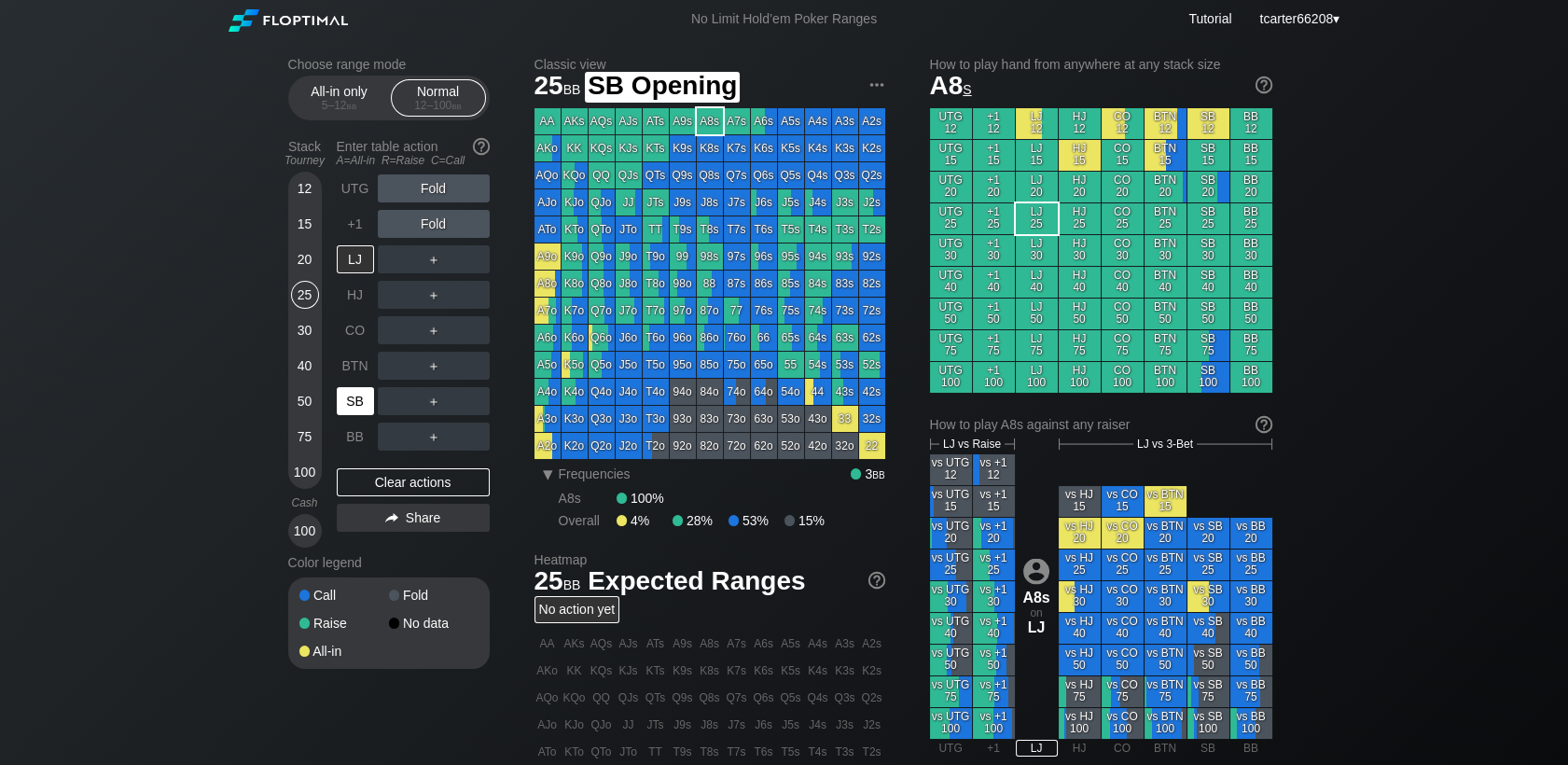
click at [360, 400] on div "SB" at bounding box center [355, 401] width 38 height 28
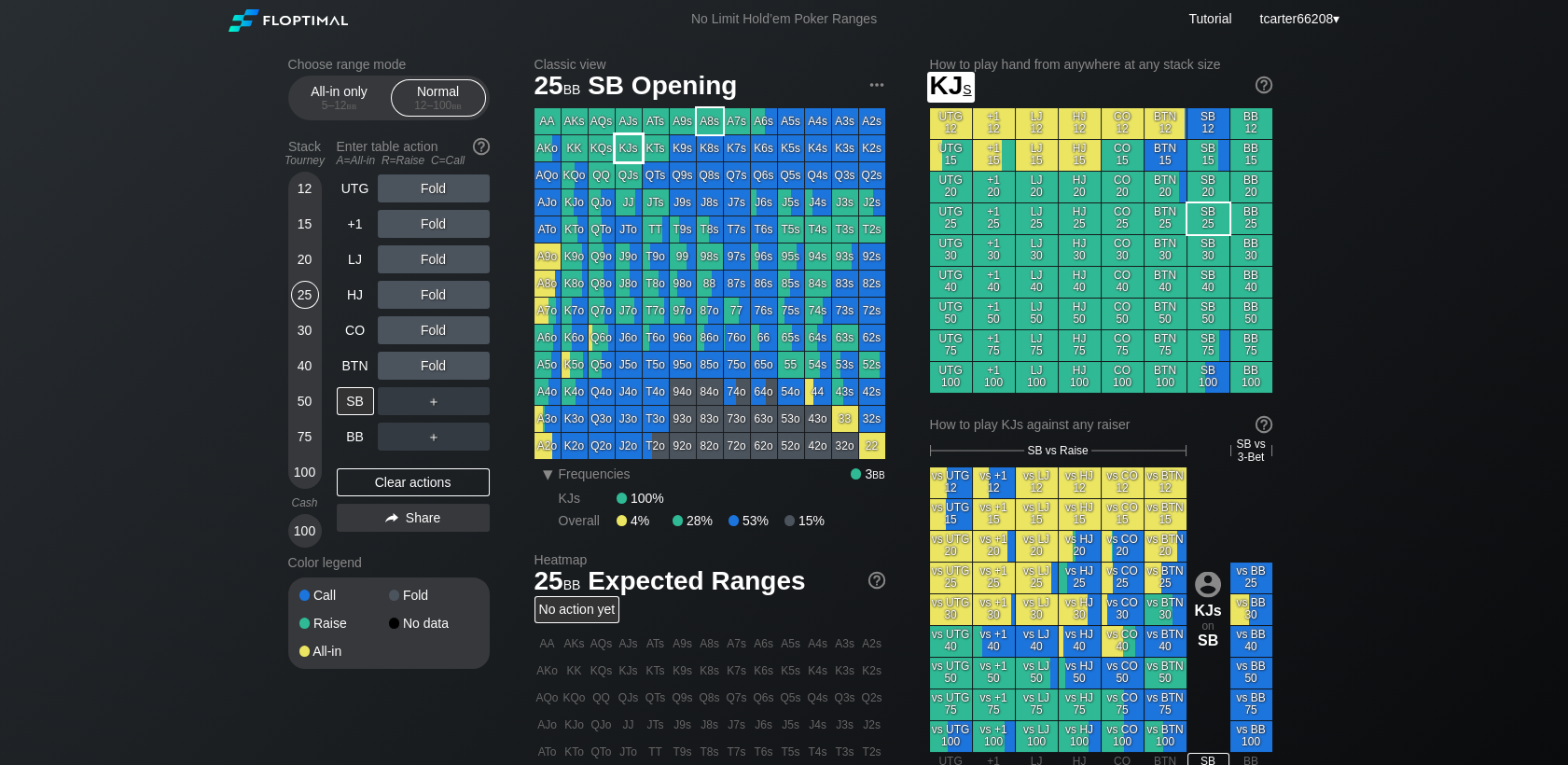
click at [639, 147] on div "KJs" at bounding box center [628, 148] width 26 height 26
click at [427, 289] on div "Fold" at bounding box center [434, 295] width 112 height 28
click at [427, 289] on div "R ✕" at bounding box center [433, 295] width 37 height 28
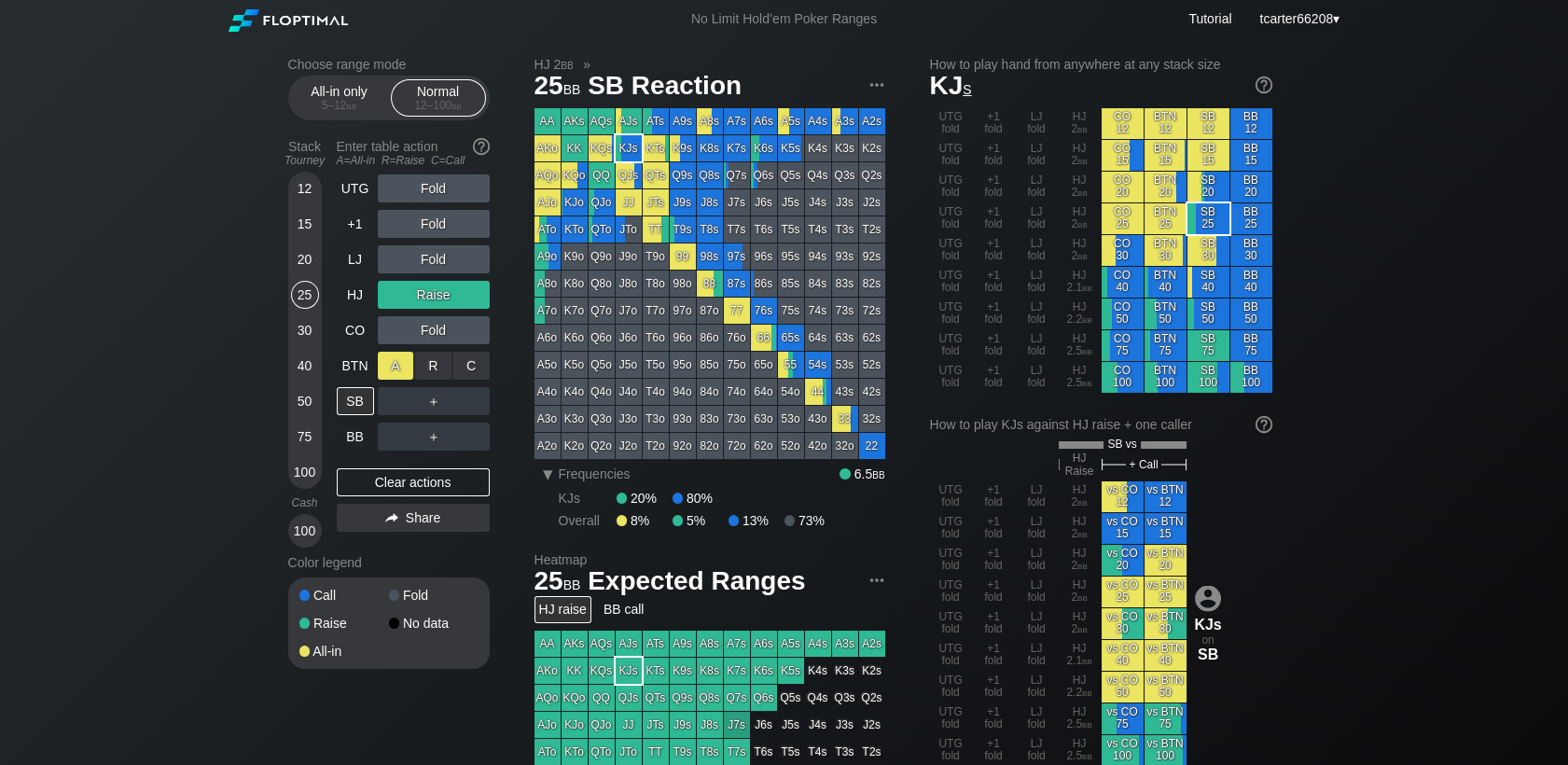
click at [397, 367] on div "A ✕" at bounding box center [396, 365] width 37 height 28
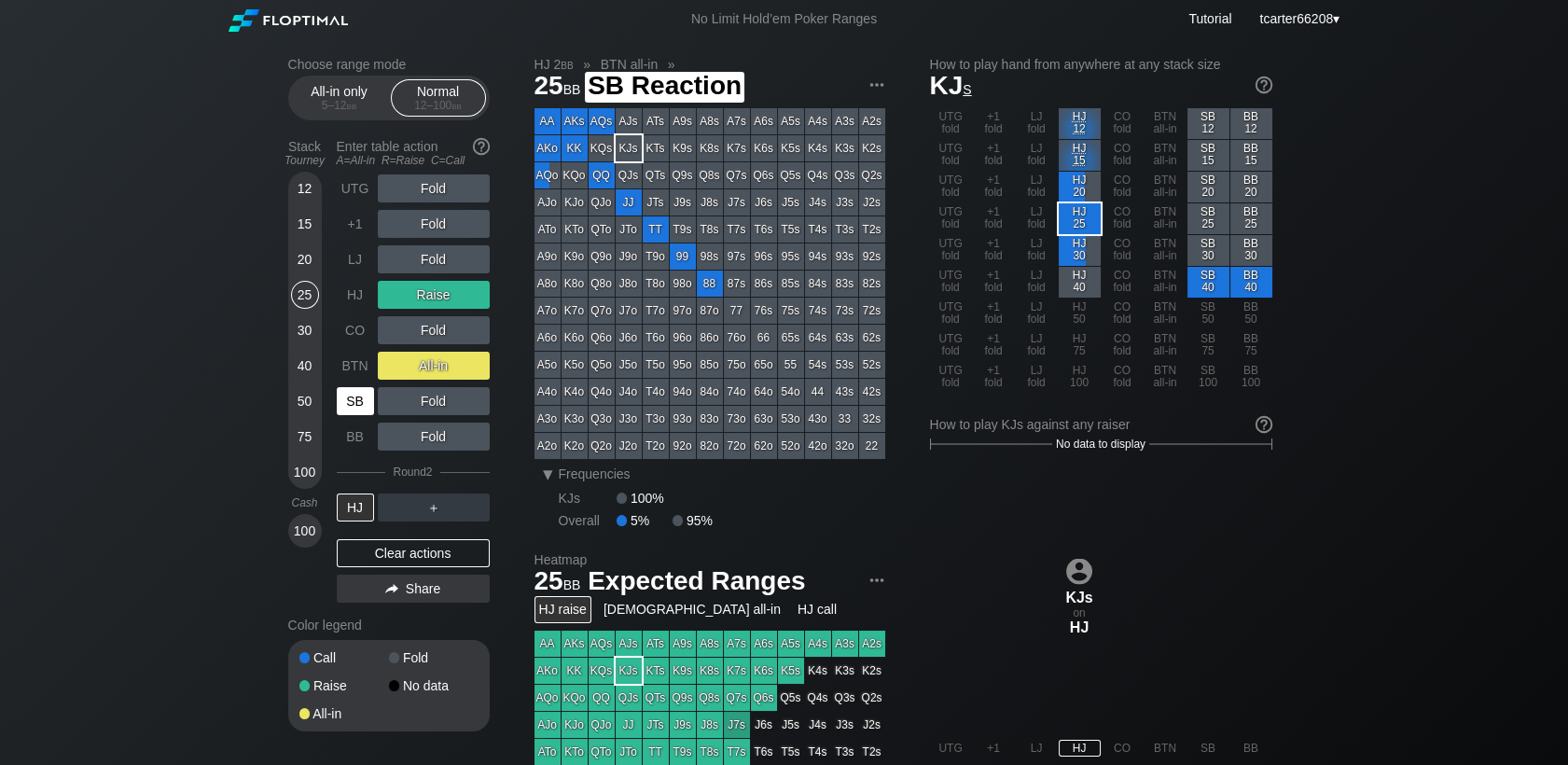
click at [358, 396] on div "SB" at bounding box center [355, 401] width 38 height 28
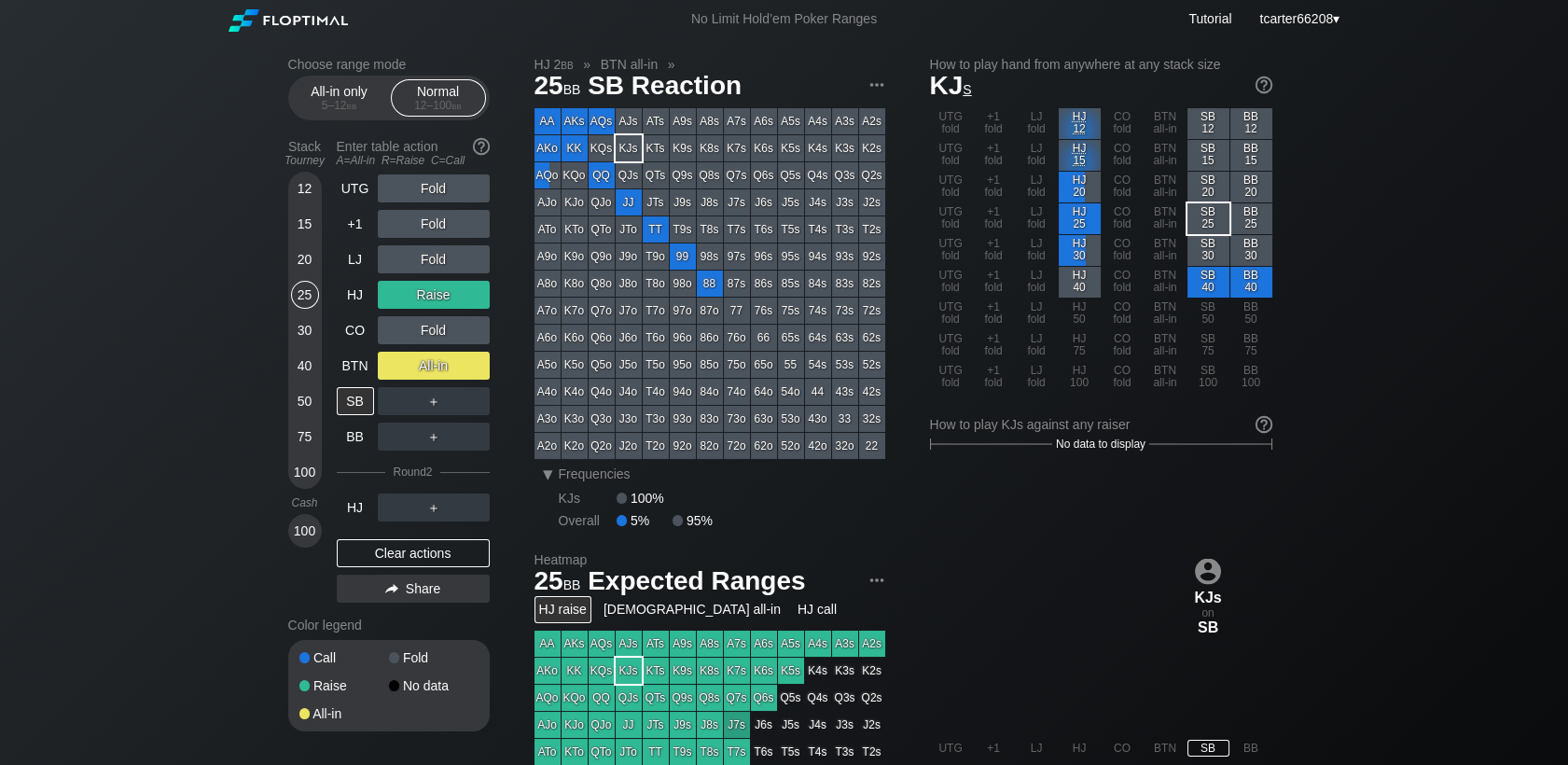
drag, startPoint x: 454, startPoint y: 559, endPoint x: 443, endPoint y: 554, distance: 12.1
click at [454, 559] on div "Clear actions" at bounding box center [413, 553] width 153 height 28
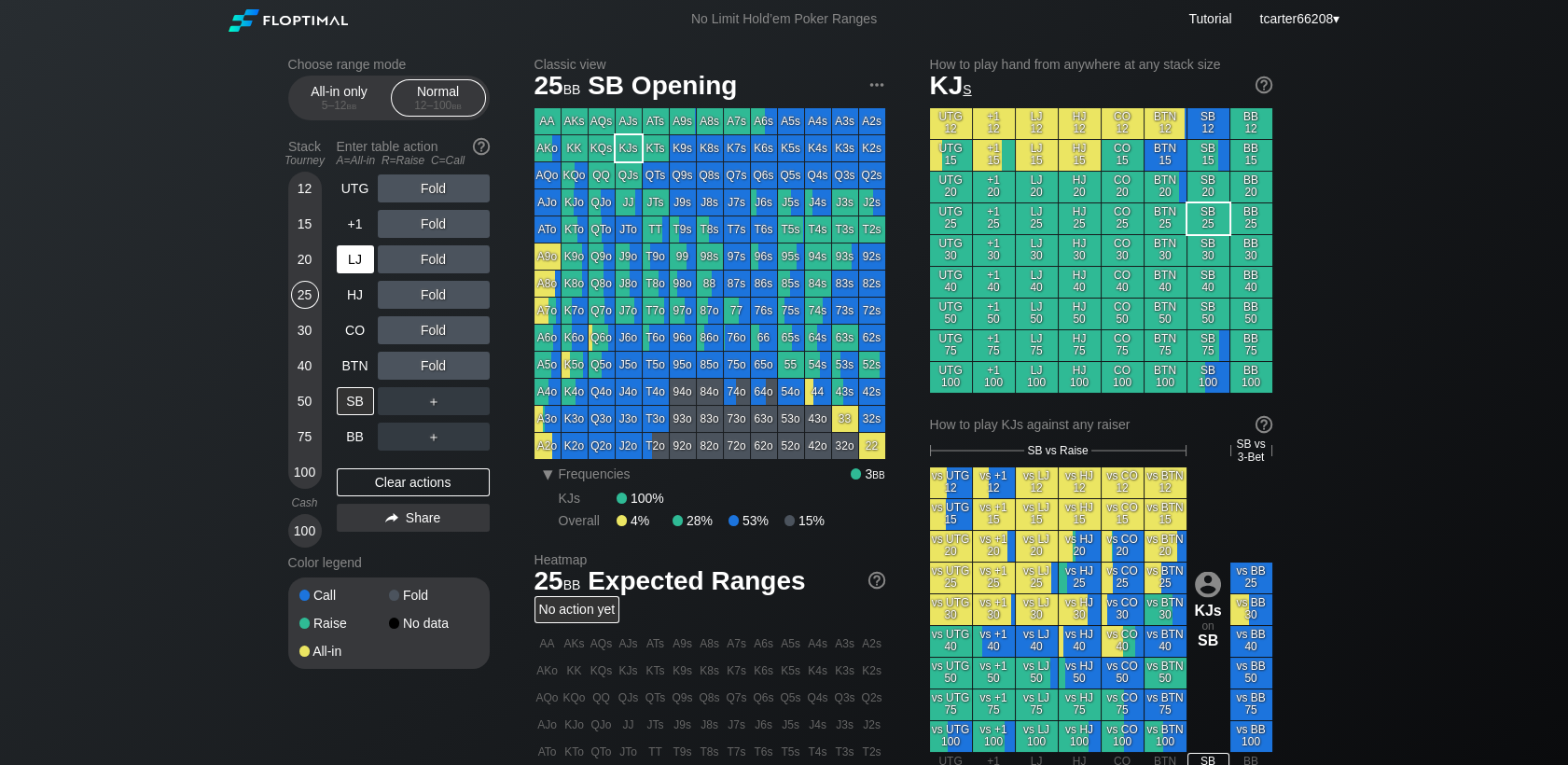
click at [345, 274] on div "LJ" at bounding box center [356, 259] width 41 height 36
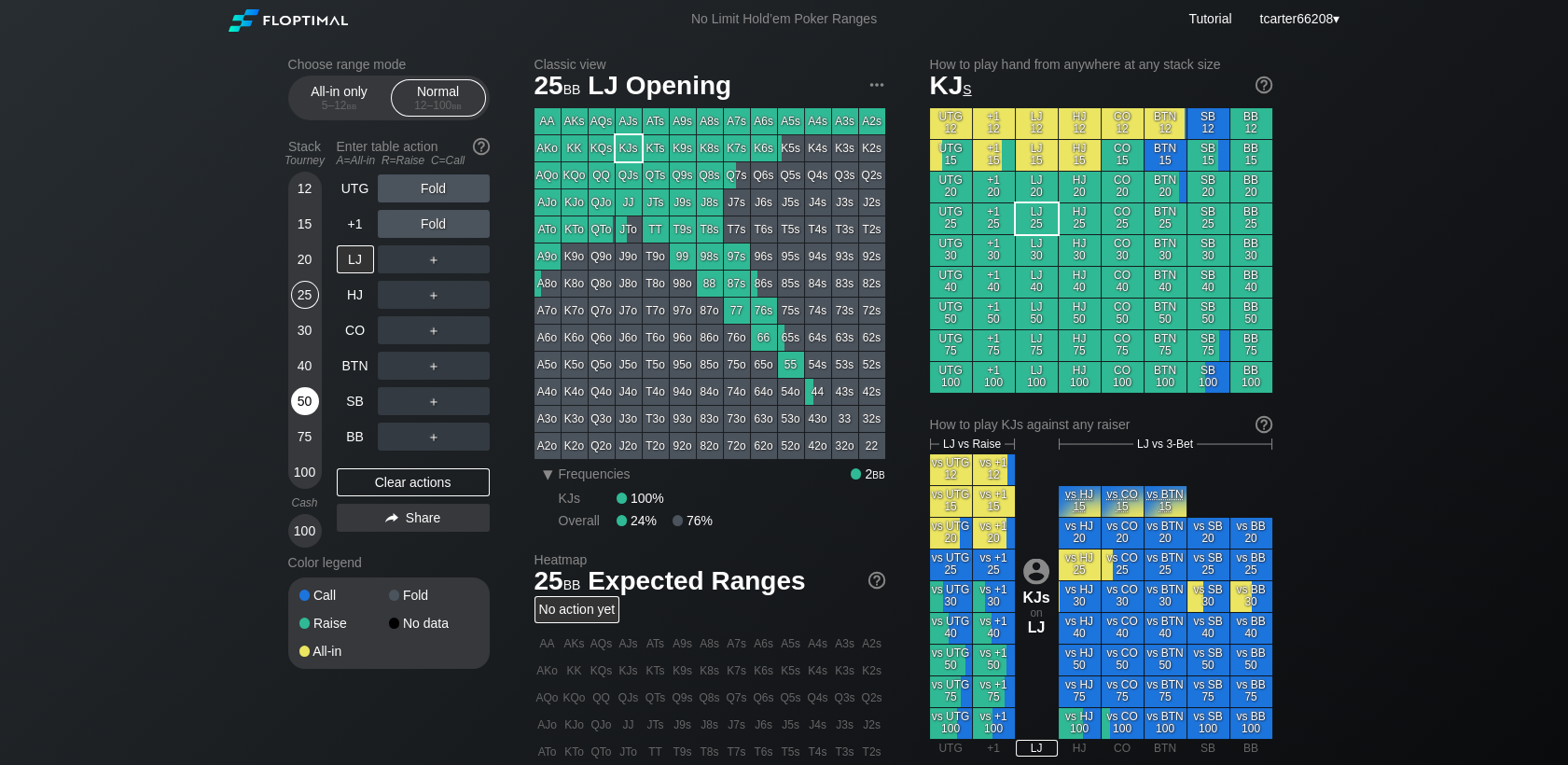
click at [311, 414] on div "50" at bounding box center [305, 401] width 28 height 28
click at [304, 412] on div "50" at bounding box center [305, 401] width 28 height 28
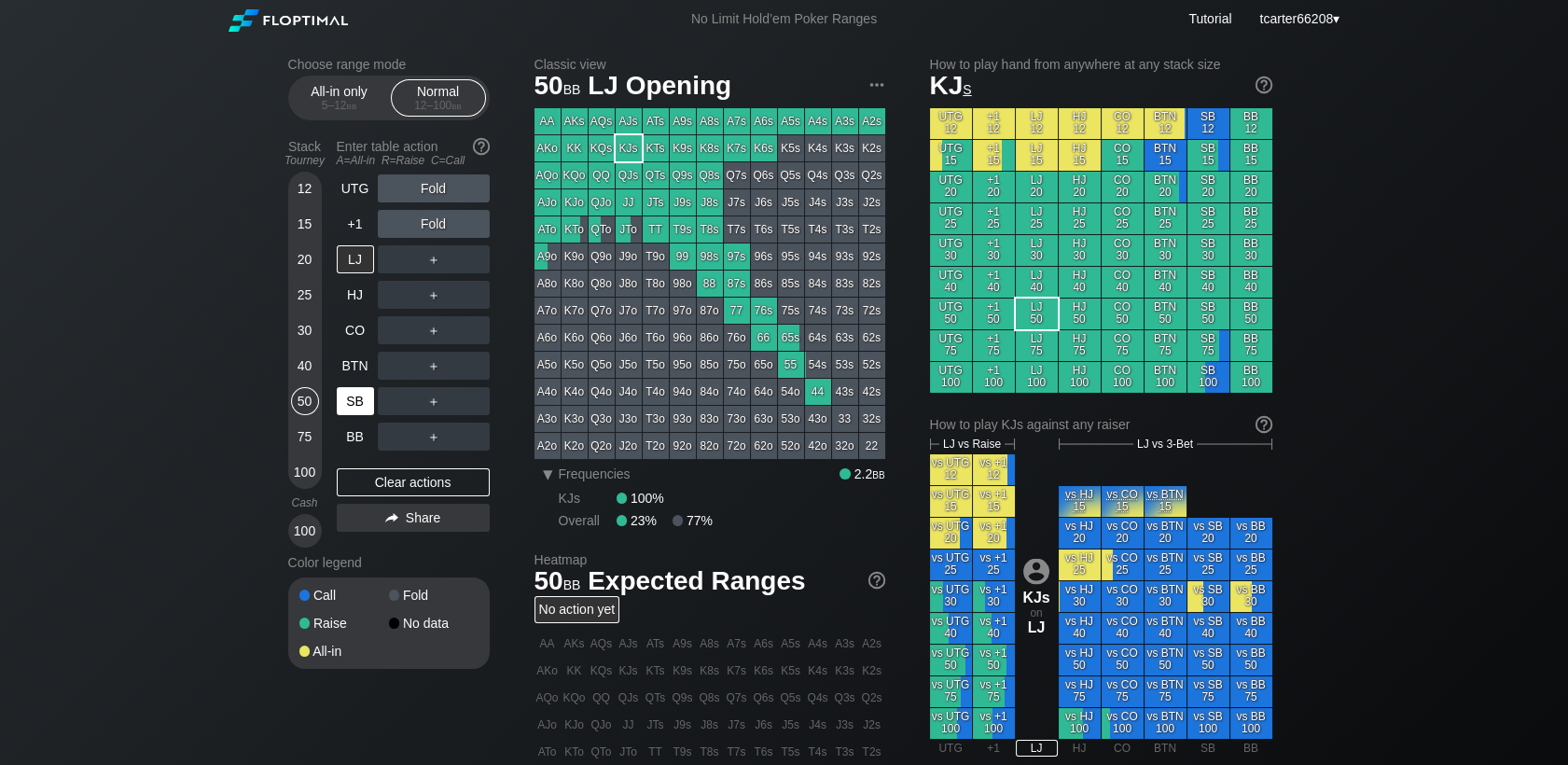
click at [353, 410] on div "SB" at bounding box center [355, 401] width 38 height 28
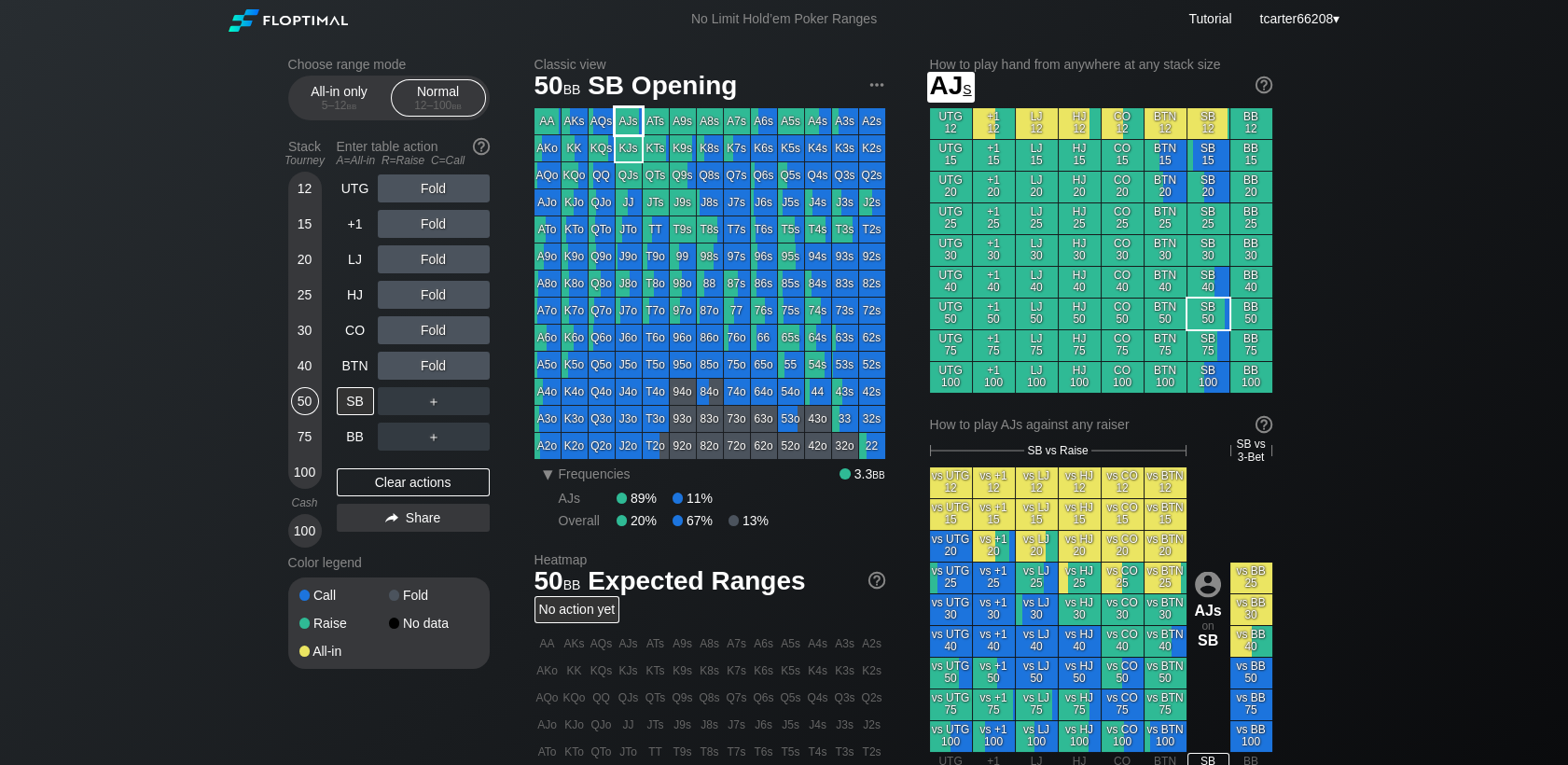
click at [627, 121] on div "AJs" at bounding box center [628, 121] width 26 height 26
drag, startPoint x: 288, startPoint y: 468, endPoint x: 300, endPoint y: 463, distance: 13.0
click at [293, 467] on div "12 15 20 25 30 40 50 75 100" at bounding box center [305, 330] width 34 height 318
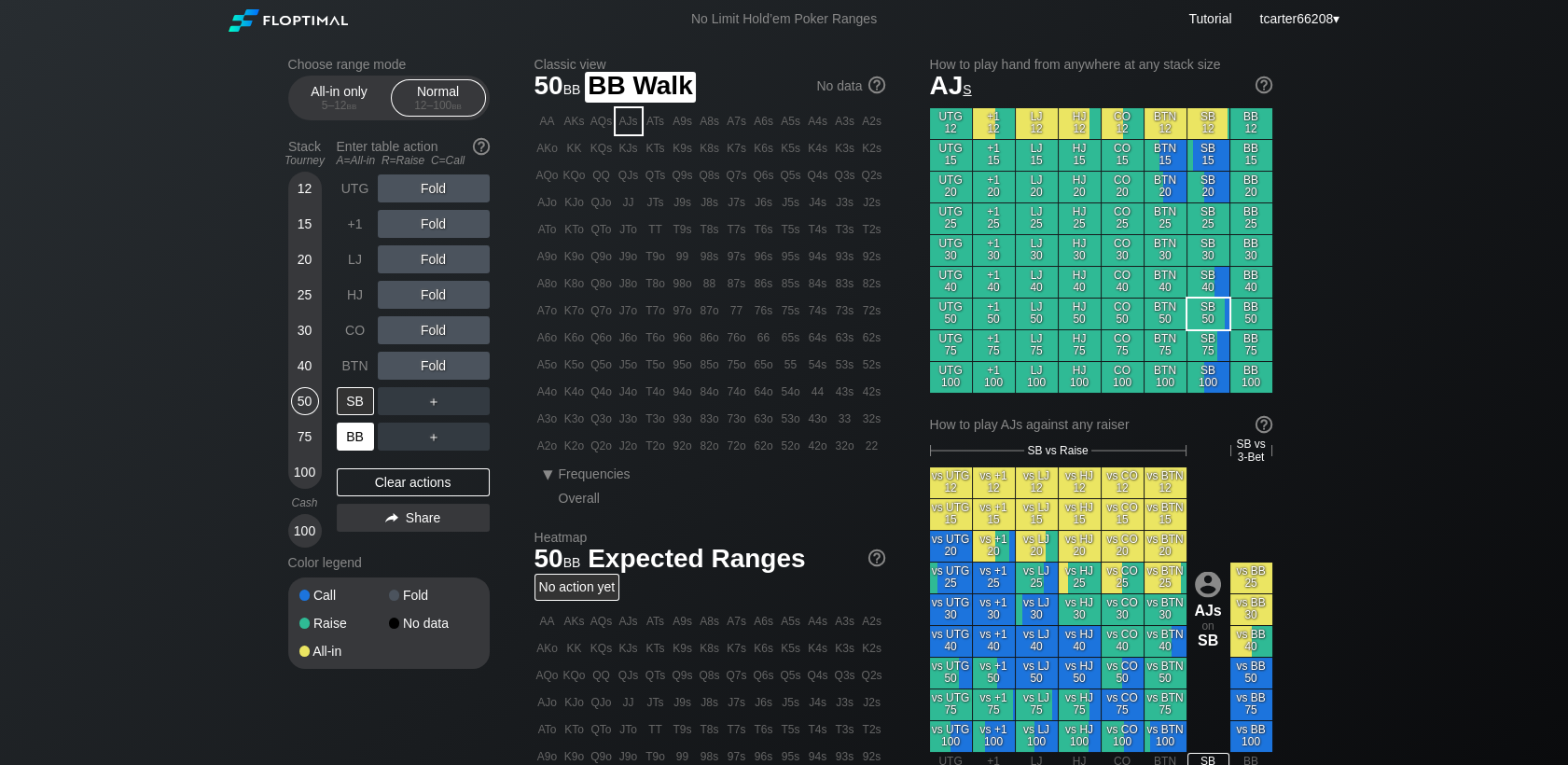
click at [348, 442] on div "BB" at bounding box center [355, 437] width 38 height 28
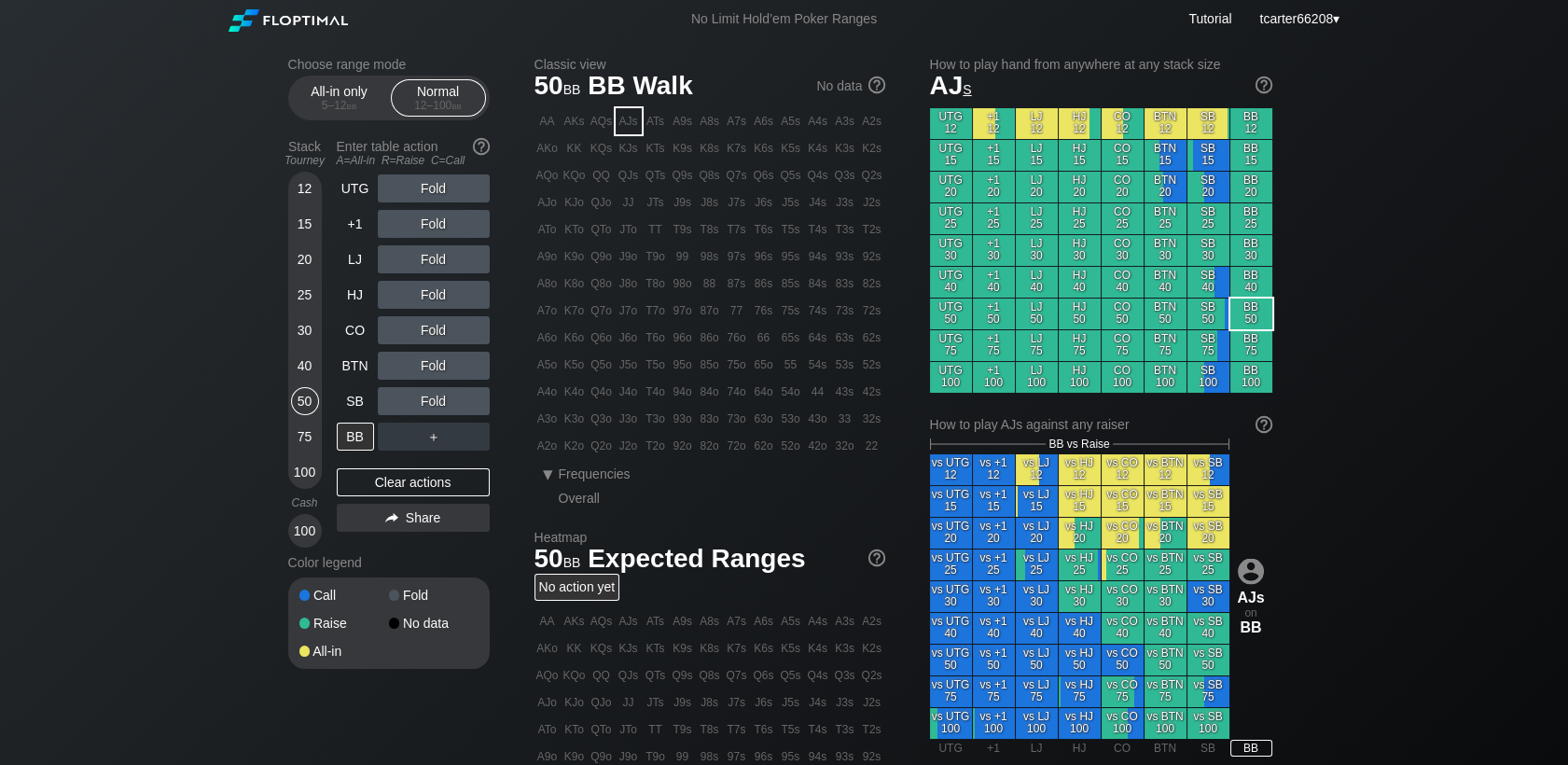
click at [299, 493] on div "Cash" at bounding box center [305, 503] width 49 height 28
click at [305, 486] on div "100" at bounding box center [305, 471] width 28 height 28
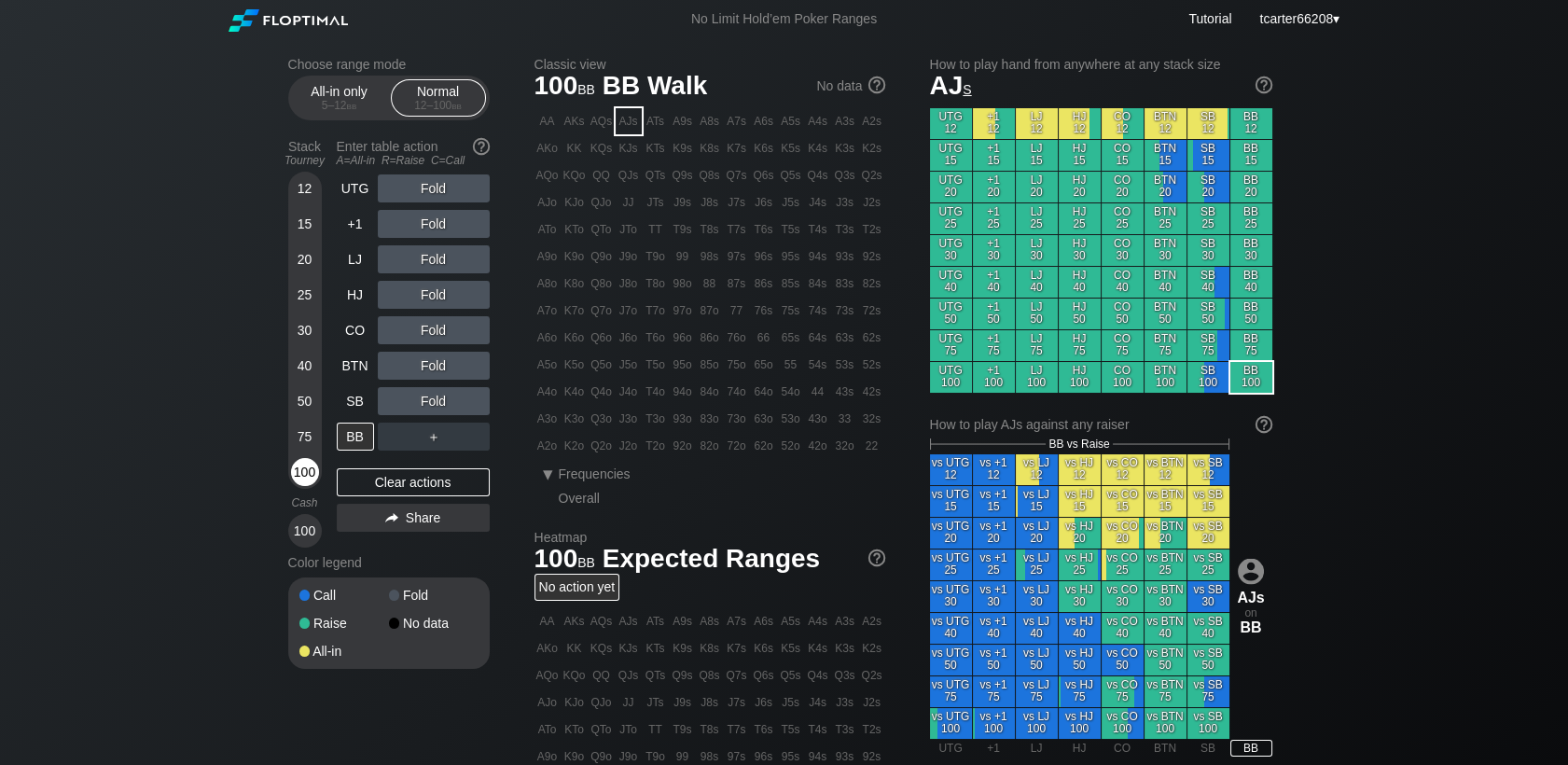
click at [307, 482] on div "100" at bounding box center [305, 471] width 28 height 28
click at [428, 335] on div "R ✕" at bounding box center [433, 330] width 37 height 28
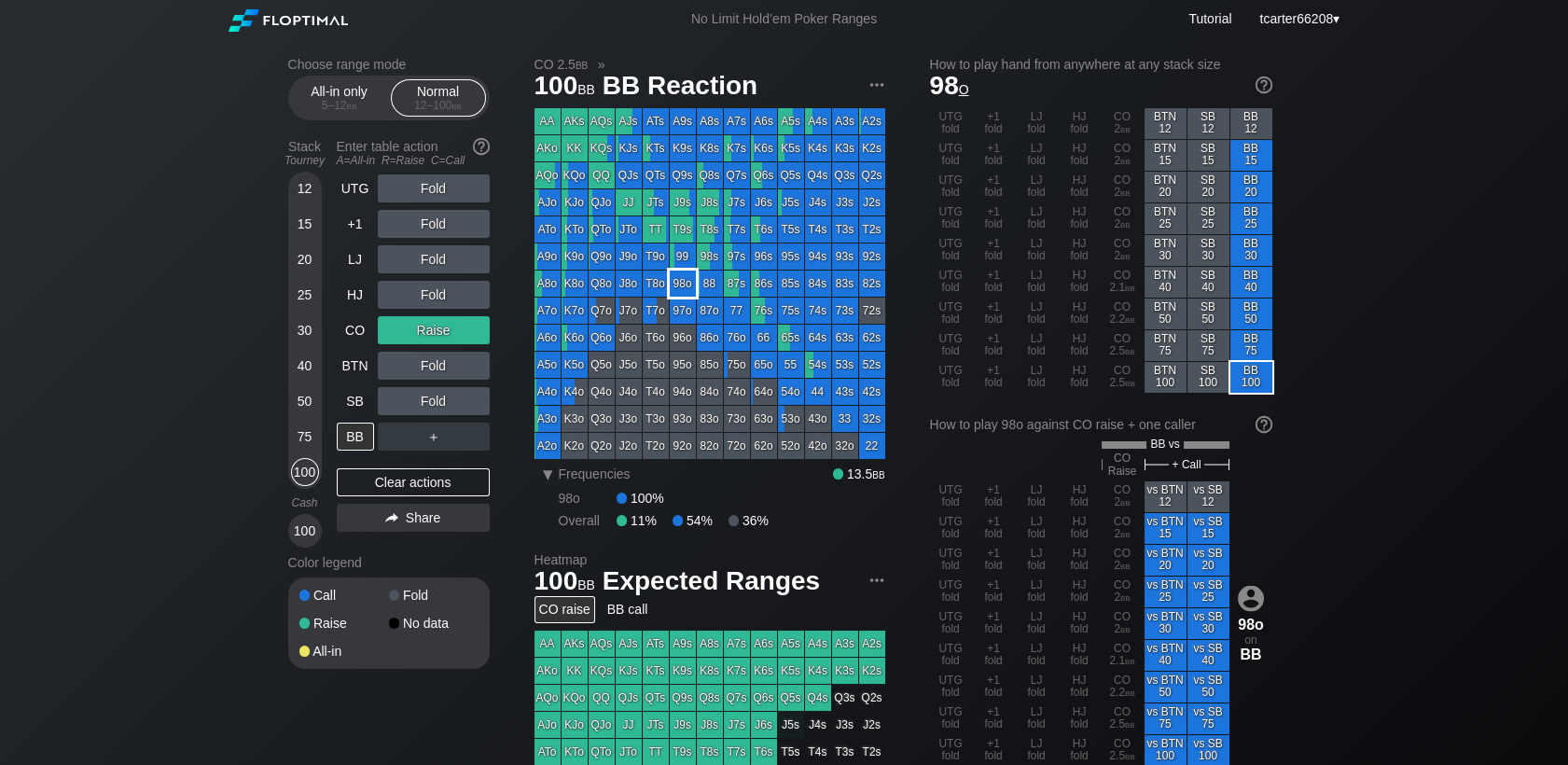
click at [680, 295] on div "98o" at bounding box center [683, 284] width 26 height 26
click at [447, 489] on div "Clear actions" at bounding box center [413, 482] width 153 height 28
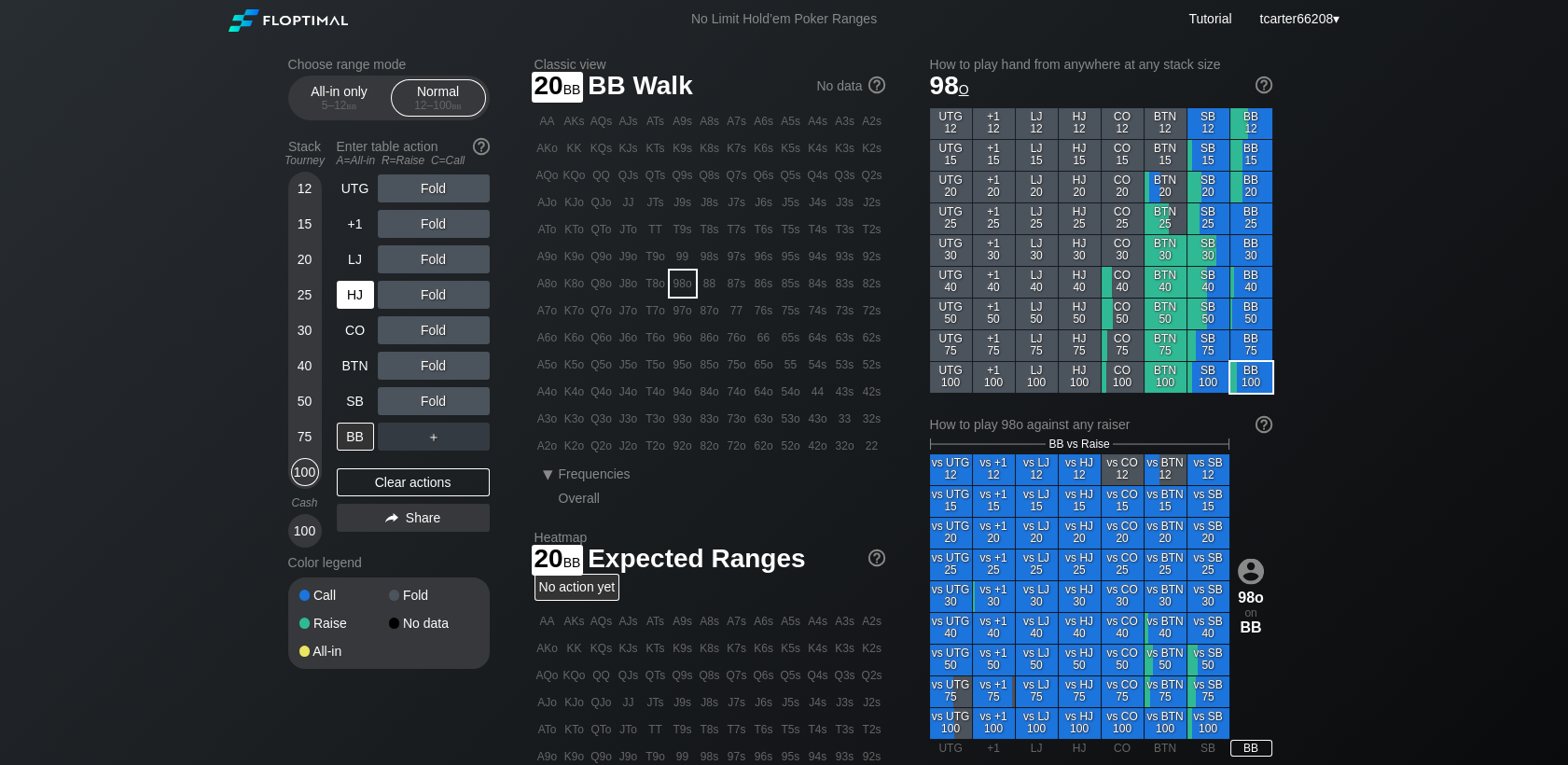
drag, startPoint x: 300, startPoint y: 260, endPoint x: 341, endPoint y: 304, distance: 60.1
click at [301, 259] on div "20" at bounding box center [305, 259] width 28 height 28
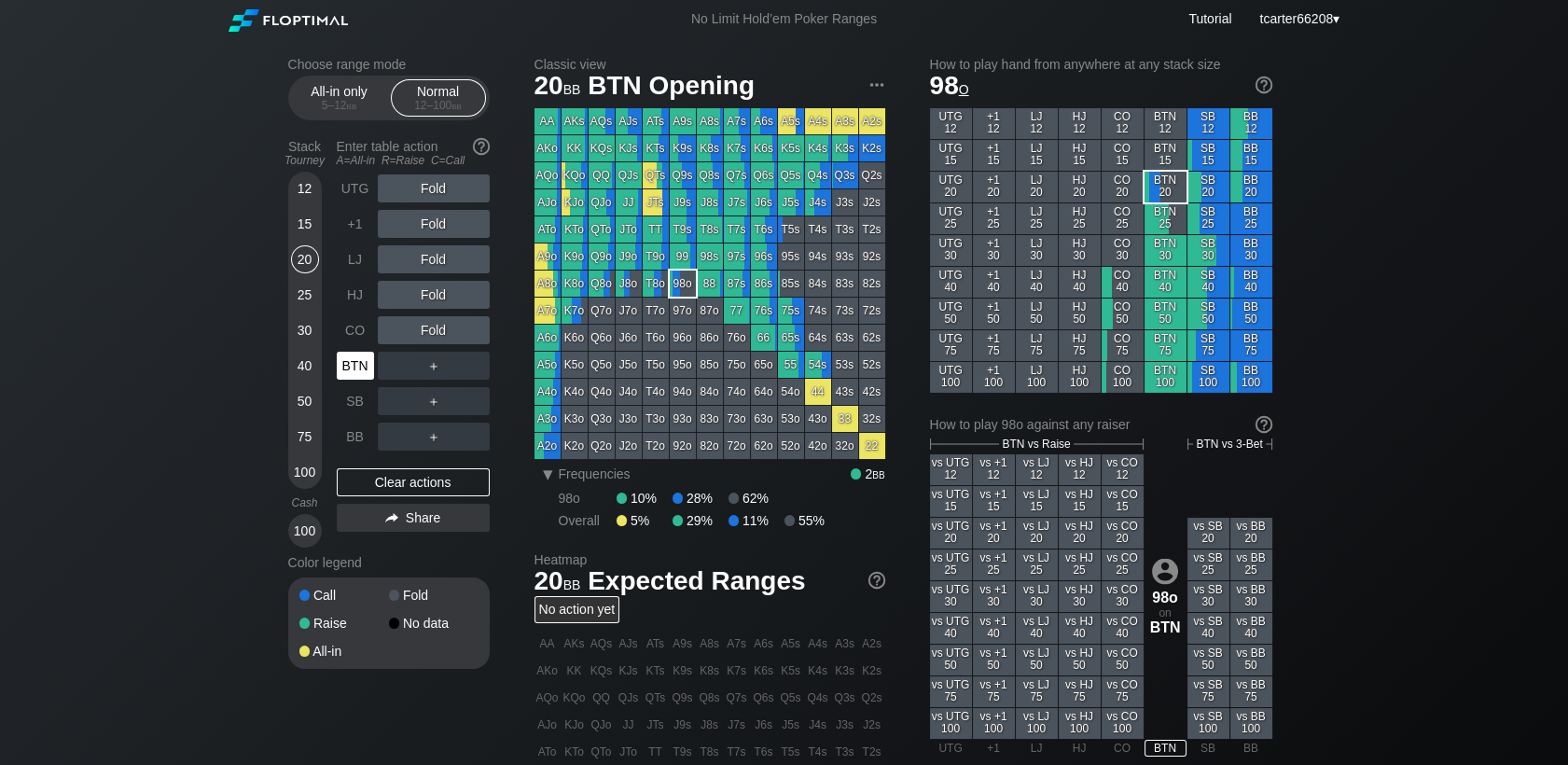
click at [369, 349] on div "BTN" at bounding box center [356, 366] width 41 height 36
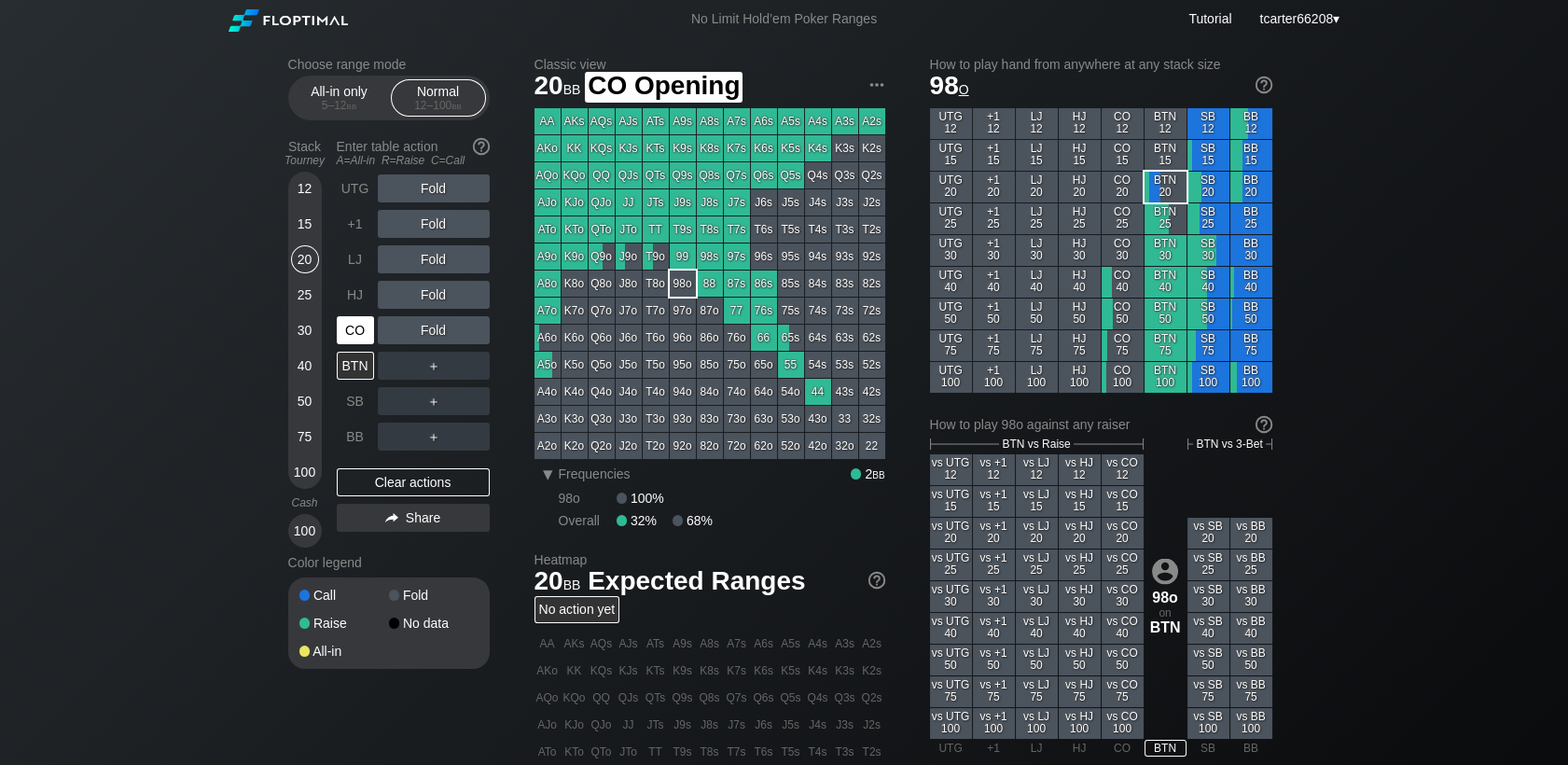
click at [363, 339] on div "CO" at bounding box center [355, 330] width 38 height 28
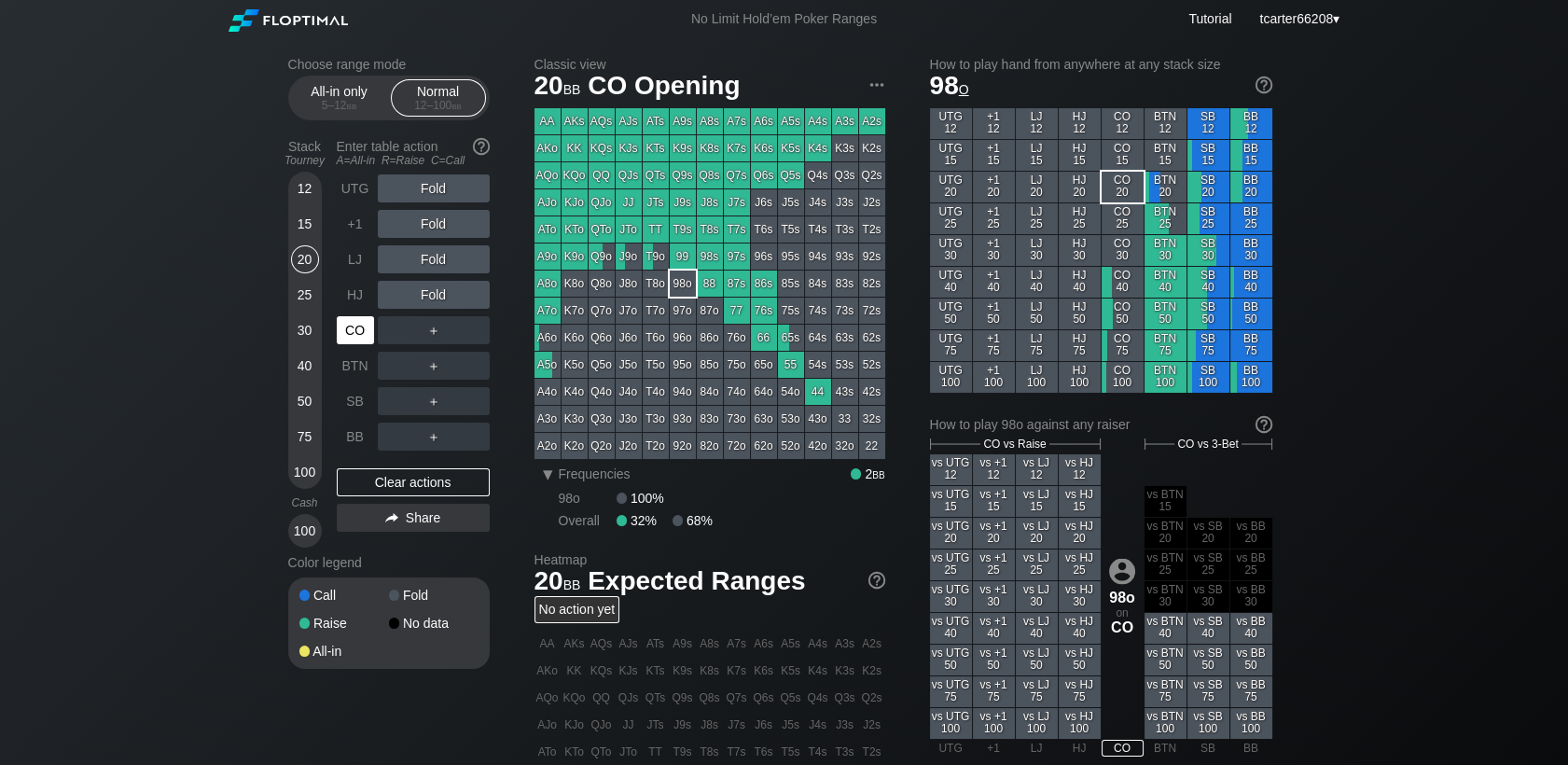
click at [361, 336] on div "CO" at bounding box center [355, 330] width 38 height 28
click at [303, 474] on div "100" at bounding box center [305, 471] width 28 height 28
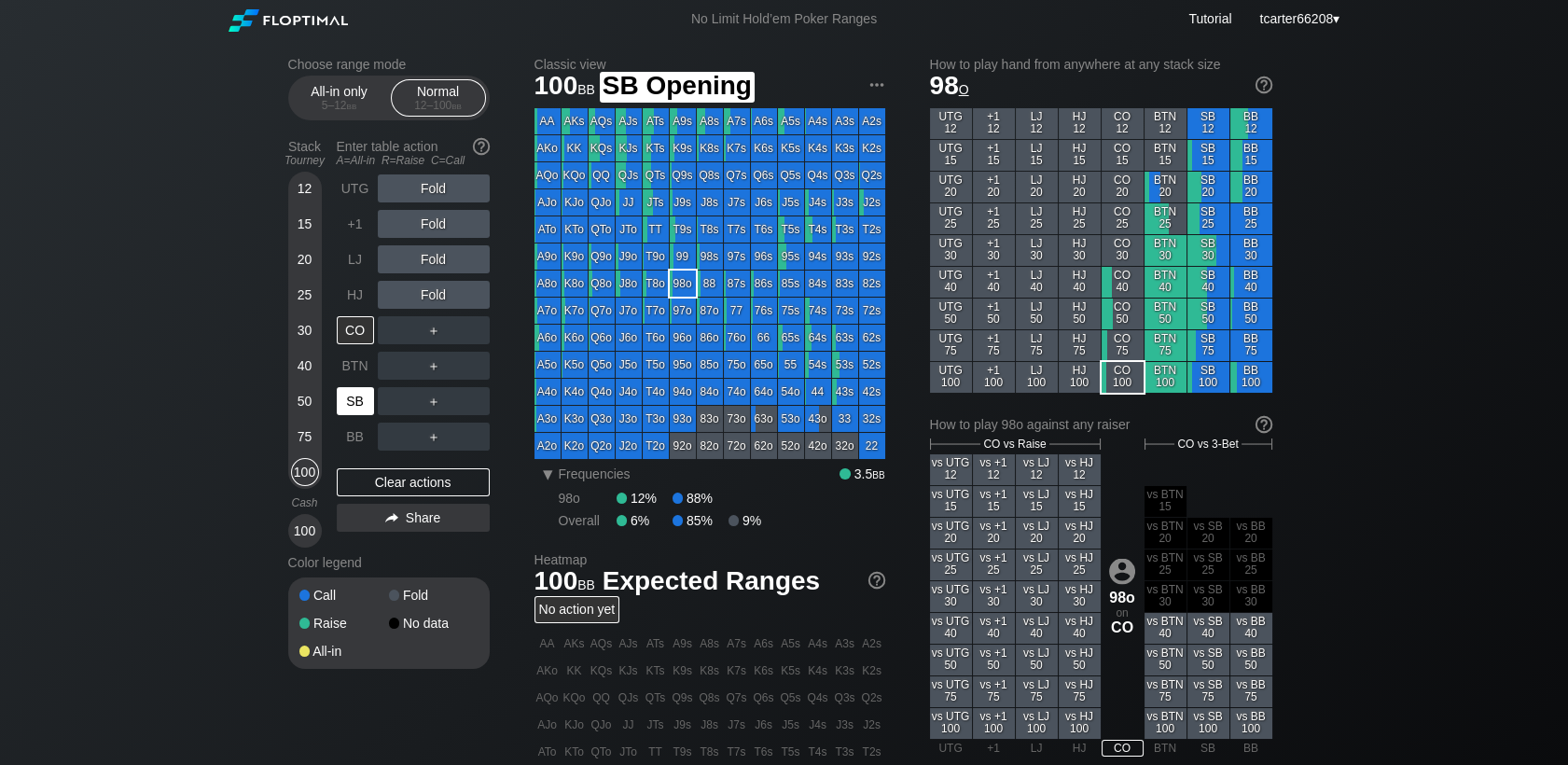
click at [352, 404] on div "SB" at bounding box center [355, 401] width 38 height 28
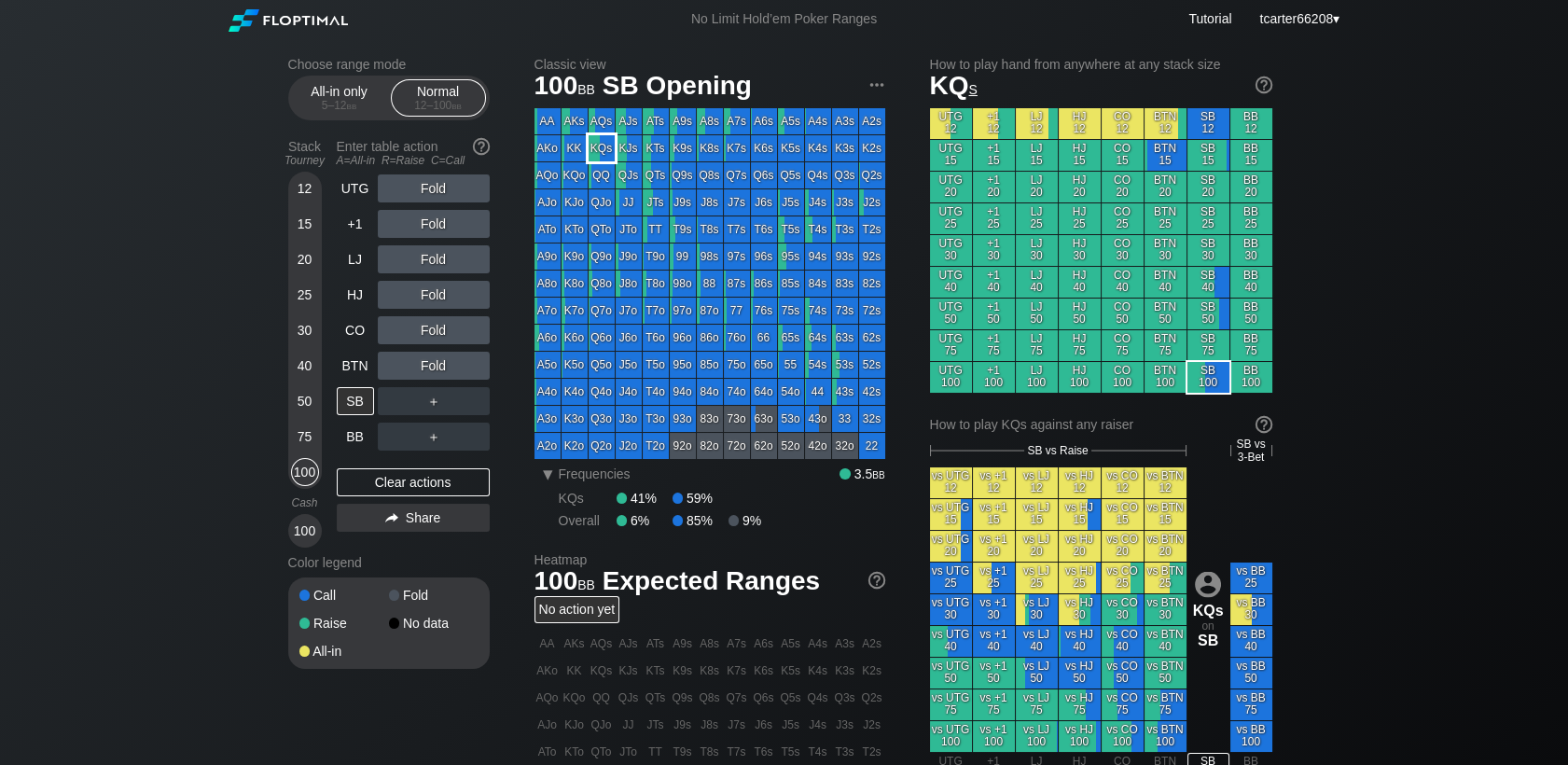
click at [608, 154] on div "KQs" at bounding box center [601, 148] width 26 height 26
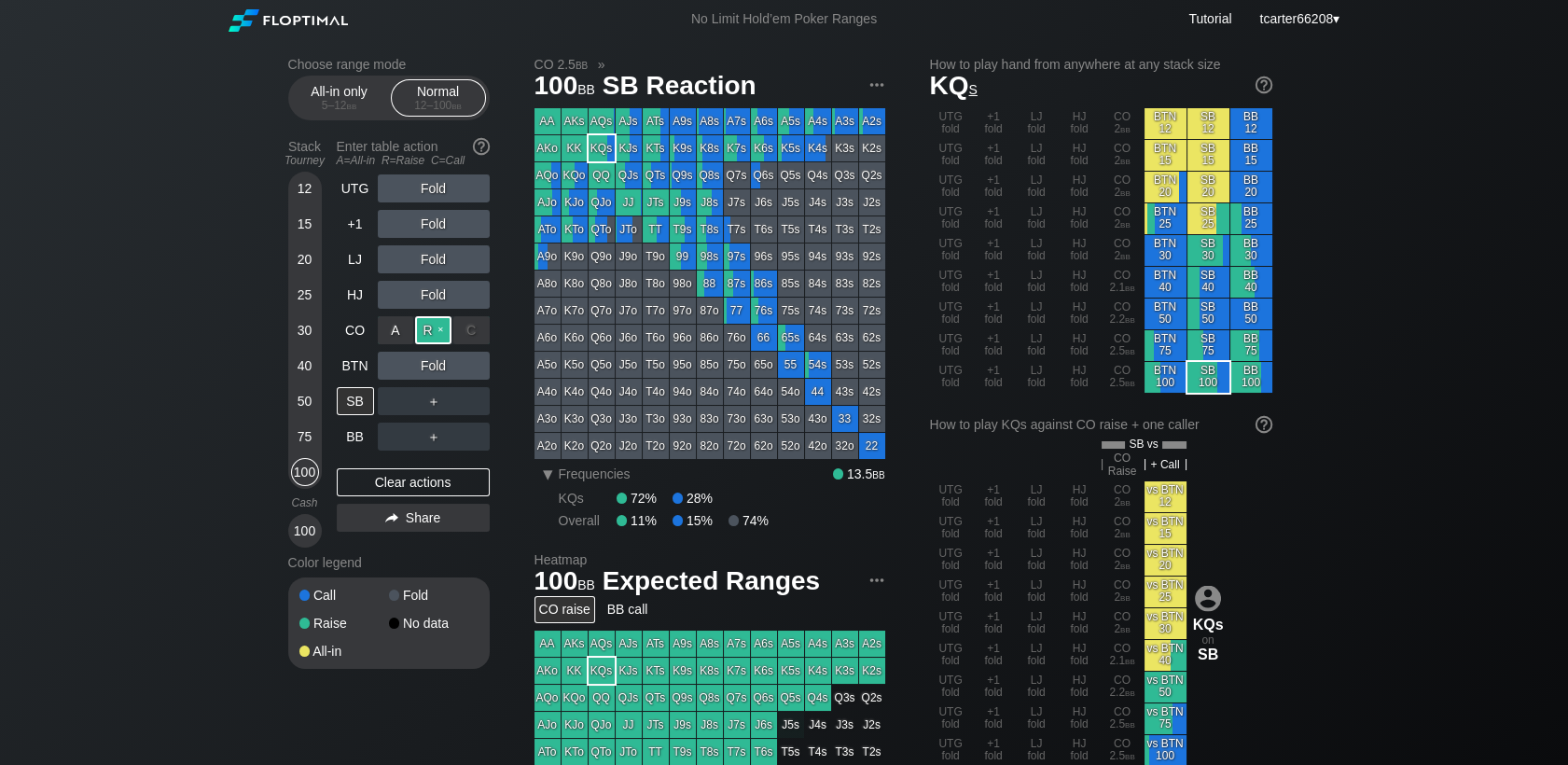
click at [438, 323] on div "R ✕" at bounding box center [433, 330] width 37 height 28
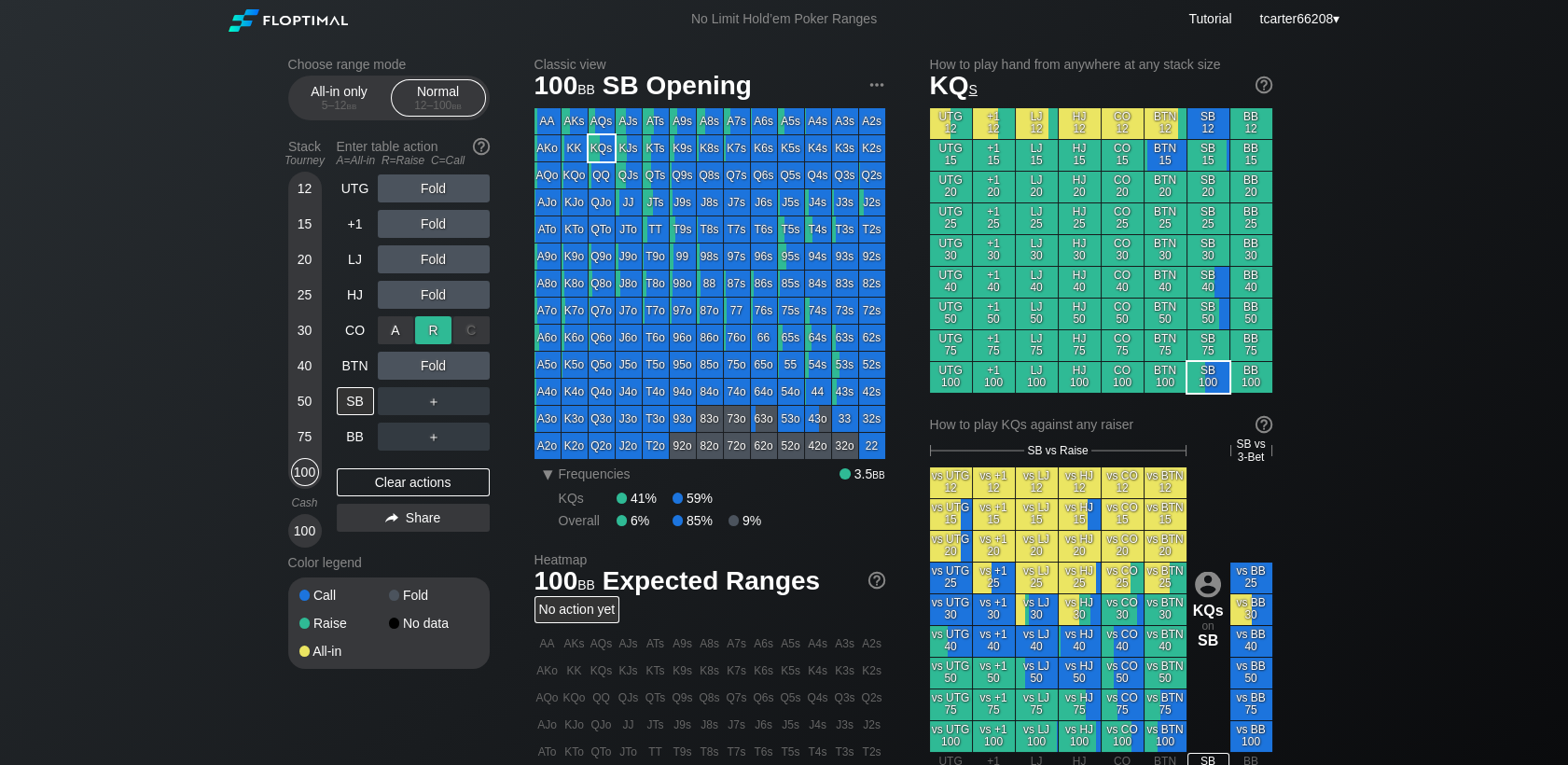
click at [438, 323] on div "R ✕" at bounding box center [433, 330] width 37 height 28
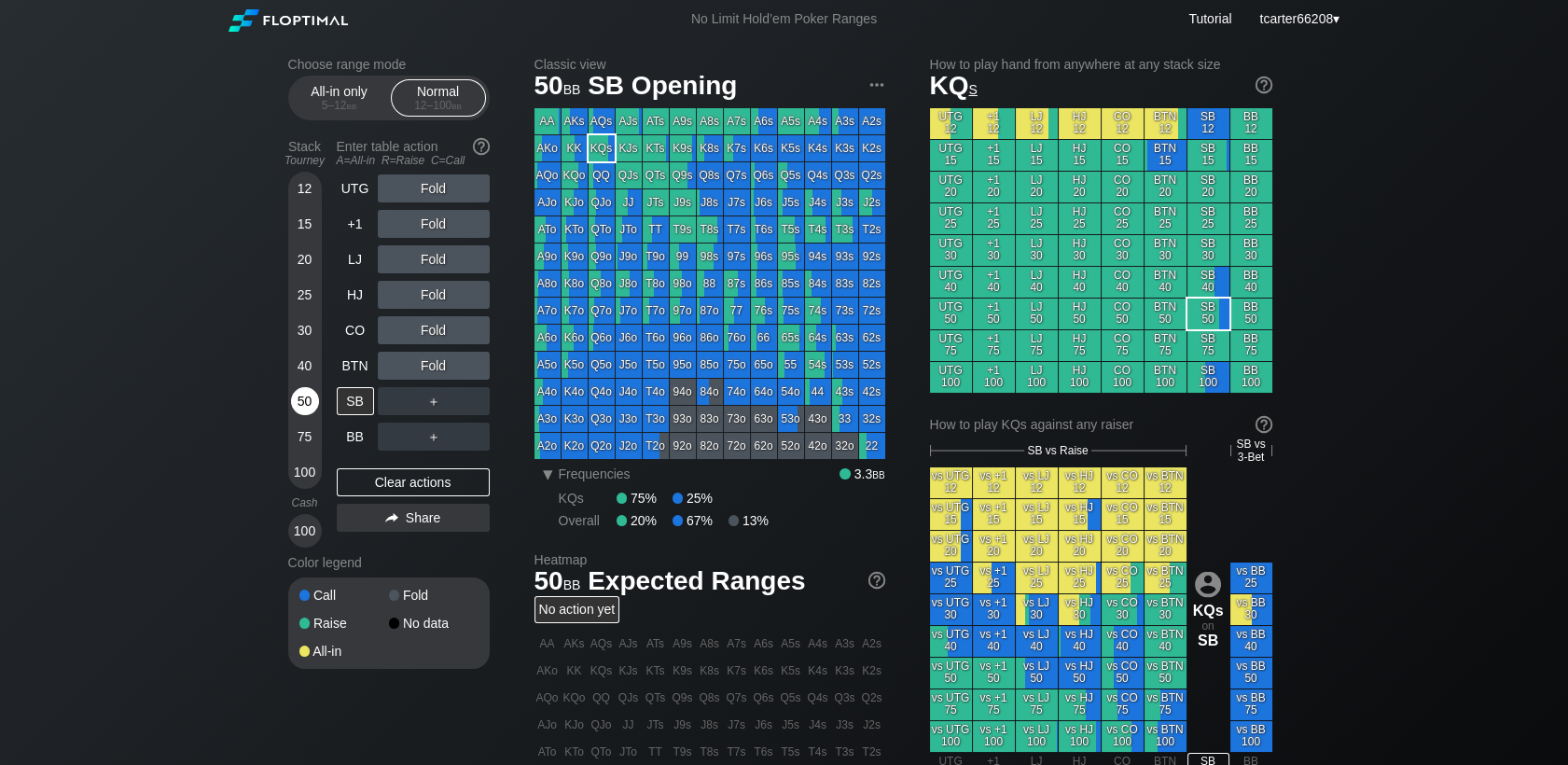
click at [303, 392] on div "50" at bounding box center [305, 401] width 28 height 28
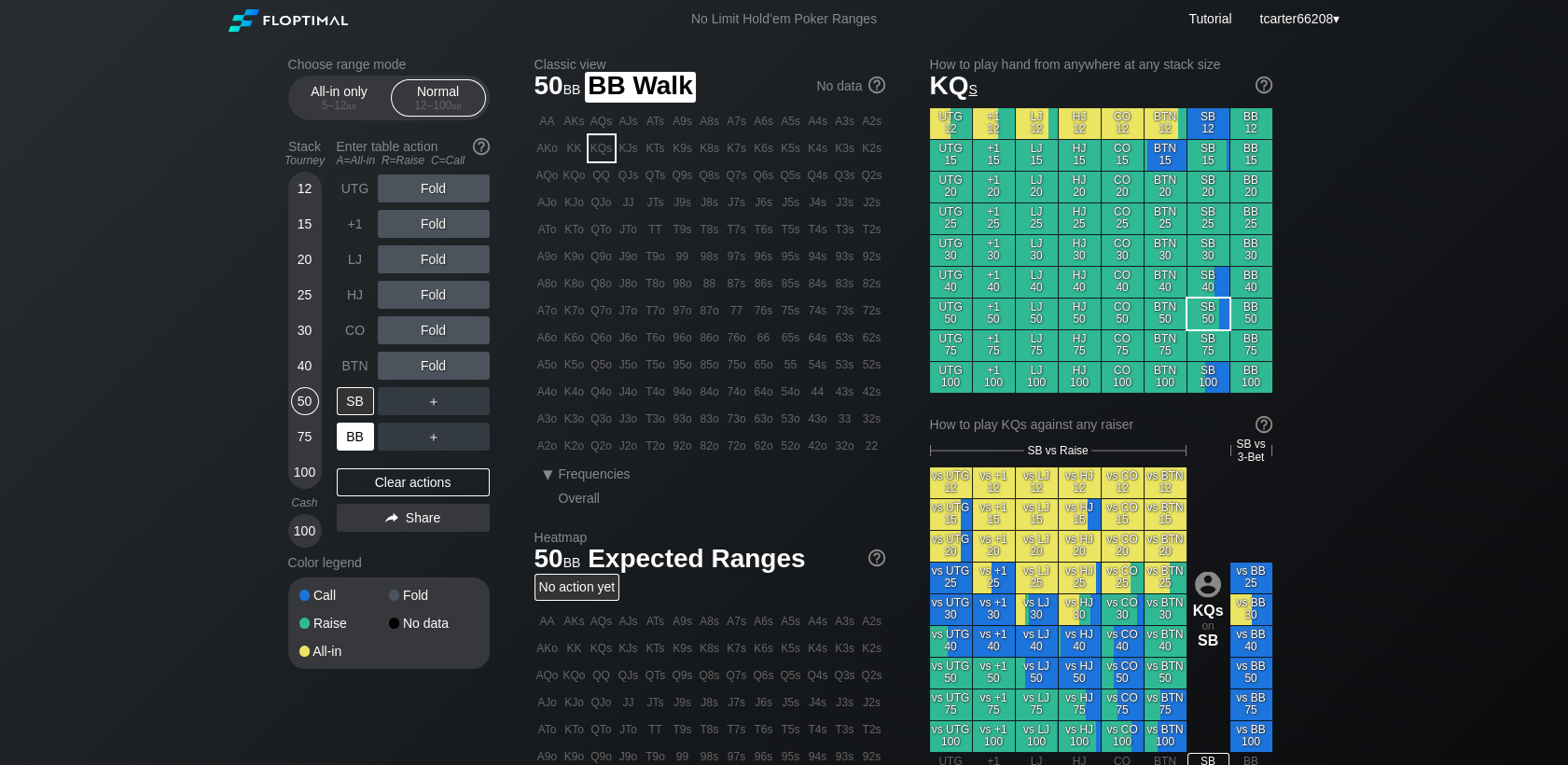
click at [363, 437] on div "BB" at bounding box center [355, 437] width 38 height 28
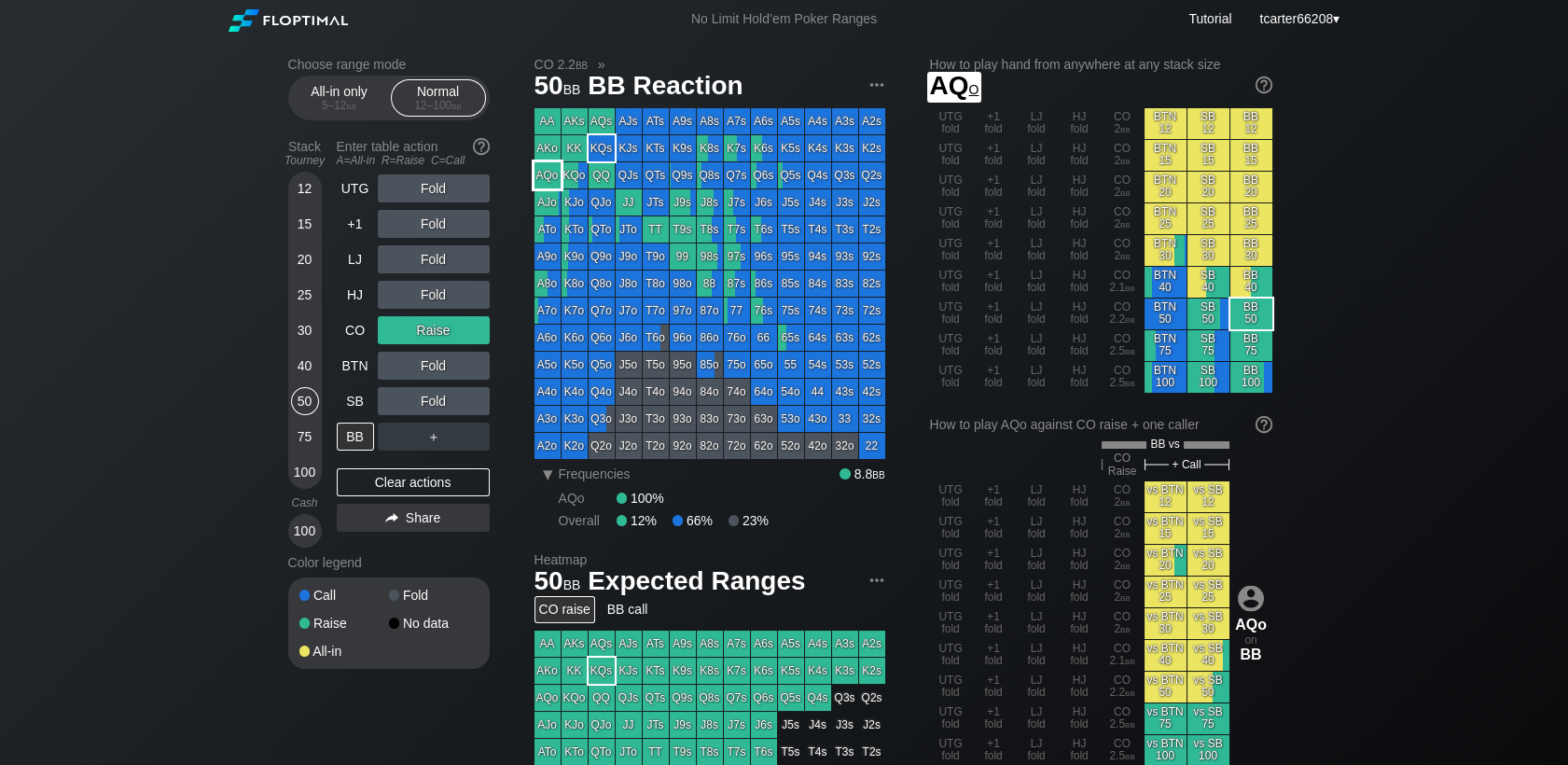
click at [545, 176] on div "AQo" at bounding box center [548, 176] width 26 height 26
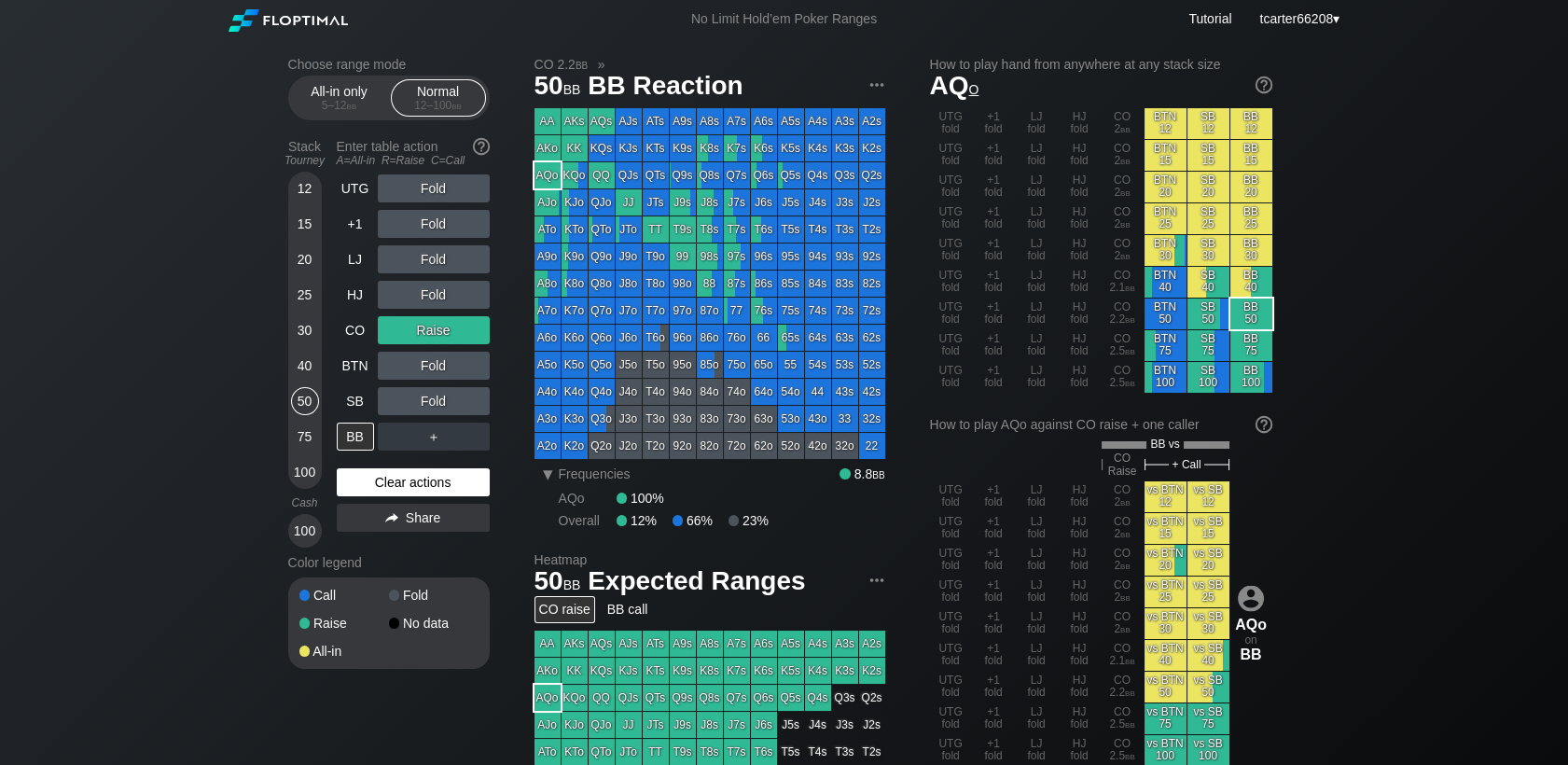
click at [396, 489] on div "Clear actions" at bounding box center [413, 482] width 153 height 28
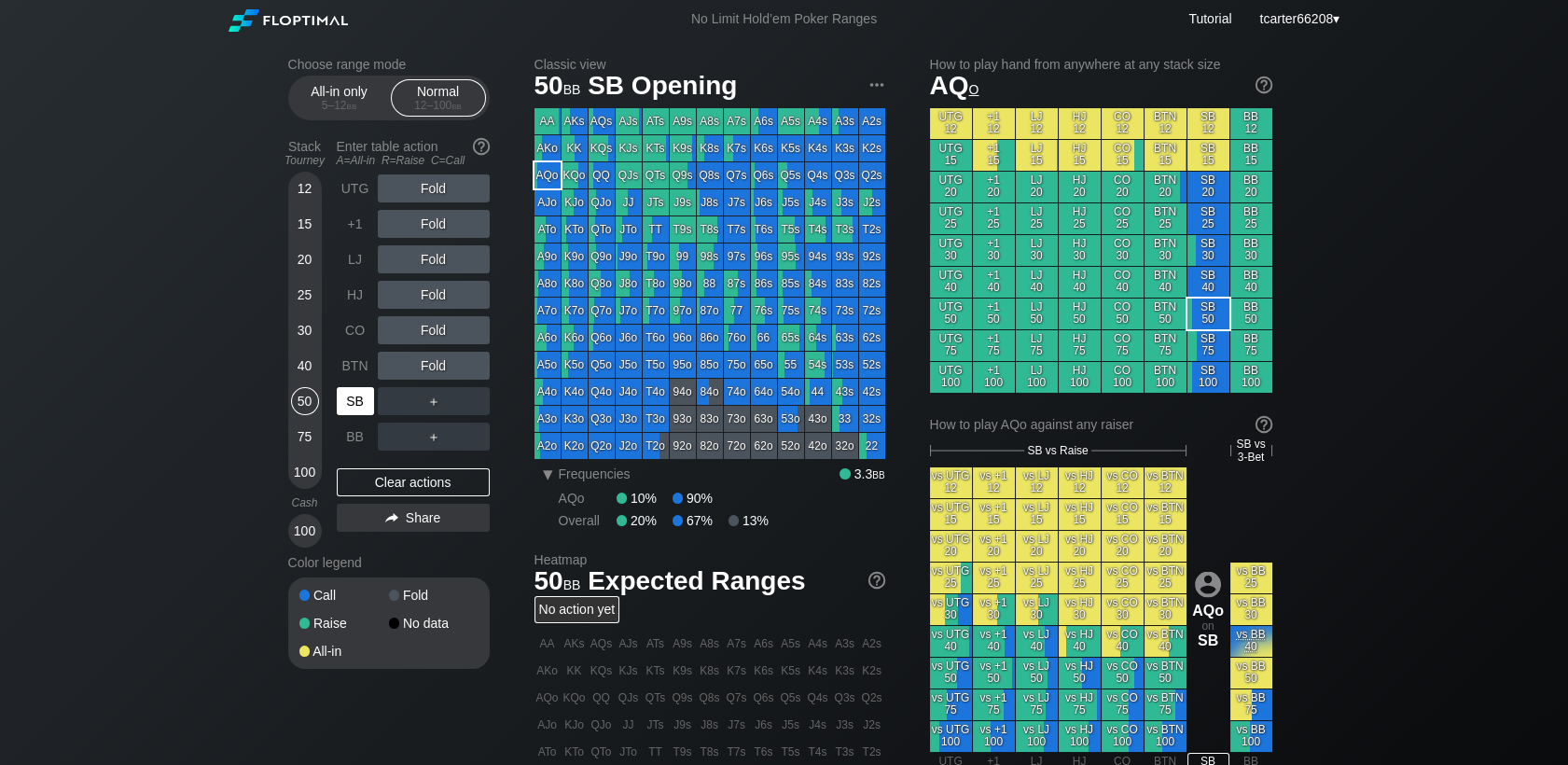
click at [365, 404] on div "SB" at bounding box center [355, 401] width 38 height 28
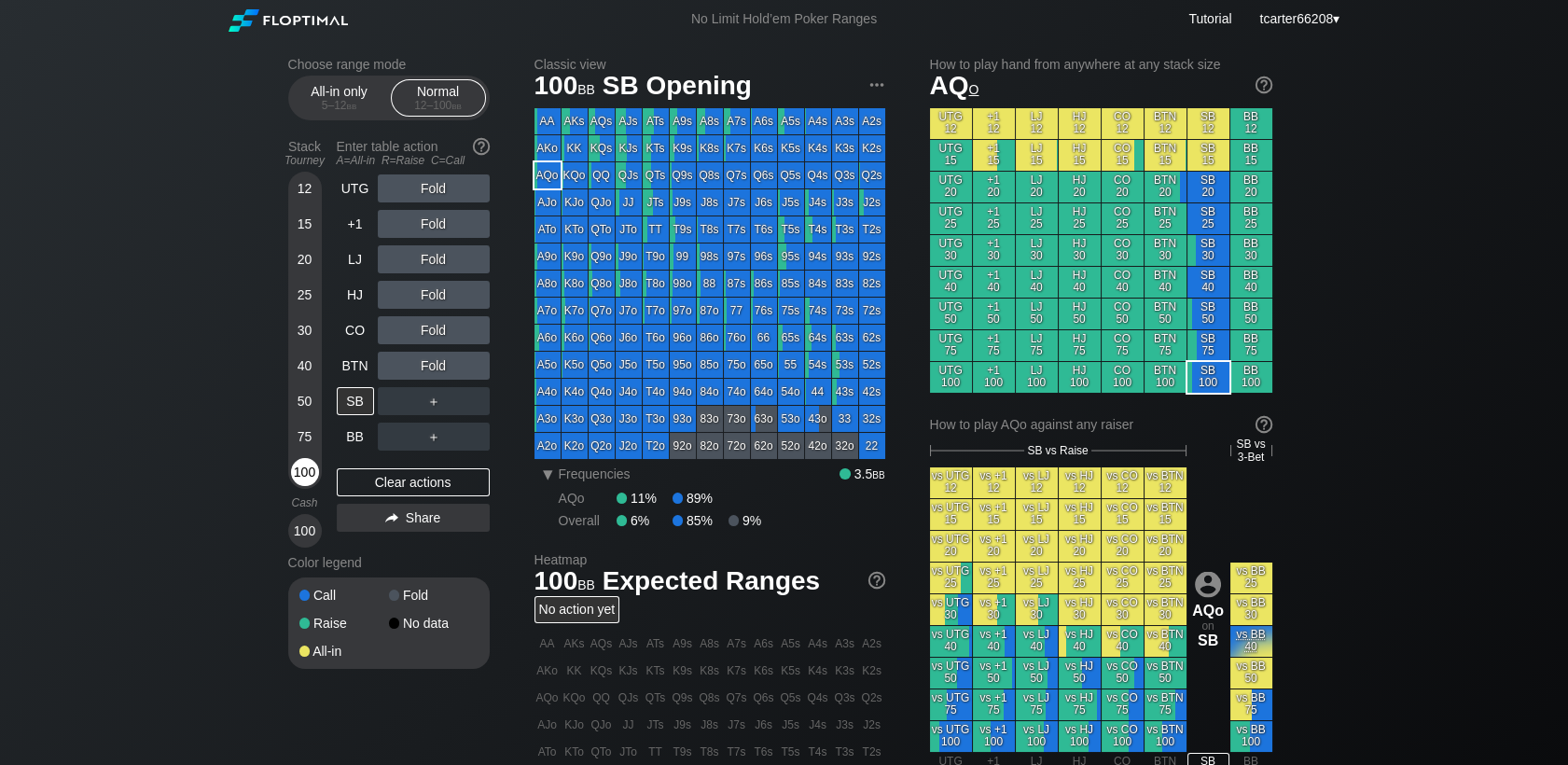
click at [313, 473] on div "100" at bounding box center [305, 471] width 28 height 28
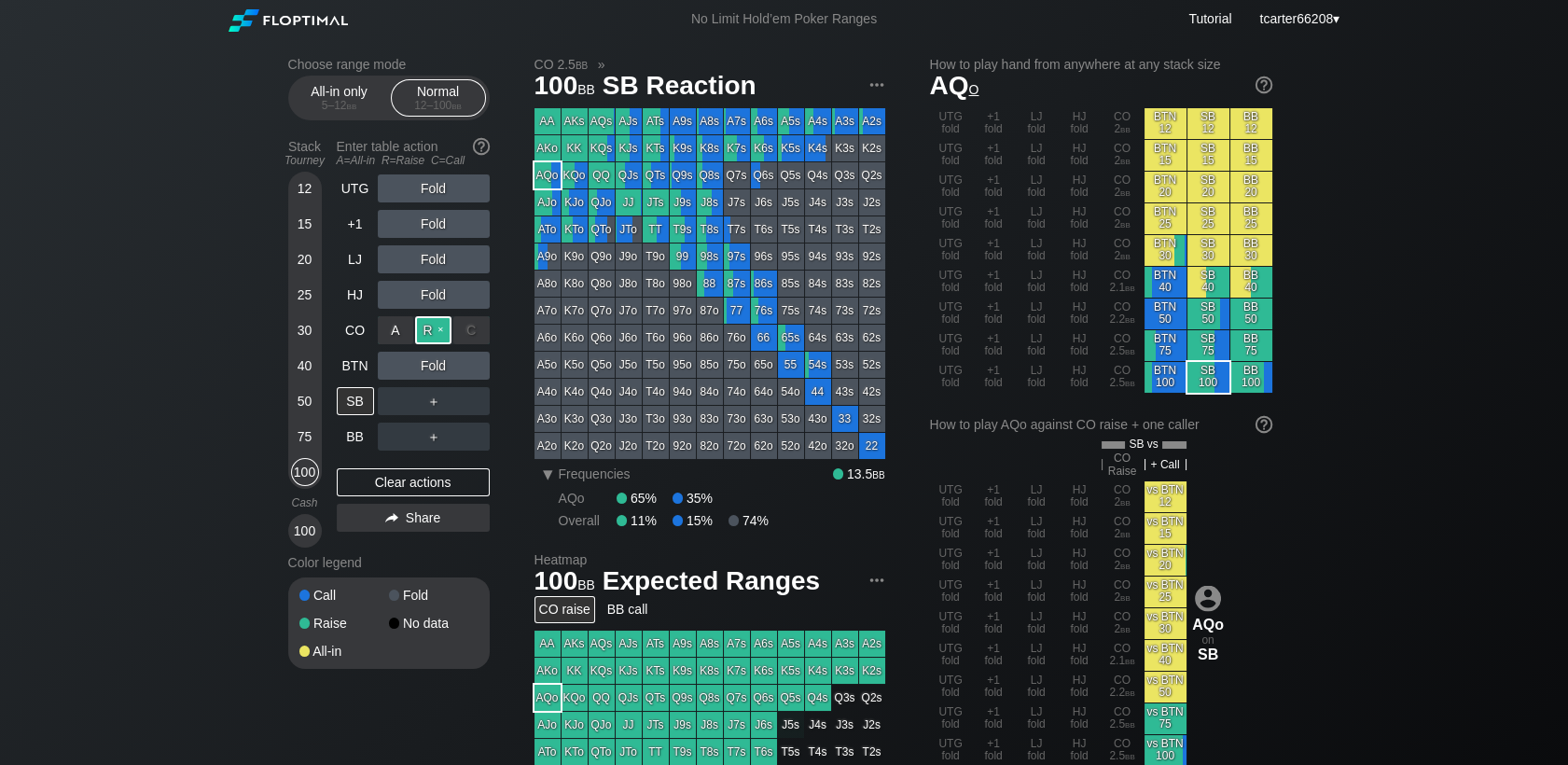
click at [428, 333] on div "R ✕" at bounding box center [433, 330] width 37 height 28
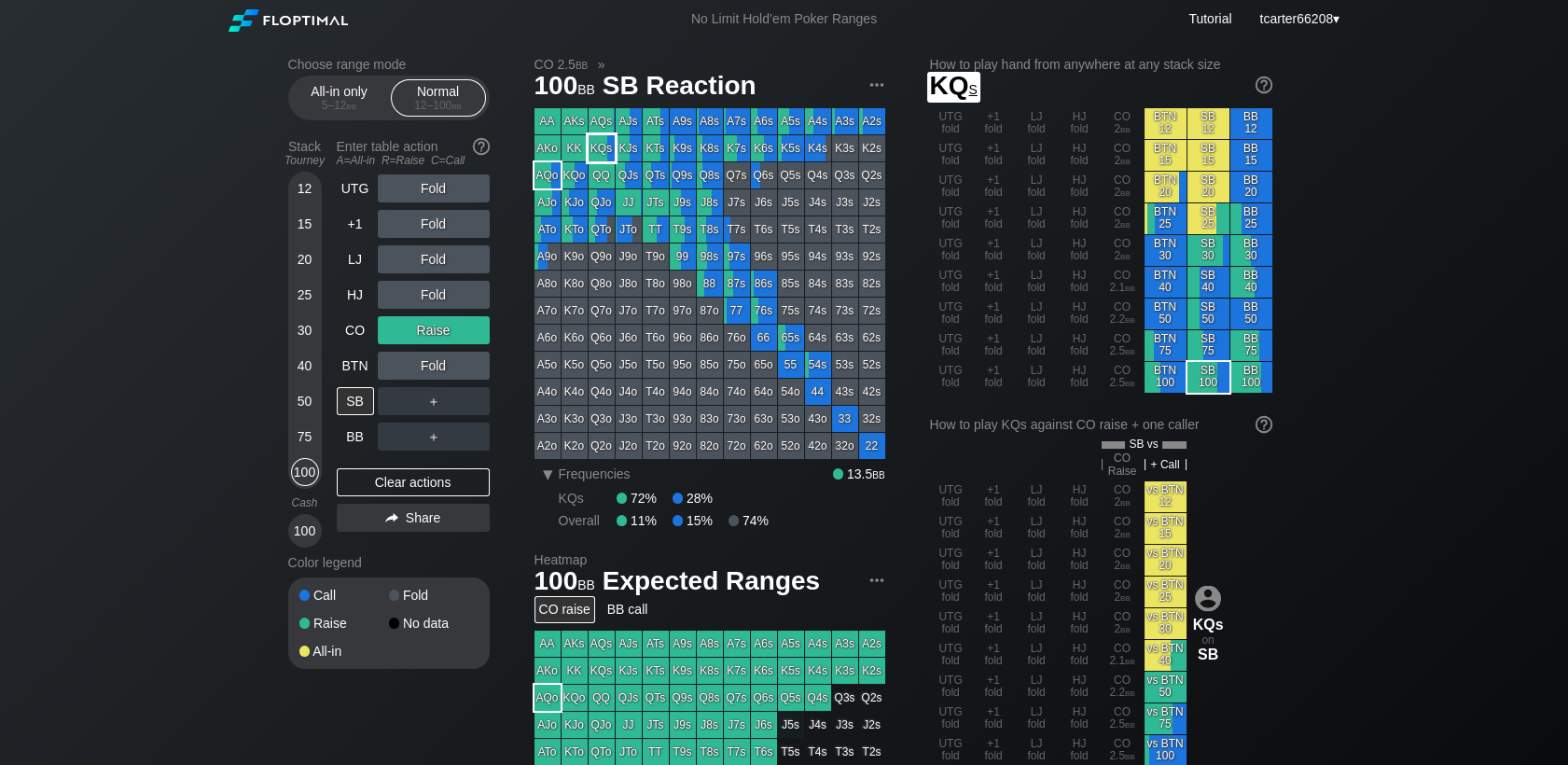
click at [607, 148] on div "KQs" at bounding box center [601, 148] width 26 height 26
click at [427, 406] on div "＋" at bounding box center [434, 401] width 112 height 28
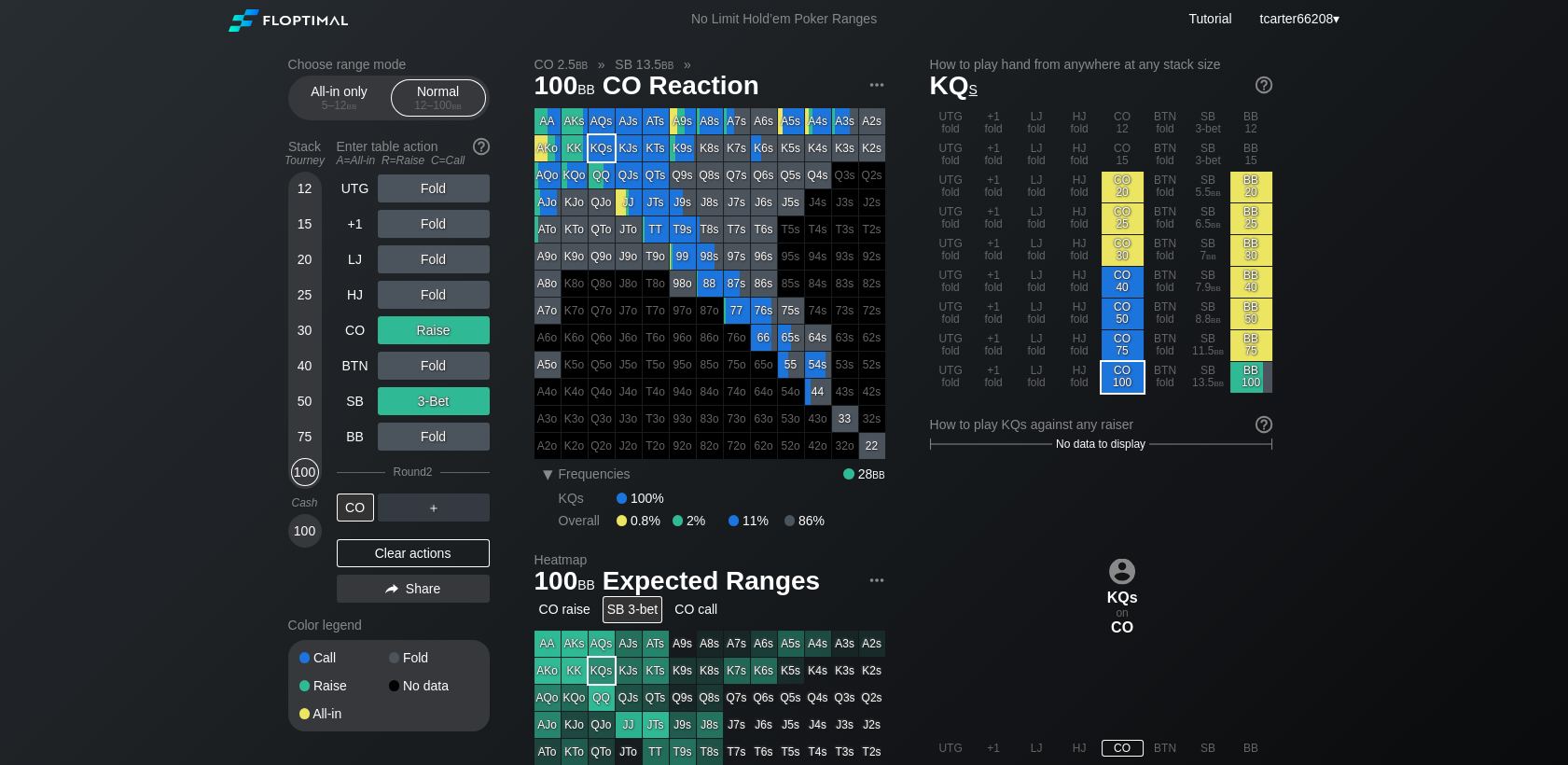
click at [430, 550] on div "Clear actions" at bounding box center [413, 553] width 153 height 28
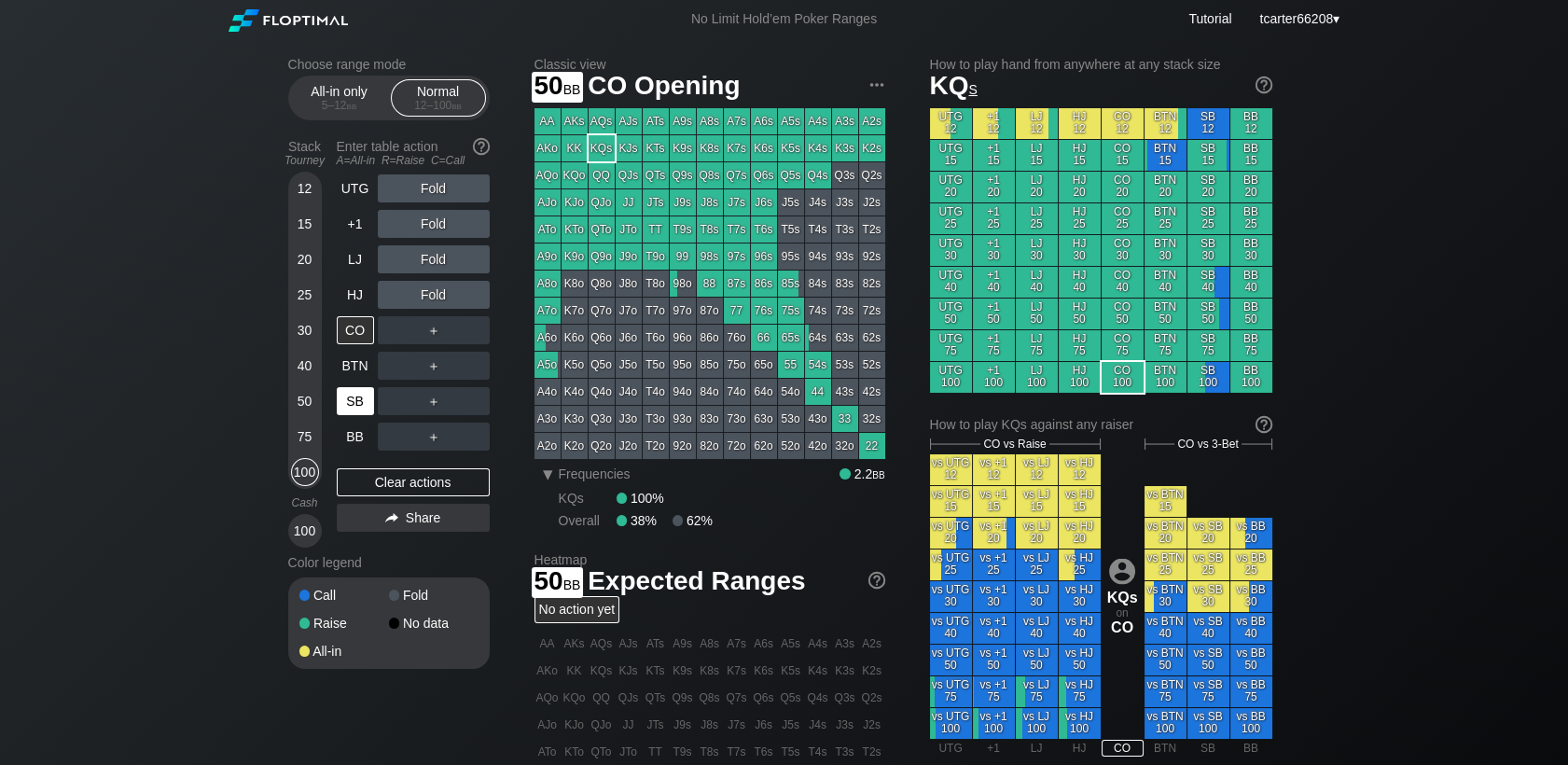
drag, startPoint x: 301, startPoint y: 392, endPoint x: 338, endPoint y: 401, distance: 38.1
click at [304, 392] on div "50" at bounding box center [305, 401] width 28 height 28
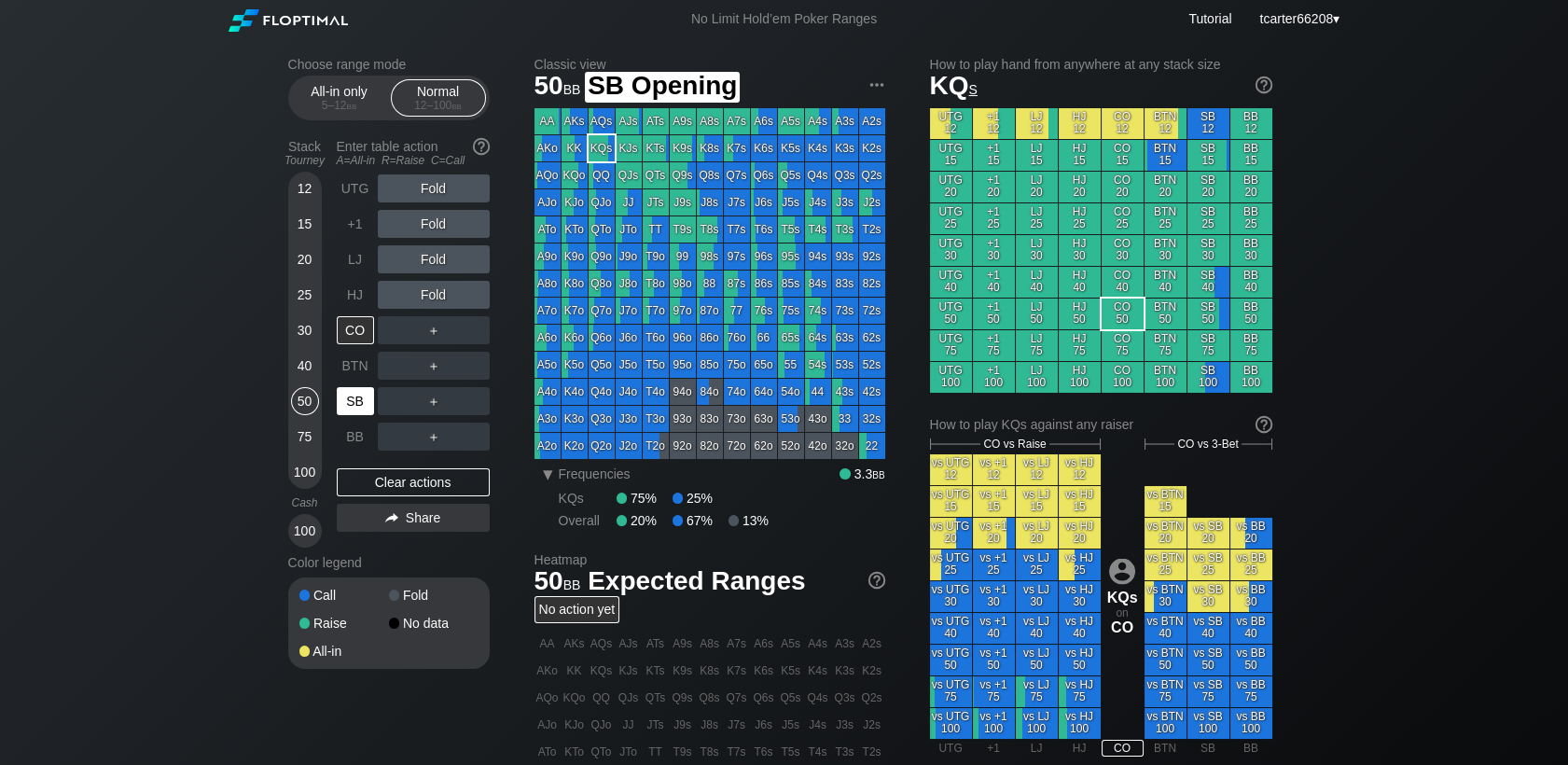
click at [344, 402] on div "SB" at bounding box center [355, 401] width 38 height 28
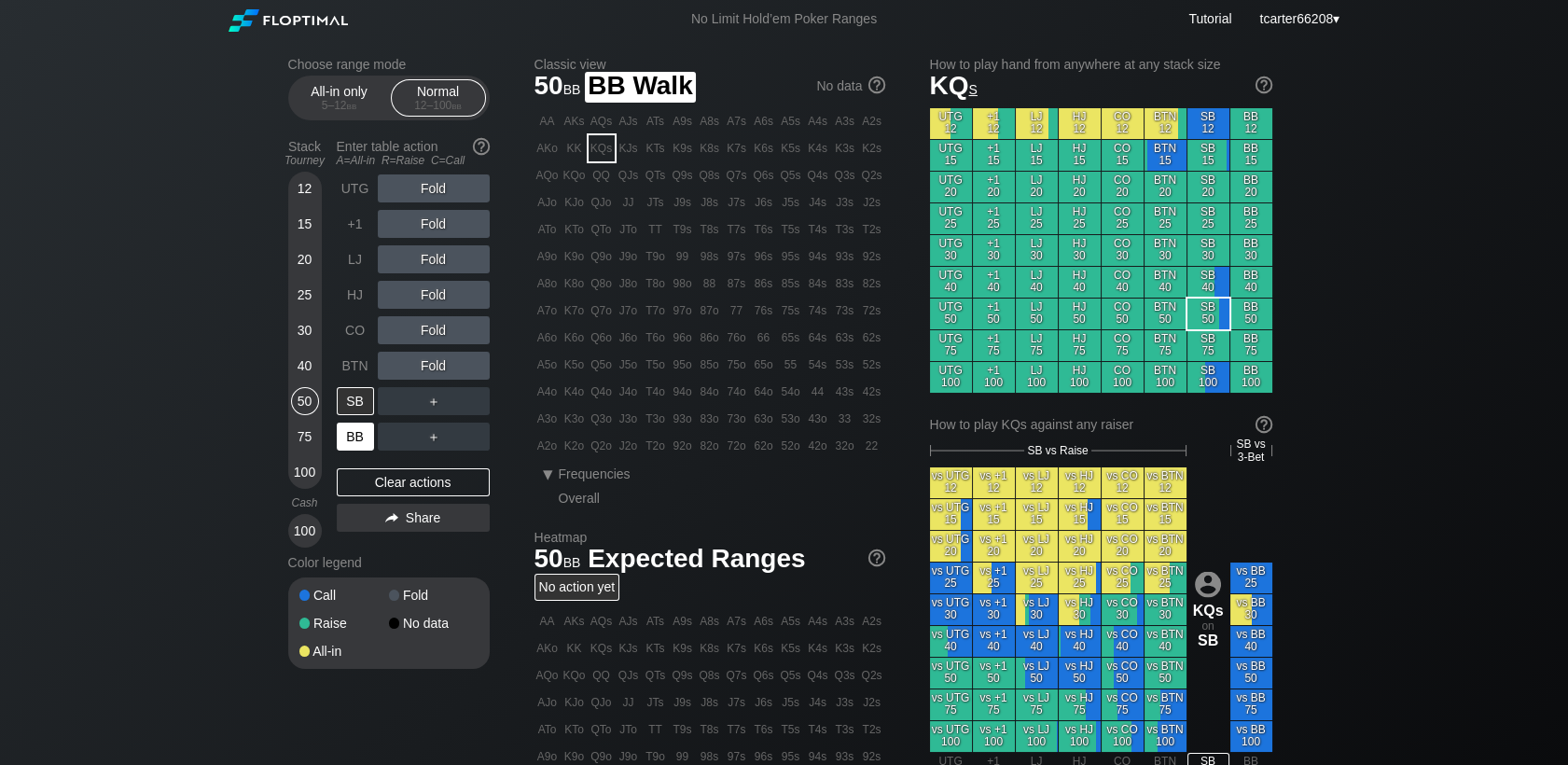
click at [360, 434] on div "BB" at bounding box center [355, 437] width 38 height 28
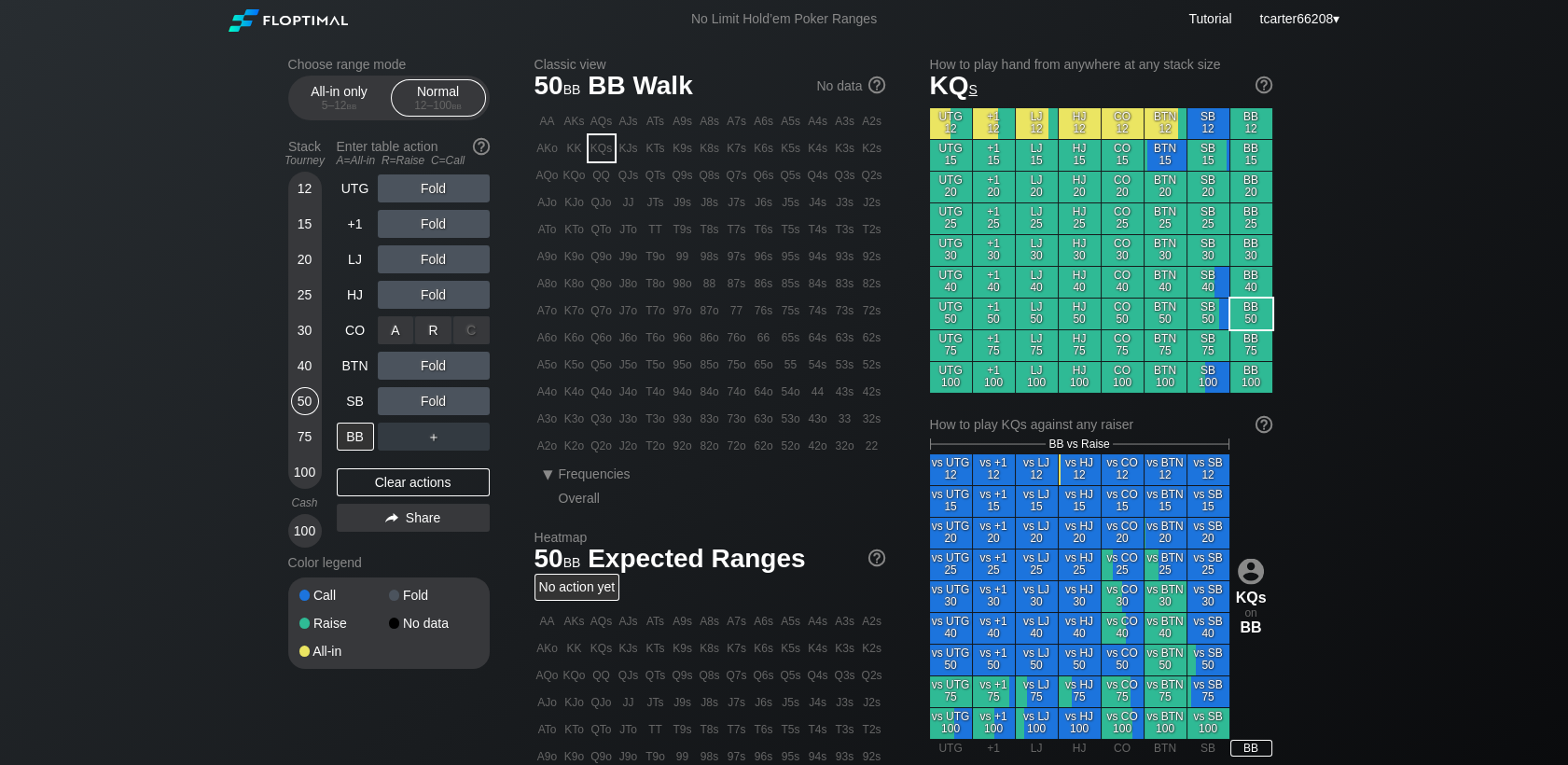
click at [425, 333] on div "R ✕" at bounding box center [433, 330] width 37 height 28
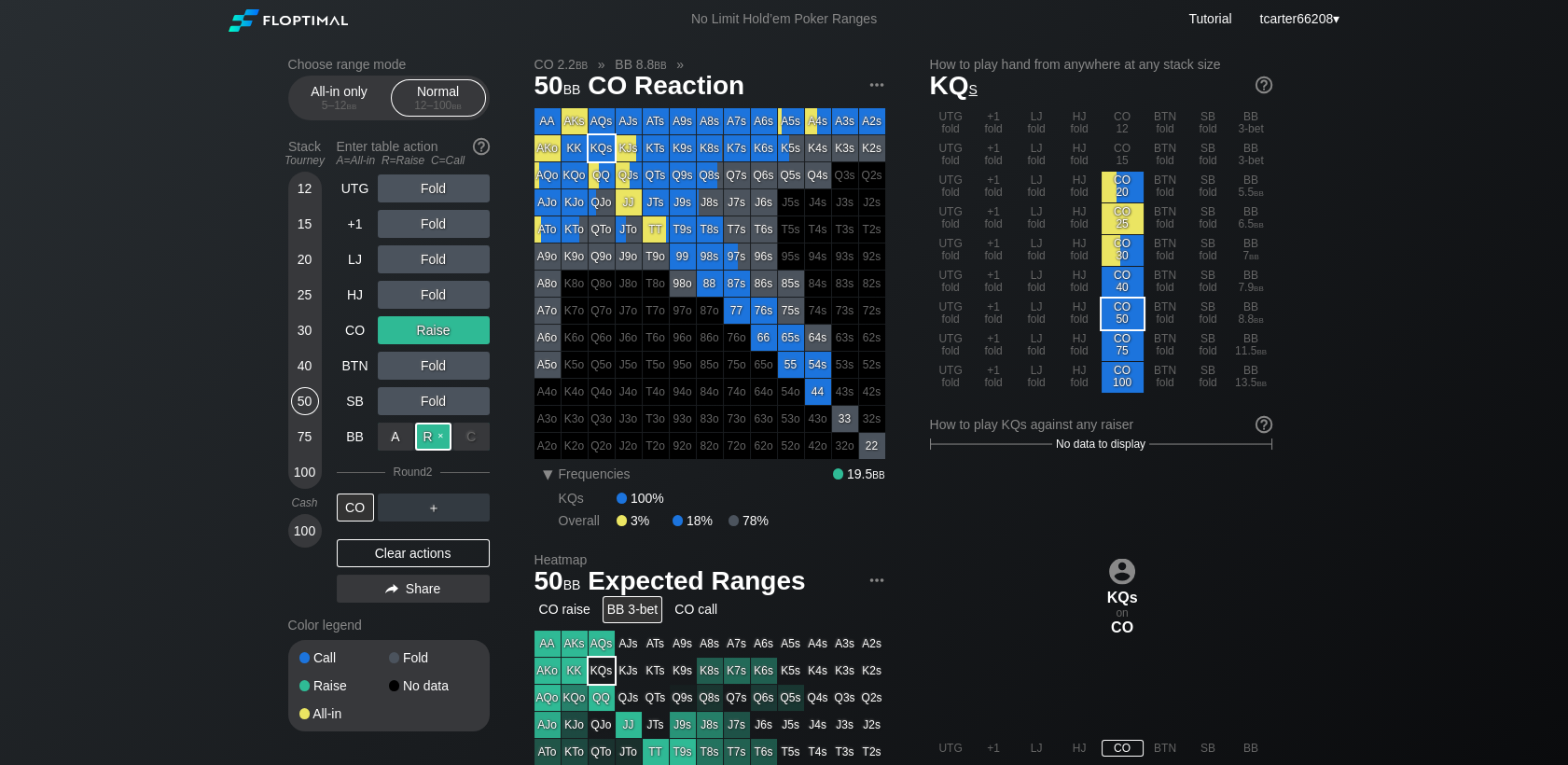
click at [431, 439] on div "R ✕" at bounding box center [433, 437] width 37 height 28
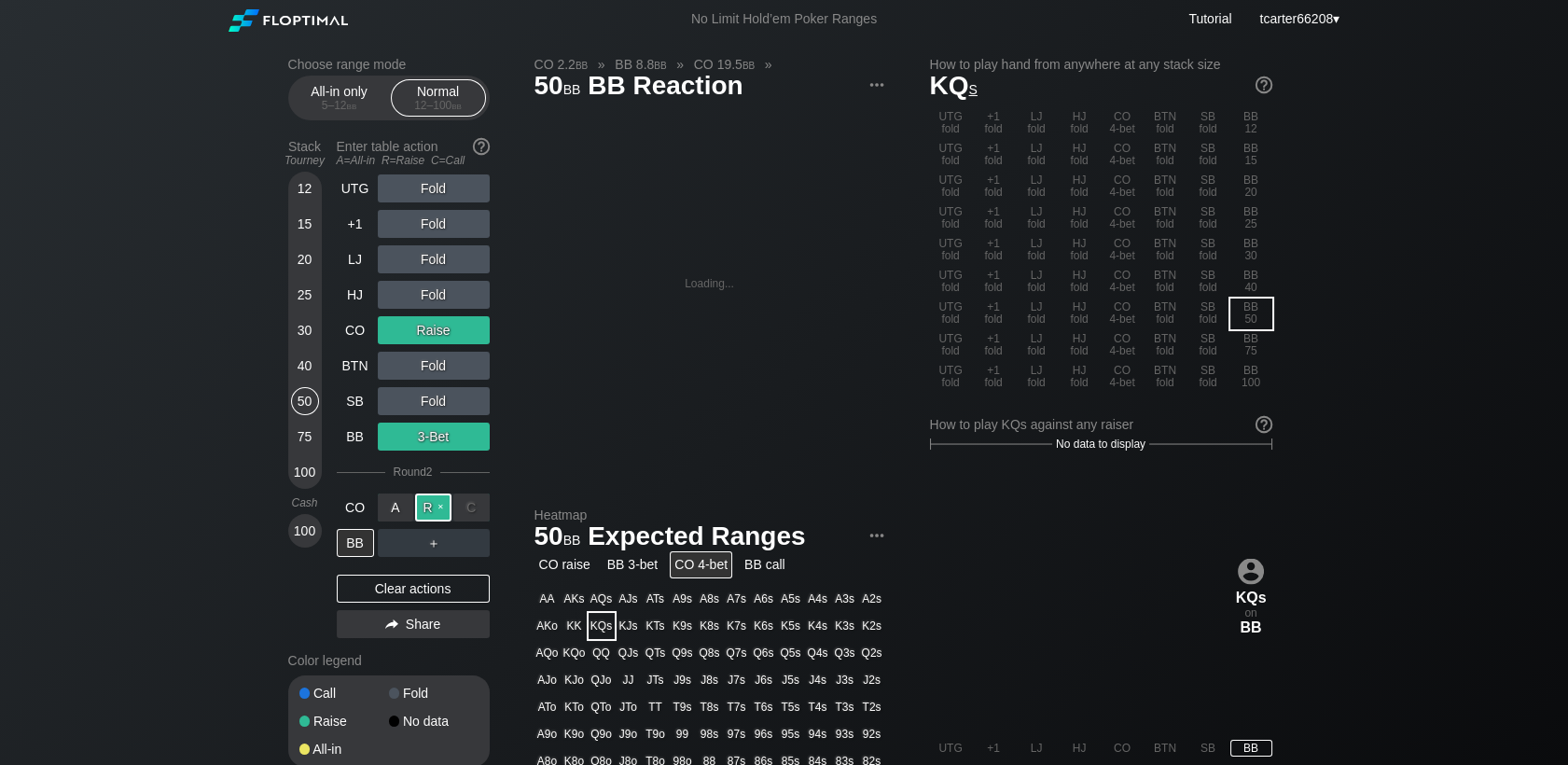
click at [433, 505] on div "R ✕" at bounding box center [433, 507] width 37 height 28
click at [421, 595] on div "Clear actions" at bounding box center [413, 588] width 153 height 28
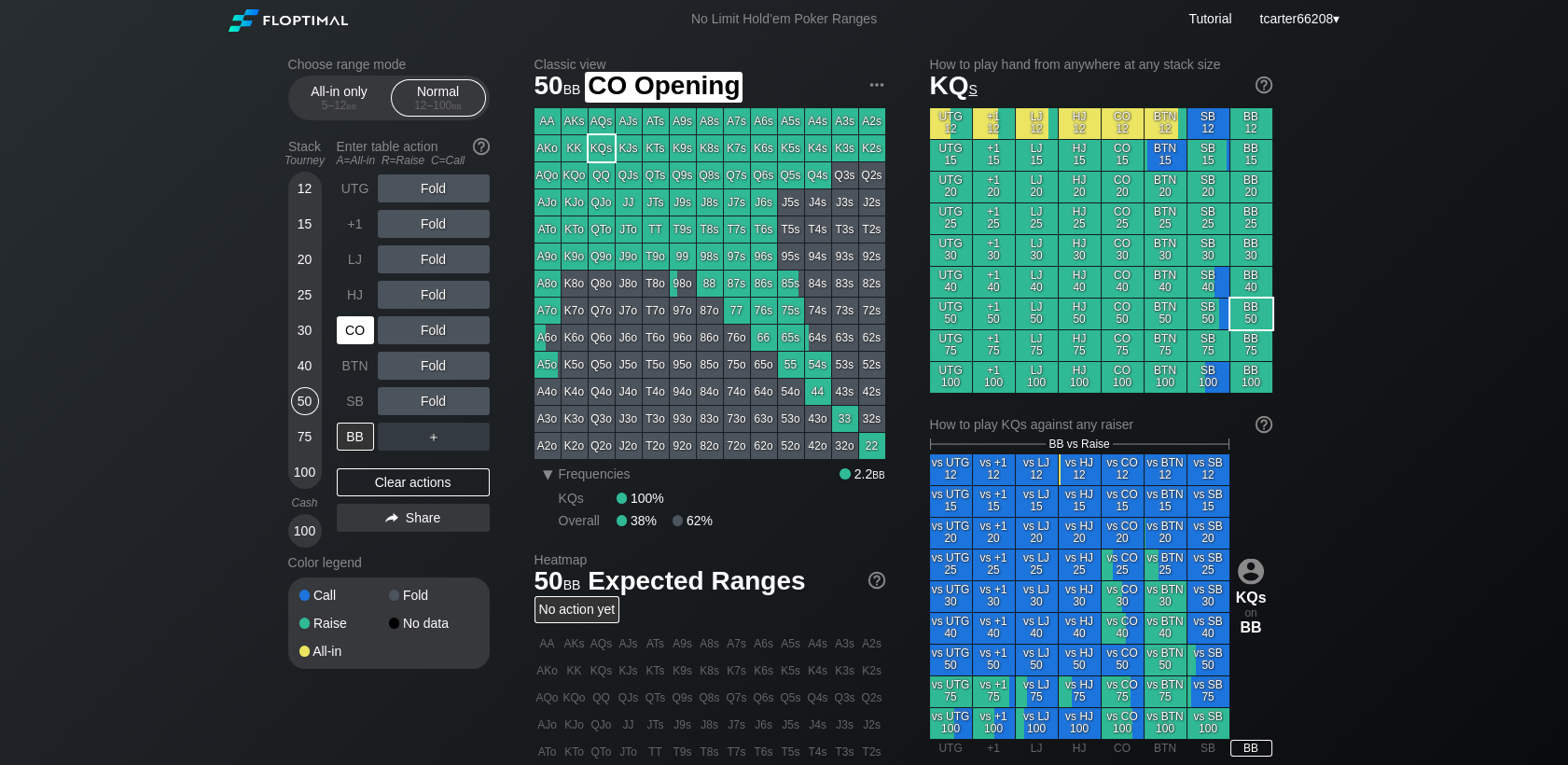
click at [358, 328] on div "CO" at bounding box center [355, 330] width 38 height 28
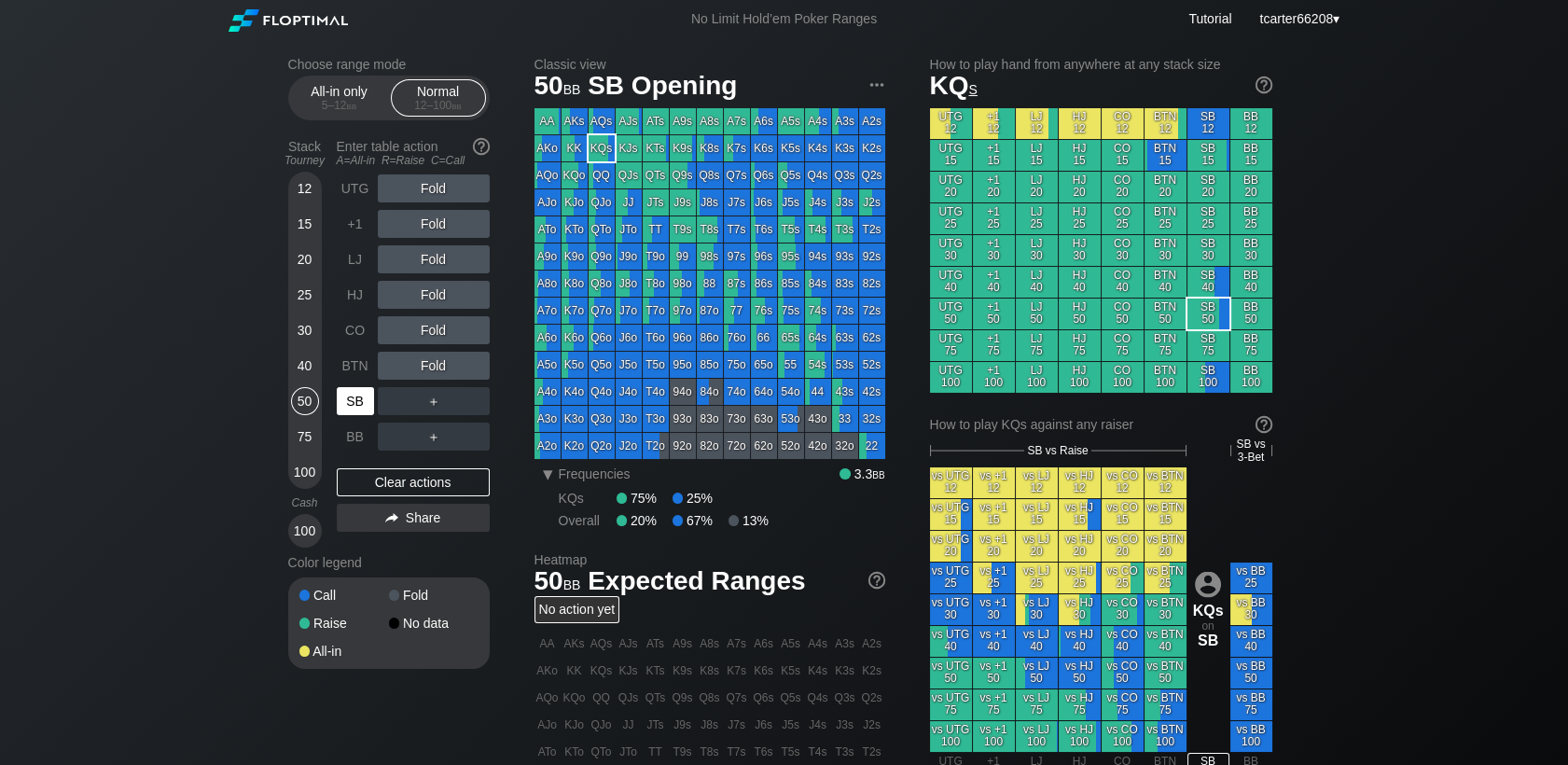
click at [365, 396] on div "SB" at bounding box center [355, 401] width 38 height 28
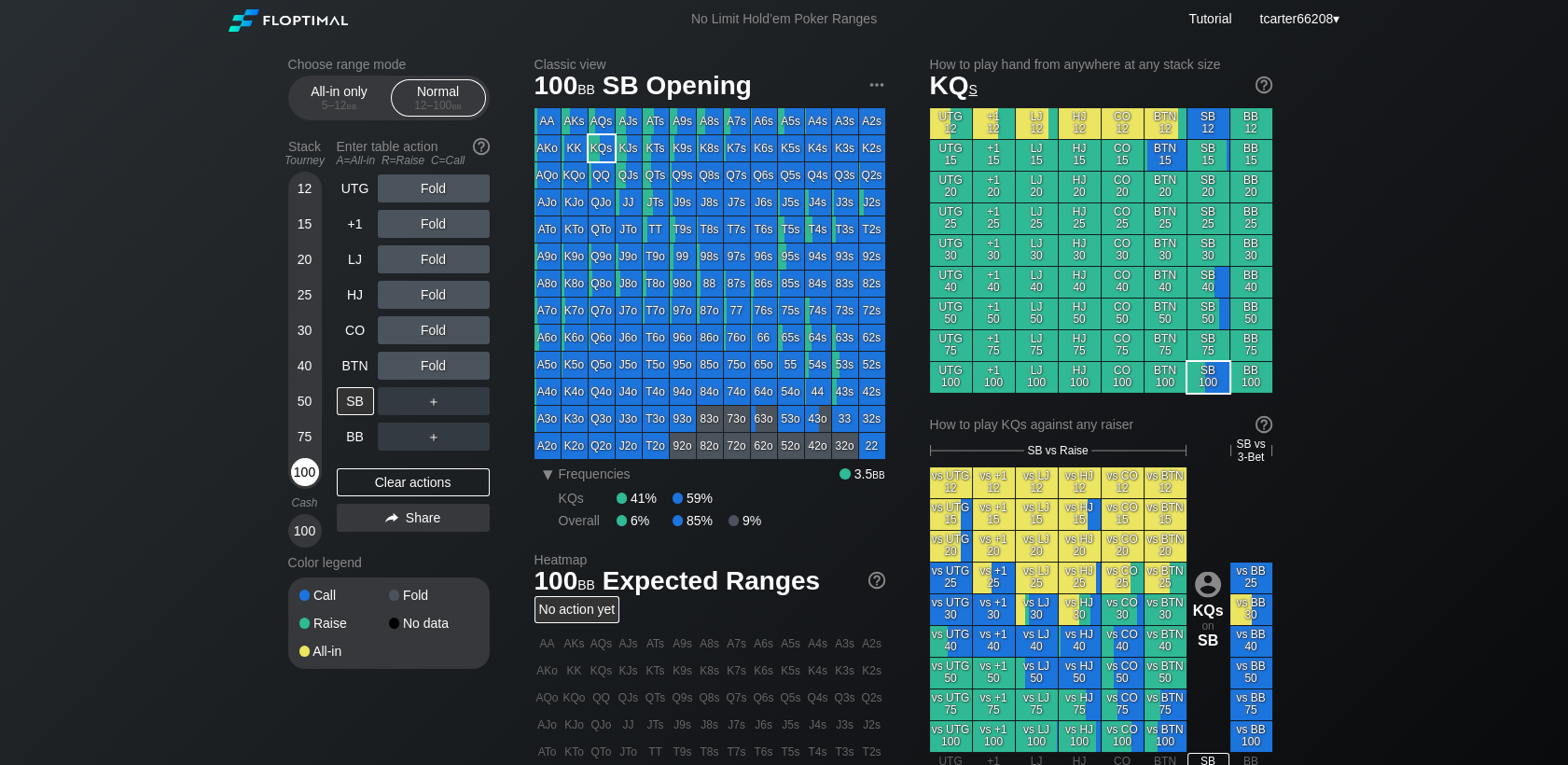
click at [306, 480] on div "100" at bounding box center [305, 471] width 28 height 28
click at [436, 328] on div "R ✕" at bounding box center [433, 330] width 37 height 28
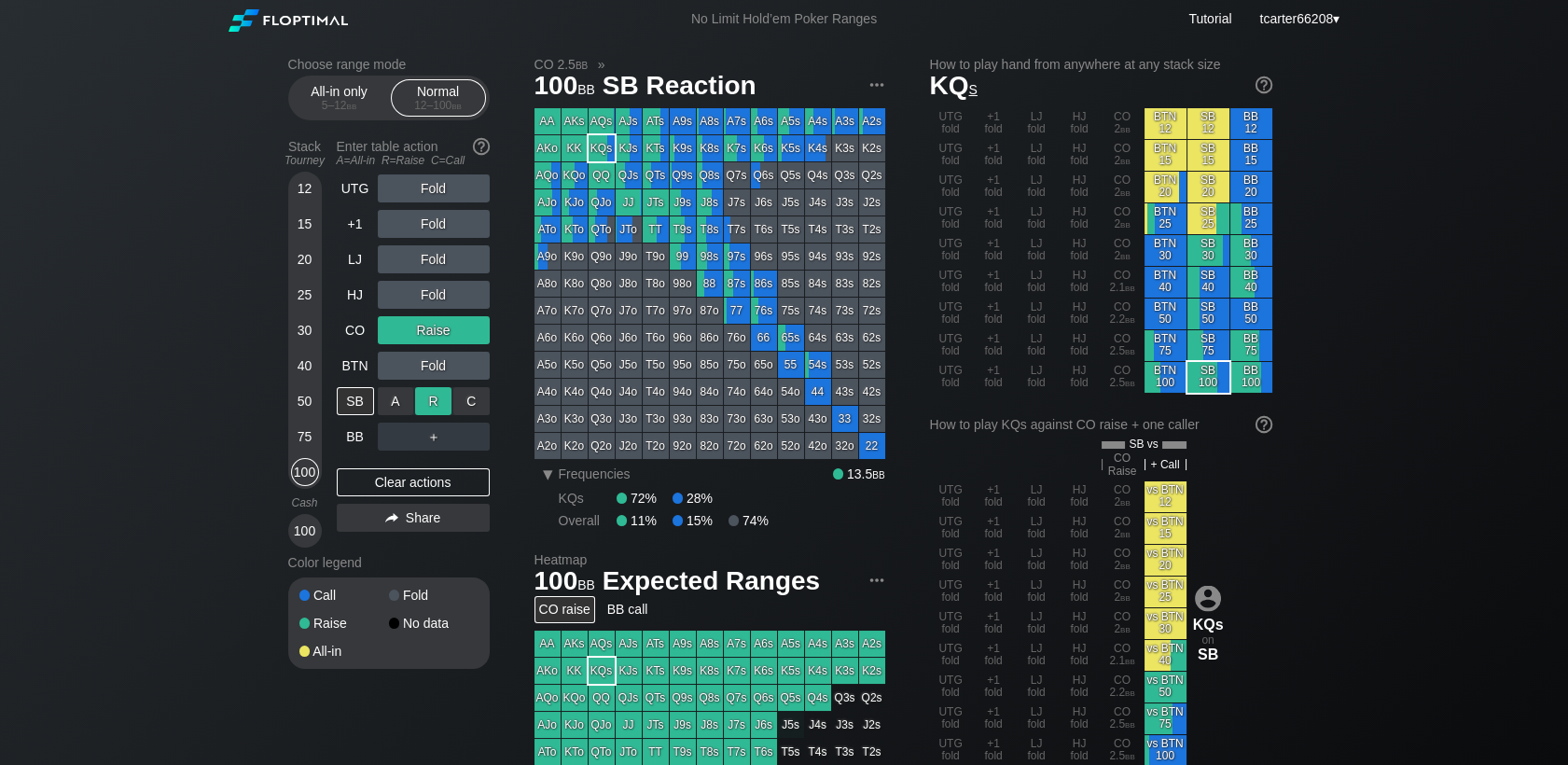
drag, startPoint x: 434, startPoint y: 387, endPoint x: 429, endPoint y: 405, distance: 18.7
click at [429, 405] on div "R ✕" at bounding box center [433, 401] width 37 height 28
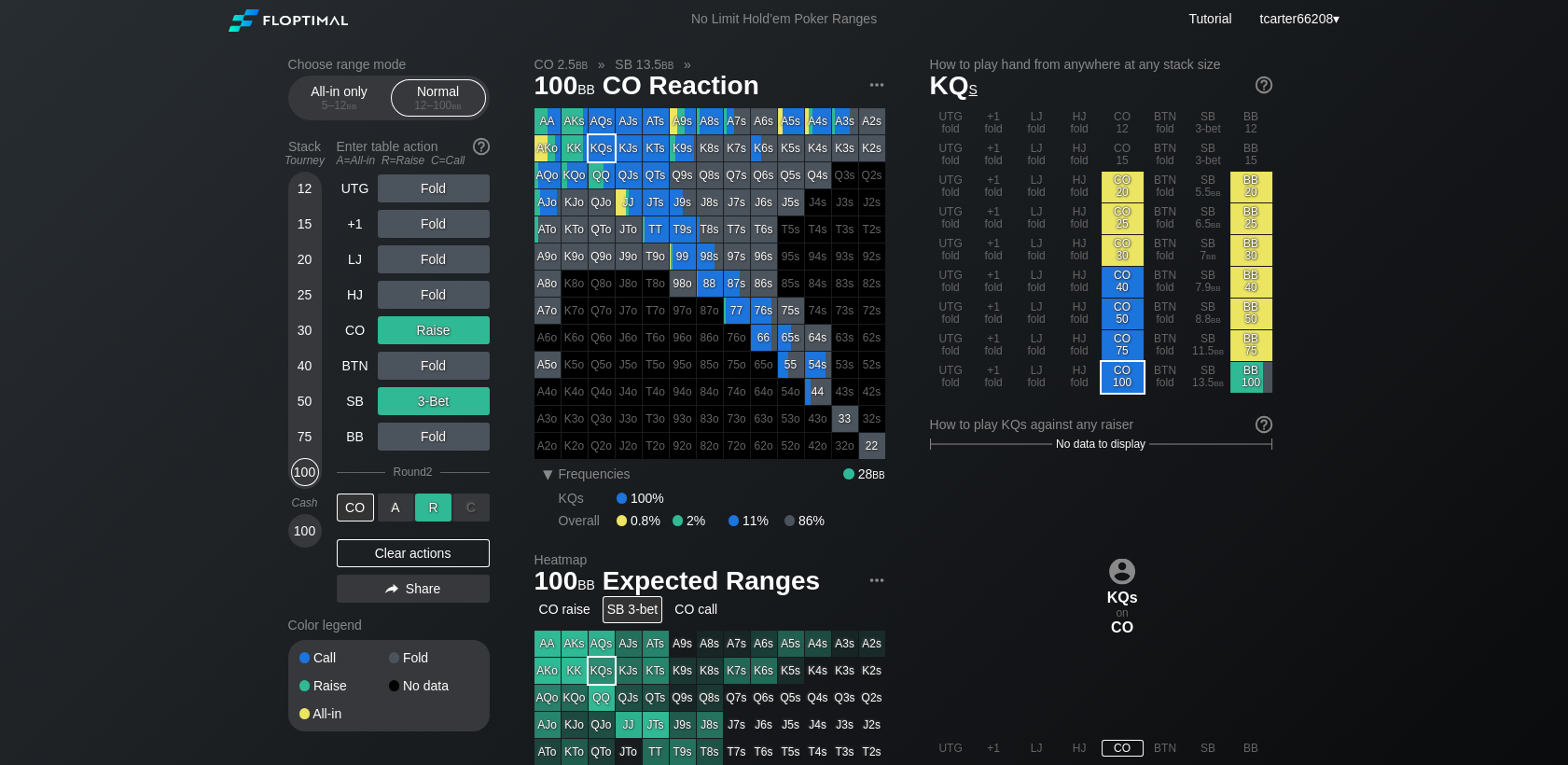
click at [434, 514] on div "R ✕" at bounding box center [433, 507] width 37 height 28
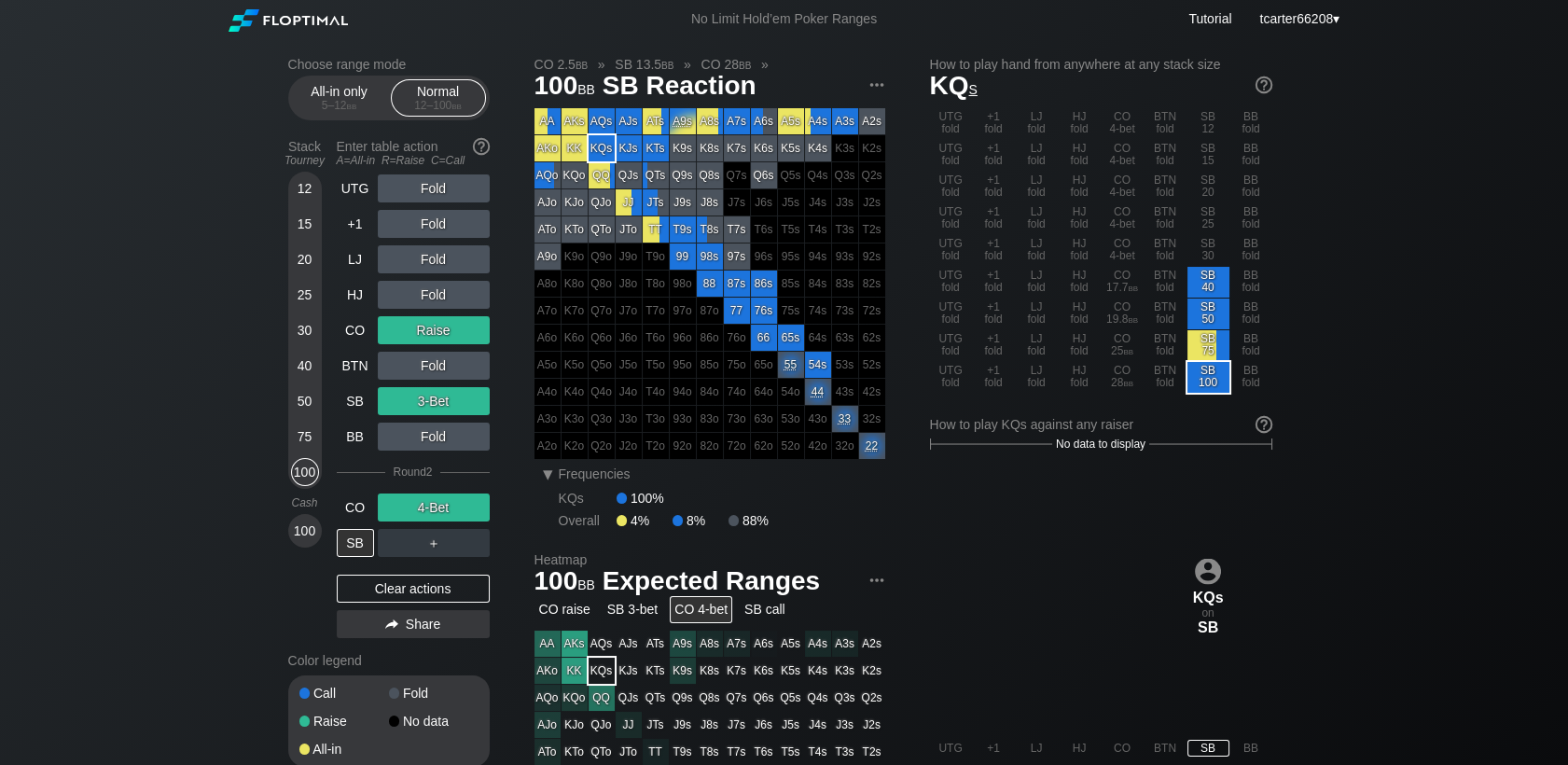
drag, startPoint x: 409, startPoint y: 590, endPoint x: 322, endPoint y: 372, distance: 234.7
click at [409, 590] on div "Clear actions" at bounding box center [413, 588] width 153 height 28
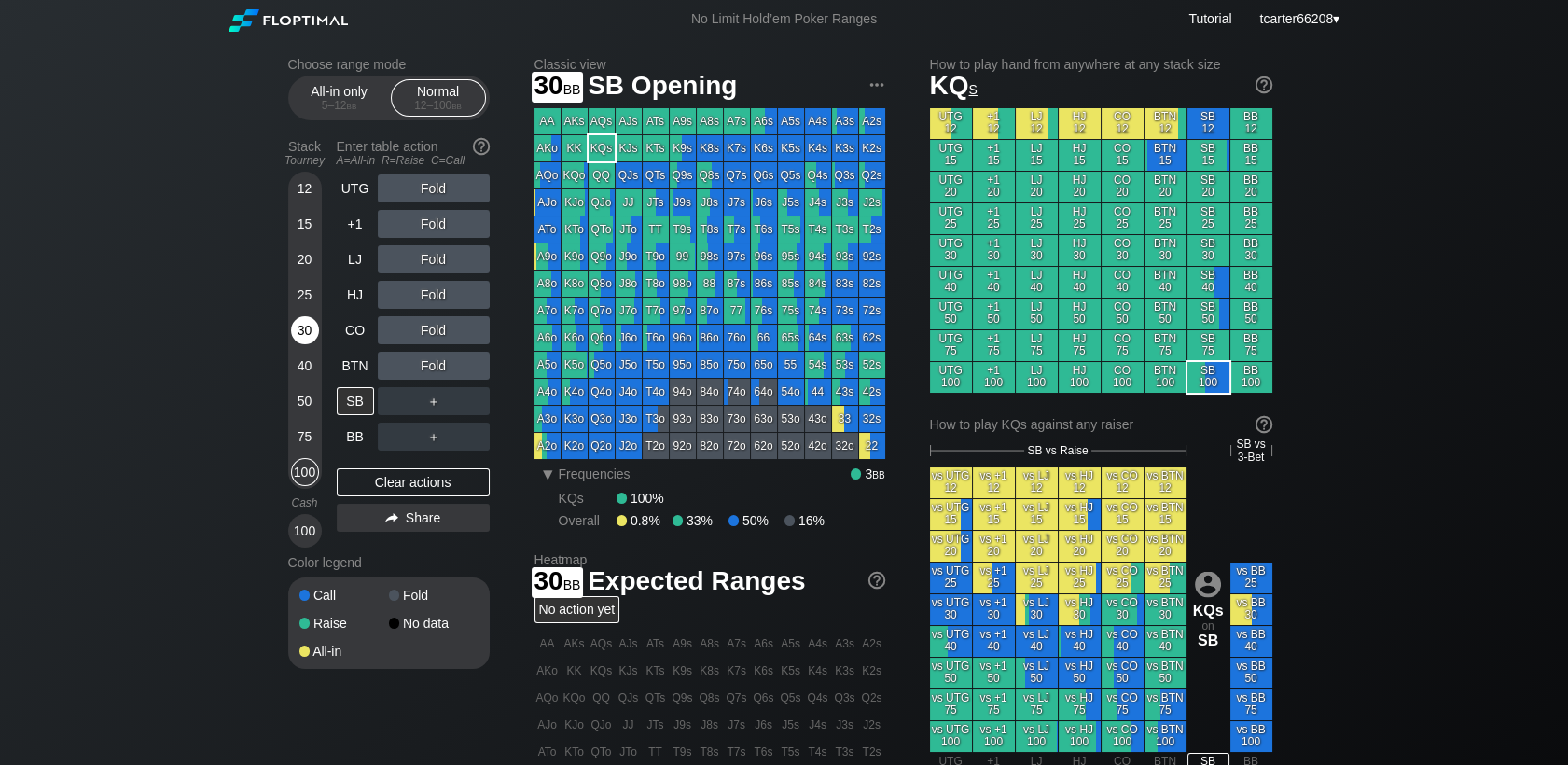
click at [311, 339] on div "30" at bounding box center [305, 330] width 28 height 28
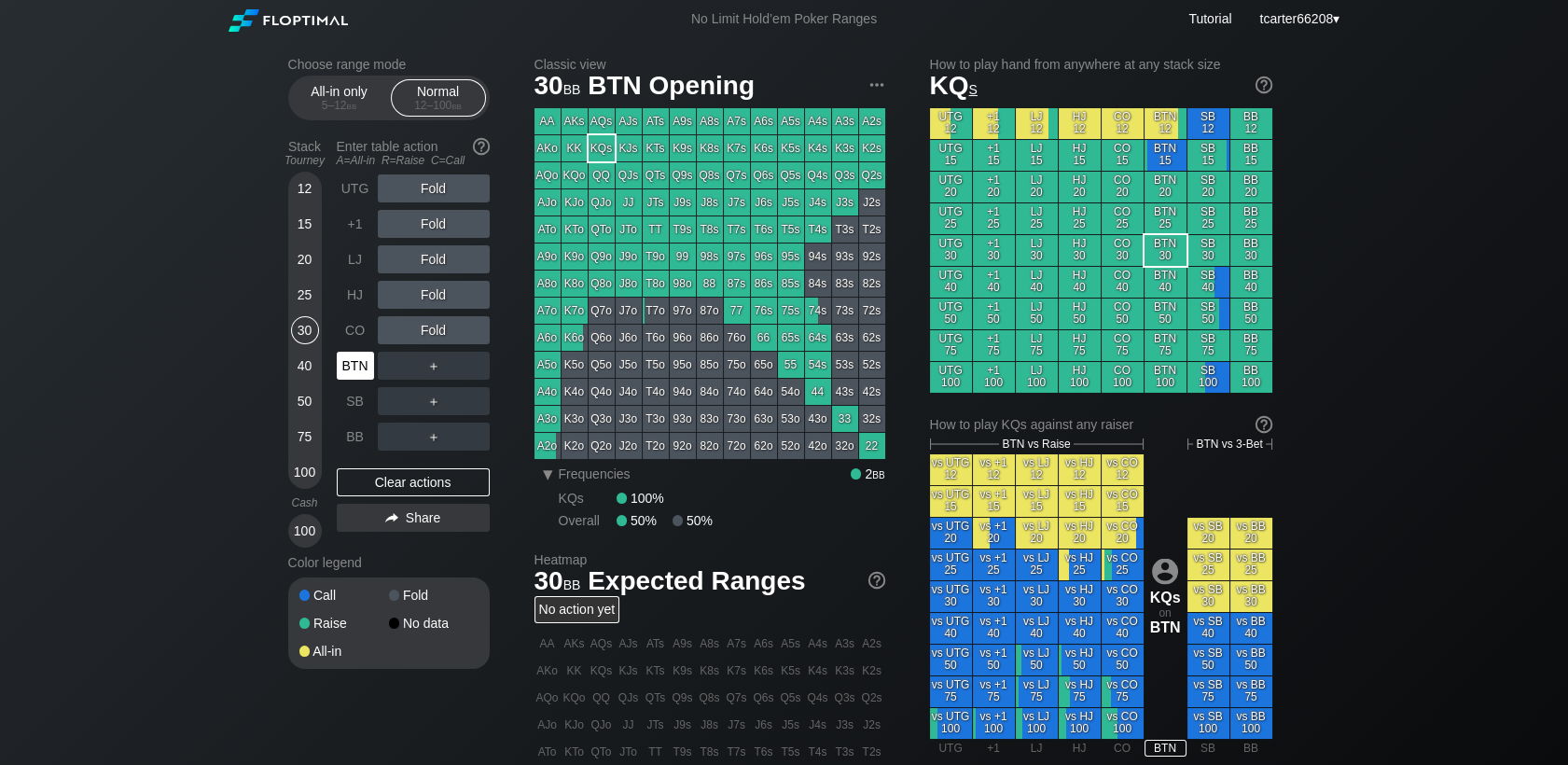
click at [359, 381] on div "BTN" at bounding box center [356, 366] width 41 height 36
click at [429, 256] on div "R ✕" at bounding box center [433, 259] width 37 height 28
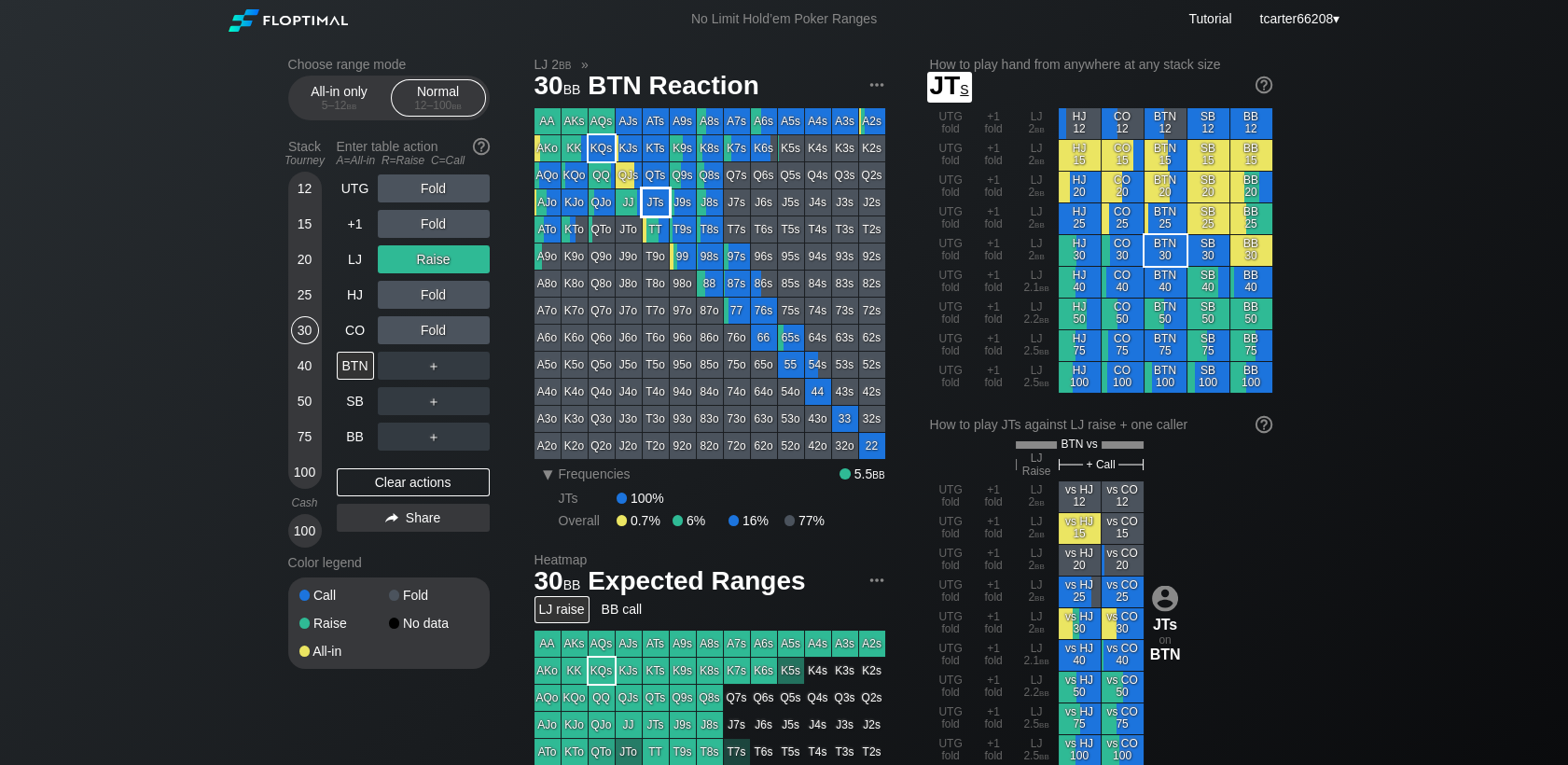
click at [648, 205] on div "JTs" at bounding box center [656, 202] width 26 height 26
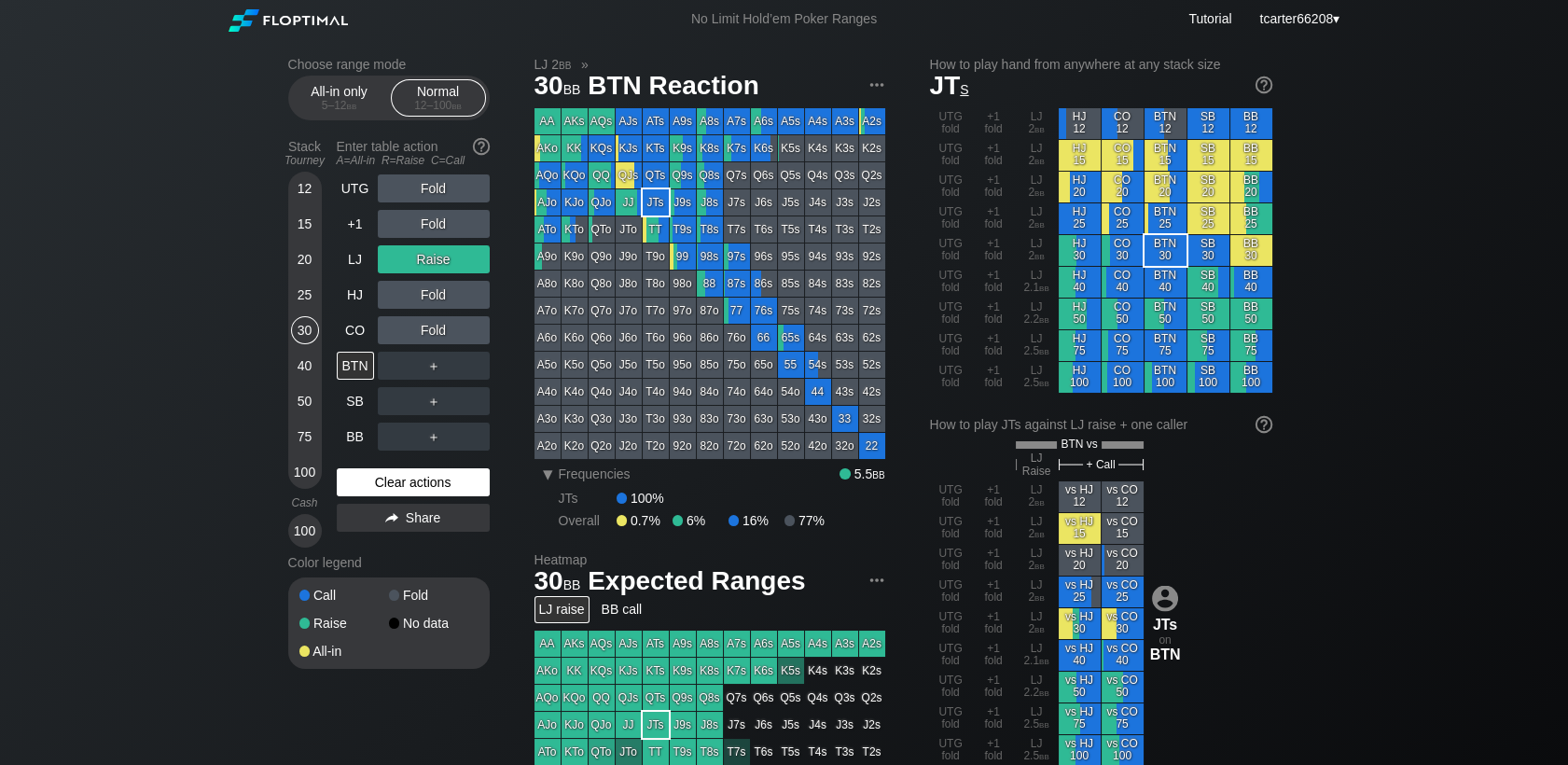
click at [419, 489] on div "Clear actions" at bounding box center [413, 482] width 153 height 28
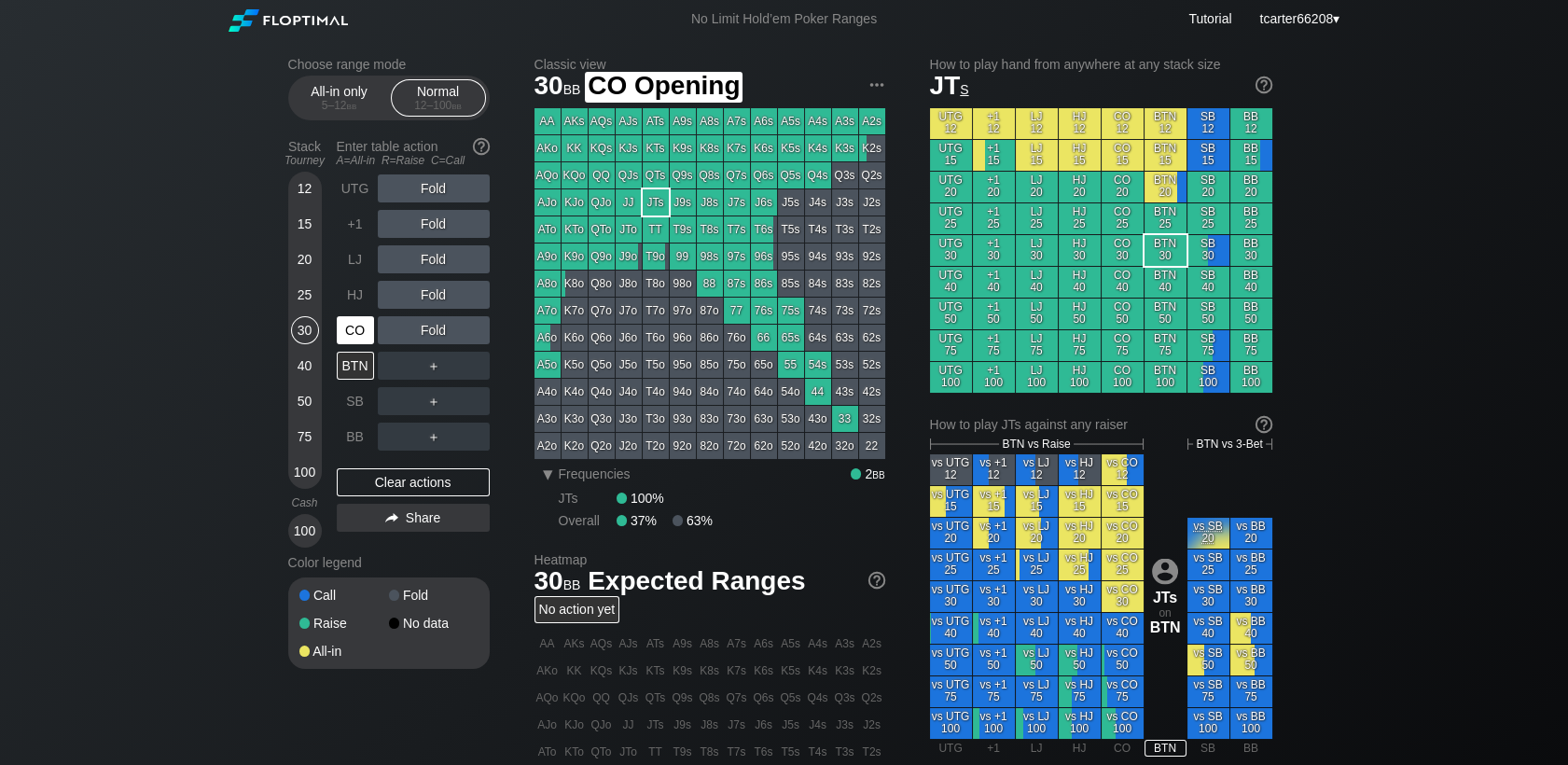
click at [349, 338] on div "CO" at bounding box center [355, 330] width 38 height 28
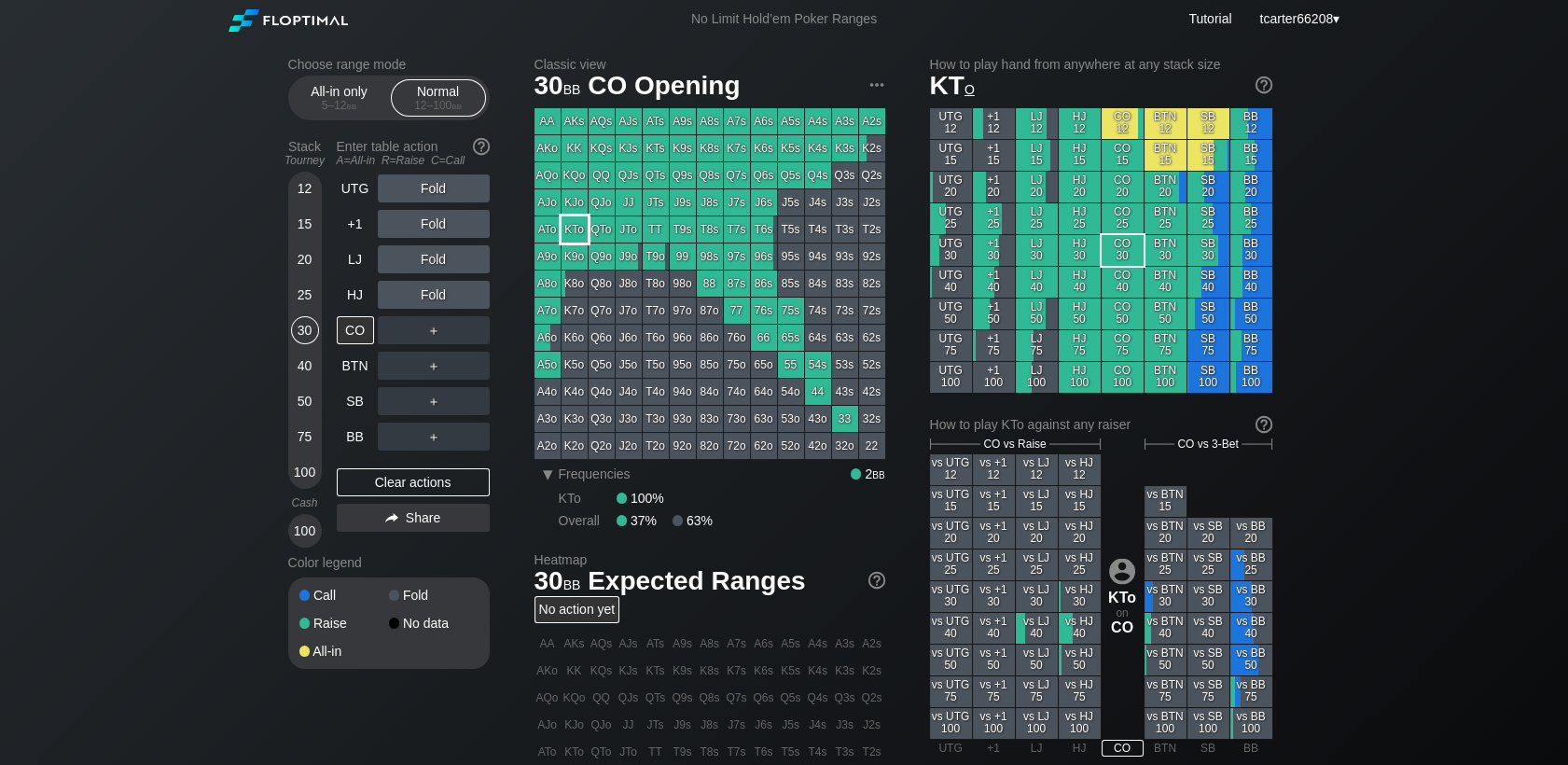
click at [582, 223] on div "KTo" at bounding box center [575, 229] width 26 height 26
click at [312, 301] on div "25" at bounding box center [305, 295] width 28 height 28
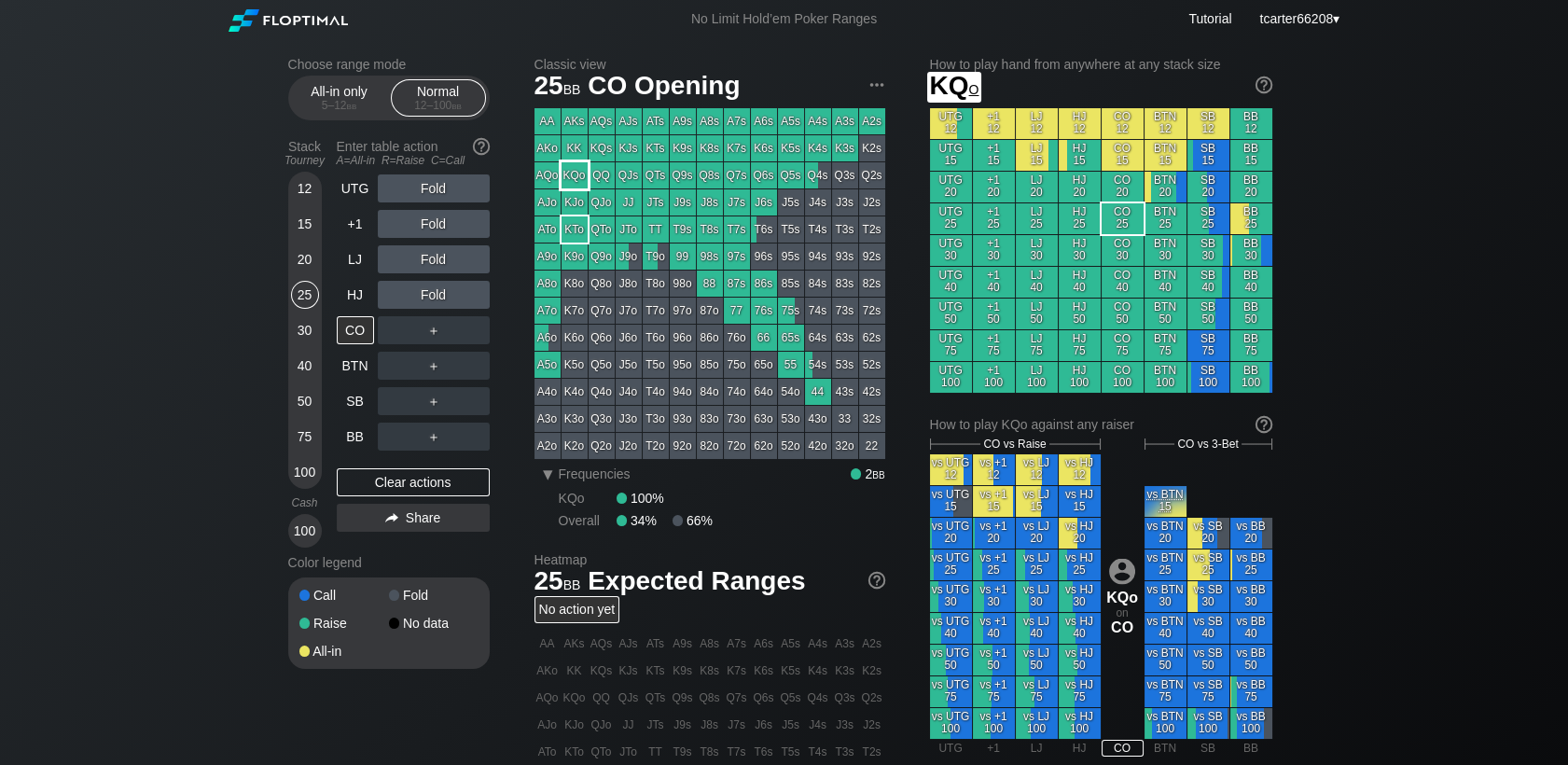
click at [575, 178] on div "KQo" at bounding box center [575, 176] width 26 height 26
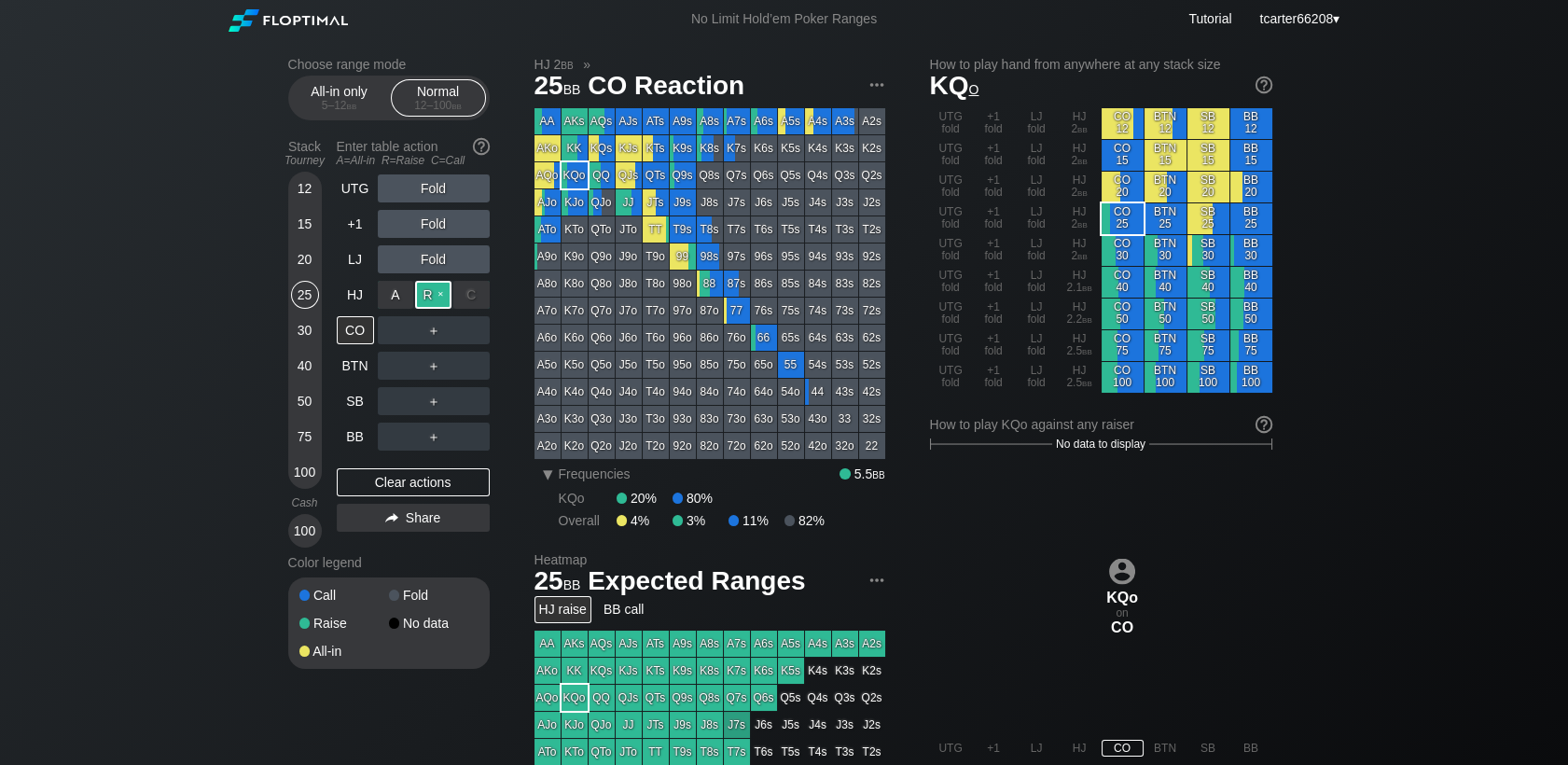
click at [426, 299] on div "R ✕" at bounding box center [433, 295] width 37 height 28
click at [484, 338] on div "A ✕ R ✕ C ✕ ＋" at bounding box center [434, 330] width 112 height 28
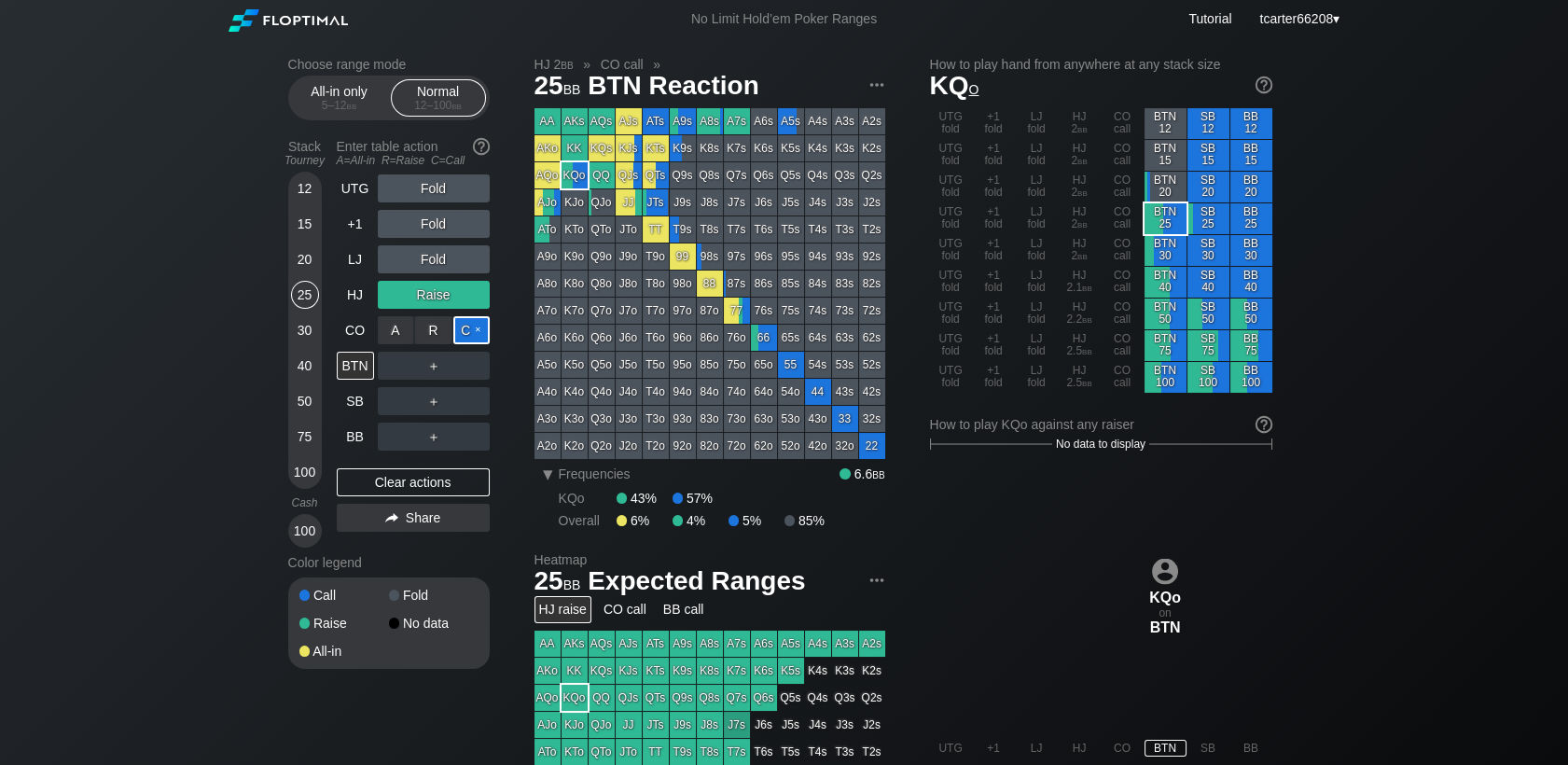
click at [484, 338] on div "C ✕" at bounding box center [471, 330] width 37 height 28
click at [479, 362] on div "C ✕" at bounding box center [471, 365] width 37 height 28
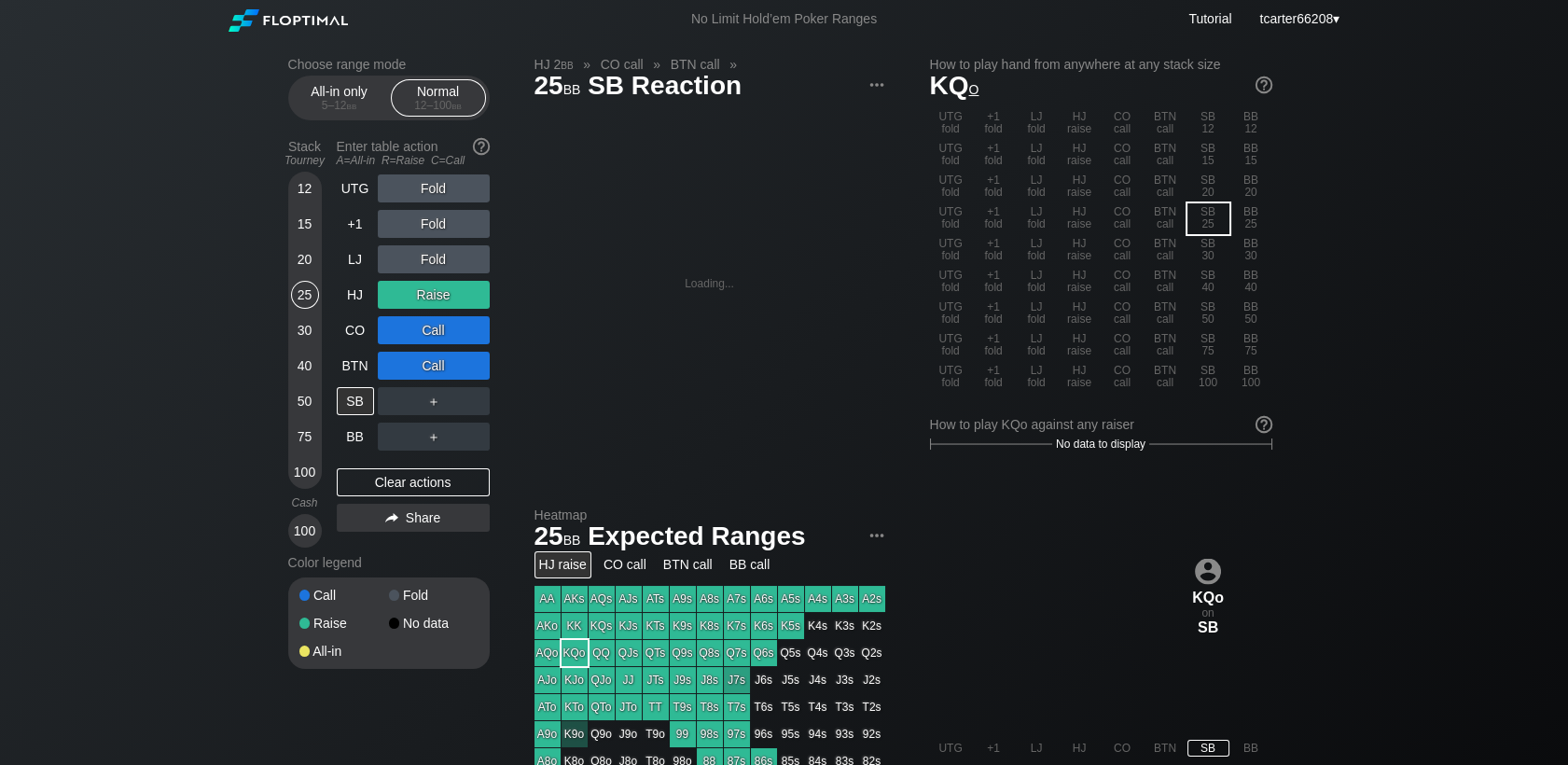
drag, startPoint x: 434, startPoint y: 491, endPoint x: 426, endPoint y: 454, distance: 37.9
click at [434, 491] on div "Clear actions" at bounding box center [413, 482] width 153 height 28
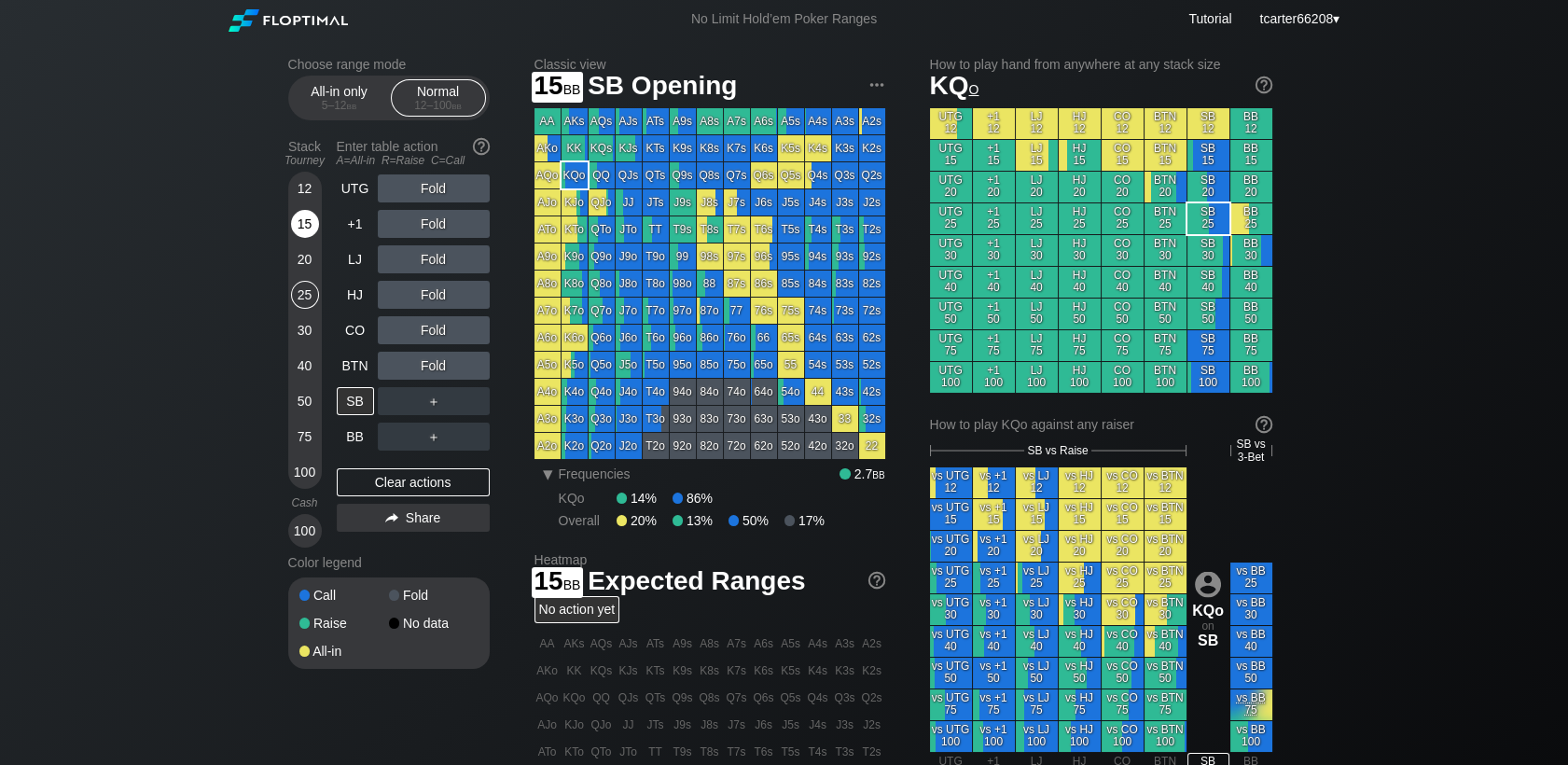
click at [306, 219] on div "15" at bounding box center [305, 223] width 28 height 28
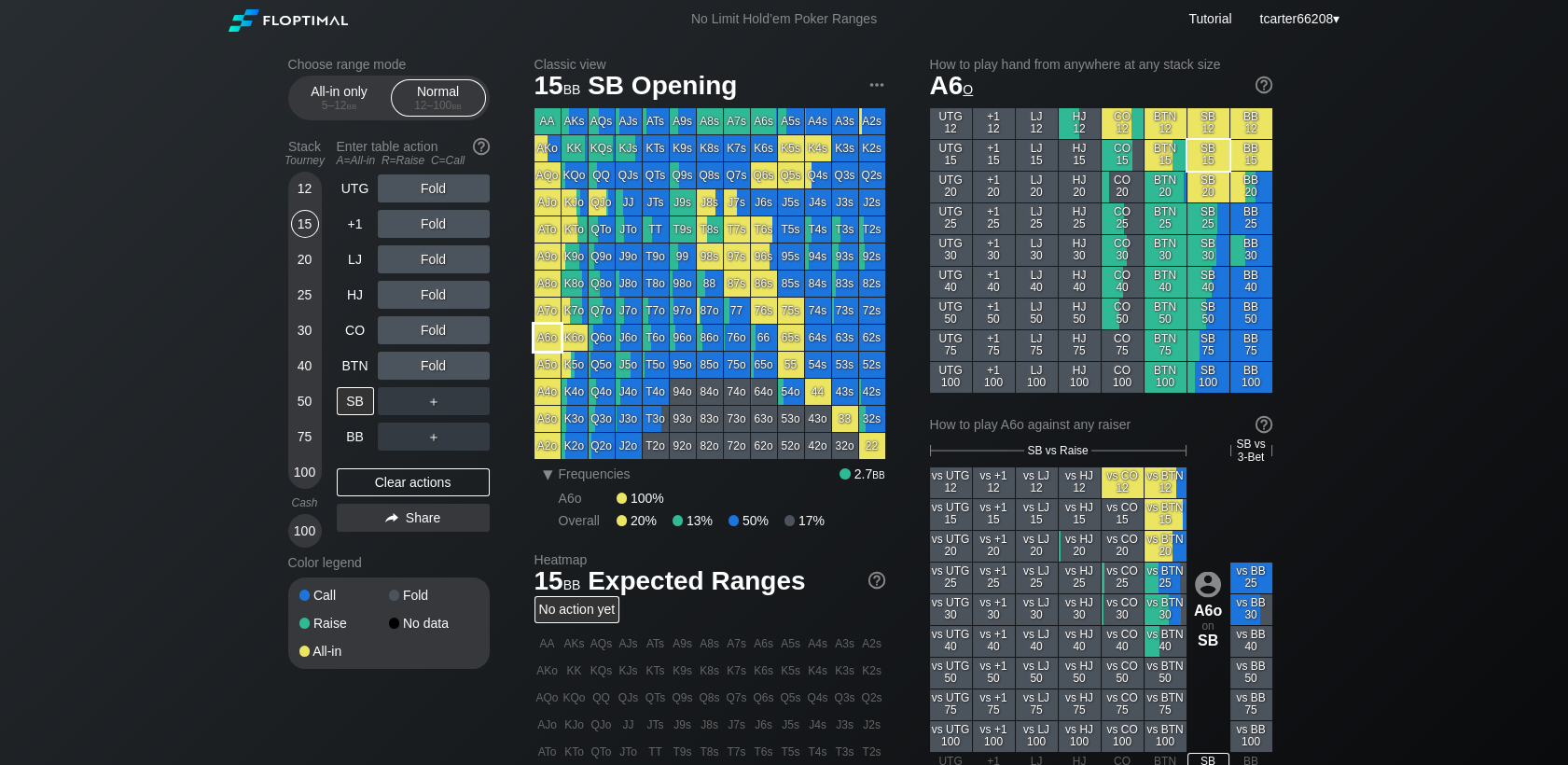
click at [554, 331] on div "A6o" at bounding box center [548, 337] width 26 height 26
click at [426, 369] on div "R ✕" at bounding box center [433, 365] width 37 height 28
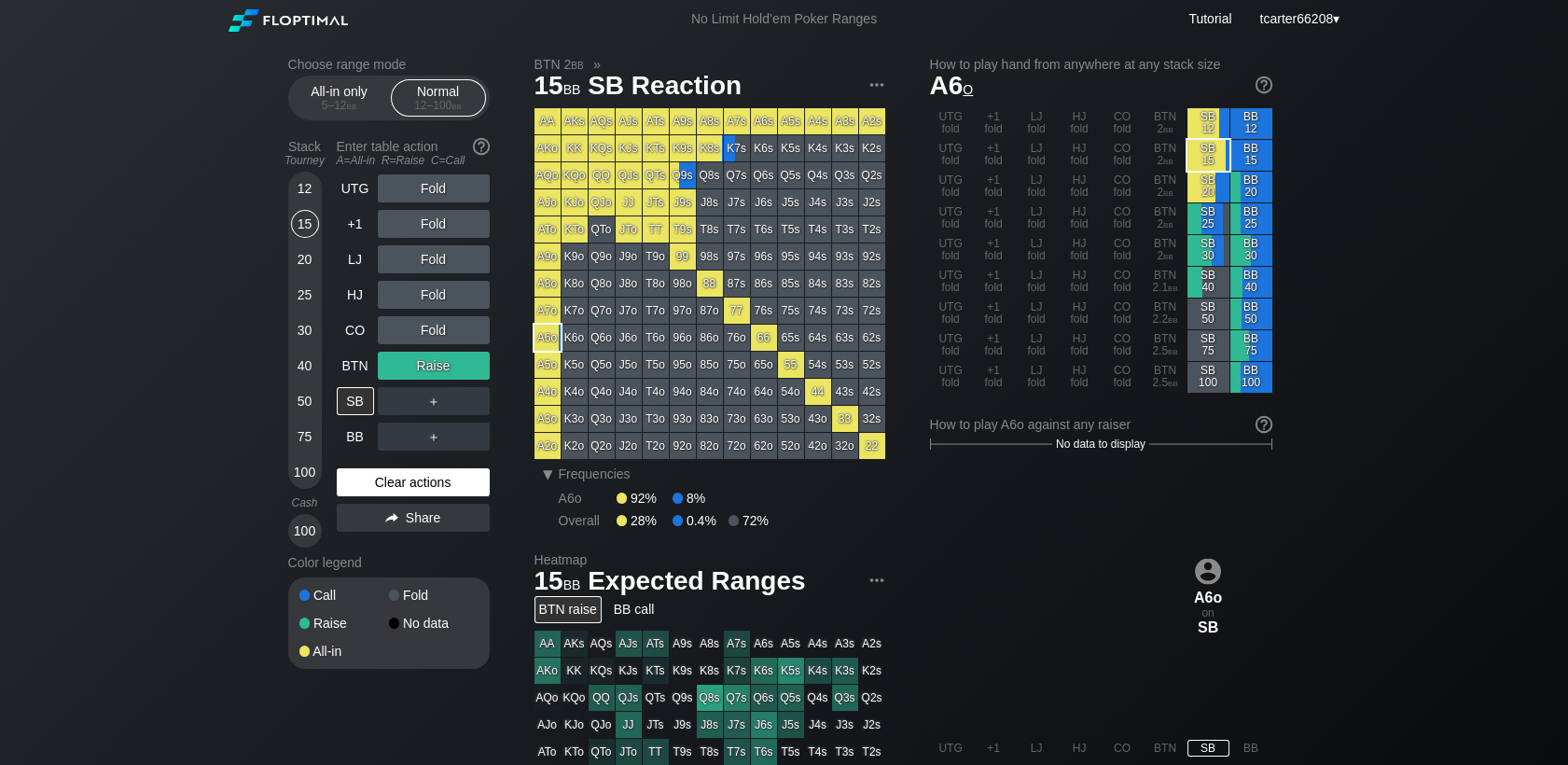
click at [421, 481] on div "Clear actions" at bounding box center [413, 482] width 153 height 28
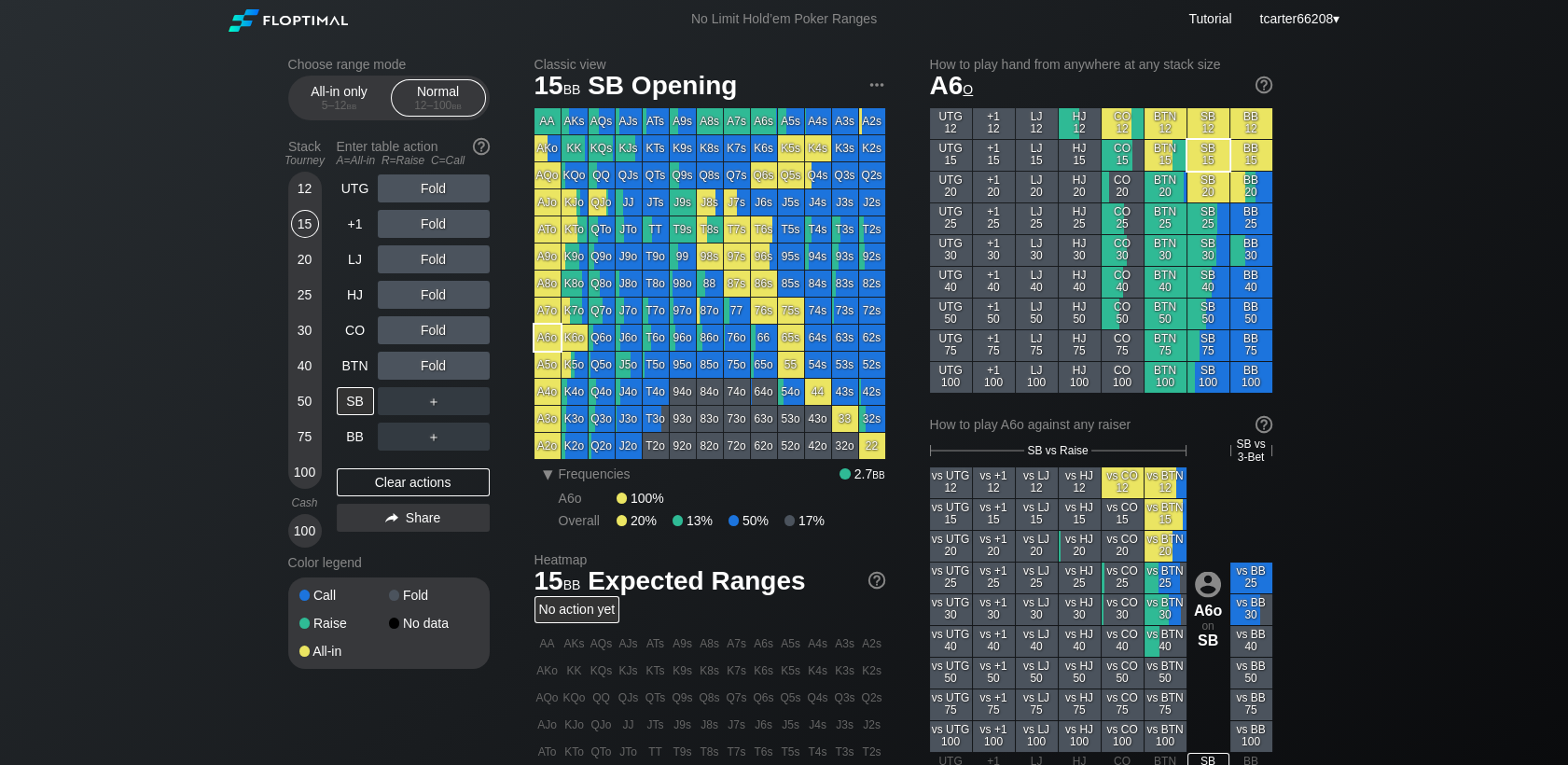
click at [298, 265] on div "20" at bounding box center [305, 259] width 28 height 28
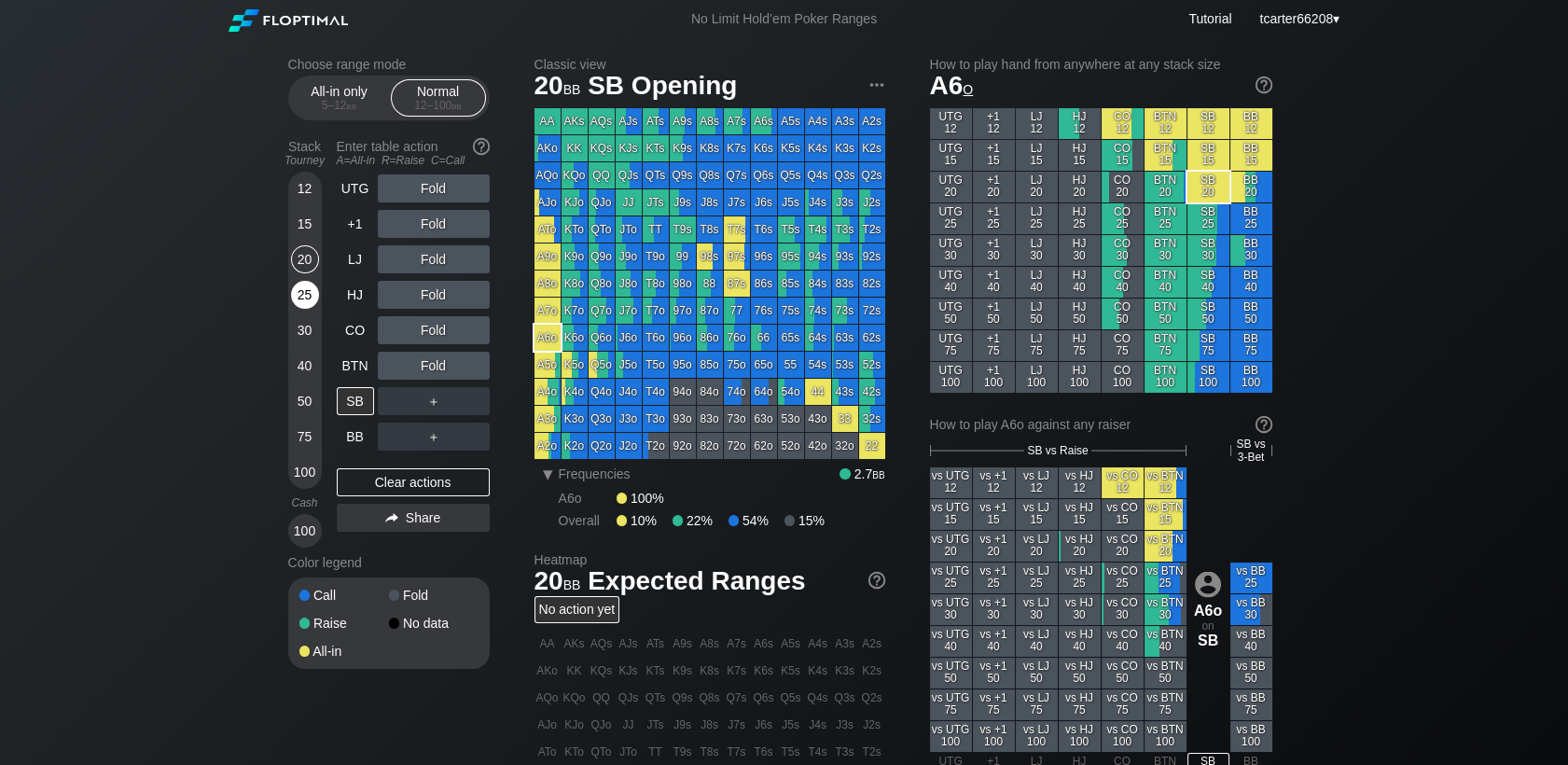
click at [303, 284] on div "12 15 20 25 30 40 50 75 100" at bounding box center [305, 330] width 34 height 318
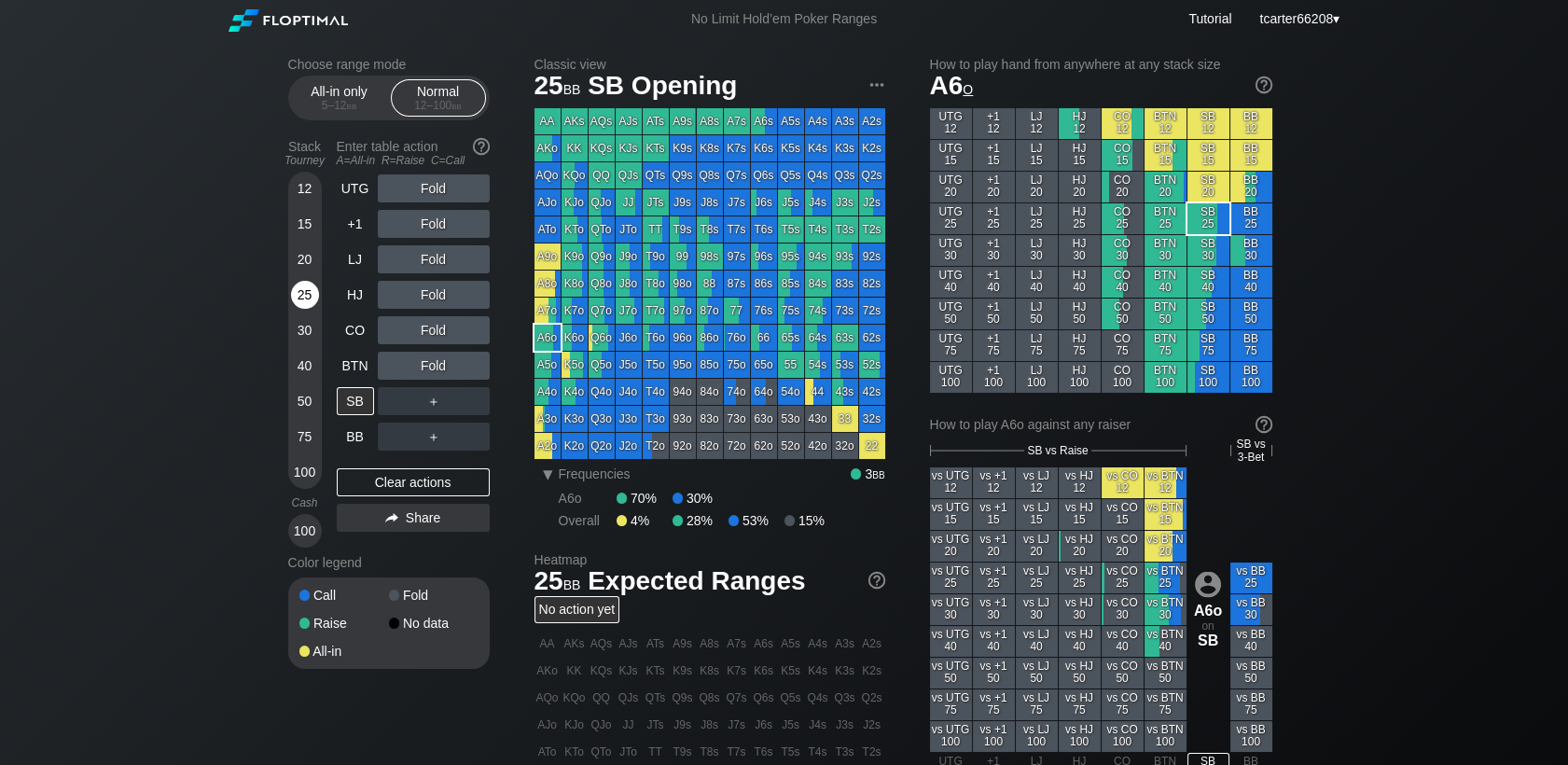
click at [305, 294] on div "25" at bounding box center [305, 295] width 28 height 28
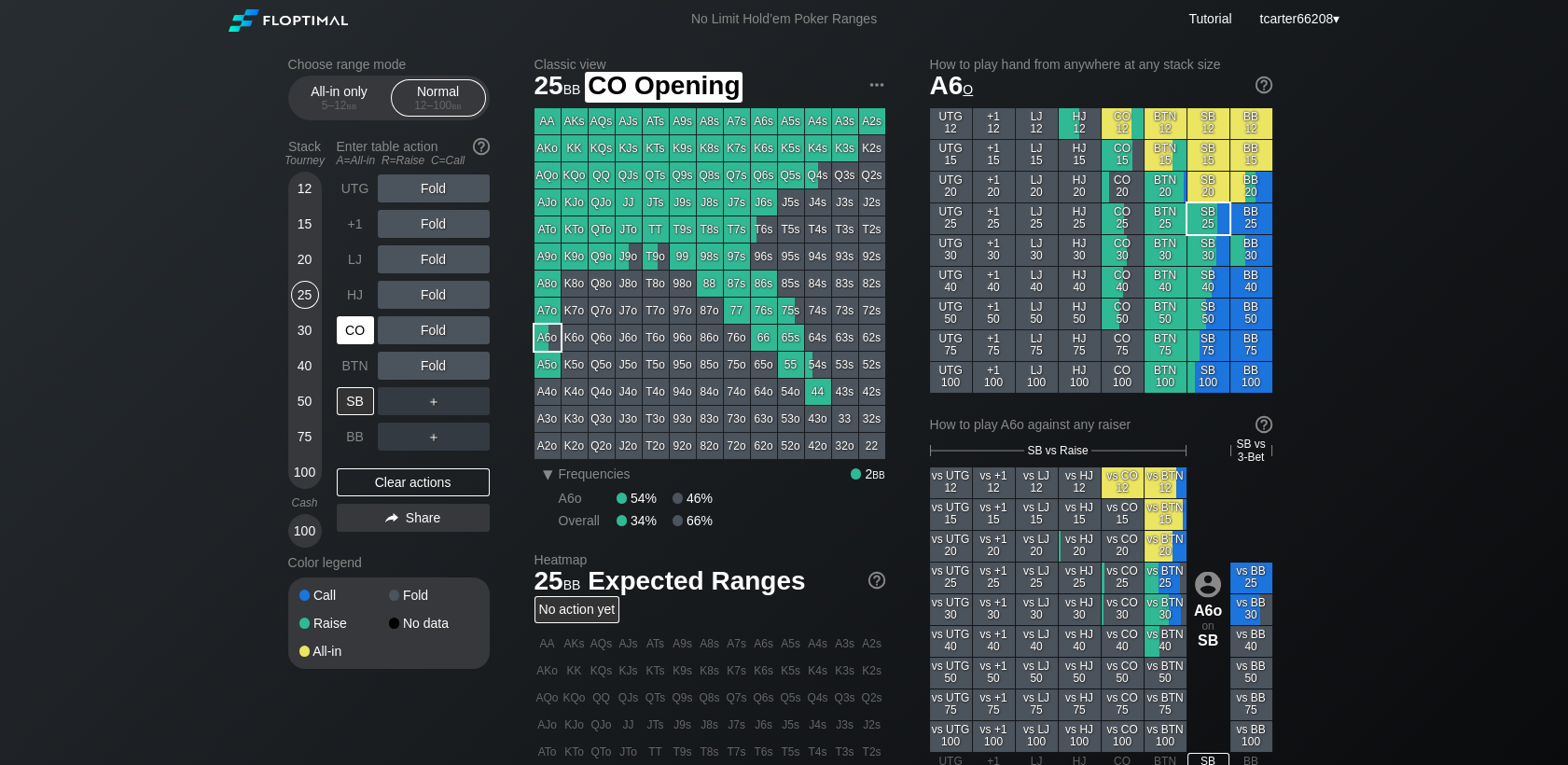
click at [360, 320] on div "CO" at bounding box center [355, 330] width 38 height 28
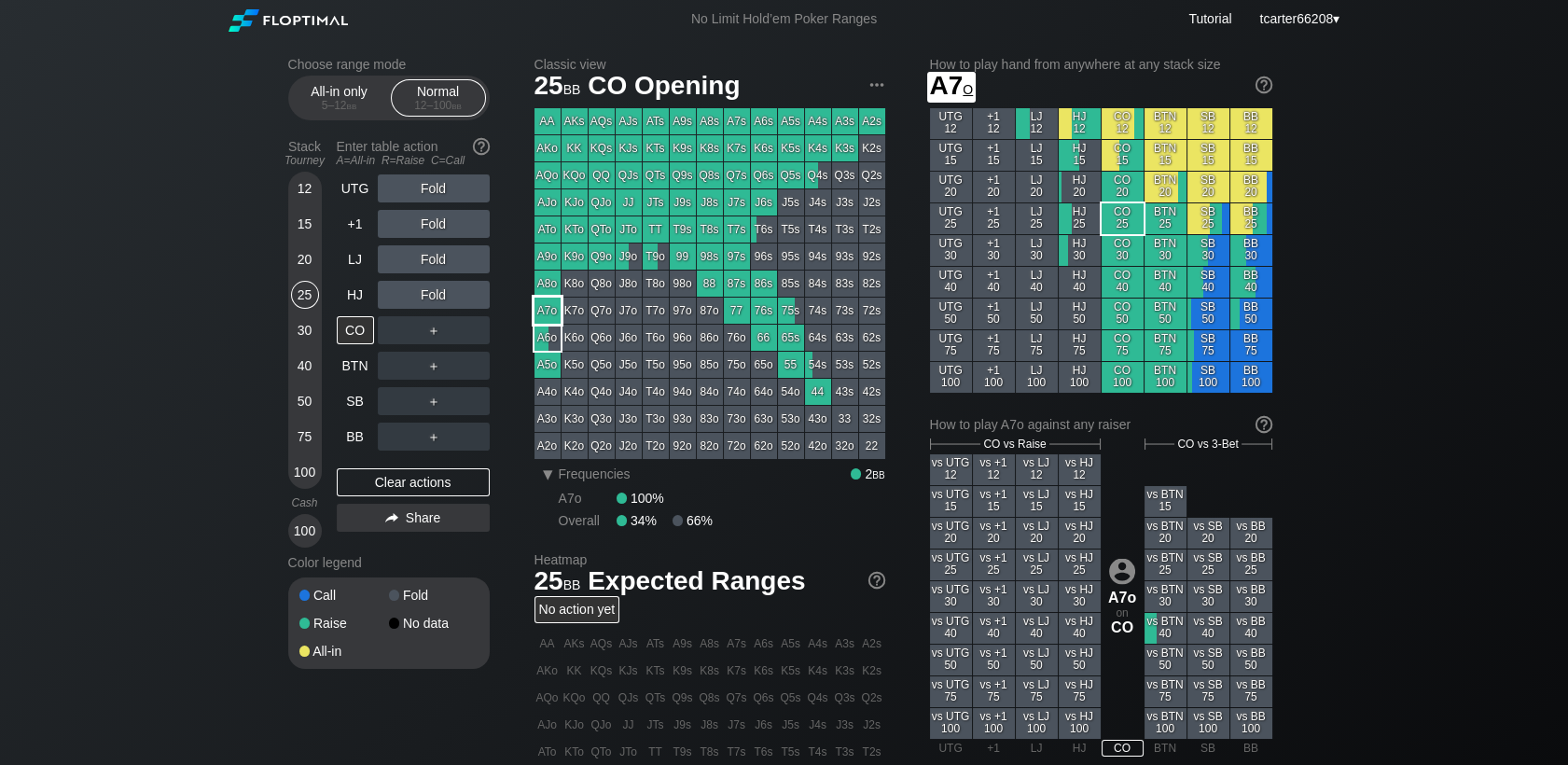
click at [551, 313] on div "A7o" at bounding box center [548, 311] width 26 height 26
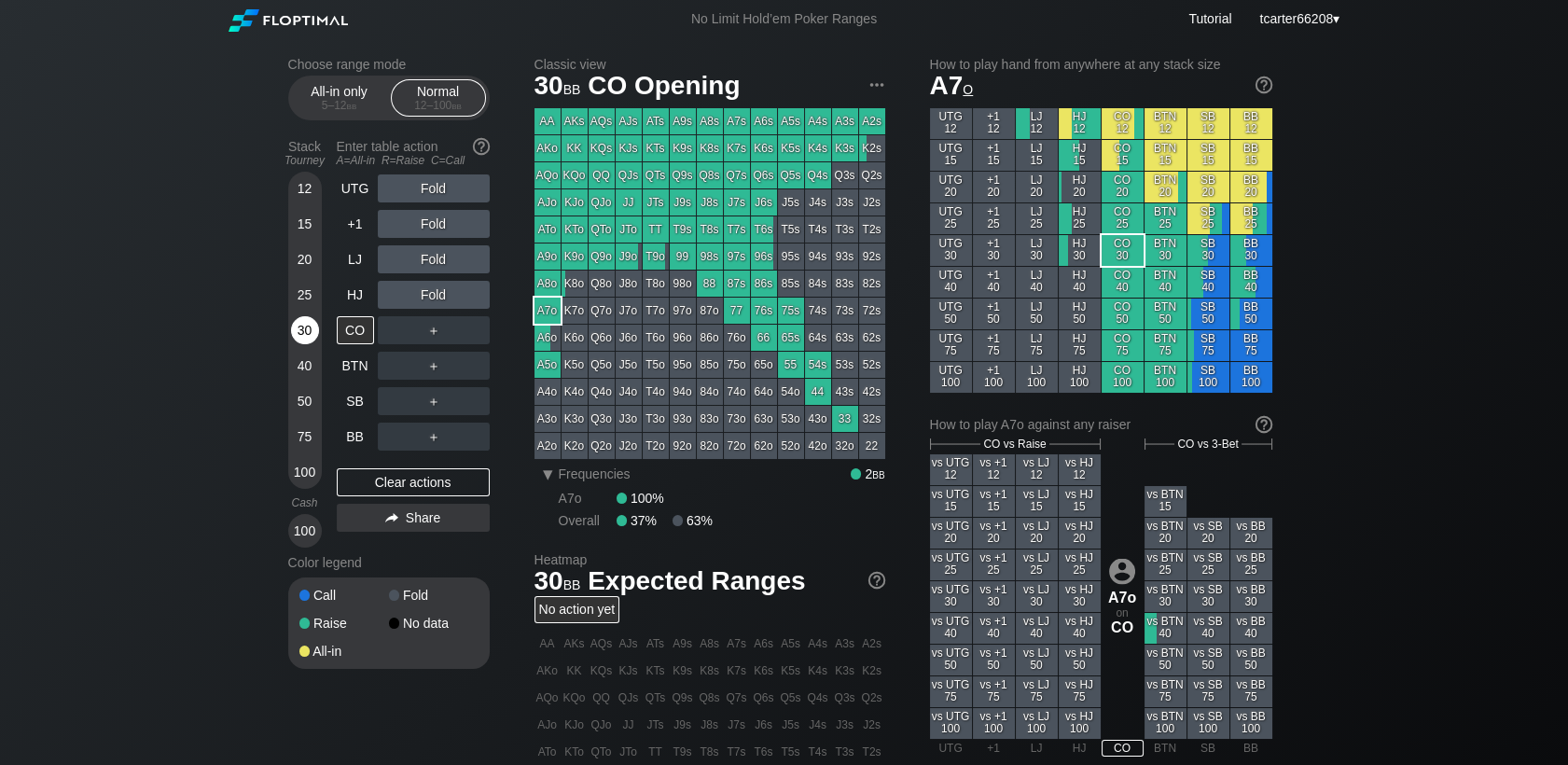
drag, startPoint x: 314, startPoint y: 327, endPoint x: 306, endPoint y: 333, distance: 10.0
click at [310, 329] on div "30" at bounding box center [305, 330] width 28 height 28
click at [368, 479] on div "Clear actions" at bounding box center [413, 482] width 153 height 28
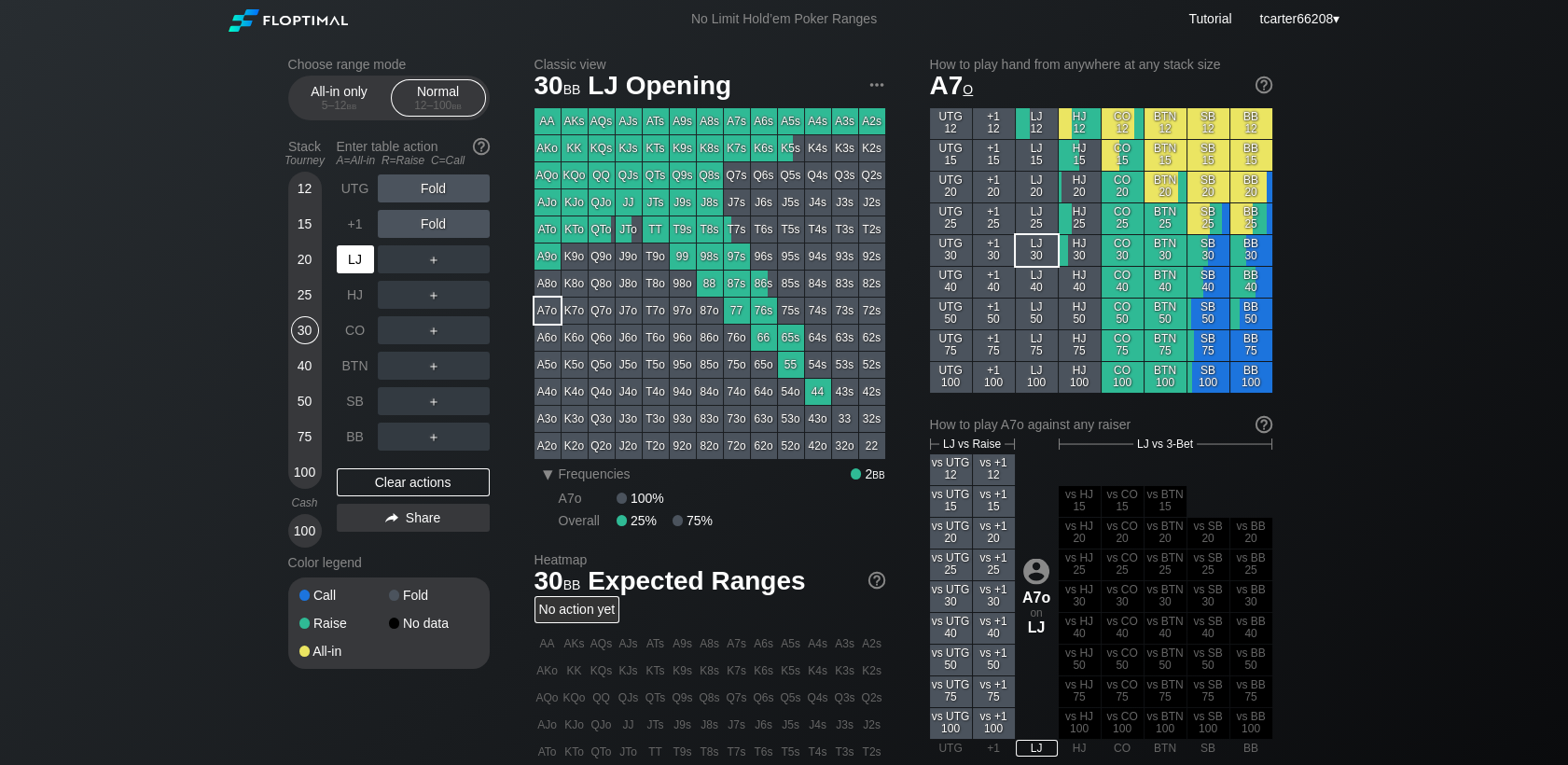
drag, startPoint x: 355, startPoint y: 247, endPoint x: 381, endPoint y: 239, distance: 27.2
click at [357, 247] on div "LJ" at bounding box center [355, 259] width 38 height 28
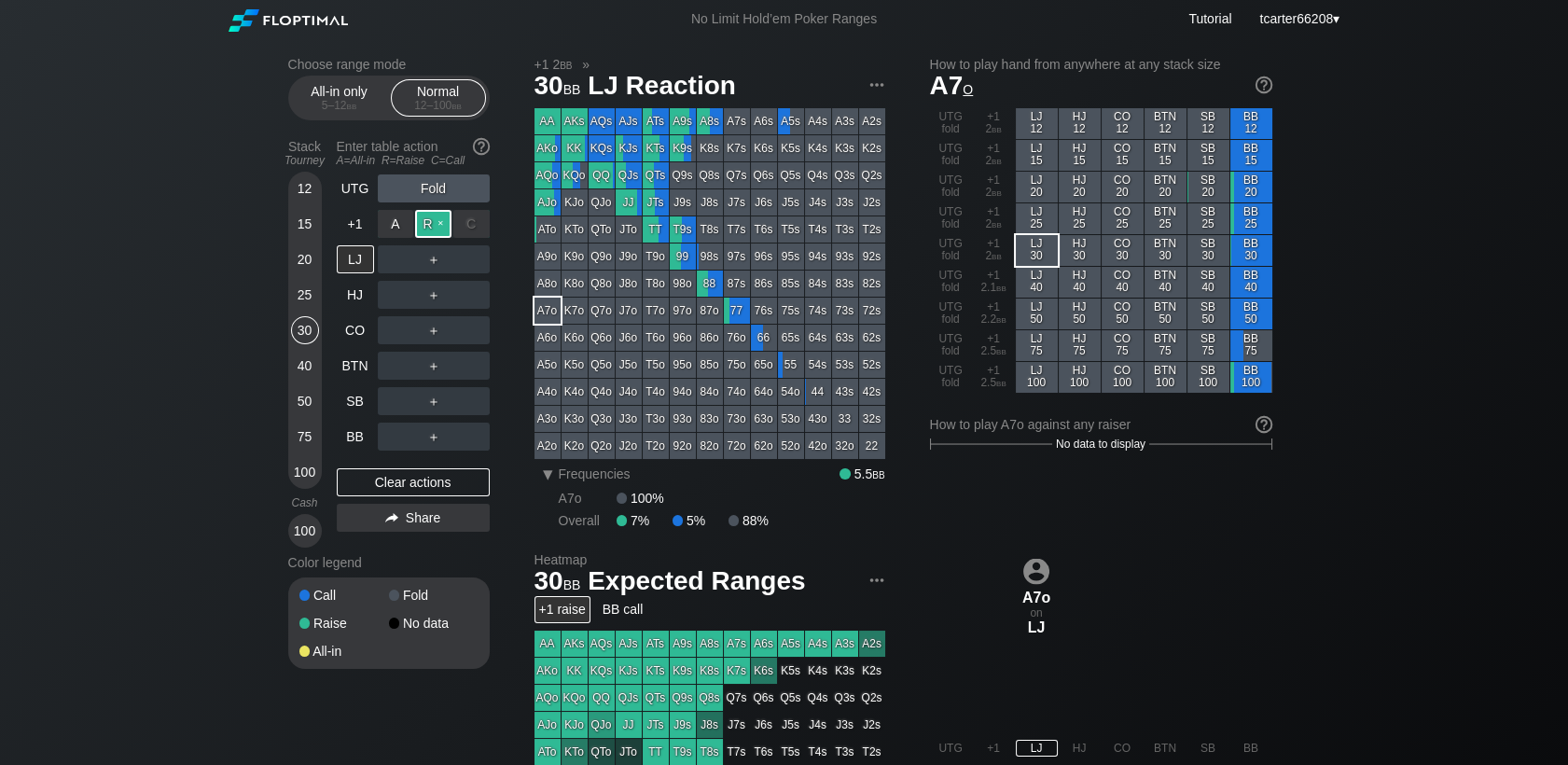
click at [439, 228] on div "R ✕" at bounding box center [433, 223] width 37 height 28
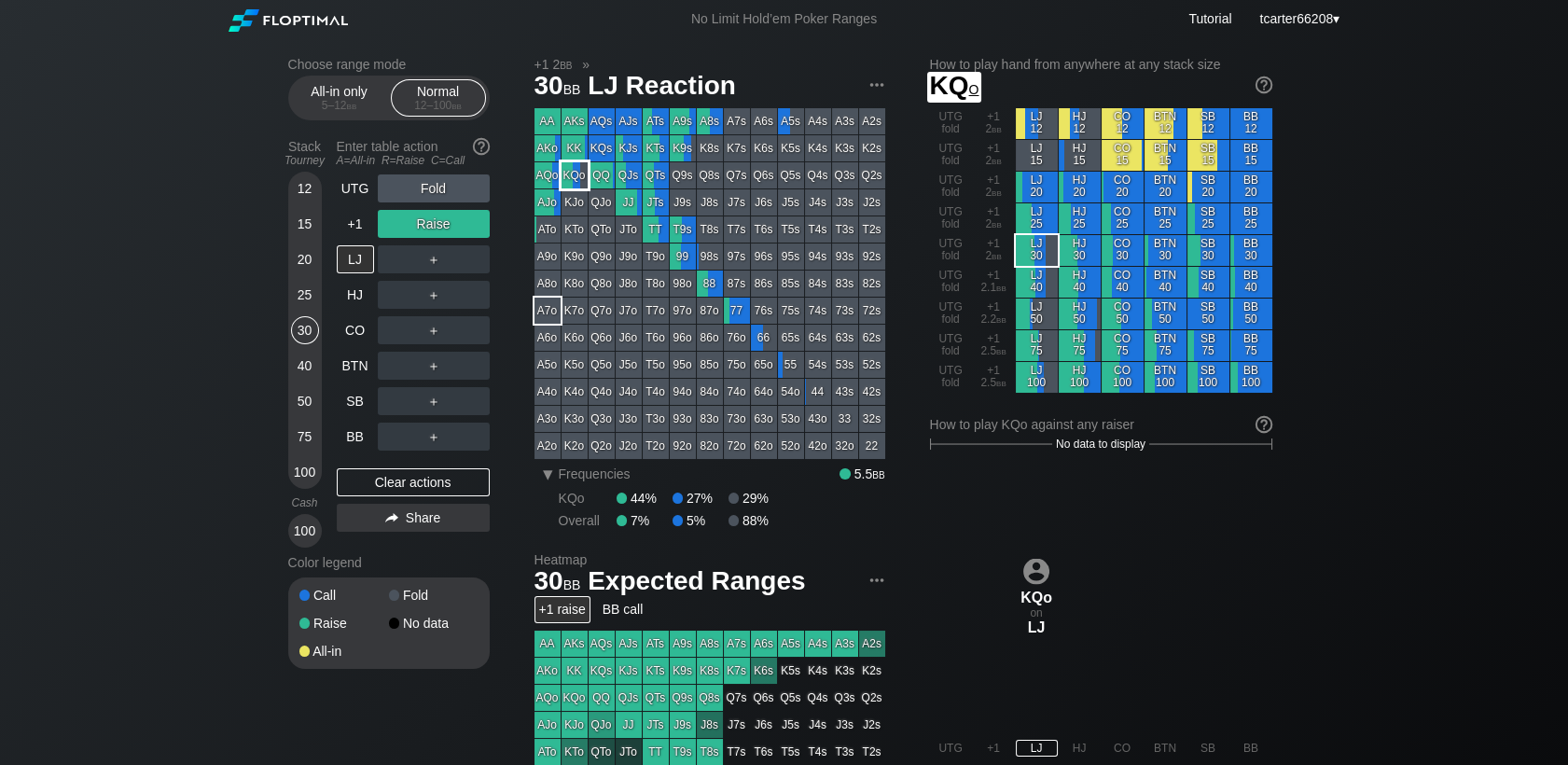
click at [554, 176] on div "AQo" at bounding box center [548, 176] width 26 height 26
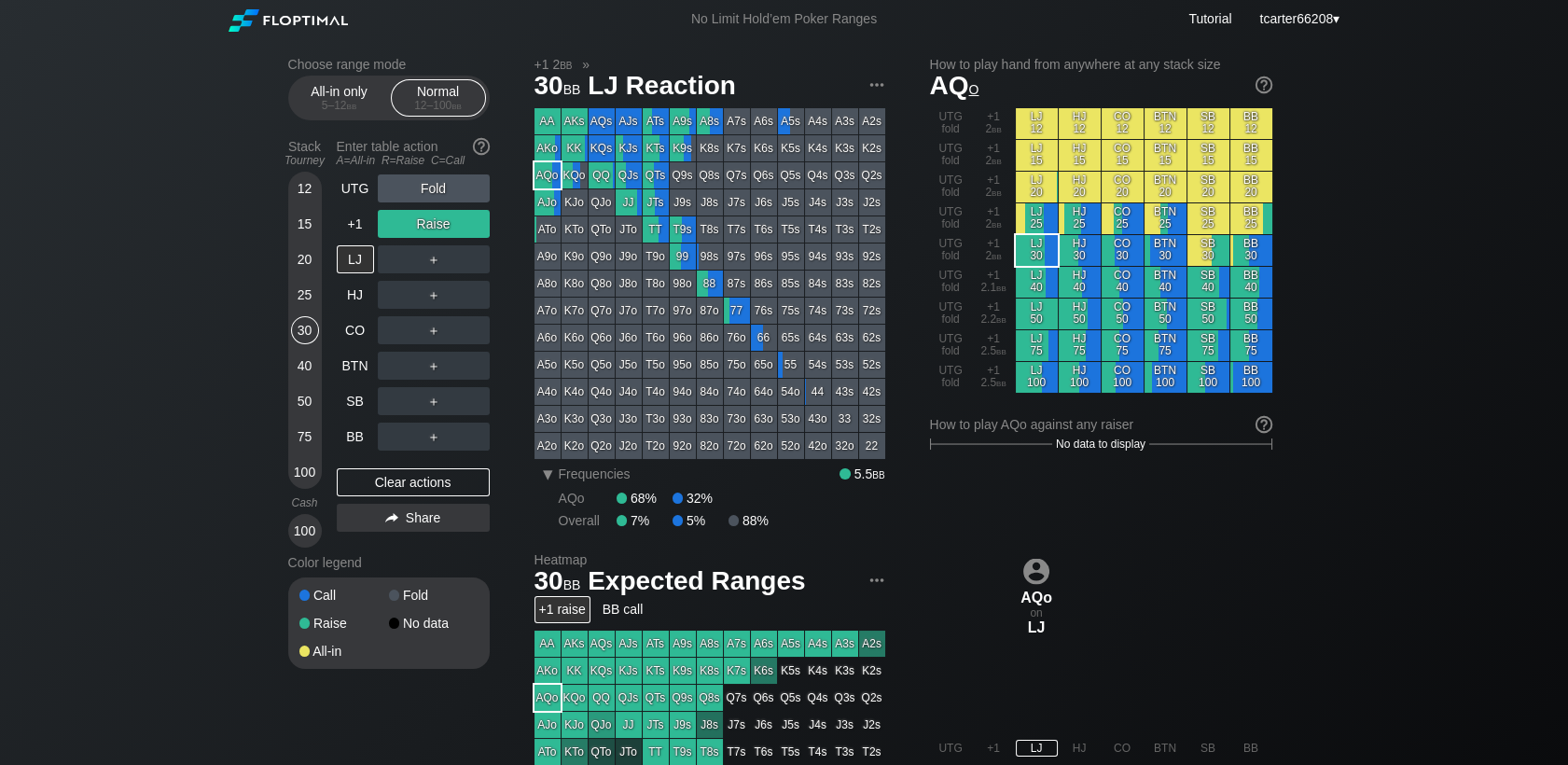
click at [427, 259] on div "＋" at bounding box center [434, 259] width 112 height 28
click at [452, 496] on div "Clear actions" at bounding box center [413, 482] width 153 height 28
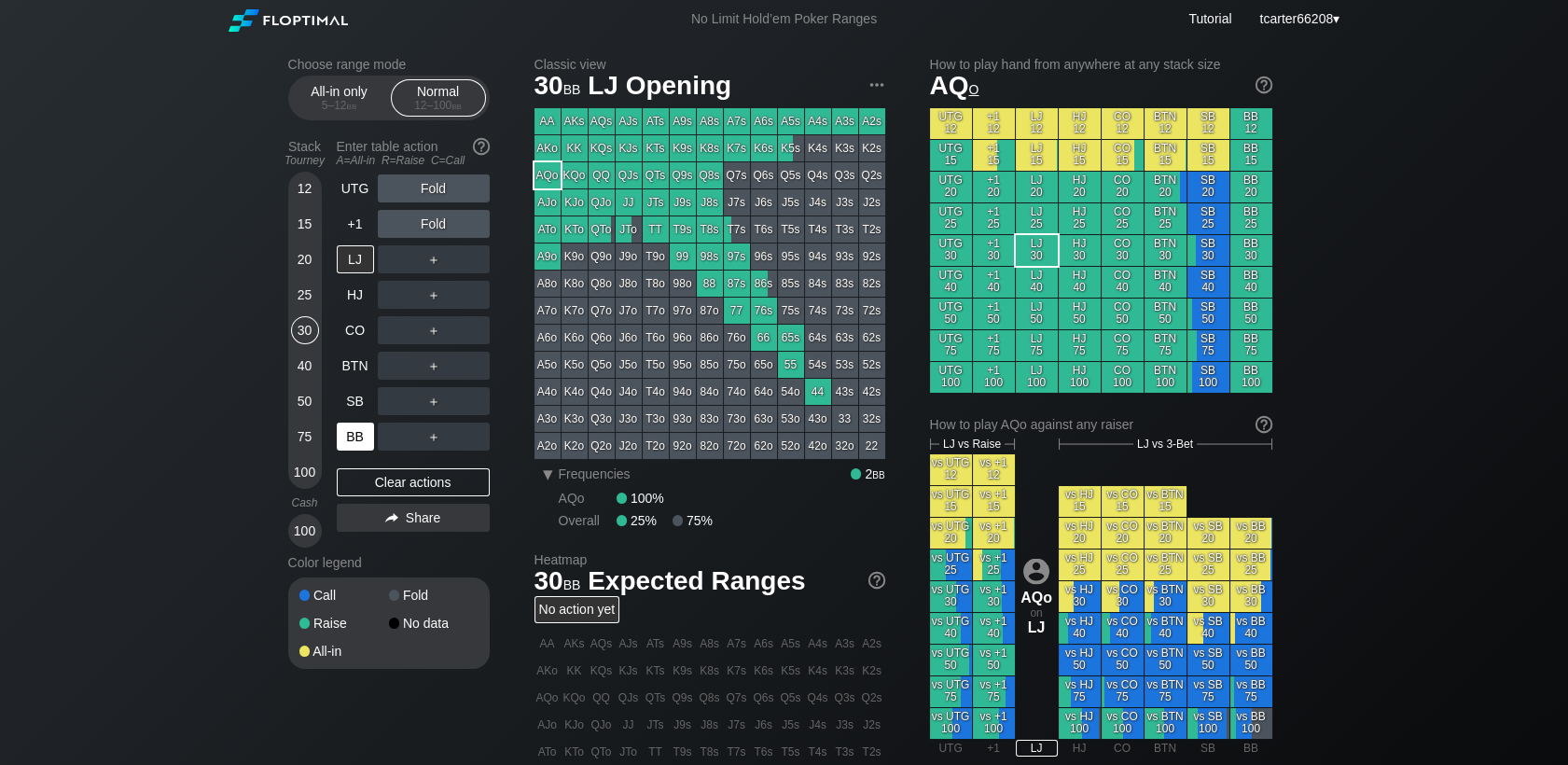
drag, startPoint x: 302, startPoint y: 408, endPoint x: 353, endPoint y: 430, distance: 55.5
click at [303, 409] on div "50" at bounding box center [305, 401] width 28 height 28
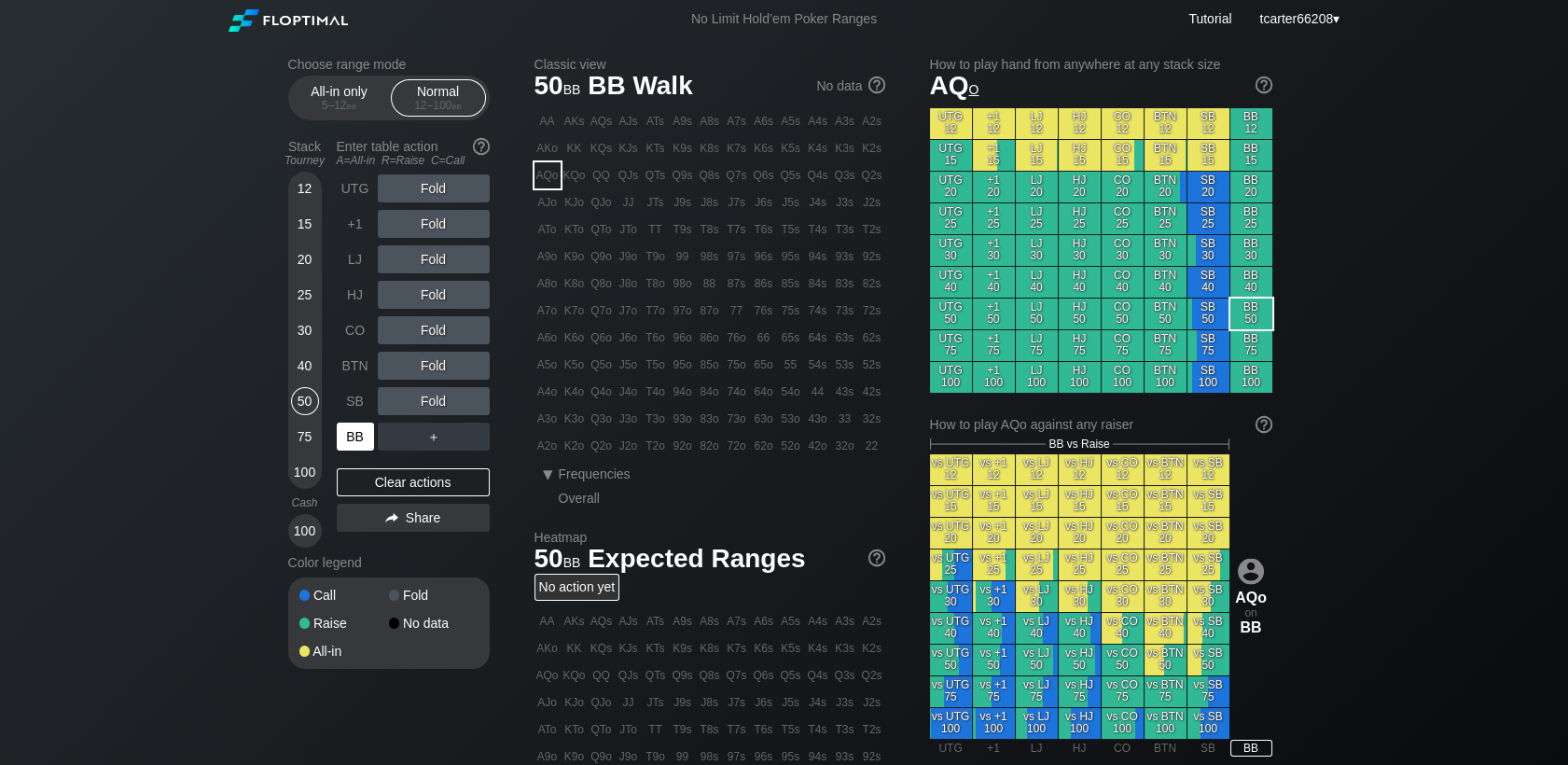
click at [365, 440] on div "BB" at bounding box center [355, 437] width 38 height 28
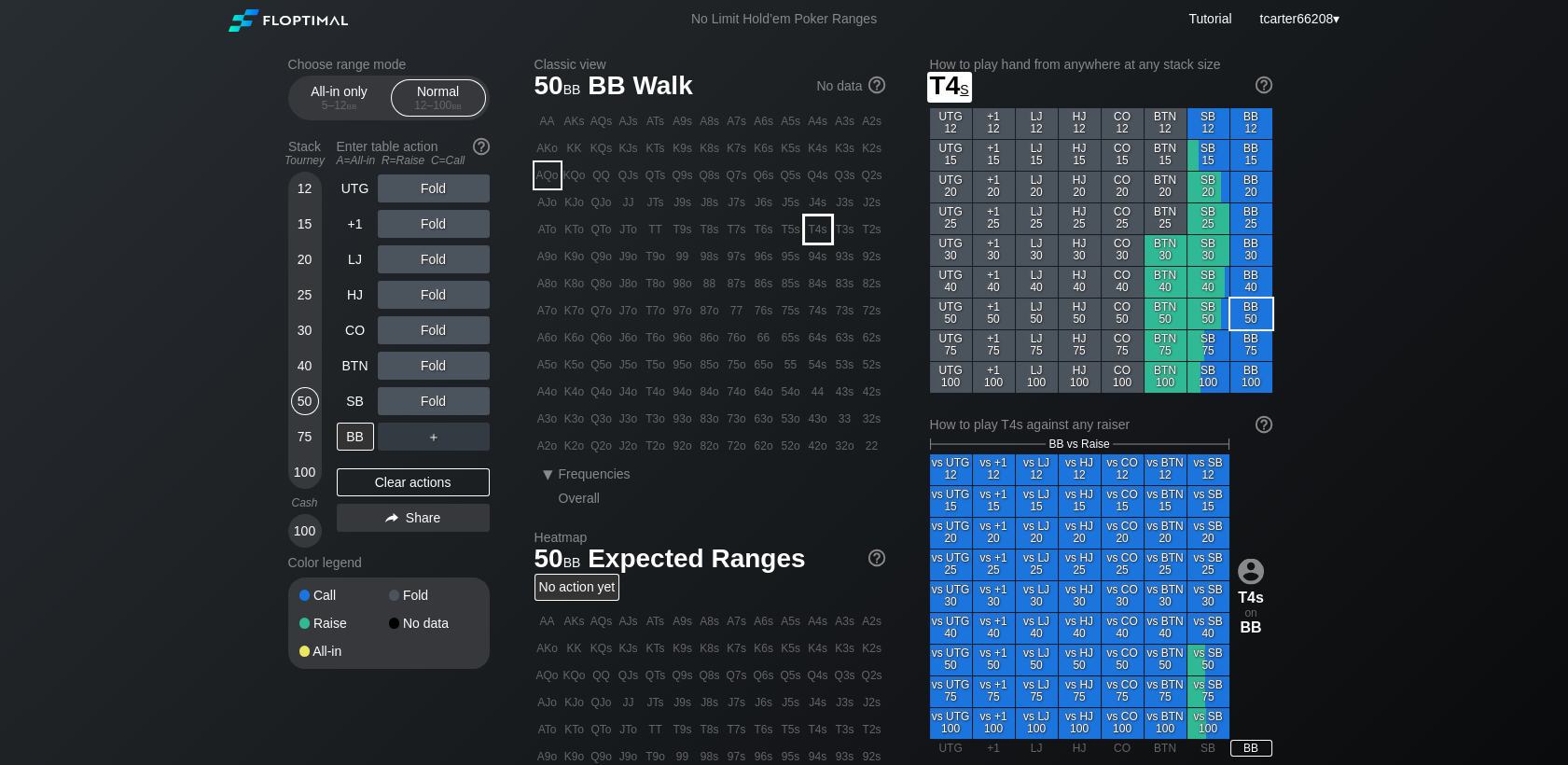
click at [820, 227] on div "T4s" at bounding box center [818, 229] width 26 height 26
click at [429, 221] on div "R ✕" at bounding box center [433, 223] width 37 height 28
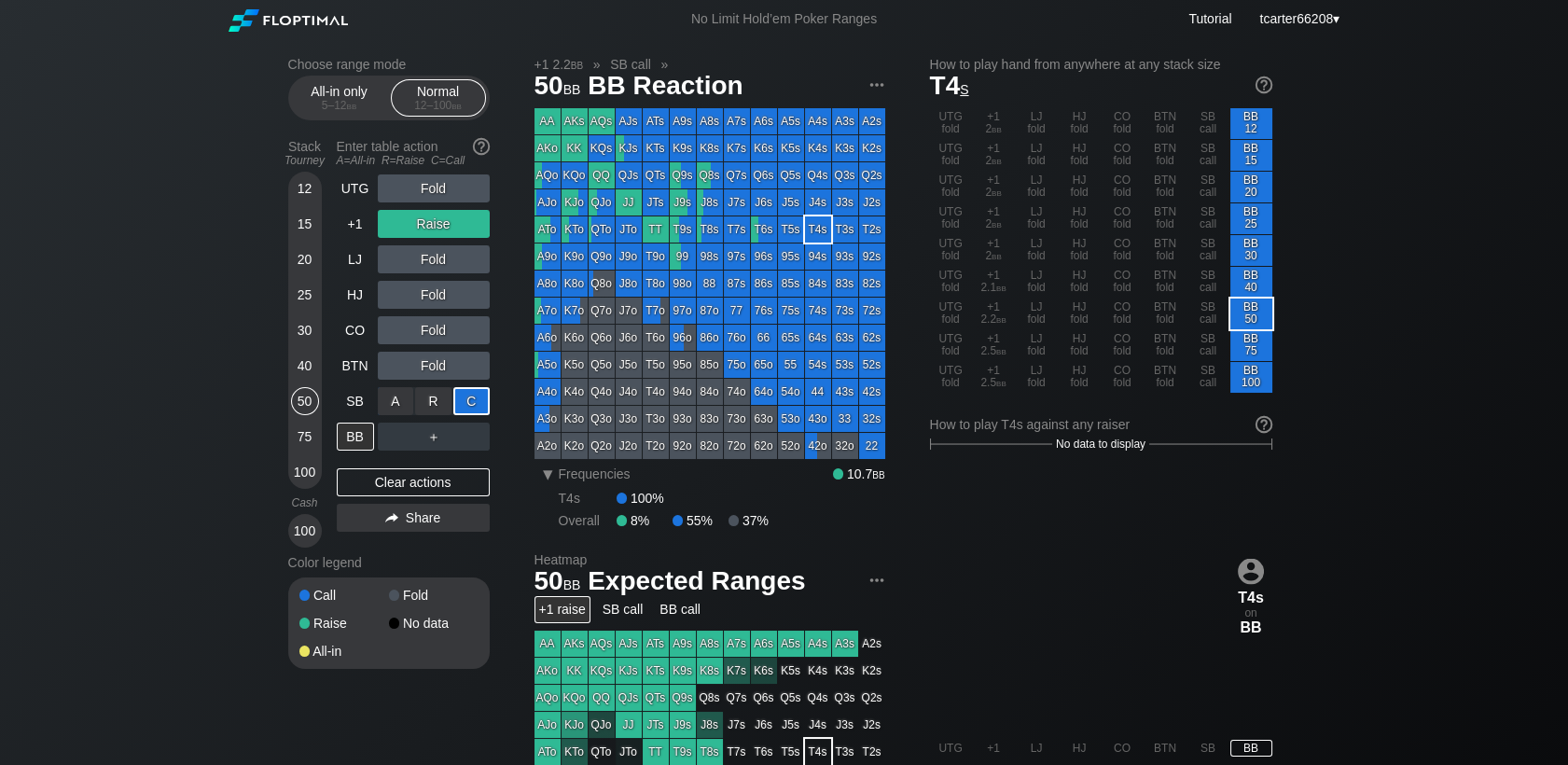
click at [464, 405] on div "C ✕" at bounding box center [471, 401] width 37 height 28
click at [380, 481] on div "Clear actions" at bounding box center [413, 482] width 153 height 28
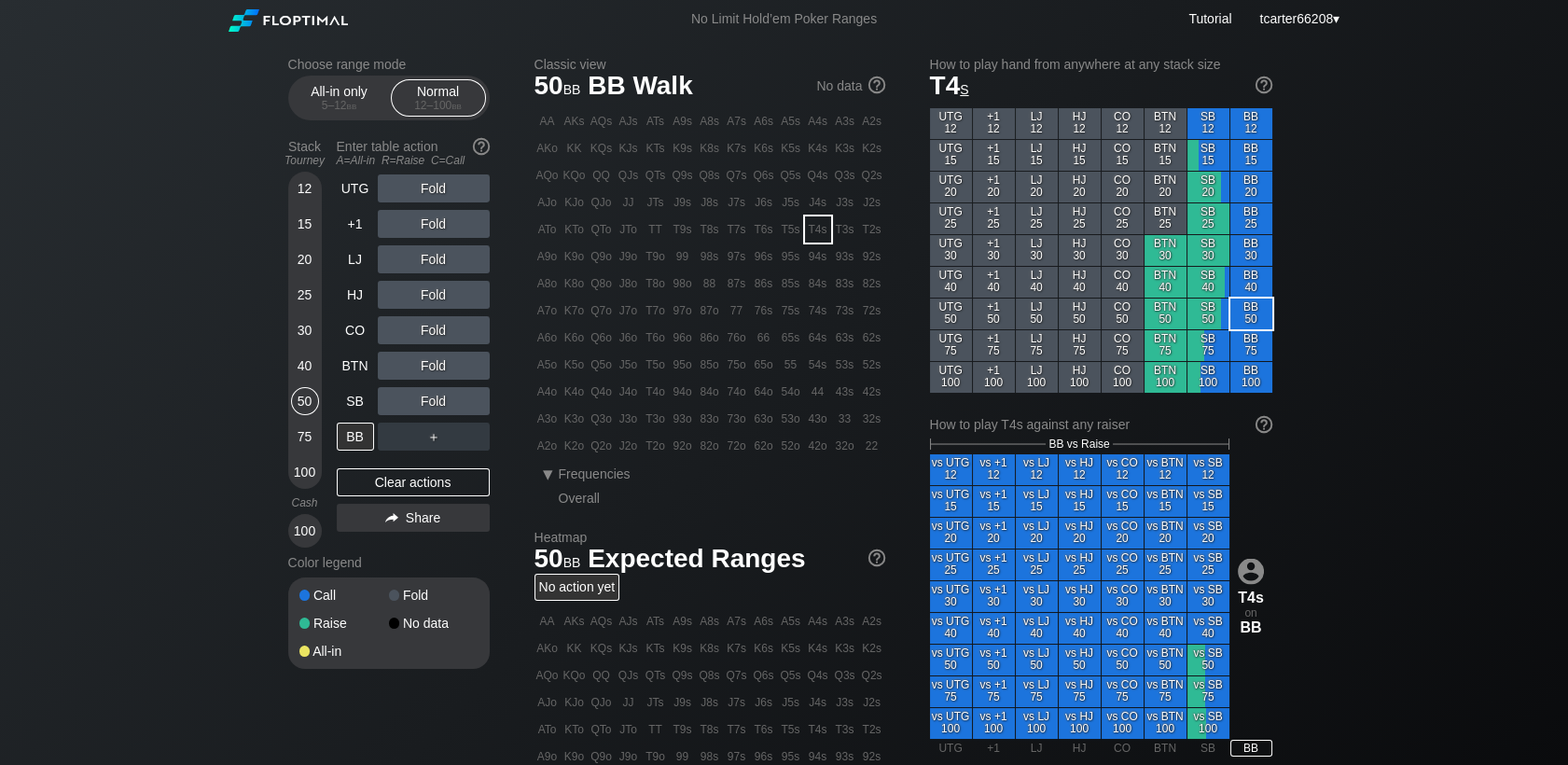
click at [312, 333] on div "30" at bounding box center [305, 330] width 28 height 28
click at [303, 405] on div "50" at bounding box center [305, 401] width 28 height 28
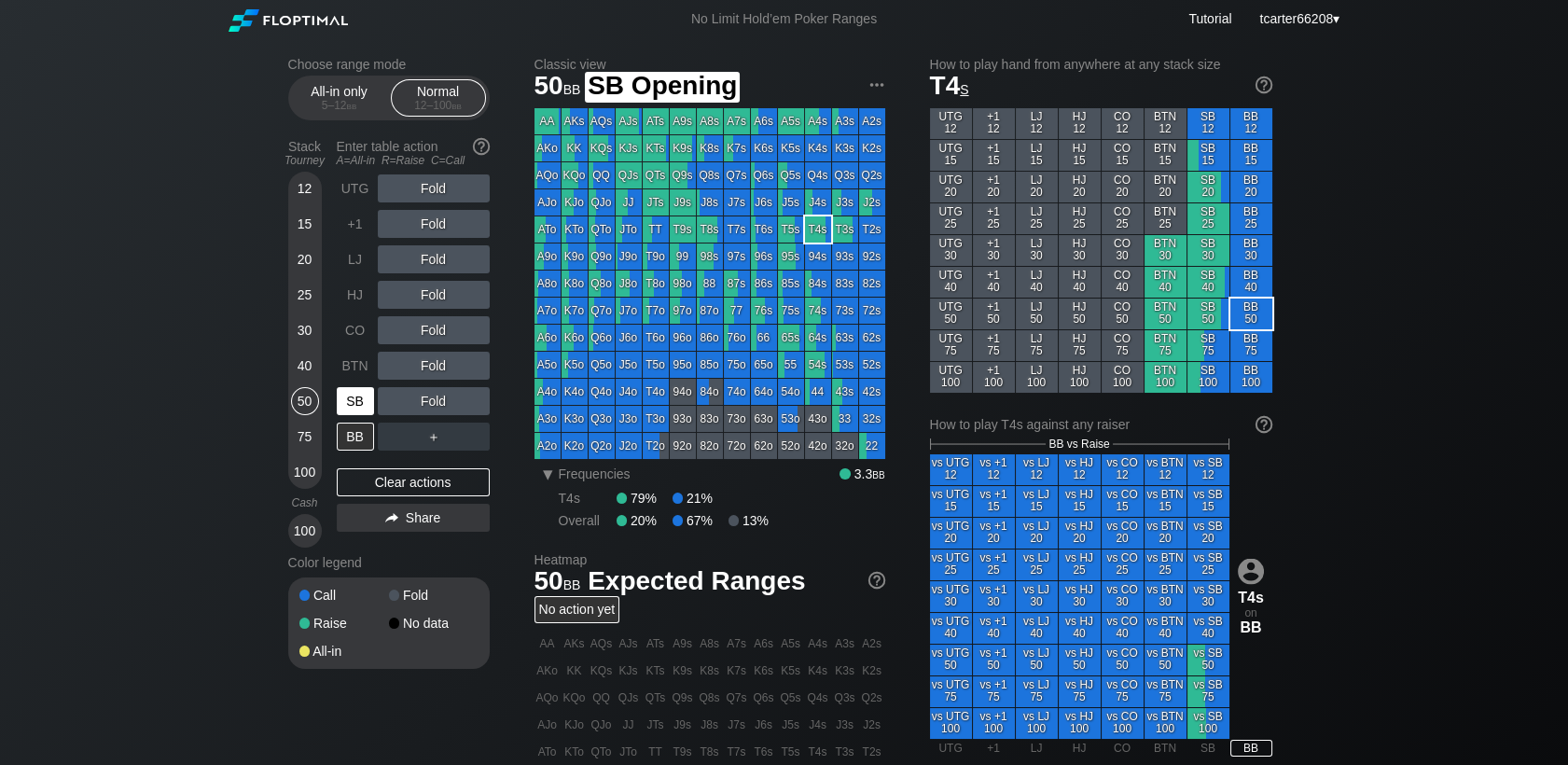
click at [356, 396] on div "SB" at bounding box center [355, 401] width 38 height 28
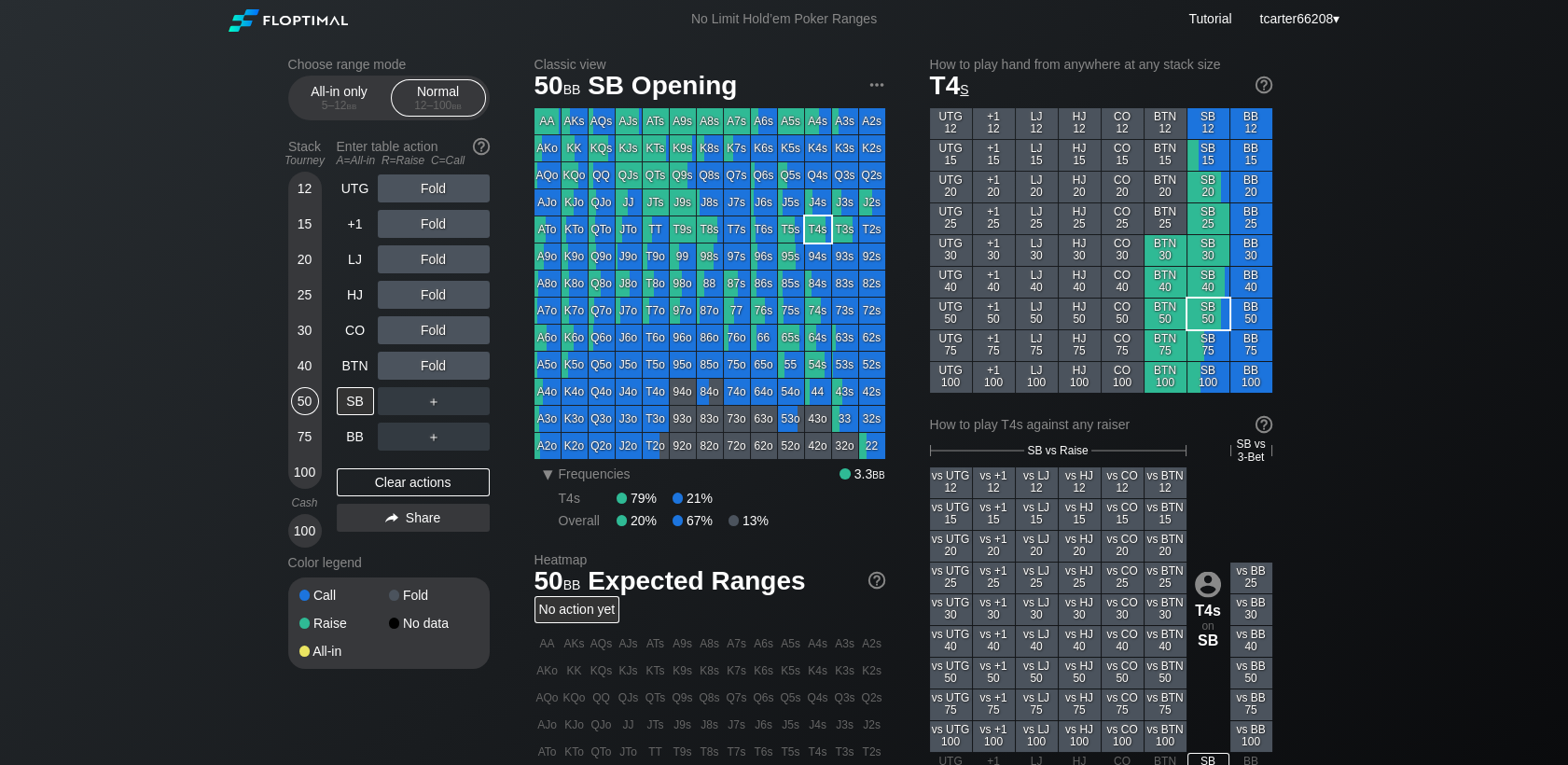
click at [320, 224] on div "12 15 20 25 30 40 50 75 100" at bounding box center [305, 330] width 34 height 318
click at [311, 227] on div "15" at bounding box center [305, 223] width 28 height 28
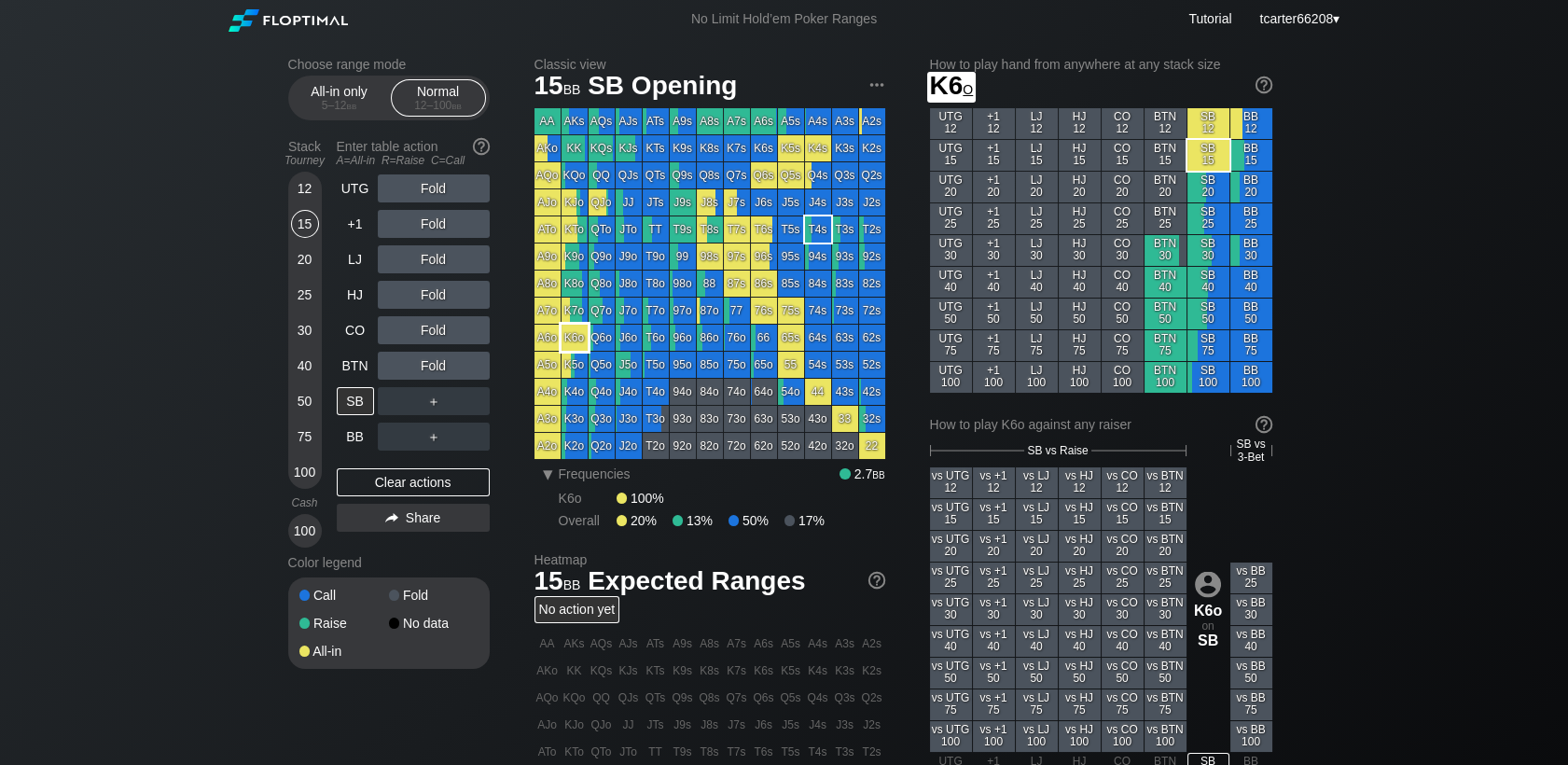
click at [567, 342] on div "K6o" at bounding box center [575, 337] width 26 height 26
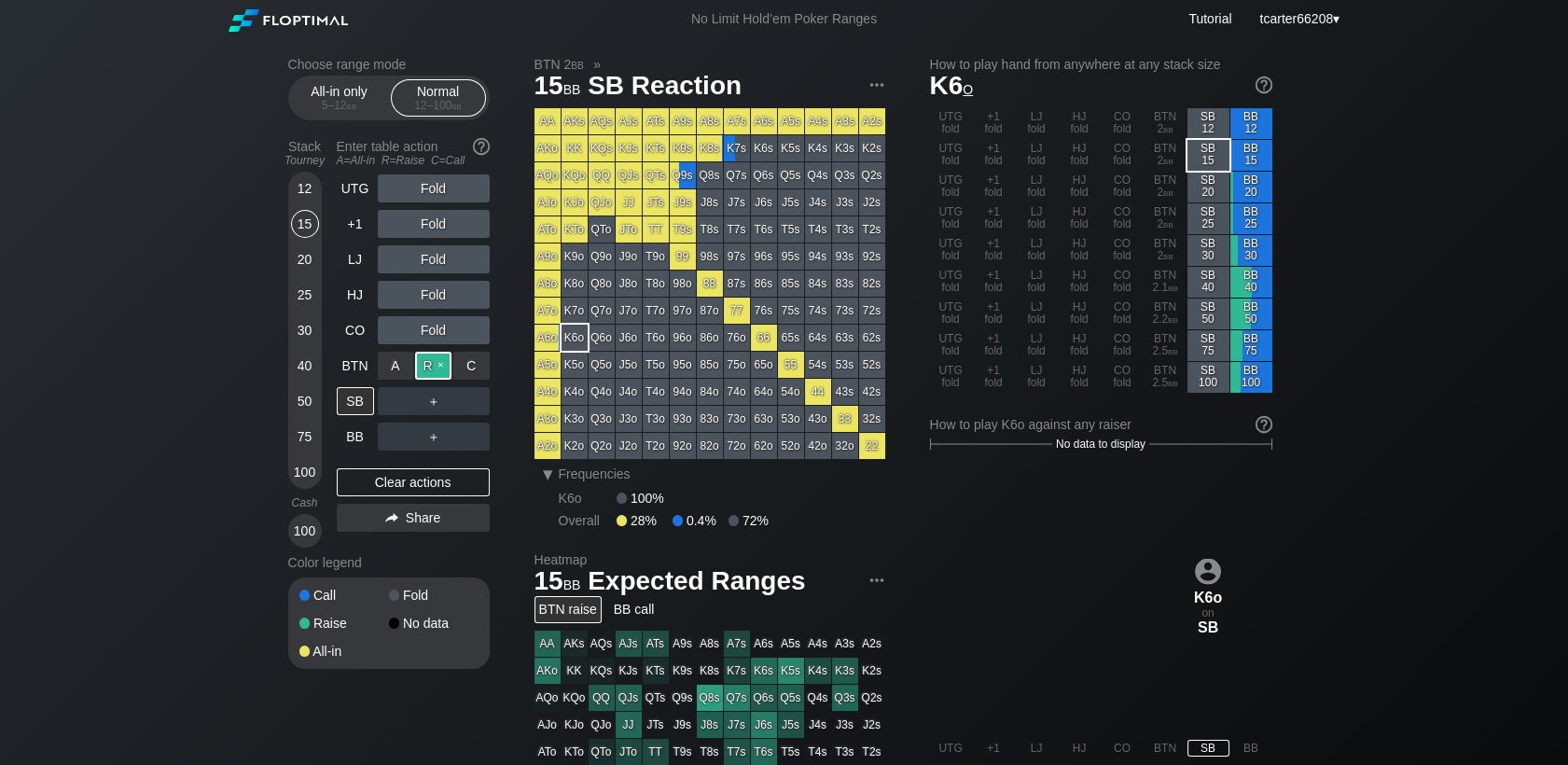
click at [429, 367] on div "R ✕" at bounding box center [433, 365] width 37 height 28
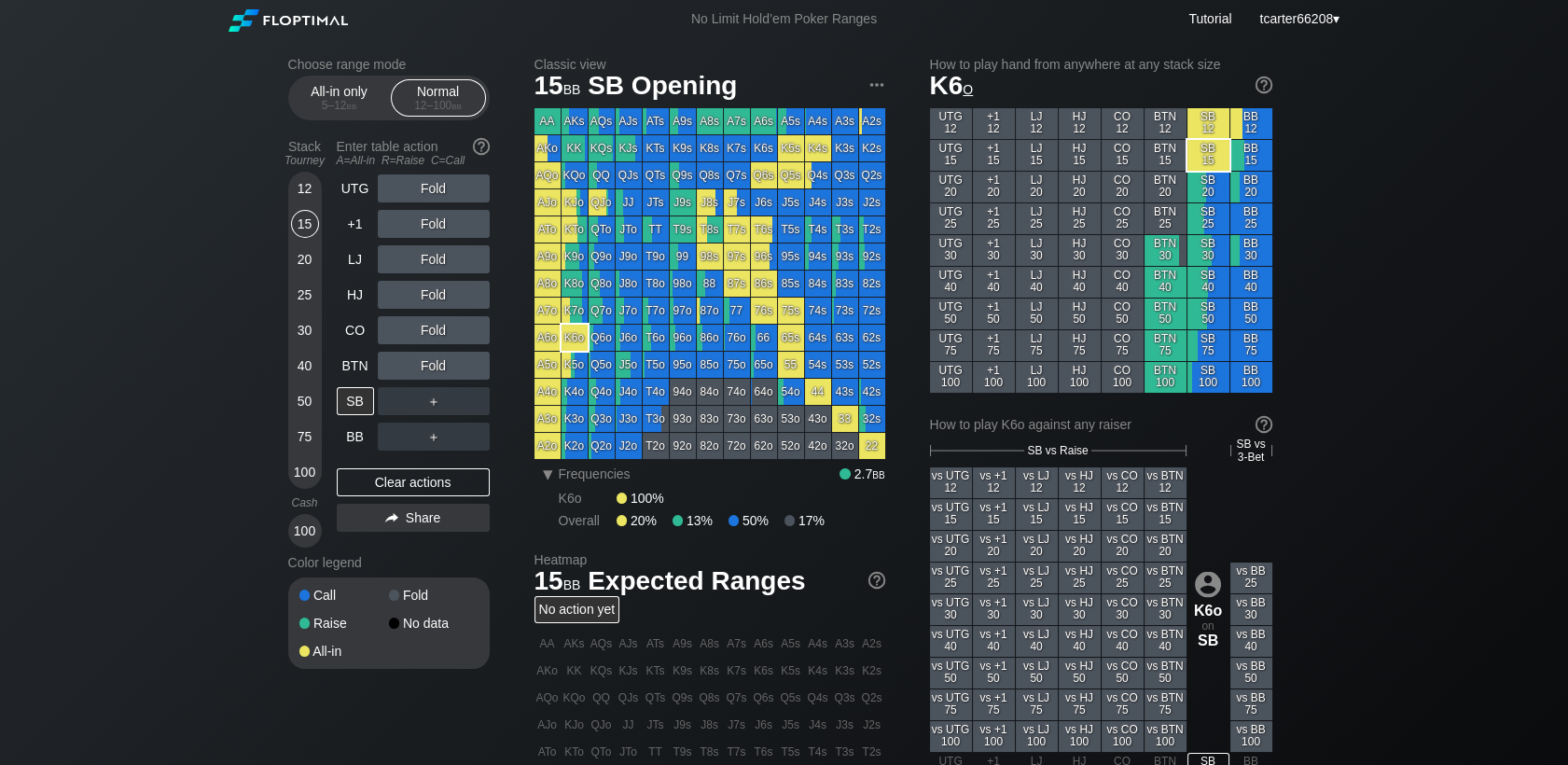
click at [316, 265] on div "20" at bounding box center [305, 259] width 28 height 28
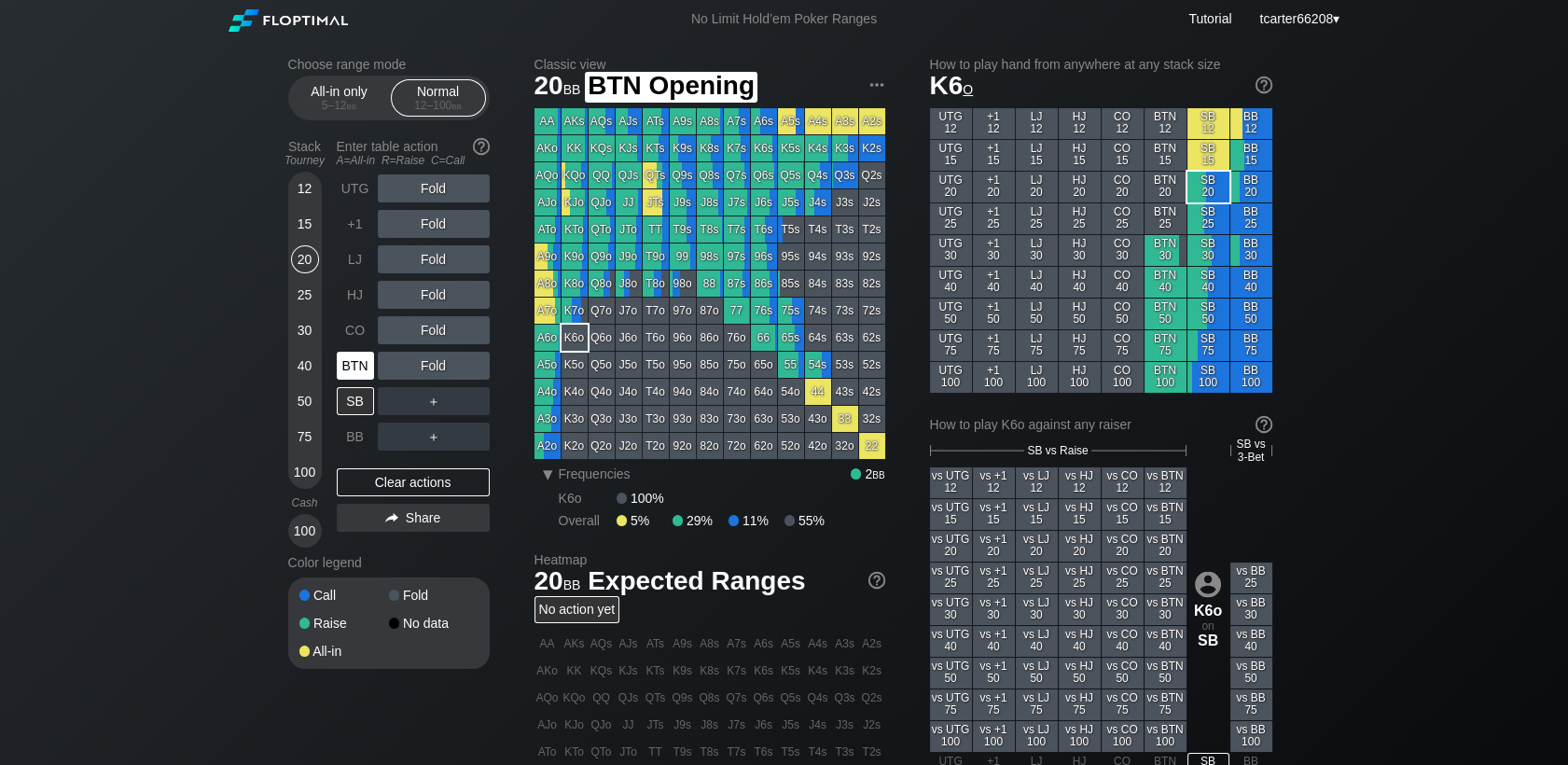
click at [360, 371] on div "BTN" at bounding box center [355, 365] width 38 height 28
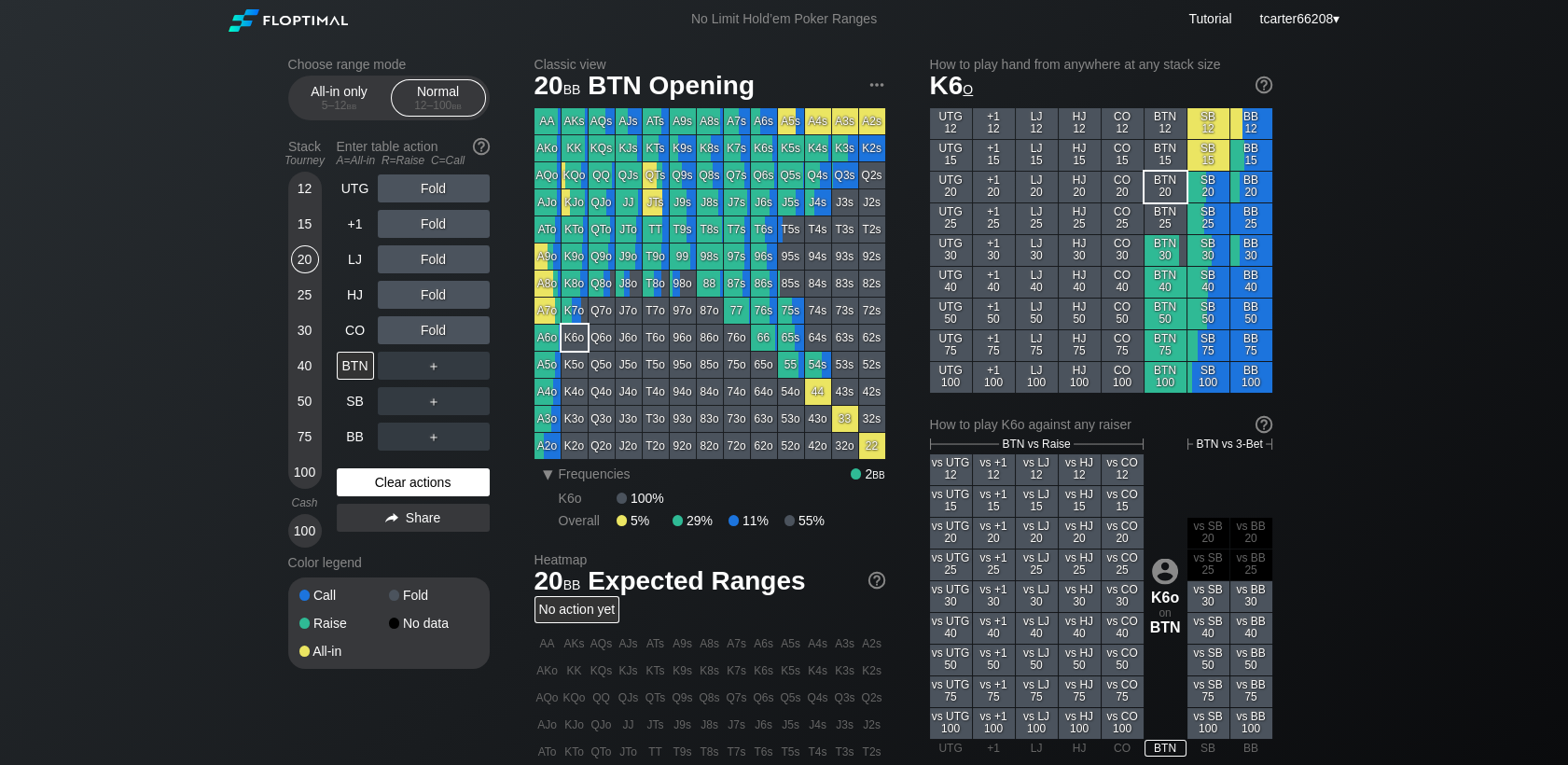
click at [464, 495] on div "Clear actions" at bounding box center [413, 482] width 153 height 28
click at [562, 418] on div "K3o" at bounding box center [575, 419] width 26 height 26
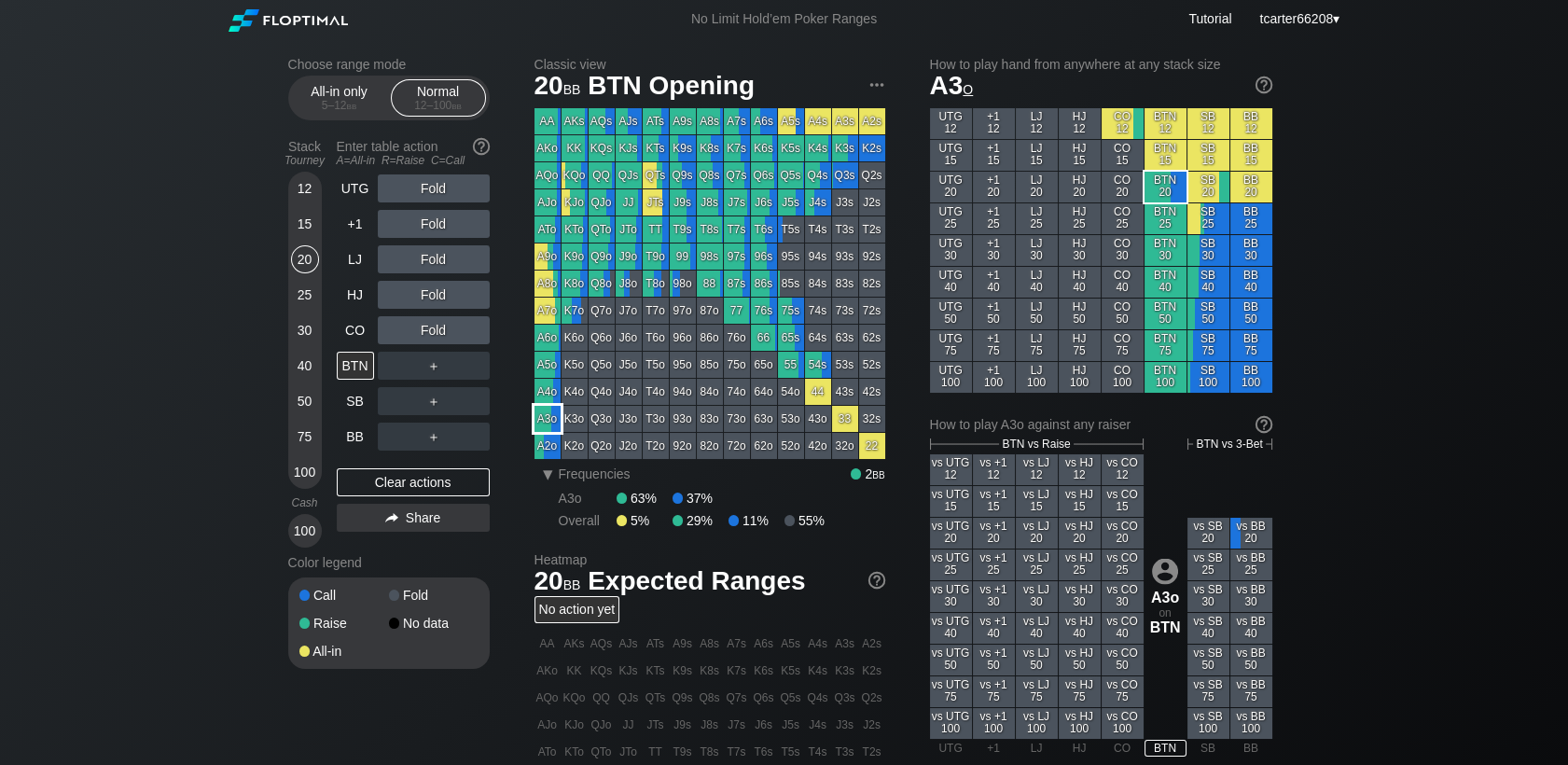
click at [555, 419] on div "A3o" at bounding box center [548, 419] width 26 height 26
click at [355, 322] on div "CO" at bounding box center [355, 330] width 38 height 28
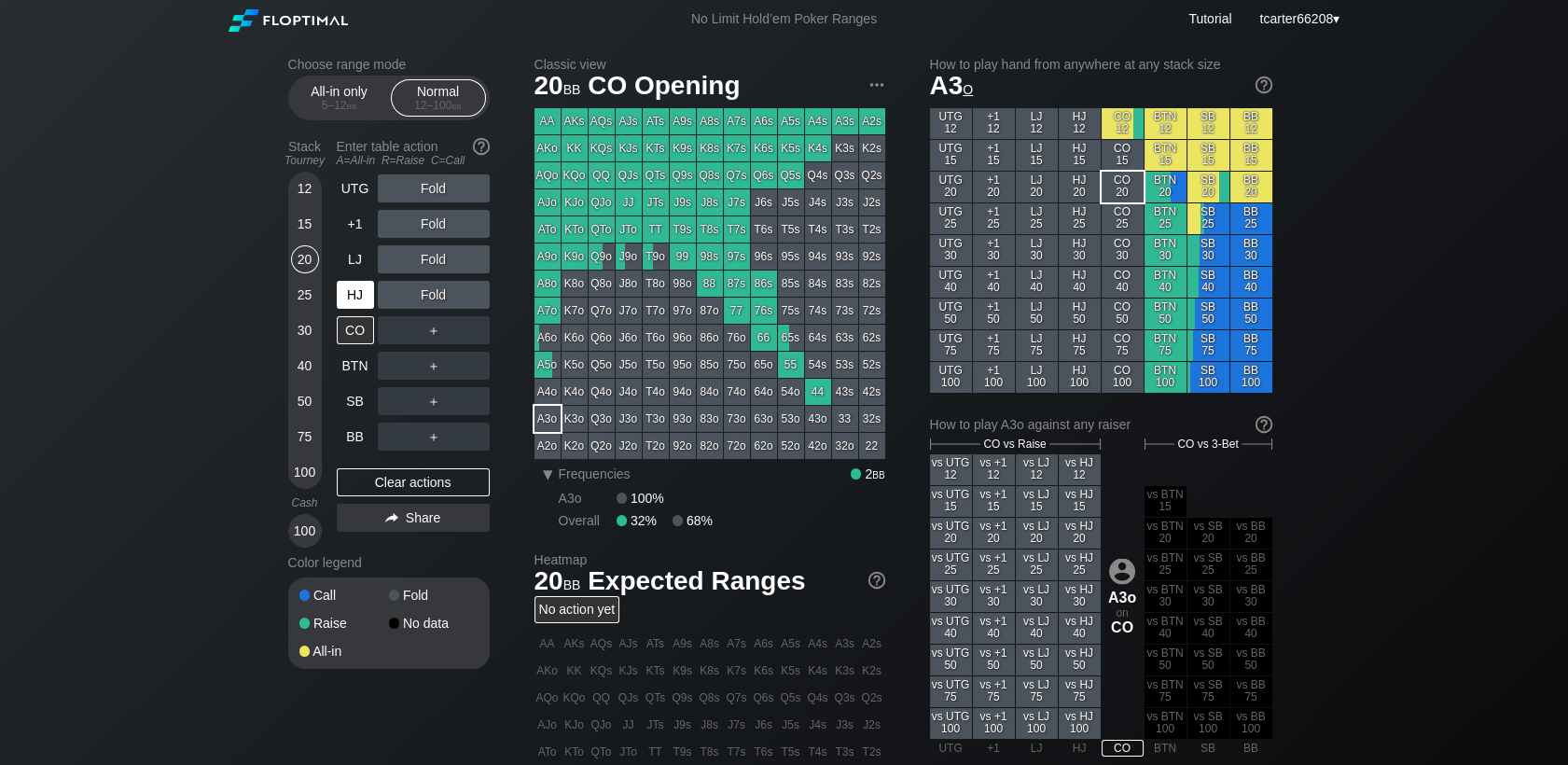
click at [364, 303] on div "HJ" at bounding box center [355, 295] width 38 height 28
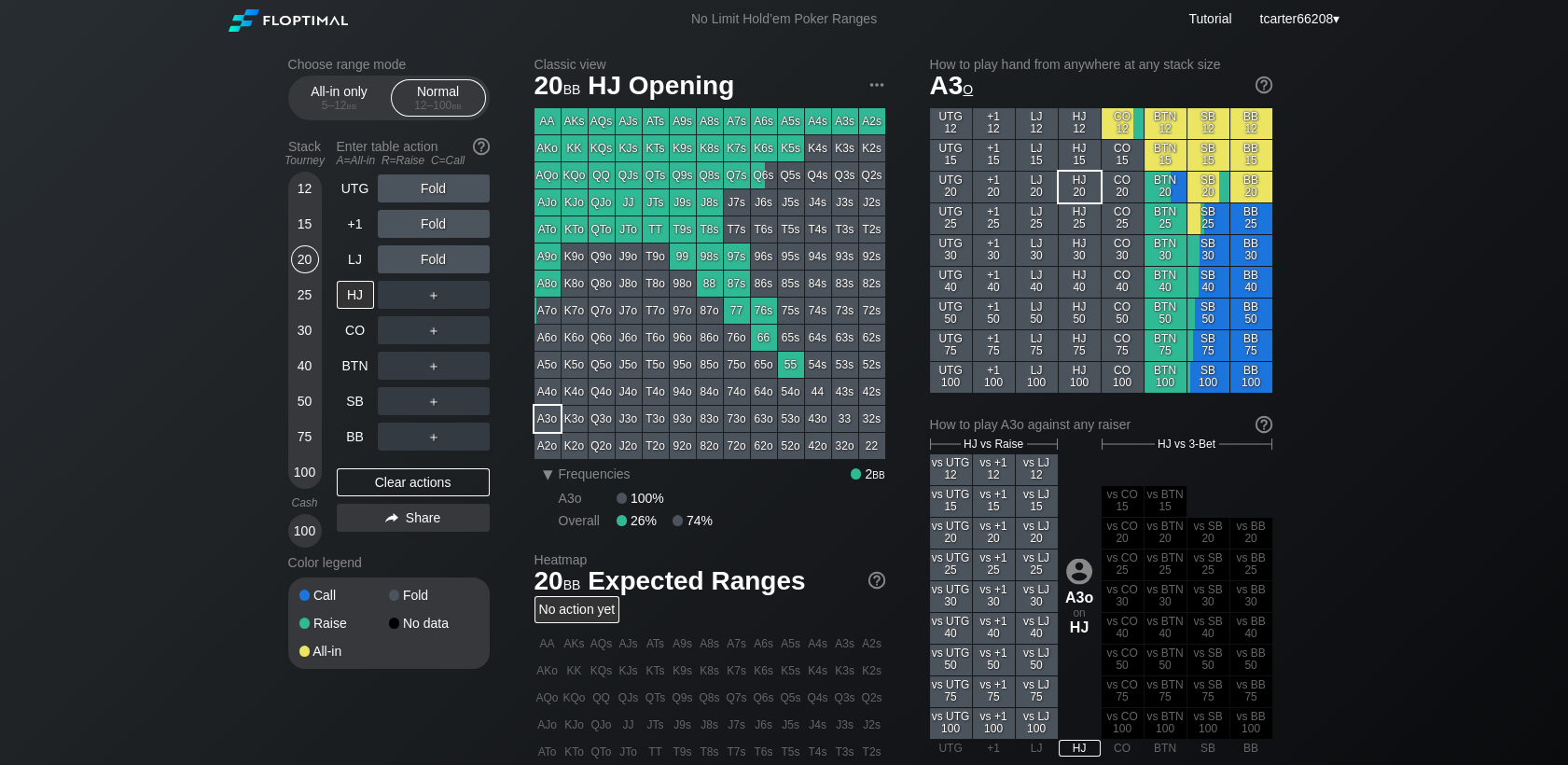
click at [317, 401] on div "50" at bounding box center [305, 401] width 28 height 28
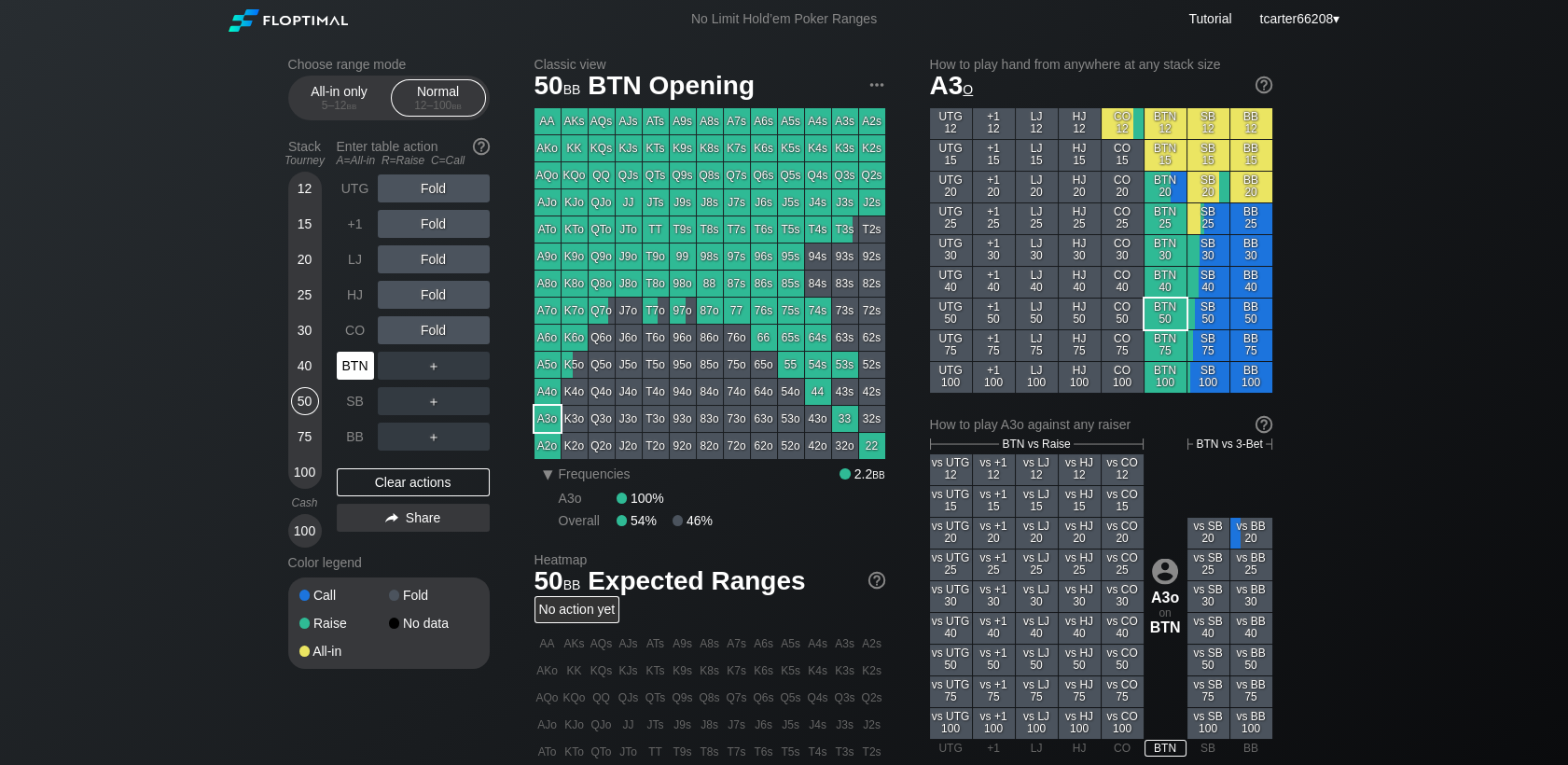
click at [363, 358] on div "BTN" at bounding box center [355, 365] width 38 height 28
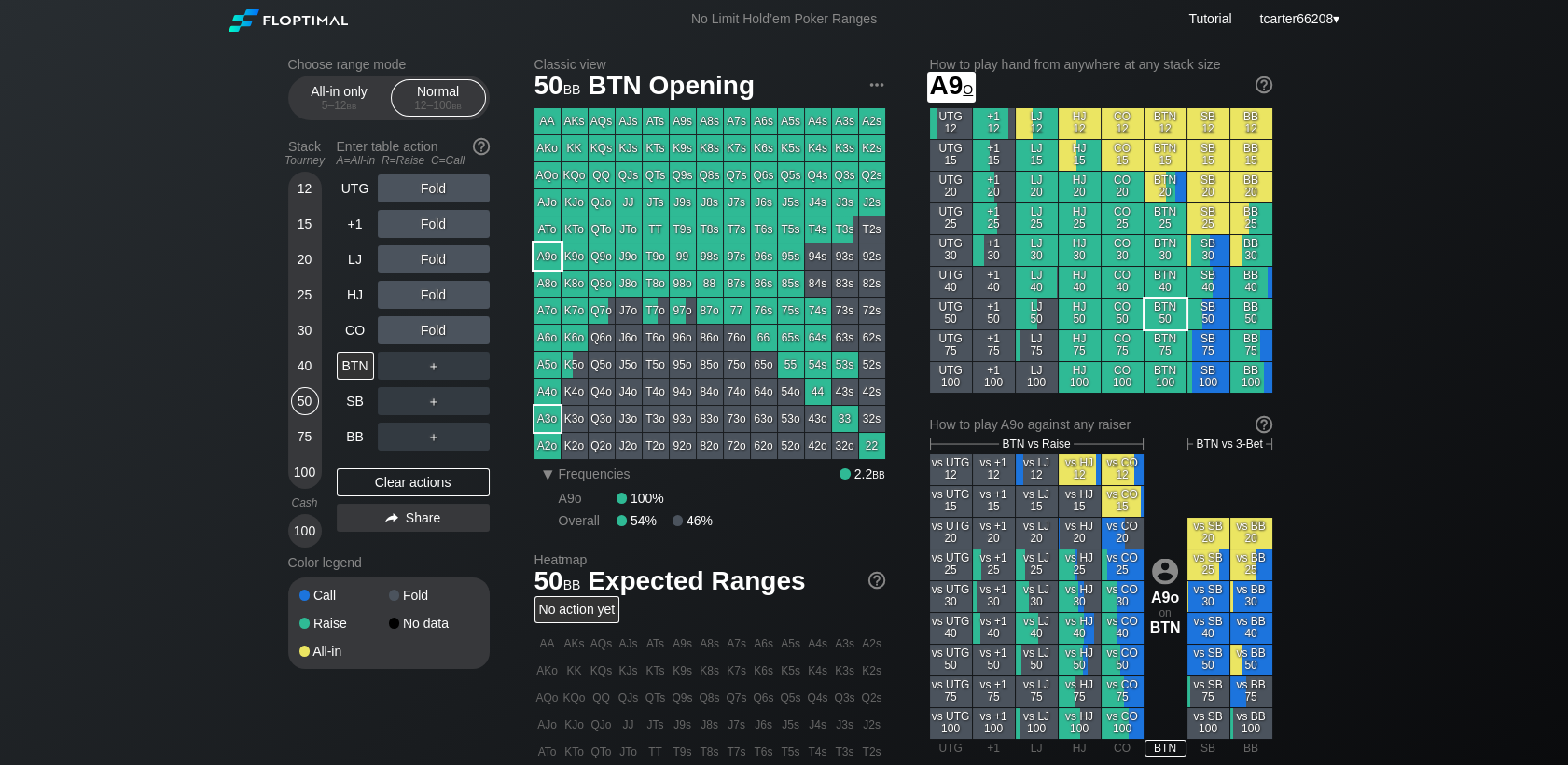
click at [553, 256] on div "A9o" at bounding box center [548, 256] width 26 height 26
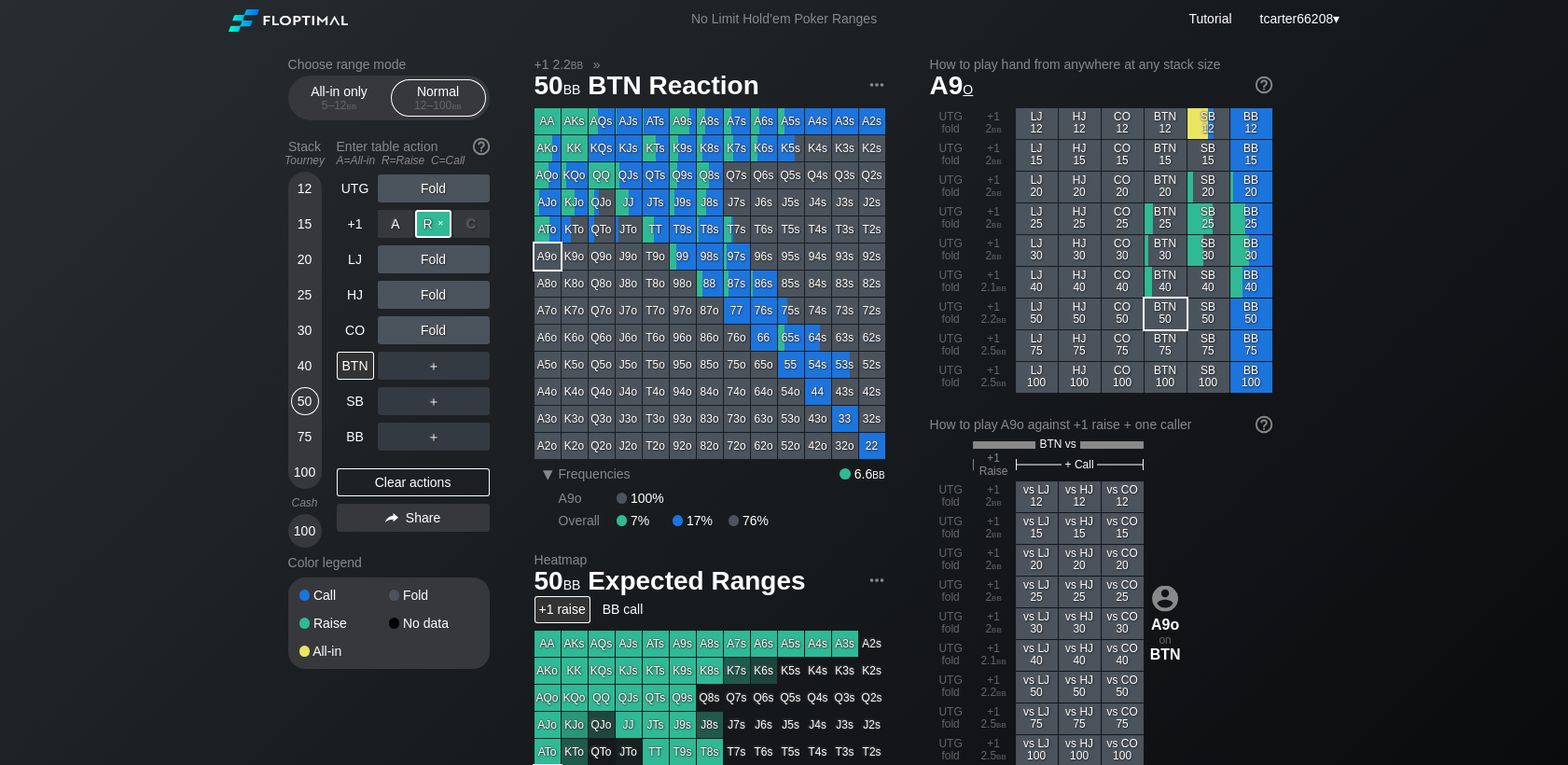
click at [434, 230] on div "R ✕" at bounding box center [433, 223] width 37 height 28
click at [387, 487] on div "Clear actions" at bounding box center [413, 482] width 153 height 28
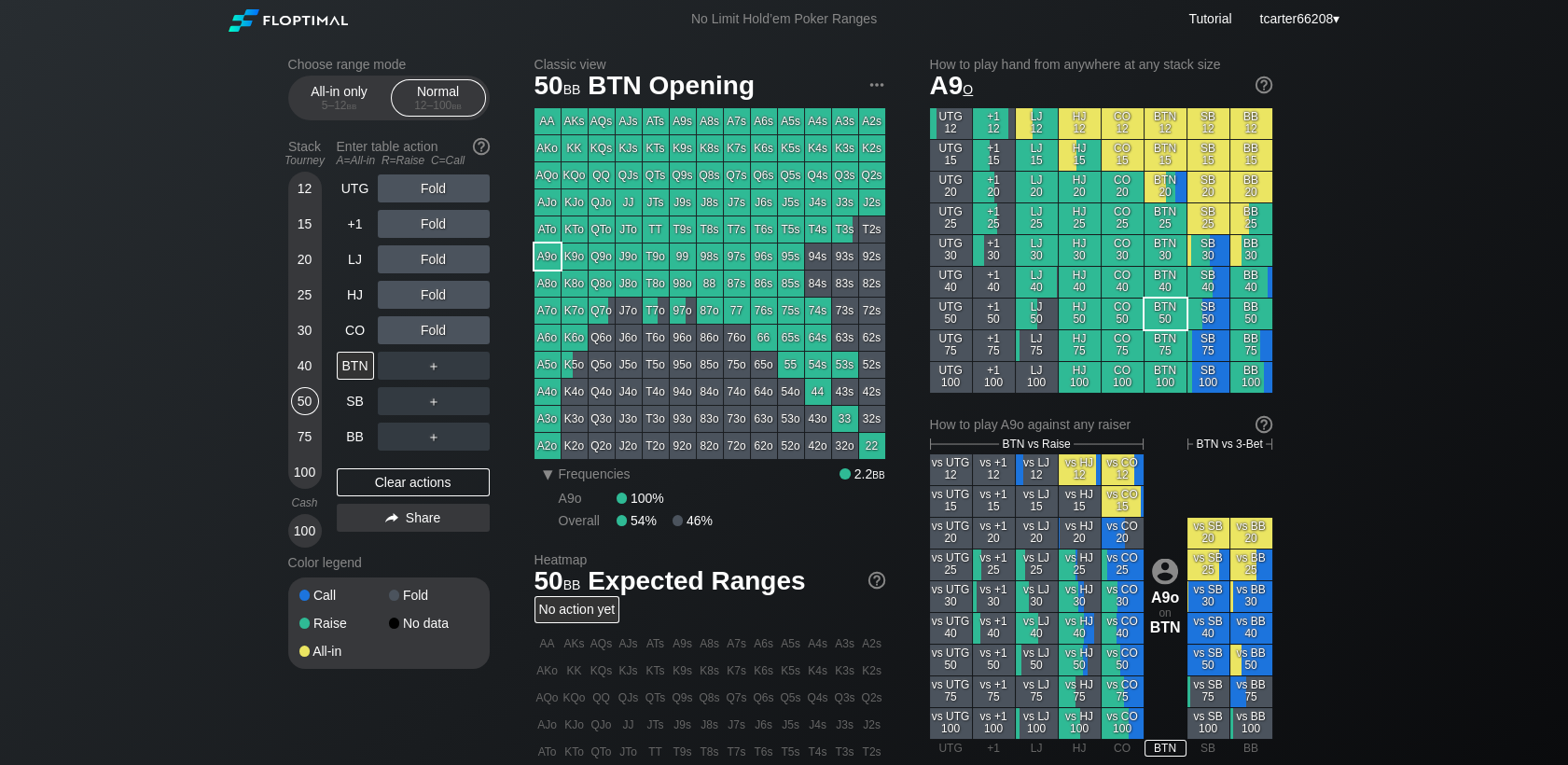
drag, startPoint x: 313, startPoint y: 264, endPoint x: 327, endPoint y: 306, distance: 44.3
click at [313, 264] on div "20" at bounding box center [305, 259] width 28 height 28
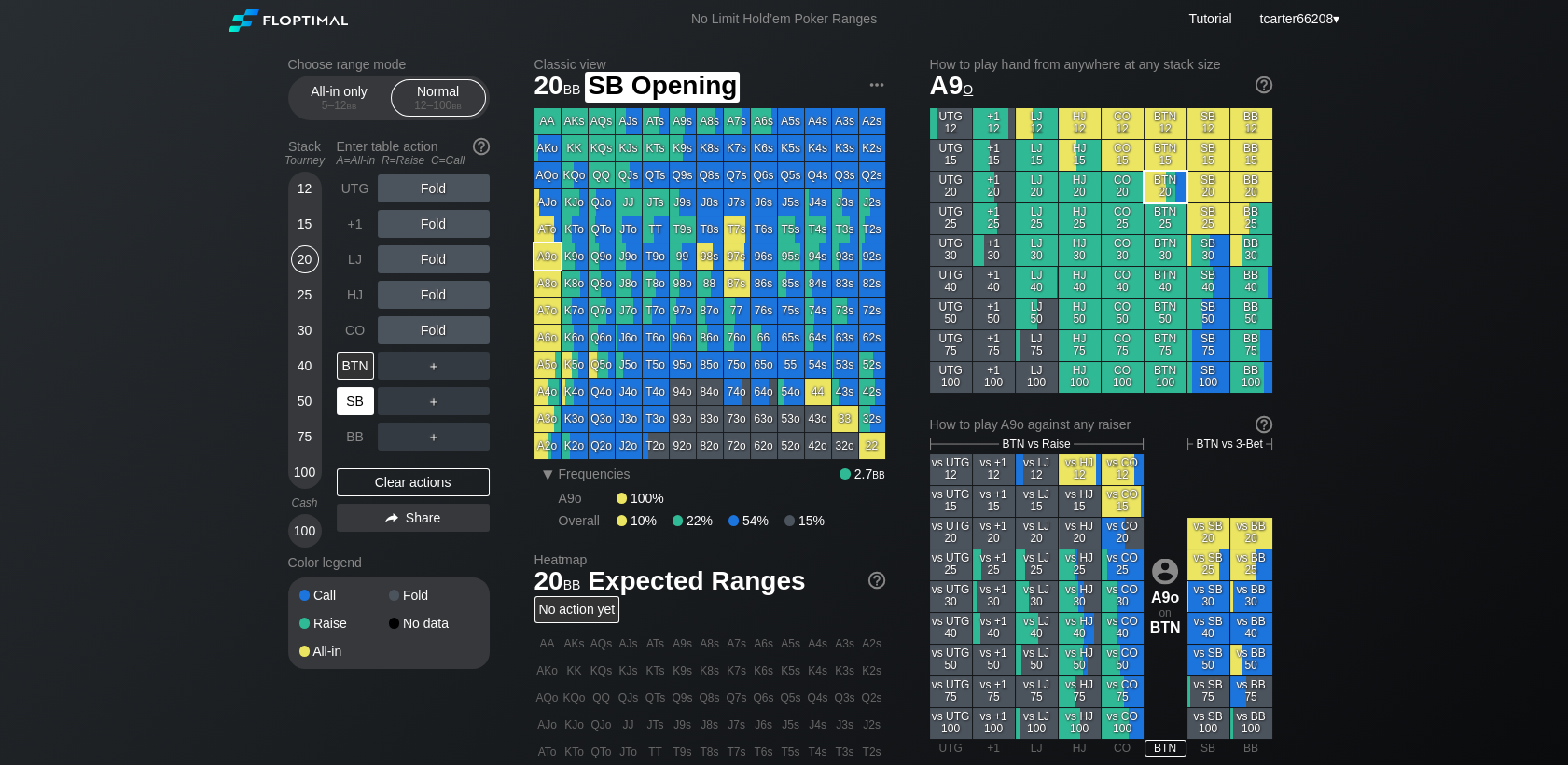
click at [349, 403] on div "SB" at bounding box center [355, 401] width 38 height 28
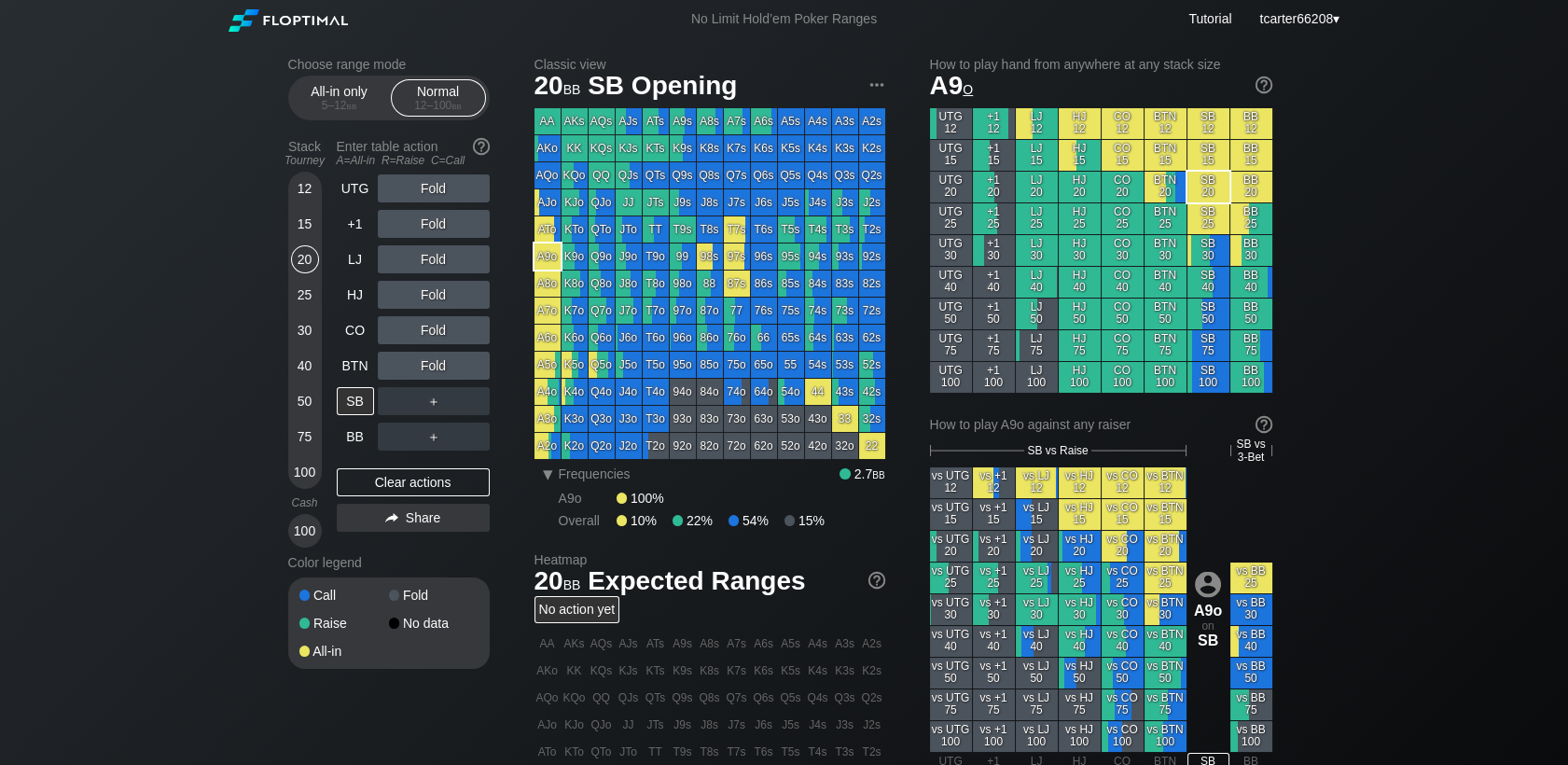
click at [597, 396] on div "Q4o" at bounding box center [601, 392] width 26 height 26
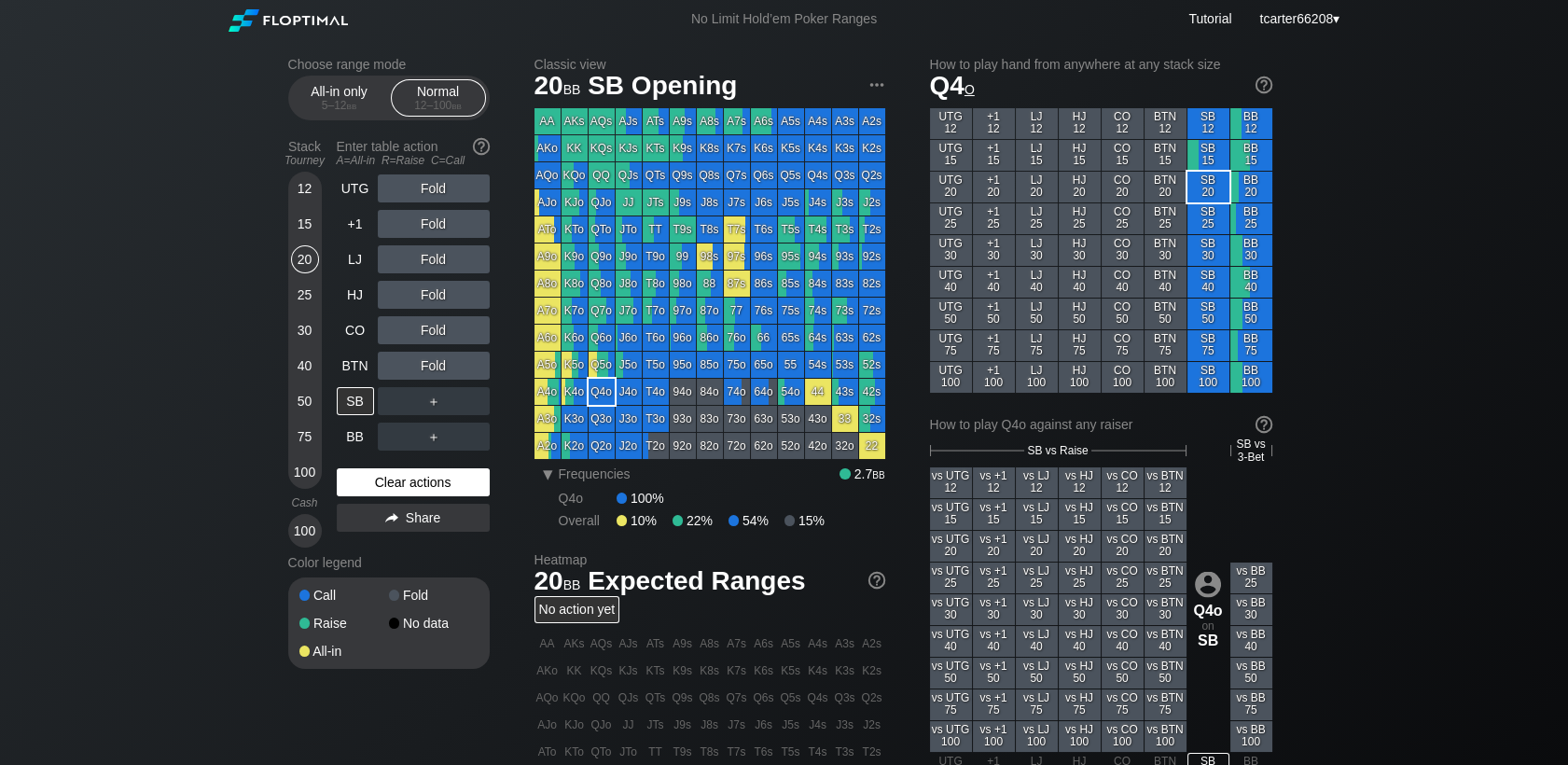
click at [468, 486] on div "Clear actions" at bounding box center [413, 482] width 153 height 28
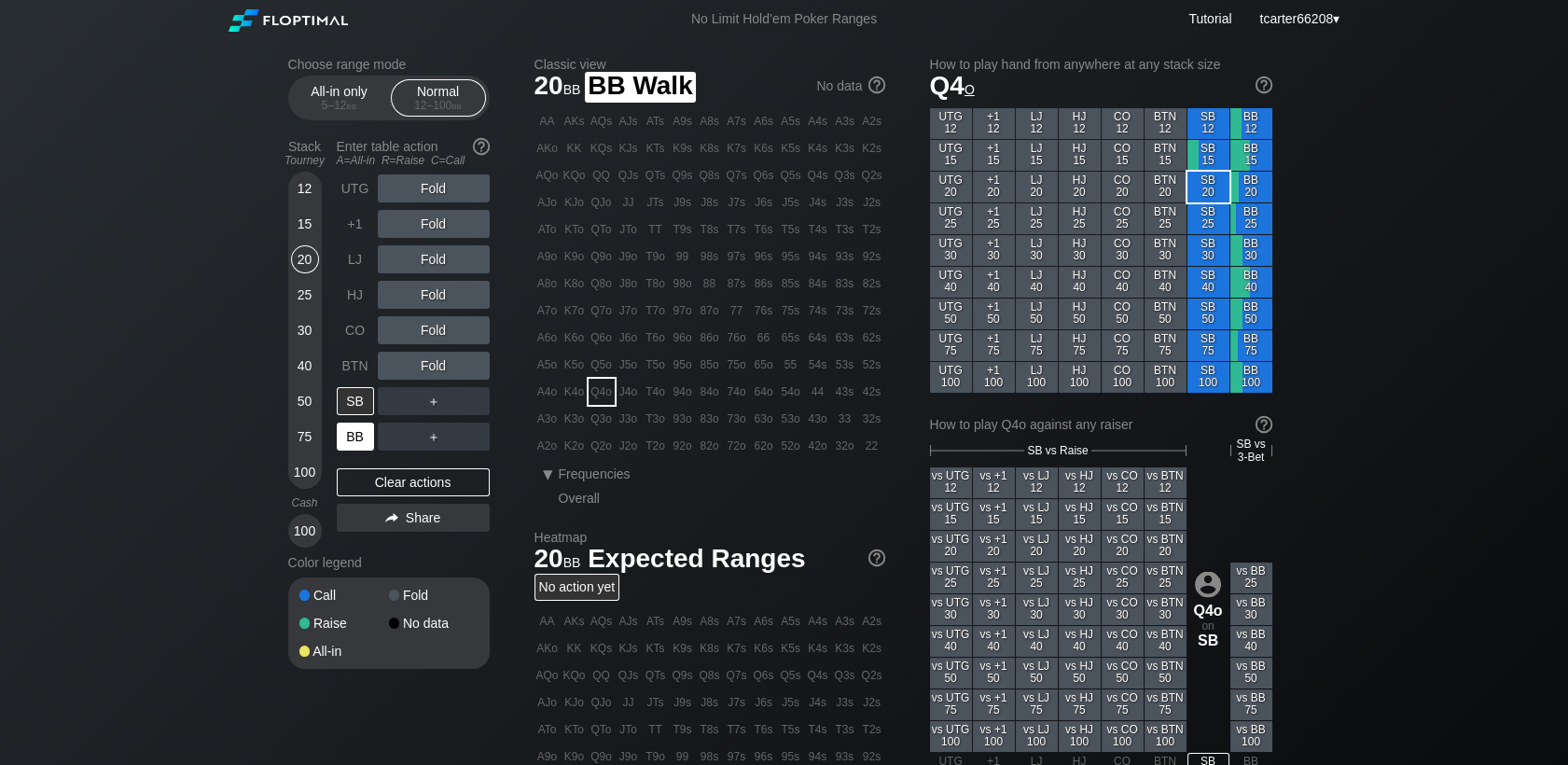
click at [361, 440] on div "BB" at bounding box center [355, 437] width 38 height 28
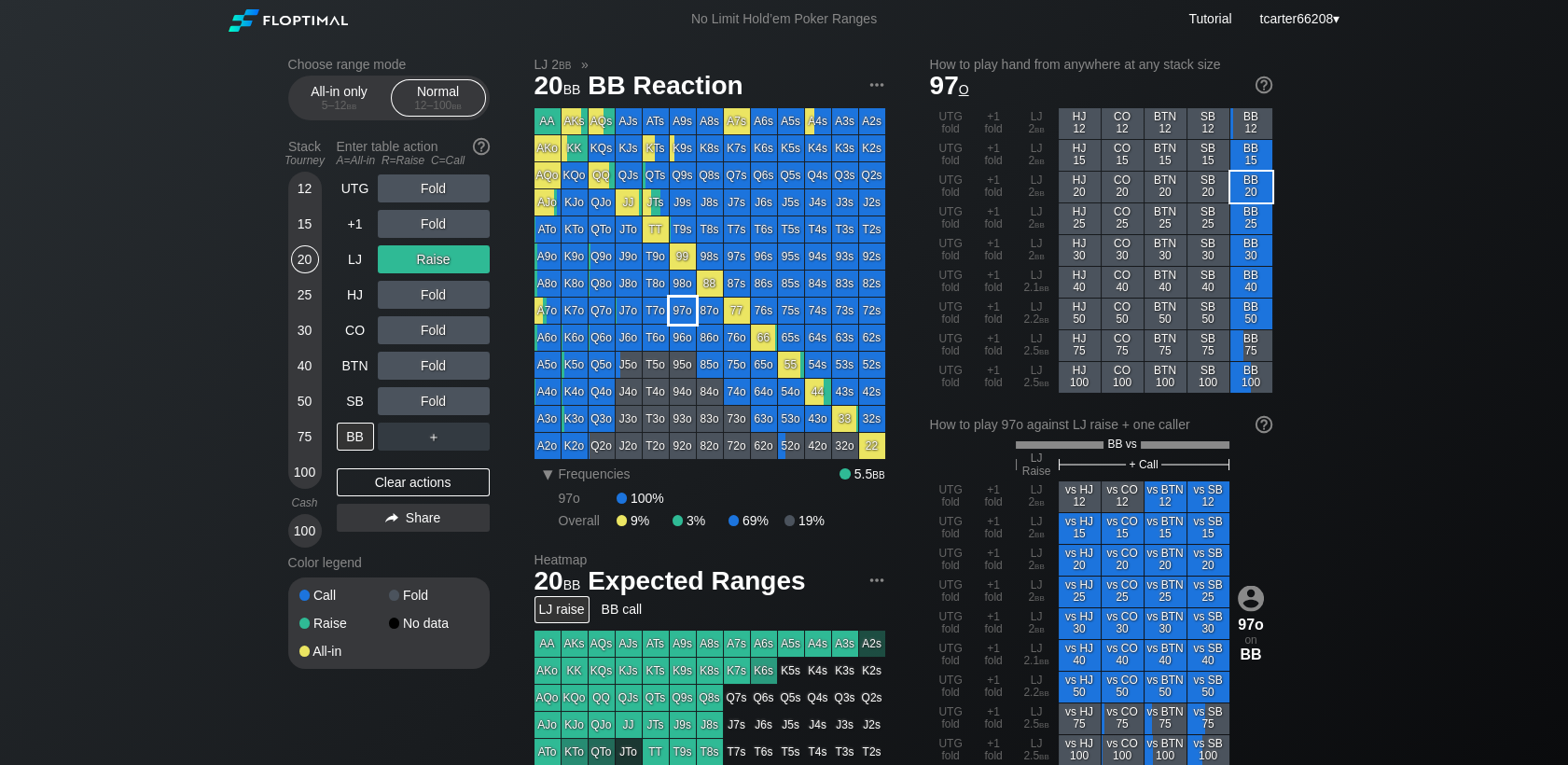
click at [678, 317] on div "97o" at bounding box center [683, 311] width 26 height 26
click at [295, 217] on div "15" at bounding box center [305, 223] width 28 height 28
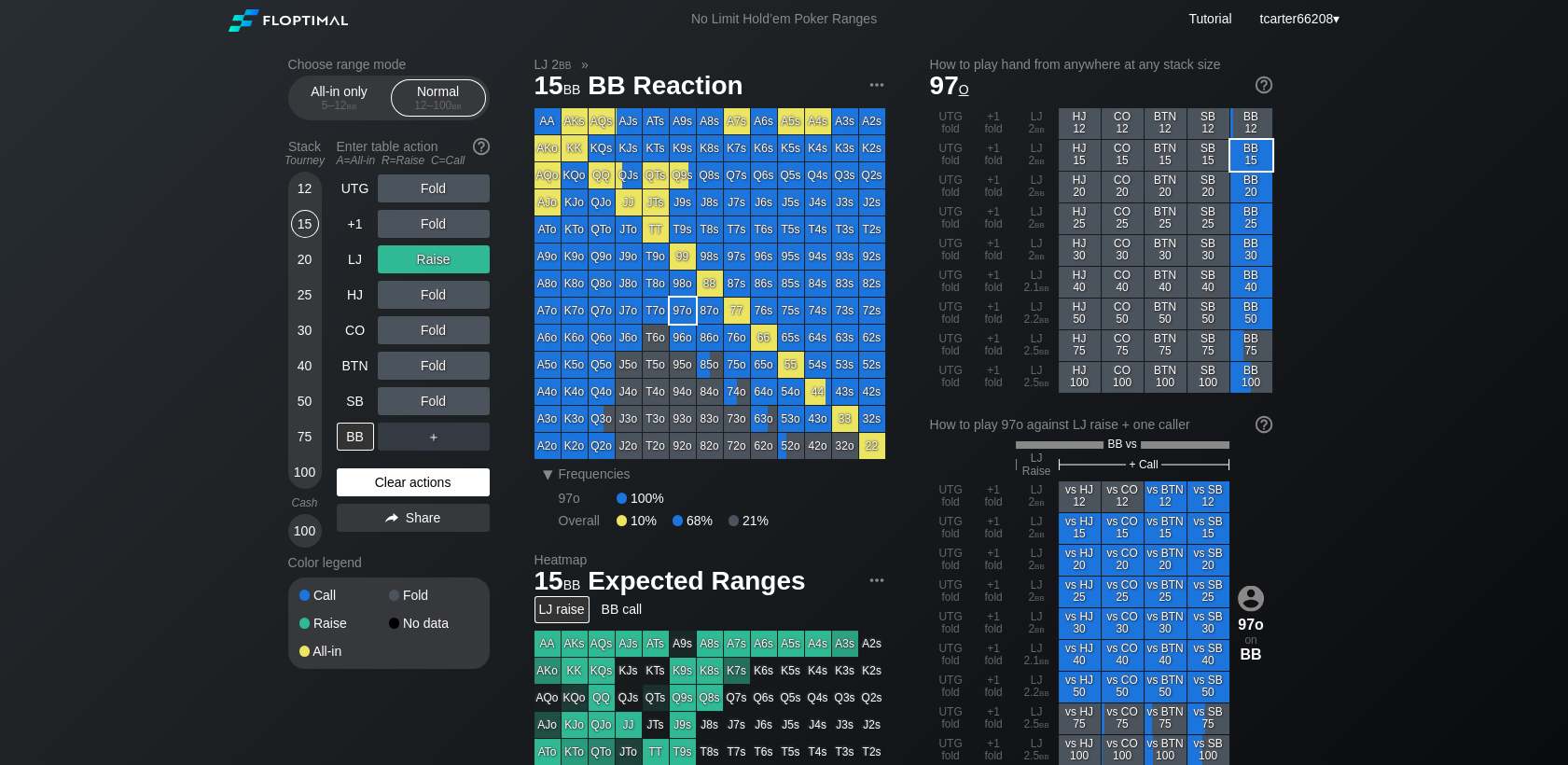
click at [420, 489] on div "Clear actions" at bounding box center [413, 482] width 153 height 28
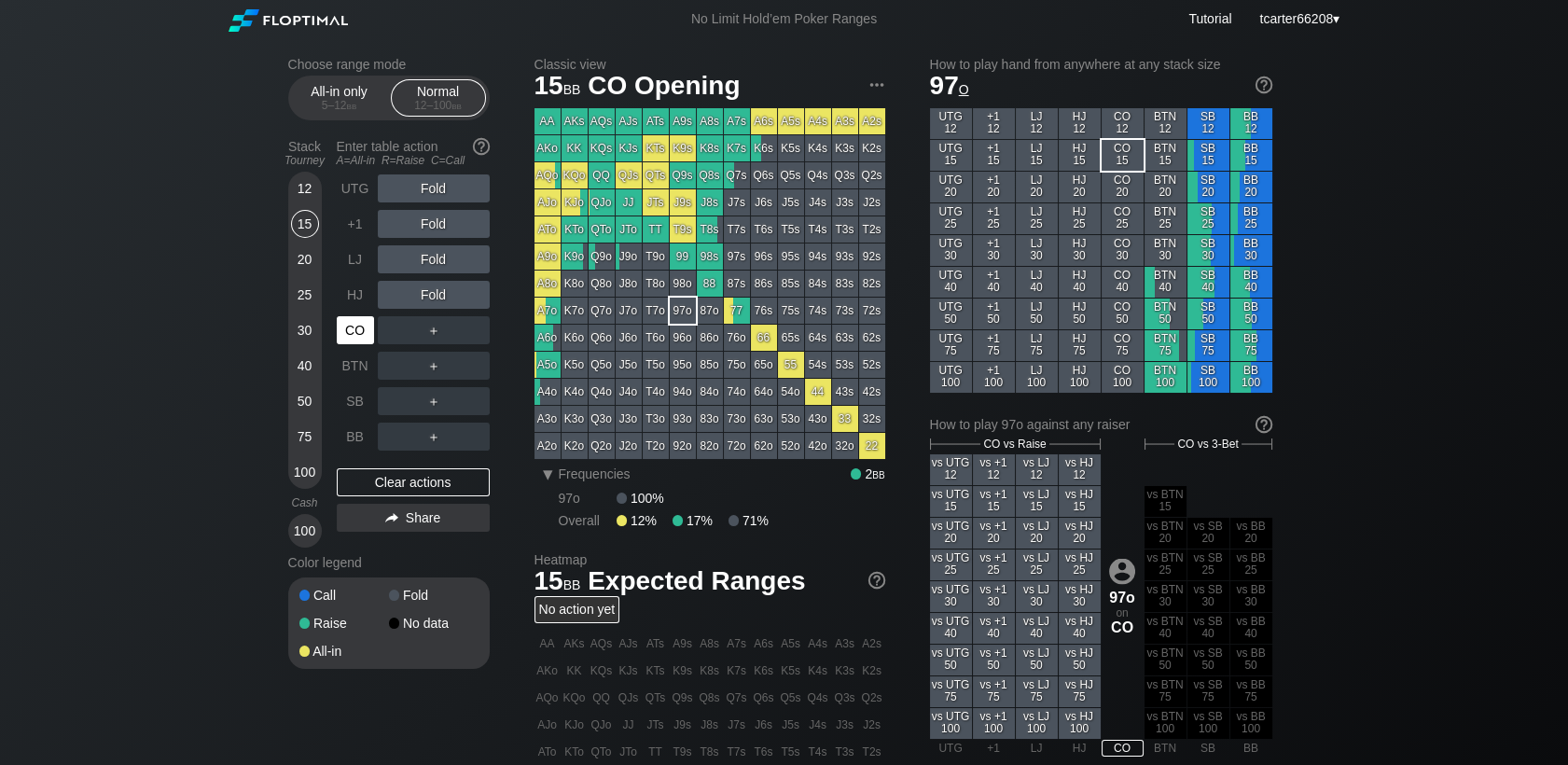
click at [350, 333] on div "CO" at bounding box center [355, 330] width 38 height 28
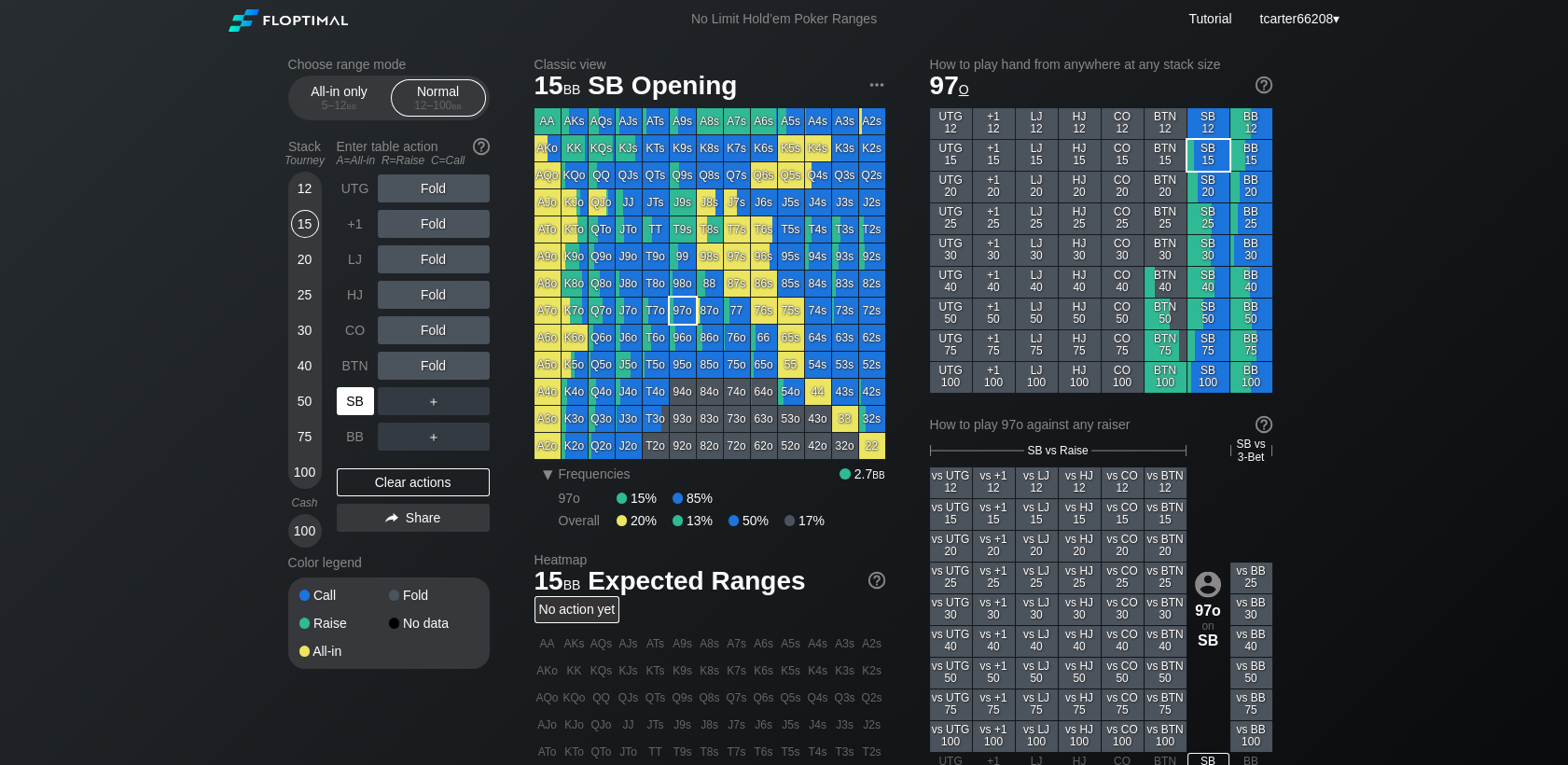
click at [358, 408] on div "SB" at bounding box center [355, 401] width 38 height 28
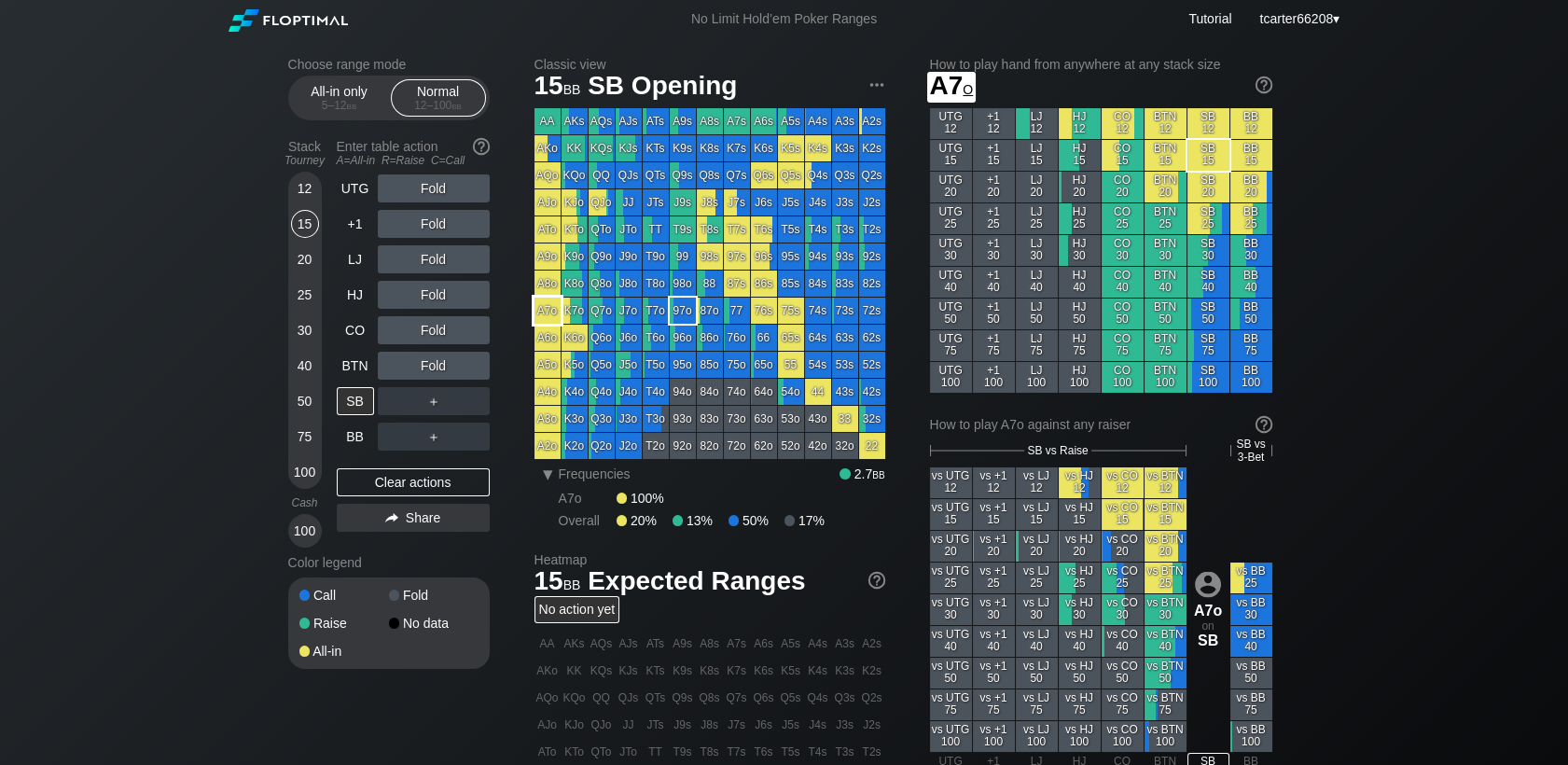
click at [552, 314] on div "A7o" at bounding box center [548, 311] width 26 height 26
click at [431, 220] on div "Fold" at bounding box center [434, 223] width 112 height 28
click at [431, 220] on div "R ✕" at bounding box center [433, 223] width 37 height 28
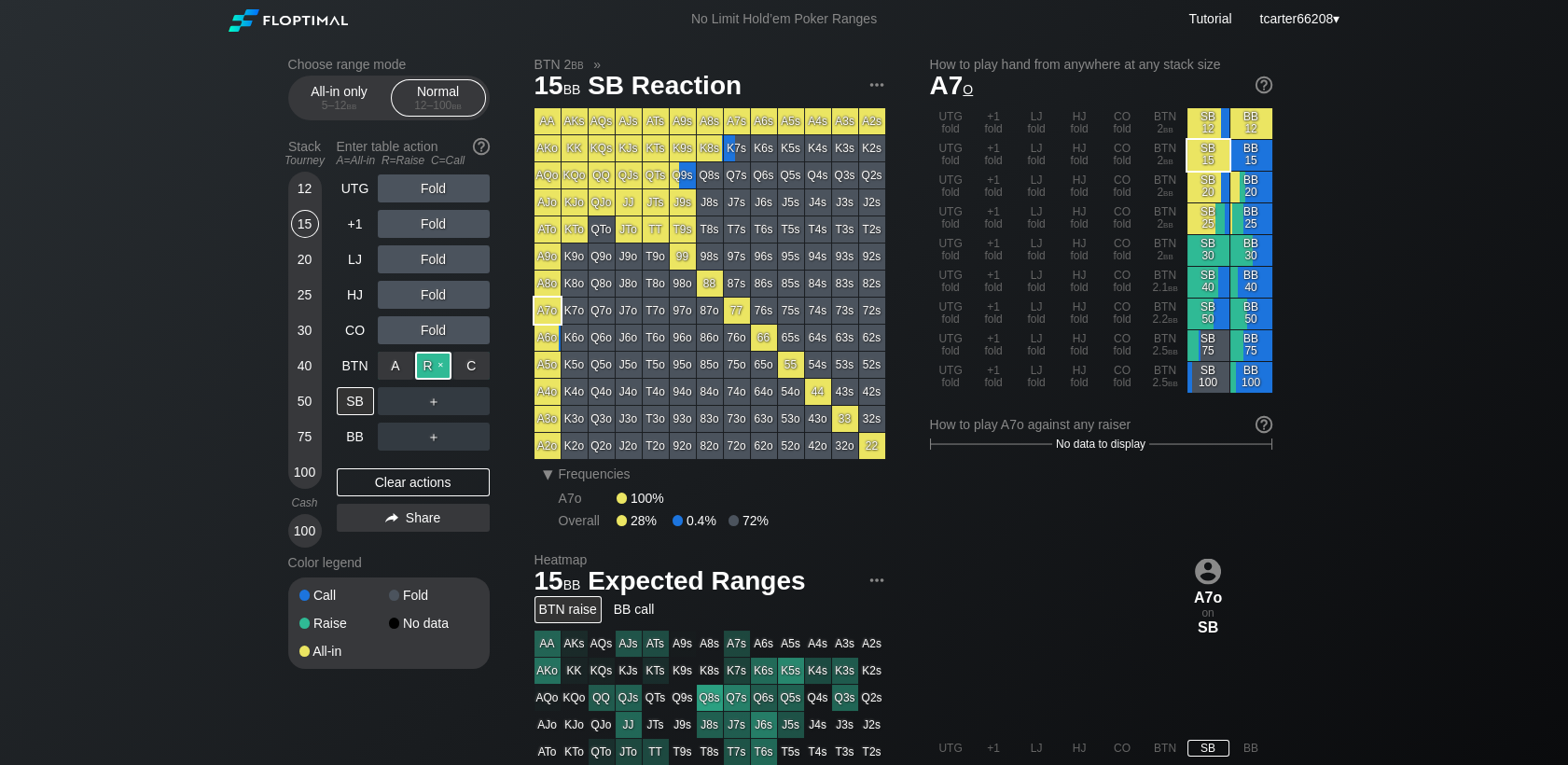
click at [432, 373] on div "R ✕" at bounding box center [433, 365] width 37 height 28
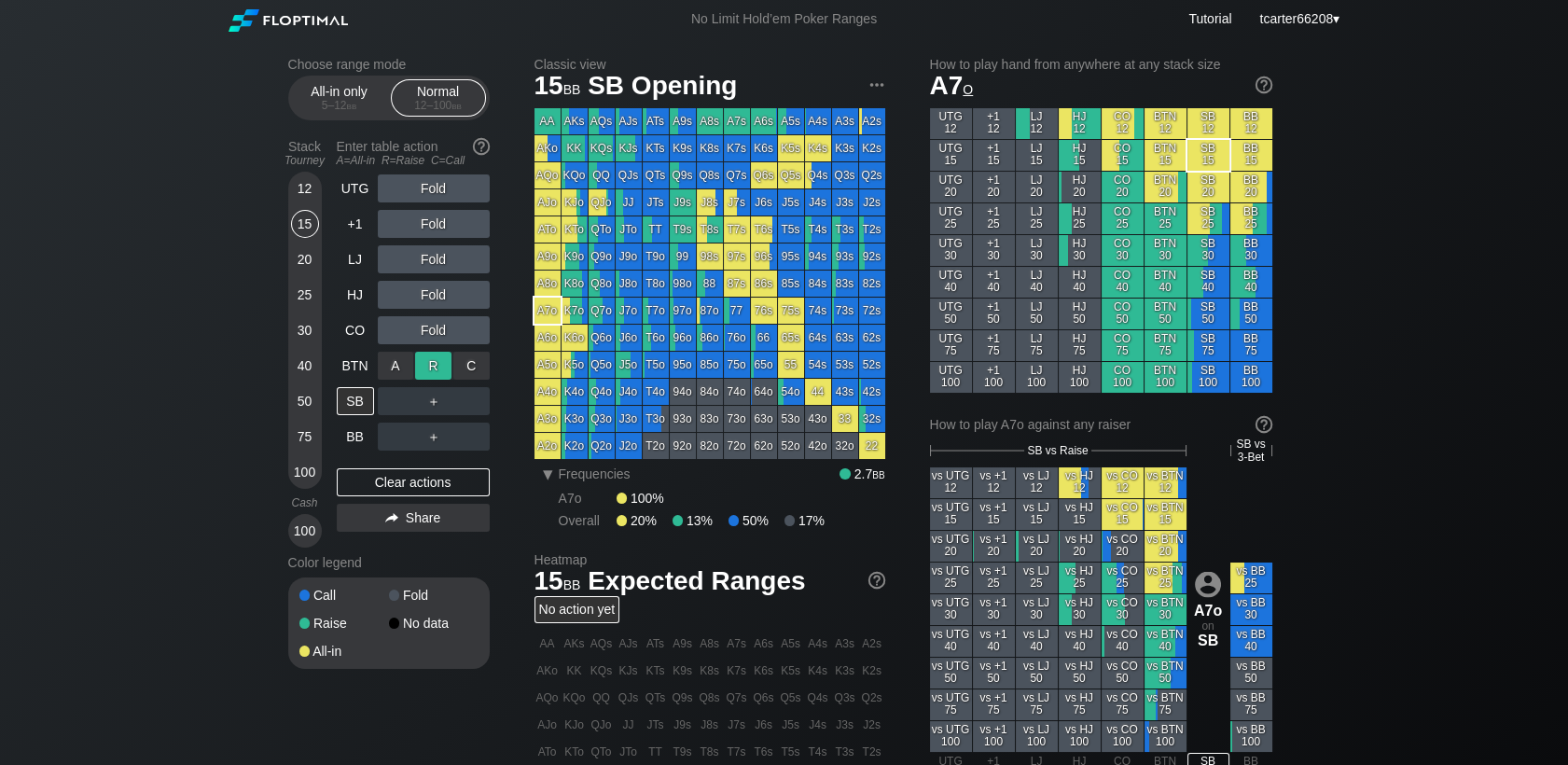
click at [435, 366] on div "R ✕" at bounding box center [433, 365] width 37 height 28
click at [438, 485] on div "Clear actions" at bounding box center [413, 482] width 153 height 28
click at [309, 334] on div "30" at bounding box center [305, 330] width 28 height 28
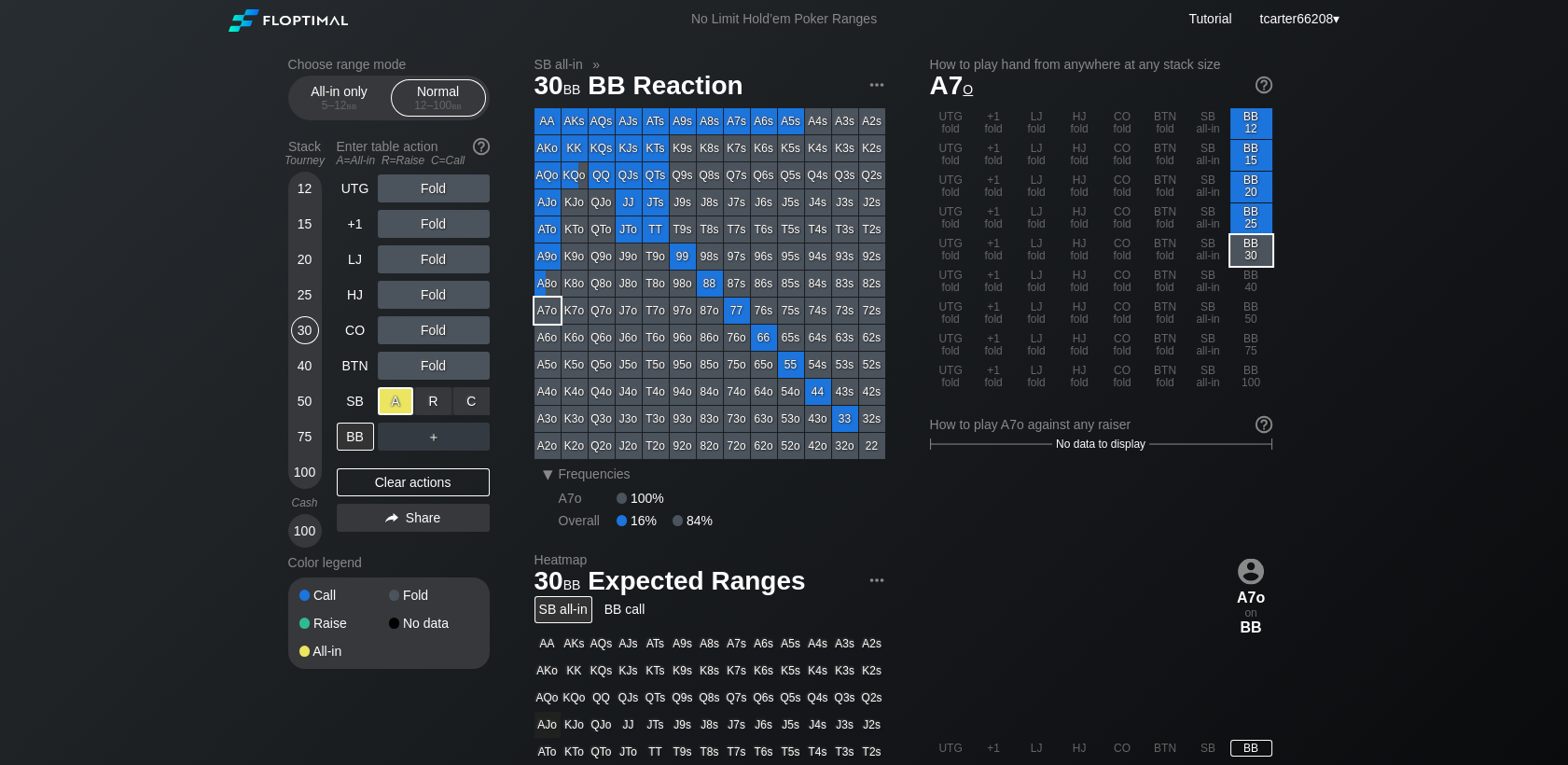
click at [388, 392] on div "A ✕" at bounding box center [396, 401] width 37 height 28
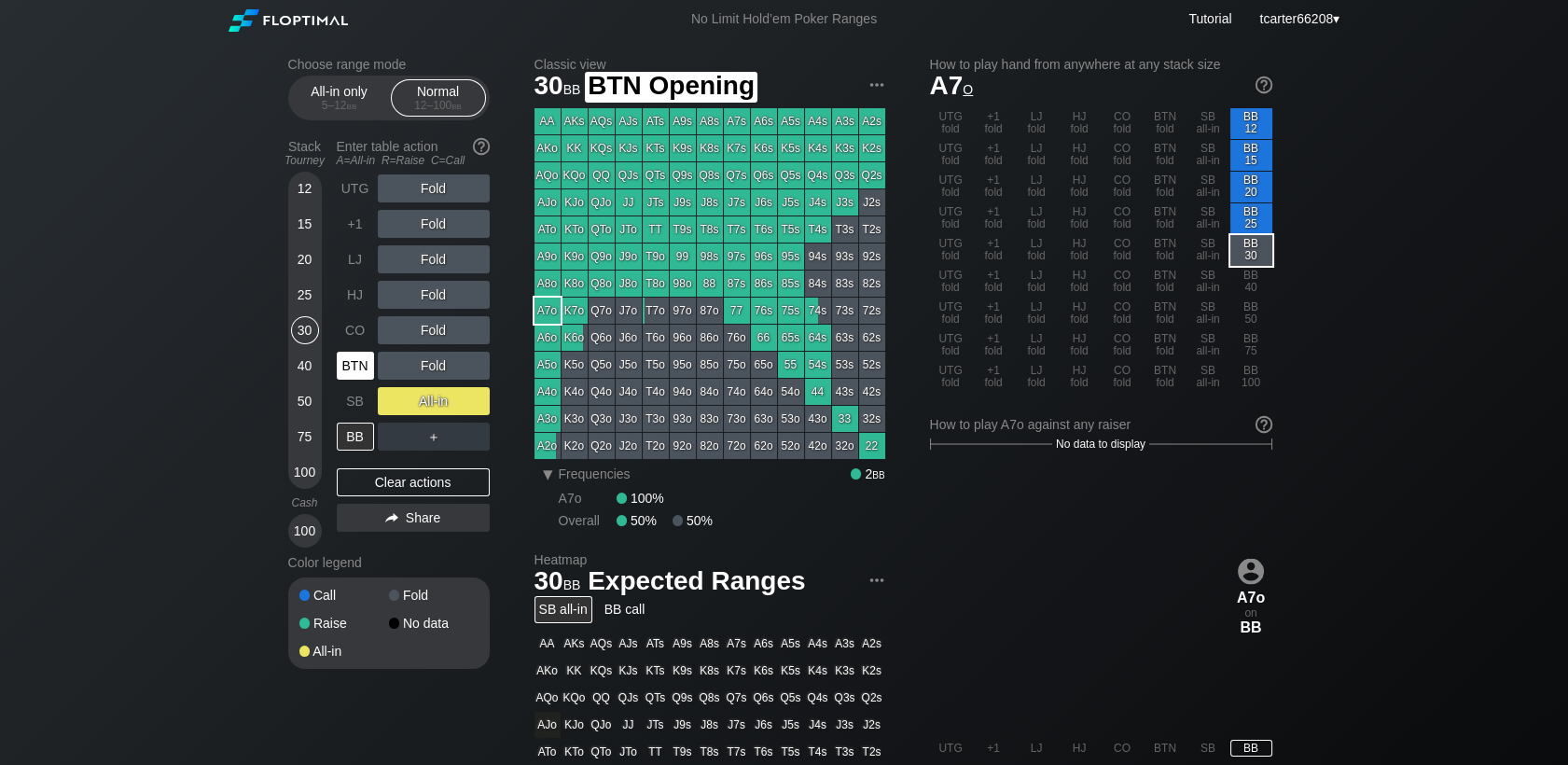
click at [344, 378] on div "BTN" at bounding box center [355, 365] width 38 height 28
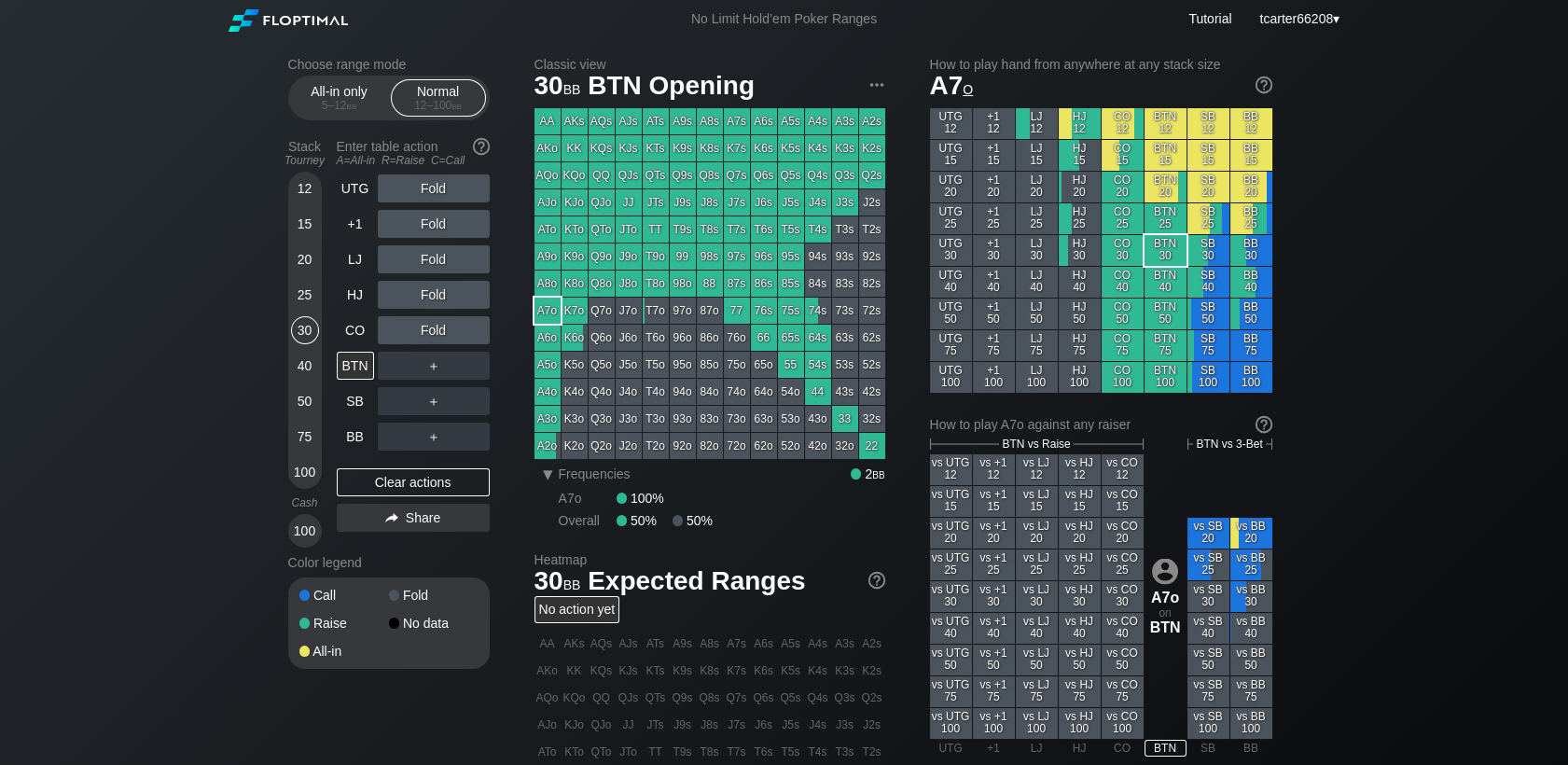
click at [314, 366] on div "40" at bounding box center [305, 365] width 28 height 28
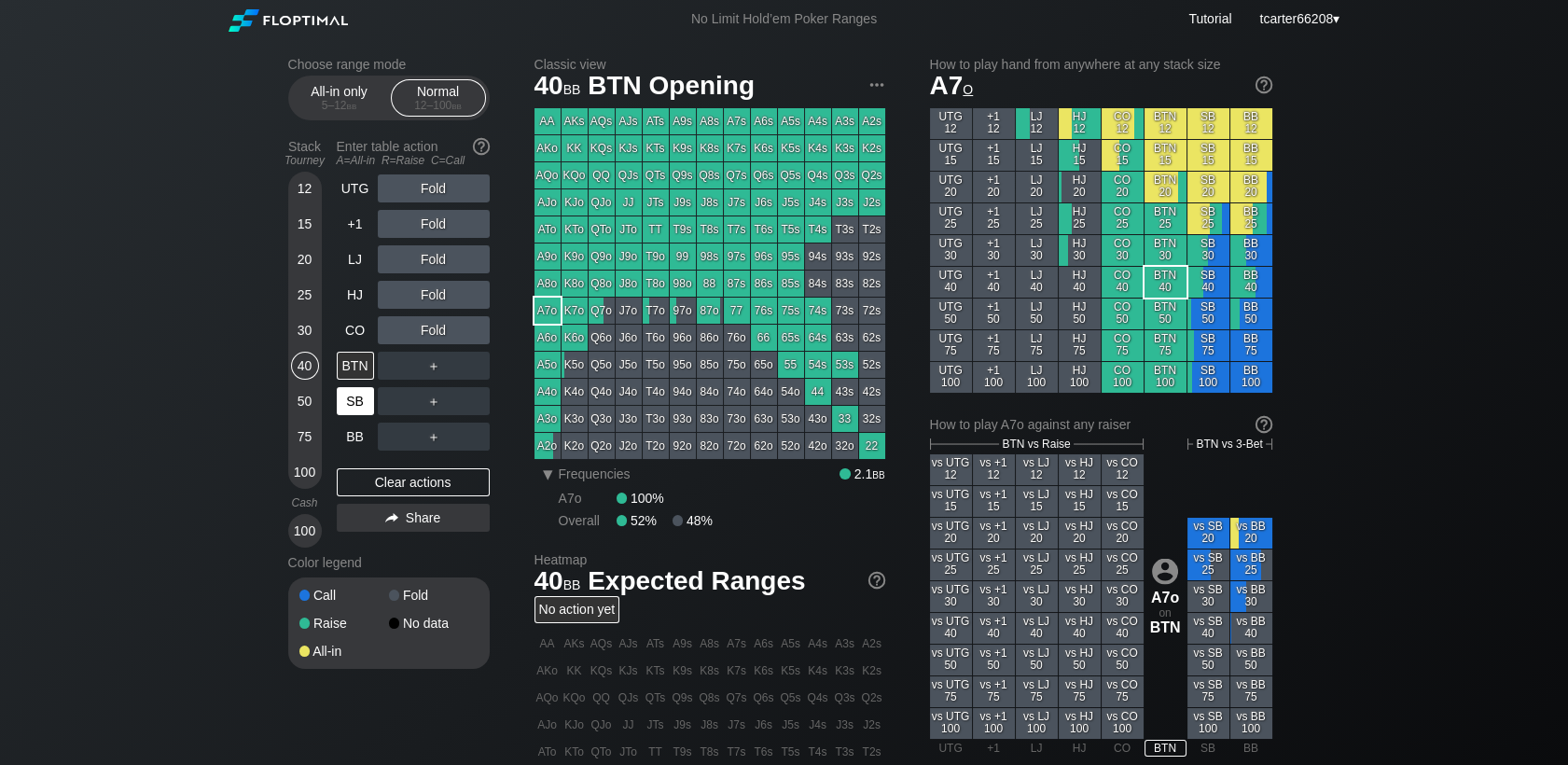
drag, startPoint x: 333, startPoint y: 382, endPoint x: 343, endPoint y: 394, distance: 15.6
click at [335, 385] on div "Stack Tourney Enter table action A=All-in R=Raise C=Call 12 15 20 25 30 40 50 7…" at bounding box center [388, 339] width 201 height 416
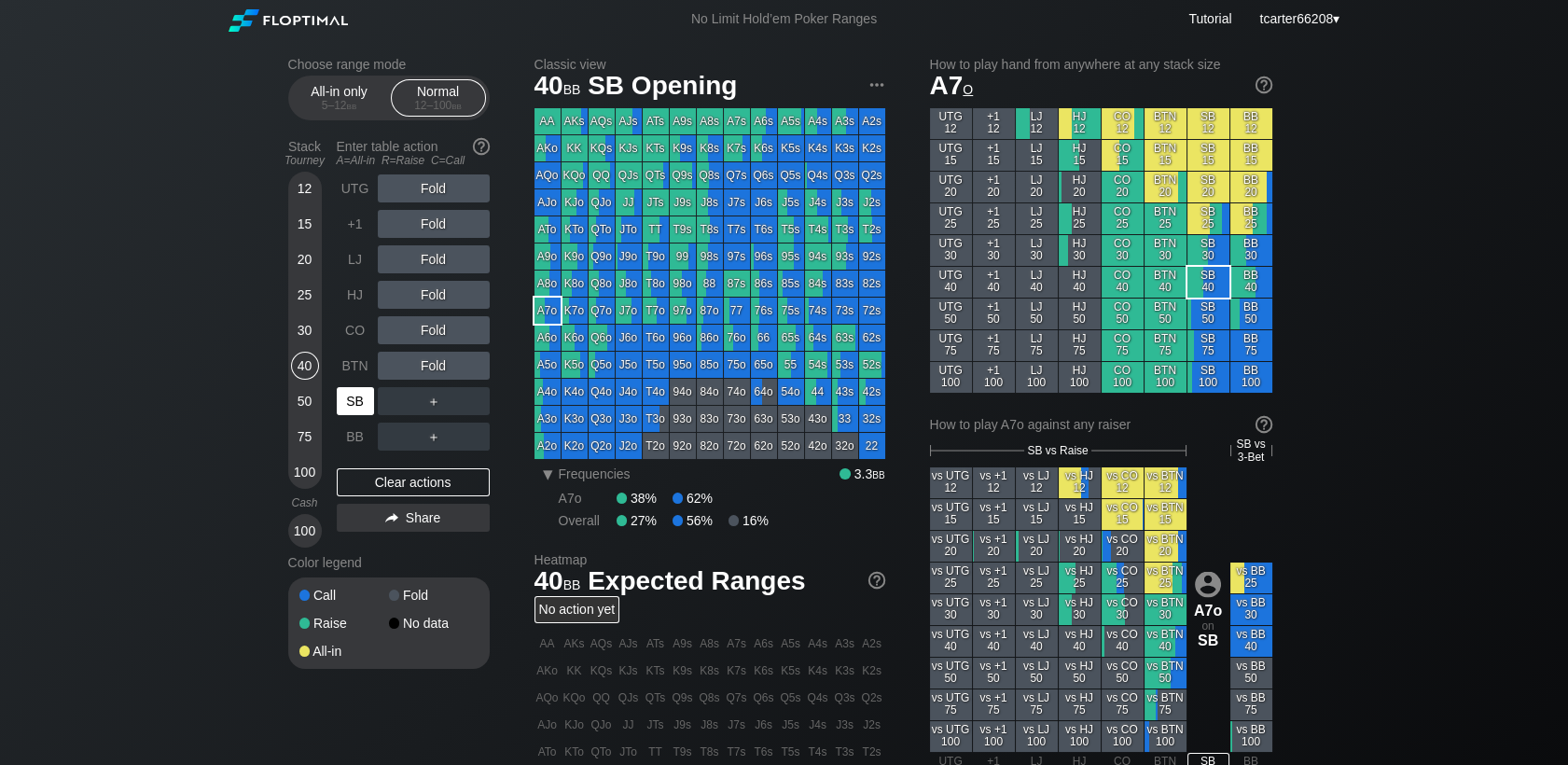
click at [345, 396] on div "SB" at bounding box center [355, 401] width 38 height 28
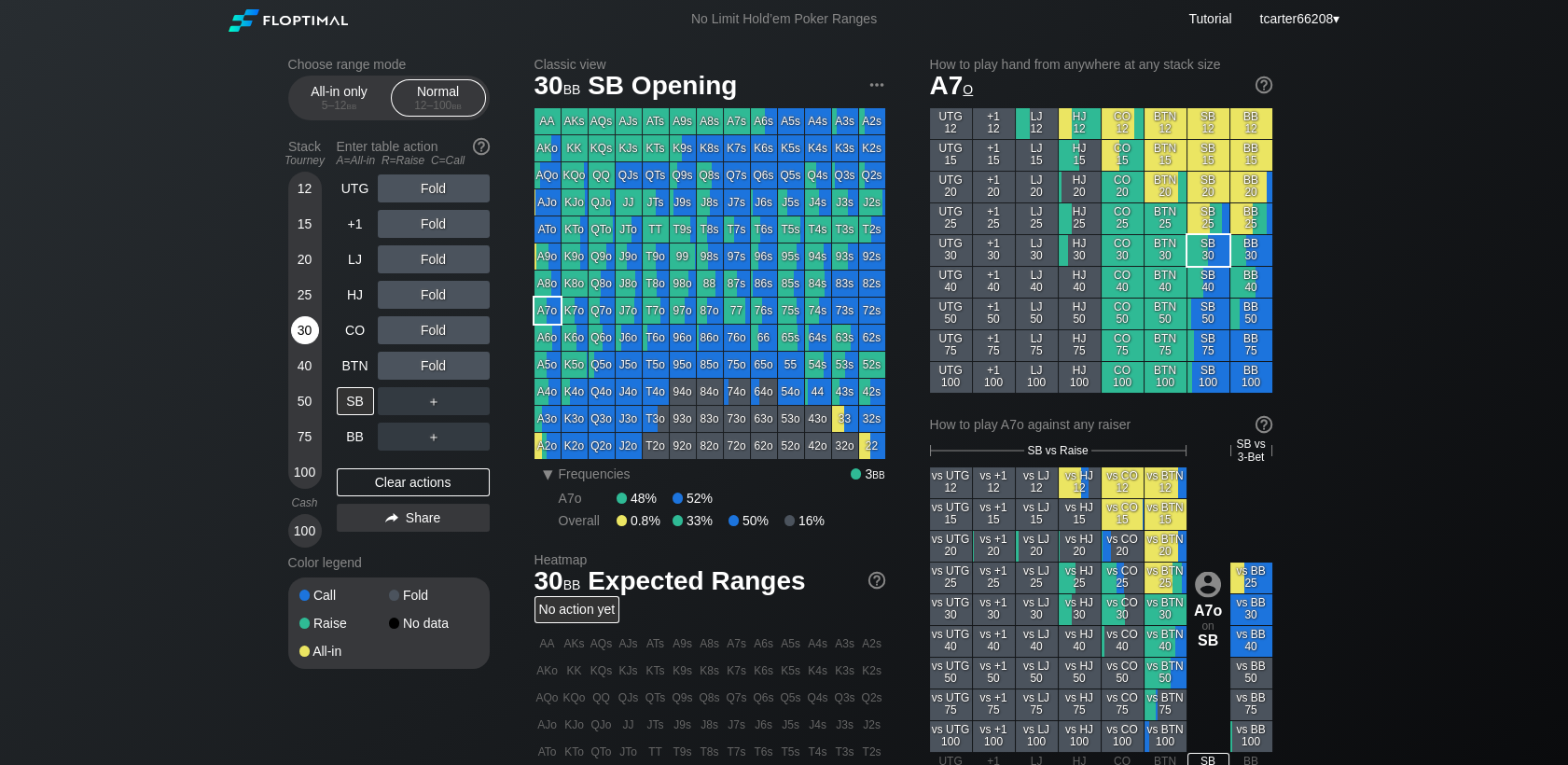
click at [310, 331] on div "30" at bounding box center [305, 330] width 28 height 28
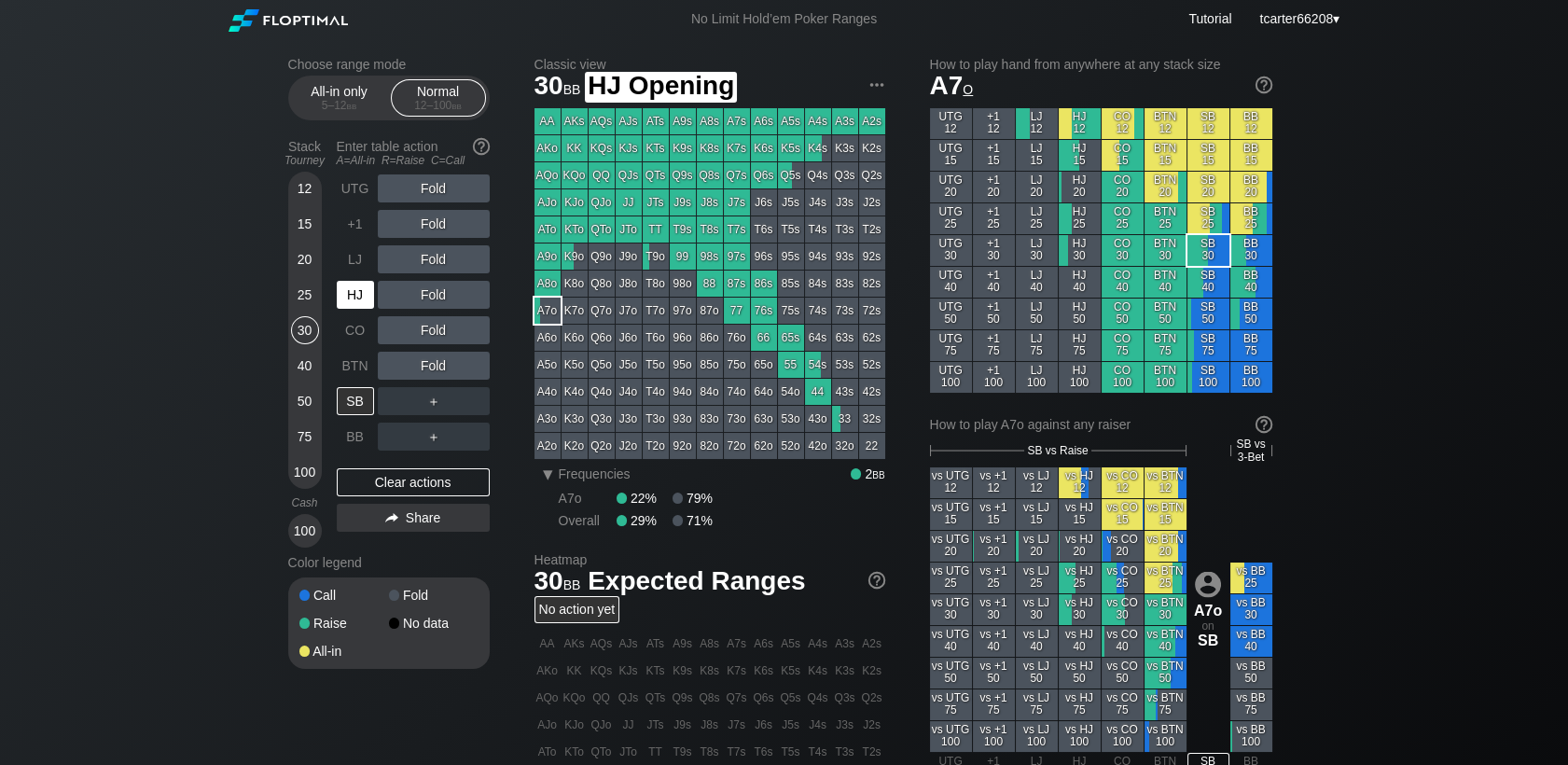
click at [352, 293] on div "HJ" at bounding box center [355, 295] width 38 height 28
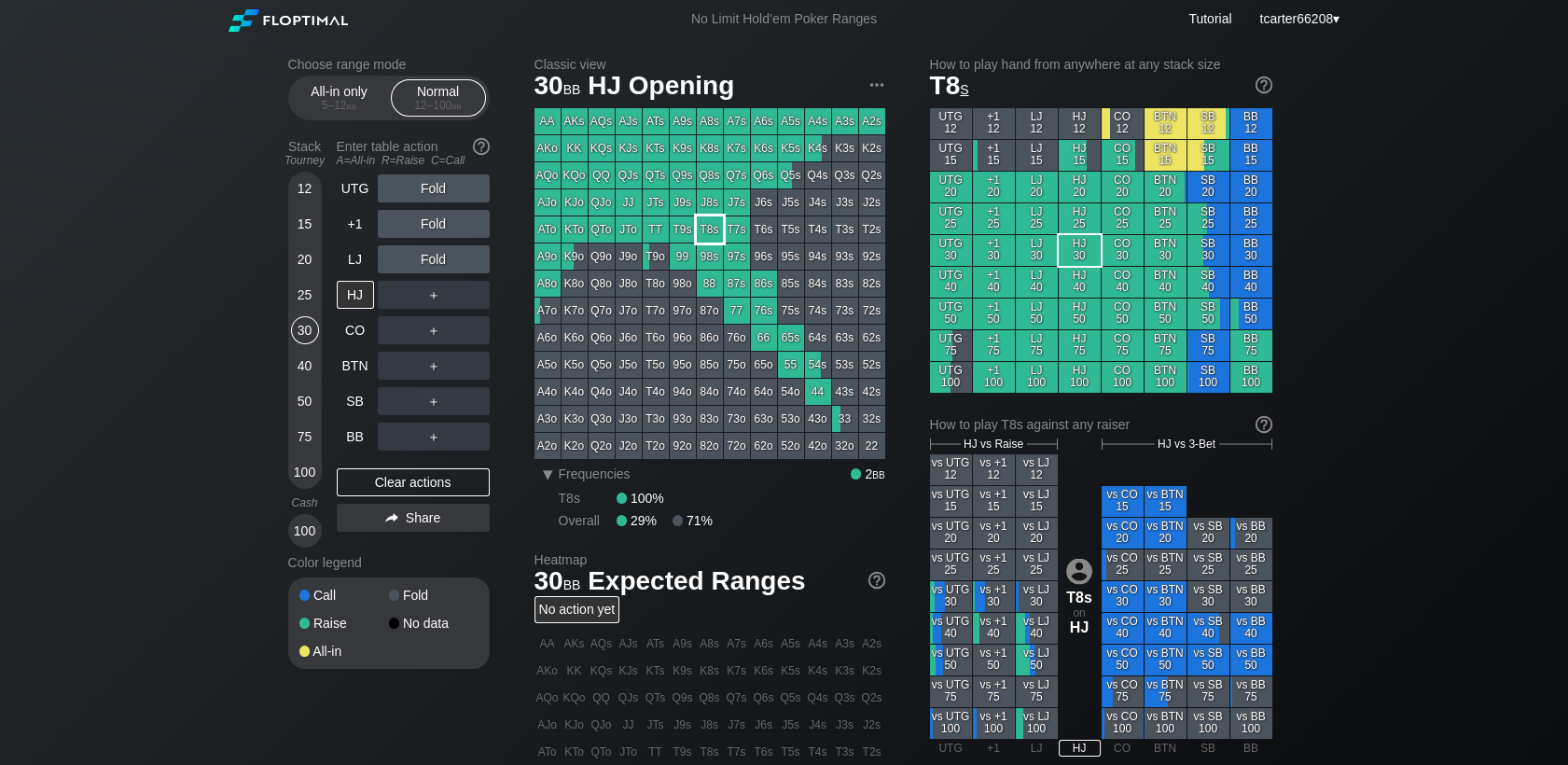
click at [709, 230] on div "T8s" at bounding box center [710, 229] width 26 height 26
click at [441, 303] on div "＋" at bounding box center [434, 295] width 112 height 28
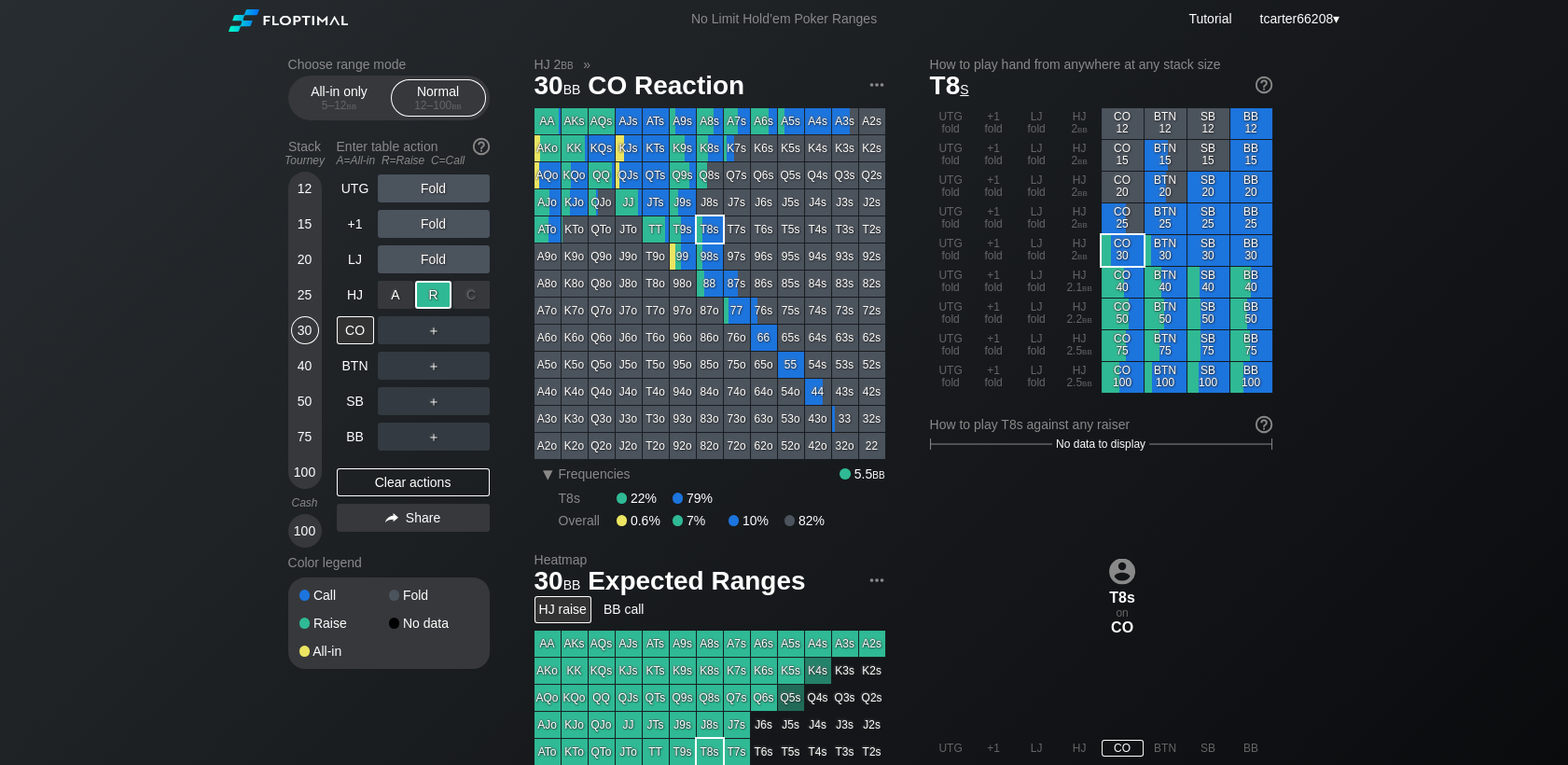
click at [441, 303] on div "R ✕" at bounding box center [433, 295] width 37 height 28
click at [352, 100] on span "bb" at bounding box center [352, 105] width 10 height 13
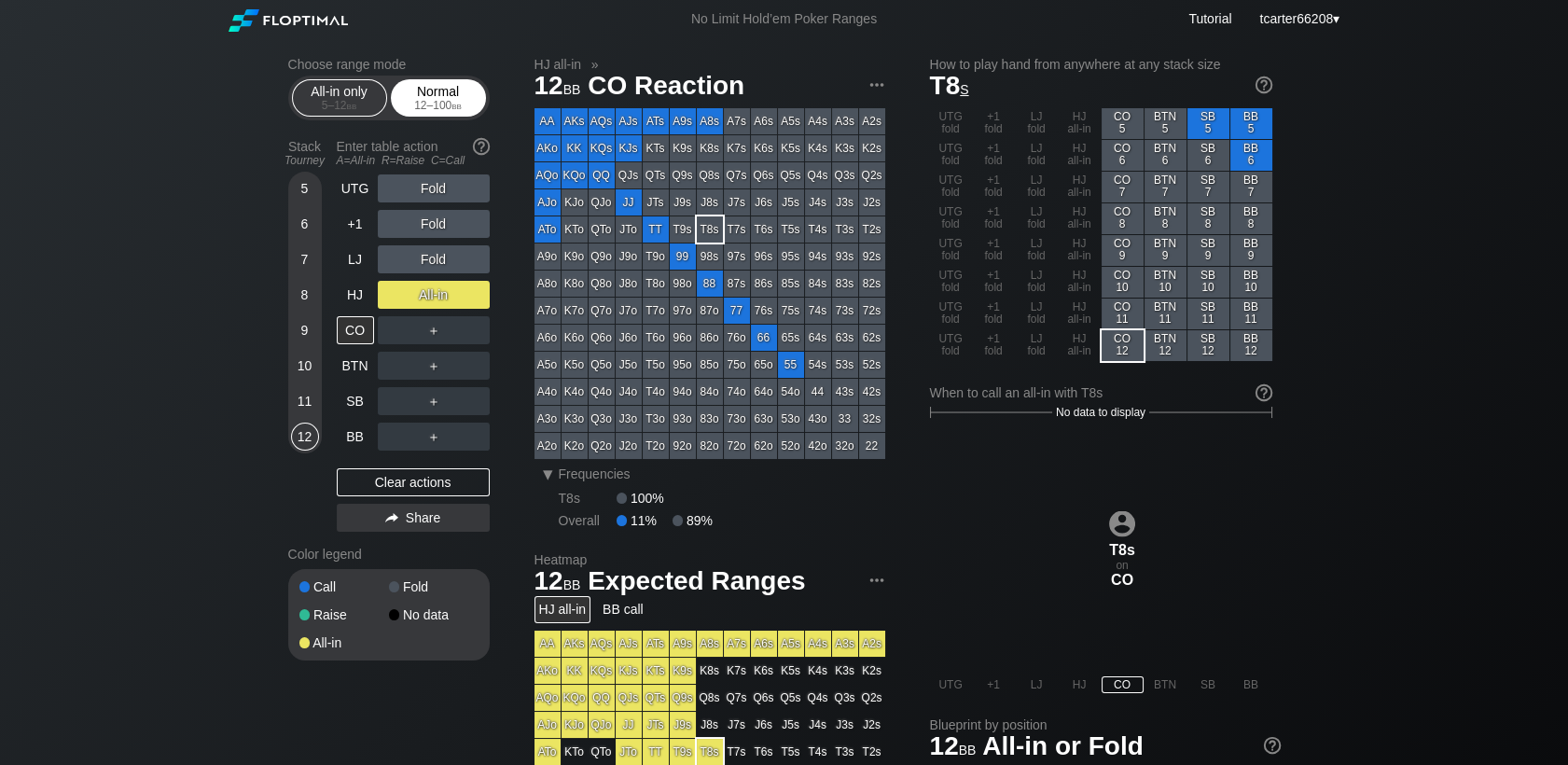
drag, startPoint x: 414, startPoint y: 105, endPoint x: 378, endPoint y: 150, distance: 57.6
click at [415, 106] on div "12 – 100 bb" at bounding box center [438, 105] width 78 height 13
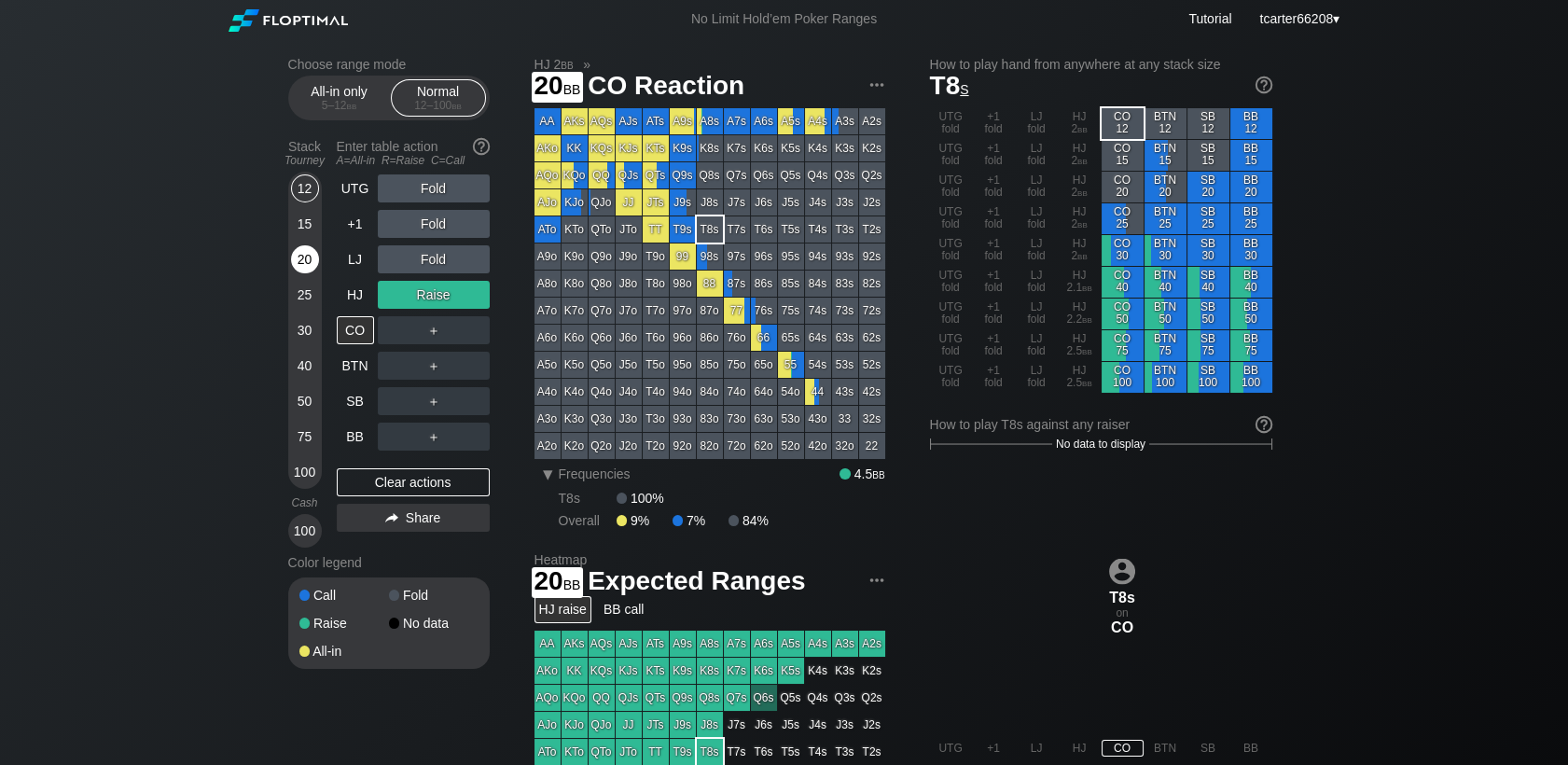
click at [302, 261] on div "20" at bounding box center [305, 259] width 28 height 28
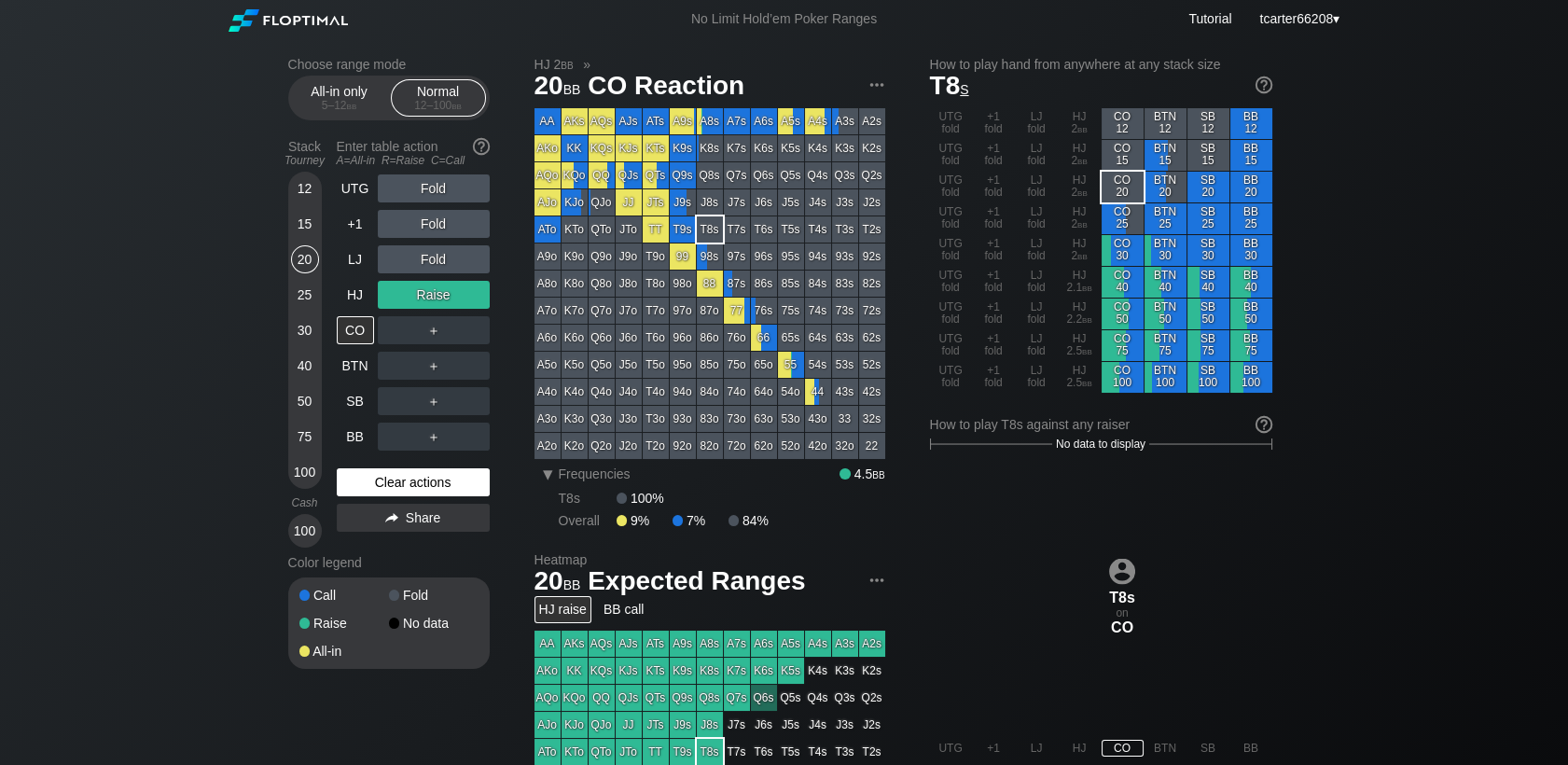
click at [415, 477] on div "Clear actions" at bounding box center [413, 482] width 153 height 28
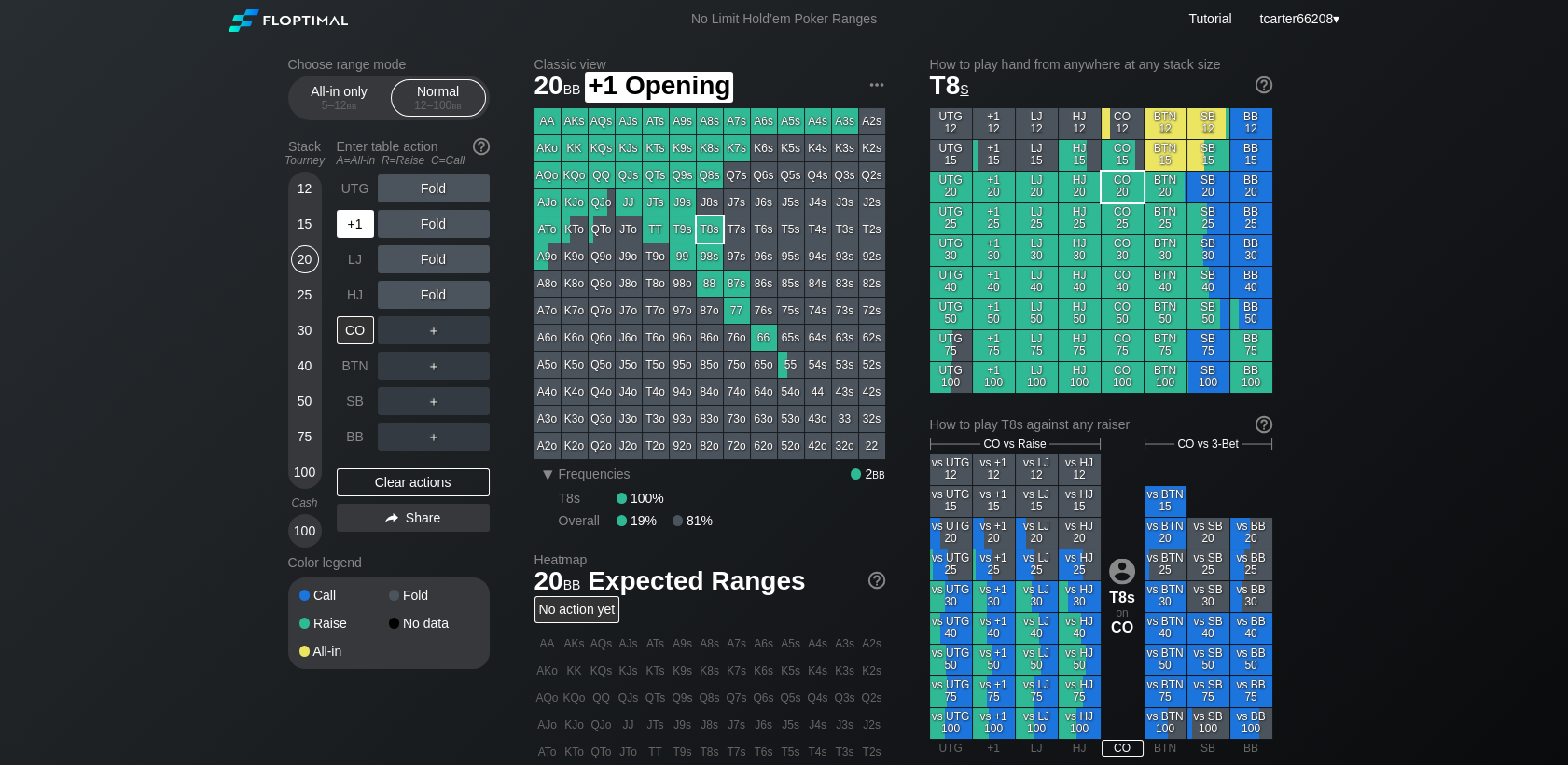
click at [336, 227] on div "+1" at bounding box center [355, 223] width 38 height 28
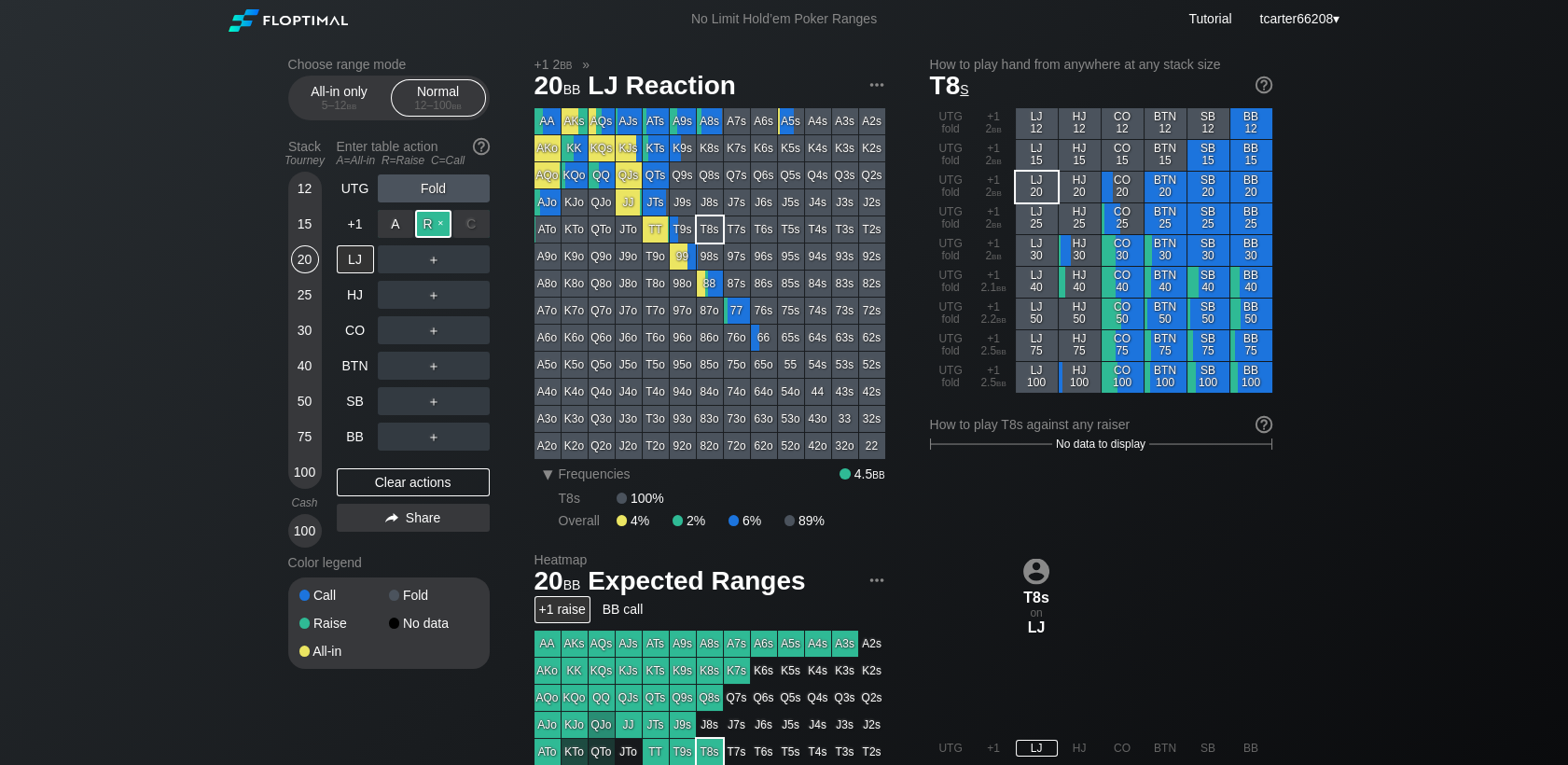
click at [423, 227] on div "R ✕" at bounding box center [433, 223] width 37 height 28
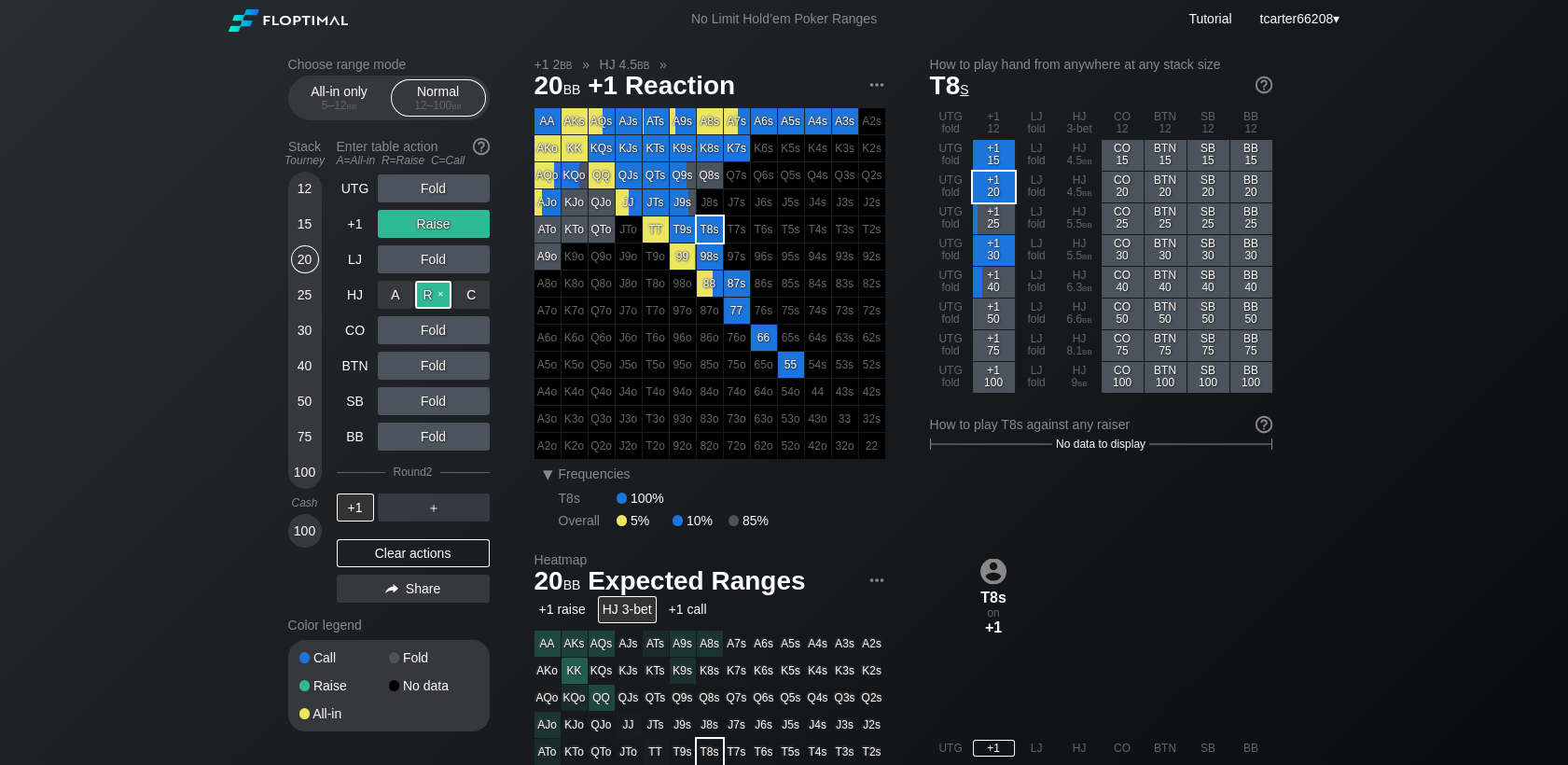
click at [443, 295] on div "R ✕" at bounding box center [433, 295] width 37 height 28
click at [410, 560] on div "Clear actions" at bounding box center [413, 553] width 153 height 28
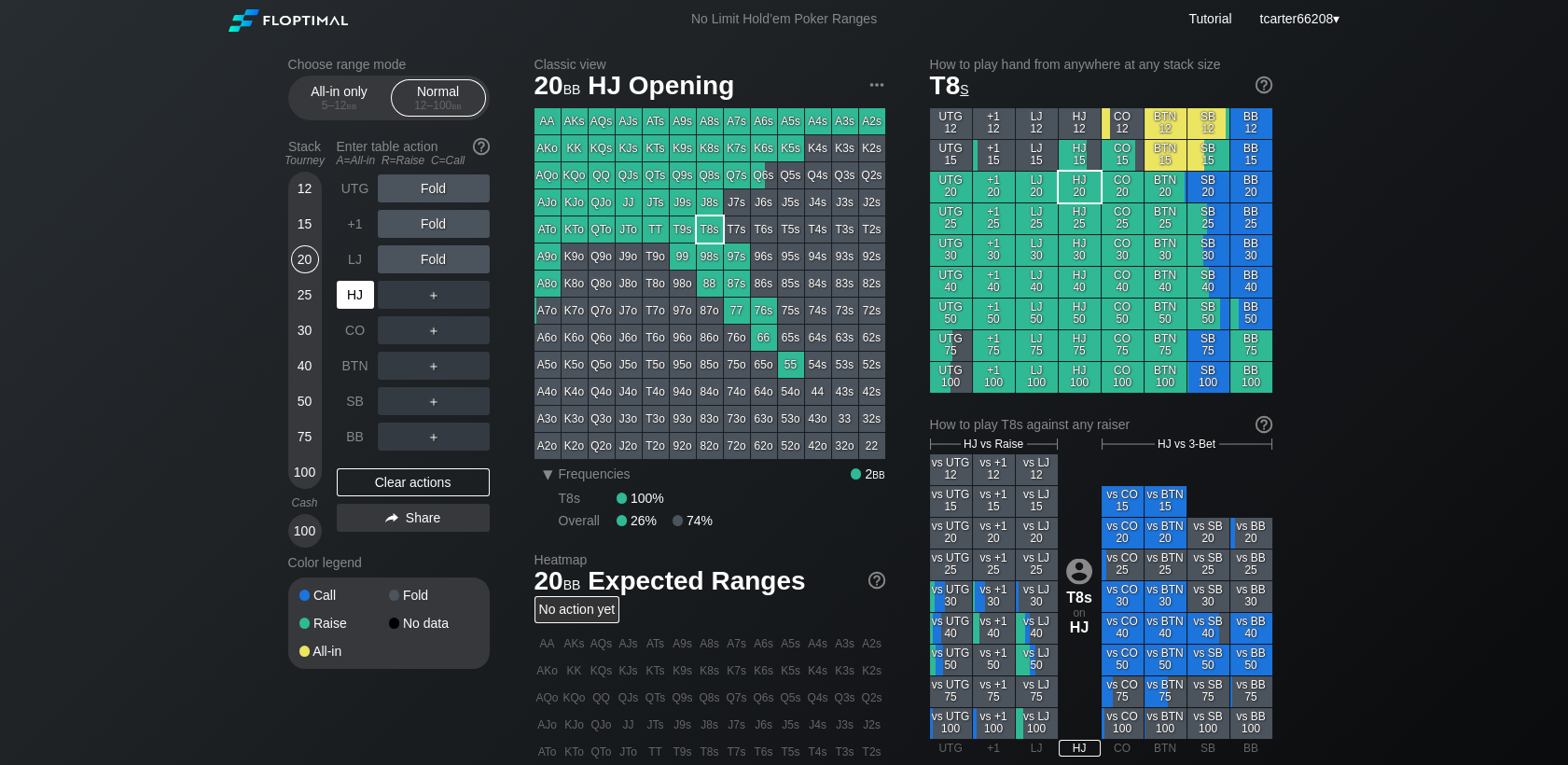
click at [357, 304] on div "HJ" at bounding box center [355, 295] width 38 height 28
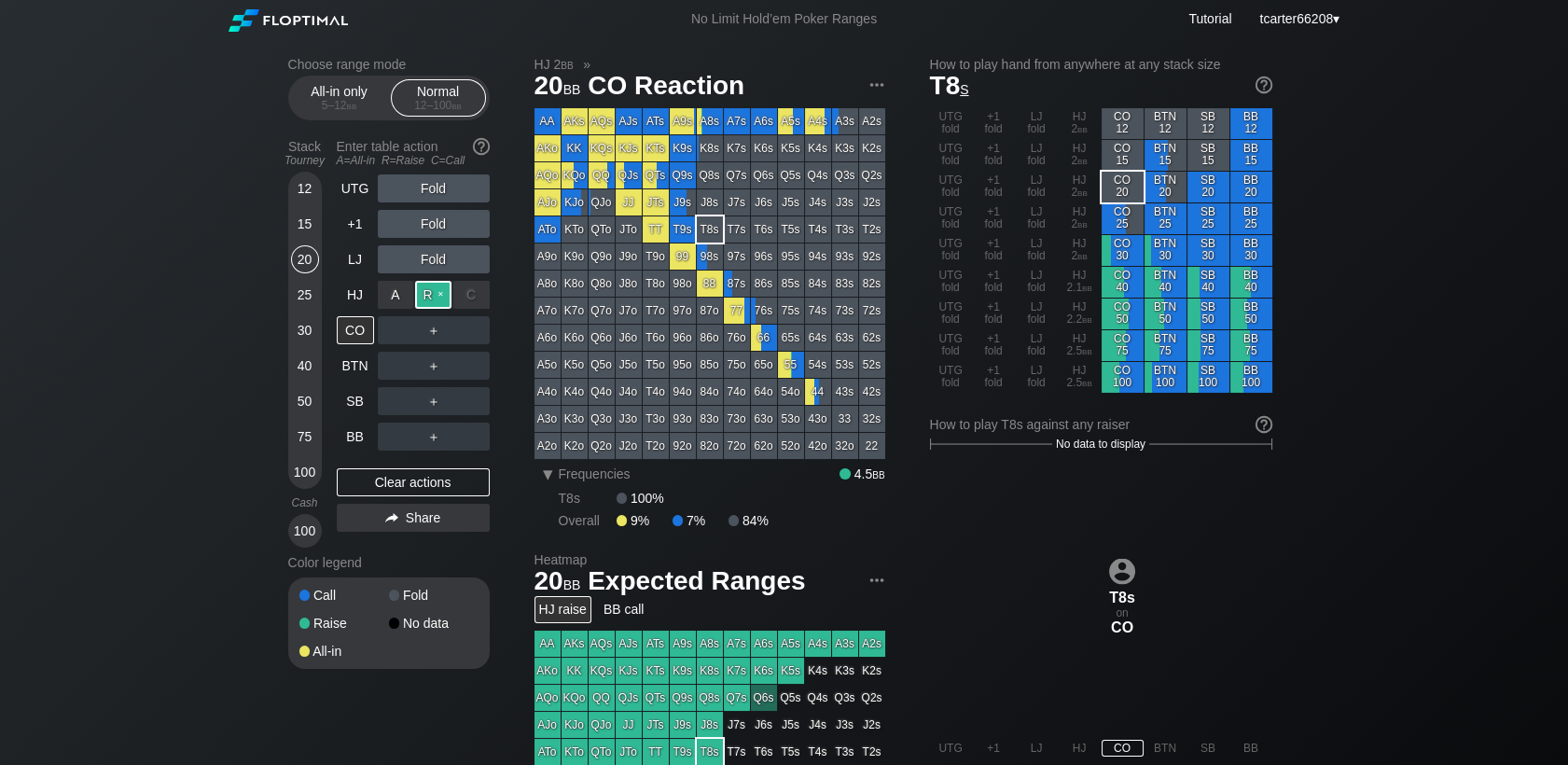
click at [433, 303] on div "R ✕" at bounding box center [433, 295] width 37 height 28
click at [303, 356] on div "40" at bounding box center [305, 365] width 28 height 28
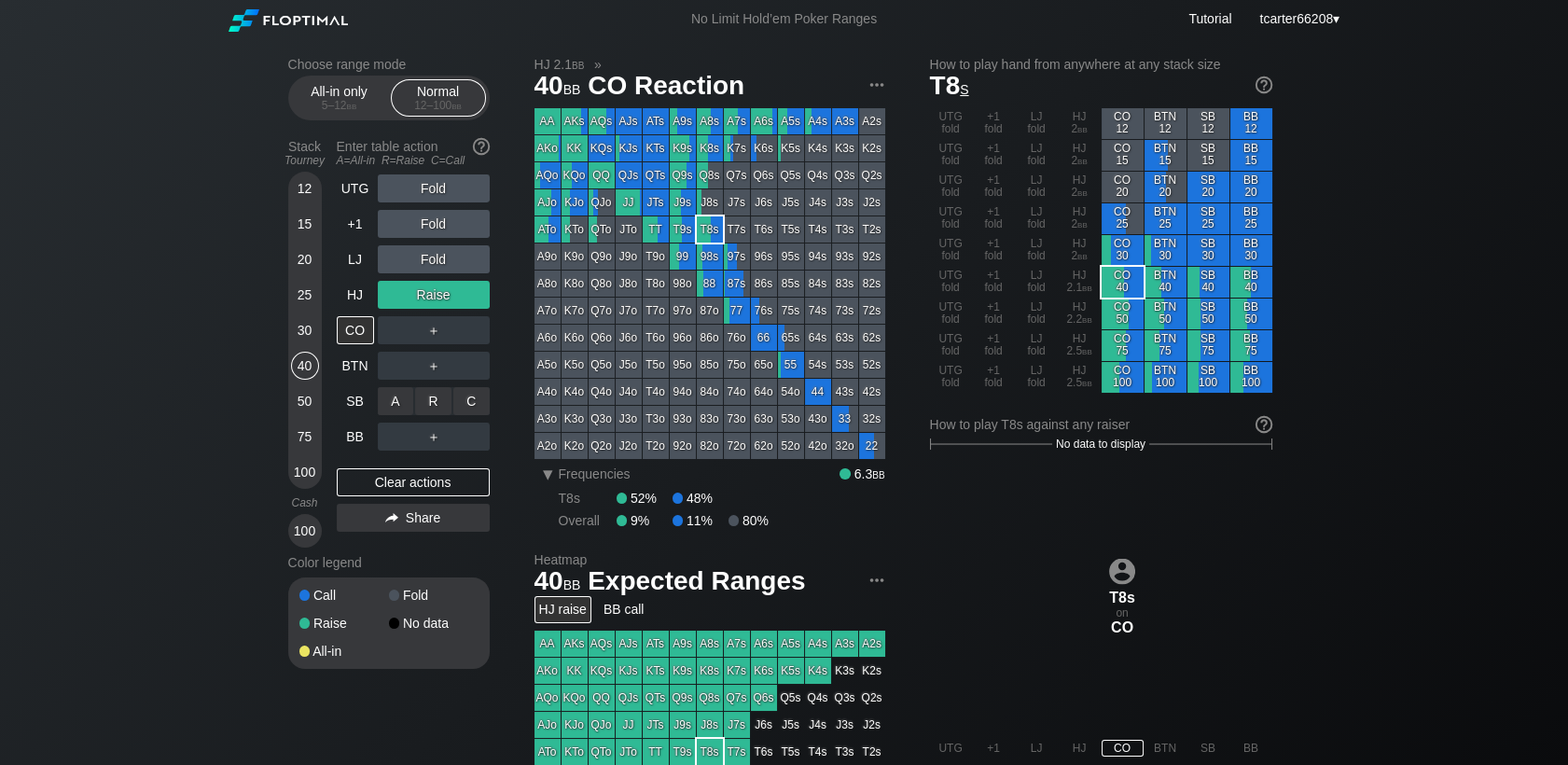
click at [427, 409] on div "A ✕ R ✕ C ✕ ＋" at bounding box center [434, 401] width 112 height 28
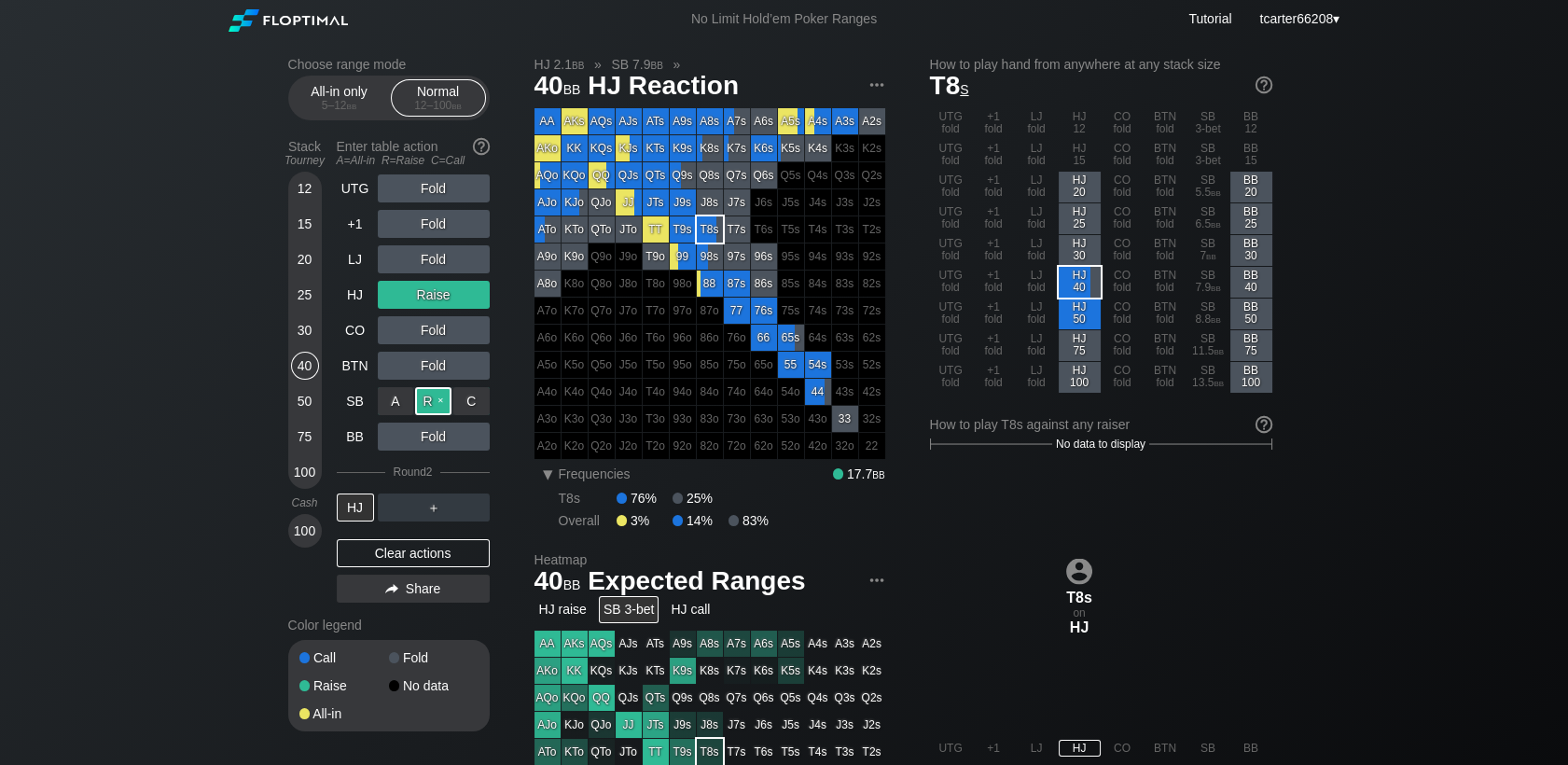
click at [428, 409] on div "R ✕" at bounding box center [433, 401] width 37 height 28
click at [357, 556] on div "Clear actions" at bounding box center [413, 553] width 153 height 28
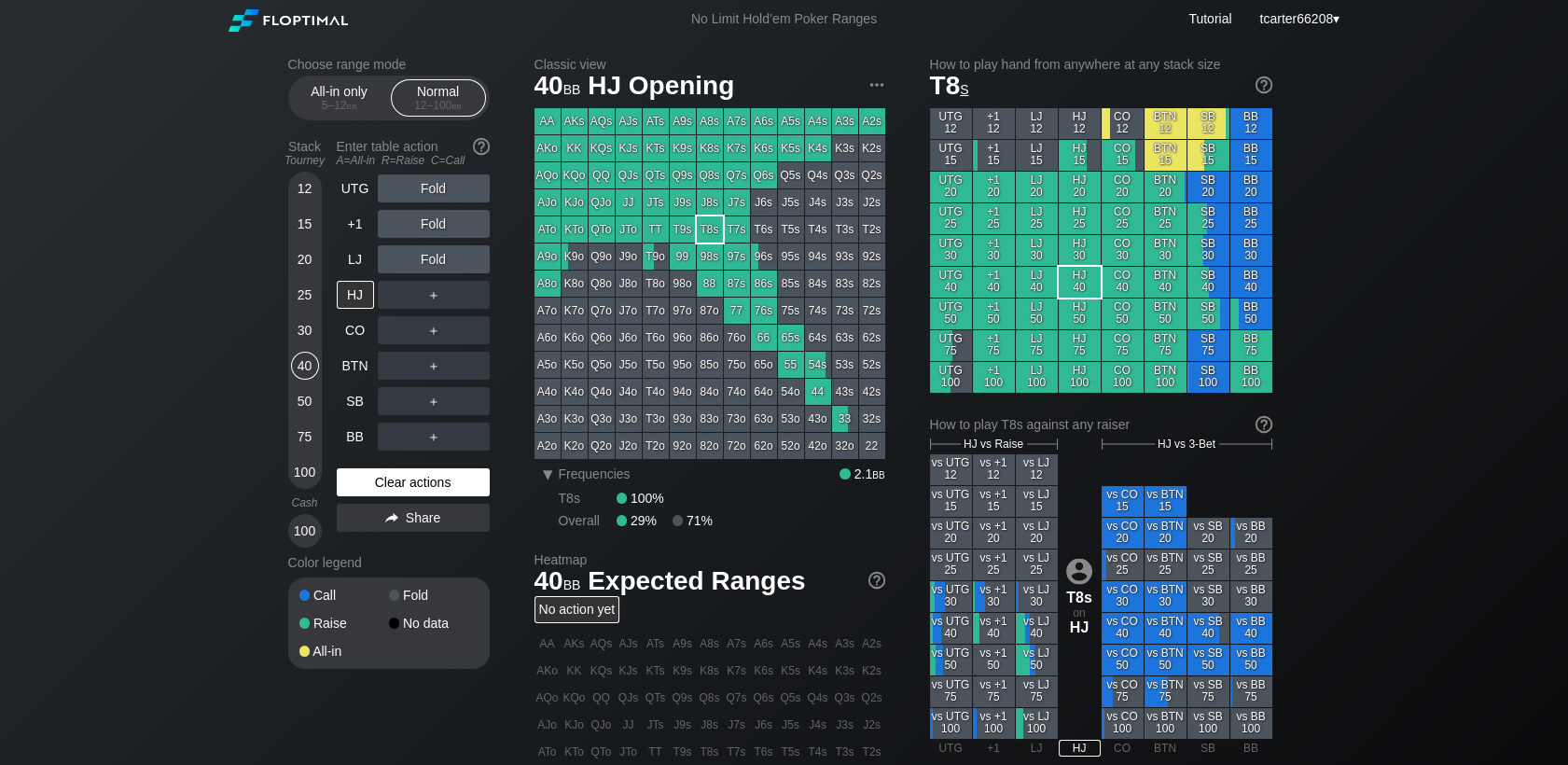
click at [358, 484] on div "Clear actions" at bounding box center [413, 482] width 153 height 28
drag, startPoint x: 286, startPoint y: 295, endPoint x: 300, endPoint y: 305, distance: 17.2
click at [286, 295] on div "Choose range mode All-in only 5 – 12 bb Normal 12 – 100 bb Stack Tourney Enter …" at bounding box center [784, 634] width 1022 height 1191
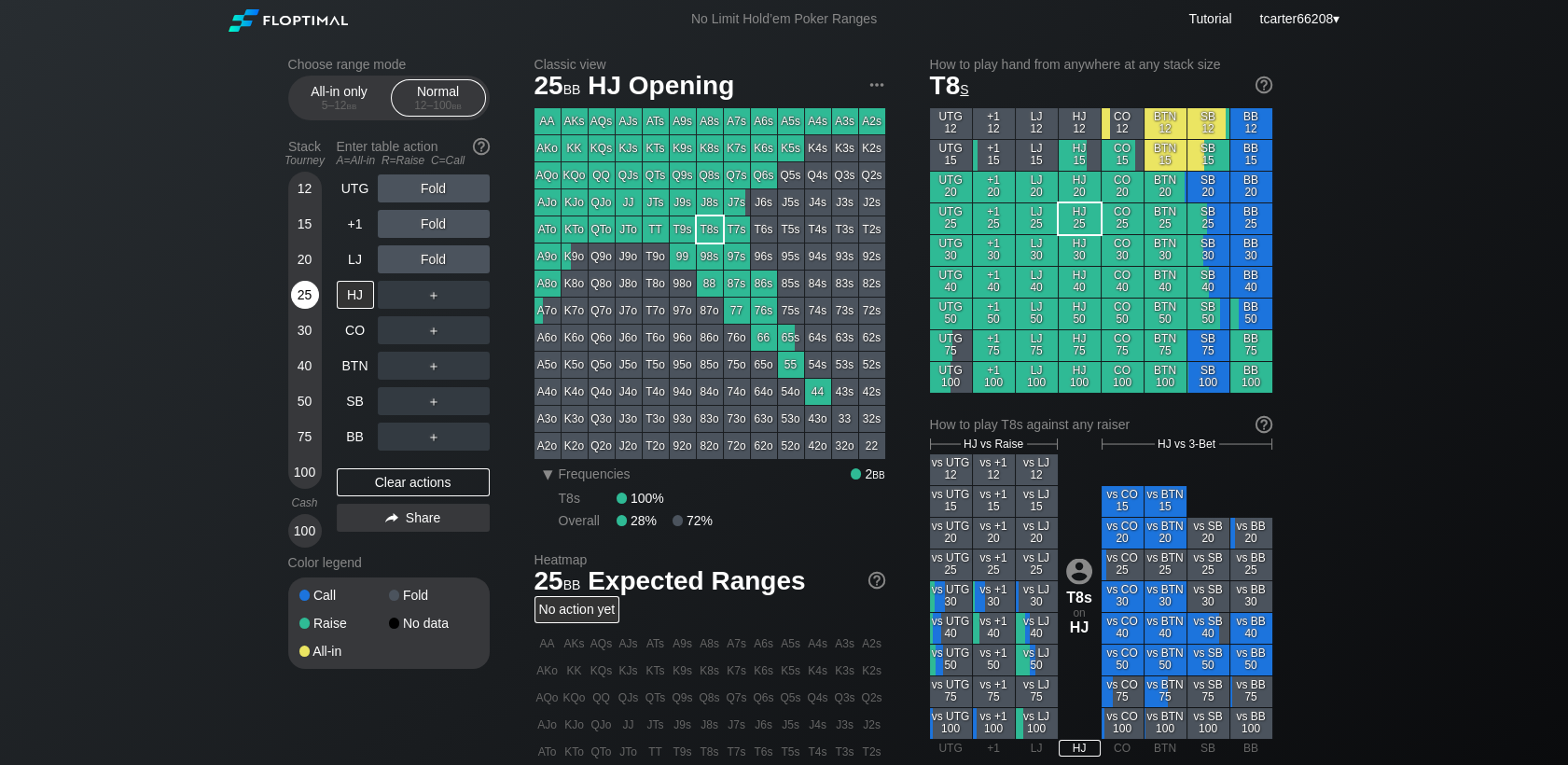
click at [302, 305] on div "25" at bounding box center [305, 295] width 28 height 28
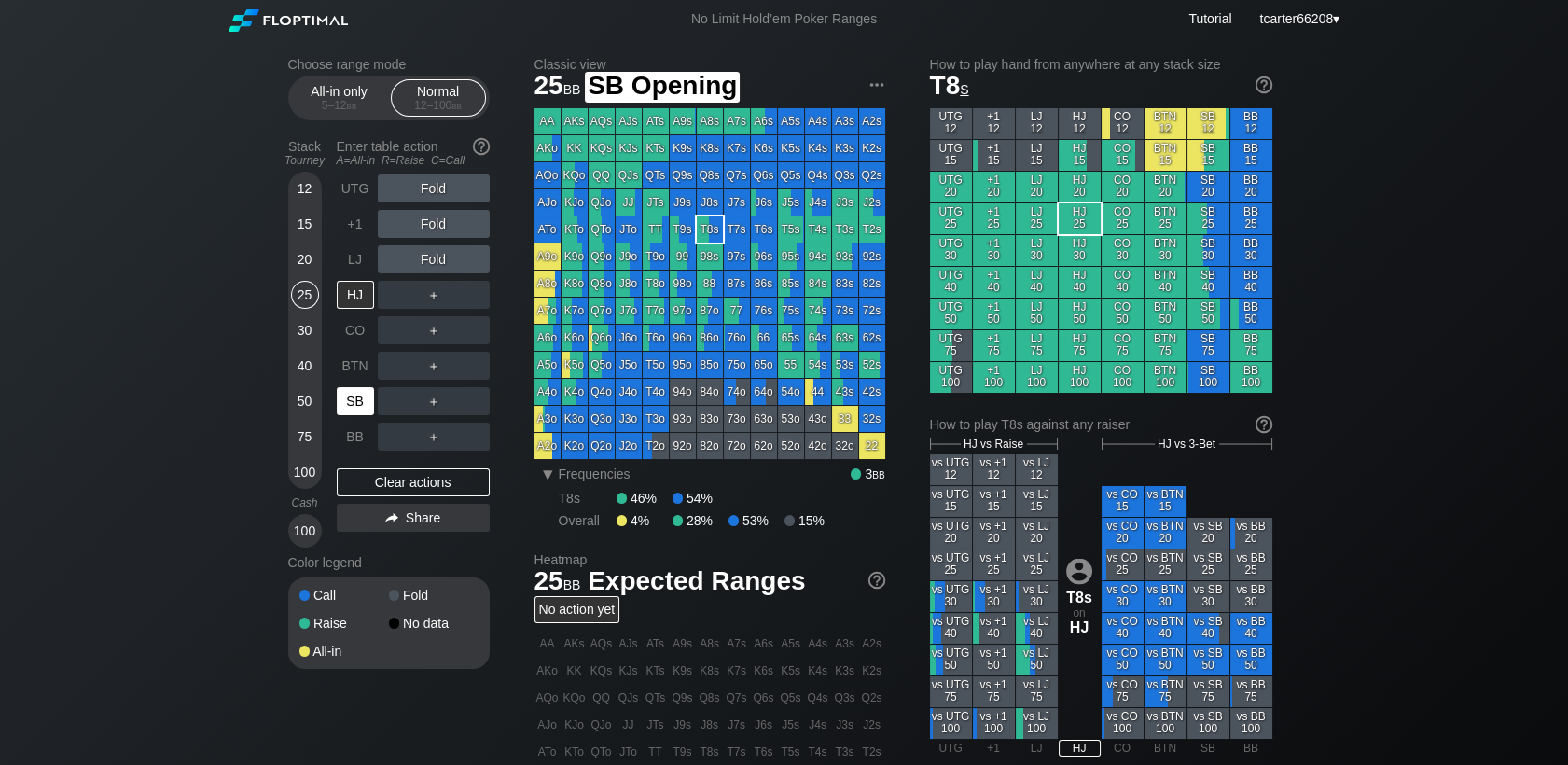
click at [358, 403] on div "SB" at bounding box center [355, 401] width 38 height 28
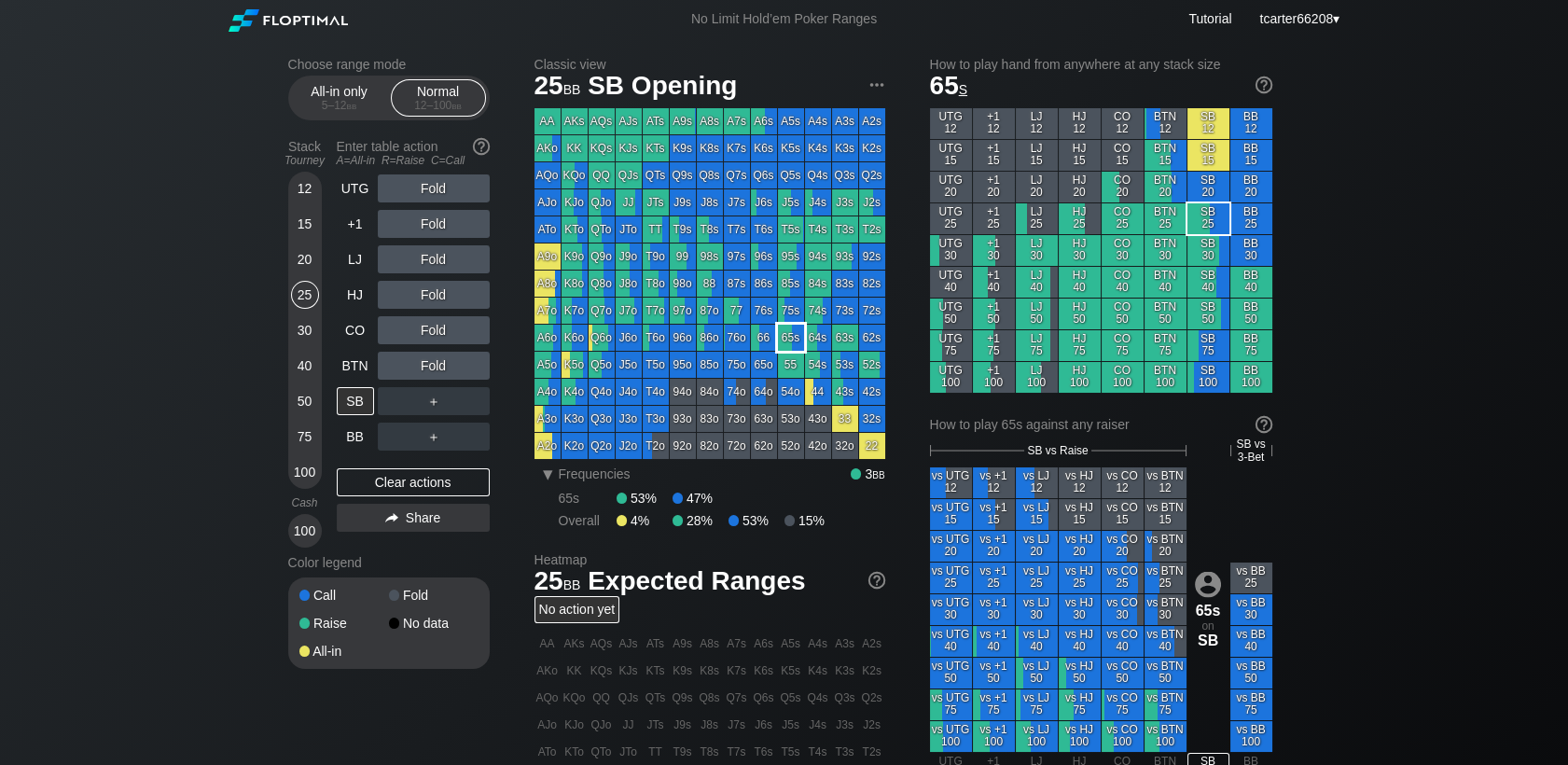
click at [779, 346] on div "65s" at bounding box center [791, 337] width 26 height 26
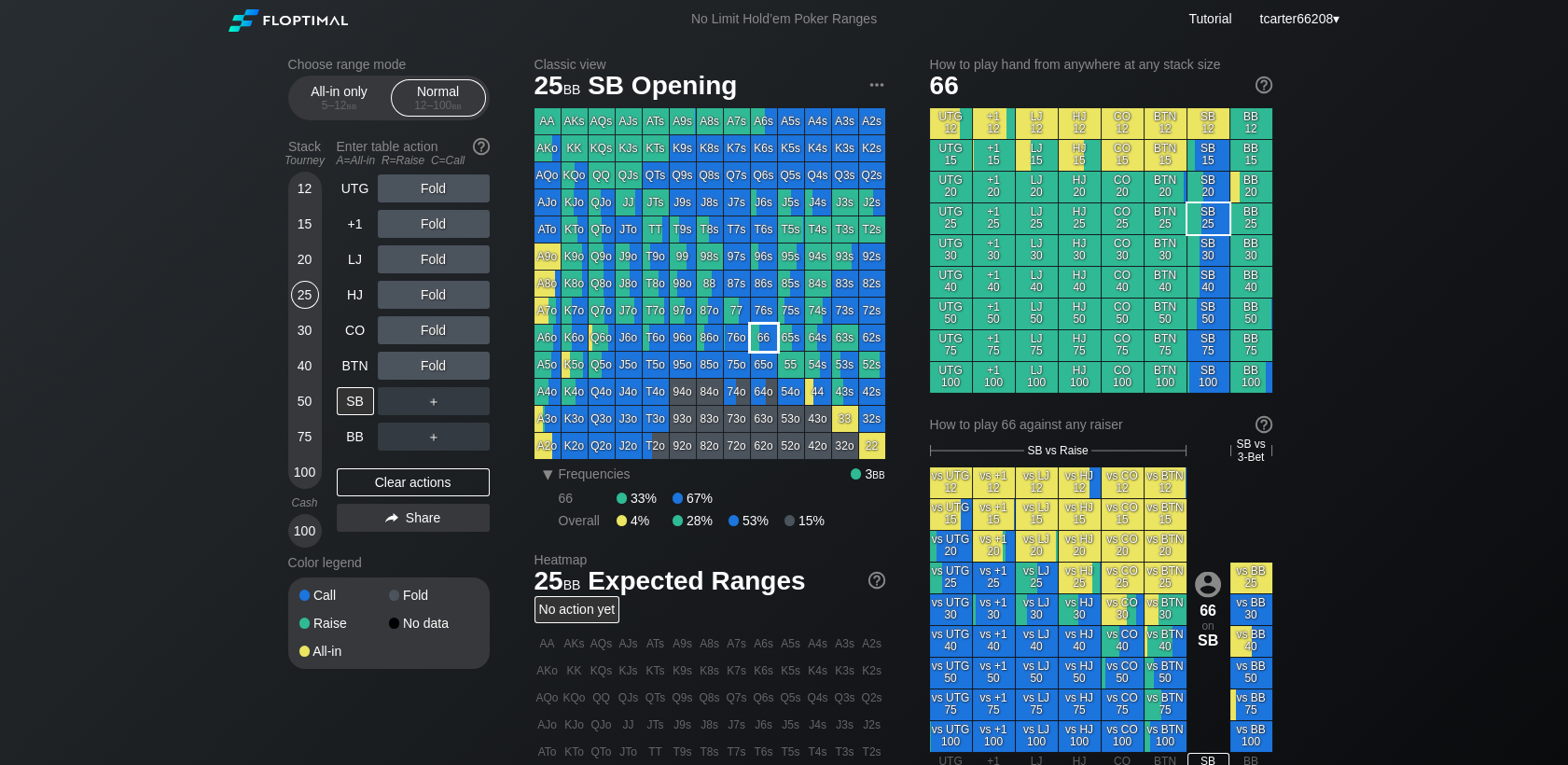
click at [770, 342] on div "66" at bounding box center [764, 337] width 26 height 26
drag, startPoint x: 439, startPoint y: 291, endPoint x: 432, endPoint y: 303, distance: 13.9
click at [435, 297] on div "R ✕" at bounding box center [433, 295] width 37 height 28
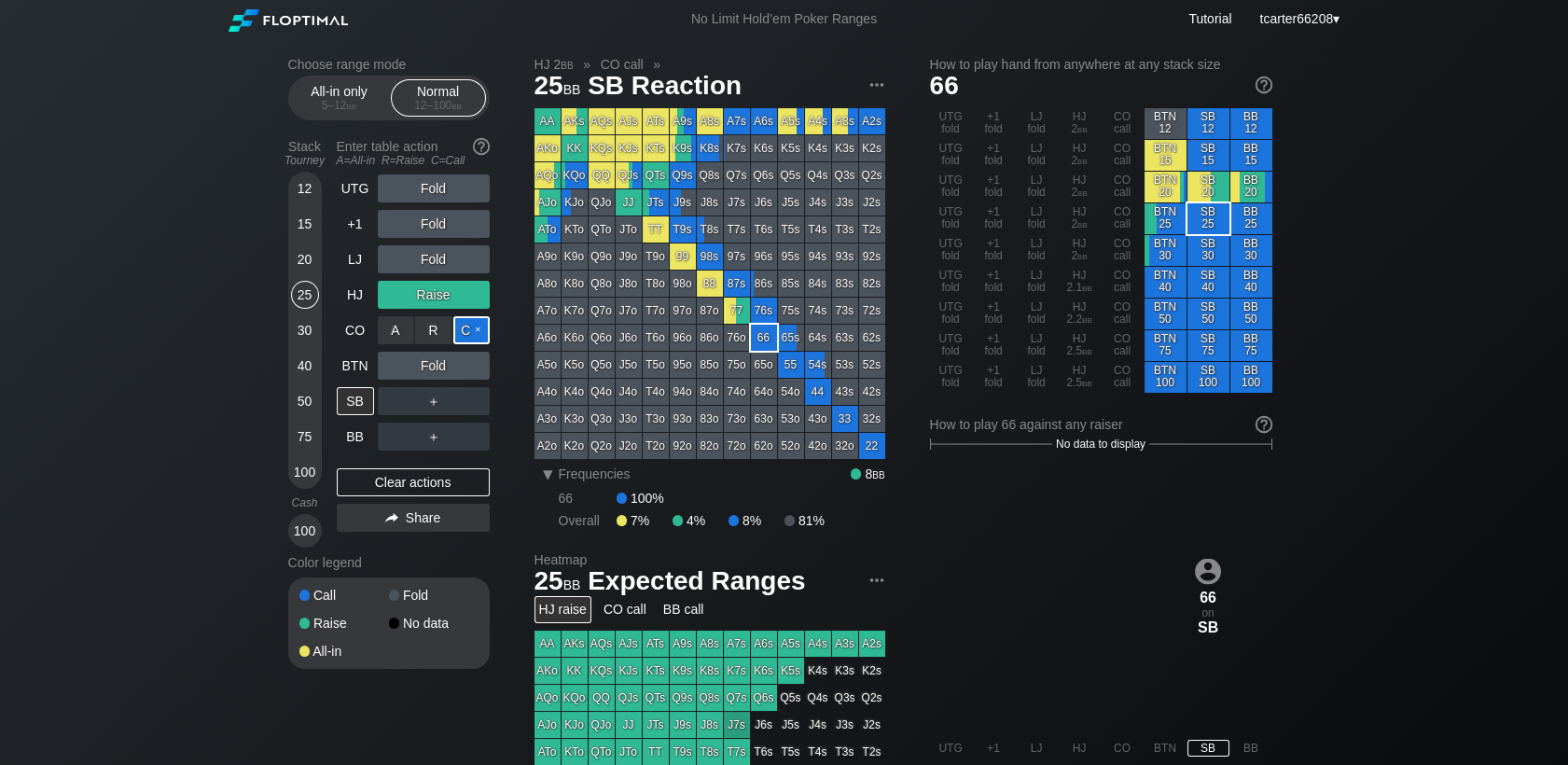
click at [471, 330] on div "C ✕" at bounding box center [471, 330] width 37 height 28
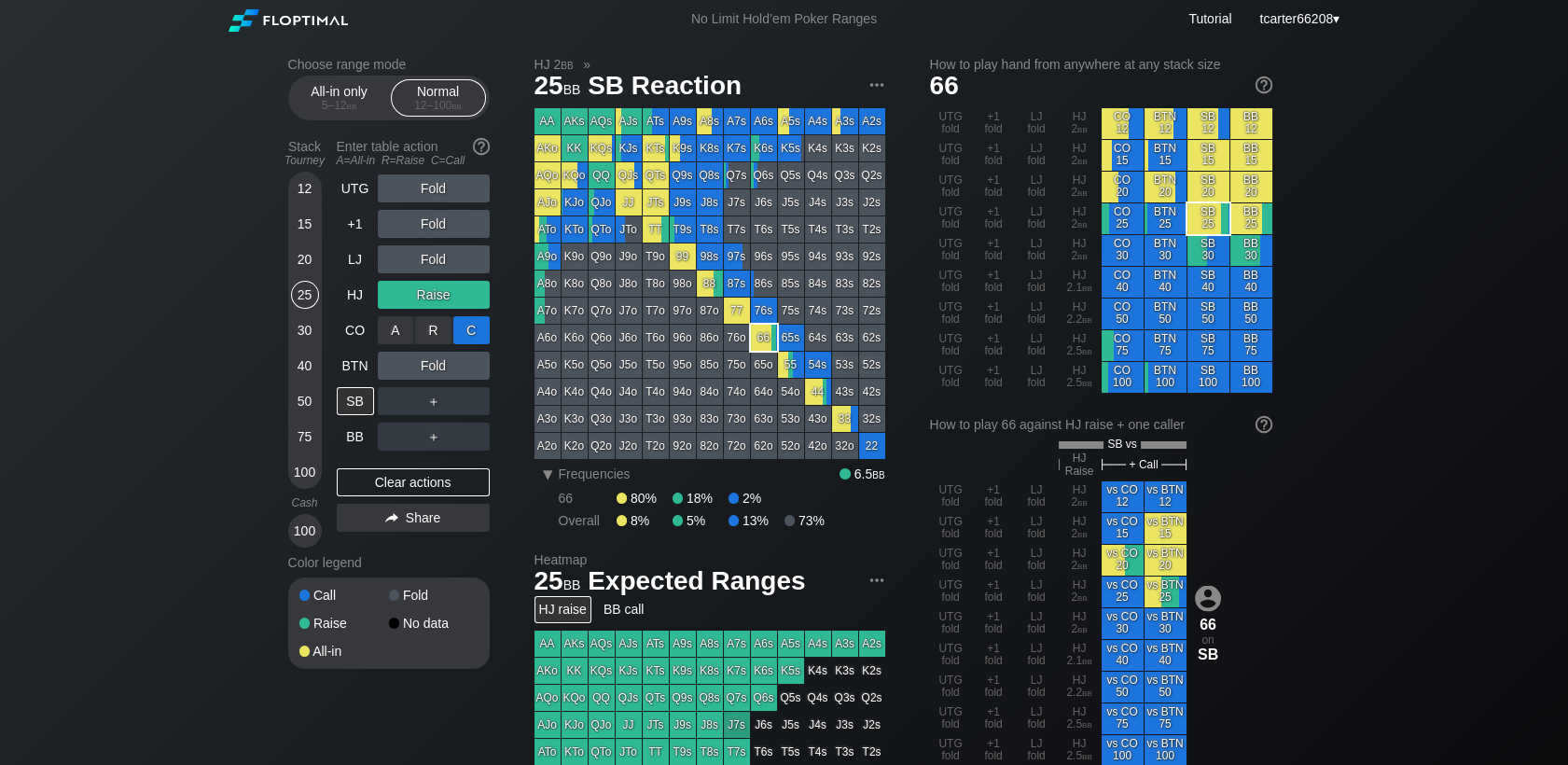
click at [473, 333] on div "C ✕" at bounding box center [471, 330] width 37 height 28
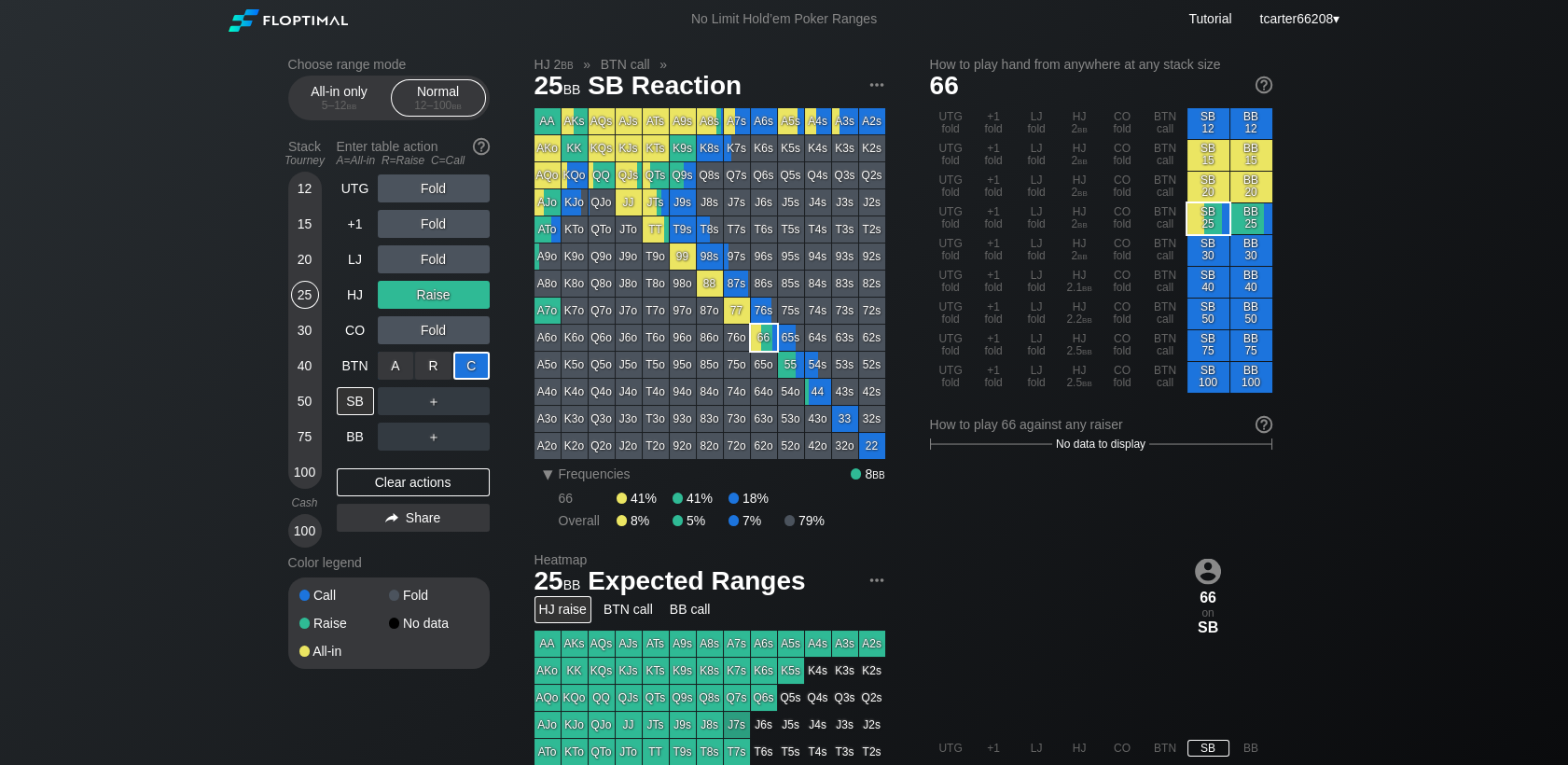
click at [477, 372] on div "C ✕" at bounding box center [471, 365] width 37 height 28
click at [479, 377] on div "C ✕" at bounding box center [471, 365] width 37 height 28
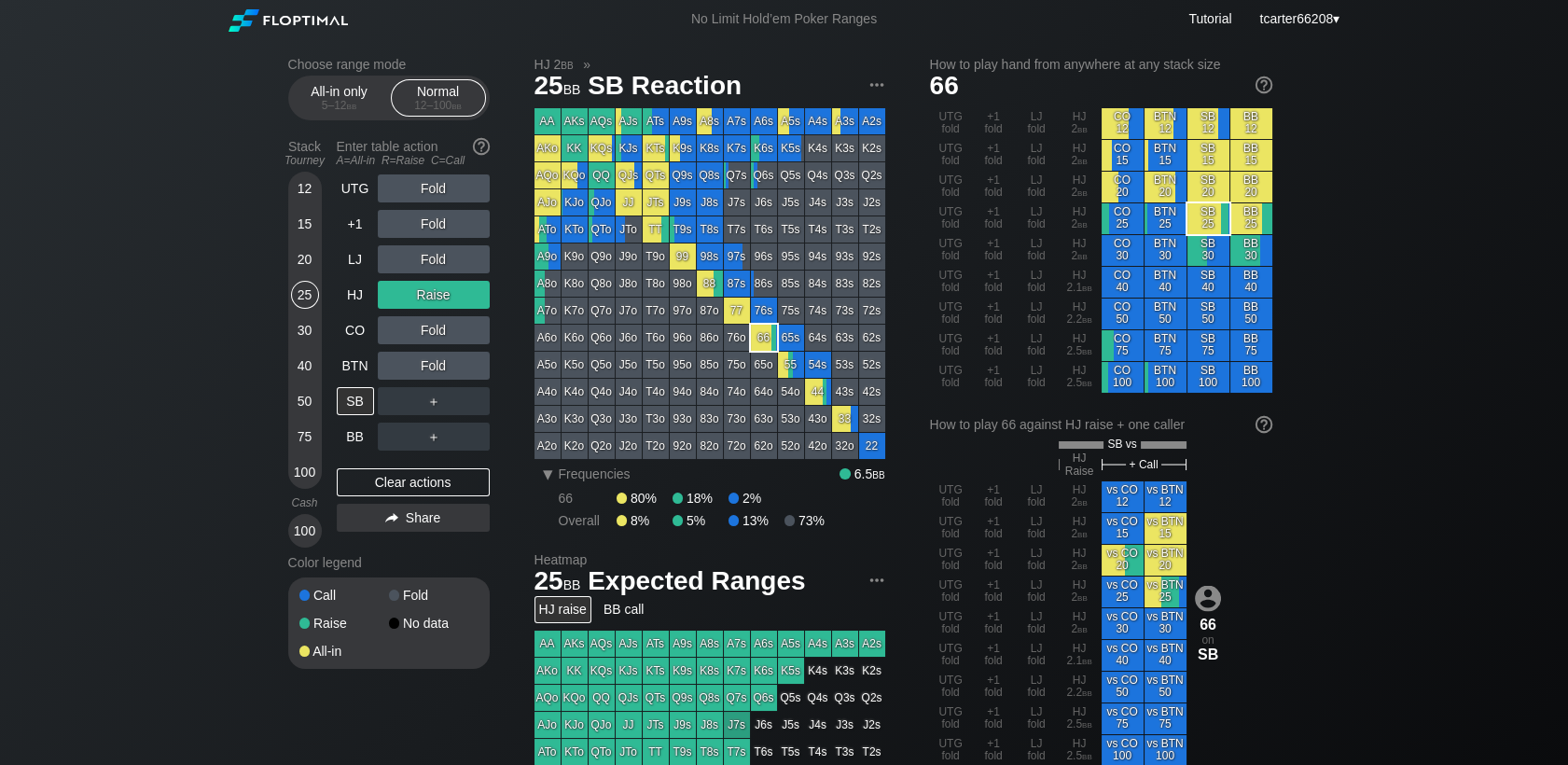
drag, startPoint x: 427, startPoint y: 482, endPoint x: 411, endPoint y: 462, distance: 25.6
click at [426, 485] on div "Clear actions" at bounding box center [413, 482] width 153 height 28
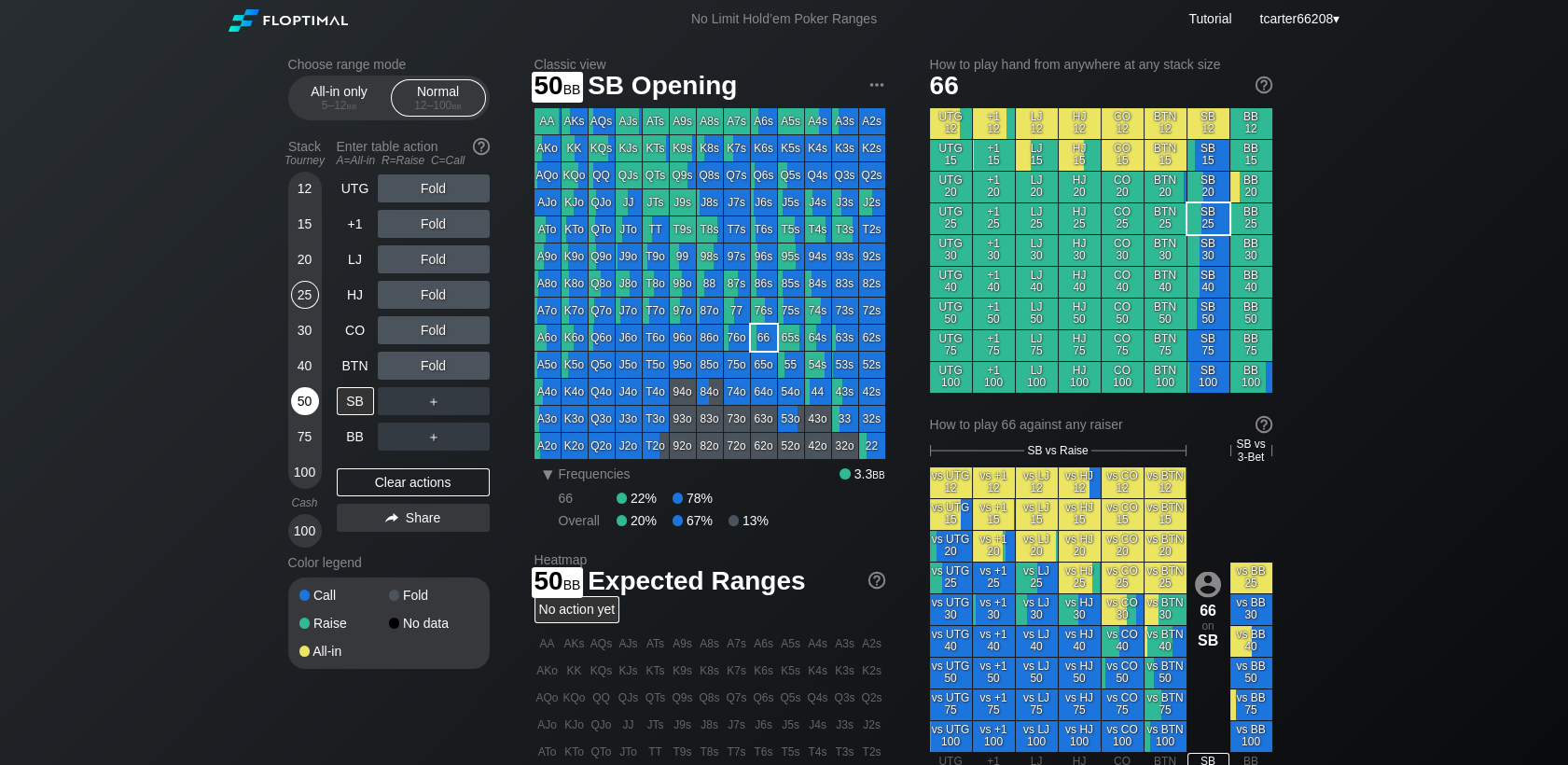
click at [304, 393] on div "50" at bounding box center [305, 401] width 28 height 28
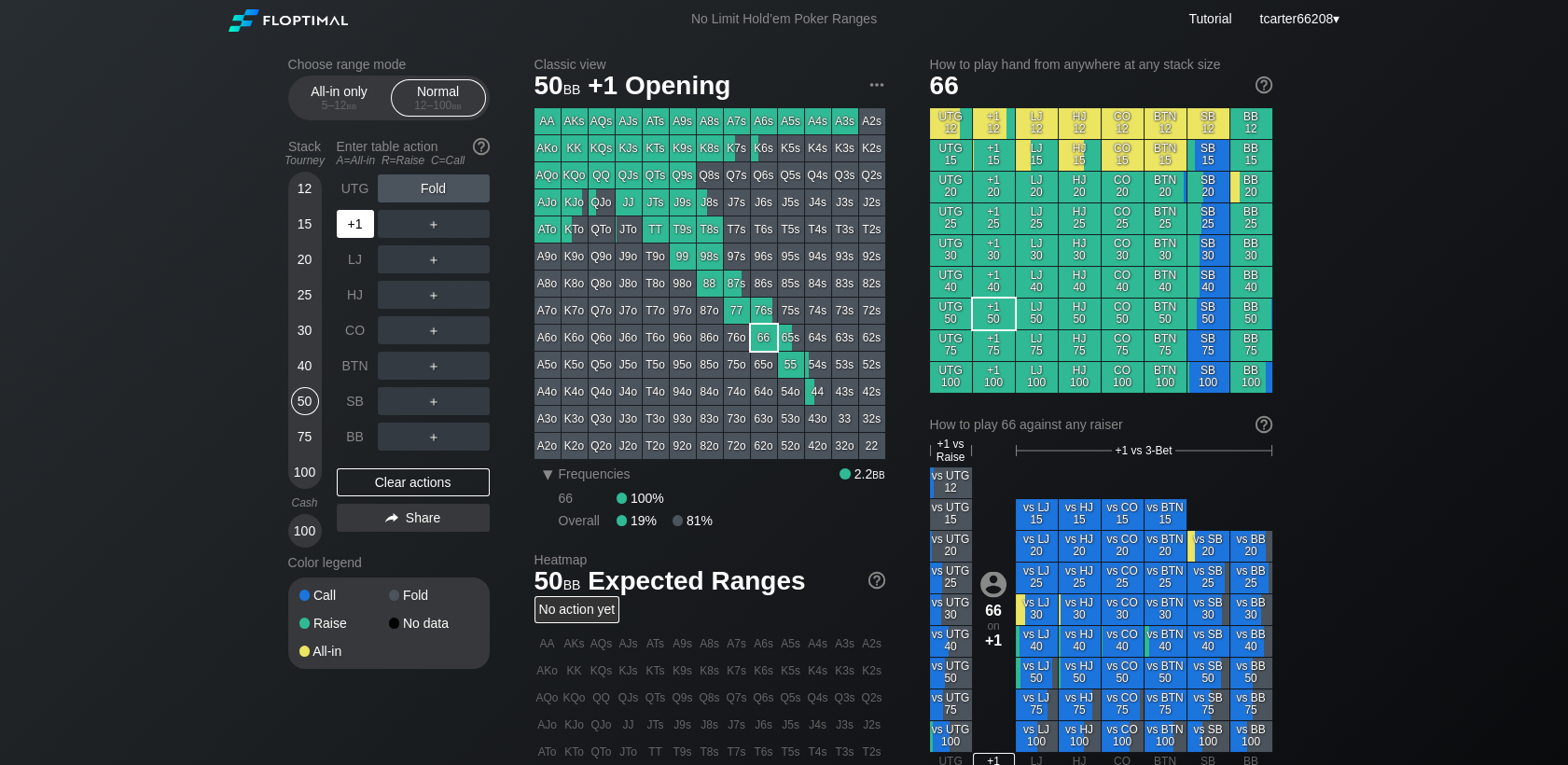
click at [361, 238] on div "+1" at bounding box center [355, 223] width 38 height 28
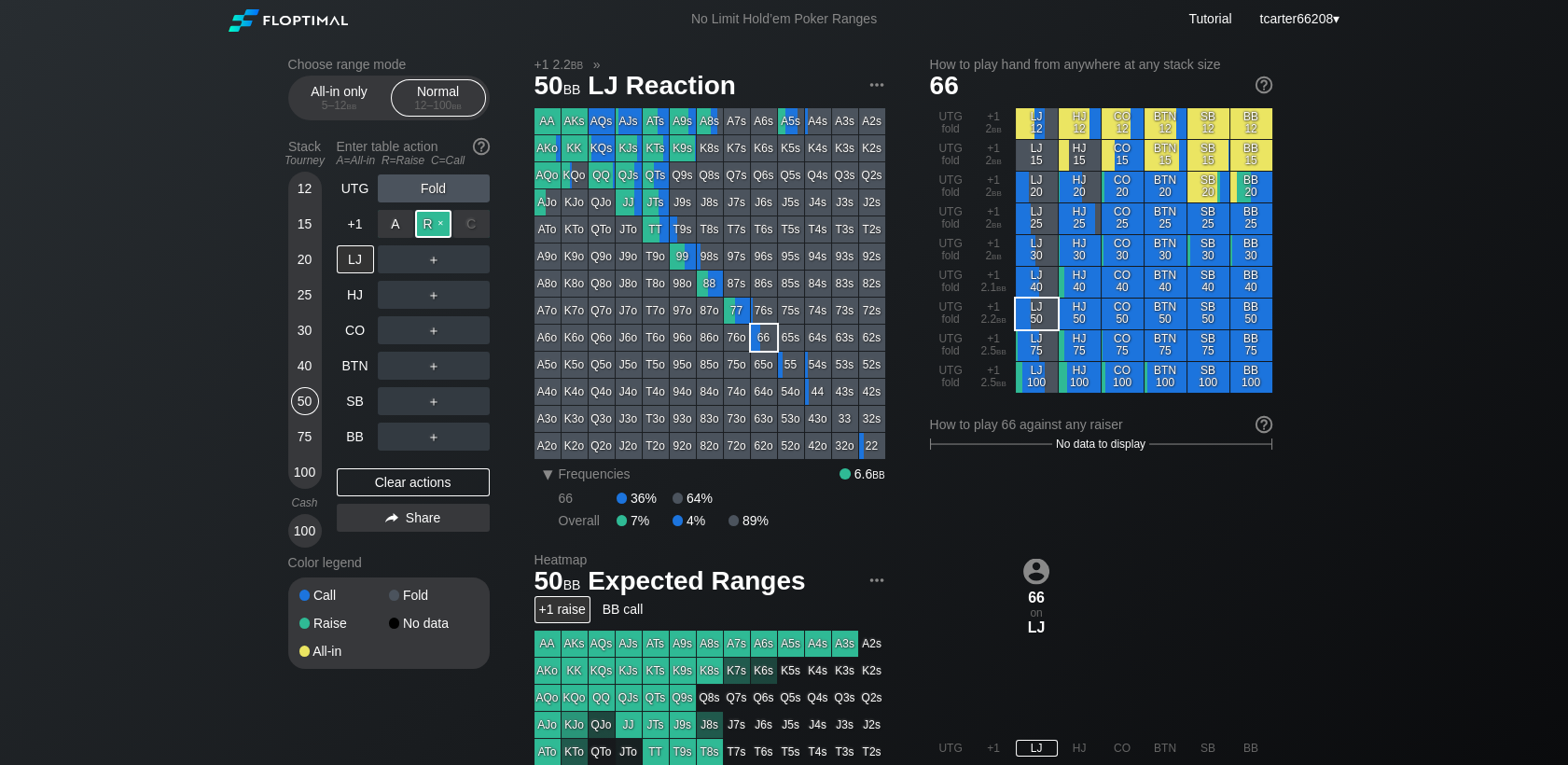
click at [430, 235] on div "R ✕" at bounding box center [433, 223] width 37 height 28
drag, startPoint x: 430, startPoint y: 246, endPoint x: 434, endPoint y: 267, distance: 21.4
click at [434, 266] on div "R ✕" at bounding box center [433, 259] width 37 height 28
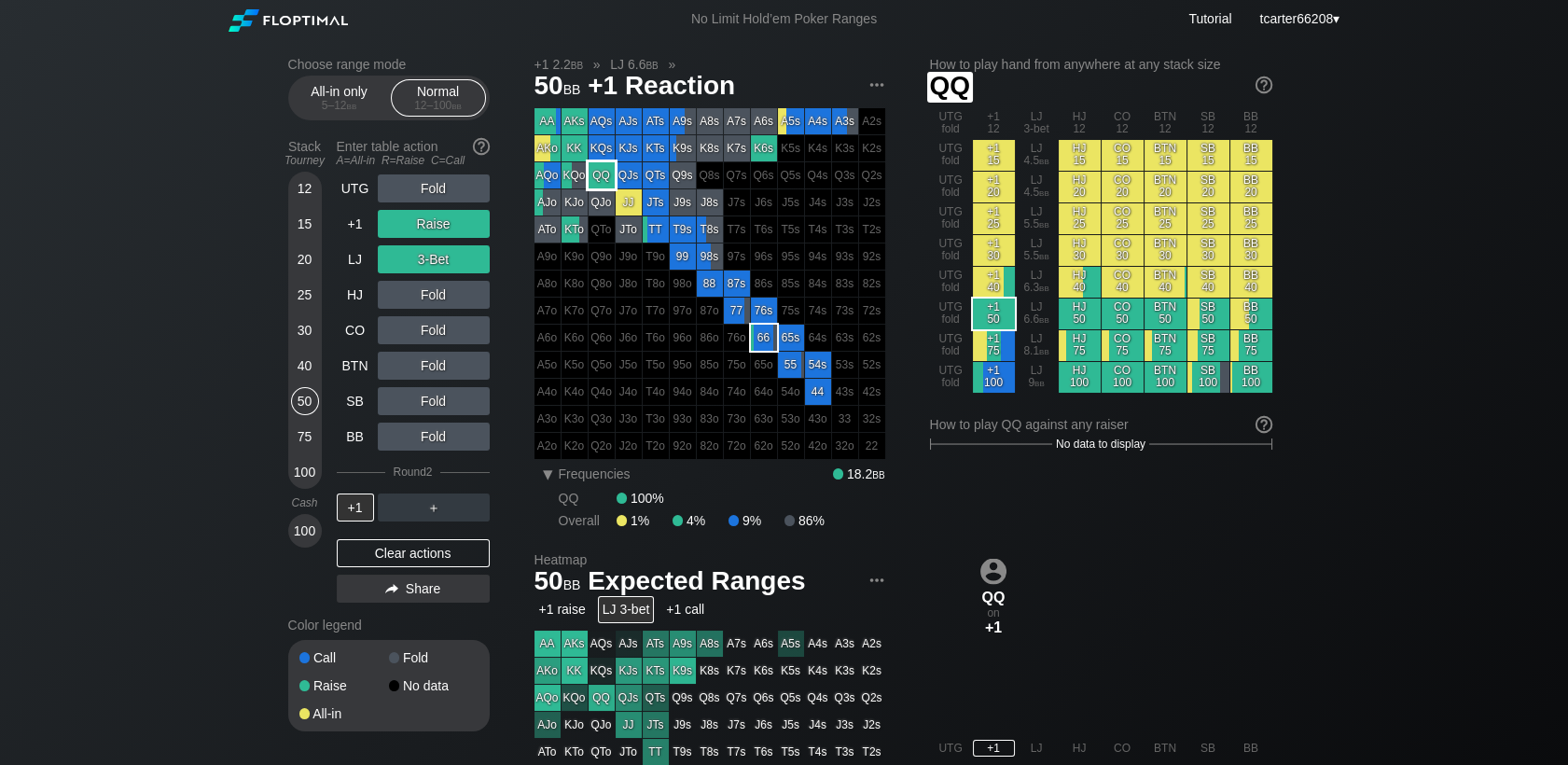
click at [603, 181] on div "QQ" at bounding box center [601, 176] width 26 height 26
click at [432, 549] on div "Clear actions" at bounding box center [413, 553] width 153 height 28
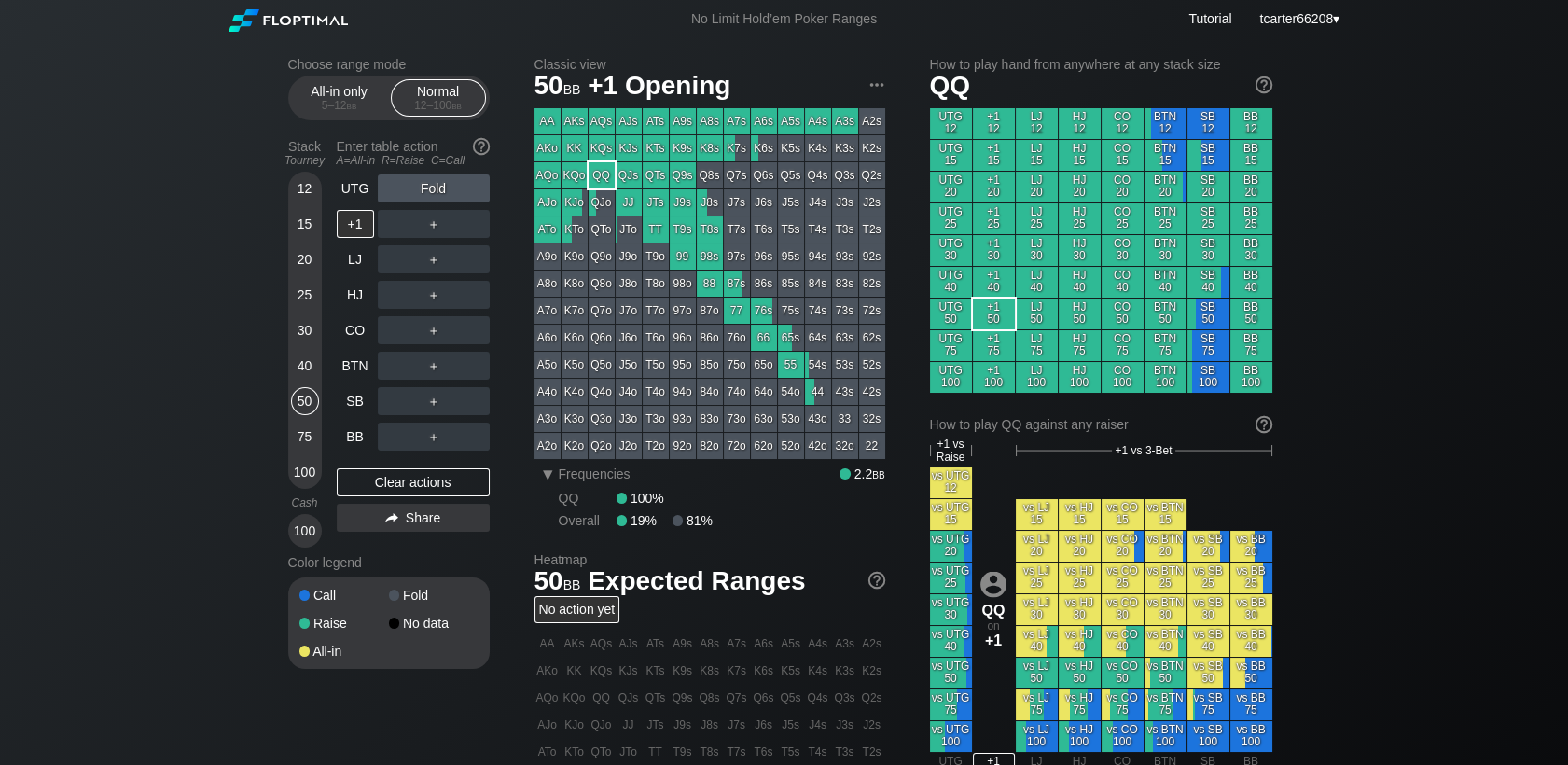
click at [405, 503] on div "UTG Fold +1 ＋ LJ ＋ HJ ＋ CO ＋ BTN ＋ SB ＋ BB ＋ Clear actions Share" at bounding box center [413, 361] width 153 height 373
click at [403, 489] on div "Clear actions" at bounding box center [413, 482] width 153 height 28
click at [304, 467] on div "100" at bounding box center [305, 471] width 28 height 28
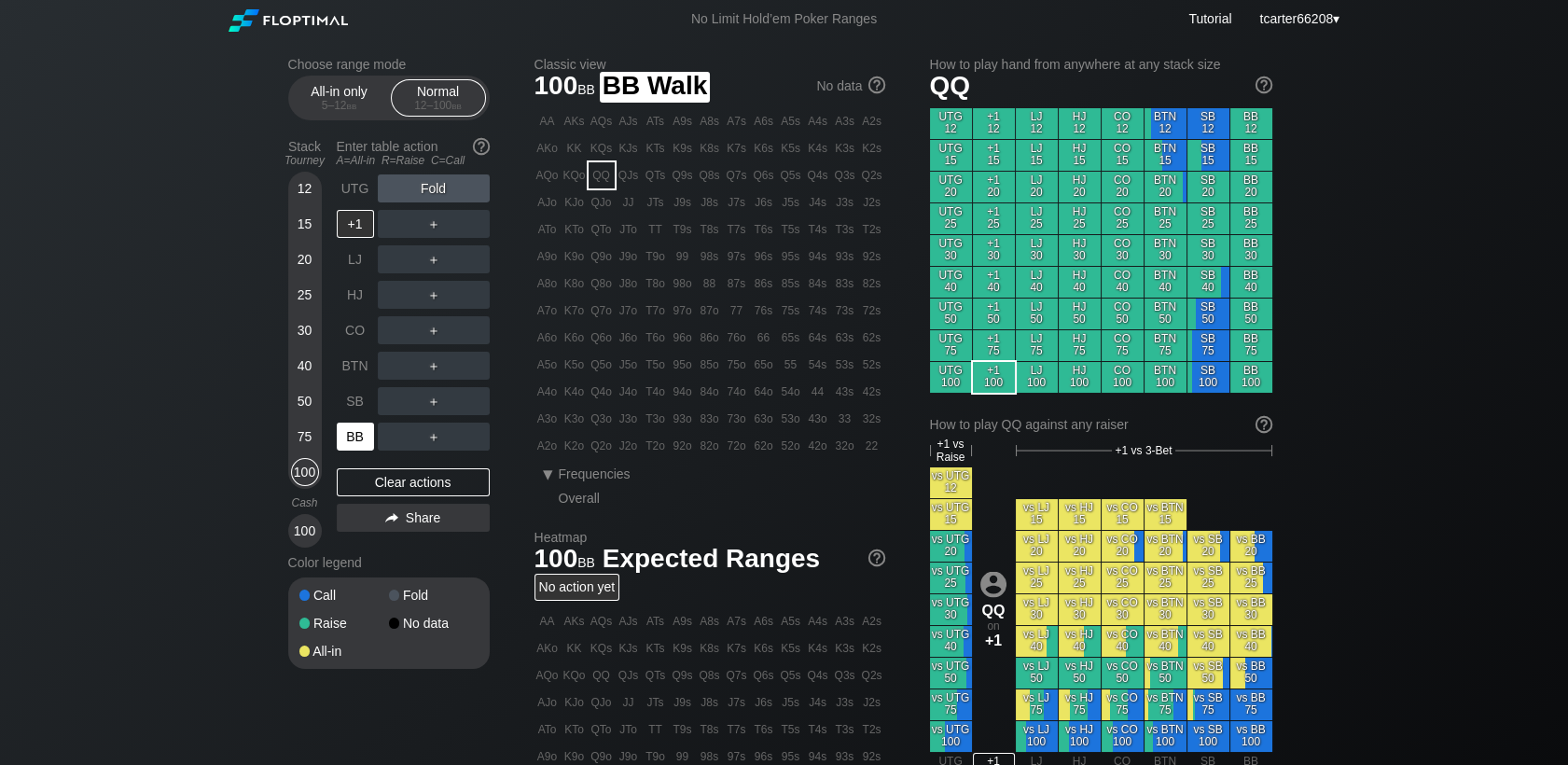
click at [349, 447] on div "BB" at bounding box center [355, 437] width 38 height 28
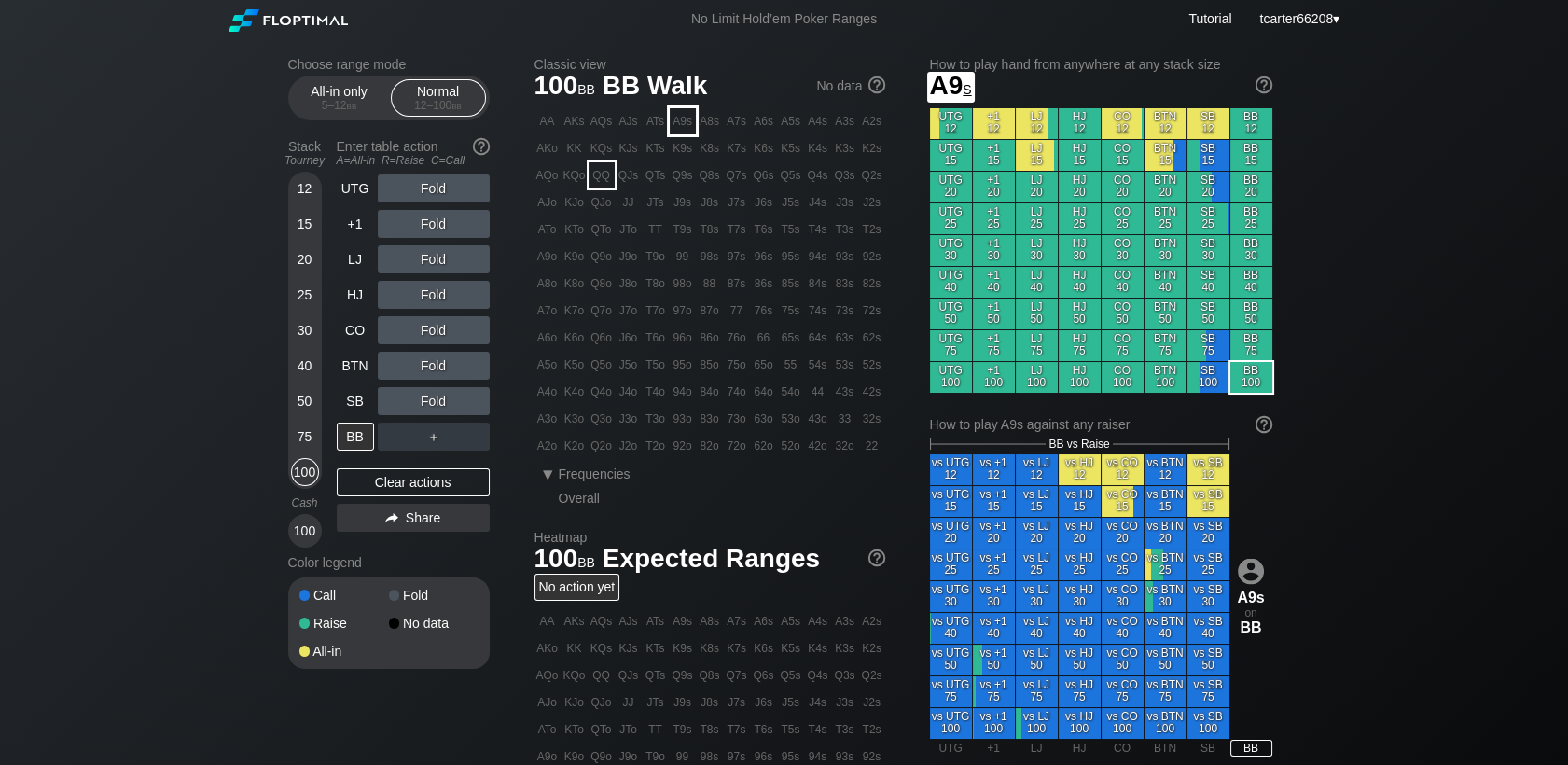
click at [683, 125] on div "A9s" at bounding box center [683, 121] width 26 height 26
click at [437, 364] on div "R ✕" at bounding box center [433, 365] width 37 height 28
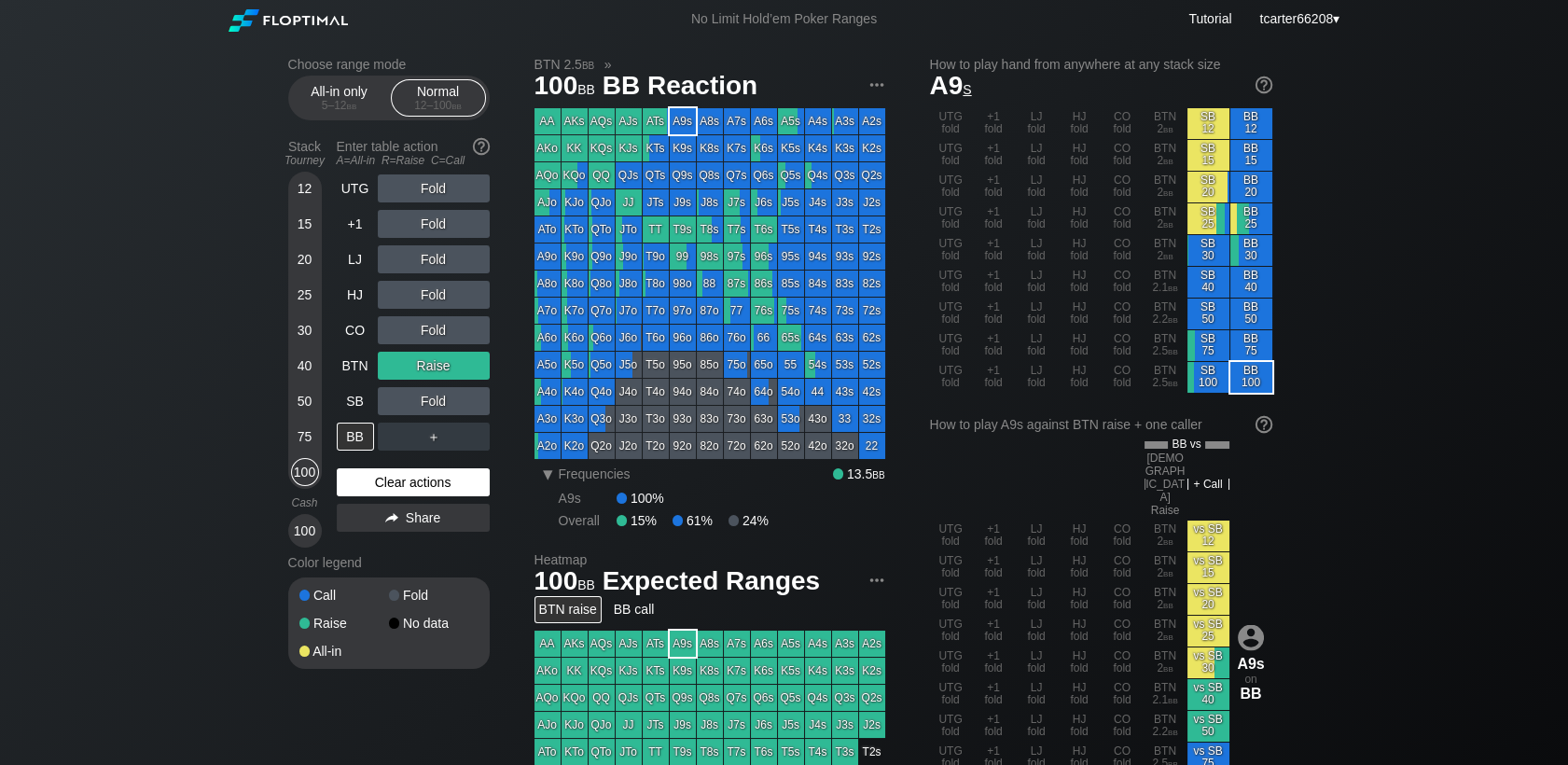
drag, startPoint x: 303, startPoint y: 399, endPoint x: 408, endPoint y: 481, distance: 133.2
click at [303, 399] on div "50" at bounding box center [305, 401] width 28 height 28
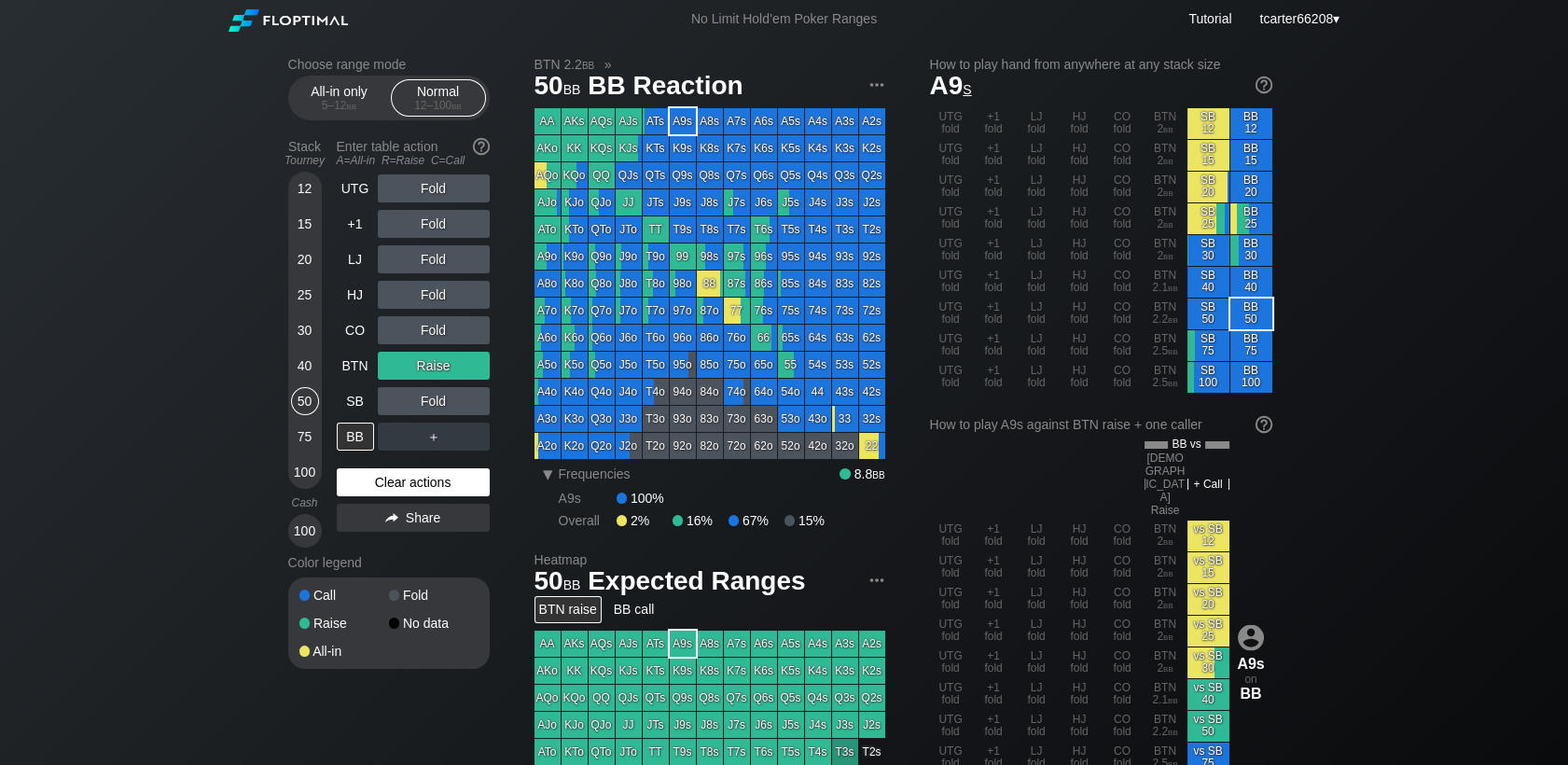
click at [409, 485] on div "Clear actions" at bounding box center [413, 482] width 153 height 28
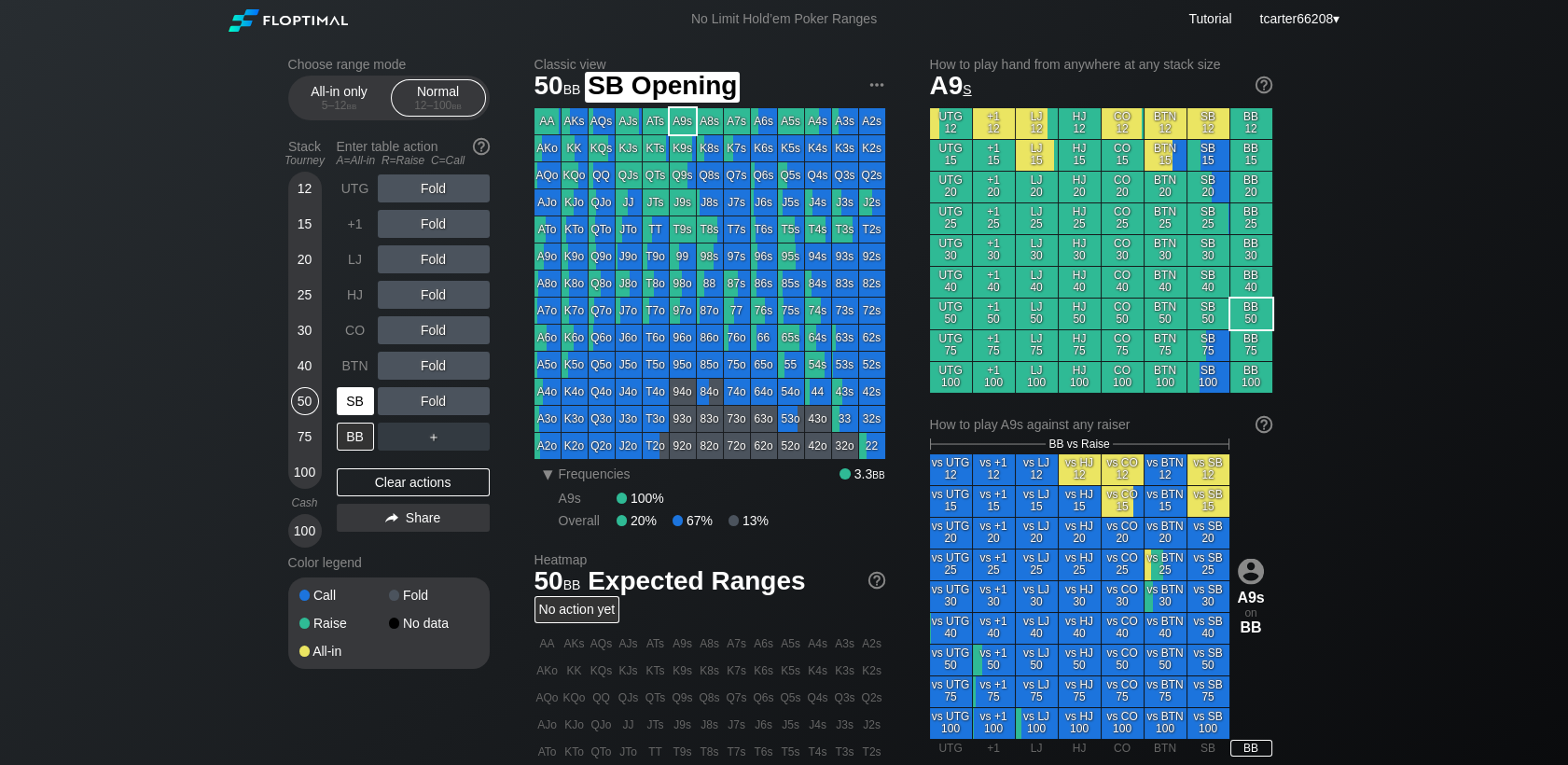
click at [359, 396] on div "SB" at bounding box center [355, 401] width 38 height 28
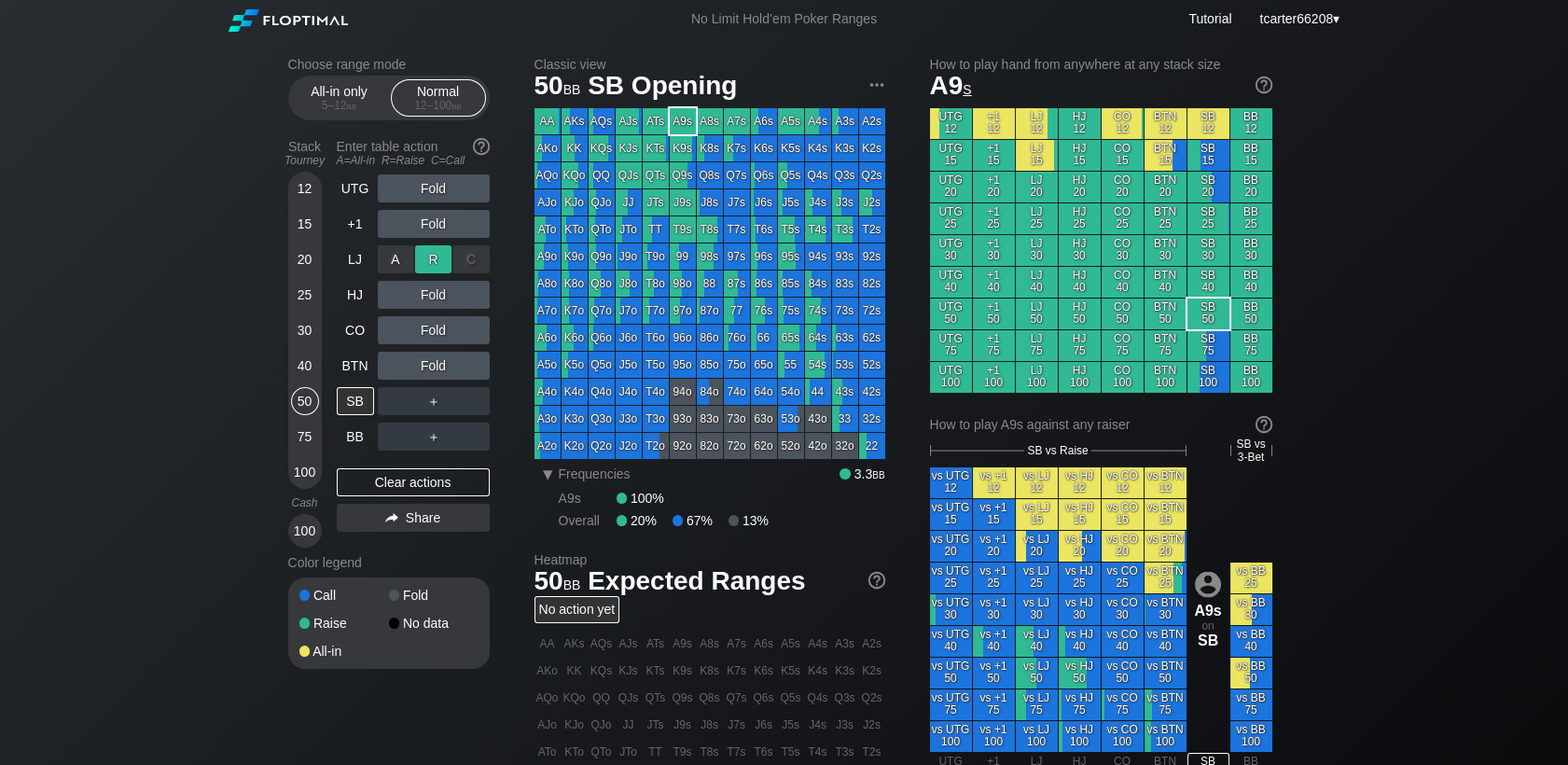
click at [427, 253] on div "R ✕" at bounding box center [433, 259] width 37 height 28
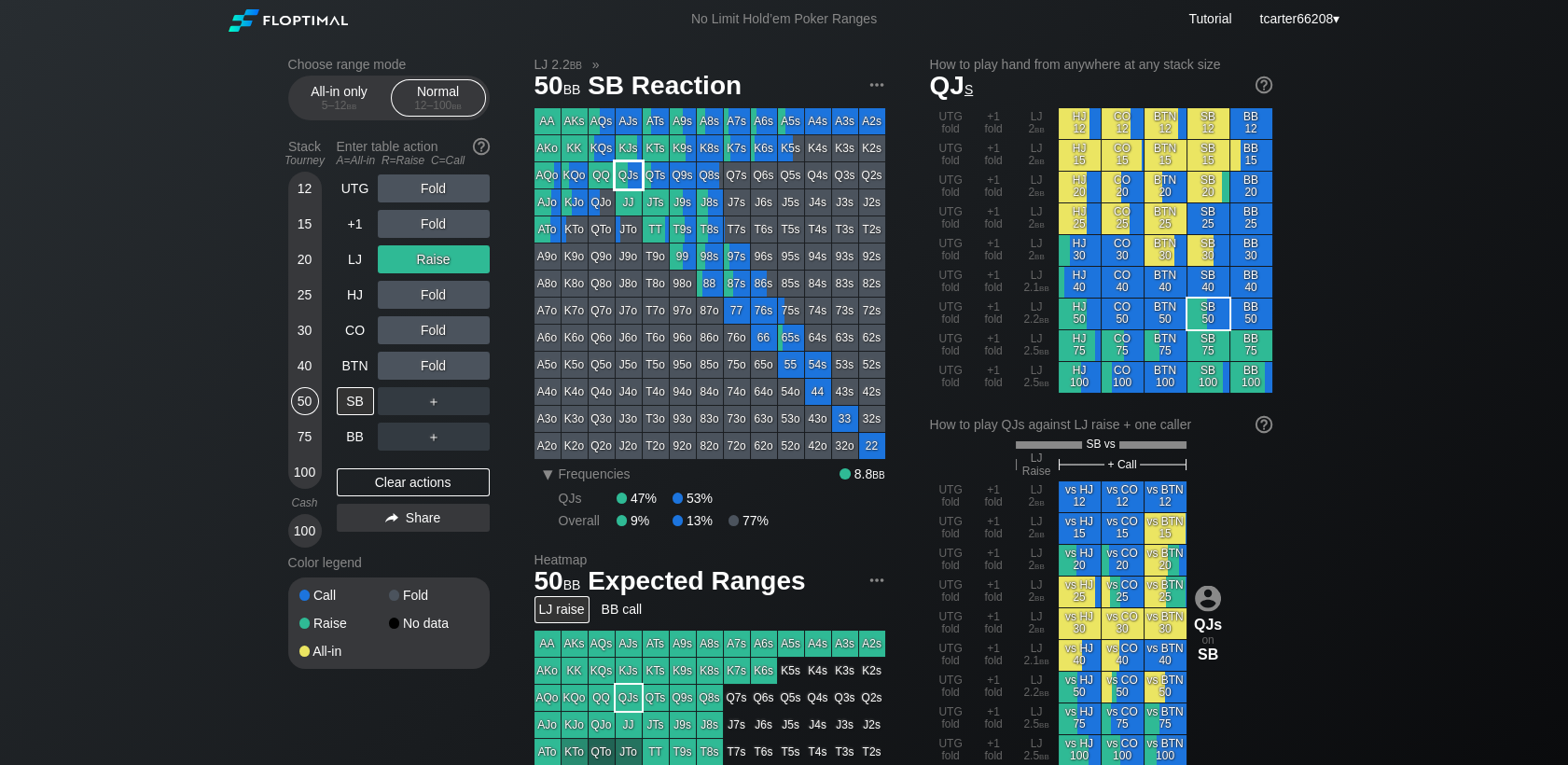
click at [621, 186] on div "QJs" at bounding box center [628, 176] width 26 height 26
click at [430, 291] on div "R ✕" at bounding box center [433, 295] width 37 height 28
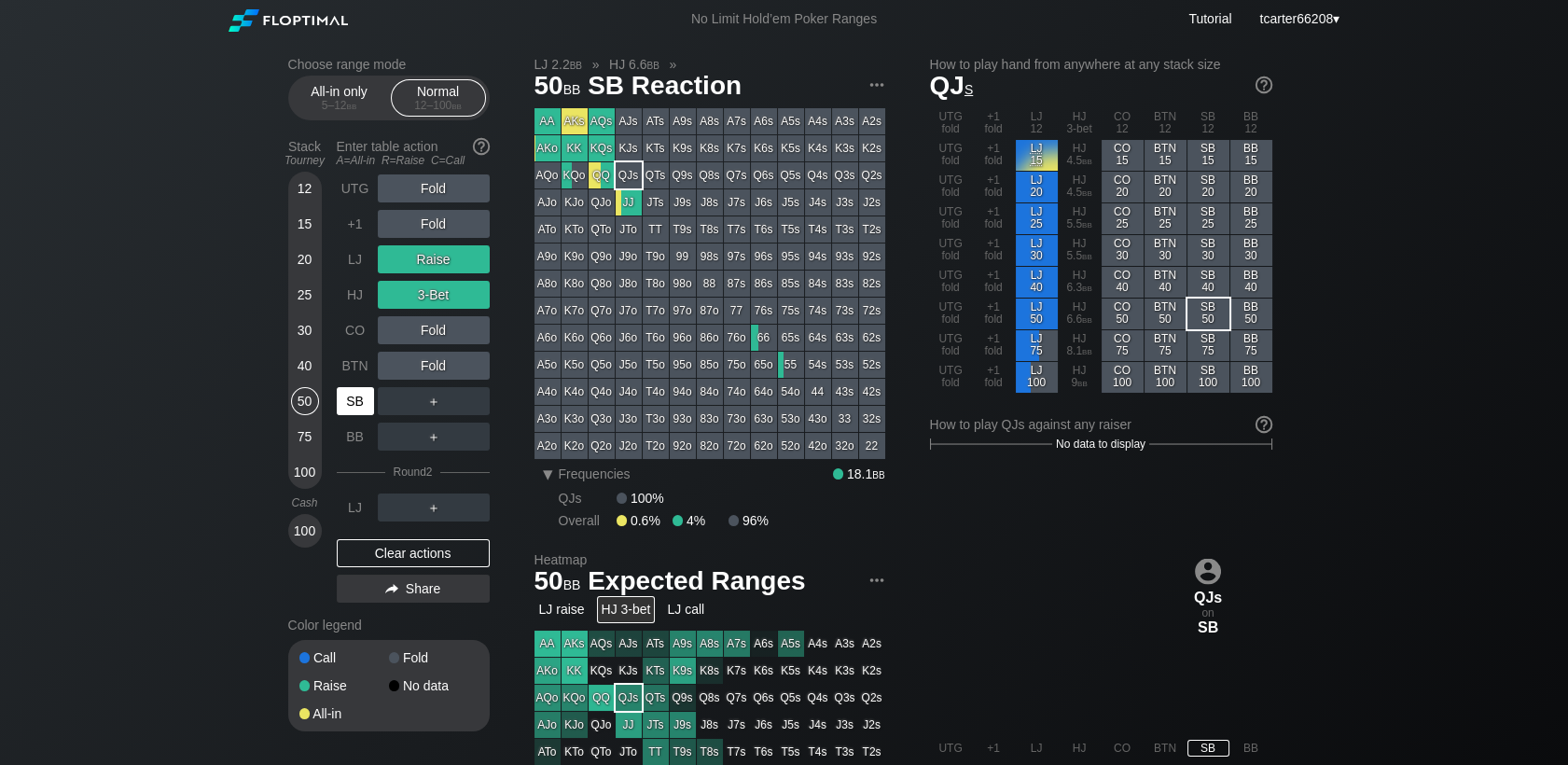
click at [361, 399] on div "SB" at bounding box center [355, 401] width 38 height 28
drag, startPoint x: 444, startPoint y: 549, endPoint x: 433, endPoint y: 548, distance: 11.0
click at [444, 550] on div "Clear actions" at bounding box center [413, 553] width 153 height 28
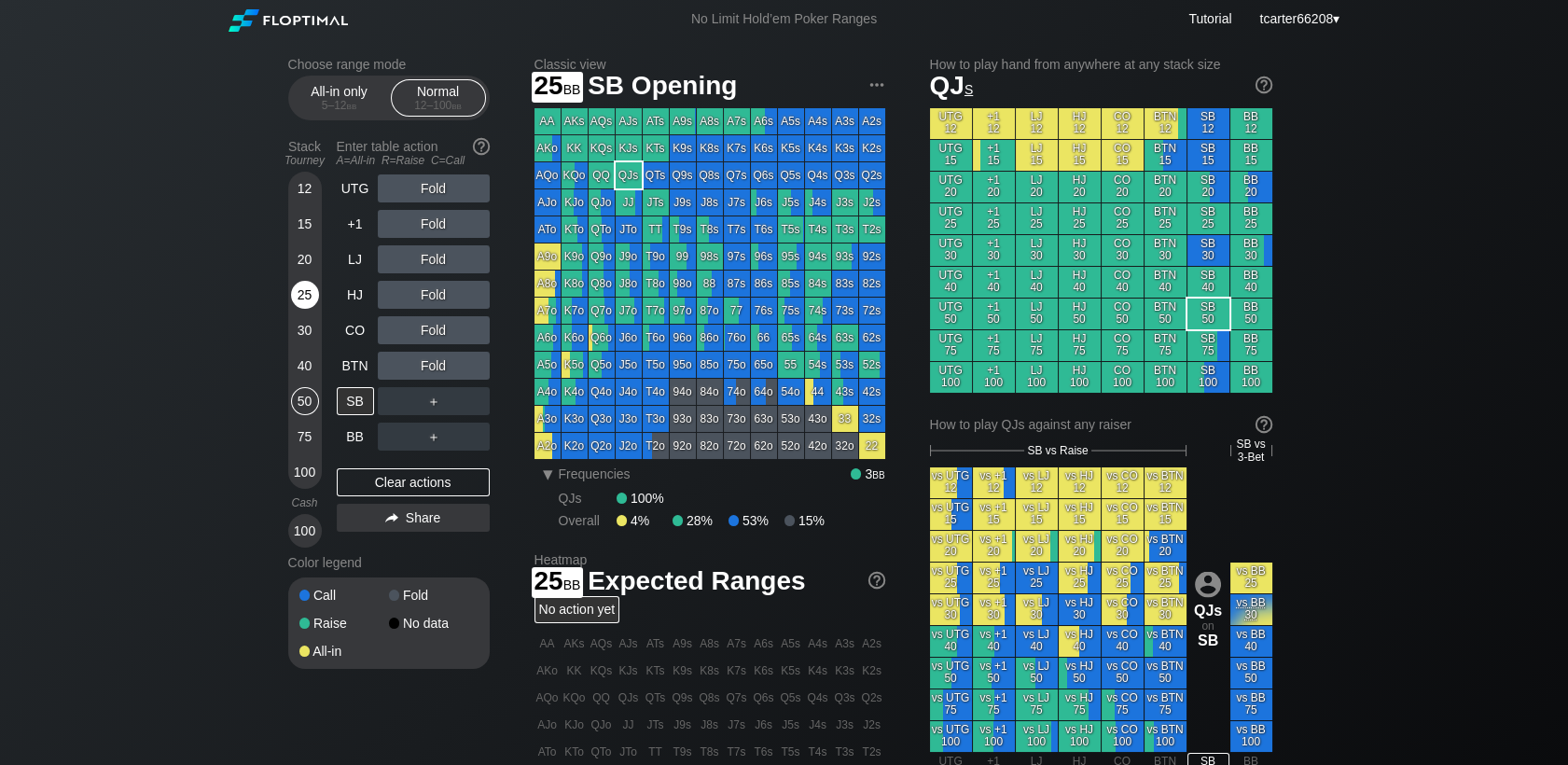
click at [314, 296] on div "25" at bounding box center [305, 295] width 28 height 28
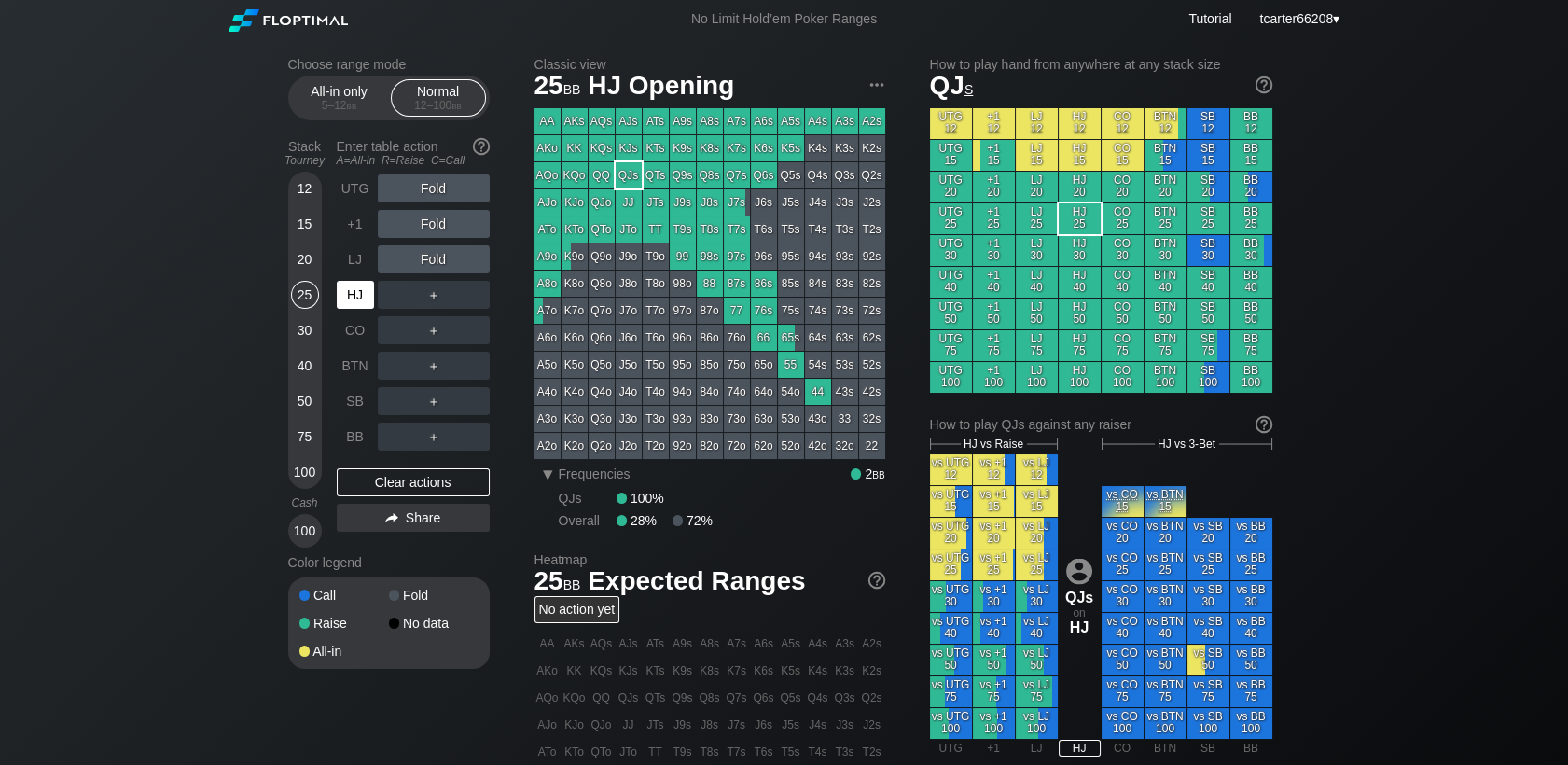
click at [347, 299] on div "HJ" at bounding box center [355, 295] width 38 height 28
click at [292, 466] on div "100" at bounding box center [305, 471] width 28 height 28
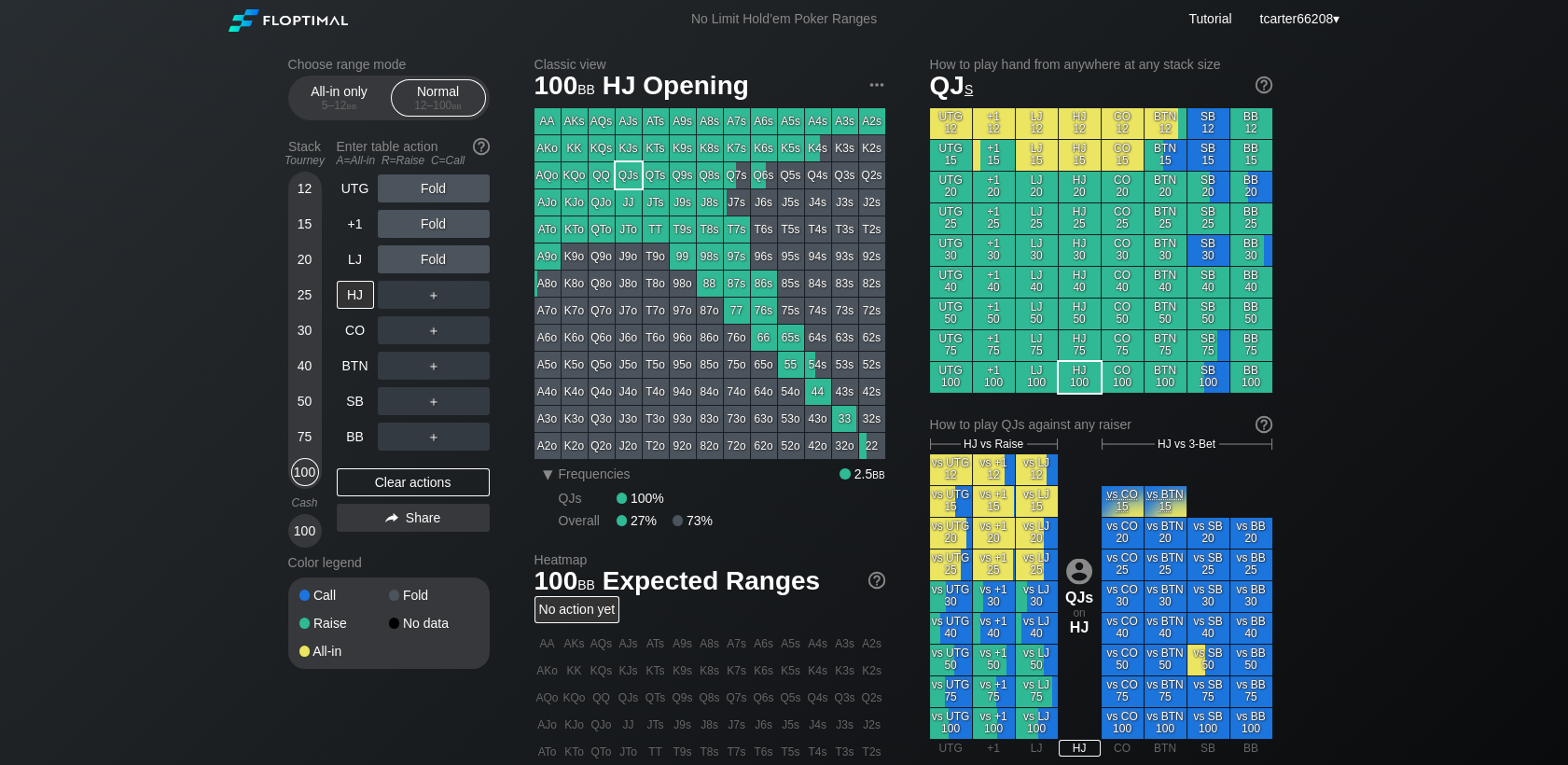
click at [305, 473] on div "100" at bounding box center [305, 471] width 28 height 28
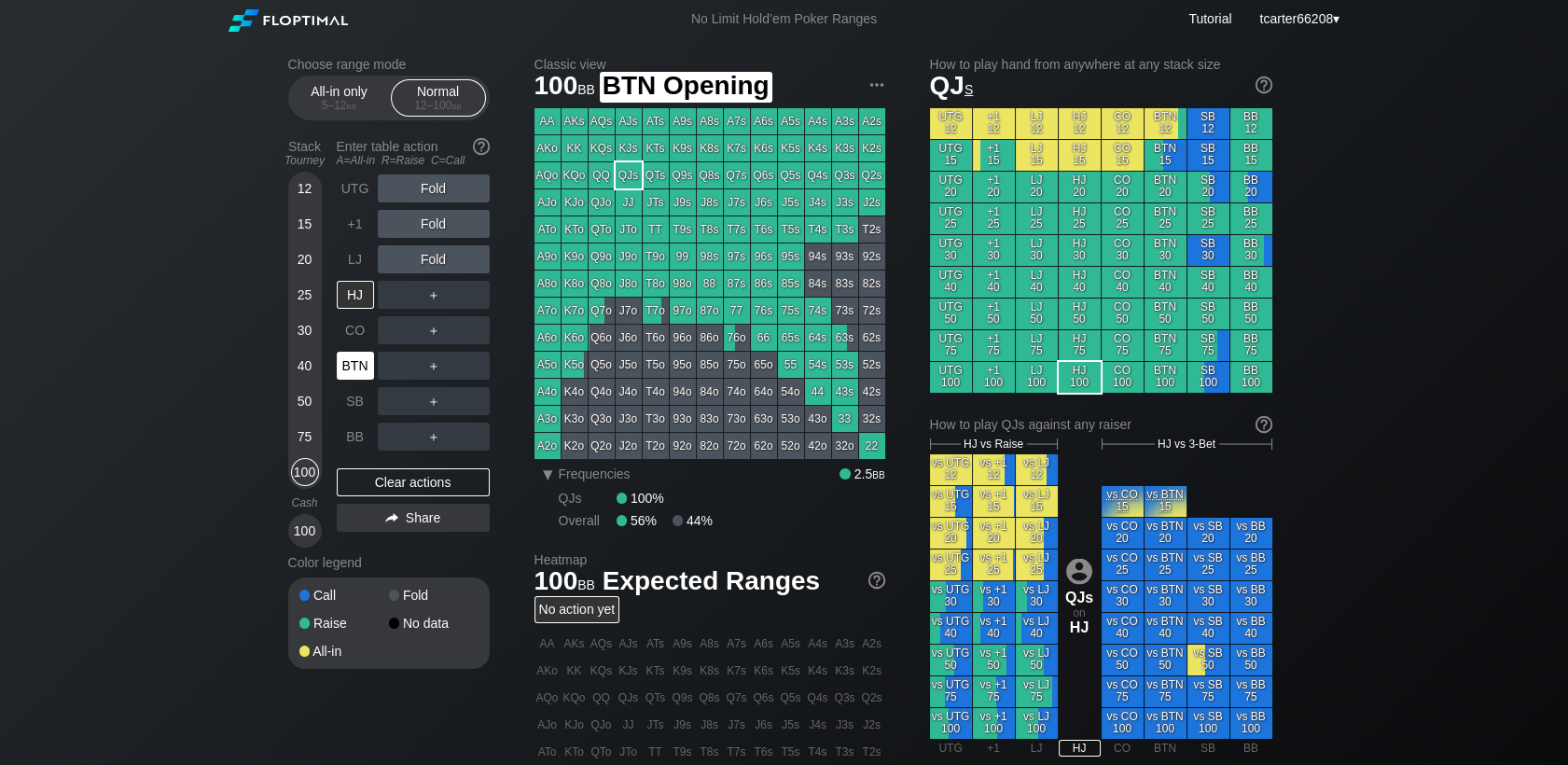
click at [349, 363] on div "BTN" at bounding box center [355, 365] width 38 height 28
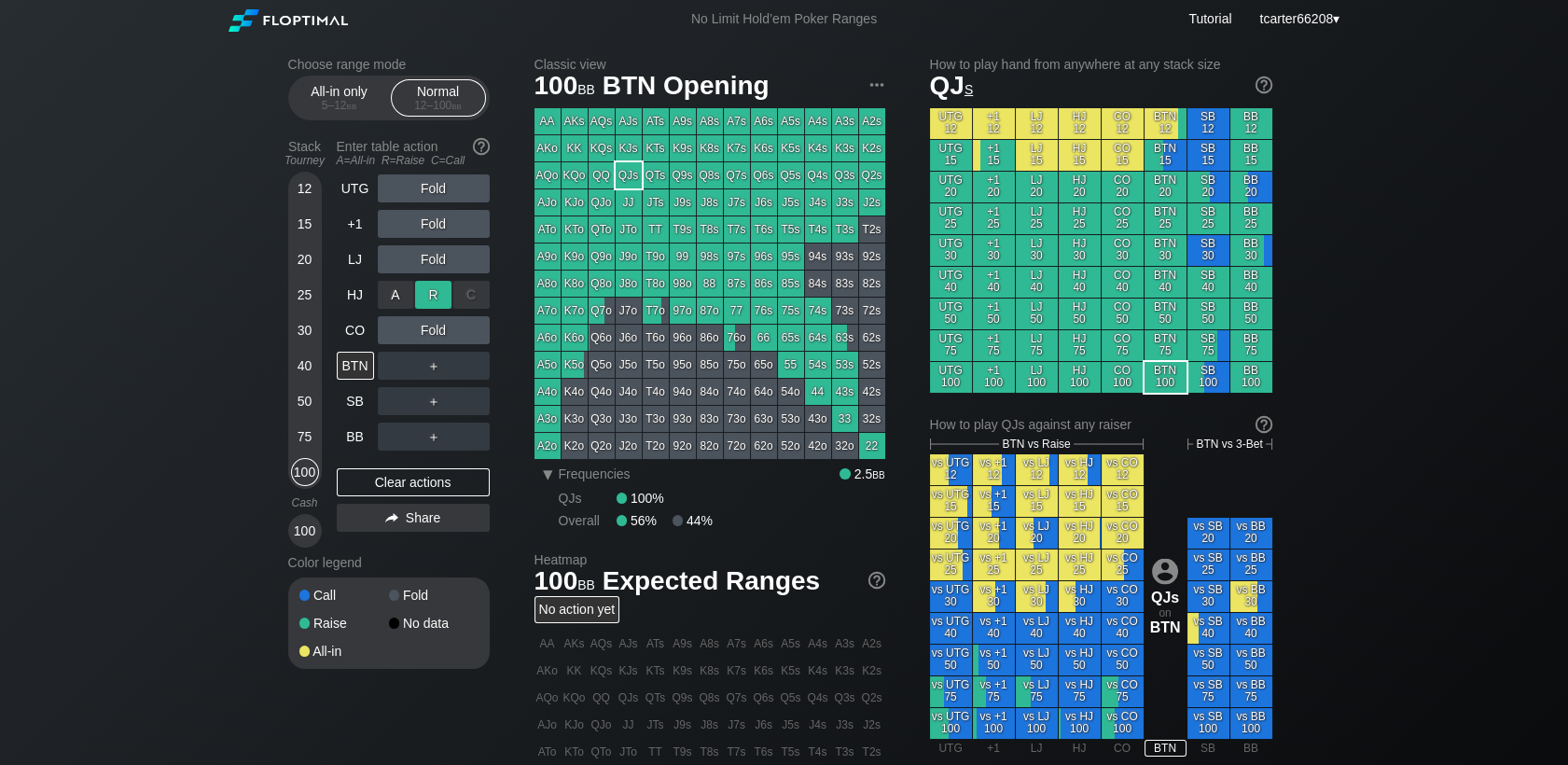
click at [428, 294] on div "R ✕" at bounding box center [433, 295] width 37 height 28
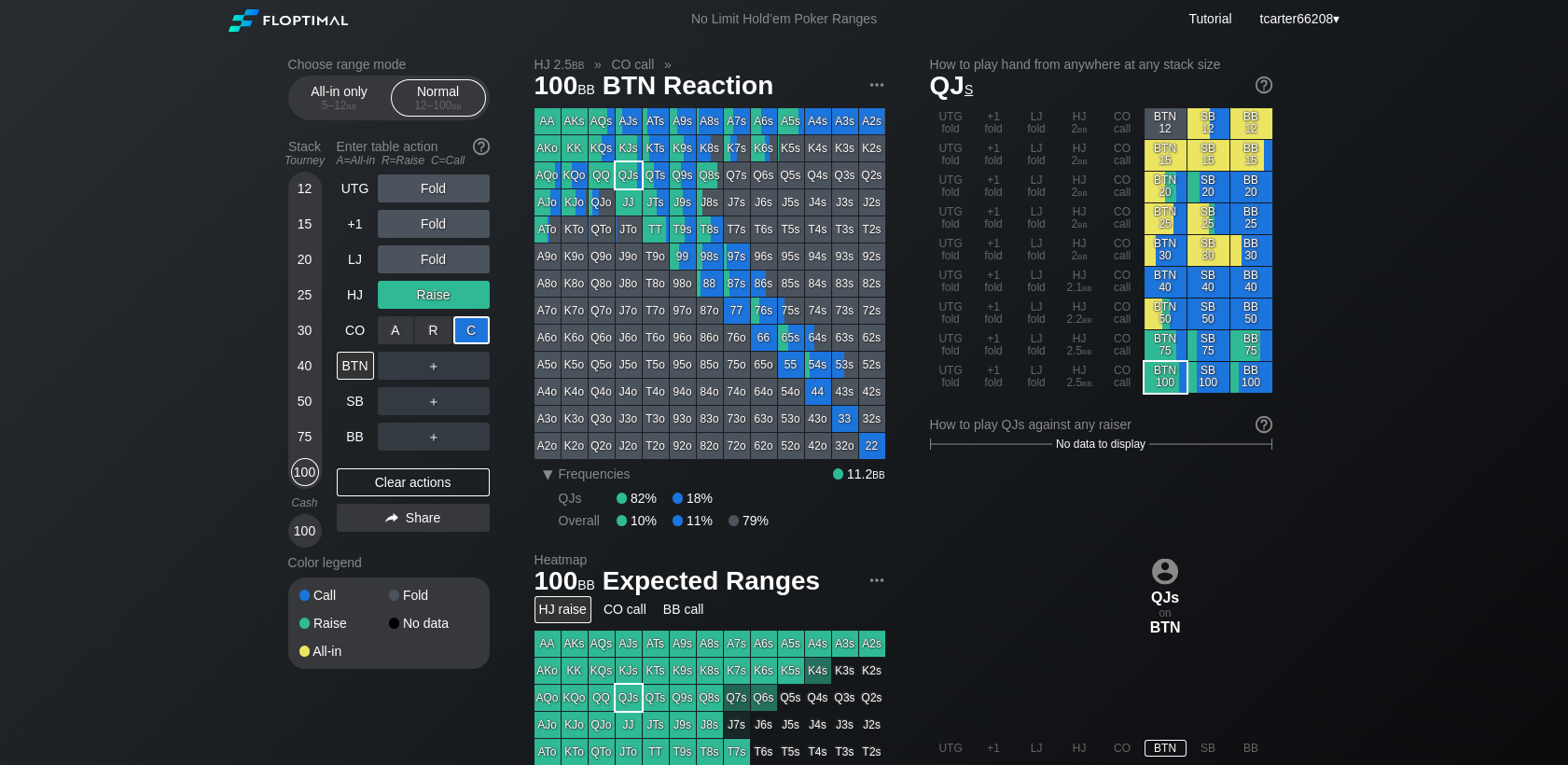
click at [465, 322] on div "C ✕" at bounding box center [471, 330] width 37 height 28
click at [406, 488] on div "Clear actions" at bounding box center [413, 482] width 153 height 28
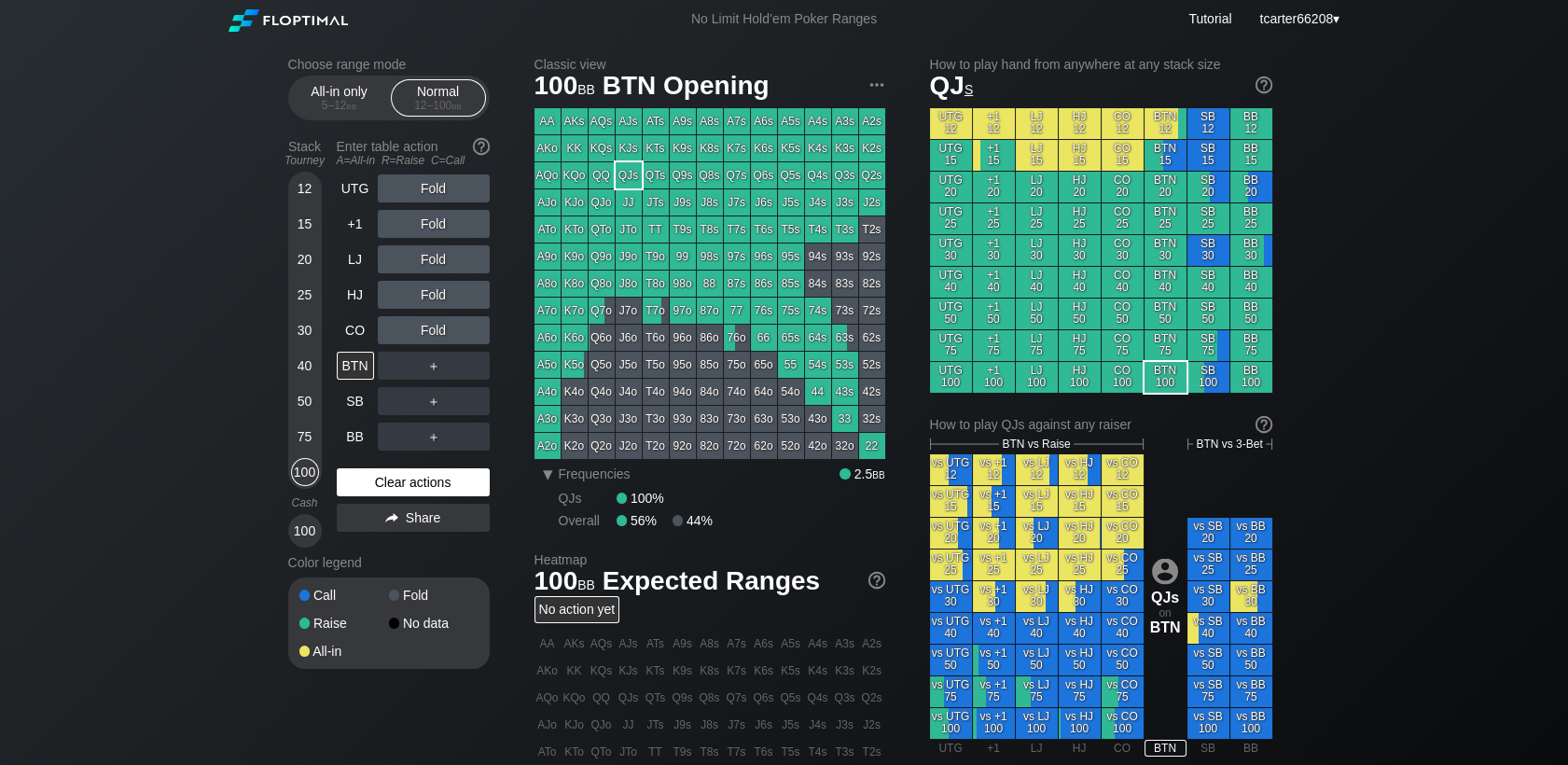
drag, startPoint x: 420, startPoint y: 477, endPoint x: 415, endPoint y: 486, distance: 10.3
click at [418, 481] on div "Clear actions" at bounding box center [413, 482] width 153 height 28
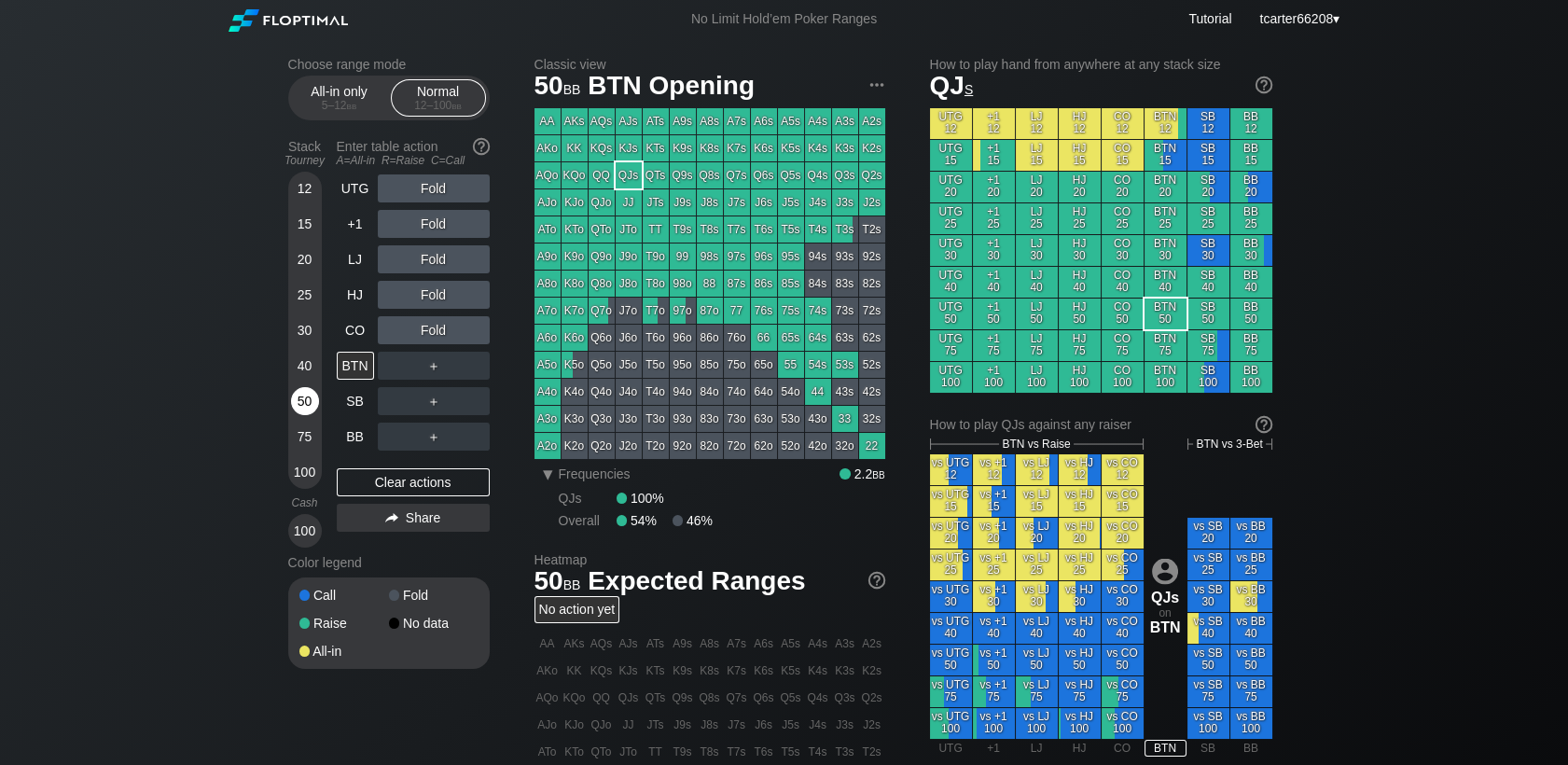
click at [301, 410] on div "50" at bounding box center [305, 401] width 28 height 28
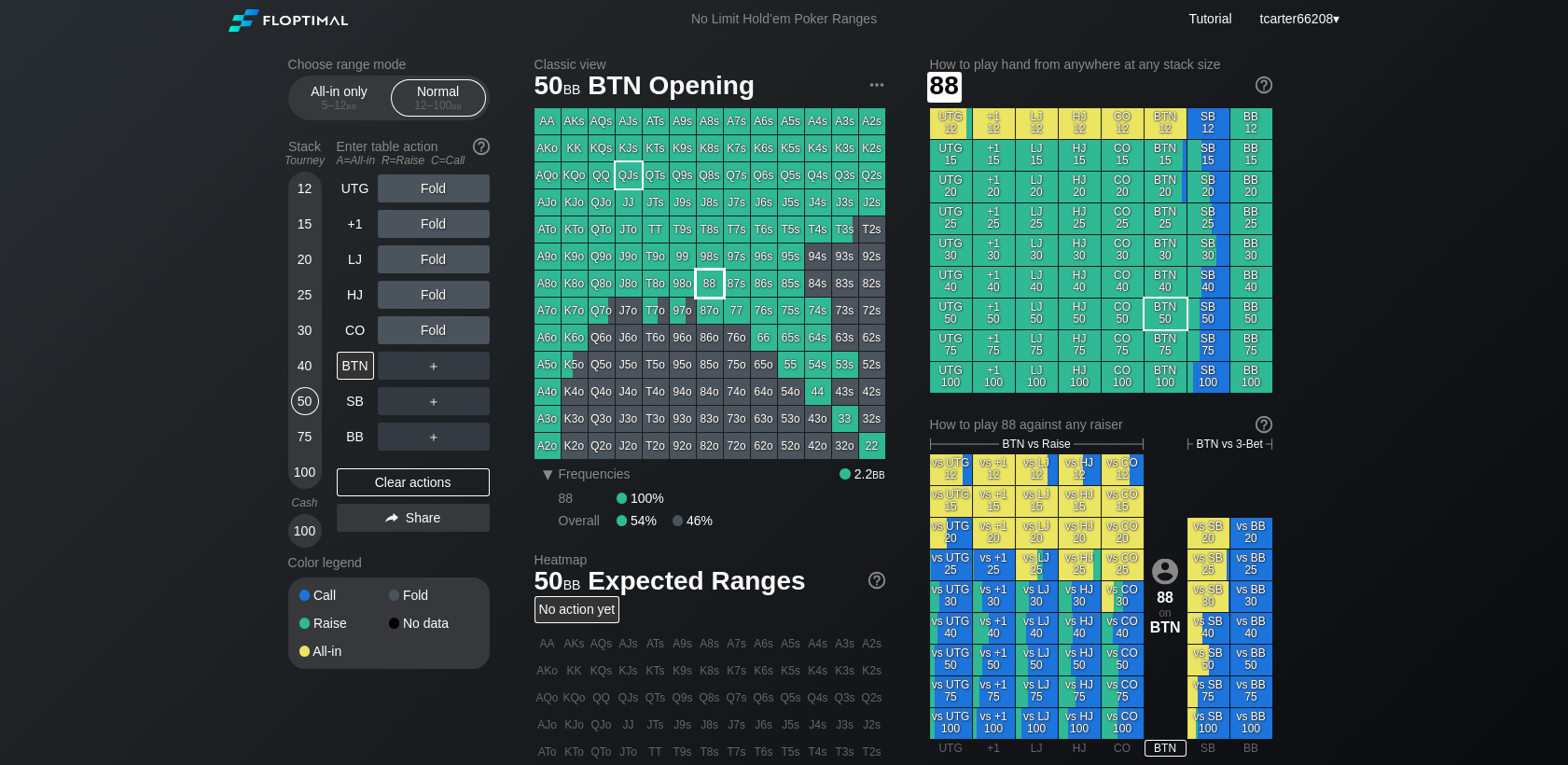
click at [716, 287] on div "88" at bounding box center [710, 284] width 26 height 26
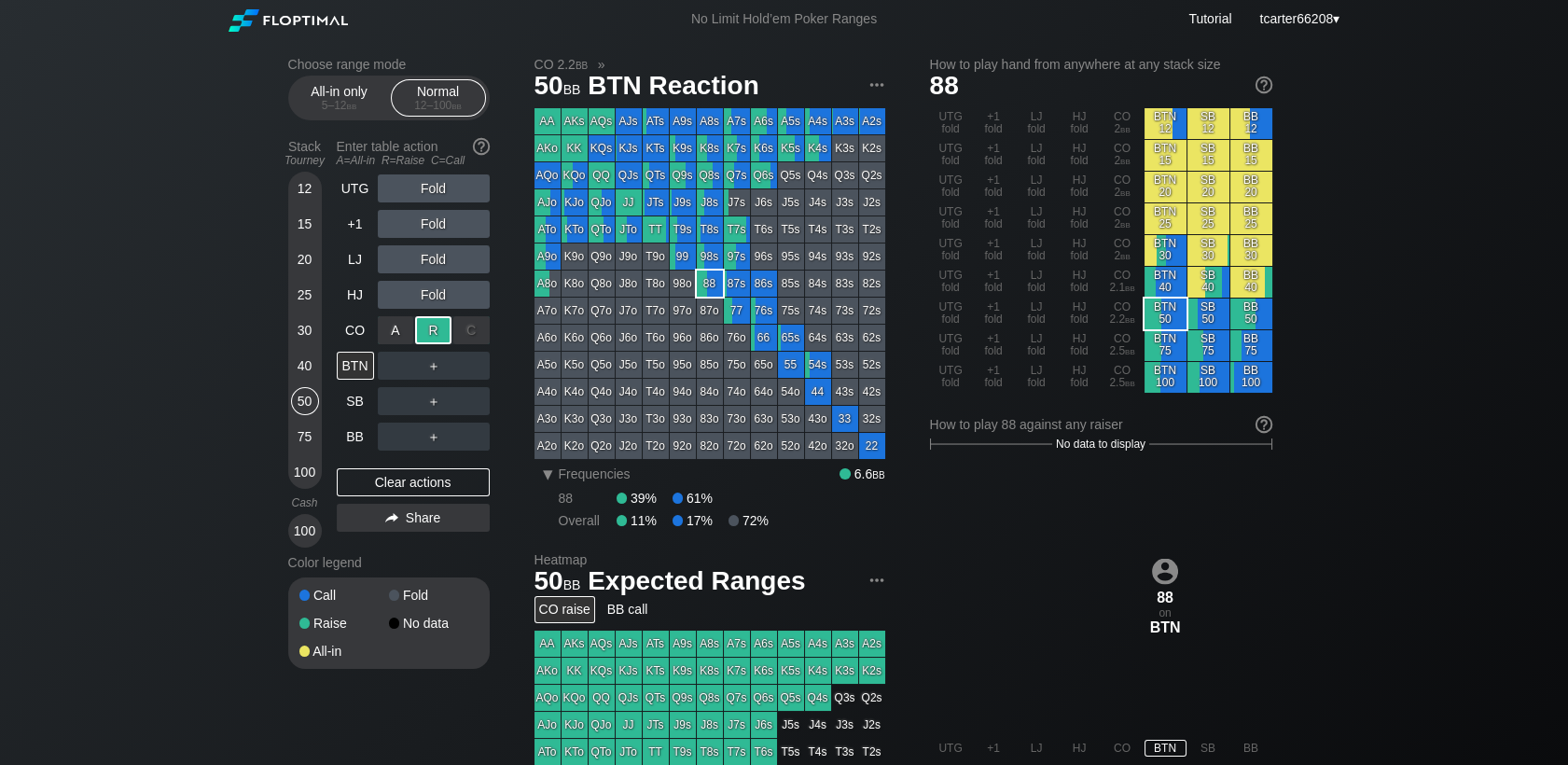
click at [427, 344] on div "R ✕" at bounding box center [433, 330] width 37 height 28
click at [467, 363] on div "＋" at bounding box center [434, 365] width 112 height 28
click at [471, 371] on div "C ✕" at bounding box center [471, 365] width 37 height 28
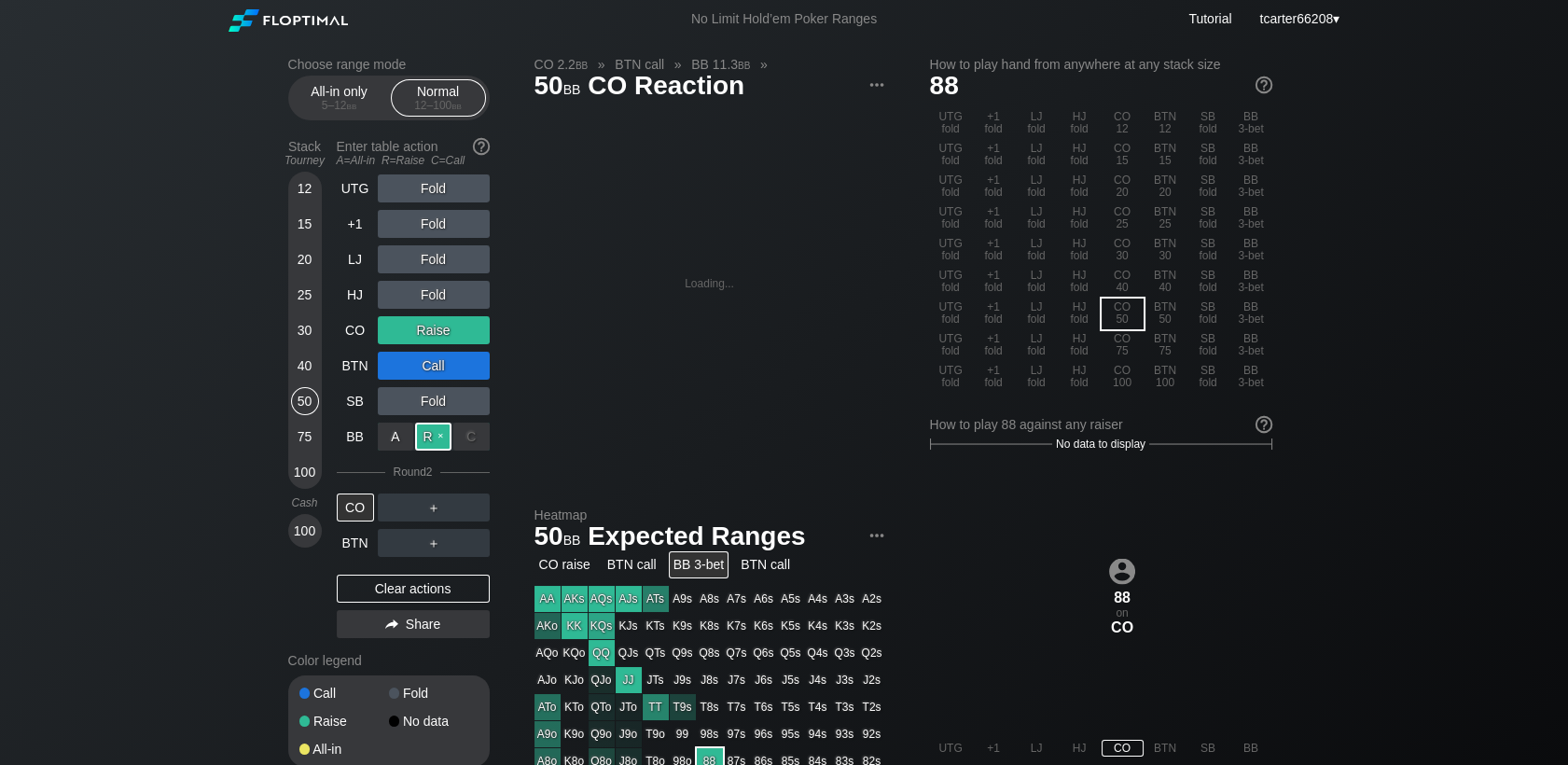
click at [428, 443] on div "R ✕" at bounding box center [433, 437] width 37 height 28
click at [470, 504] on div "＋" at bounding box center [434, 507] width 112 height 28
click at [472, 511] on div "C ✕" at bounding box center [471, 507] width 37 height 28
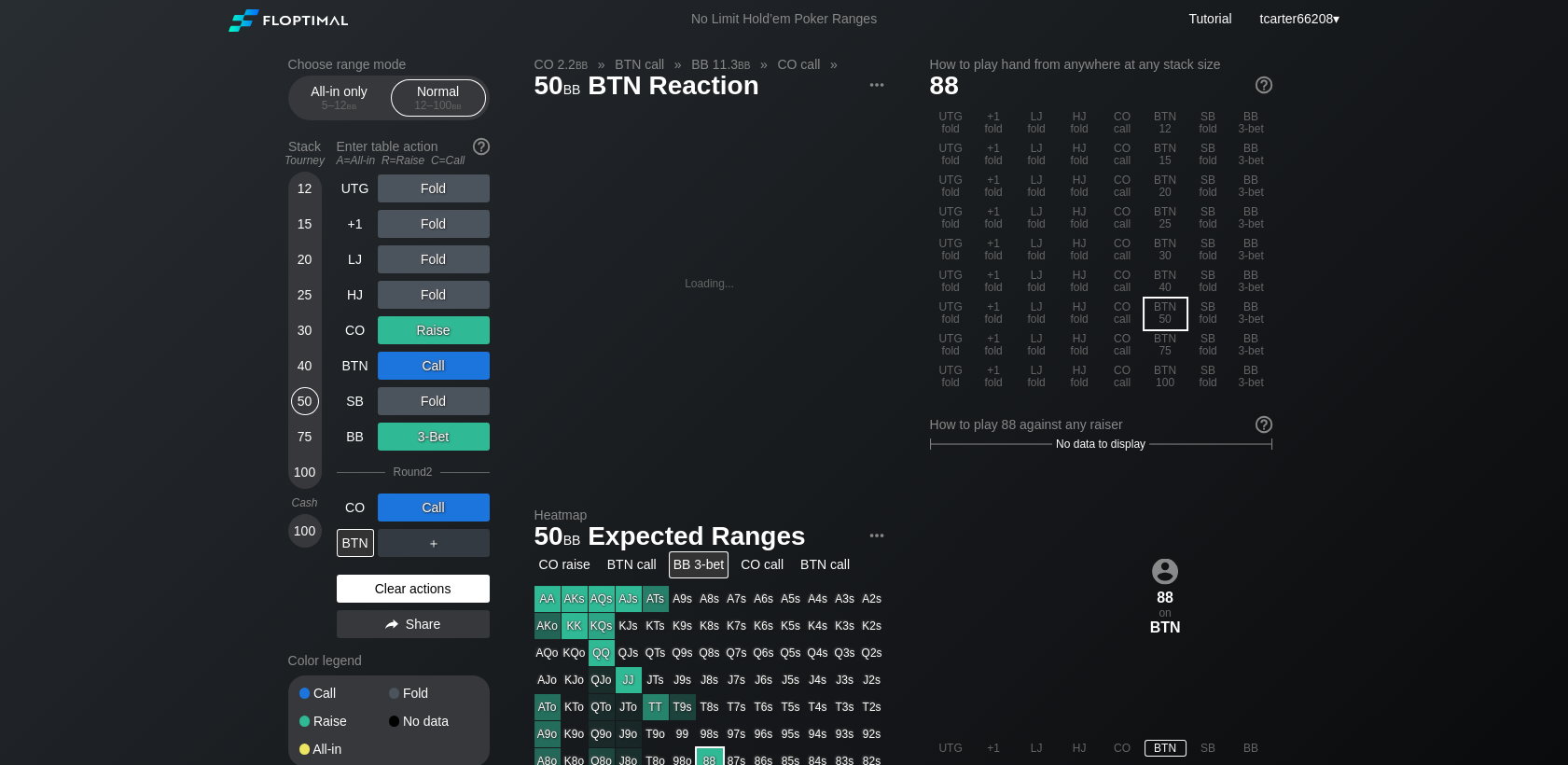
click at [396, 594] on div "Clear actions" at bounding box center [413, 588] width 153 height 28
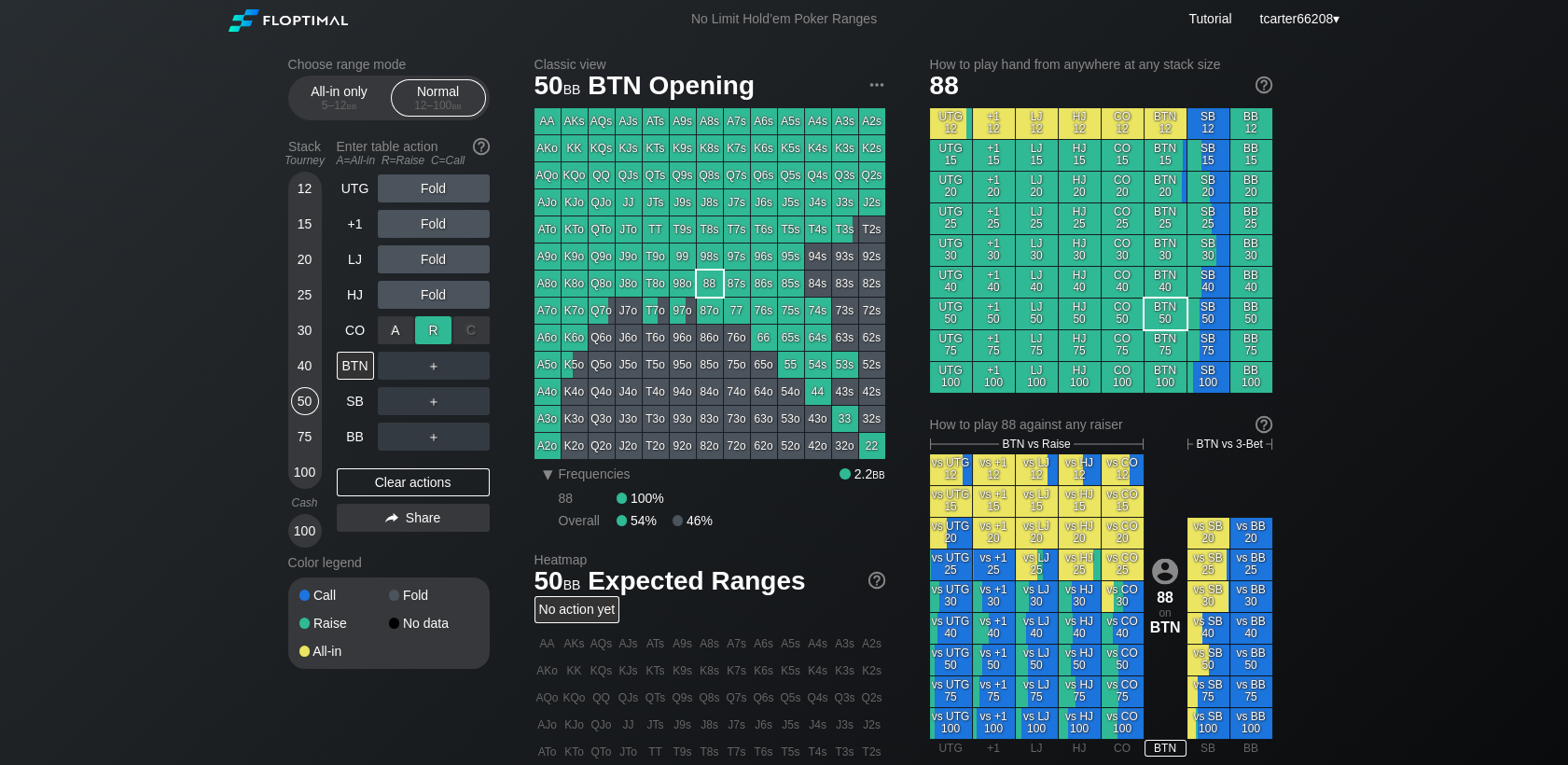
click at [440, 334] on div "R ✕" at bounding box center [433, 330] width 37 height 28
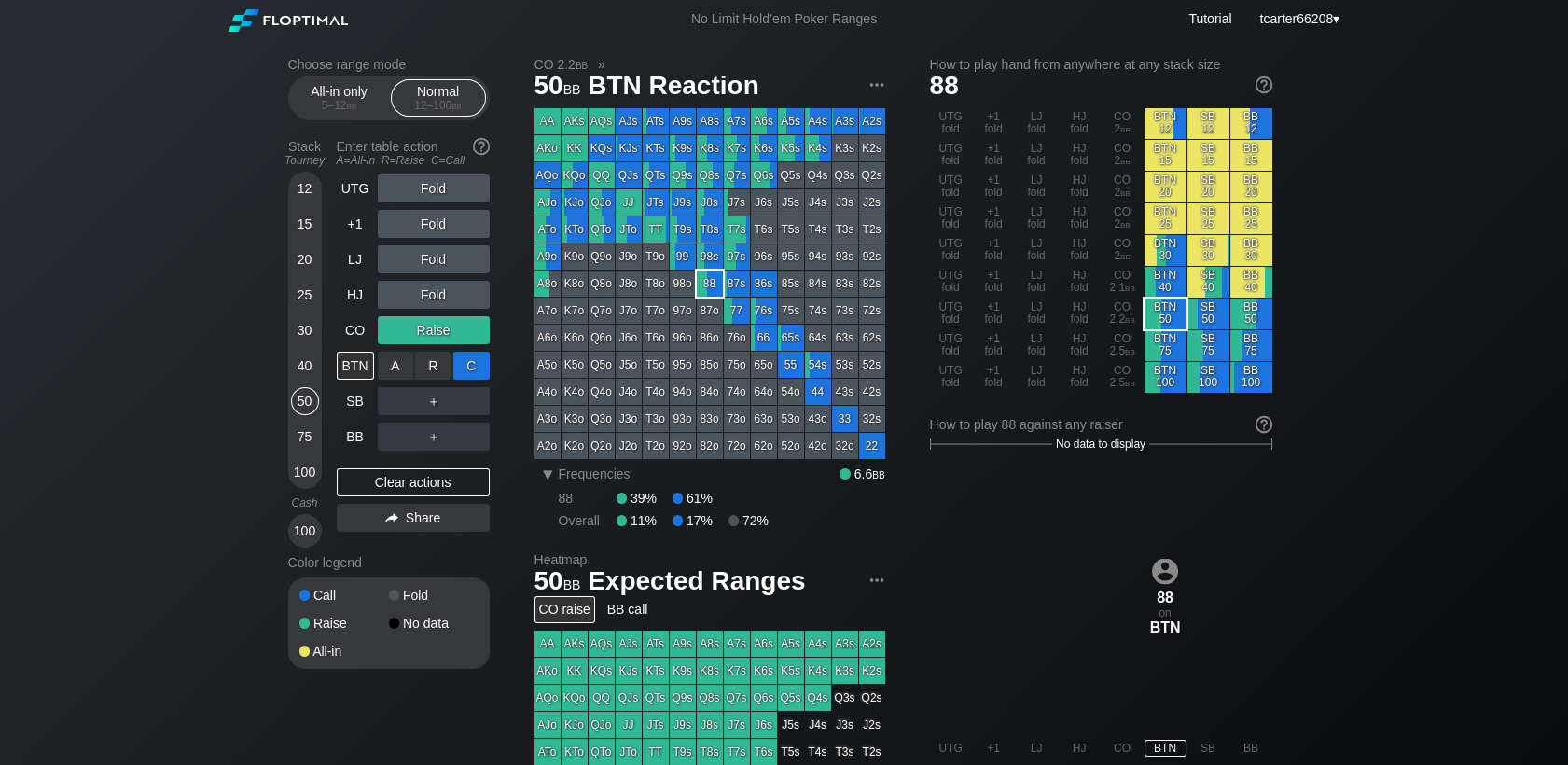
click at [475, 371] on div "C ✕" at bounding box center [471, 365] width 37 height 28
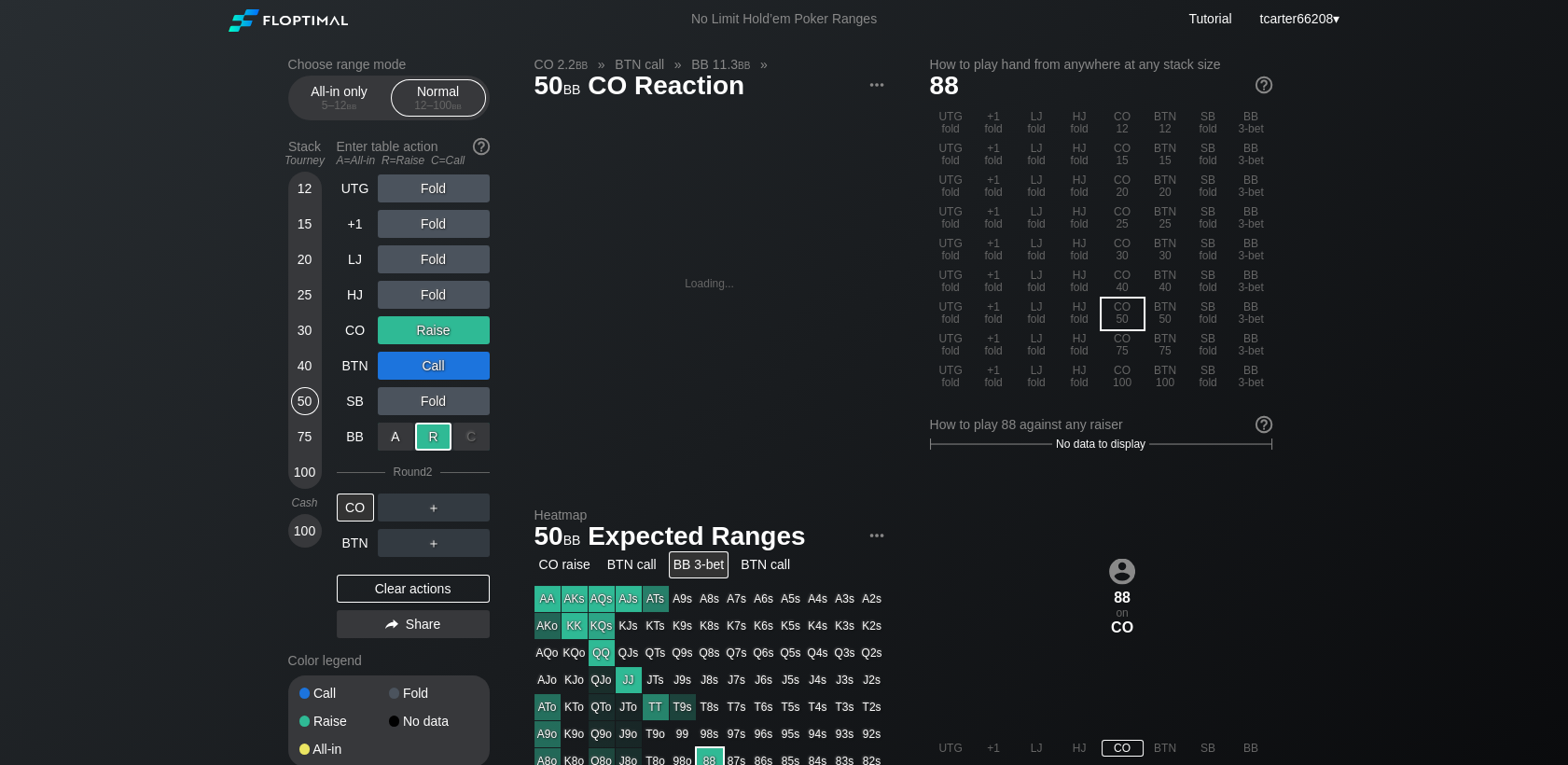
click at [432, 440] on div "R ✕" at bounding box center [433, 437] width 37 height 28
drag, startPoint x: 477, startPoint y: 522, endPoint x: 370, endPoint y: 506, distance: 108.2
click at [477, 520] on div "C ✕" at bounding box center [471, 507] width 37 height 28
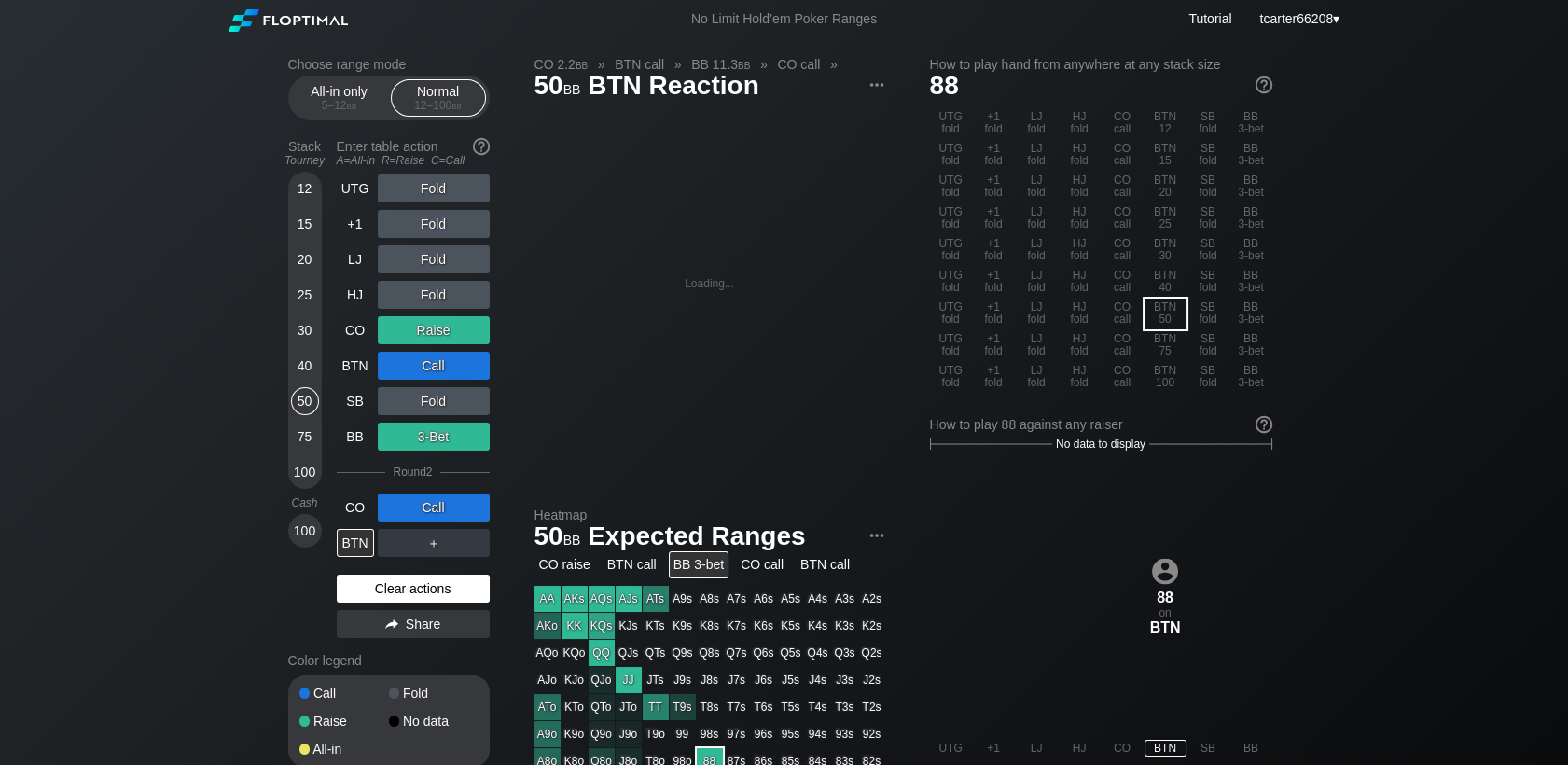
click at [441, 593] on div "Clear actions" at bounding box center [413, 588] width 153 height 28
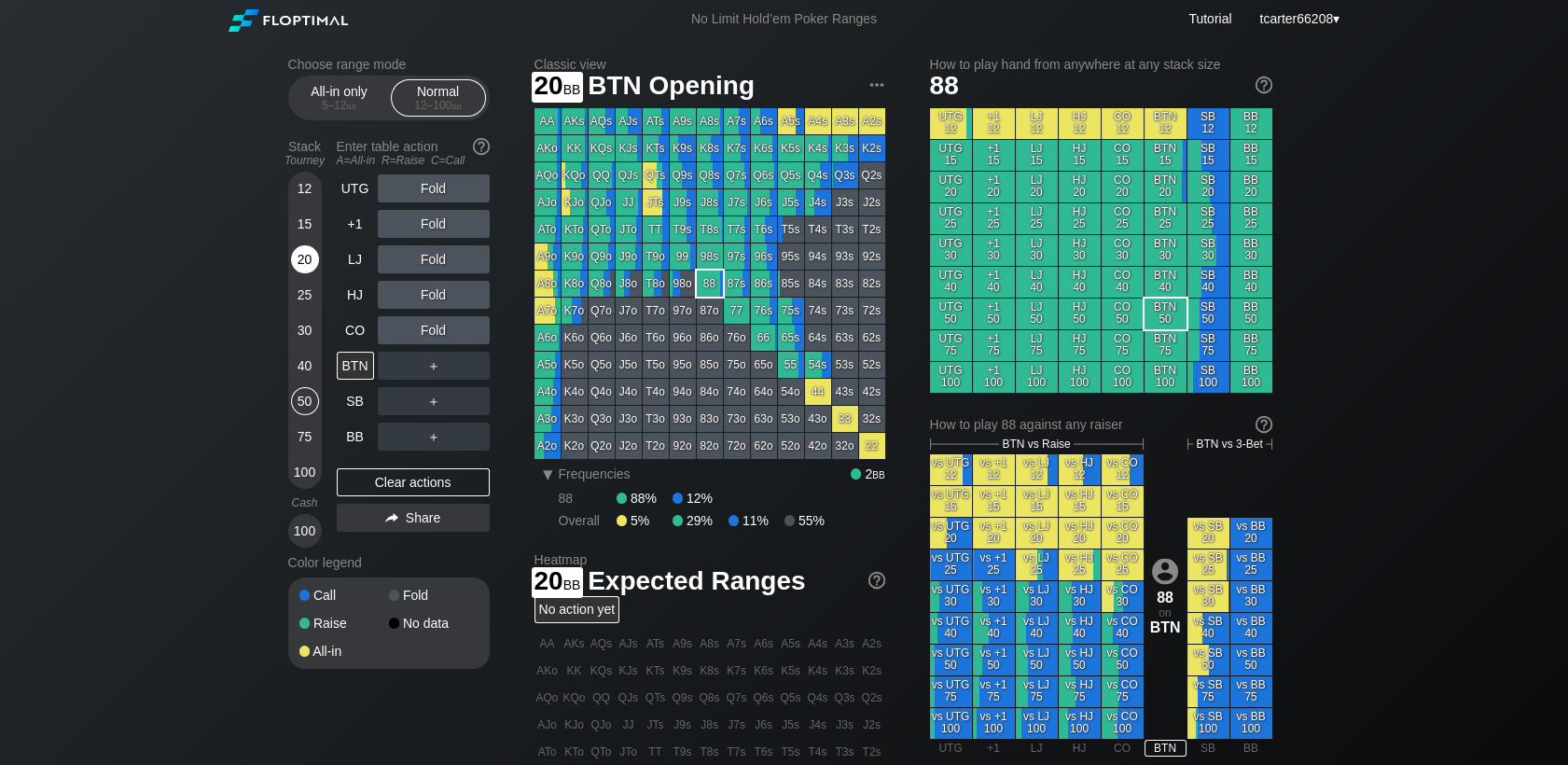
click at [314, 270] on div "20" at bounding box center [305, 259] width 28 height 28
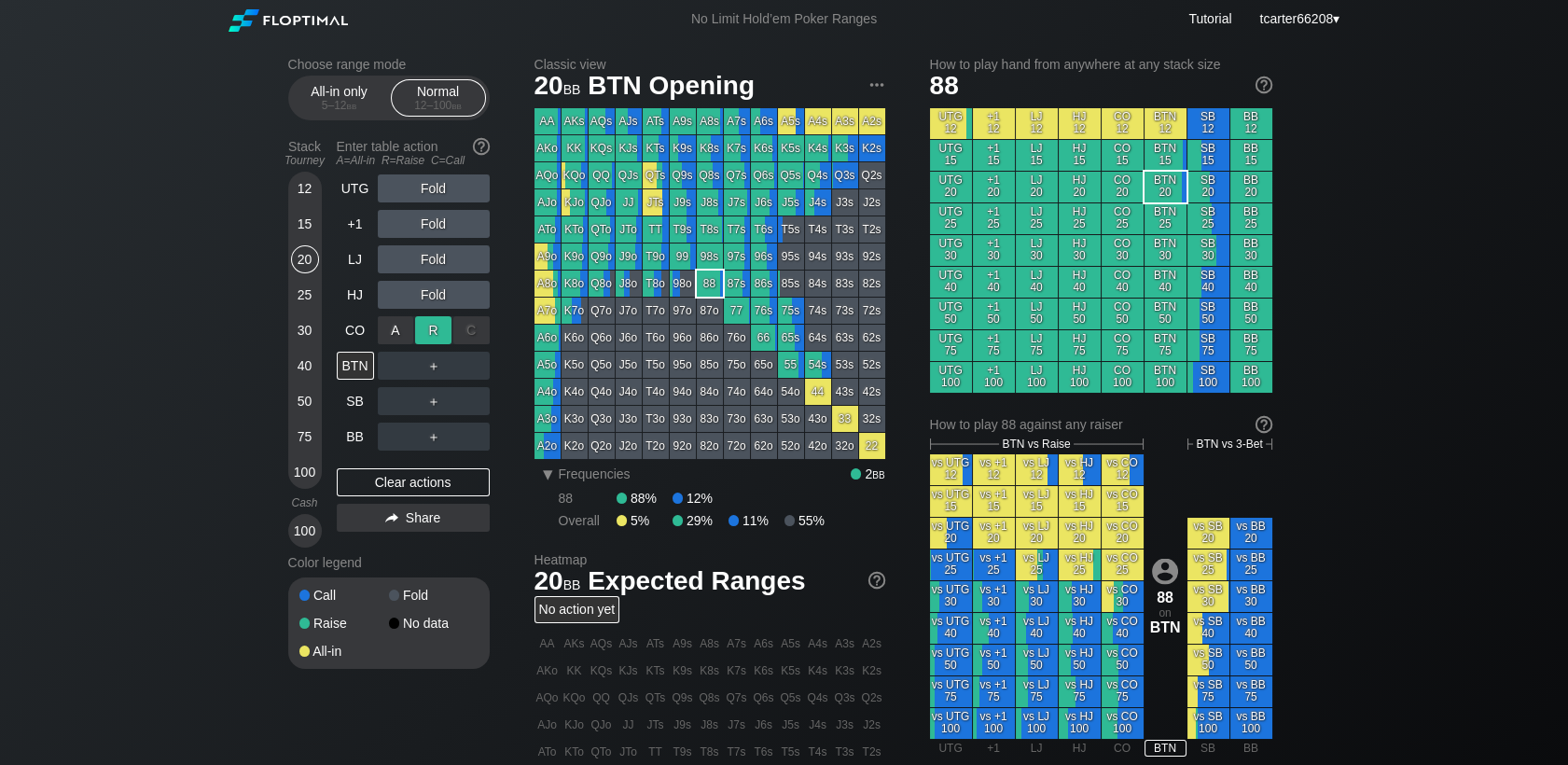
click at [435, 332] on div "R ✕" at bounding box center [433, 330] width 37 height 28
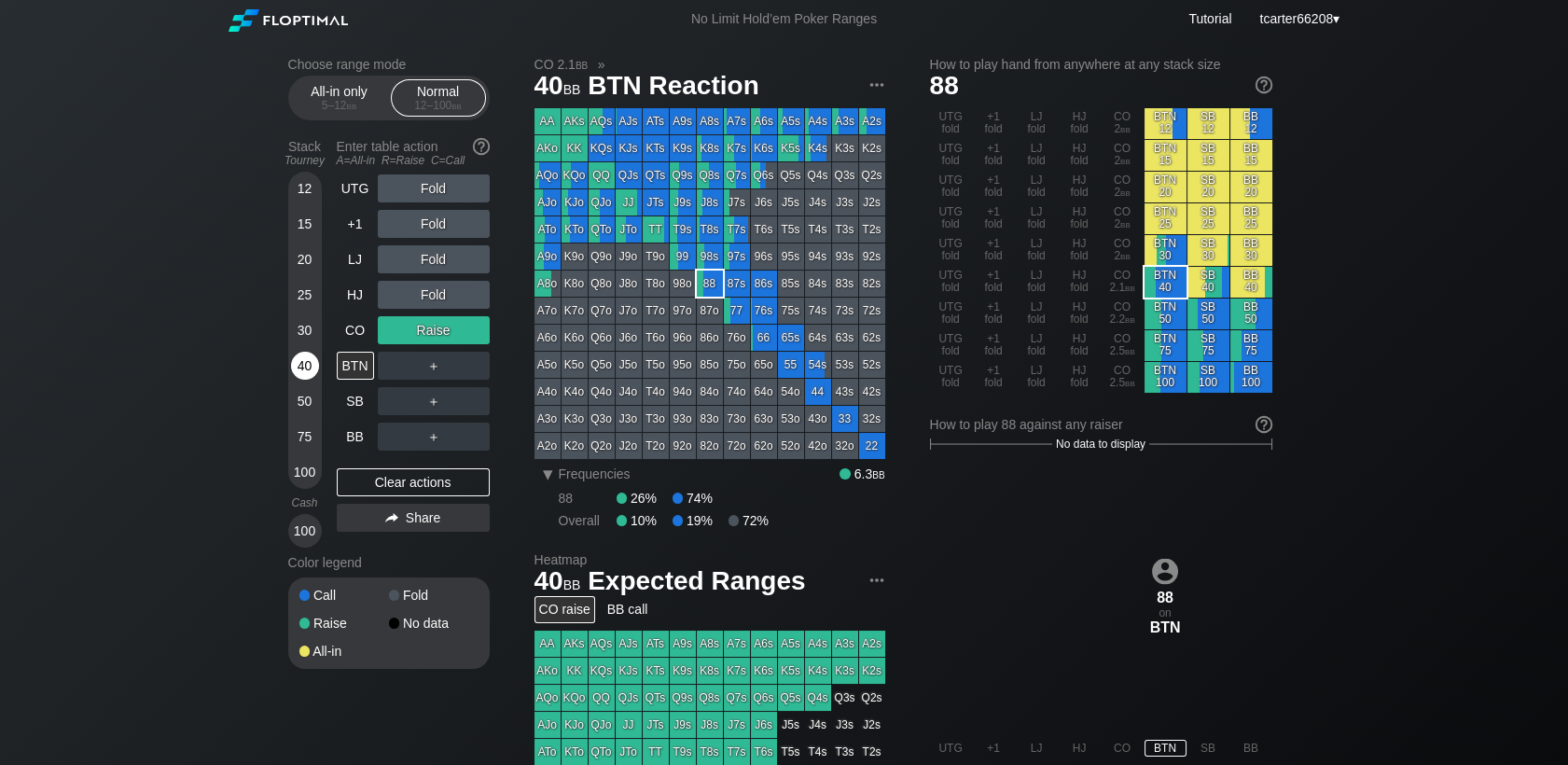
click at [305, 371] on div "40" at bounding box center [305, 365] width 28 height 28
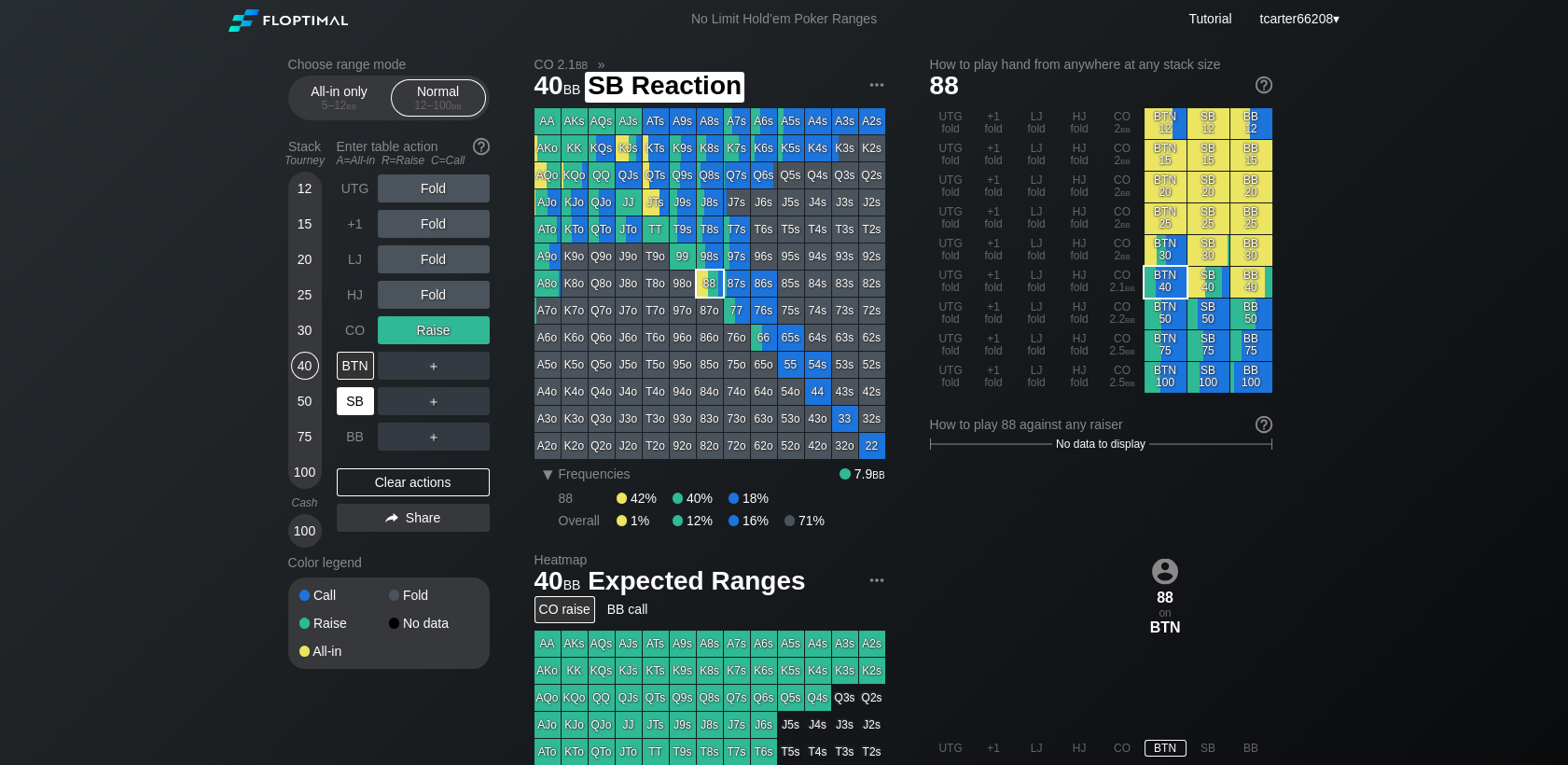
click at [344, 407] on div "SB" at bounding box center [355, 401] width 38 height 28
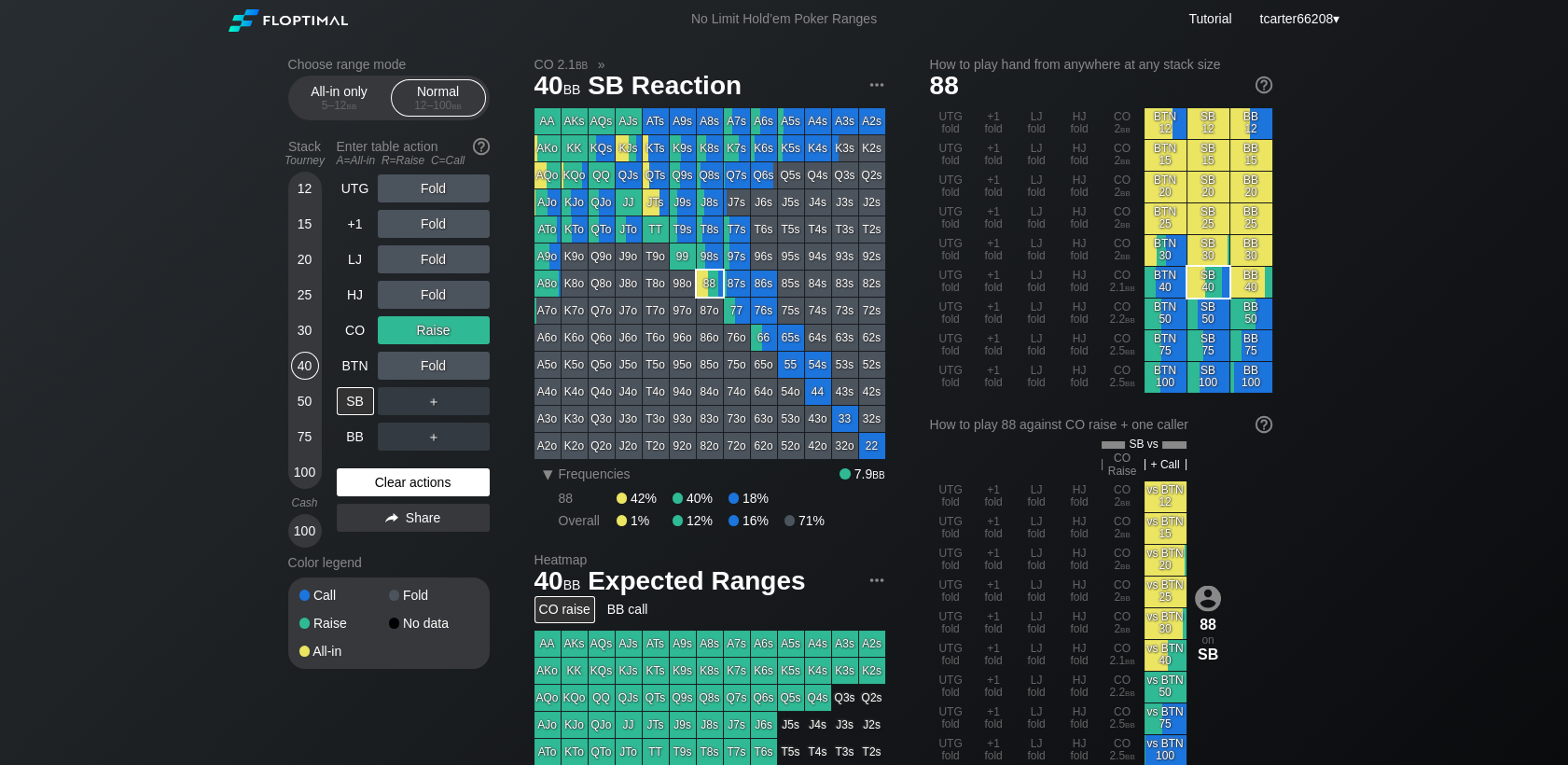
drag, startPoint x: 396, startPoint y: 457, endPoint x: 396, endPoint y: 476, distance: 19.0
click at [396, 465] on div "UTG Fold +1 Fold LJ Fold HJ Fold CO Raise BTN Fold SB ＋ BB ＋ Clear actions Share" at bounding box center [413, 361] width 153 height 373
click at [396, 476] on div "Clear actions" at bounding box center [413, 482] width 153 height 28
click at [397, 480] on div "Clear actions" at bounding box center [413, 482] width 153 height 28
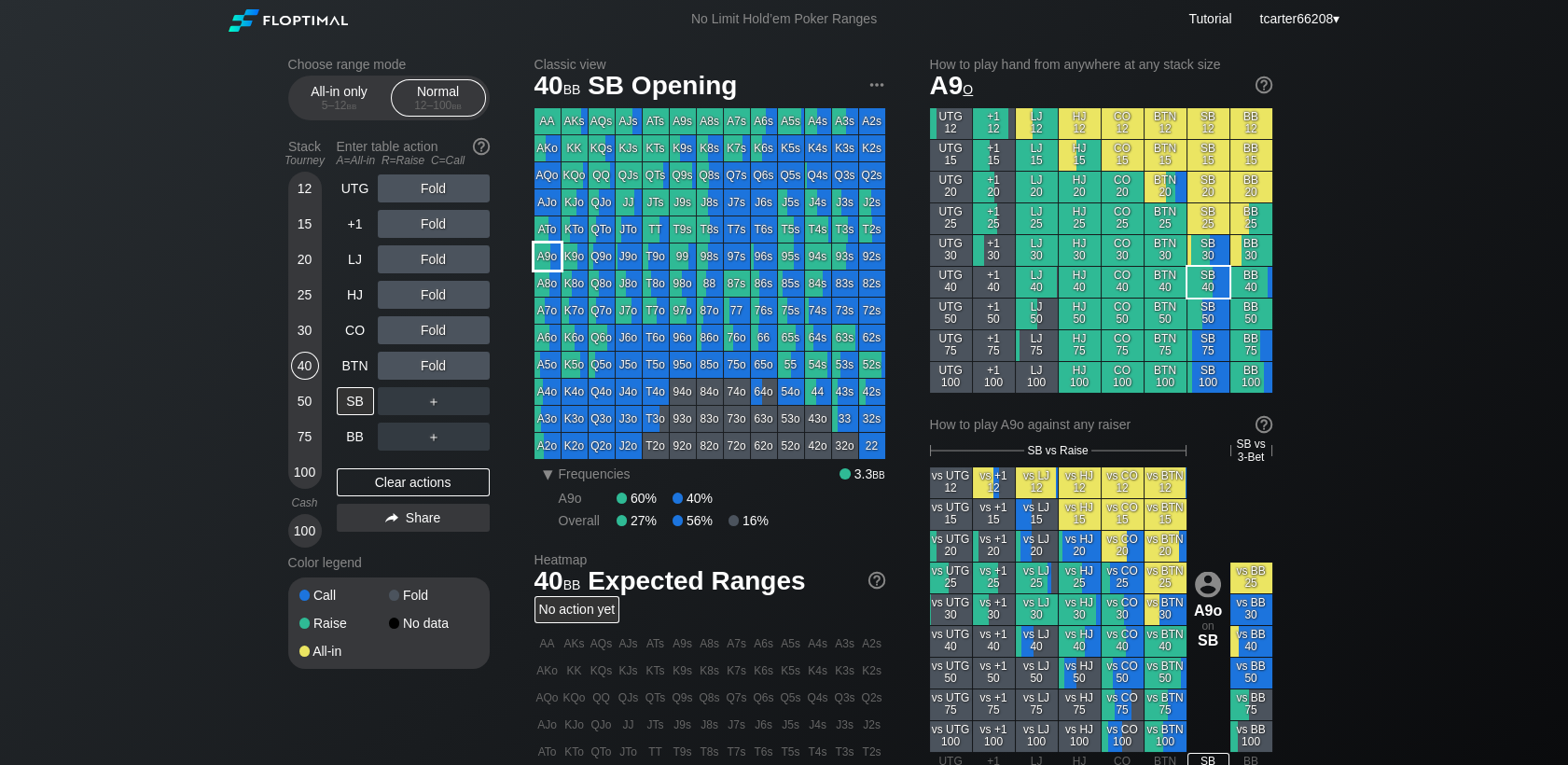
click at [552, 254] on div "A9o" at bounding box center [548, 256] width 26 height 26
click at [423, 289] on div "R ✕" at bounding box center [433, 295] width 37 height 28
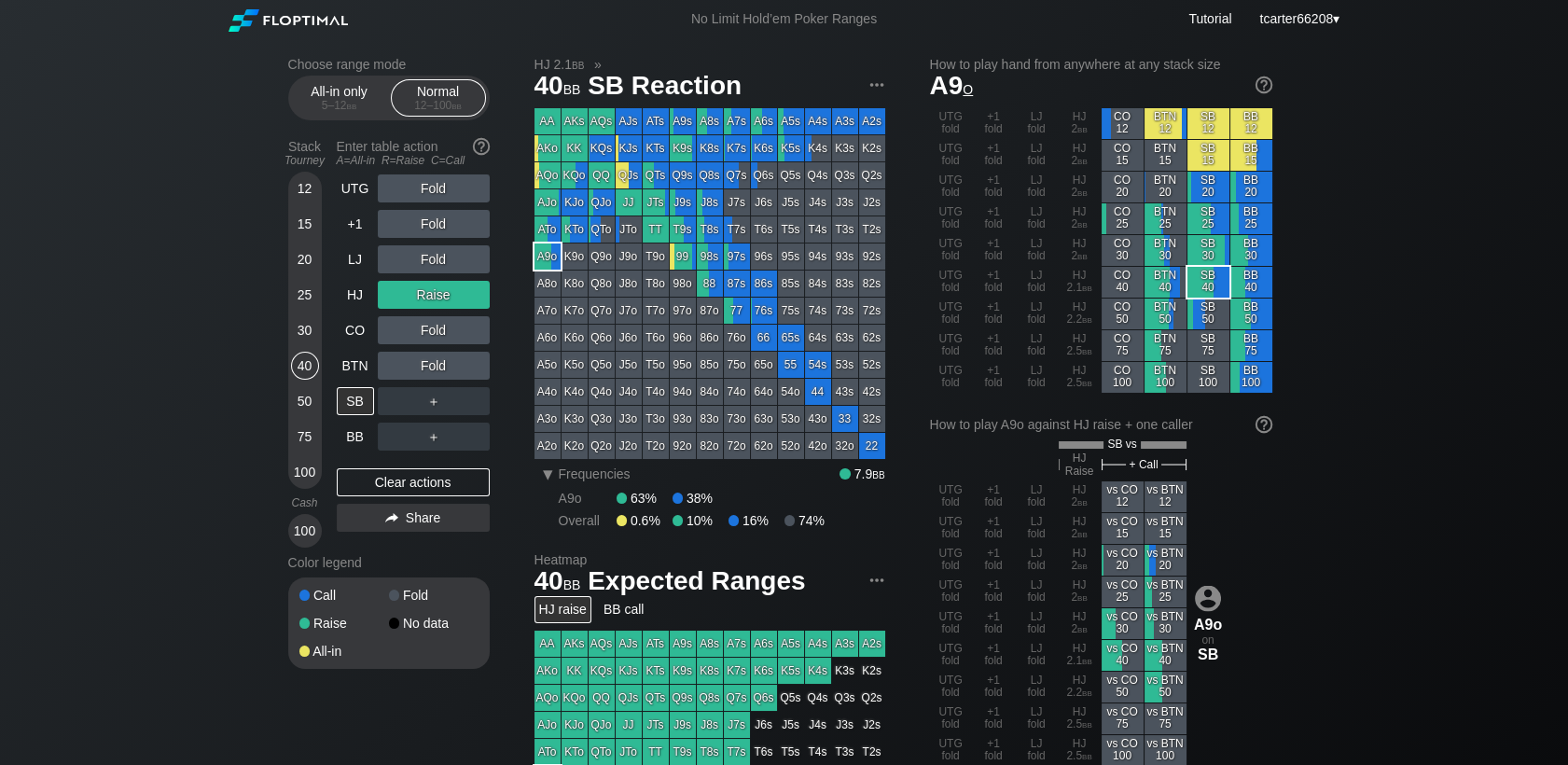
drag, startPoint x: 371, startPoint y: 485, endPoint x: 349, endPoint y: 458, distance: 34.8
click at [371, 485] on div "Clear actions" at bounding box center [413, 482] width 153 height 28
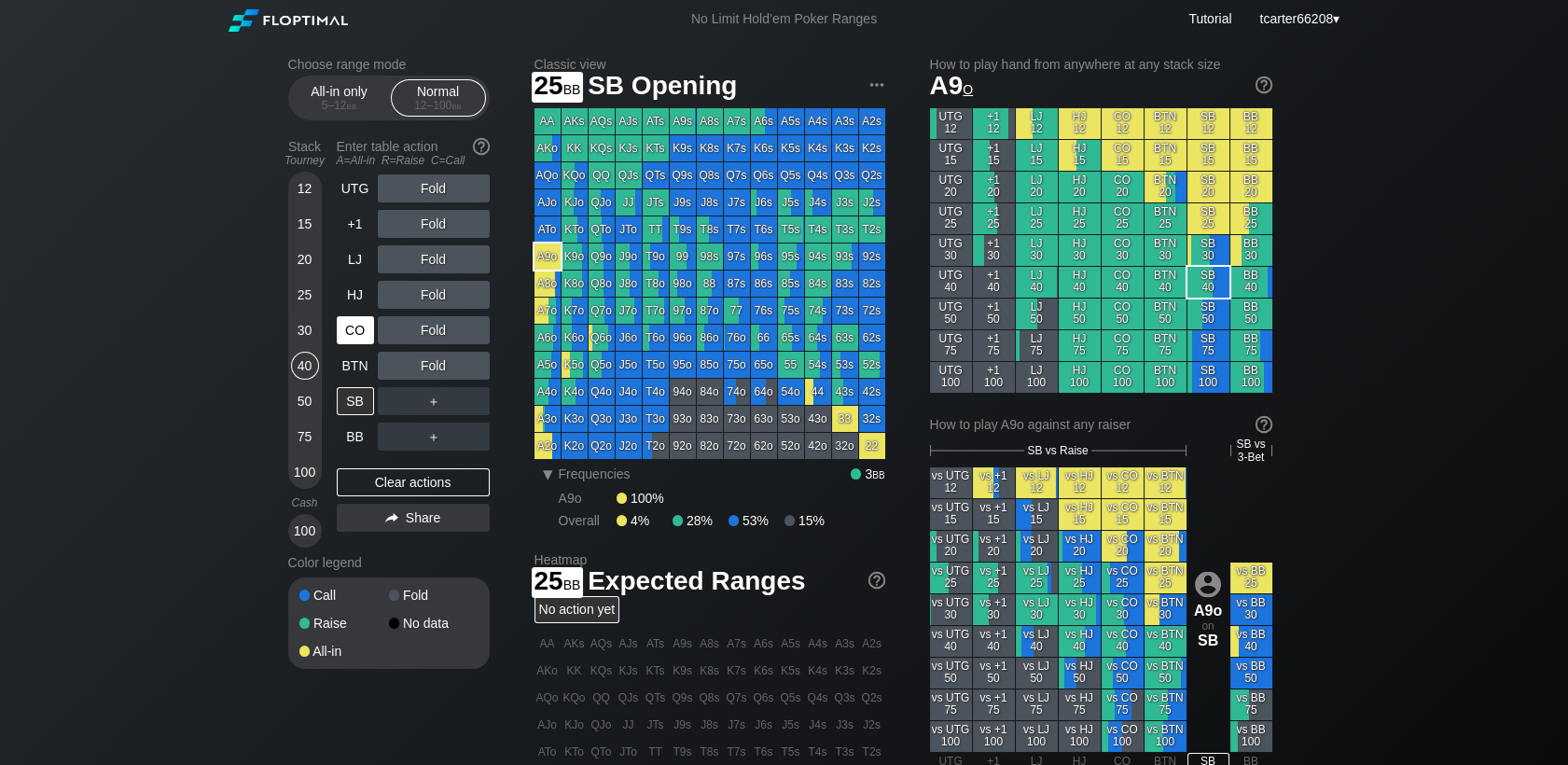
drag, startPoint x: 310, startPoint y: 293, endPoint x: 347, endPoint y: 333, distance: 54.5
click at [314, 298] on div "25" at bounding box center [305, 295] width 28 height 28
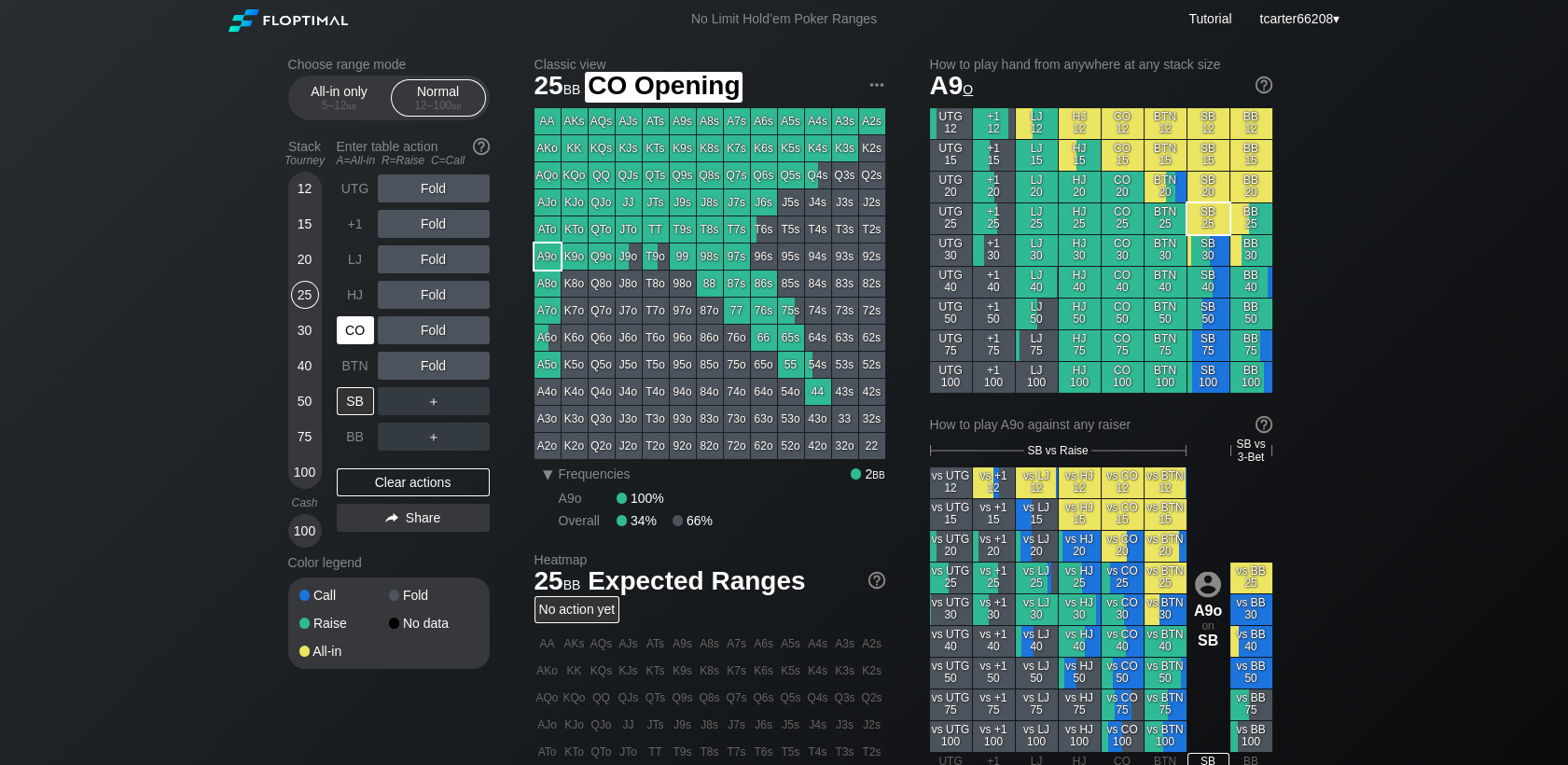
click at [350, 333] on div "CO" at bounding box center [355, 330] width 38 height 28
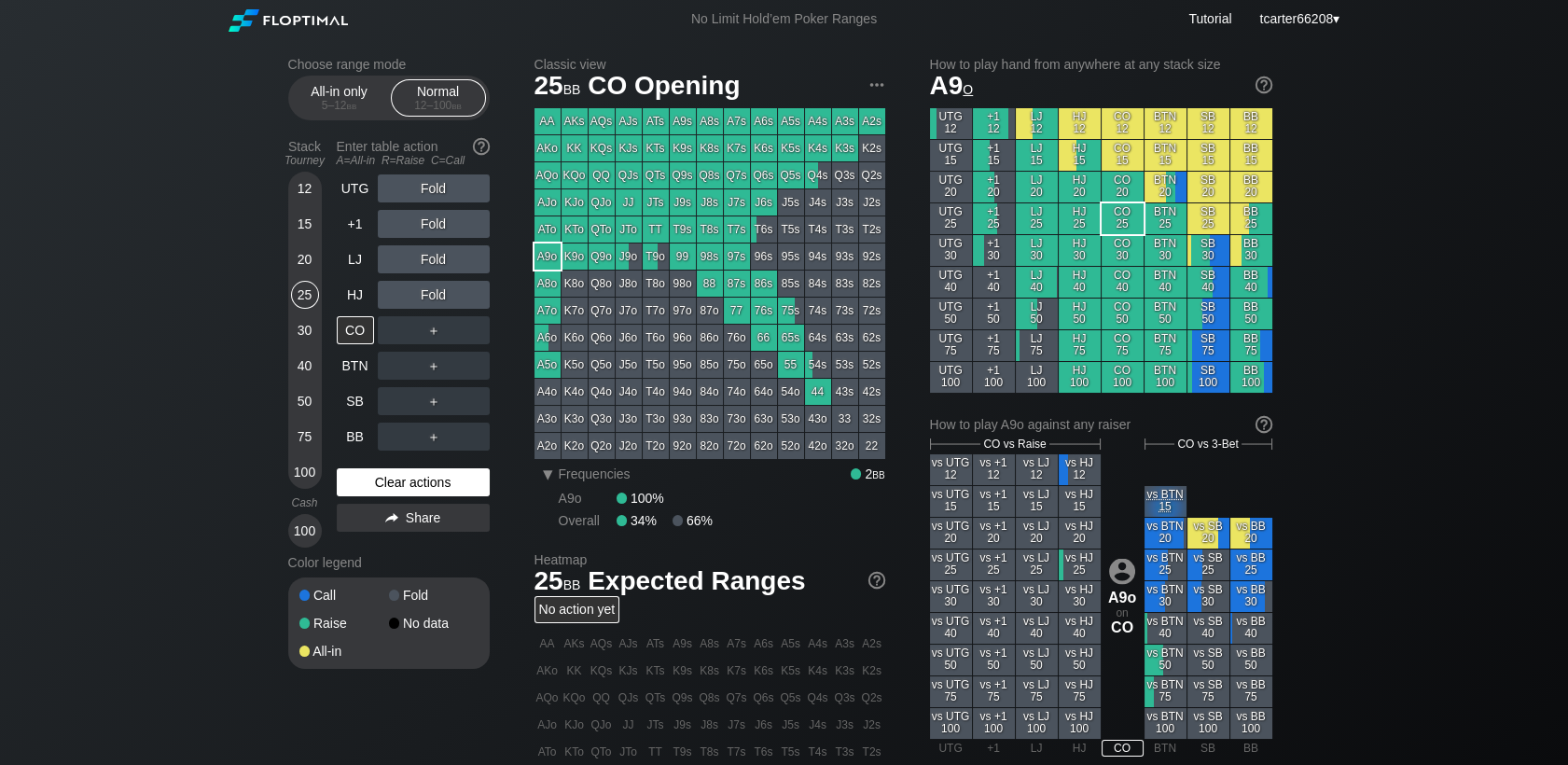
drag, startPoint x: 380, startPoint y: 481, endPoint x: 366, endPoint y: 481, distance: 14.0
click at [380, 481] on div "Clear actions" at bounding box center [413, 482] width 153 height 28
click at [445, 480] on div "Clear actions" at bounding box center [413, 482] width 153 height 28
click at [304, 464] on div "100" at bounding box center [305, 471] width 28 height 28
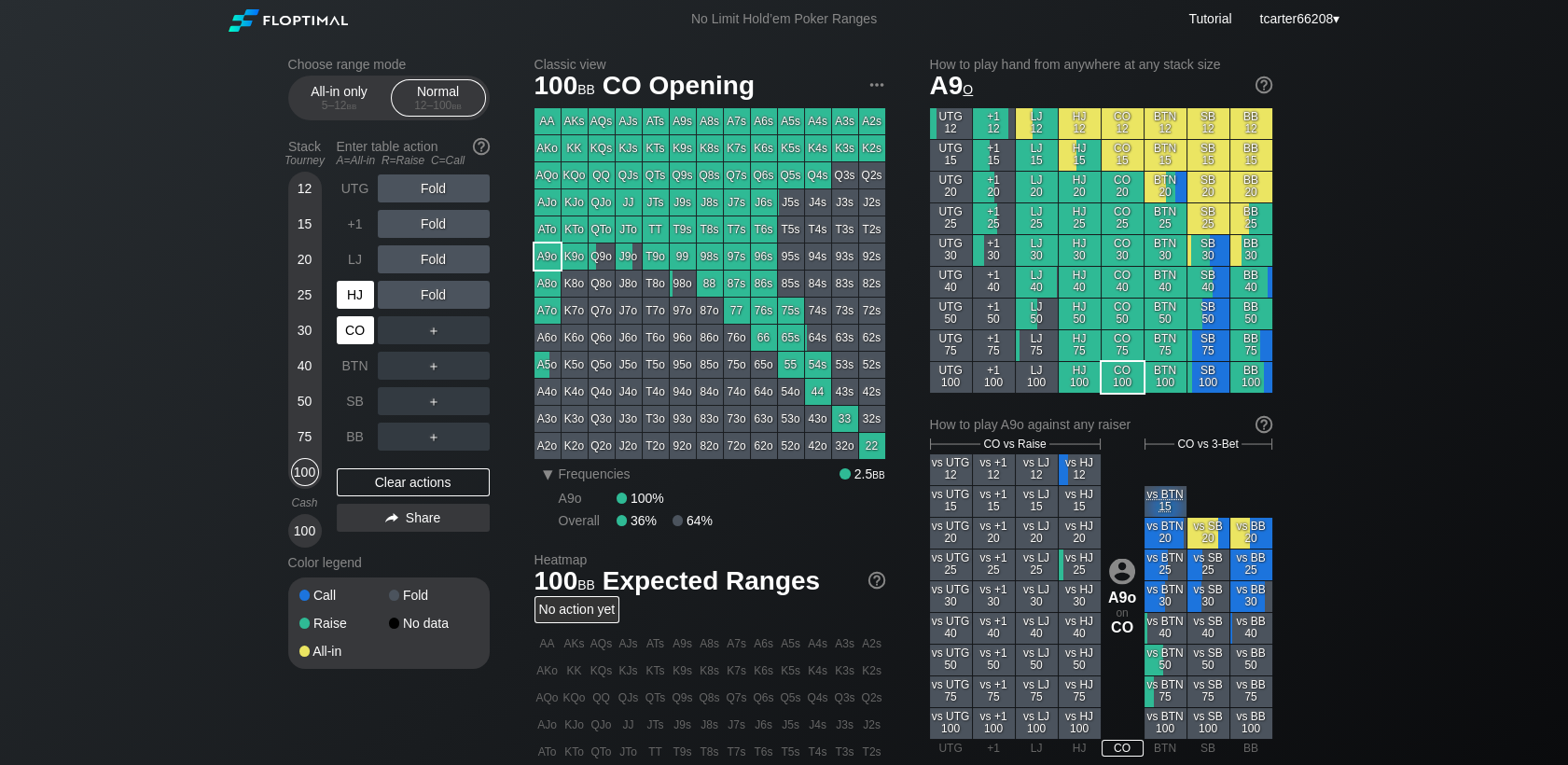
click at [345, 309] on div "HJ" at bounding box center [355, 295] width 38 height 28
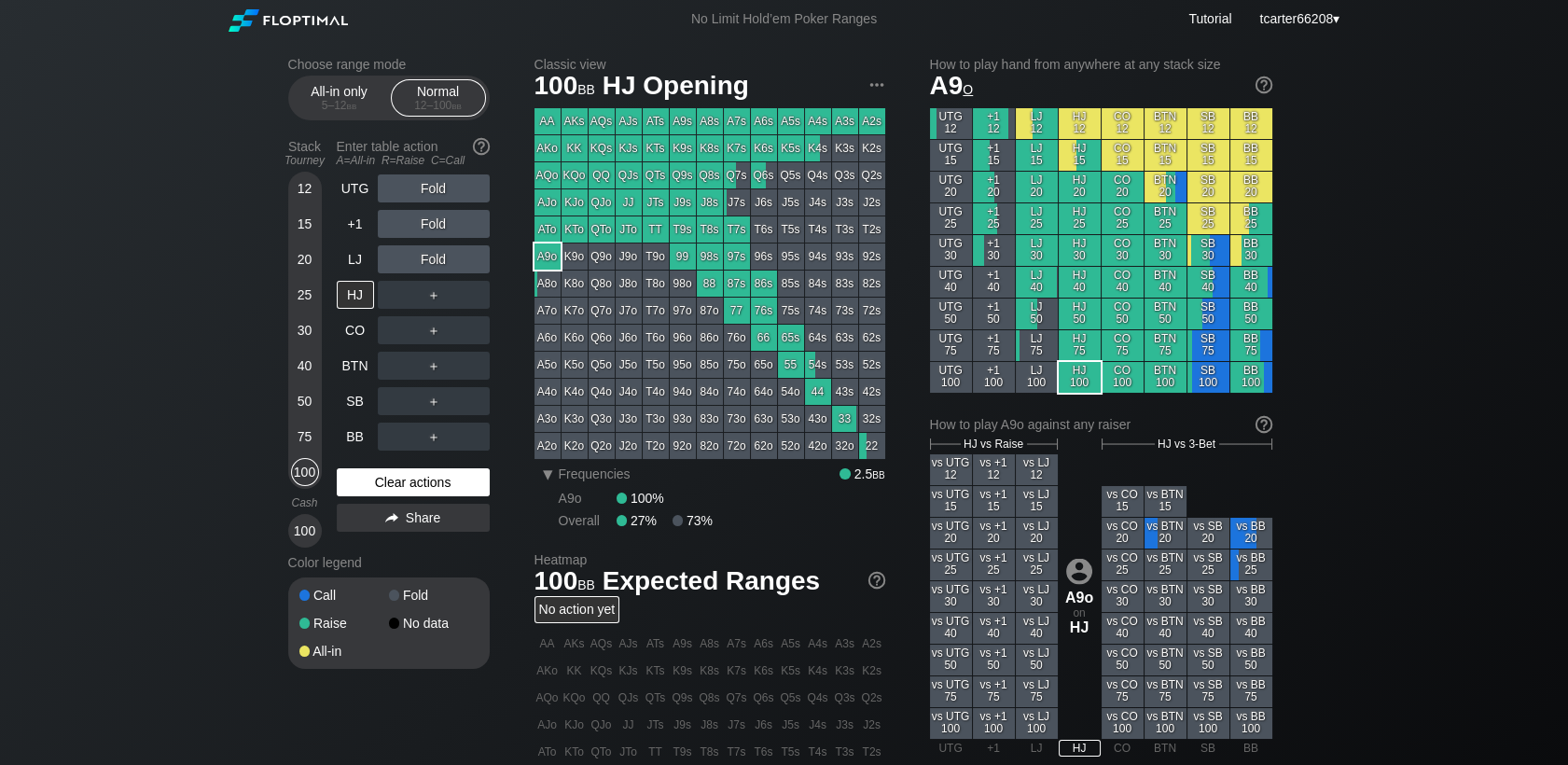
click at [410, 483] on div "Clear actions" at bounding box center [413, 482] width 153 height 28
click at [299, 411] on div "50" at bounding box center [305, 401] width 28 height 28
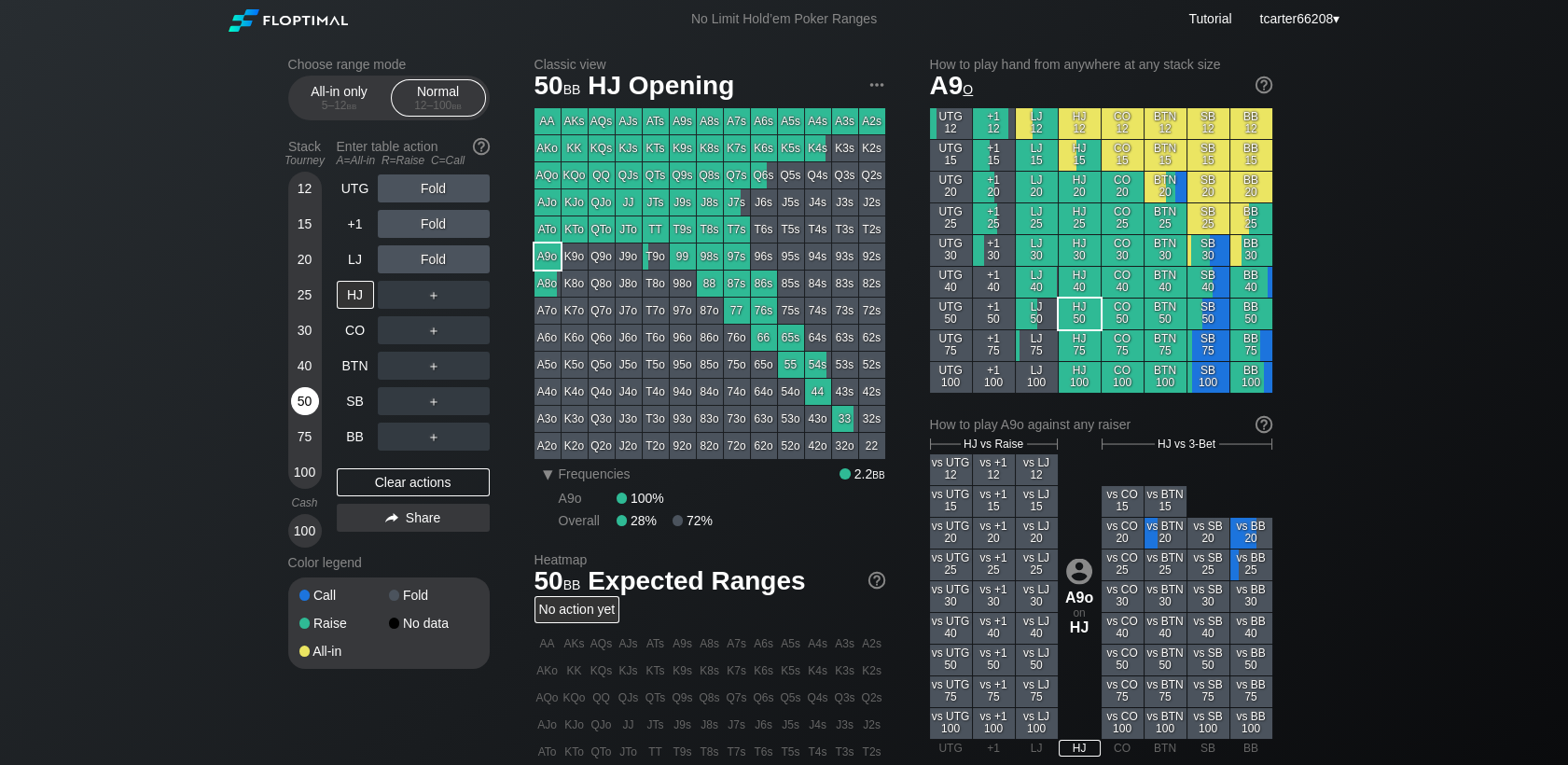
click at [299, 411] on div "50" at bounding box center [305, 401] width 28 height 28
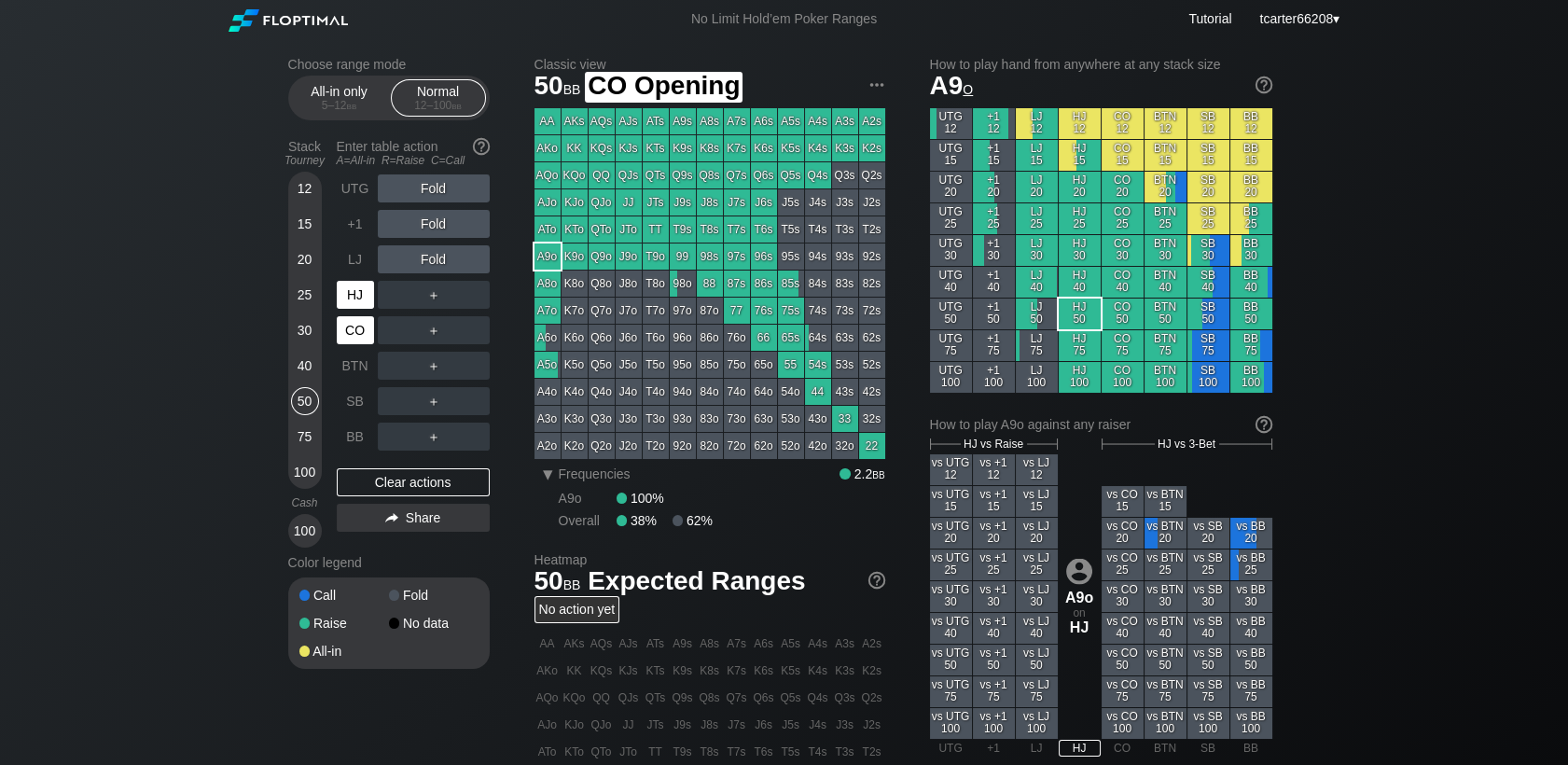
click at [354, 308] on div "HJ" at bounding box center [355, 295] width 38 height 28
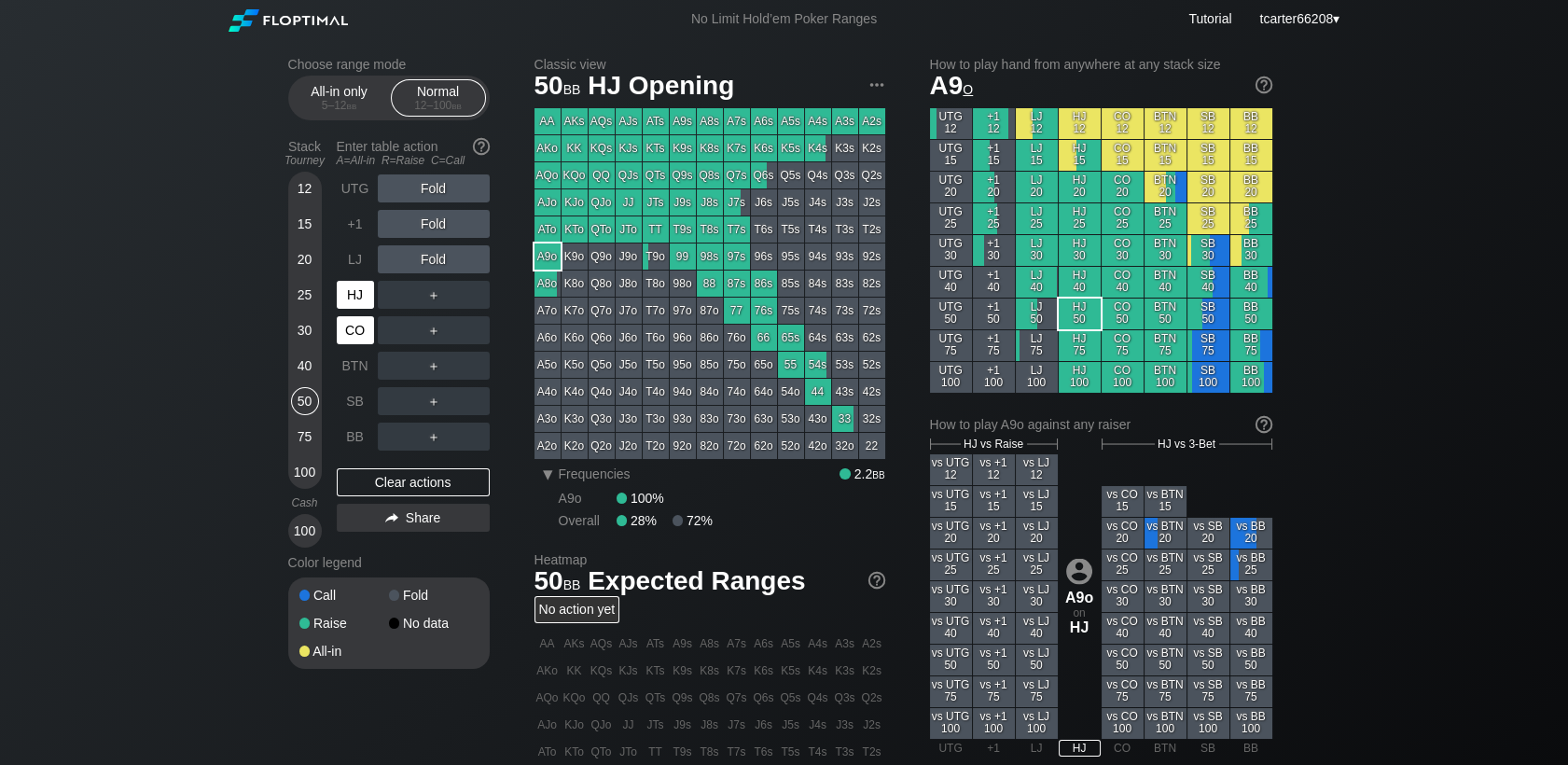
click at [355, 324] on div "CO" at bounding box center [355, 330] width 38 height 28
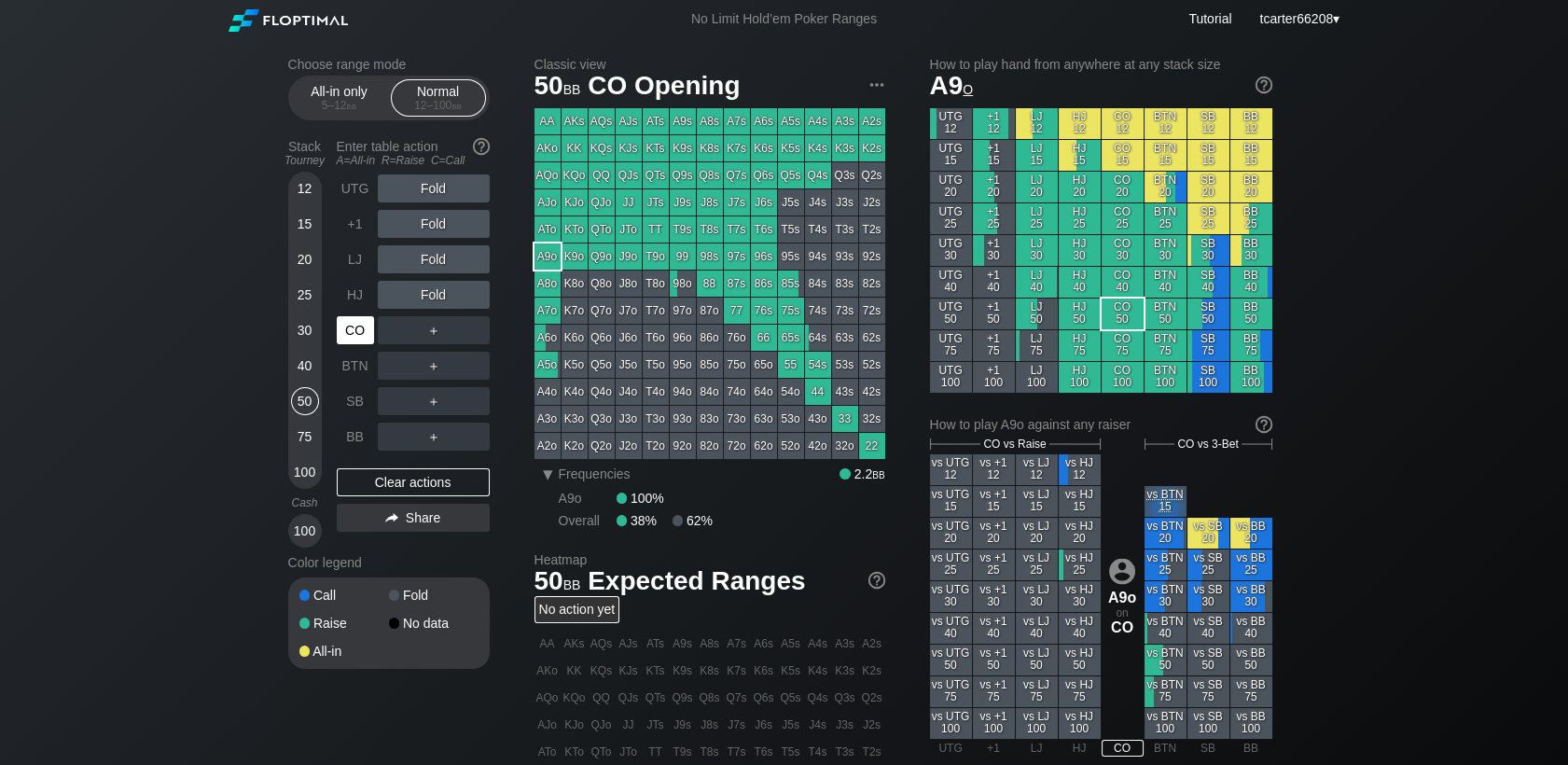
click at [356, 329] on div "CO" at bounding box center [355, 330] width 38 height 28
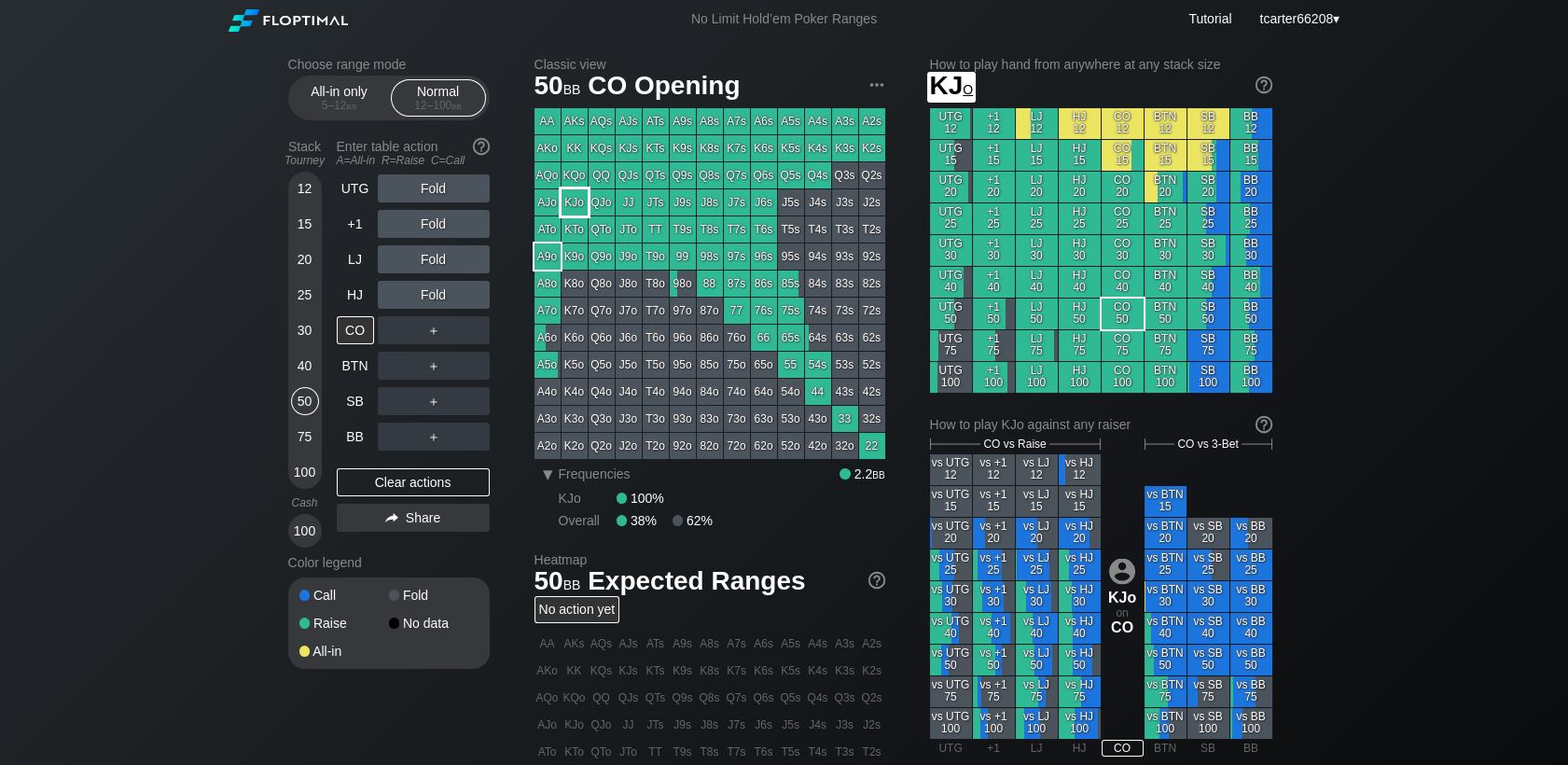
click at [569, 201] on div "KJo" at bounding box center [575, 202] width 26 height 26
click at [575, 205] on div "KJo" at bounding box center [575, 202] width 26 height 26
click at [429, 354] on div "＋" at bounding box center [434, 365] width 112 height 28
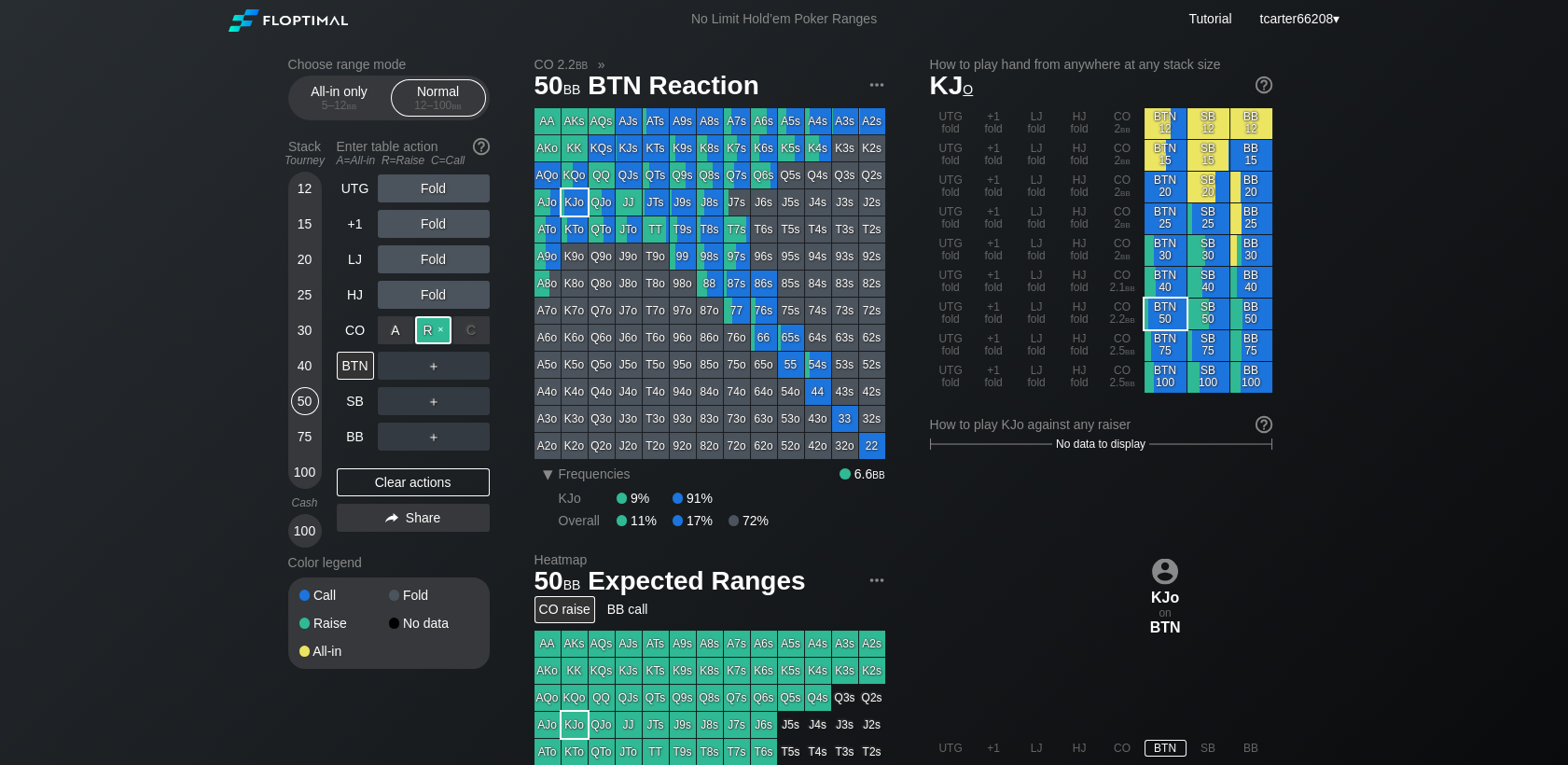
click at [433, 332] on div "R ✕" at bounding box center [433, 330] width 37 height 28
click at [436, 369] on div "R ✕" at bounding box center [433, 365] width 37 height 28
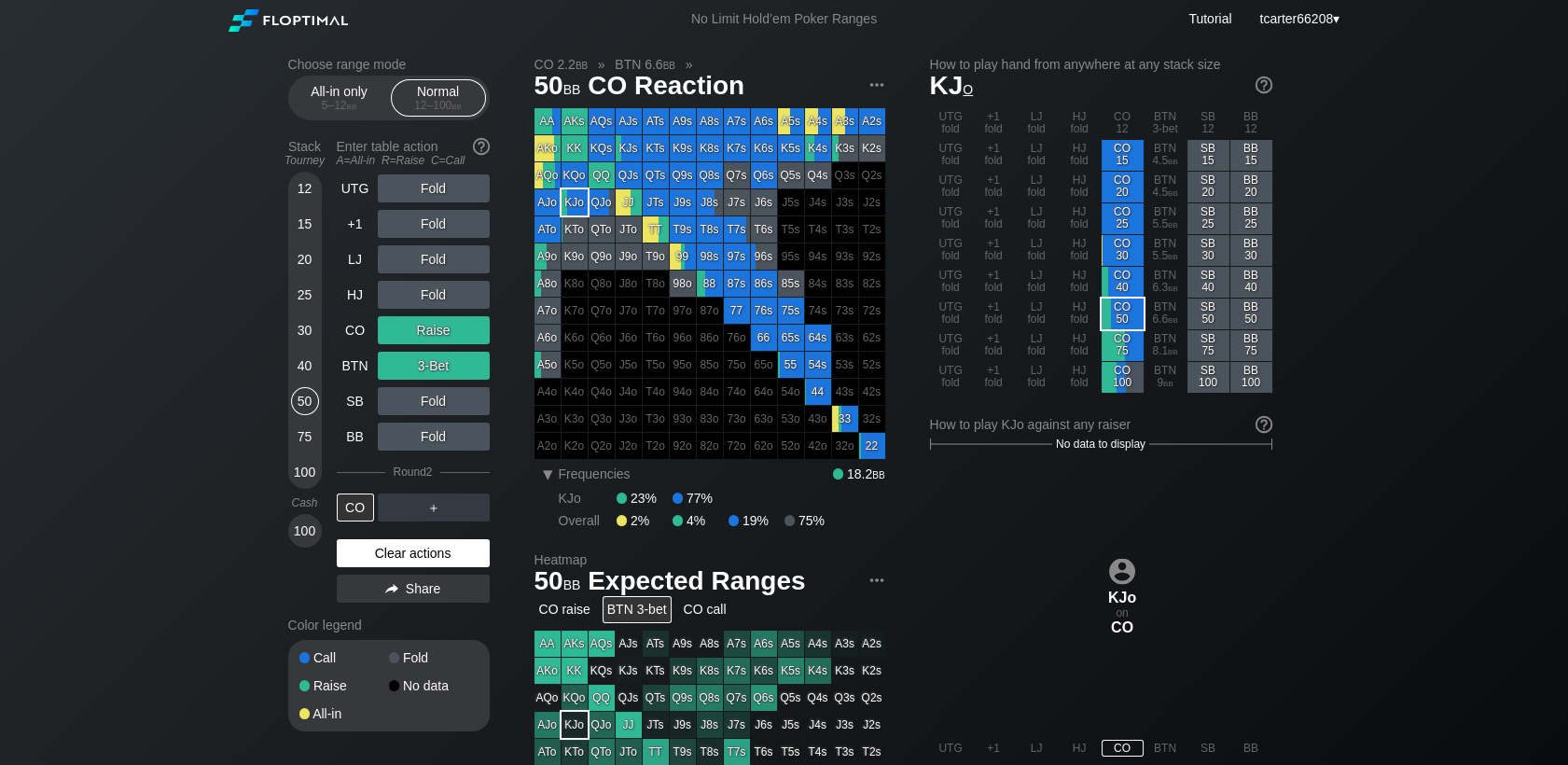
click at [359, 549] on div "Clear actions" at bounding box center [413, 553] width 153 height 28
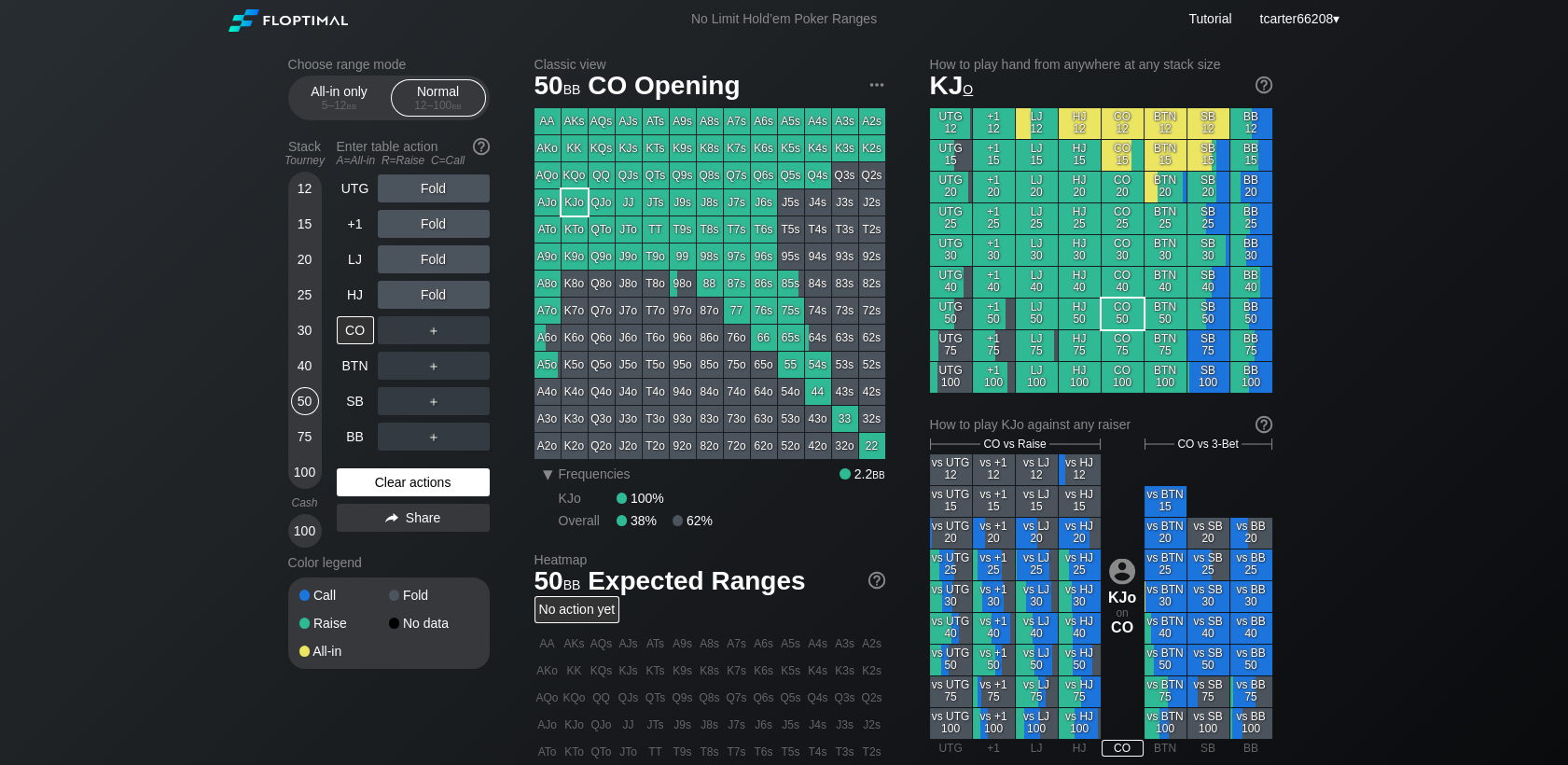
click at [430, 480] on div "Clear actions" at bounding box center [413, 482] width 153 height 28
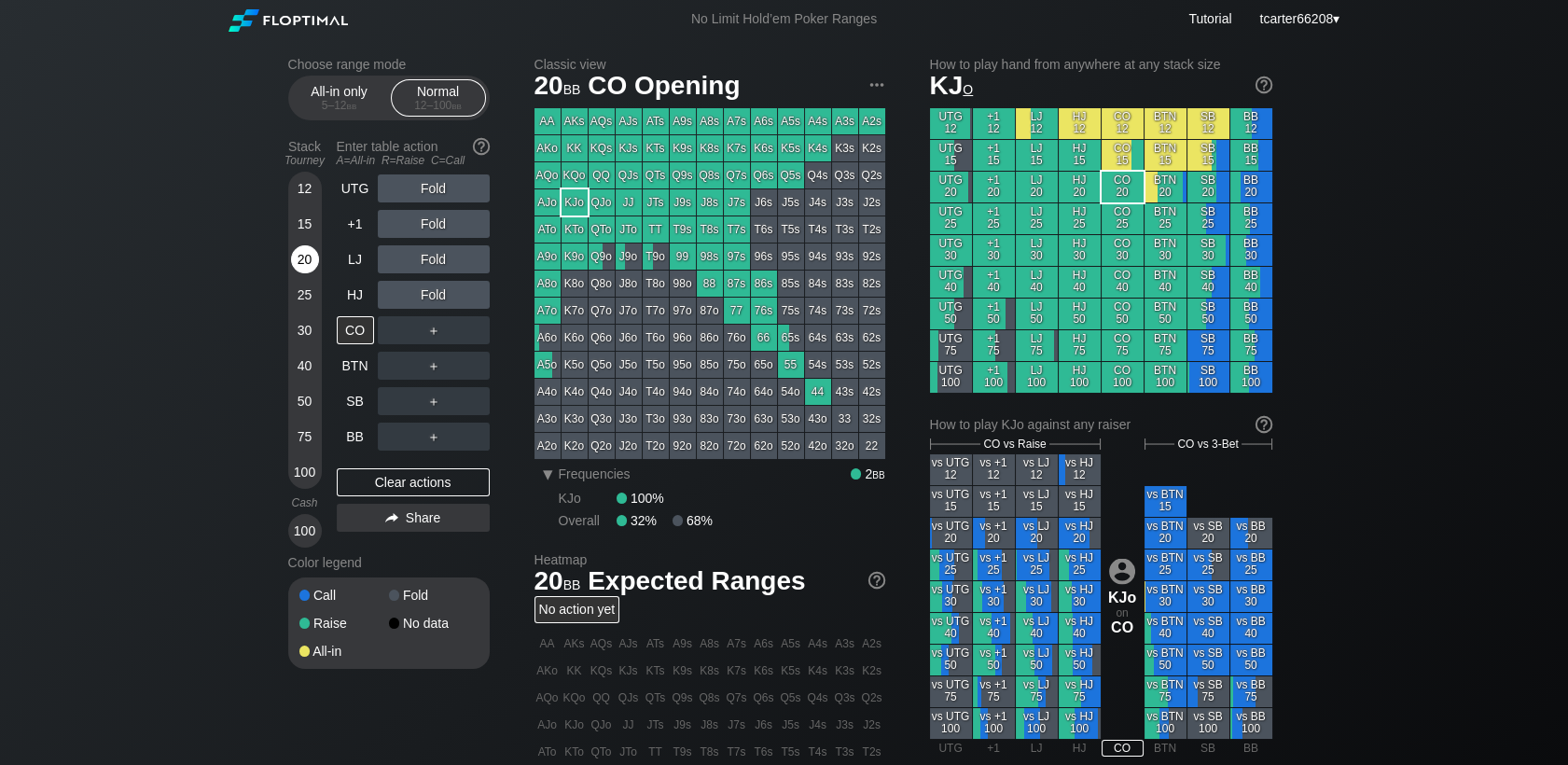
click at [296, 251] on div "20" at bounding box center [305, 259] width 28 height 28
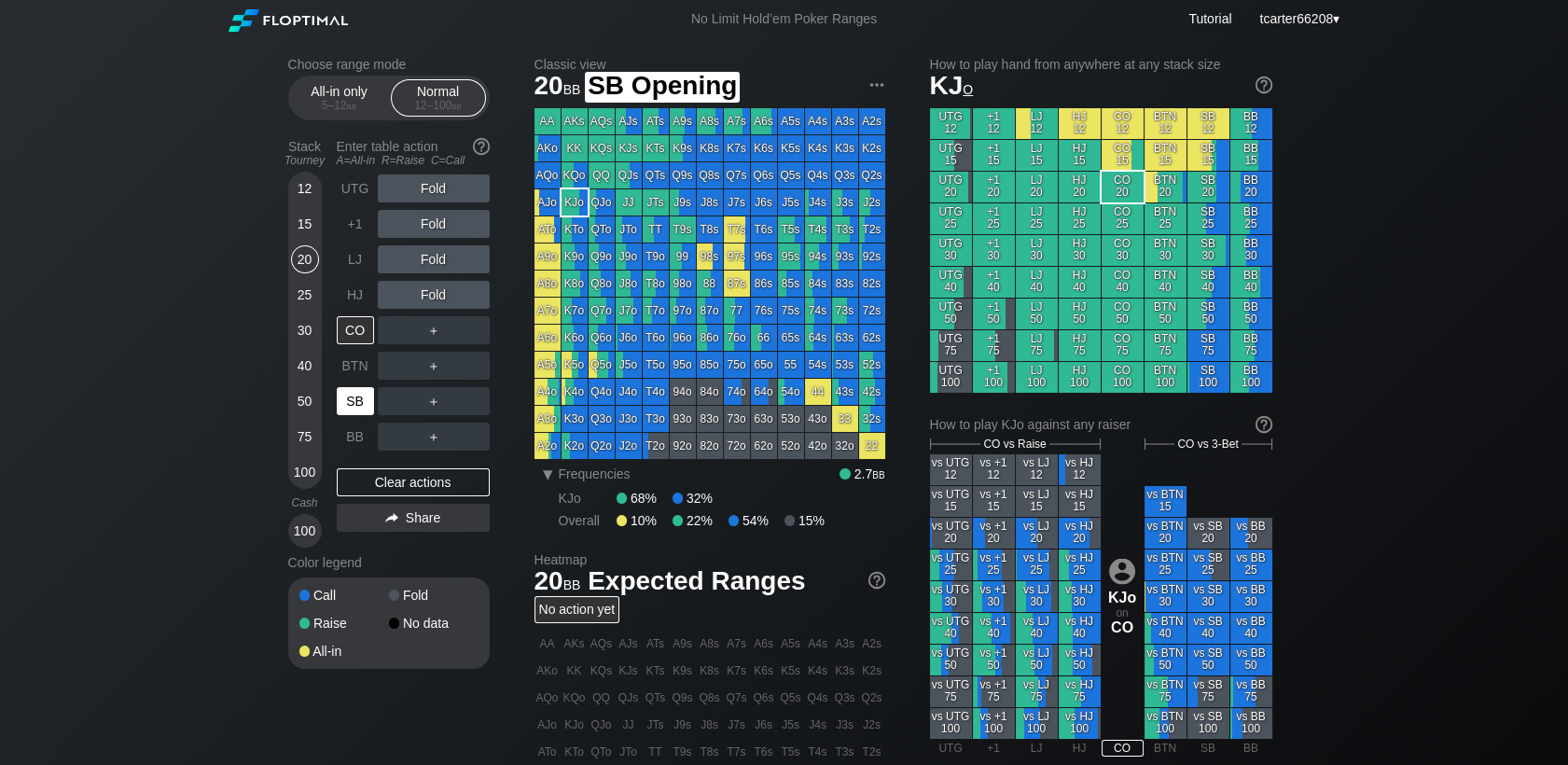
click at [366, 411] on div "SB" at bounding box center [355, 401] width 38 height 28
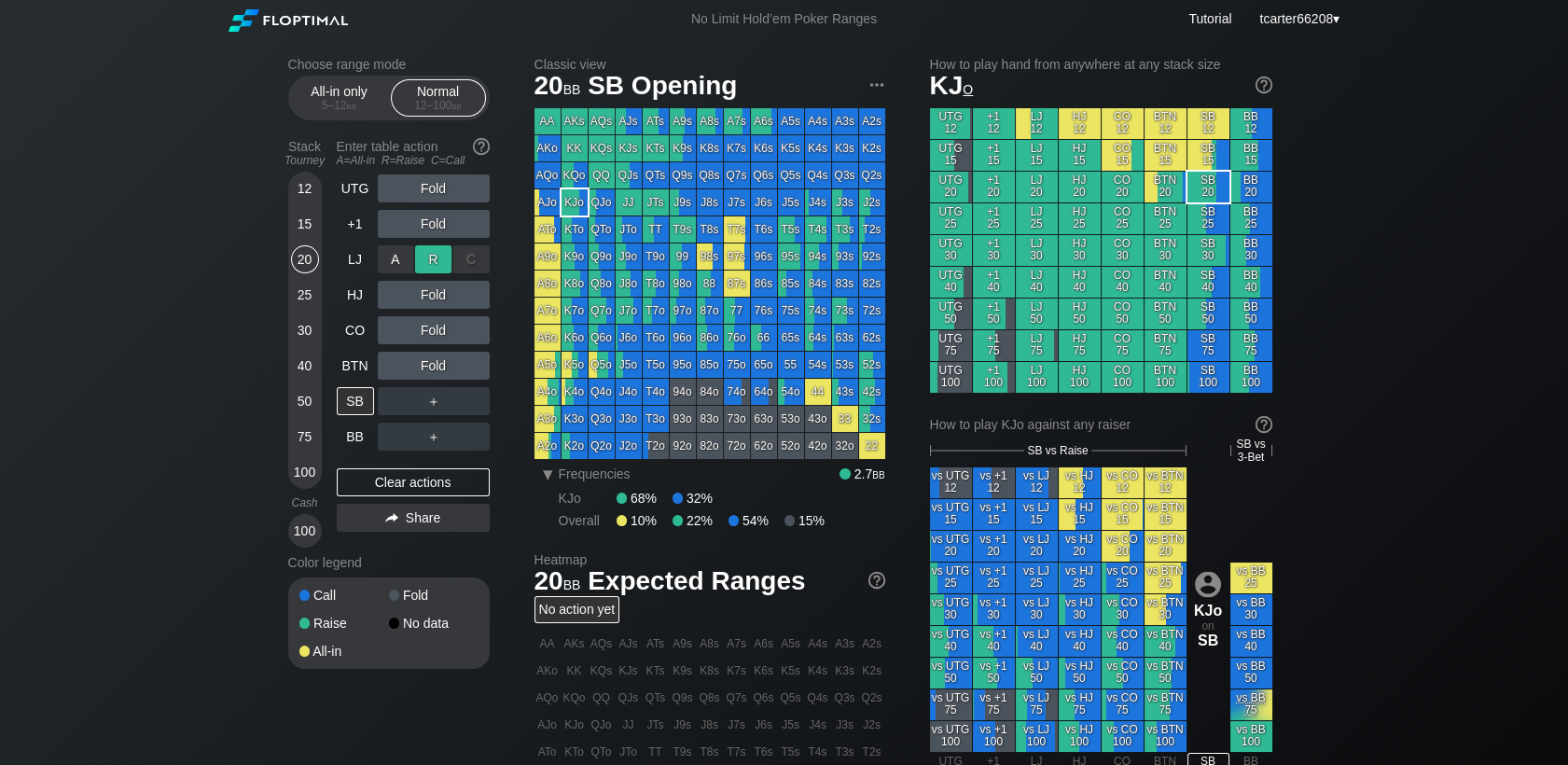
click at [431, 257] on div "R ✕" at bounding box center [433, 259] width 37 height 28
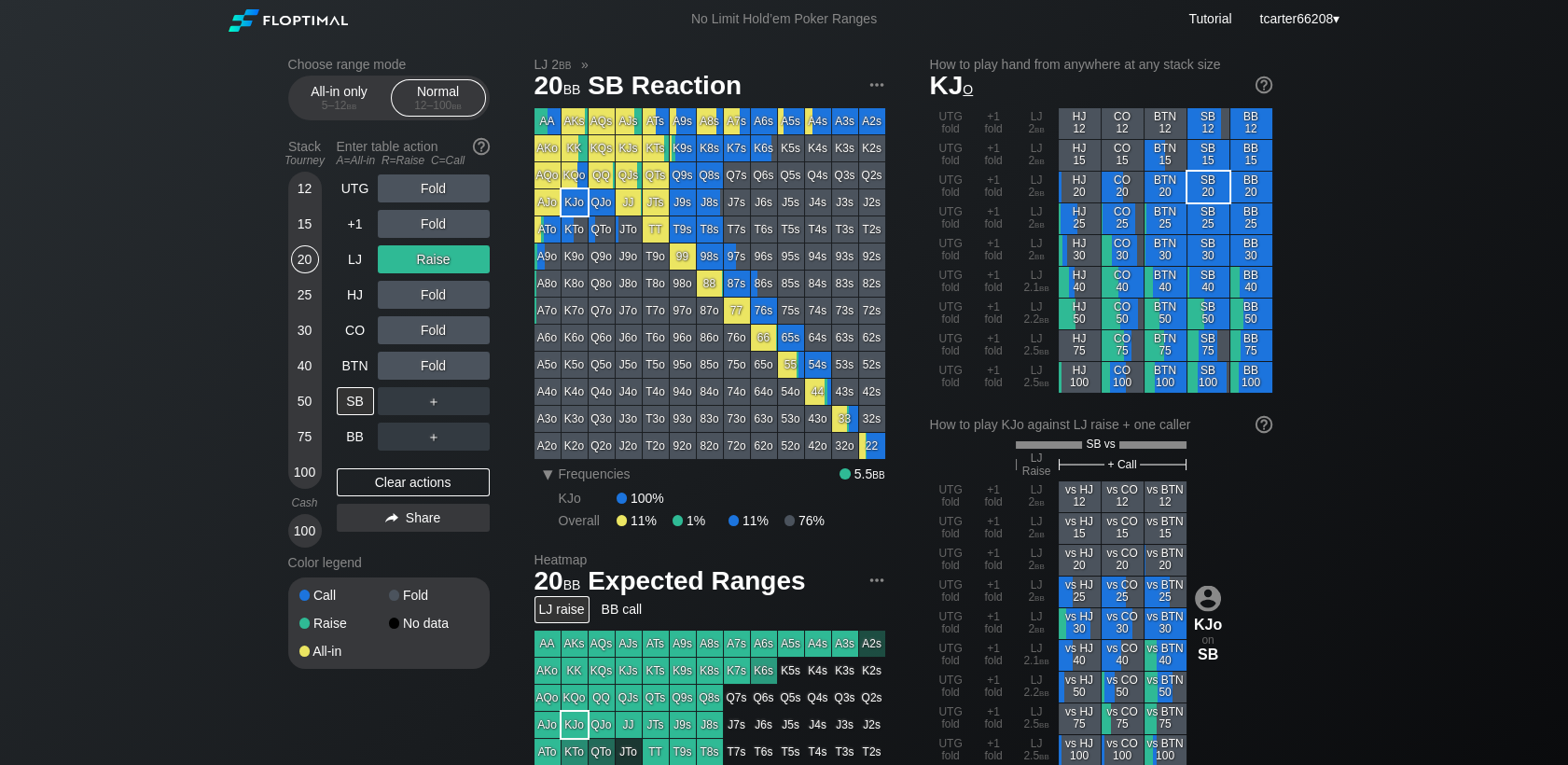
click at [444, 480] on div "Clear actions" at bounding box center [413, 482] width 153 height 28
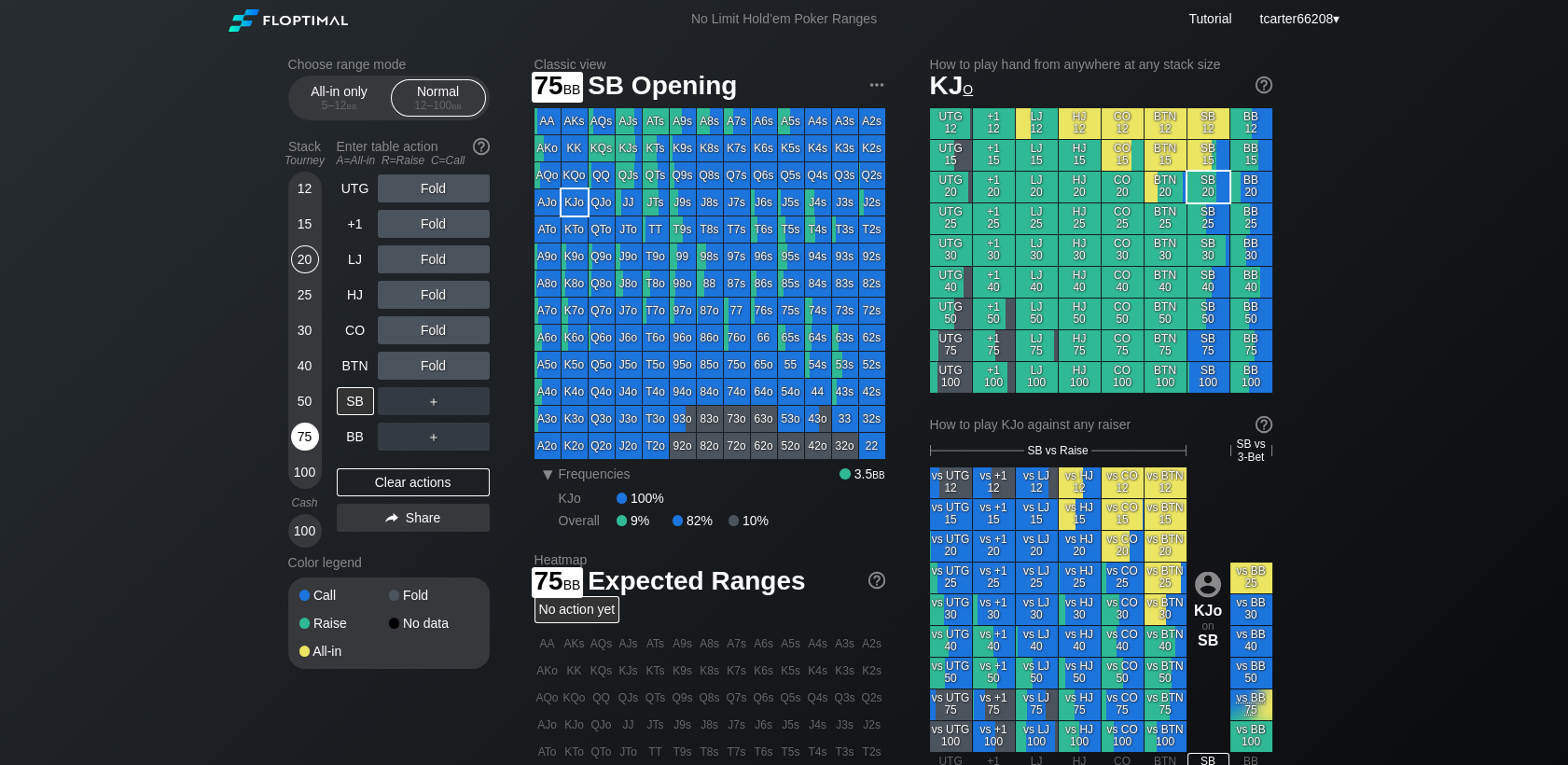
click at [299, 436] on div "75" at bounding box center [305, 437] width 28 height 28
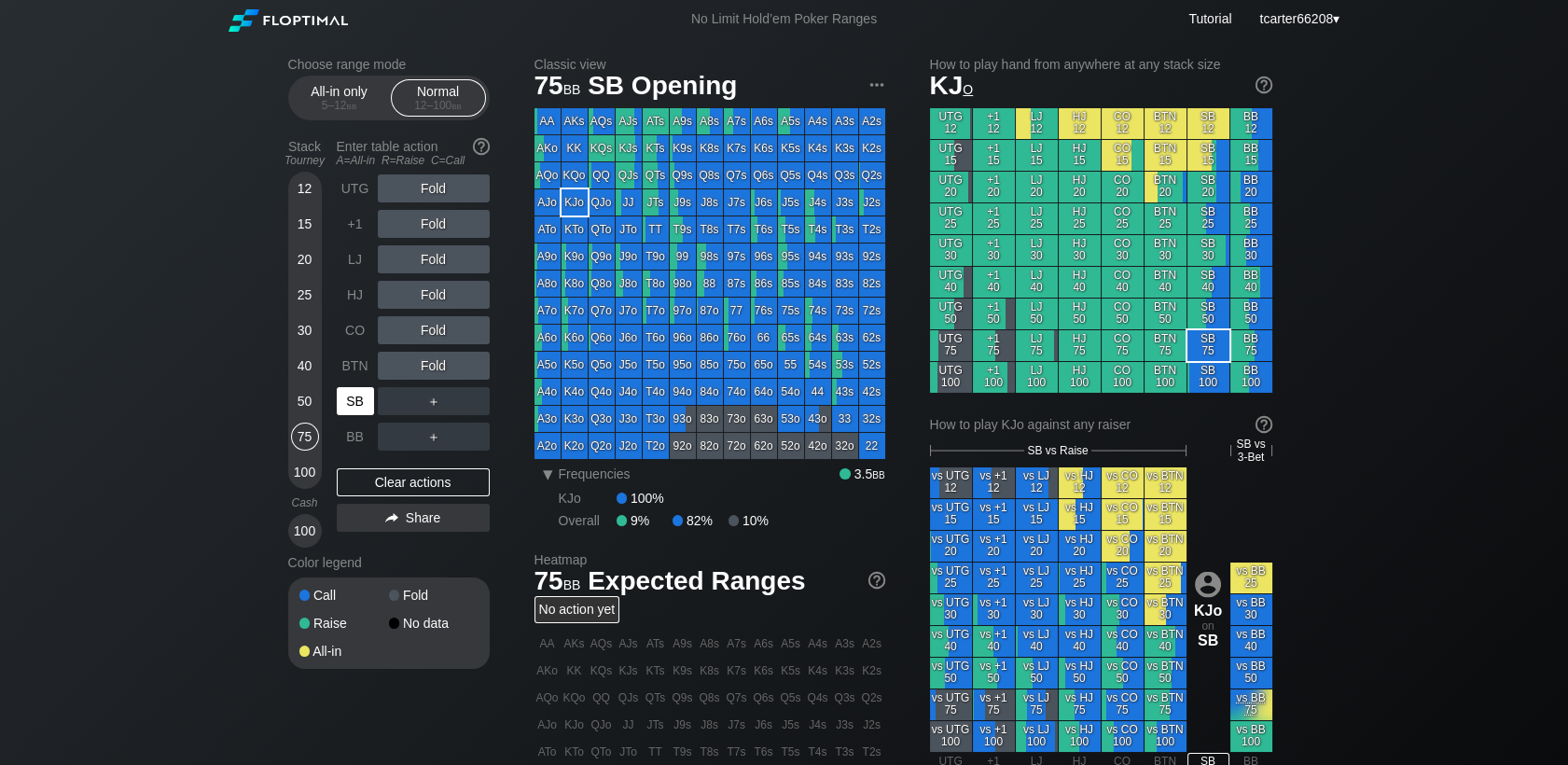
click at [351, 387] on div "SB" at bounding box center [356, 401] width 41 height 36
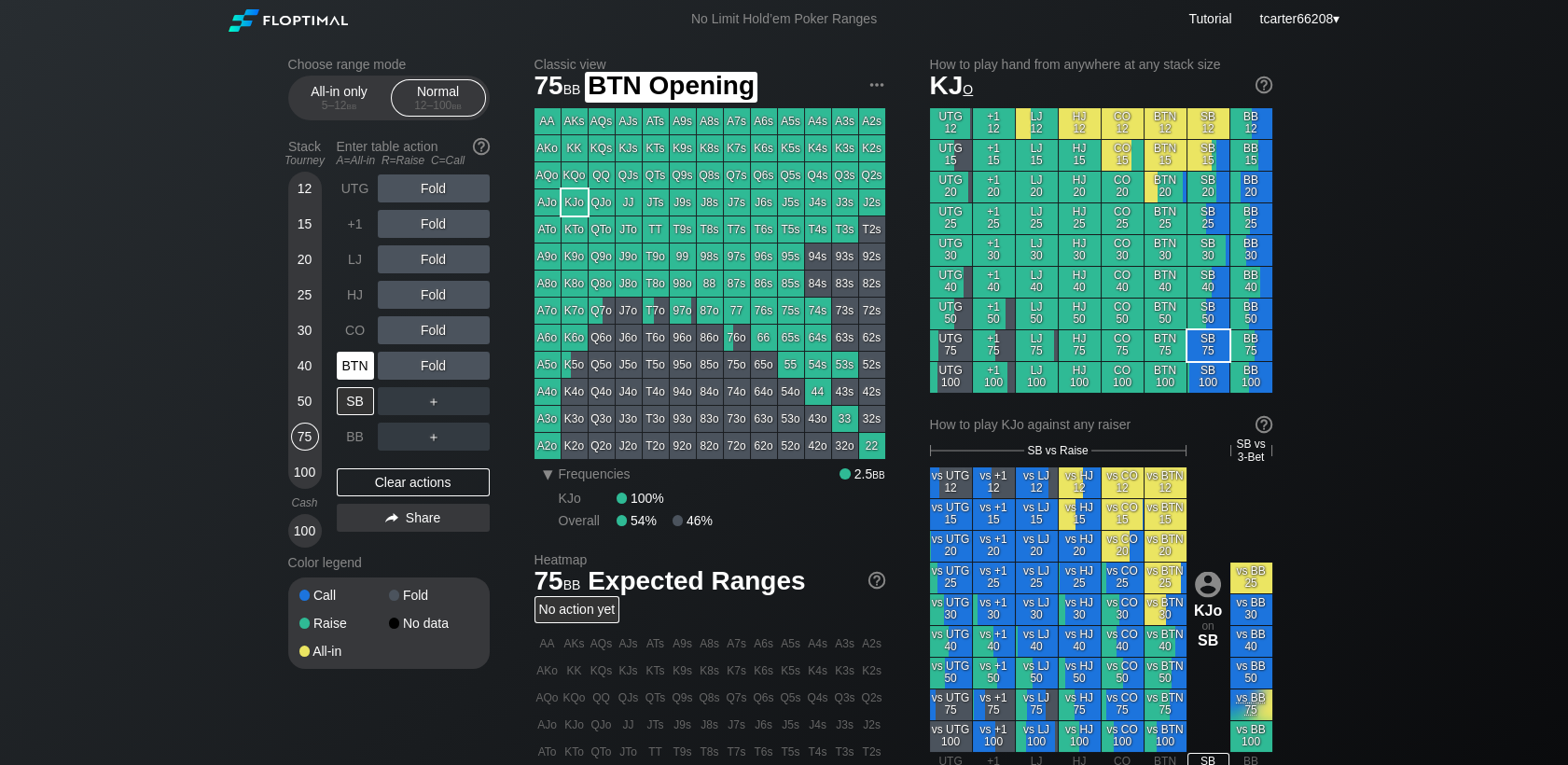
click at [346, 370] on div "BTN" at bounding box center [355, 365] width 38 height 28
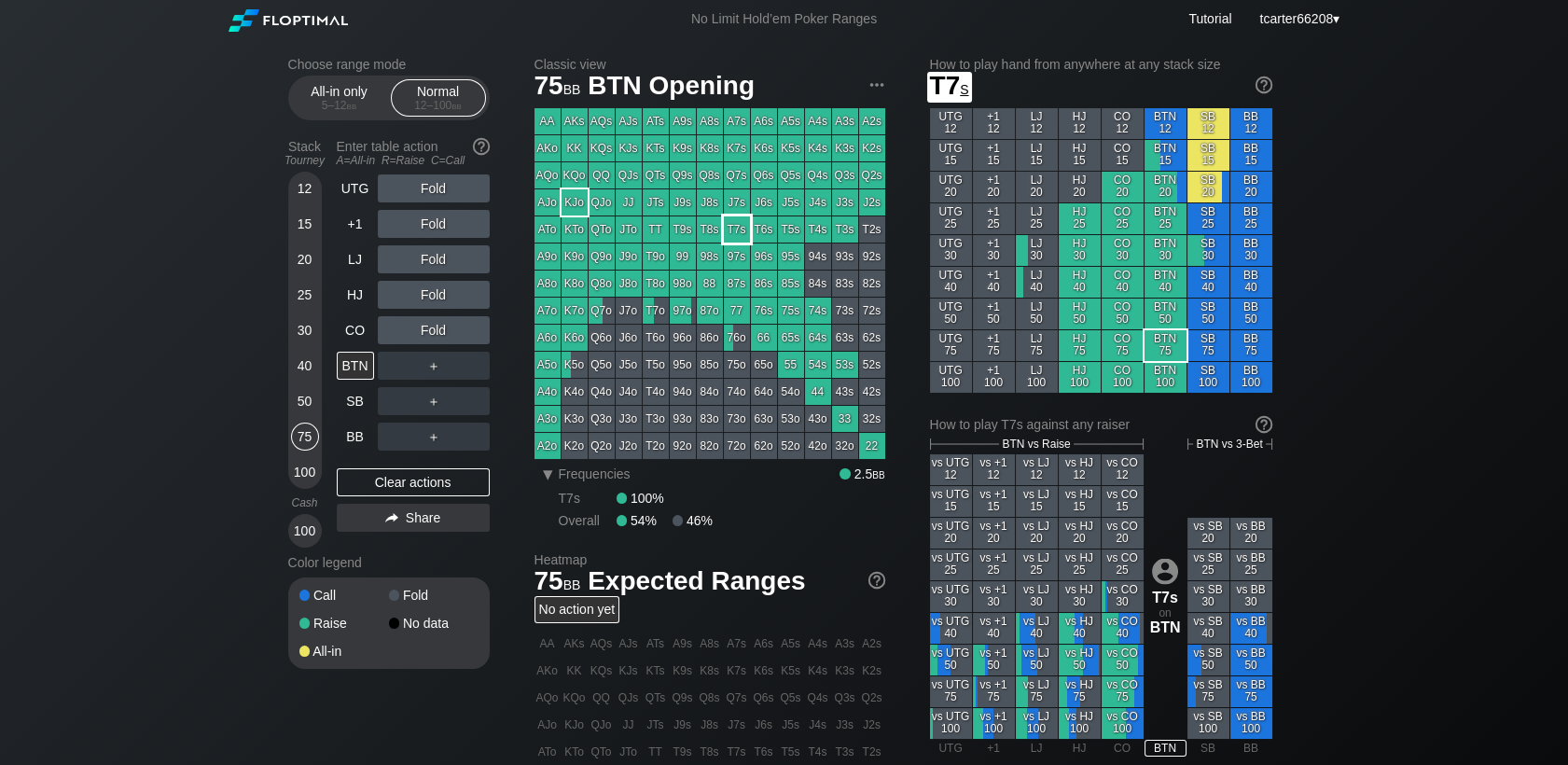
click at [743, 235] on div "T7s" at bounding box center [736, 229] width 26 height 26
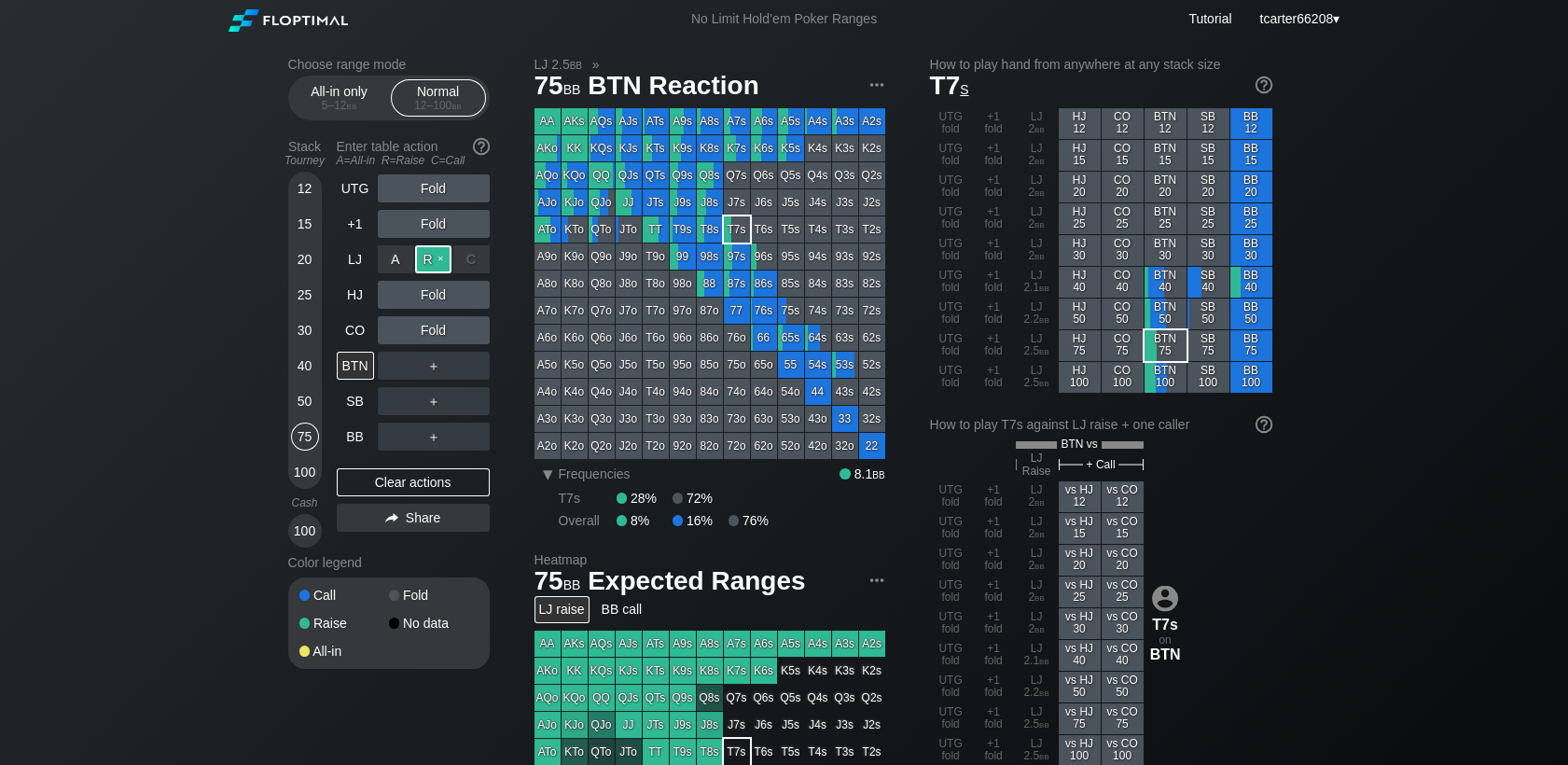
click at [448, 259] on div "R ✕" at bounding box center [433, 259] width 37 height 28
click at [410, 496] on div "Clear actions" at bounding box center [413, 482] width 153 height 28
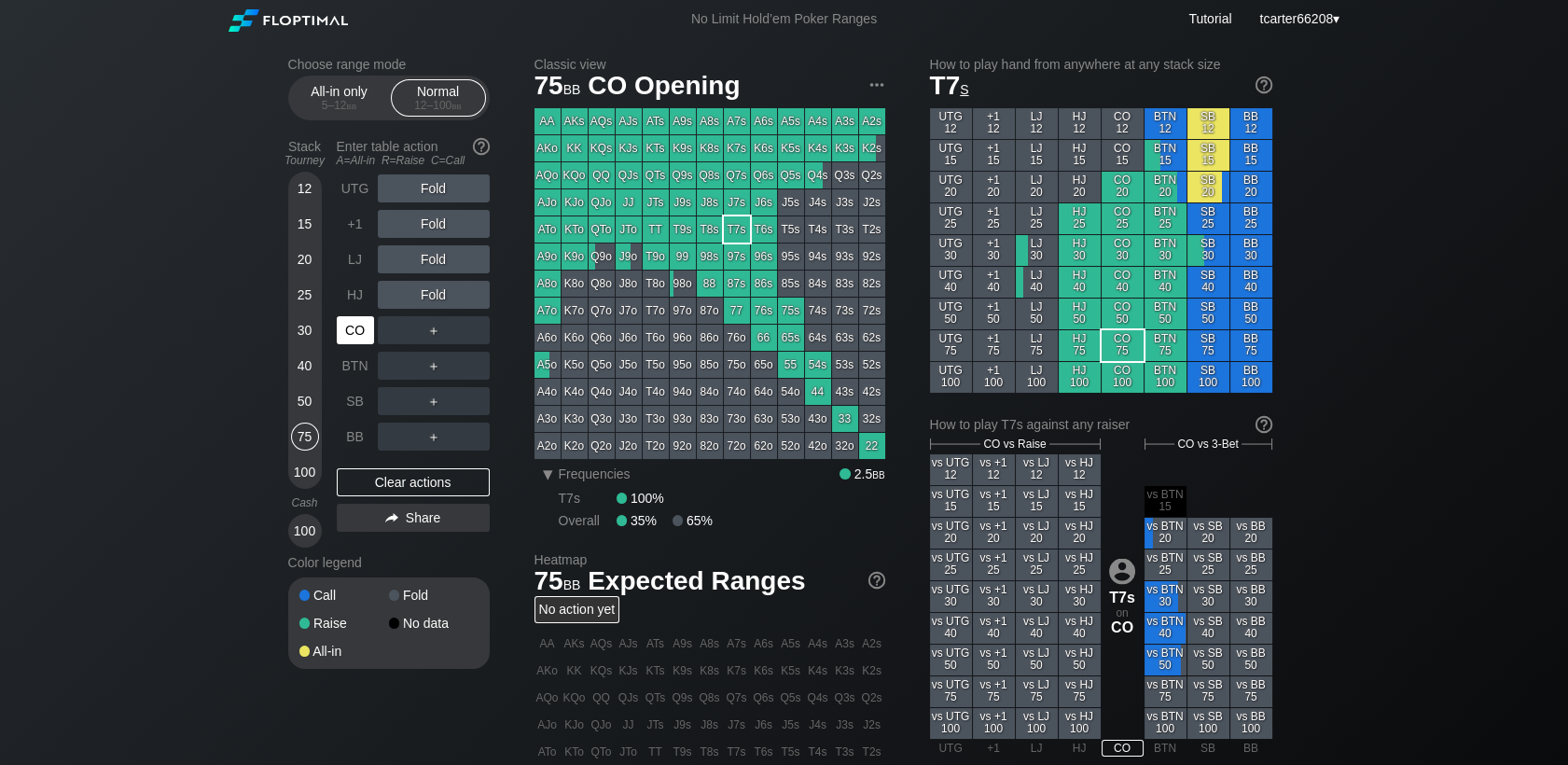
drag, startPoint x: 343, startPoint y: 331, endPoint x: 396, endPoint y: 329, distance: 53.0
click at [342, 331] on div "CO" at bounding box center [355, 330] width 38 height 28
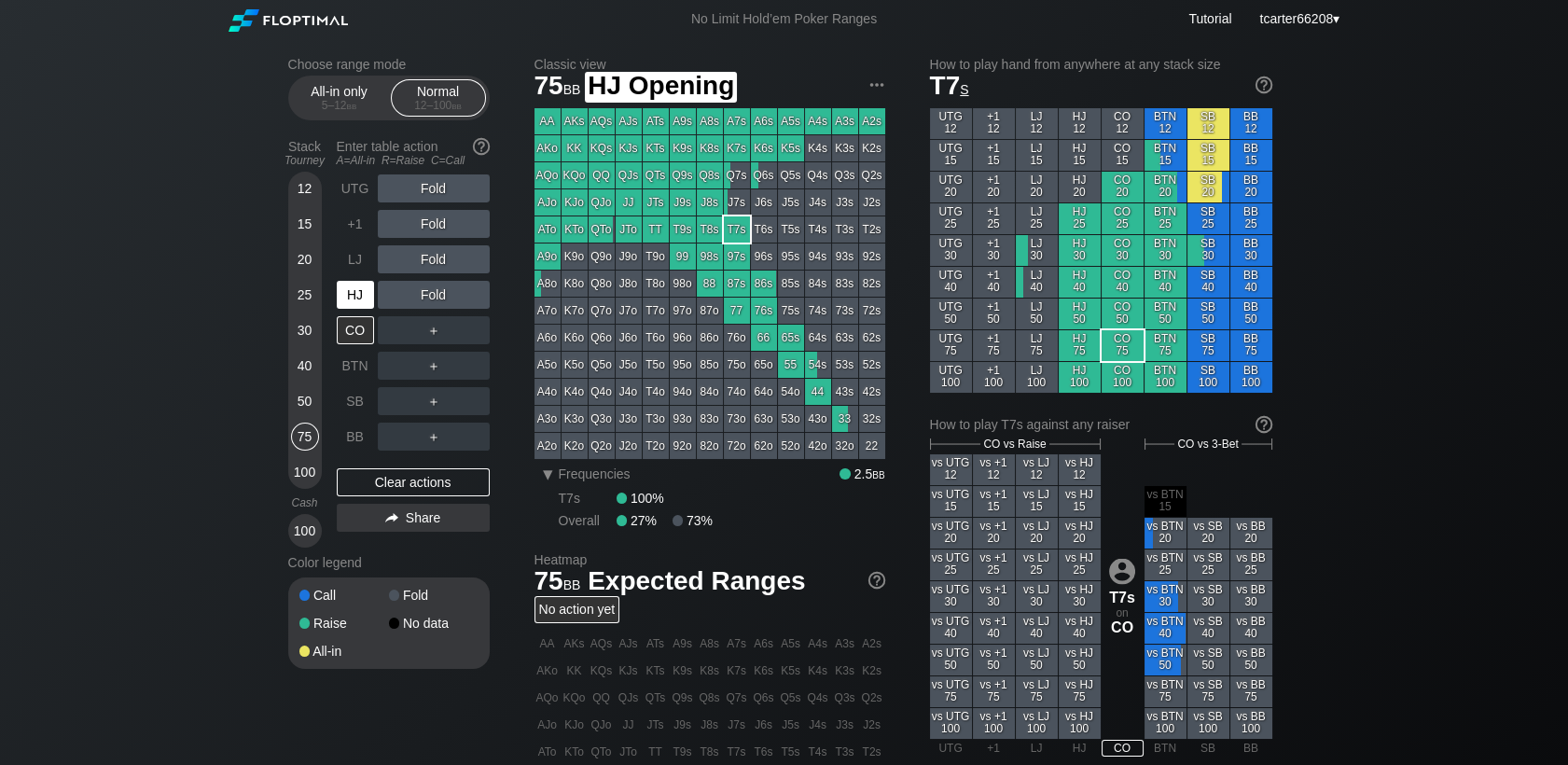
click at [365, 306] on div "HJ" at bounding box center [355, 295] width 38 height 28
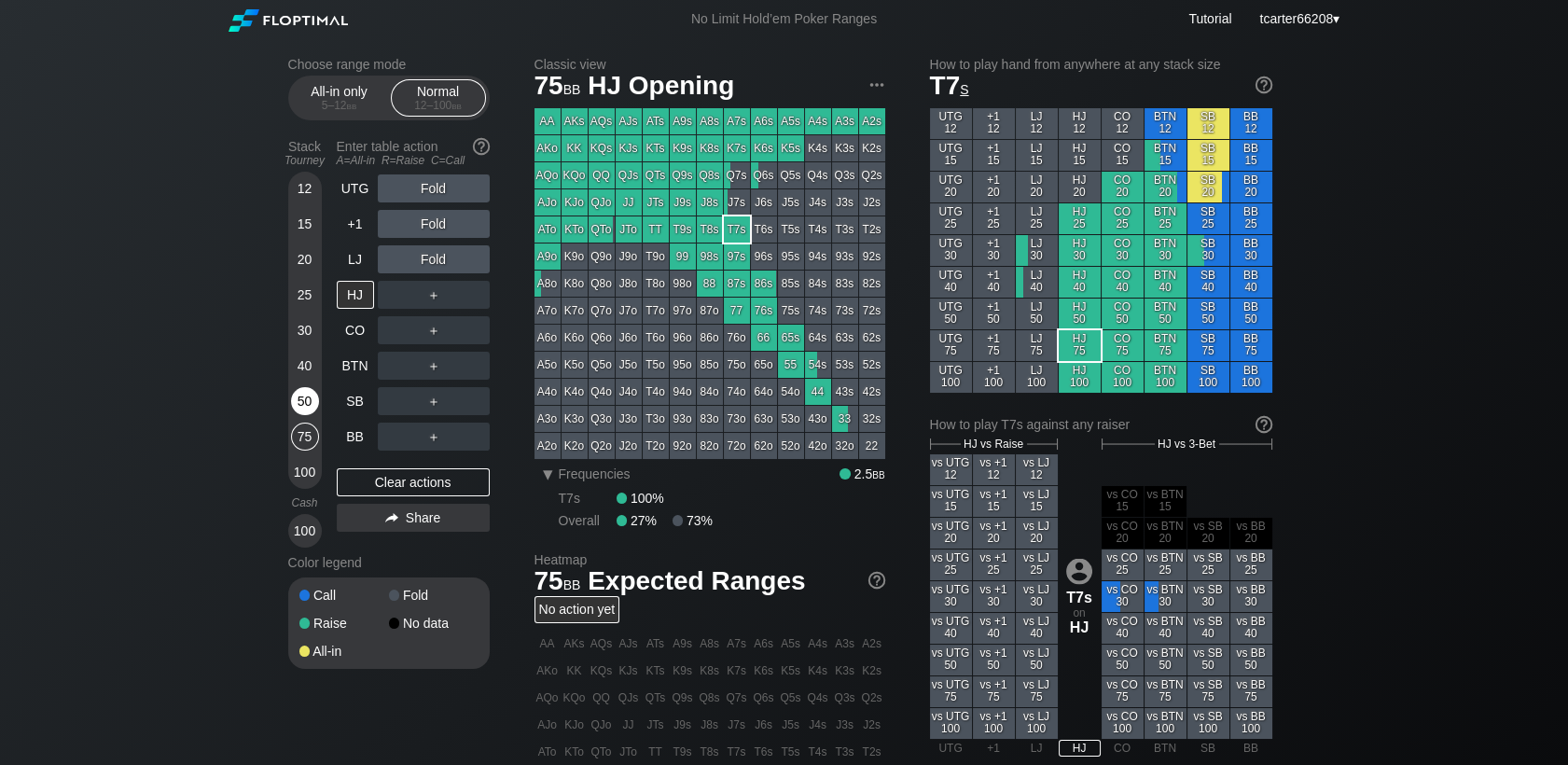
drag, startPoint x: 303, startPoint y: 362, endPoint x: 296, endPoint y: 407, distance: 45.5
click at [303, 363] on div "40" at bounding box center [305, 365] width 28 height 28
click at [296, 407] on div "50" at bounding box center [305, 401] width 28 height 28
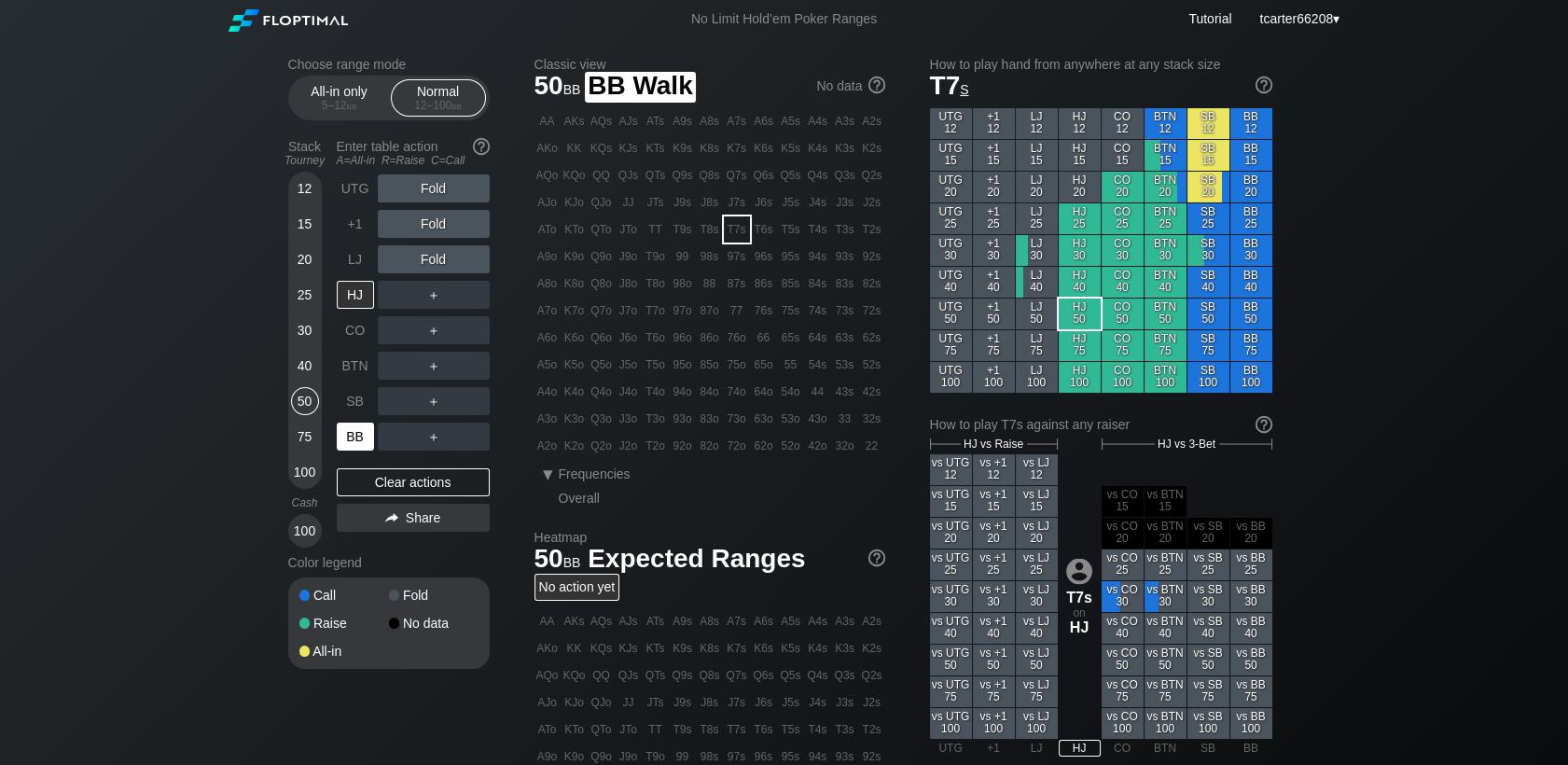
click at [363, 435] on div "BB" at bounding box center [355, 437] width 38 height 28
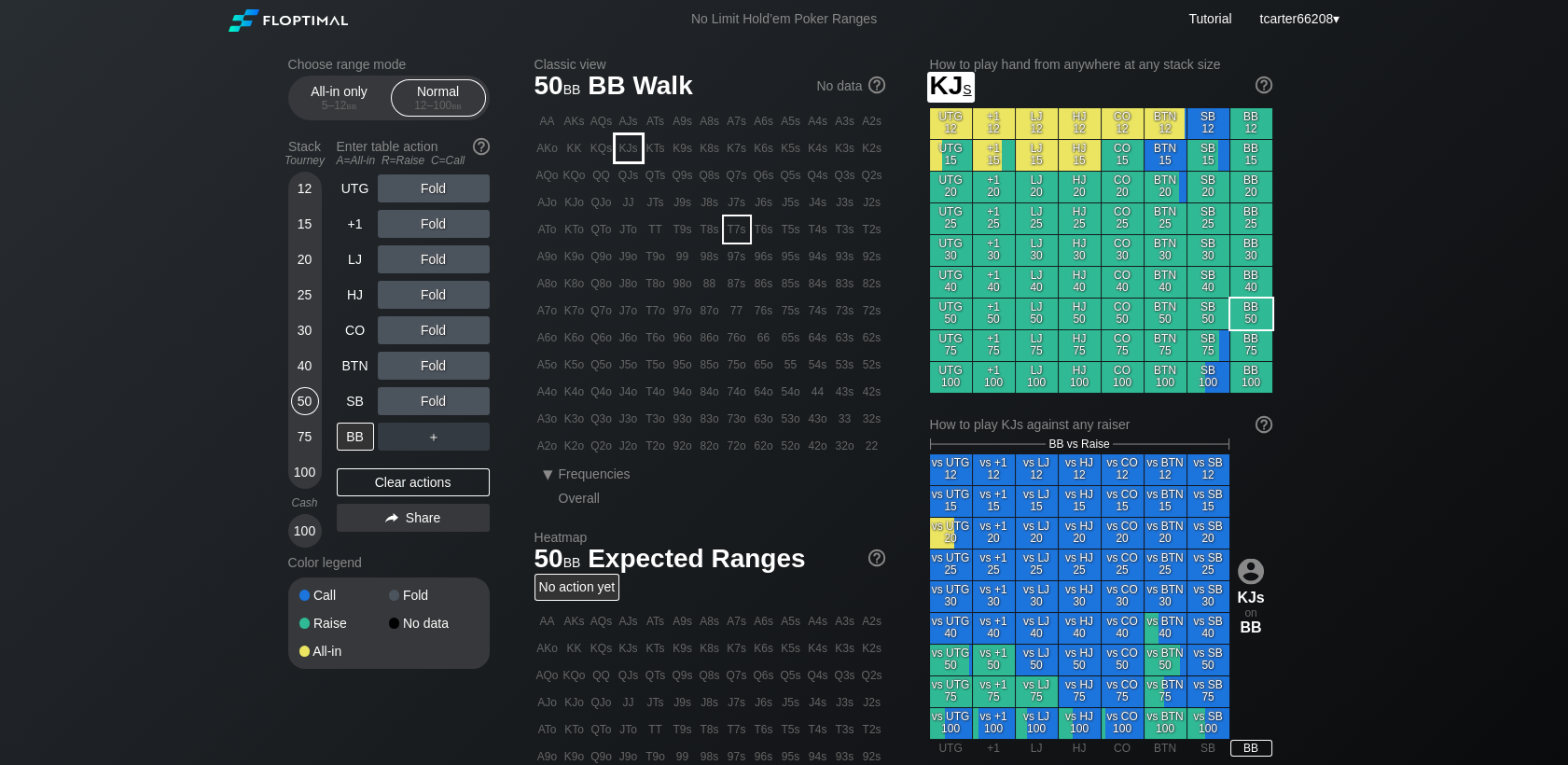
click at [623, 152] on div "KJs" at bounding box center [628, 148] width 26 height 26
click at [291, 477] on div "100" at bounding box center [305, 471] width 28 height 28
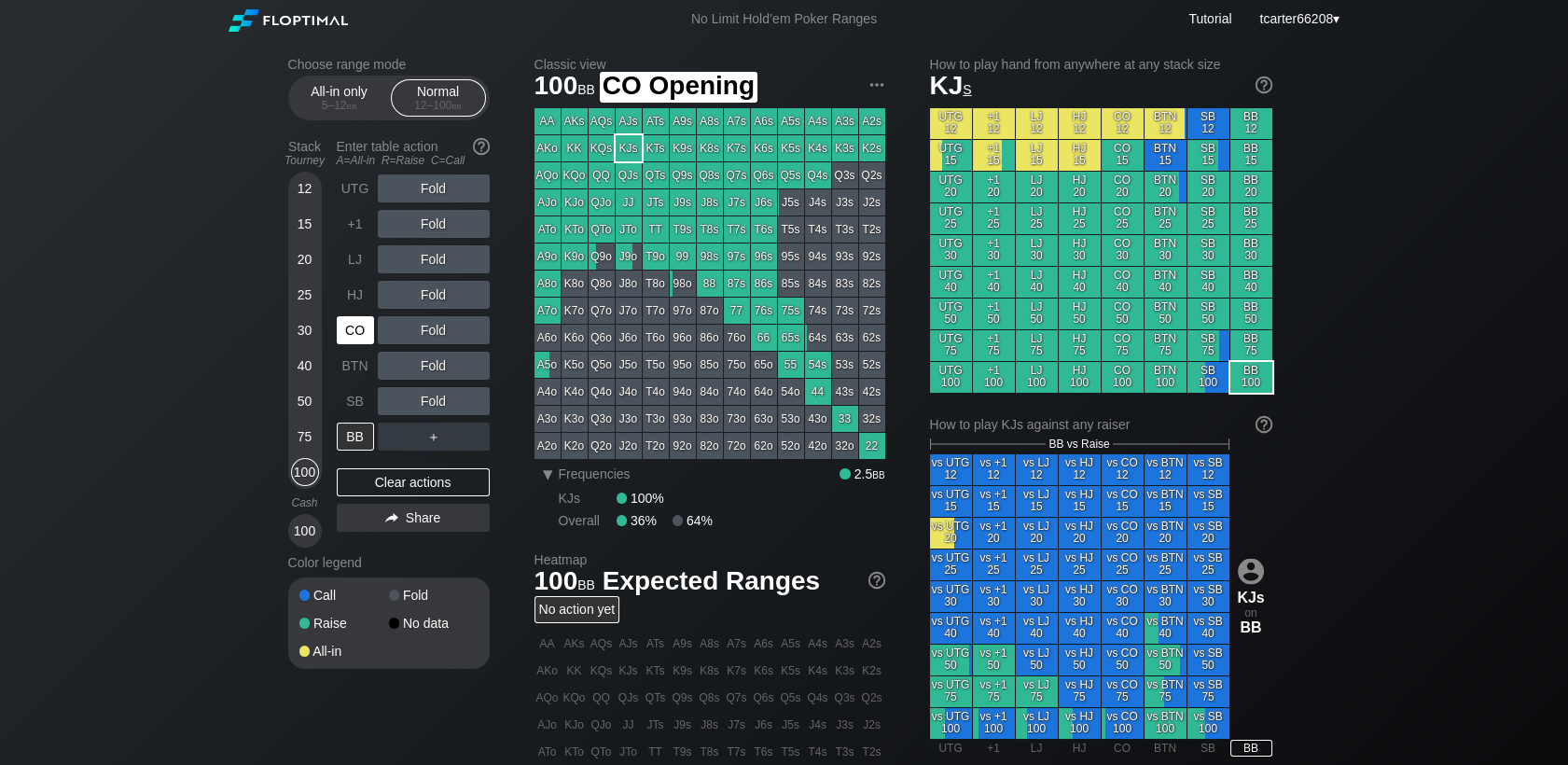
click at [369, 332] on div "CO" at bounding box center [355, 330] width 38 height 28
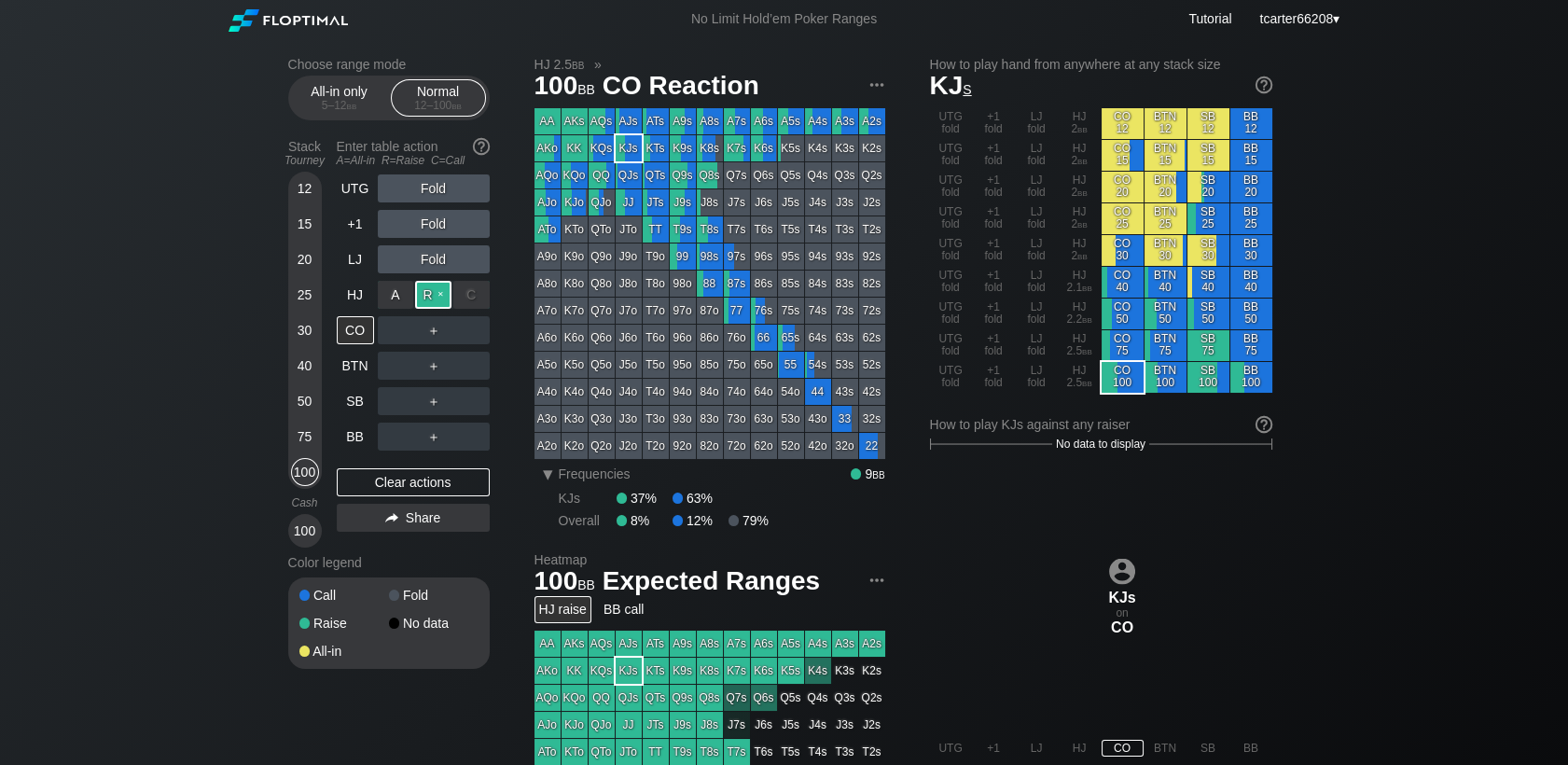
click at [419, 303] on div "R ✕" at bounding box center [433, 295] width 37 height 28
click at [447, 484] on div "Clear actions" at bounding box center [413, 482] width 153 height 28
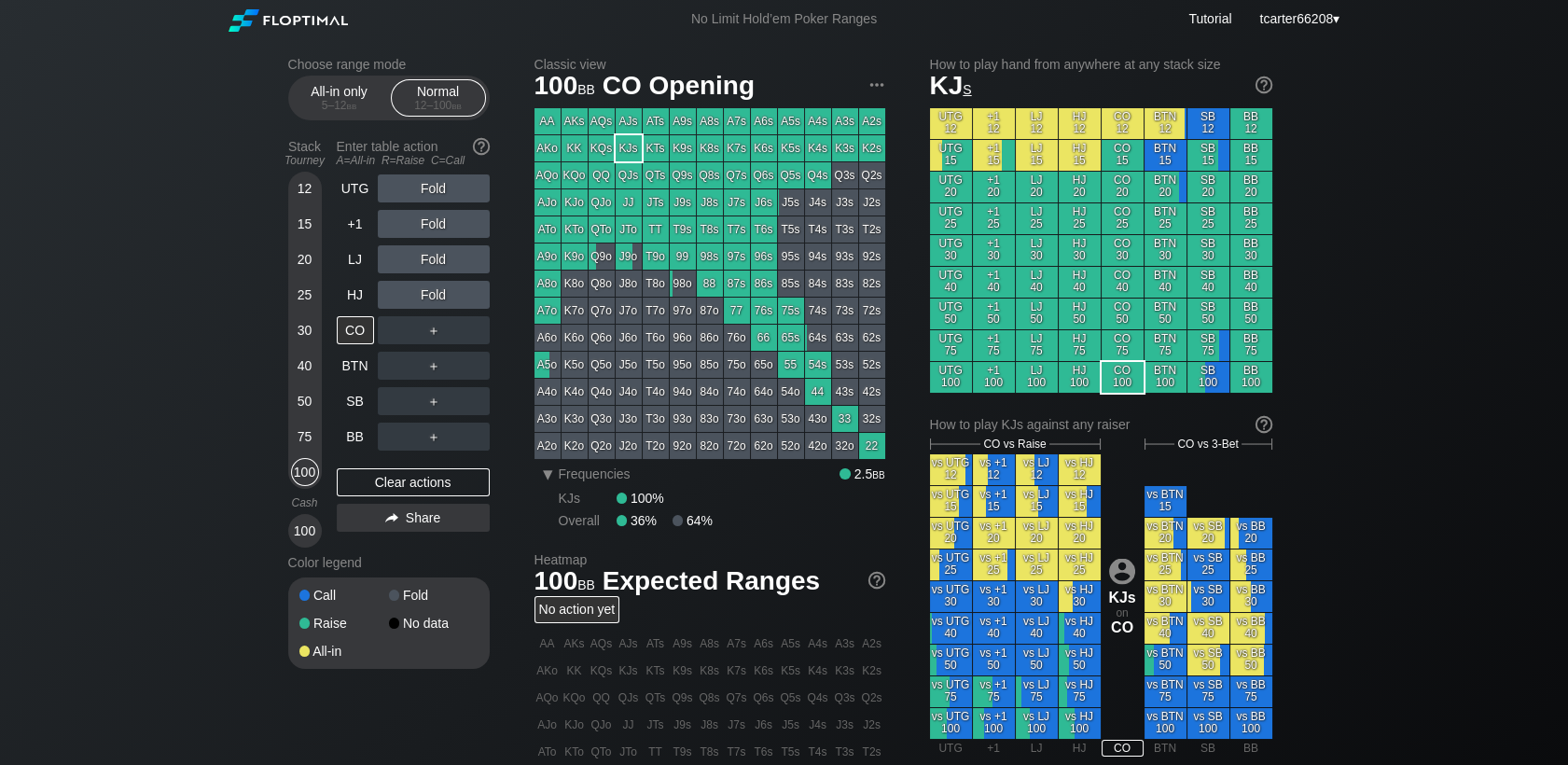
drag, startPoint x: 307, startPoint y: 409, endPoint x: 334, endPoint y: 372, distance: 45.8
click at [307, 407] on div "50" at bounding box center [305, 401] width 28 height 28
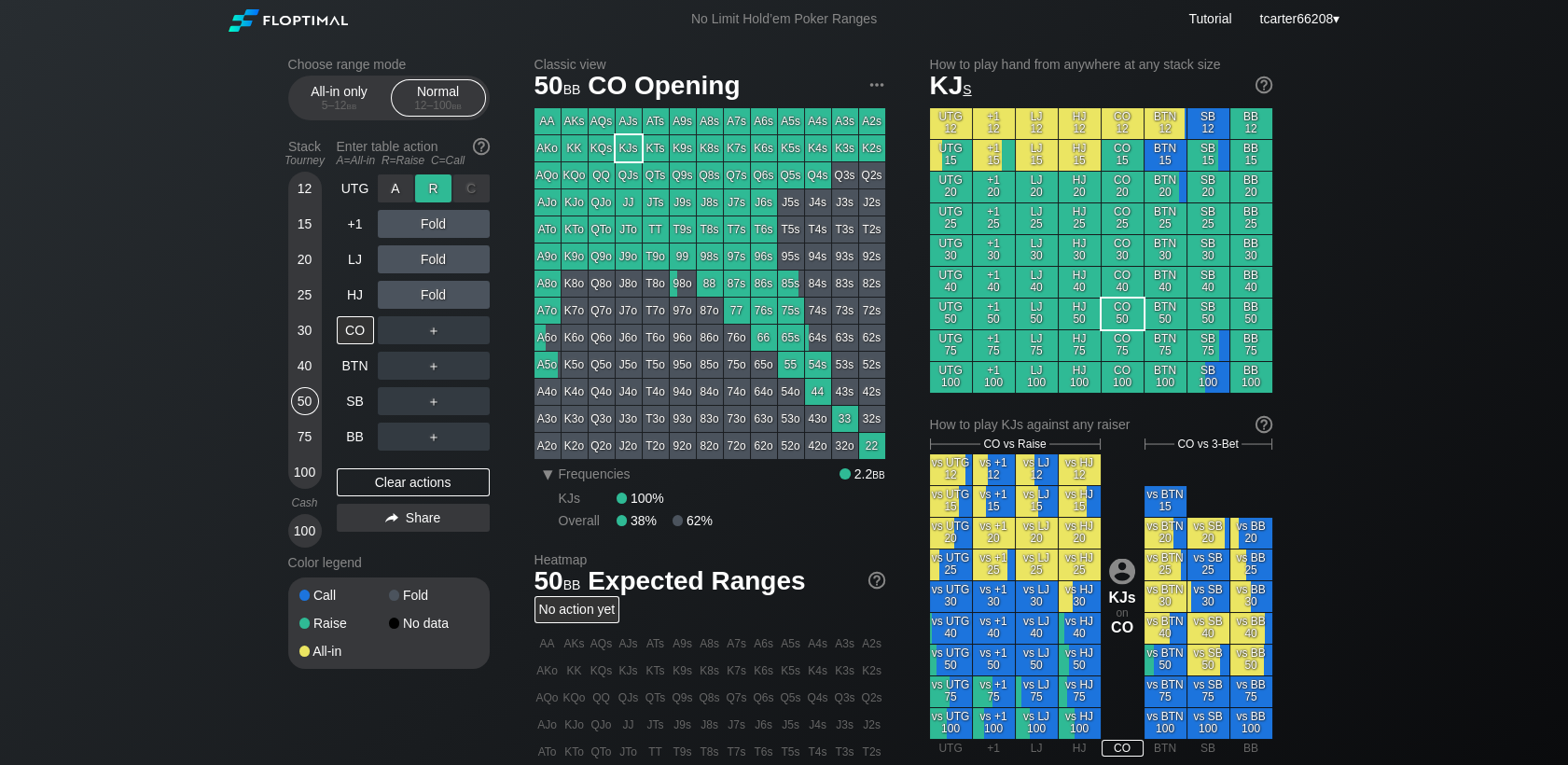
click at [432, 184] on div "R ✕" at bounding box center [433, 189] width 37 height 28
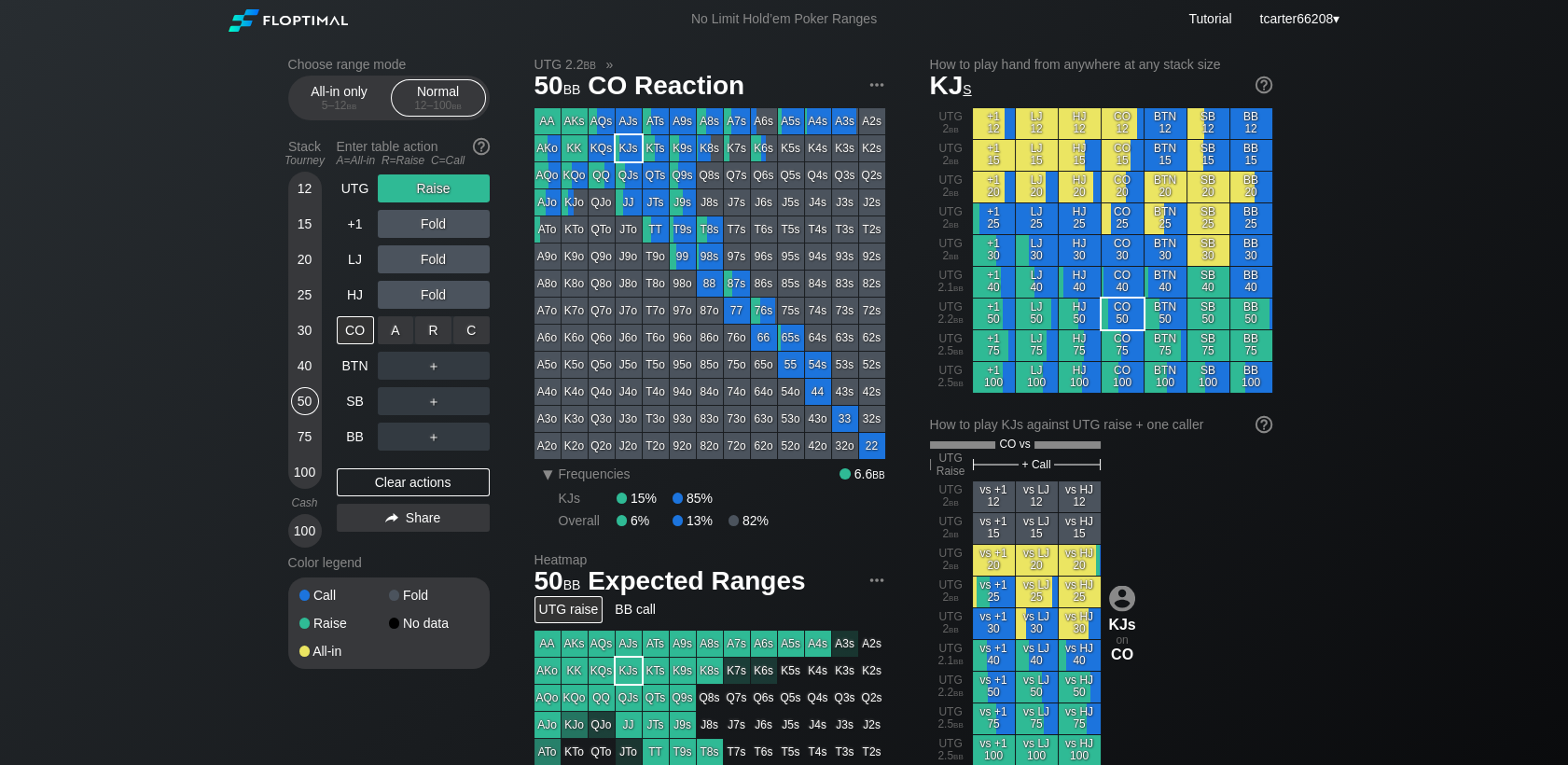
click at [485, 324] on div "A ✕ R ✕ C ✕ ＋" at bounding box center [434, 330] width 112 height 28
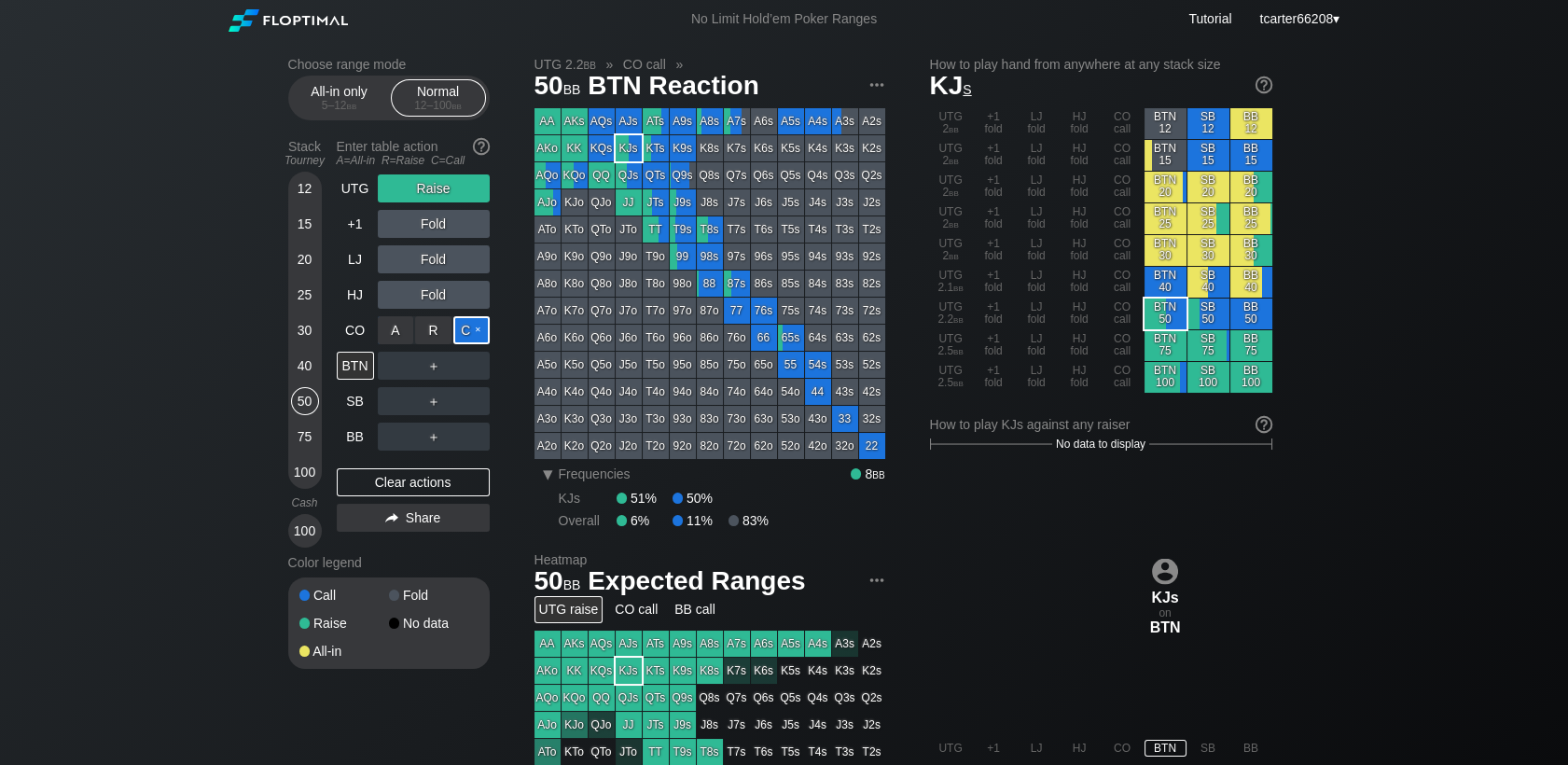
click at [473, 332] on div "C ✕" at bounding box center [471, 330] width 37 height 28
click at [408, 483] on div "Clear actions" at bounding box center [413, 482] width 153 height 28
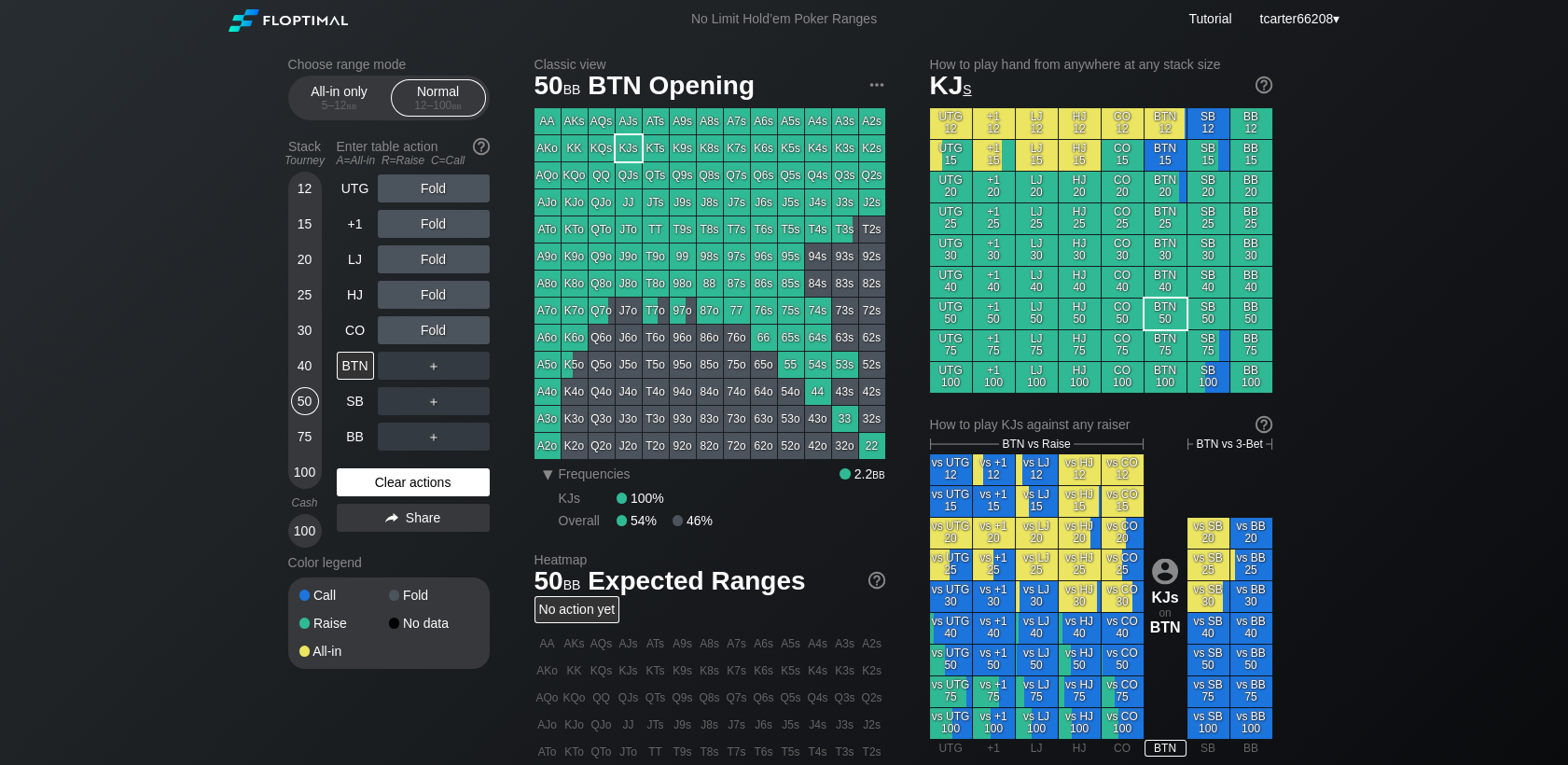
click at [409, 490] on div "Clear actions" at bounding box center [413, 482] width 153 height 28
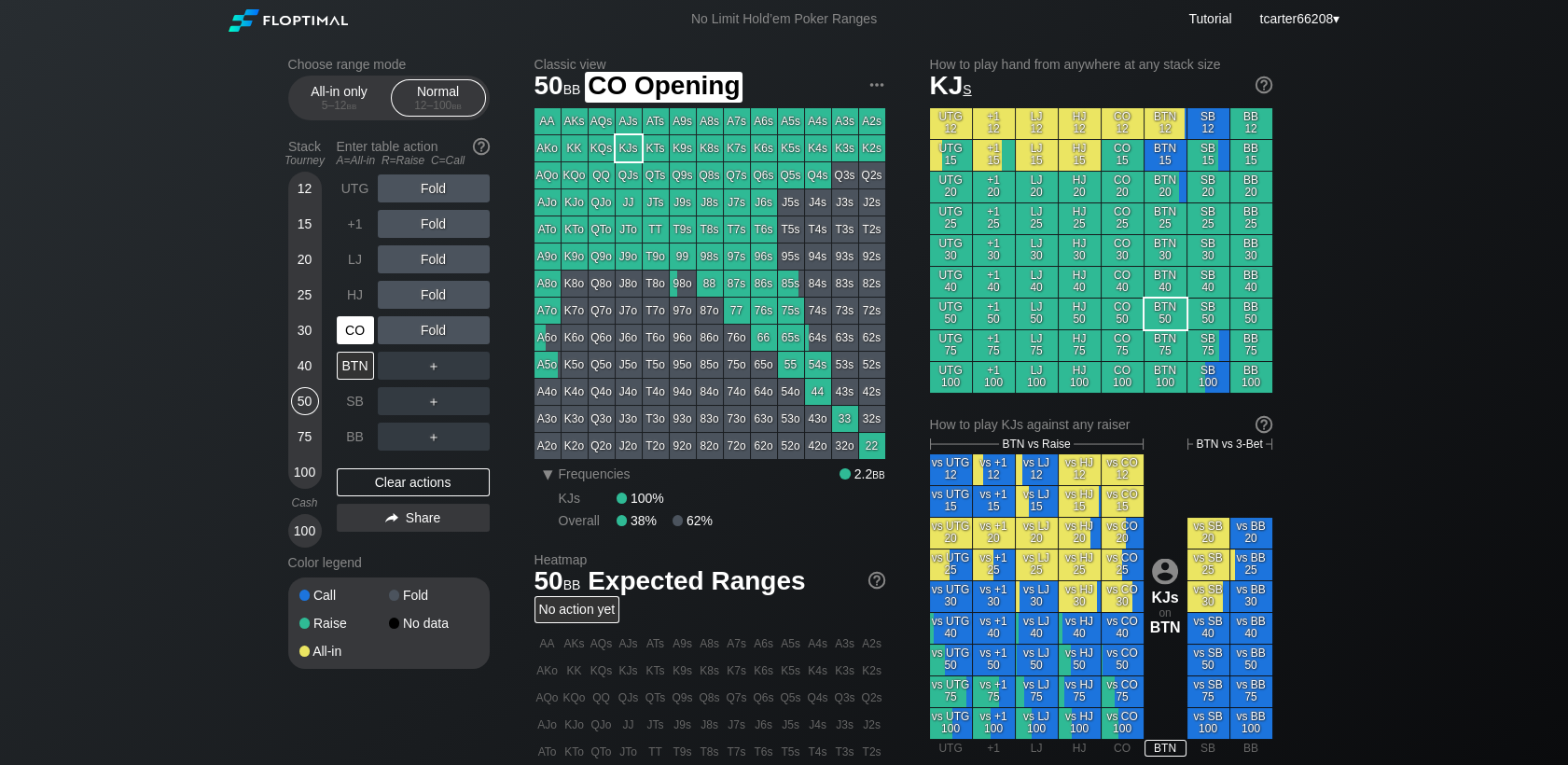
click at [353, 328] on div "CO" at bounding box center [355, 330] width 38 height 28
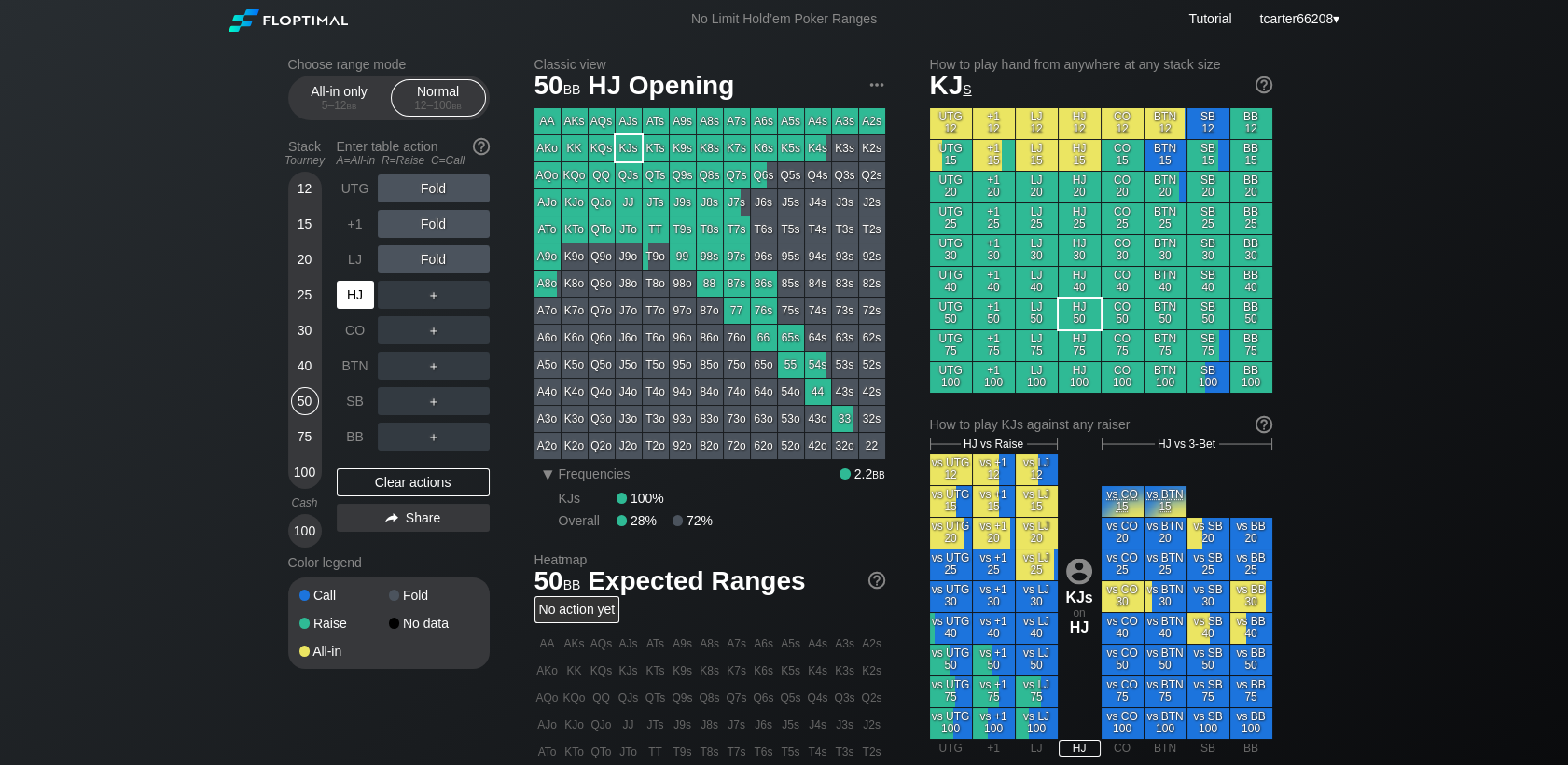
click at [359, 308] on div "HJ" at bounding box center [355, 295] width 38 height 28
click at [441, 229] on div "R ✕" at bounding box center [433, 223] width 37 height 28
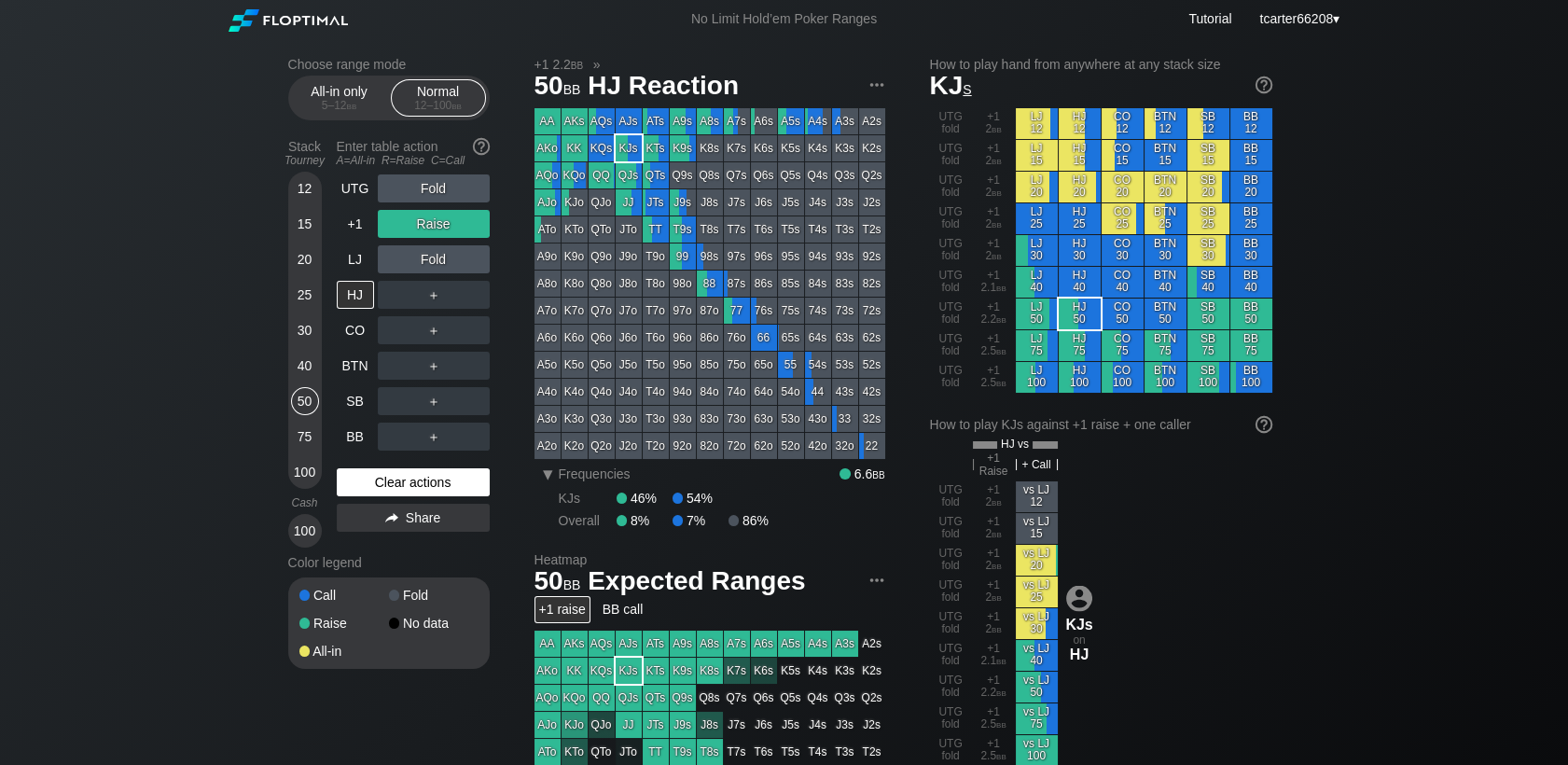
click at [359, 482] on div "Clear actions" at bounding box center [413, 482] width 153 height 28
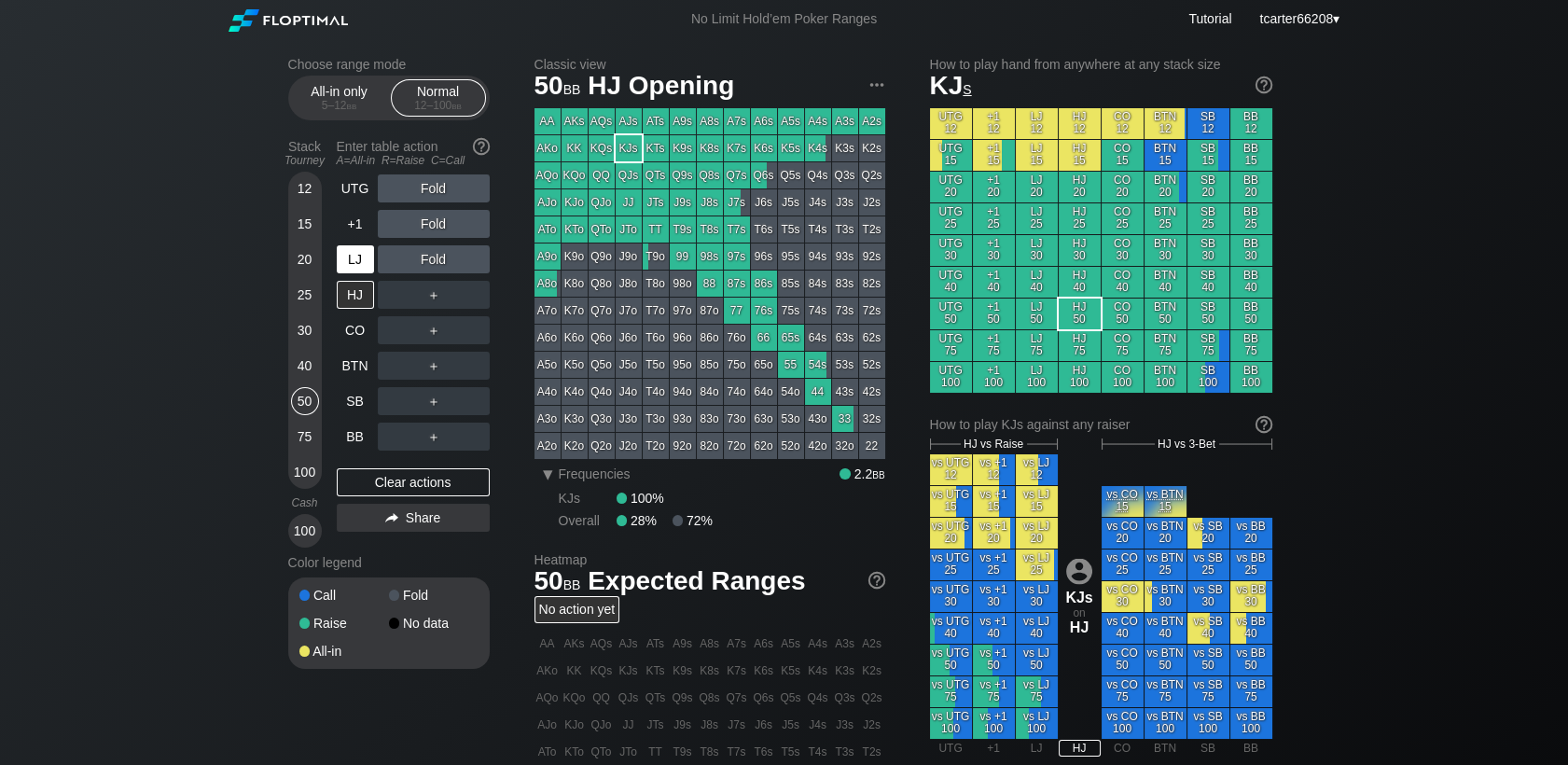
click at [353, 264] on div "LJ" at bounding box center [355, 259] width 38 height 28
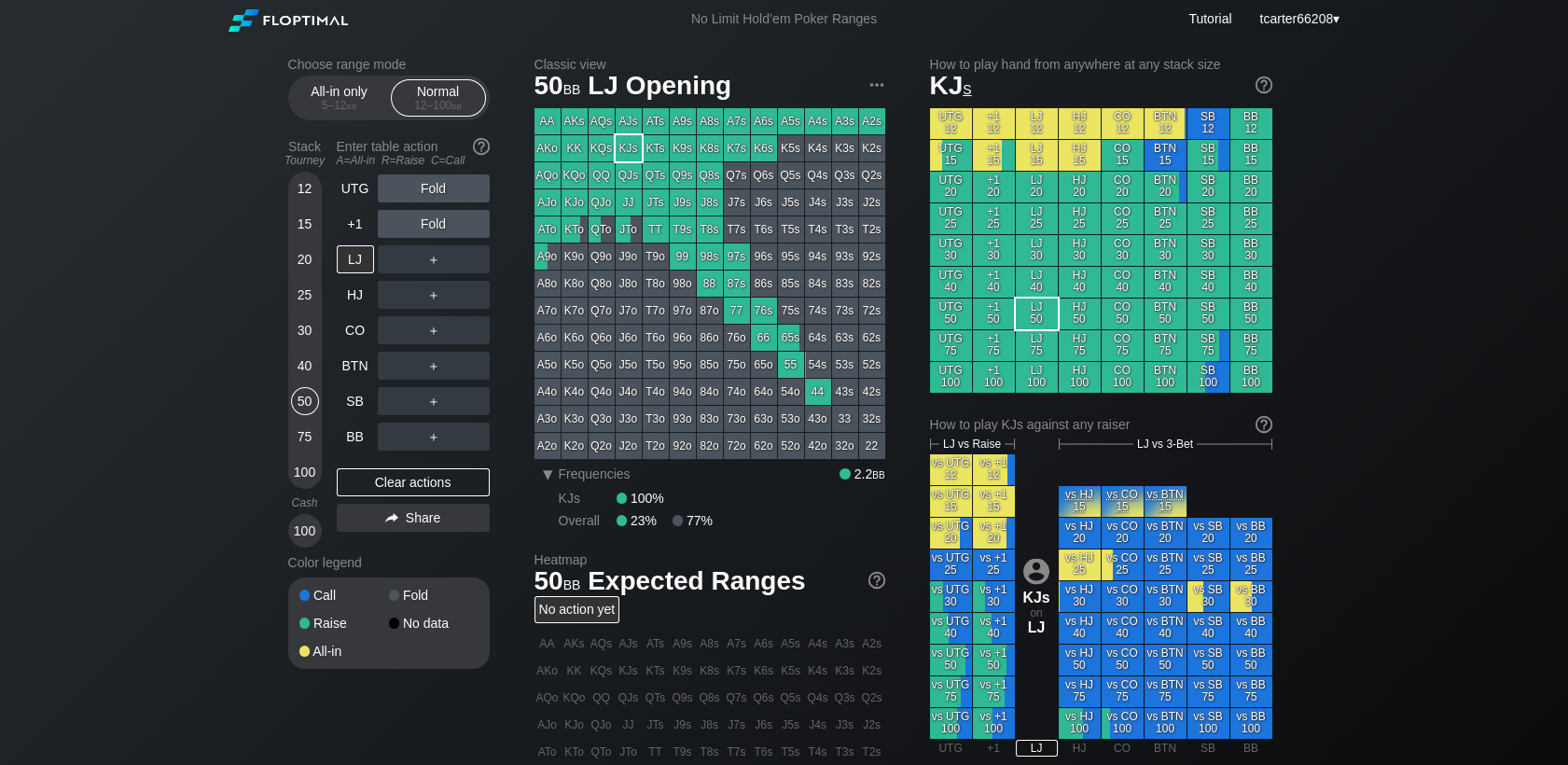
drag, startPoint x: 284, startPoint y: 442, endPoint x: 303, endPoint y: 442, distance: 19.0
click at [284, 442] on div "Choose range mode All-in only 5 – 12 bb Normal 12 – 100 bb Stack Tourney Enter …" at bounding box center [784, 634] width 1022 height 1191
click at [301, 442] on div "75" at bounding box center [305, 437] width 28 height 28
click at [306, 442] on div "75" at bounding box center [305, 437] width 28 height 28
click at [488, 403] on div "＋" at bounding box center [434, 401] width 112 height 28
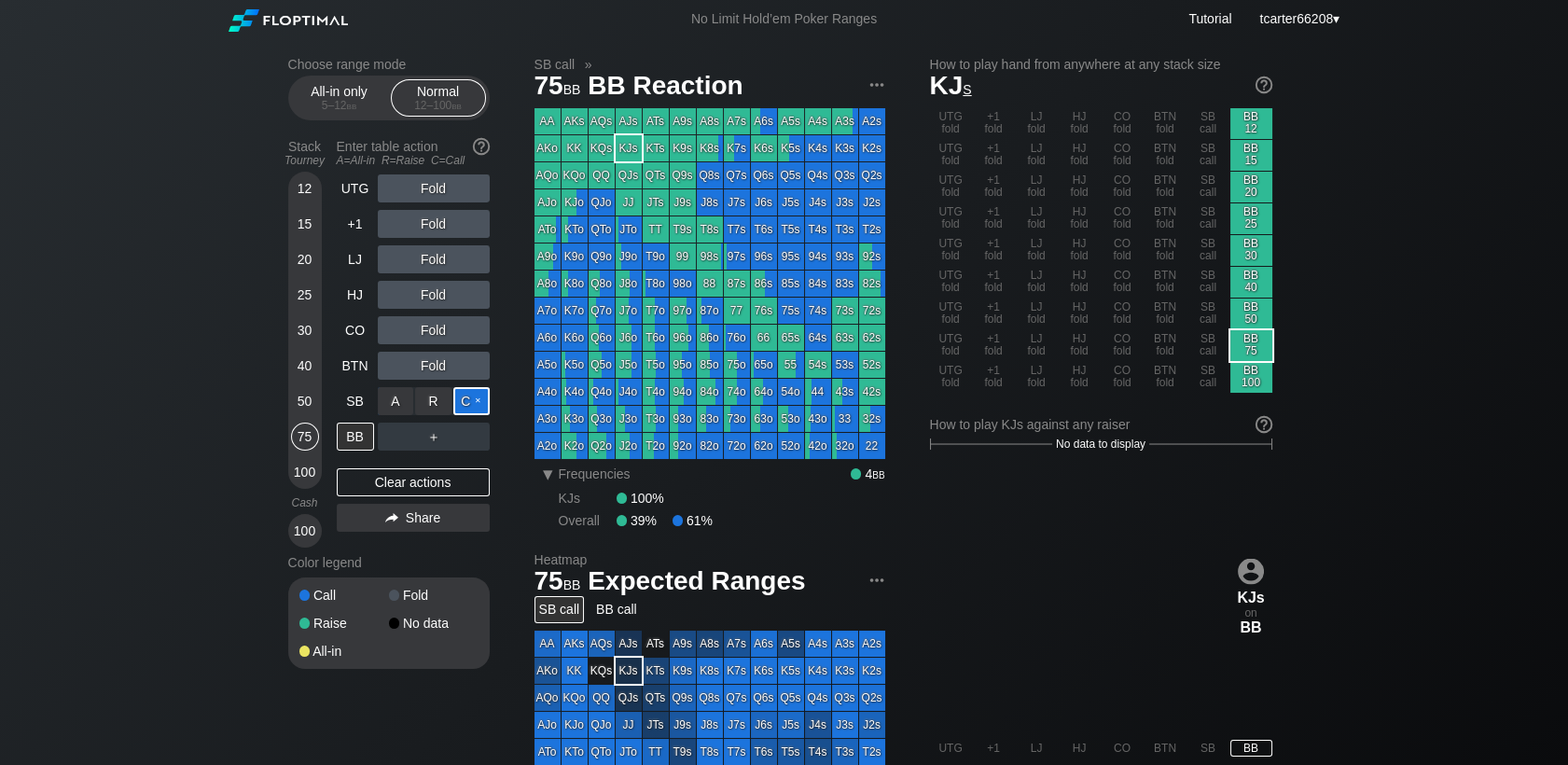
click at [480, 404] on div "C ✕" at bounding box center [471, 401] width 37 height 28
click at [375, 481] on div "Clear actions" at bounding box center [413, 482] width 153 height 28
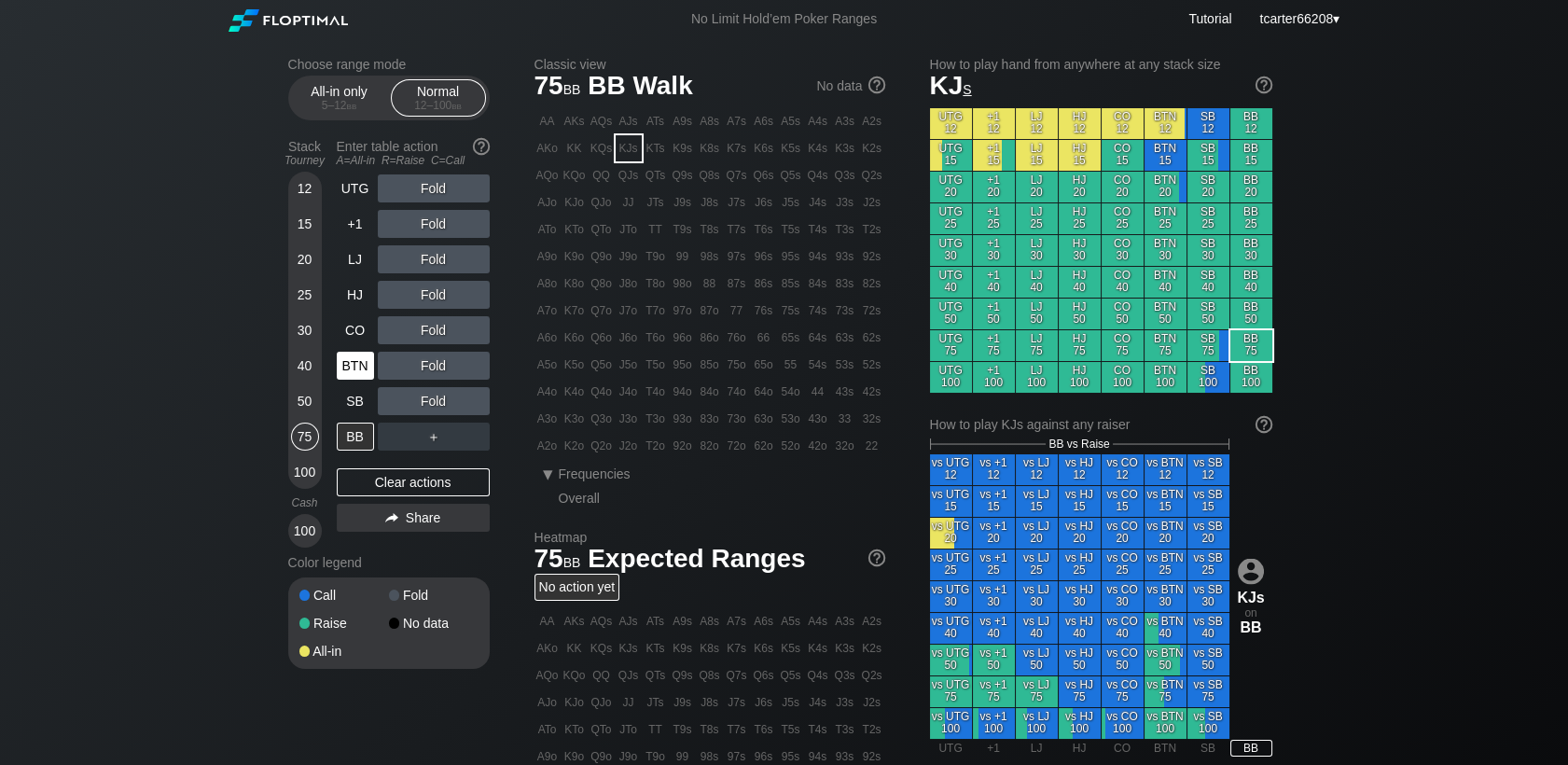
click at [362, 369] on div "BTN" at bounding box center [355, 365] width 38 height 28
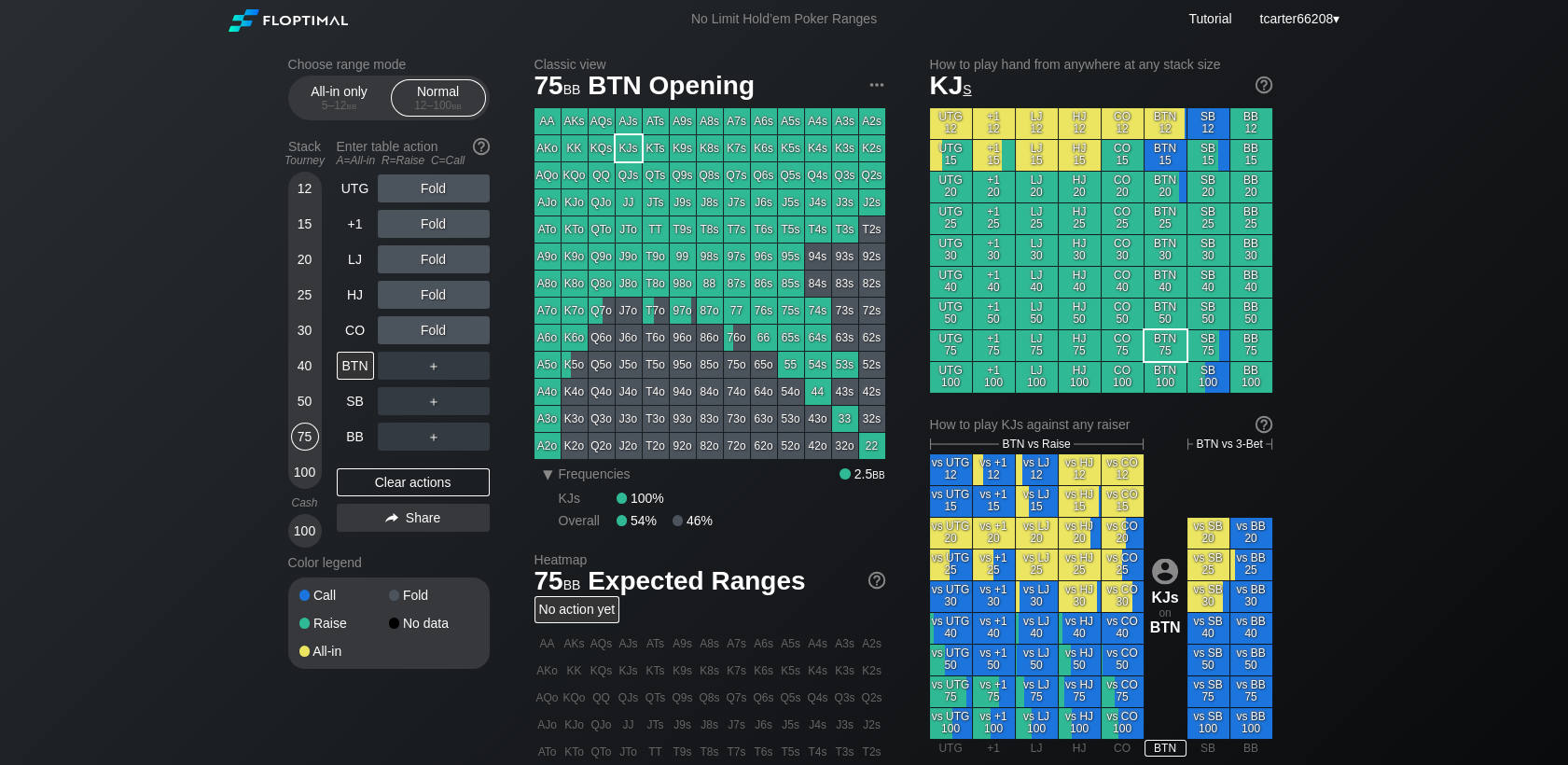
click at [316, 377] on div "40" at bounding box center [305, 369] width 28 height 36
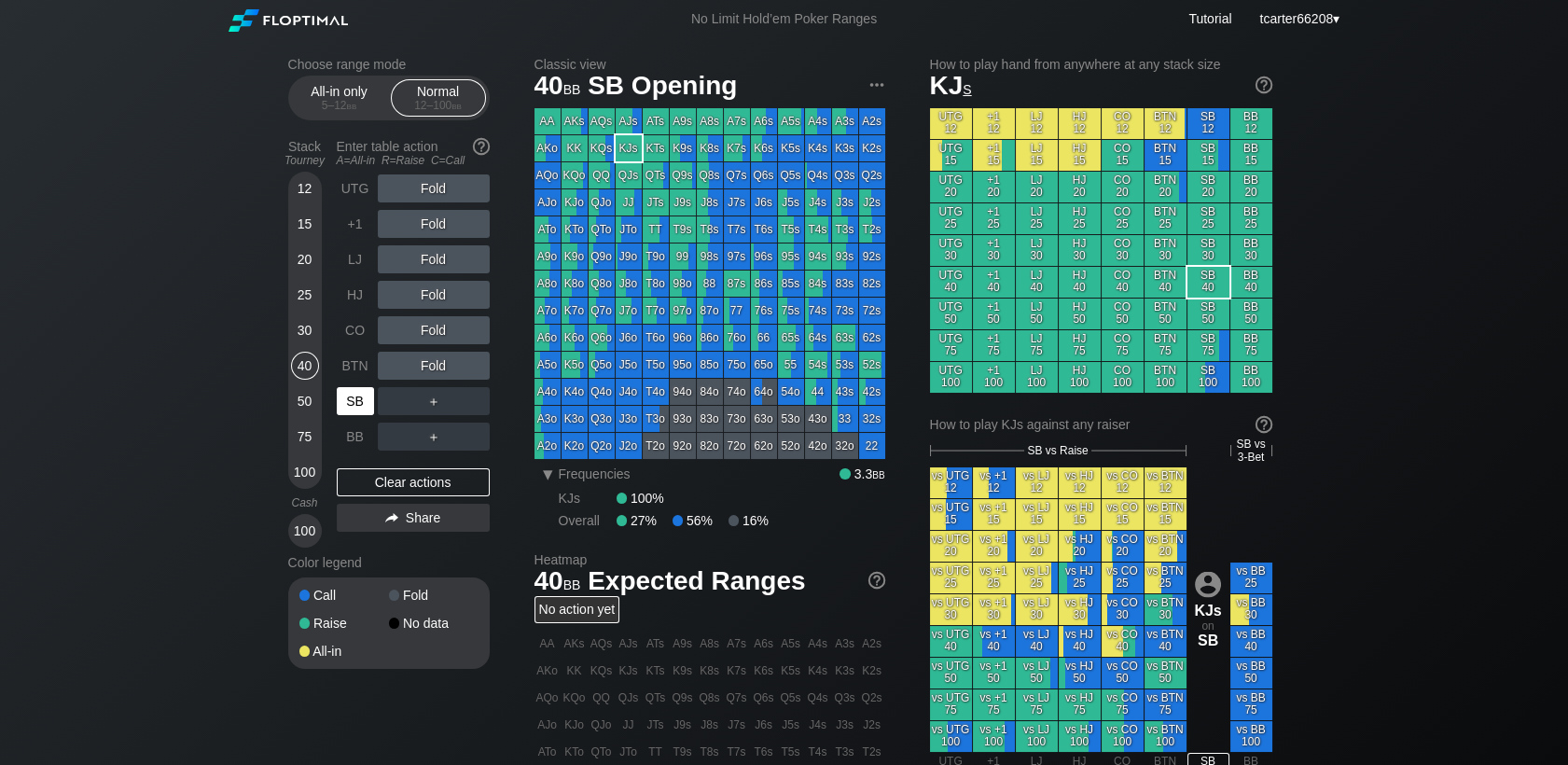
click at [347, 394] on div "SB" at bounding box center [355, 401] width 38 height 28
click at [425, 480] on div "Clear actions" at bounding box center [413, 482] width 153 height 28
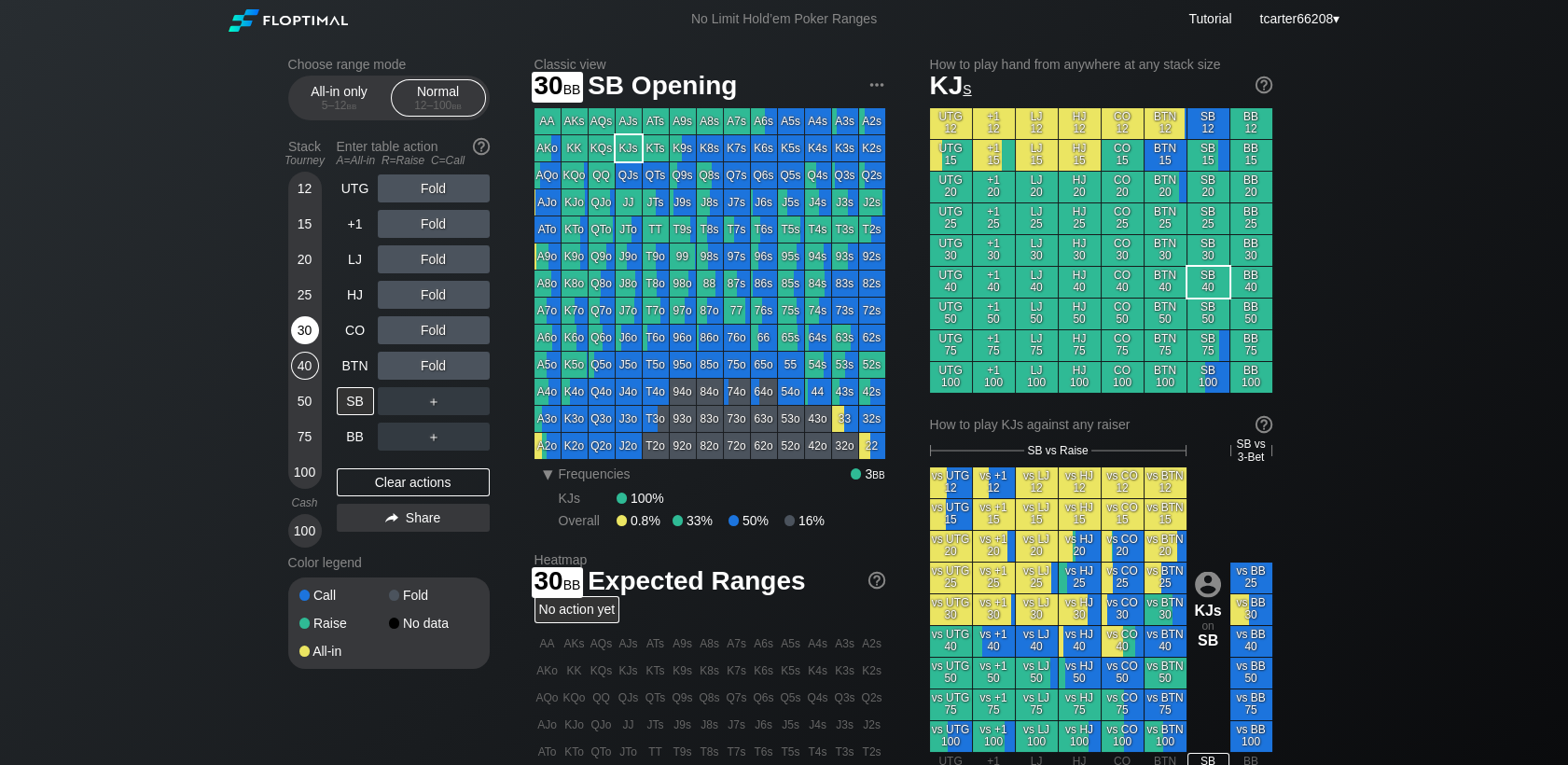
click at [313, 342] on div "30" at bounding box center [305, 330] width 28 height 28
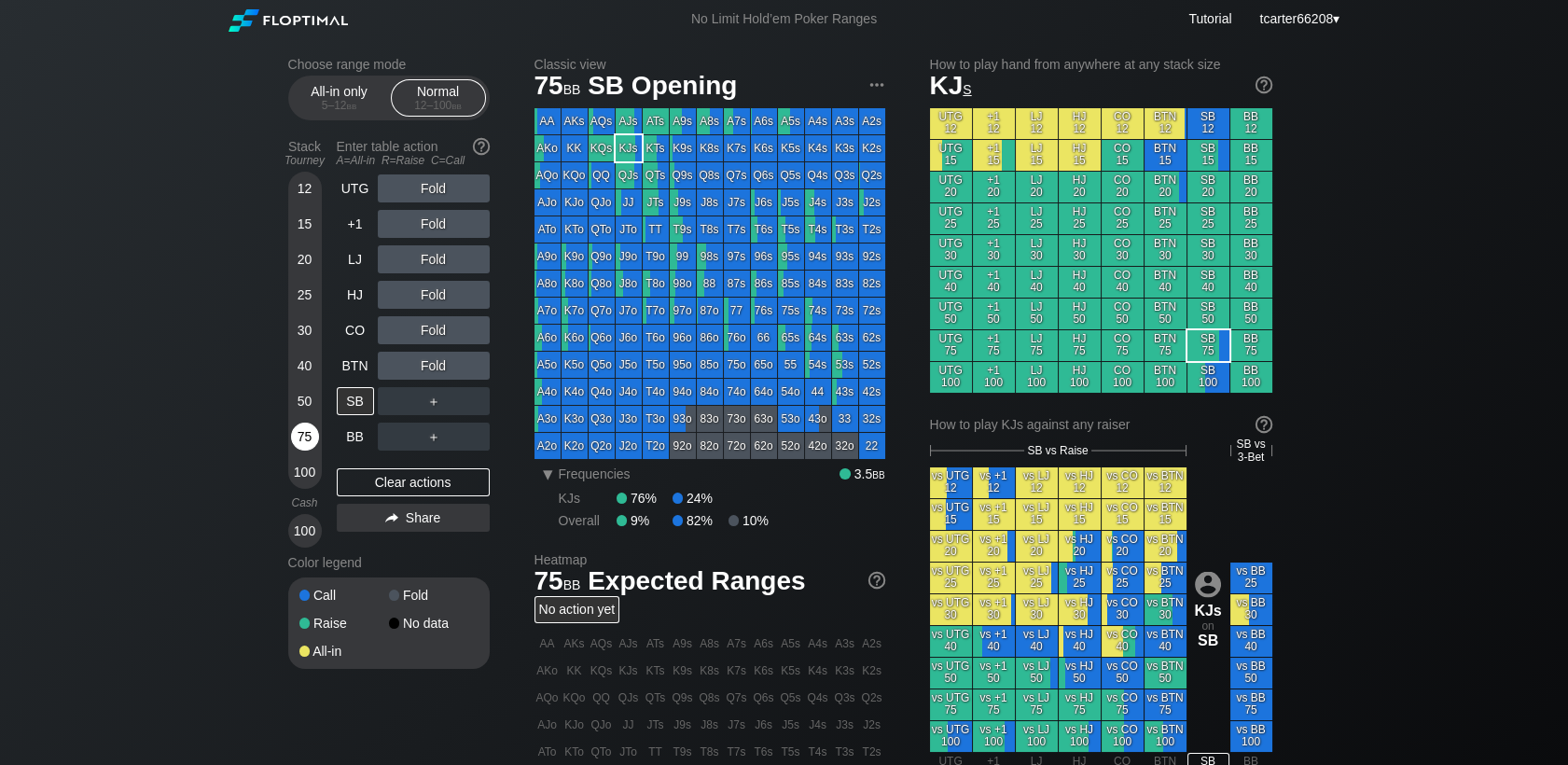
click at [304, 437] on div "75" at bounding box center [305, 437] width 28 height 28
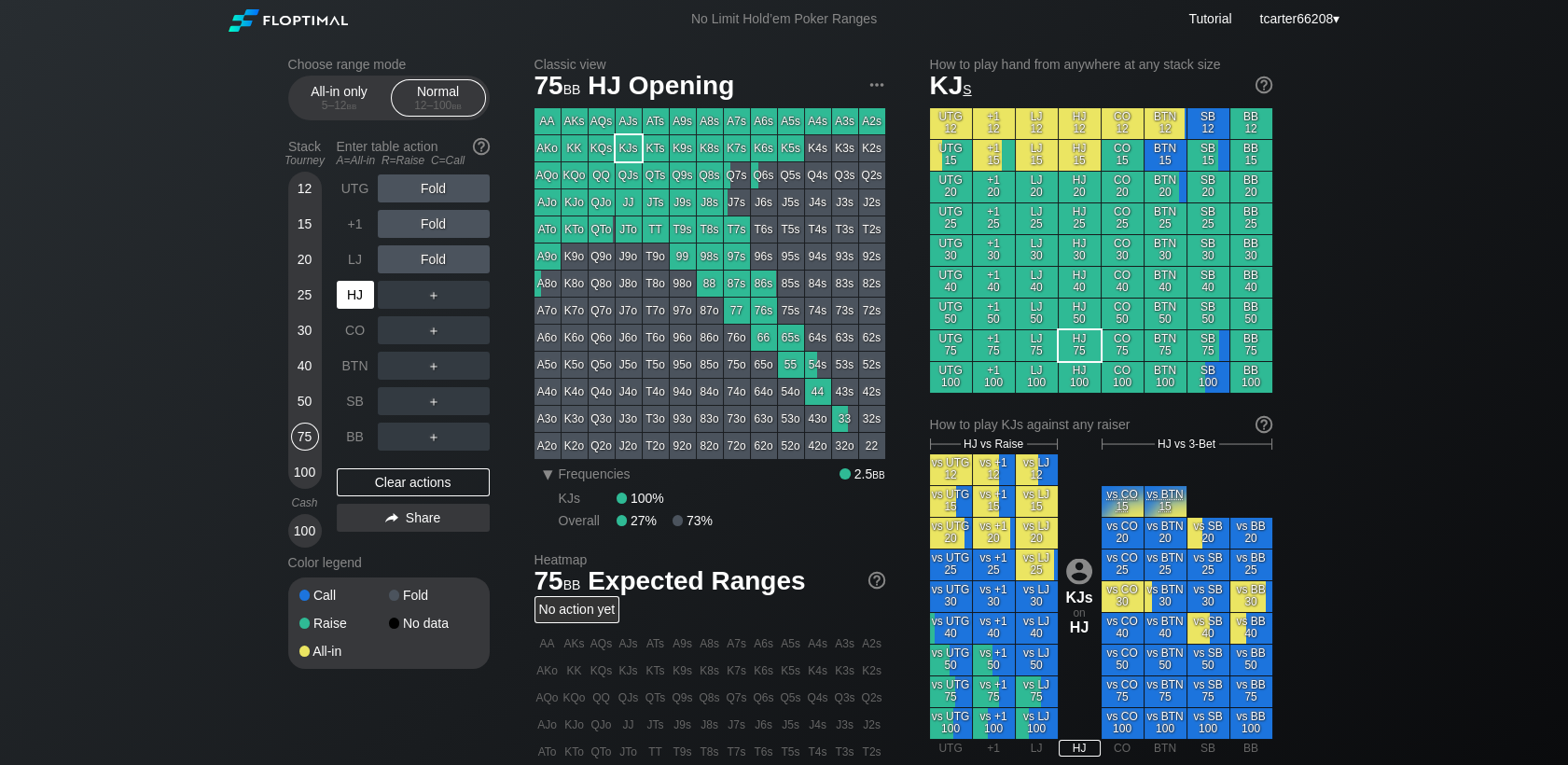
click at [358, 313] on div "HJ" at bounding box center [356, 295] width 41 height 36
click at [433, 224] on div "R ✕" at bounding box center [433, 223] width 37 height 28
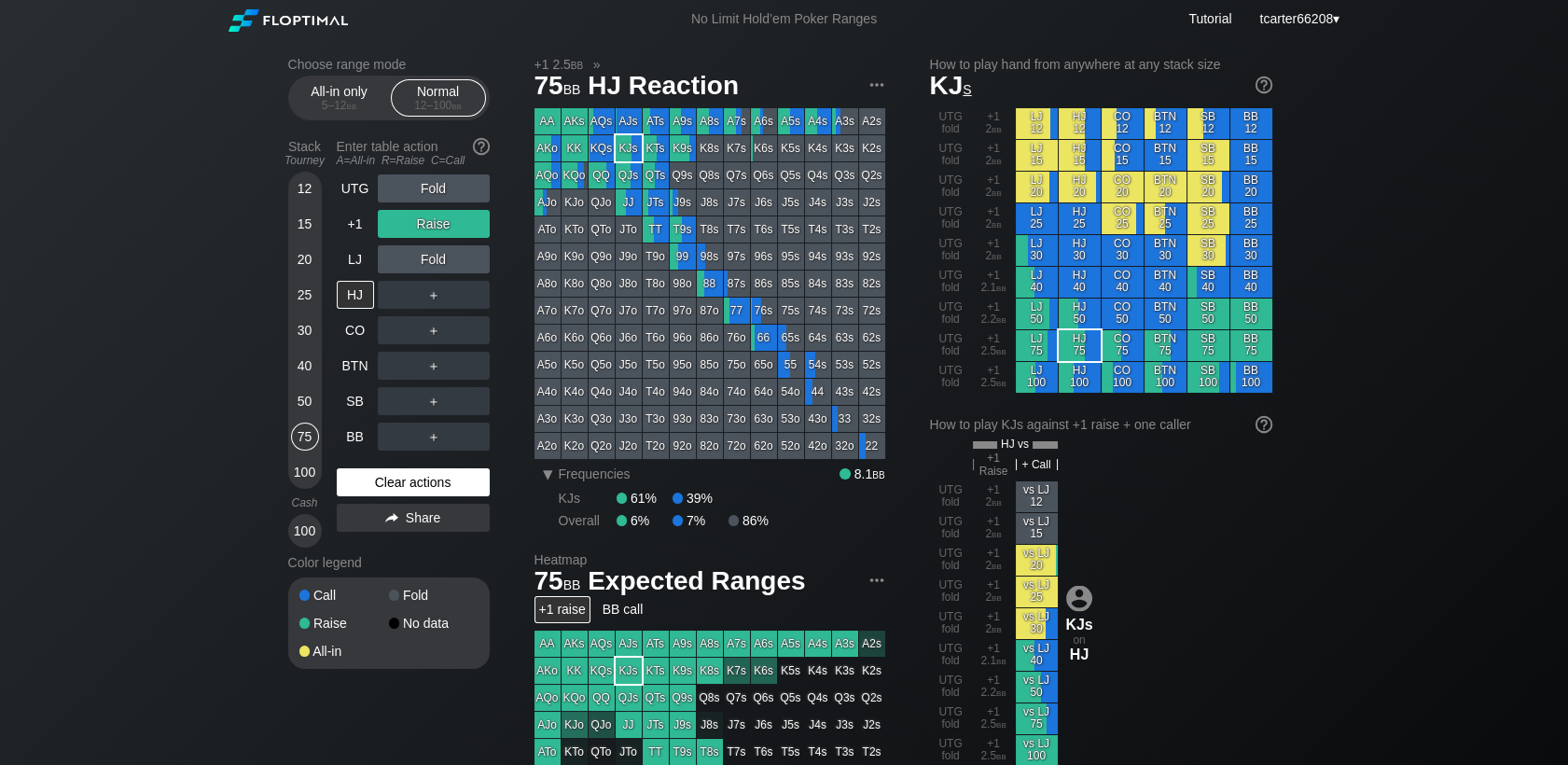
click at [439, 489] on div "Clear actions" at bounding box center [413, 482] width 153 height 28
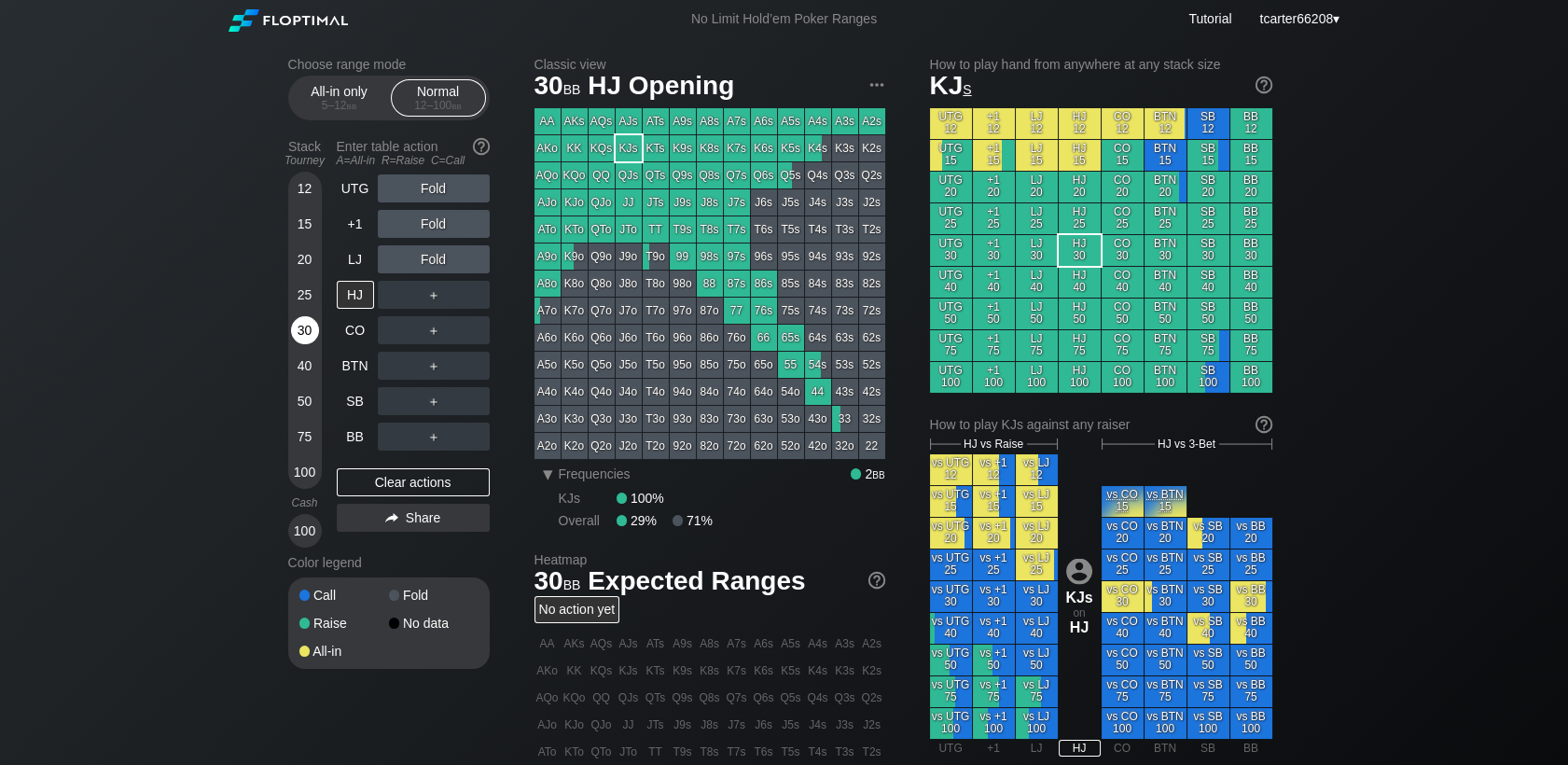
click at [308, 342] on div "30" at bounding box center [305, 330] width 28 height 28
click at [355, 188] on div "UTG" at bounding box center [355, 189] width 38 height 28
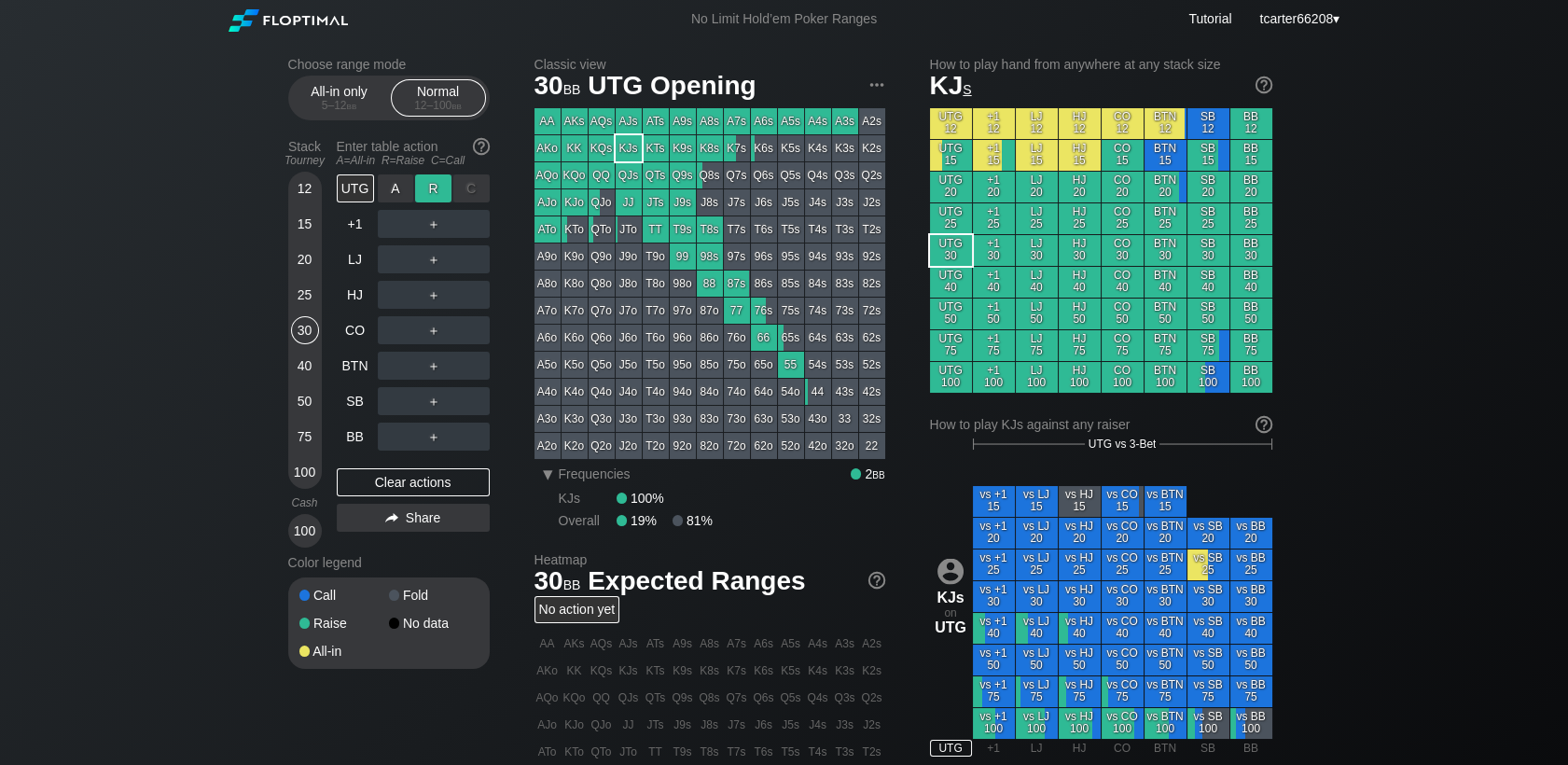
click at [435, 191] on div "R ✕" at bounding box center [433, 189] width 37 height 28
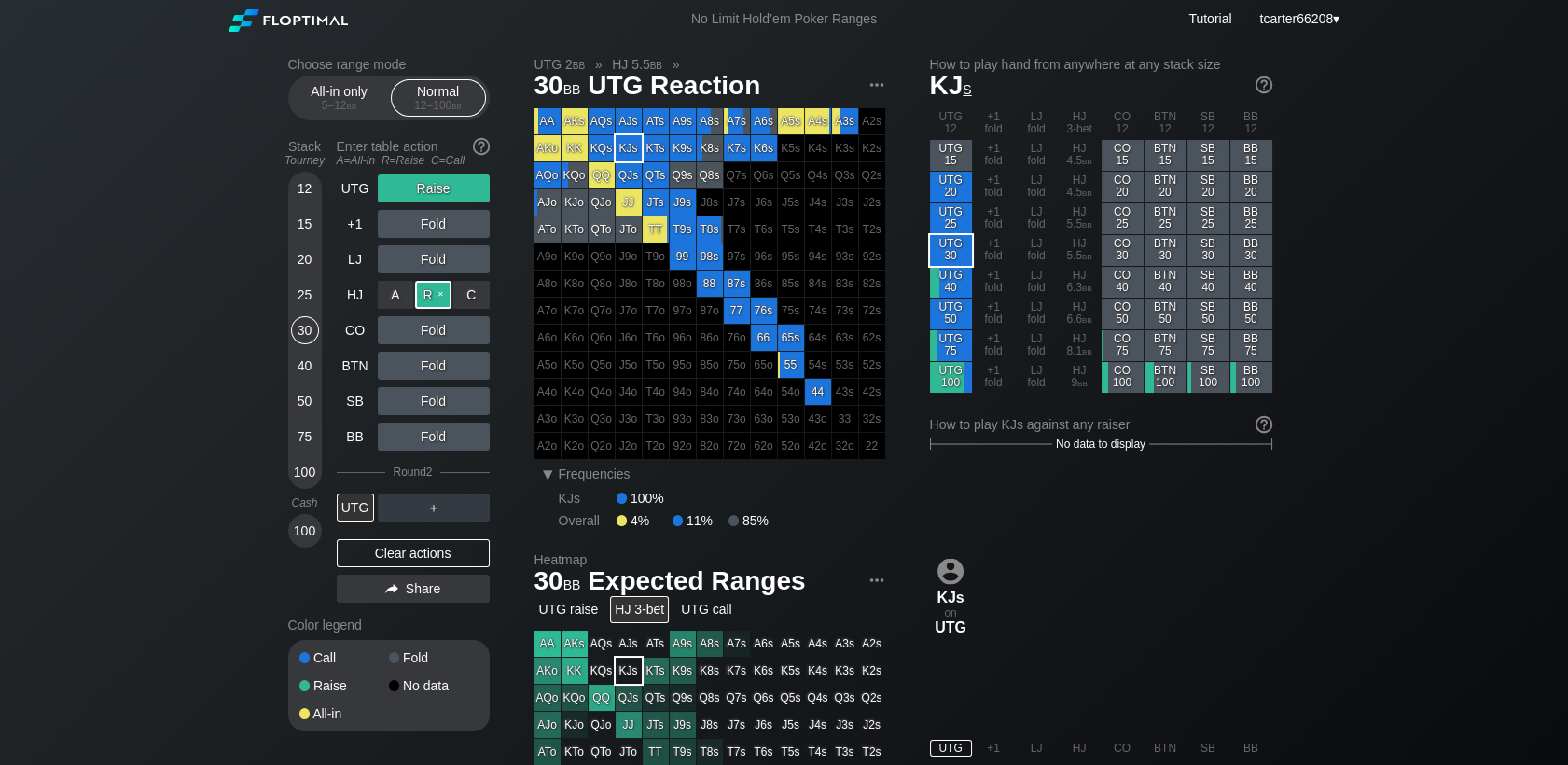
click at [443, 307] on div "R ✕" at bounding box center [433, 295] width 37 height 28
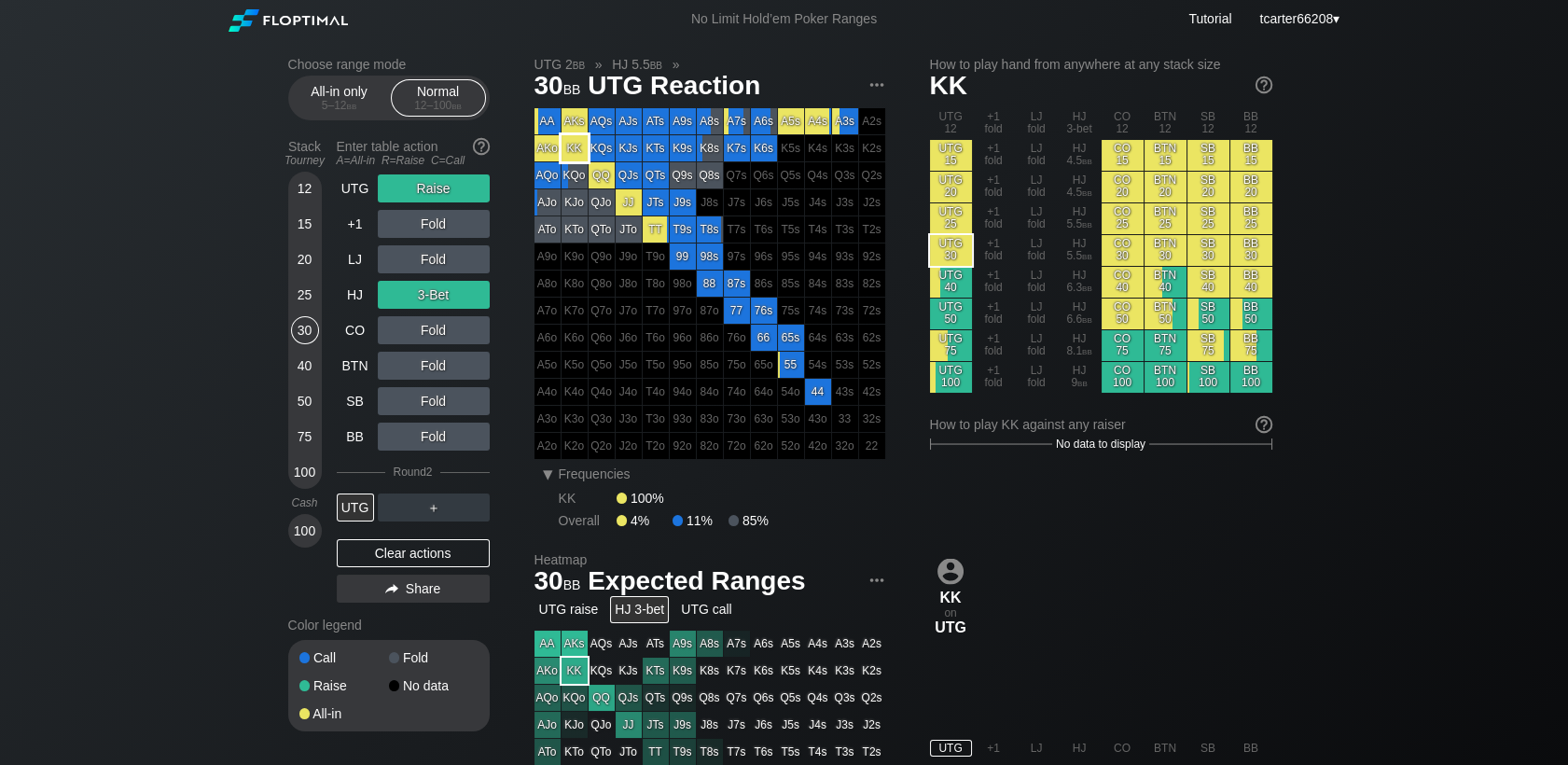
click at [580, 148] on div "KK" at bounding box center [575, 148] width 26 height 26
click at [424, 558] on div "Clear actions" at bounding box center [413, 553] width 153 height 28
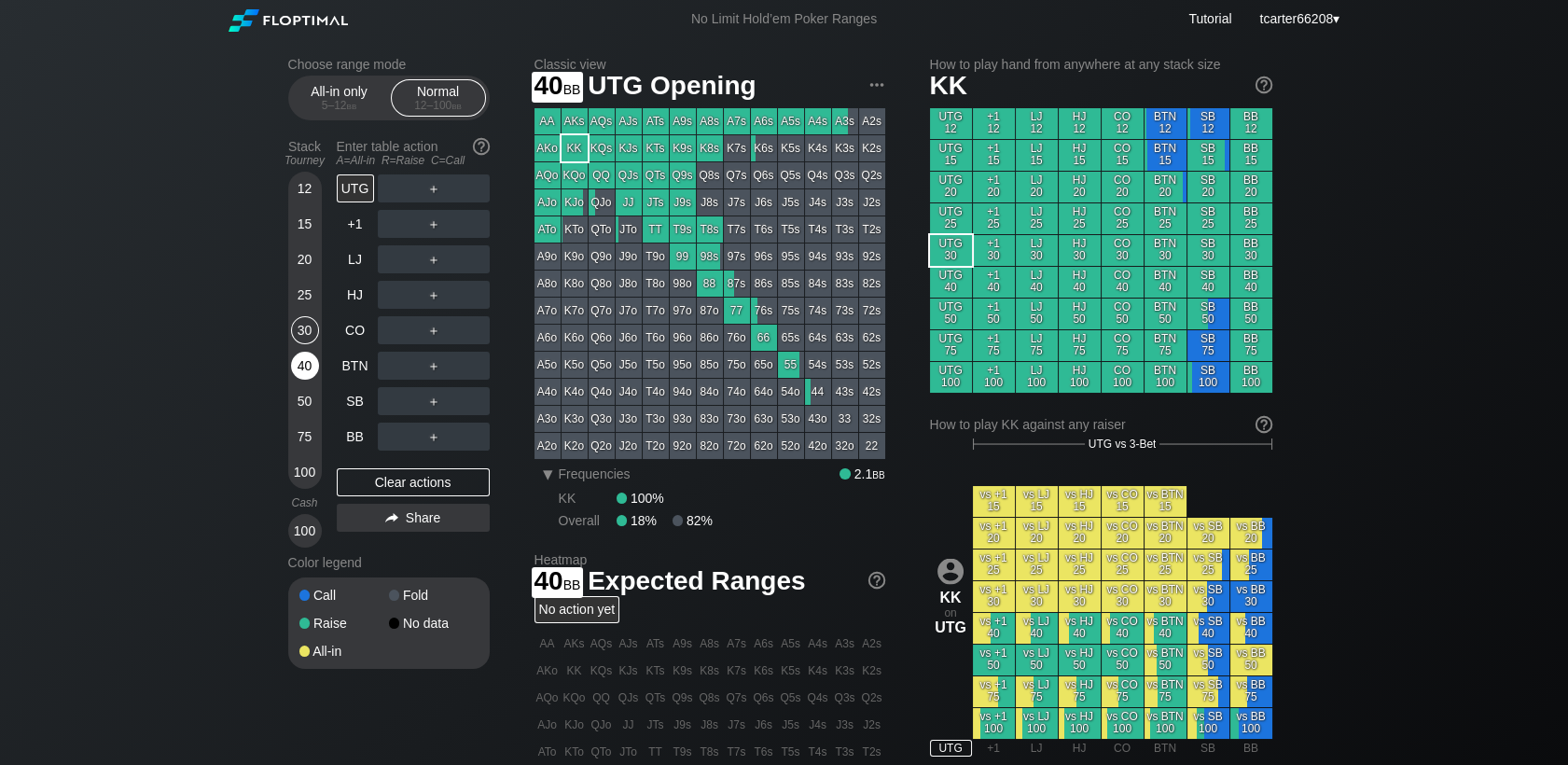
click at [291, 369] on div "40" at bounding box center [305, 365] width 28 height 28
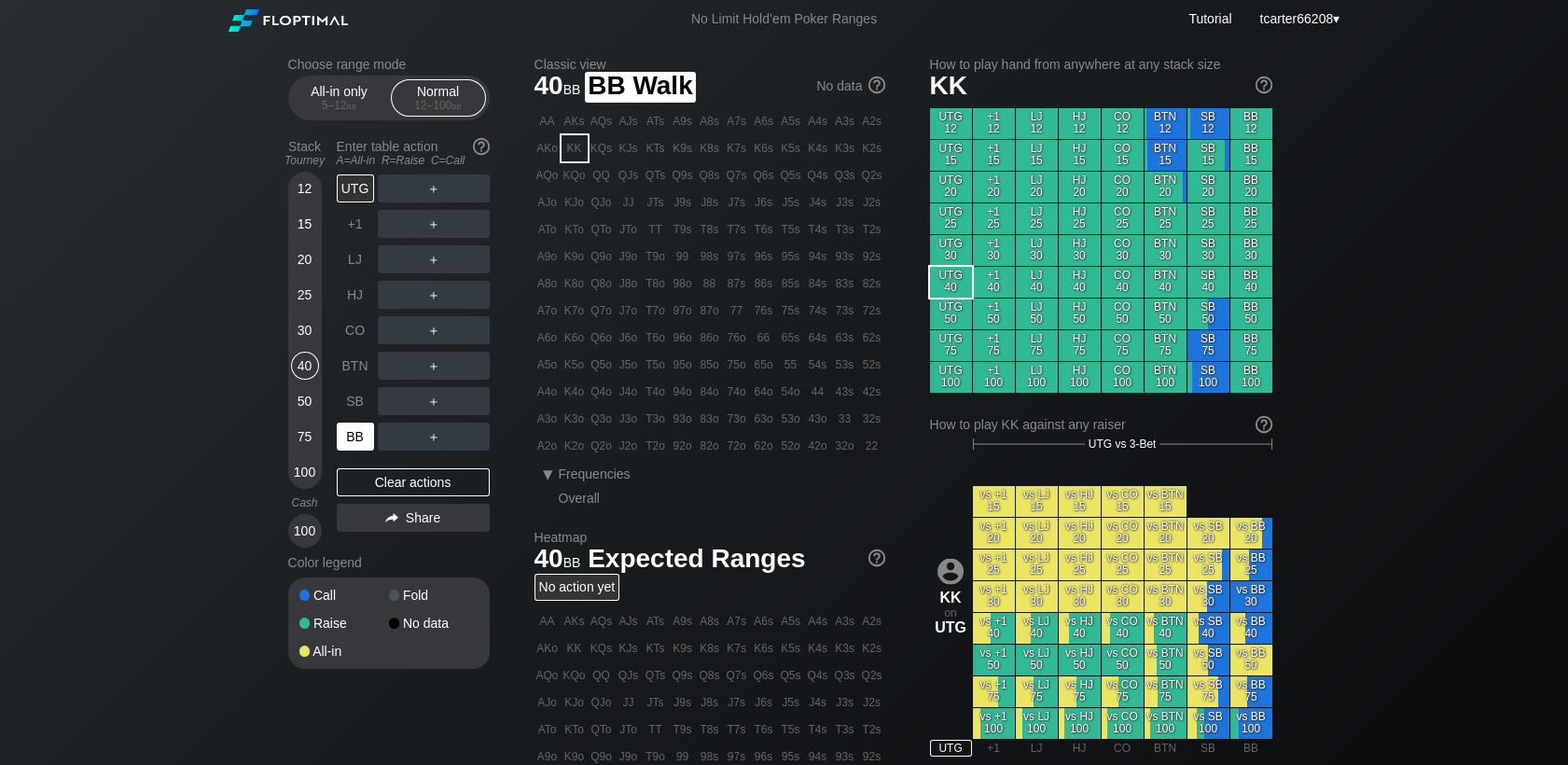
click at [358, 439] on div "BB" at bounding box center [355, 437] width 38 height 28
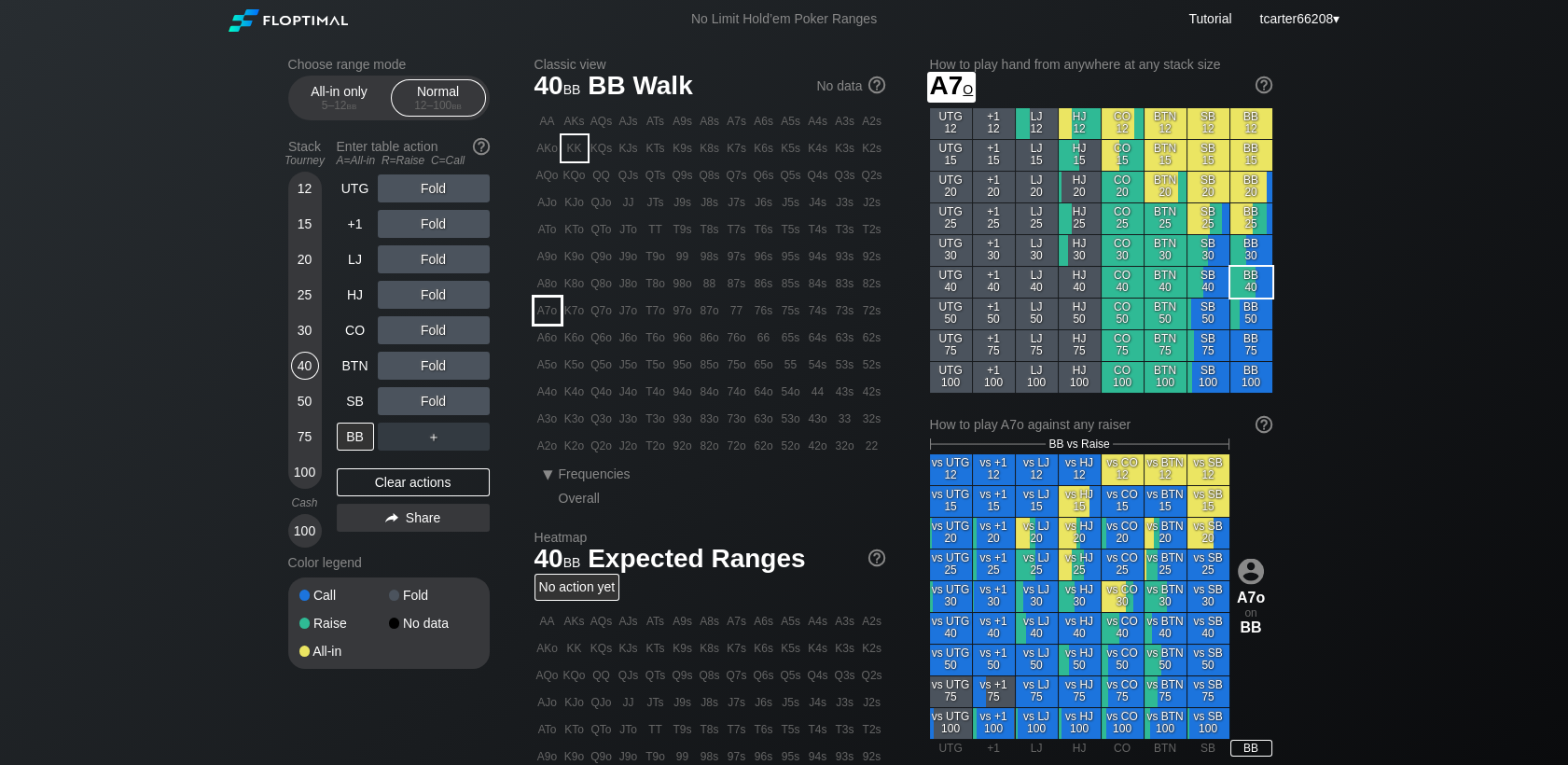
click at [544, 307] on div "A7o" at bounding box center [548, 311] width 26 height 26
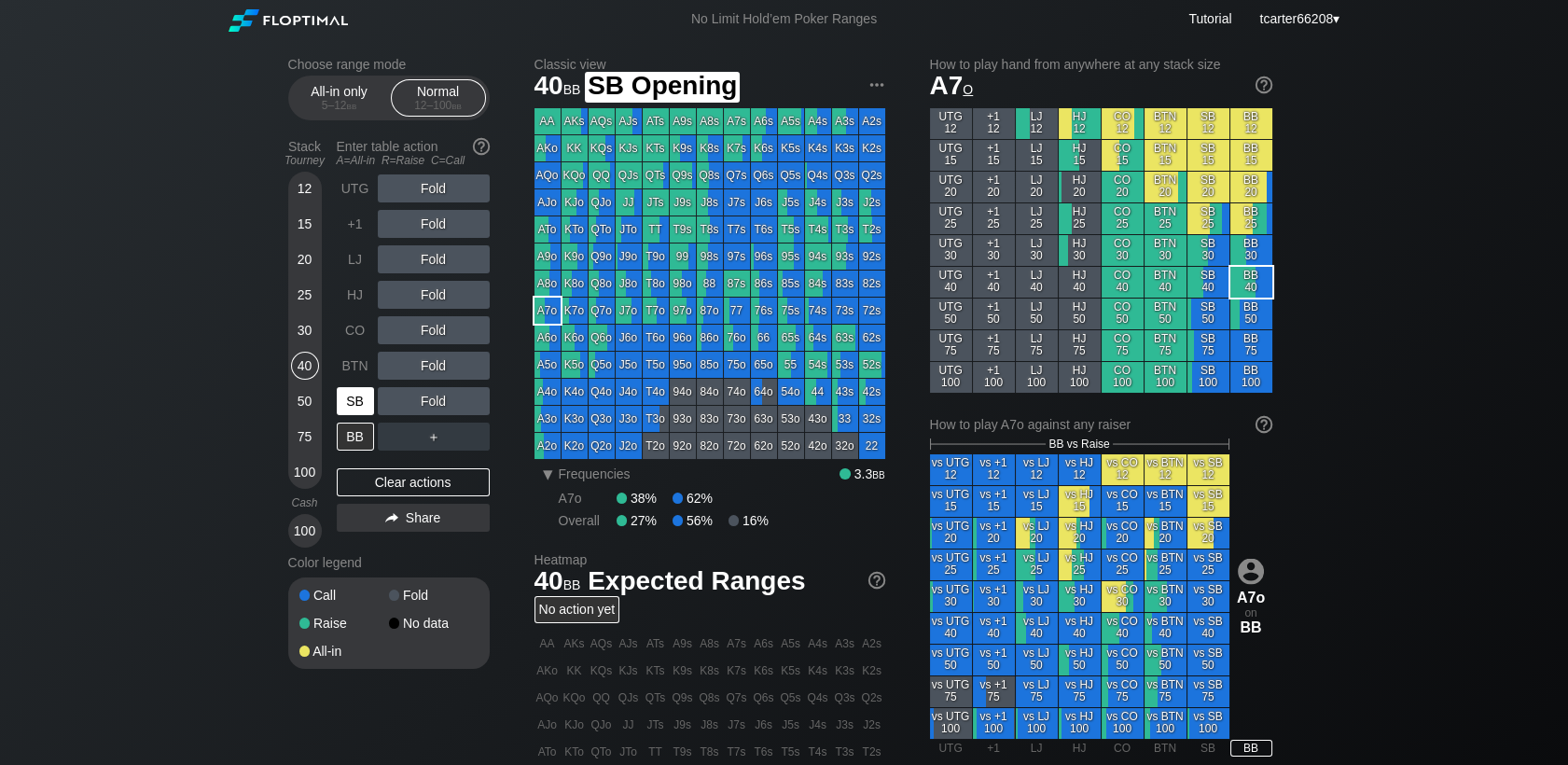
click at [344, 403] on div "SB" at bounding box center [355, 401] width 38 height 28
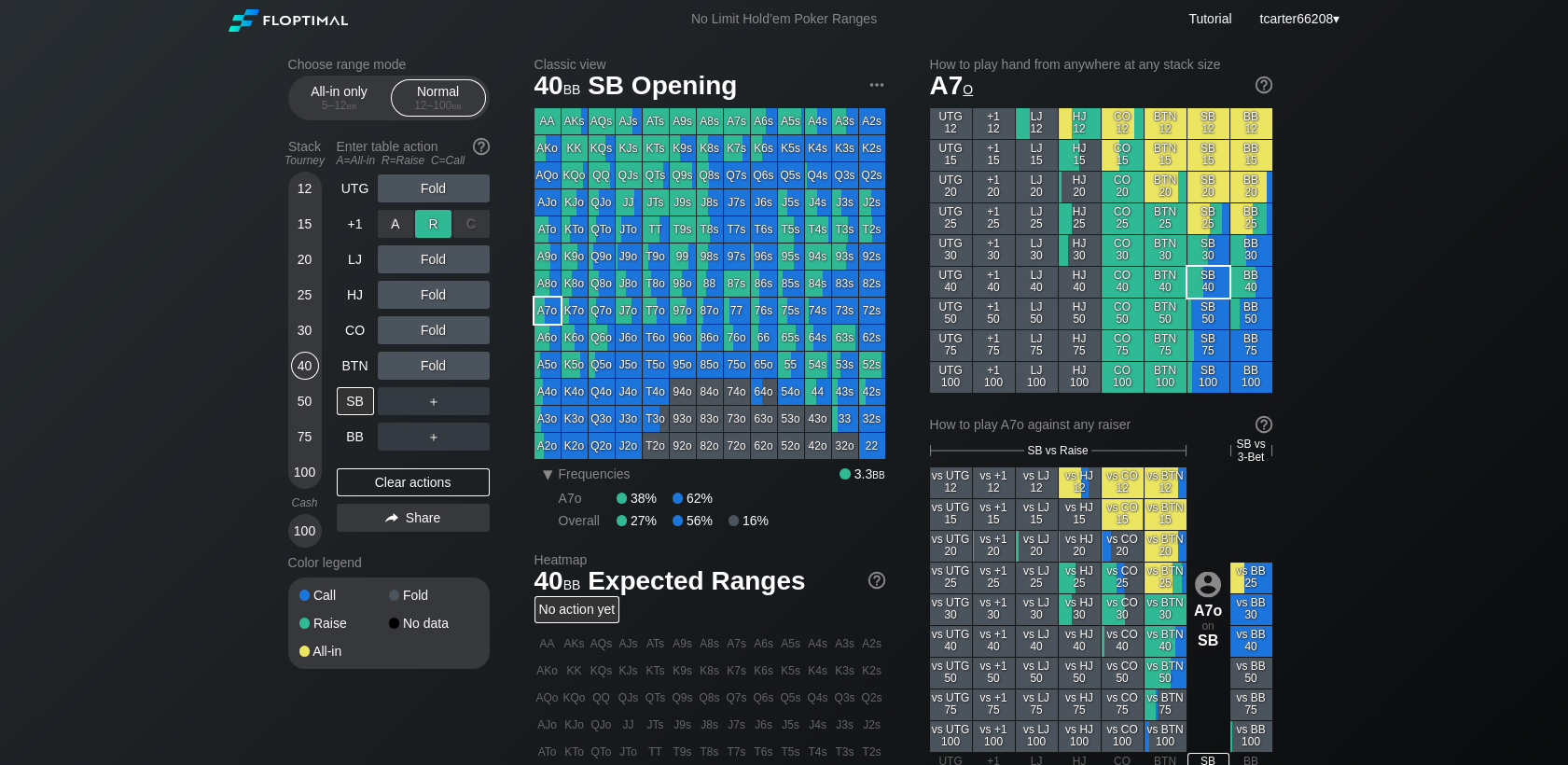
click at [447, 238] on div "R ✕" at bounding box center [433, 223] width 37 height 28
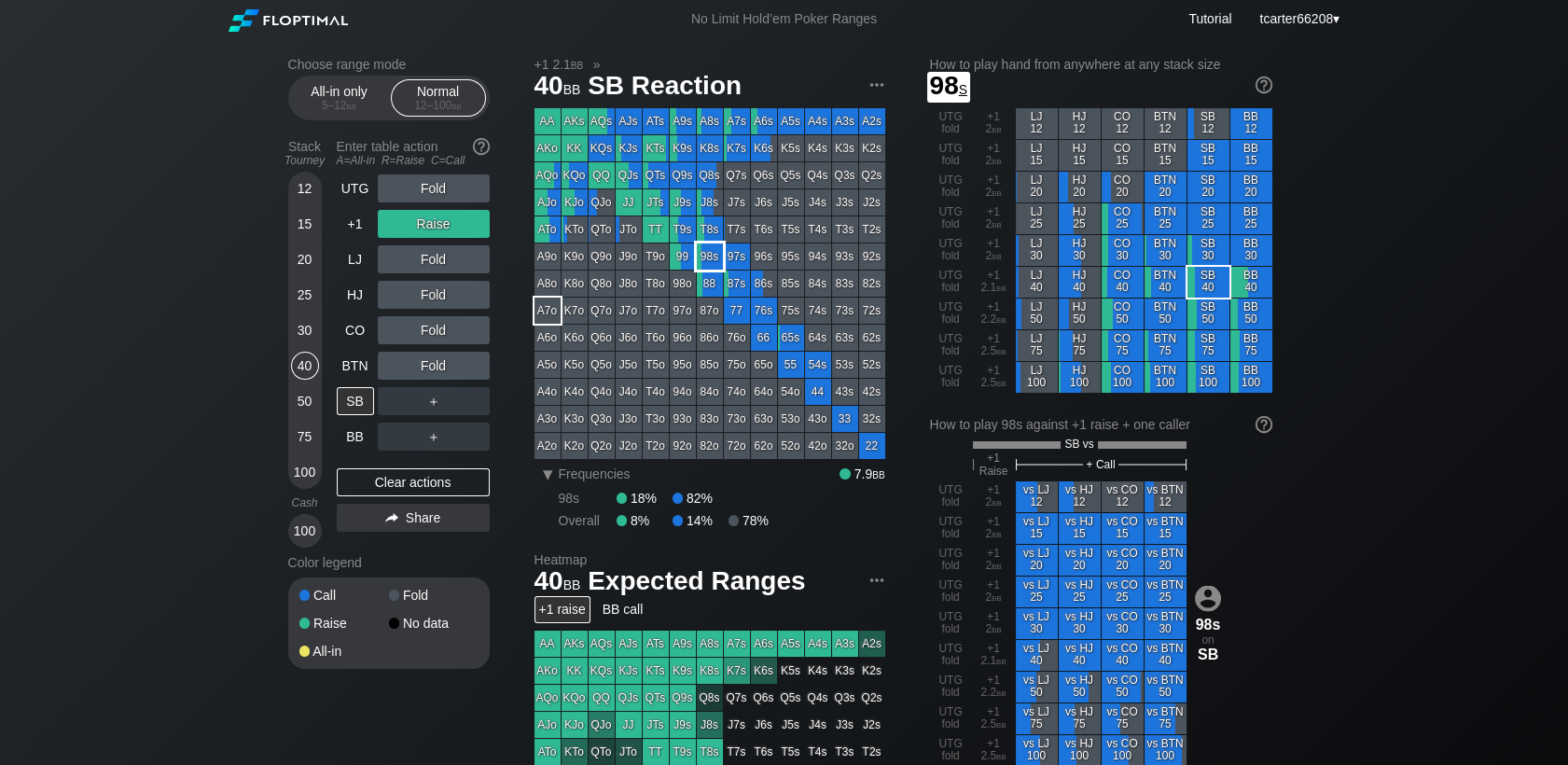
click at [713, 264] on div "98s" at bounding box center [710, 256] width 26 height 26
click at [300, 415] on div "50" at bounding box center [305, 401] width 28 height 28
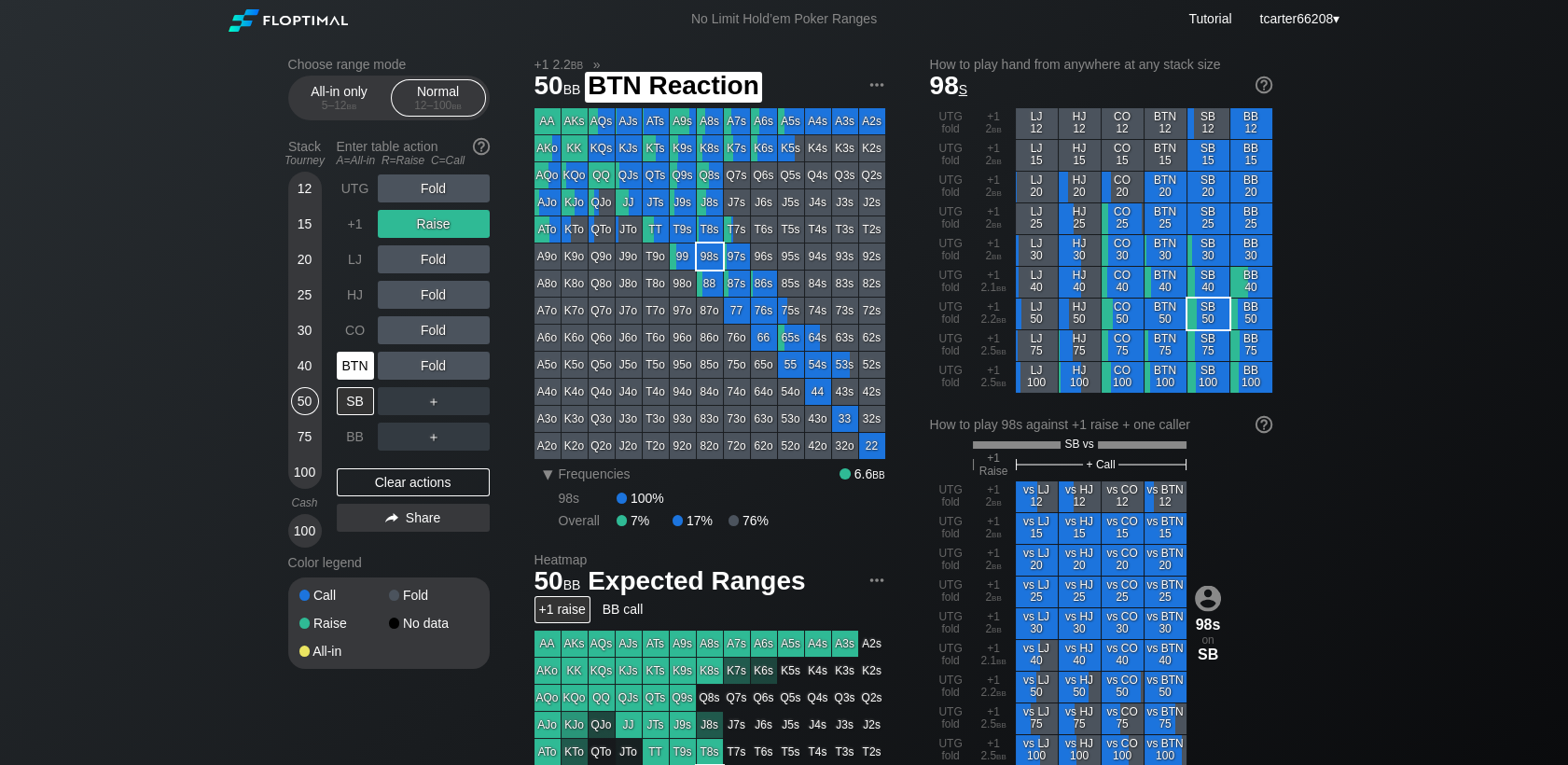
click at [365, 377] on div "BTN" at bounding box center [355, 365] width 38 height 28
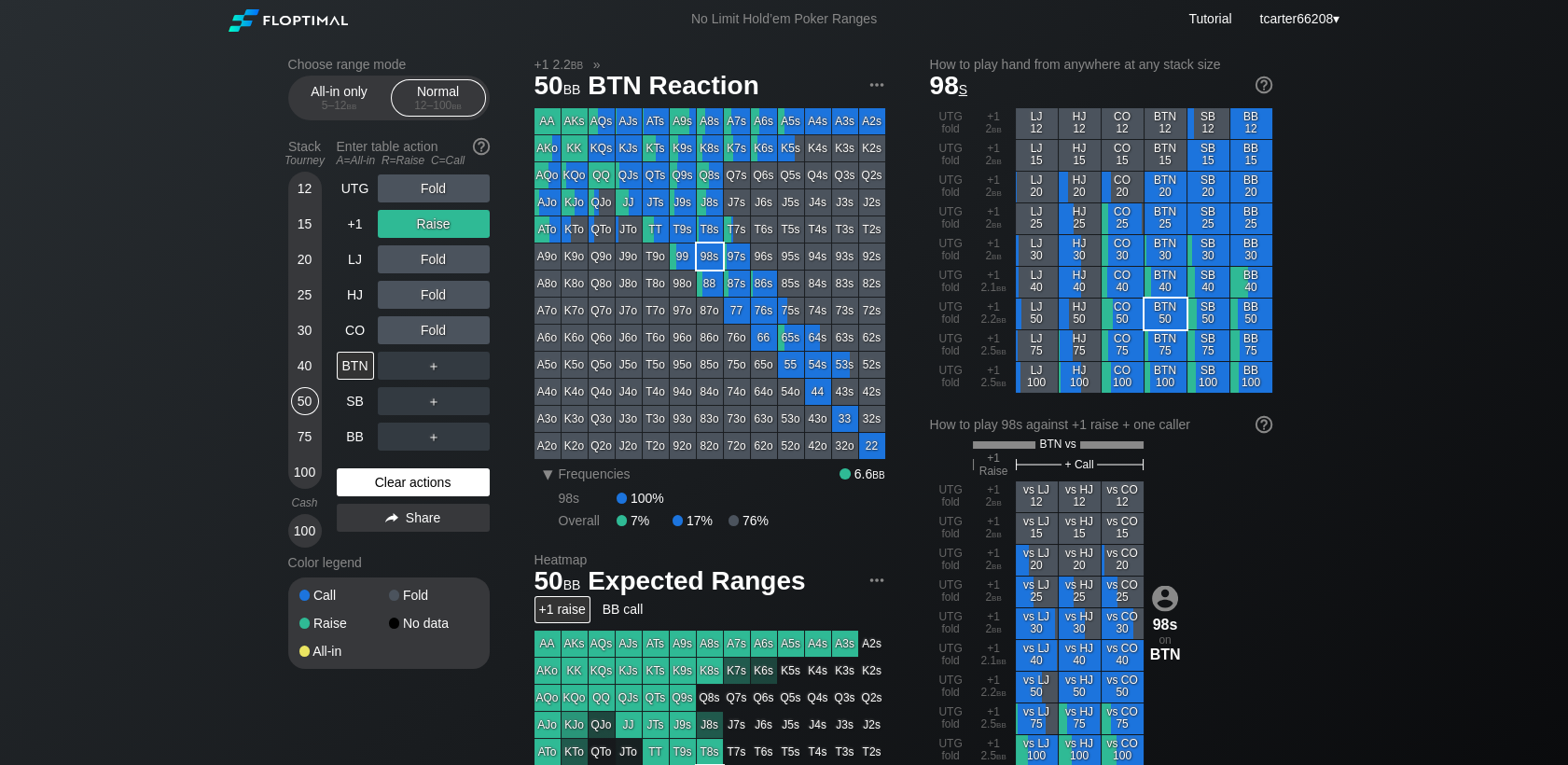
click at [406, 489] on div "Clear actions" at bounding box center [413, 482] width 153 height 28
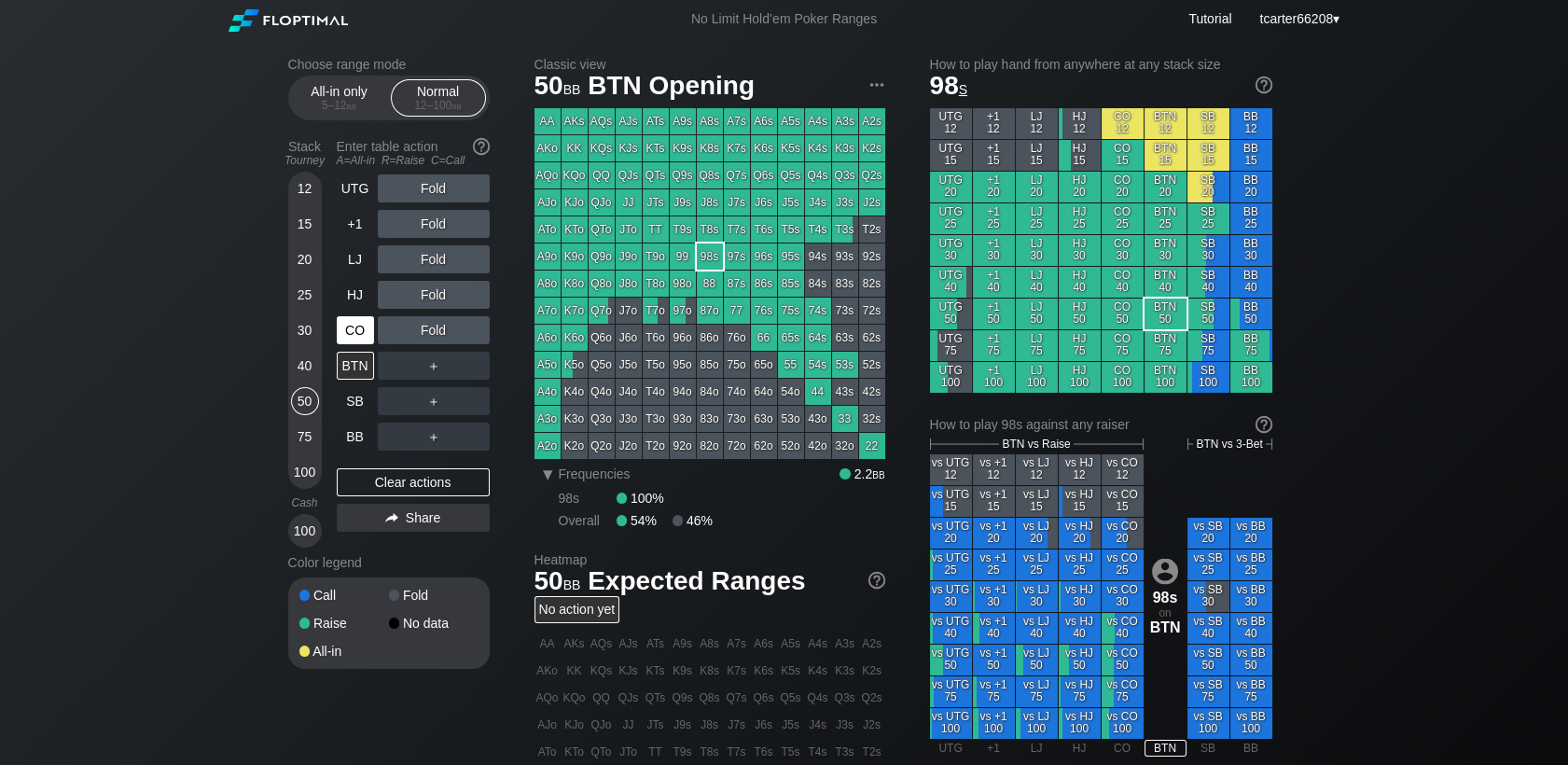
click at [349, 340] on div "CO" at bounding box center [355, 330] width 38 height 28
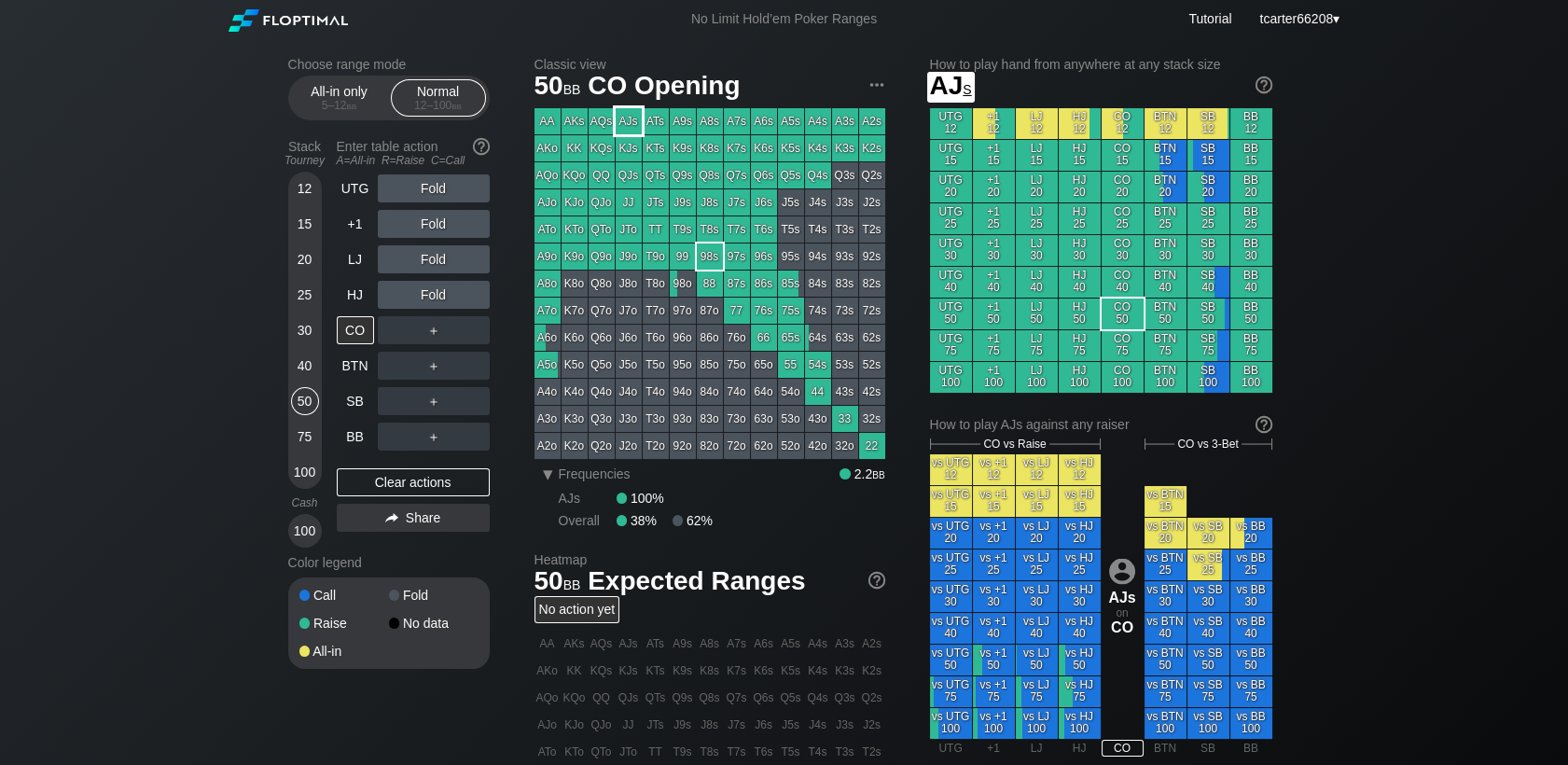
click at [627, 132] on div "AJs" at bounding box center [628, 121] width 26 height 26
click at [429, 265] on div "Fold" at bounding box center [434, 259] width 112 height 28
click at [429, 265] on div "R ✕" at bounding box center [433, 259] width 37 height 28
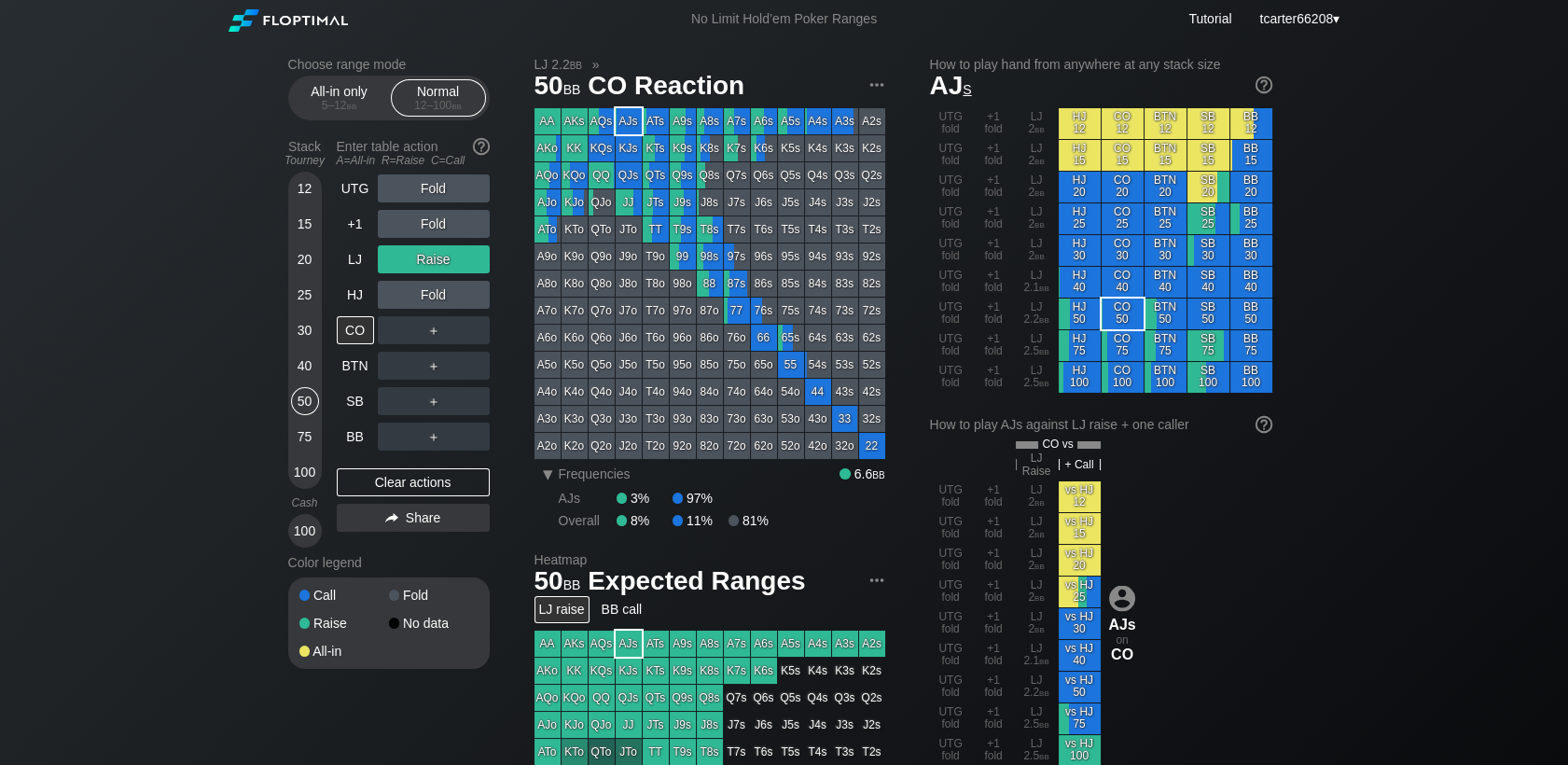
click at [469, 307] on div "Fold" at bounding box center [434, 295] width 112 height 28
click at [470, 303] on div "C ✕" at bounding box center [471, 295] width 37 height 28
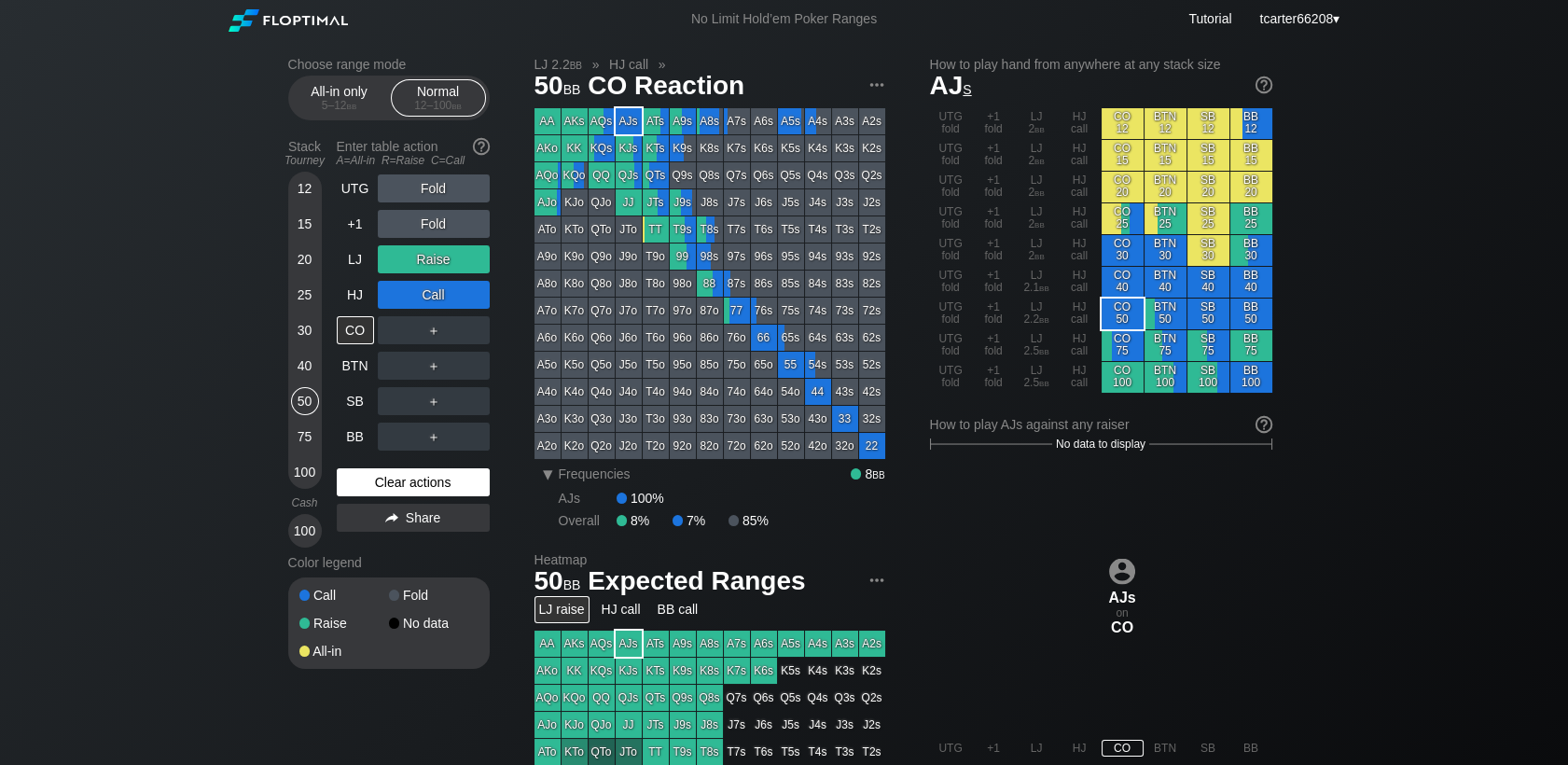
drag, startPoint x: 462, startPoint y: 490, endPoint x: 456, endPoint y: 483, distance: 9.2
click at [462, 492] on div "Clear actions" at bounding box center [413, 482] width 153 height 28
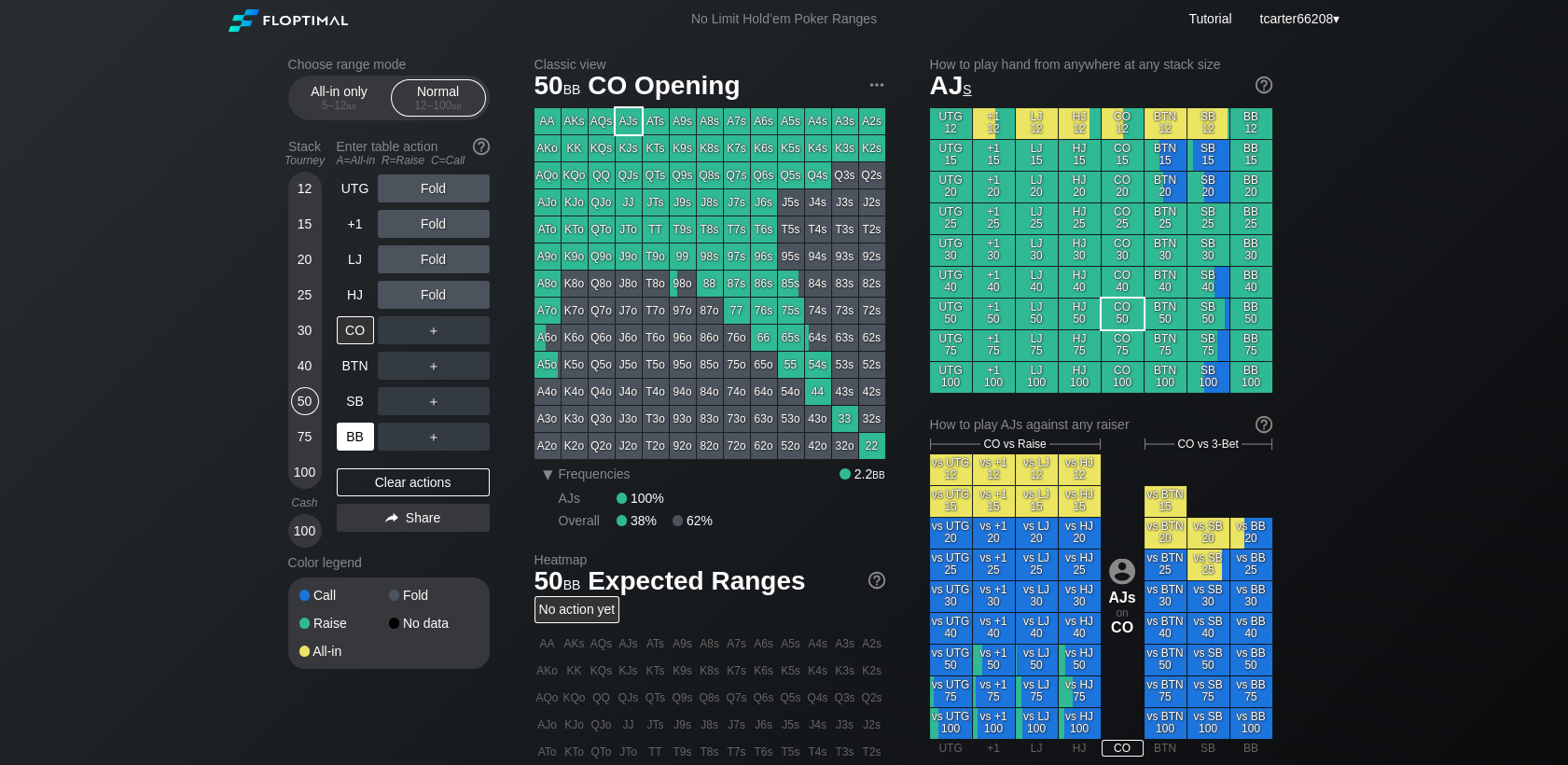
drag, startPoint x: 294, startPoint y: 449, endPoint x: 349, endPoint y: 425, distance: 60.0
click at [297, 447] on div "75" at bounding box center [305, 437] width 28 height 28
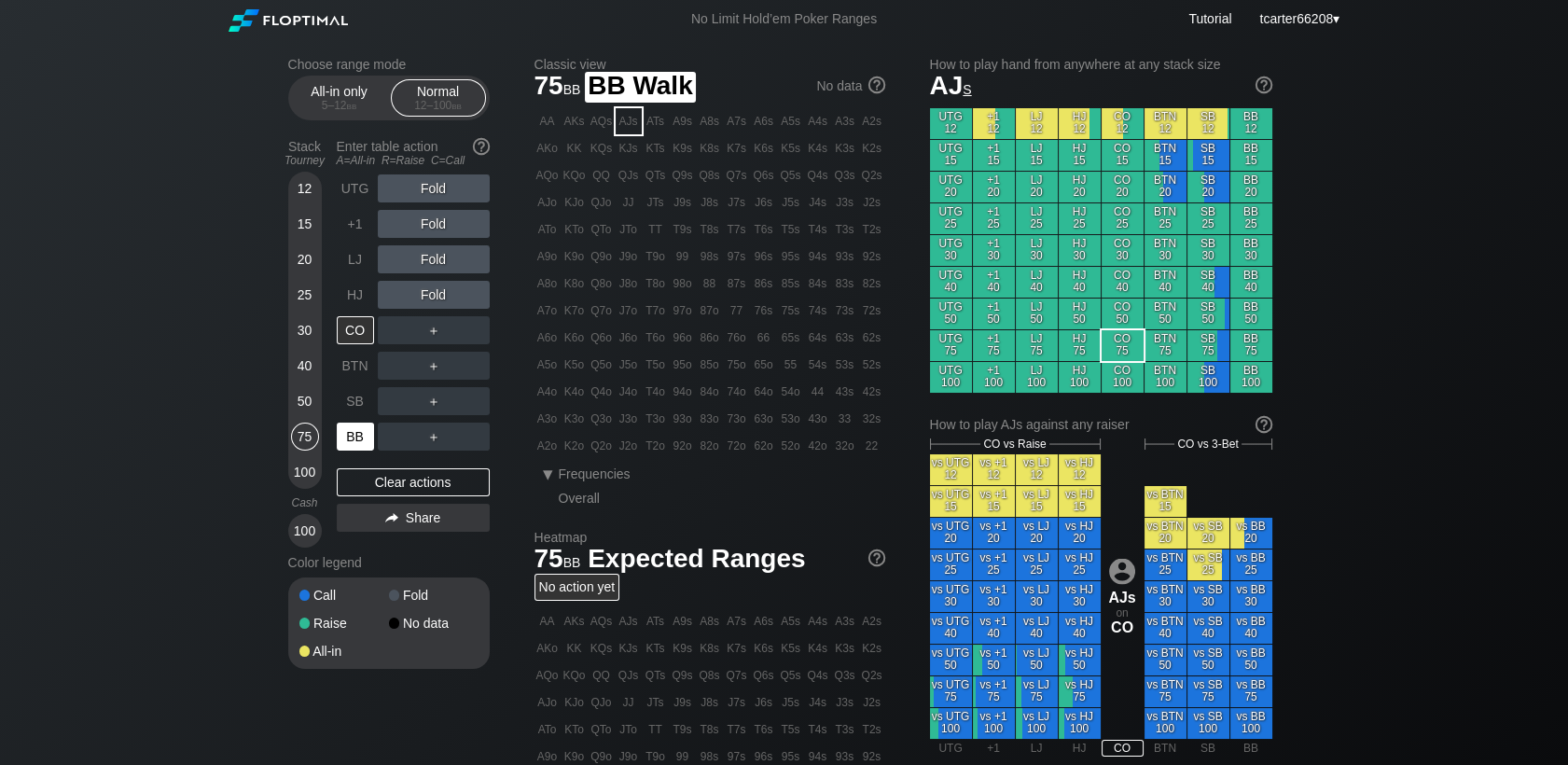
click at [352, 423] on div "BB" at bounding box center [356, 437] width 41 height 36
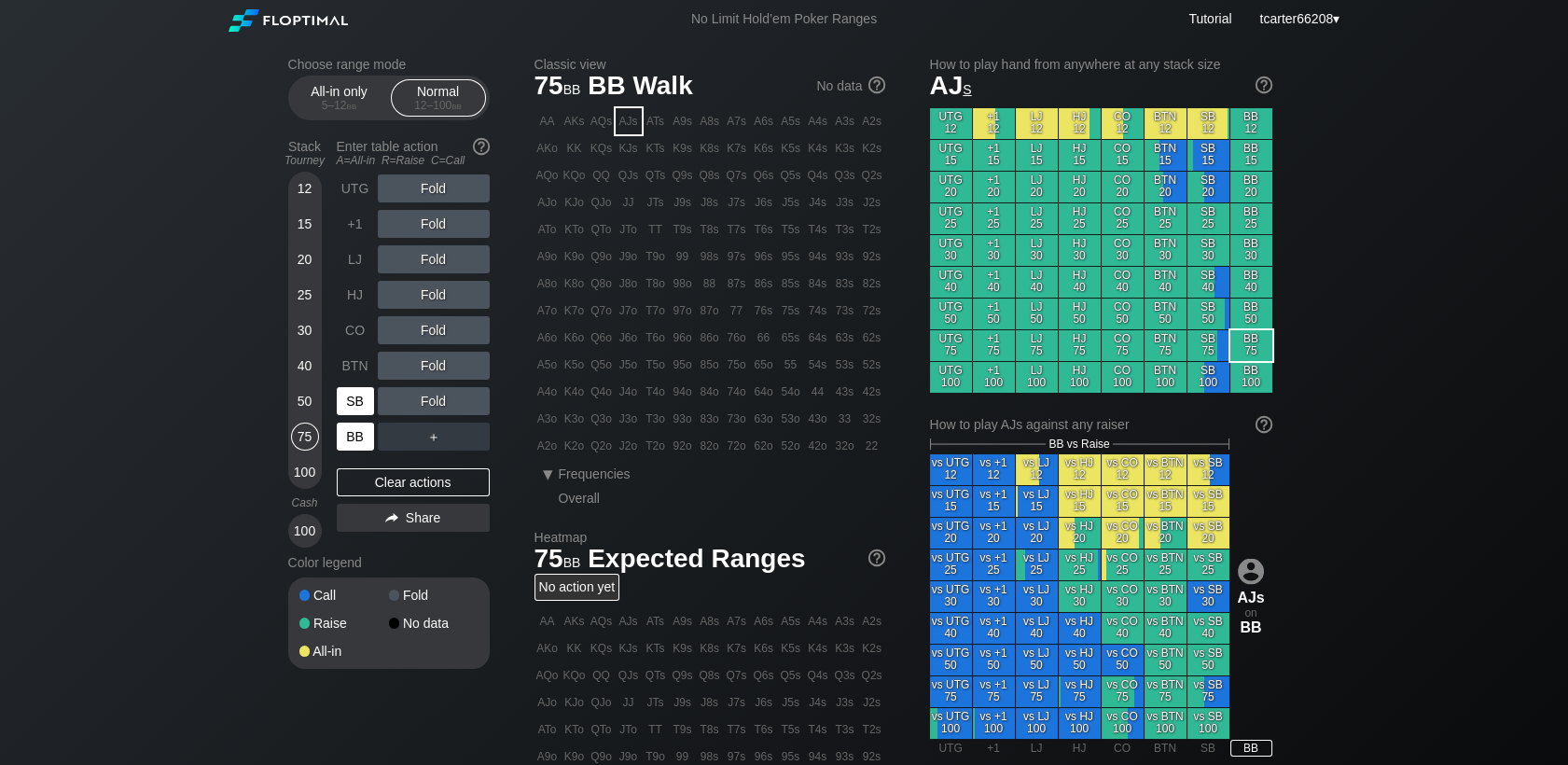
click at [365, 418] on div "SB" at bounding box center [356, 401] width 41 height 36
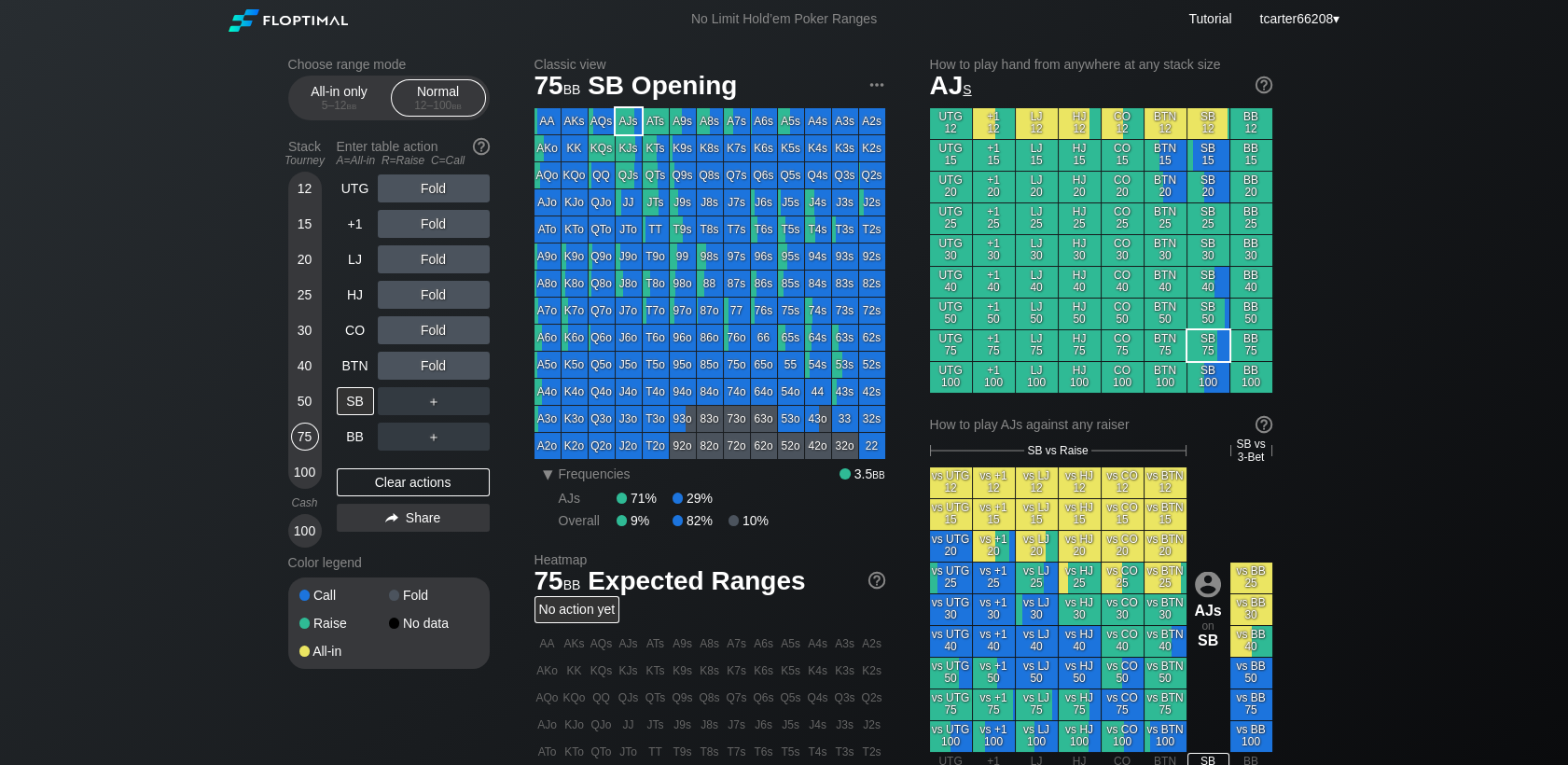
drag, startPoint x: 293, startPoint y: 365, endPoint x: 318, endPoint y: 366, distance: 25.0
click at [293, 366] on div "40" at bounding box center [305, 365] width 28 height 28
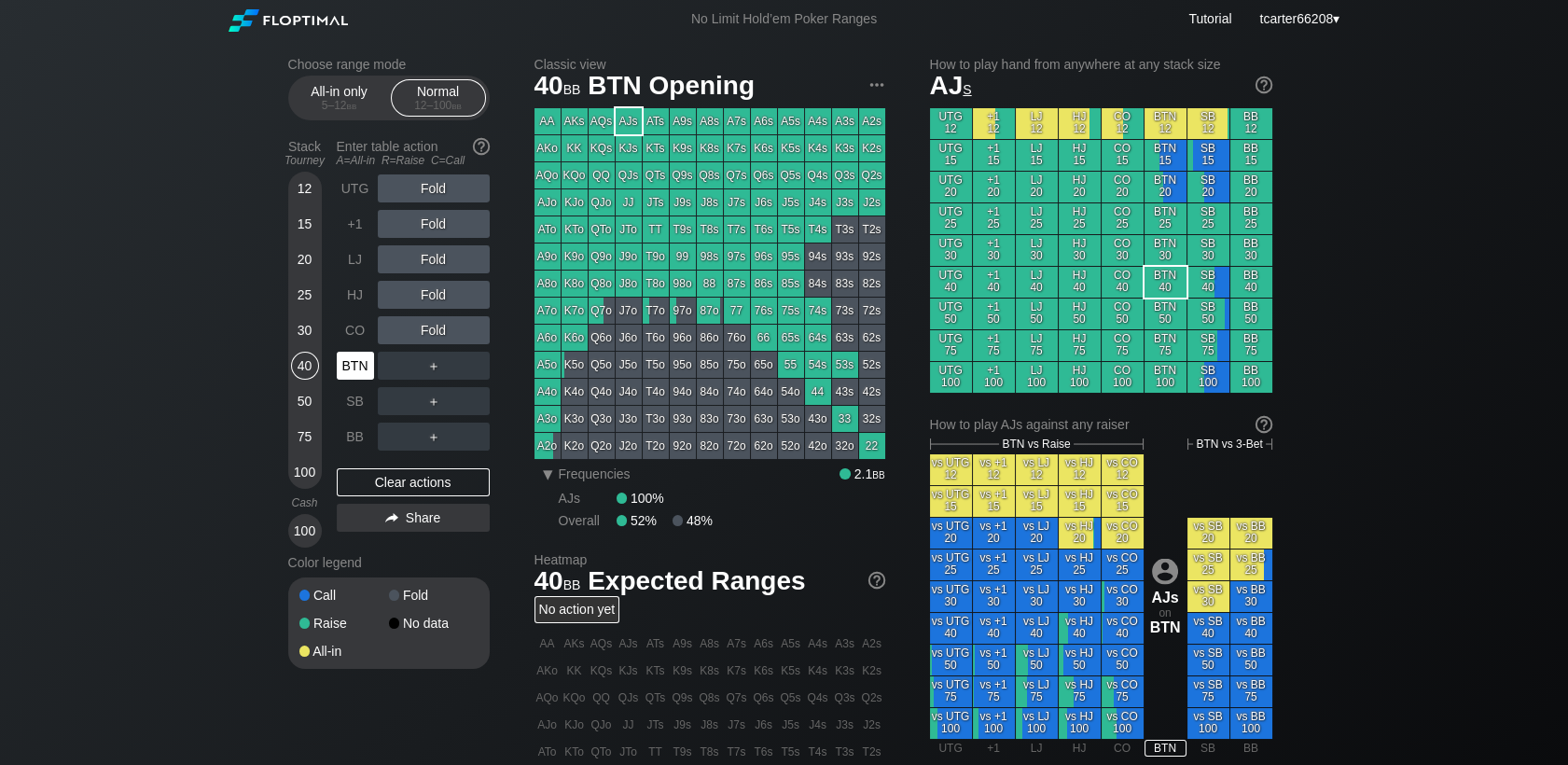
click at [348, 365] on div "BTN" at bounding box center [355, 365] width 38 height 28
click at [413, 489] on div "Clear actions" at bounding box center [413, 482] width 153 height 28
drag, startPoint x: 303, startPoint y: 438, endPoint x: 373, endPoint y: 407, distance: 76.6
click at [303, 438] on div "75" at bounding box center [305, 437] width 28 height 28
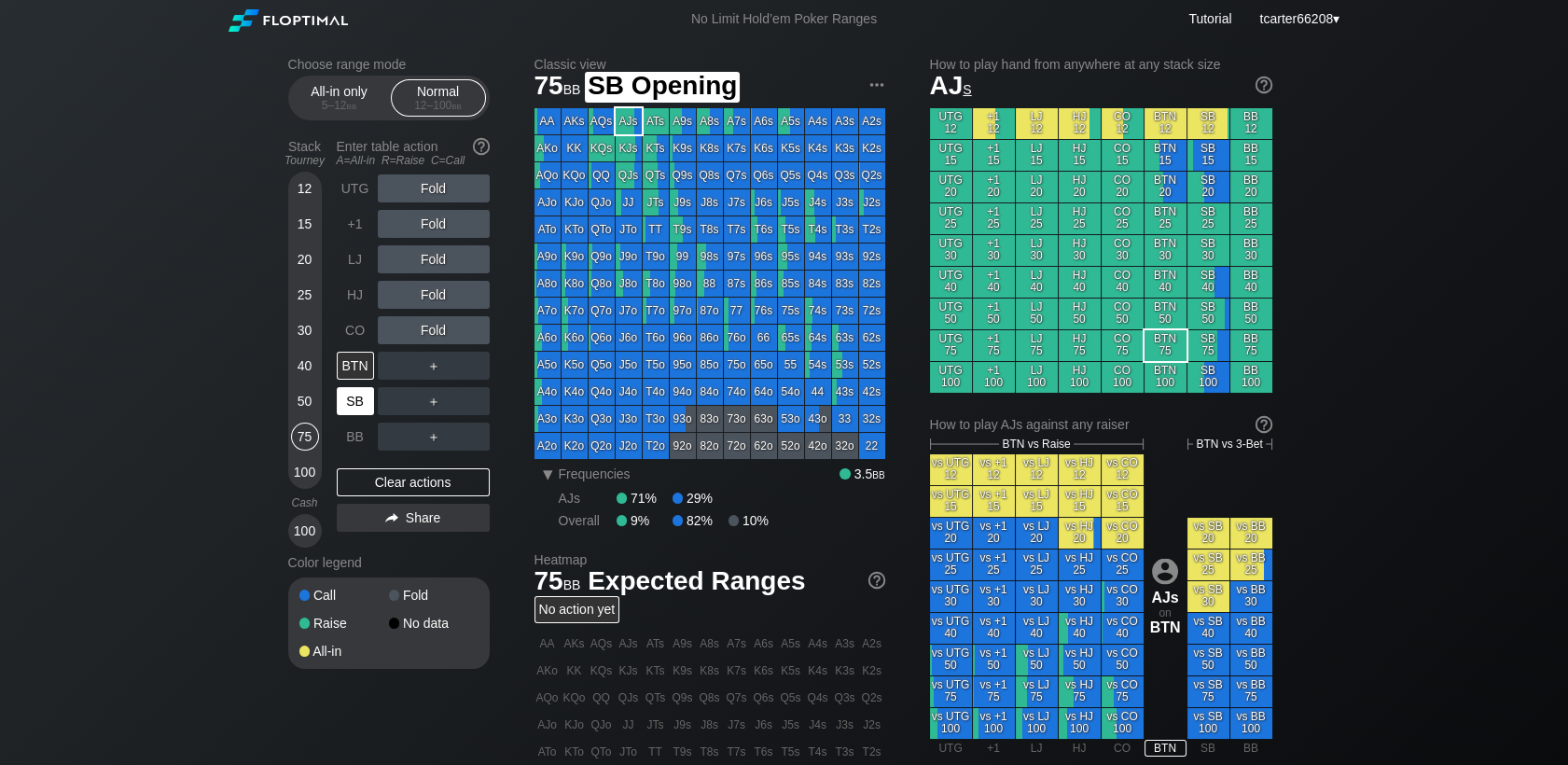
click at [373, 407] on div "SB" at bounding box center [356, 401] width 41 height 36
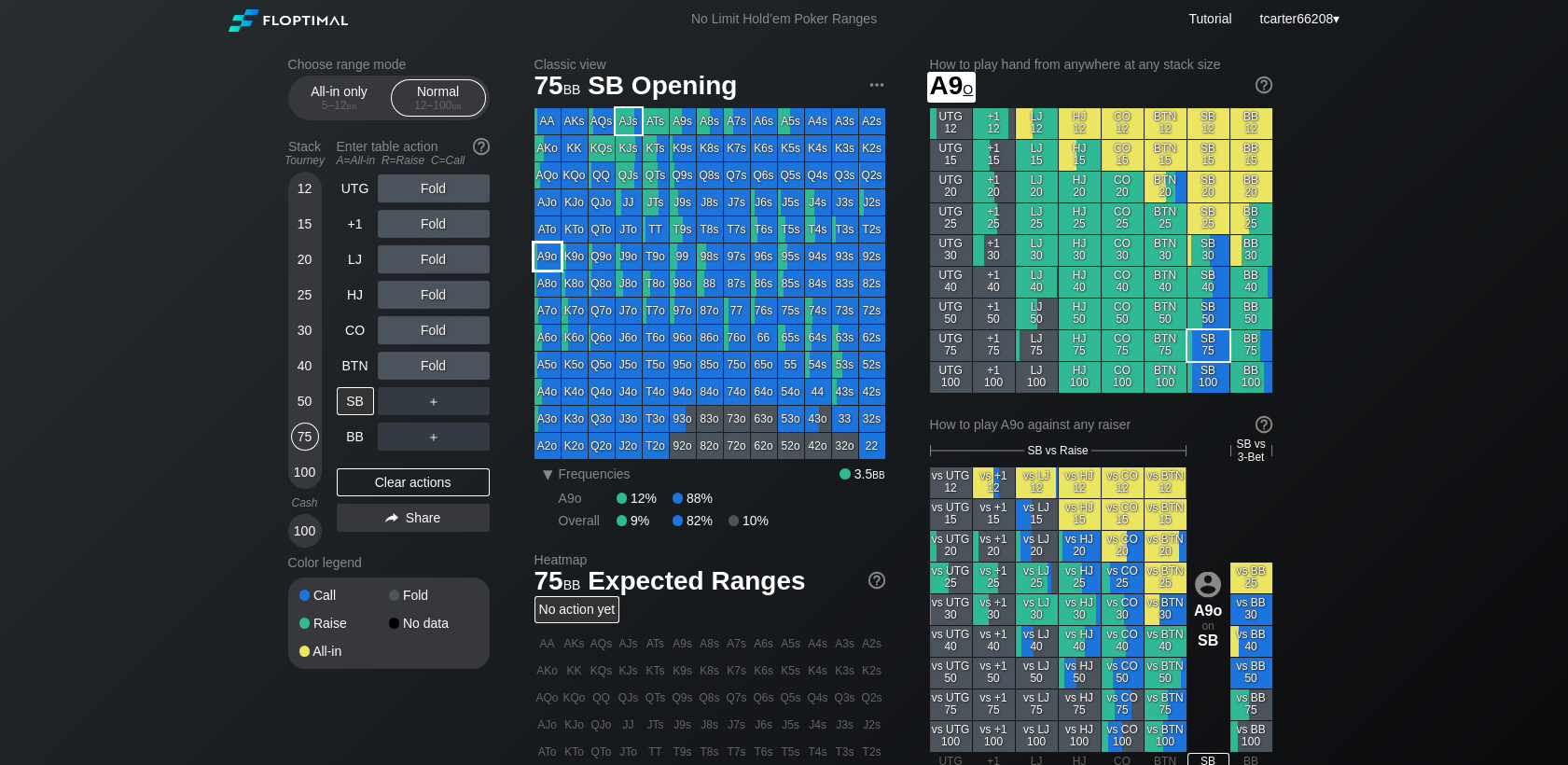
click at [549, 253] on div "A9o" at bounding box center [548, 256] width 26 height 26
click at [426, 321] on div "R ✕" at bounding box center [433, 330] width 37 height 28
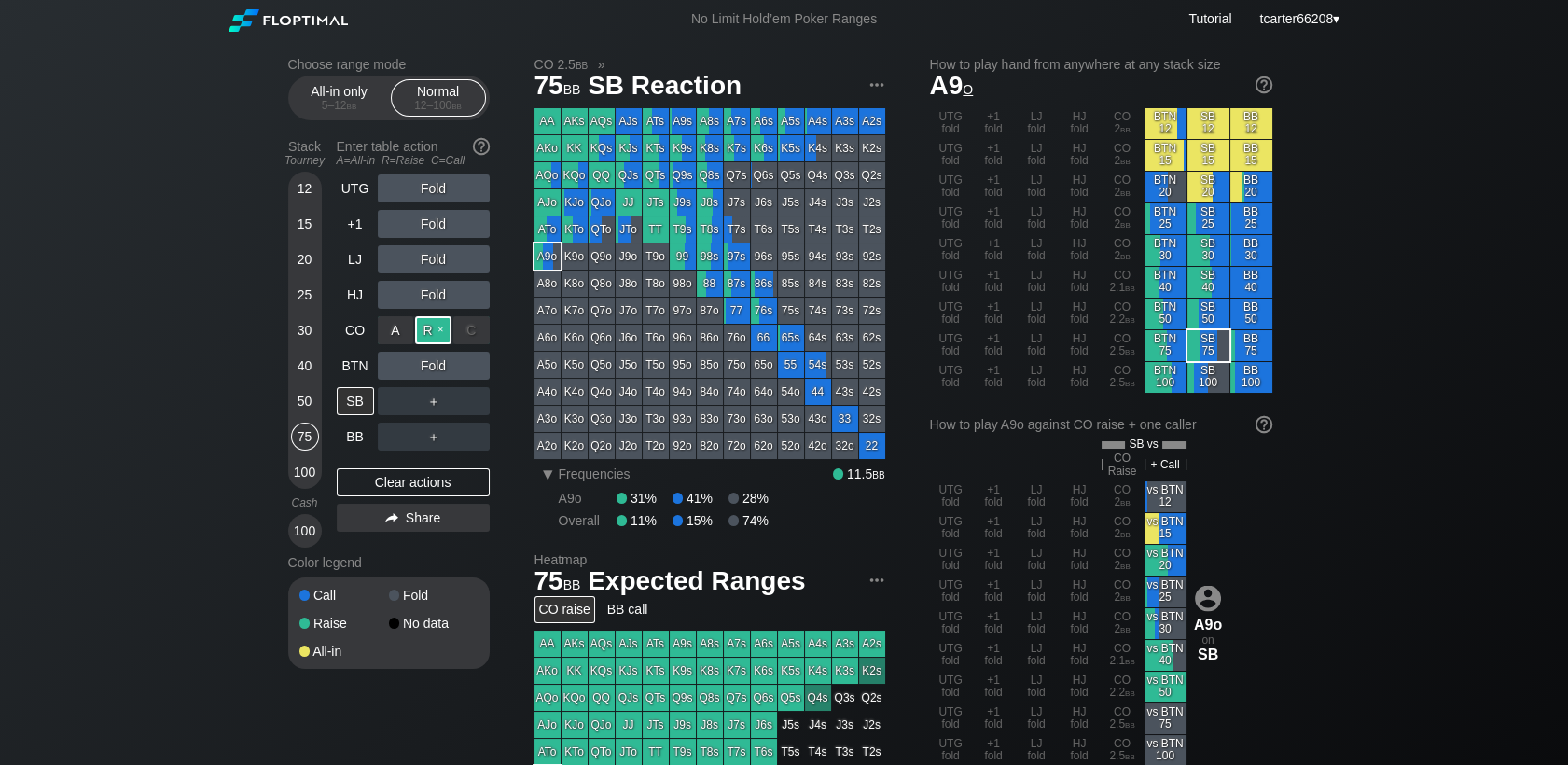
click at [426, 321] on div "R ✕" at bounding box center [433, 330] width 37 height 28
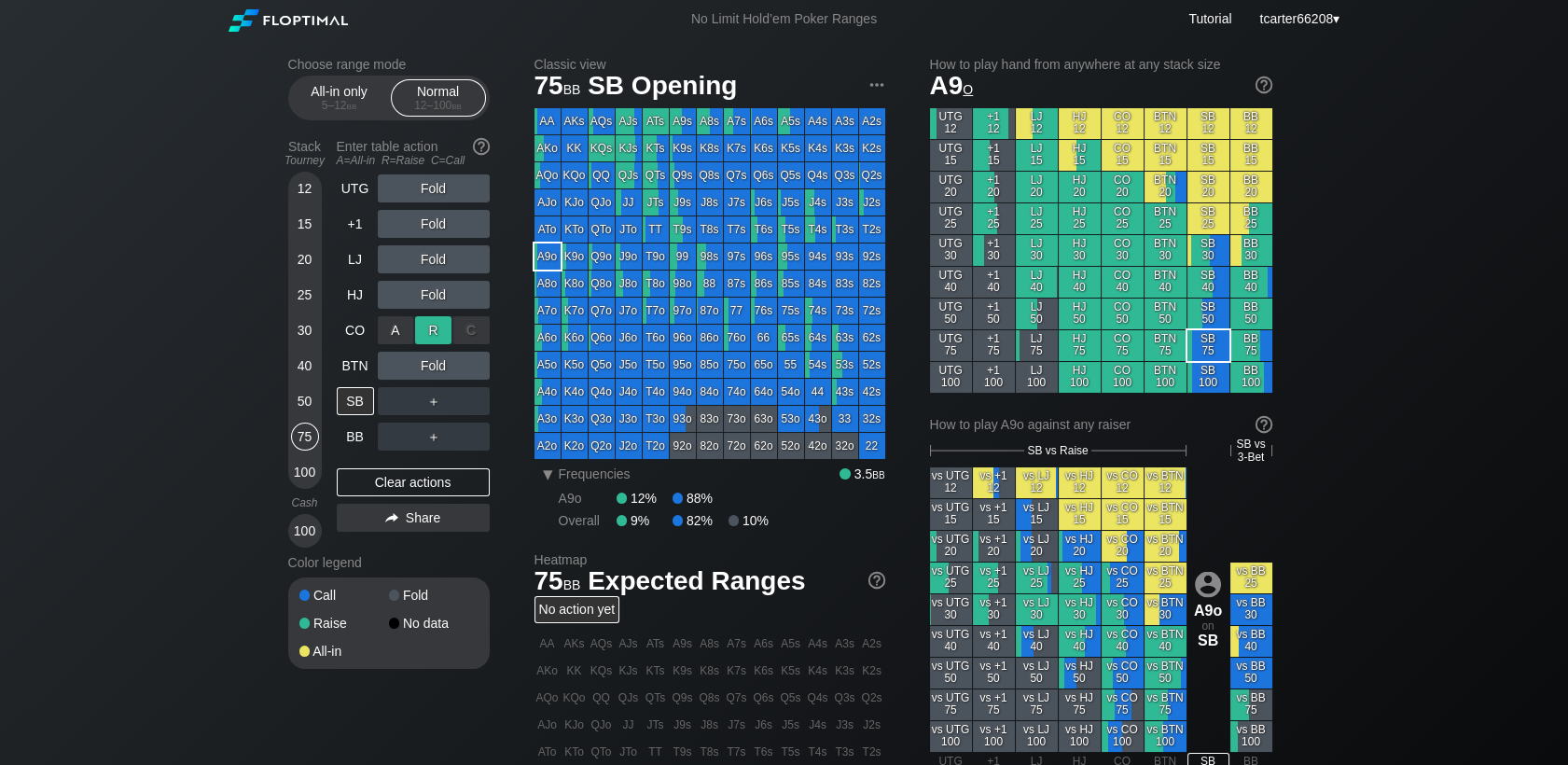
click at [426, 321] on div "R ✕" at bounding box center [433, 330] width 37 height 28
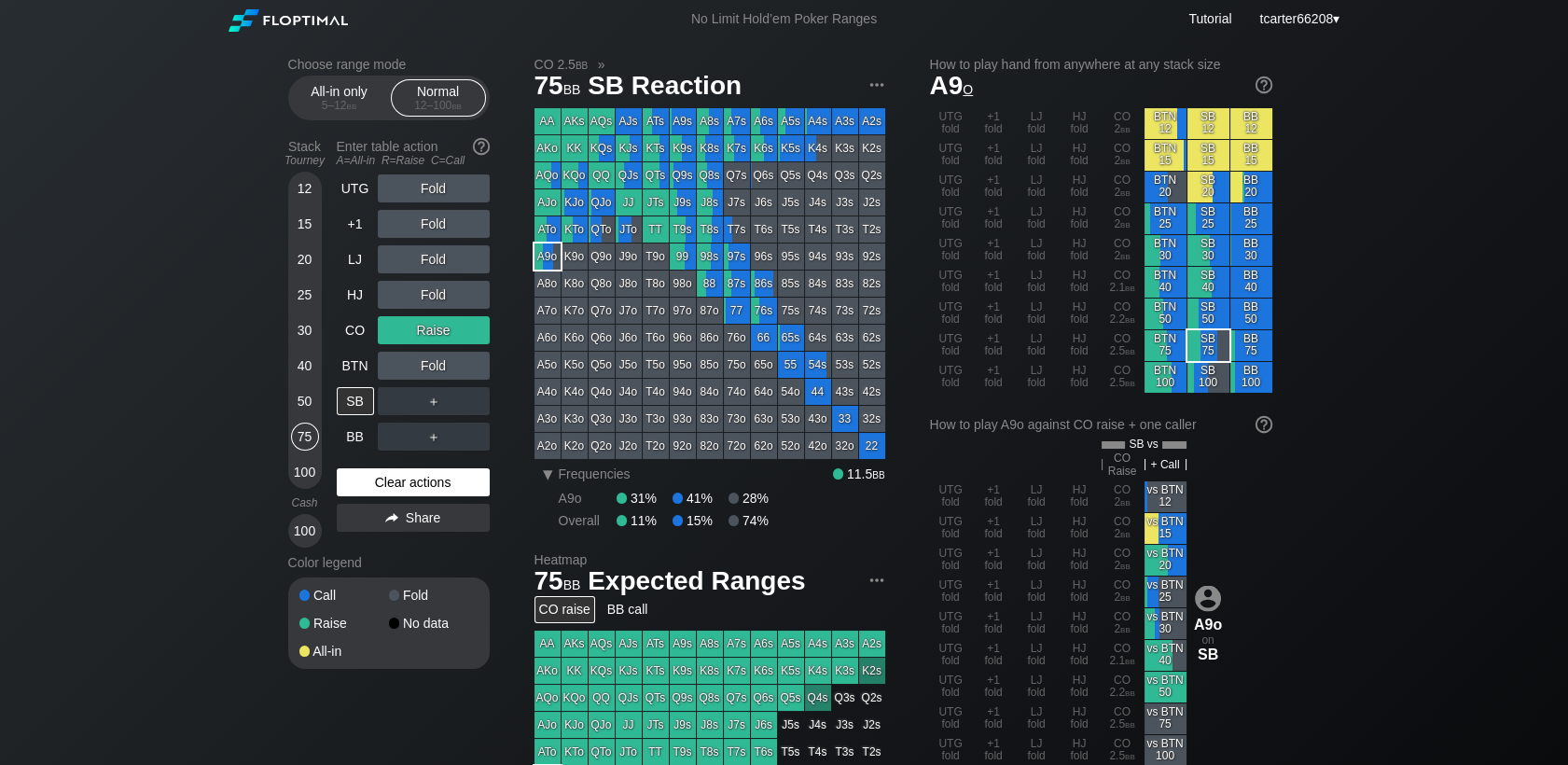
click at [426, 489] on div "Clear actions" at bounding box center [413, 482] width 153 height 28
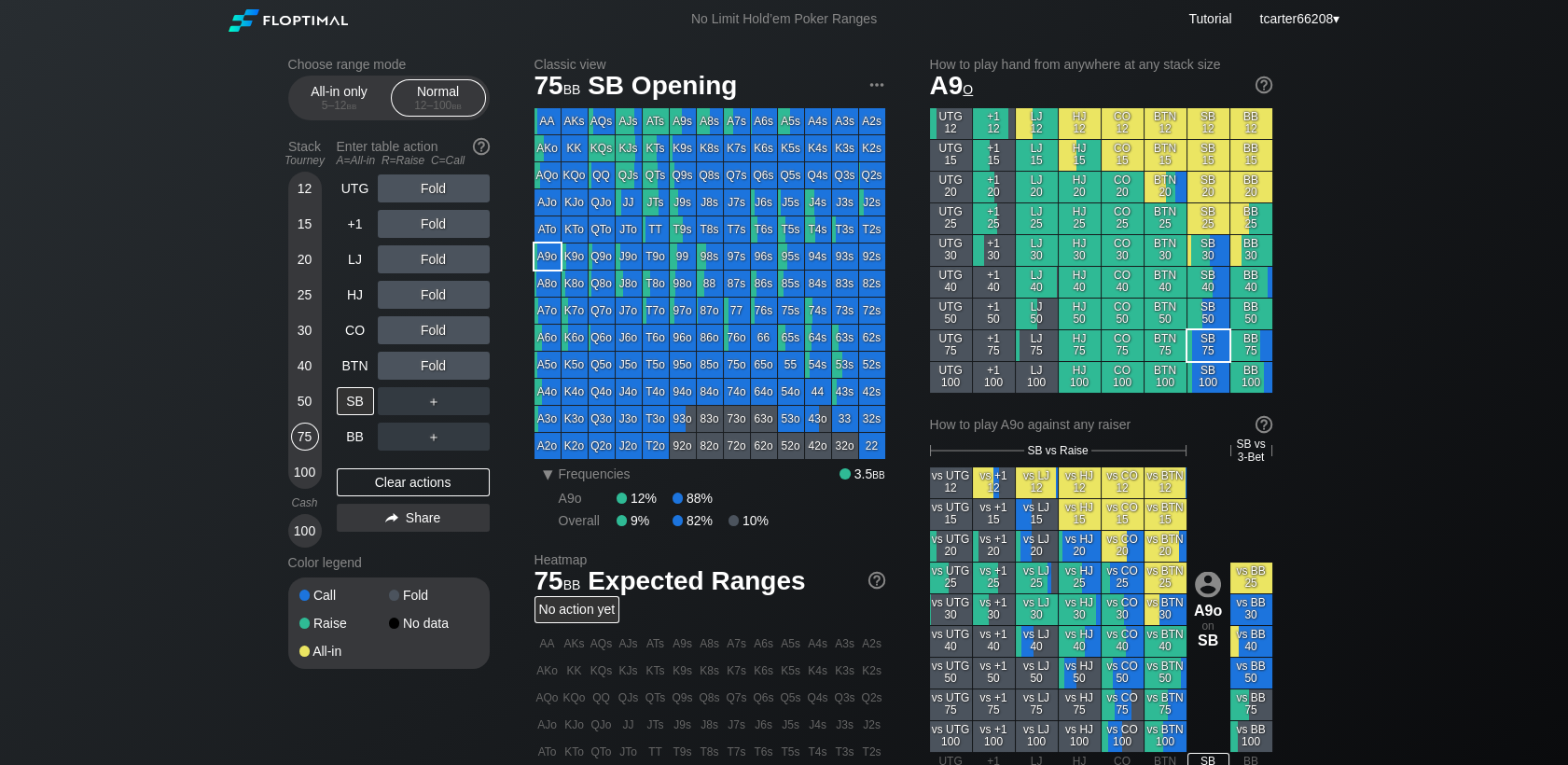
drag, startPoint x: 311, startPoint y: 399, endPoint x: 310, endPoint y: 389, distance: 10.0
click at [311, 400] on div "50" at bounding box center [305, 401] width 28 height 28
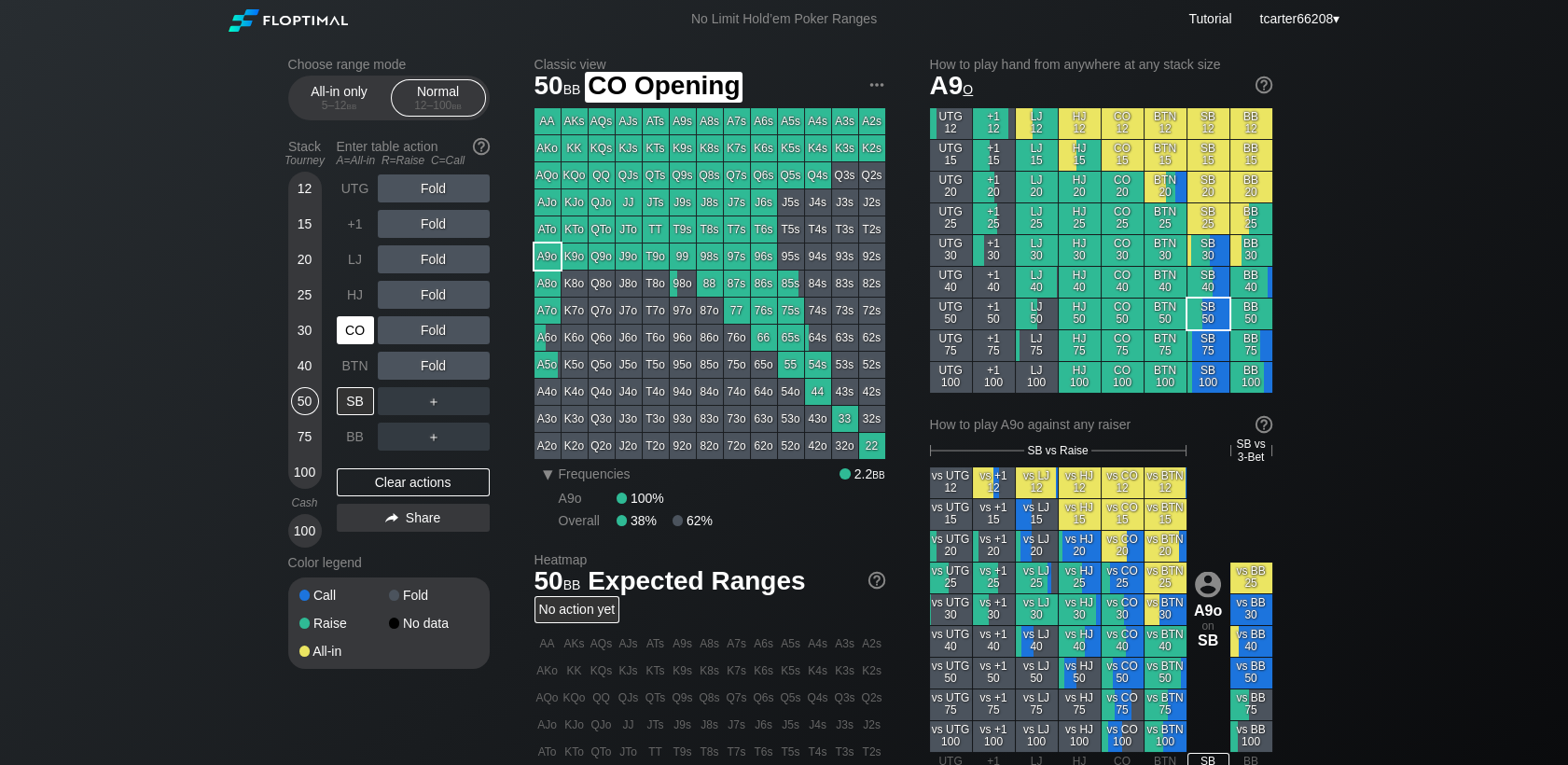
click at [350, 341] on div "CO" at bounding box center [355, 330] width 38 height 28
